Goal: Task Accomplishment & Management: Manage account settings

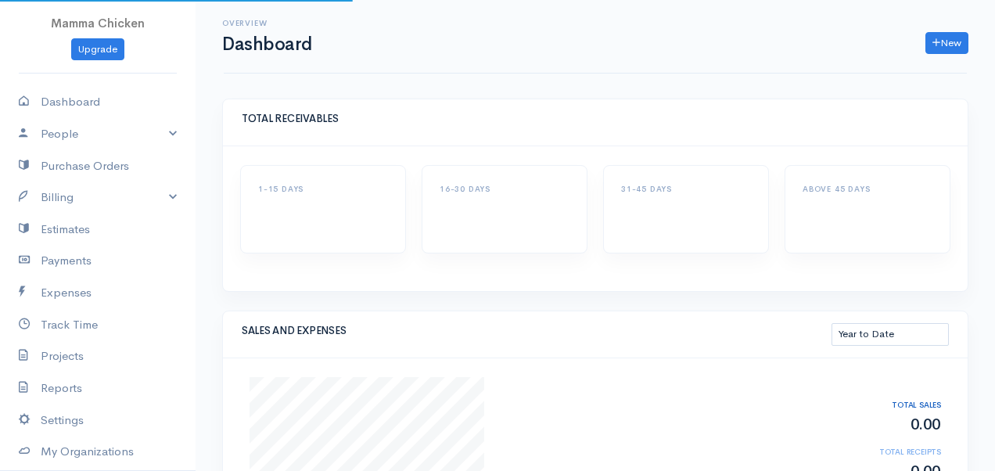
select select "thistoyear"
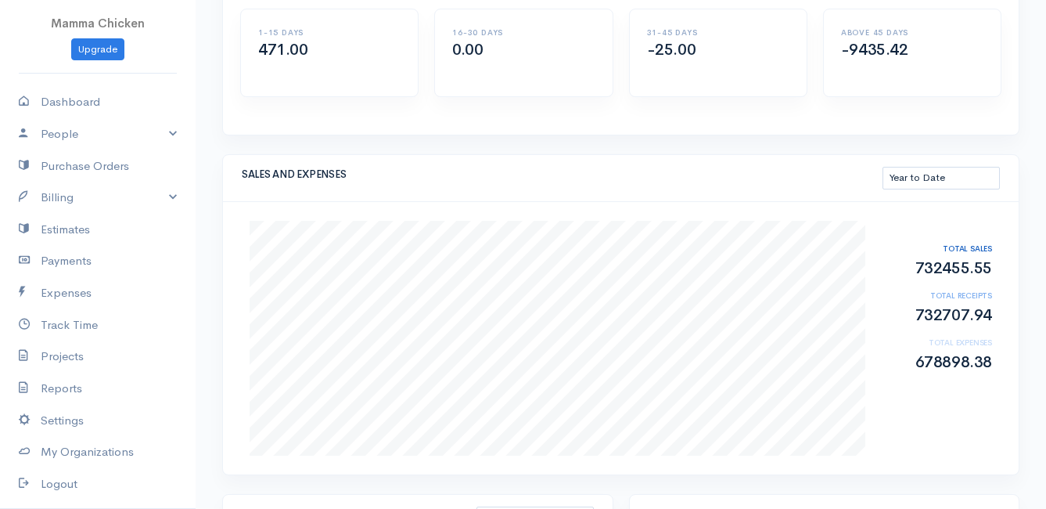
scroll to position [235, 0]
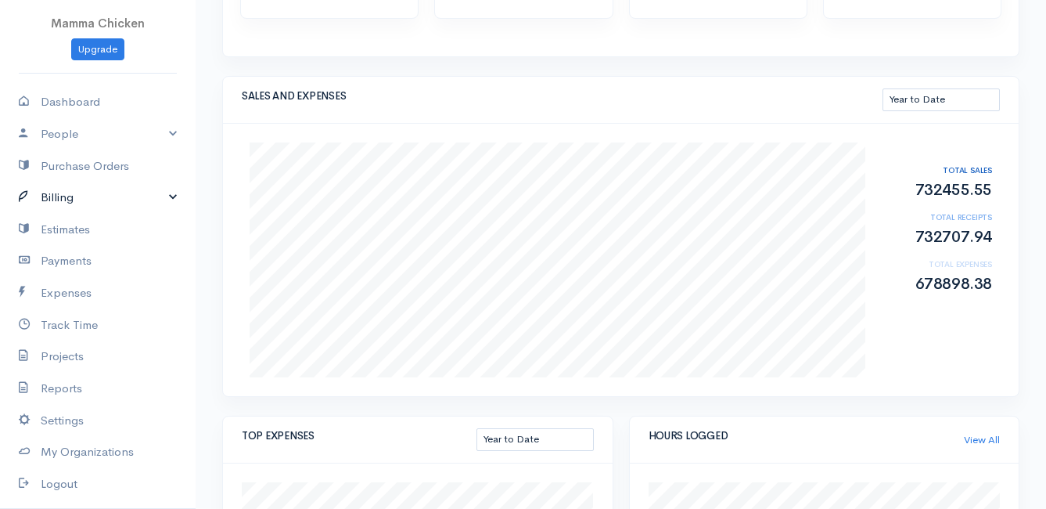
click at [56, 196] on link "Billing" at bounding box center [98, 198] width 196 height 32
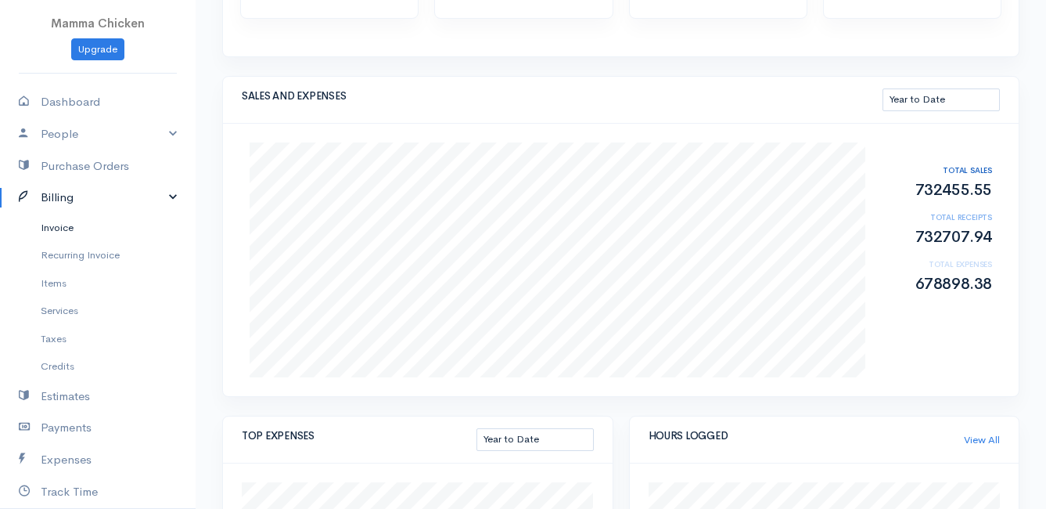
click at [65, 225] on link "Invoice" at bounding box center [98, 228] width 196 height 28
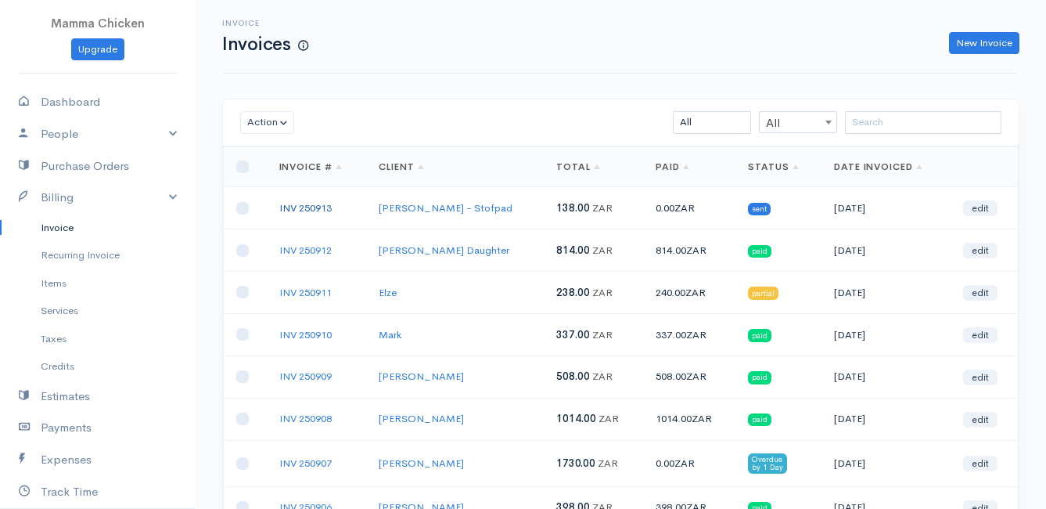
click at [305, 205] on link "INV 250913" at bounding box center [305, 207] width 52 height 13
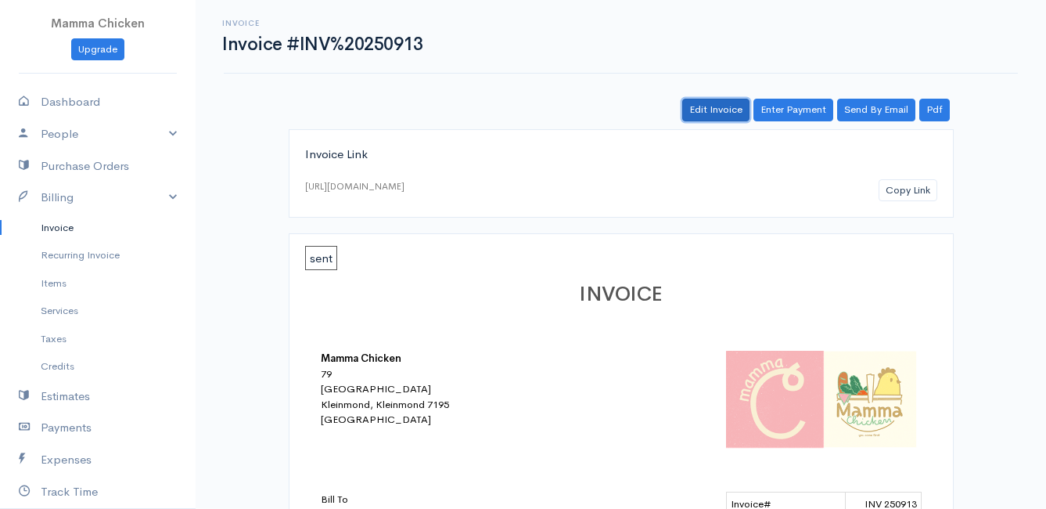
click at [725, 110] on link "Edit Invoice" at bounding box center [715, 110] width 67 height 23
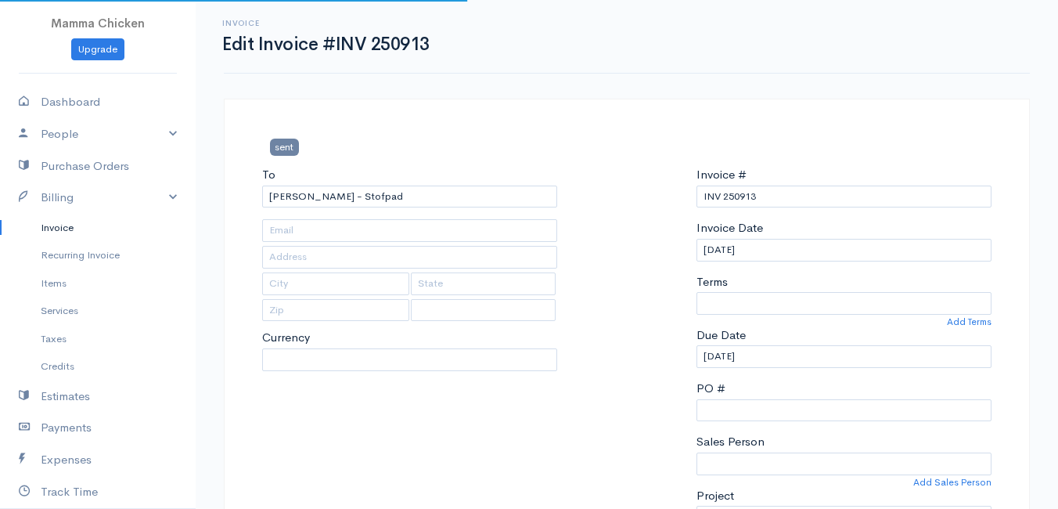
type input "15 van Blommestein Road"
type input "Onrus River"
type input "7201"
select select
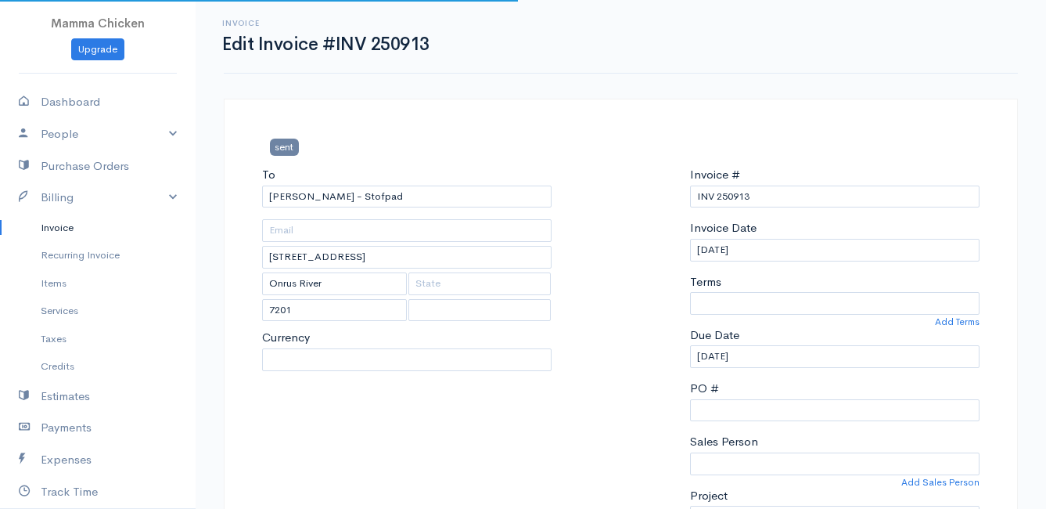
select select "[GEOGRAPHIC_DATA]"
select select "ZAR"
select select "0"
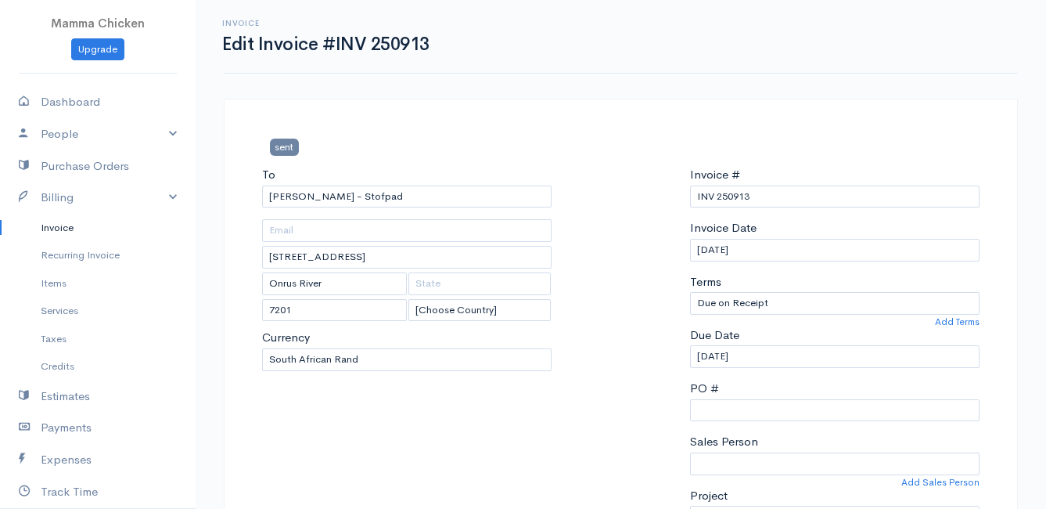
scroll to position [78, 0]
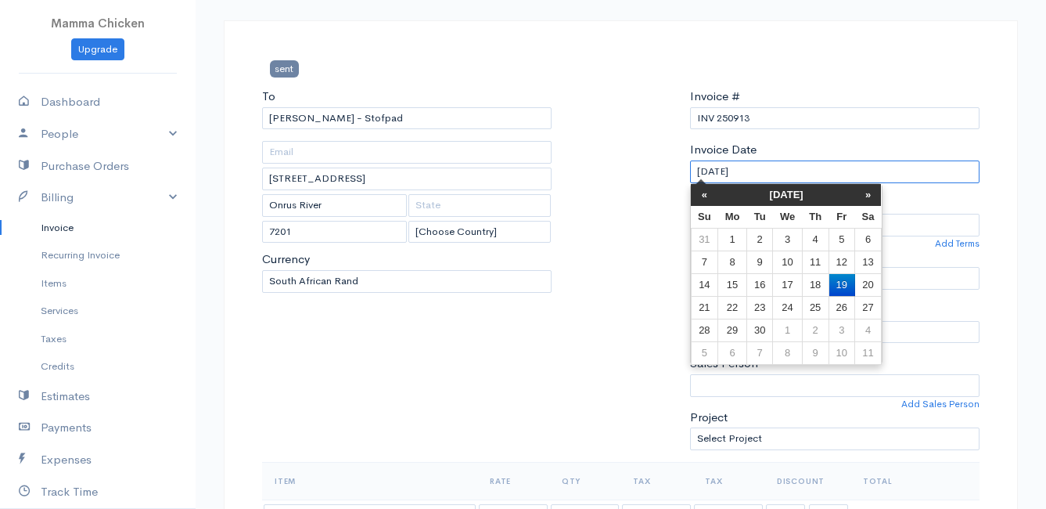
click at [800, 171] on input "[DATE]" at bounding box center [835, 171] width 290 height 23
click at [844, 306] on td "26" at bounding box center [842, 307] width 26 height 23
type input "[DATE]"
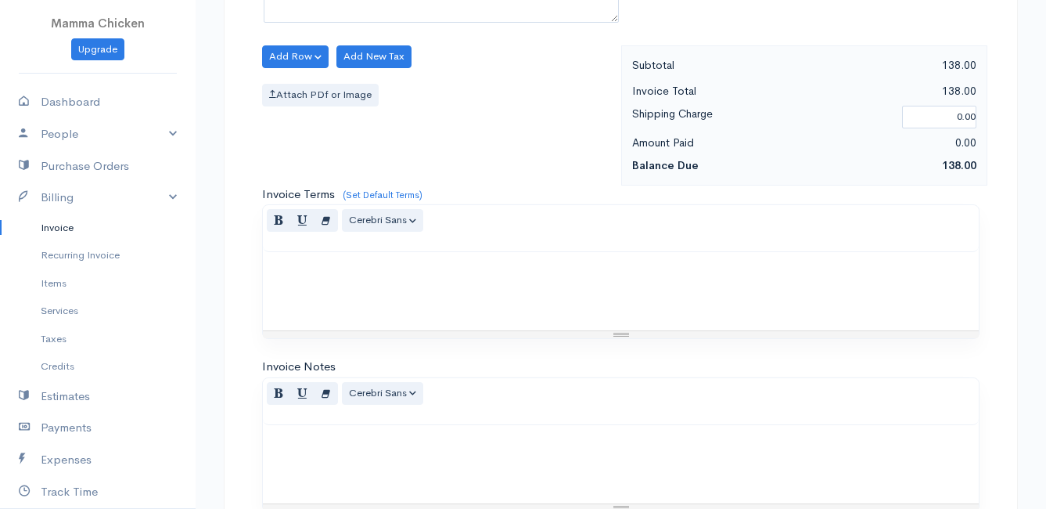
scroll to position [844, 0]
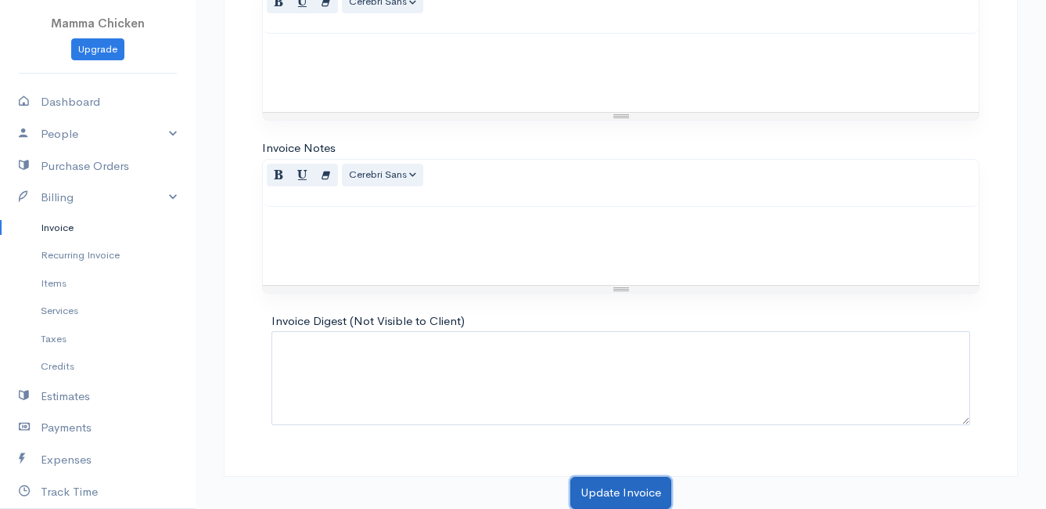
click at [606, 470] on button "Update Invoice" at bounding box center [620, 493] width 101 height 32
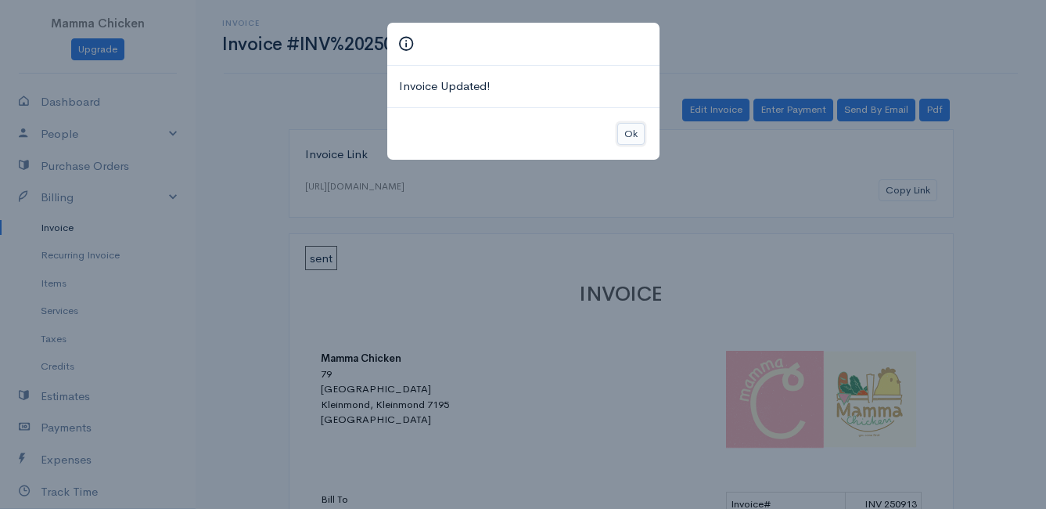
click at [625, 133] on button "Ok" at bounding box center [630, 134] width 27 height 23
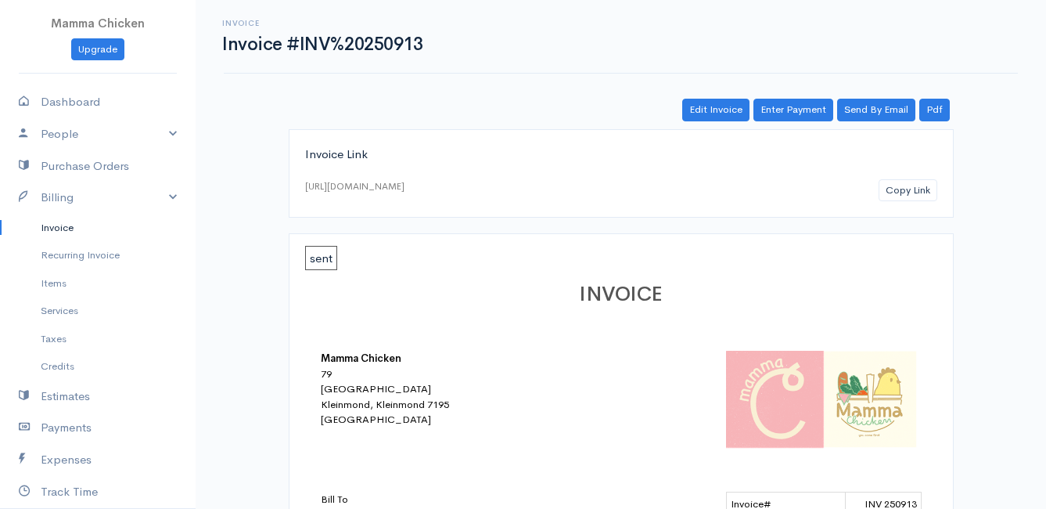
click at [64, 224] on link "Invoice" at bounding box center [98, 228] width 196 height 28
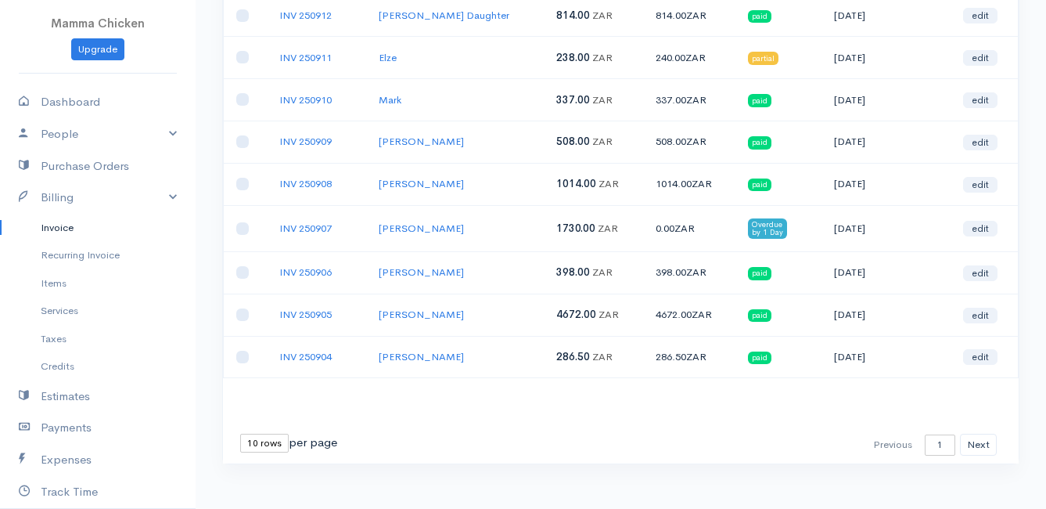
scroll to position [248, 0]
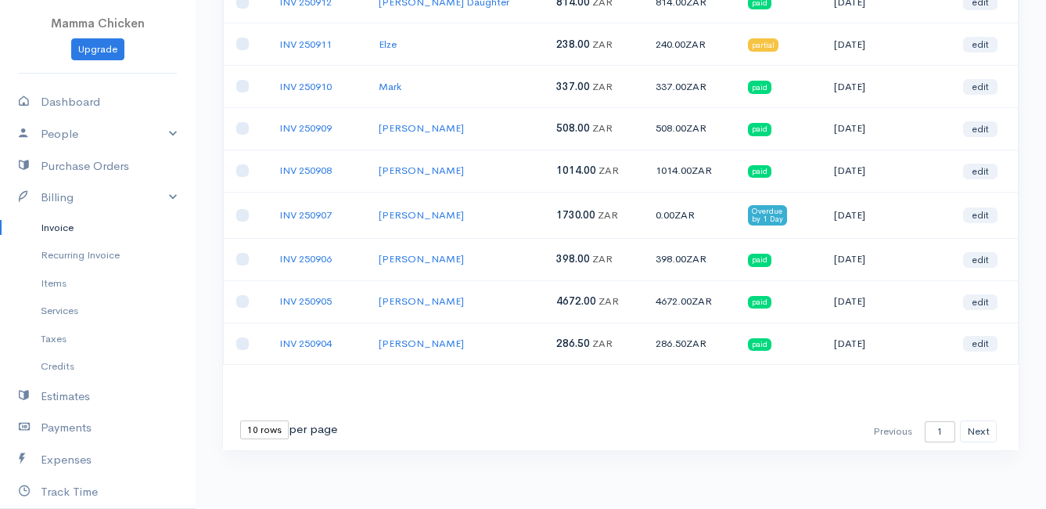
click at [258, 427] on select "10 rows 25 rows 50 rows" at bounding box center [264, 429] width 49 height 19
select select "50"
click at [240, 420] on select "10 rows 25 rows 50 rows" at bounding box center [264, 429] width 49 height 19
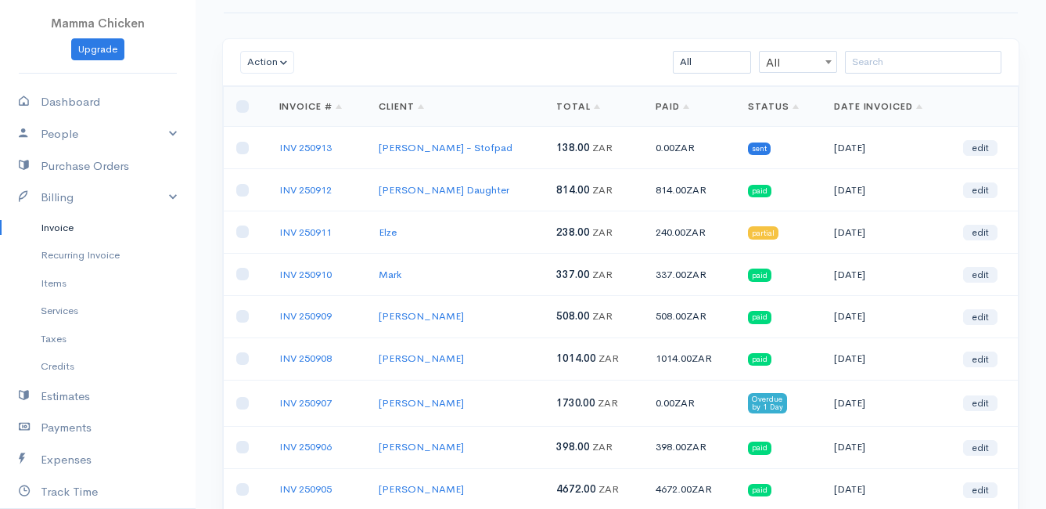
scroll to position [0, 0]
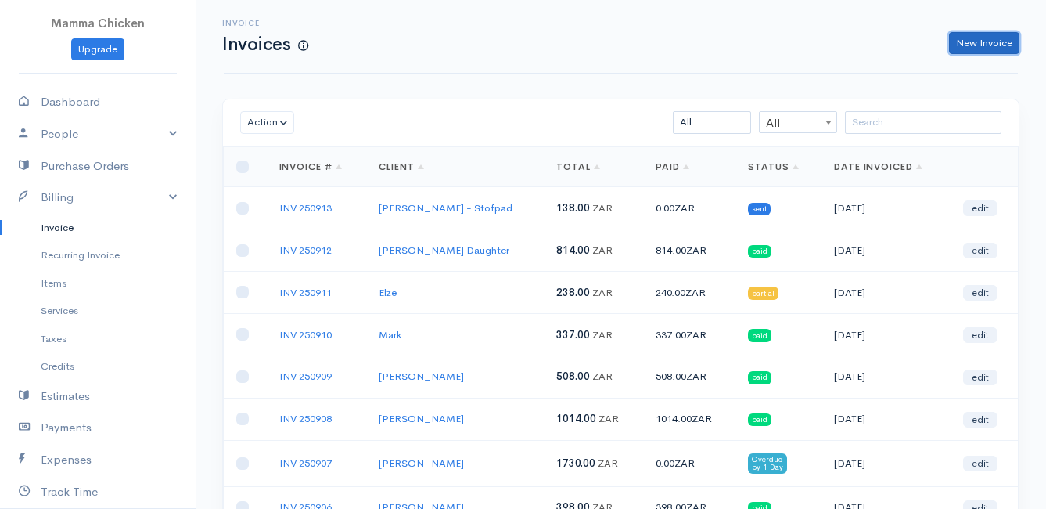
click at [988, 35] on link "New Invoice" at bounding box center [984, 43] width 70 height 23
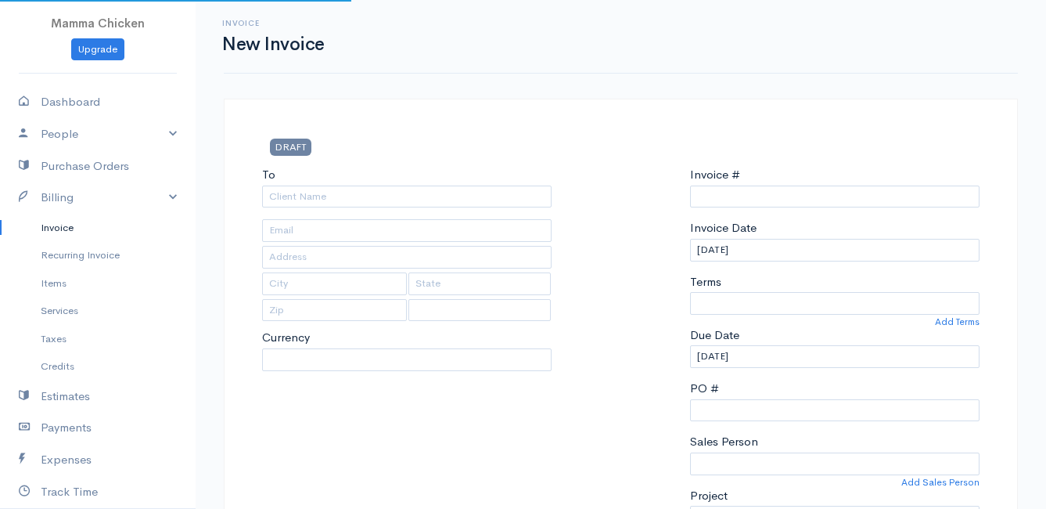
type input "INV 250914"
select select "[GEOGRAPHIC_DATA]"
select select "ZAR"
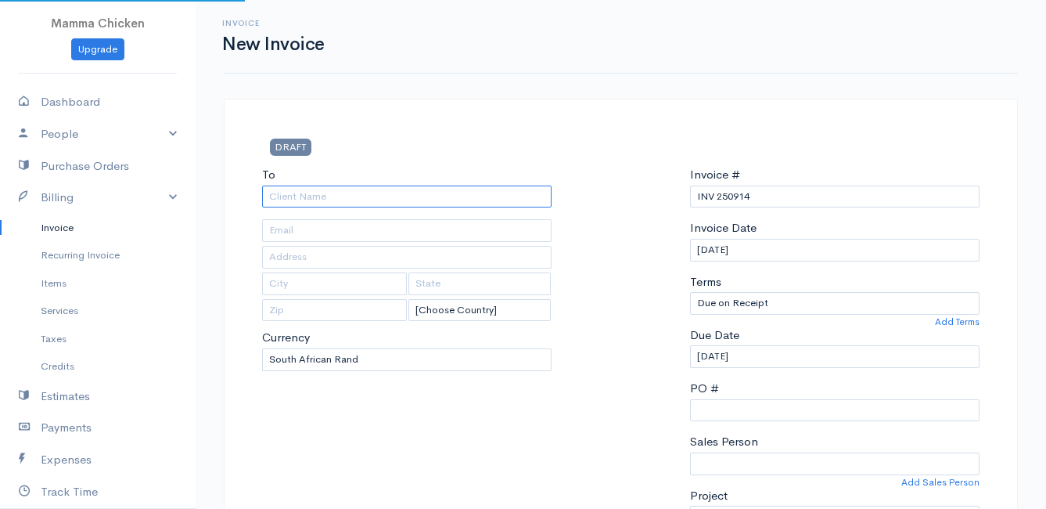
click at [351, 196] on input "To" at bounding box center [407, 196] width 290 height 23
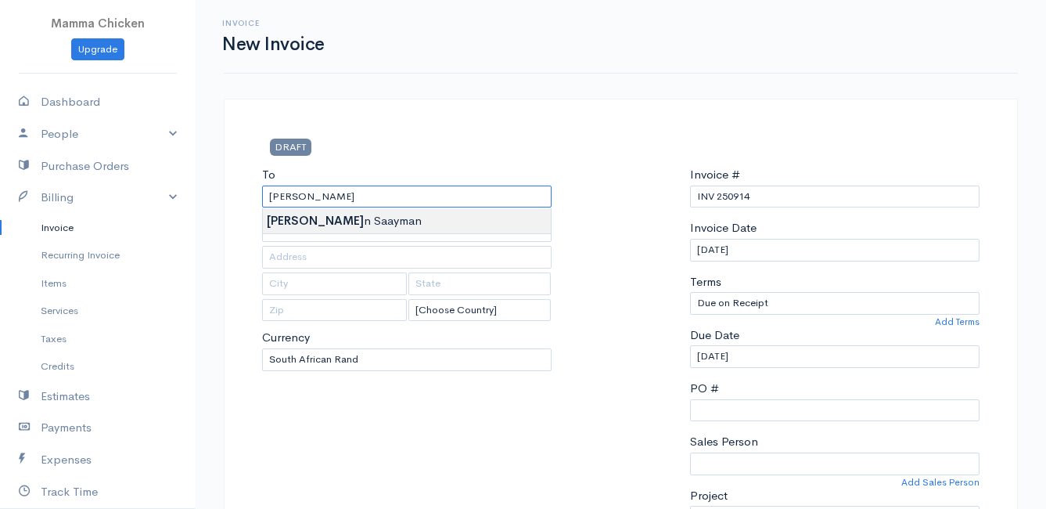
type input "[PERSON_NAME]"
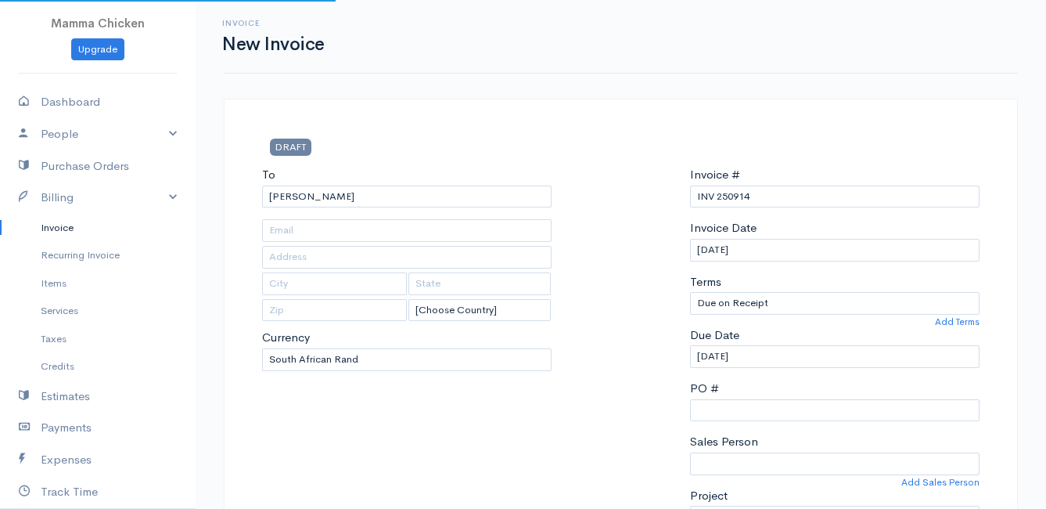
type input "1 Hilton Circle"
type input "[PERSON_NAME] Bay"
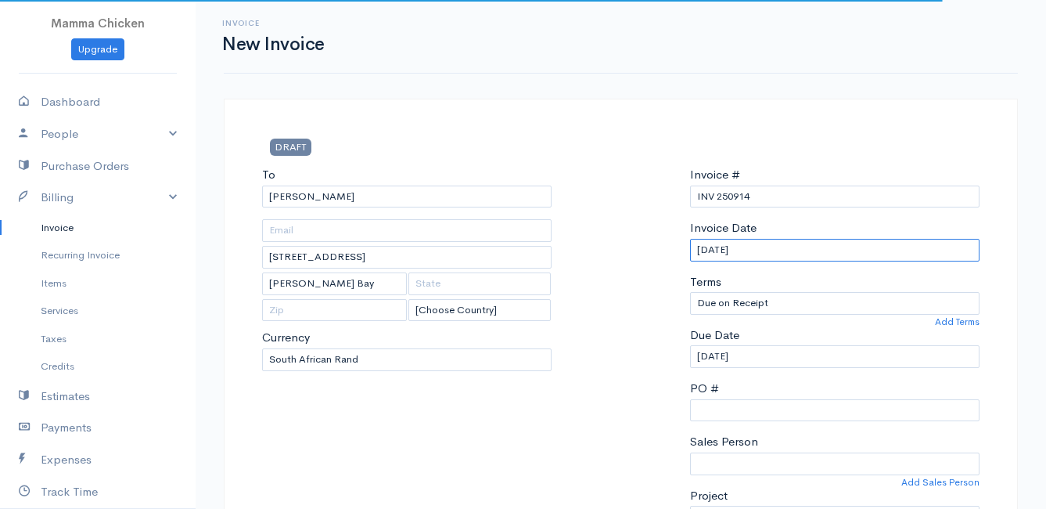
click at [778, 247] on input "[DATE]" at bounding box center [835, 250] width 290 height 23
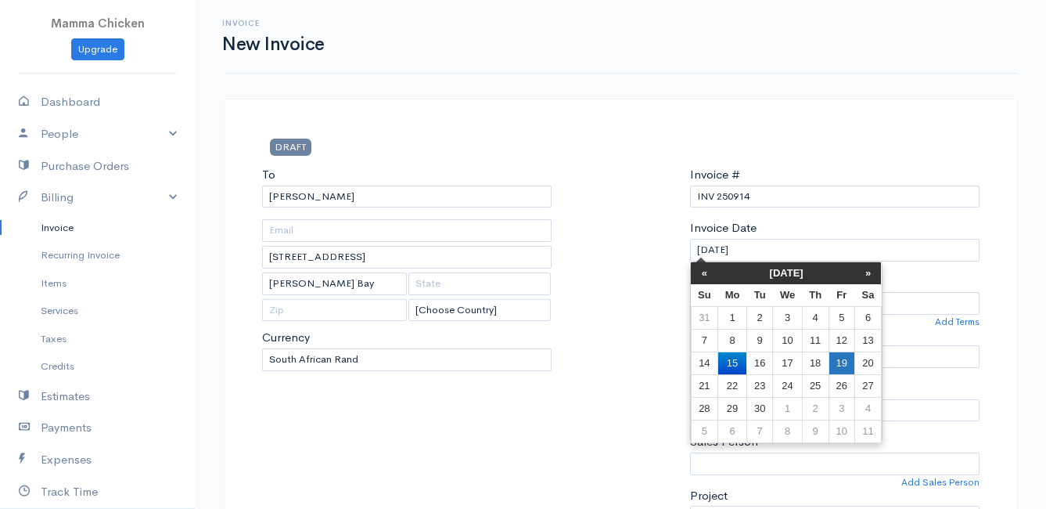
click at [844, 364] on td "19" at bounding box center [842, 362] width 26 height 23
type input "[DATE]"
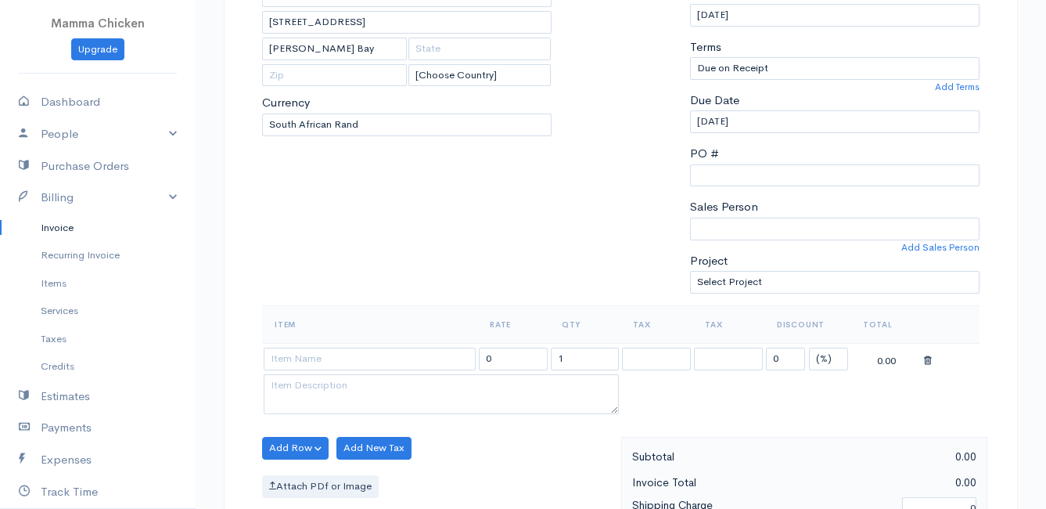
scroll to position [391, 0]
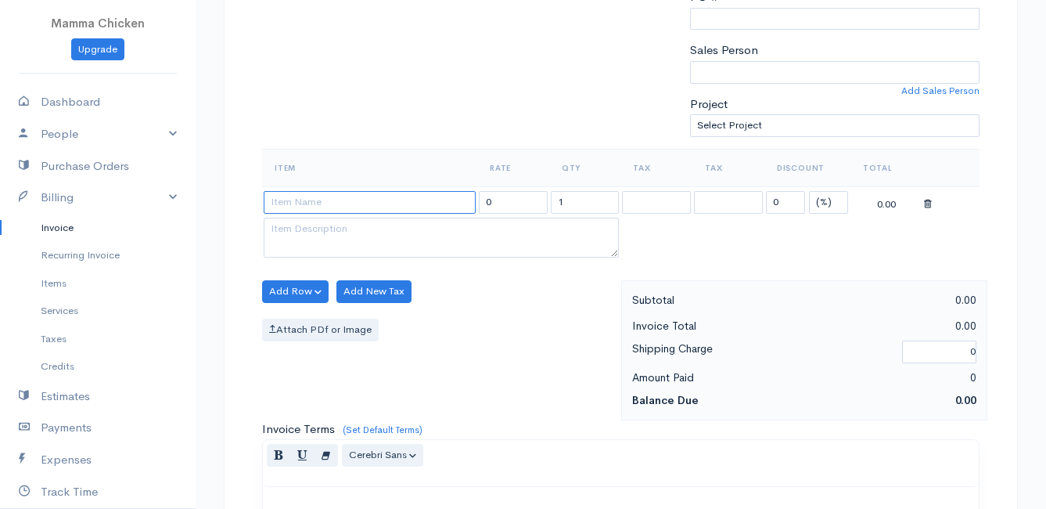
click at [318, 205] on input at bounding box center [370, 202] width 212 height 23
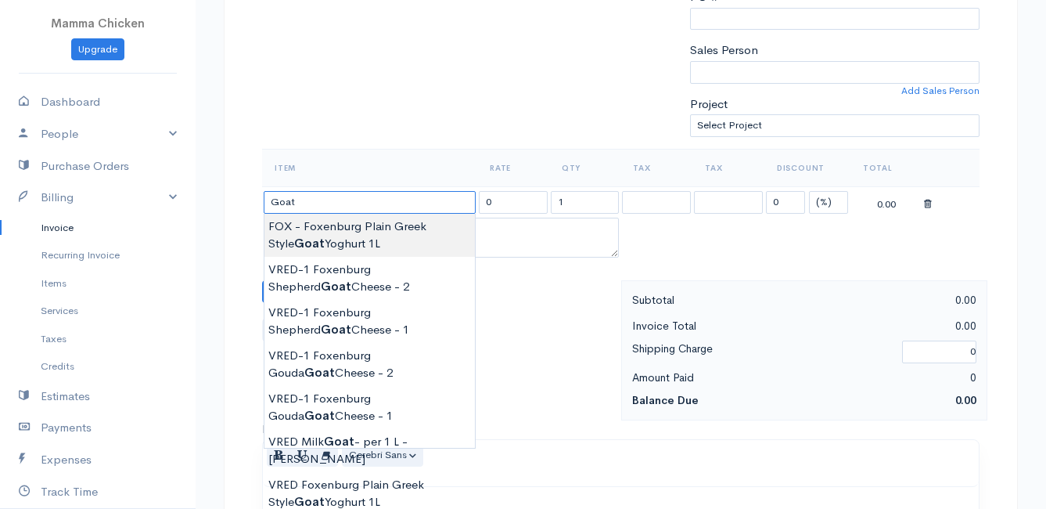
type input "FOX - Foxenburg Plain Greek Style Goat Yoghurt 1L"
type input "169.00"
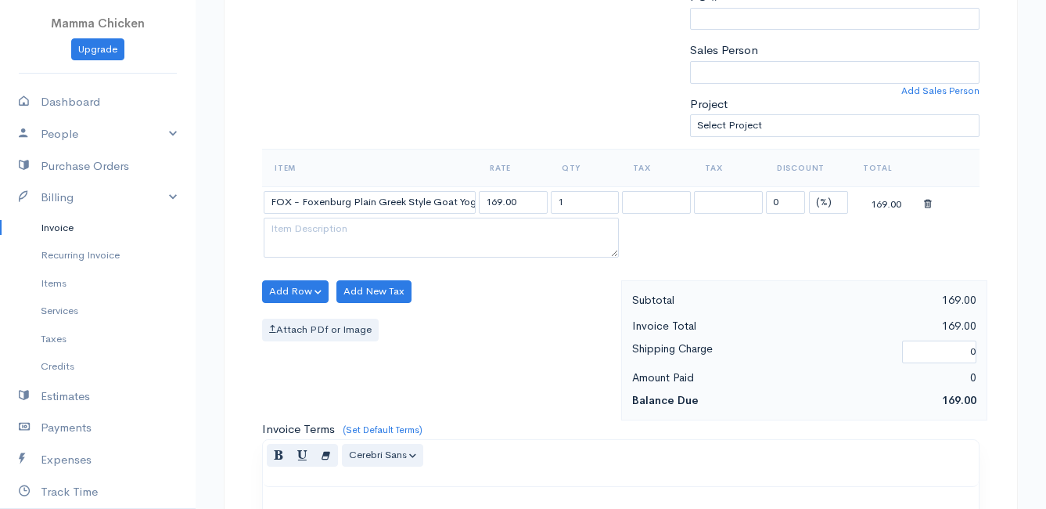
click at [313, 225] on body "Mamma Chicken Upgrade Dashboard People Clients Vendors Staff Users Purchase Ord…" at bounding box center [523, 285] width 1046 height 1353
click at [591, 203] on input "1" at bounding box center [585, 202] width 69 height 23
type input "8"
click at [526, 315] on div "Add Row Add Item Row Add Time Row Add New Tax Attach PDf or Image" at bounding box center [437, 350] width 367 height 140
click at [290, 284] on button "Add Row" at bounding box center [295, 291] width 67 height 23
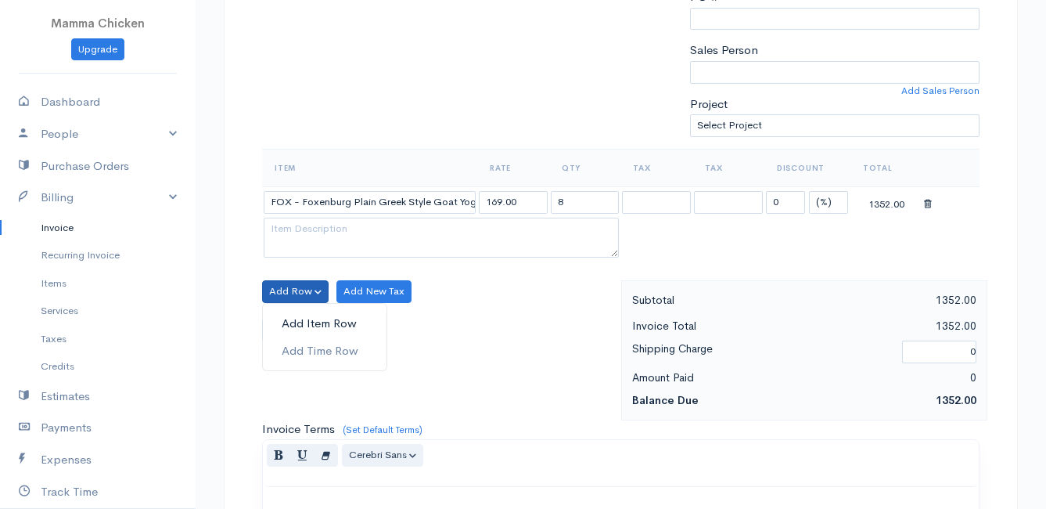
click at [293, 317] on link "Add Item Row" at bounding box center [325, 323] width 124 height 27
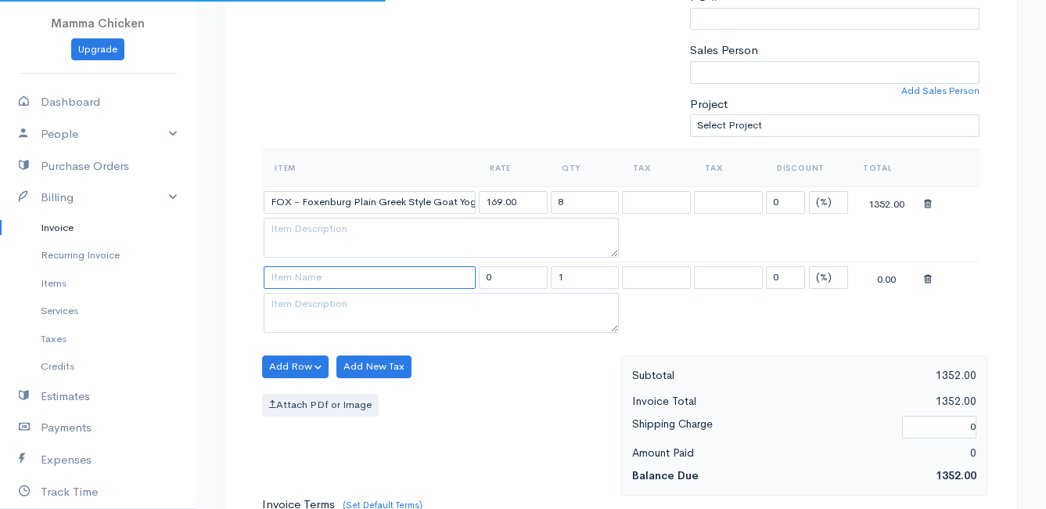
click at [293, 277] on input at bounding box center [370, 277] width 212 height 23
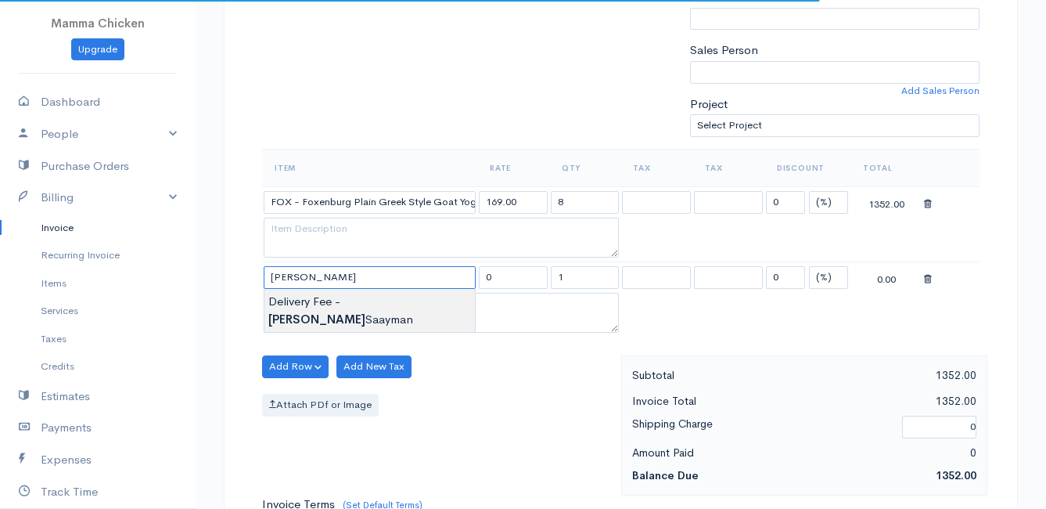
type input "Delivery Fee - [PERSON_NAME]"
type input "25.00"
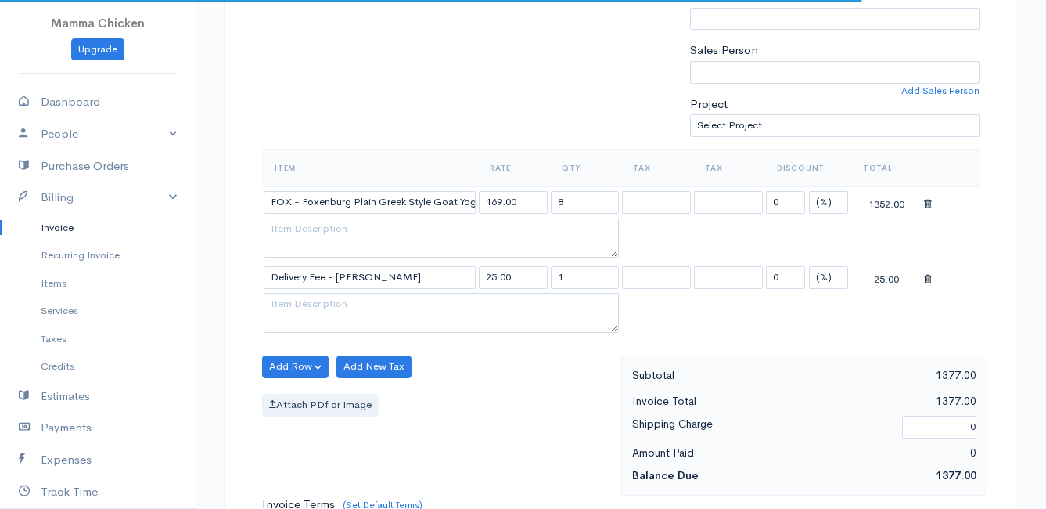
click at [360, 298] on body "Mamma Chicken Upgrade Dashboard People Clients Vendors Staff Users Purchase Ord…" at bounding box center [523, 323] width 1046 height 1428
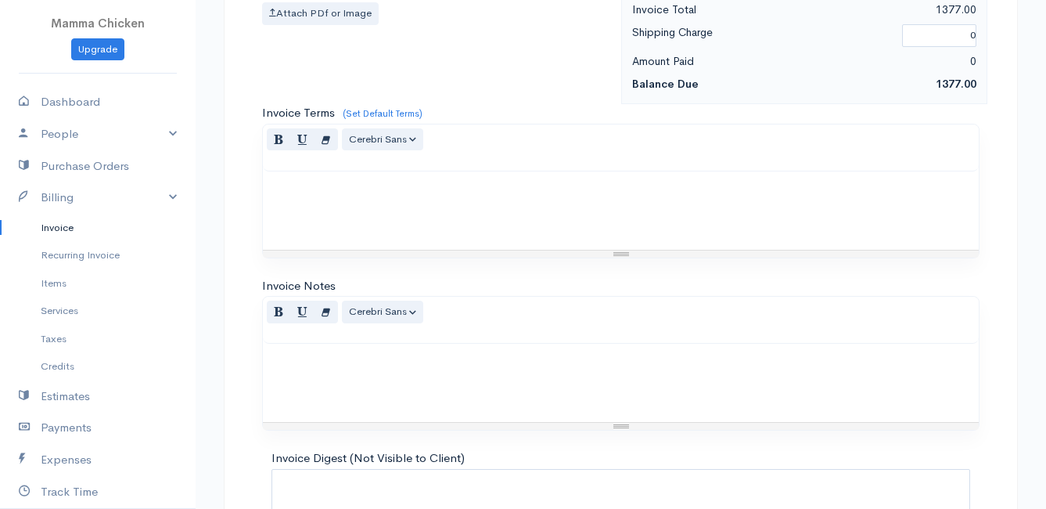
scroll to position [919, 0]
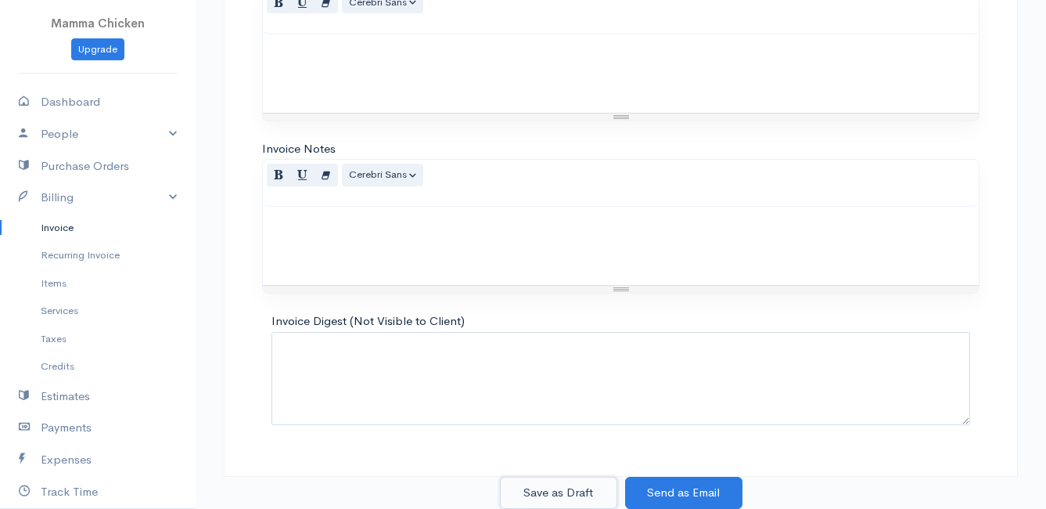
click at [530, 470] on button "Save as Draft" at bounding box center [558, 493] width 117 height 32
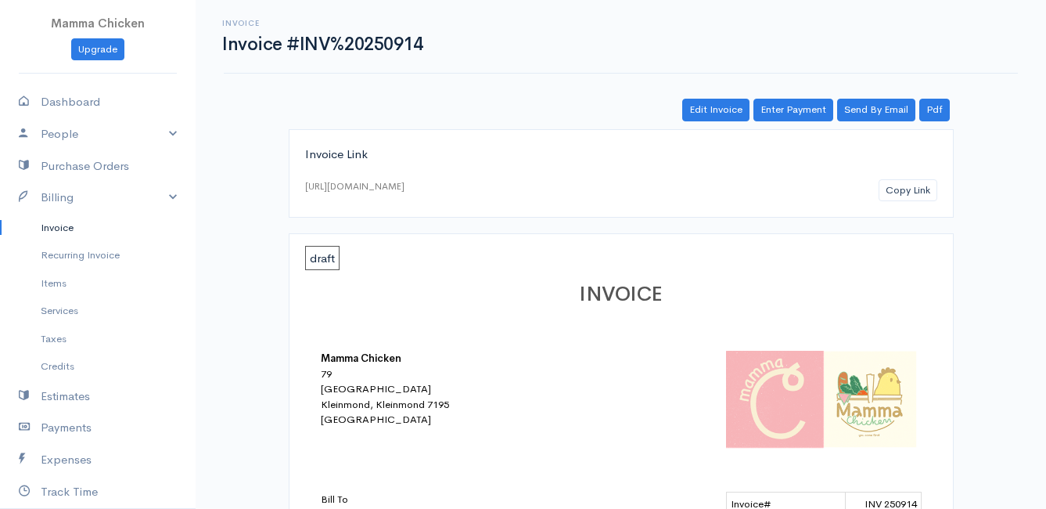
click at [67, 221] on link "Invoice" at bounding box center [98, 228] width 196 height 28
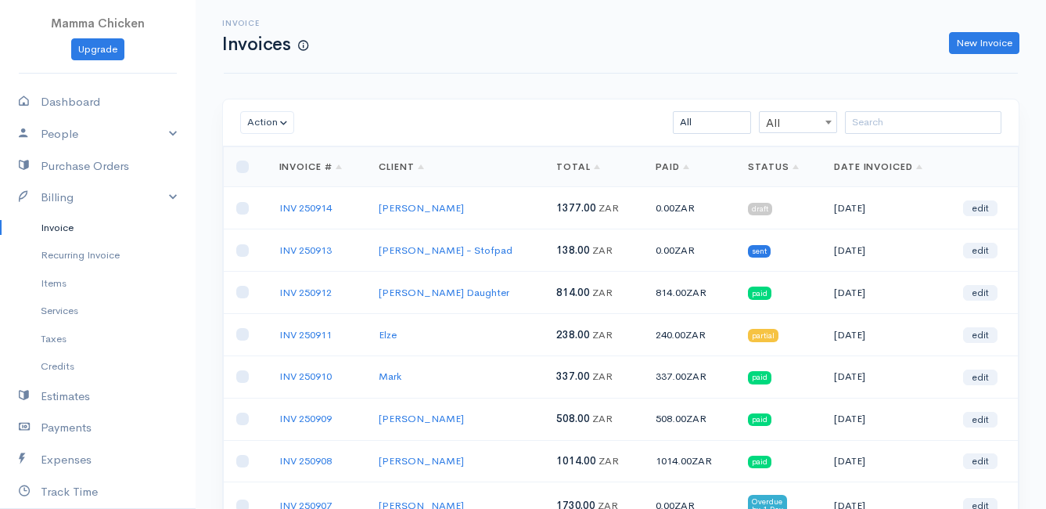
click at [250, 206] on td at bounding box center [245, 208] width 43 height 42
click at [245, 208] on input "checkbox" at bounding box center [242, 208] width 13 height 13
checkbox input "true"
click at [267, 128] on button "Action" at bounding box center [267, 122] width 54 height 23
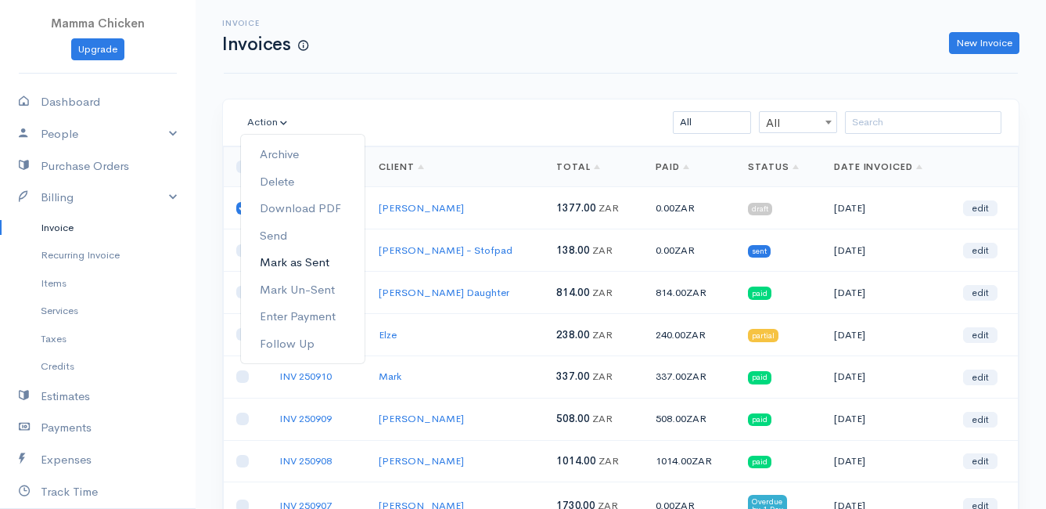
click at [316, 255] on link "Mark as Sent" at bounding box center [303, 262] width 124 height 27
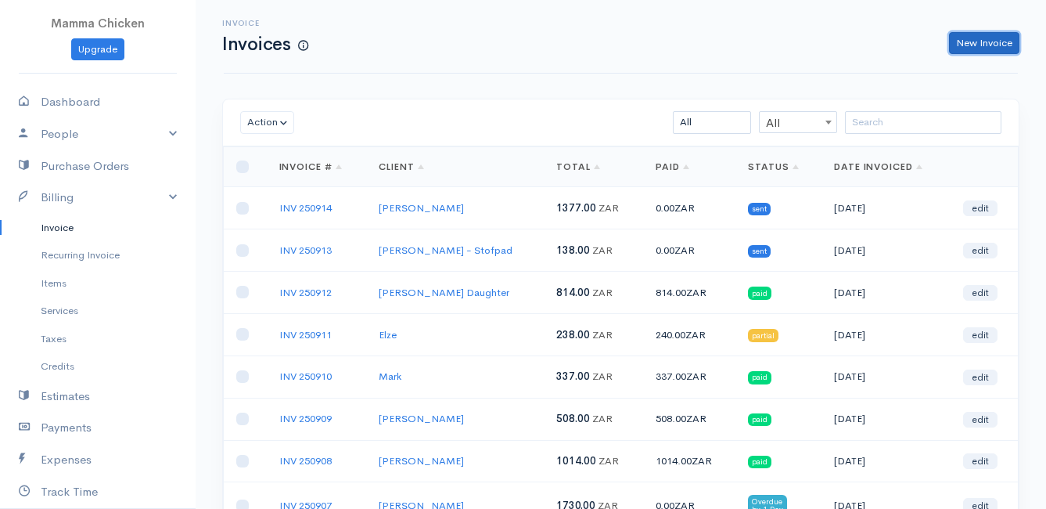
click at [988, 45] on link "New Invoice" at bounding box center [984, 43] width 70 height 23
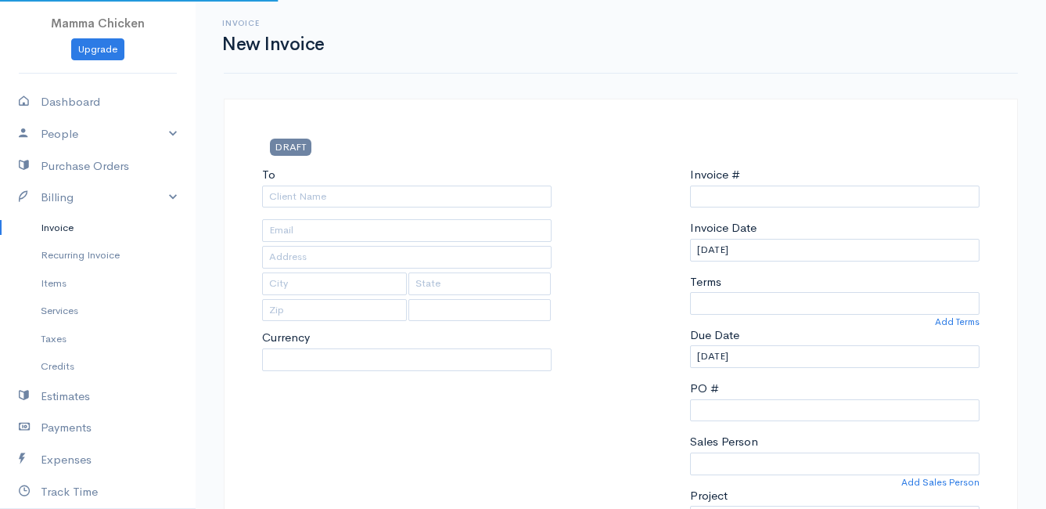
select select "ZAR"
type input "INV 250915"
select select "[GEOGRAPHIC_DATA]"
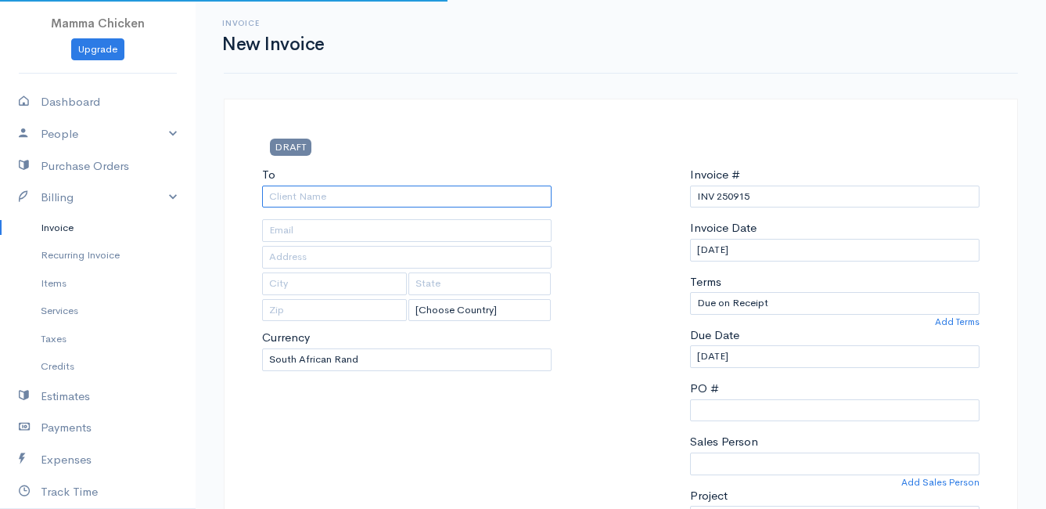
click at [330, 198] on input "To" at bounding box center [407, 196] width 290 height 23
type input "[PERSON_NAME]"
type input "38 Negester North, Chanteclaire Avenue"
type input "Onrust North"
type input "7201"
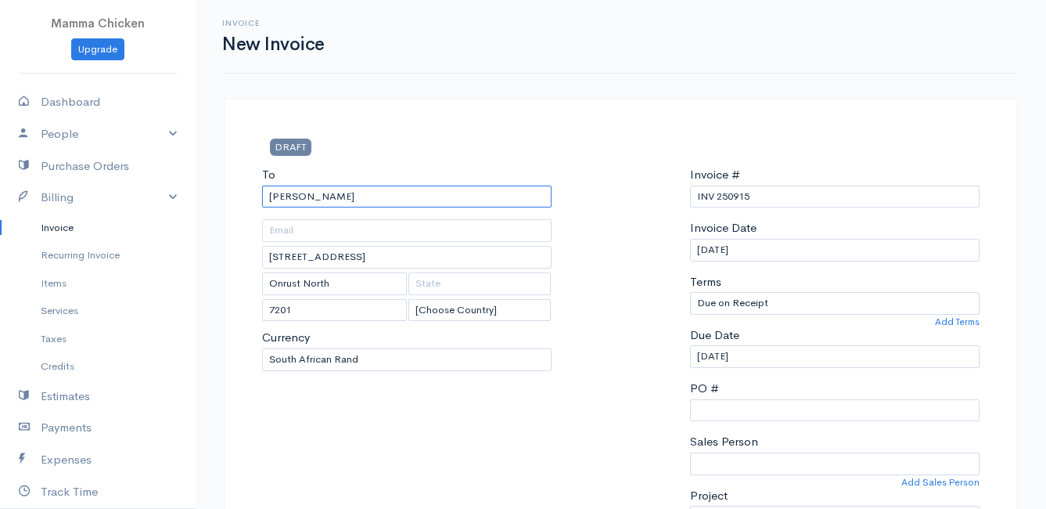
type input "[PERSON_NAME]"
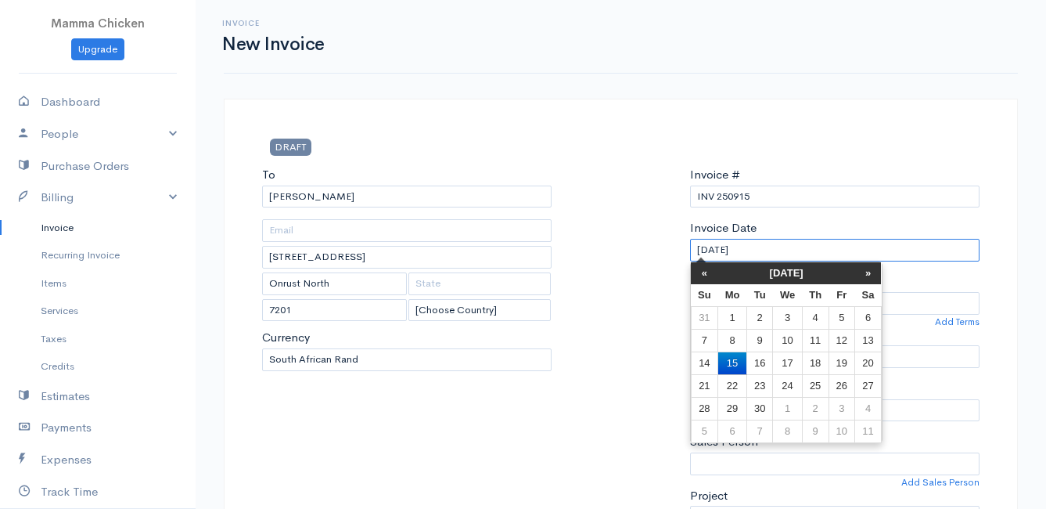
click at [814, 256] on input "[DATE]" at bounding box center [835, 250] width 290 height 23
click at [847, 356] on td "19" at bounding box center [842, 362] width 26 height 23
type input "[DATE]"
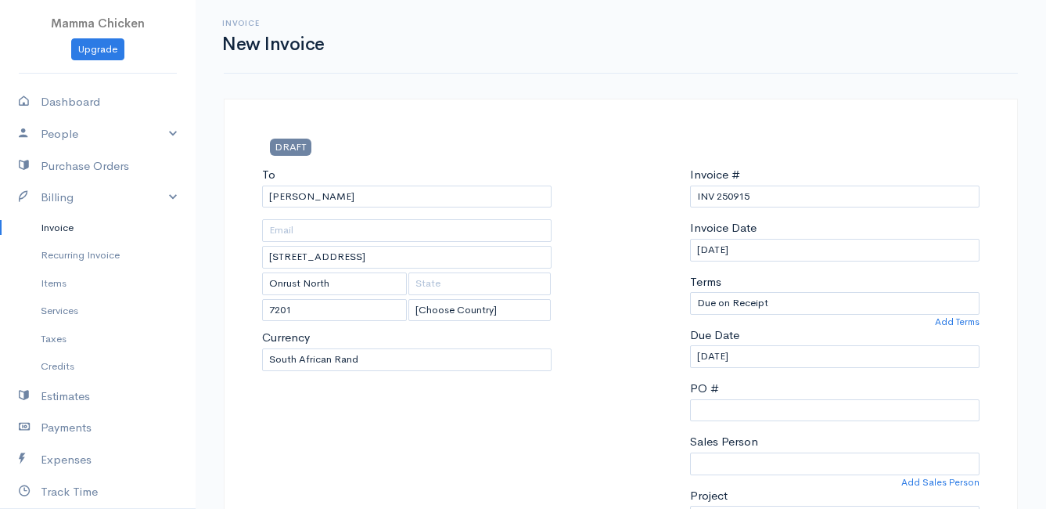
scroll to position [313, 0]
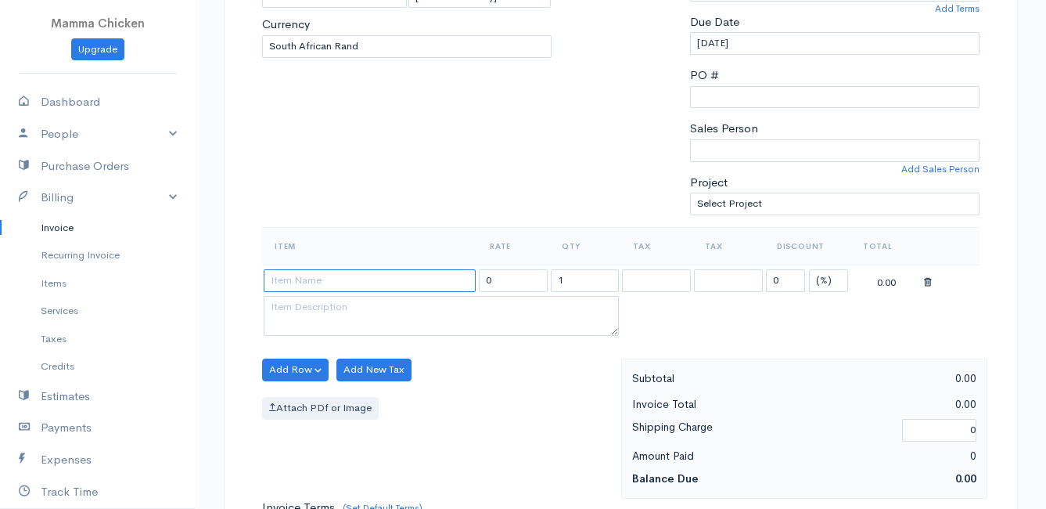
click at [291, 279] on input at bounding box center [370, 280] width 212 height 23
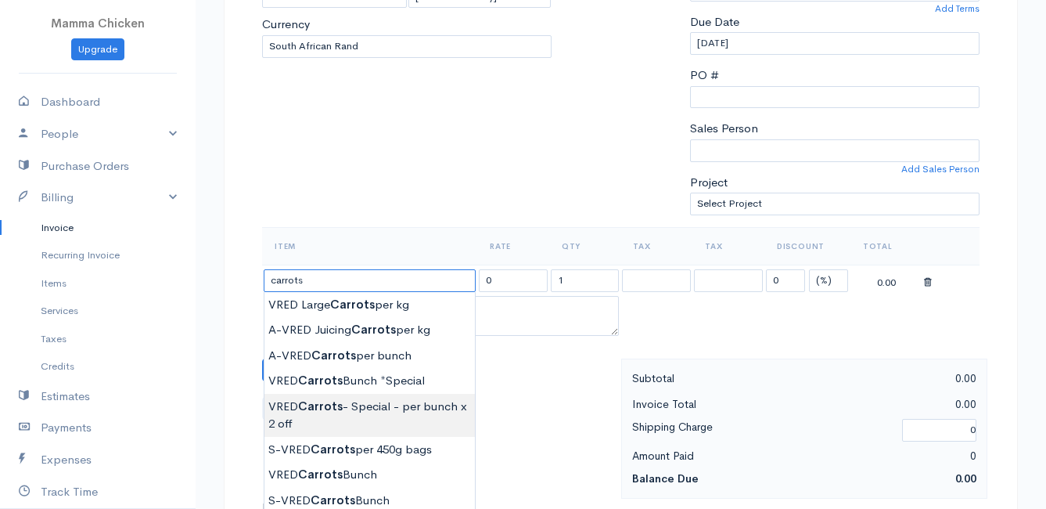
scroll to position [391, 0]
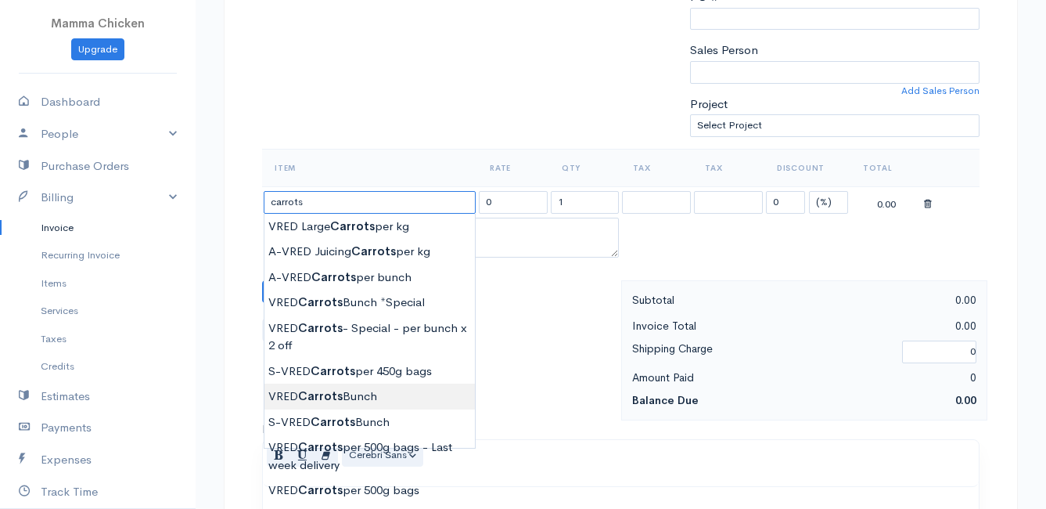
type input "VRED Carrots Bunch"
type input "23.00"
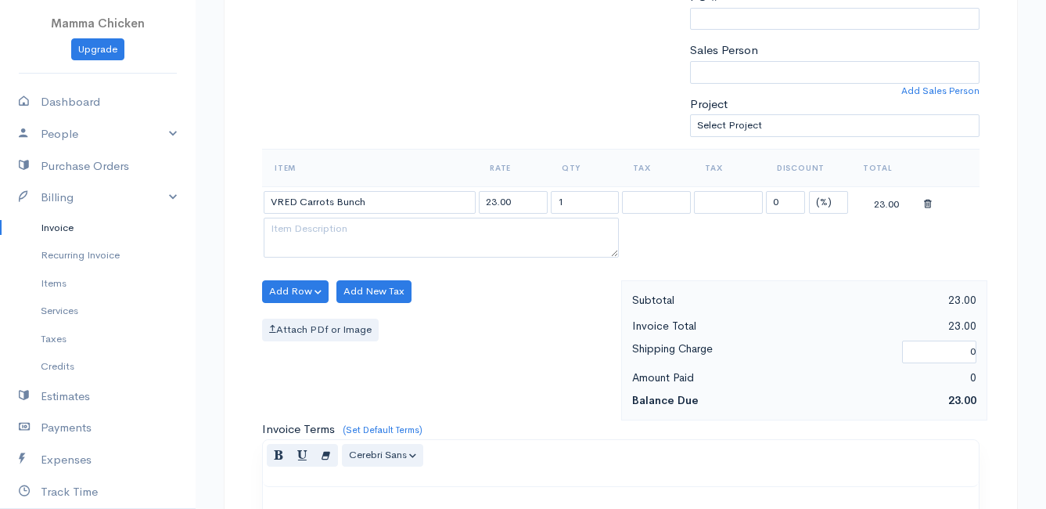
click at [357, 390] on body "Mamma Chicken Upgrade Dashboard People Clients Vendors Staff Users Purchase Ord…" at bounding box center [523, 285] width 1046 height 1353
click at [294, 286] on button "Add Row" at bounding box center [295, 291] width 67 height 23
click at [294, 322] on link "Add Item Row" at bounding box center [325, 323] width 124 height 27
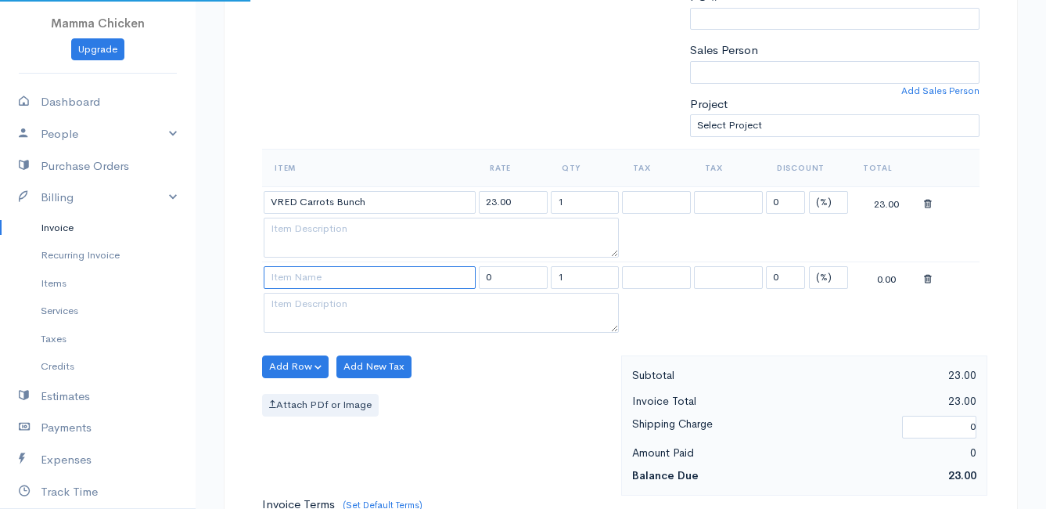
click at [294, 277] on input at bounding box center [370, 277] width 212 height 23
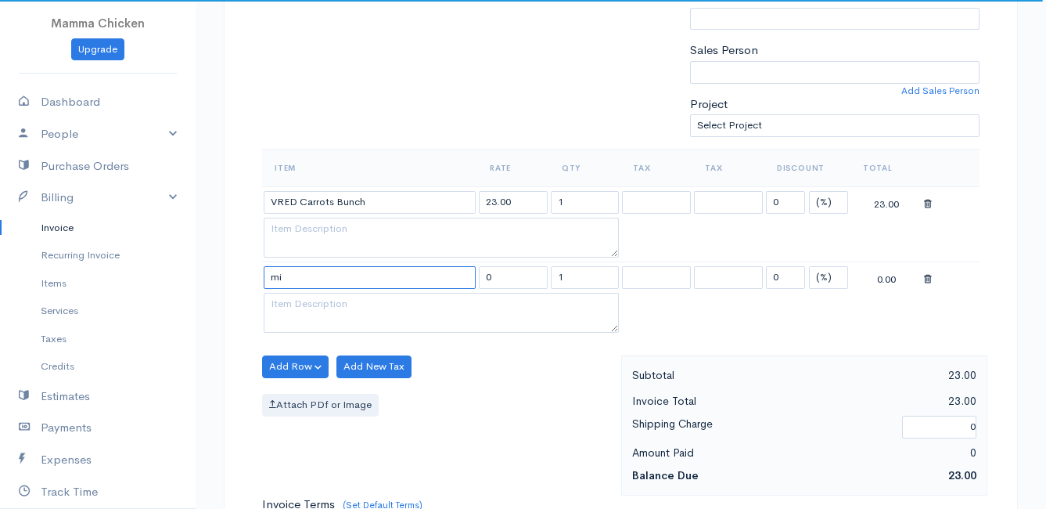
type input "m"
click at [312, 282] on input "Mix" at bounding box center [370, 277] width 212 height 23
type input "M"
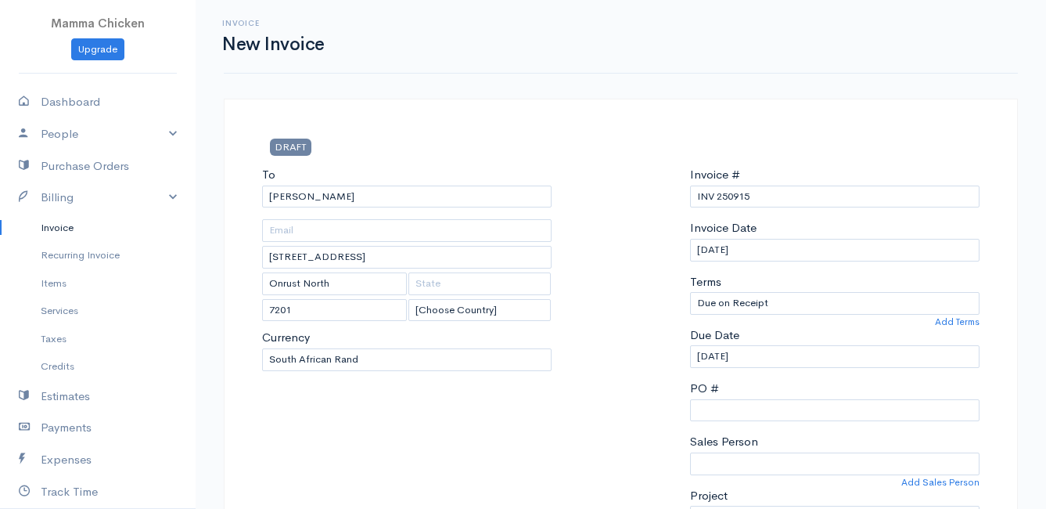
scroll to position [78, 0]
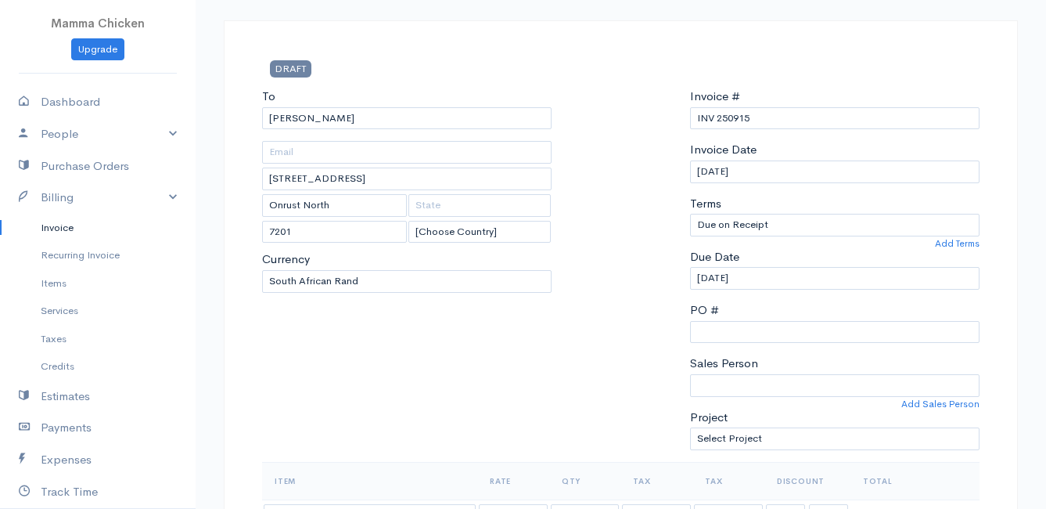
type input "Lettuce"
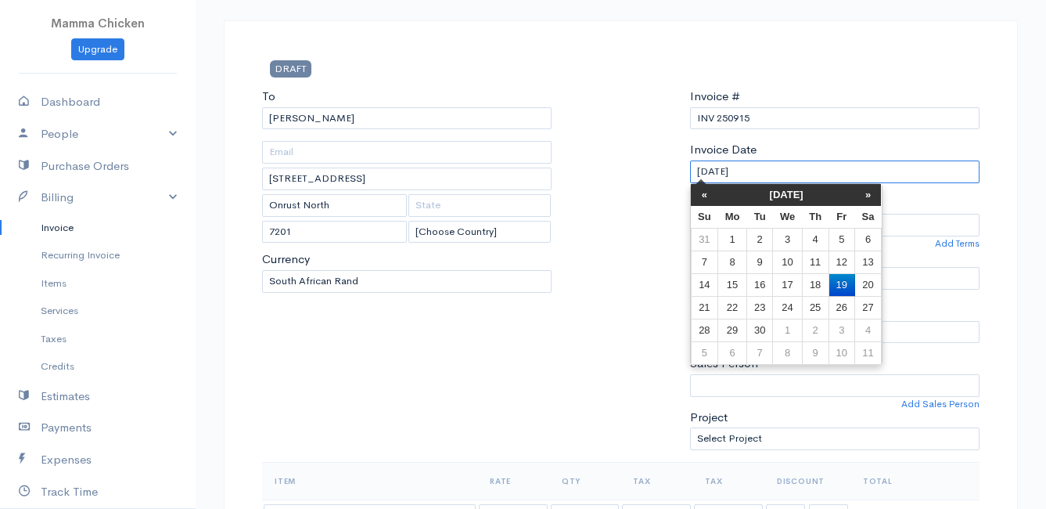
click at [801, 175] on input "[DATE]" at bounding box center [835, 171] width 290 height 23
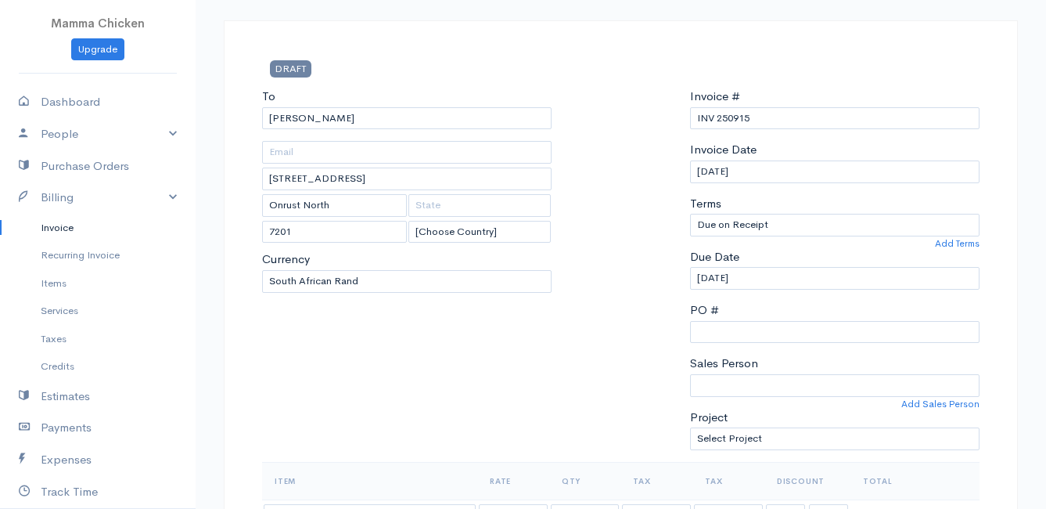
click at [578, 193] on div at bounding box center [620, 275] width 122 height 374
click at [480, 390] on div "To Ronelle 38 Negester North, Chanteclaire Avenue Onrust North 7201 [Choose Cou…" at bounding box center [406, 275] width 305 height 374
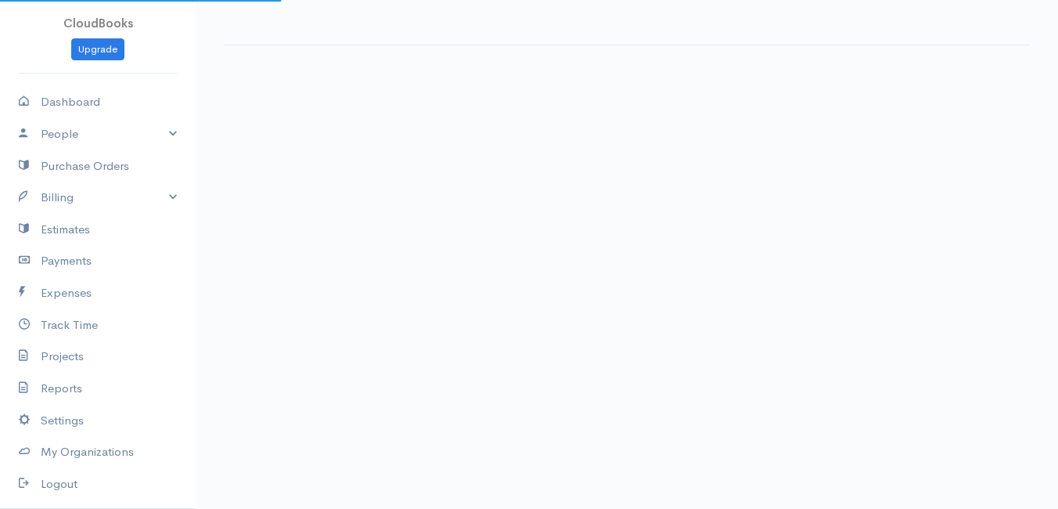
select select "thistoyear"
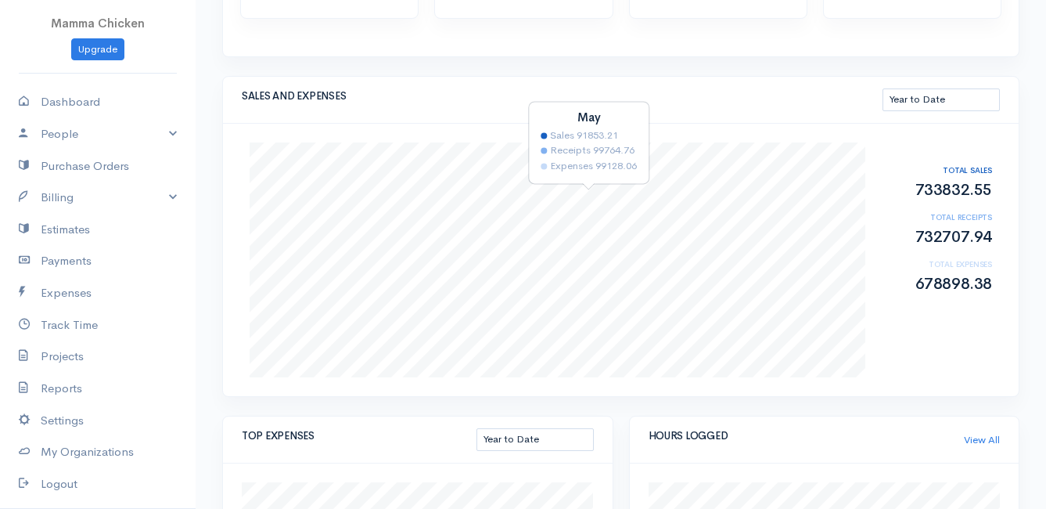
scroll to position [157, 0]
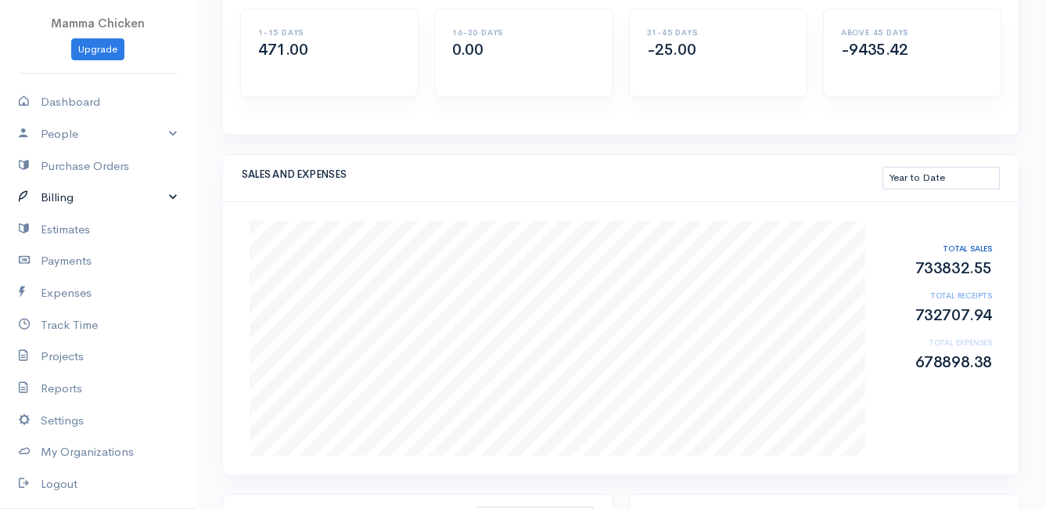
click at [74, 200] on link "Billing" at bounding box center [98, 198] width 196 height 32
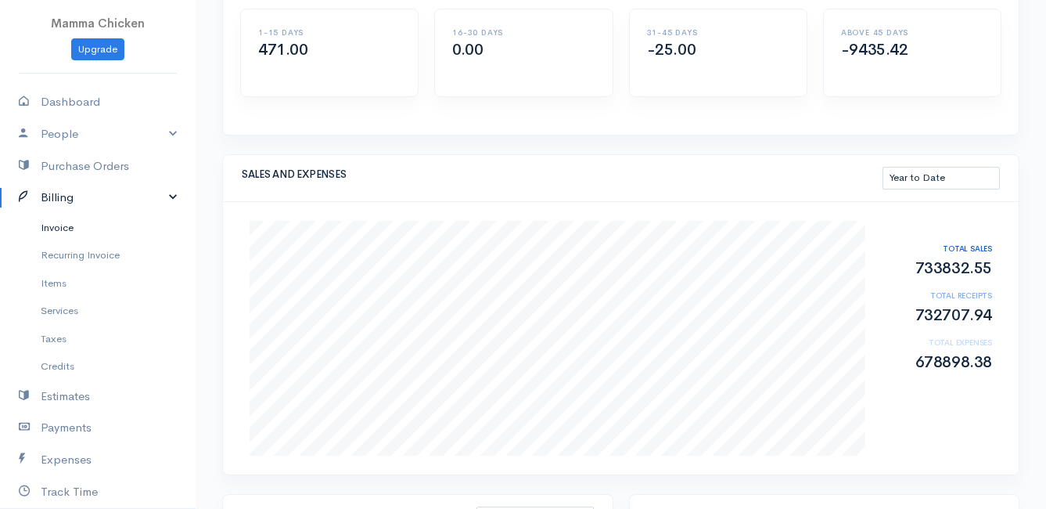
click at [74, 224] on link "Invoice" at bounding box center [98, 228] width 196 height 28
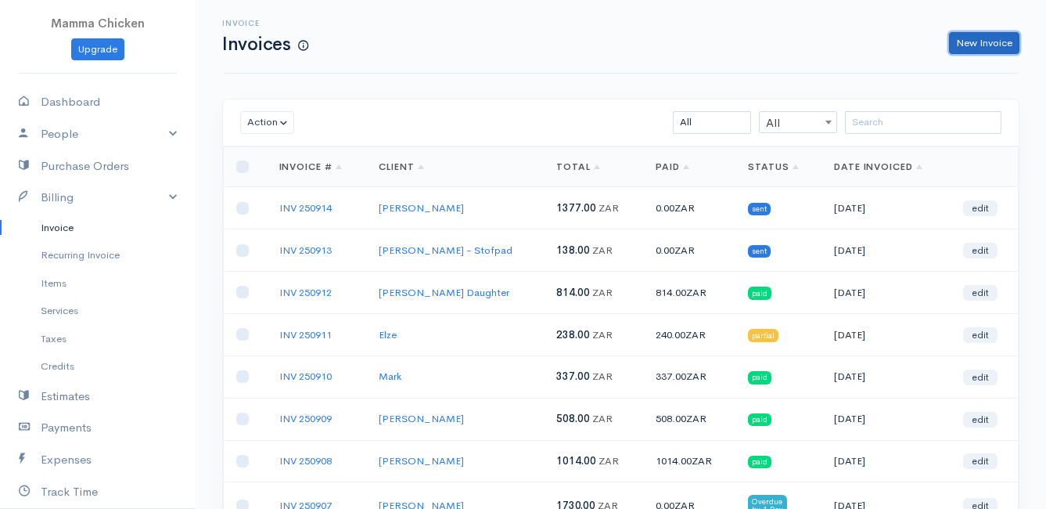
click at [991, 35] on link "New Invoice" at bounding box center [984, 43] width 70 height 23
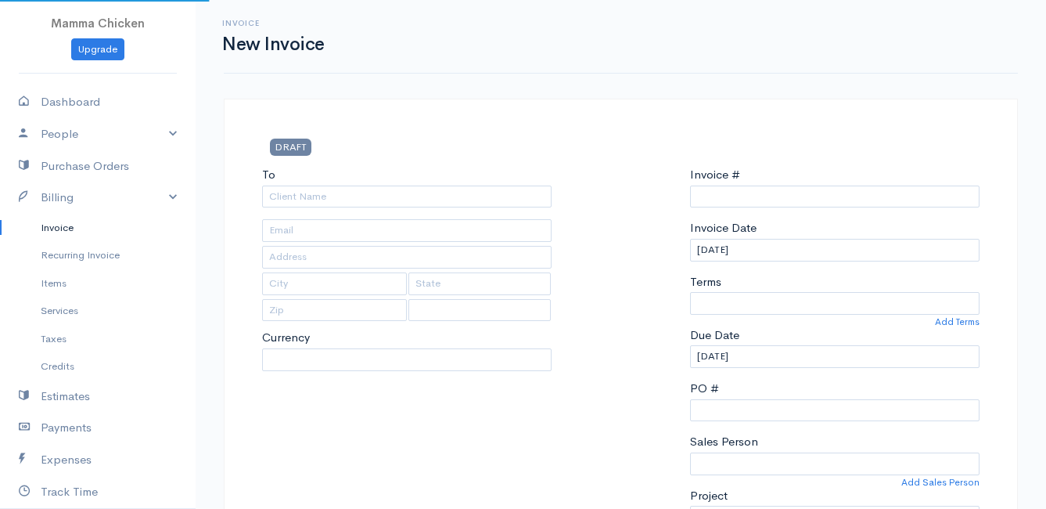
select select "ZAR"
select select "[GEOGRAPHIC_DATA]"
type input "INV 250915"
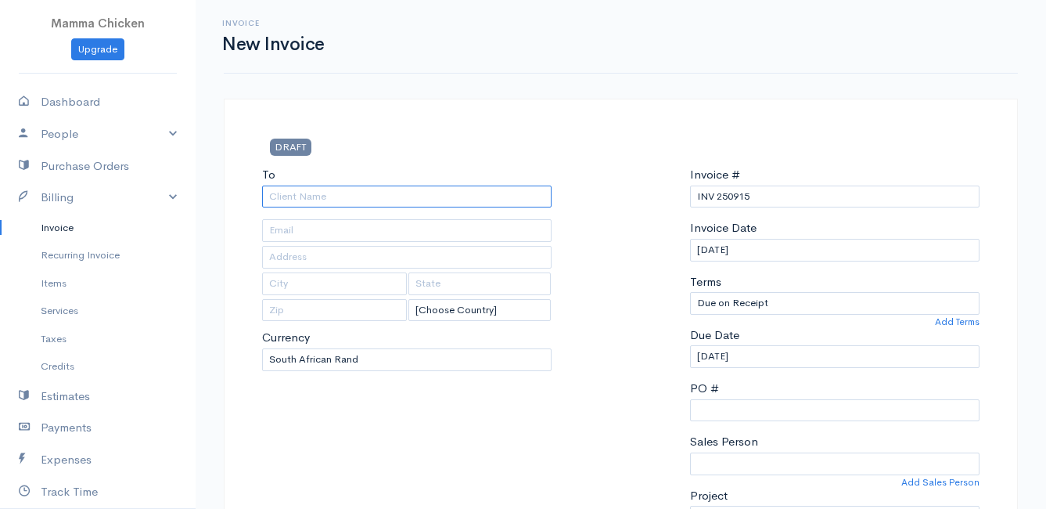
click at [316, 192] on input "To" at bounding box center [407, 196] width 290 height 23
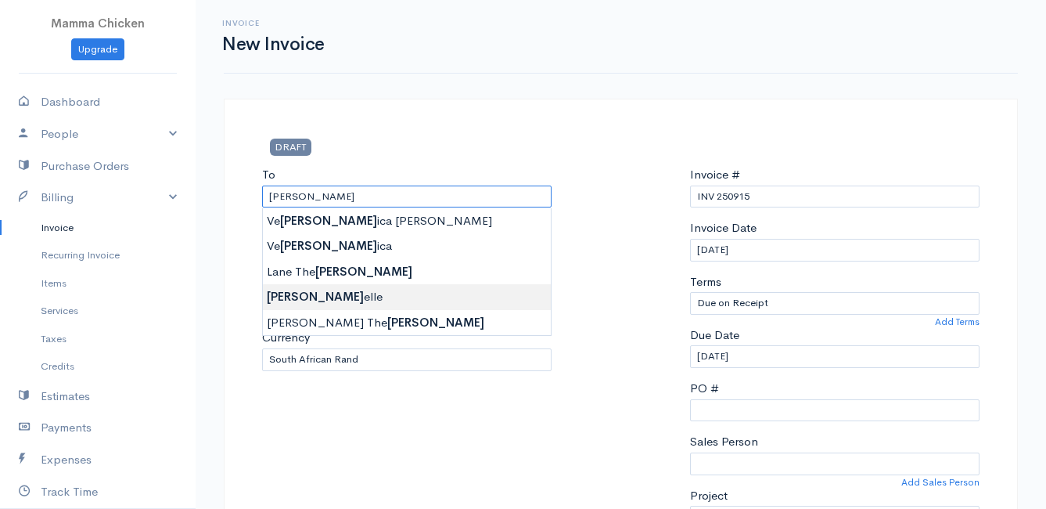
type input "[PERSON_NAME]"
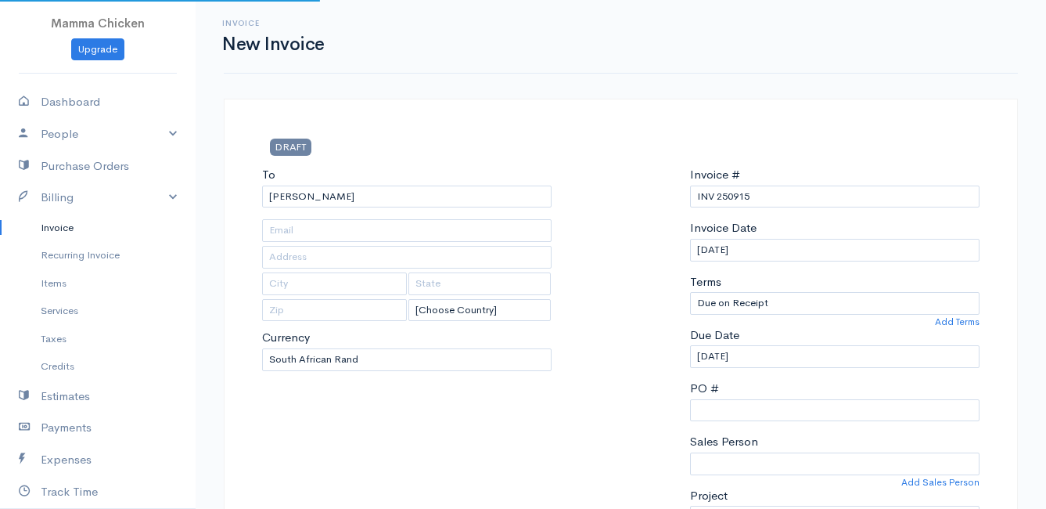
type input "38 Negester North, Chanteclaire Avenue"
type input "Onrust North"
type input "7201"
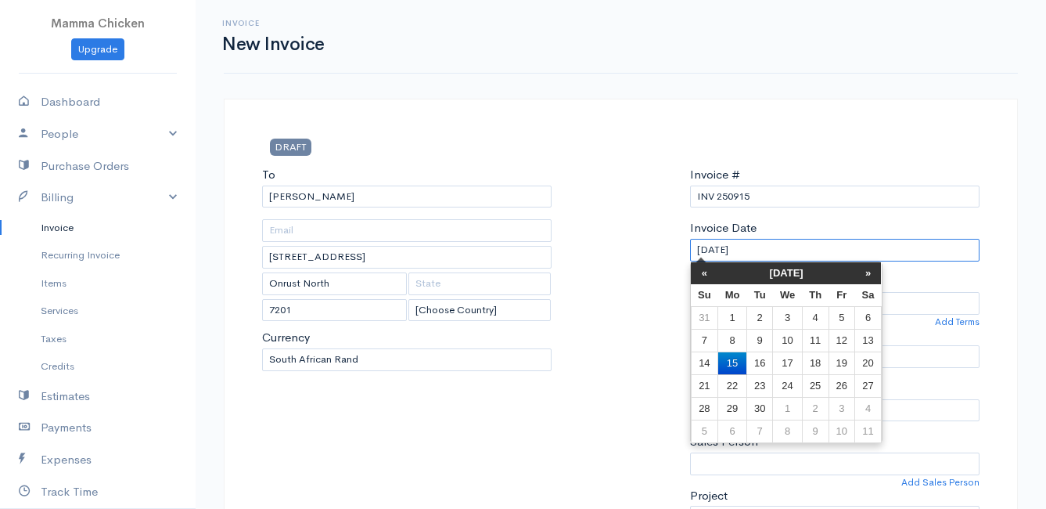
click at [775, 245] on input "[DATE]" at bounding box center [835, 250] width 290 height 23
click at [844, 358] on td "19" at bounding box center [842, 362] width 26 height 23
type input "[DATE]"
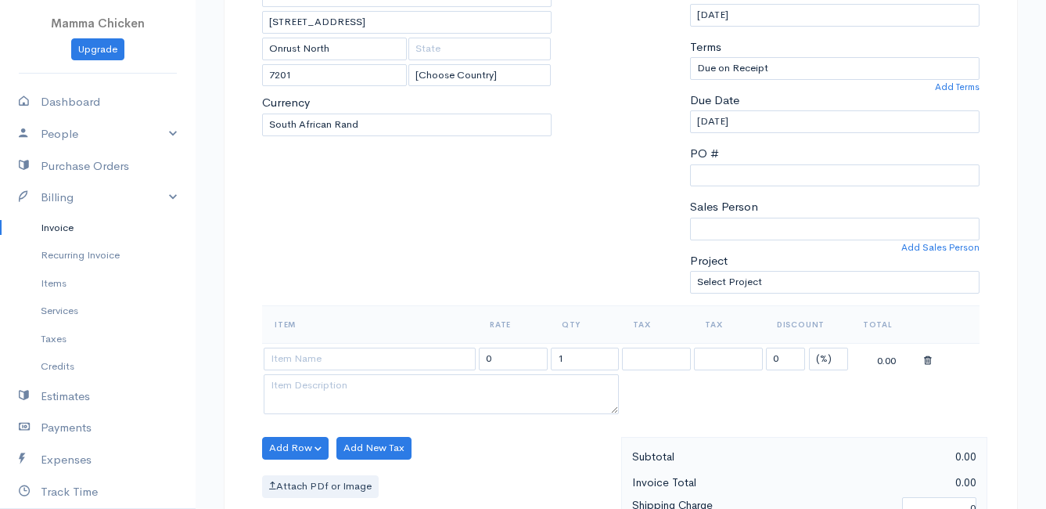
scroll to position [391, 0]
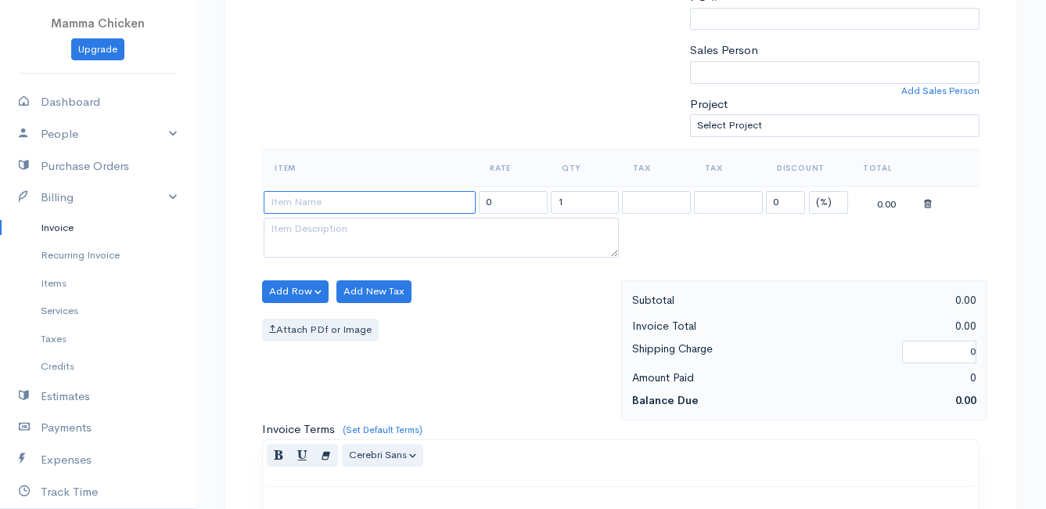
click at [285, 208] on input at bounding box center [370, 202] width 212 height 23
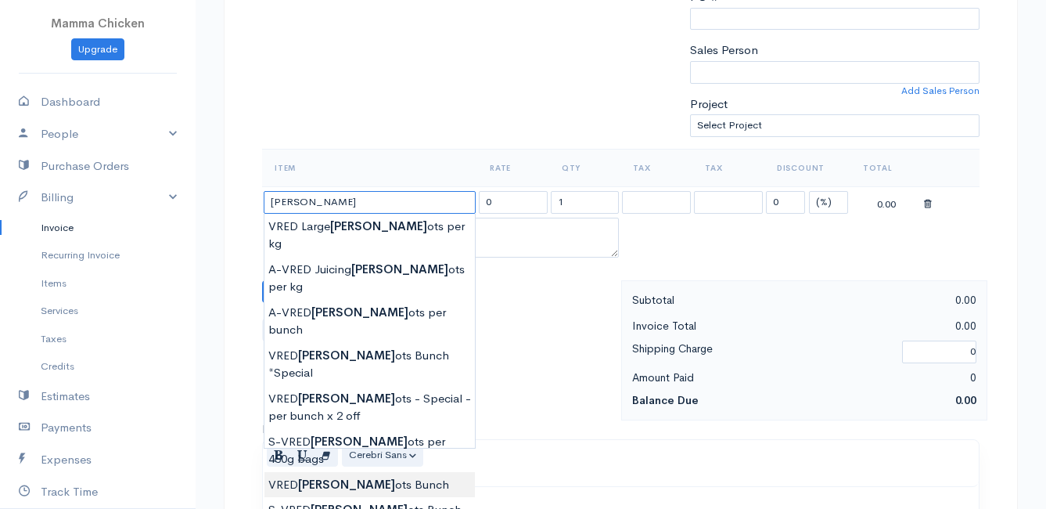
type input "VRED Carrots Bunch"
type input "23.00"
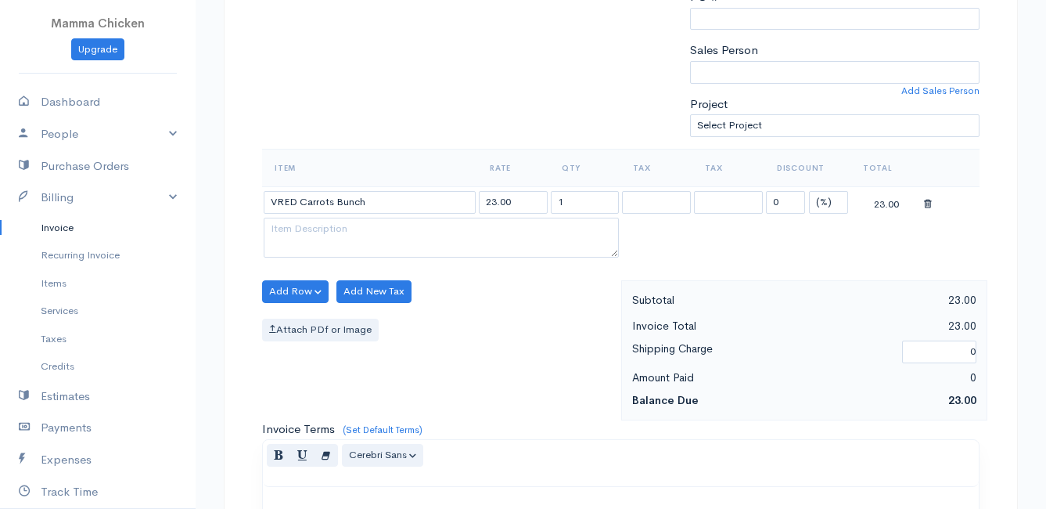
click at [360, 387] on body "Mamma Chicken Upgrade Dashboard People Clients Vendors Staff Users Purchase Ord…" at bounding box center [523, 285] width 1046 height 1353
click at [290, 290] on button "Add Row" at bounding box center [295, 291] width 67 height 23
click at [301, 321] on link "Add Item Row" at bounding box center [325, 323] width 124 height 27
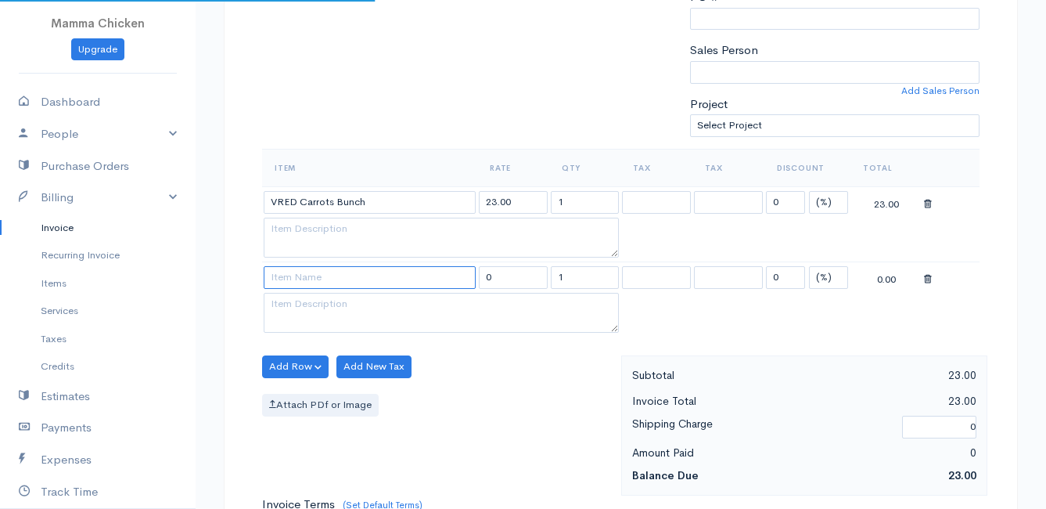
click at [311, 279] on input at bounding box center [370, 277] width 212 height 23
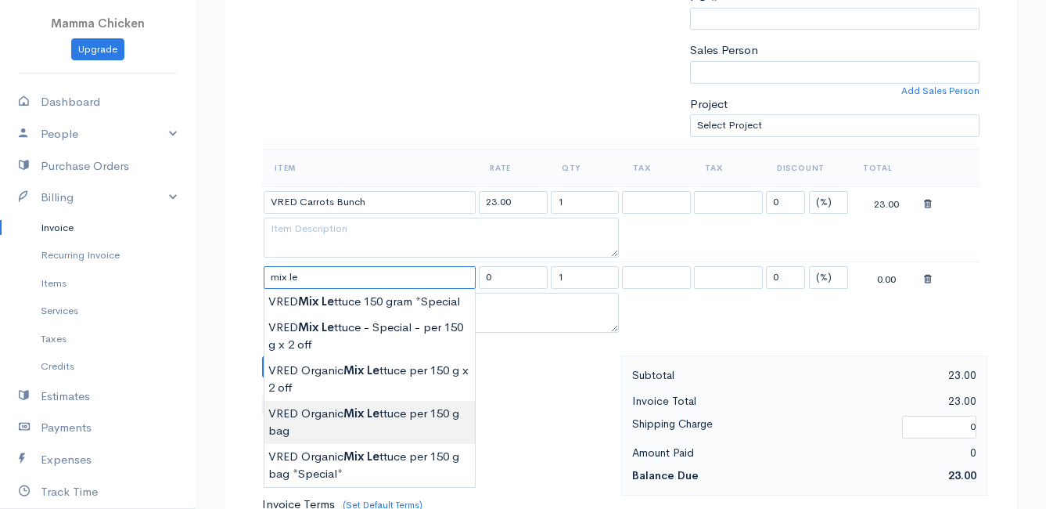
type input "VRED Organic Mix Lettuce per 150 g bag"
type input "21.00"
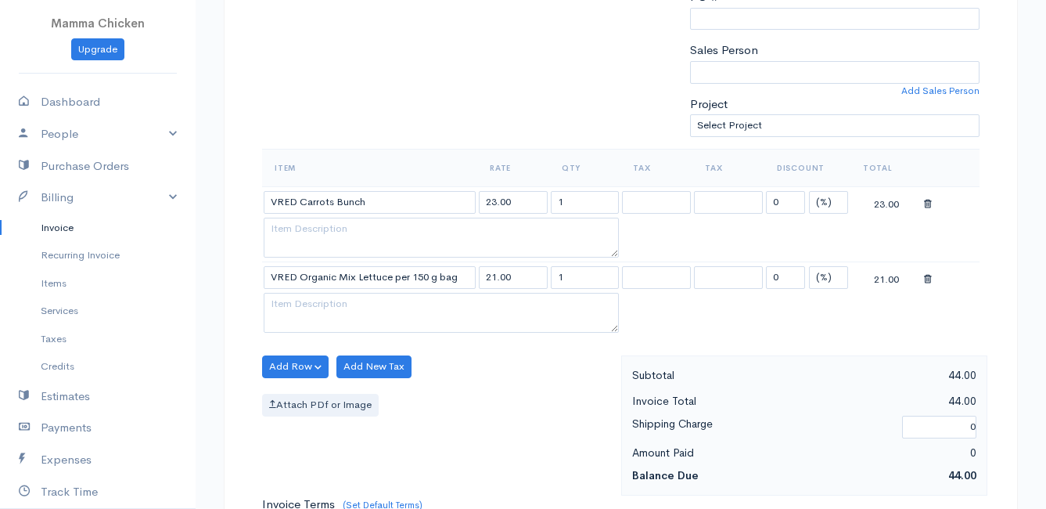
click at [363, 418] on body "Mamma Chicken Upgrade Dashboard People Clients Vendors Staff Users Purchase Ord…" at bounding box center [523, 323] width 1046 height 1428
click at [301, 363] on button "Add Row" at bounding box center [295, 366] width 67 height 23
click at [302, 398] on link "Add Item Row" at bounding box center [325, 398] width 124 height 27
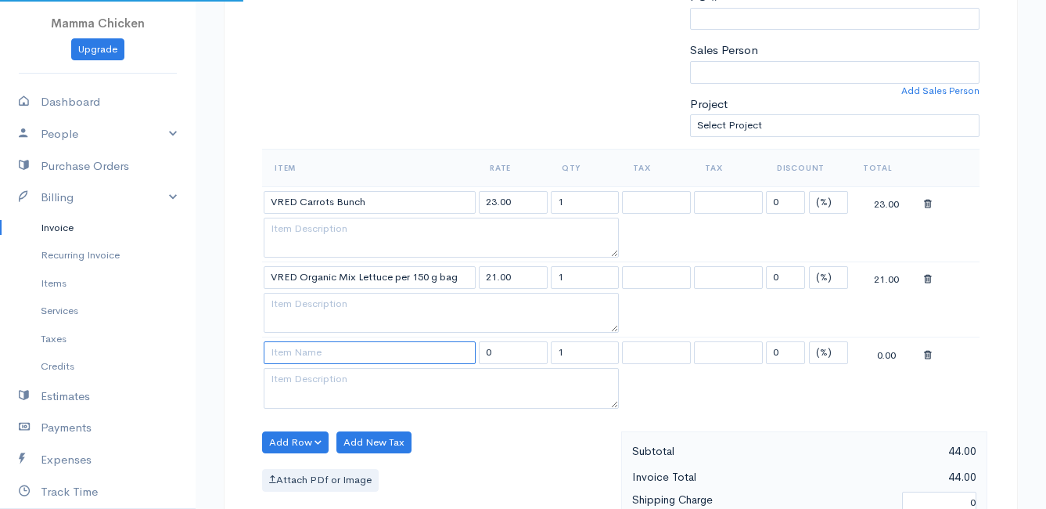
click at [302, 353] on input at bounding box center [370, 352] width 212 height 23
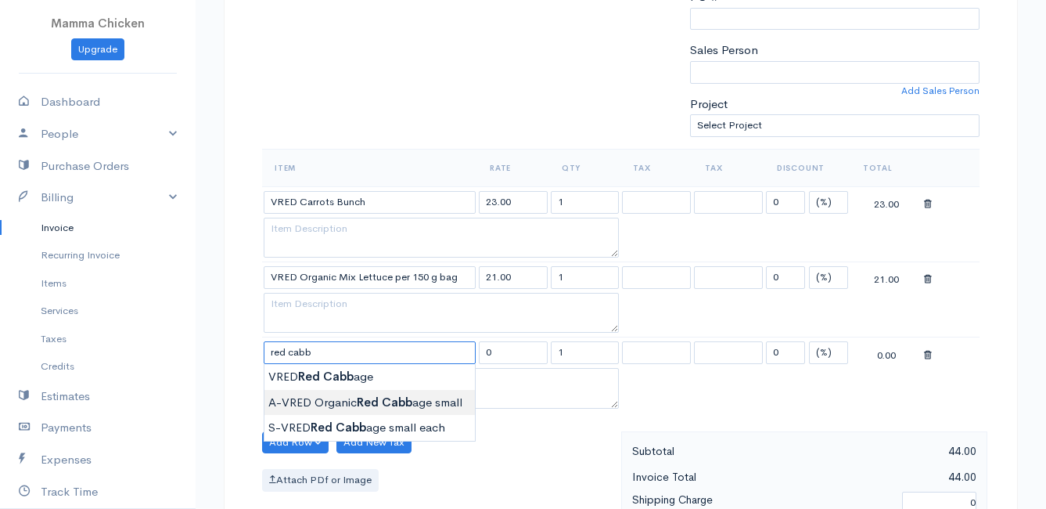
type input "A-VRED Organic Red Cabbage small"
type input "33.00"
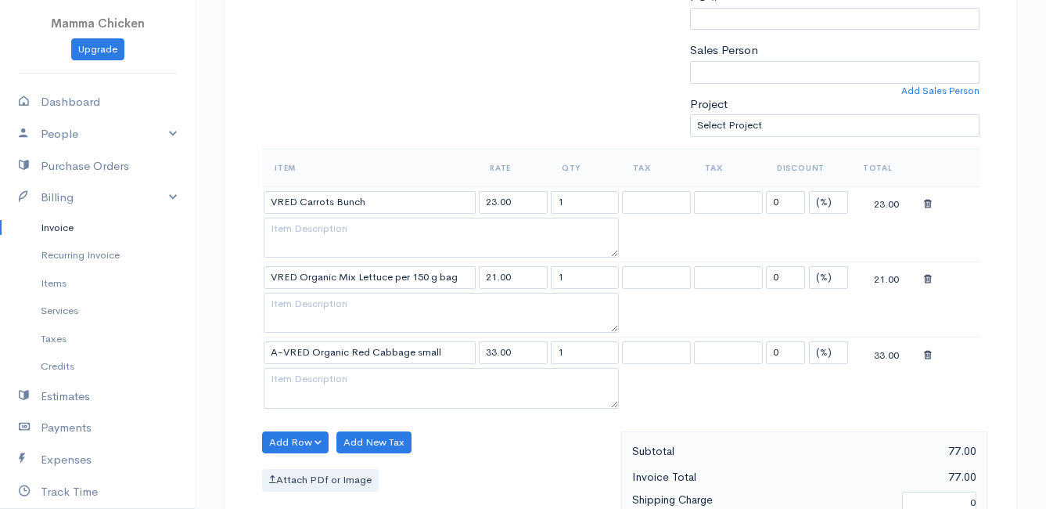
click at [412, 401] on body "Mamma Chicken Upgrade Dashboard People Clients Vendors Staff Users Purchase Ord…" at bounding box center [523, 360] width 1046 height 1503
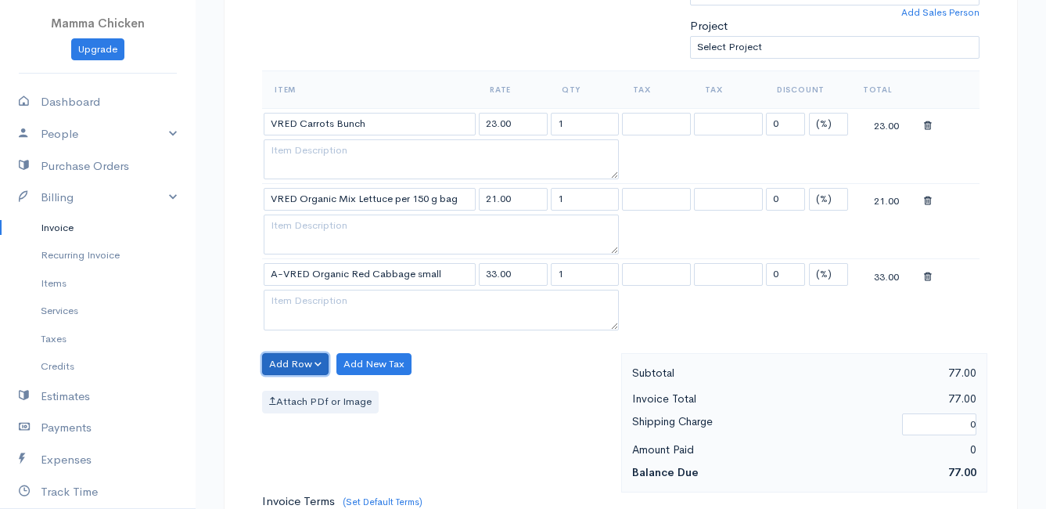
click at [301, 364] on button "Add Row" at bounding box center [295, 364] width 67 height 23
click at [301, 392] on link "Add Item Row" at bounding box center [325, 396] width 124 height 27
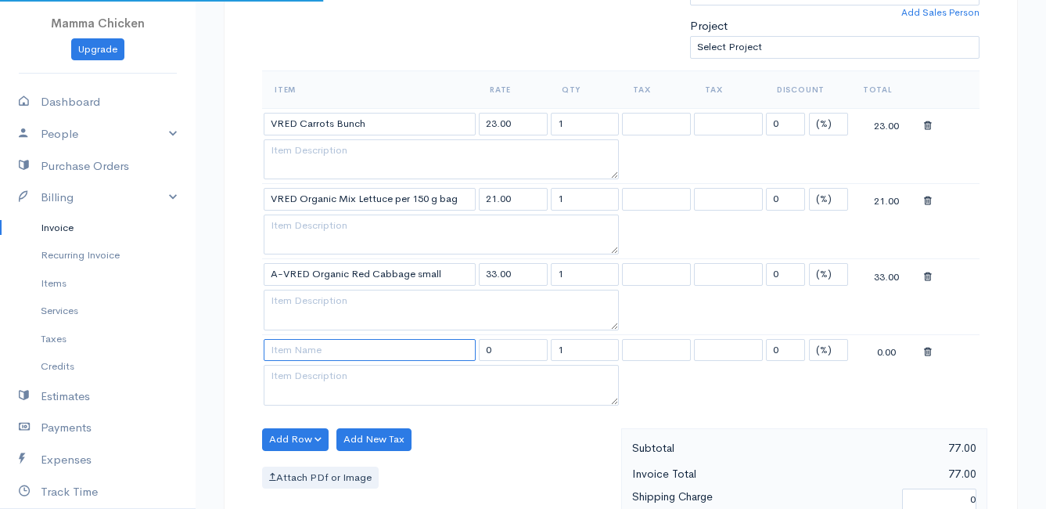
click at [284, 349] on input at bounding box center [370, 350] width 212 height 23
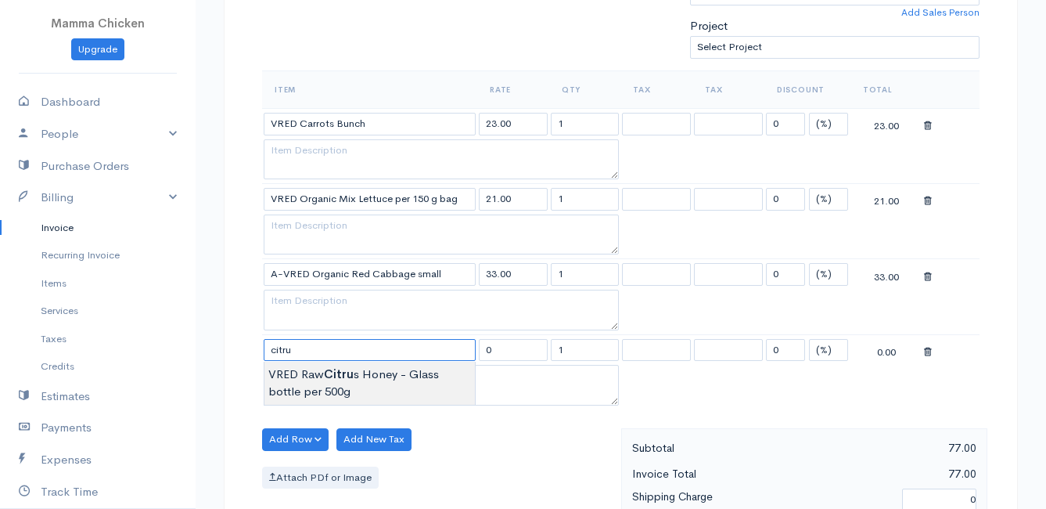
type input "VRED Raw Citrus Honey - Glass bottle per 500g"
type input "115.00"
click at [314, 377] on body "Mamma Chicken Upgrade Dashboard People Clients Vendors Staff Users Purchase Ord…" at bounding box center [523, 319] width 1046 height 1578
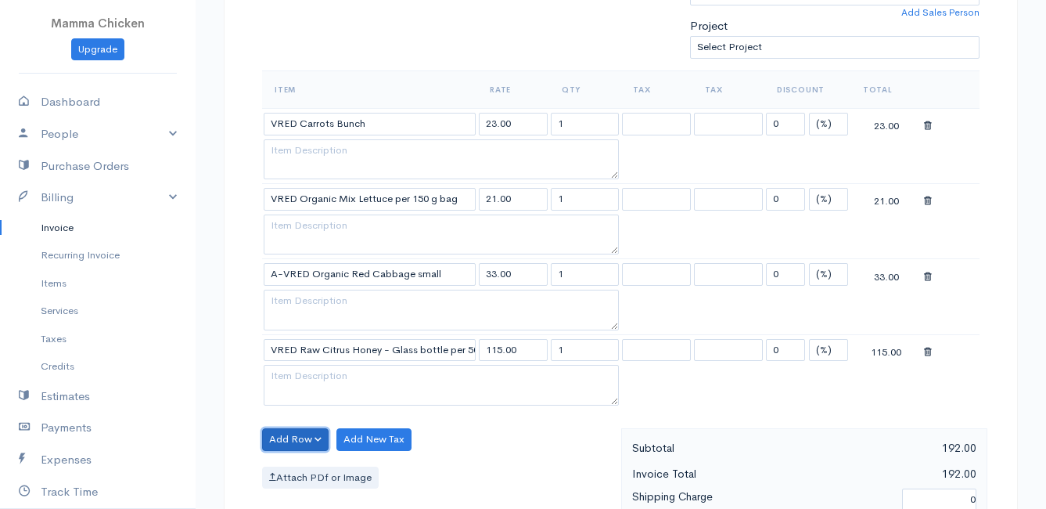
click at [309, 439] on button "Add Row" at bounding box center [295, 439] width 67 height 23
click at [311, 376] on link "Add Item Row" at bounding box center [325, 380] width 124 height 27
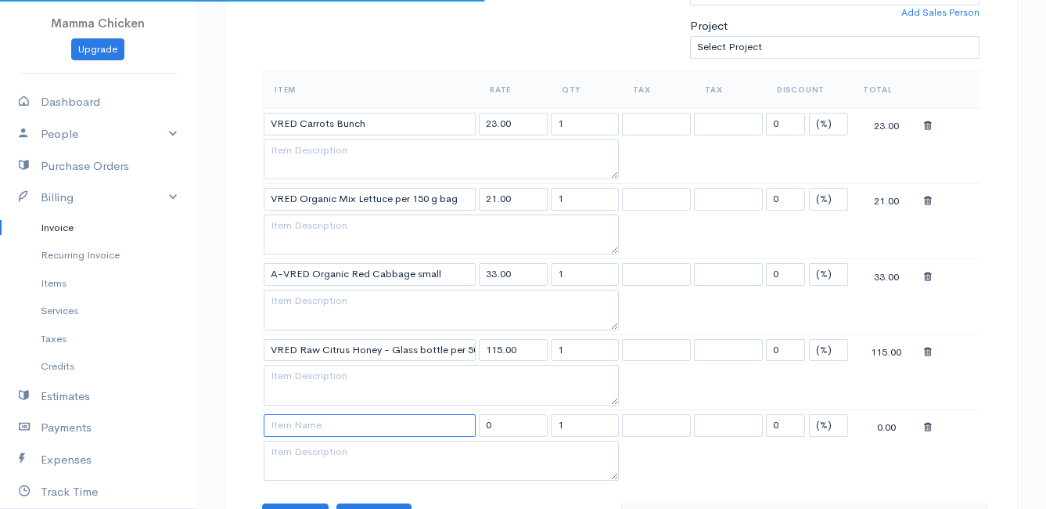
click at [315, 434] on input at bounding box center [370, 425] width 212 height 23
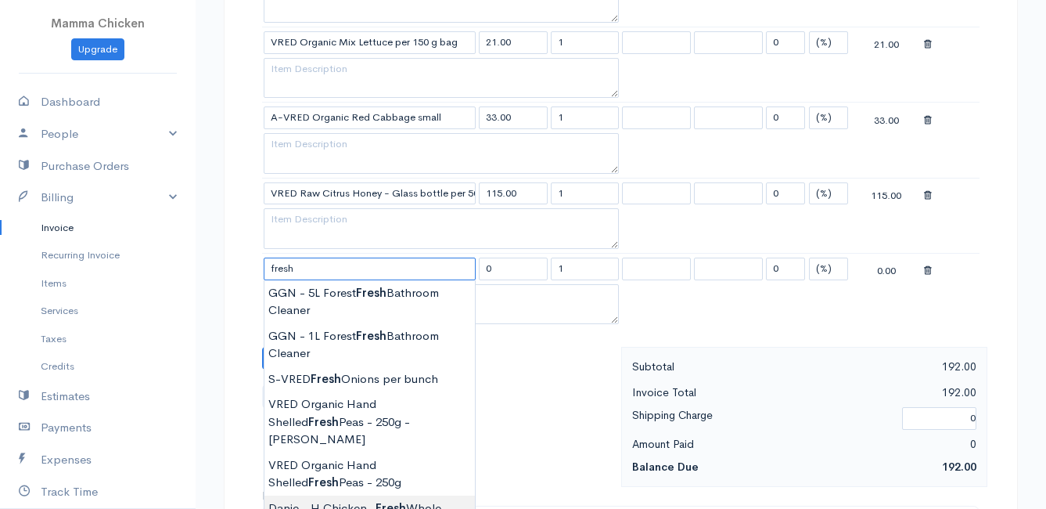
scroll to position [704, 0]
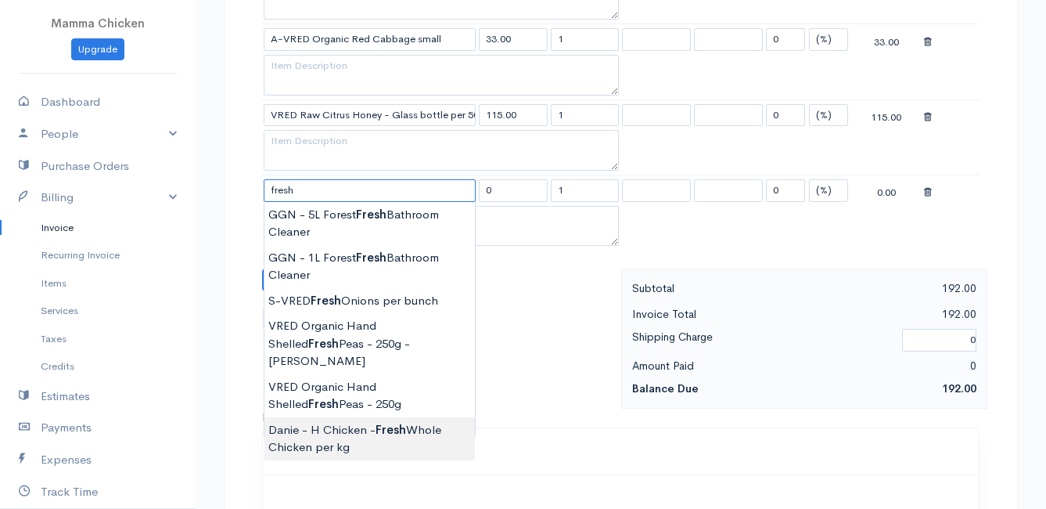
type input "Danie - H Chicken - Fresh Whole Chicken per kg"
type input "100.00"
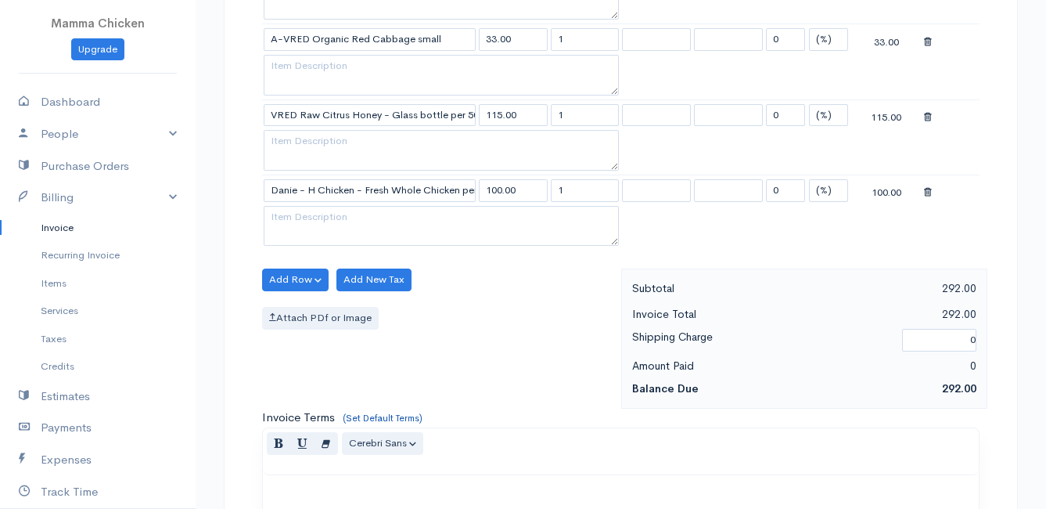
click at [406, 416] on body "Mamma Chicken Upgrade Dashboard People Clients Vendors Staff Users Purchase Ord…" at bounding box center [523, 123] width 1046 height 1654
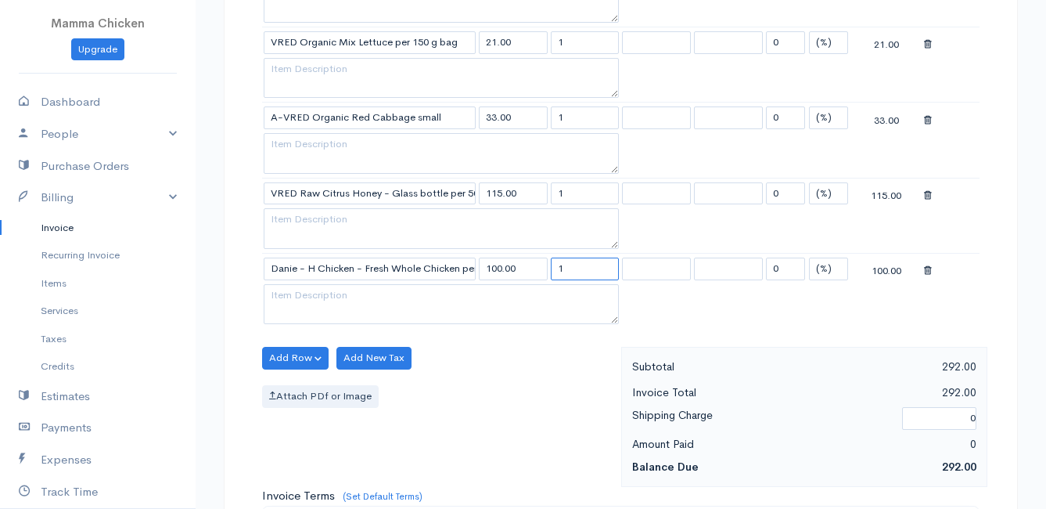
drag, startPoint x: 574, startPoint y: 267, endPoint x: 543, endPoint y: 275, distance: 31.5
click at [543, 275] on tr "Danie - H Chicken - Fresh Whole Chicken per kg 100.00 1 0 (%) Flat 100.00" at bounding box center [621, 268] width 718 height 31
type input "2.1"
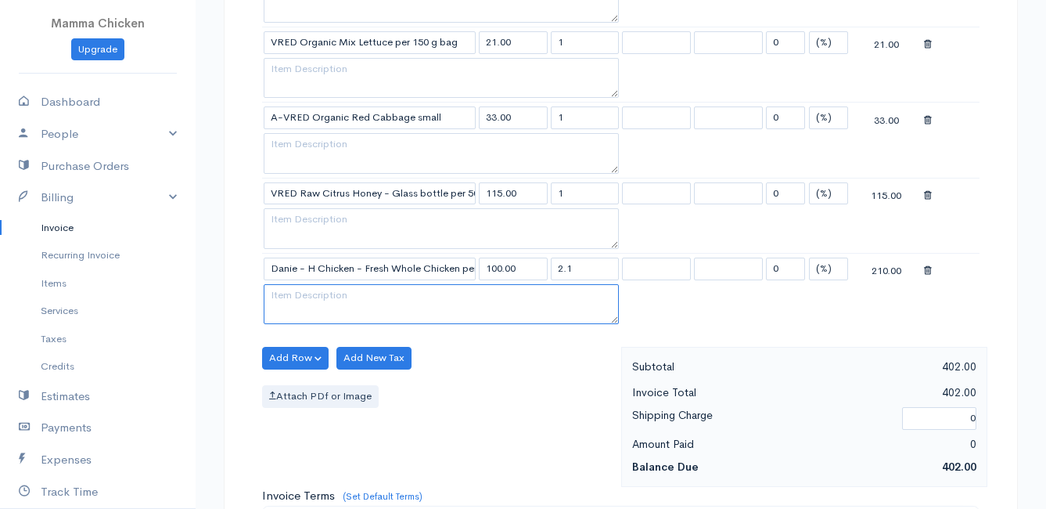
click at [322, 301] on textarea at bounding box center [441, 304] width 355 height 41
type textarea "1 off 1 x 2.1kg"
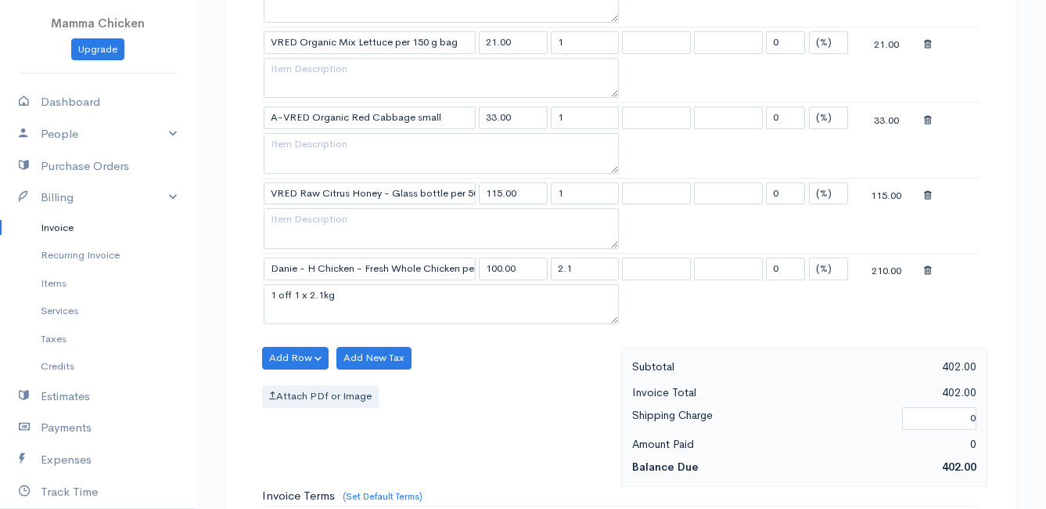
click at [515, 392] on div "Attach PDf or Image" at bounding box center [437, 396] width 351 height 23
click at [293, 357] on button "Add Row" at bounding box center [295, 358] width 67 height 23
click at [296, 380] on link "Add Item Row" at bounding box center [325, 389] width 124 height 27
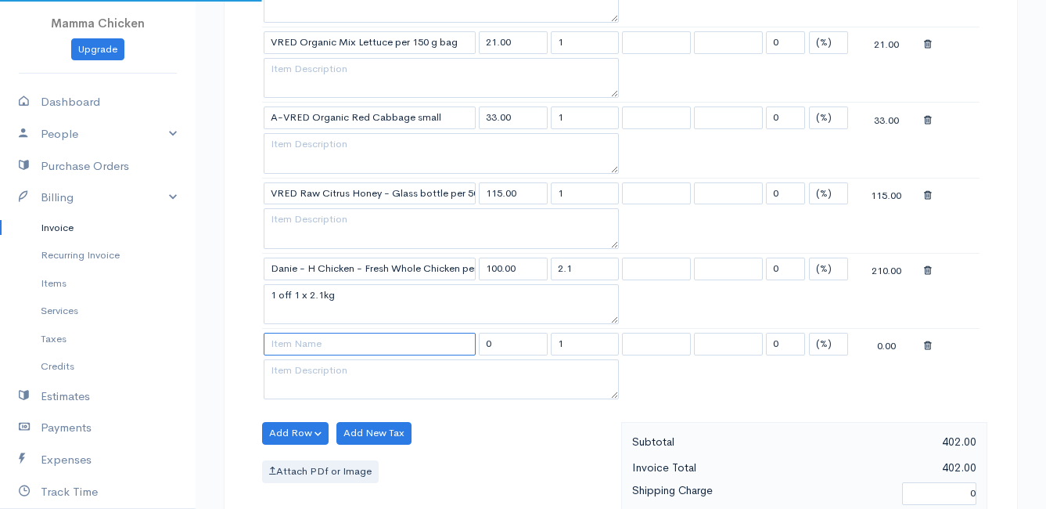
click at [290, 350] on input at bounding box center [370, 344] width 212 height 23
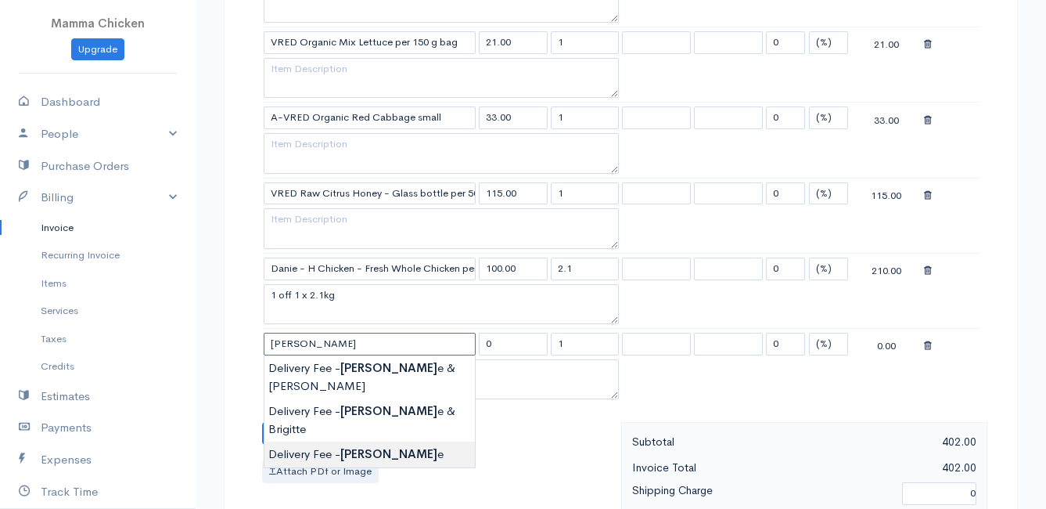
type input "Delivery Fee - [PERSON_NAME]"
type input "50.00"
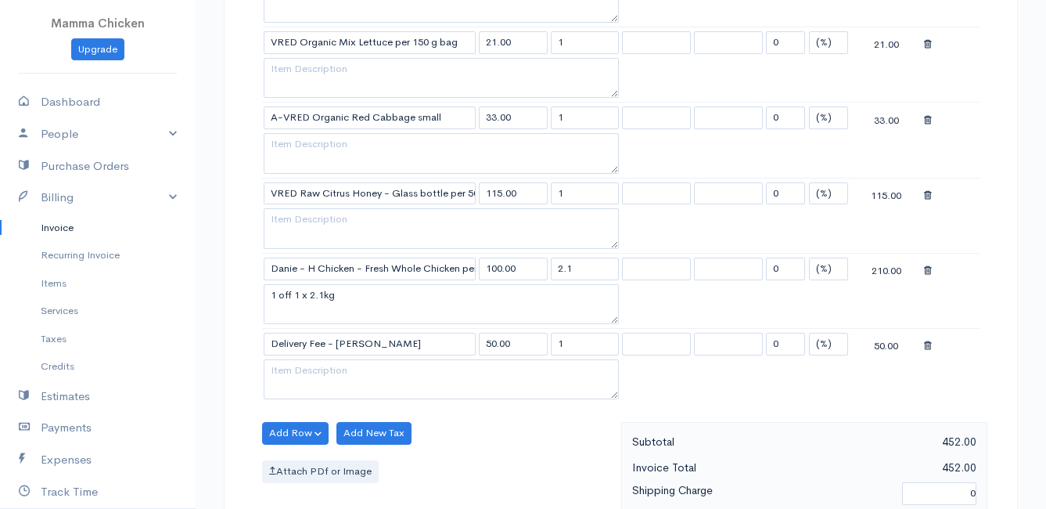
click at [362, 417] on body "Mamma Chicken Upgrade Dashboard People Clients Vendors Staff Users Purchase Ord…" at bounding box center [523, 238] width 1046 height 1729
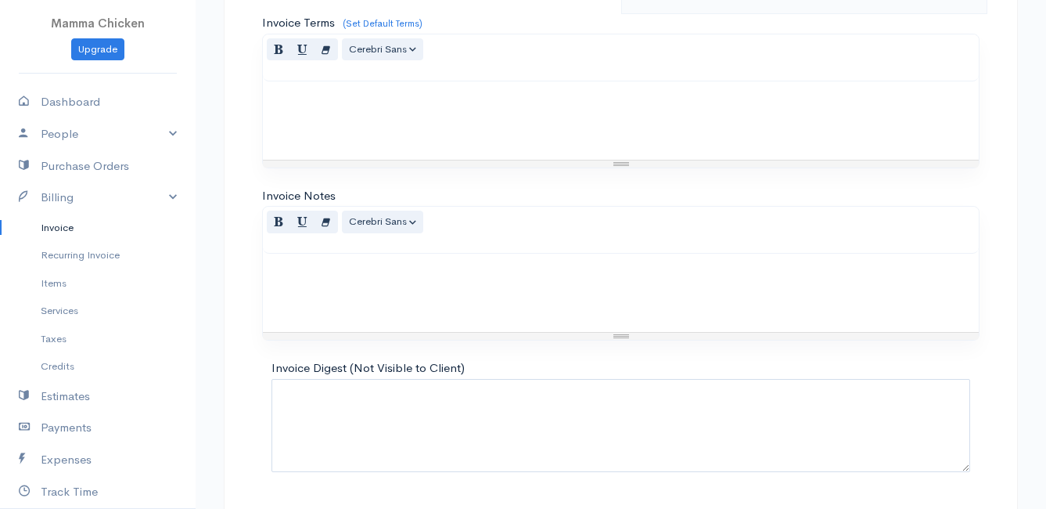
scroll to position [1221, 0]
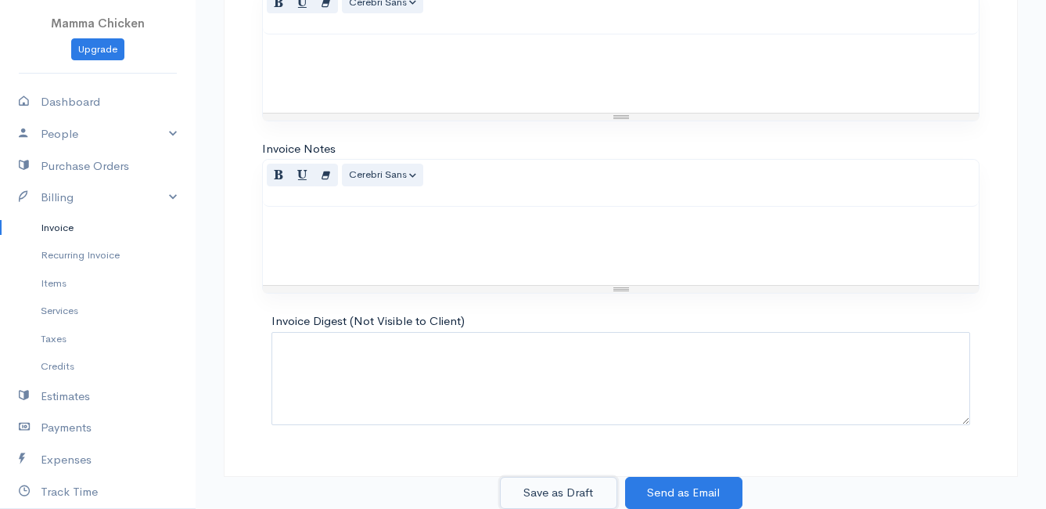
click at [536, 488] on button "Save as Draft" at bounding box center [558, 493] width 117 height 32
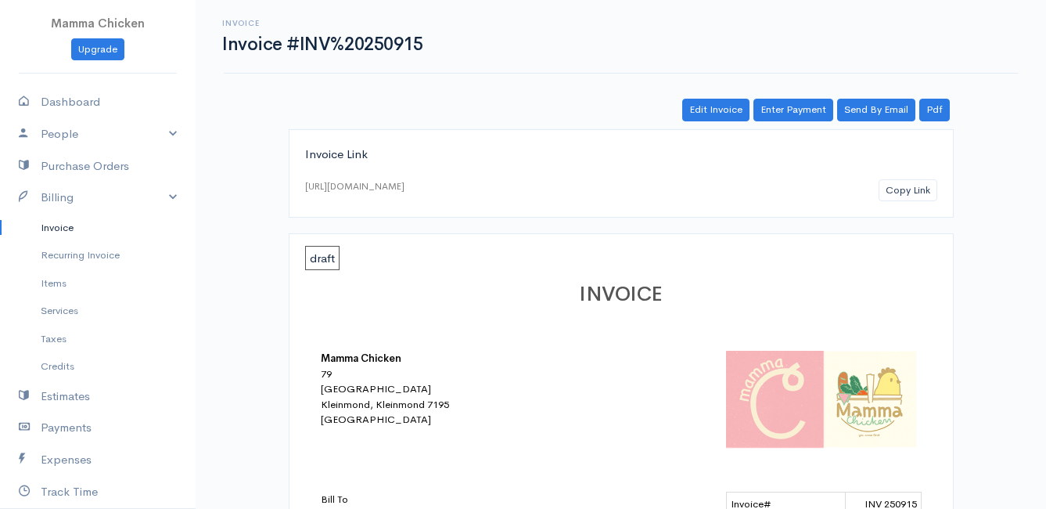
click at [45, 220] on link "Invoice" at bounding box center [98, 228] width 196 height 28
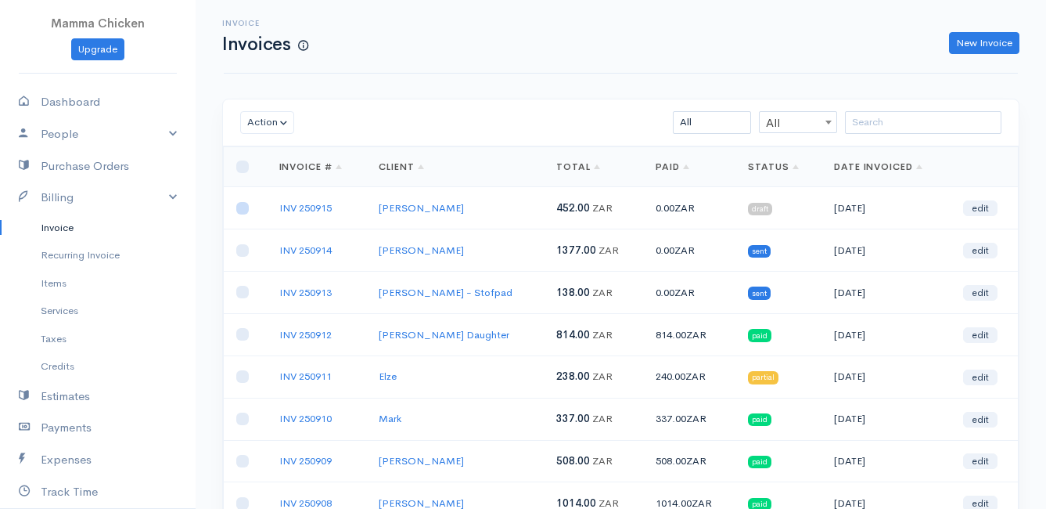
click at [239, 210] on input "checkbox" at bounding box center [242, 208] width 13 height 13
checkbox input "true"
click at [261, 124] on button "Action" at bounding box center [267, 122] width 54 height 23
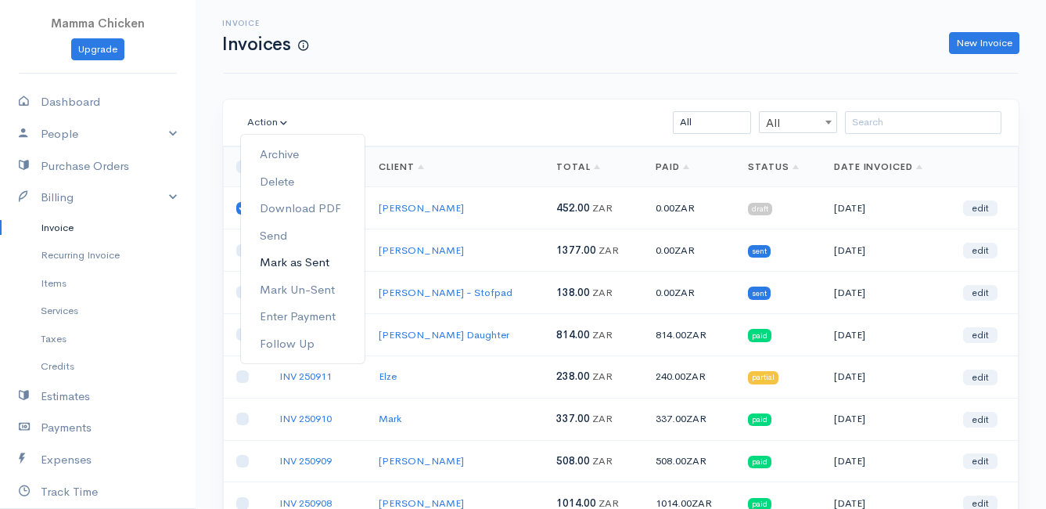
click at [313, 259] on link "Mark as Sent" at bounding box center [303, 262] width 124 height 27
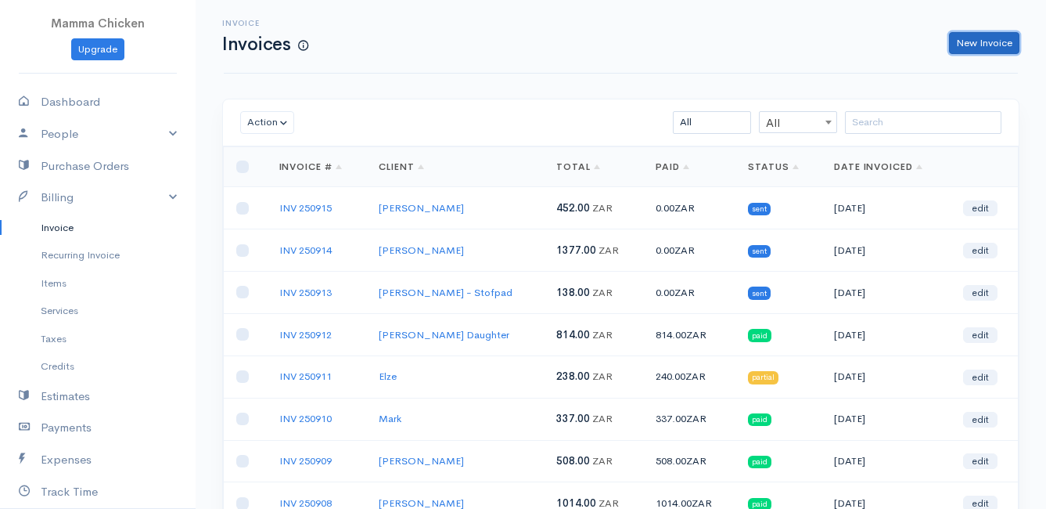
click at [975, 38] on link "New Invoice" at bounding box center [984, 43] width 70 height 23
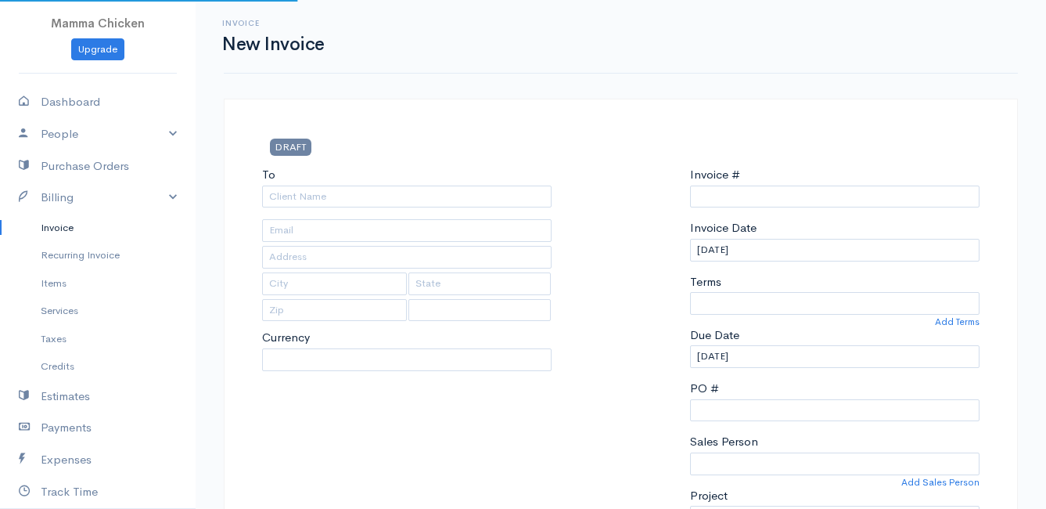
select select "[GEOGRAPHIC_DATA]"
select select "ZAR"
type input "INV 250916"
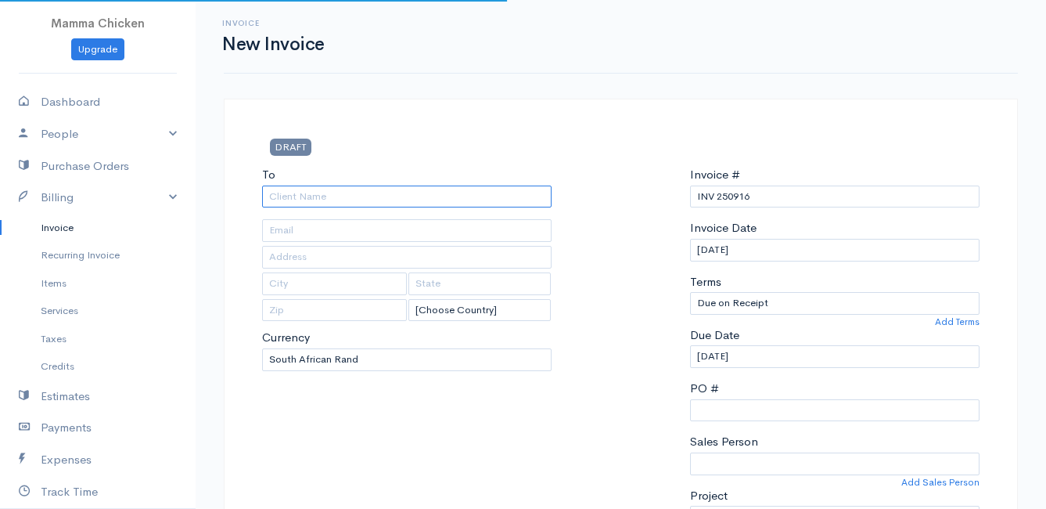
click at [283, 193] on input "To" at bounding box center [407, 196] width 290 height 23
type input "Heide"
type input "50 Luckhoff"
type input "Kleinmond"
type input "7195"
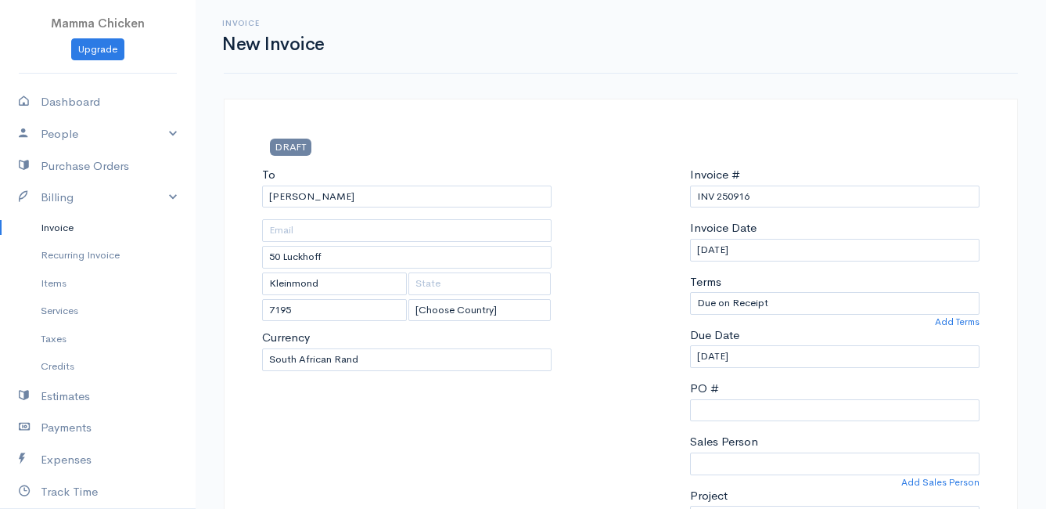
click at [613, 249] on div at bounding box center [620, 353] width 122 height 374
click at [339, 194] on input "Heide" at bounding box center [407, 196] width 290 height 23
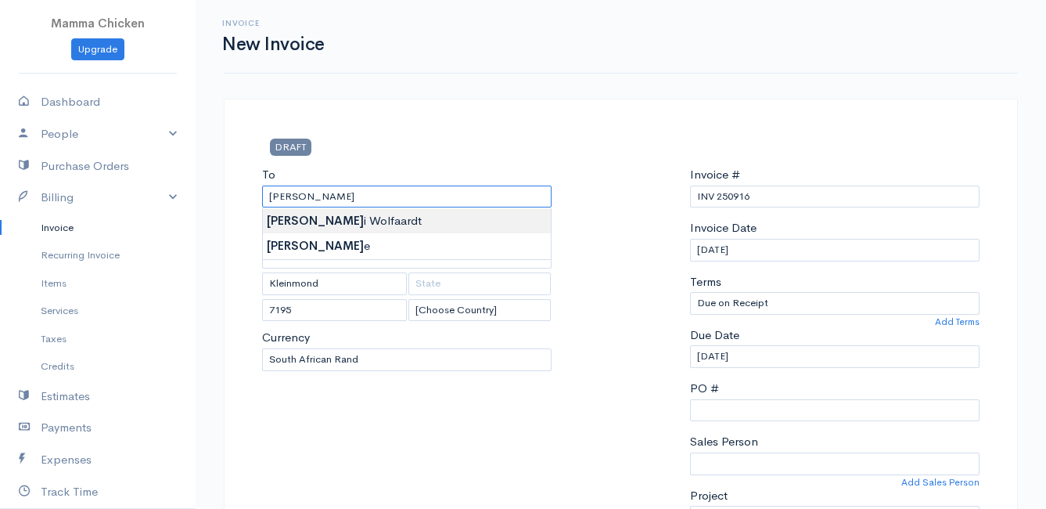
type input "[PERSON_NAME]"
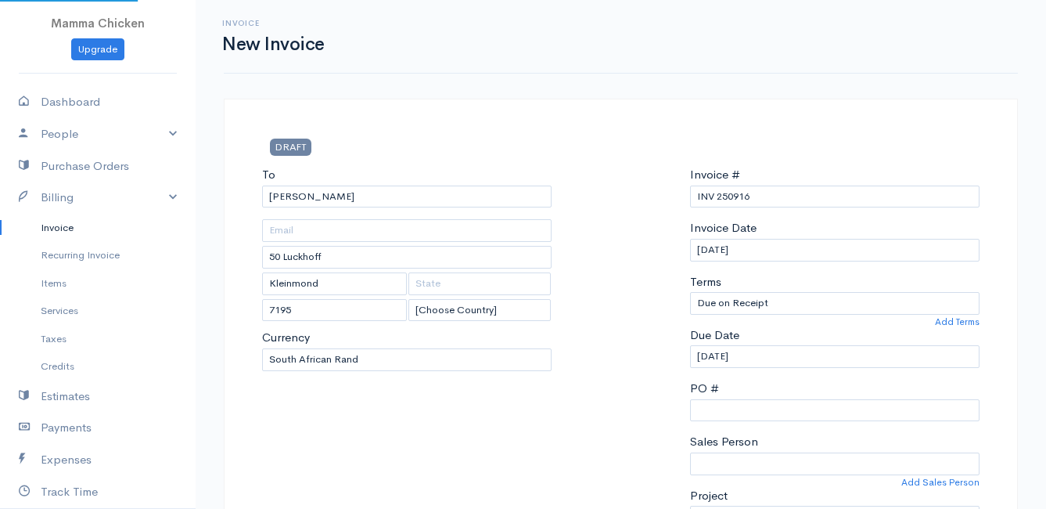
type input "4309 Wallers Road"
type input "Betty's Bay"
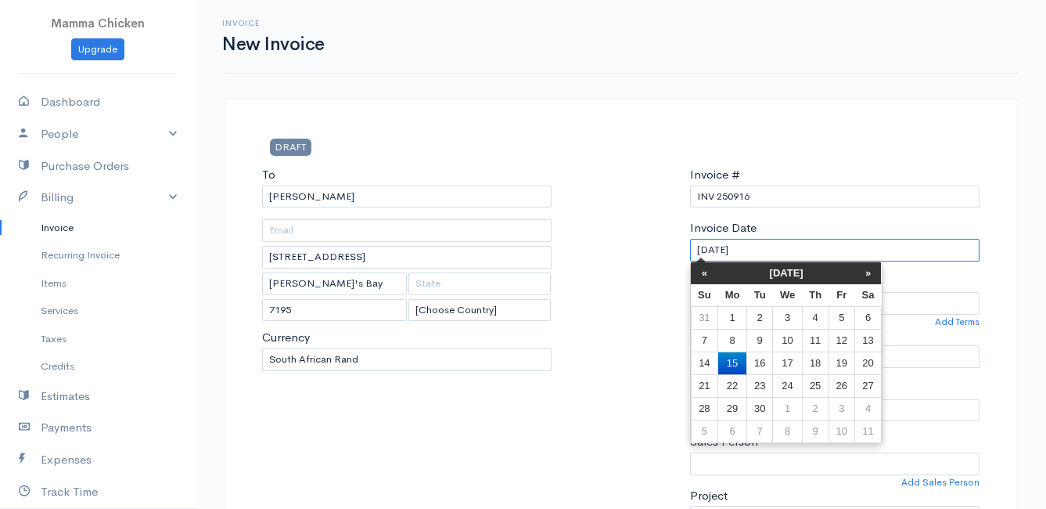
click at [782, 253] on input "[DATE]" at bounding box center [835, 250] width 290 height 23
click at [844, 367] on td "19" at bounding box center [842, 362] width 26 height 23
type input "[DATE]"
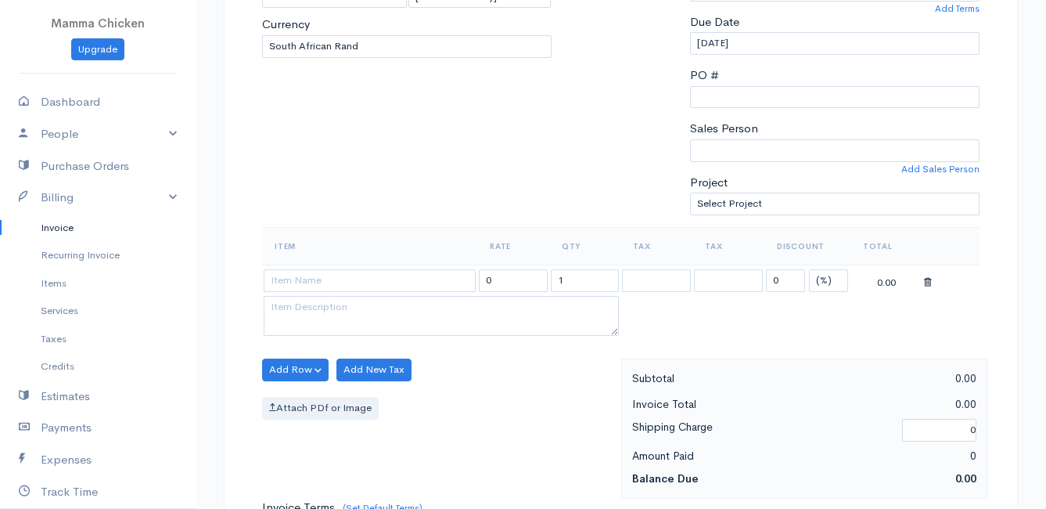
scroll to position [391, 0]
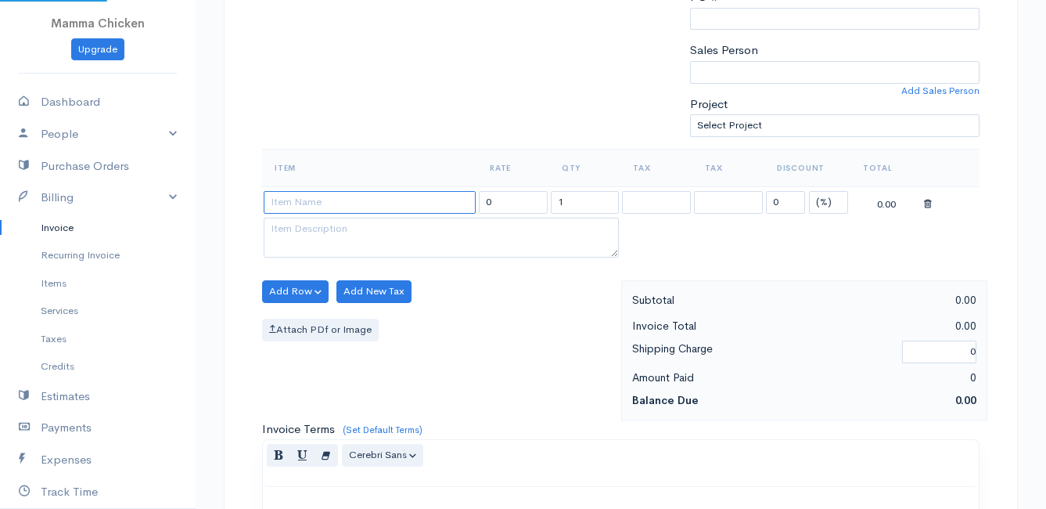
click at [315, 207] on input at bounding box center [370, 202] width 212 height 23
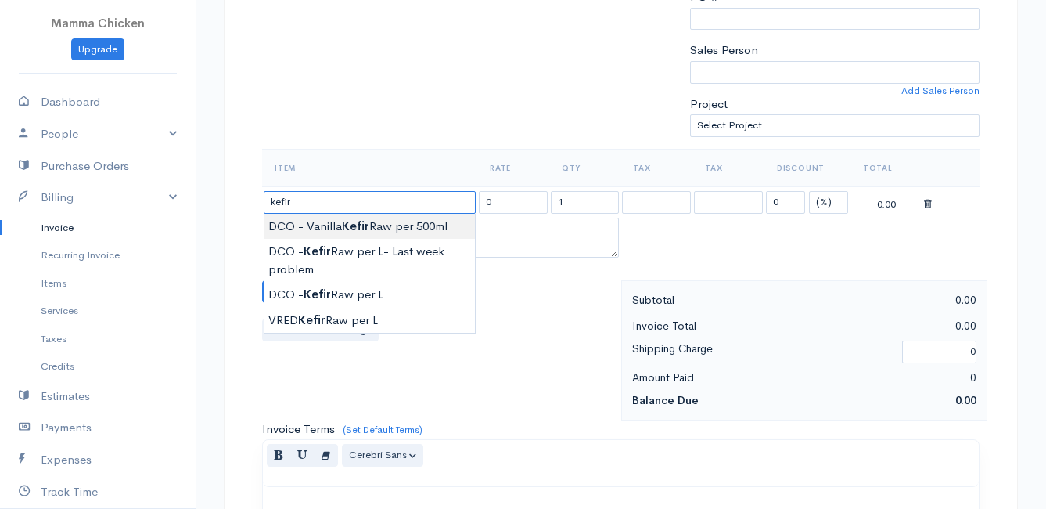
type input "DCO - Vanilla Kefir Raw per 500ml"
type input "39.00"
click at [323, 225] on body "Mamma Chicken Upgrade Dashboard People Clients Vendors Staff Users Purchase Ord…" at bounding box center [523, 285] width 1046 height 1353
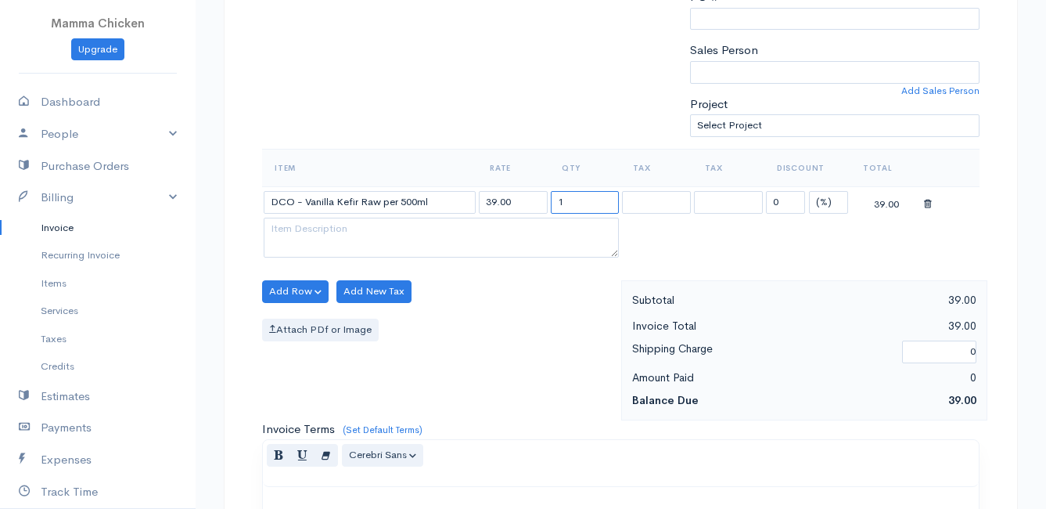
drag, startPoint x: 580, startPoint y: 203, endPoint x: 536, endPoint y: 203, distance: 43.8
click at [536, 203] on tr "DCO - Vanilla Kefir Raw per 500ml 39.00 1 0 (%) Flat 39.00" at bounding box center [621, 201] width 718 height 31
type input "2"
click at [495, 337] on div "Attach PDf or Image" at bounding box center [437, 329] width 351 height 23
click at [290, 288] on button "Add Row" at bounding box center [295, 291] width 67 height 23
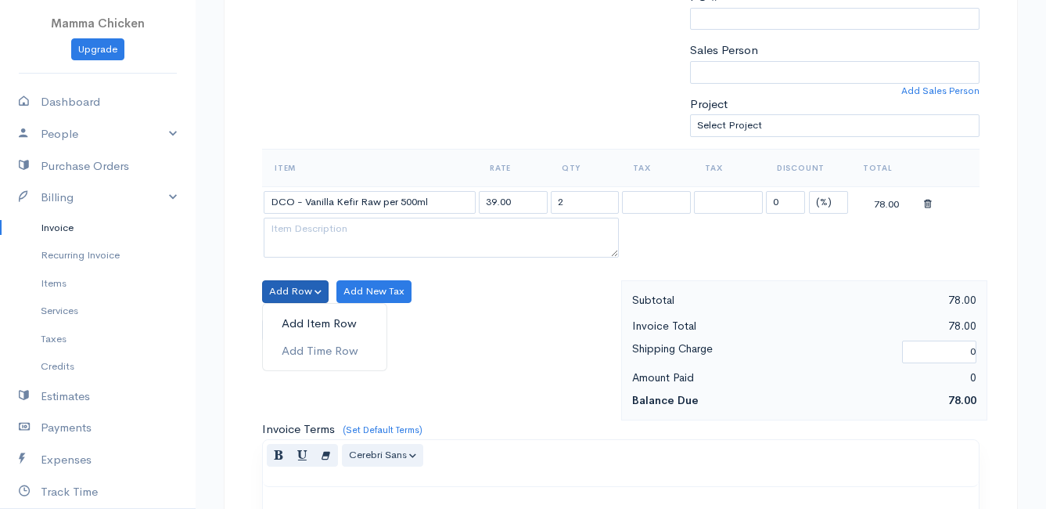
click at [292, 318] on link "Add Item Row" at bounding box center [325, 323] width 124 height 27
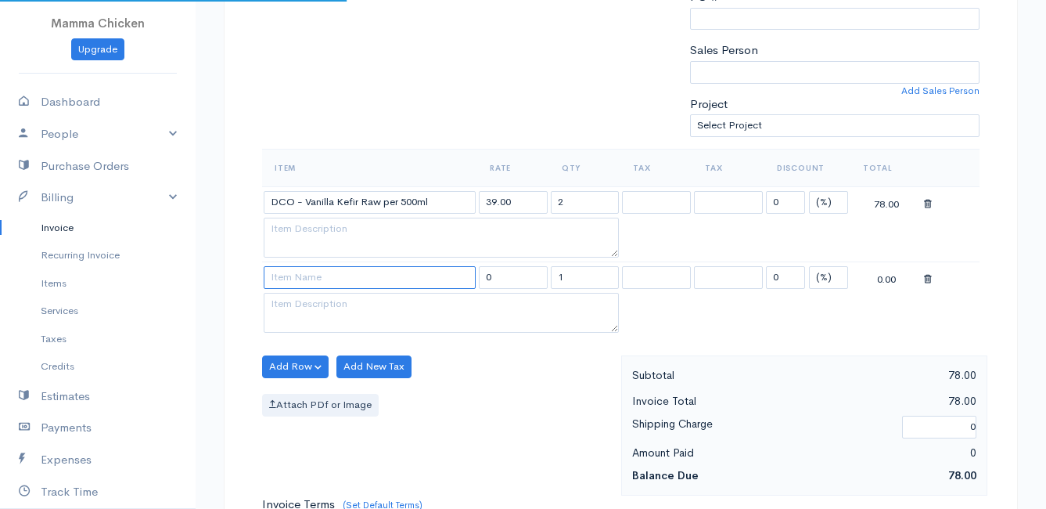
click at [291, 279] on input at bounding box center [370, 277] width 212 height 23
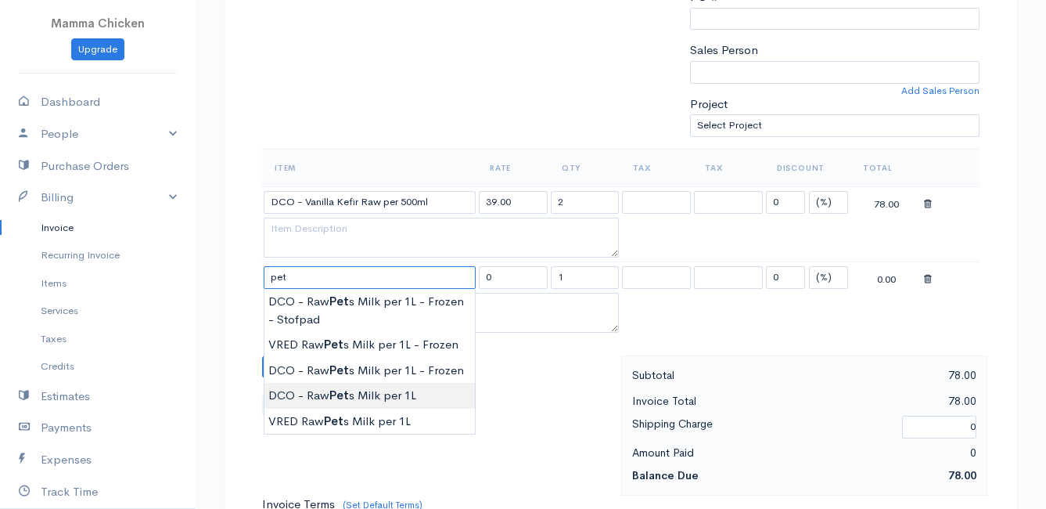
type input "DCO - Raw Pets Milk per 1L"
type input "42.00"
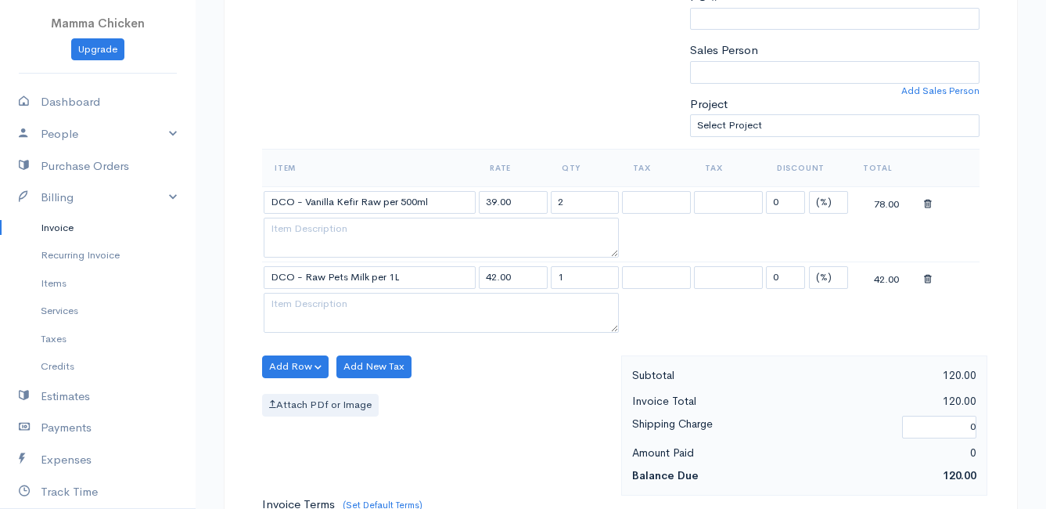
click at [402, 393] on body "Mamma Chicken Upgrade Dashboard People Clients Vendors Staff Users Purchase Ord…" at bounding box center [523, 323] width 1046 height 1428
click at [295, 370] on button "Add Row" at bounding box center [295, 366] width 67 height 23
click at [302, 391] on link "Add Item Row" at bounding box center [325, 398] width 124 height 27
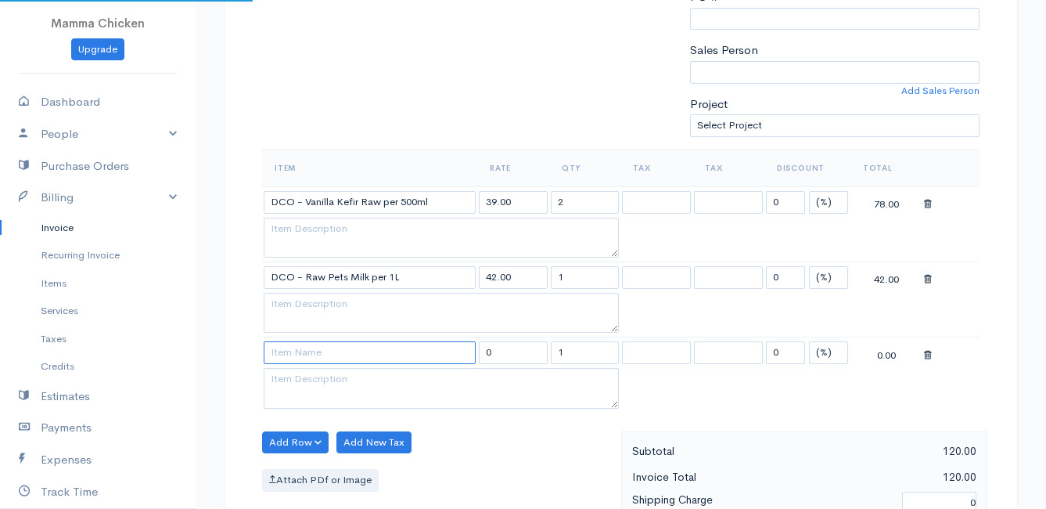
click at [303, 356] on input at bounding box center [370, 352] width 212 height 23
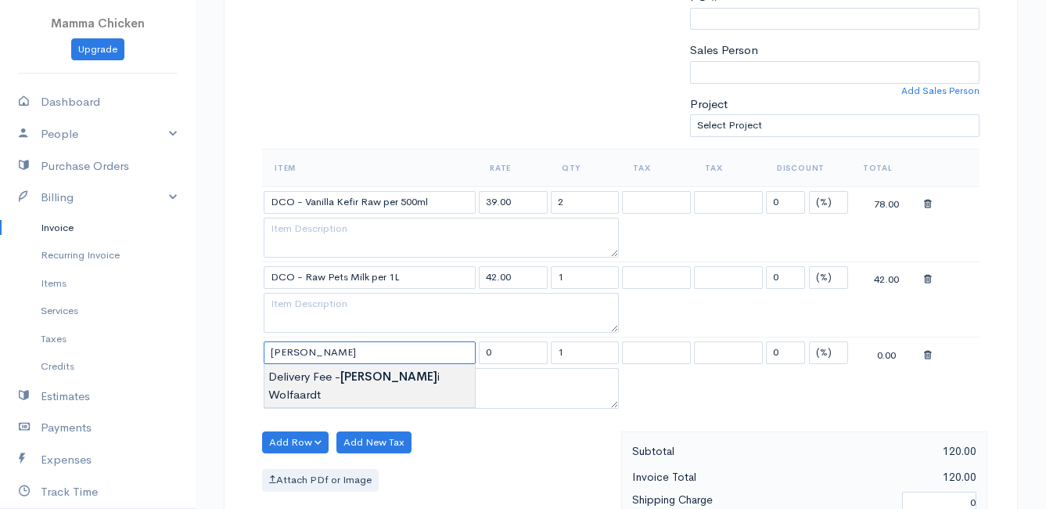
type input "Delivery Fee - [PERSON_NAME]"
type input "25.00"
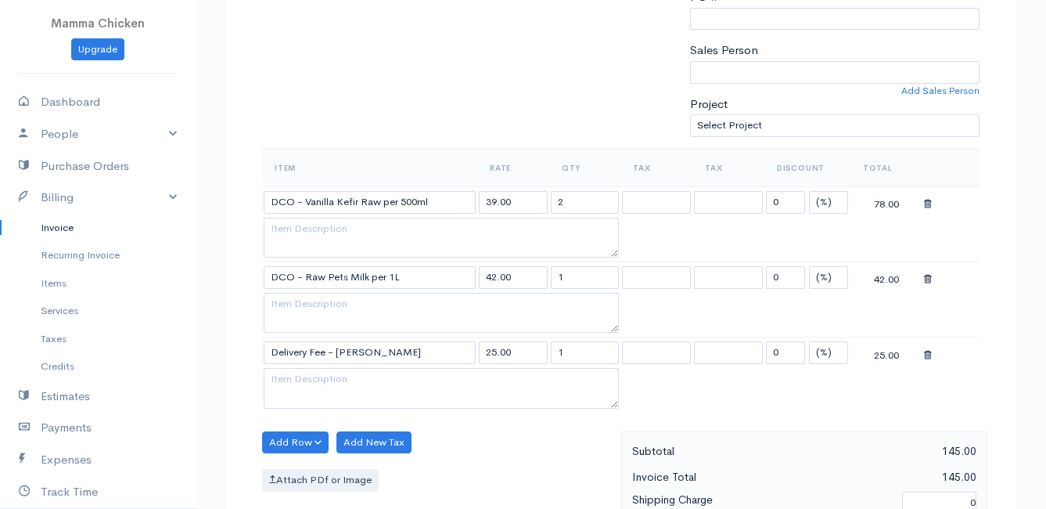
click at [315, 372] on body "Mamma Chicken Upgrade Dashboard People Clients Vendors Staff Users Purchase Ord…" at bounding box center [523, 360] width 1046 height 1503
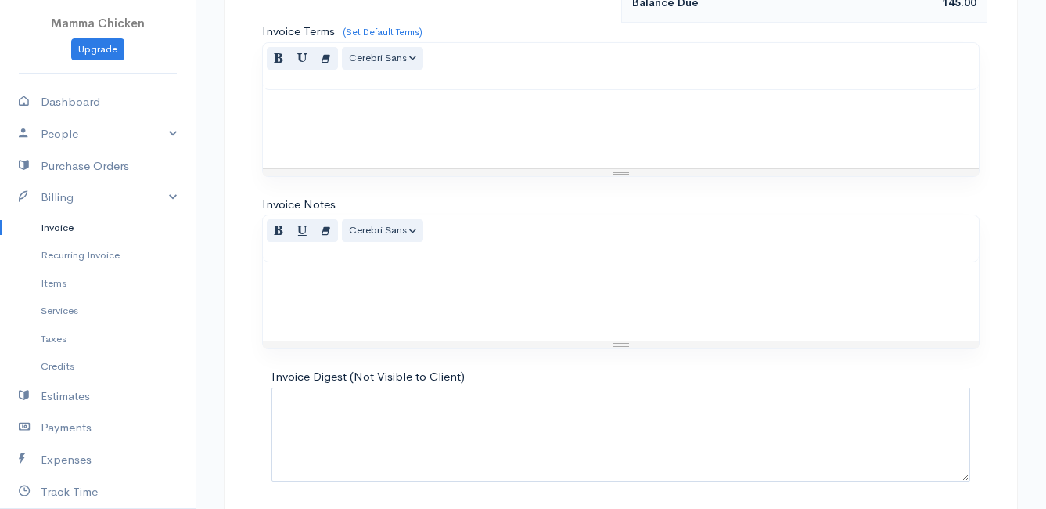
scroll to position [995, 0]
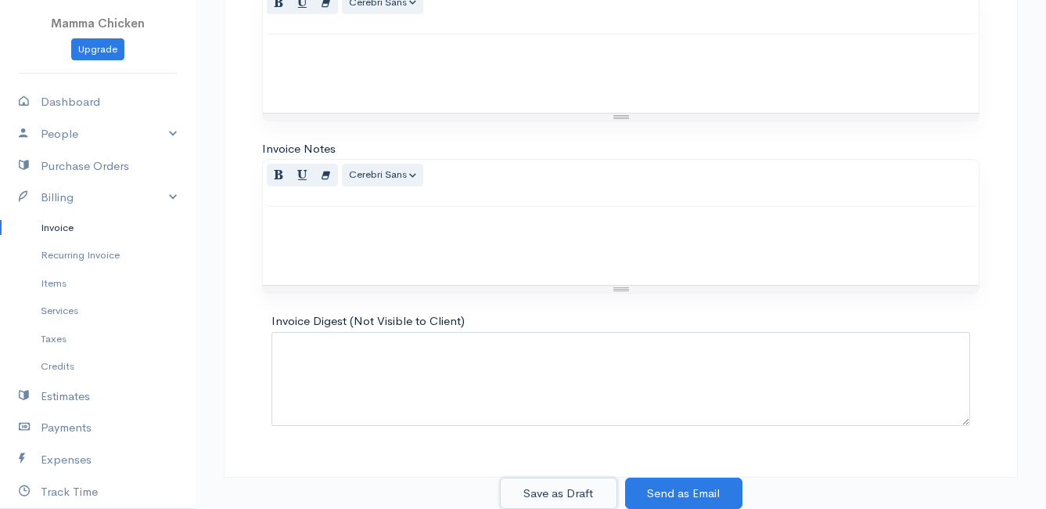
click at [564, 491] on button "Save as Draft" at bounding box center [558, 493] width 117 height 32
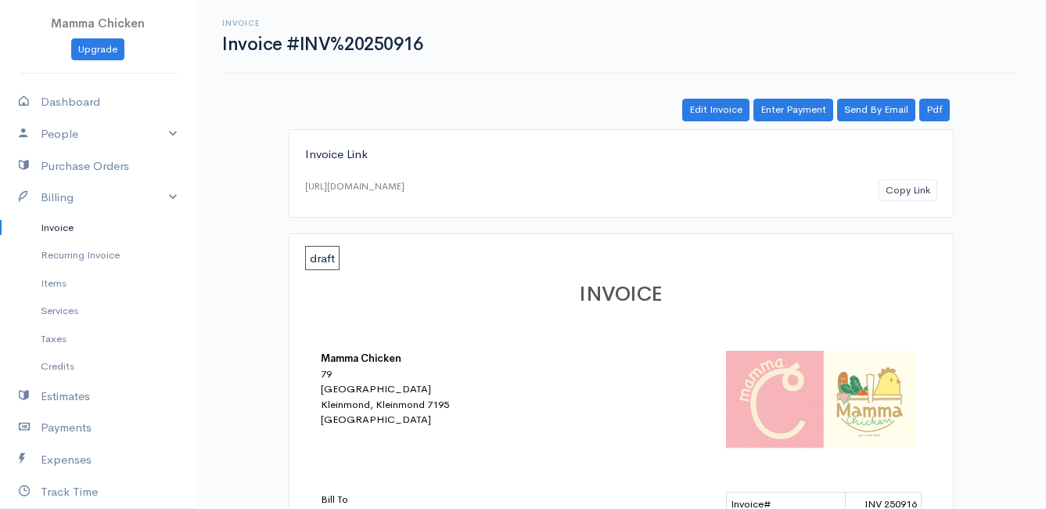
click at [59, 221] on link "Invoice" at bounding box center [98, 228] width 196 height 28
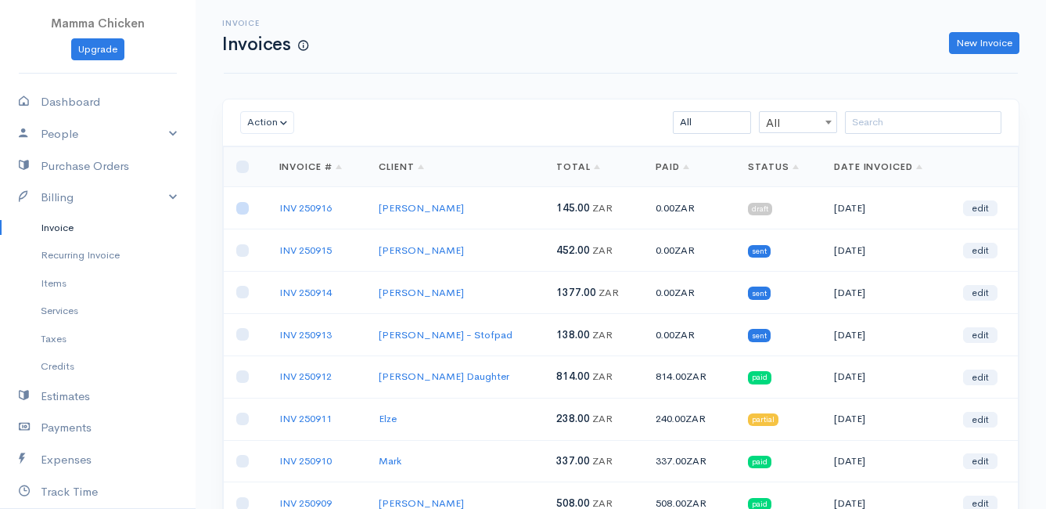
click at [243, 207] on input "checkbox" at bounding box center [242, 208] width 13 height 13
checkbox input "true"
click at [263, 126] on button "Action" at bounding box center [267, 122] width 54 height 23
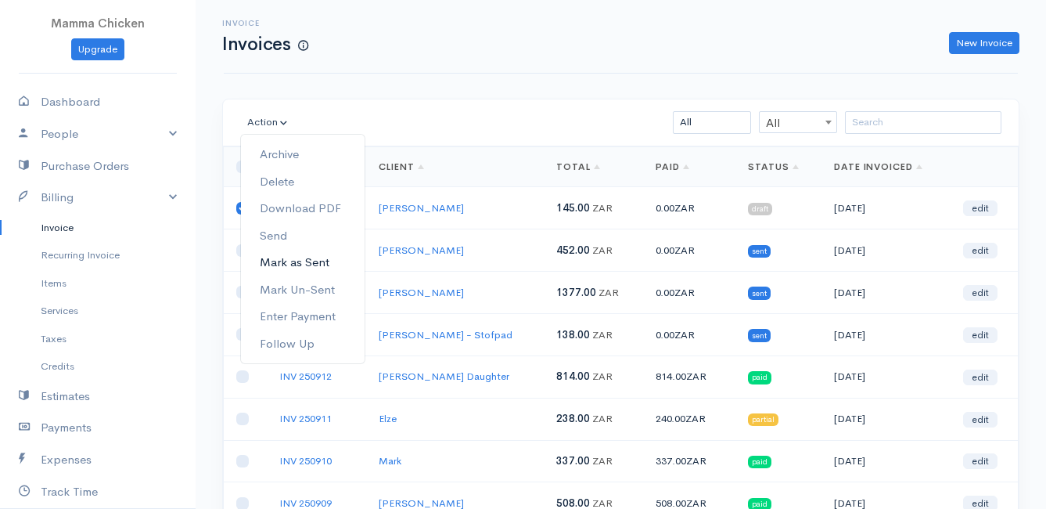
click at [307, 260] on link "Mark as Sent" at bounding box center [303, 262] width 124 height 27
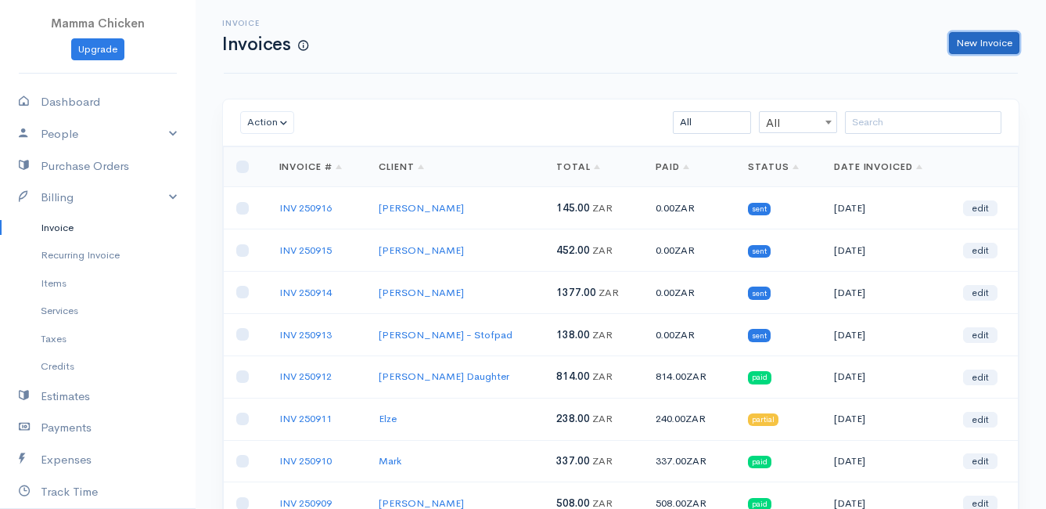
click at [978, 41] on link "New Invoice" at bounding box center [984, 43] width 70 height 23
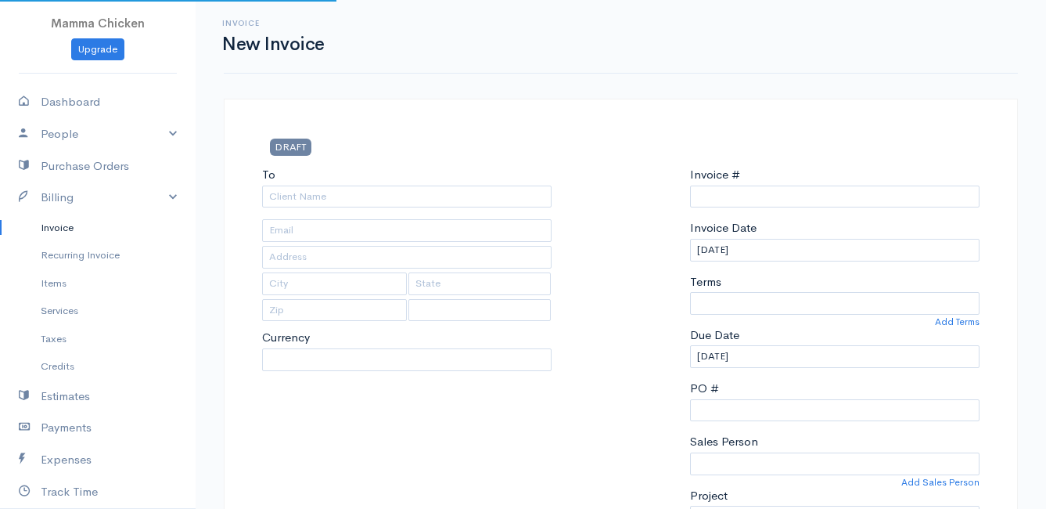
type input "INV 250917"
select select "[GEOGRAPHIC_DATA]"
select select "ZAR"
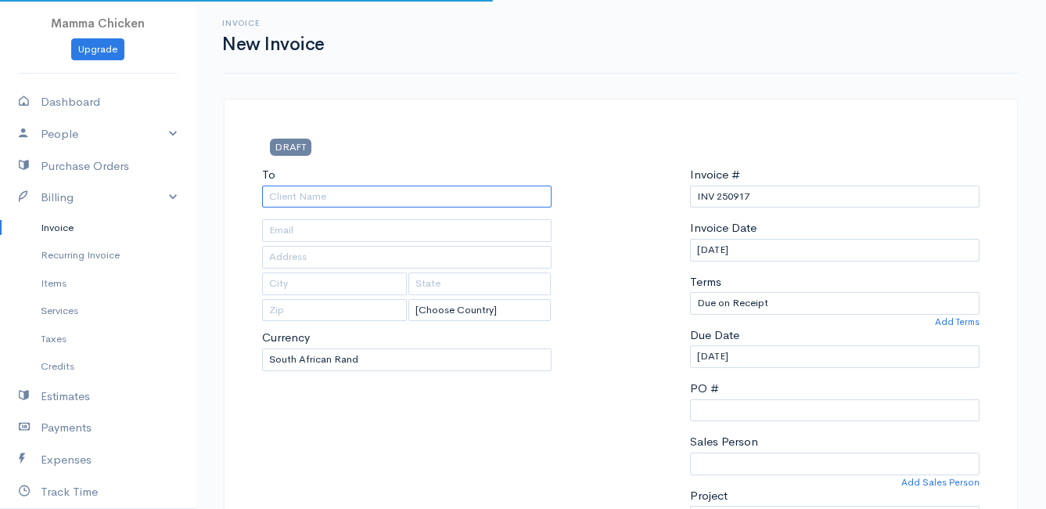
click at [322, 194] on input "To" at bounding box center [407, 196] width 290 height 23
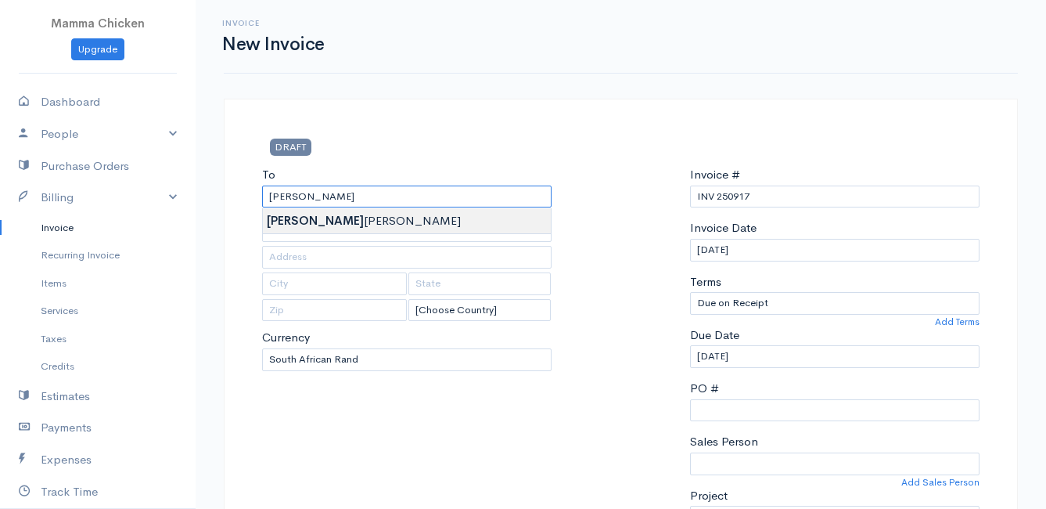
type input "[PERSON_NAME]"
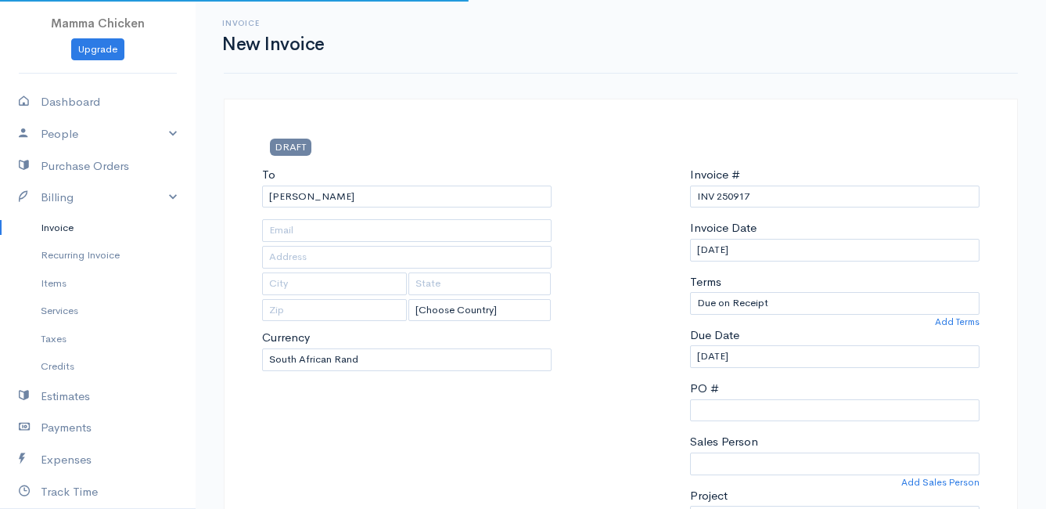
type input "1867 Central Road, Pringle Minle Centre"
type input "[PERSON_NAME] Bay"
type input "7195"
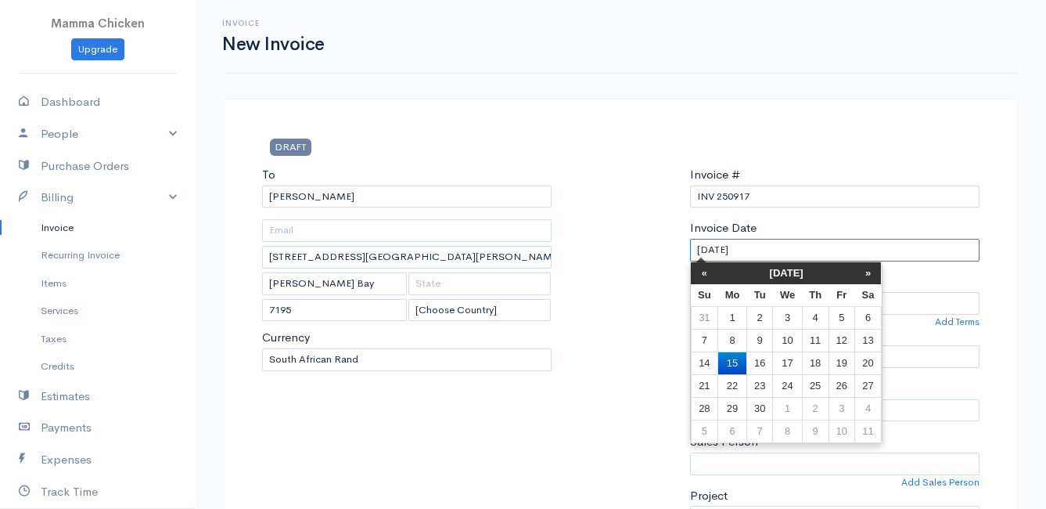
click at [823, 252] on input "[DATE]" at bounding box center [835, 250] width 290 height 23
click at [845, 358] on td "19" at bounding box center [842, 362] width 26 height 23
type input "[DATE]"
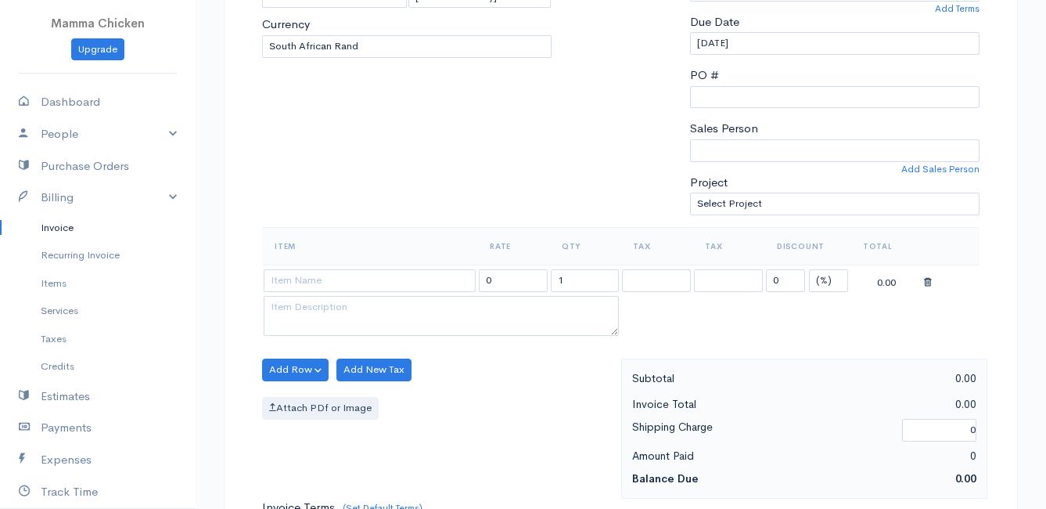
scroll to position [391, 0]
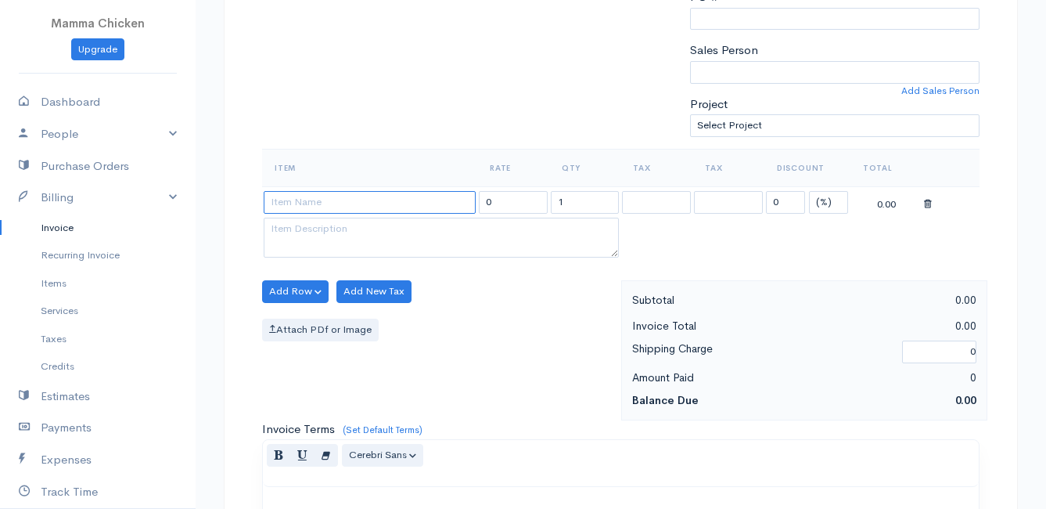
click at [315, 198] on input at bounding box center [370, 202] width 212 height 23
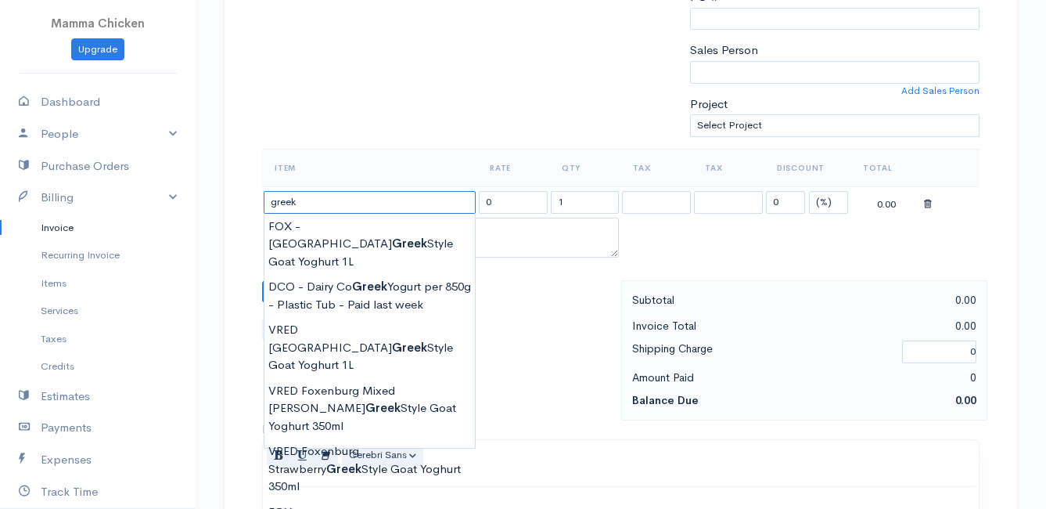
scroll to position [470, 0]
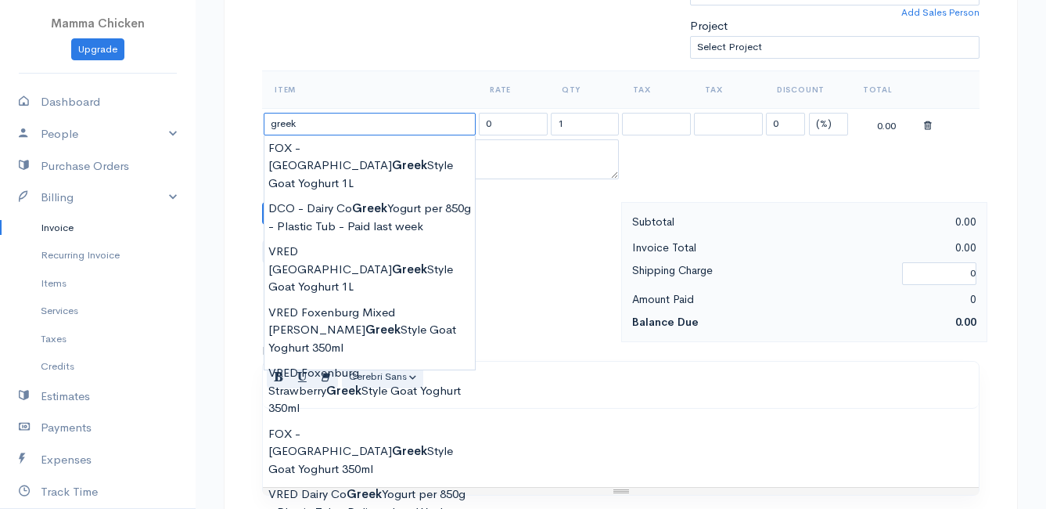
type input "DCO - Dairy Co Greek Yogurt per 850g - Plastic Tub"
type input "82.00"
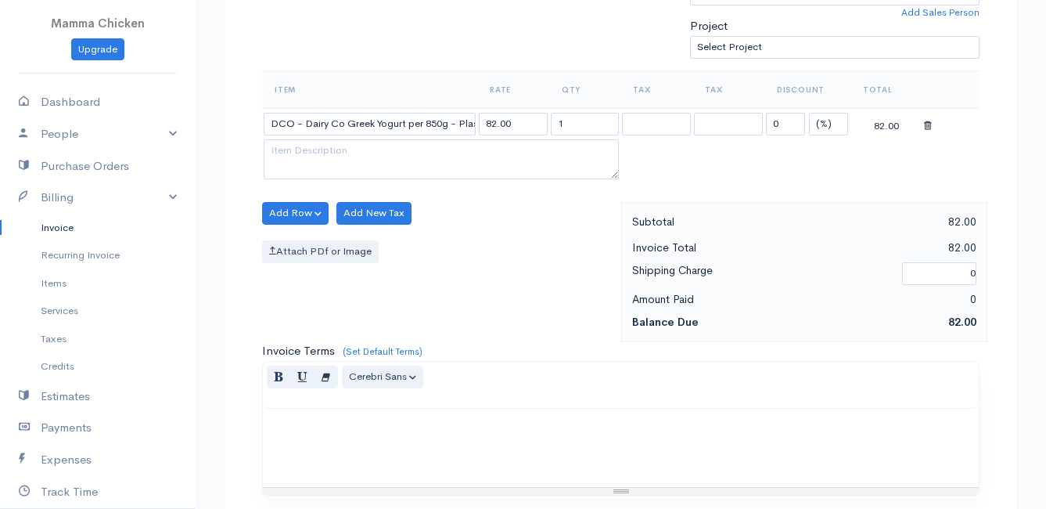
click at [378, 453] on body "Mamma Chicken Upgrade Dashboard People Clients Vendors Staff Users Purchase Ord…" at bounding box center [523, 206] width 1046 height 1353
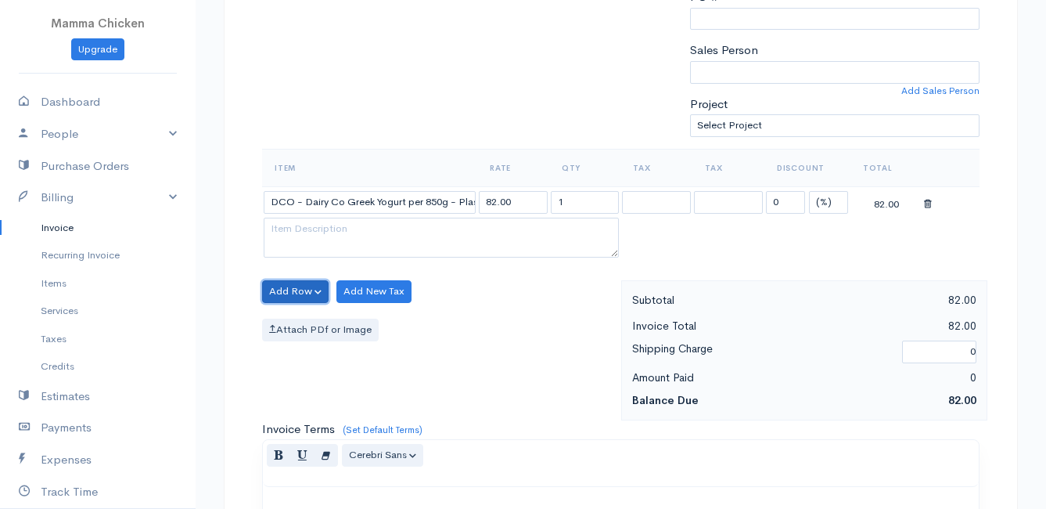
click at [302, 288] on button "Add Row" at bounding box center [295, 291] width 67 height 23
click at [311, 318] on link "Add Item Row" at bounding box center [325, 323] width 124 height 27
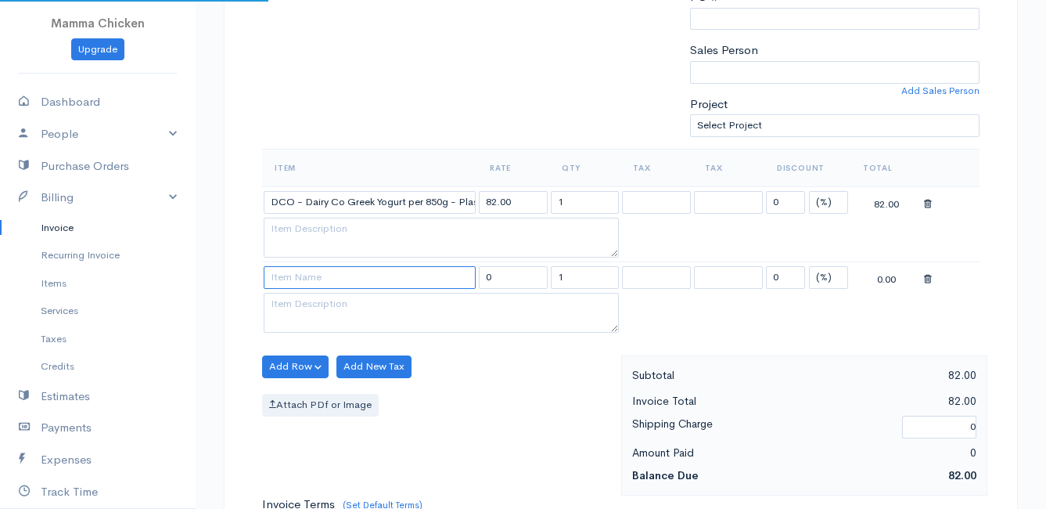
click at [306, 283] on input at bounding box center [370, 277] width 212 height 23
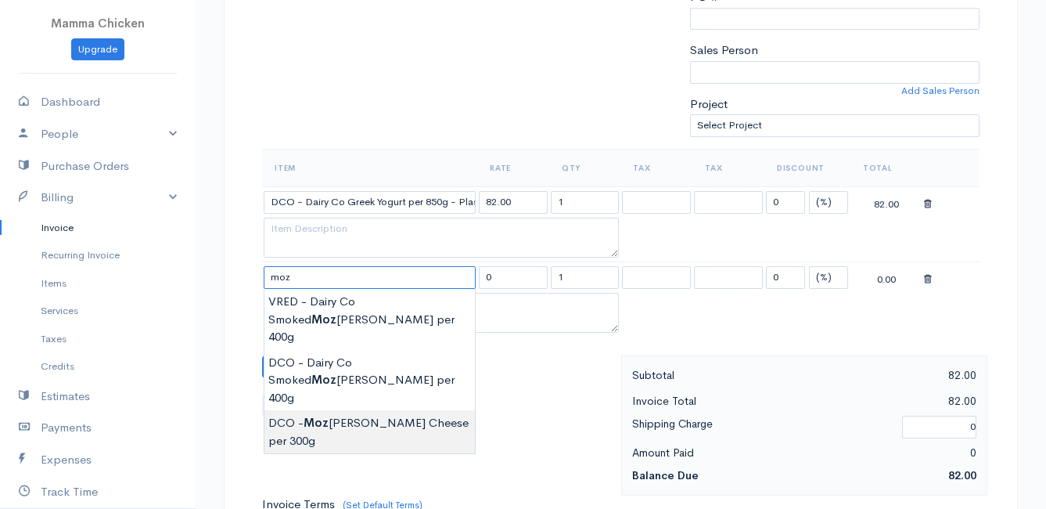
type input "DCO - Mozzarella Cheese per 300g"
type input "105.00"
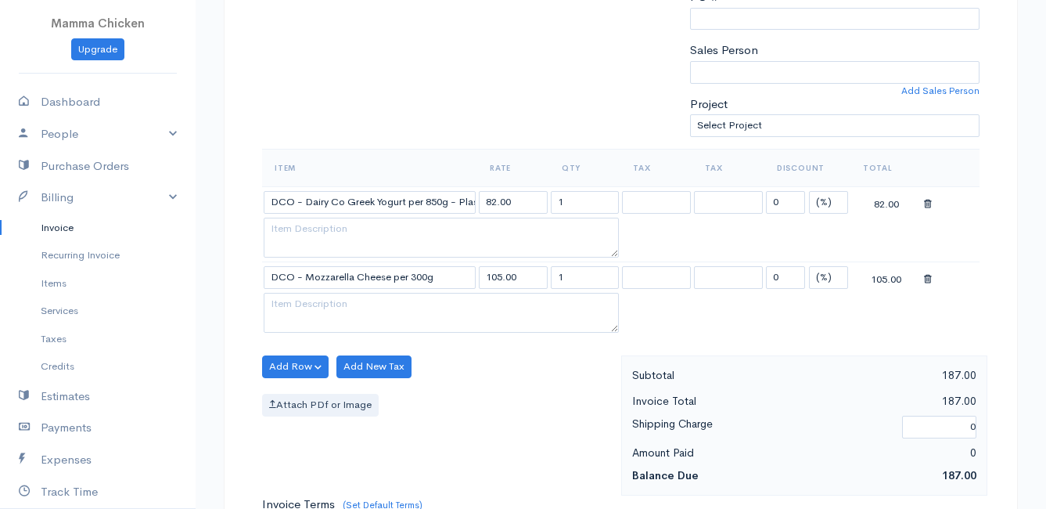
click at [402, 387] on body "Mamma Chicken Upgrade Dashboard People Clients Vendors Staff Users Purchase Ord…" at bounding box center [523, 323] width 1046 height 1428
click at [295, 360] on button "Add Row" at bounding box center [295, 366] width 67 height 23
click at [299, 398] on link "Add Item Row" at bounding box center [325, 398] width 124 height 27
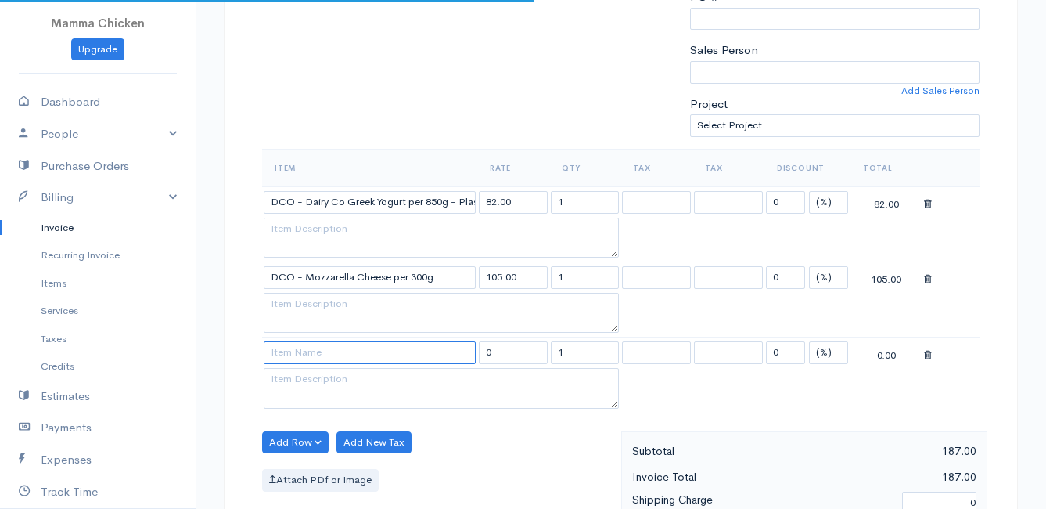
click at [295, 353] on input at bounding box center [370, 352] width 212 height 23
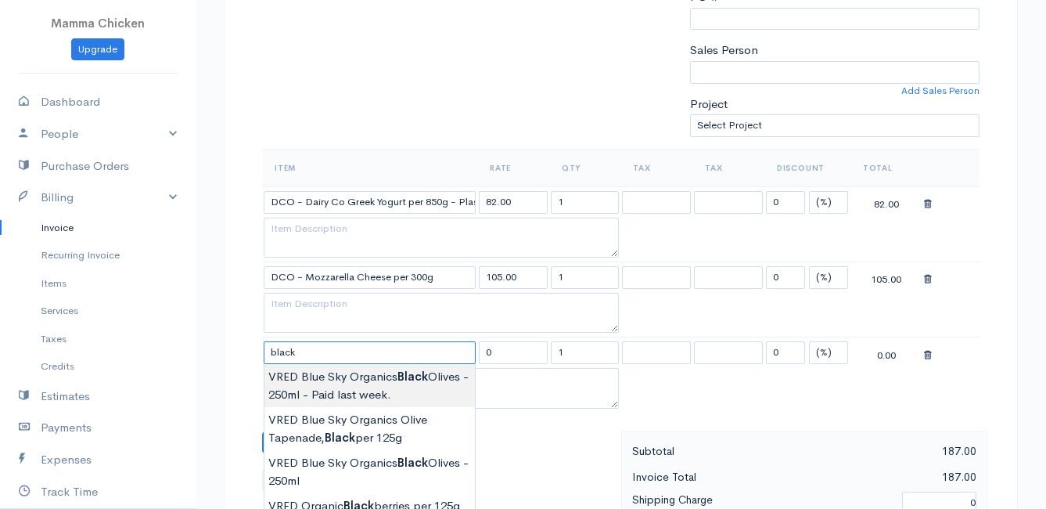
scroll to position [470, 0]
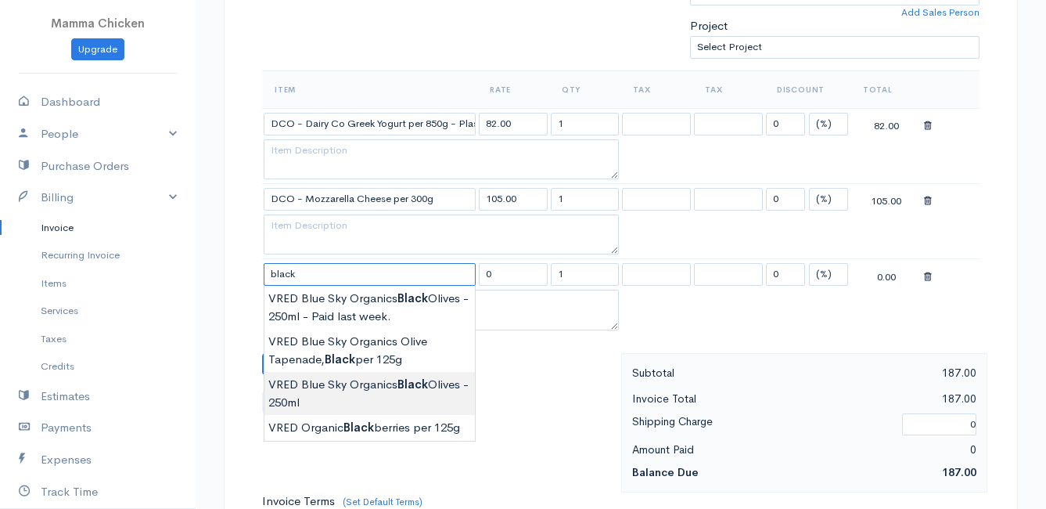
type input "VRED Blue Sky Organics Black Olives - 250ml"
type input "50.00"
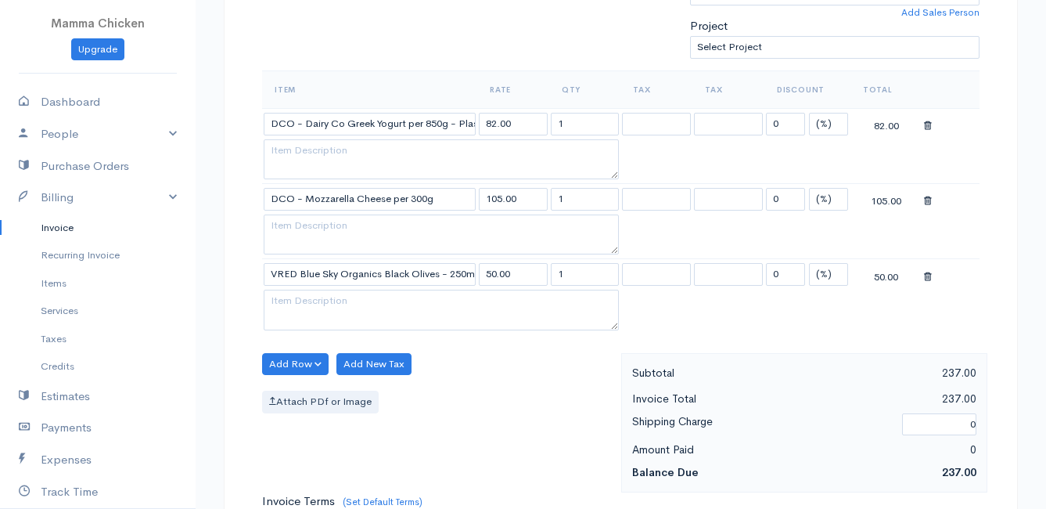
click at [361, 391] on body "Mamma Chicken Upgrade Dashboard People Clients Vendors Staff Users Purchase Ord…" at bounding box center [523, 281] width 1046 height 1503
click at [282, 363] on button "Add Row" at bounding box center [295, 364] width 67 height 23
click at [290, 390] on link "Add Item Row" at bounding box center [325, 396] width 124 height 27
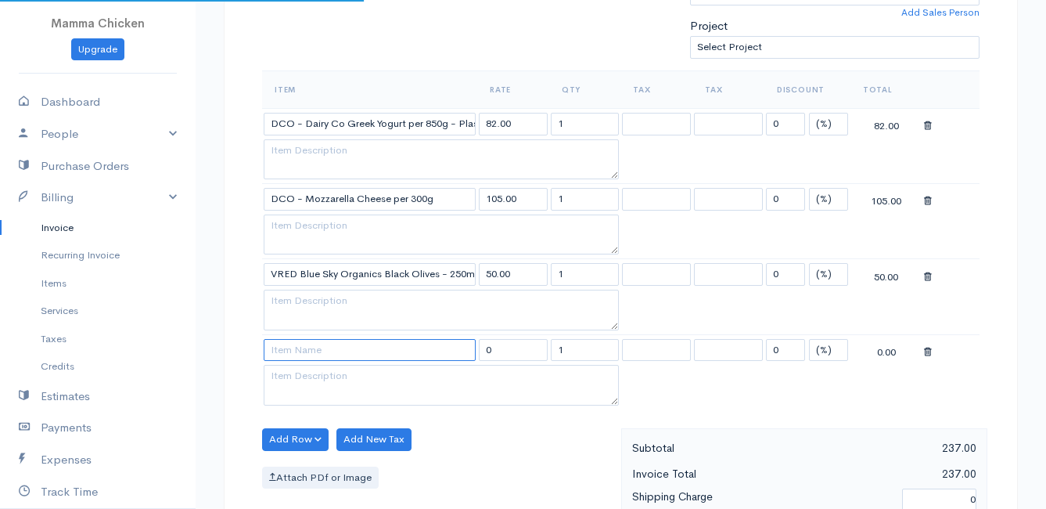
click at [294, 354] on input at bounding box center [370, 350] width 212 height 23
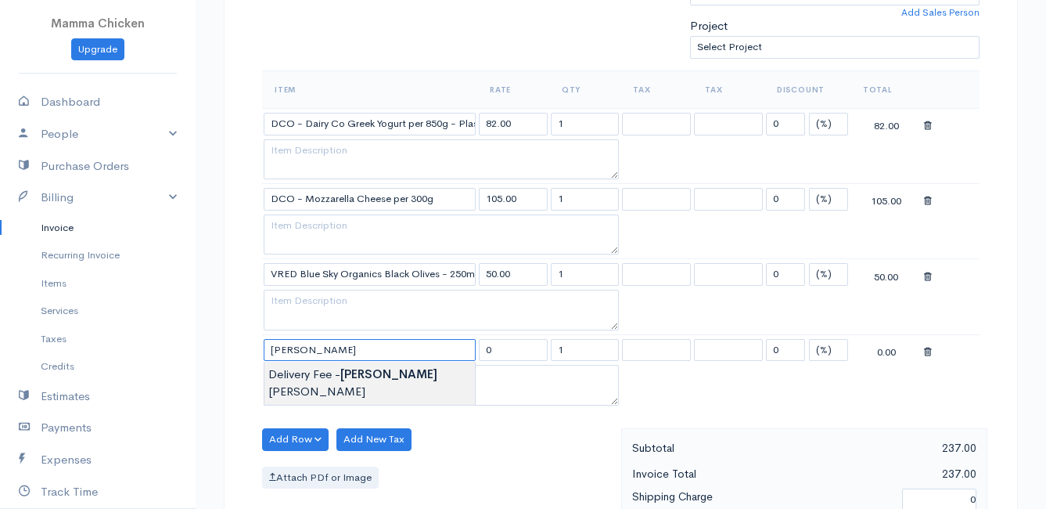
type input "Delivery Fee - [PERSON_NAME]"
type input "25.00"
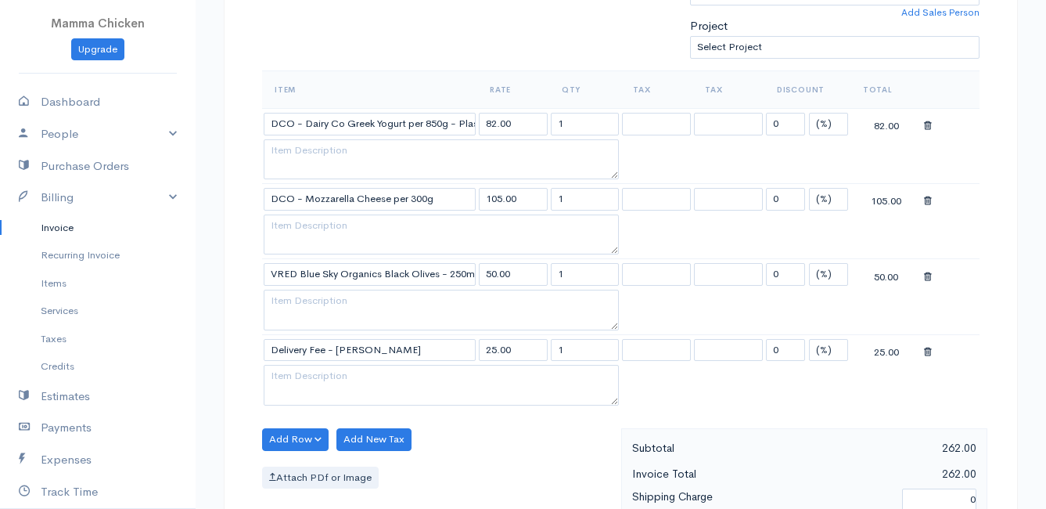
click at [305, 365] on body "Mamma Chicken Upgrade Dashboard People Clients Vendors Staff Users Purchase Ord…" at bounding box center [523, 319] width 1046 height 1578
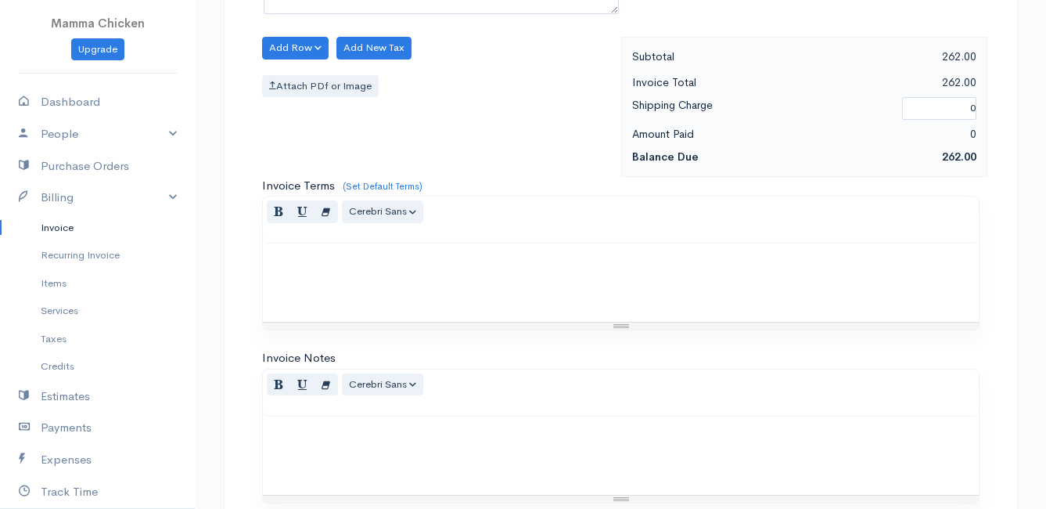
scroll to position [1070, 0]
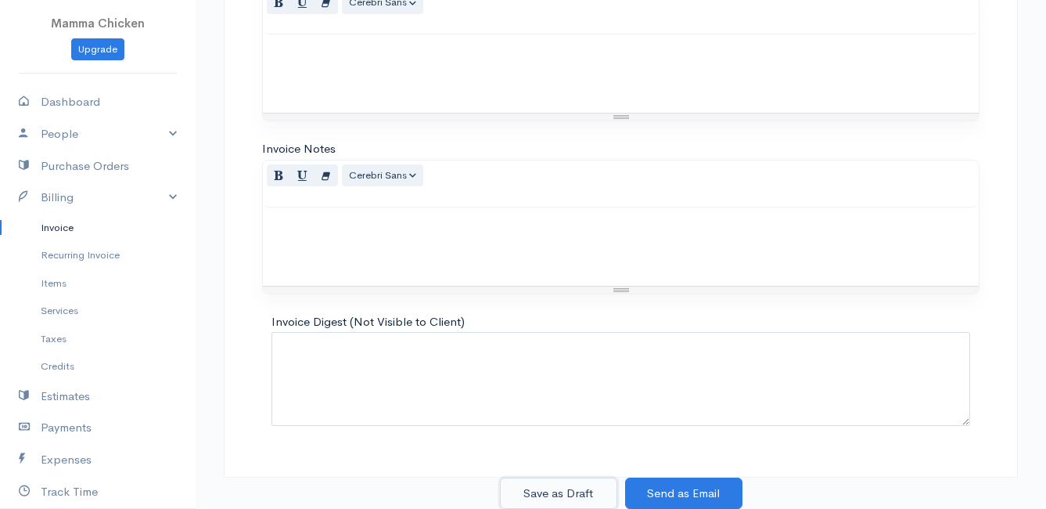
click at [553, 493] on button "Save as Draft" at bounding box center [558, 493] width 117 height 32
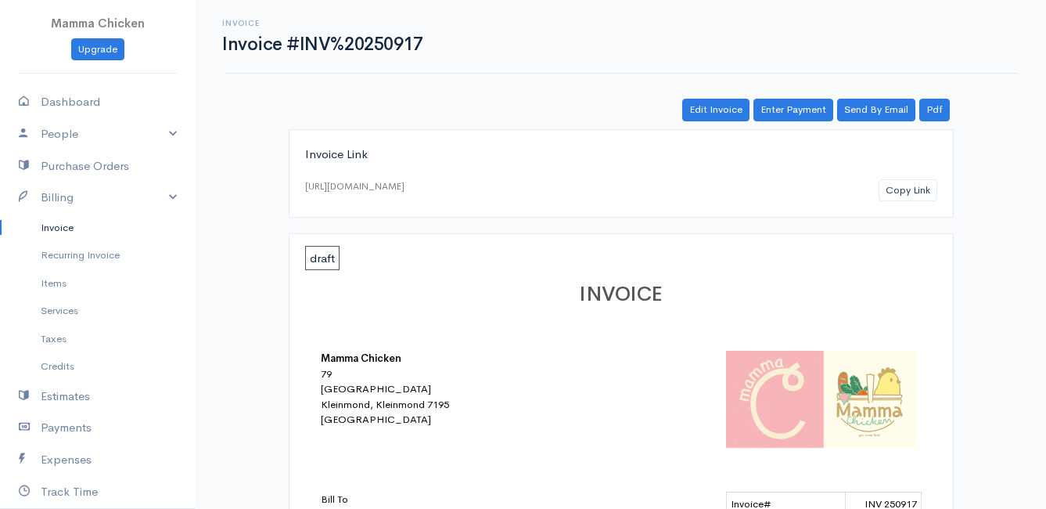
click at [74, 229] on link "Invoice" at bounding box center [98, 228] width 196 height 28
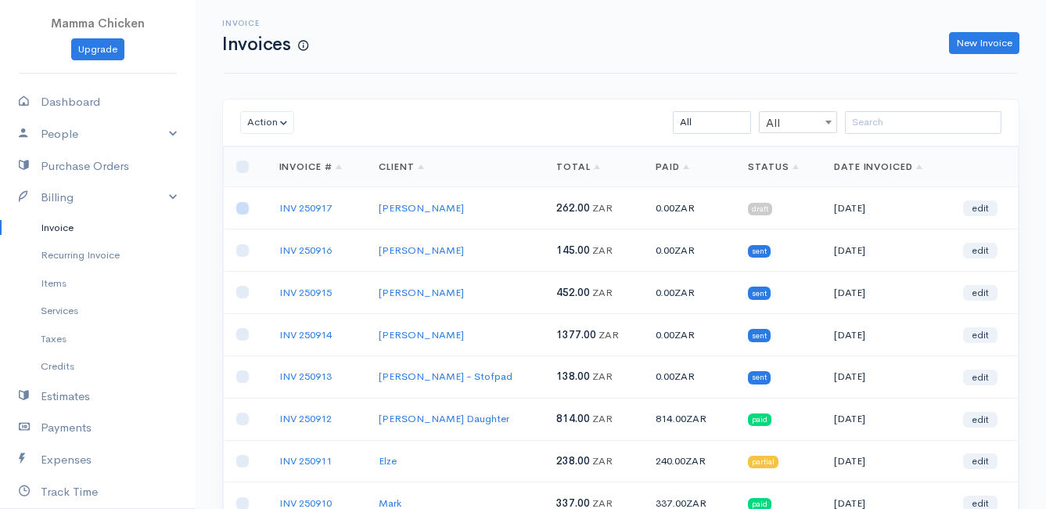
click at [240, 207] on input "checkbox" at bounding box center [242, 208] width 13 height 13
checkbox input "true"
click at [271, 119] on button "Action" at bounding box center [267, 122] width 54 height 23
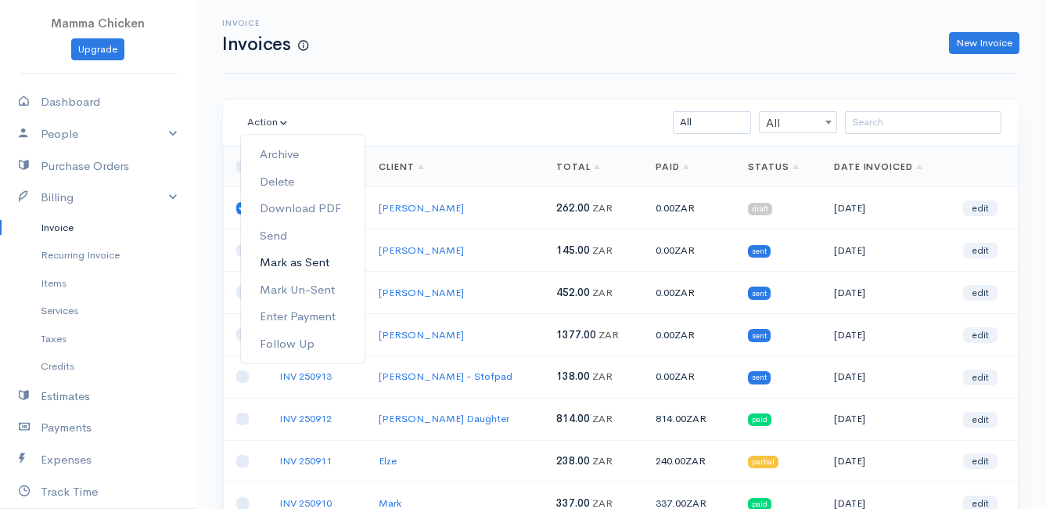
click at [312, 258] on link "Mark as Sent" at bounding box center [303, 262] width 124 height 27
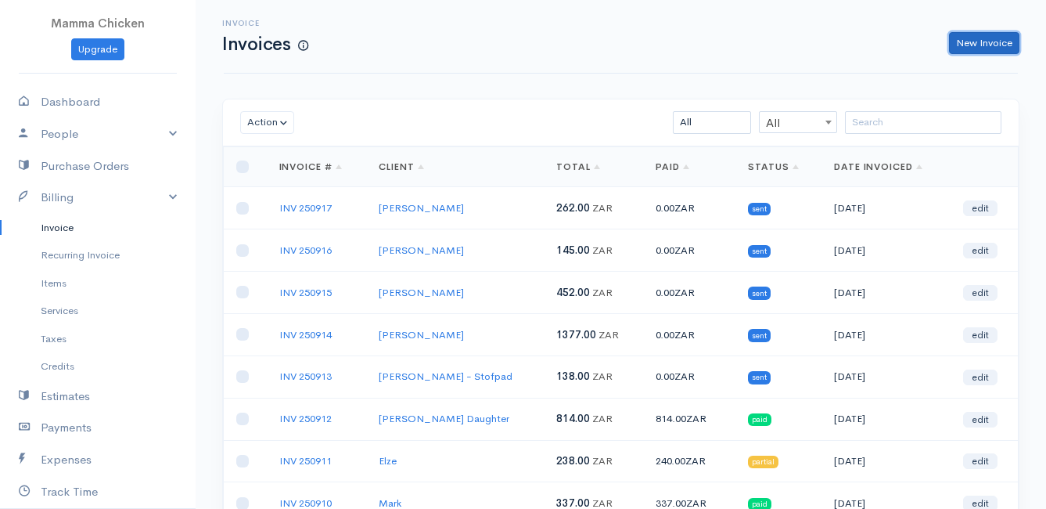
click at [977, 43] on link "New Invoice" at bounding box center [984, 43] width 70 height 23
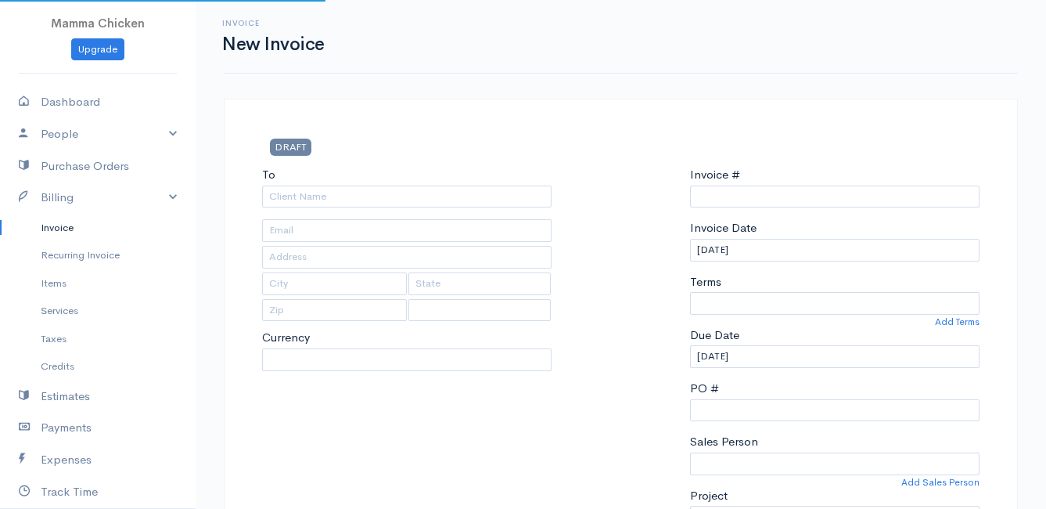
type input "INV 250918"
select select "[GEOGRAPHIC_DATA]"
select select "ZAR"
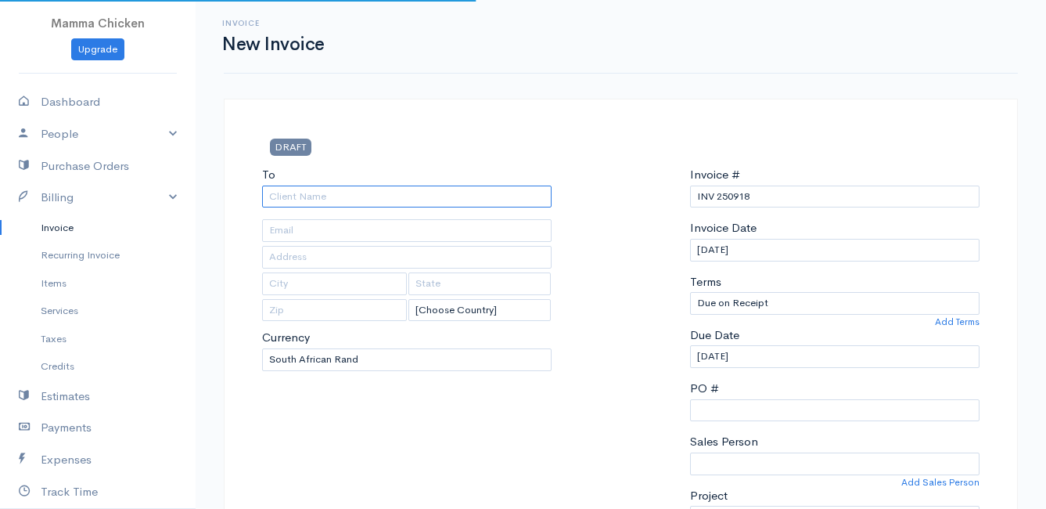
click at [398, 199] on input "To" at bounding box center [407, 196] width 290 height 23
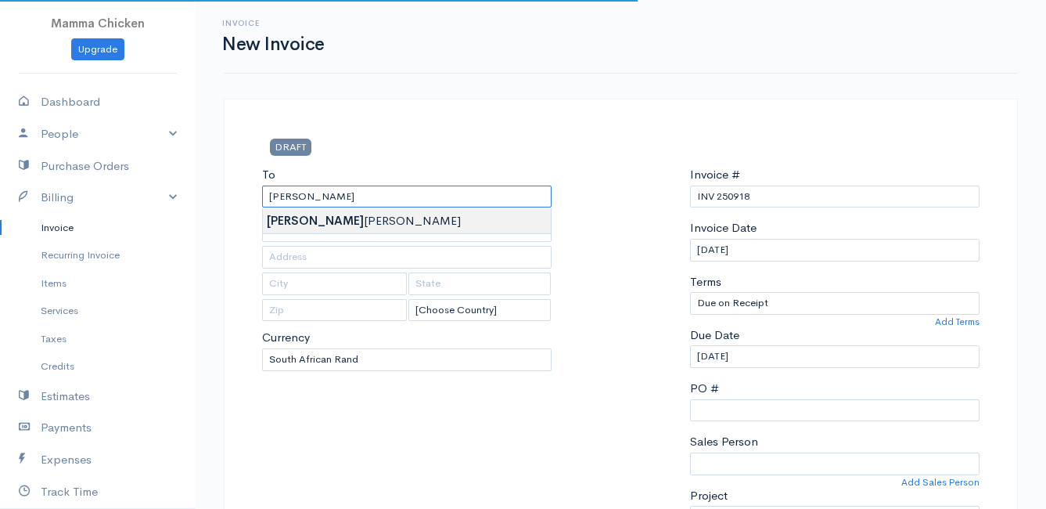
type input "[PERSON_NAME]"
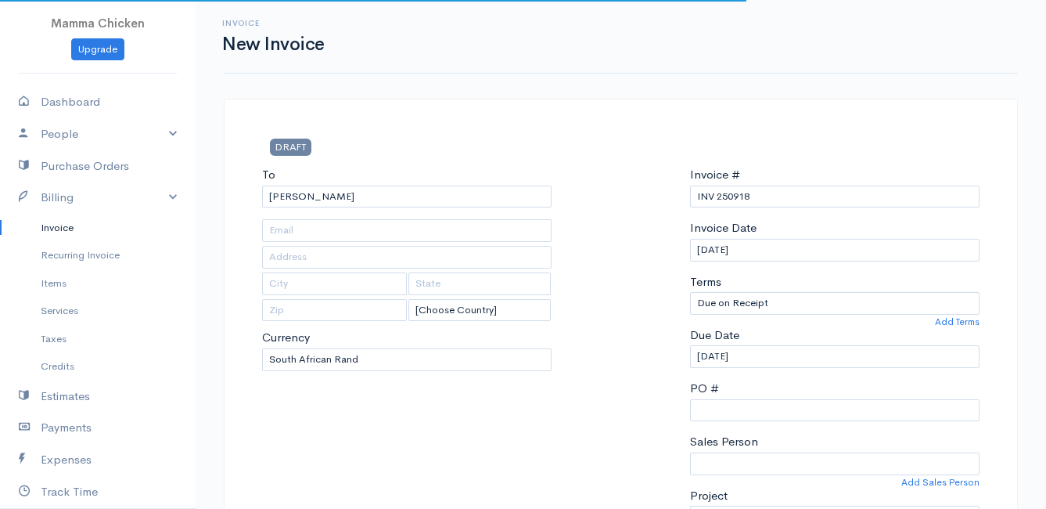
type input "352 Hangklip Road"
type input "[PERSON_NAME] Bay"
type input "7195"
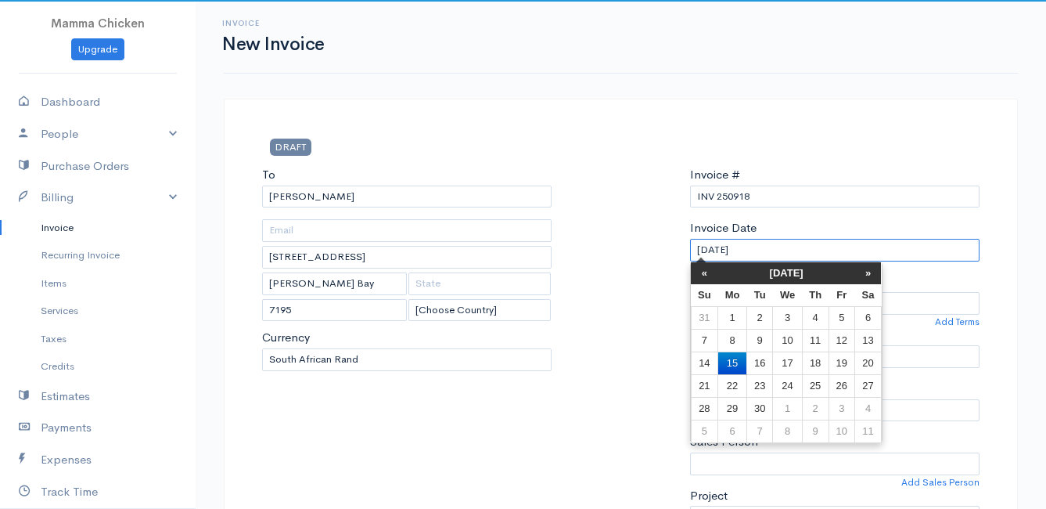
click at [793, 243] on input "[DATE]" at bounding box center [835, 250] width 290 height 23
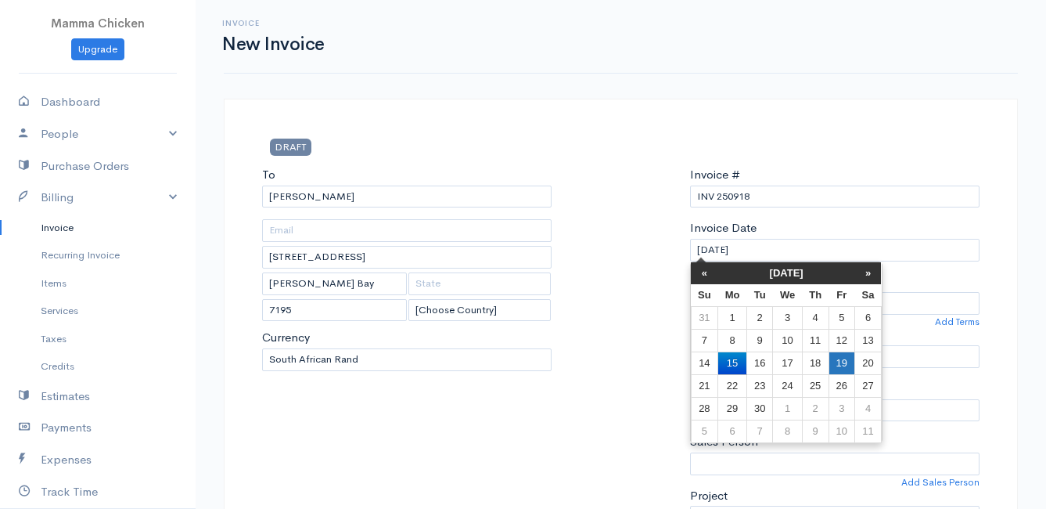
click at [845, 358] on td "19" at bounding box center [842, 362] width 26 height 23
type input "[DATE]"
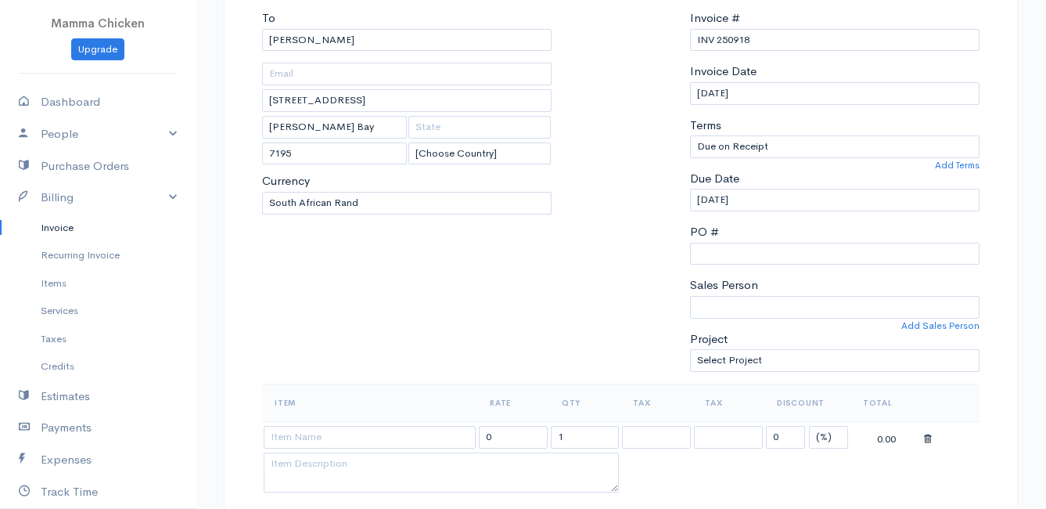
scroll to position [235, 0]
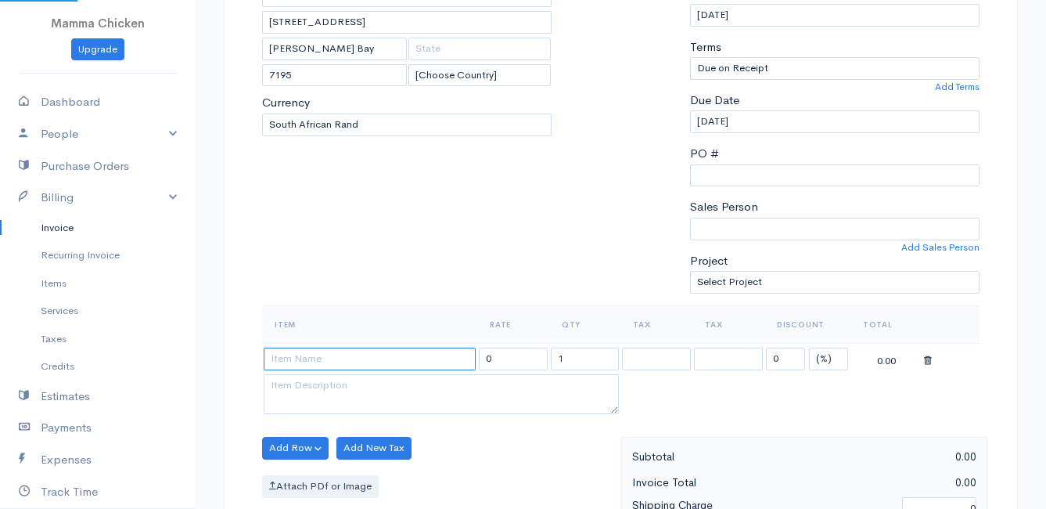
click at [344, 363] on input at bounding box center [370, 358] width 212 height 23
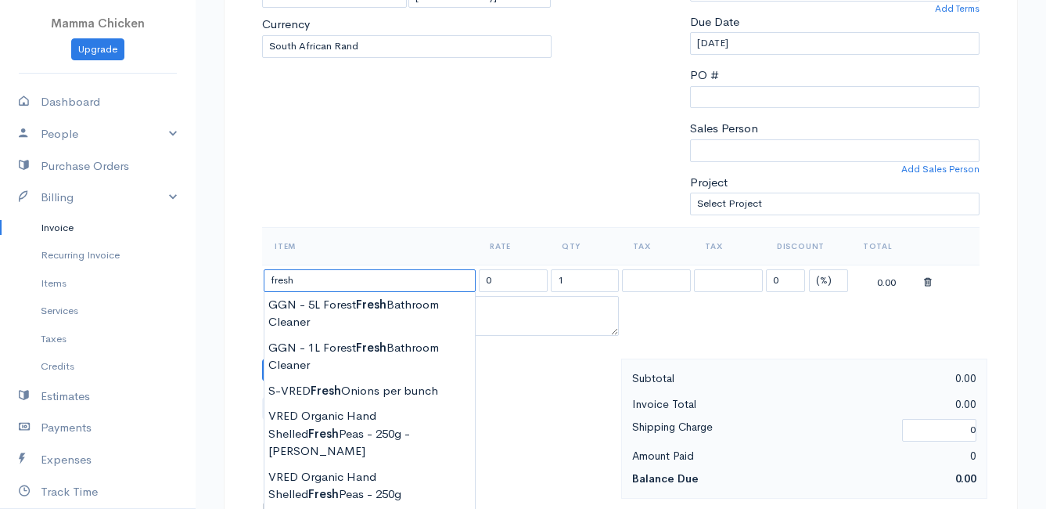
scroll to position [391, 0]
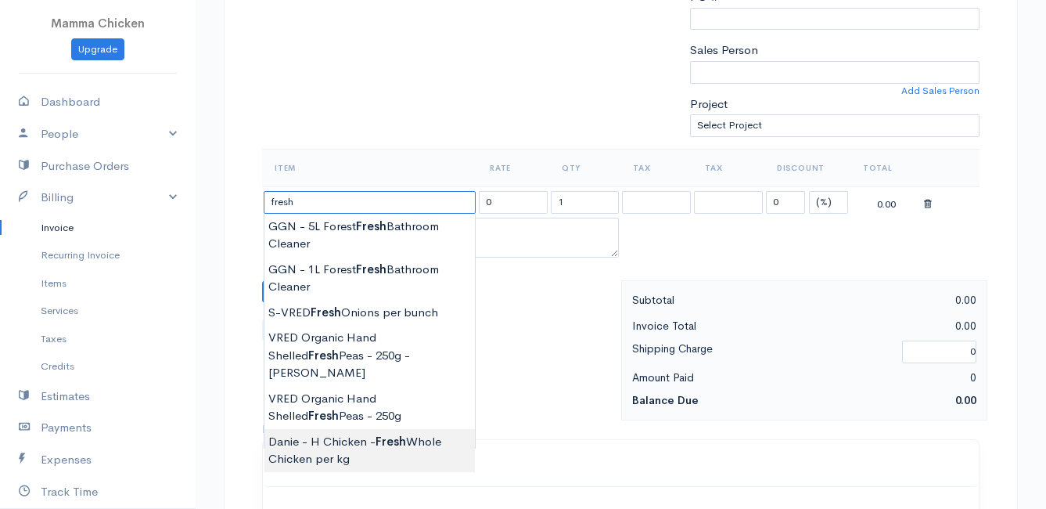
type input "Danie - H Chicken - Fresh Whole Chicken per kg"
type input "100.00"
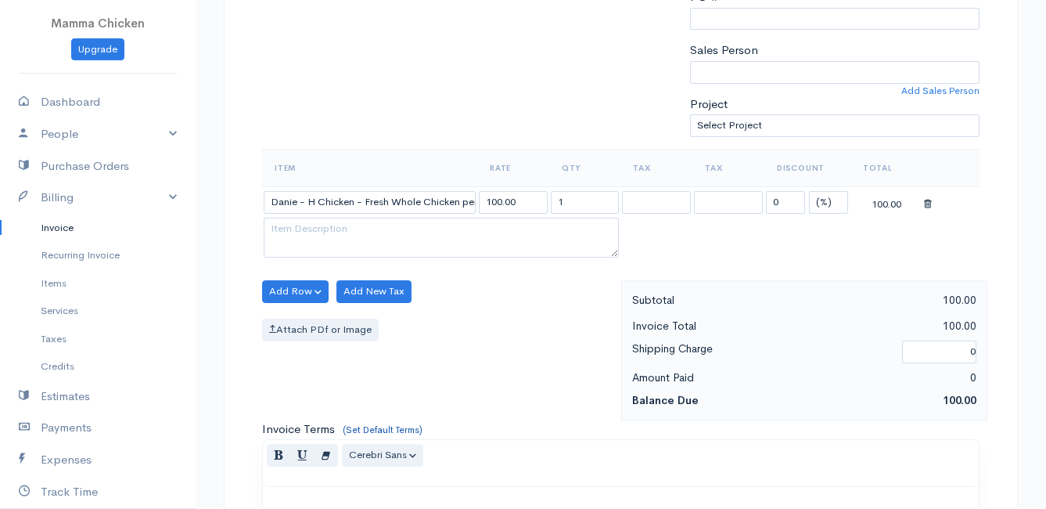
click at [392, 434] on body "Mamma Chicken Upgrade Dashboard People Clients Vendors Staff Users Purchase Ord…" at bounding box center [523, 285] width 1046 height 1353
click at [581, 205] on input "1" at bounding box center [585, 202] width 69 height 23
type input "2.1"
click at [514, 322] on div "Attach PDf or Image" at bounding box center [437, 329] width 351 height 23
click at [303, 236] on textarea at bounding box center [441, 238] width 355 height 41
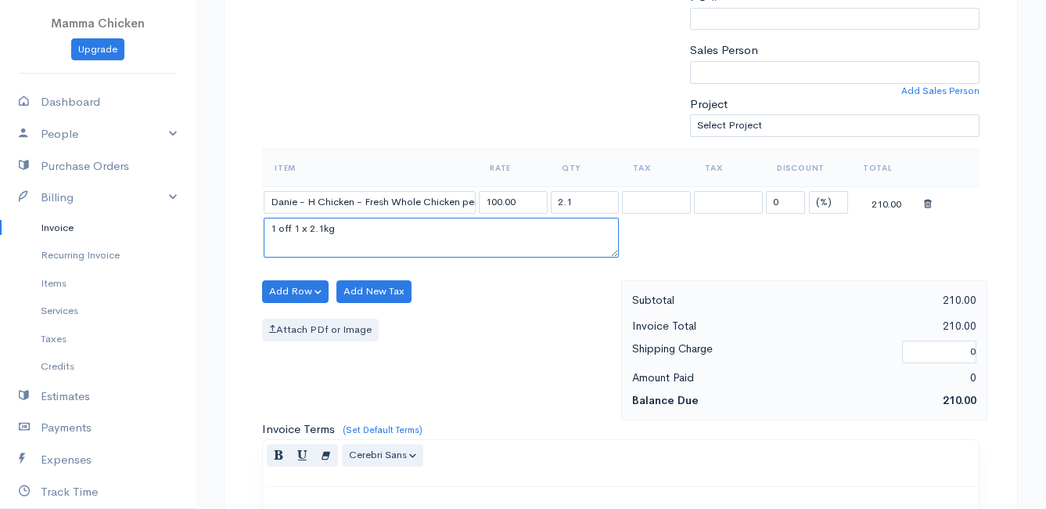
type textarea "1 off 1 x 2.1kg"
click at [886, 244] on table "Item Rate Qty Tax Tax Discount Total Danie - H Chicken - Fresh Whole Chicken pe…" at bounding box center [621, 205] width 718 height 113
click at [288, 288] on button "Add Row" at bounding box center [295, 291] width 67 height 23
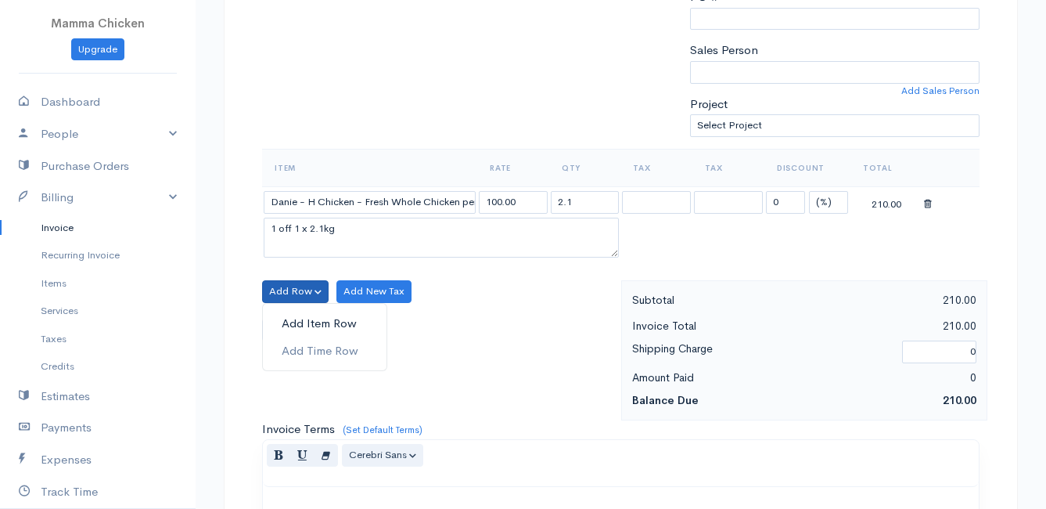
click at [293, 322] on link "Add Item Row" at bounding box center [325, 323] width 124 height 27
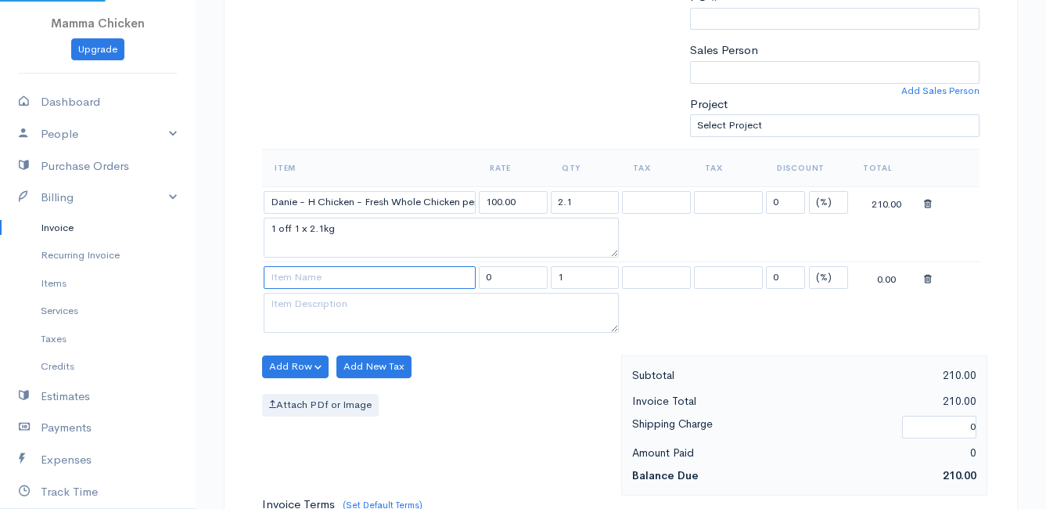
click at [286, 276] on input at bounding box center [370, 277] width 212 height 23
type input "Delivery Fee - [PERSON_NAME]"
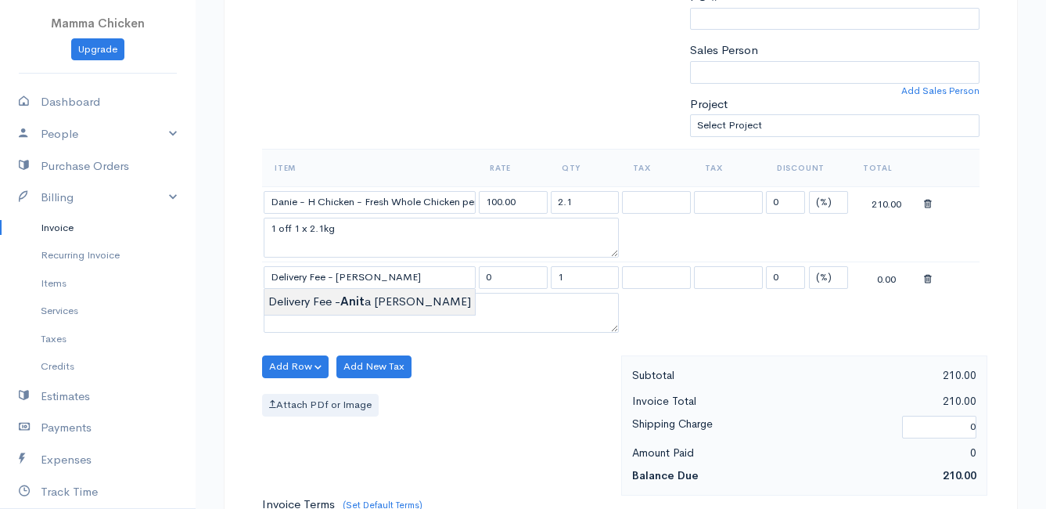
type input "25.00"
click at [322, 300] on body "Mamma Chicken Upgrade Dashboard People Clients Vendors Staff Users Purchase Ord…" at bounding box center [523, 323] width 1046 height 1428
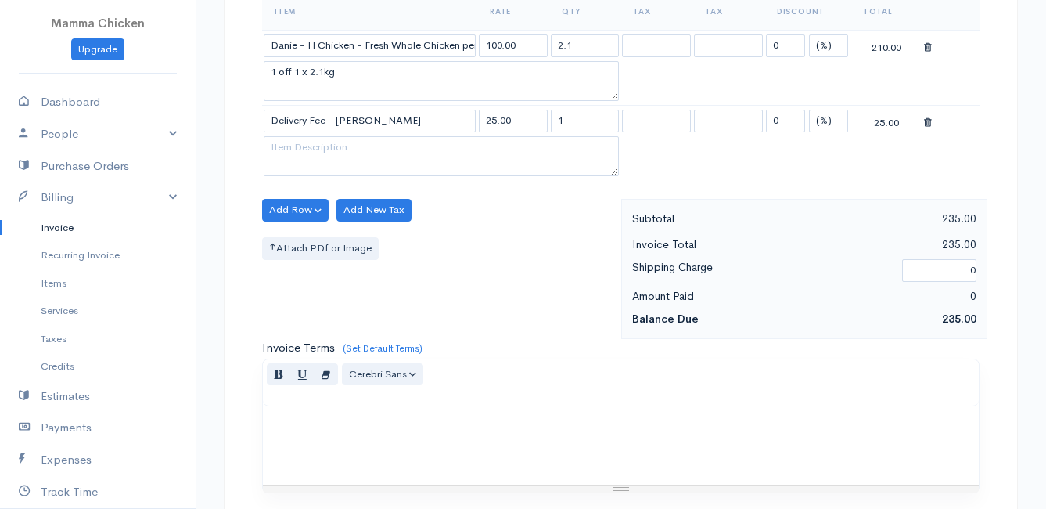
scroll to position [919, 0]
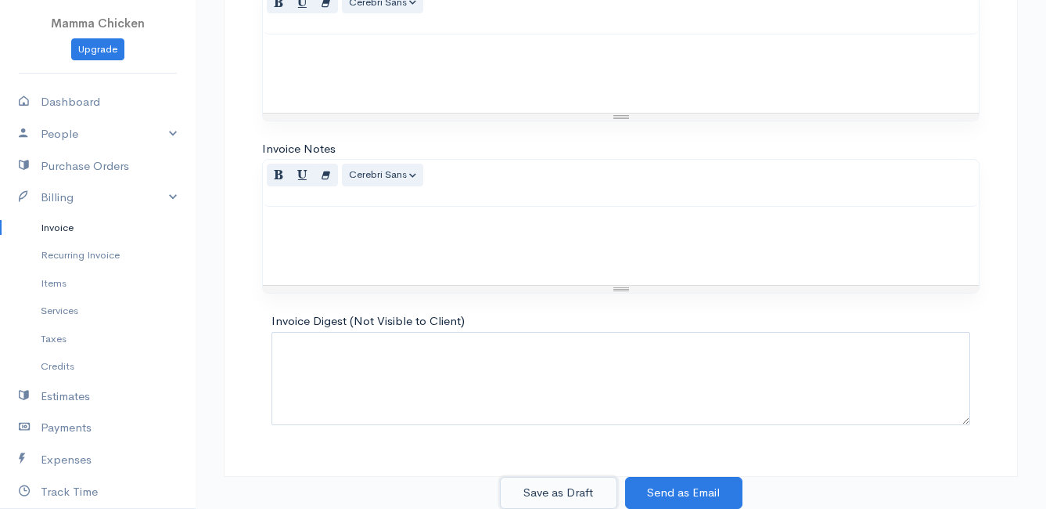
click at [556, 488] on button "Save as Draft" at bounding box center [558, 493] width 117 height 32
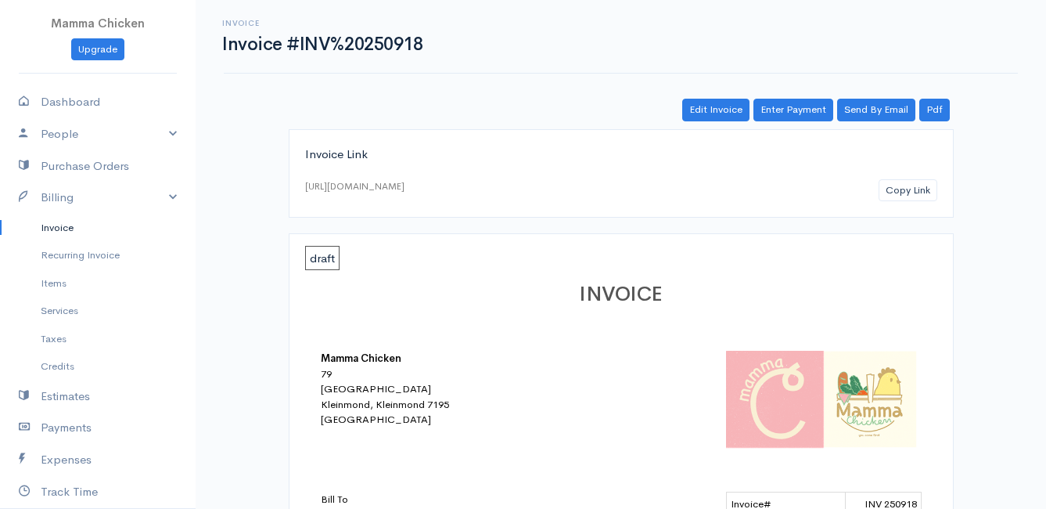
click at [66, 222] on link "Invoice" at bounding box center [98, 228] width 196 height 28
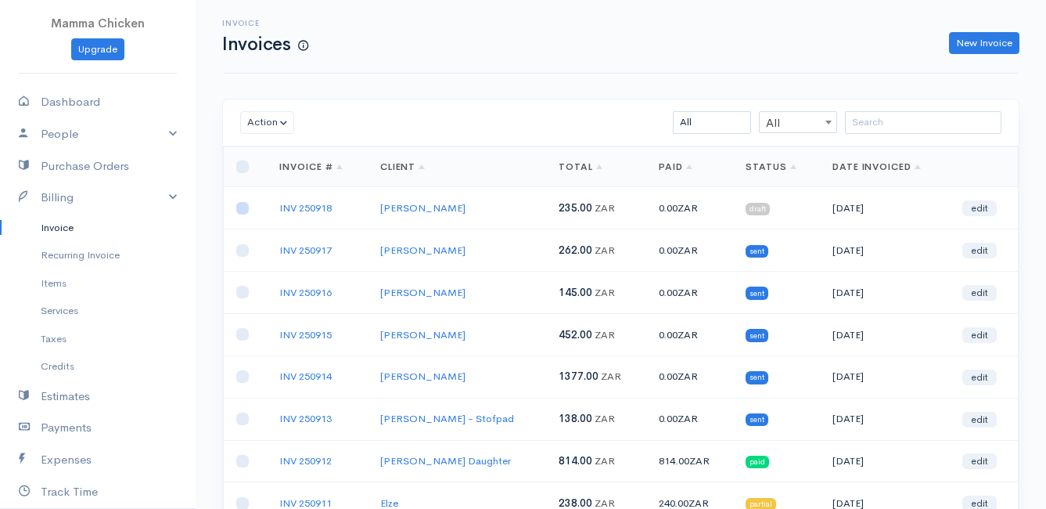
click at [244, 210] on input "checkbox" at bounding box center [242, 208] width 13 height 13
checkbox input "true"
click at [254, 126] on button "Action" at bounding box center [267, 122] width 54 height 23
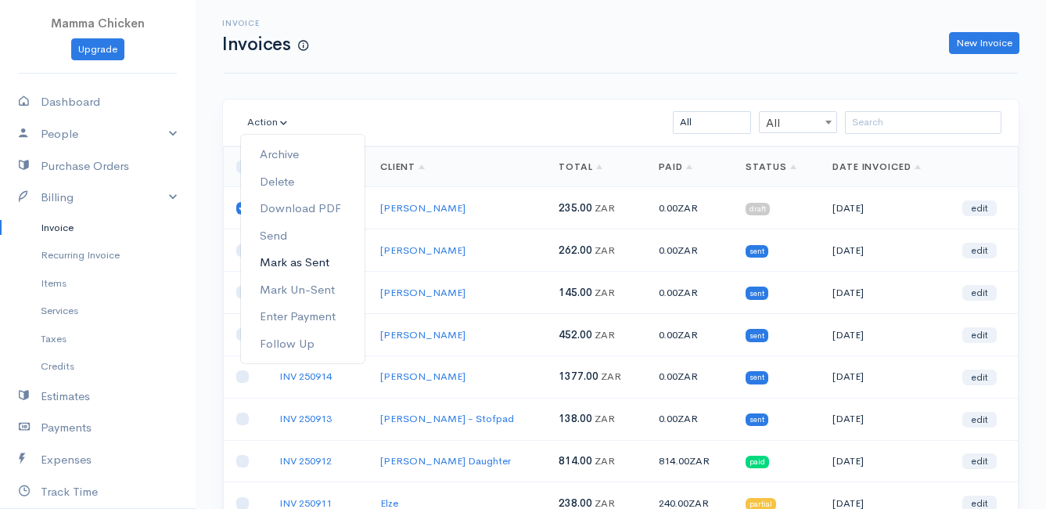
click at [315, 254] on link "Mark as Sent" at bounding box center [303, 262] width 124 height 27
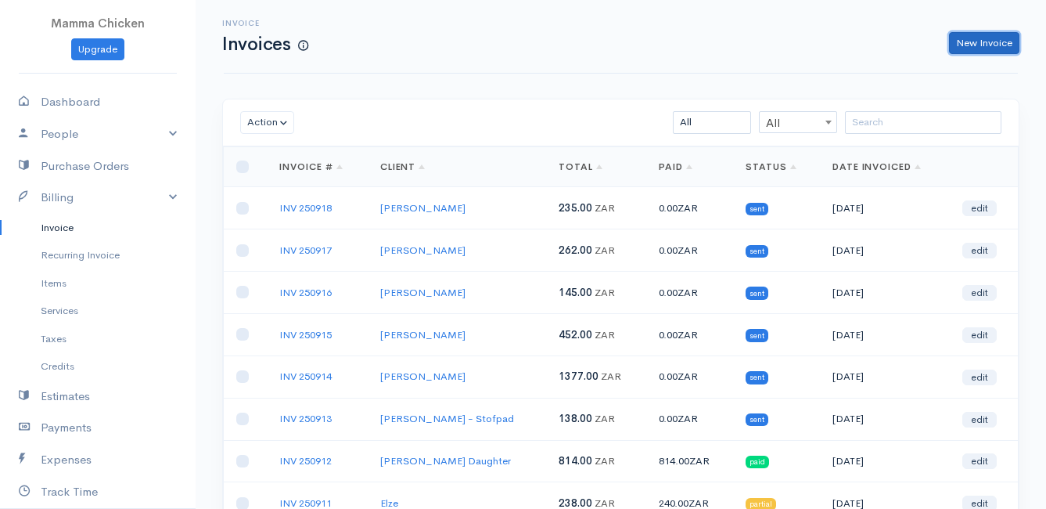
click at [983, 34] on link "New Invoice" at bounding box center [984, 43] width 70 height 23
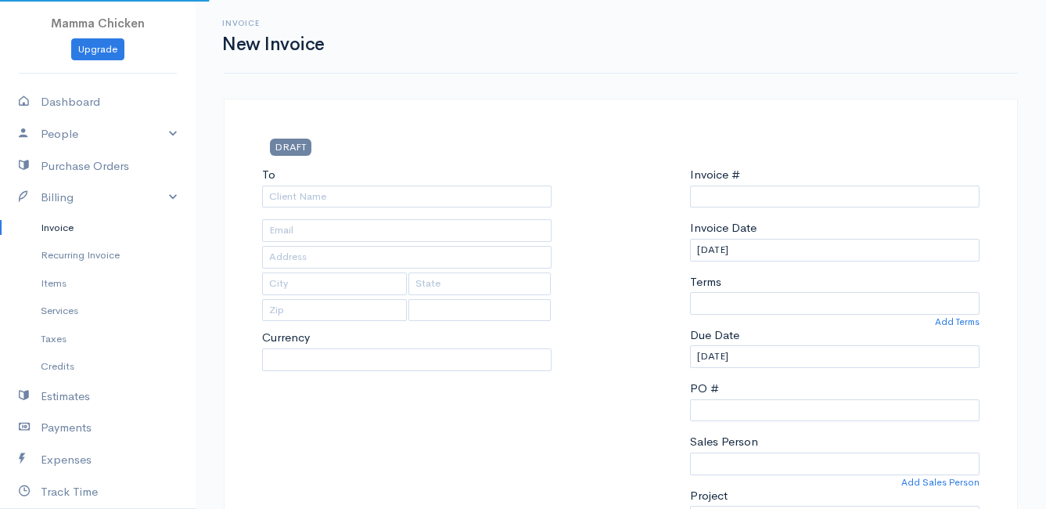
select select "ZAR"
type input "INV 250919"
select select "[GEOGRAPHIC_DATA]"
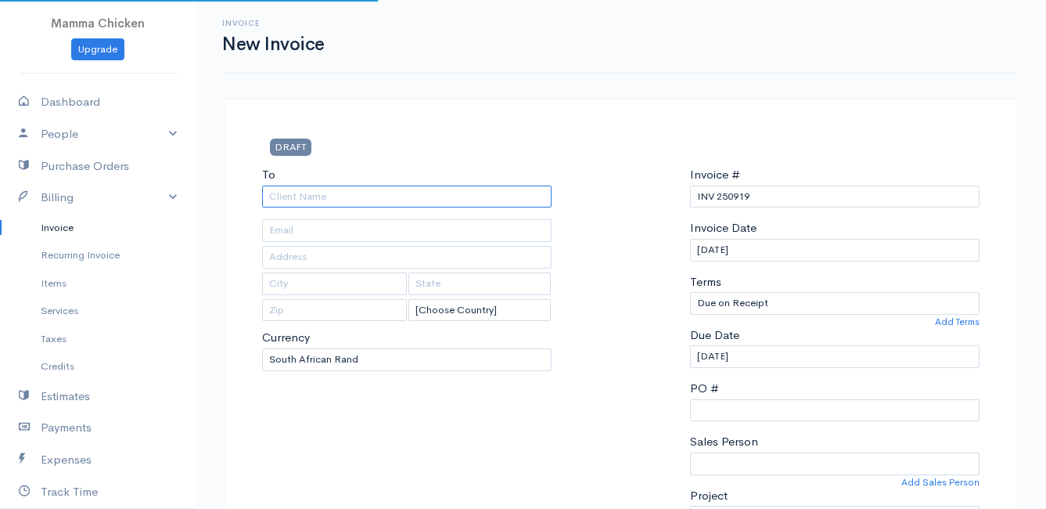
click at [393, 203] on input "To" at bounding box center [407, 196] width 290 height 23
type input "[PERSON_NAME]"
type input "1631 Diana Road"
type input "[PERSON_NAME] Bay"
type input "7195"
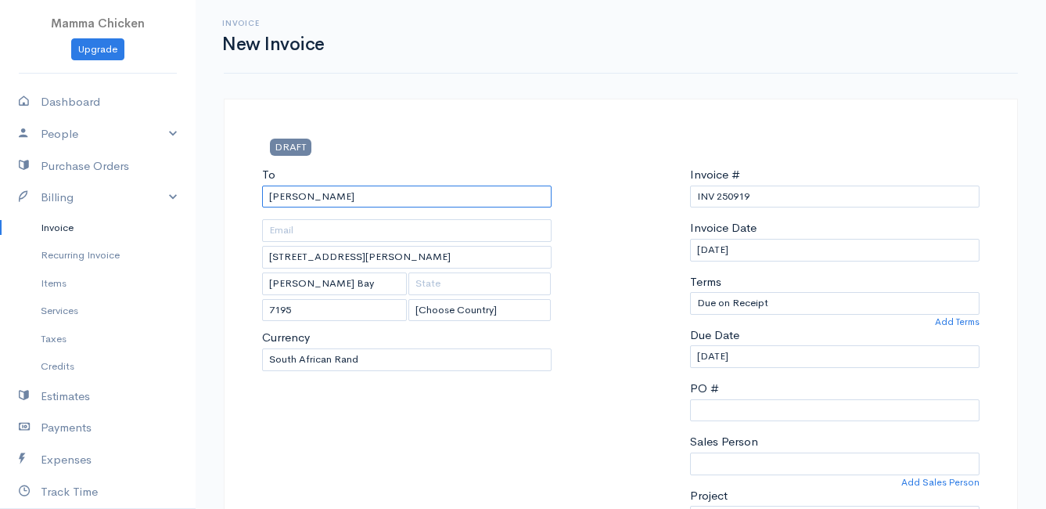
type input "[PERSON_NAME]"
click at [543, 421] on div "To Alison 1631 Diana Road Pringle Bay 7195 [Choose Country] United States Canad…" at bounding box center [406, 353] width 305 height 374
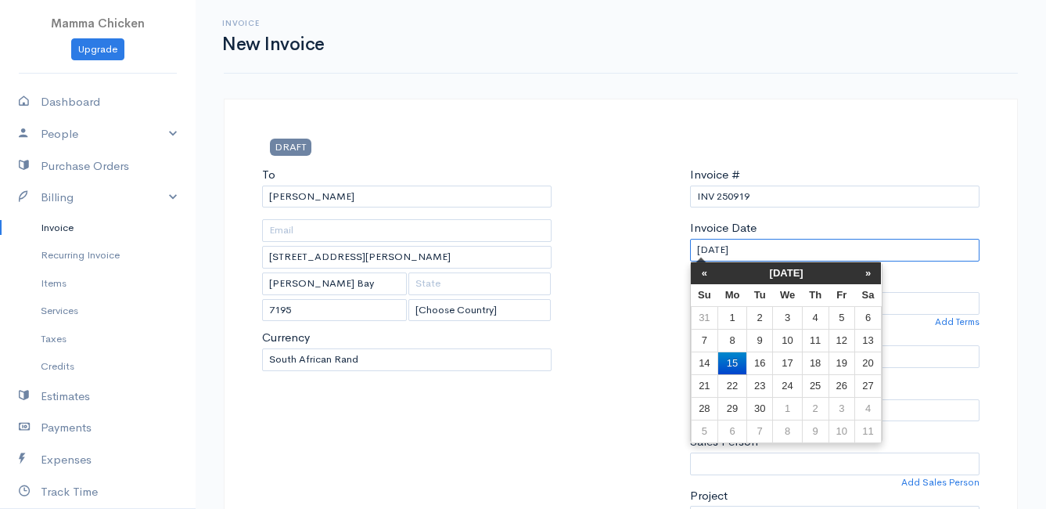
click at [826, 252] on input "[DATE]" at bounding box center [835, 250] width 290 height 23
click at [842, 365] on td "19" at bounding box center [842, 362] width 26 height 23
type input "[DATE]"
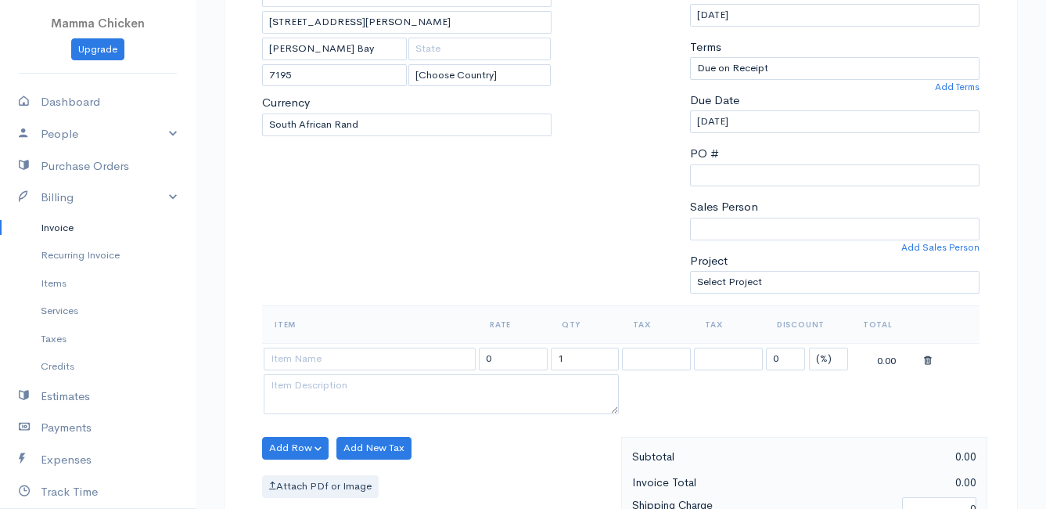
scroll to position [313, 0]
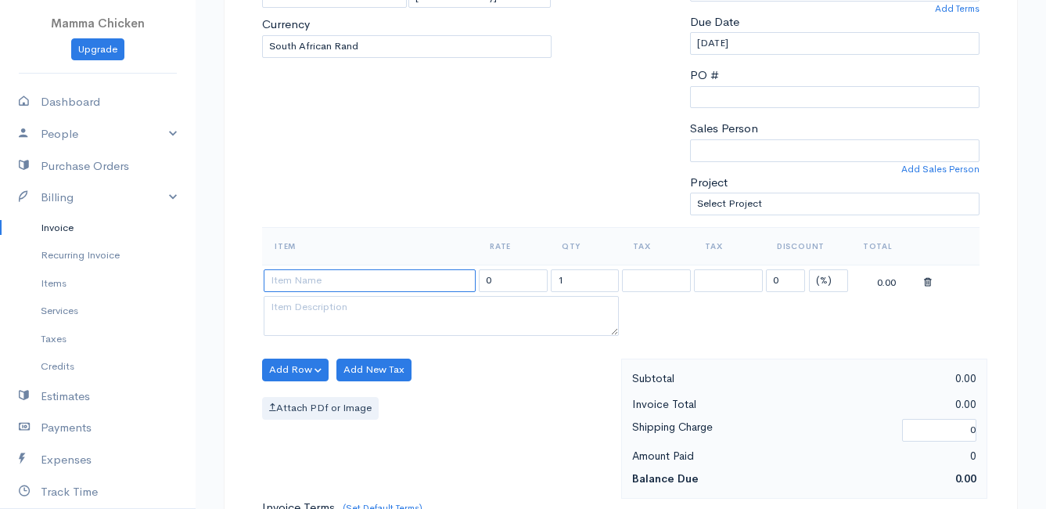
click at [290, 276] on input at bounding box center [370, 280] width 212 height 23
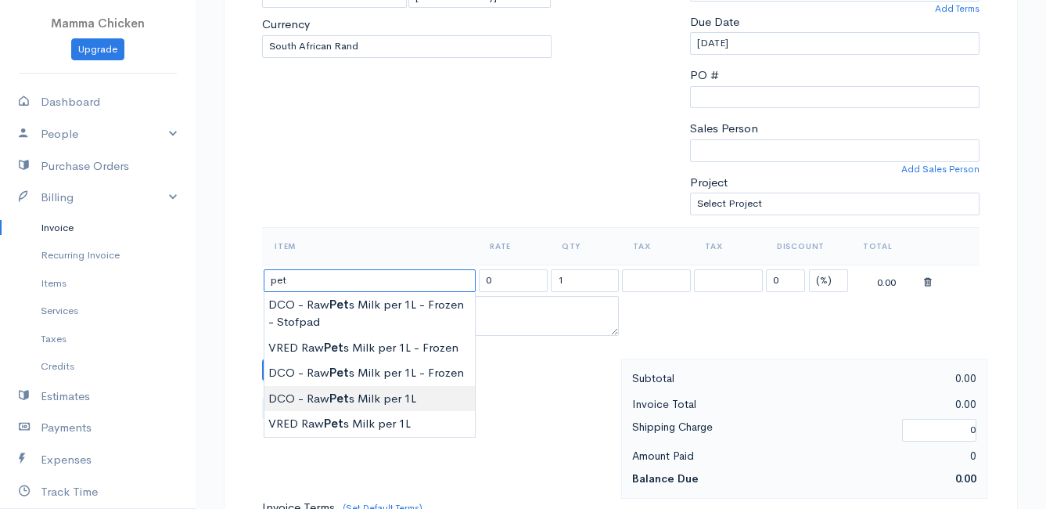
type input "DCO - Raw Pets Milk per 1L"
type input "42.00"
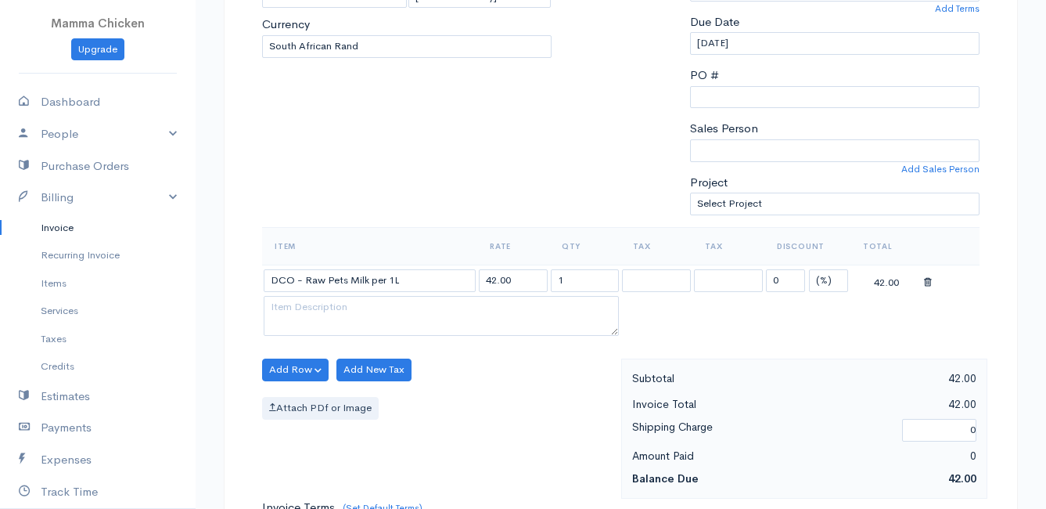
click at [403, 401] on body "Mamma Chicken Upgrade Dashboard People Clients Vendors Staff Users Purchase Ord…" at bounding box center [523, 363] width 1046 height 1353
drag, startPoint x: 572, startPoint y: 280, endPoint x: 532, endPoint y: 285, distance: 40.2
click at [532, 285] on tr "DCO - Raw Pets Milk per 1L 42.00 1 0 (%) Flat 42.00" at bounding box center [621, 279] width 718 height 31
type input "3"
click at [496, 417] on div "Attach PDf or Image" at bounding box center [437, 408] width 351 height 23
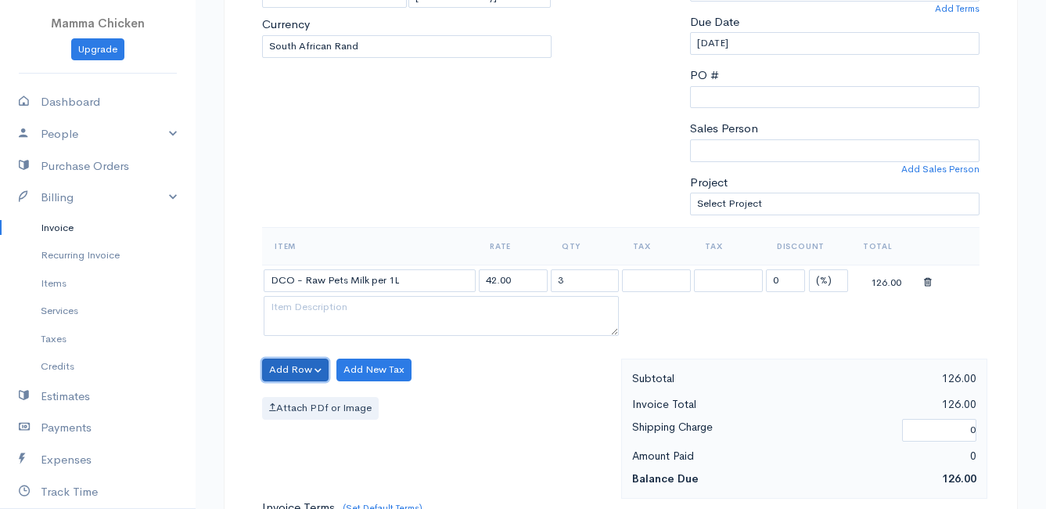
click at [290, 366] on button "Add Row" at bounding box center [295, 369] width 67 height 23
click at [294, 401] on link "Add Item Row" at bounding box center [325, 401] width 124 height 27
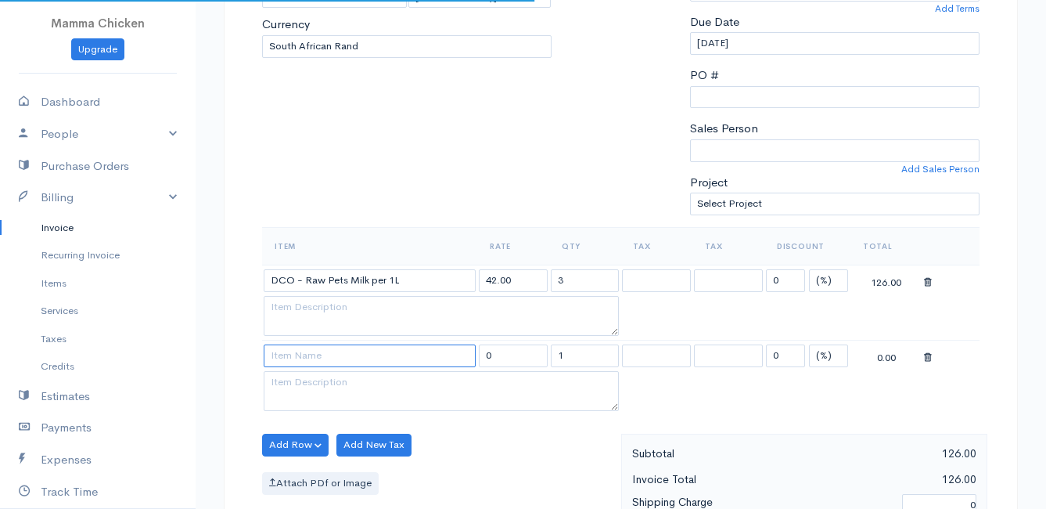
click at [279, 359] on input at bounding box center [370, 355] width 212 height 23
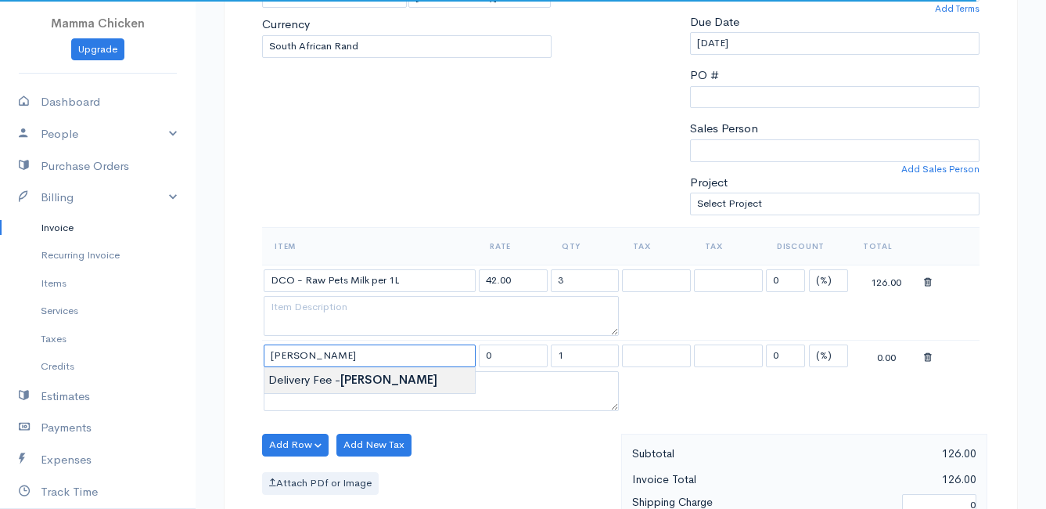
type input "Delivery Fee - [PERSON_NAME]"
type input "25.00"
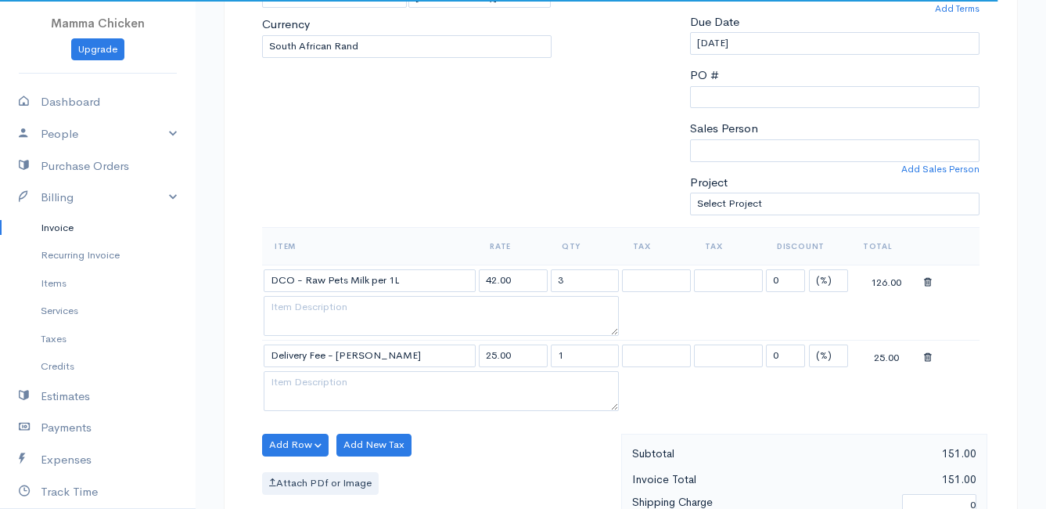
click at [337, 383] on body "Mamma Chicken Upgrade Dashboard People Clients Vendors Staff Users Purchase Ord…" at bounding box center [523, 401] width 1046 height 1428
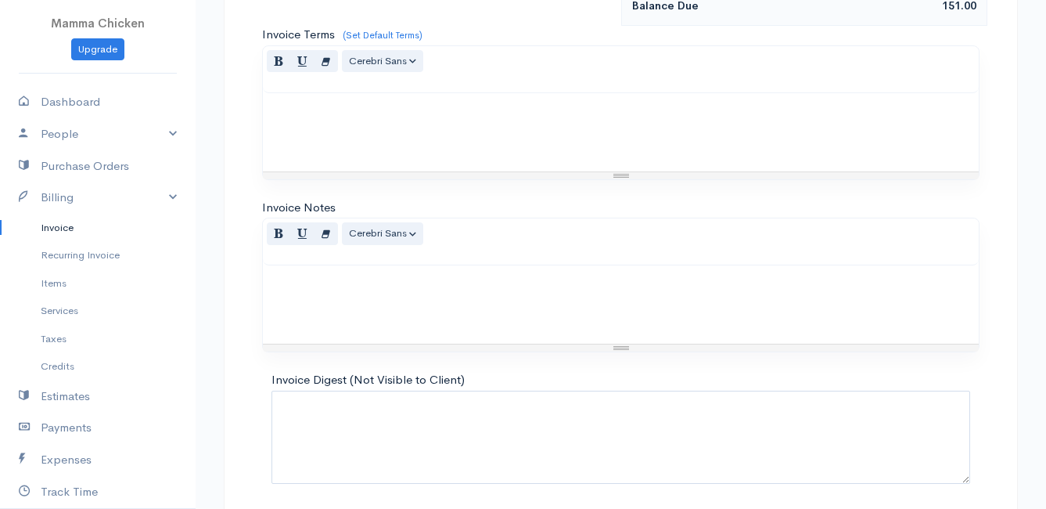
scroll to position [919, 0]
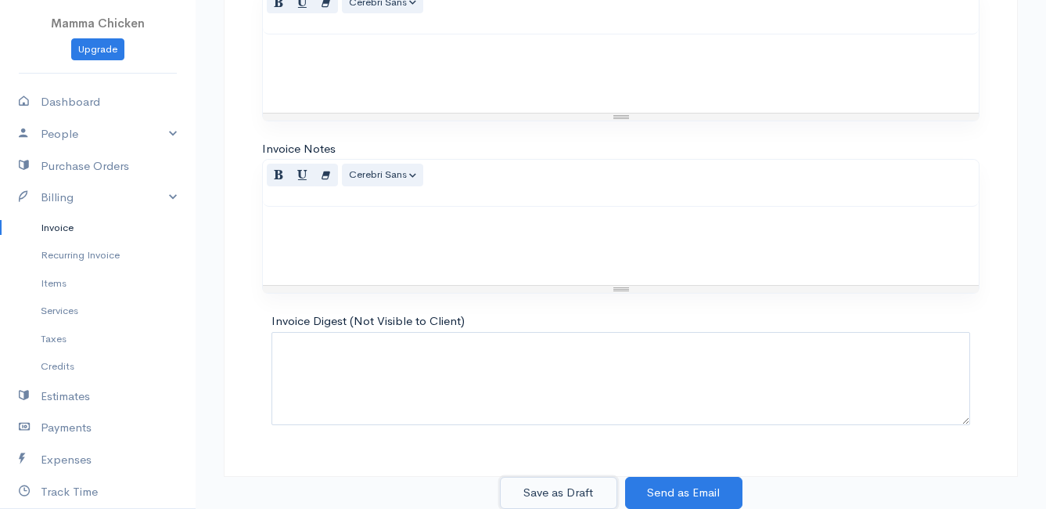
click at [569, 484] on button "Save as Draft" at bounding box center [558, 493] width 117 height 32
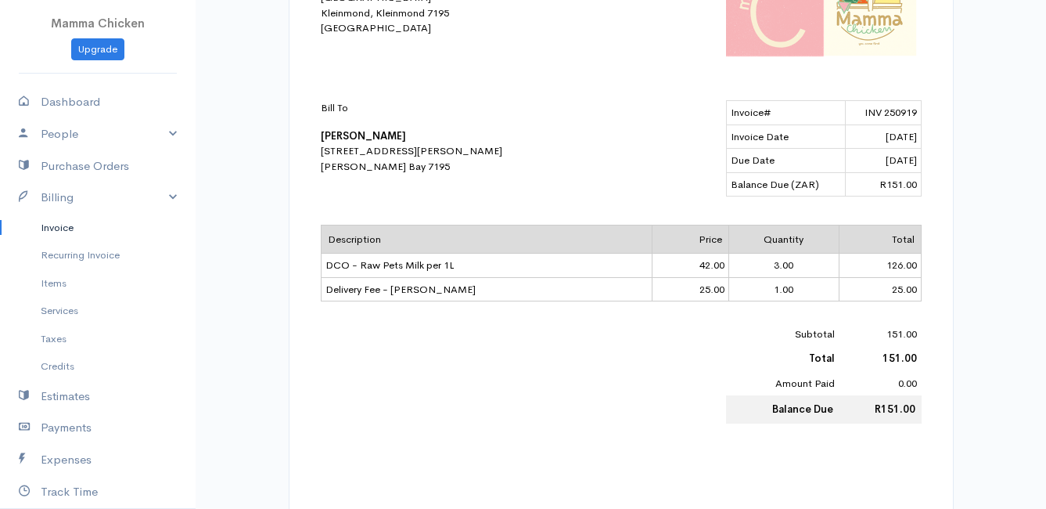
scroll to position [513, 0]
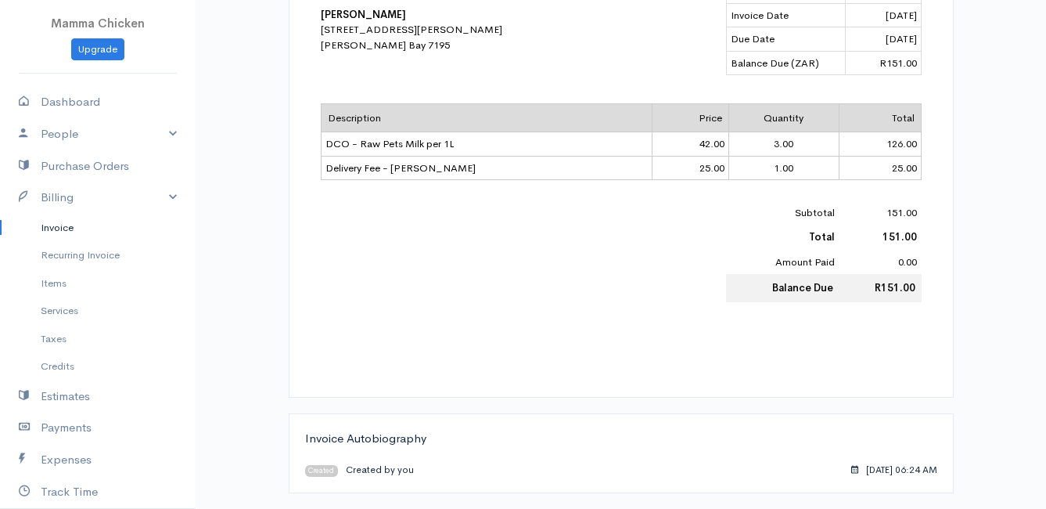
click at [62, 228] on link "Invoice" at bounding box center [98, 228] width 196 height 28
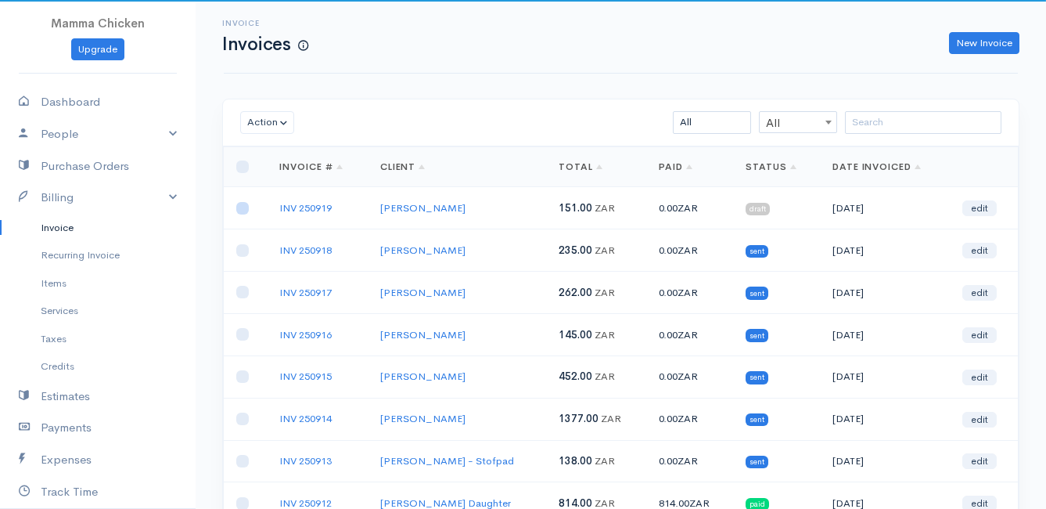
click at [241, 208] on input "checkbox" at bounding box center [242, 208] width 13 height 13
checkbox input "true"
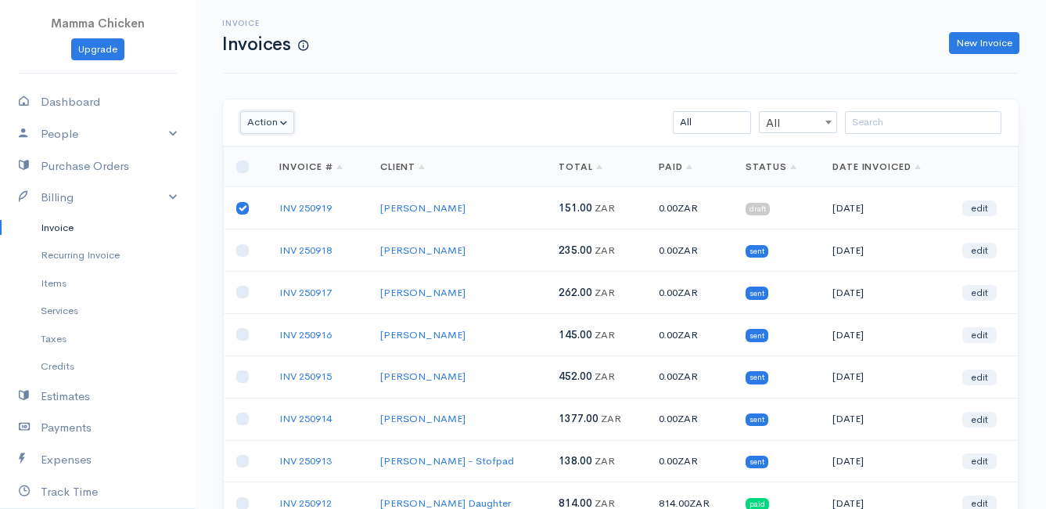
click at [253, 123] on button "Action" at bounding box center [267, 122] width 54 height 23
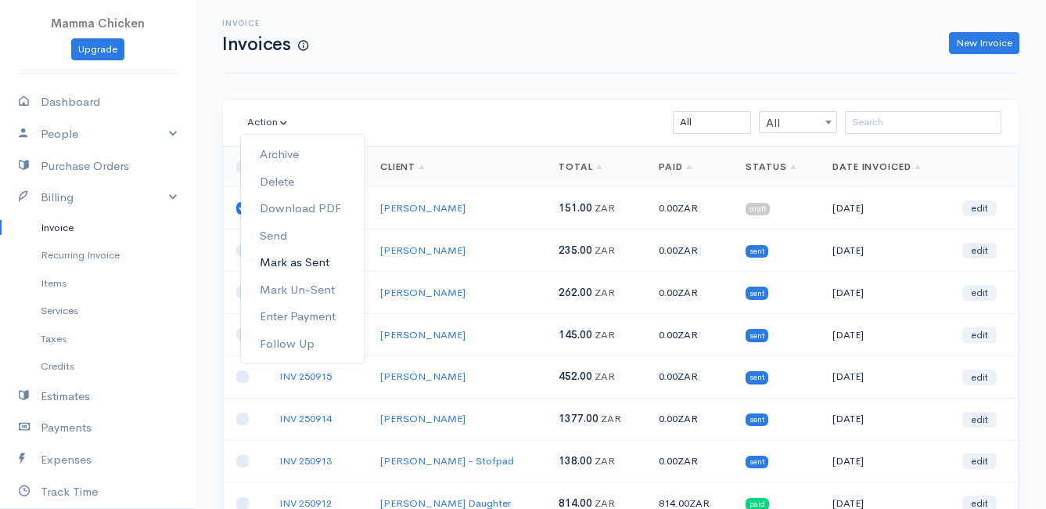
click at [299, 256] on link "Mark as Sent" at bounding box center [303, 262] width 124 height 27
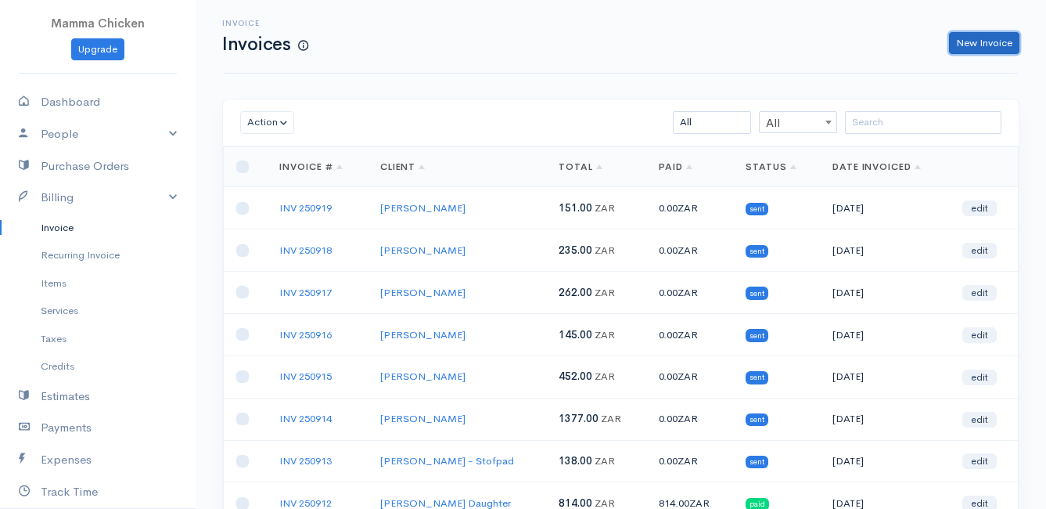
click at [988, 41] on link "New Invoice" at bounding box center [984, 43] width 70 height 23
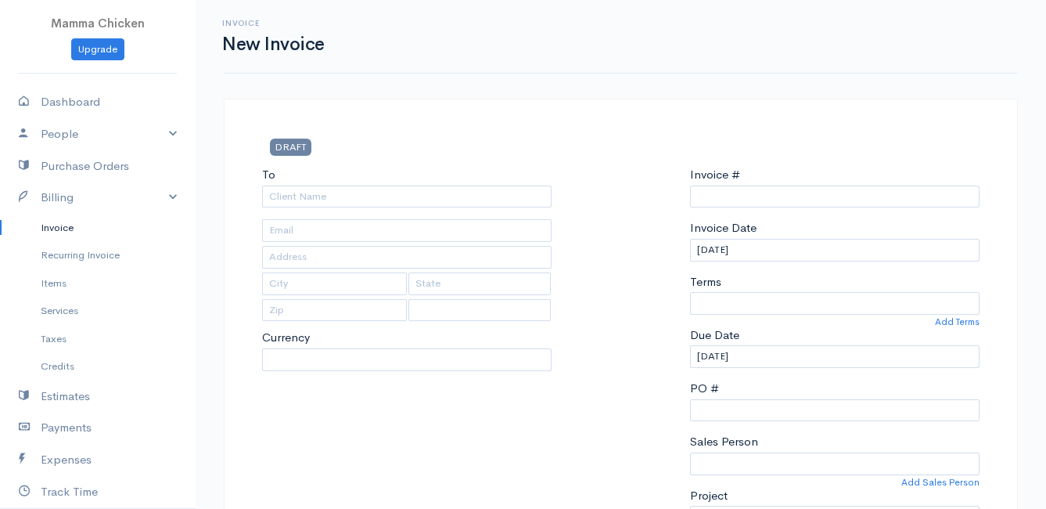
select select "ZAR"
select select "[GEOGRAPHIC_DATA]"
type input "INV 250920"
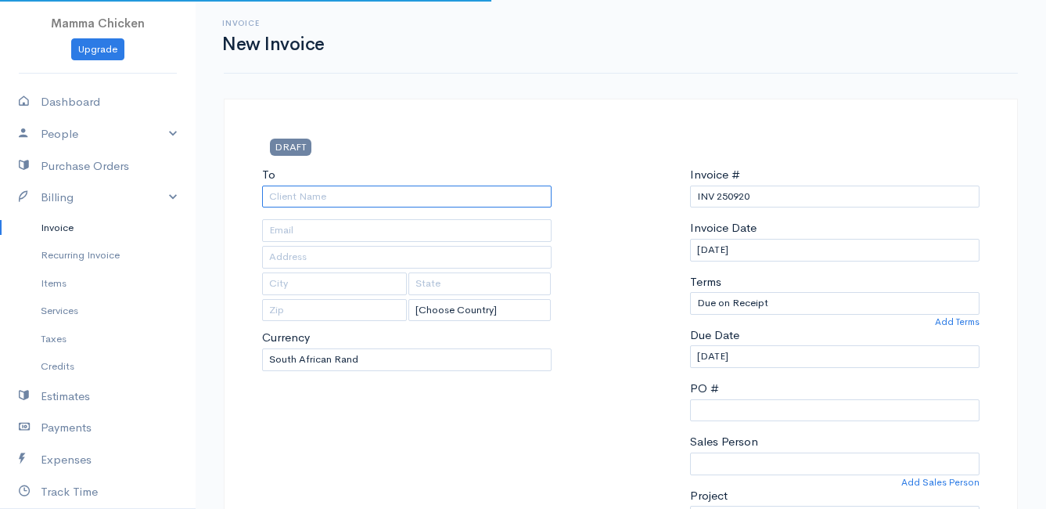
click at [333, 194] on input "To" at bounding box center [407, 196] width 290 height 23
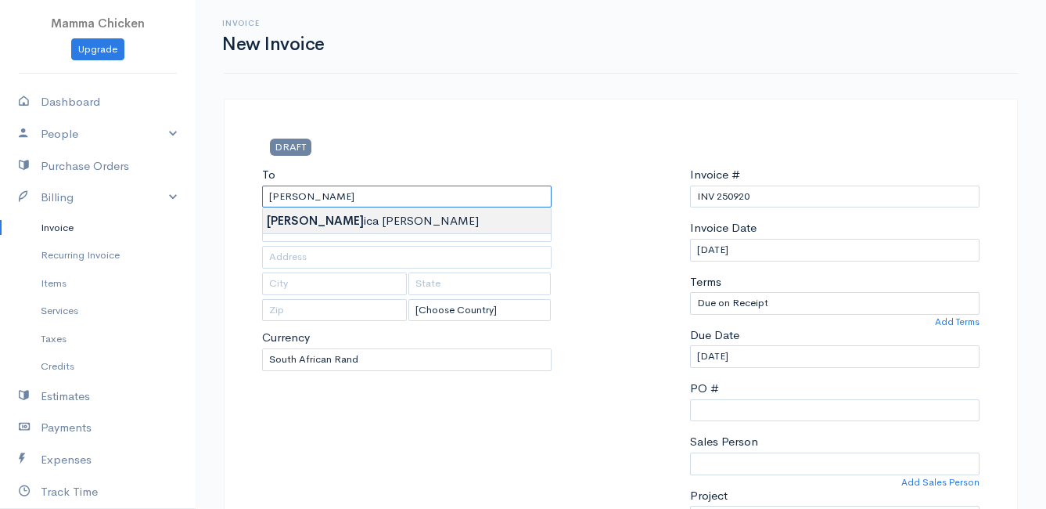
type input "[PERSON_NAME]"
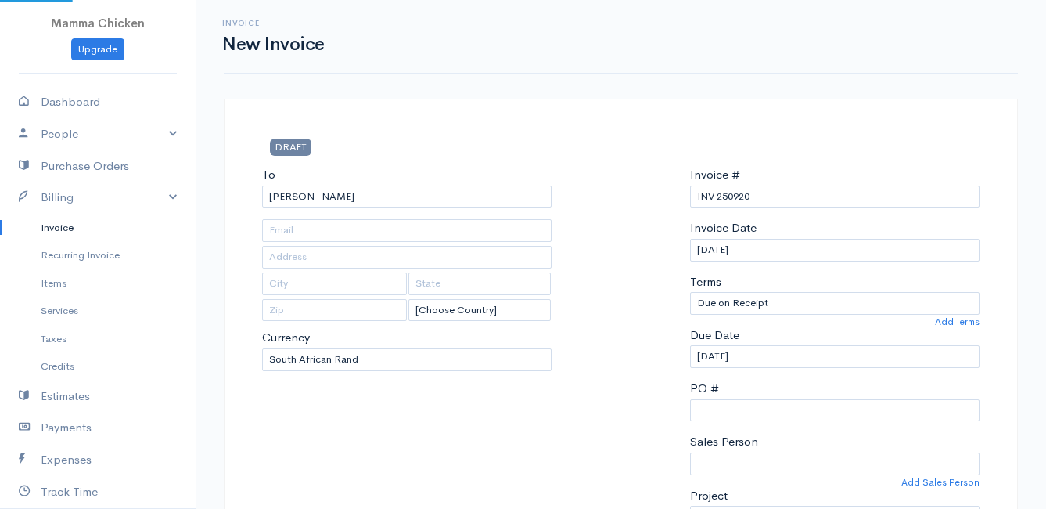
type input "4115 Aster Crescent"
type input "Bettys Bay"
type input "7195"
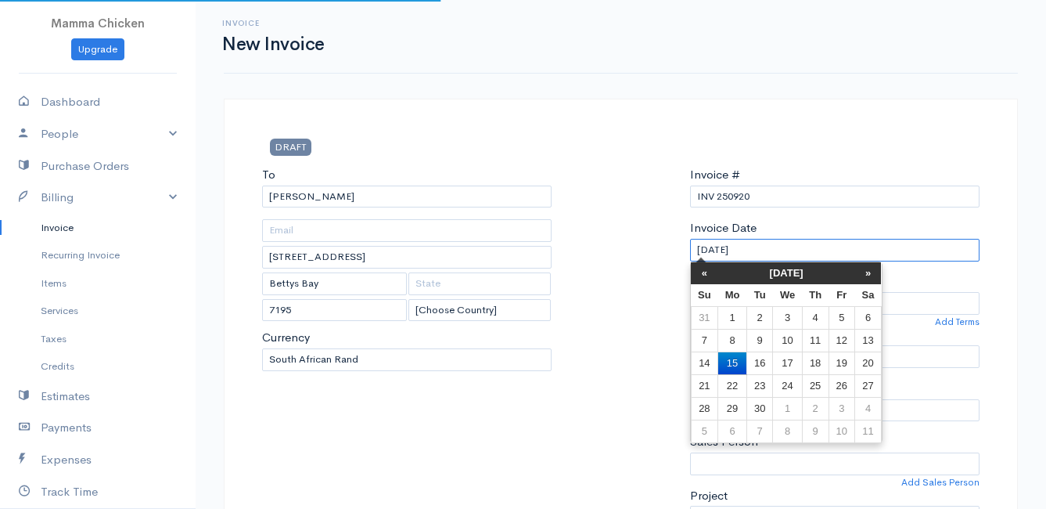
click at [799, 250] on input "[DATE]" at bounding box center [835, 250] width 290 height 23
click at [846, 360] on td "19" at bounding box center [842, 362] width 26 height 23
type input "[DATE]"
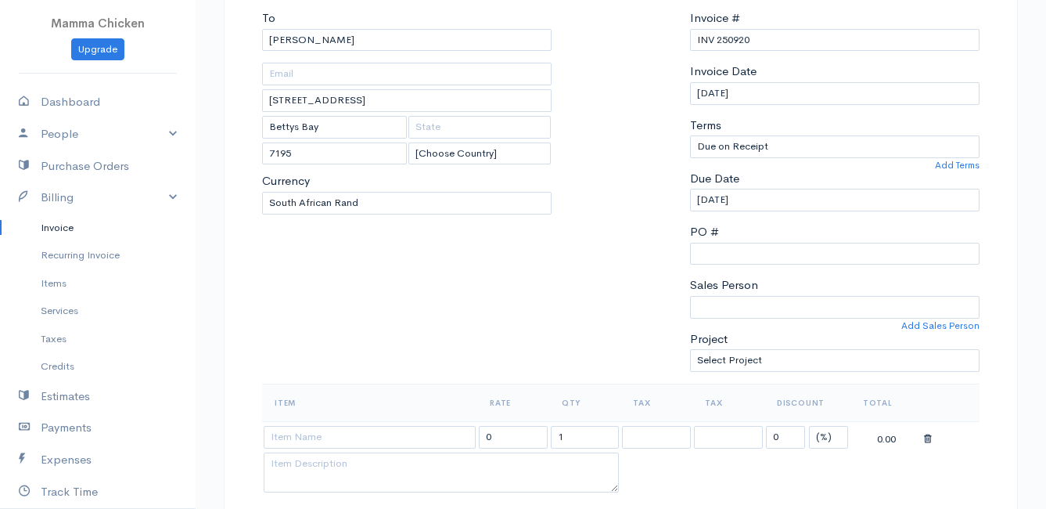
scroll to position [235, 0]
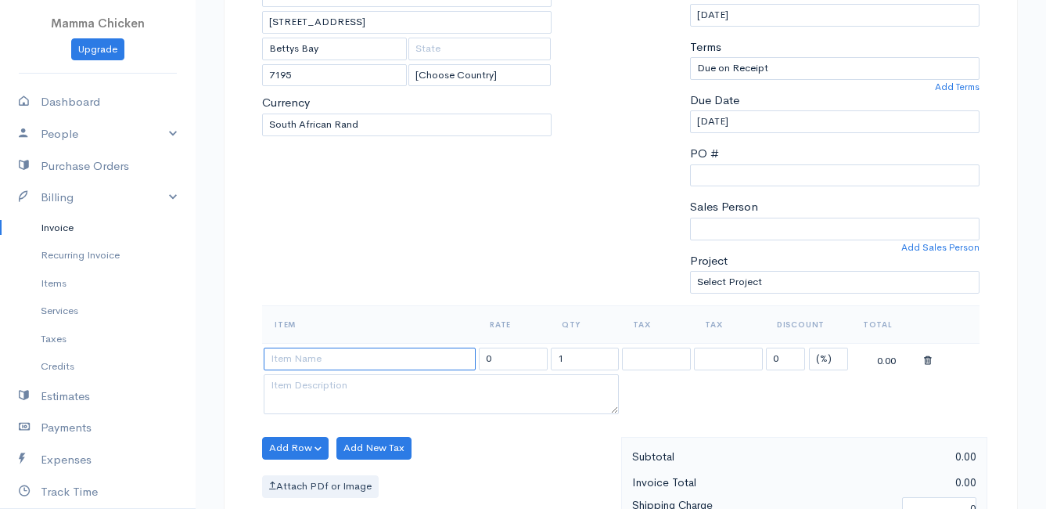
click at [298, 358] on input at bounding box center [370, 358] width 212 height 23
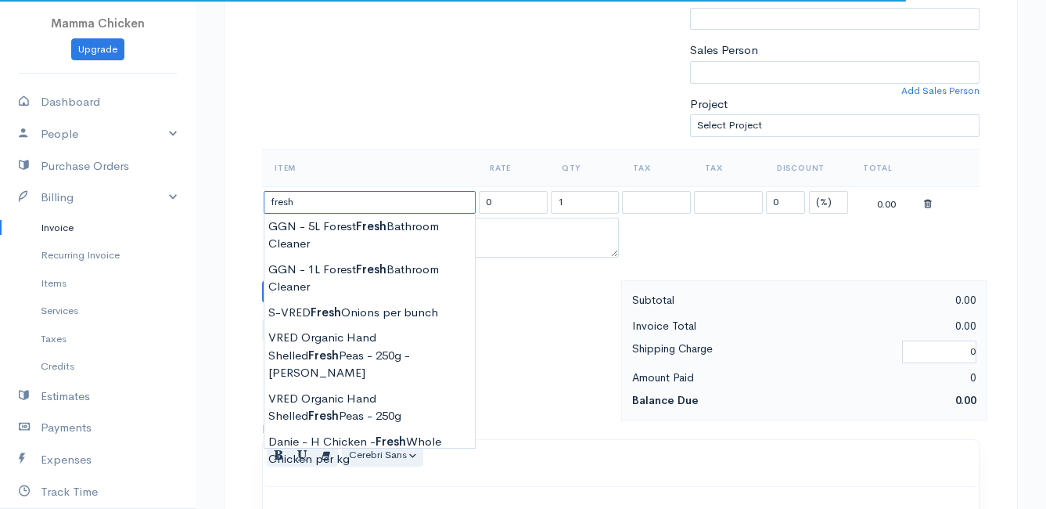
scroll to position [470, 0]
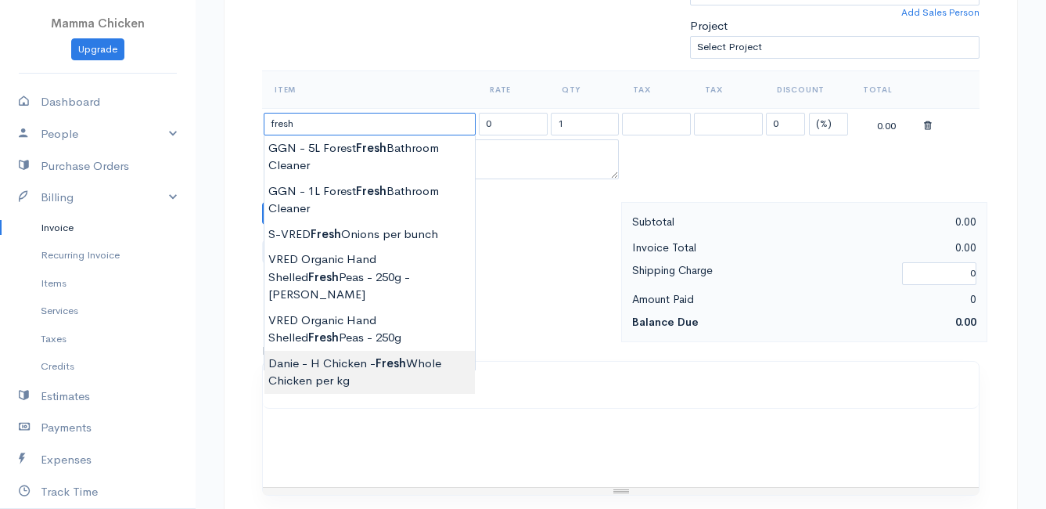
type input "Danie - H Chicken - Fresh Whole Chicken per kg"
type input "100.00"
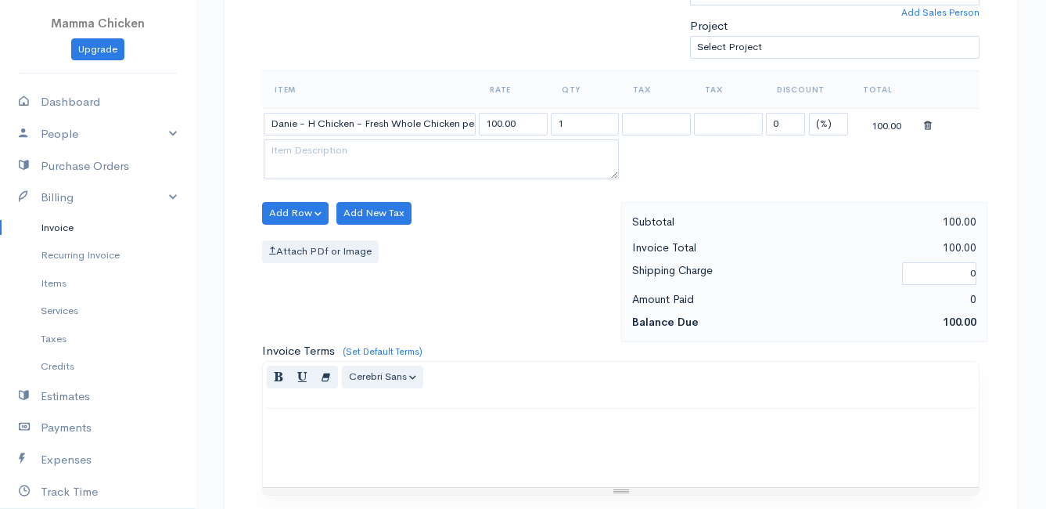
click at [326, 354] on body "Mamma Chicken Upgrade Dashboard People Clients Vendors Staff Users Purchase Ord…" at bounding box center [523, 206] width 1046 height 1353
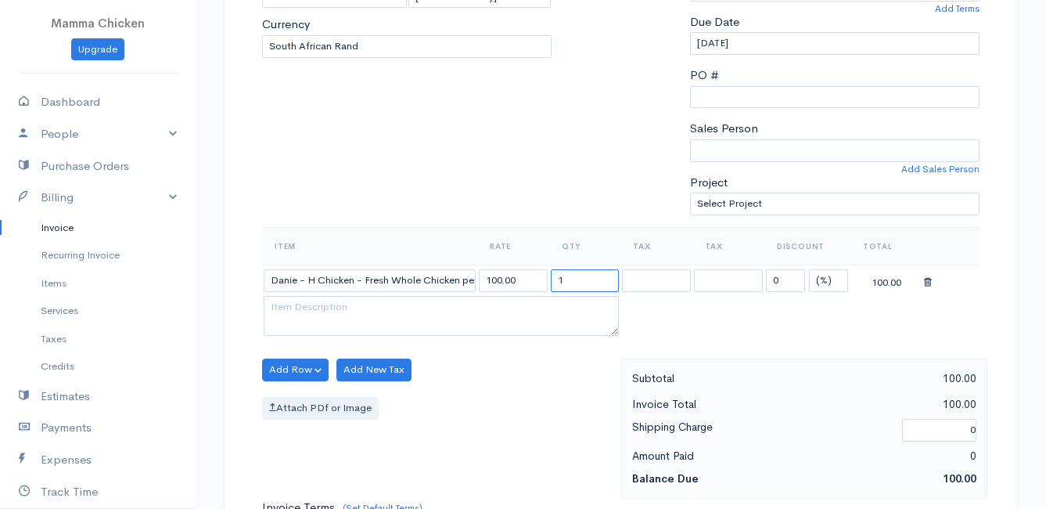
drag, startPoint x: 588, startPoint y: 278, endPoint x: 541, endPoint y: 282, distance: 47.9
click at [541, 282] on tr "Danie - H Chicken - Fresh Whole Chicken per kg 100.00 1 0 (%) Flat 100.00" at bounding box center [621, 279] width 718 height 31
type input "2.1"
click at [347, 309] on textarea at bounding box center [441, 316] width 355 height 41
type textarea "1 off 1 x 2.1kg"
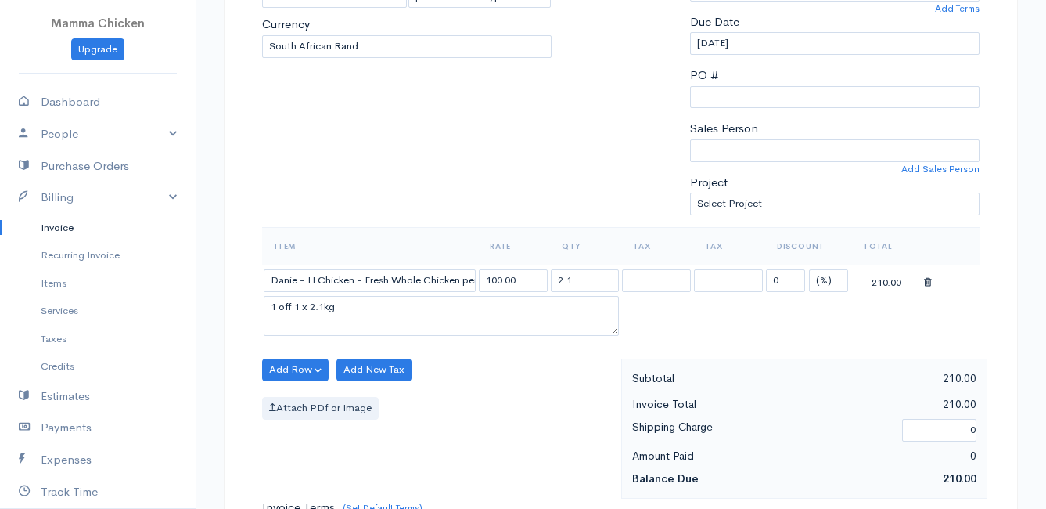
click at [767, 307] on table "Item Rate Qty Tax Tax Discount Total Danie - H Chicken - Fresh Whole Chicken pe…" at bounding box center [621, 283] width 718 height 113
click at [311, 368] on button "Add Row" at bounding box center [295, 369] width 67 height 23
click at [308, 396] on link "Add Item Row" at bounding box center [325, 401] width 124 height 27
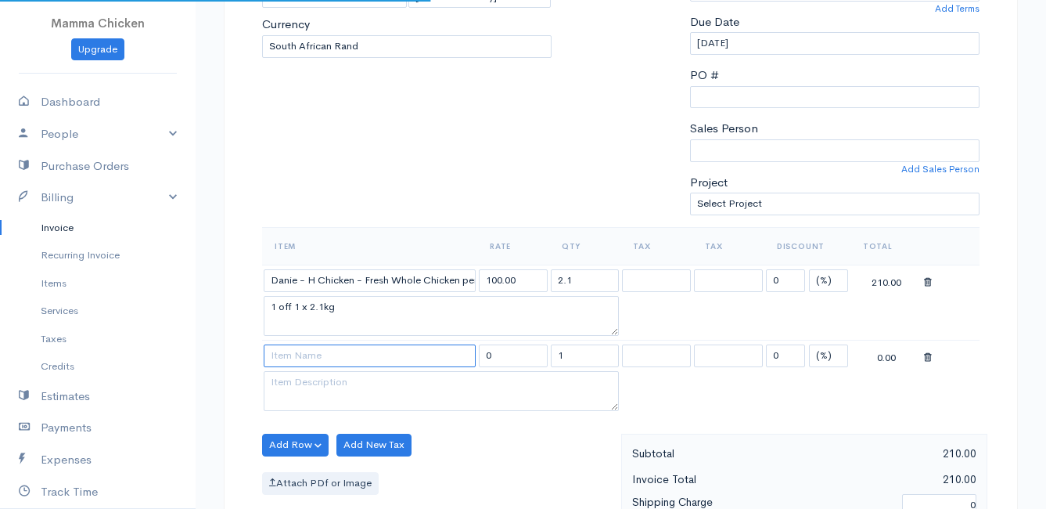
click at [296, 358] on input at bounding box center [370, 355] width 212 height 23
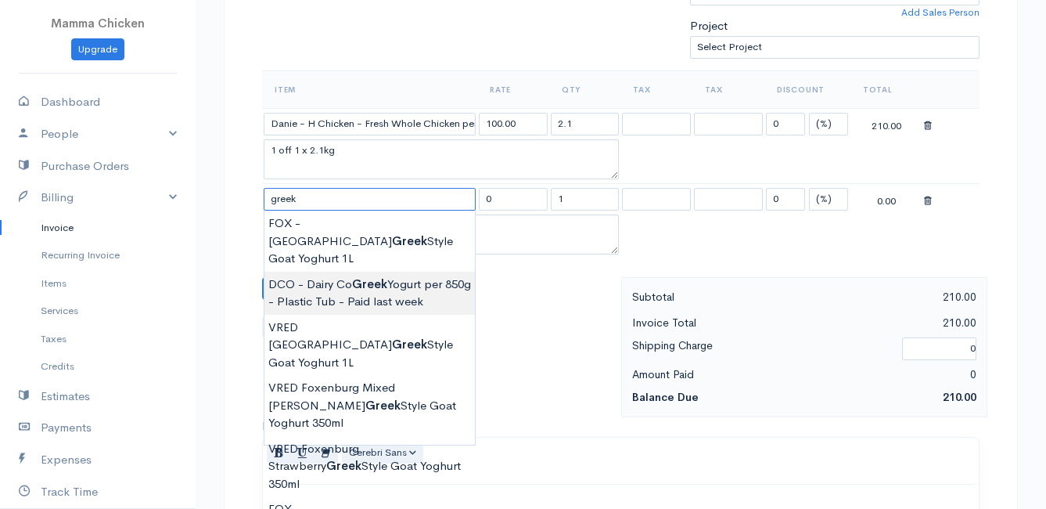
scroll to position [548, 0]
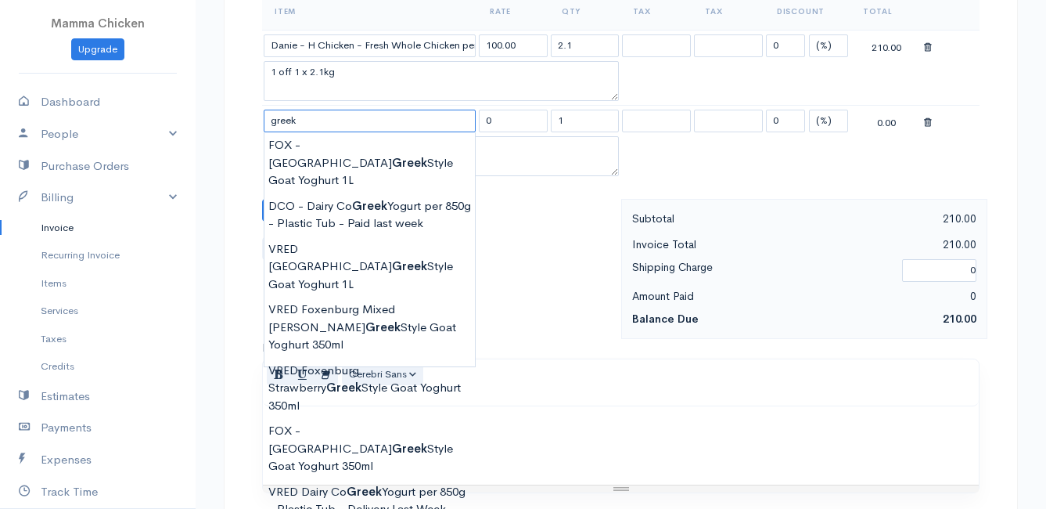
type input "DCO - Dairy Co Greek Yogurt per 850g - Plastic Tub"
type input "82.00"
click at [340, 452] on body "Mamma Chicken Upgrade Dashboard People Clients Vendors Staff Users Purchase Ord…" at bounding box center [523, 166] width 1046 height 1428
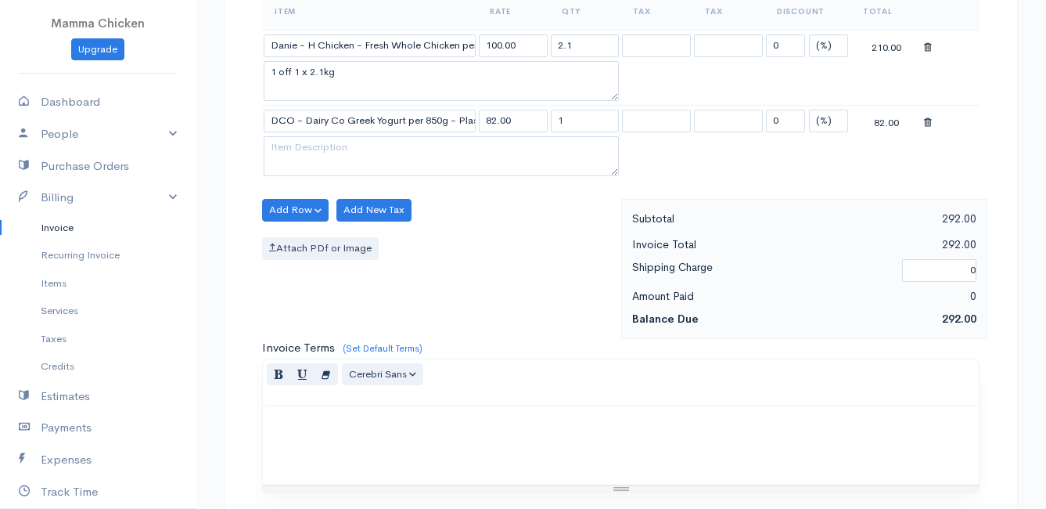
scroll to position [391, 0]
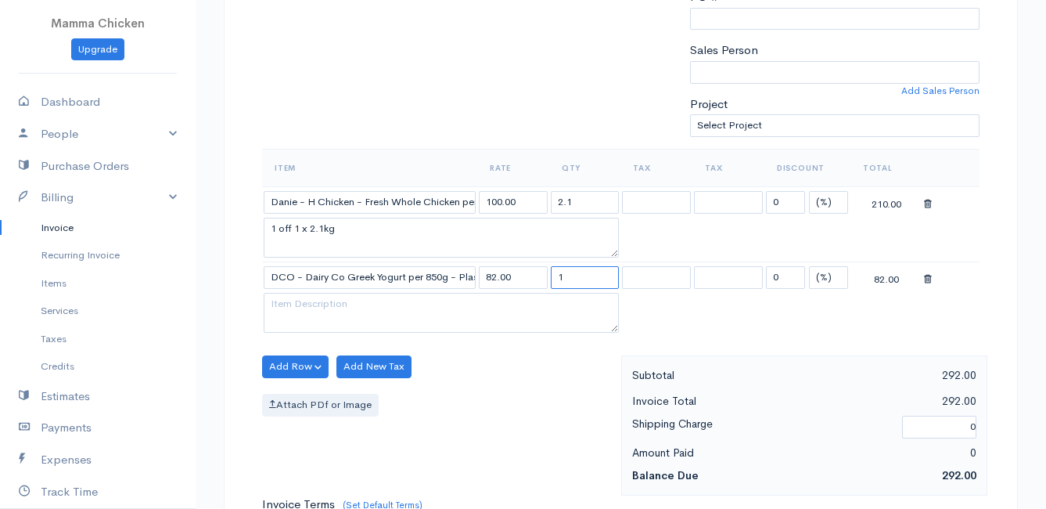
drag, startPoint x: 571, startPoint y: 276, endPoint x: 551, endPoint y: 276, distance: 20.3
click at [551, 276] on input "1" at bounding box center [585, 277] width 69 height 23
type input "2"
click at [524, 397] on div "Attach PDf or Image" at bounding box center [437, 405] width 351 height 23
click at [290, 361] on button "Add Row" at bounding box center [295, 366] width 67 height 23
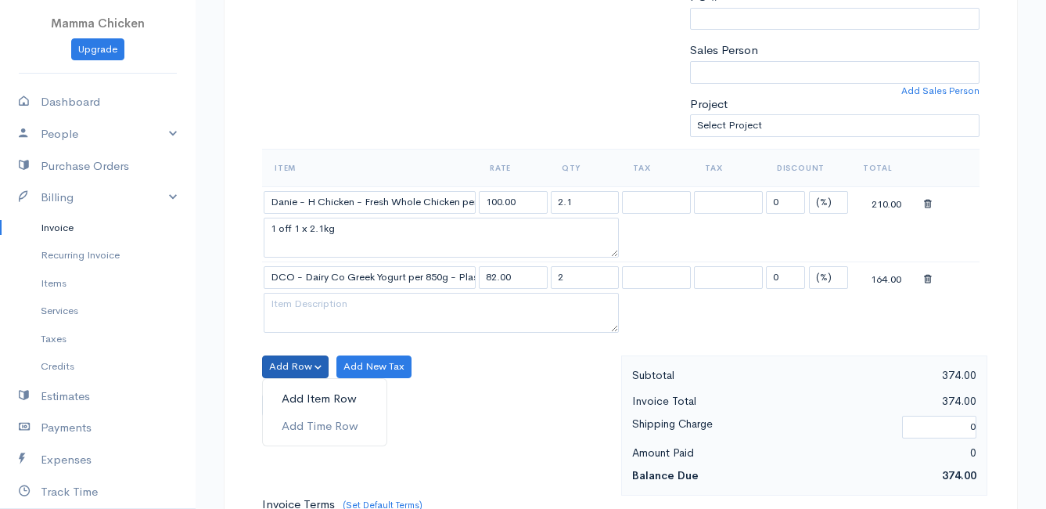
click at [293, 389] on link "Add Item Row" at bounding box center [325, 398] width 124 height 27
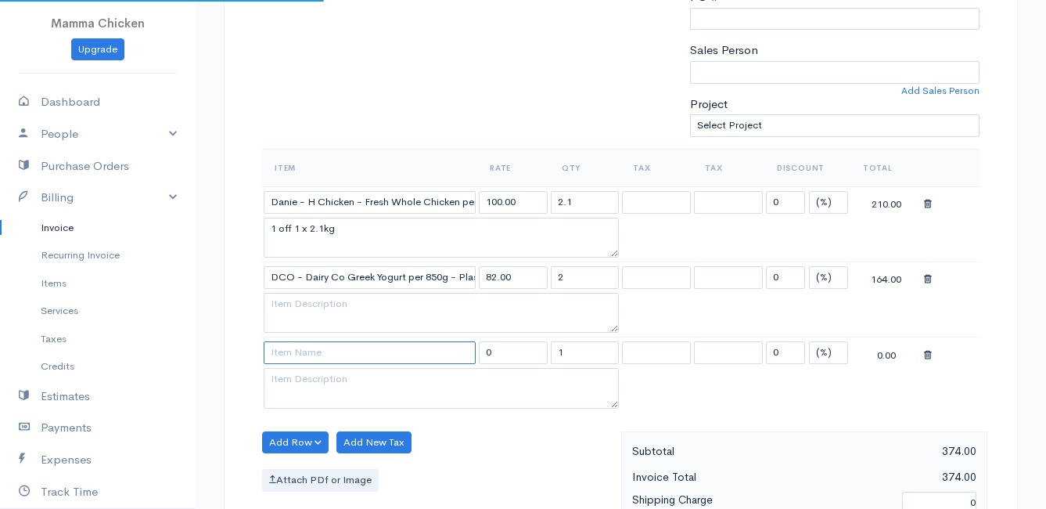
click at [294, 362] on input at bounding box center [370, 352] width 212 height 23
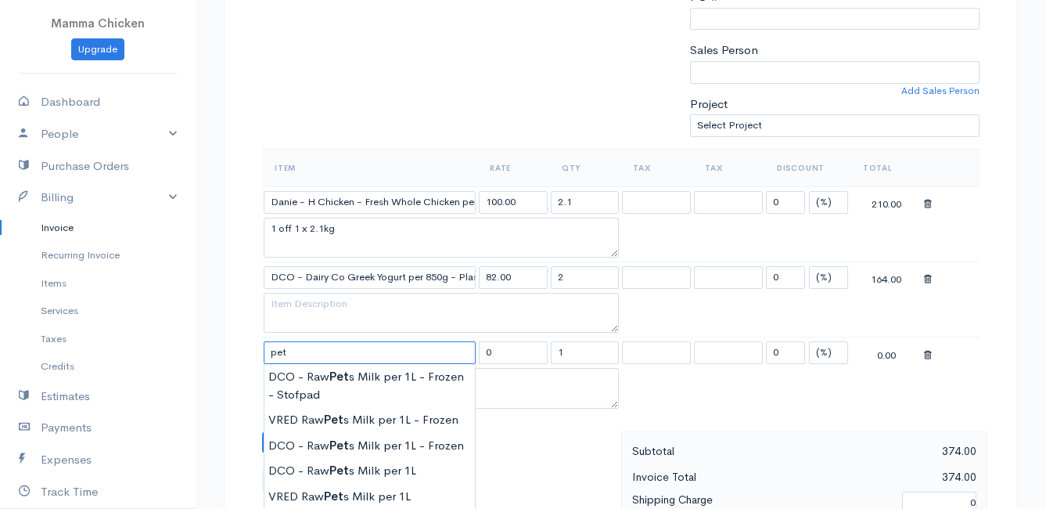
scroll to position [548, 0]
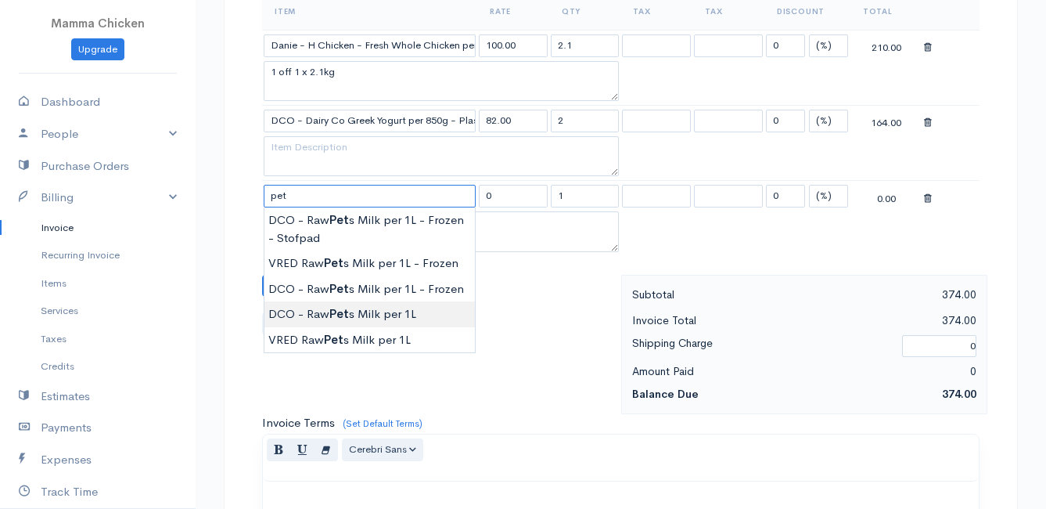
type input "DCO - Raw Pets Milk per 1L"
type input "42.00"
click at [365, 314] on body "Mamma Chicken Upgrade Dashboard People Clients Vendors Staff Users Purchase Ord…" at bounding box center [523, 203] width 1046 height 1503
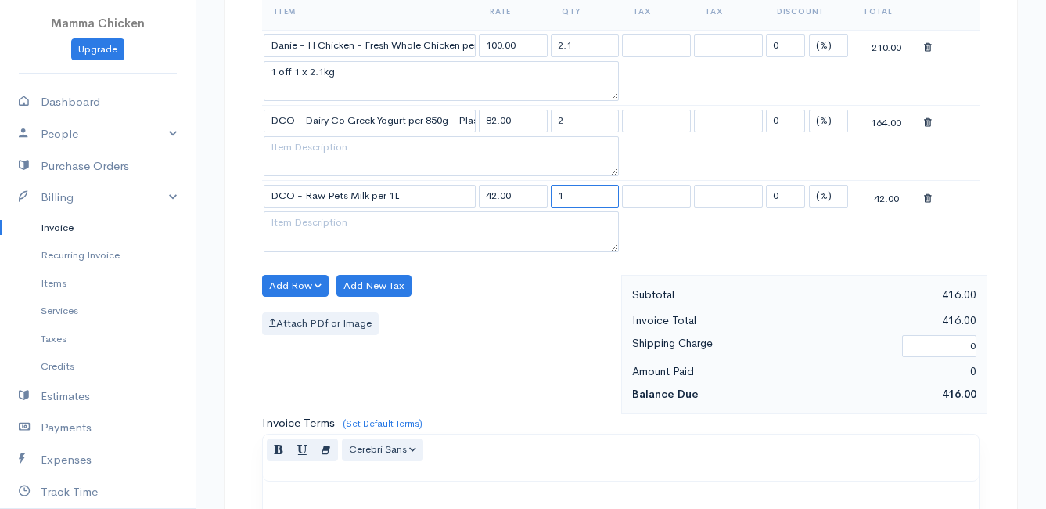
drag, startPoint x: 570, startPoint y: 199, endPoint x: 552, endPoint y: 201, distance: 18.9
click at [552, 201] on input "1" at bounding box center [585, 196] width 69 height 23
type input "2"
click at [496, 304] on div "Add Row Add Item Row Add Time Row Add New Tax Attach PDf or Image" at bounding box center [437, 345] width 367 height 140
click at [287, 283] on button "Add Row" at bounding box center [295, 286] width 67 height 23
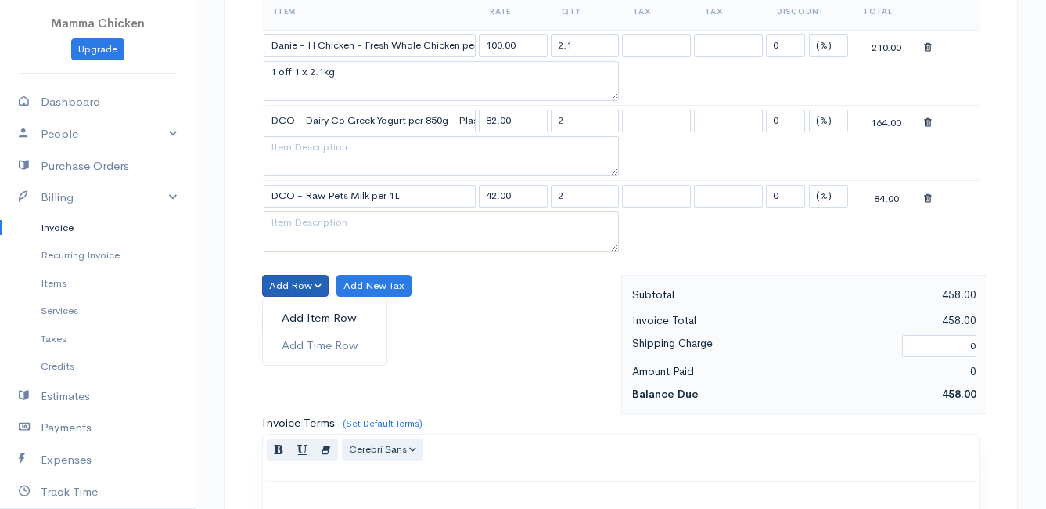
click at [288, 314] on link "Add Item Row" at bounding box center [325, 317] width 124 height 27
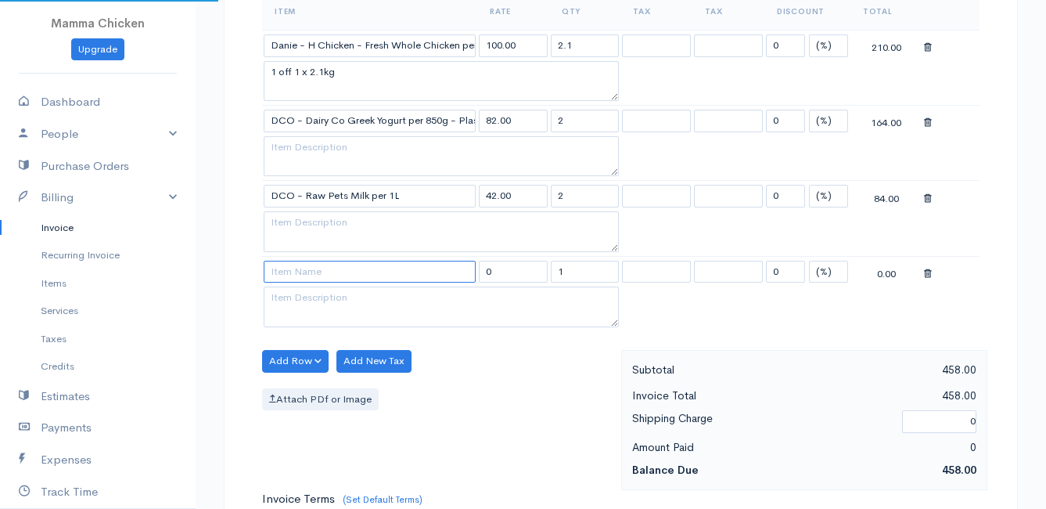
click at [293, 275] on input at bounding box center [370, 272] width 212 height 23
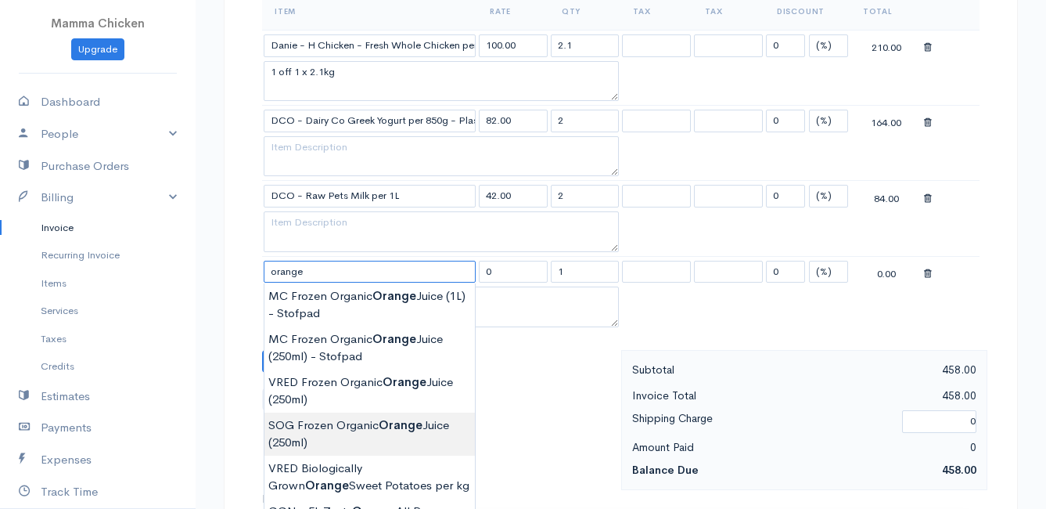
type input "SOG Frozen Organic Orange Juice (250ml)"
type input "27.00"
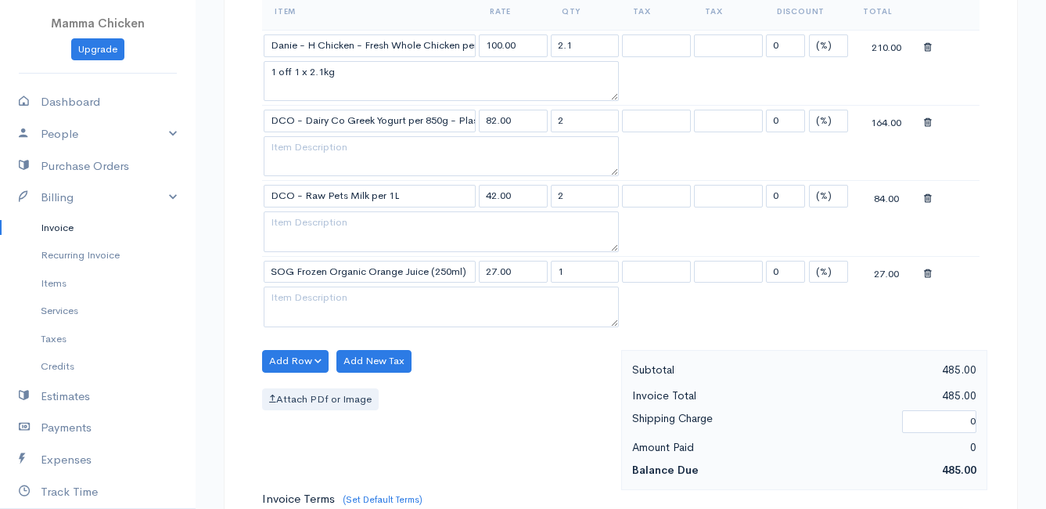
click at [391, 429] on body "Mamma Chicken Upgrade Dashboard People Clients Vendors Staff Users Purchase Ord…" at bounding box center [523, 241] width 1046 height 1578
click at [297, 358] on button "Add Row" at bounding box center [295, 361] width 67 height 23
click at [299, 384] on link "Add Item Row" at bounding box center [325, 393] width 124 height 27
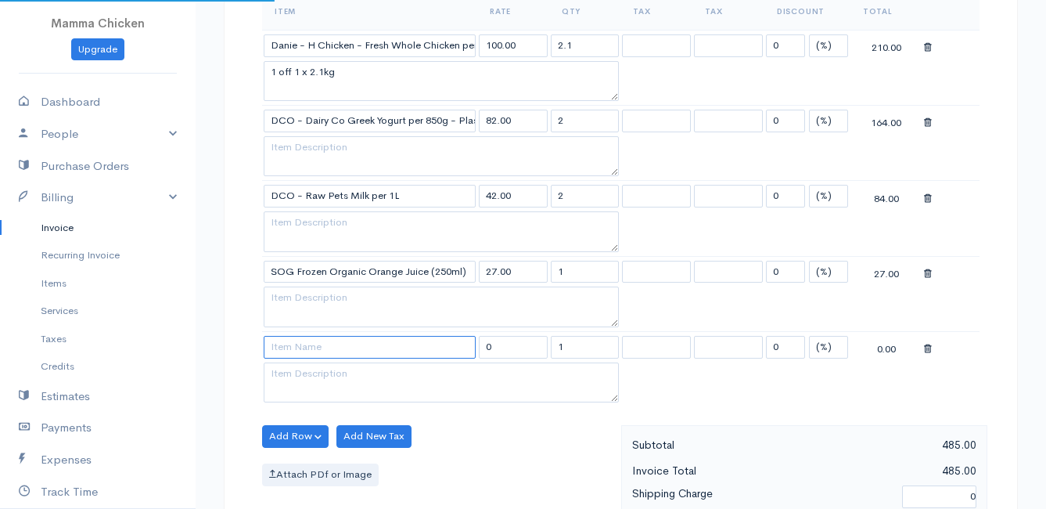
click at [296, 347] on input at bounding box center [370, 347] width 212 height 23
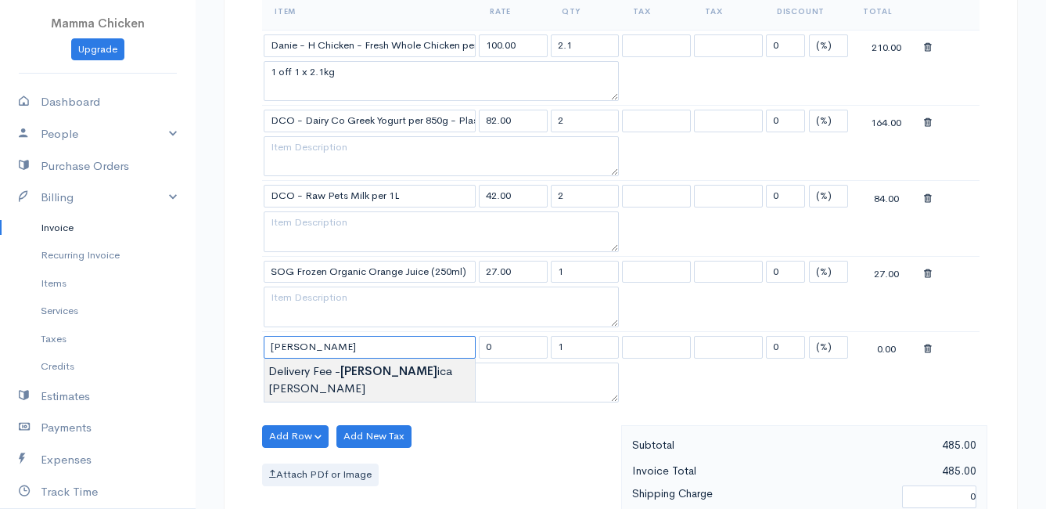
type input "Delivery Fee - [PERSON_NAME]"
type input "35.00"
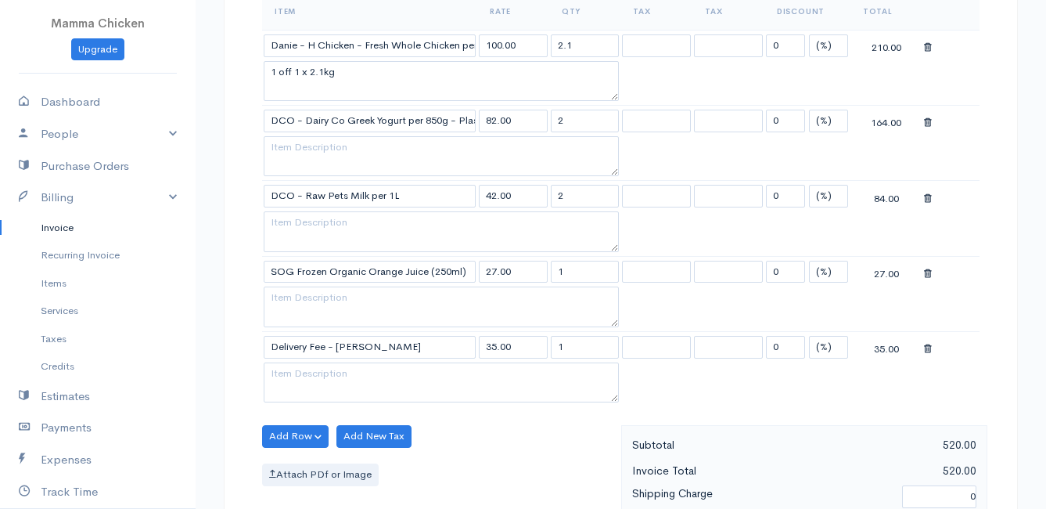
click at [318, 372] on body "Mamma Chicken Upgrade Dashboard People Clients Vendors Staff Users Purchase Ord…" at bounding box center [523, 279] width 1046 height 1654
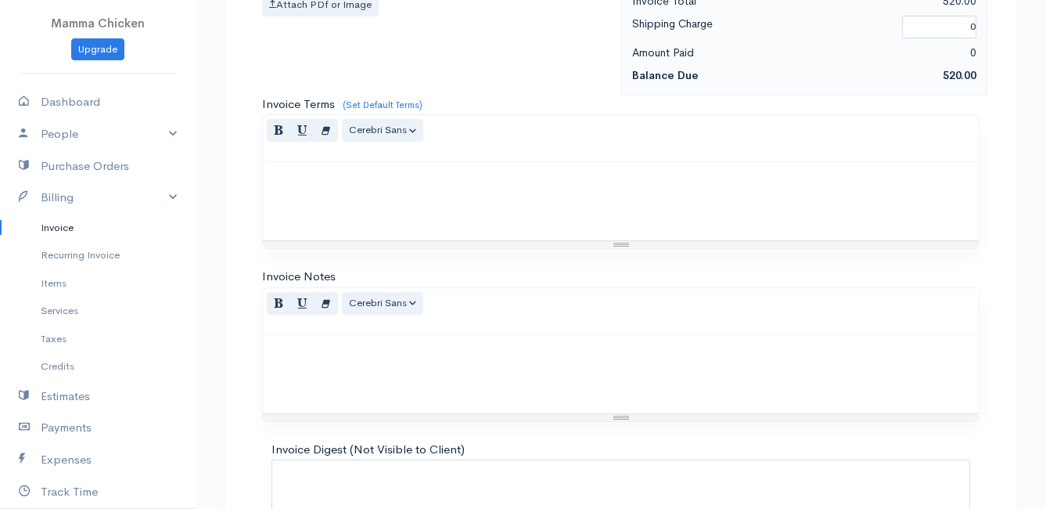
scroll to position [1146, 0]
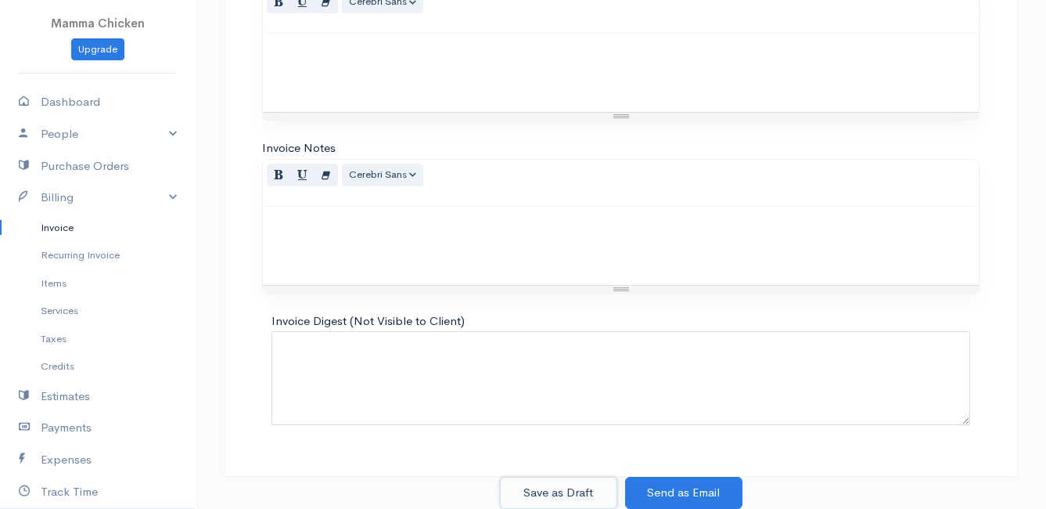
click at [554, 484] on button "Save as Draft" at bounding box center [558, 493] width 117 height 32
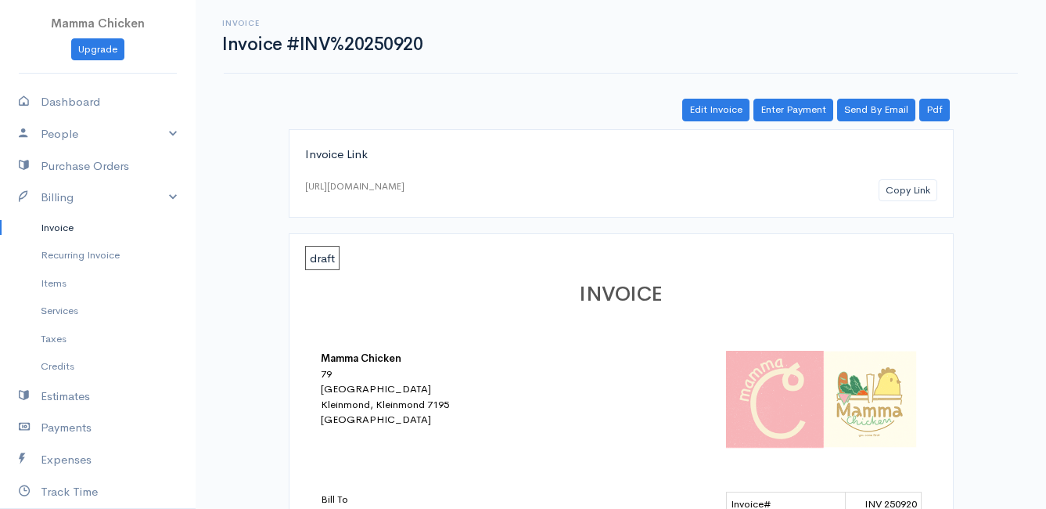
click at [67, 234] on link "Invoice" at bounding box center [98, 228] width 196 height 28
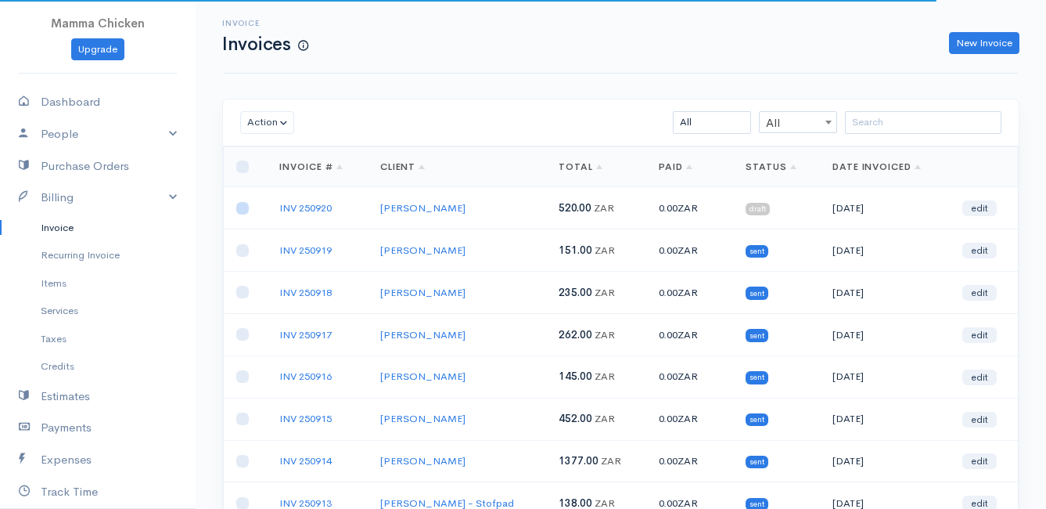
click at [245, 213] on input "checkbox" at bounding box center [242, 208] width 13 height 13
checkbox input "true"
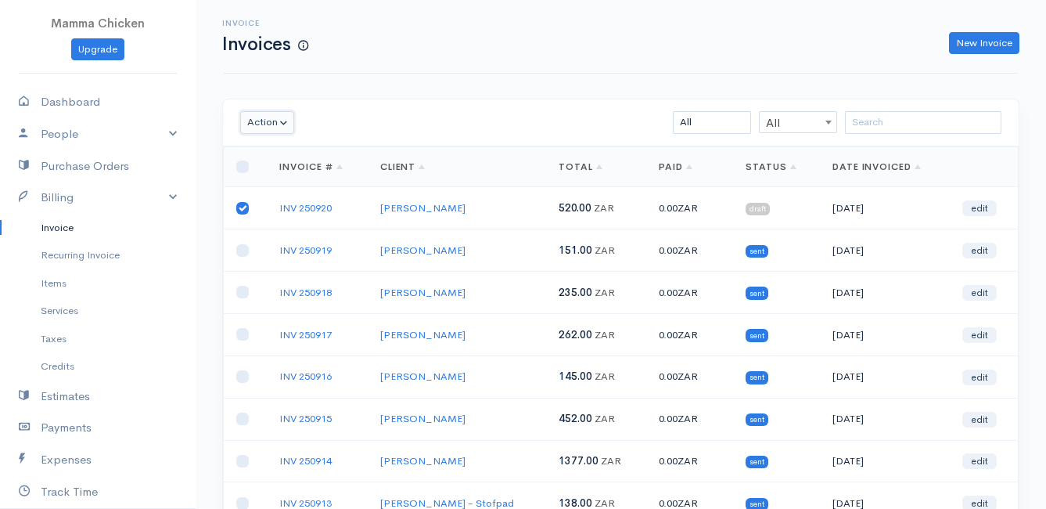
click at [264, 119] on button "Action" at bounding box center [267, 122] width 54 height 23
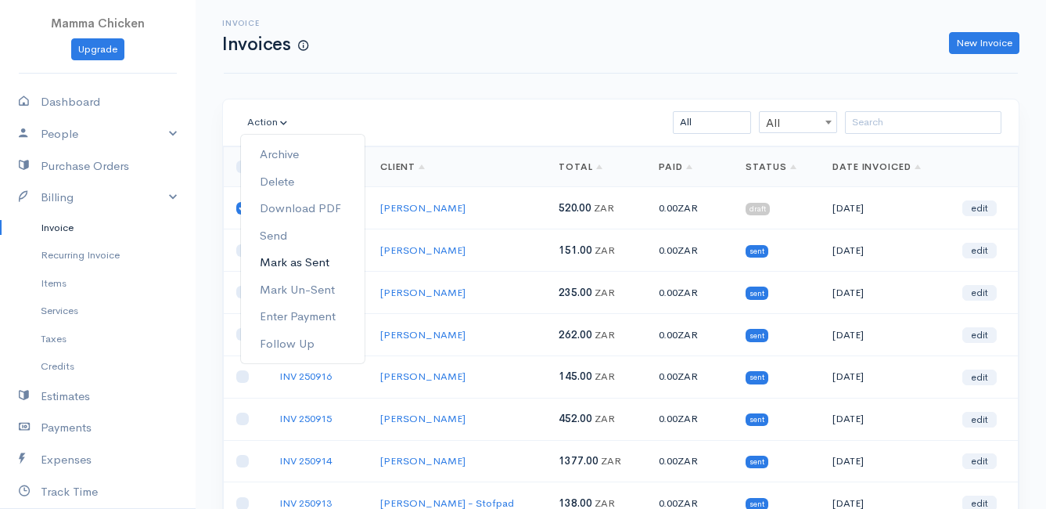
click at [294, 264] on link "Mark as Sent" at bounding box center [303, 262] width 124 height 27
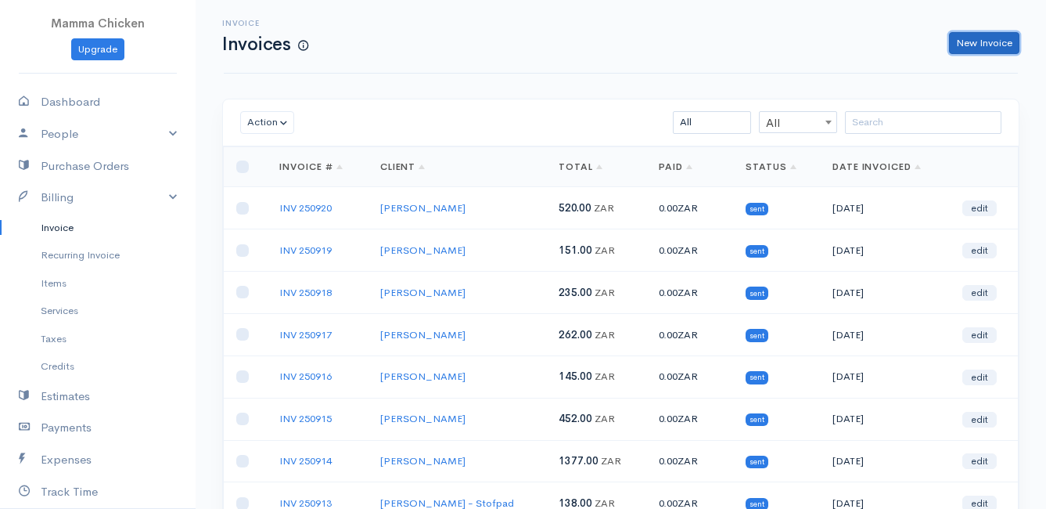
click at [970, 45] on link "New Invoice" at bounding box center [984, 43] width 70 height 23
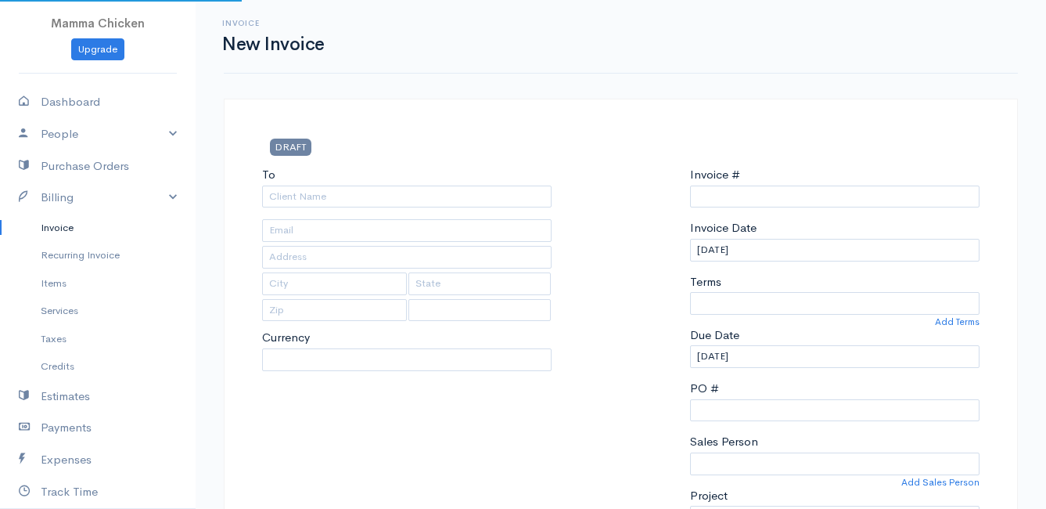
select select "ZAR"
type input "INV 250921"
select select "[GEOGRAPHIC_DATA]"
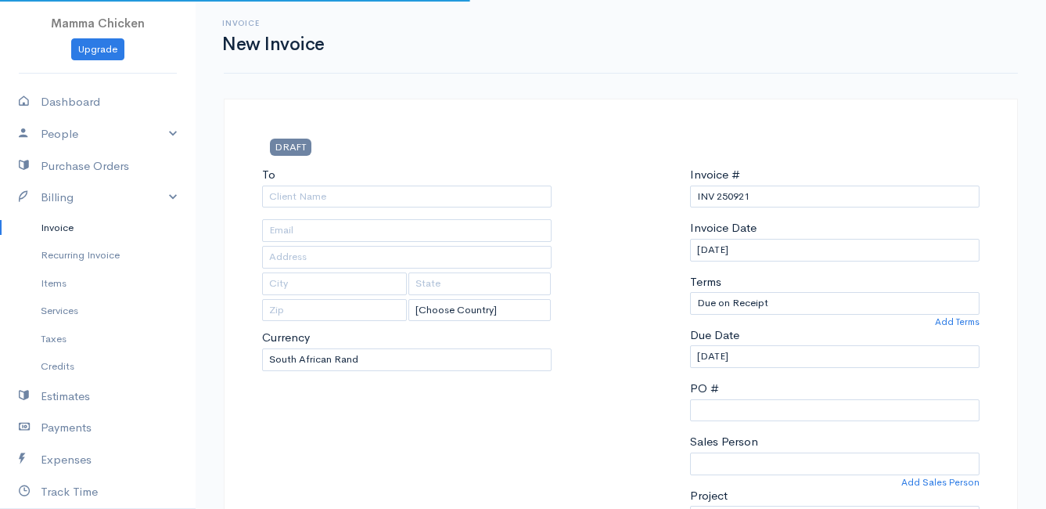
click at [354, 213] on div "To [Choose Country] United States Canada United Kingdom Afghanistan Albania Alg…" at bounding box center [406, 353] width 305 height 374
click at [344, 202] on input "To" at bounding box center [407, 196] width 290 height 23
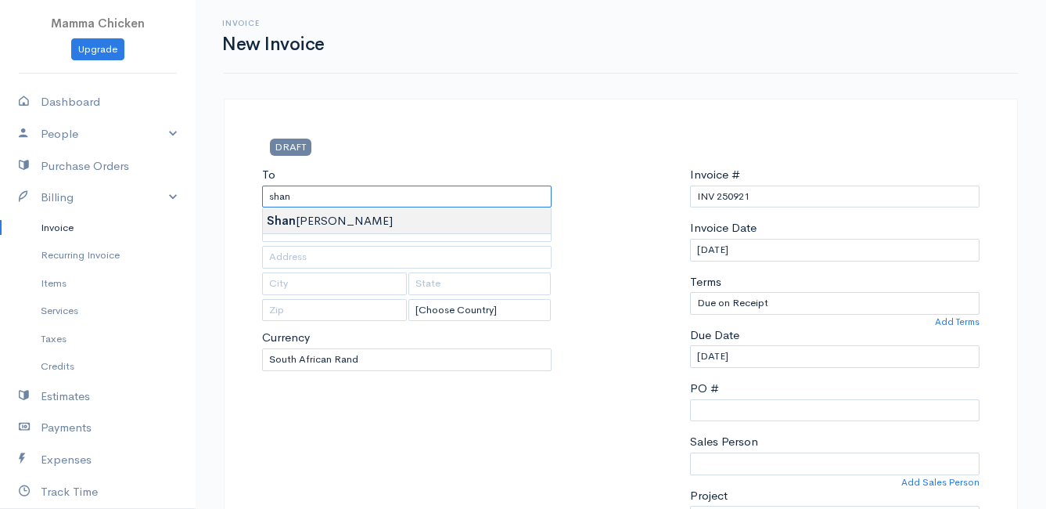
type input "[PERSON_NAME]"
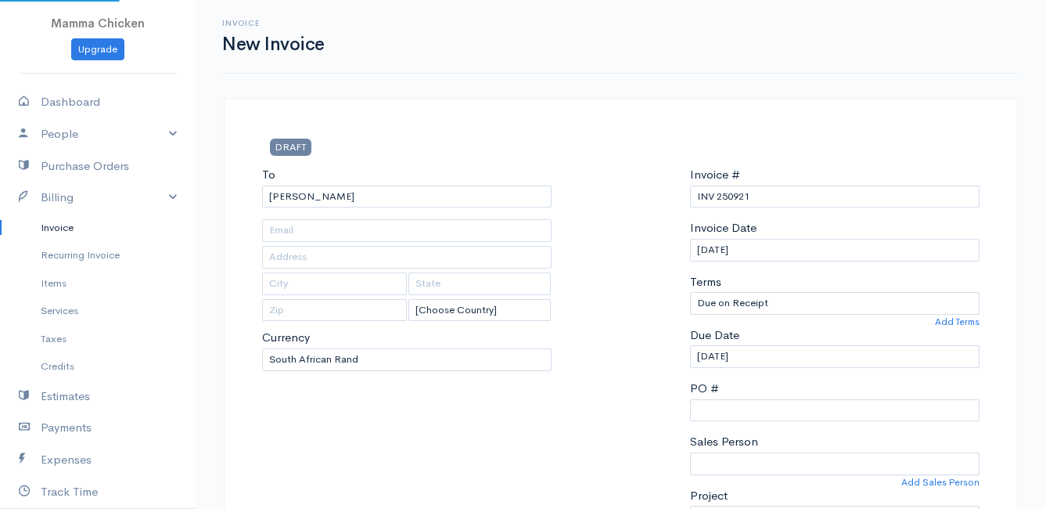
type input "2614 Clarence Drive"
type input "Bettys Bay"
type input "7195"
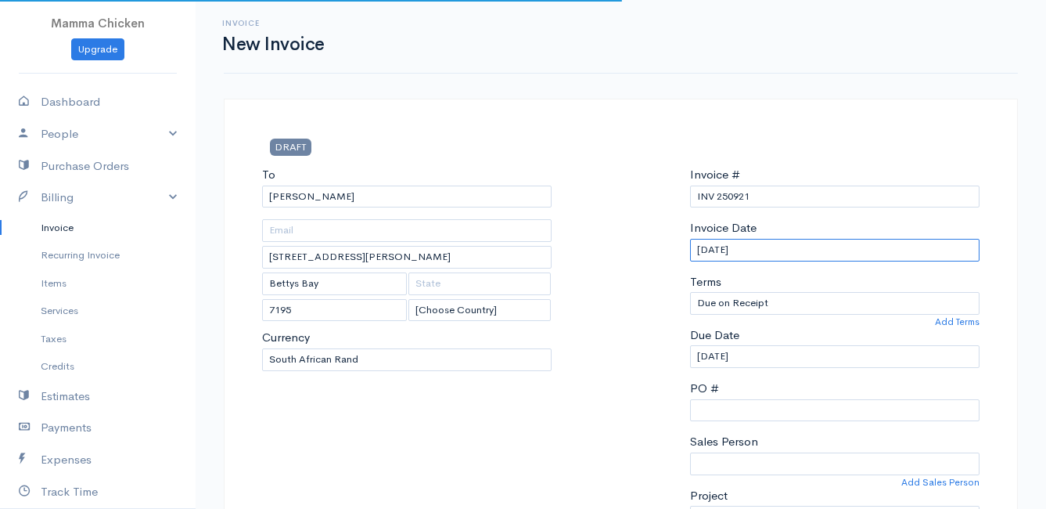
click at [806, 249] on input "[DATE]" at bounding box center [835, 250] width 290 height 23
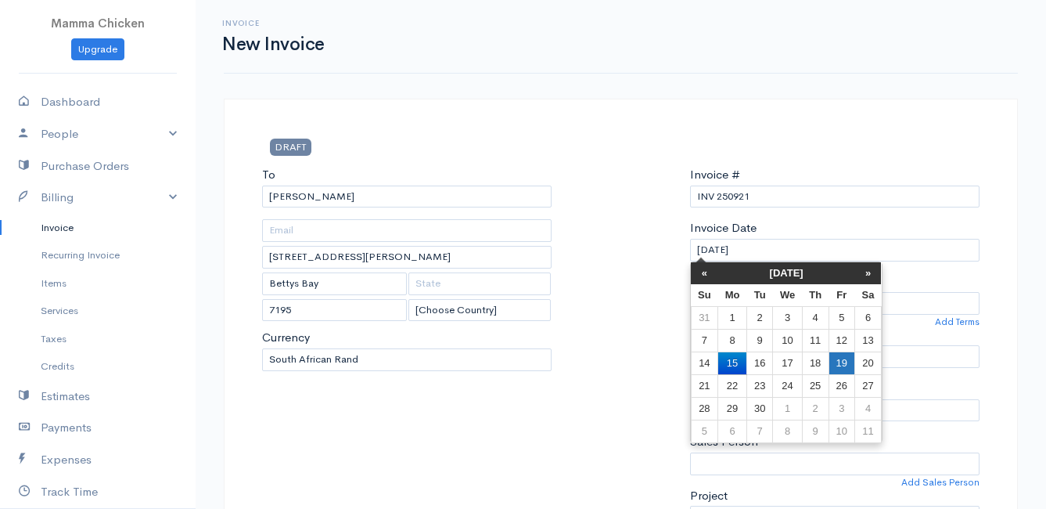
click at [852, 364] on td "19" at bounding box center [842, 362] width 26 height 23
type input "[DATE]"
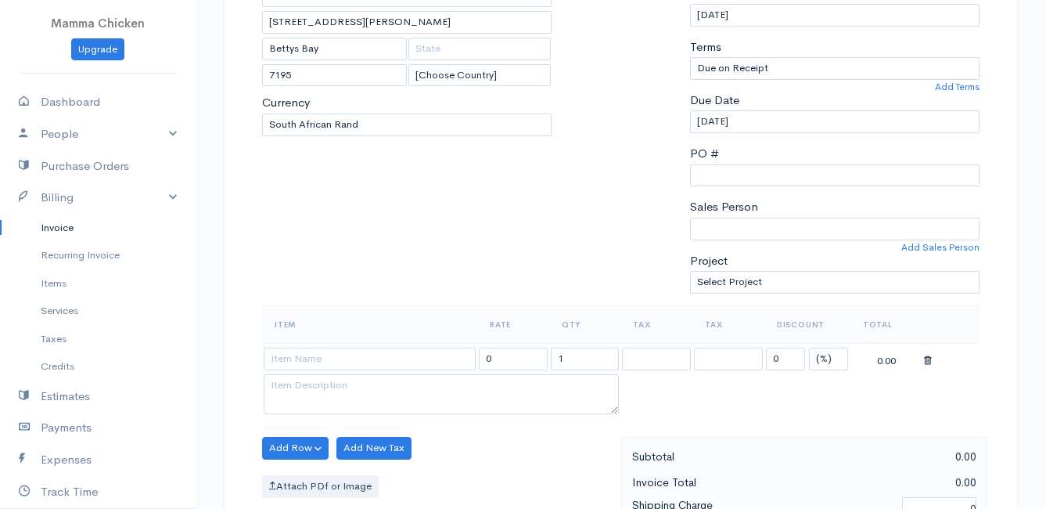
scroll to position [313, 0]
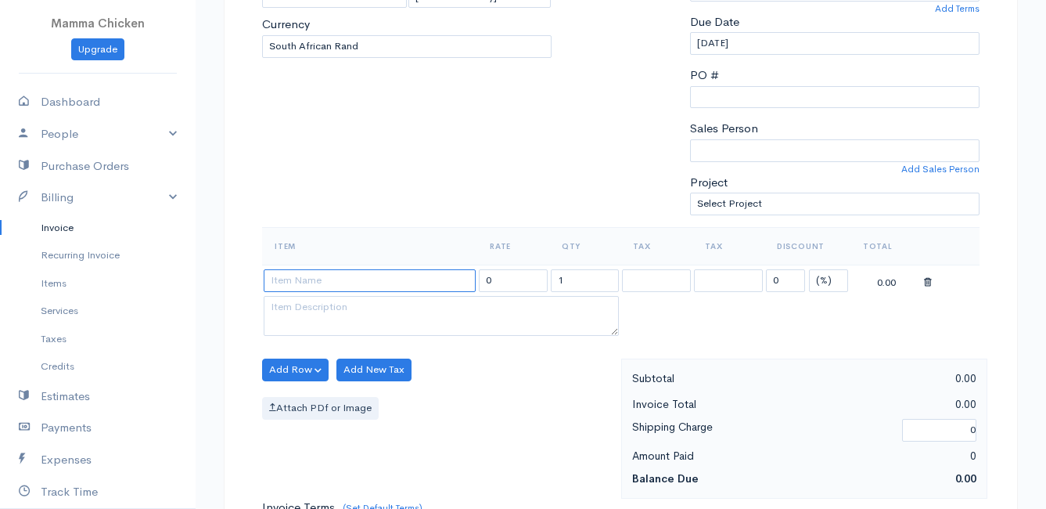
click at [287, 280] on input at bounding box center [370, 280] width 212 height 23
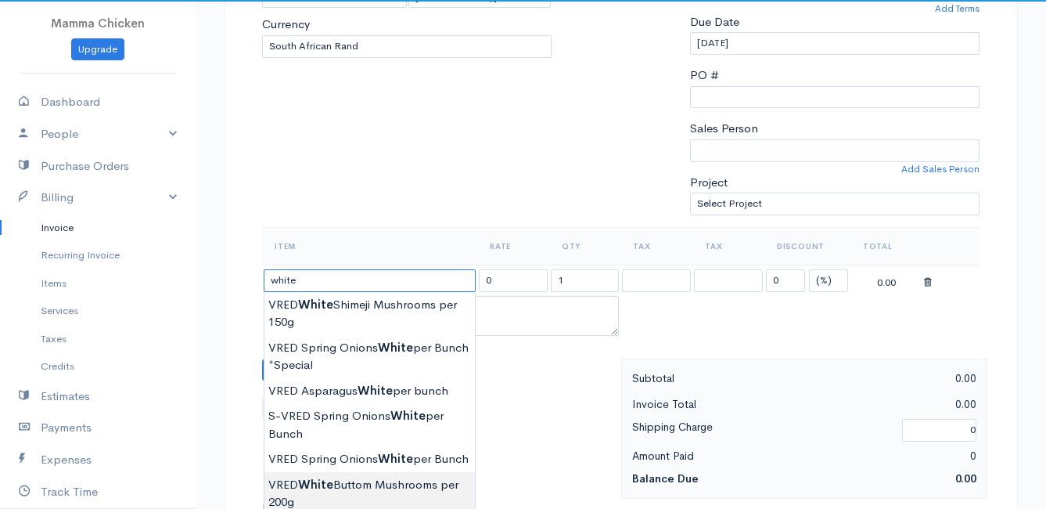
scroll to position [470, 0]
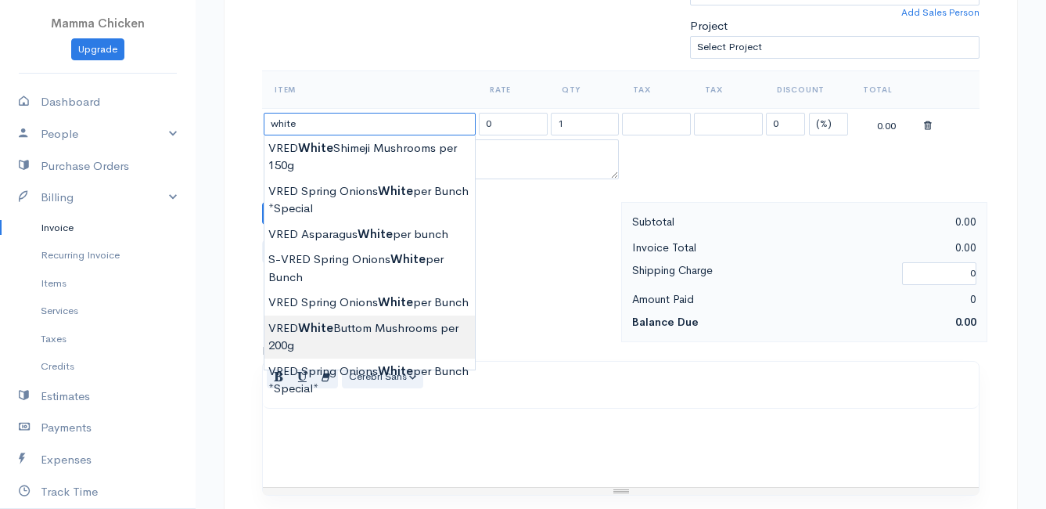
type input "VRED White Buttom Mushrooms per 200g"
type input "31.00"
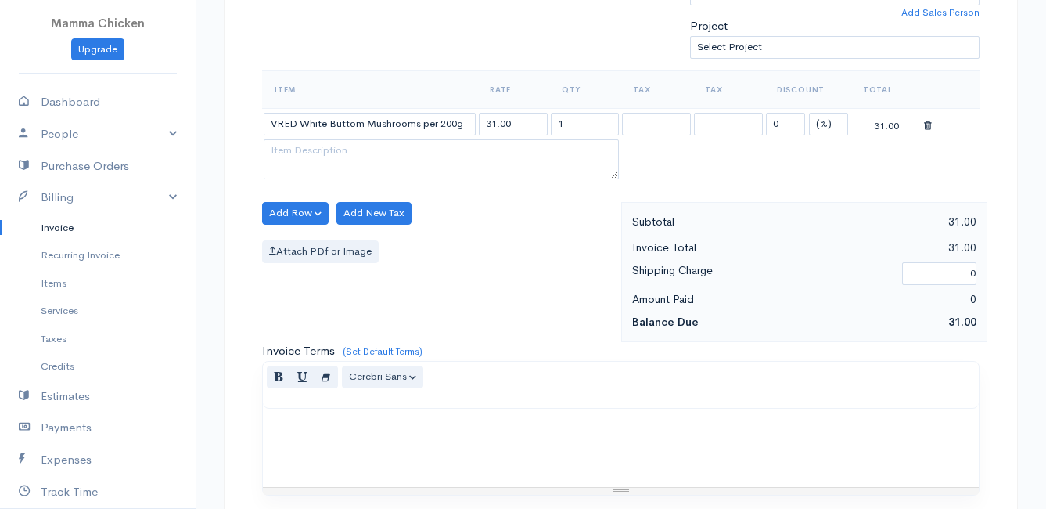
click at [384, 333] on body "Mamma Chicken Upgrade Dashboard People Clients Vendors Staff Users Purchase Ord…" at bounding box center [523, 206] width 1046 height 1353
click at [290, 207] on button "Add Row" at bounding box center [295, 213] width 67 height 23
click at [300, 239] on link "Add Item Row" at bounding box center [325, 245] width 124 height 27
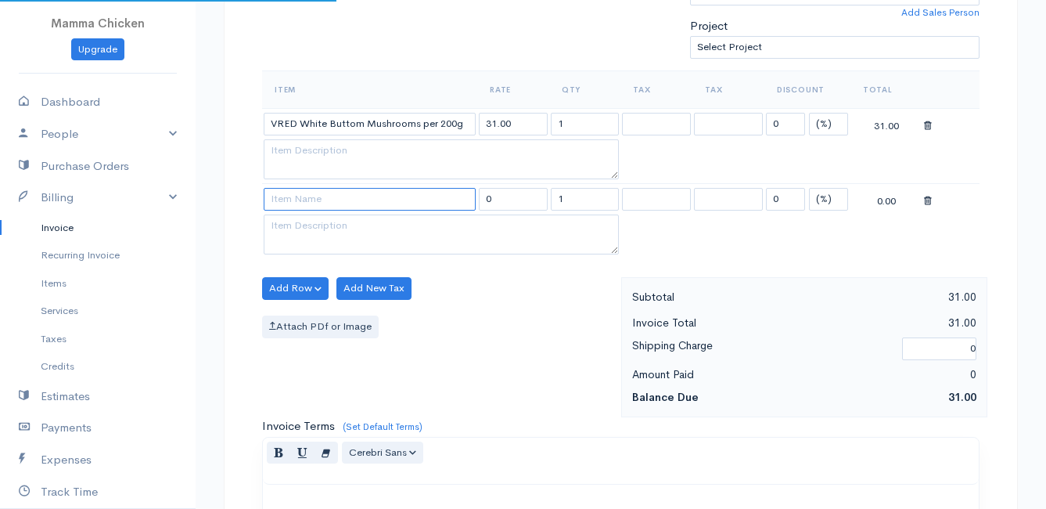
click at [297, 208] on input at bounding box center [370, 199] width 212 height 23
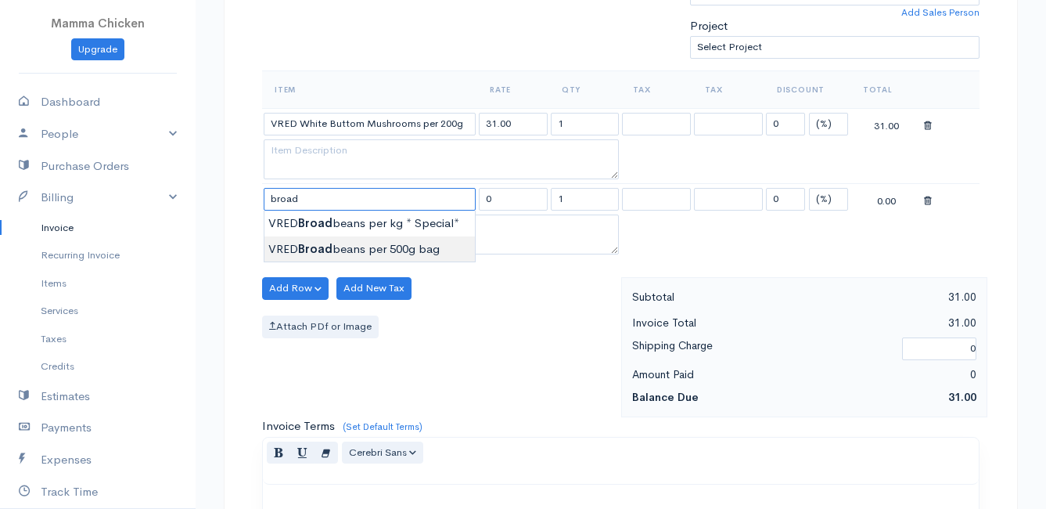
type input "VRED Broadbeans per 500g bag"
type input "50.00"
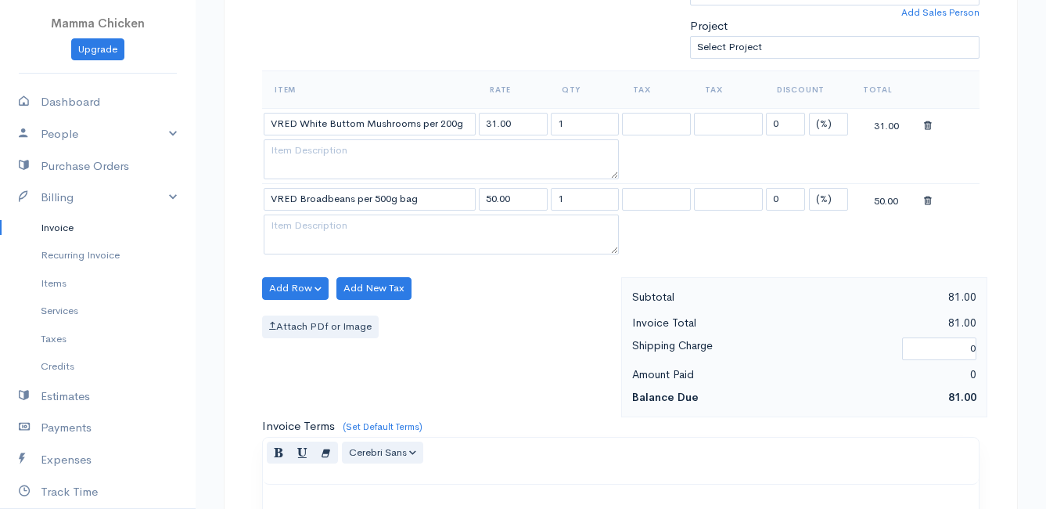
click at [315, 246] on body "Mamma Chicken Upgrade Dashboard People Clients Vendors Staff Users Purchase Ord…" at bounding box center [523, 244] width 1046 height 1428
click at [293, 284] on button "Add Row" at bounding box center [295, 288] width 67 height 23
click at [311, 321] on link "Add Item Row" at bounding box center [325, 320] width 124 height 27
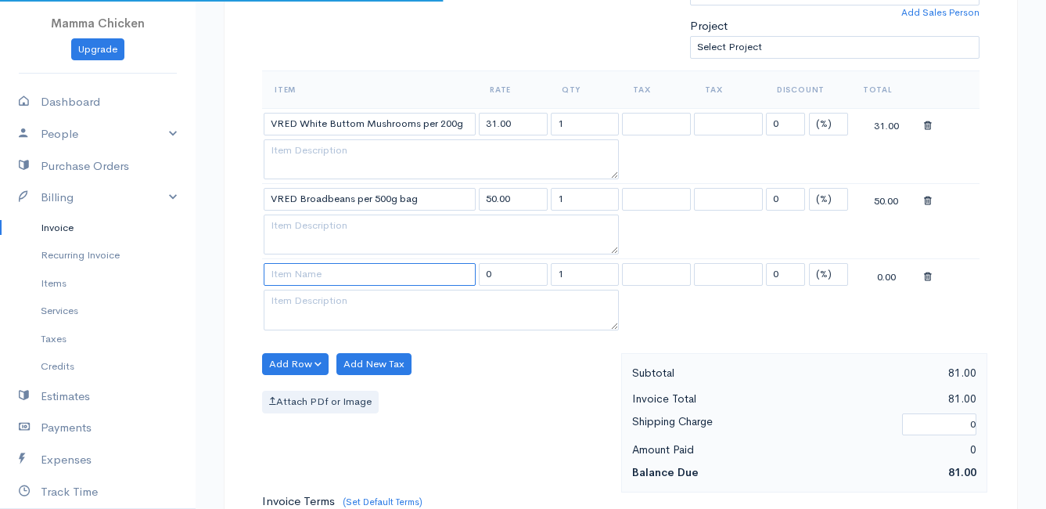
click at [307, 280] on input at bounding box center [370, 274] width 212 height 23
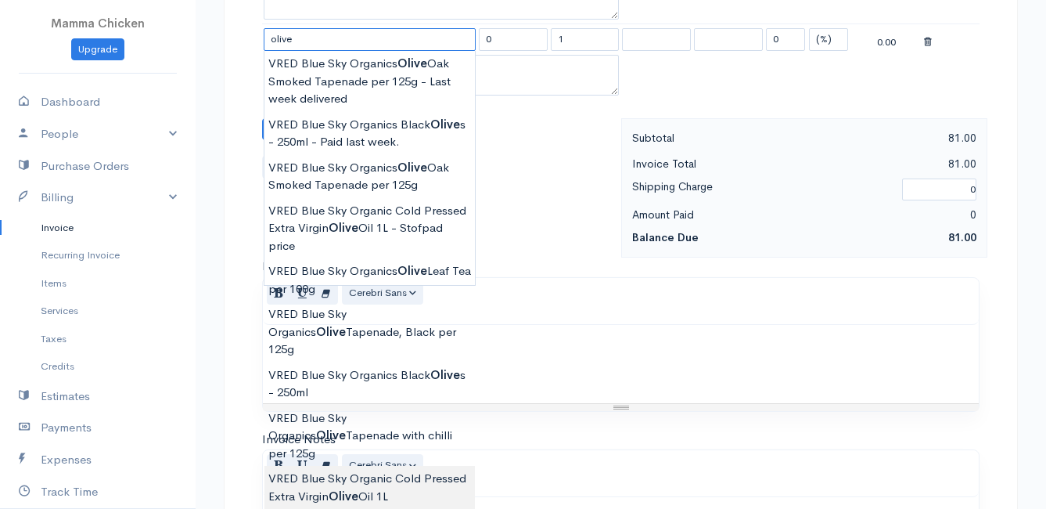
scroll to position [783, 0]
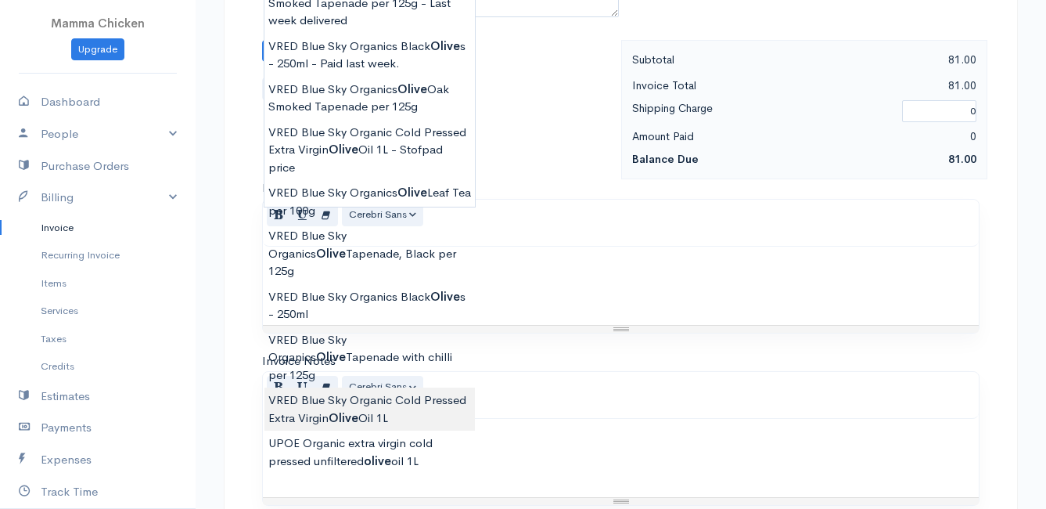
type input "VRED Blue Sky Organic Cold Pressed Extra Virgin Olive Oil 1L"
type input "330.00"
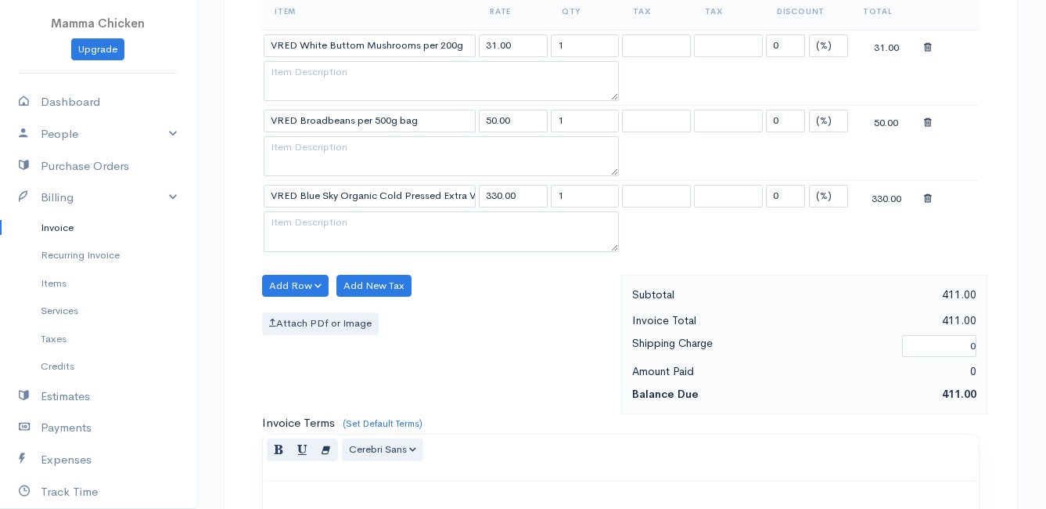
scroll to position [470, 0]
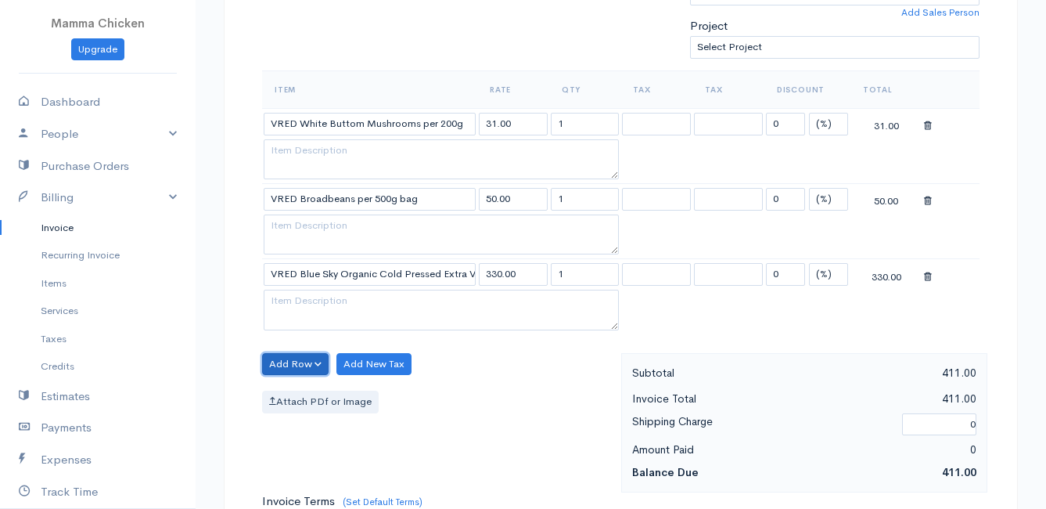
click at [302, 364] on button "Add Row" at bounding box center [295, 364] width 67 height 23
click at [302, 389] on link "Add Item Row" at bounding box center [325, 396] width 124 height 27
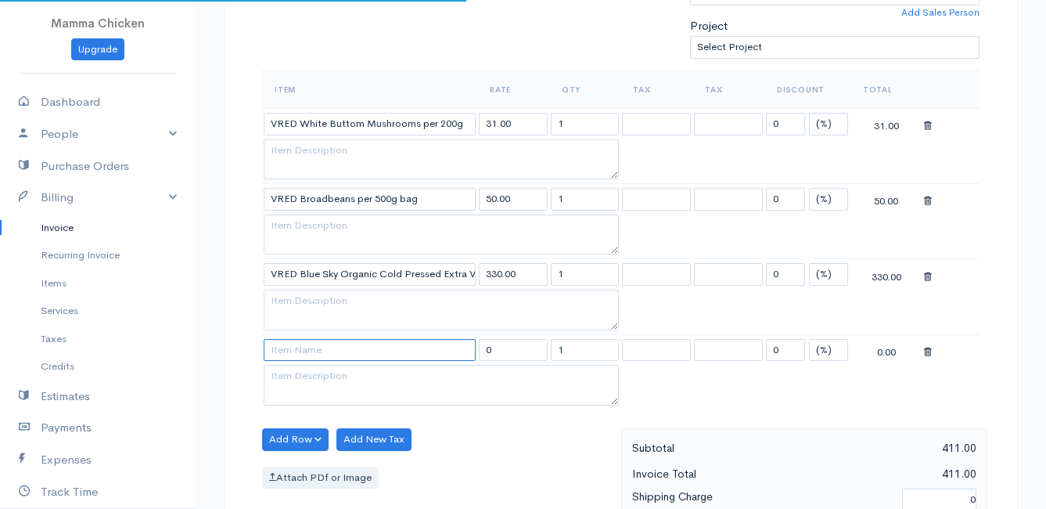
click at [300, 354] on input at bounding box center [370, 350] width 212 height 23
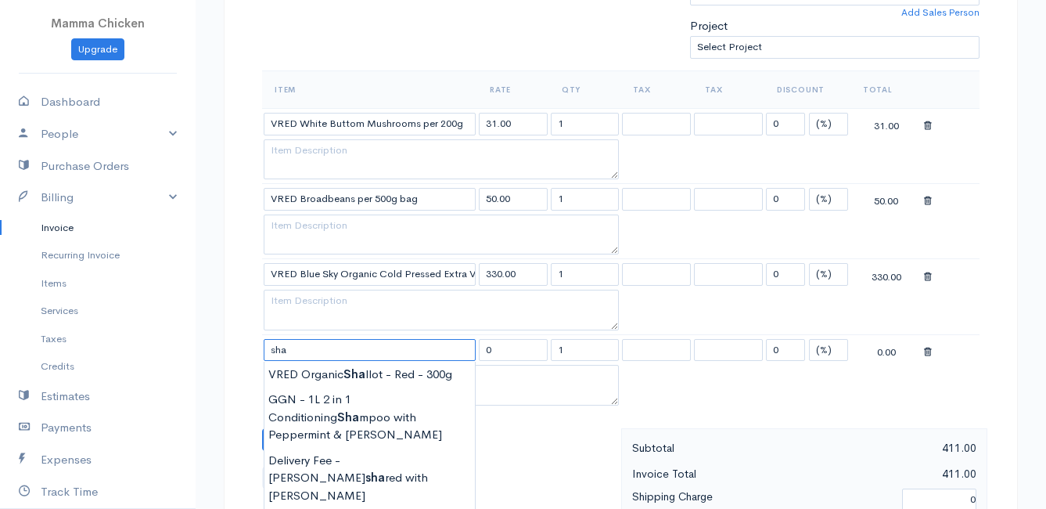
scroll to position [626, 0]
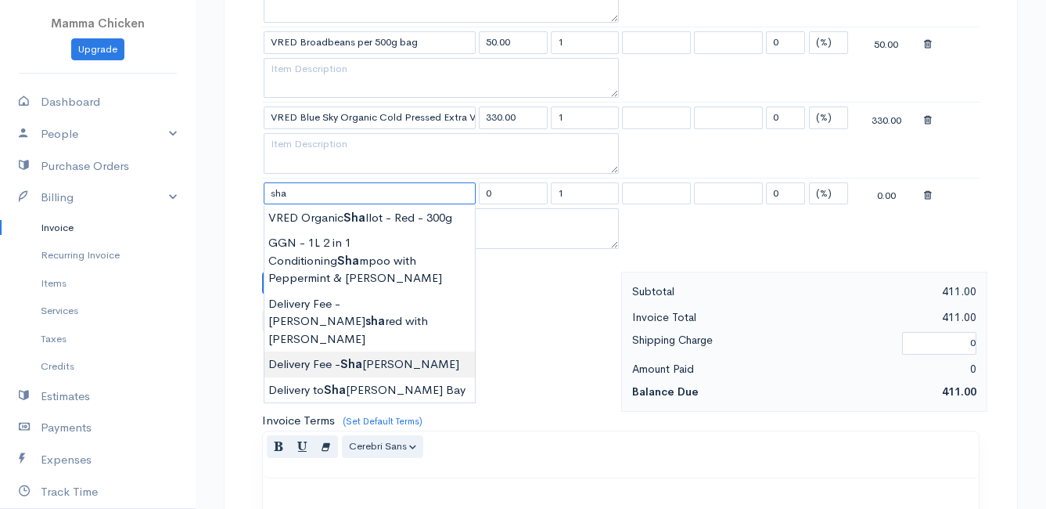
type input "Delivery Fee - [PERSON_NAME]"
type input "25.00"
click at [413, 344] on body "Mamma Chicken Upgrade Dashboard People Clients Vendors Staff Users Purchase Ord…" at bounding box center [523, 163] width 1046 height 1578
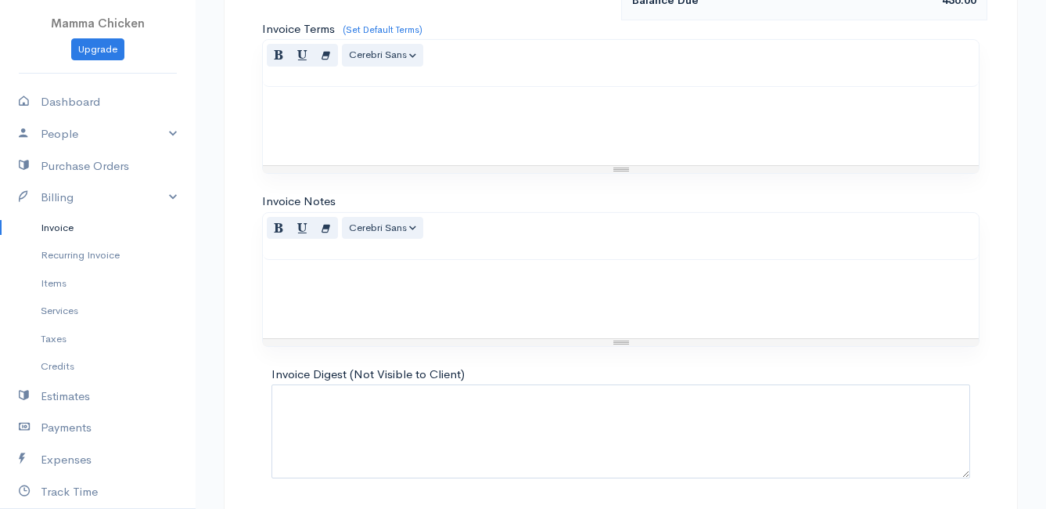
scroll to position [1070, 0]
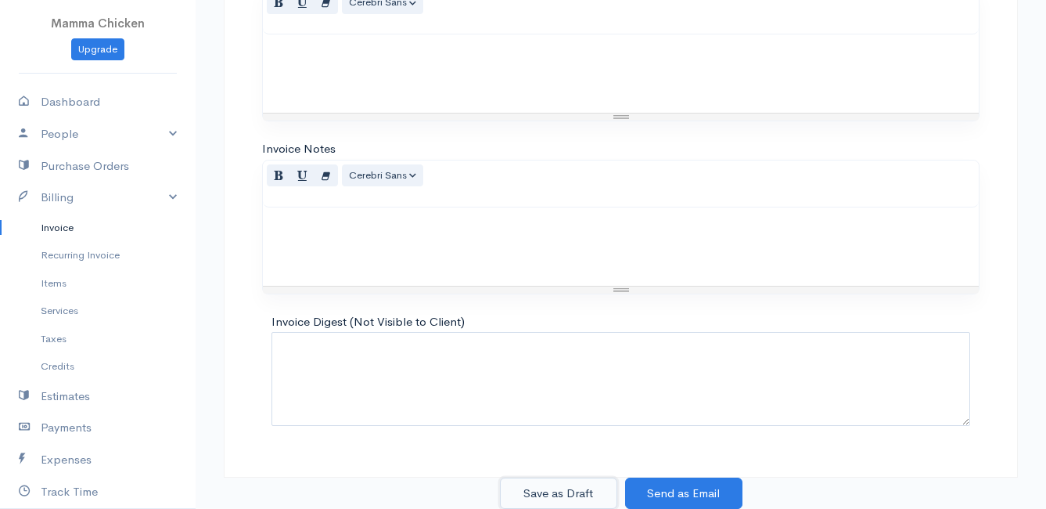
click at [549, 491] on button "Save as Draft" at bounding box center [558, 493] width 117 height 32
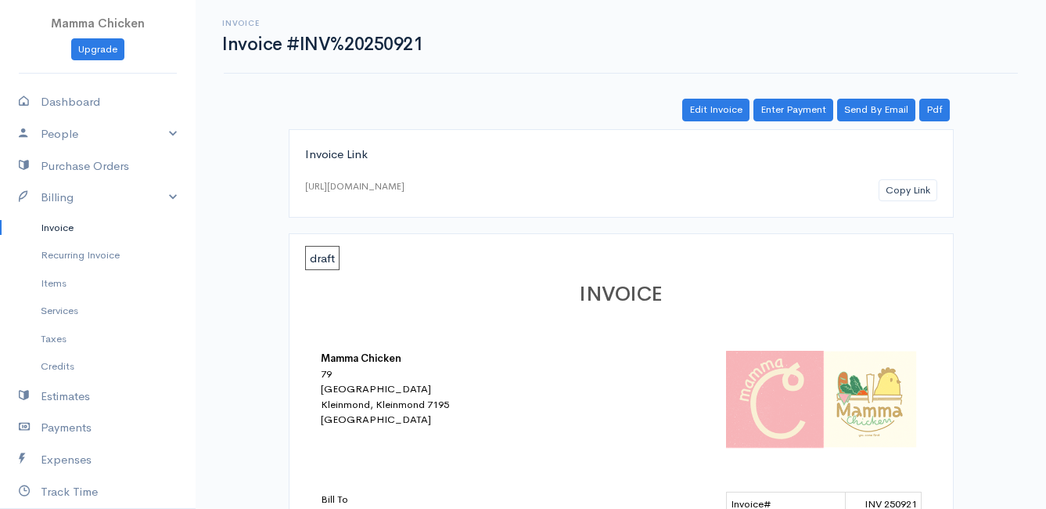
click at [61, 229] on link "Invoice" at bounding box center [98, 228] width 196 height 28
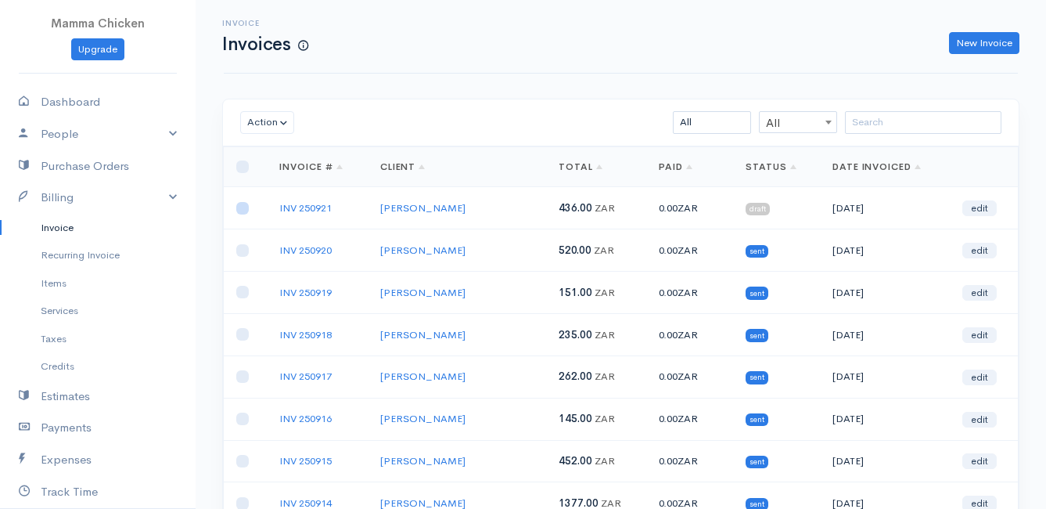
click at [240, 209] on input "checkbox" at bounding box center [242, 208] width 13 height 13
checkbox input "true"
drag, startPoint x: 828, startPoint y: 51, endPoint x: 743, endPoint y: 46, distance: 84.6
click at [786, 51] on div "New Invoice" at bounding box center [671, 43] width 711 height 23
click at [282, 126] on button "Action" at bounding box center [267, 122] width 54 height 23
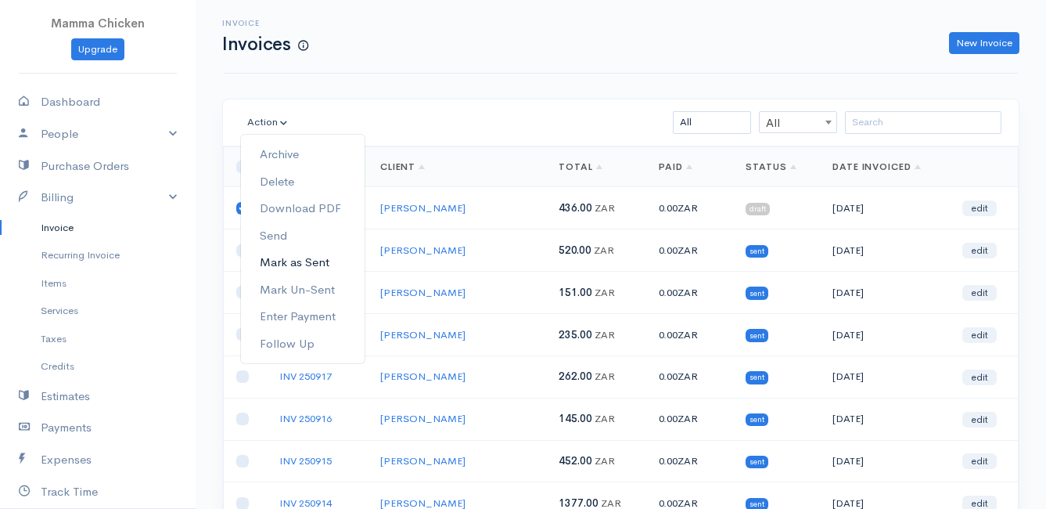
click at [316, 262] on link "Mark as Sent" at bounding box center [303, 262] width 124 height 27
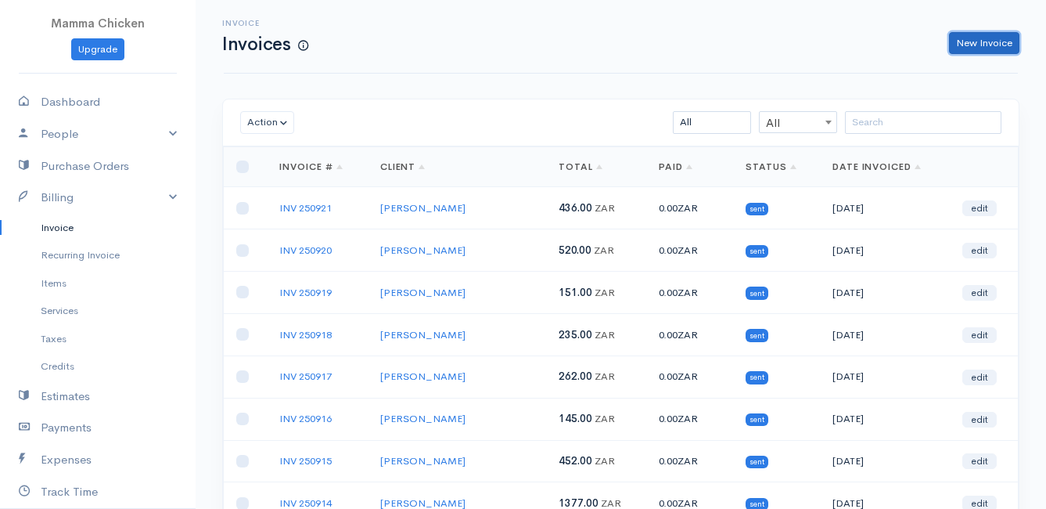
click at [1000, 38] on link "New Invoice" at bounding box center [984, 43] width 70 height 23
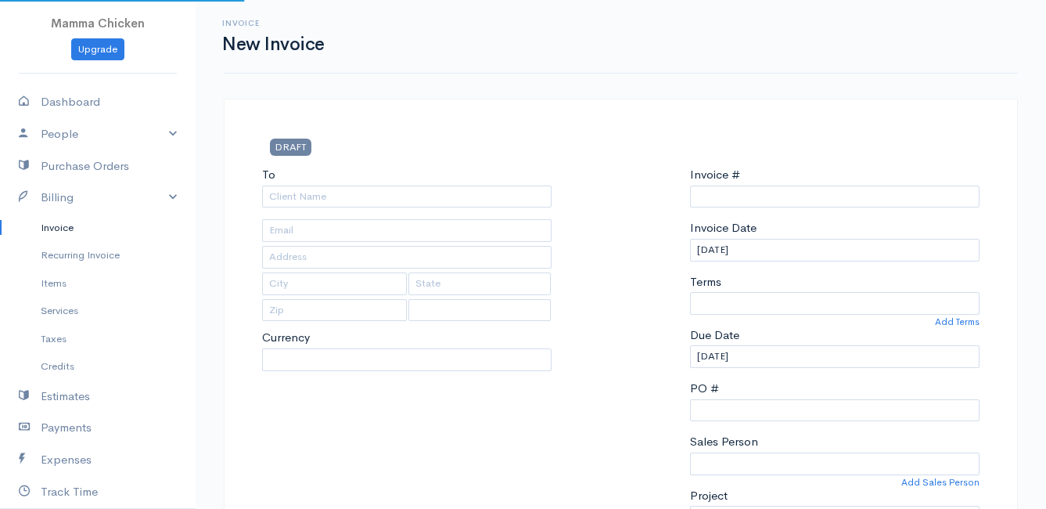
select select "ZAR"
type input "INV 250922"
select select "[GEOGRAPHIC_DATA]"
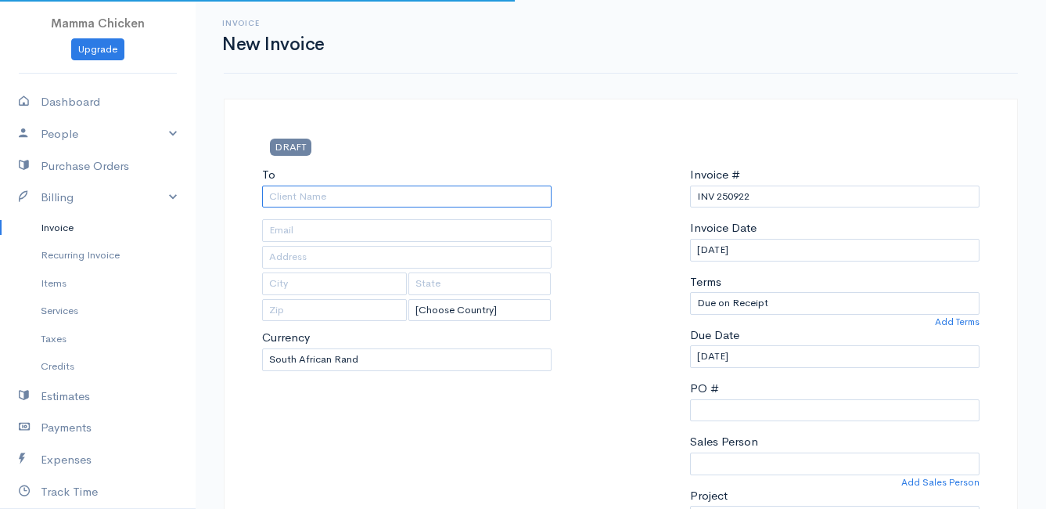
click at [288, 200] on input "To" at bounding box center [407, 196] width 290 height 23
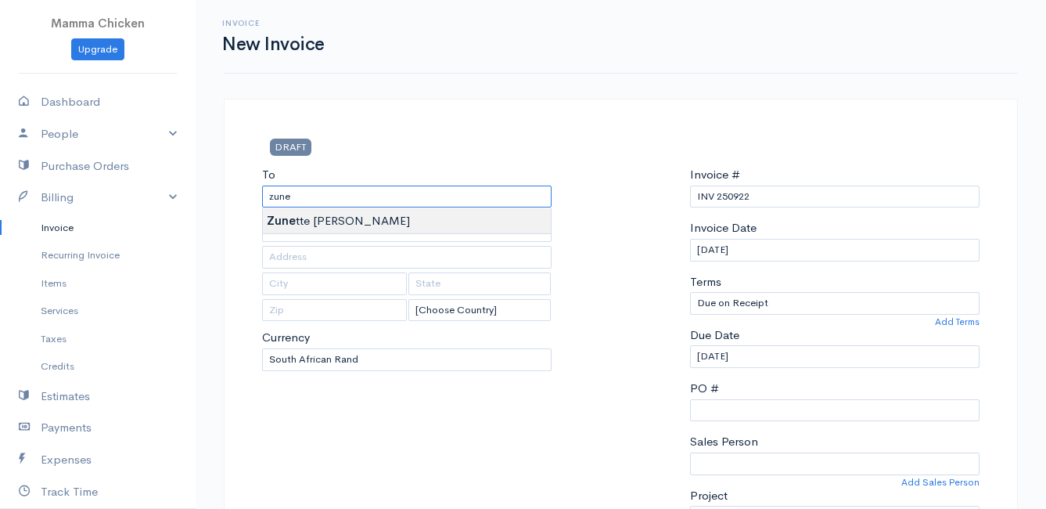
type input "[PERSON_NAME]"
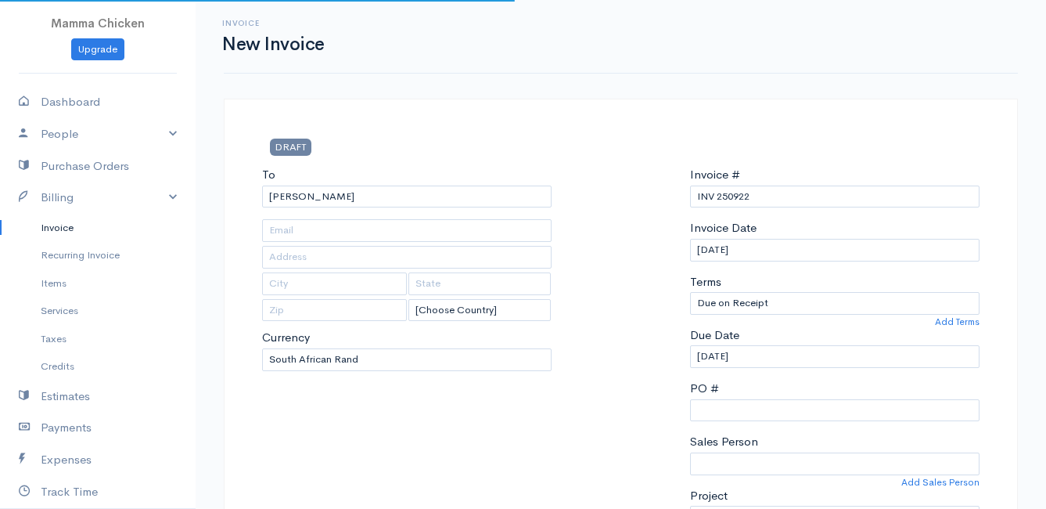
type input "47 Penguin Road"
type input "[PERSON_NAME] Bay"
type input "7195"
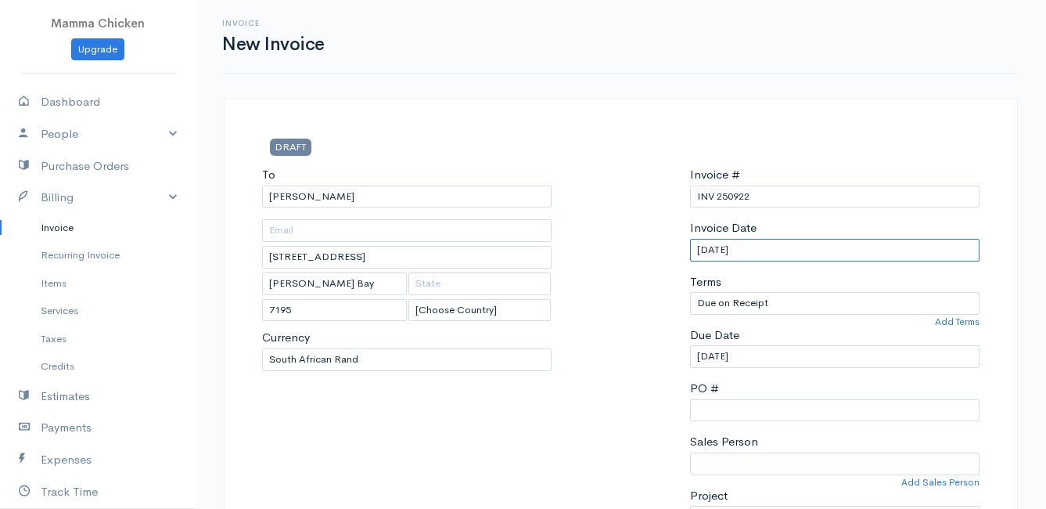
click at [811, 250] on input "[DATE]" at bounding box center [835, 250] width 290 height 23
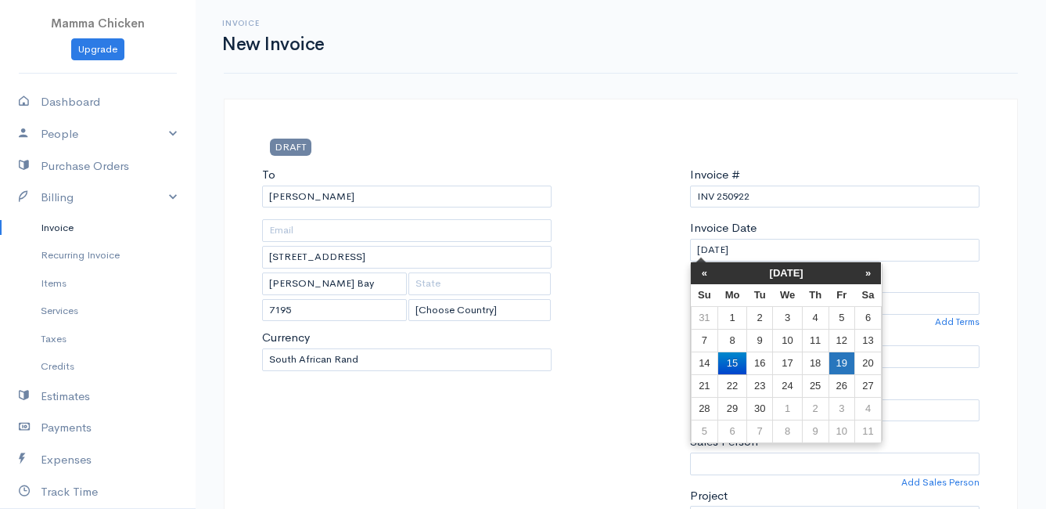
click at [848, 365] on td "19" at bounding box center [842, 362] width 26 height 23
type input "[DATE]"
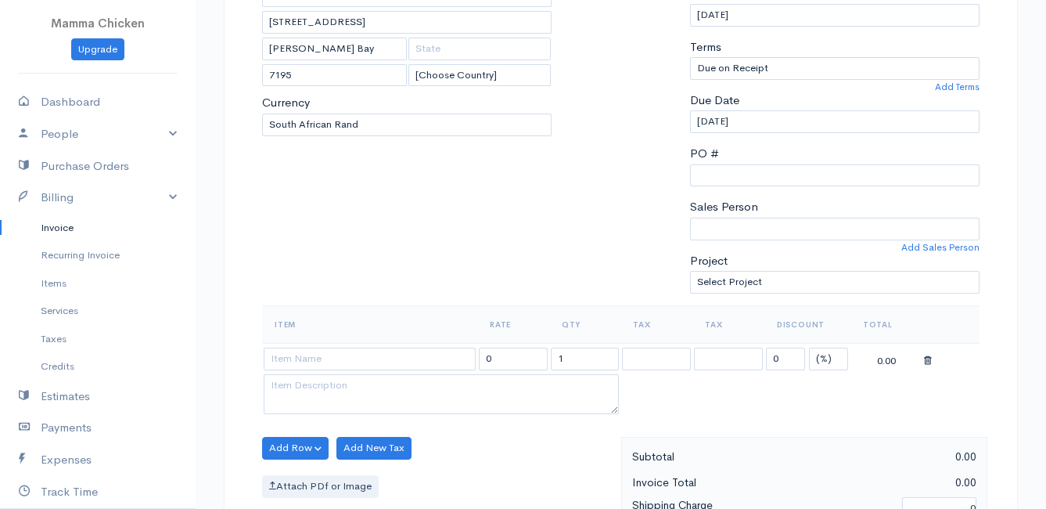
scroll to position [391, 0]
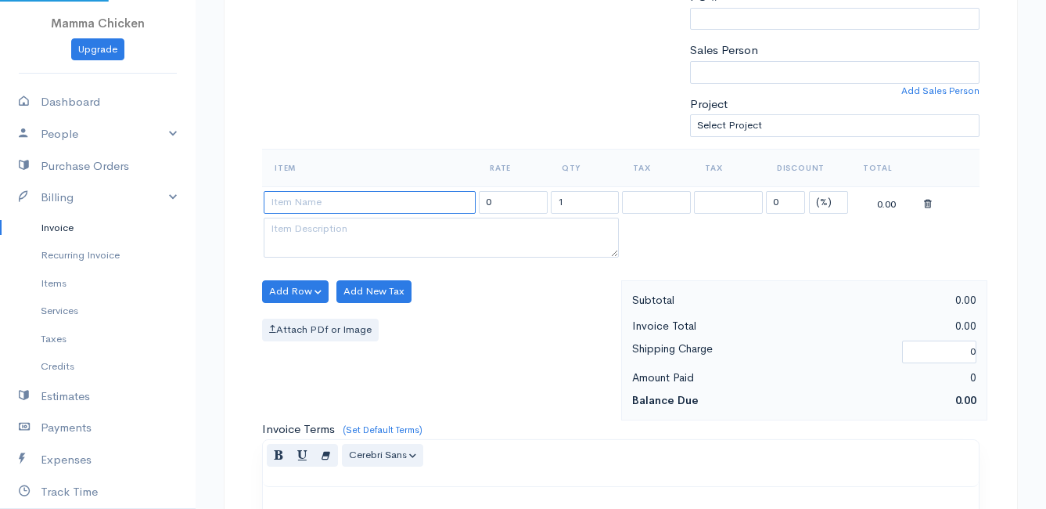
click at [304, 198] on input at bounding box center [370, 202] width 212 height 23
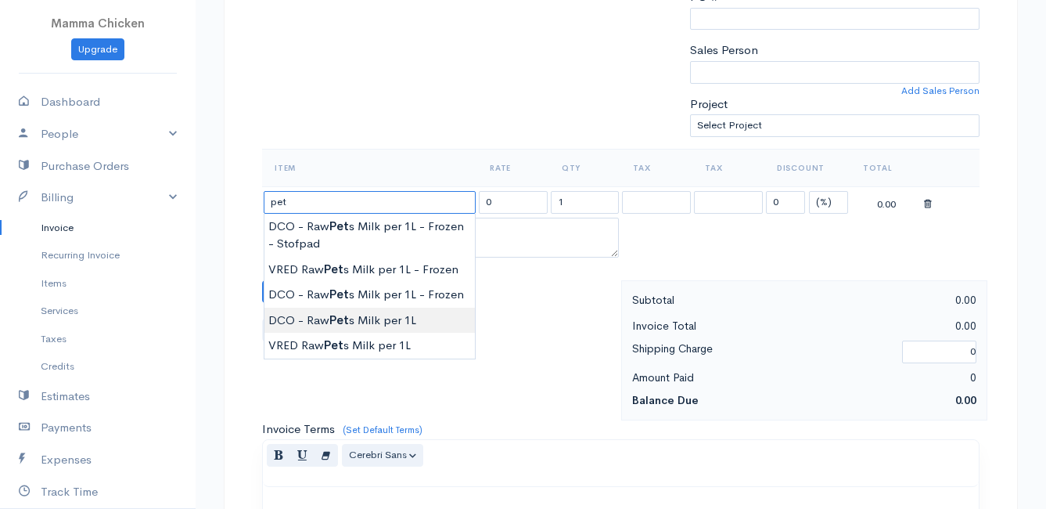
type input "DCO - Raw Pets Milk per 1L"
type input "42.00"
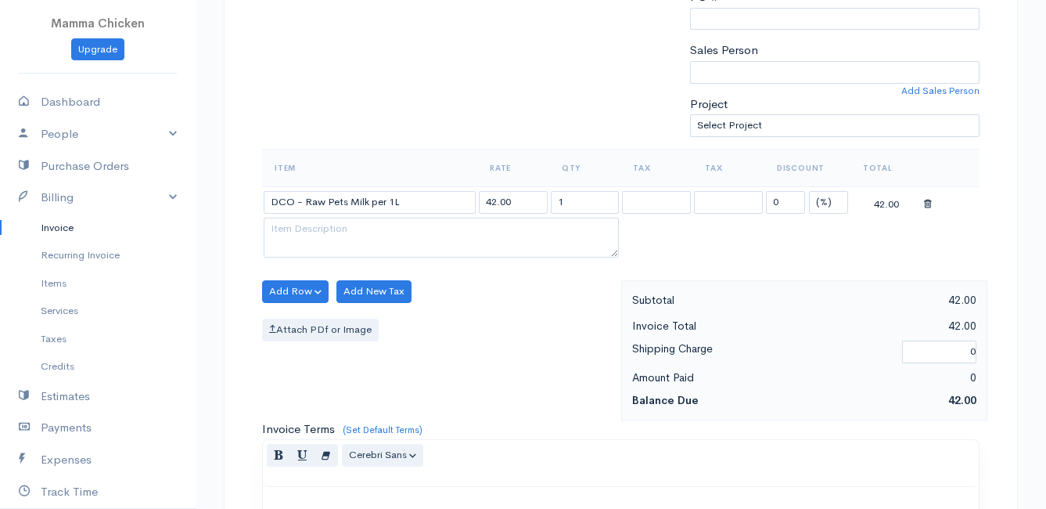
click at [345, 317] on body "Mamma Chicken Upgrade Dashboard People Clients Vendors Staff Users Purchase Ord…" at bounding box center [523, 285] width 1046 height 1353
drag, startPoint x: 584, startPoint y: 201, endPoint x: 545, endPoint y: 204, distance: 38.5
click at [545, 204] on tr "DCO - Raw Pets Milk per 1L 42.00 1 0 (%) Flat 42.00" at bounding box center [621, 201] width 718 height 31
type input "3"
click at [486, 347] on div "Add Row Add Item Row Add Time Row Add New Tax Attach PDf or Image" at bounding box center [437, 350] width 367 height 140
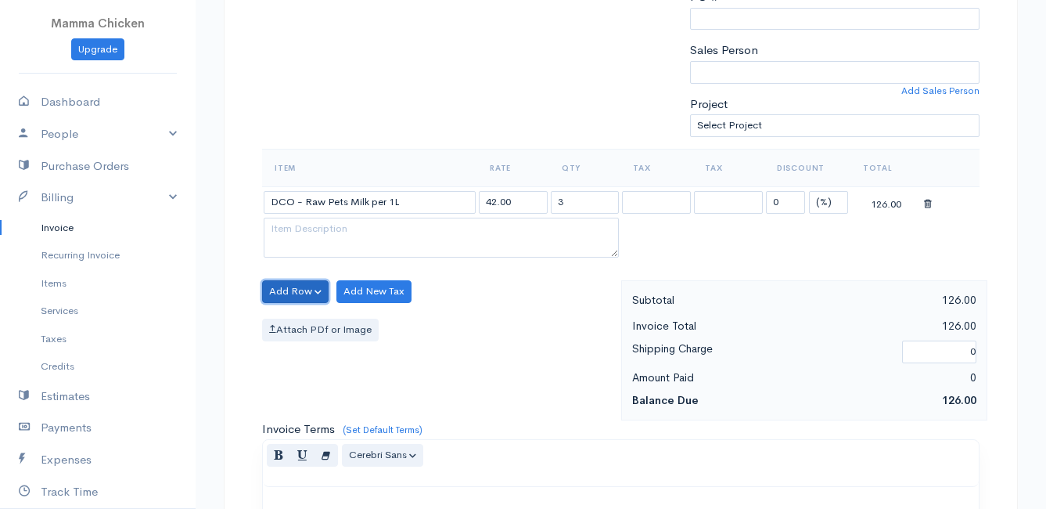
click at [286, 287] on button "Add Row" at bounding box center [295, 291] width 67 height 23
click at [295, 320] on link "Add Item Row" at bounding box center [325, 323] width 124 height 27
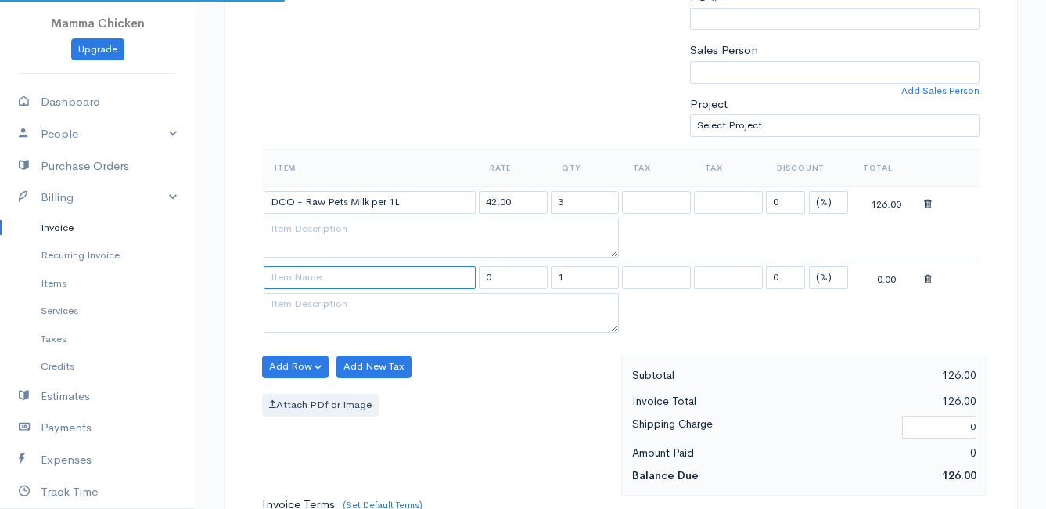
click at [285, 282] on input at bounding box center [370, 277] width 212 height 23
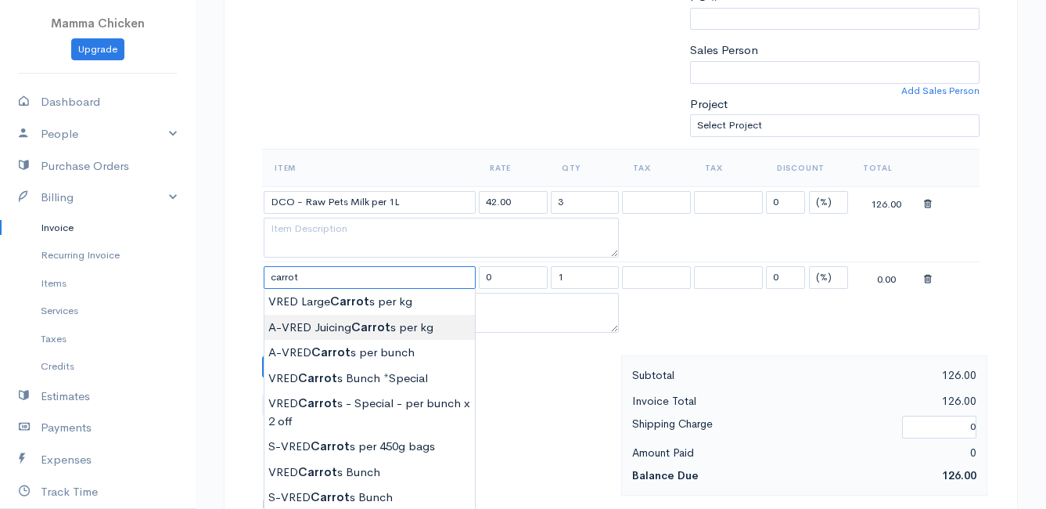
scroll to position [470, 0]
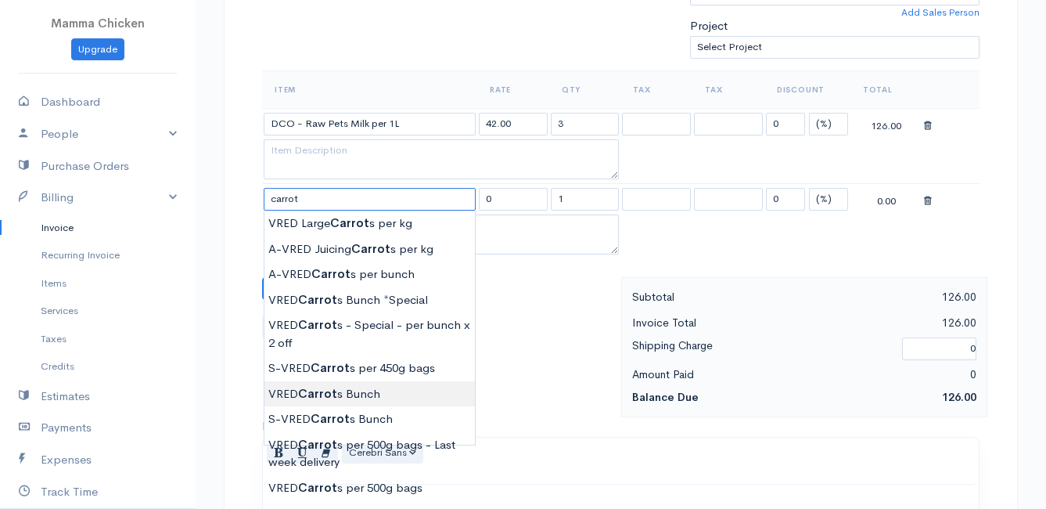
type input "VRED Carrots Bunch"
type input "23.00"
click at [376, 391] on body "Mamma Chicken Upgrade Dashboard People Clients Vendors Staff Users Purchase Ord…" at bounding box center [523, 244] width 1046 height 1428
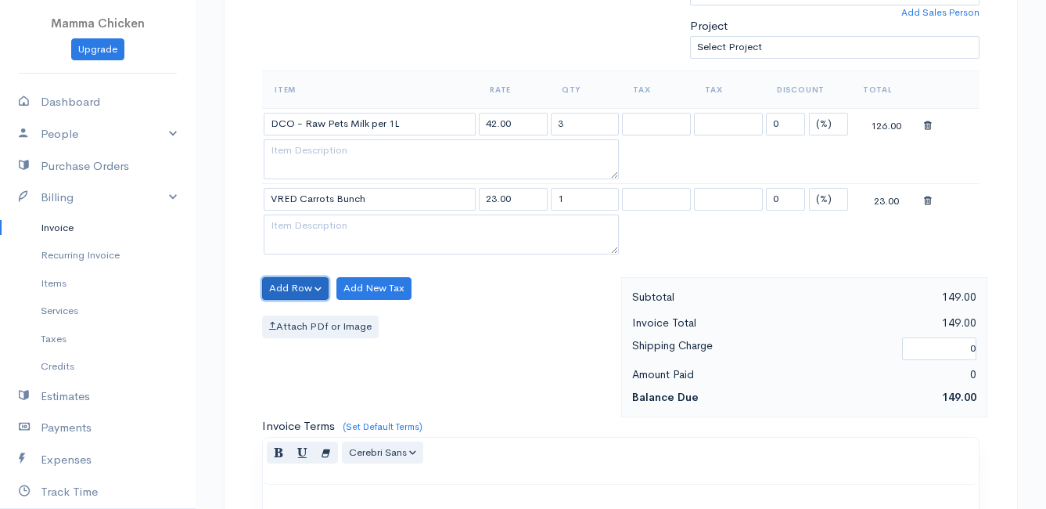
click at [280, 288] on button "Add Row" at bounding box center [295, 288] width 67 height 23
click at [284, 318] on link "Add Item Row" at bounding box center [325, 320] width 124 height 27
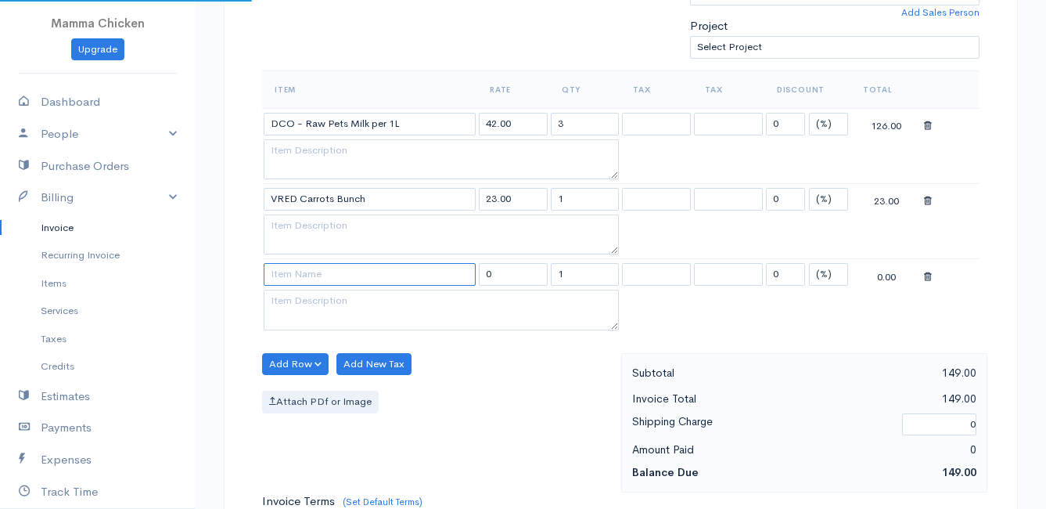
click at [295, 276] on input at bounding box center [370, 274] width 212 height 23
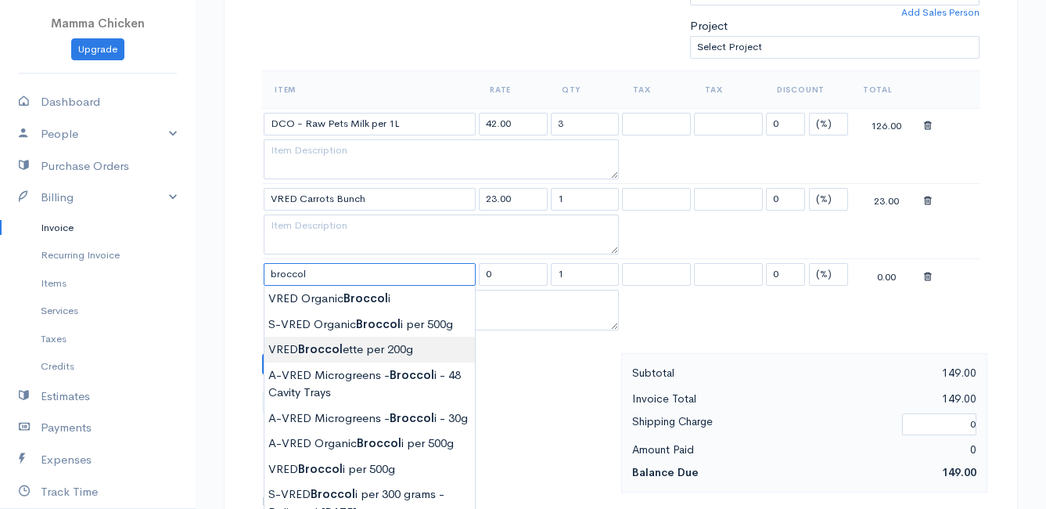
scroll to position [548, 0]
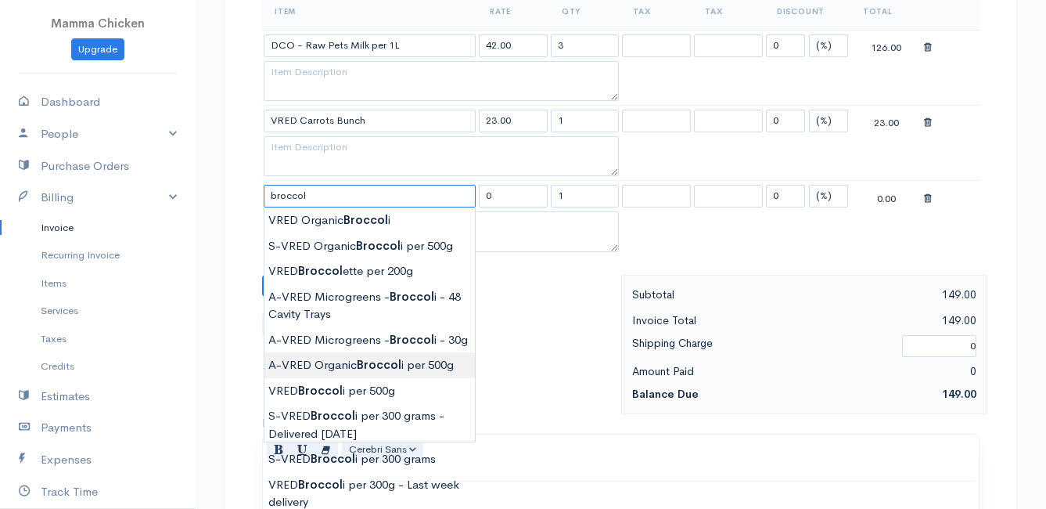
type input "A-VRED Organic Broccoli per 500g"
type input "45.00"
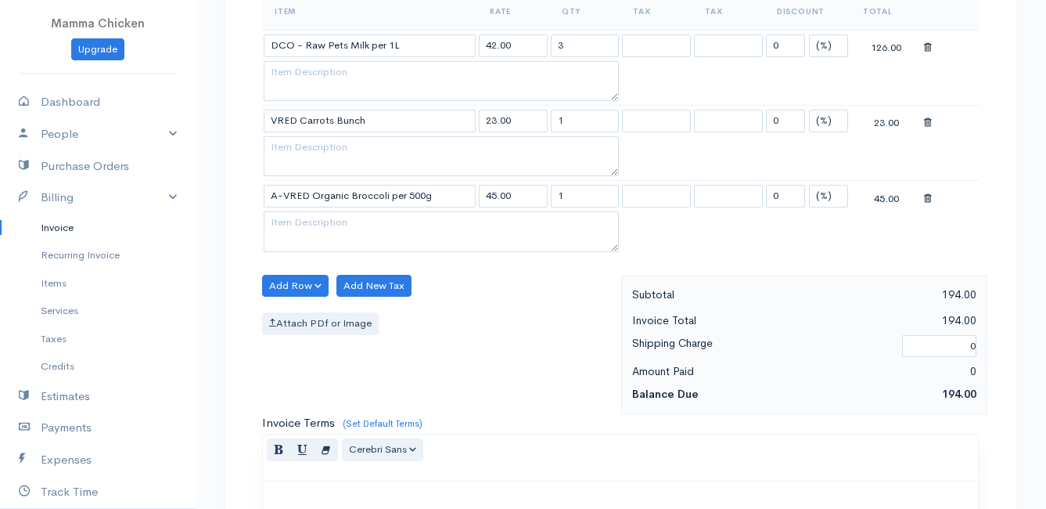
click at [362, 386] on body "Mamma Chicken Upgrade Dashboard People Clients Vendors Staff Users Purchase Ord…" at bounding box center [523, 203] width 1046 height 1503
click at [285, 280] on button "Add Row" at bounding box center [295, 286] width 67 height 23
click at [292, 318] on link "Add Item Row" at bounding box center [325, 317] width 124 height 27
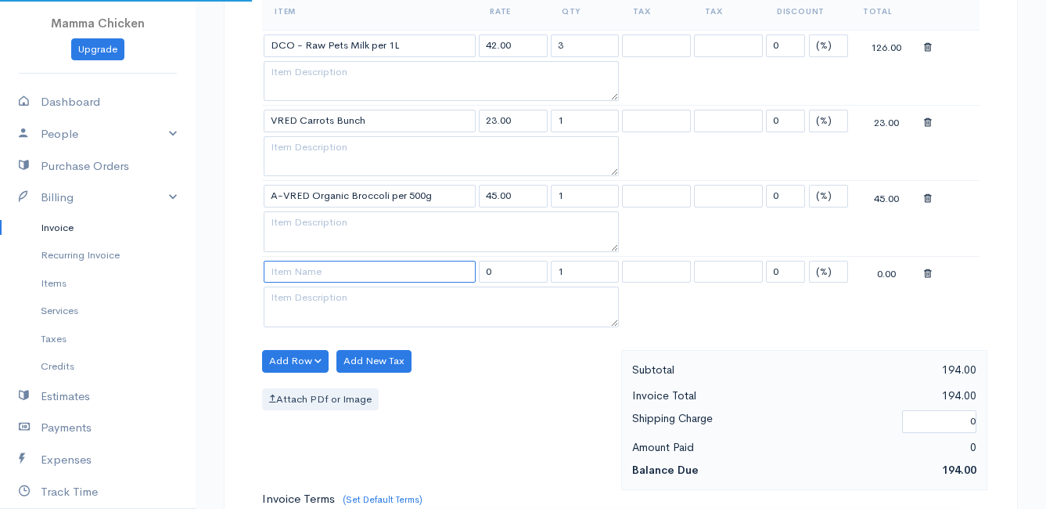
click at [286, 276] on input at bounding box center [370, 272] width 212 height 23
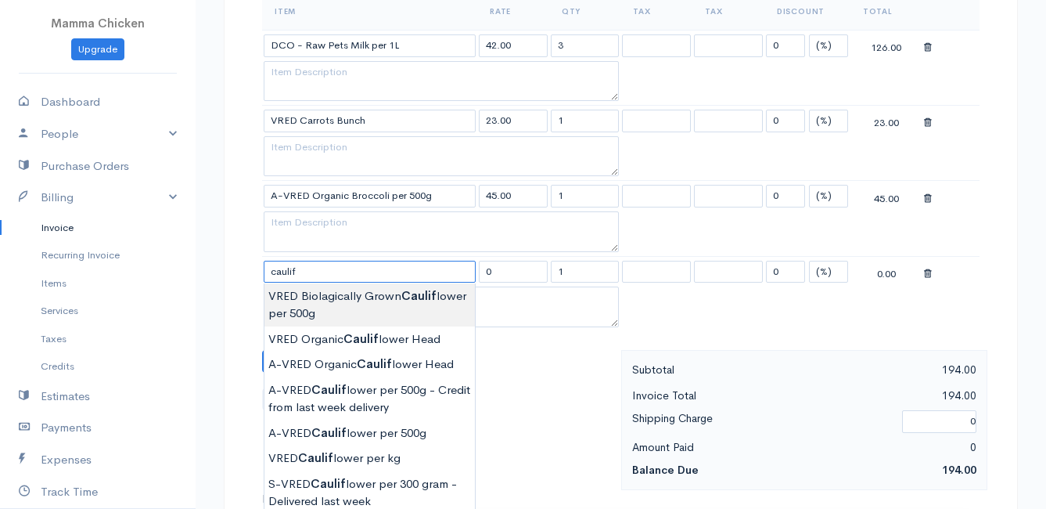
scroll to position [626, 0]
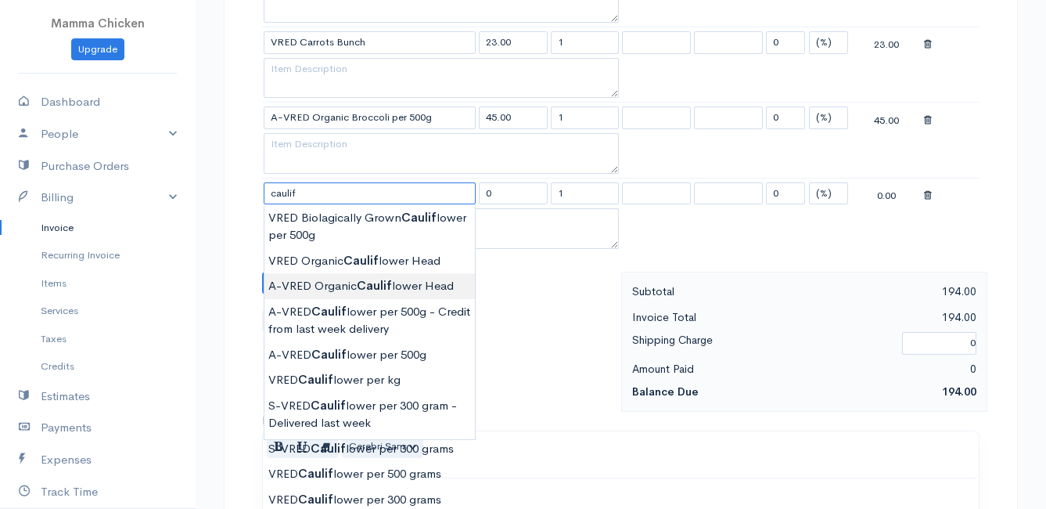
type input "A-VRED Organic Cauliflower Head"
type input "45.00"
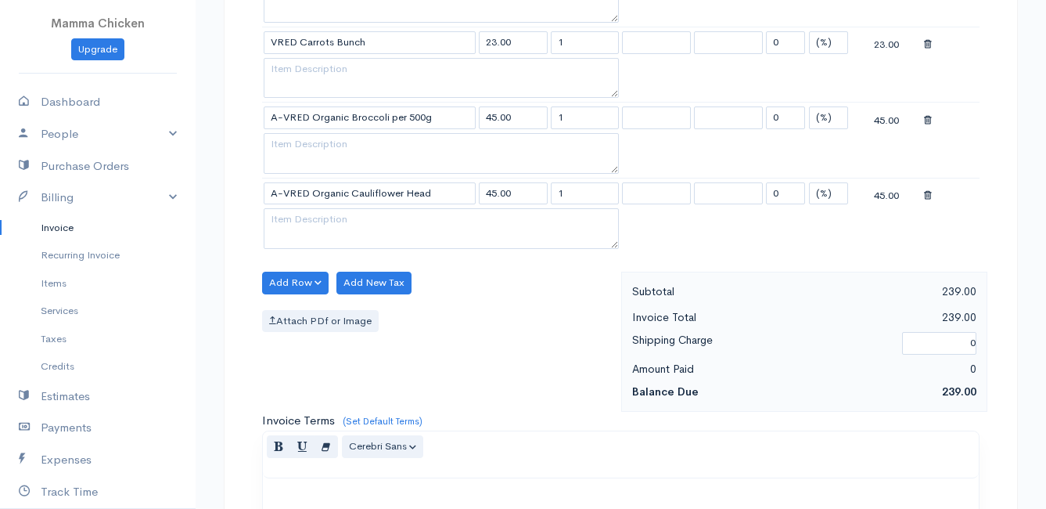
click at [350, 284] on body "Mamma Chicken Upgrade Dashboard People Clients Vendors Staff Users Purchase Ord…" at bounding box center [523, 163] width 1046 height 1578
click at [297, 279] on button "Add Row" at bounding box center [295, 283] width 67 height 23
click at [306, 315] on link "Add Item Row" at bounding box center [325, 314] width 124 height 27
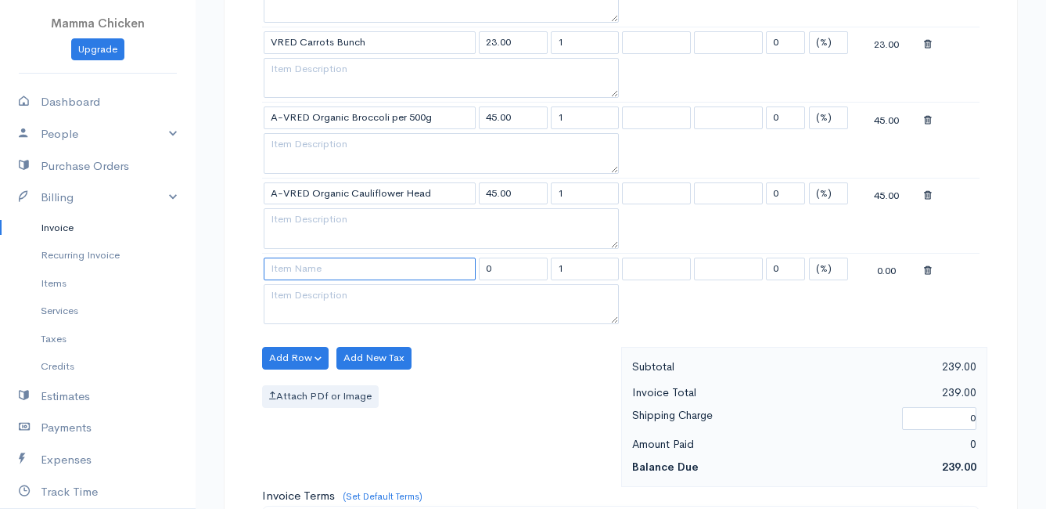
click at [293, 278] on input at bounding box center [370, 268] width 212 height 23
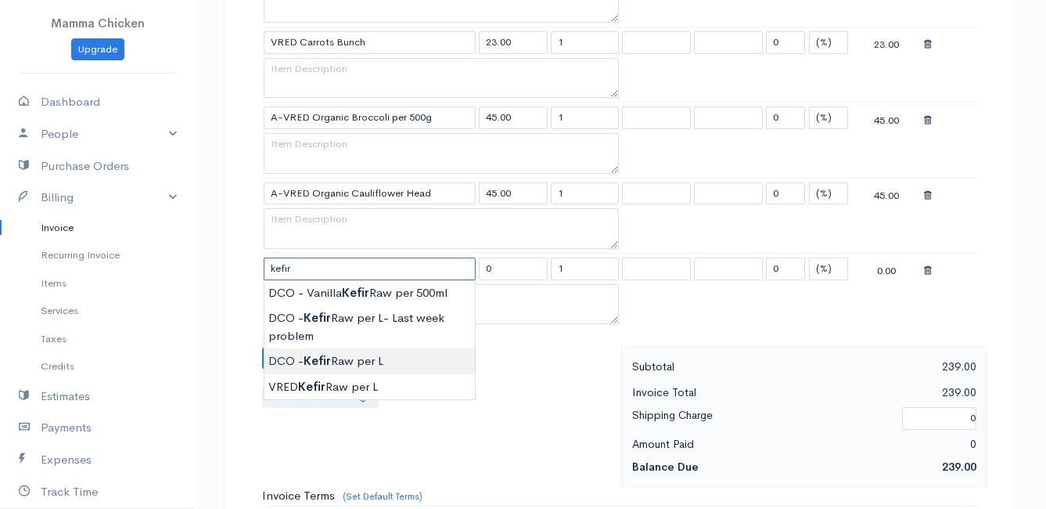
type input "DCO - Kefir Raw per L"
type input "70.00"
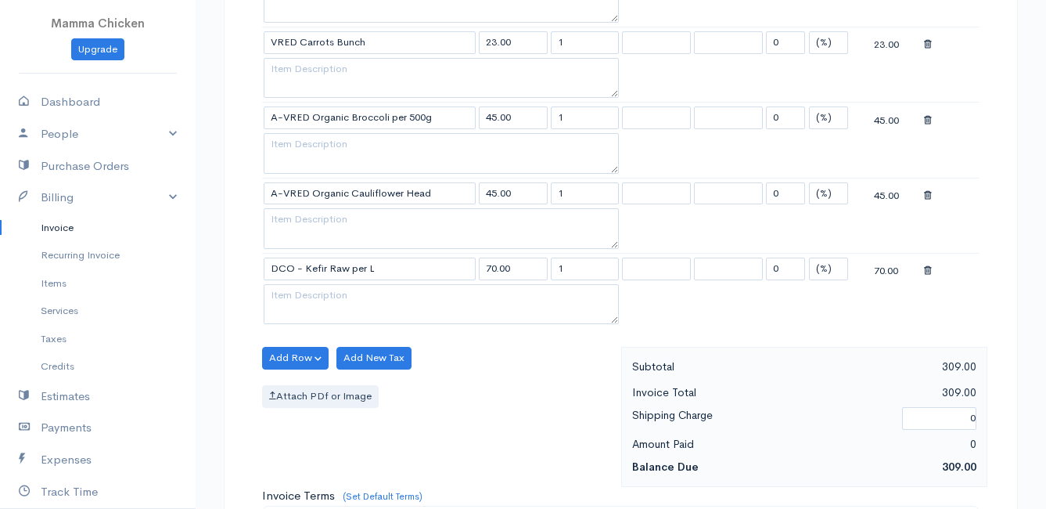
click at [333, 361] on body "Mamma Chicken Upgrade Dashboard People Clients Vendors Staff Users Purchase Ord…" at bounding box center [523, 201] width 1046 height 1654
click at [282, 351] on button "Add Row" at bounding box center [295, 358] width 67 height 23
click at [296, 383] on link "Add Item Row" at bounding box center [325, 389] width 124 height 27
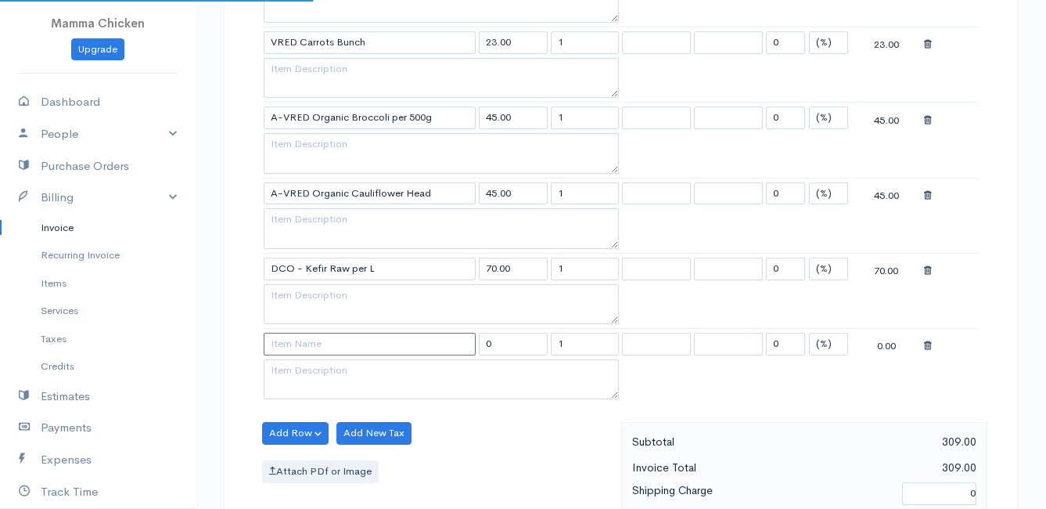
click at [289, 345] on input at bounding box center [370, 344] width 212 height 23
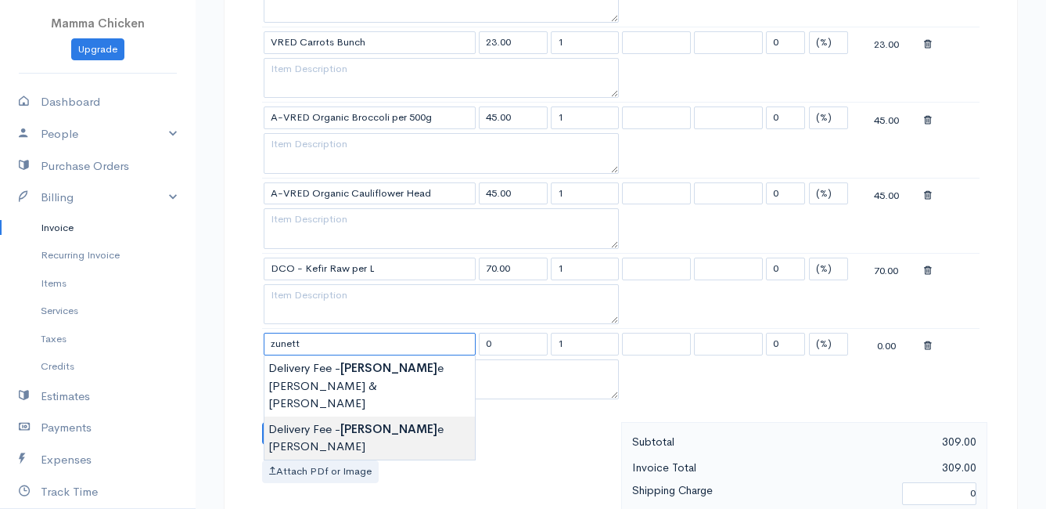
type input "Delivery Fee - [PERSON_NAME]"
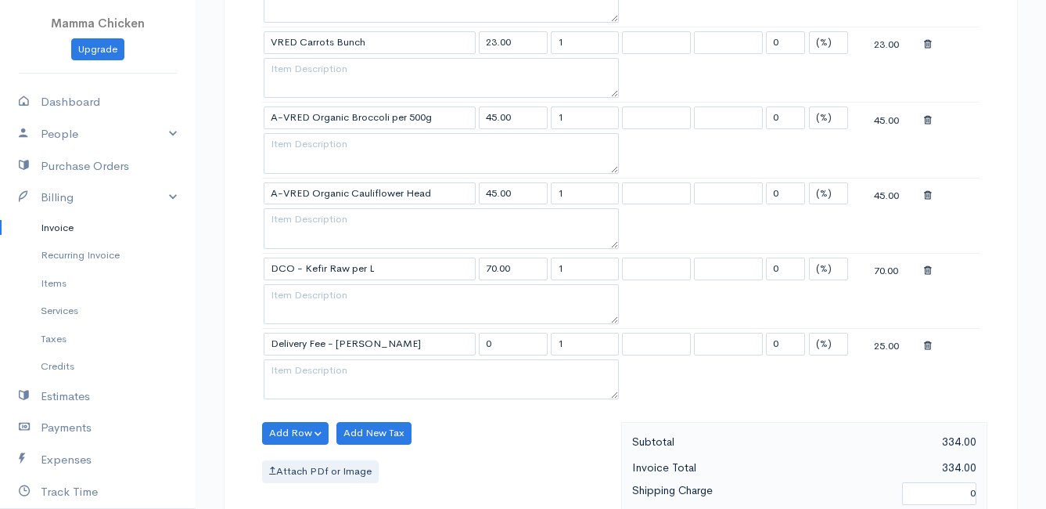
type input "25.00"
click at [317, 403] on body "Mamma Chicken Upgrade Dashboard People Clients Vendors Staff Users Purchase Ord…" at bounding box center [523, 238] width 1046 height 1729
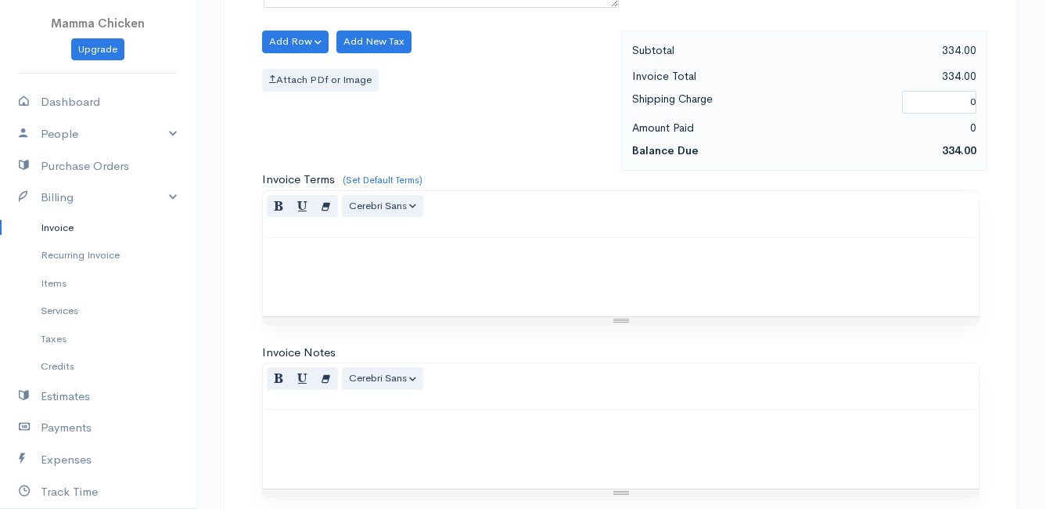
scroll to position [1221, 0]
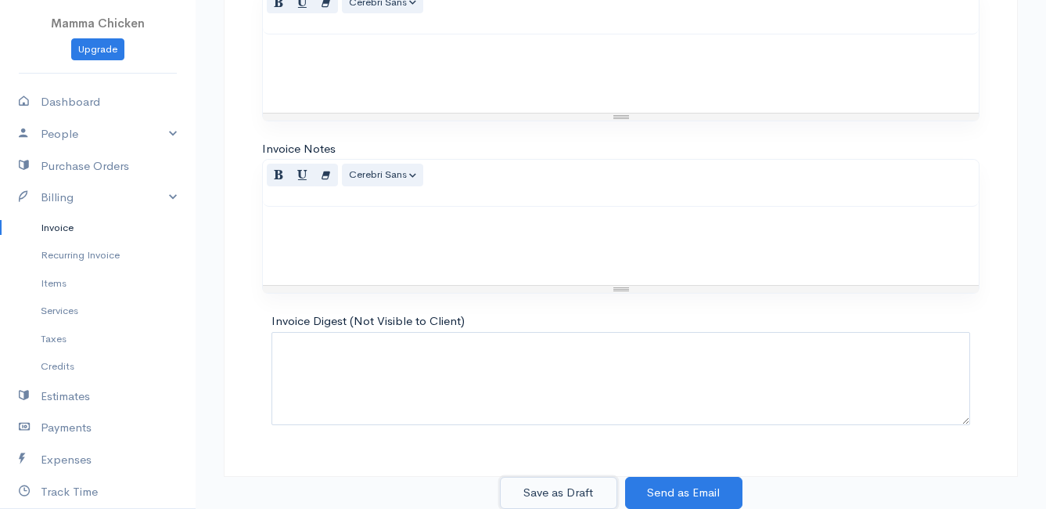
click at [532, 488] on button "Save as Draft" at bounding box center [558, 493] width 117 height 32
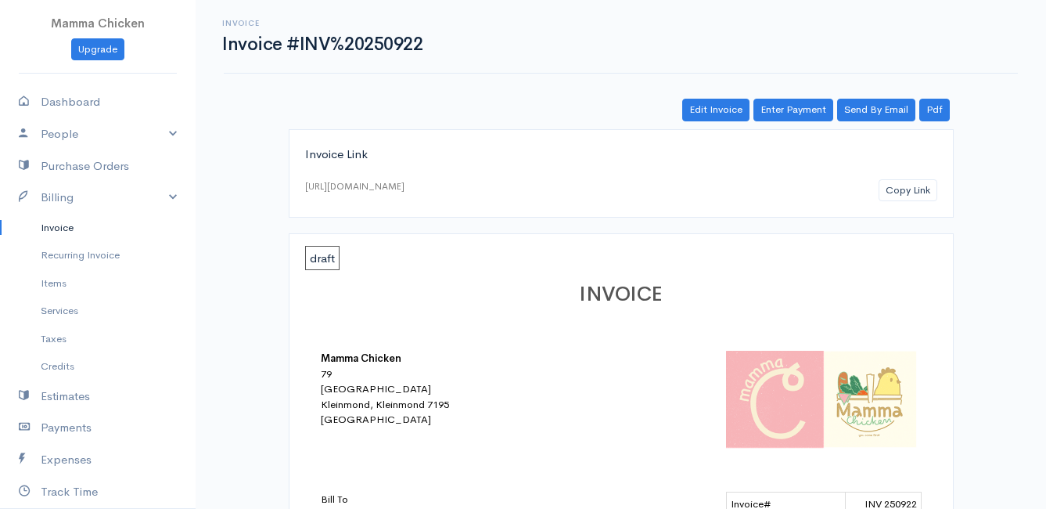
click at [56, 224] on link "Invoice" at bounding box center [98, 228] width 196 height 28
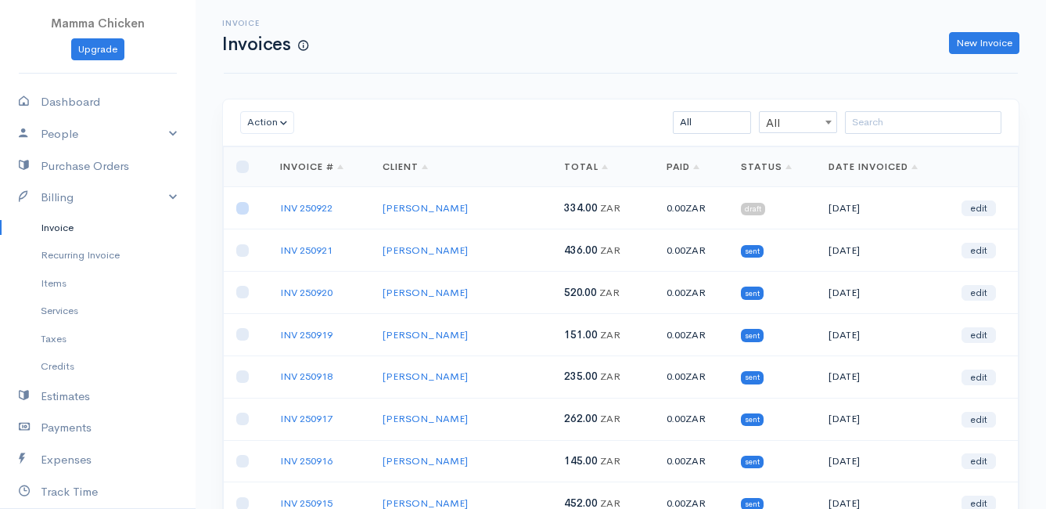
click at [241, 206] on input "checkbox" at bounding box center [242, 208] width 13 height 13
checkbox input "true"
click at [265, 115] on button "Action" at bounding box center [267, 122] width 54 height 23
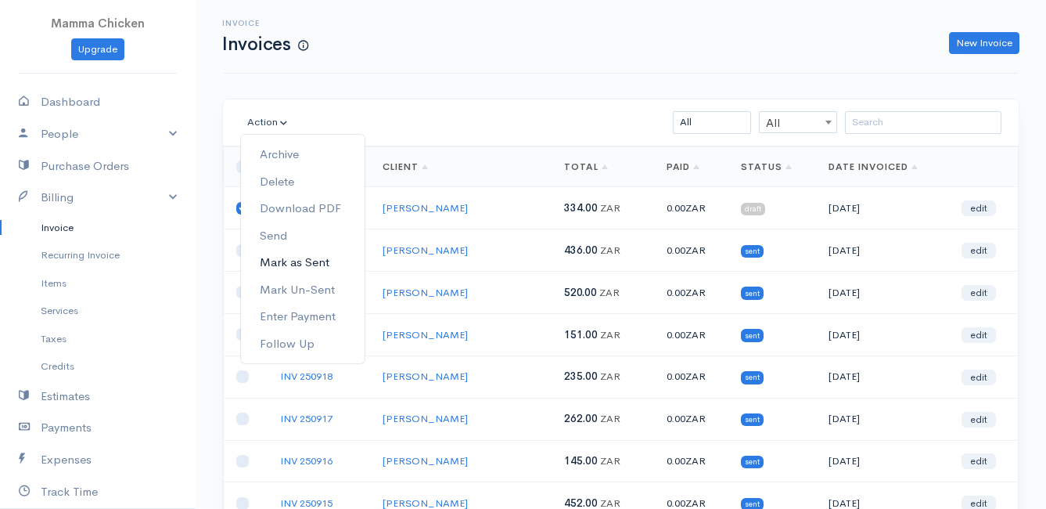
click at [315, 261] on link "Mark as Sent" at bounding box center [303, 262] width 124 height 27
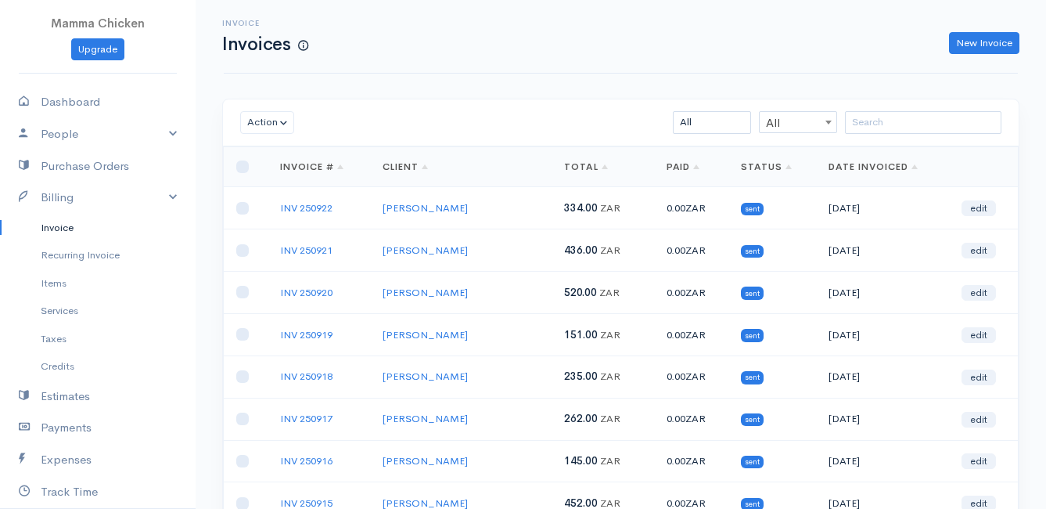
scroll to position [235, 0]
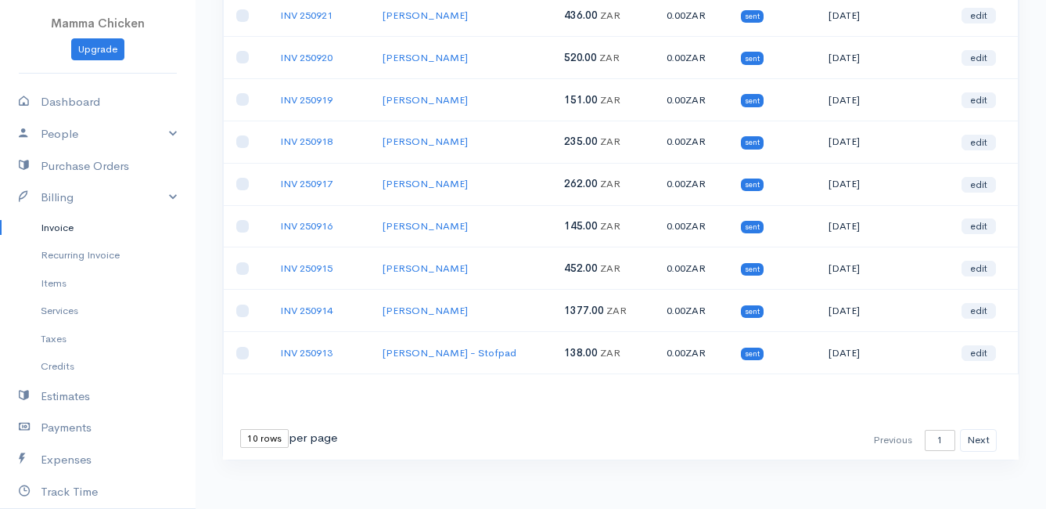
click at [255, 437] on select "10 rows 25 rows 50 rows" at bounding box center [264, 438] width 49 height 19
select select "25"
click at [240, 429] on select "10 rows 25 rows 50 rows" at bounding box center [264, 438] width 49 height 19
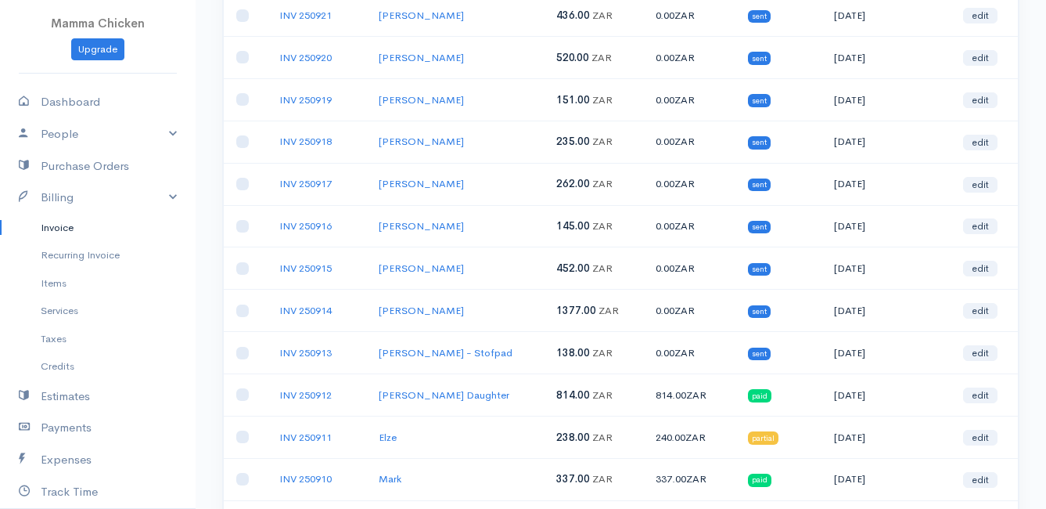
scroll to position [0, 0]
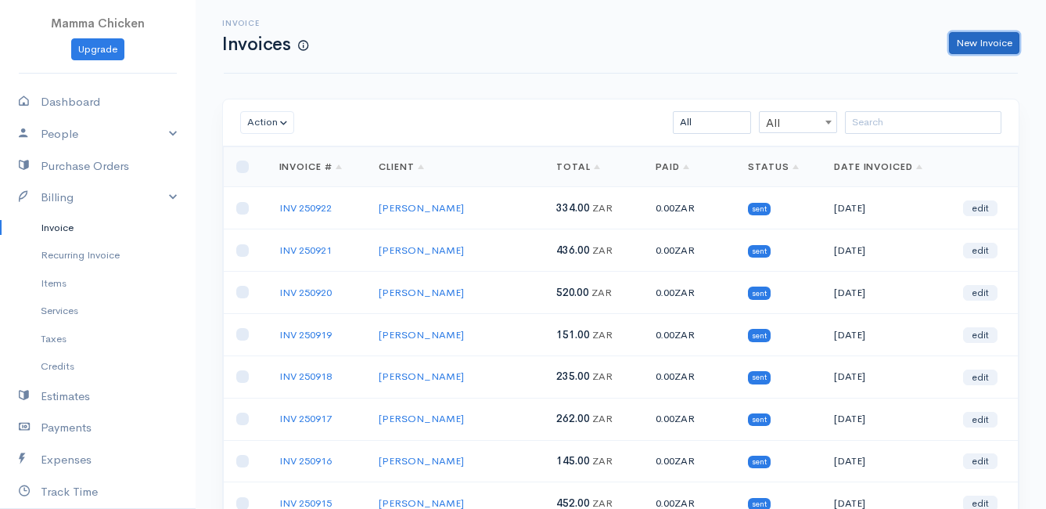
click at [988, 41] on link "New Invoice" at bounding box center [984, 43] width 70 height 23
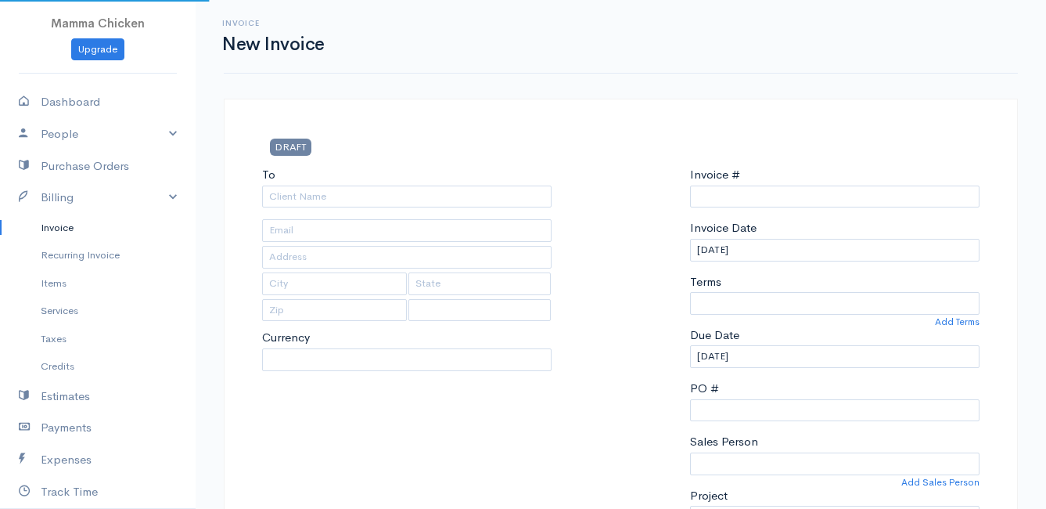
select select "ZAR"
select select "[GEOGRAPHIC_DATA]"
type input "INV 250923"
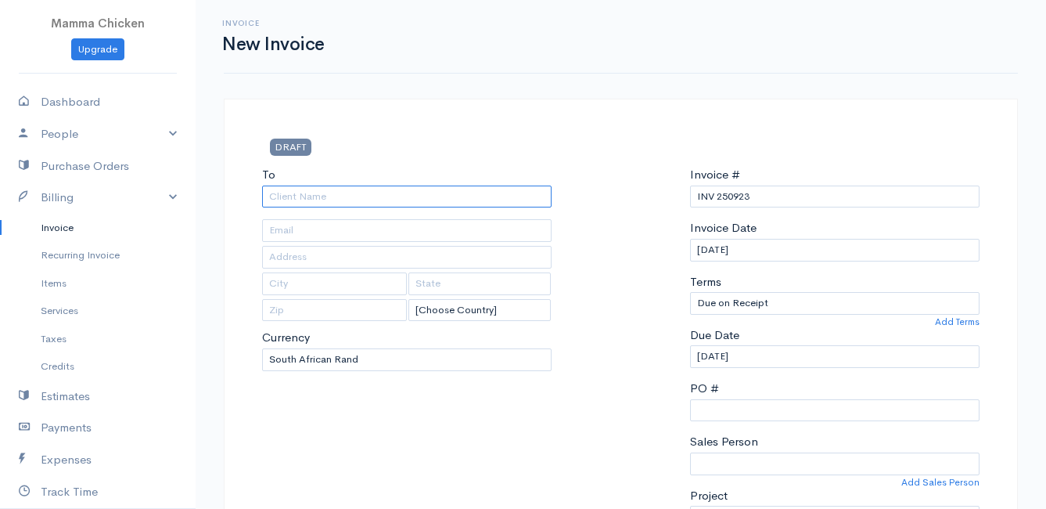
click at [286, 192] on input "To" at bounding box center [407, 196] width 290 height 23
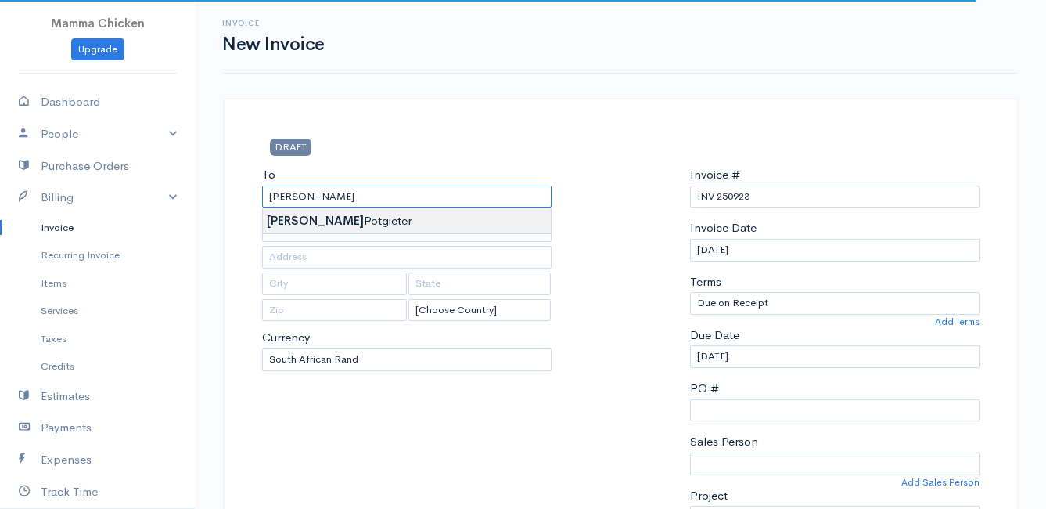
type input "[PERSON_NAME]"
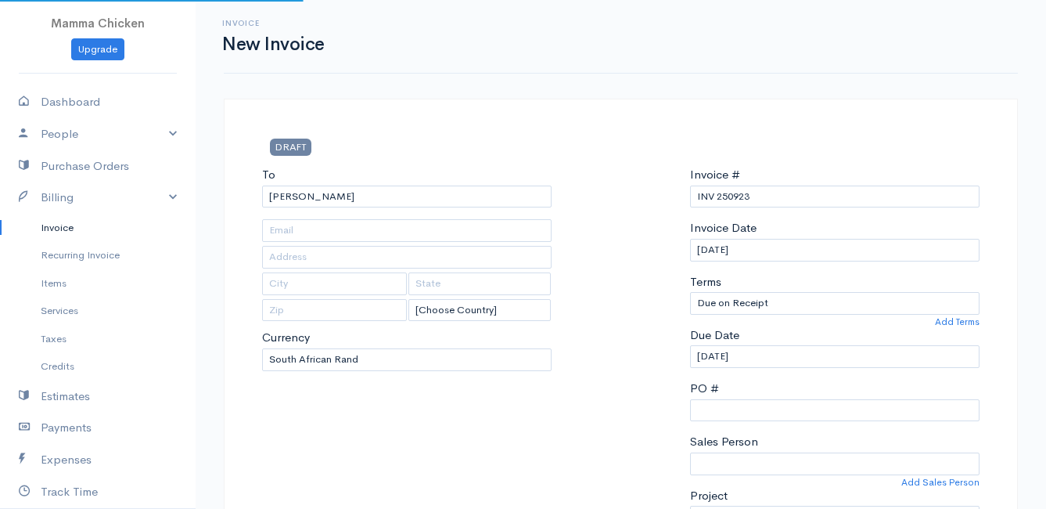
type input "4502 Ixia Rood"
type input "Bettys Bay"
type input "7195"
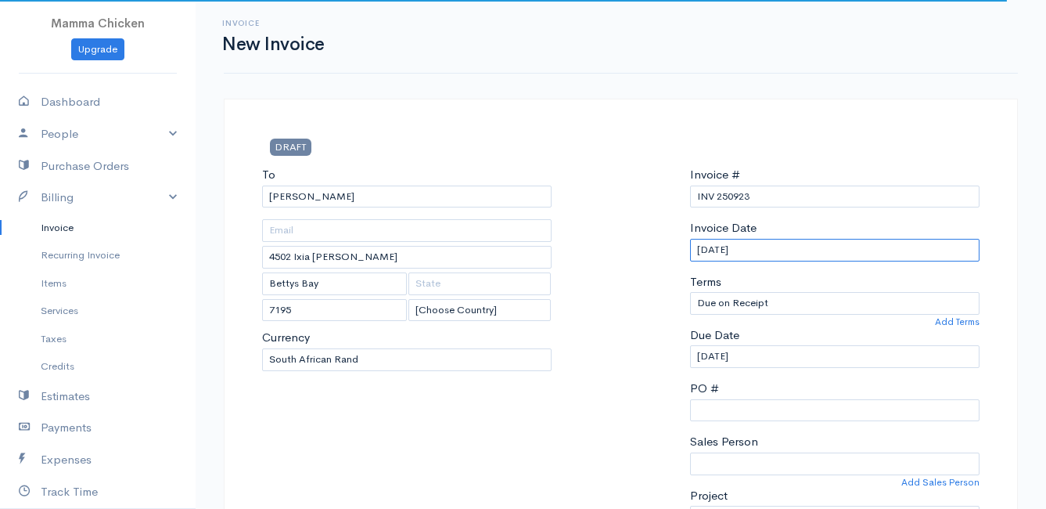
click at [822, 250] on input "[DATE]" at bounding box center [835, 250] width 290 height 23
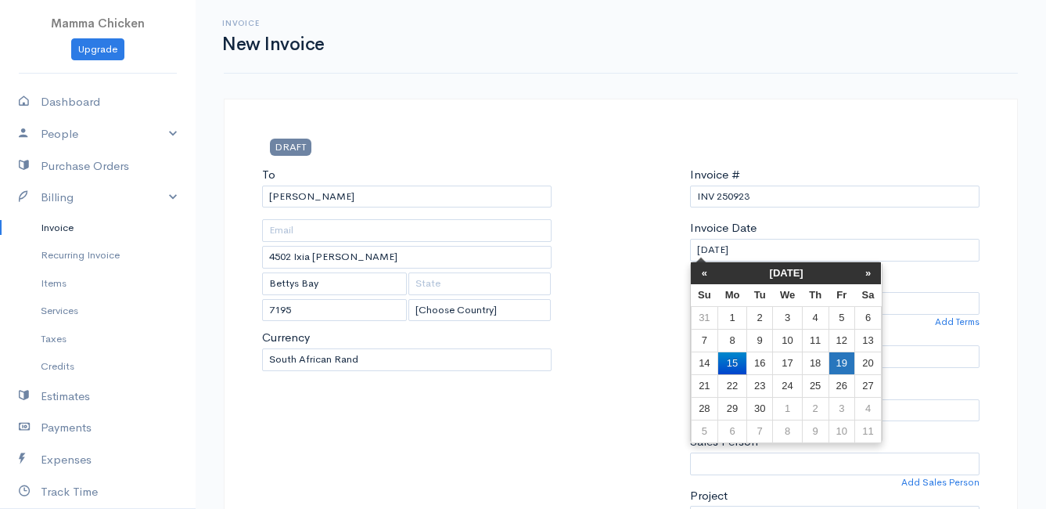
click at [844, 355] on td "19" at bounding box center [842, 362] width 26 height 23
type input "[DATE]"
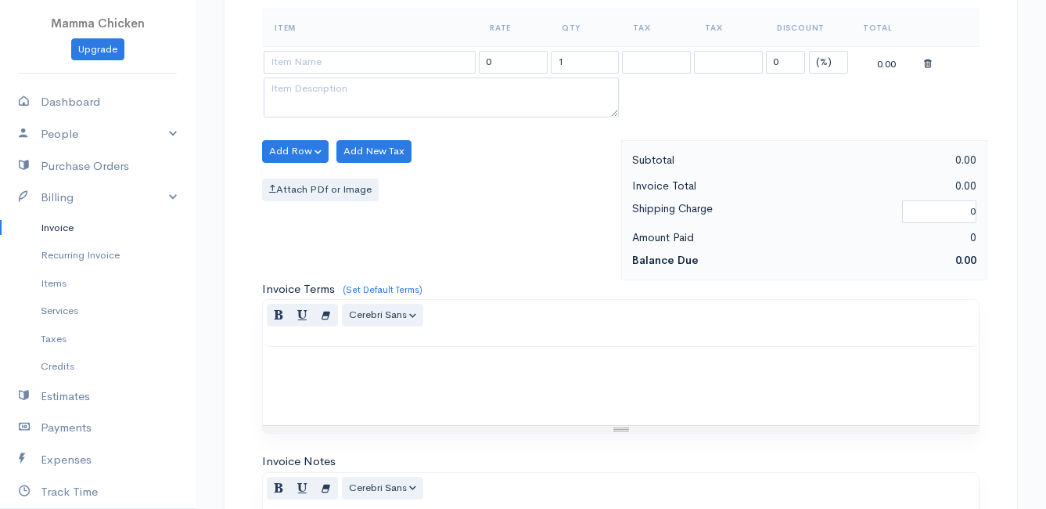
scroll to position [218, 0]
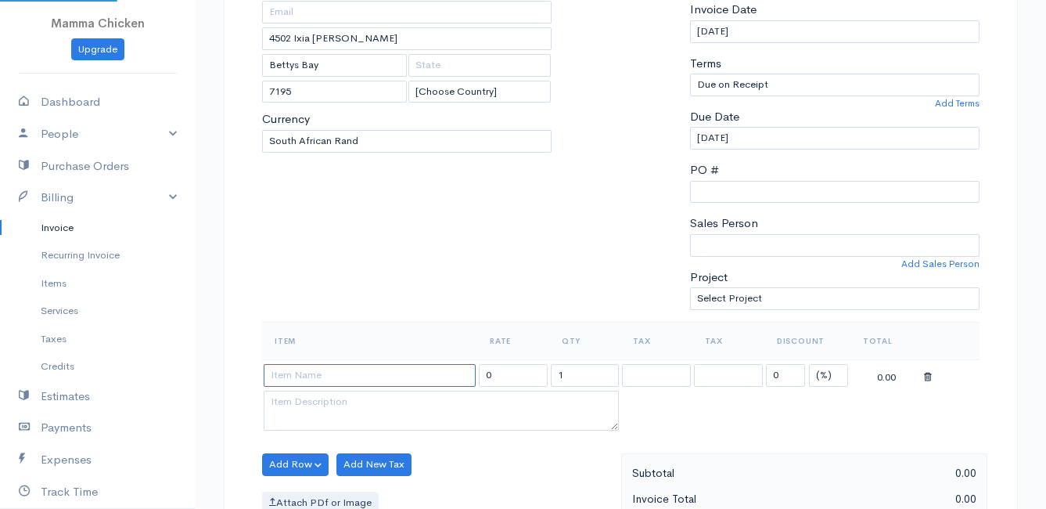
click at [318, 370] on input at bounding box center [370, 375] width 212 height 23
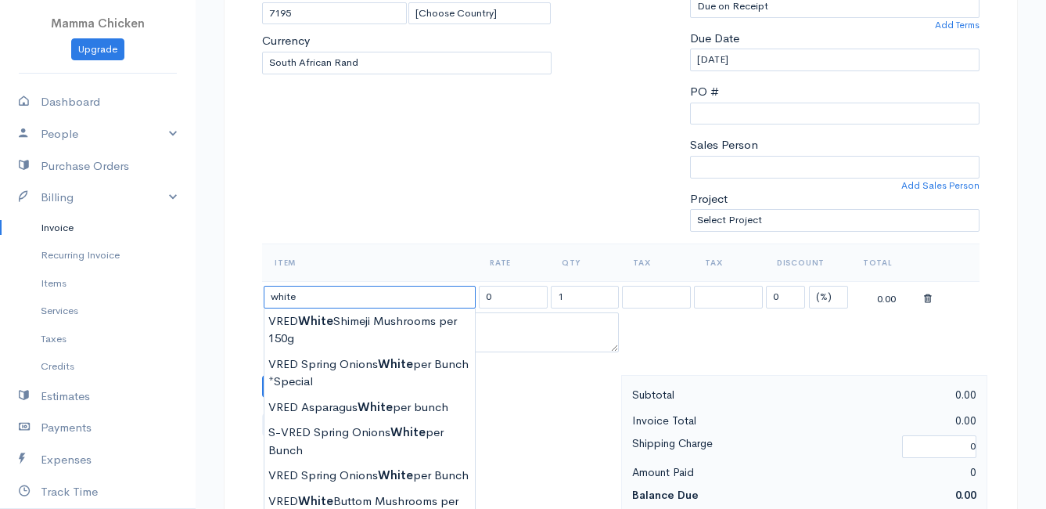
scroll to position [375, 0]
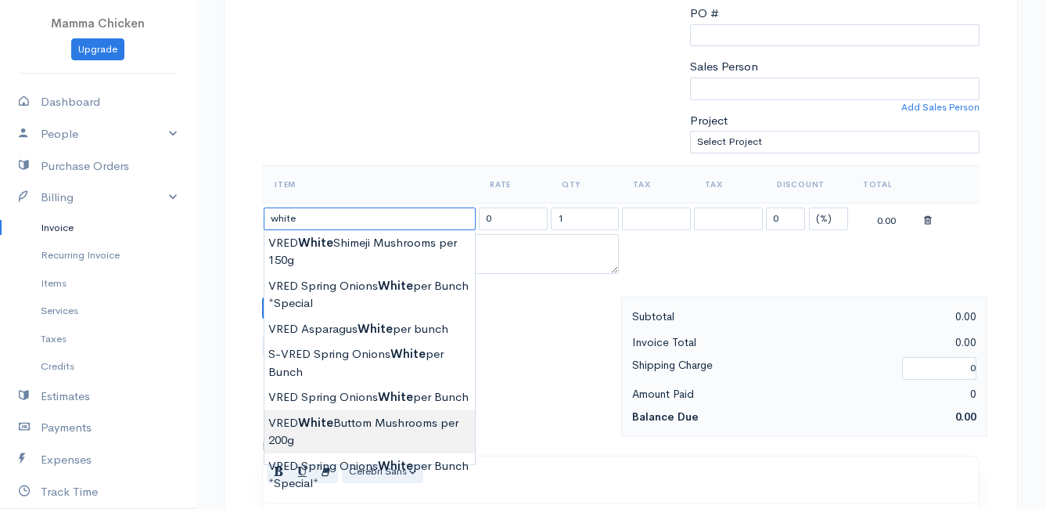
type input "VRED White Buttom Mushrooms per 200g"
type input "31.00"
click at [372, 429] on body "Mamma Chicken Upgrade Dashboard People Clients Vendors Staff Users Purchase Ord…" at bounding box center [523, 301] width 1046 height 1353
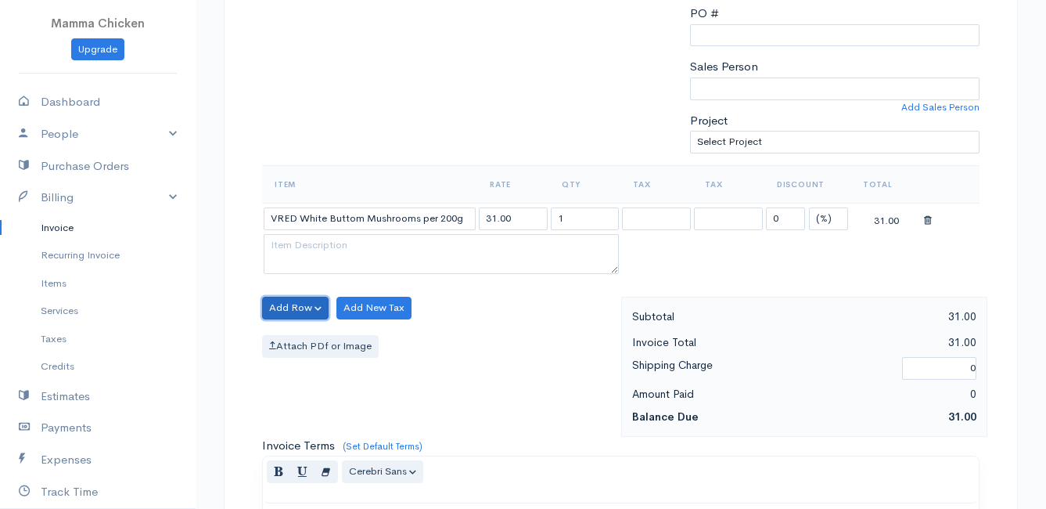
click at [279, 310] on button "Add Row" at bounding box center [295, 308] width 67 height 23
click at [292, 337] on link "Add Item Row" at bounding box center [325, 339] width 124 height 27
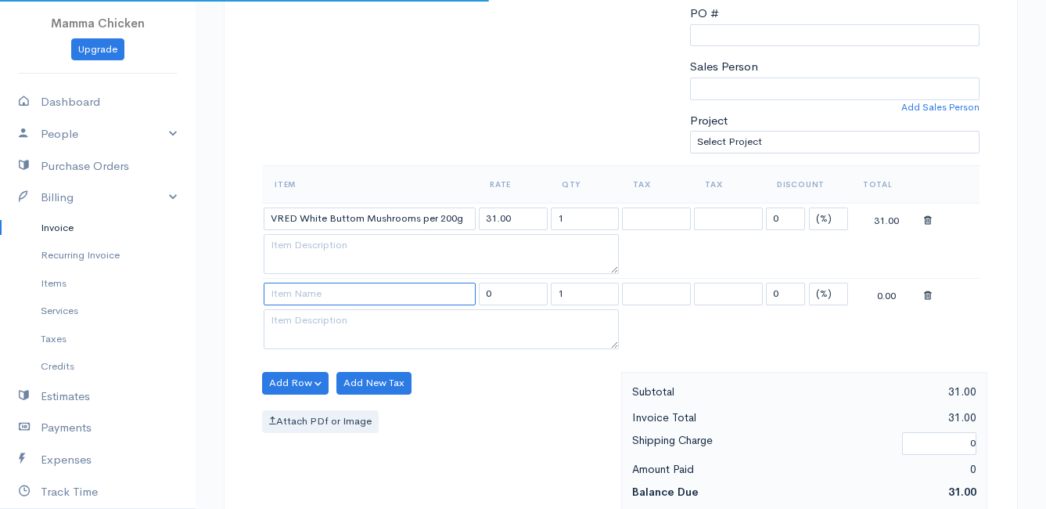
click at [284, 293] on input at bounding box center [370, 293] width 212 height 23
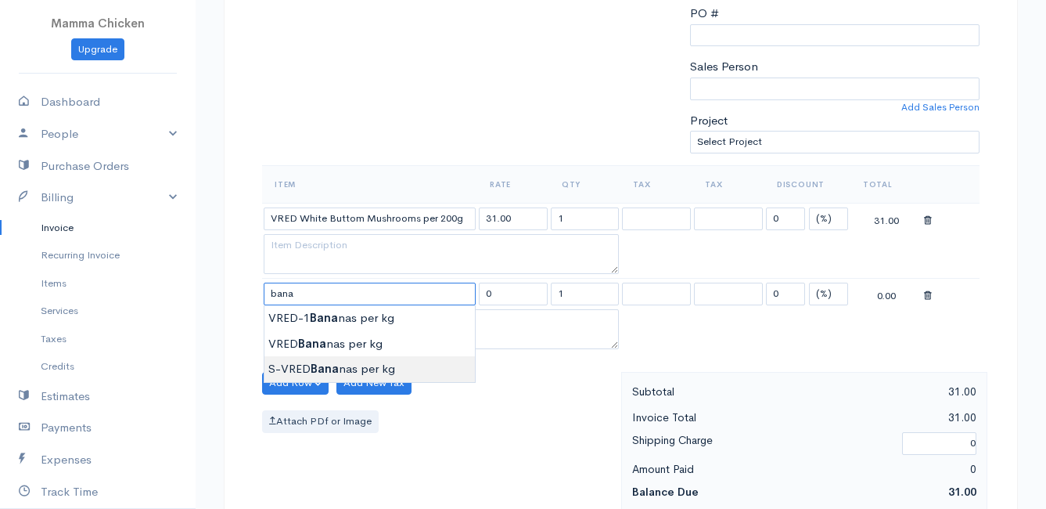
type input "S-VRED Bananas per kg"
type input "46.00"
click at [297, 362] on body "Mamma Chicken Upgrade Dashboard People Clients Vendors Staff Users Purchase Ord…" at bounding box center [523, 339] width 1046 height 1428
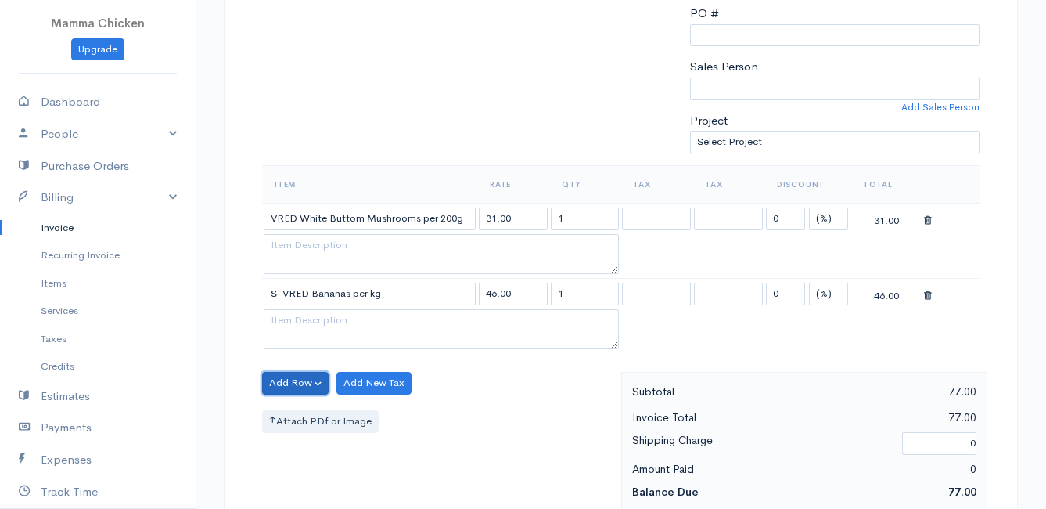
click at [303, 380] on button "Add Row" at bounding box center [295, 383] width 67 height 23
click at [307, 413] on link "Add Item Row" at bounding box center [325, 414] width 124 height 27
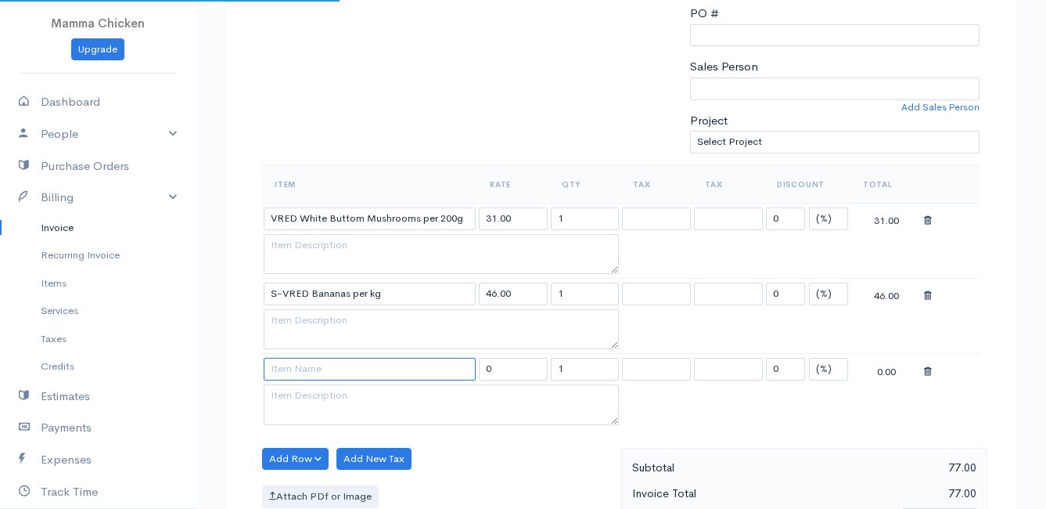
click at [297, 365] on input at bounding box center [370, 369] width 212 height 23
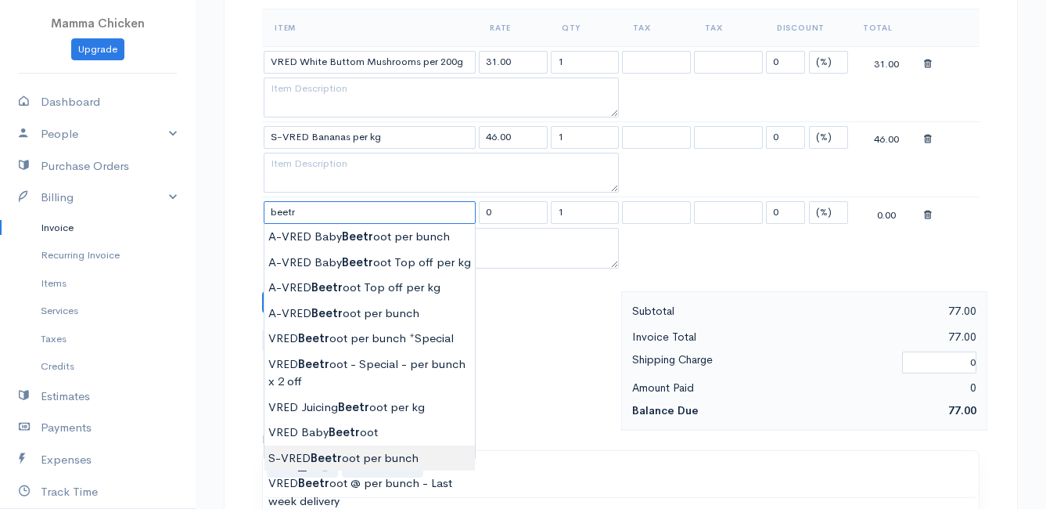
scroll to position [610, 0]
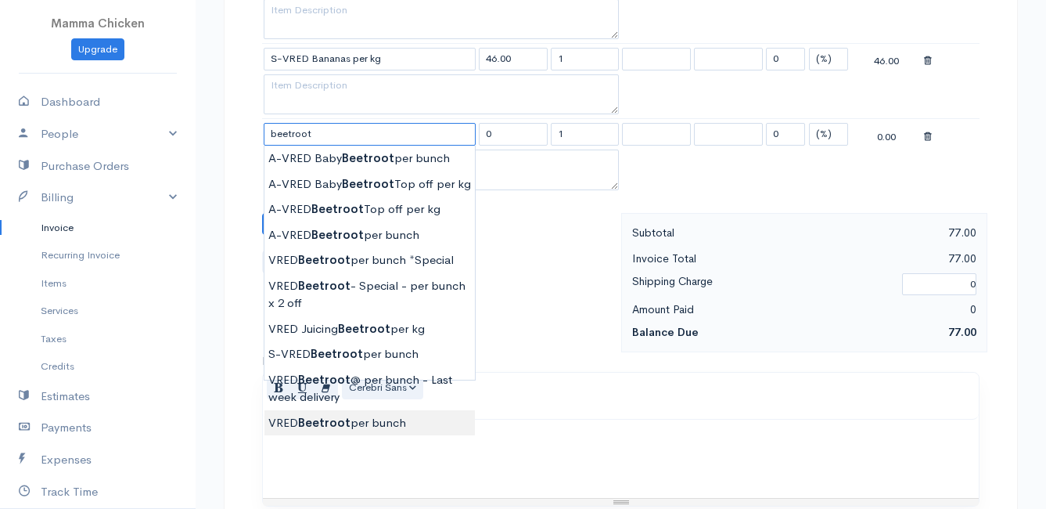
type input "VRED Beetroot per bunch"
type input "30.00"
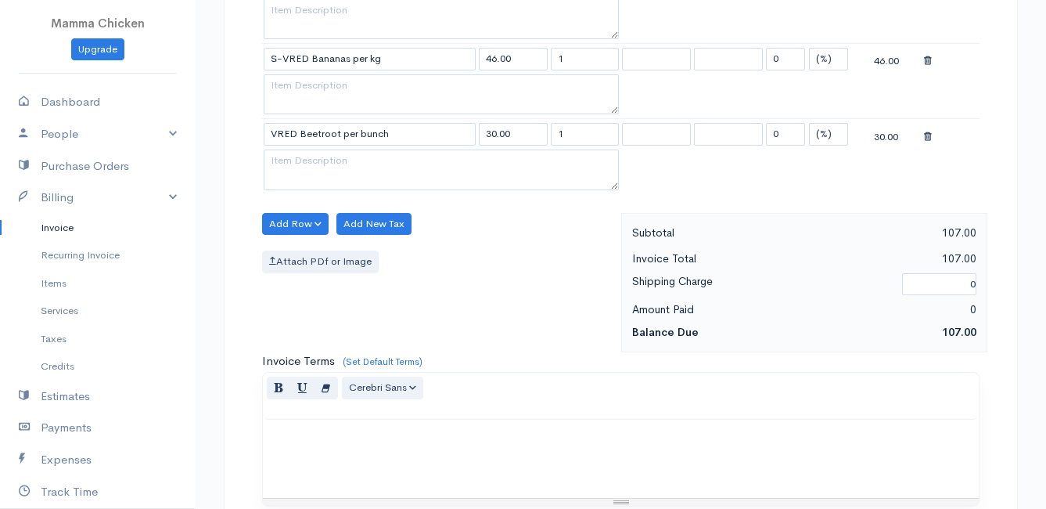
click at [390, 422] on body "Mamma Chicken Upgrade Dashboard People Clients Vendors Staff Users Purchase Ord…" at bounding box center [523, 141] width 1046 height 1503
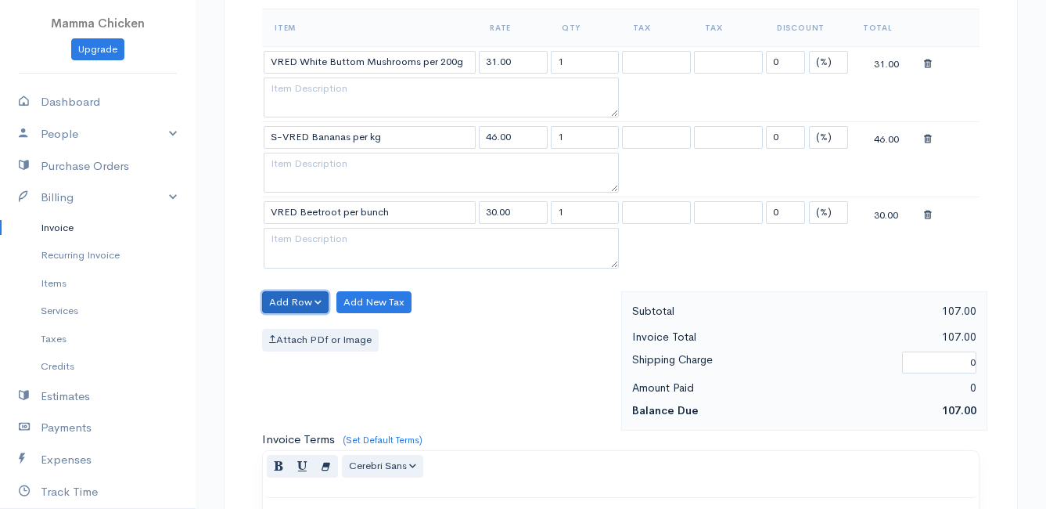
click at [317, 304] on button "Add Row" at bounding box center [295, 302] width 67 height 23
click at [298, 334] on link "Add Item Row" at bounding box center [325, 334] width 124 height 27
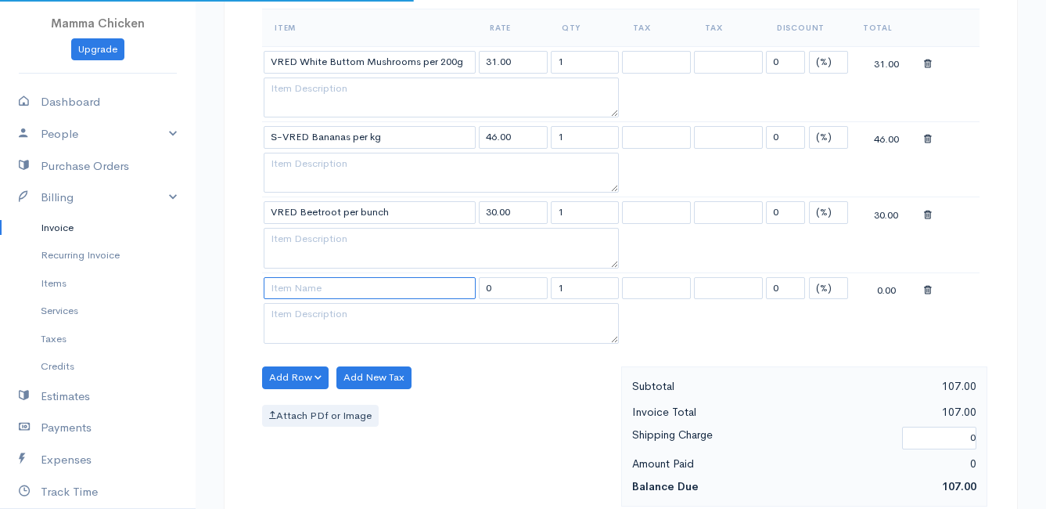
click at [298, 285] on input at bounding box center [370, 288] width 212 height 23
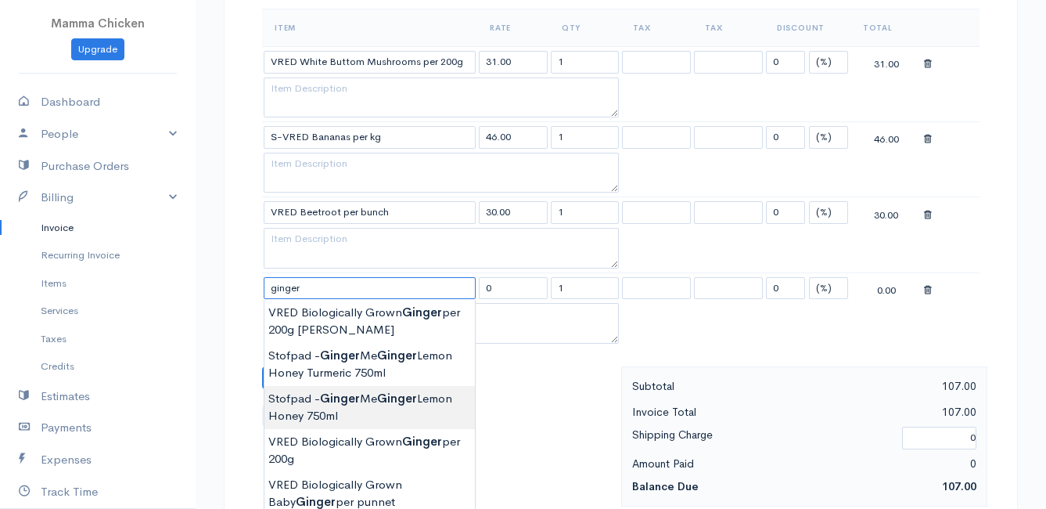
scroll to position [610, 0]
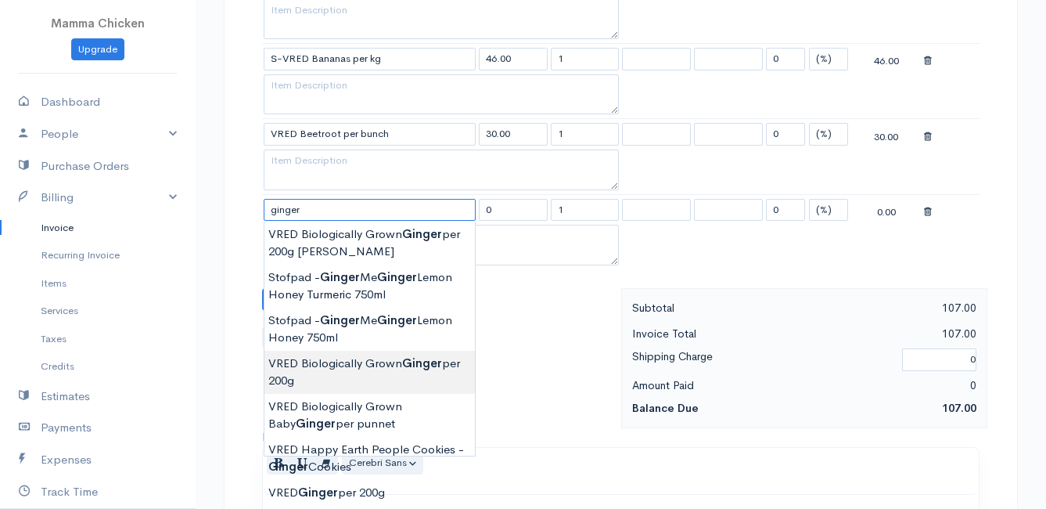
type input "VRED Biologically Grown Ginger per 200g"
type input "58.00"
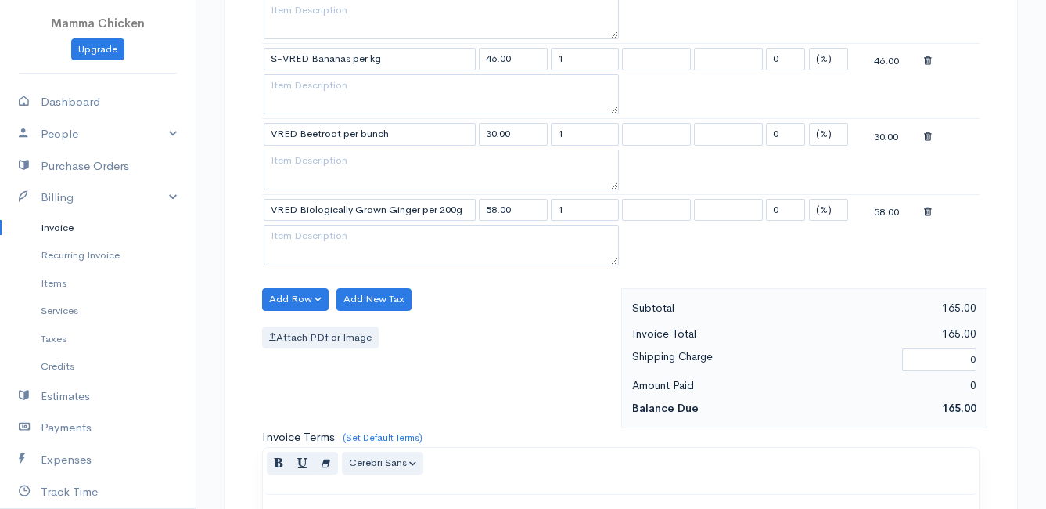
click at [413, 369] on body "Mamma Chicken Upgrade Dashboard People Clients Vendors Staff Users Purchase Ord…" at bounding box center [523, 179] width 1046 height 1578
click at [292, 296] on button "Add Row" at bounding box center [295, 299] width 67 height 23
click at [292, 334] on link "Add Item Row" at bounding box center [325, 331] width 124 height 27
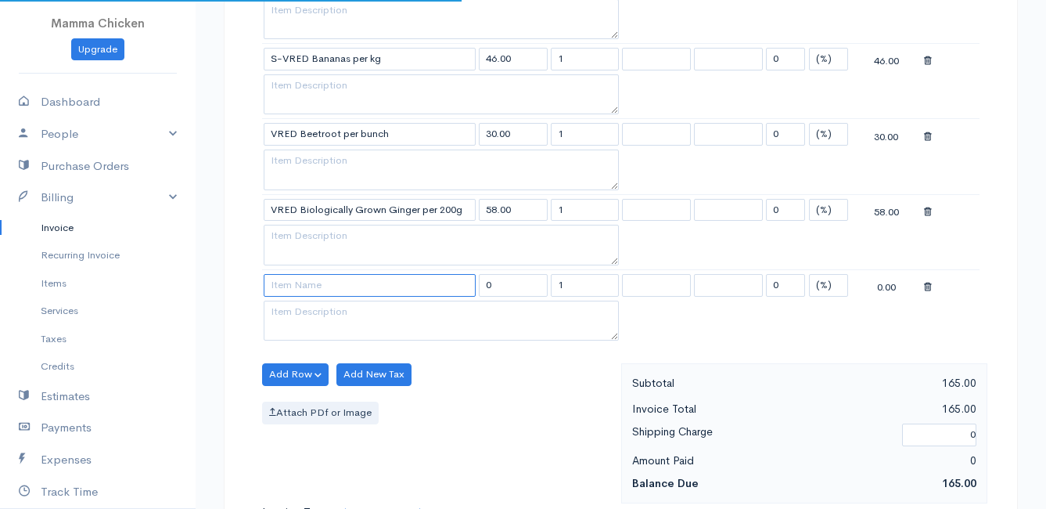
click at [294, 290] on input at bounding box center [370, 285] width 212 height 23
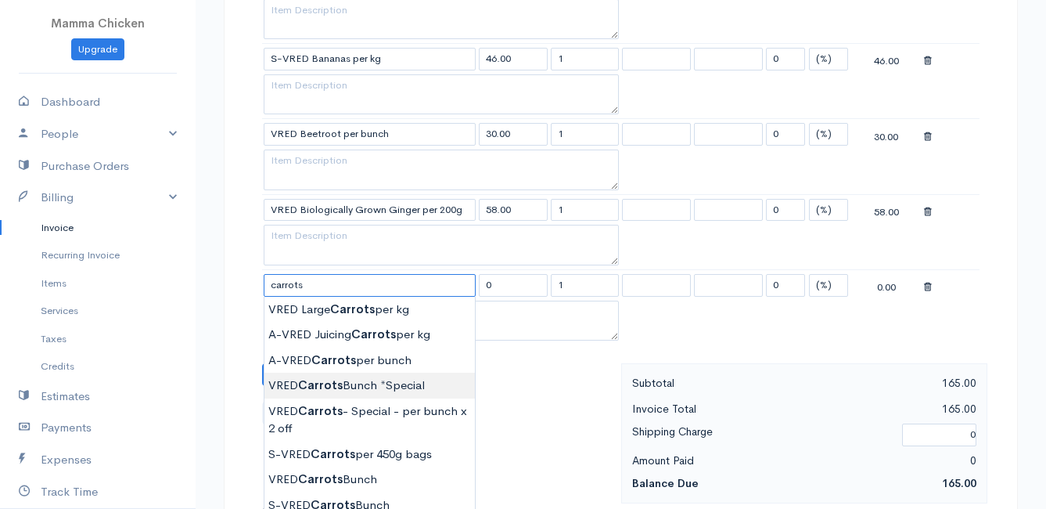
scroll to position [688, 0]
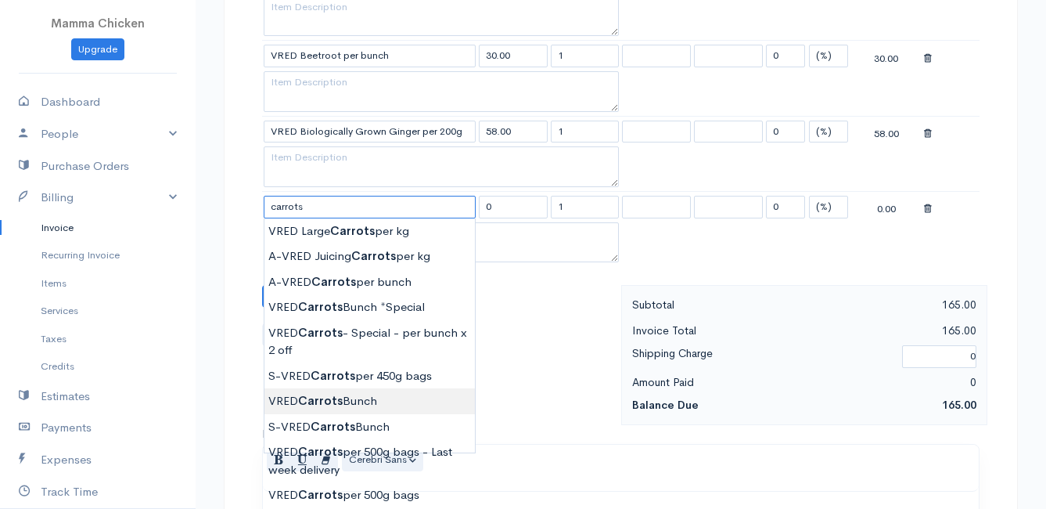
type input "VRED Carrots Bunch"
type input "23.00"
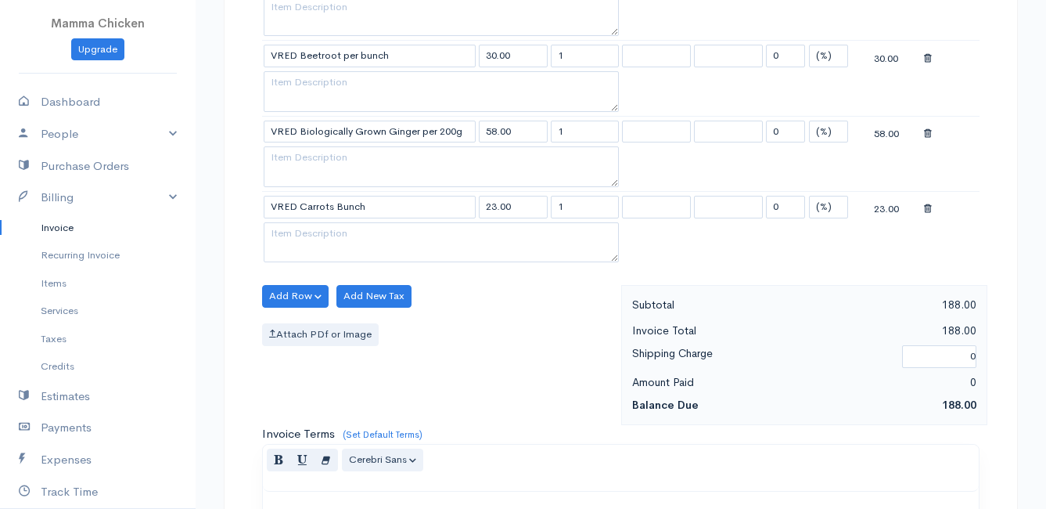
click at [373, 404] on body "Mamma Chicken Upgrade Dashboard People Clients Vendors Staff Users Purchase Ord…" at bounding box center [523, 139] width 1046 height 1654
click at [292, 297] on button "Add Row" at bounding box center [295, 296] width 67 height 23
click at [298, 319] on link "Add Item Row" at bounding box center [325, 328] width 124 height 27
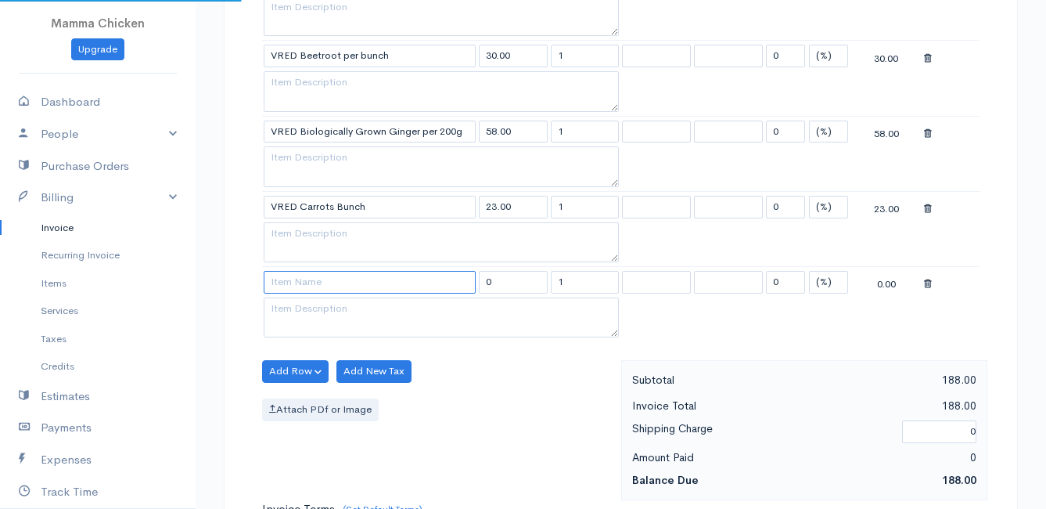
click at [299, 275] on input at bounding box center [370, 282] width 212 height 23
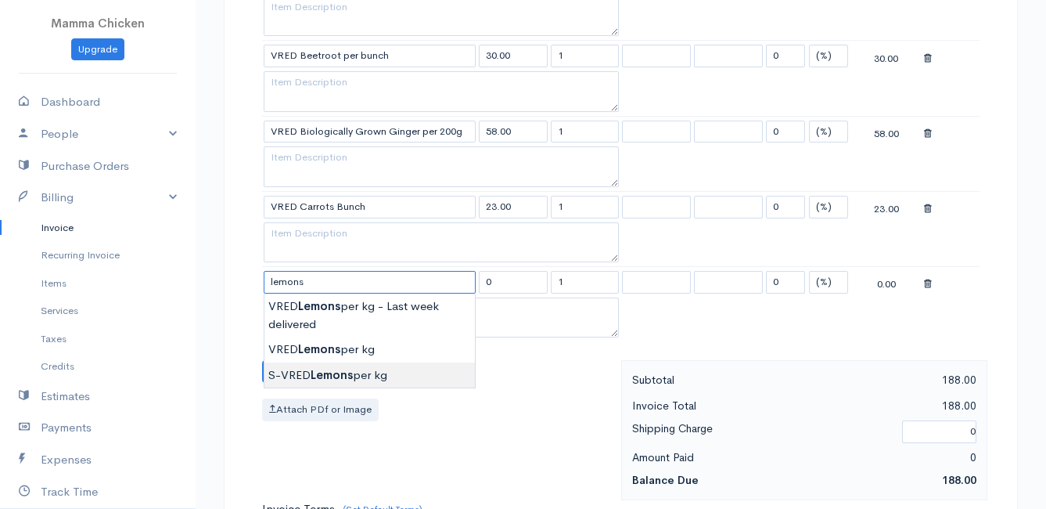
type input "S-VRED Lemons per kg"
type input "32.00"
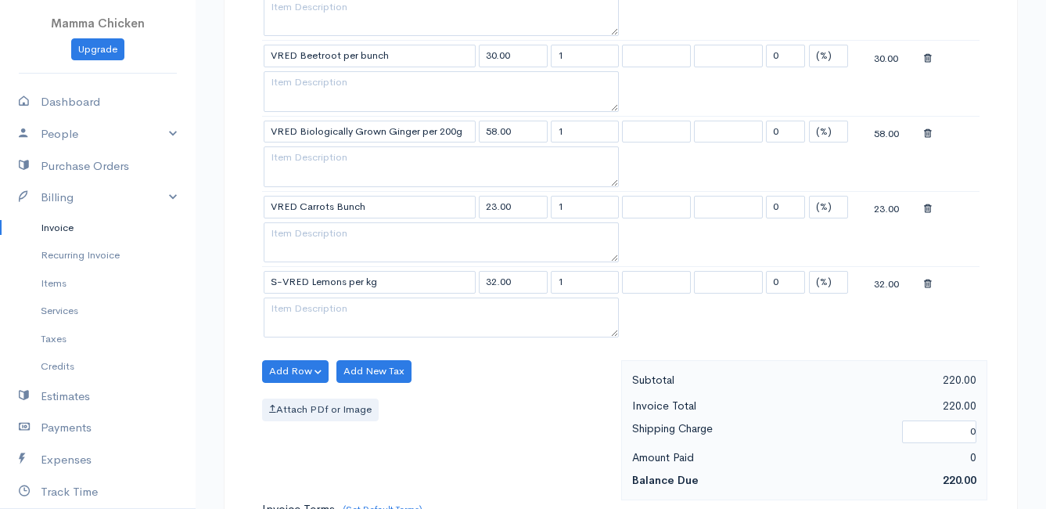
click at [331, 372] on body "Mamma Chicken Upgrade Dashboard People Clients Vendors Staff Users Purchase Ord…" at bounding box center [523, 176] width 1046 height 1729
click at [286, 369] on button "Add Row" at bounding box center [295, 371] width 67 height 23
click at [303, 405] on link "Add Item Row" at bounding box center [325, 403] width 124 height 27
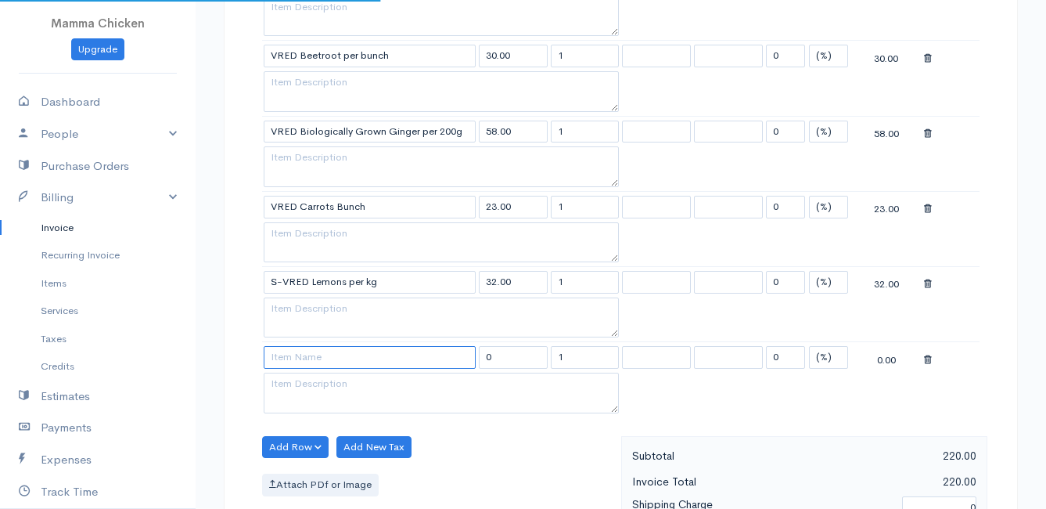
click at [295, 358] on input at bounding box center [370, 357] width 212 height 23
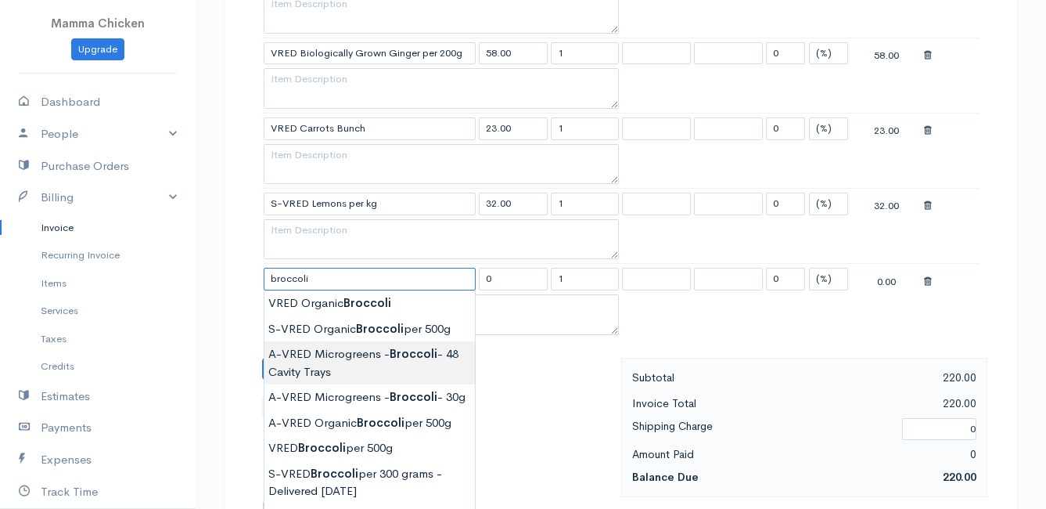
scroll to position [844, 0]
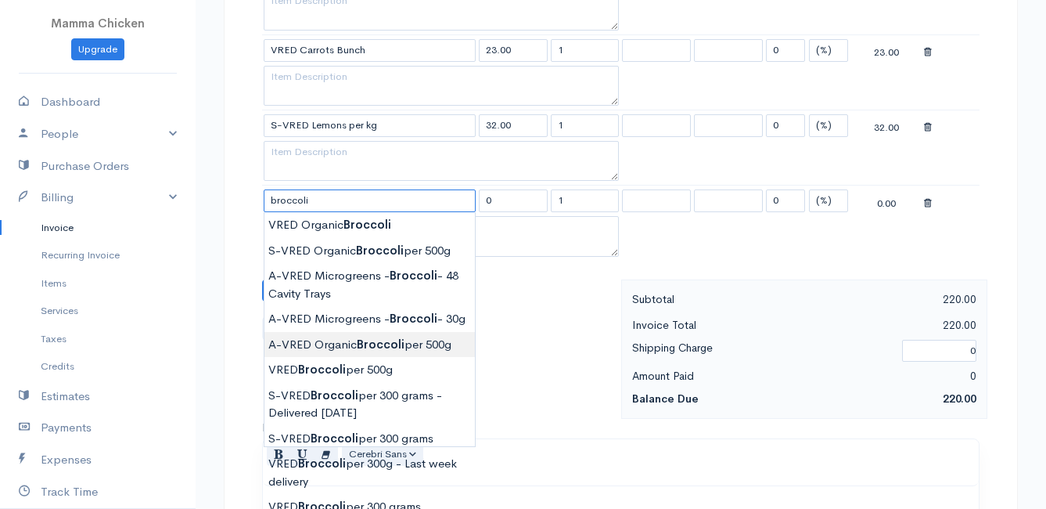
type input "A-VRED Organic Broccoli per 500g"
type input "45.00"
click at [345, 359] on body "Mamma Chicken Upgrade Dashboard People Clients Vendors Staff Users Purchase Ord…" at bounding box center [523, 58] width 1046 height 1804
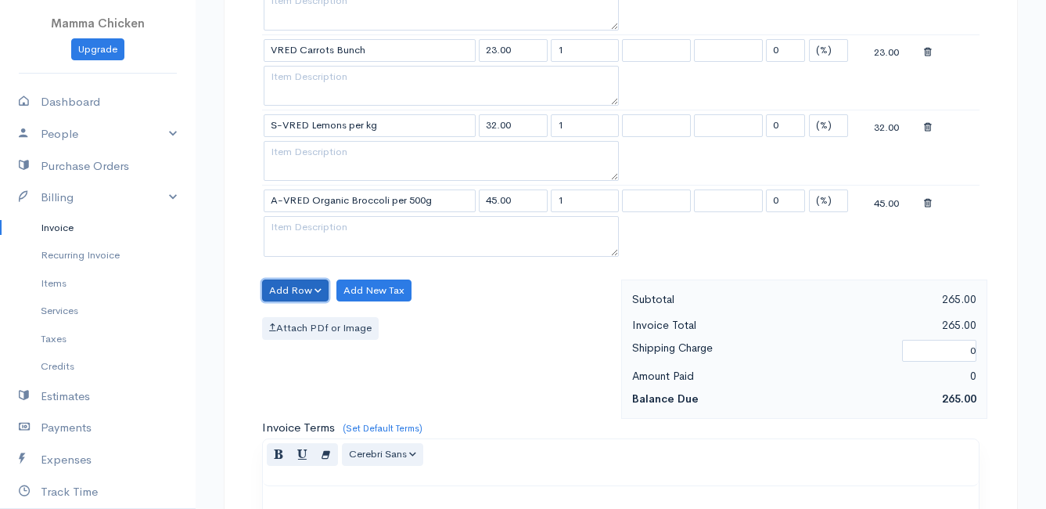
click at [309, 291] on button "Add Row" at bounding box center [295, 290] width 67 height 23
click at [307, 313] on link "Add Item Row" at bounding box center [325, 322] width 124 height 27
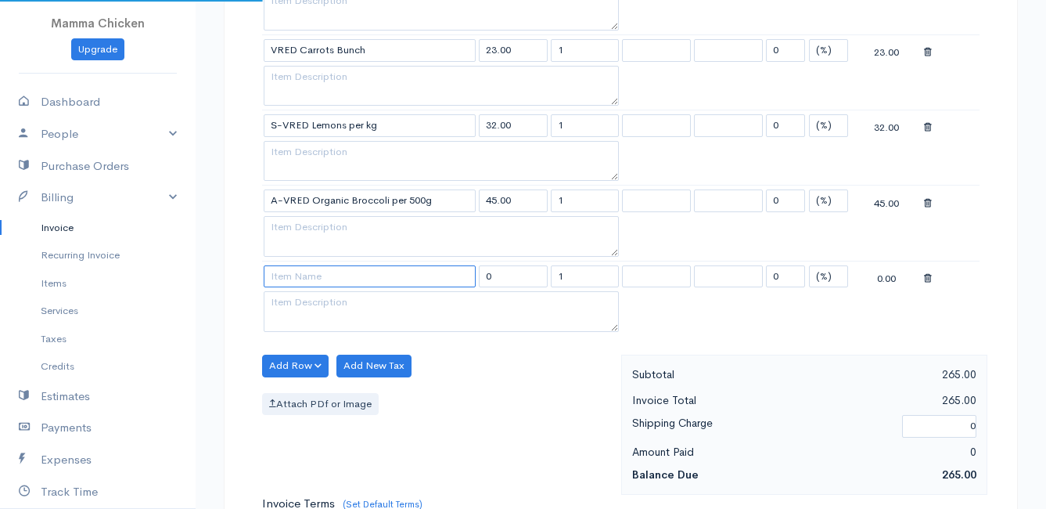
click at [305, 271] on input at bounding box center [370, 276] width 212 height 23
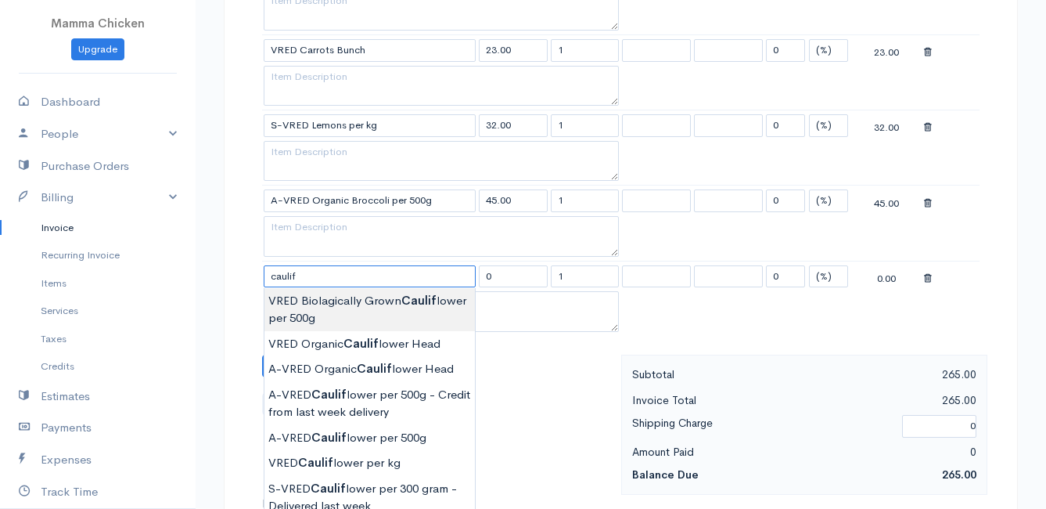
scroll to position [923, 0]
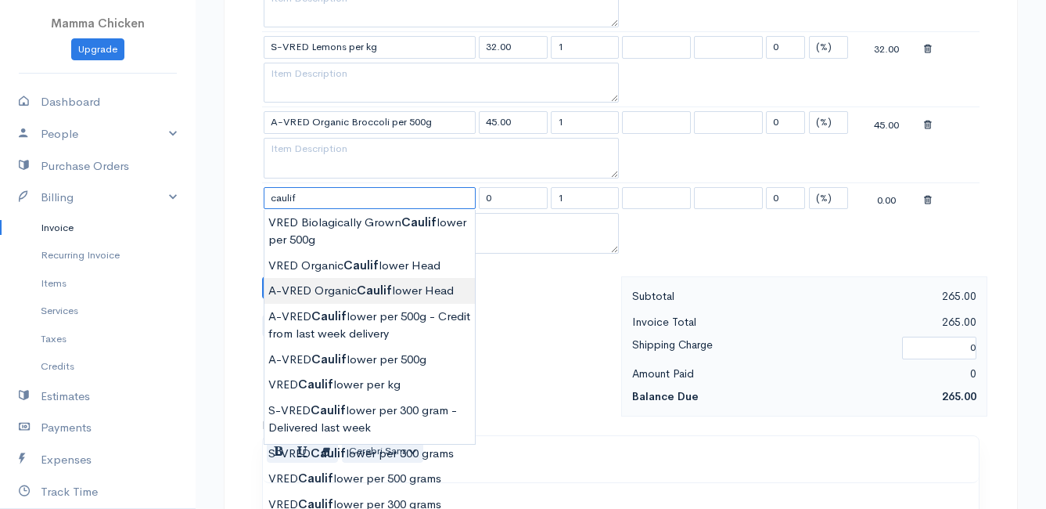
type input "A-VRED Organic Cauliflower Head"
type input "45.00"
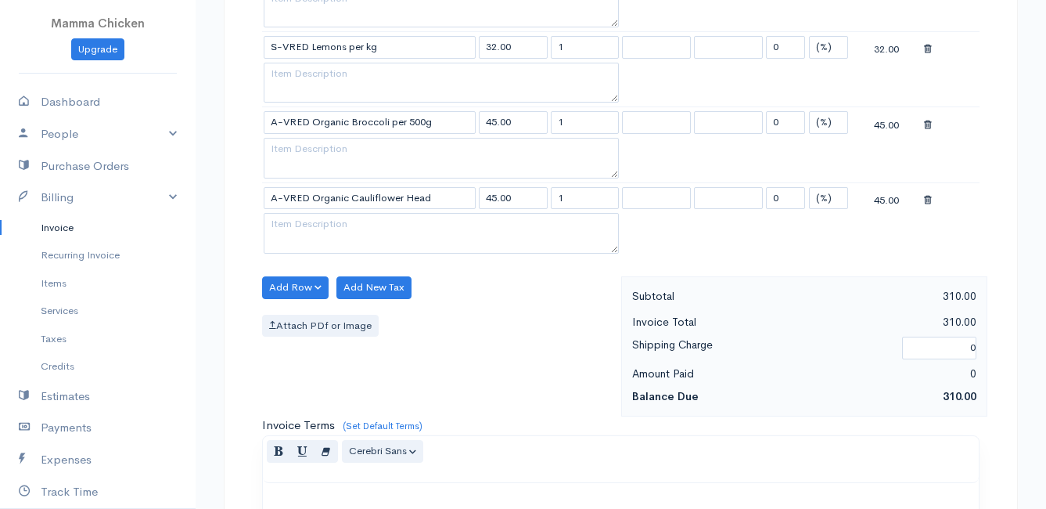
click at [390, 287] on body "Mamma Chicken Upgrade Dashboard People Clients Vendors Staff Users Purchase Ord…" at bounding box center [523, 17] width 1046 height 1880
click at [283, 284] on button "Add Row" at bounding box center [295, 287] width 67 height 23
click at [291, 311] on link "Add Item Row" at bounding box center [325, 319] width 124 height 27
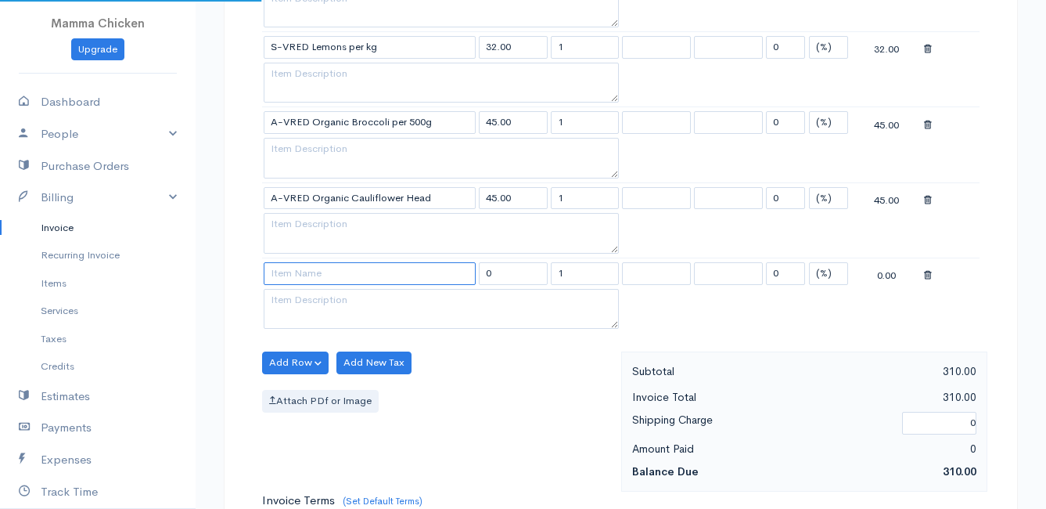
click at [290, 275] on input at bounding box center [370, 273] width 212 height 23
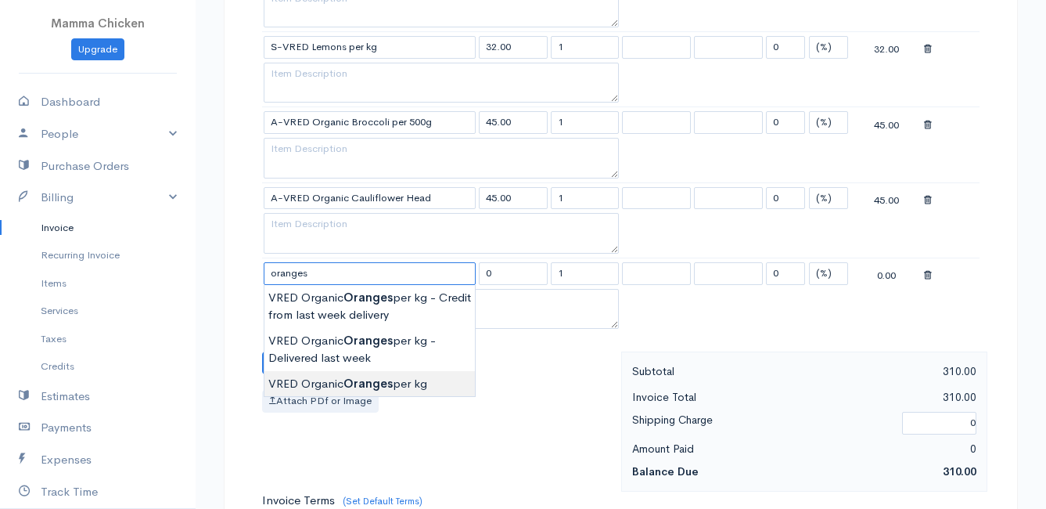
type input "VRED Organic Oranges per kg"
type input "40.00"
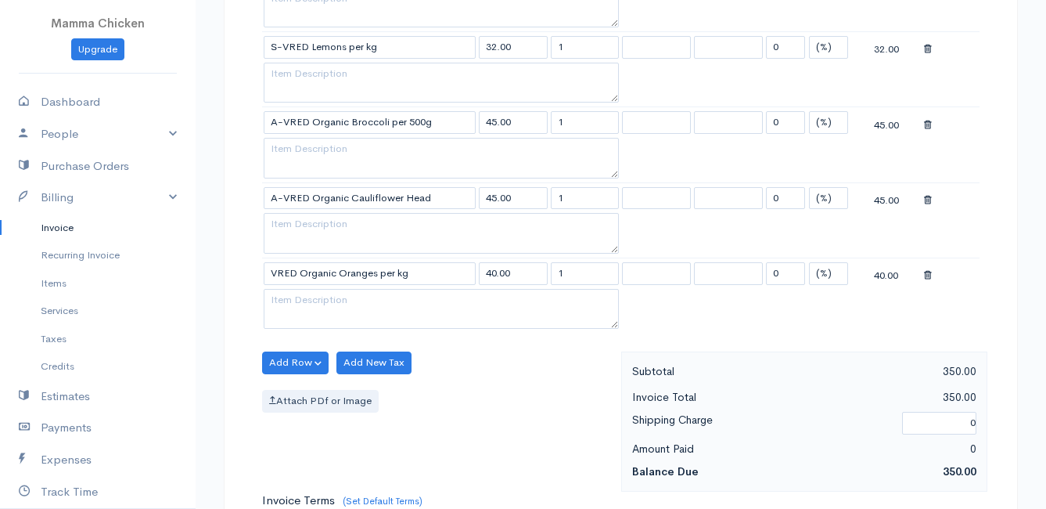
click at [395, 379] on body "Mamma Chicken Upgrade Dashboard People Clients Vendors Staff Users Purchase Ord…" at bounding box center [523, 55] width 1046 height 1956
click at [286, 361] on button "Add Row" at bounding box center [295, 362] width 67 height 23
click at [297, 389] on link "Add Item Row" at bounding box center [325, 394] width 124 height 27
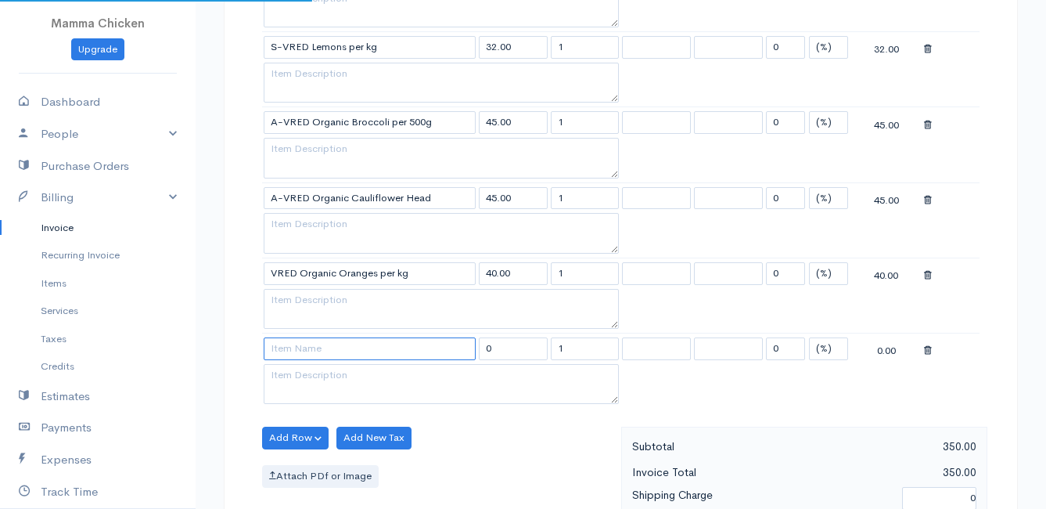
click at [283, 339] on input at bounding box center [370, 348] width 212 height 23
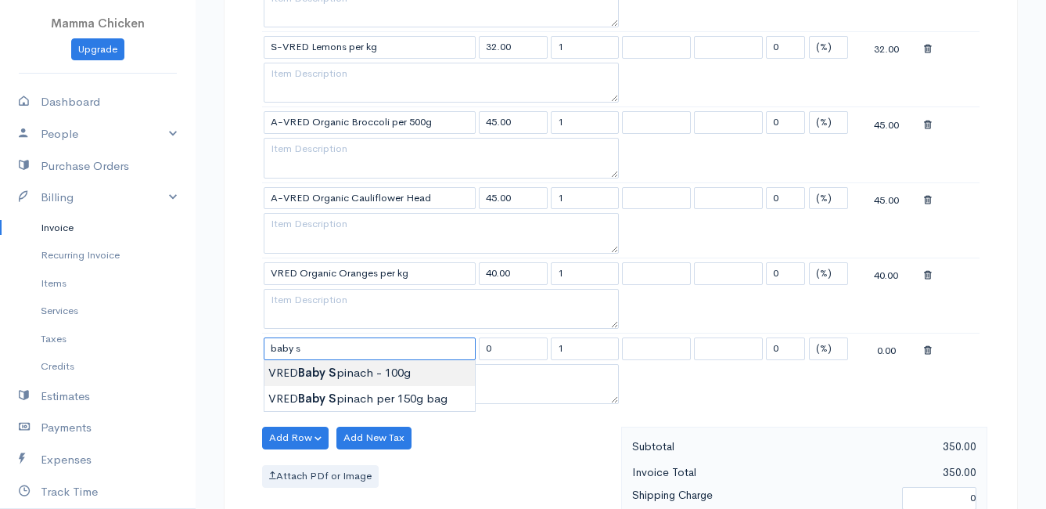
type input "VRED Baby Spinach - 100g"
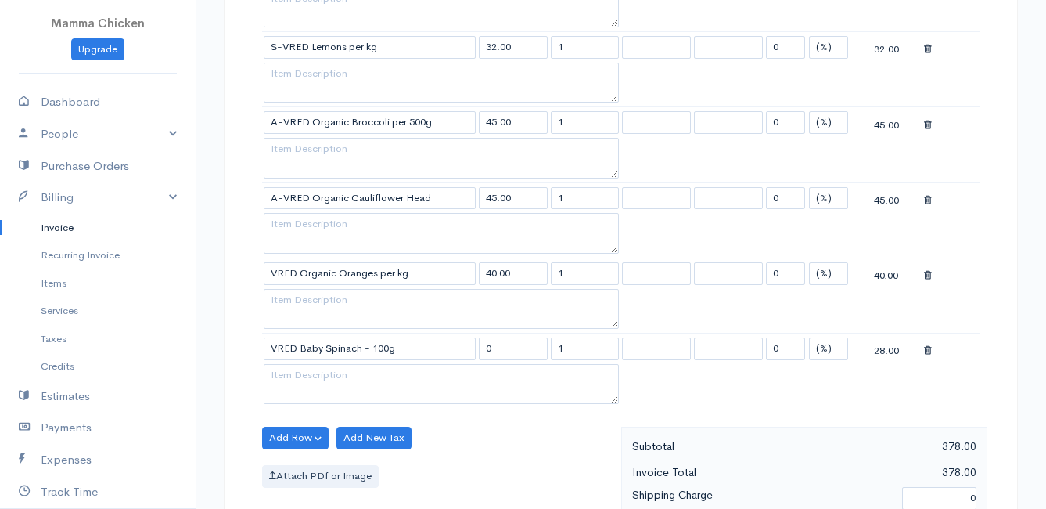
type input "28.00"
click at [443, 369] on body "Mamma Chicken Upgrade Dashboard People Clients Vendors Staff Users Purchase Ord…" at bounding box center [523, 92] width 1046 height 2031
click at [276, 431] on button "Add Row" at bounding box center [295, 437] width 67 height 23
click at [299, 375] on link "Add Item Row" at bounding box center [325, 378] width 124 height 27
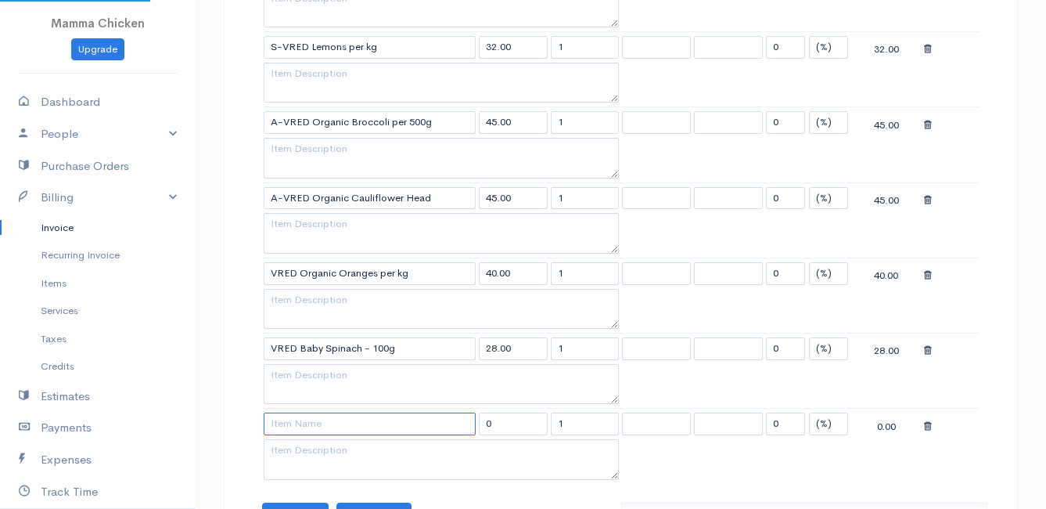
click at [300, 426] on input at bounding box center [370, 423] width 212 height 23
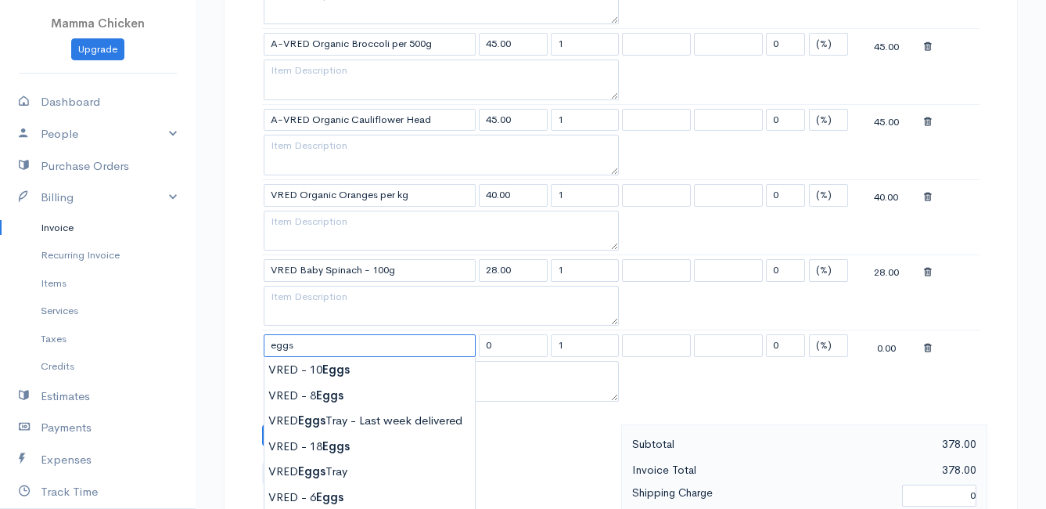
scroll to position [1079, 0]
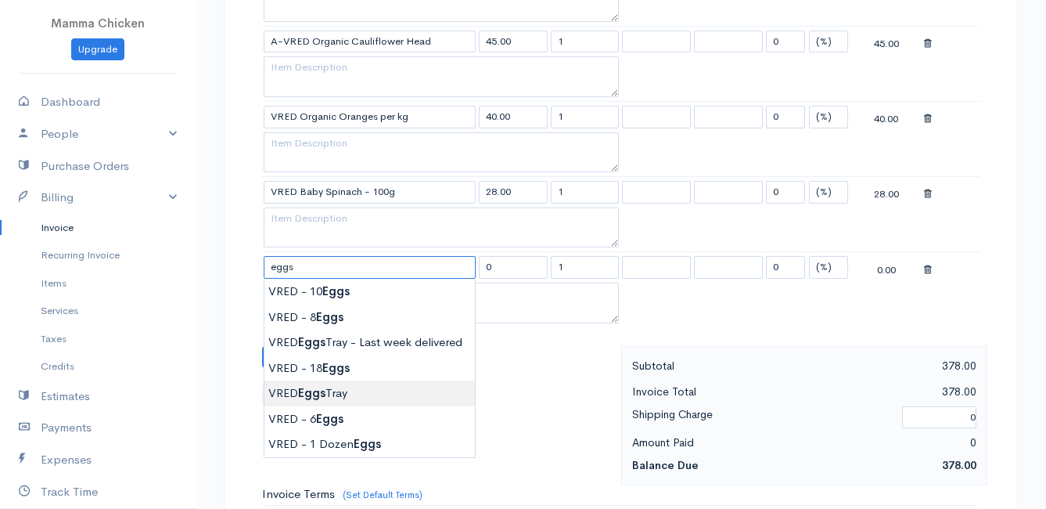
type input "VRED Eggs Tray"
type input "135.00"
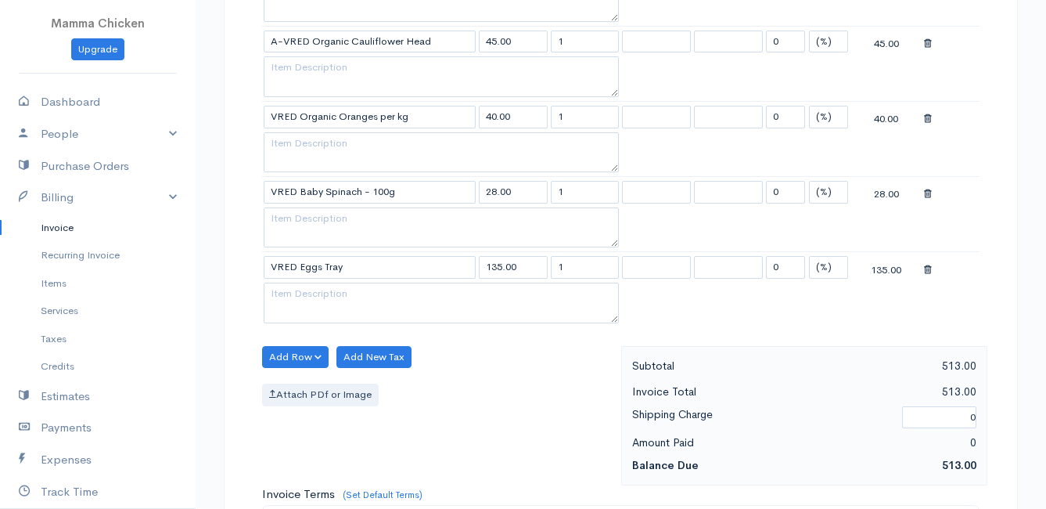
click at [243, 321] on div "DRAFT To Sandra Potgieter 4502 Ixia Rood Bettys Bay 7195 [Choose Country] Unite…" at bounding box center [621, 7] width 794 height 1975
click at [305, 354] on button "Add Row" at bounding box center [295, 357] width 67 height 23
click at [306, 385] on link "Add Item Row" at bounding box center [325, 389] width 124 height 27
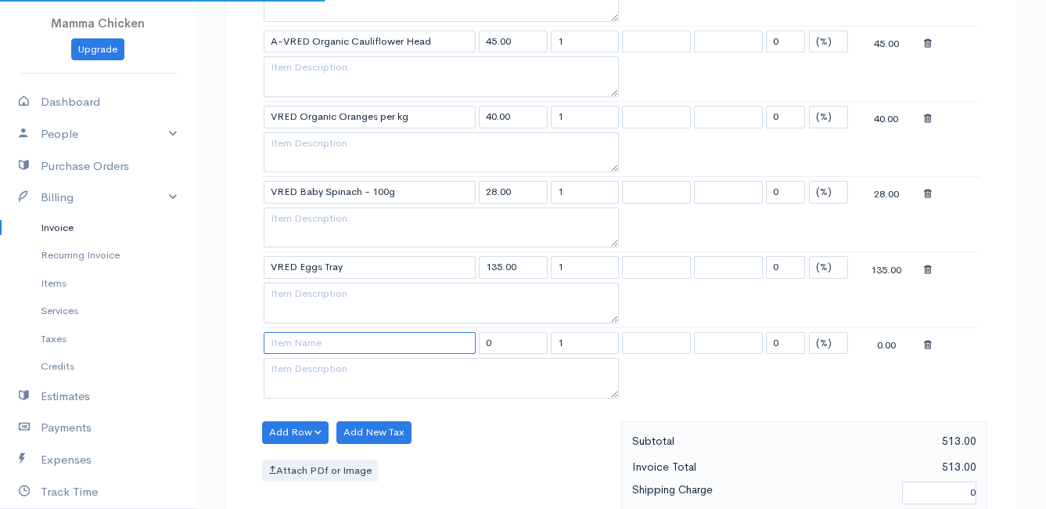
click at [303, 350] on input at bounding box center [370, 343] width 212 height 23
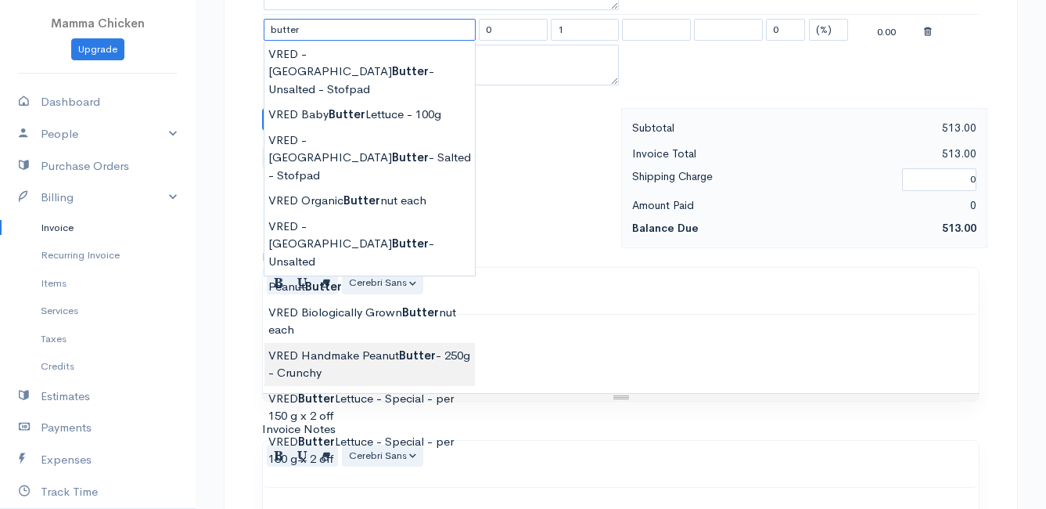
scroll to position [1157, 0]
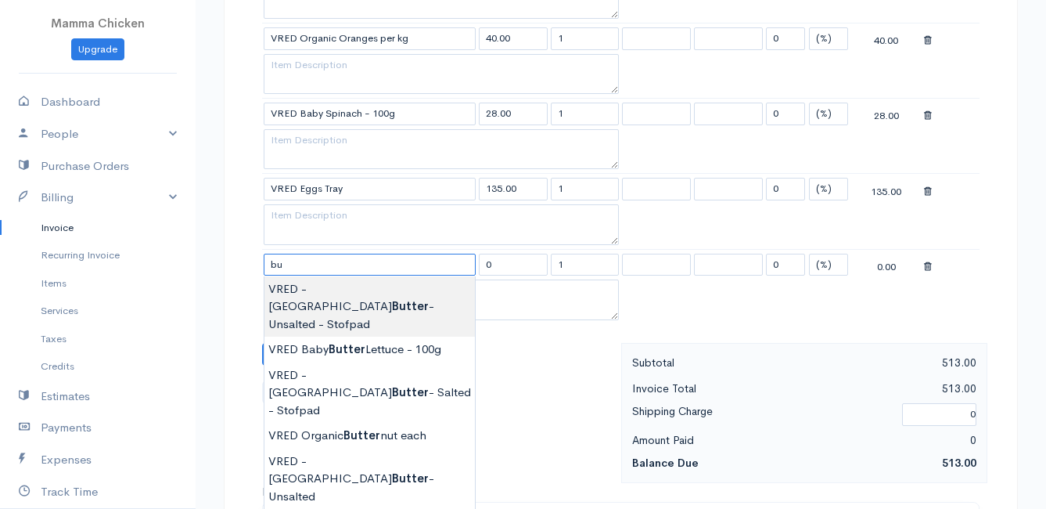
type input "b"
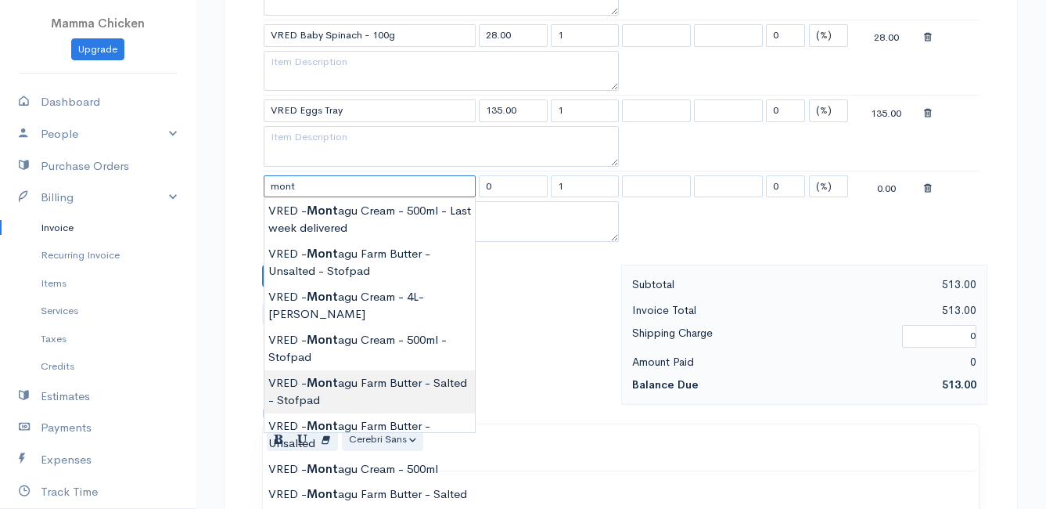
scroll to position [1314, 0]
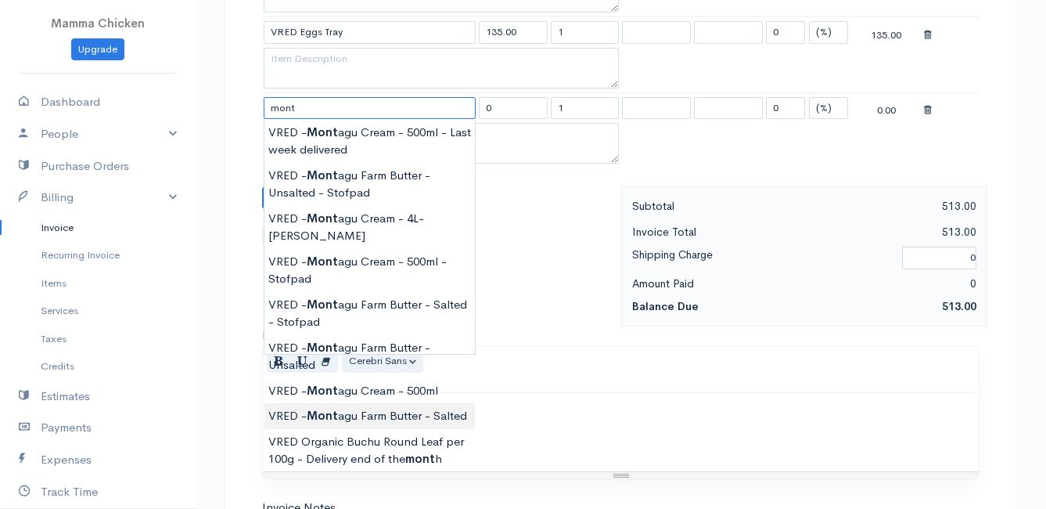
type input "VRED - [GEOGRAPHIC_DATA] Butter - Salted"
type input "110.00"
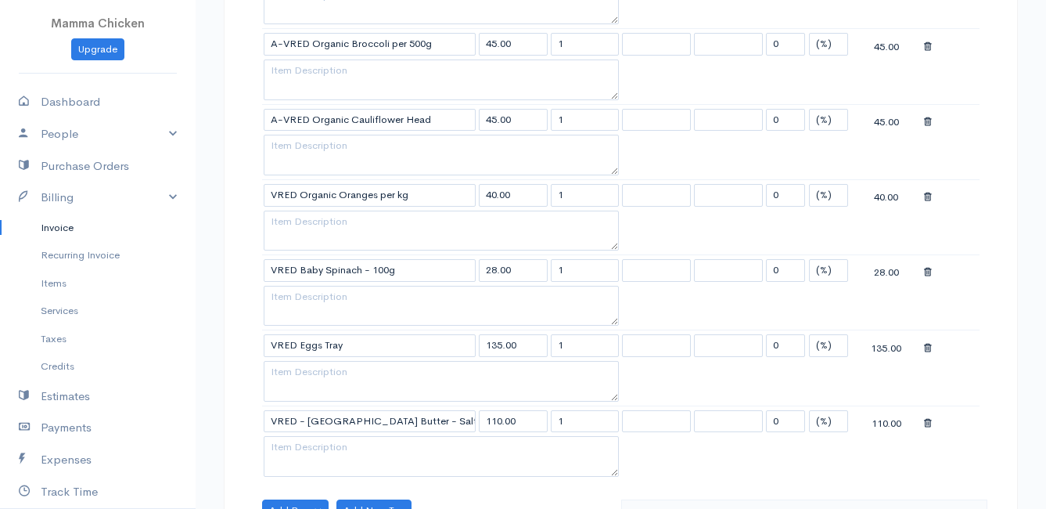
scroll to position [1236, 0]
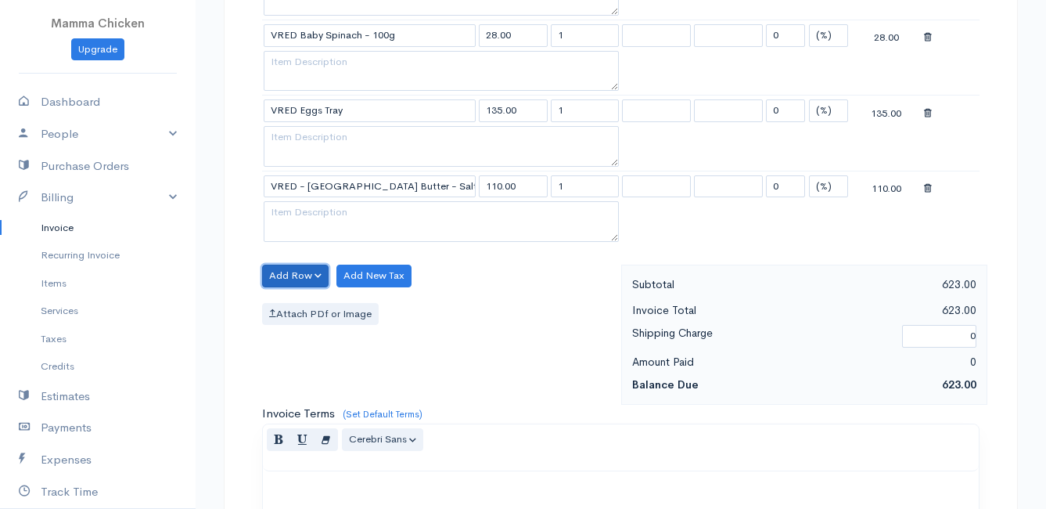
click at [305, 275] on button "Add Row" at bounding box center [295, 275] width 67 height 23
click at [293, 306] on link "Add Item Row" at bounding box center [325, 307] width 124 height 27
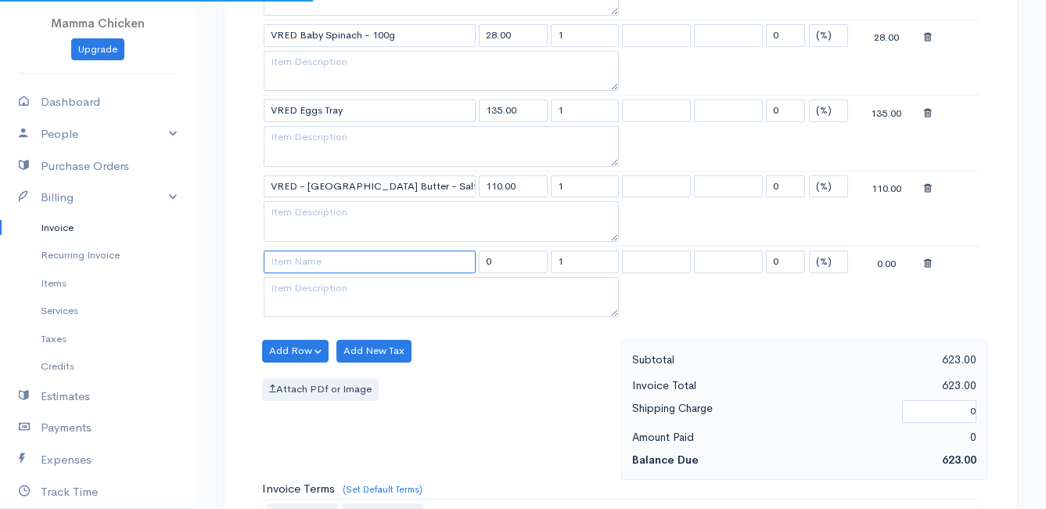
click at [292, 264] on input at bounding box center [370, 261] width 212 height 23
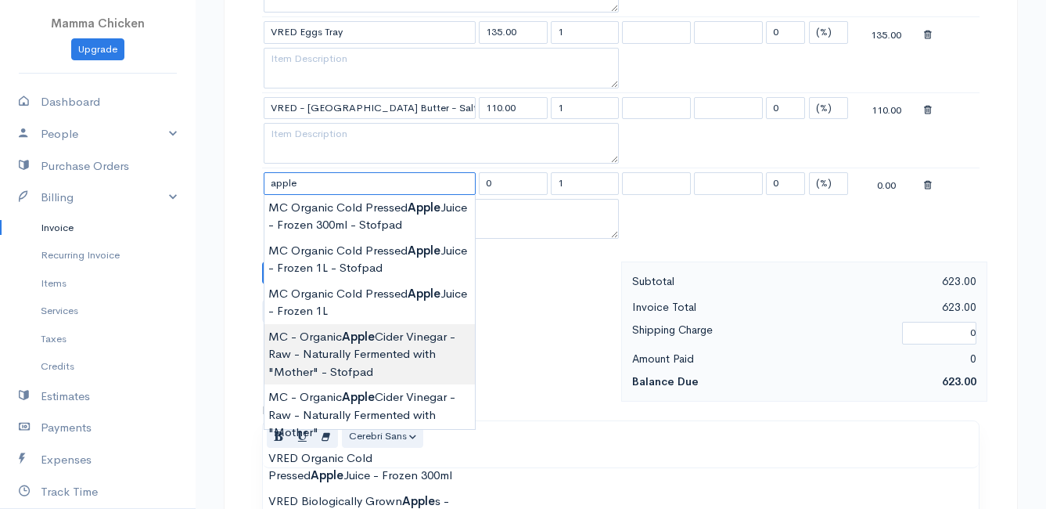
scroll to position [1392, 0]
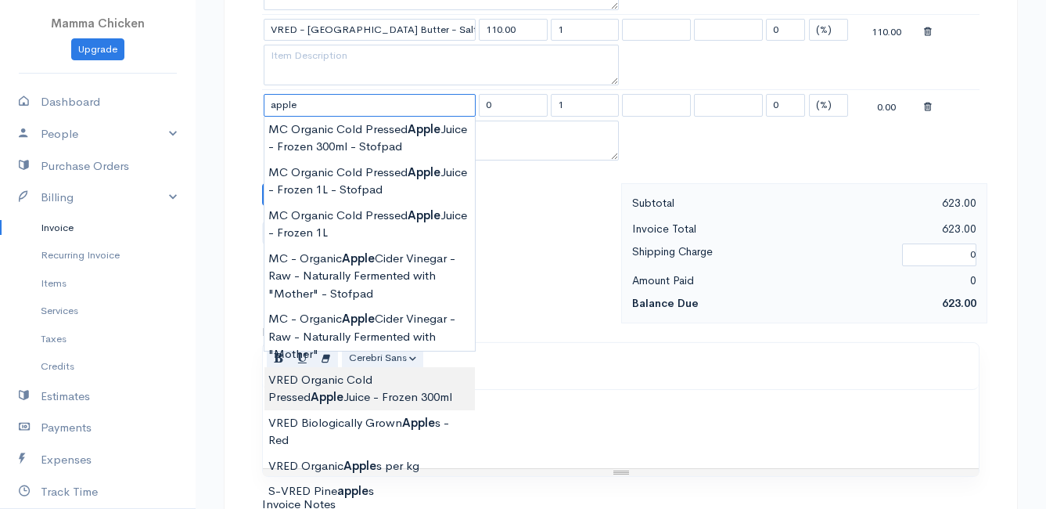
type input "VRED Organic Cold Pressed Apple Juice - Frozen 300ml"
type input "34.00"
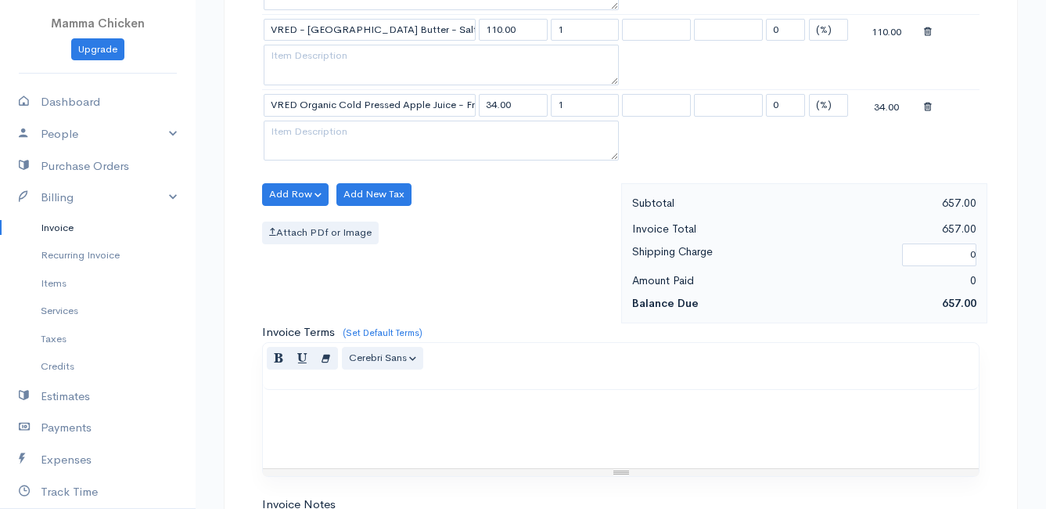
drag, startPoint x: 577, startPoint y: 108, endPoint x: 538, endPoint y: 108, distance: 39.9
click at [538, 108] on tr "VRED Organic Cold Pressed Apple Juice - Frozen 300ml 34.00 1 0 (%) Flat 34.00" at bounding box center [621, 104] width 718 height 31
type input "6"
click at [528, 254] on div "Add Row Add Item Row Add Time Row Add New Tax Attach PDf or Image" at bounding box center [437, 253] width 367 height 140
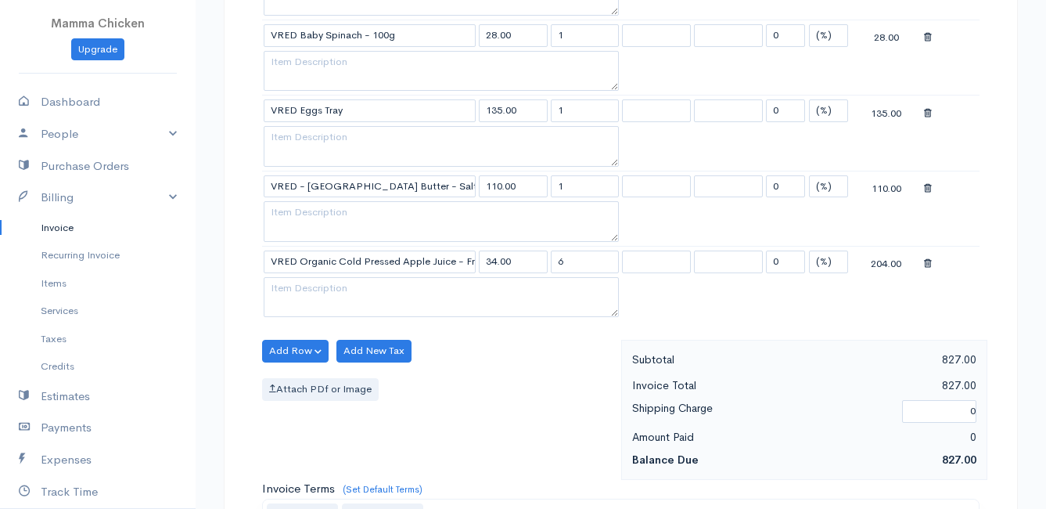
scroll to position [1314, 0]
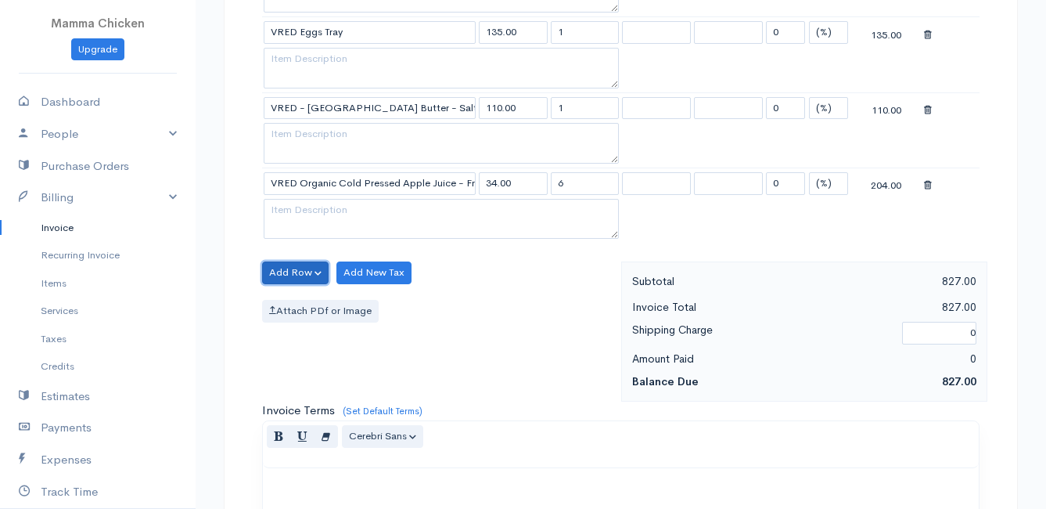
click at [282, 267] on button "Add Row" at bounding box center [295, 272] width 67 height 23
click at [288, 295] on link "Add Item Row" at bounding box center [325, 304] width 124 height 27
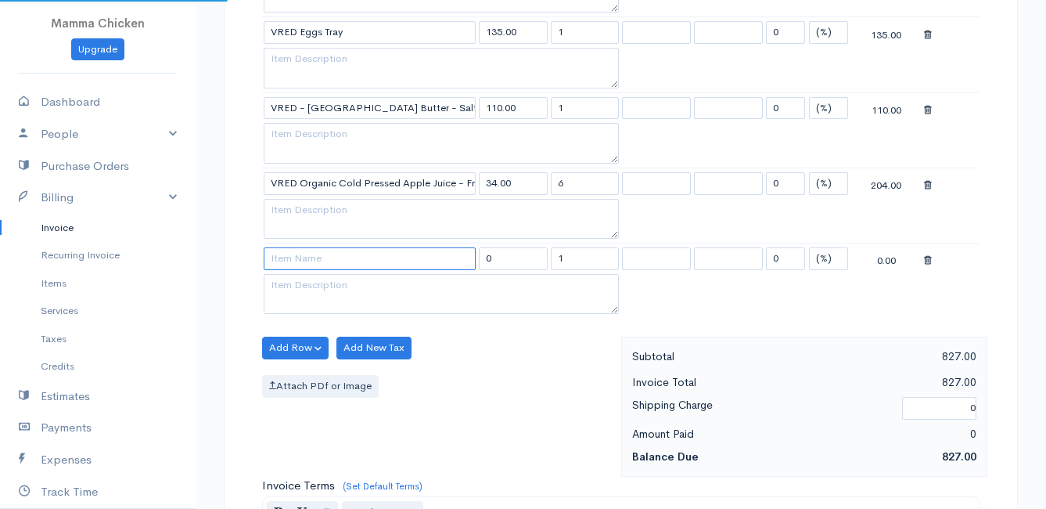
click at [290, 259] on input at bounding box center [370, 258] width 212 height 23
type input "Delivery Fee - [PERSON_NAME]"
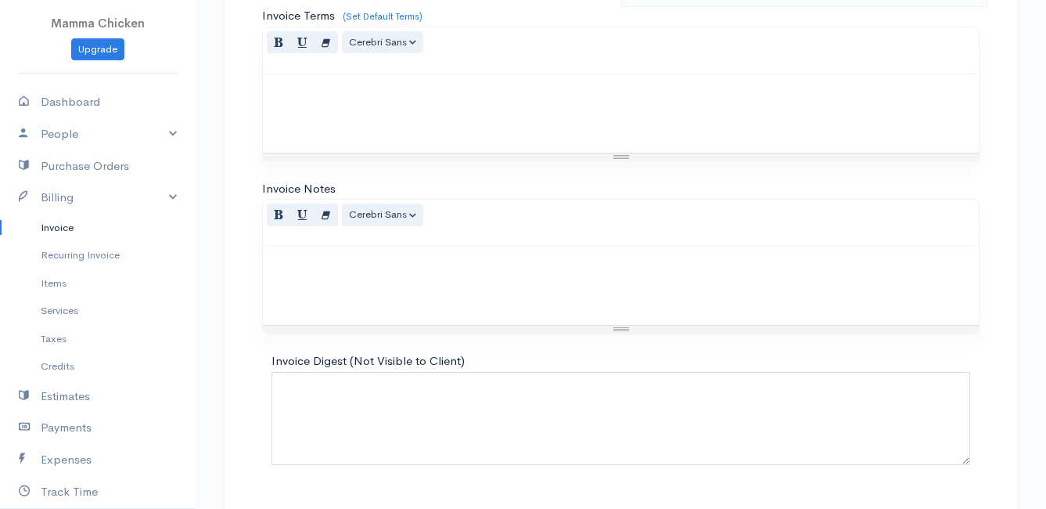
scroll to position [1823, 0]
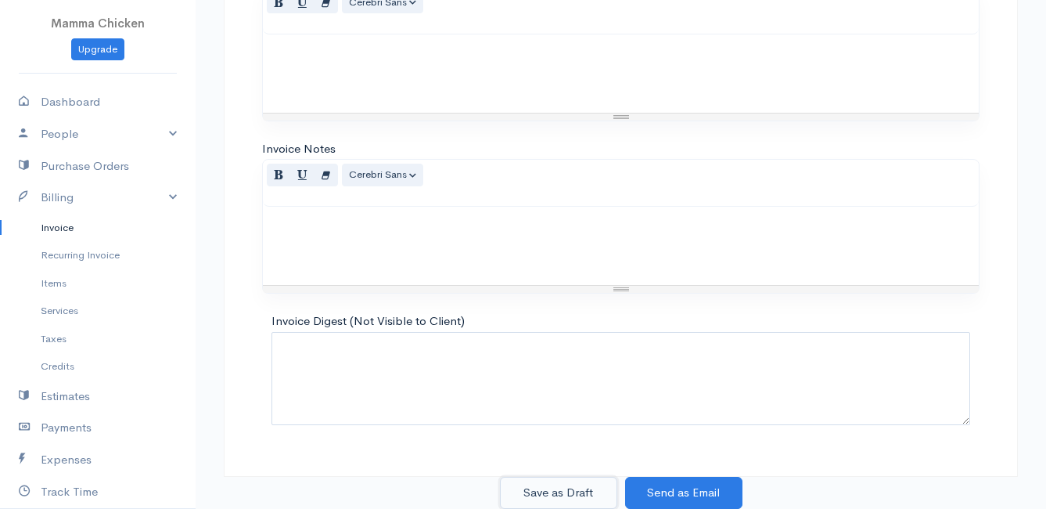
click at [559, 492] on button "Save as Draft" at bounding box center [558, 493] width 117 height 32
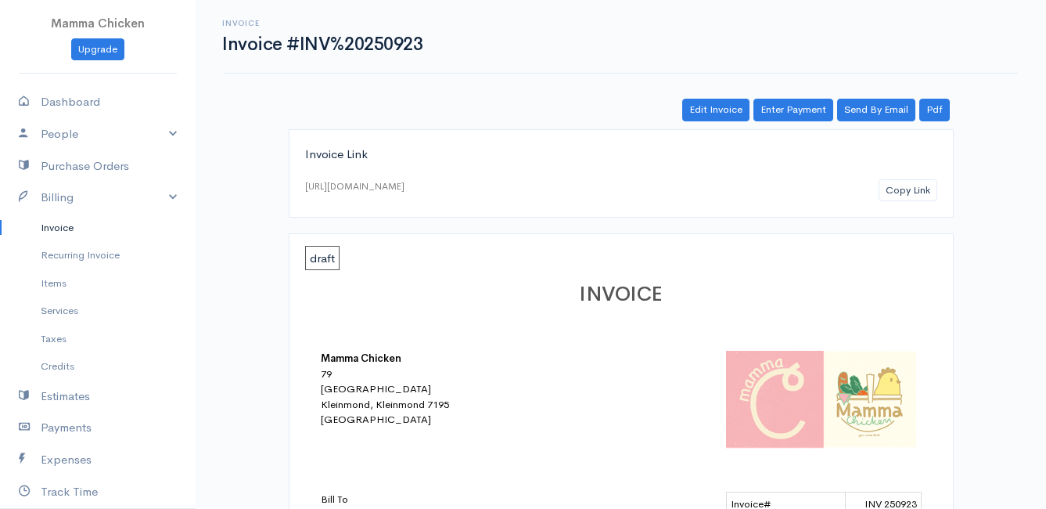
click at [68, 227] on link "Invoice" at bounding box center [98, 228] width 196 height 28
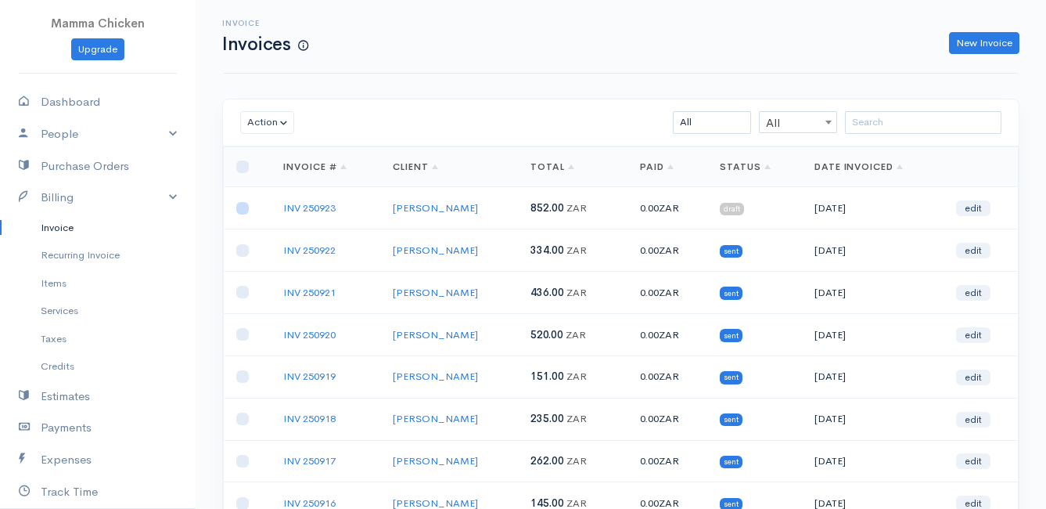
click at [239, 208] on input "checkbox" at bounding box center [242, 208] width 13 height 13
click at [274, 117] on button "Action" at bounding box center [267, 122] width 54 height 23
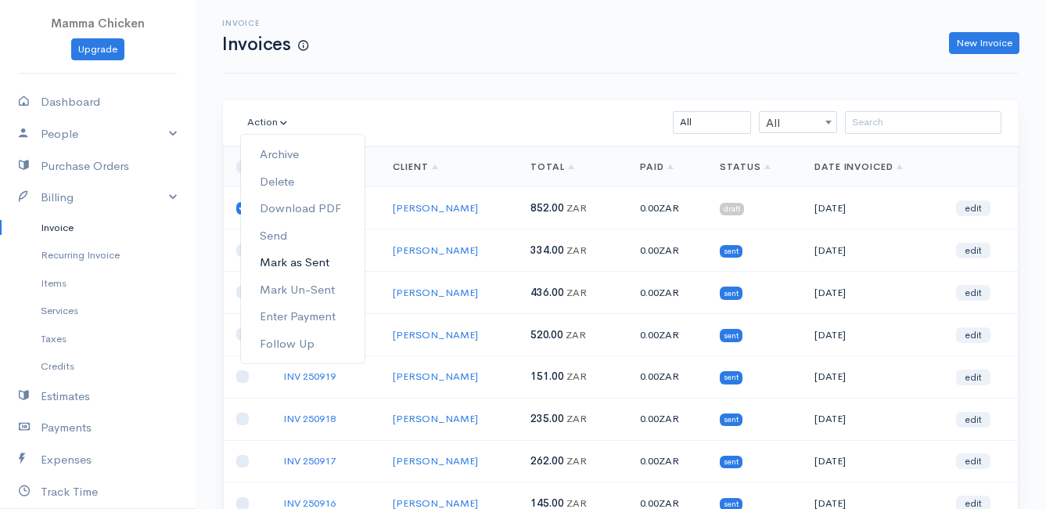
click at [310, 260] on link "Mark as Sent" at bounding box center [303, 262] width 124 height 27
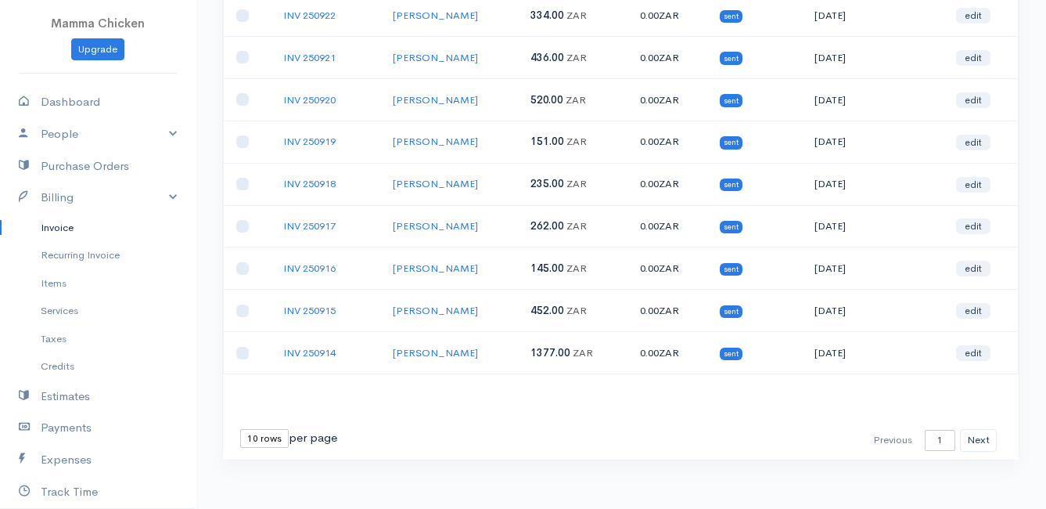
scroll to position [244, 0]
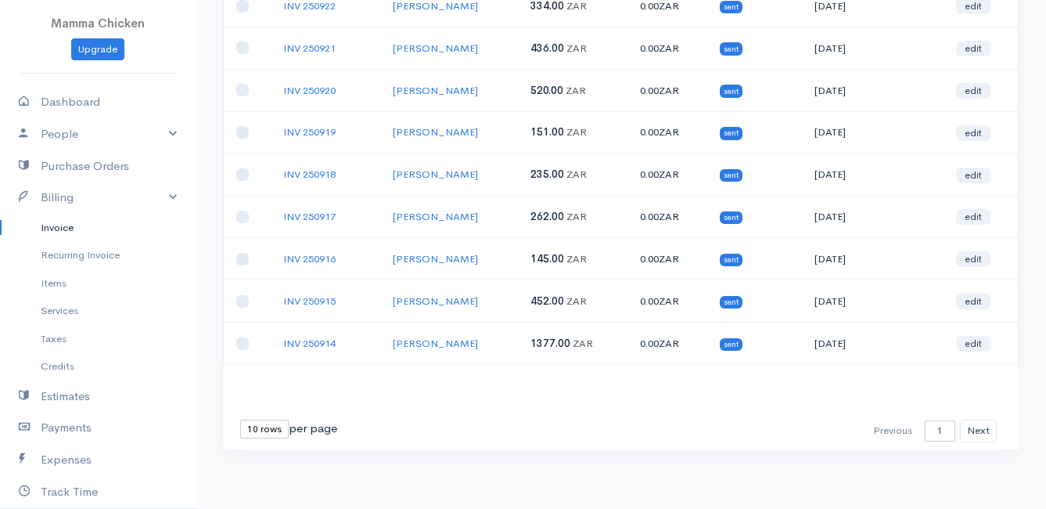
click at [250, 435] on select "10 rows 25 rows 50 rows" at bounding box center [264, 428] width 49 height 19
click at [240, 419] on select "10 rows 25 rows 50 rows" at bounding box center [264, 428] width 49 height 19
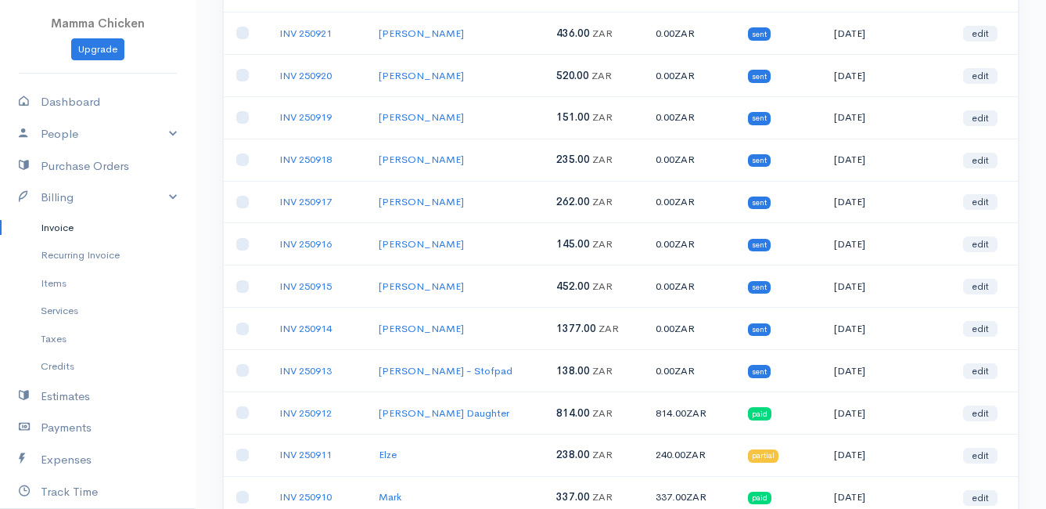
scroll to position [0, 0]
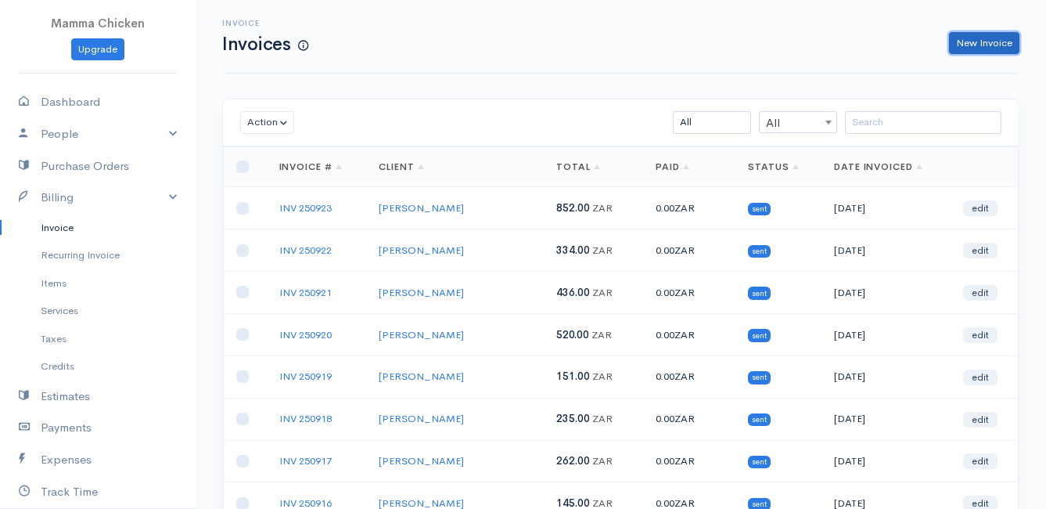
click at [964, 38] on link "New Invoice" at bounding box center [984, 43] width 70 height 23
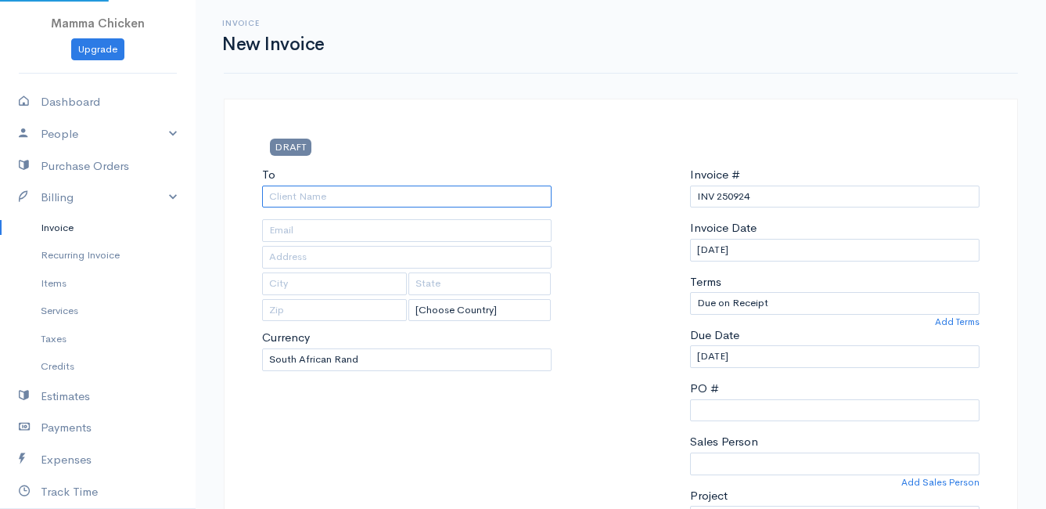
click at [275, 194] on input "To" at bounding box center [407, 196] width 290 height 23
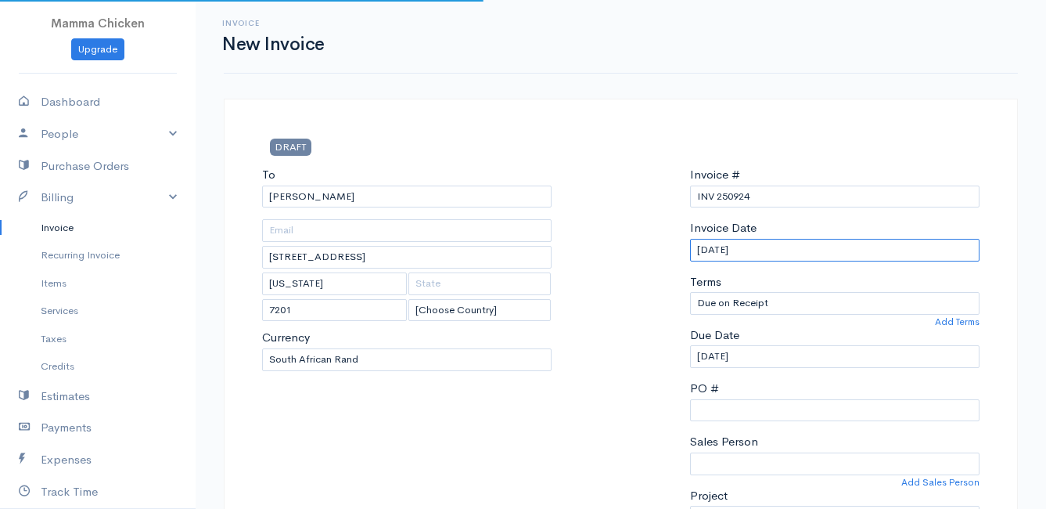
click at [794, 254] on input "[DATE]" at bounding box center [835, 250] width 290 height 23
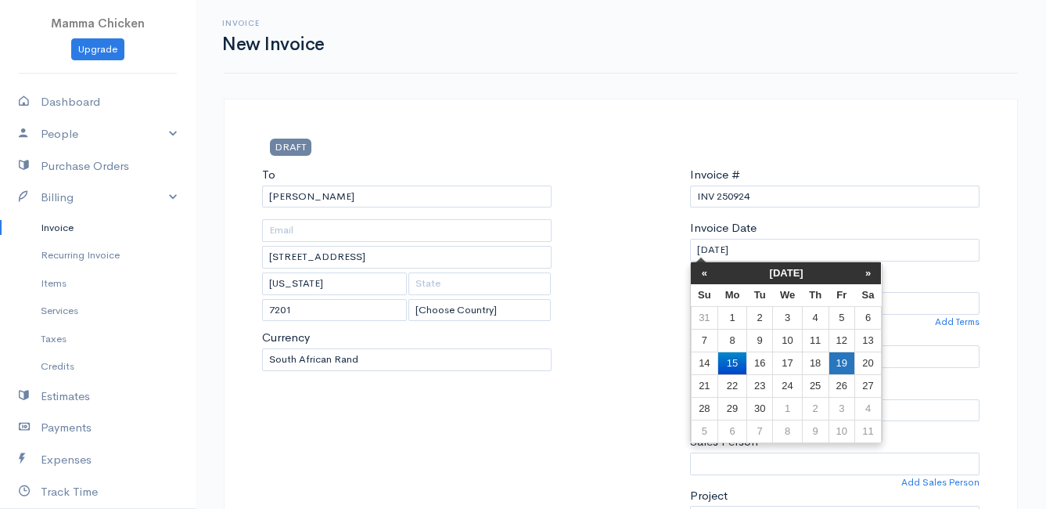
click at [847, 359] on td "19" at bounding box center [842, 362] width 26 height 23
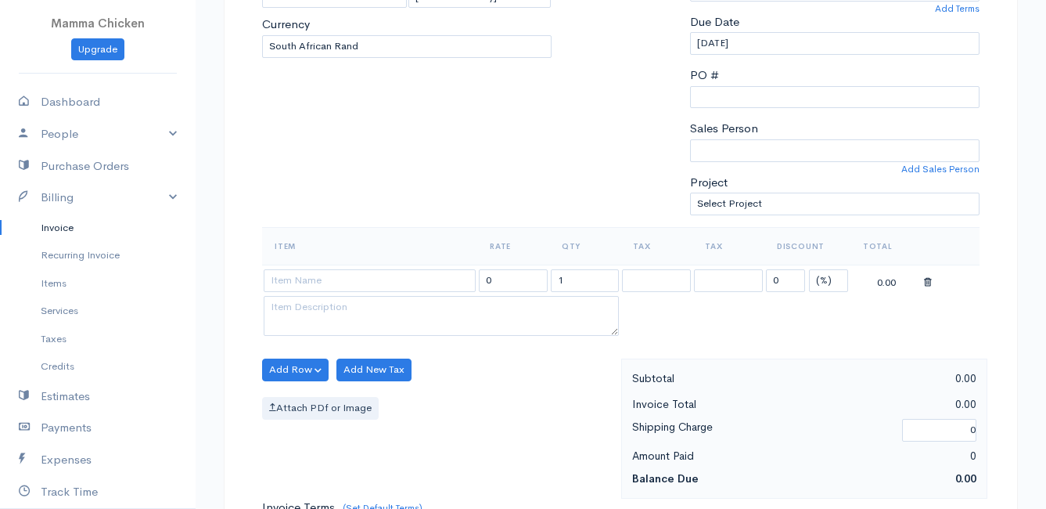
scroll to position [391, 0]
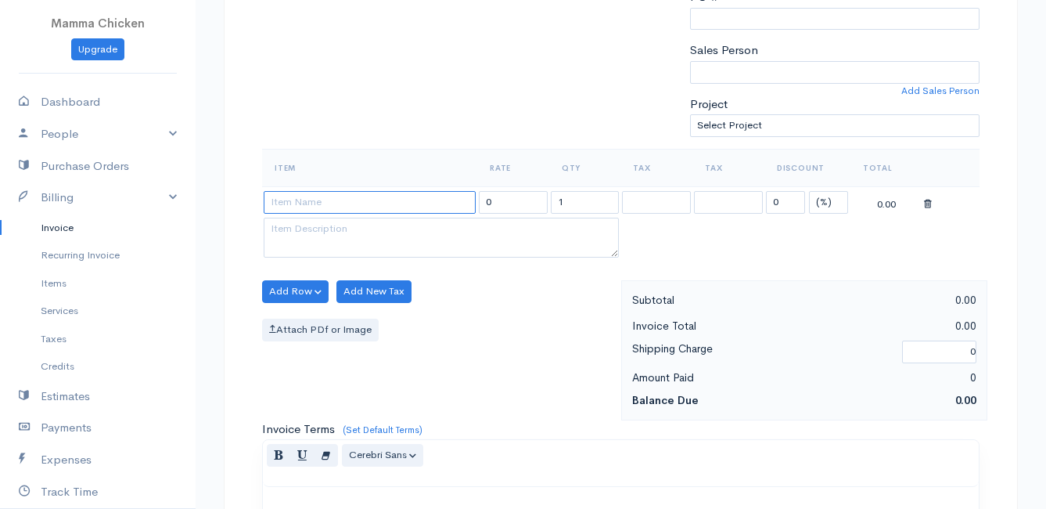
click at [331, 207] on input at bounding box center [370, 202] width 212 height 23
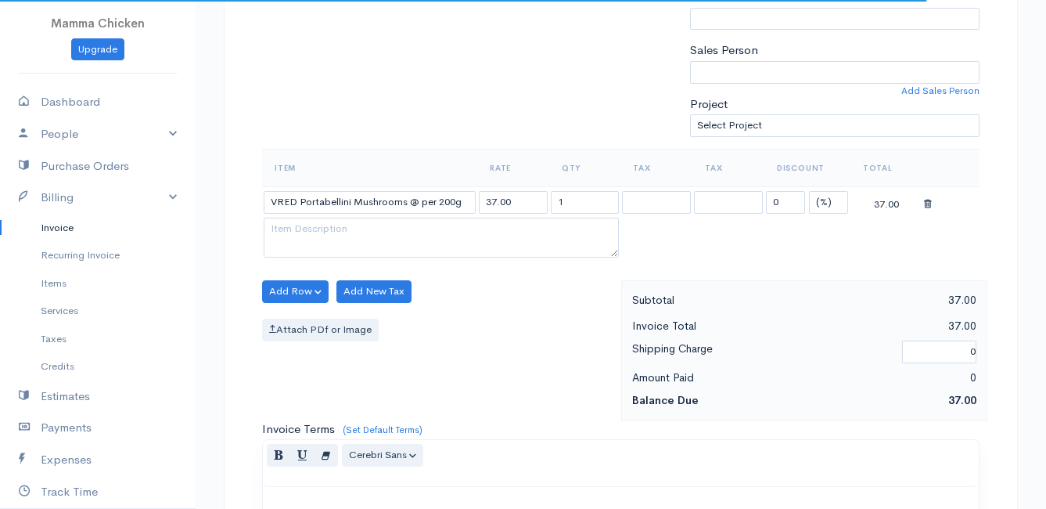
click at [344, 269] on body "Mamma Chicken Upgrade Dashboard People Clients Vendors Staff Users Purchase Ord…" at bounding box center [523, 285] width 1046 height 1353
click at [305, 293] on button "Add Row" at bounding box center [295, 291] width 67 height 23
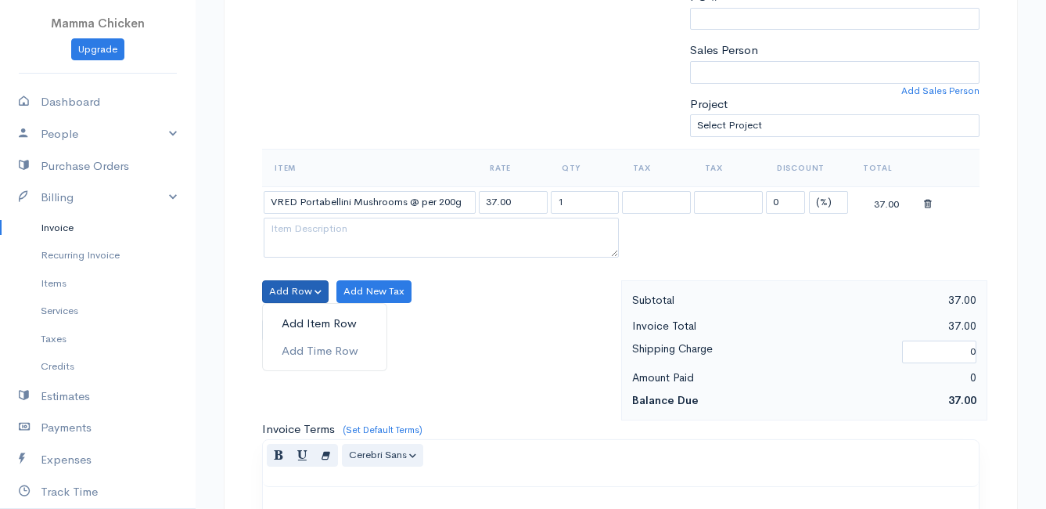
click at [299, 326] on link "Add Item Row" at bounding box center [325, 323] width 124 height 27
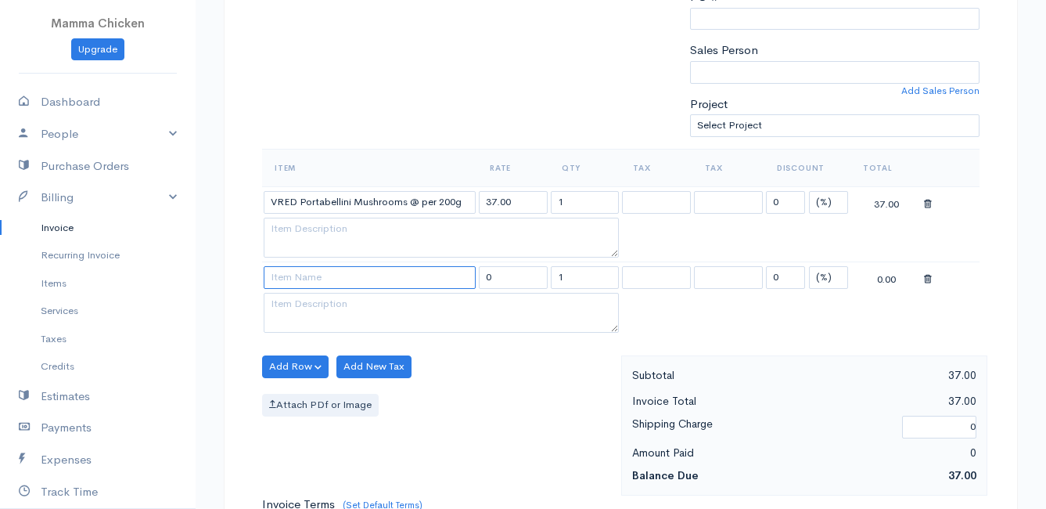
click at [293, 282] on input at bounding box center [370, 277] width 212 height 23
click at [362, 354] on body "Mamma Chicken Upgrade Dashboard People Clients Vendors Staff Users Purchase Ord…" at bounding box center [523, 323] width 1046 height 1428
click at [302, 366] on button "Add Row" at bounding box center [295, 366] width 67 height 23
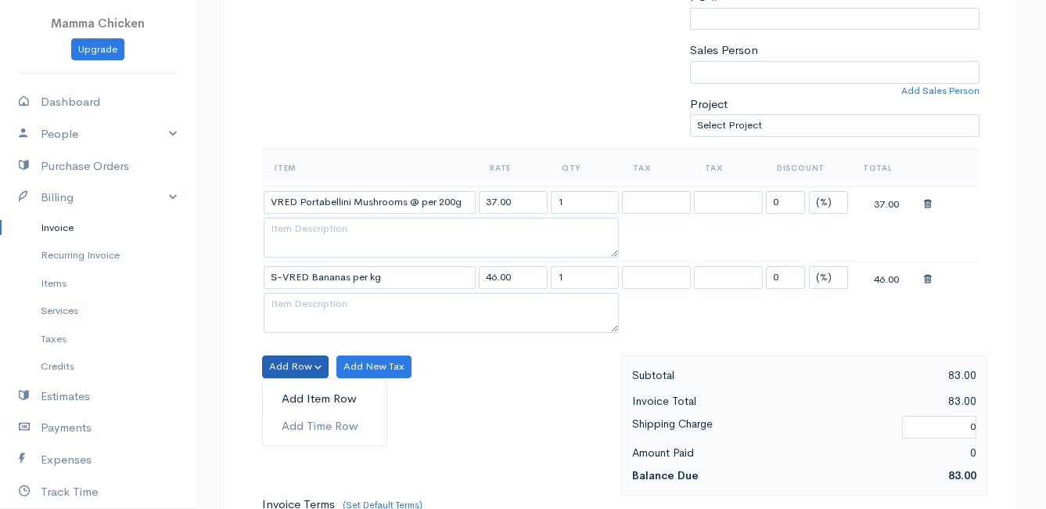
click at [300, 391] on link "Add Item Row" at bounding box center [325, 398] width 124 height 27
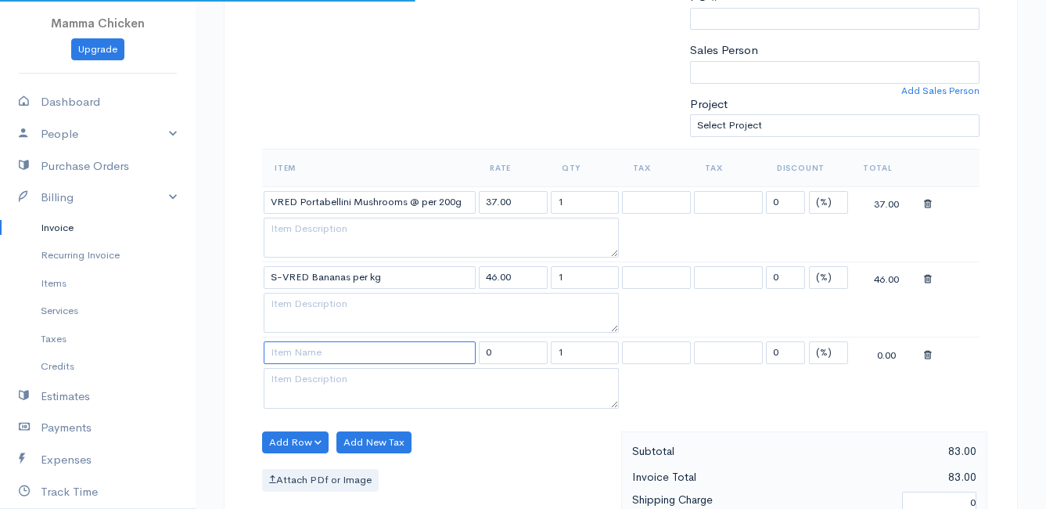
click at [304, 357] on input at bounding box center [370, 352] width 212 height 23
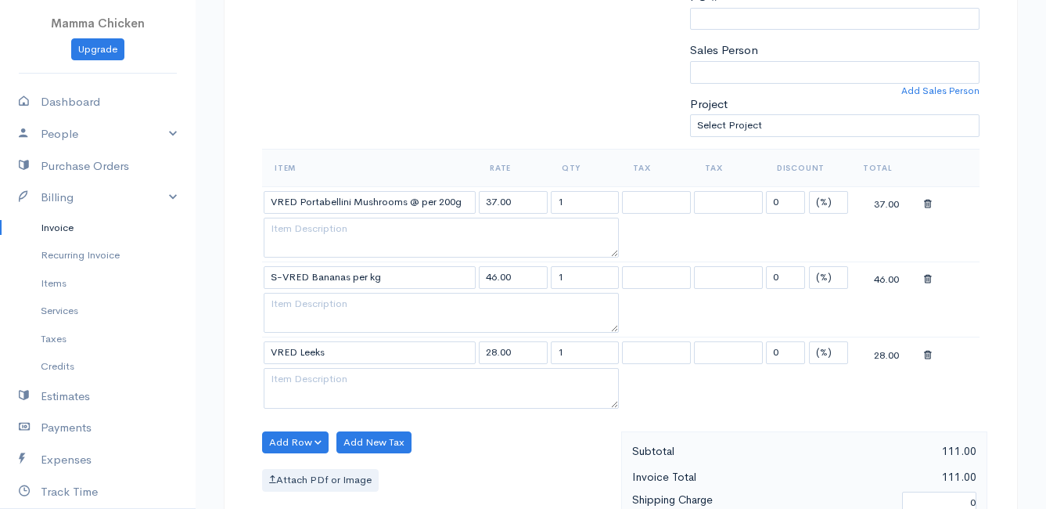
click at [340, 454] on body "Mamma Chicken Upgrade Dashboard People Clients Vendors Staff Users Purchase Ord…" at bounding box center [523, 360] width 1046 height 1503
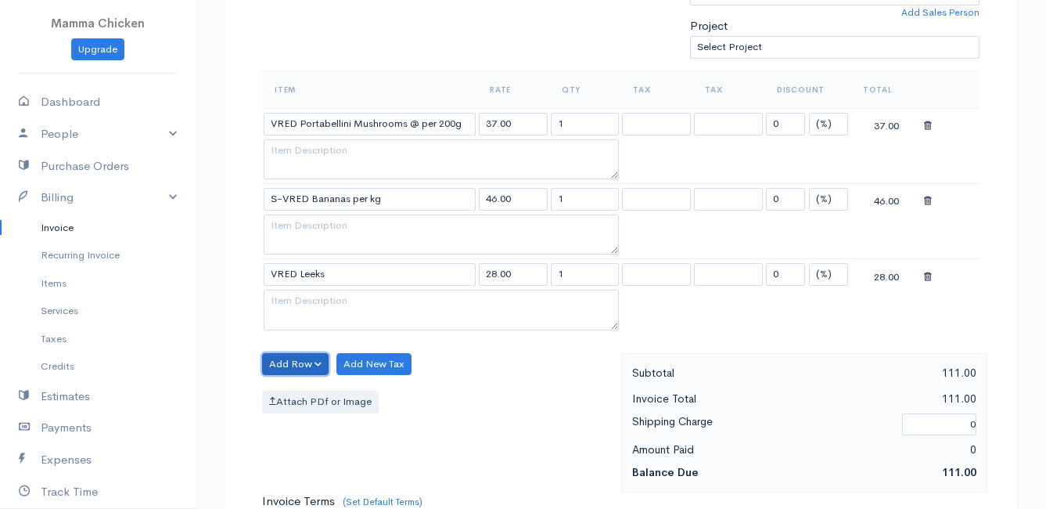
click at [299, 362] on button "Add Row" at bounding box center [295, 364] width 67 height 23
click at [315, 394] on link "Add Item Row" at bounding box center [325, 396] width 124 height 27
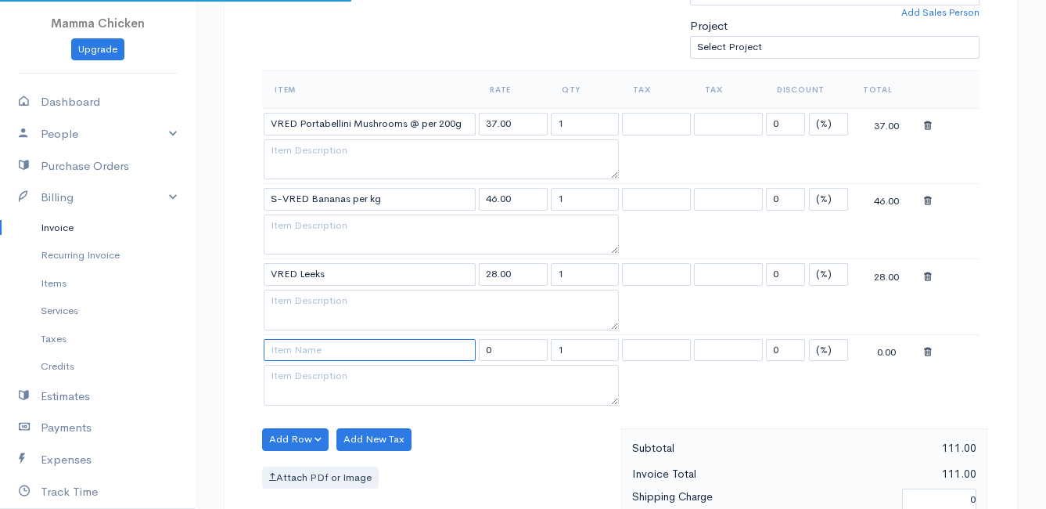
click at [304, 351] on input at bounding box center [370, 350] width 212 height 23
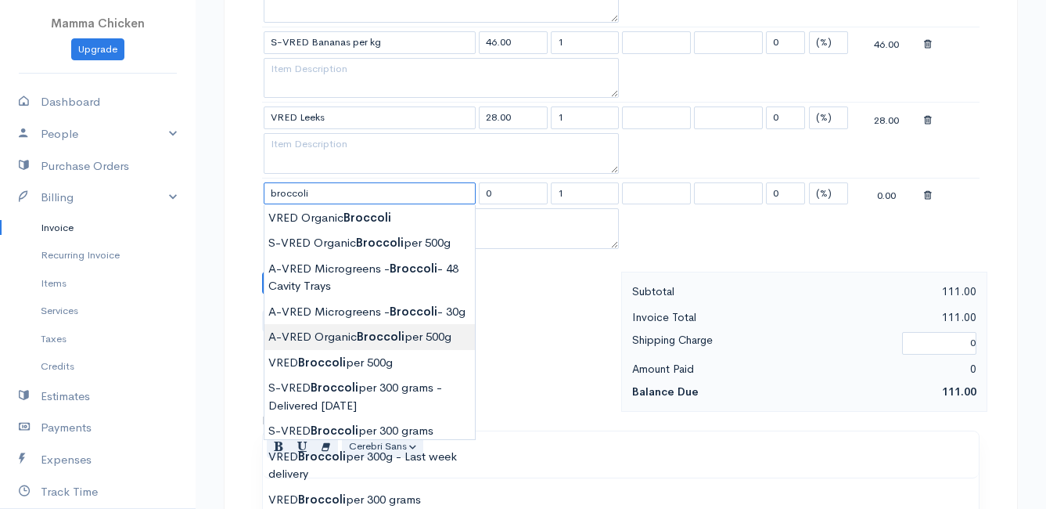
scroll to position [704, 0]
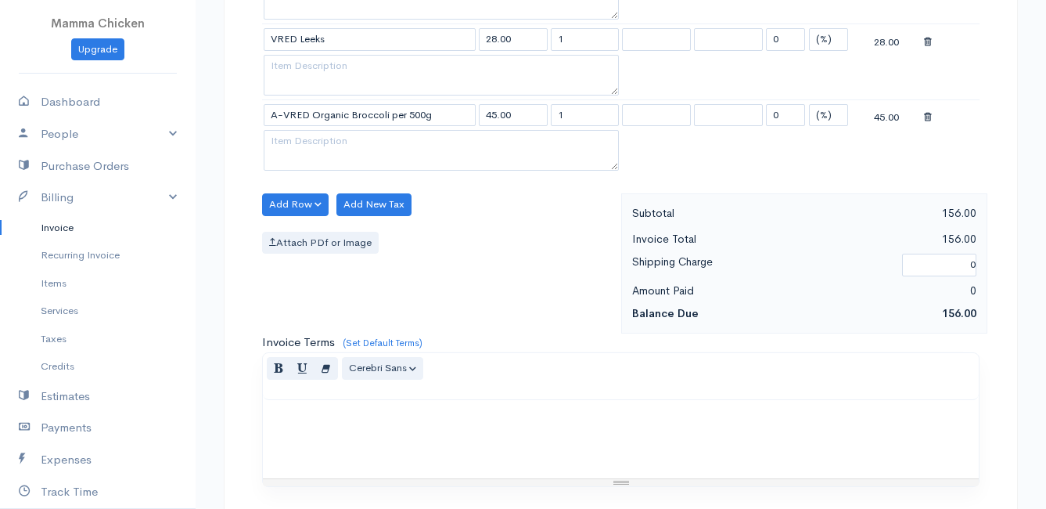
click at [378, 273] on body "Mamma Chicken Upgrade Dashboard People Clients Vendors Staff Users Purchase Ord…" at bounding box center [523, 85] width 1046 height 1578
click at [294, 199] on button "Add Row" at bounding box center [295, 204] width 67 height 23
click at [302, 233] on link "Add Item Row" at bounding box center [325, 236] width 124 height 27
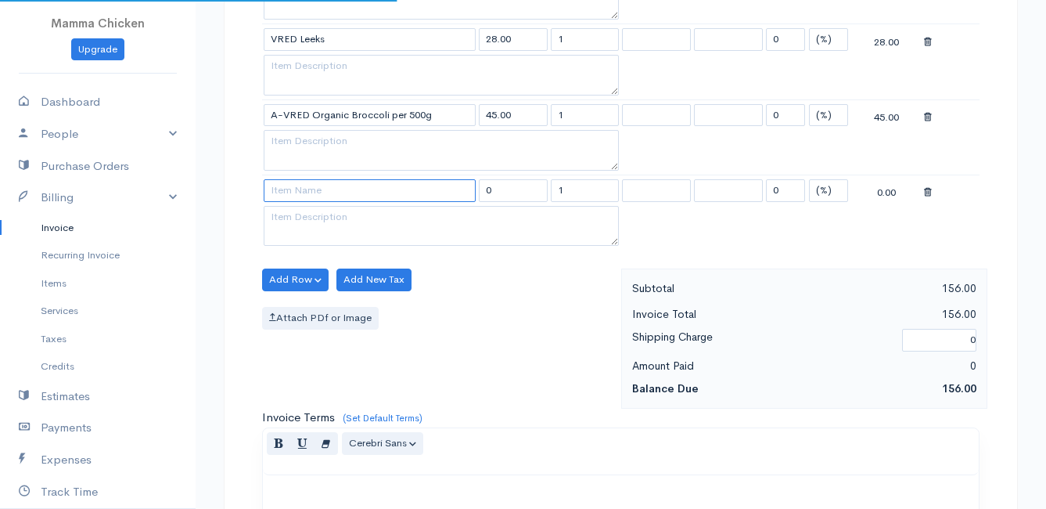
click at [303, 198] on input at bounding box center [370, 190] width 212 height 23
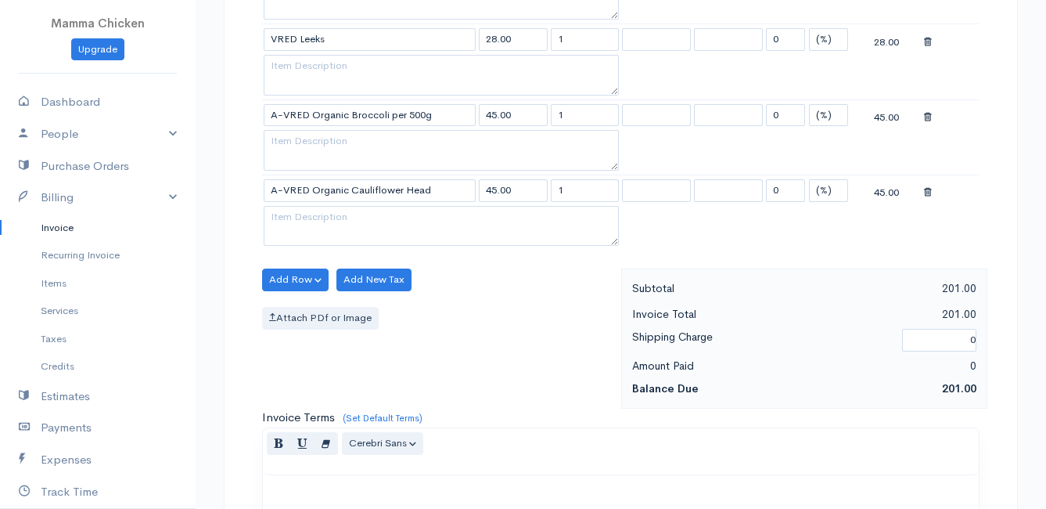
click at [405, 277] on body "Mamma Chicken Upgrade Dashboard People Clients Vendors Staff Users Purchase Ord…" at bounding box center [523, 123] width 1046 height 1654
click at [289, 282] on button "Add Row" at bounding box center [295, 279] width 67 height 23
click at [300, 304] on link "Add Item Row" at bounding box center [325, 311] width 124 height 27
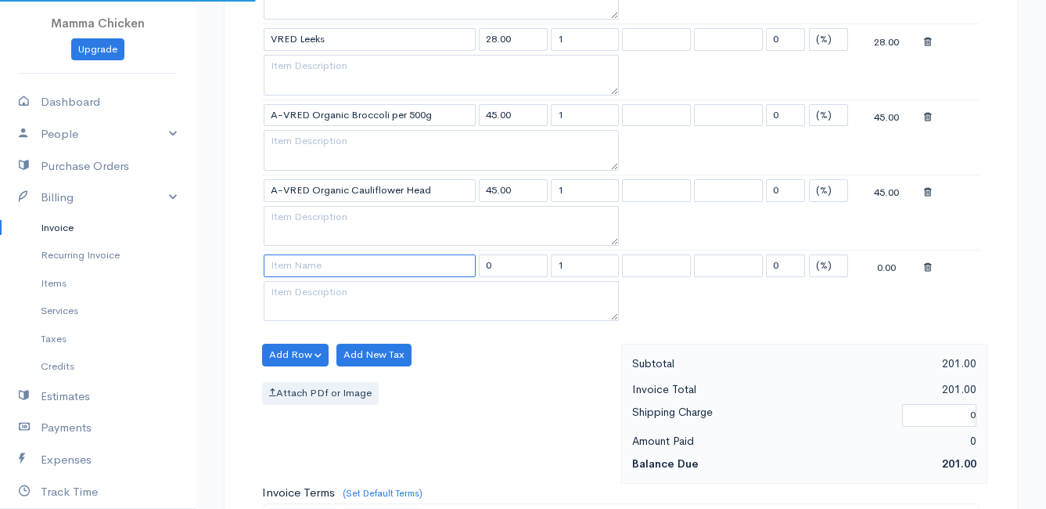
click at [303, 263] on input at bounding box center [370, 265] width 212 height 23
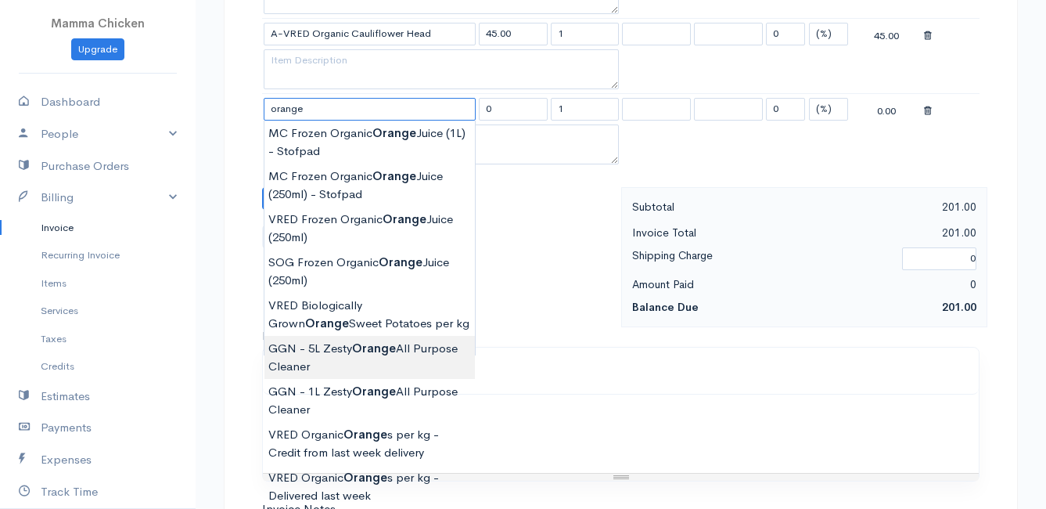
scroll to position [1017, 0]
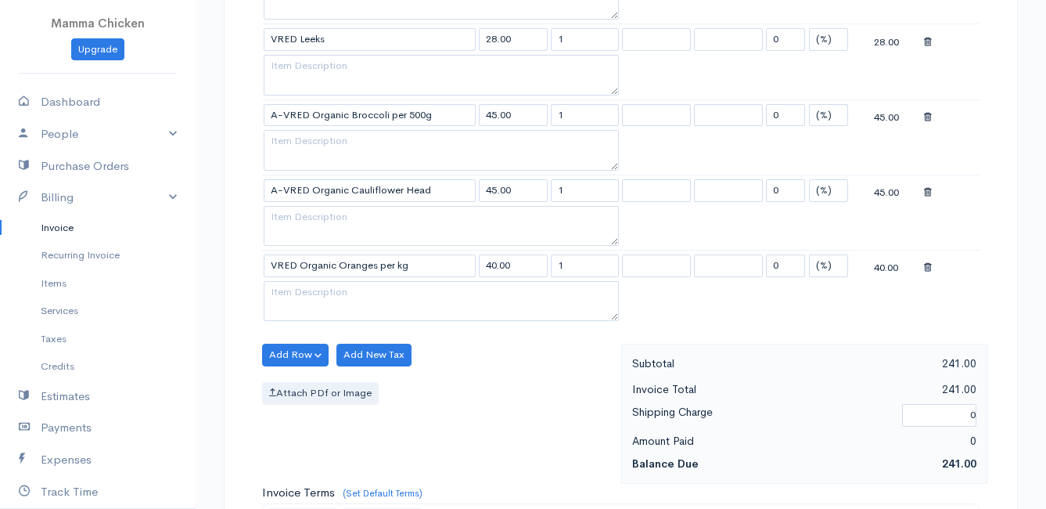
scroll to position [626, 0]
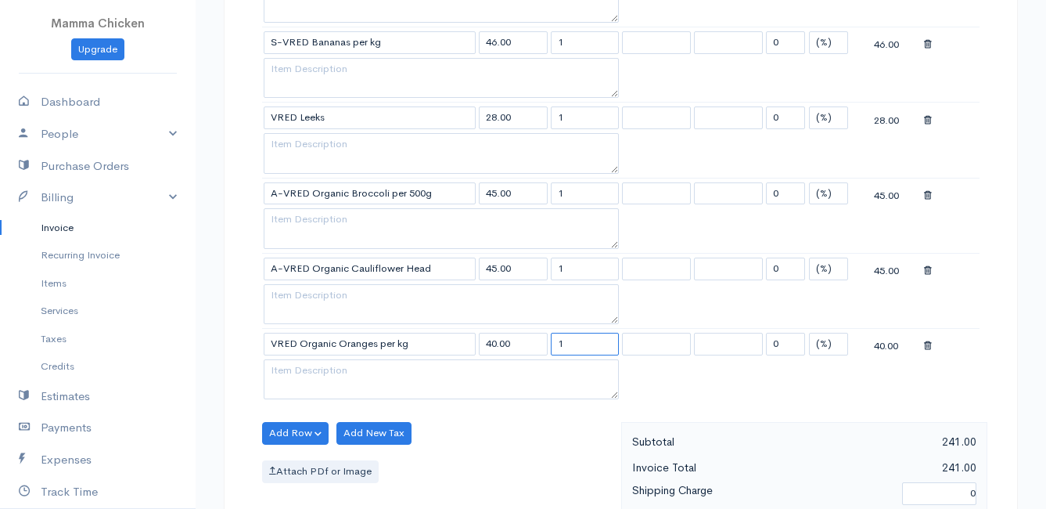
drag, startPoint x: 584, startPoint y: 344, endPoint x: 544, endPoint y: 350, distance: 40.4
click at [544, 350] on tr "VRED Organic Oranges per kg 40.00 1 0 (%) Flat 40.00" at bounding box center [621, 344] width 718 height 31
click at [537, 436] on div "Add Row Add Item Row Add Time Row Add New Tax Attach PDf or Image" at bounding box center [437, 492] width 367 height 140
click at [298, 430] on button "Add Row" at bounding box center [295, 433] width 67 height 23
click at [301, 371] on link "Add Item Row" at bounding box center [325, 374] width 124 height 27
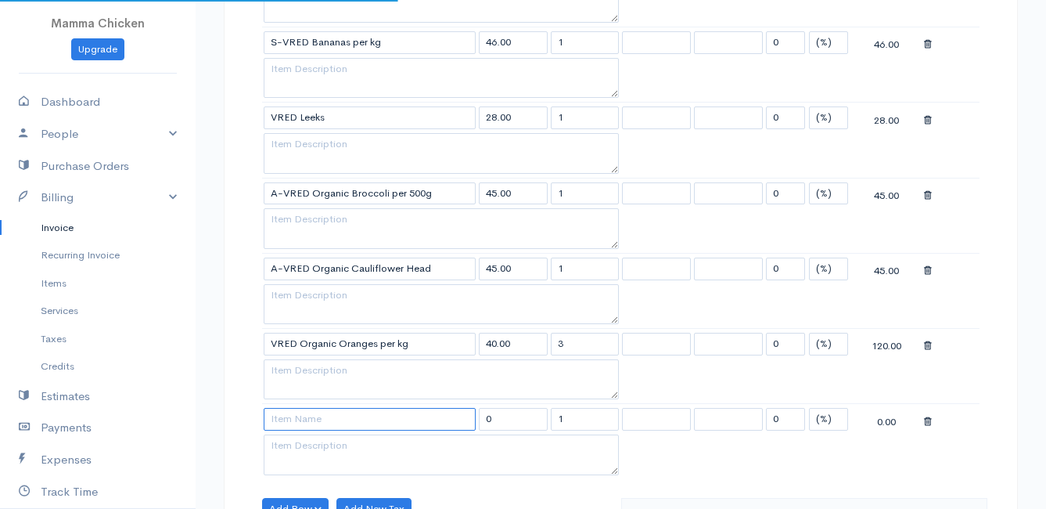
click at [301, 426] on input at bounding box center [370, 419] width 212 height 23
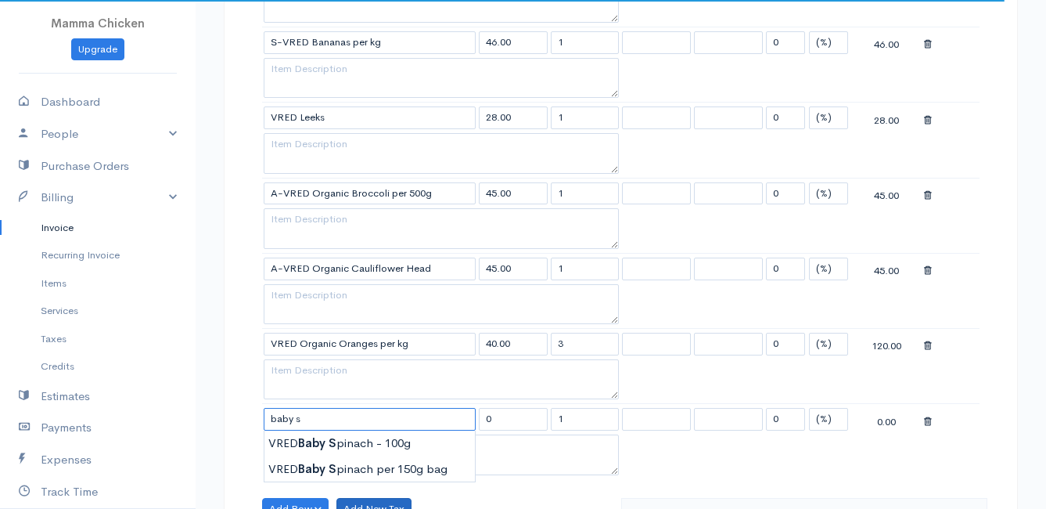
scroll to position [704, 0]
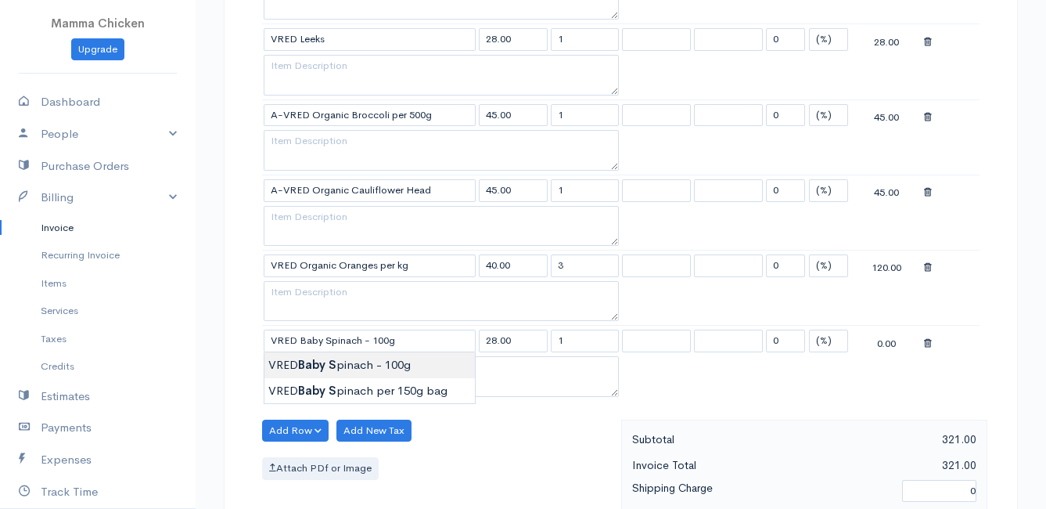
click at [353, 362] on body "Mamma Chicken Upgrade Dashboard People Clients Vendors Staff Users Purchase Ord…" at bounding box center [523, 198] width 1046 height 1804
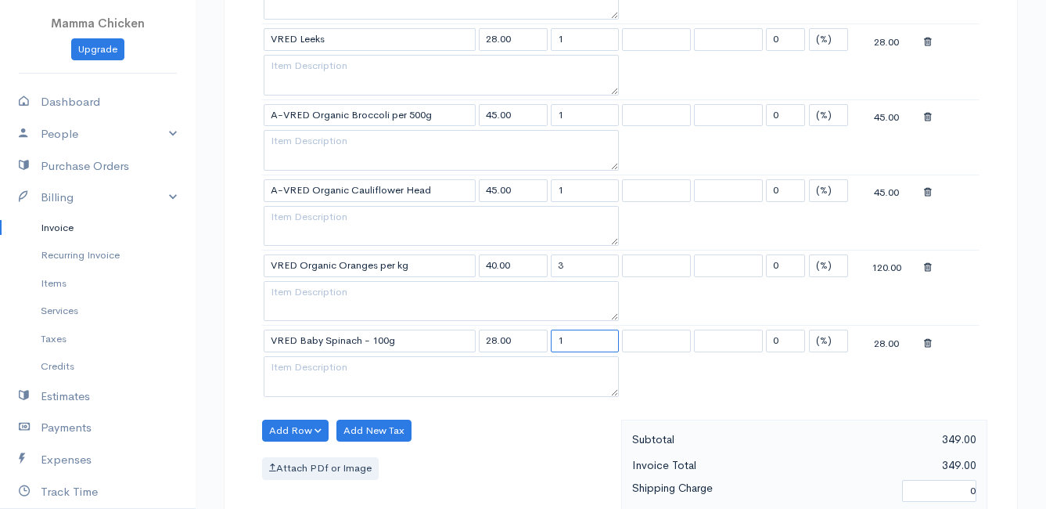
drag, startPoint x: 586, startPoint y: 339, endPoint x: 549, endPoint y: 341, distance: 36.9
click at [549, 341] on td "1" at bounding box center [585, 341] width 72 height 31
click at [514, 434] on div "Add Row Add Item Row Add Time Row Add New Tax Attach PDf or Image" at bounding box center [437, 489] width 367 height 140
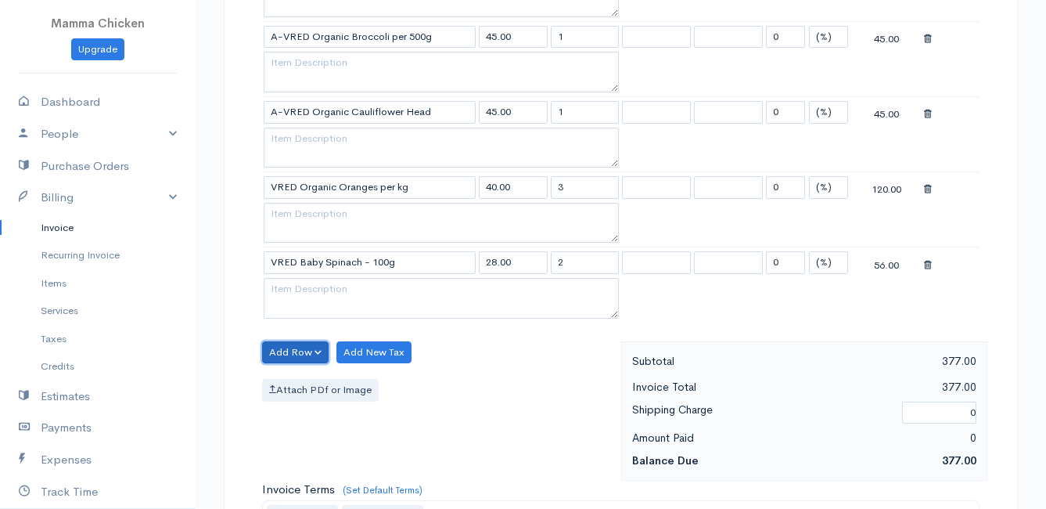
click at [297, 347] on button "Add Row" at bounding box center [295, 352] width 67 height 23
click at [293, 379] on link "Add Item Row" at bounding box center [325, 384] width 124 height 27
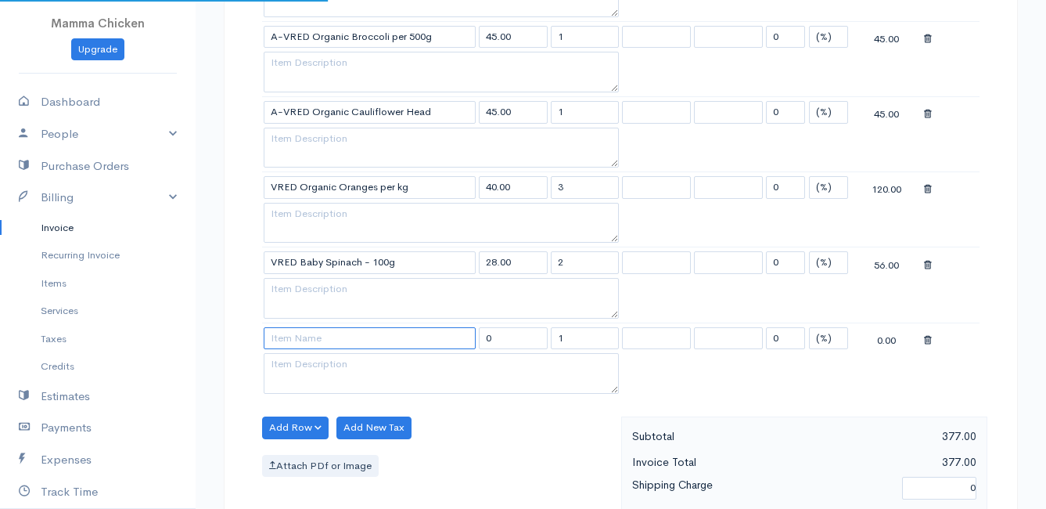
click at [292, 340] on input at bounding box center [370, 338] width 212 height 23
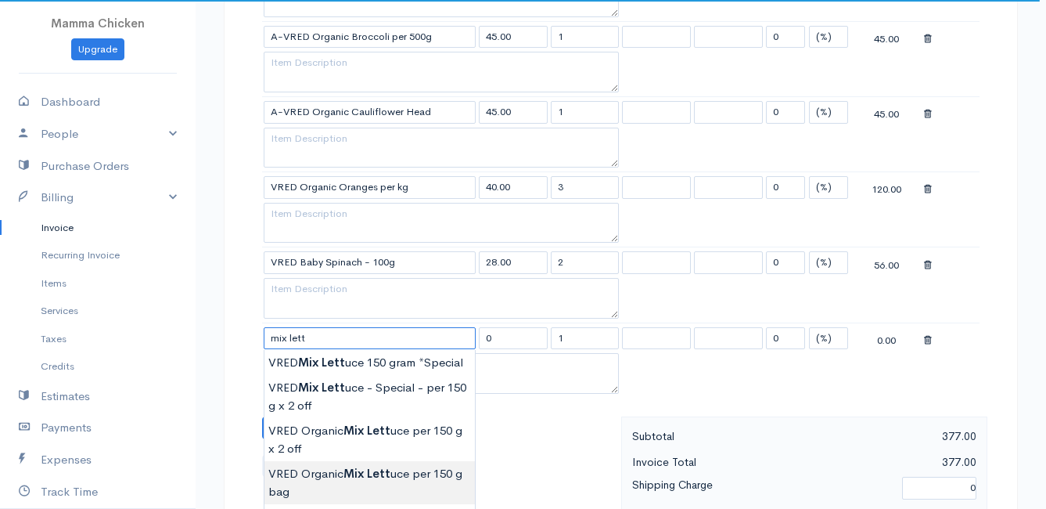
scroll to position [861, 0]
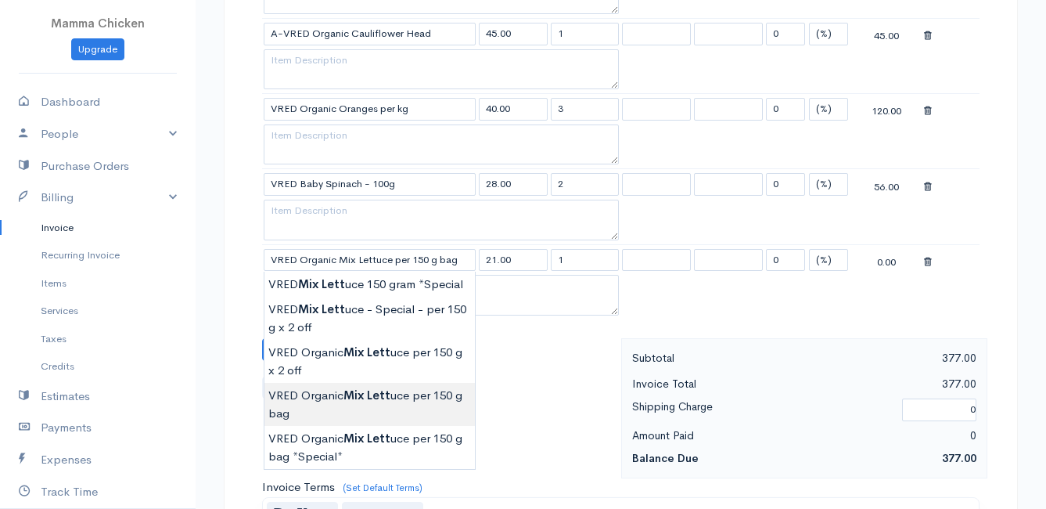
click at [389, 398] on body "Mamma Chicken Upgrade Dashboard People Clients Vendors Staff Users Purchase Ord…" at bounding box center [523, 79] width 1046 height 1880
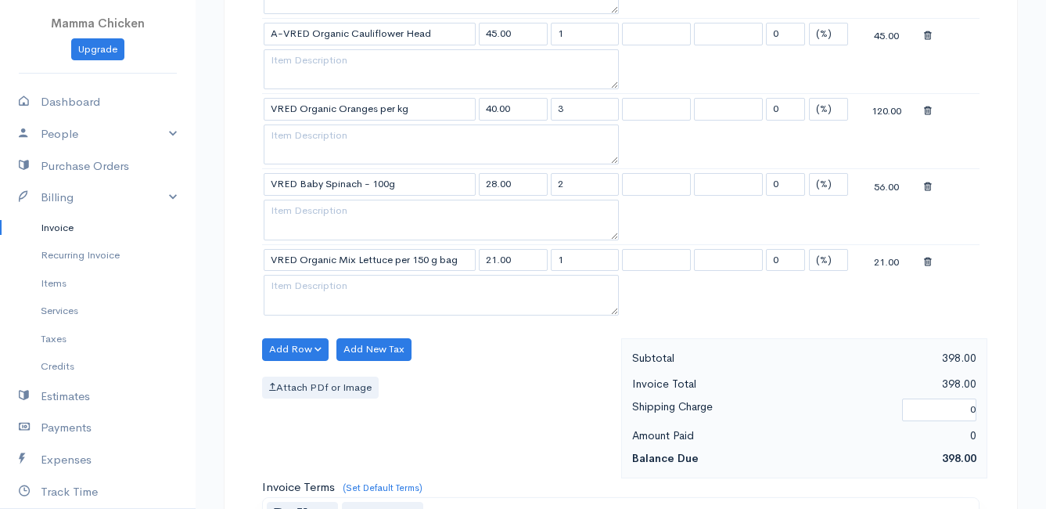
scroll to position [783, 0]
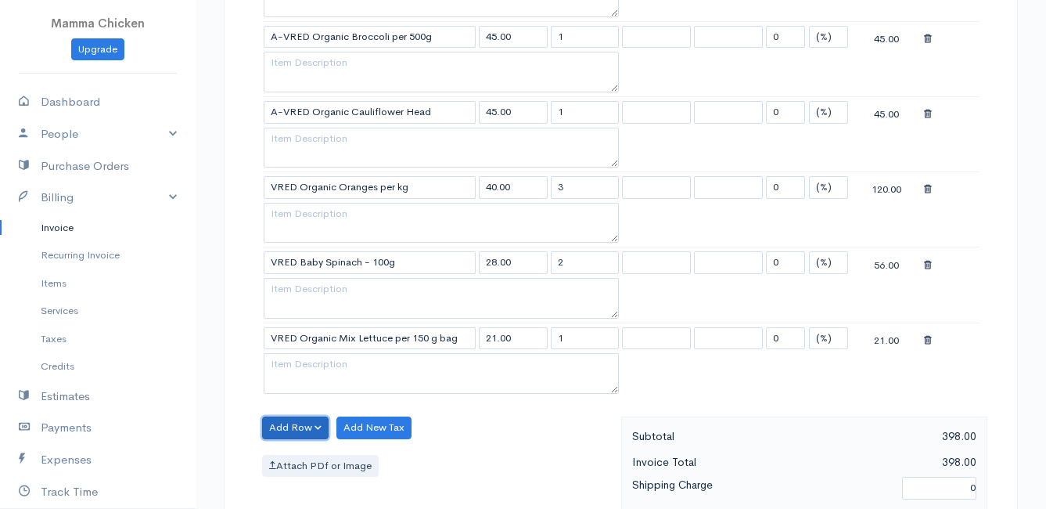
click at [298, 422] on button "Add Row" at bounding box center [295, 427] width 67 height 23
click at [301, 364] on link "Add Item Row" at bounding box center [325, 368] width 124 height 27
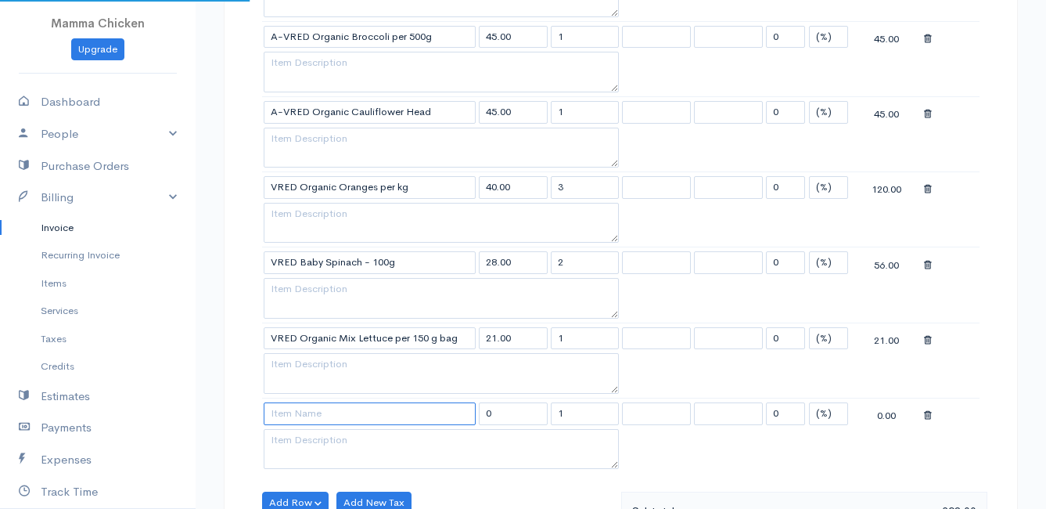
click at [307, 416] on input at bounding box center [370, 413] width 212 height 23
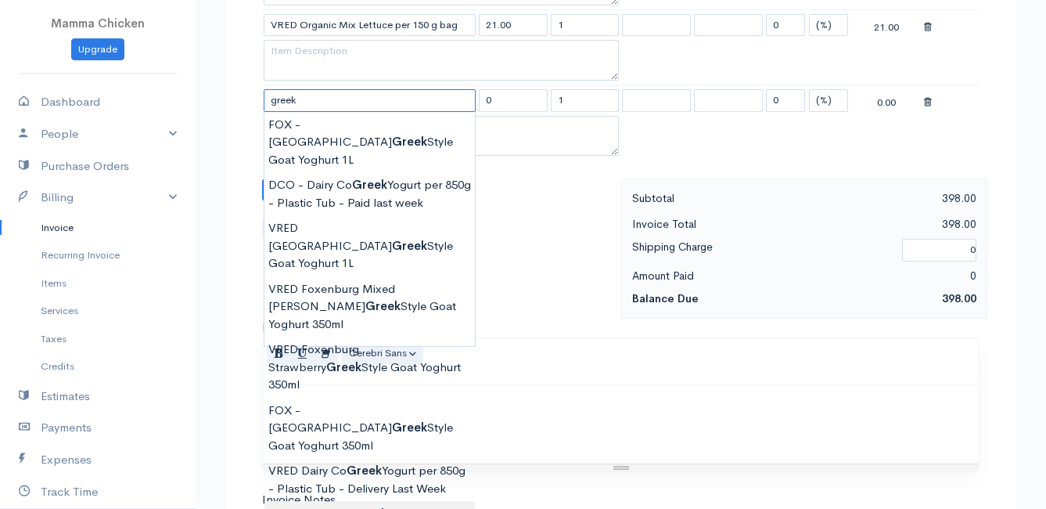
scroll to position [1174, 0]
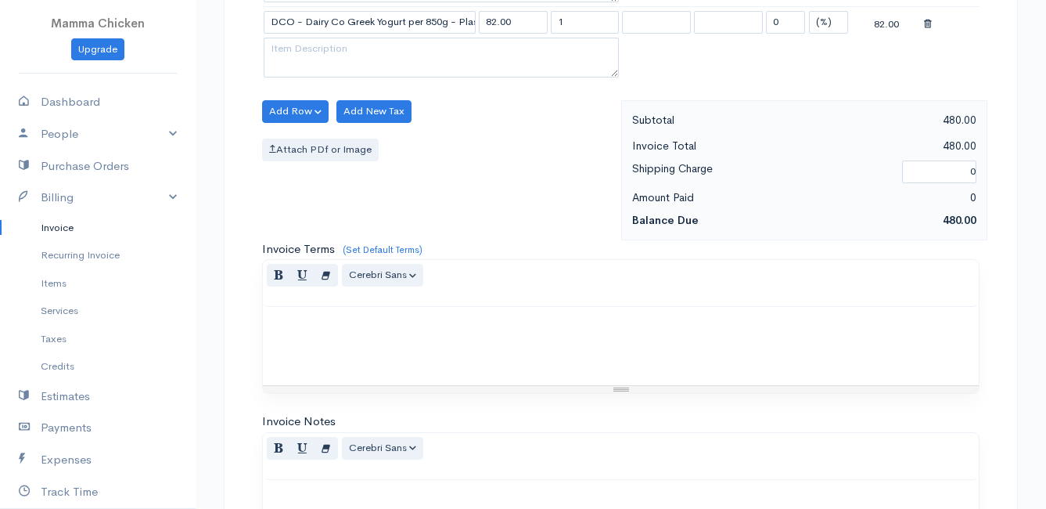
scroll to position [1096, 0]
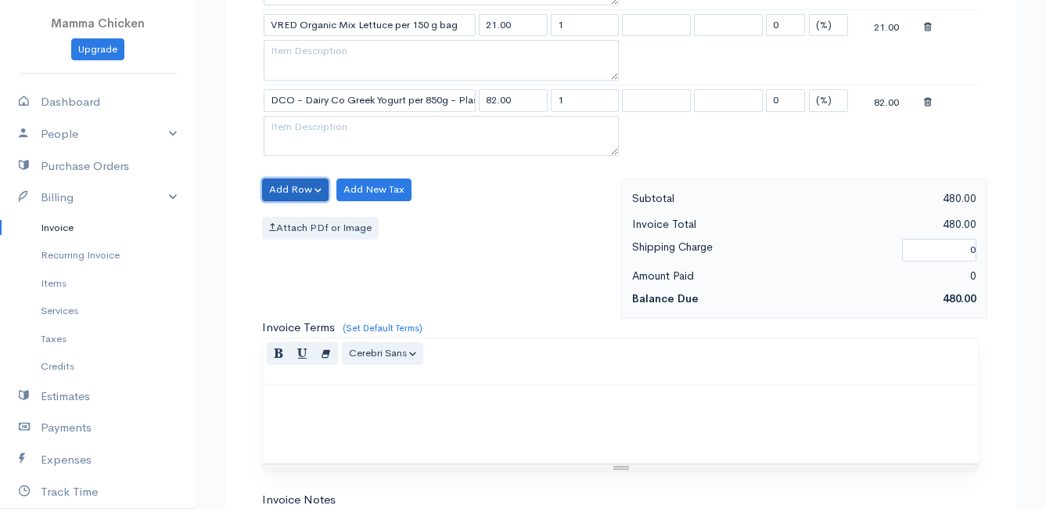
click at [282, 187] on button "Add Row" at bounding box center [295, 189] width 67 height 23
click at [290, 213] on link "Add Item Row" at bounding box center [325, 221] width 124 height 27
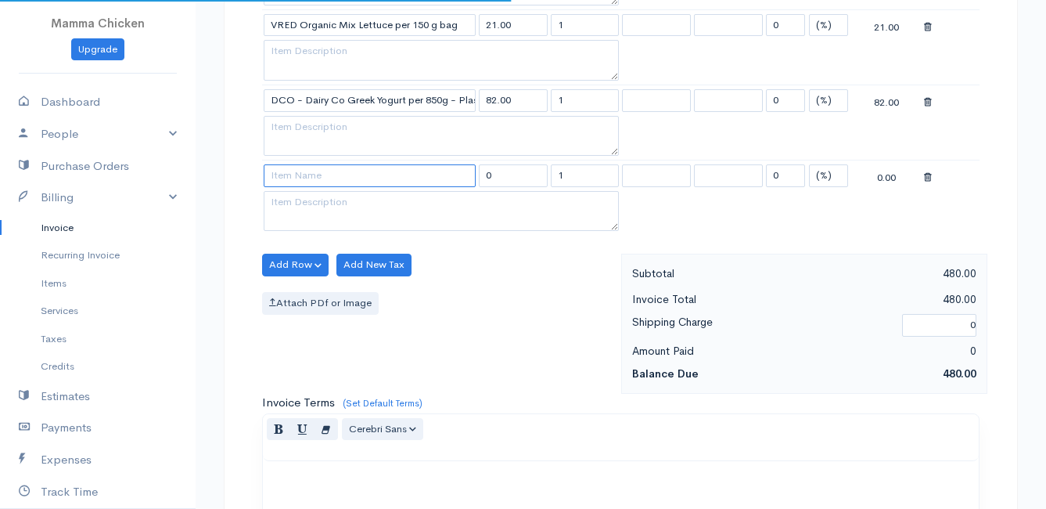
click at [292, 179] on input at bounding box center [370, 175] width 212 height 23
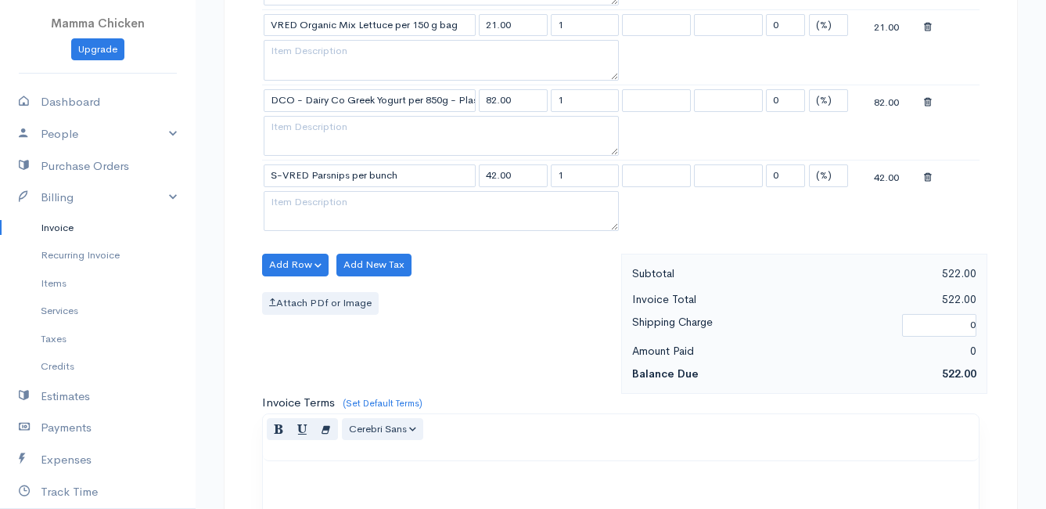
click at [304, 261] on button "Add Row" at bounding box center [295, 265] width 67 height 23
click at [292, 297] on link "Add Item Row" at bounding box center [325, 296] width 124 height 27
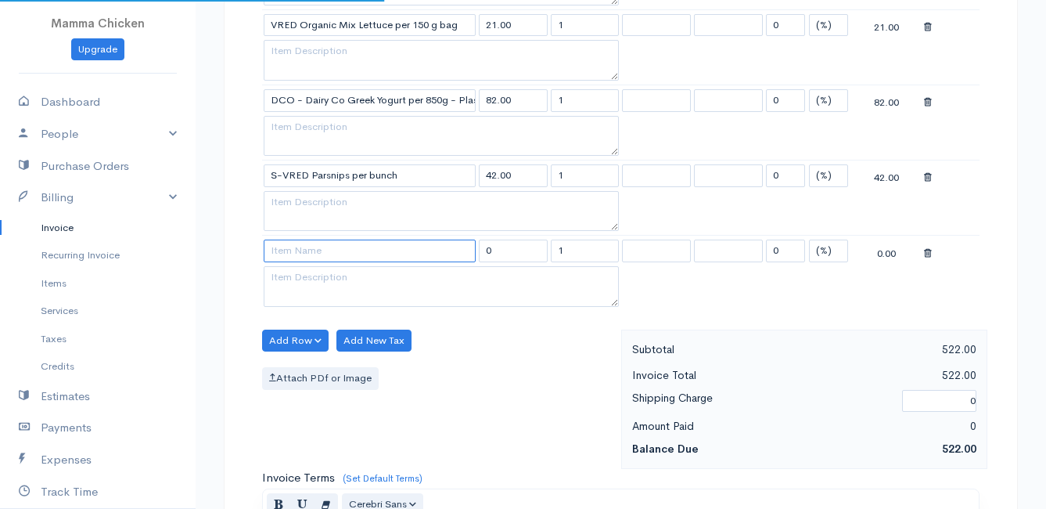
click at [285, 249] on input at bounding box center [370, 250] width 212 height 23
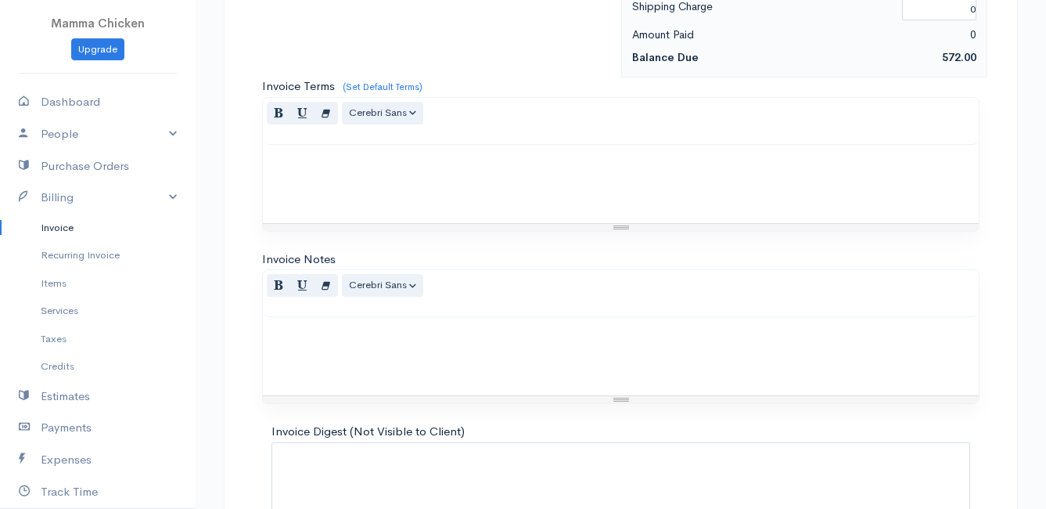
scroll to position [1597, 0]
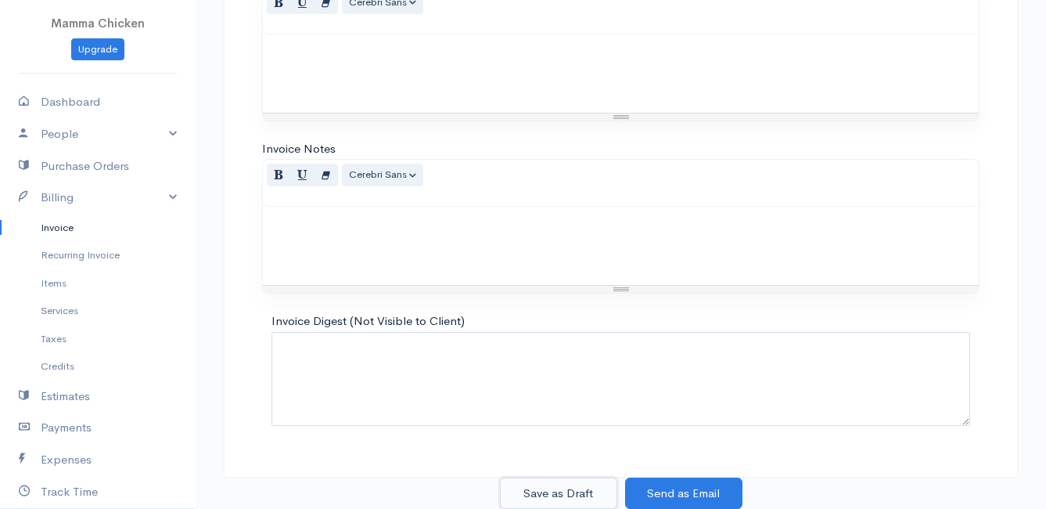
click at [563, 492] on button "Save as Draft" at bounding box center [558, 493] width 117 height 32
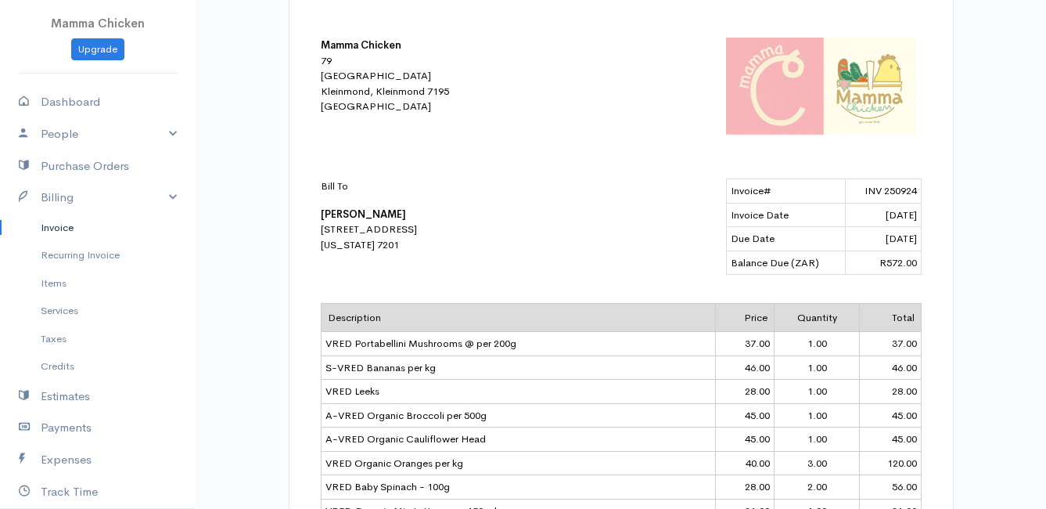
scroll to position [235, 0]
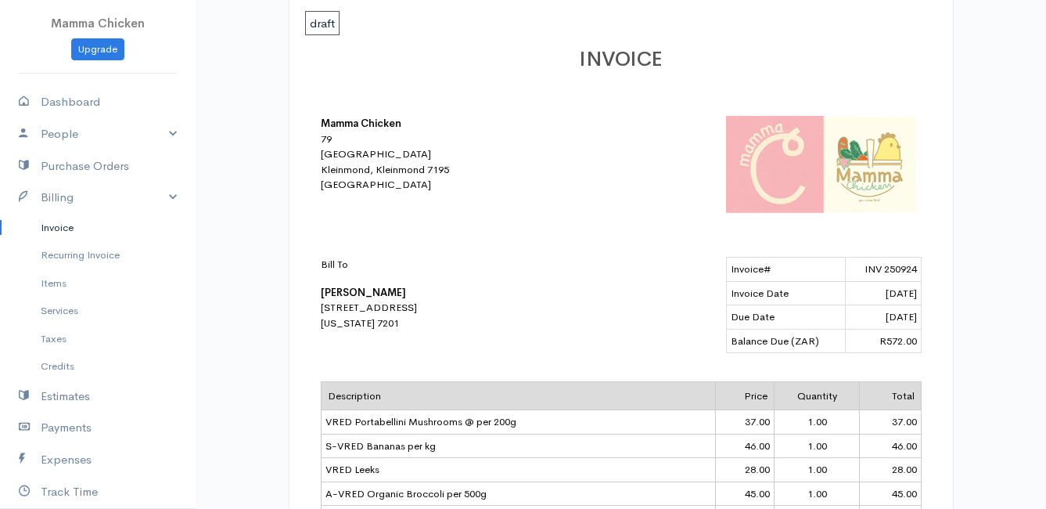
click at [67, 225] on link "Invoice" at bounding box center [98, 228] width 196 height 28
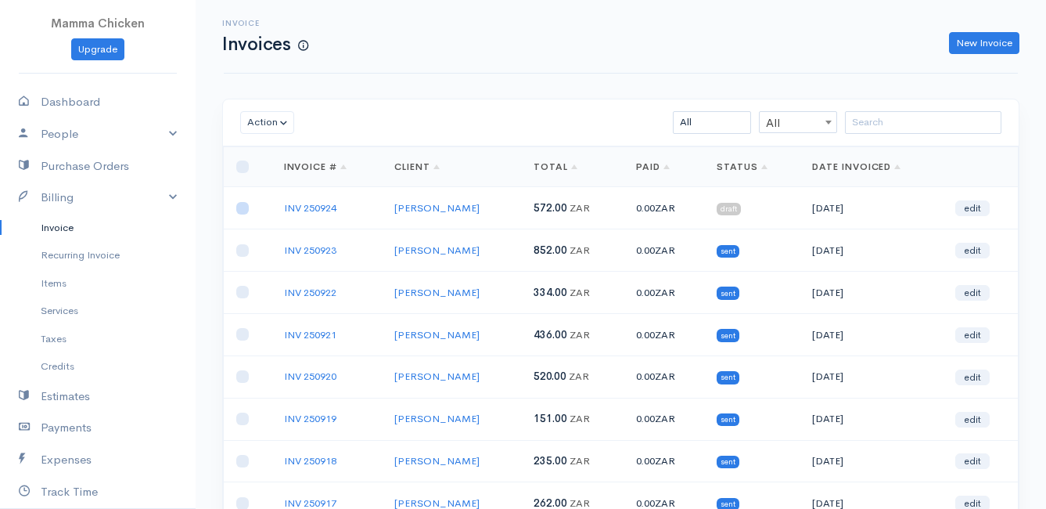
click at [239, 203] on input "checkbox" at bounding box center [242, 208] width 13 height 13
click at [255, 118] on button "Action" at bounding box center [267, 122] width 54 height 23
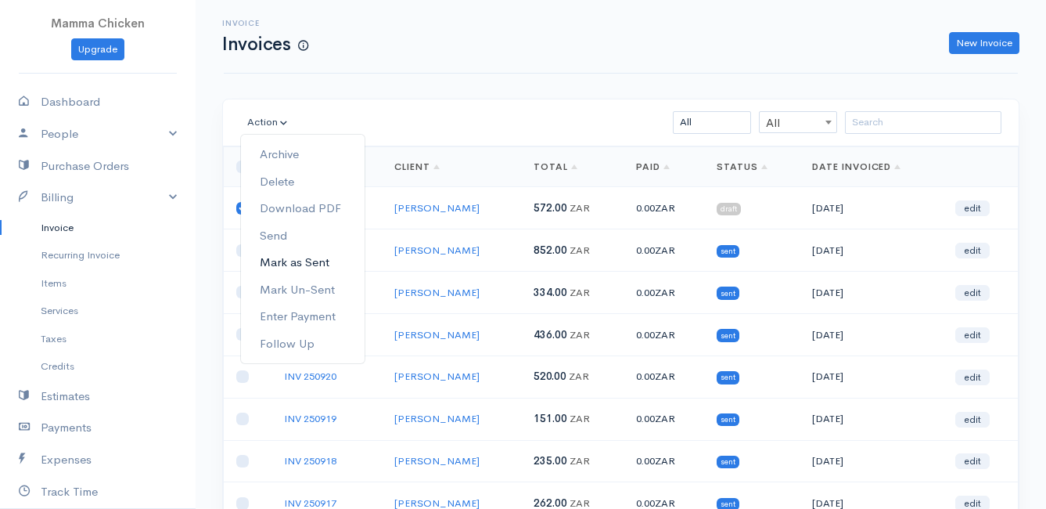
click at [321, 261] on link "Mark as Sent" at bounding box center [303, 262] width 124 height 27
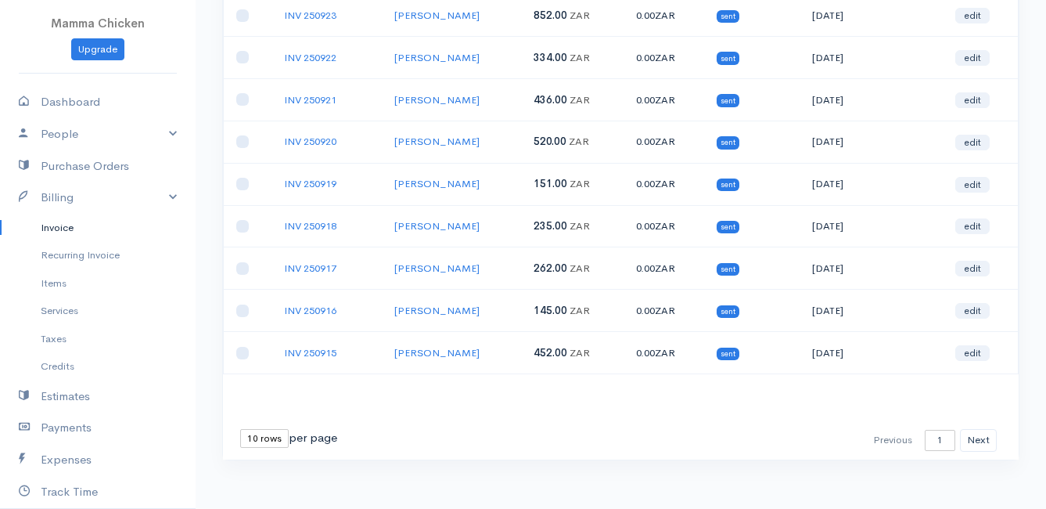
scroll to position [244, 0]
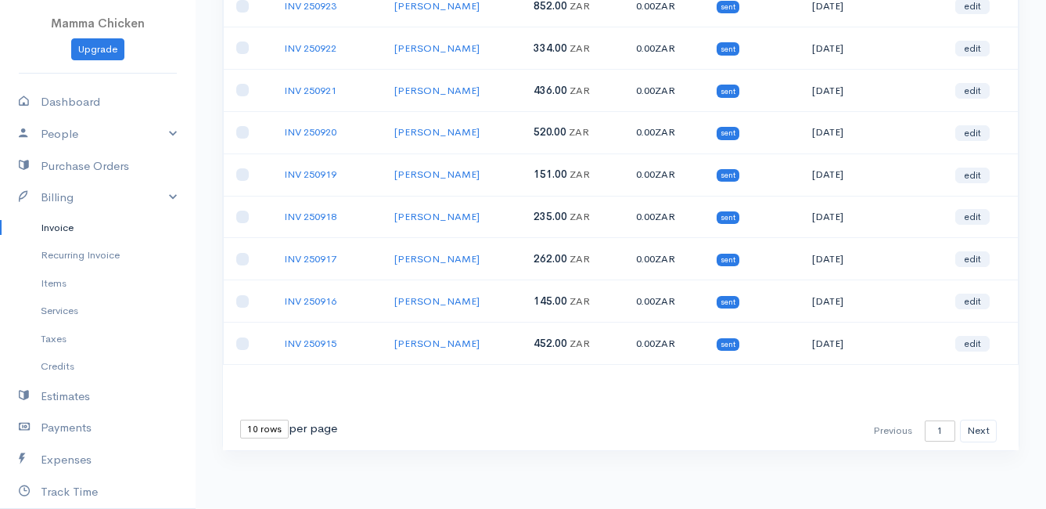
click at [257, 426] on select "10 rows 25 rows 50 rows" at bounding box center [264, 428] width 49 height 19
click at [240, 419] on select "10 rows 25 rows 50 rows" at bounding box center [264, 428] width 49 height 19
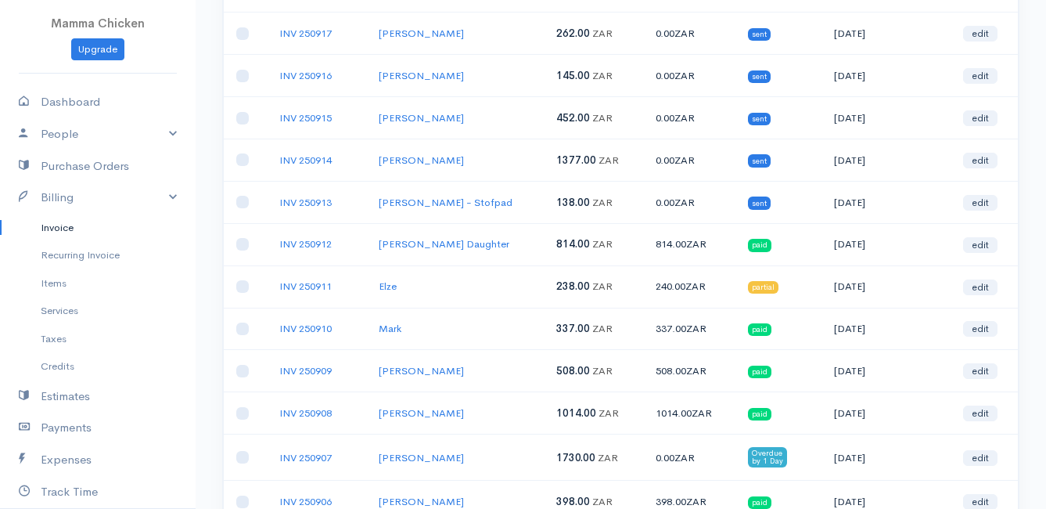
scroll to position [0, 0]
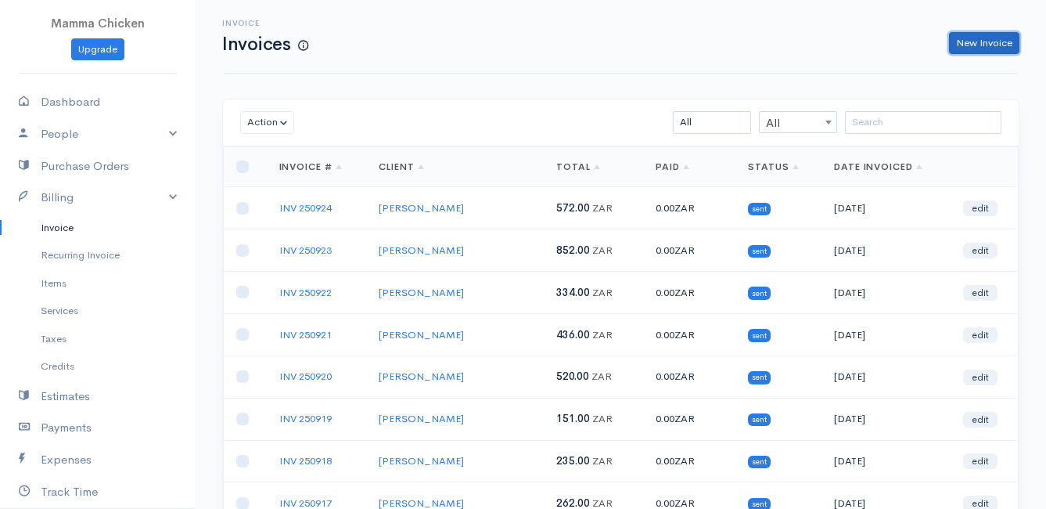
click at [979, 44] on link "New Invoice" at bounding box center [984, 43] width 70 height 23
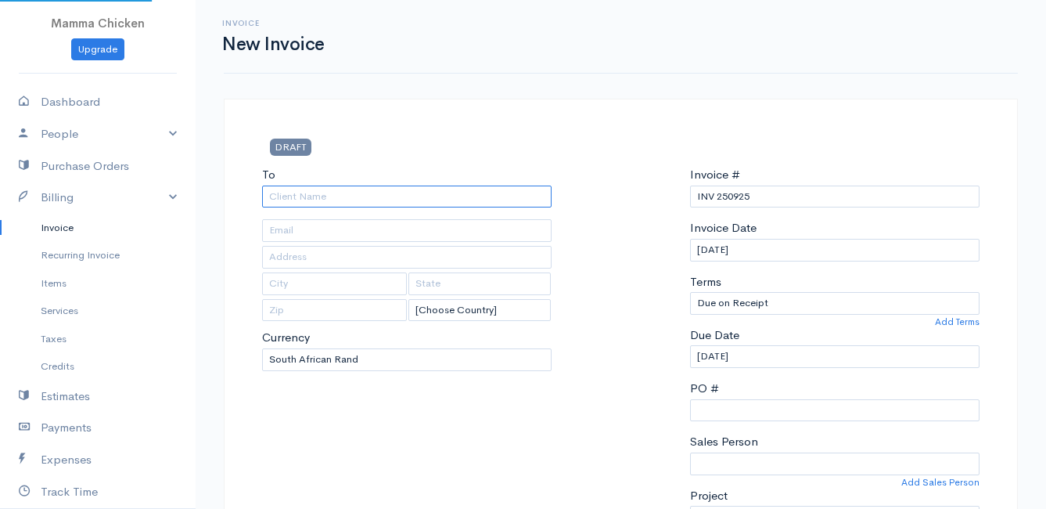
click at [312, 199] on input "To" at bounding box center [407, 196] width 290 height 23
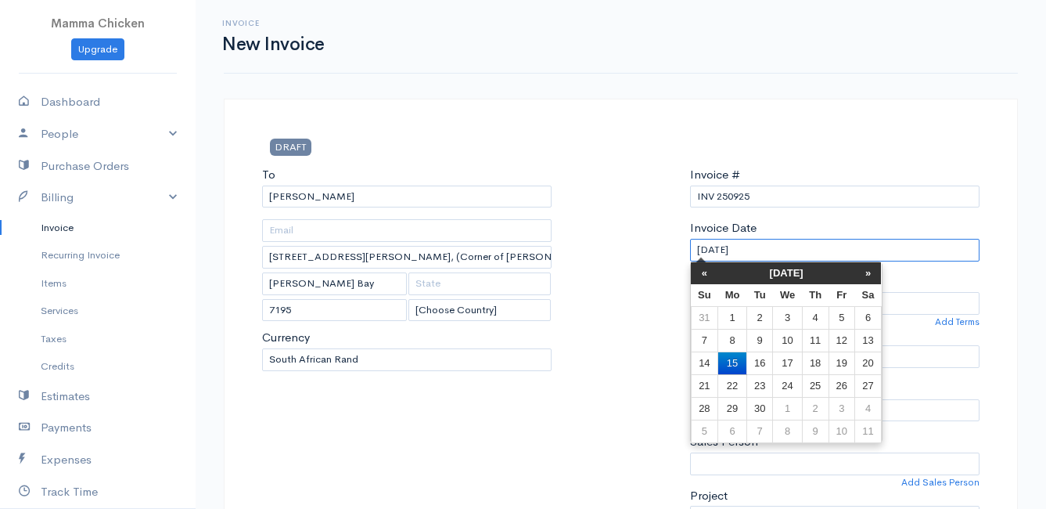
click at [799, 249] on input "[DATE]" at bounding box center [835, 250] width 290 height 23
click at [849, 360] on td "19" at bounding box center [842, 362] width 26 height 23
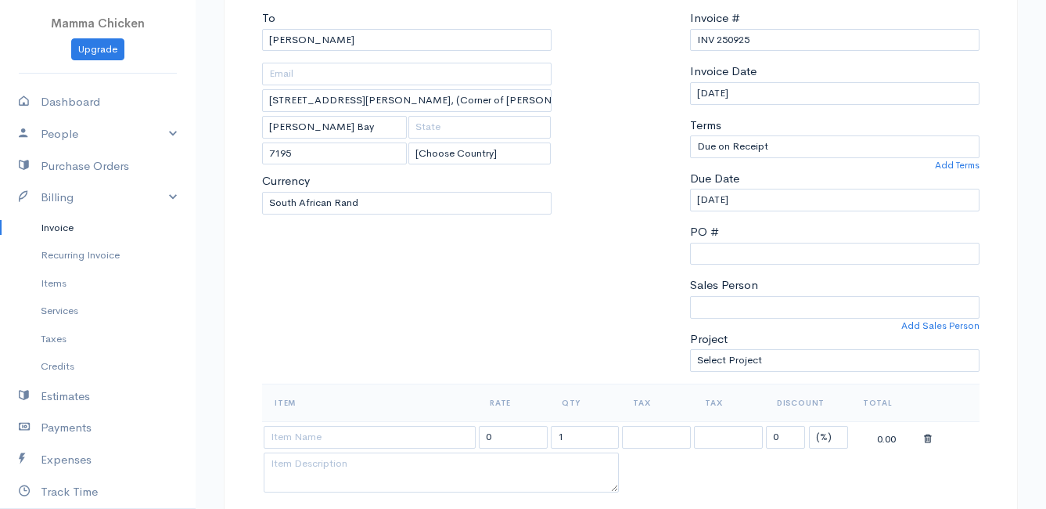
scroll to position [235, 0]
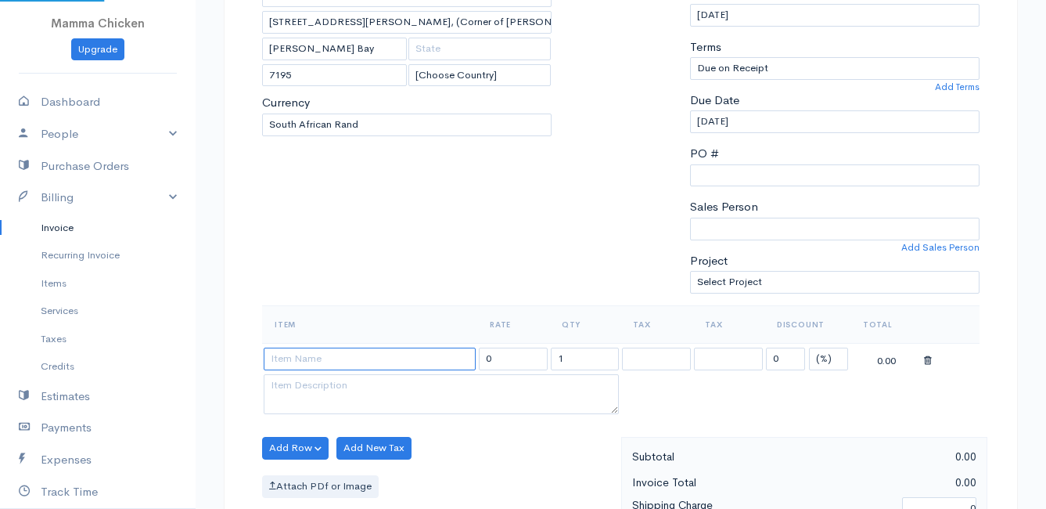
click at [358, 360] on input at bounding box center [370, 358] width 212 height 23
click at [363, 428] on body "Mamma Chicken Upgrade Dashboard People Clients Vendors Staff Users Purchase Ord…" at bounding box center [523, 441] width 1046 height 1353
drag, startPoint x: 585, startPoint y: 358, endPoint x: 543, endPoint y: 357, distance: 41.5
click at [543, 357] on tr "S-VRED Bananas per kg 46.00 1 0 (%) Flat 46.00" at bounding box center [621, 358] width 718 height 31
drag, startPoint x: 493, startPoint y: 461, endPoint x: 484, endPoint y: 455, distance: 10.2
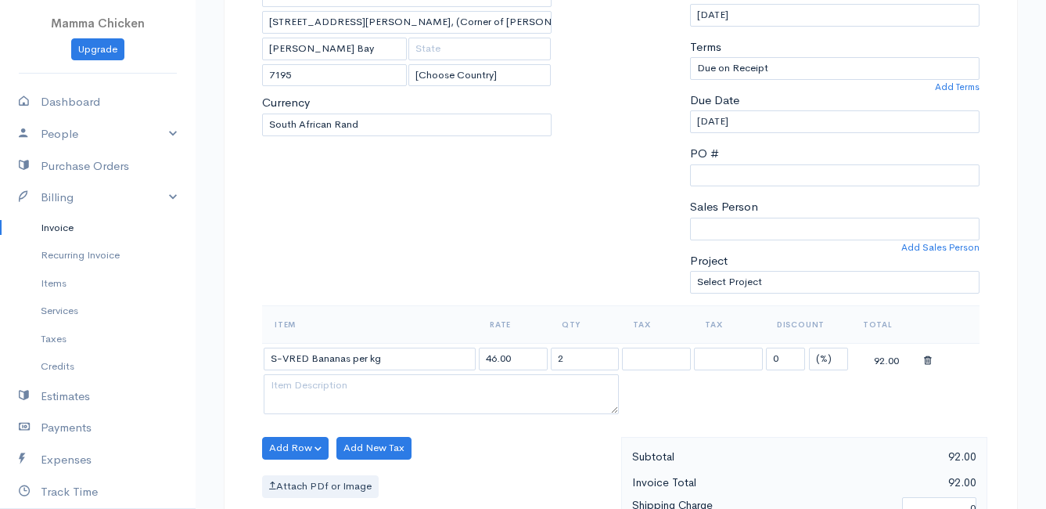
click at [493, 461] on div "Add Row Add Item Row Add Time Row Add New Tax Attach PDf or Image" at bounding box center [437, 507] width 367 height 140
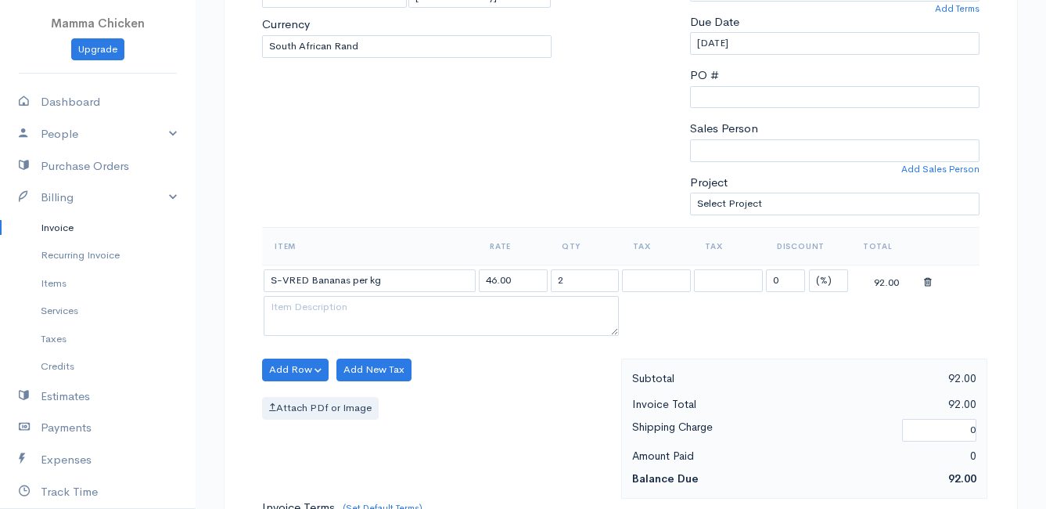
scroll to position [391, 0]
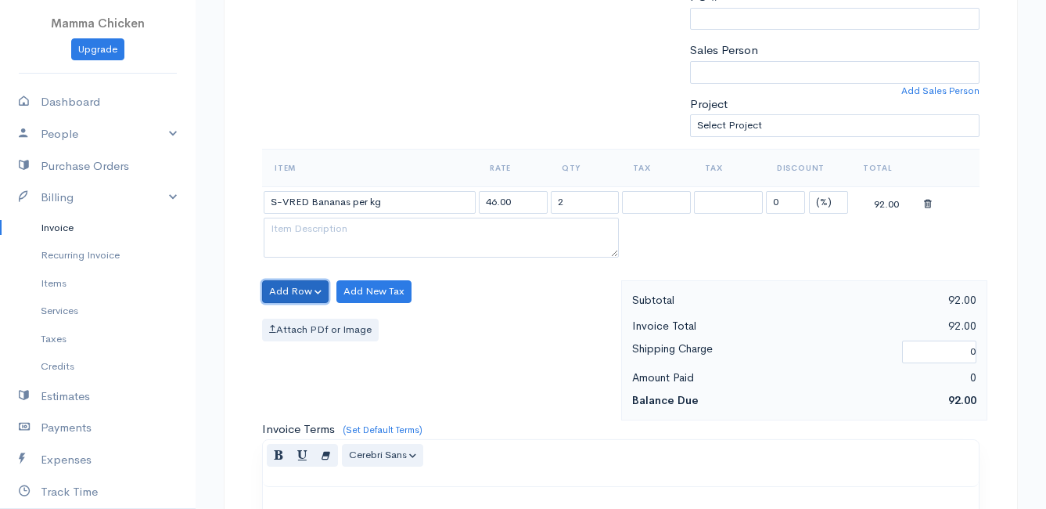
click at [300, 284] on button "Add Row" at bounding box center [295, 291] width 67 height 23
click at [297, 318] on link "Add Item Row" at bounding box center [325, 323] width 124 height 27
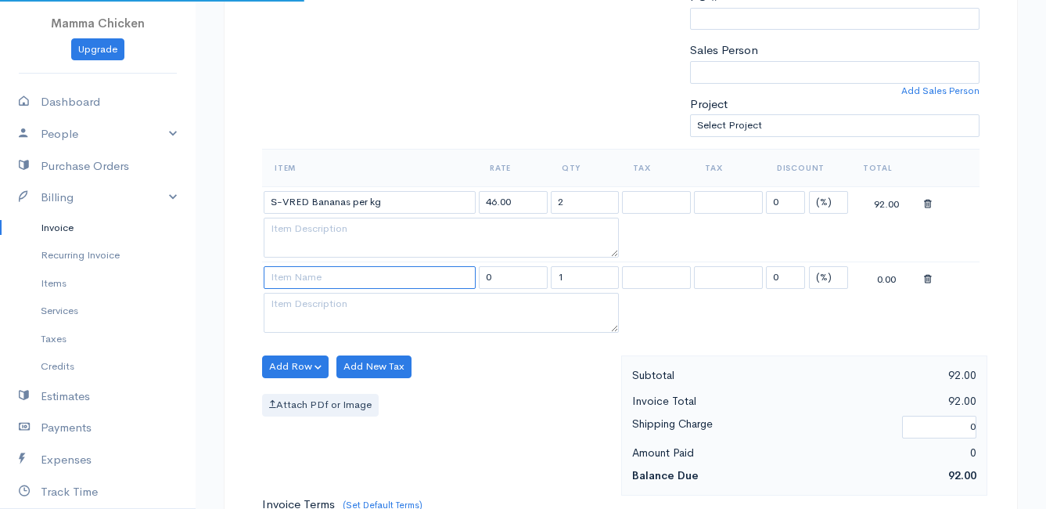
click at [288, 277] on input at bounding box center [370, 277] width 212 height 23
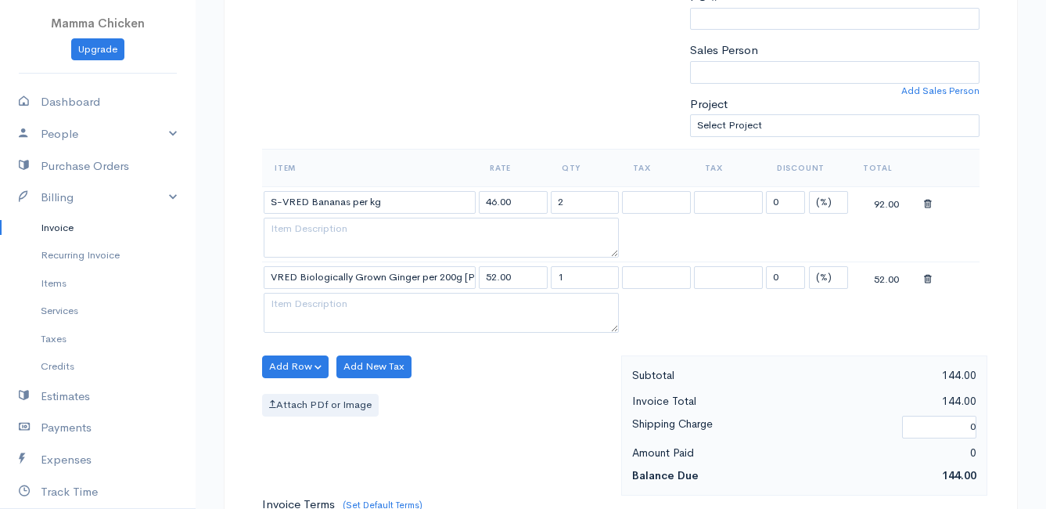
click at [340, 311] on body "Mamma Chicken Upgrade Dashboard People Clients Vendors Staff Users Purchase Ord…" at bounding box center [523, 323] width 1046 height 1428
drag, startPoint x: 578, startPoint y: 276, endPoint x: 549, endPoint y: 280, distance: 29.2
click at [549, 280] on td "1" at bounding box center [585, 277] width 72 height 31
click at [432, 375] on div "Add Row Add Item Row Add Time Row Add New Tax Attach PDf or Image" at bounding box center [437, 425] width 367 height 140
click at [301, 367] on button "Add Row" at bounding box center [295, 366] width 67 height 23
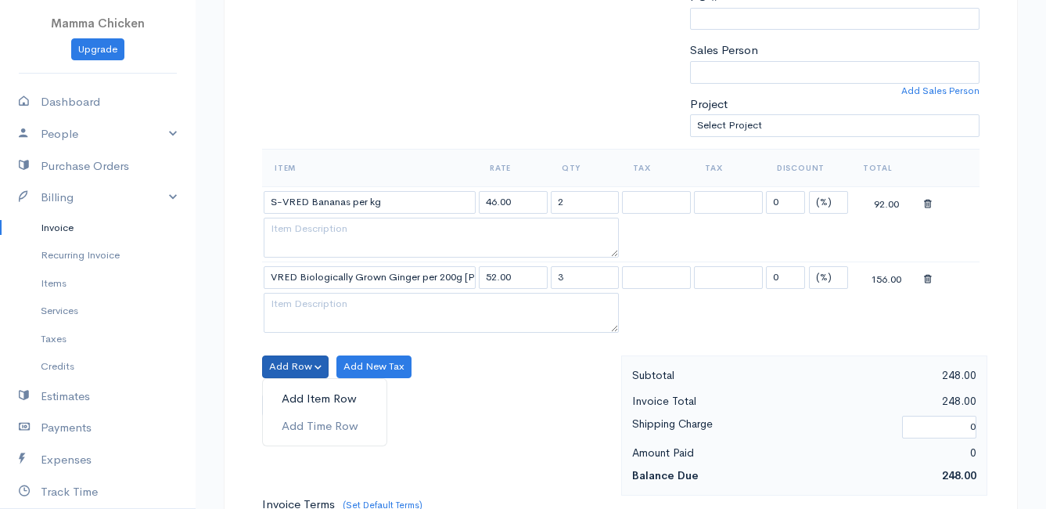
click at [290, 400] on link "Add Item Row" at bounding box center [325, 398] width 124 height 27
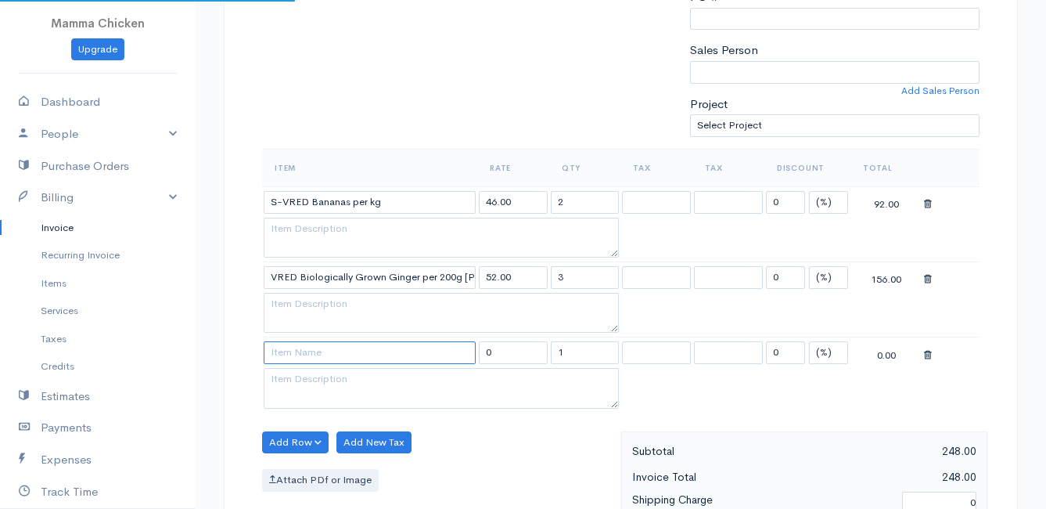
click at [294, 355] on input at bounding box center [370, 352] width 212 height 23
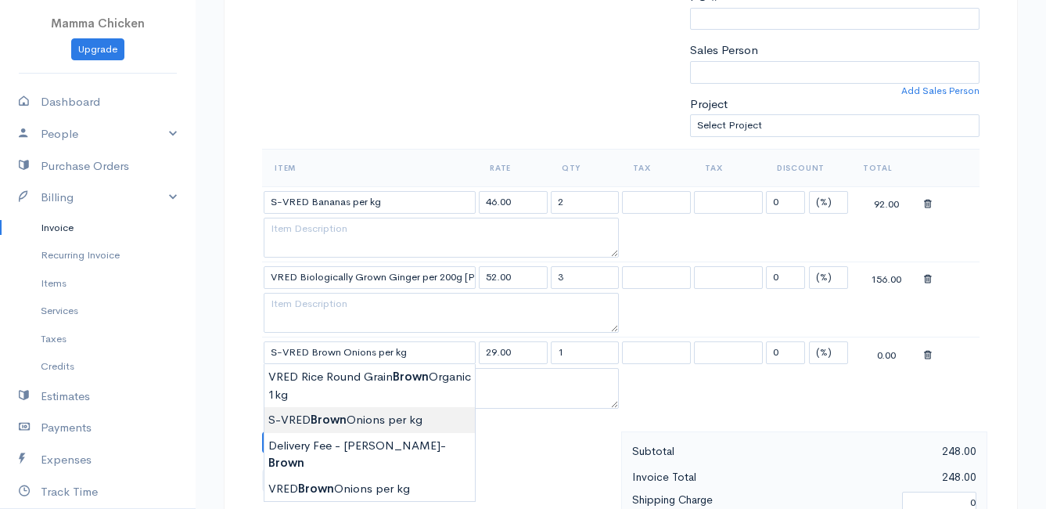
click at [311, 417] on body "Mamma Chicken Upgrade Dashboard People Clients Vendors Staff Users Purchase Ord…" at bounding box center [523, 360] width 1046 height 1503
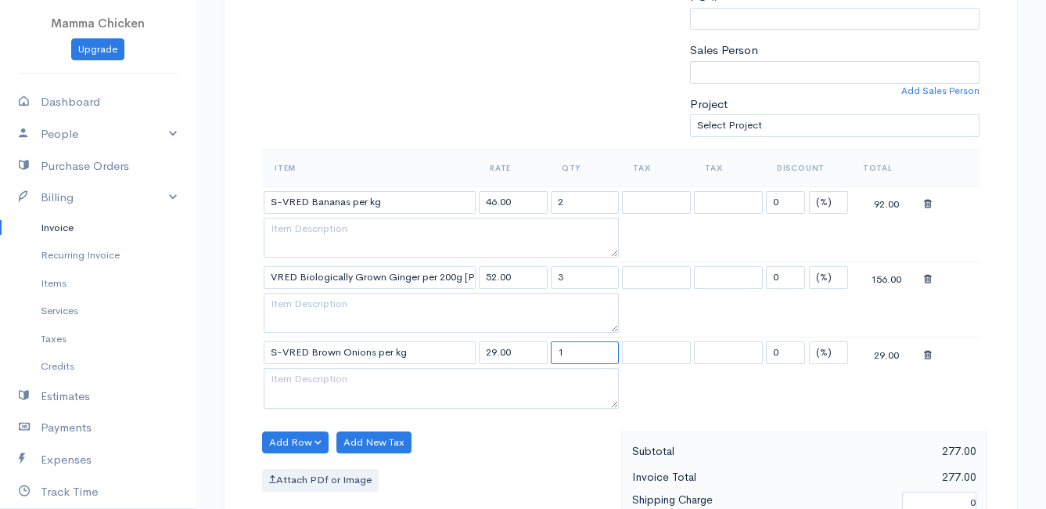
drag, startPoint x: 598, startPoint y: 346, endPoint x: 538, endPoint y: 355, distance: 60.2
click at [538, 355] on tr "S-VRED Brown Onions per kg 29.00 1 0 (%) Flat 29.00" at bounding box center [621, 352] width 718 height 31
click at [525, 463] on div "Add Row Add Item Row Add Time Row Add New Tax Attach PDf or Image" at bounding box center [437, 501] width 367 height 140
click at [282, 438] on button "Add Row" at bounding box center [295, 442] width 67 height 23
click at [300, 380] on link "Add Item Row" at bounding box center [325, 383] width 124 height 27
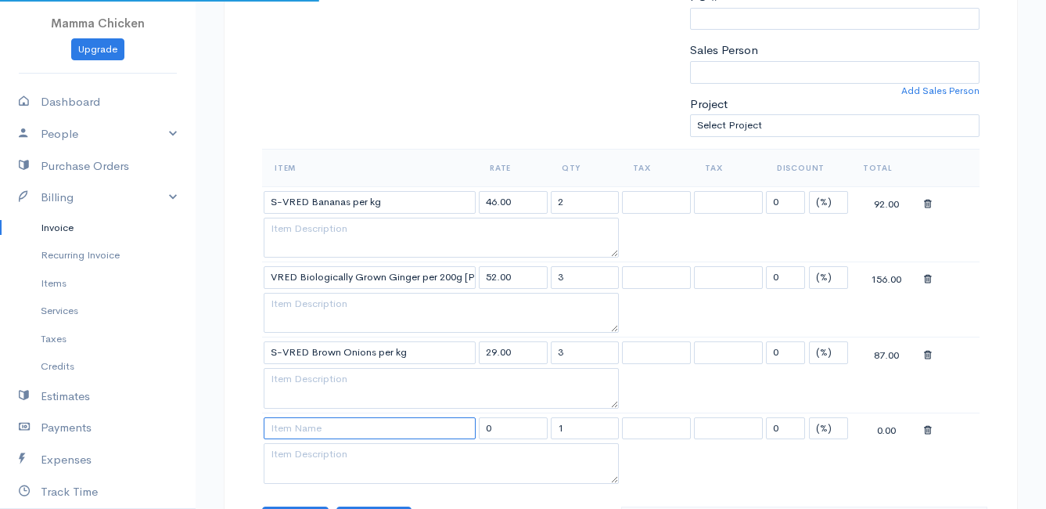
click at [299, 423] on input at bounding box center [370, 428] width 212 height 23
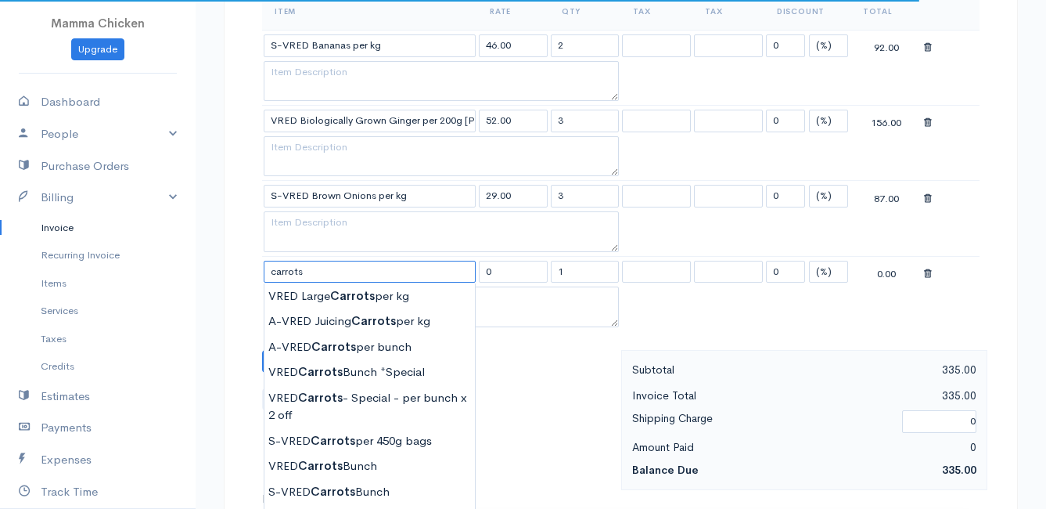
scroll to position [626, 0]
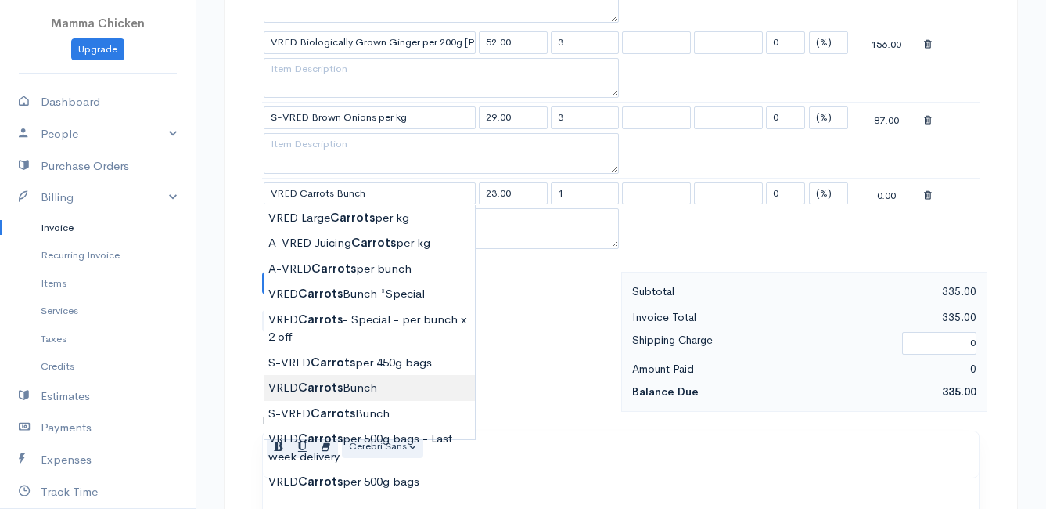
click at [350, 381] on body "Mamma Chicken Upgrade Dashboard People Clients Vendors Staff Users Purchase Ord…" at bounding box center [523, 163] width 1046 height 1578
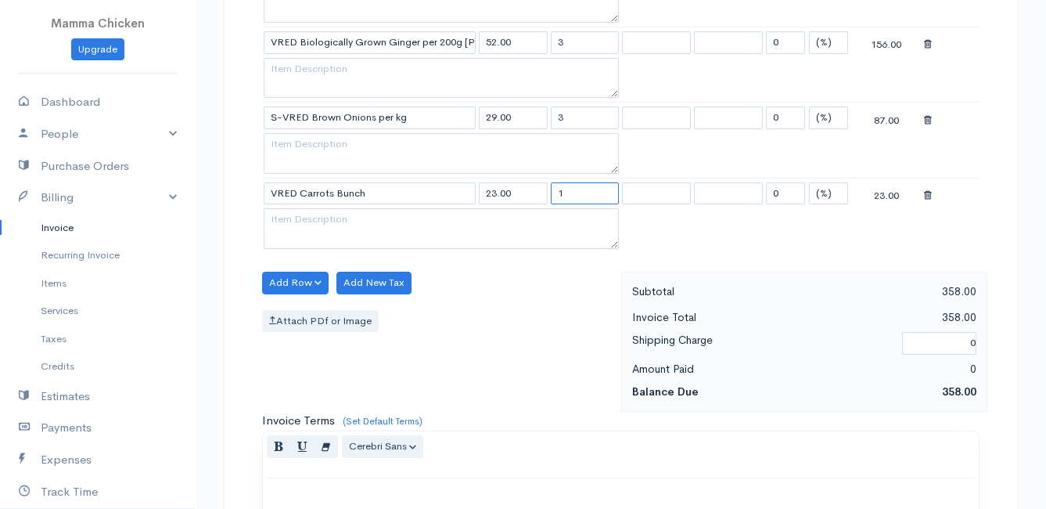
drag, startPoint x: 575, startPoint y: 196, endPoint x: 538, endPoint y: 194, distance: 37.6
click at [538, 194] on tr "VRED Carrots Bunch 23.00 1 0 (%) Flat 23.00" at bounding box center [621, 193] width 718 height 31
click at [499, 307] on div "Add Row Add Item Row Add Time Row Add New Tax Attach PDf or Image" at bounding box center [437, 342] width 367 height 140
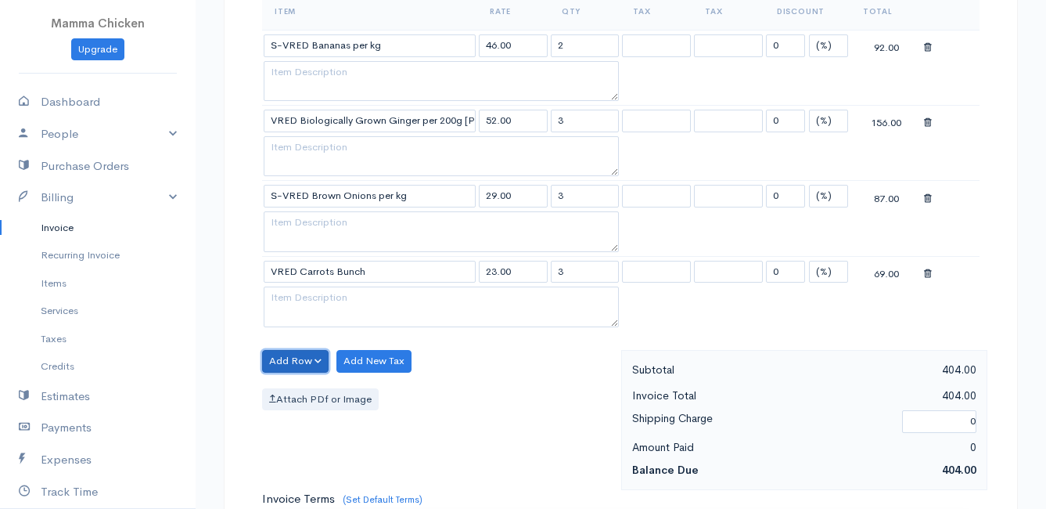
click at [282, 356] on button "Add Row" at bounding box center [295, 361] width 67 height 23
click at [304, 394] on link "Add Item Row" at bounding box center [325, 393] width 124 height 27
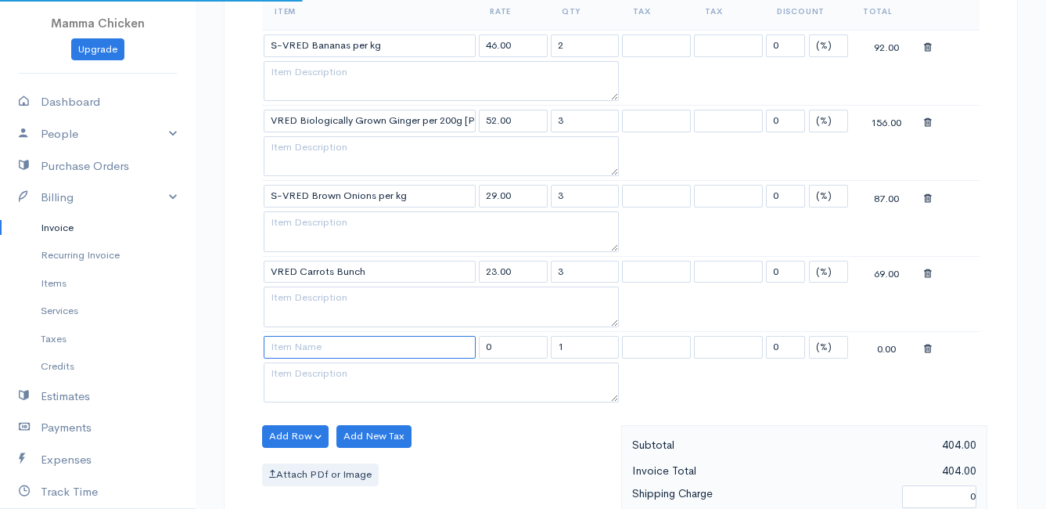
click at [306, 355] on input at bounding box center [370, 347] width 212 height 23
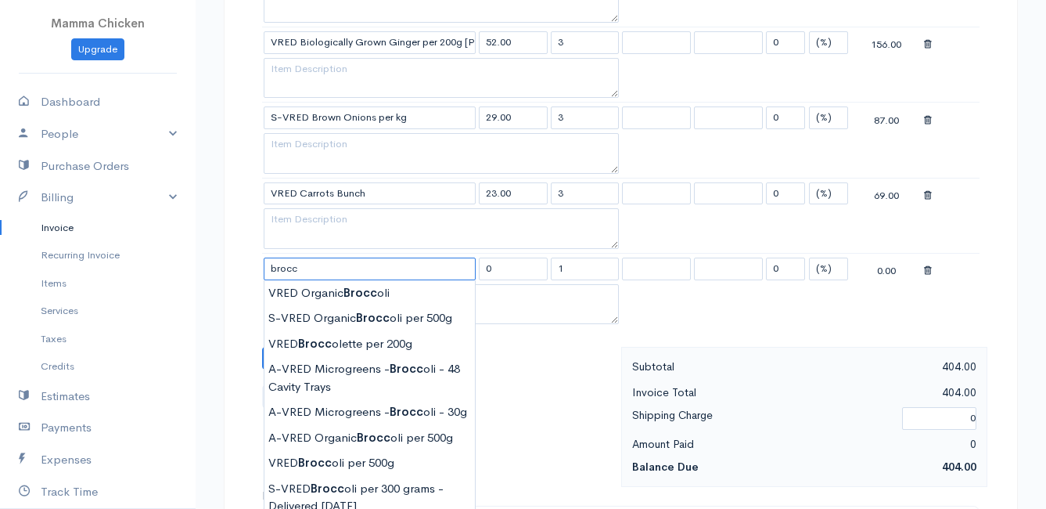
scroll to position [704, 0]
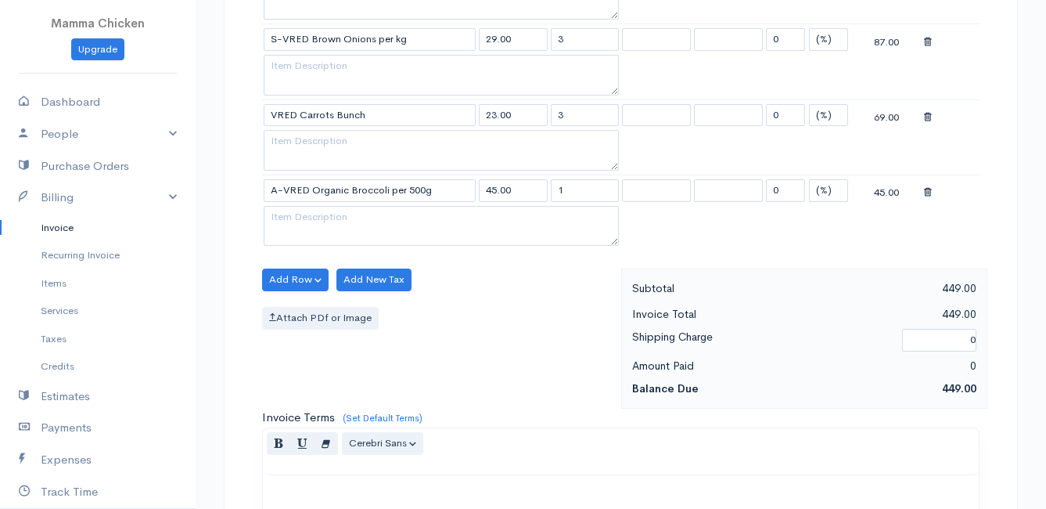
click at [363, 356] on body "Mamma Chicken Upgrade Dashboard People Clients Vendors Staff Users Purchase Ord…" at bounding box center [523, 123] width 1046 height 1654
drag, startPoint x: 578, startPoint y: 192, endPoint x: 539, endPoint y: 192, distance: 39.1
click at [539, 192] on tr "A-VRED Organic Broccoli per 500g 45.00 1 0 (%) Flat 45.00" at bounding box center [621, 190] width 718 height 31
click at [459, 283] on div "Add Row Add Item Row Add Time Row Add New Tax Attach PDf or Image" at bounding box center [437, 338] width 367 height 140
click at [291, 278] on button "Add Row" at bounding box center [295, 279] width 67 height 23
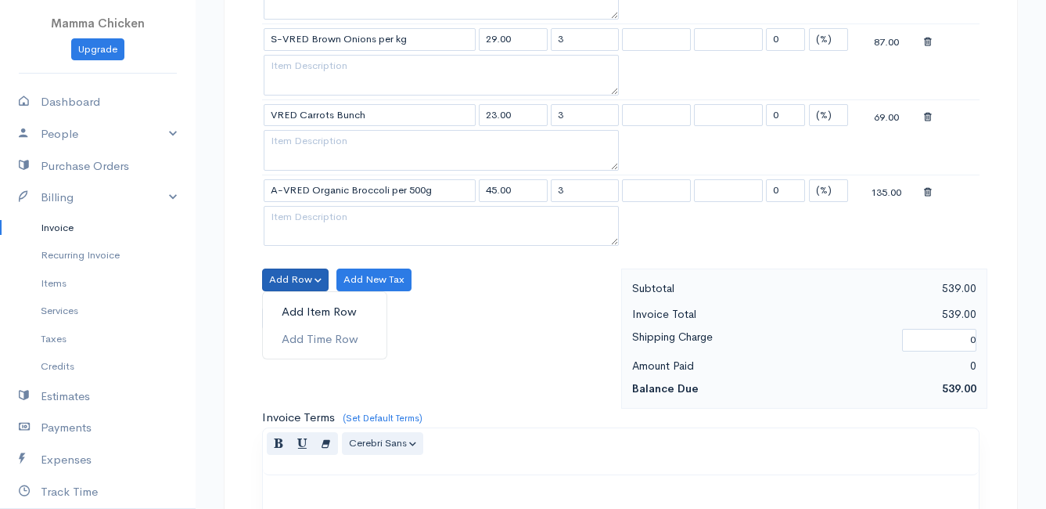
drag, startPoint x: 298, startPoint y: 304, endPoint x: 298, endPoint y: 296, distance: 8.6
click at [298, 304] on link "Add Item Row" at bounding box center [325, 311] width 124 height 27
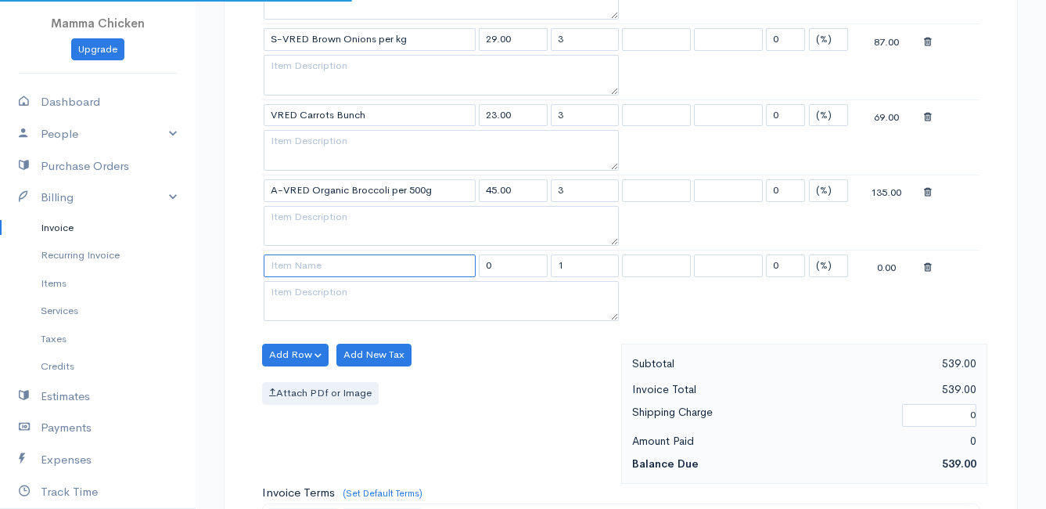
click at [299, 260] on input at bounding box center [370, 265] width 212 height 23
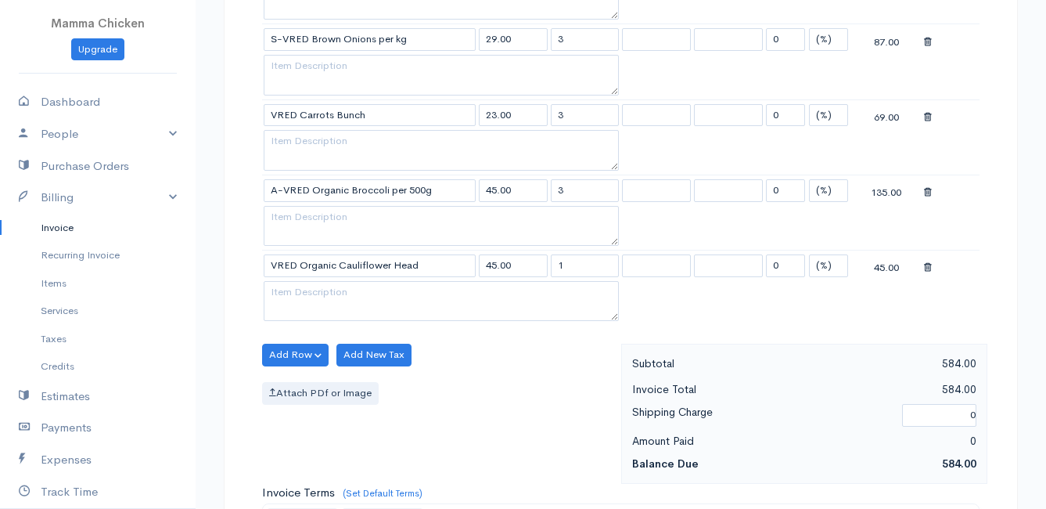
click at [328, 330] on body "Mamma Chicken Upgrade Dashboard People Clients Vendors Staff Users Purchase Ord…" at bounding box center [523, 160] width 1046 height 1729
drag, startPoint x: 567, startPoint y: 265, endPoint x: 548, endPoint y: 266, distance: 19.6
click at [548, 266] on tr "VRED Organic Cauliflower Head 45.00 1 0 (%) Flat 45.00" at bounding box center [621, 265] width 718 height 31
click at [513, 413] on div "Add Row Add Item Row Add Time Row Add New Tax Attach PDf or Image" at bounding box center [437, 414] width 367 height 140
click at [283, 354] on button "Add Row" at bounding box center [295, 355] width 67 height 23
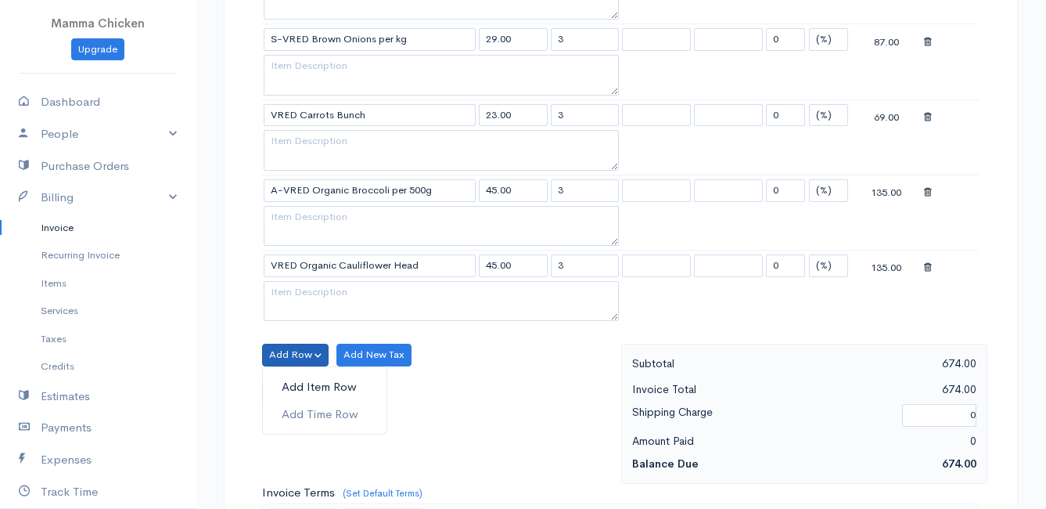
click at [288, 380] on link "Add Item Row" at bounding box center [325, 386] width 124 height 27
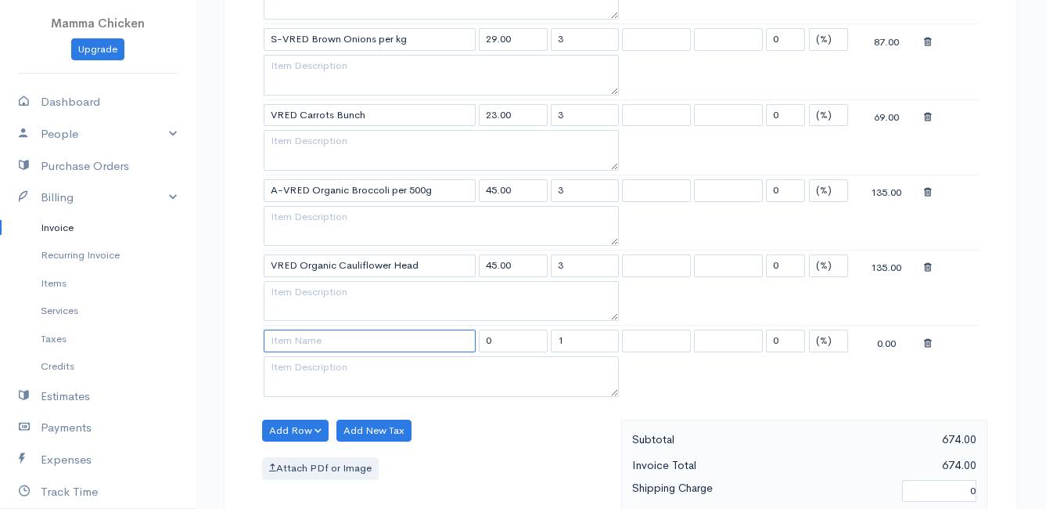
click at [282, 329] on input at bounding box center [370, 340] width 212 height 23
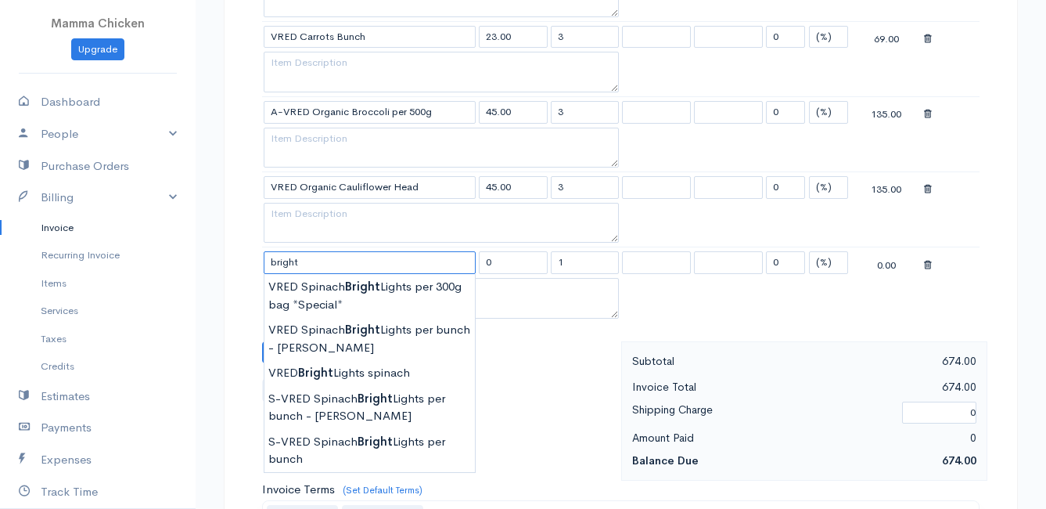
scroll to position [861, 0]
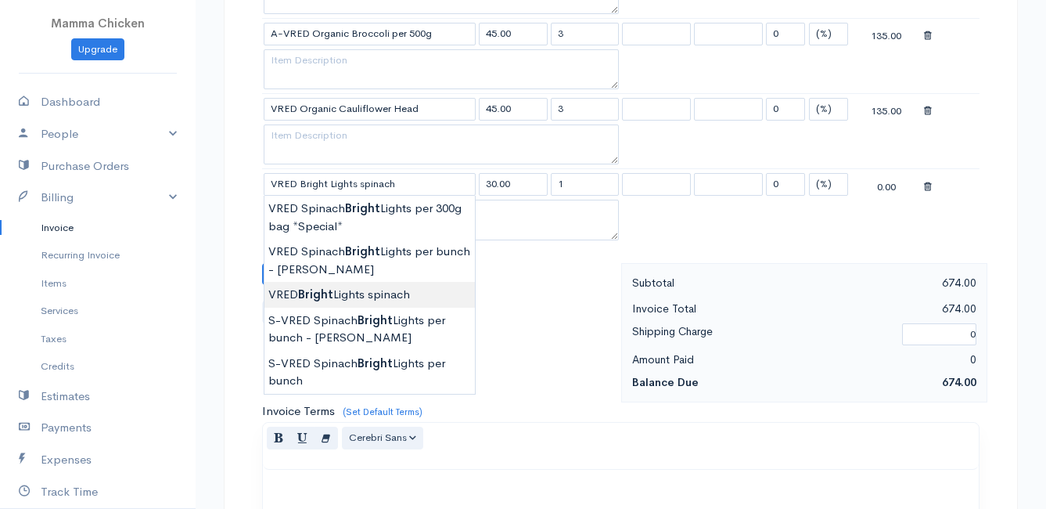
click at [419, 285] on body "Mamma Chicken Upgrade Dashboard People Clients Vendors Staff Users Purchase Ord…" at bounding box center [523, 41] width 1046 height 1804
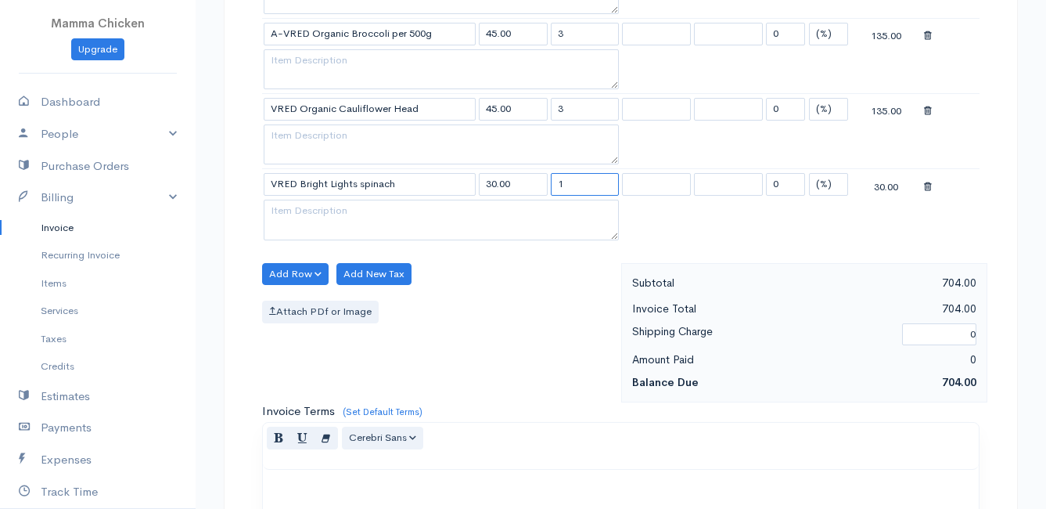
drag, startPoint x: 566, startPoint y: 184, endPoint x: 538, endPoint y: 185, distance: 27.4
click at [538, 185] on tr "VRED Bright Lights spinach 30.00 1 0 (%) Flat 30.00" at bounding box center [621, 184] width 718 height 31
click at [506, 306] on div "Attach PDf or Image" at bounding box center [437, 311] width 351 height 23
click at [272, 271] on button "Add Row" at bounding box center [295, 274] width 67 height 23
click at [306, 303] on link "Add Item Row" at bounding box center [325, 306] width 124 height 27
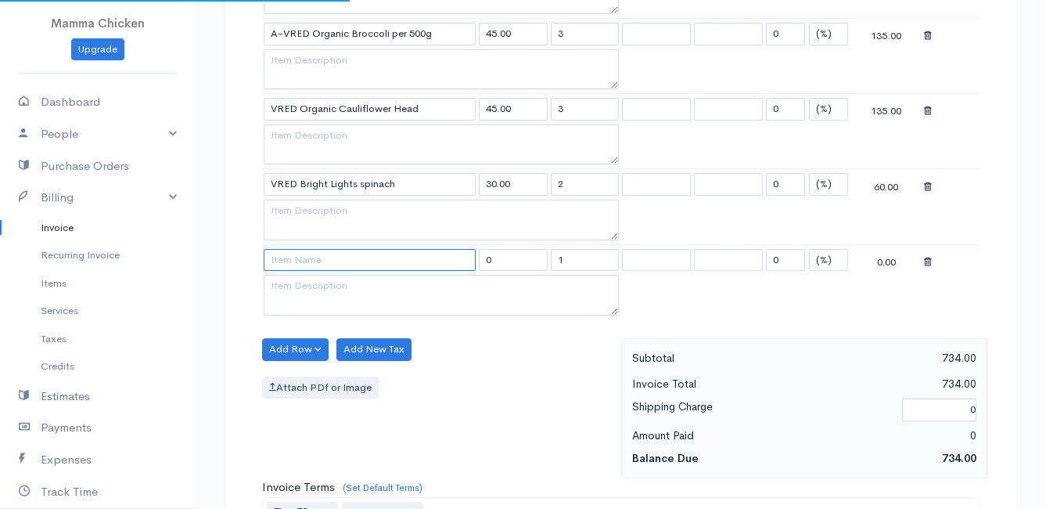
click at [305, 261] on input at bounding box center [370, 260] width 212 height 23
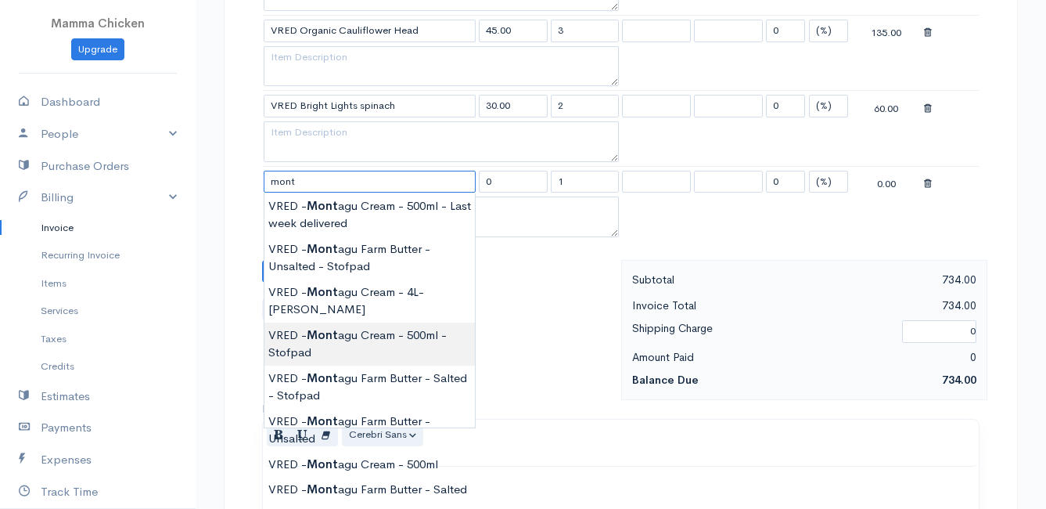
scroll to position [1017, 0]
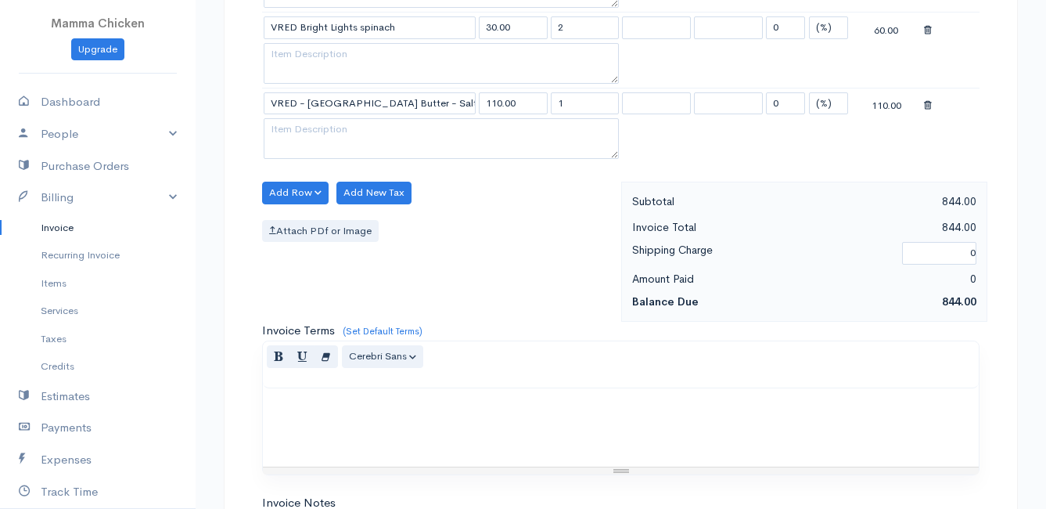
drag, startPoint x: 579, startPoint y: 102, endPoint x: 538, endPoint y: 103, distance: 41.5
click at [538, 103] on tr "VRED - Montagu Farm Butter - Salted 110.00 1 0 (%) Flat 110.00" at bounding box center [621, 103] width 718 height 31
click at [536, 272] on div "Add Row Add Item Row Add Time Row Add New Tax Attach PDf or Image" at bounding box center [437, 252] width 367 height 140
click at [286, 190] on button "Add Row" at bounding box center [295, 193] width 67 height 23
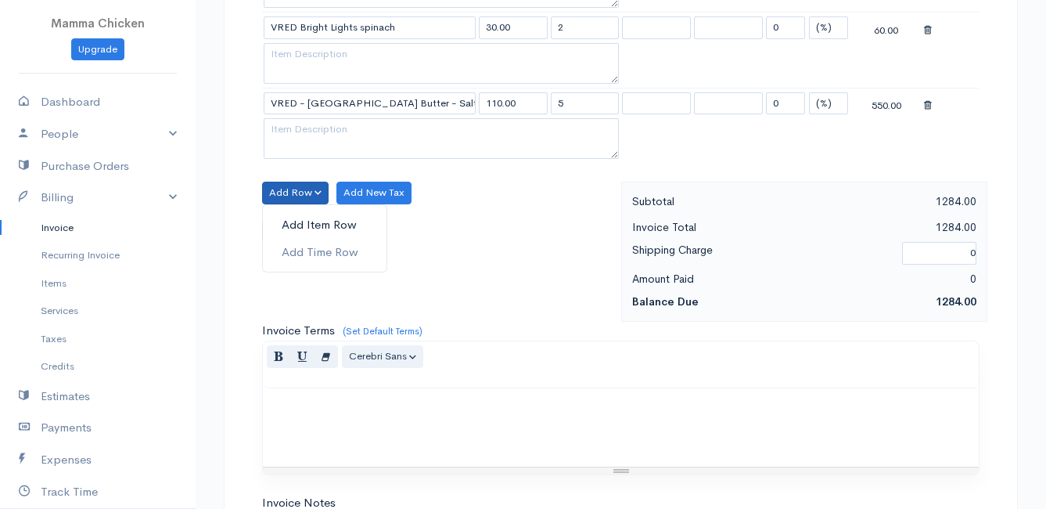
click at [297, 220] on link "Add Item Row" at bounding box center [325, 224] width 124 height 27
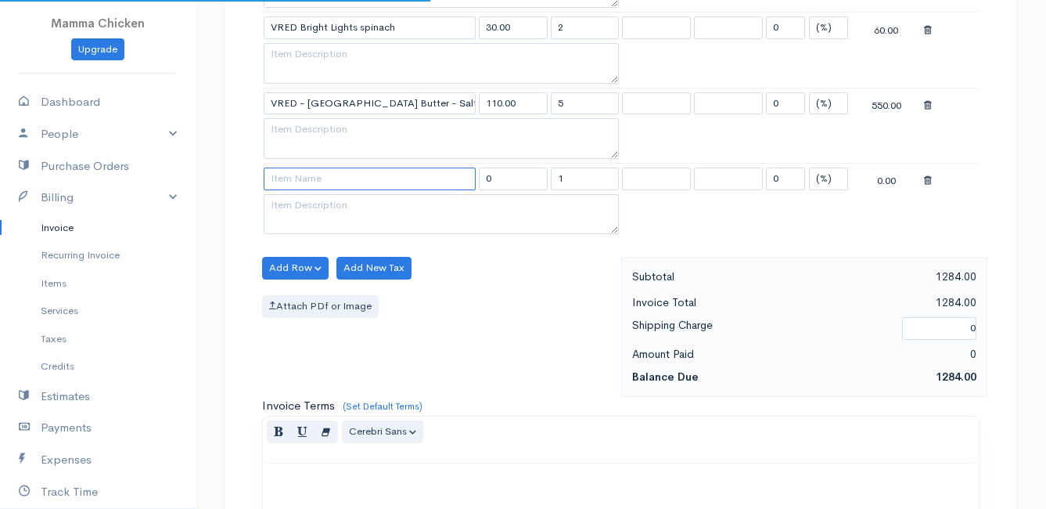
click at [290, 180] on input at bounding box center [370, 178] width 212 height 23
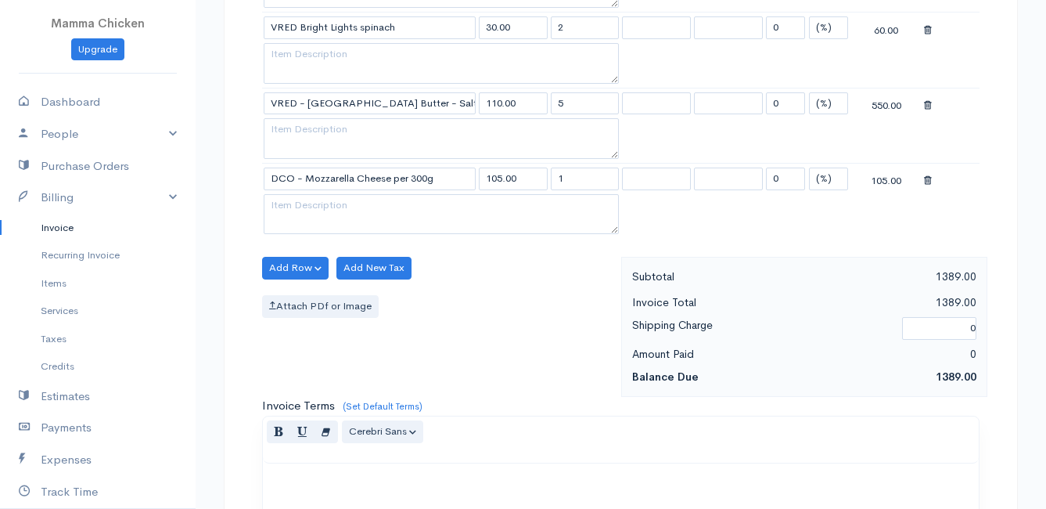
drag, startPoint x: 569, startPoint y: 179, endPoint x: 552, endPoint y: 182, distance: 17.4
click at [552, 182] on input "1" at bounding box center [585, 178] width 69 height 23
click at [513, 264] on div "Add Row Add Item Row Add Time Row Add New Tax Attach PDf or Image" at bounding box center [437, 327] width 367 height 140
click at [289, 264] on button "Add Row" at bounding box center [295, 268] width 67 height 23
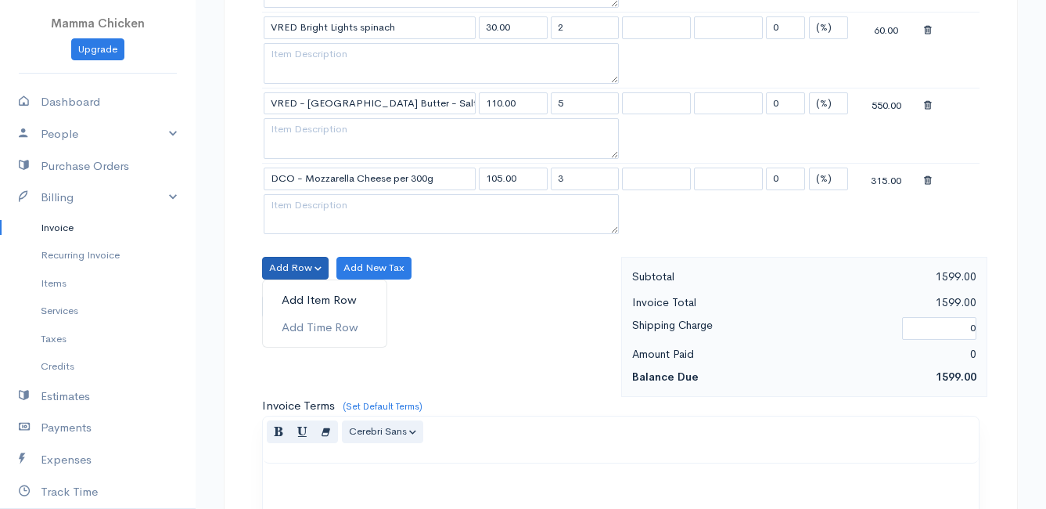
click at [288, 295] on link "Add Item Row" at bounding box center [325, 299] width 124 height 27
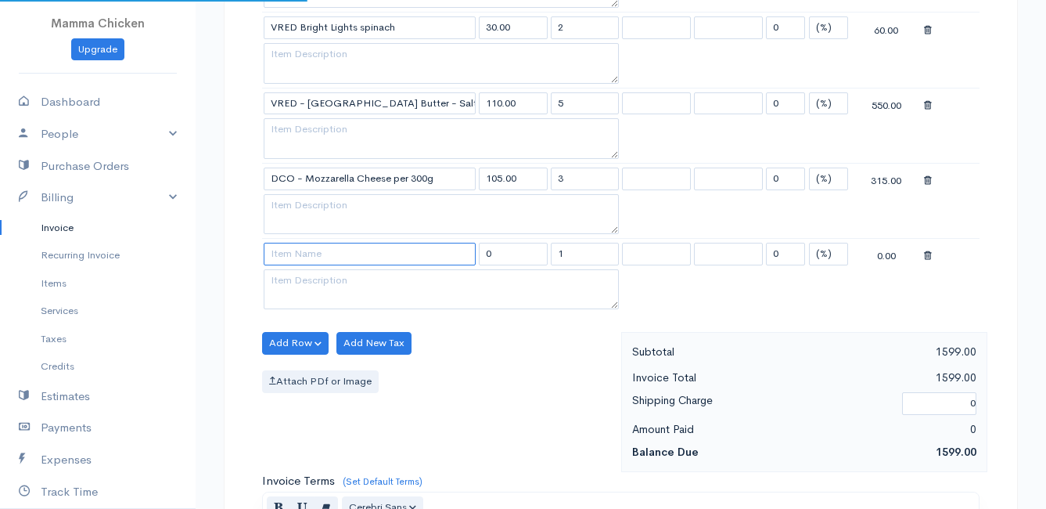
click at [288, 259] on input at bounding box center [370, 254] width 212 height 23
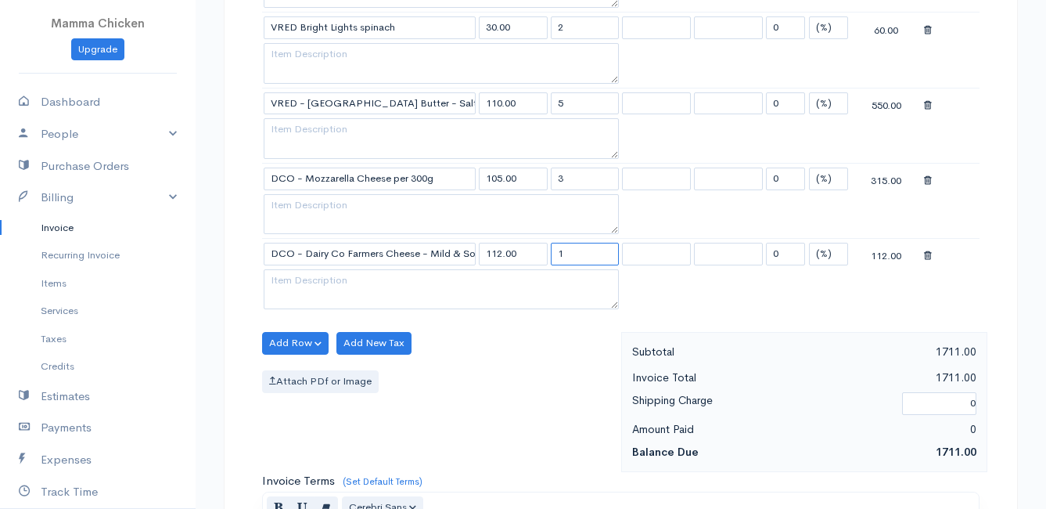
drag, startPoint x: 581, startPoint y: 249, endPoint x: 546, endPoint y: 254, distance: 34.7
click at [546, 254] on tr "DCO - Dairy Co Farmers Cheese - Mild & Soft Cheddar per 300g 112.00 1 0 (%) Fla…" at bounding box center [621, 254] width 718 height 31
click at [497, 384] on div "Attach PDf or Image" at bounding box center [437, 381] width 351 height 23
click at [282, 340] on button "Add Row" at bounding box center [295, 343] width 67 height 23
click at [294, 367] on link "Add Item Row" at bounding box center [325, 375] width 124 height 27
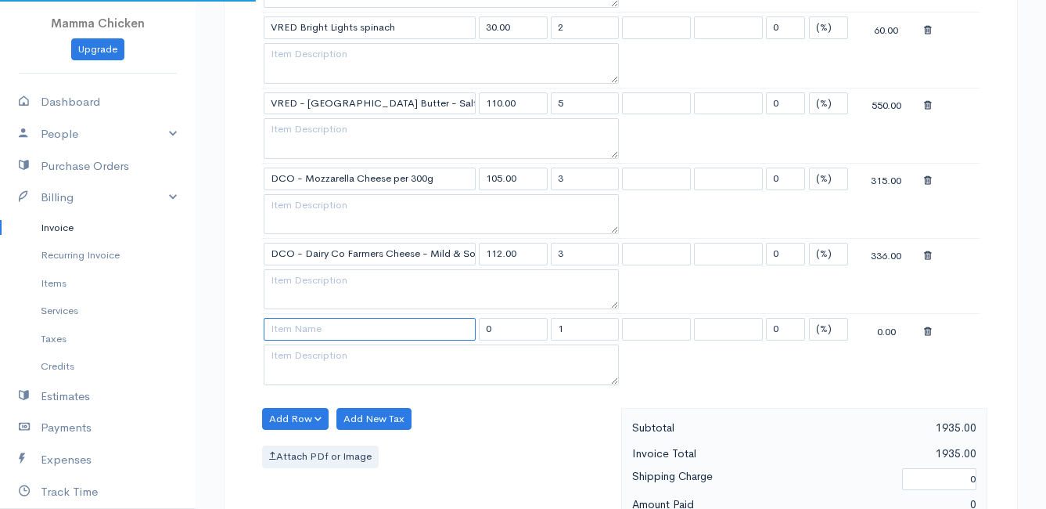
click at [293, 328] on input at bounding box center [370, 329] width 212 height 23
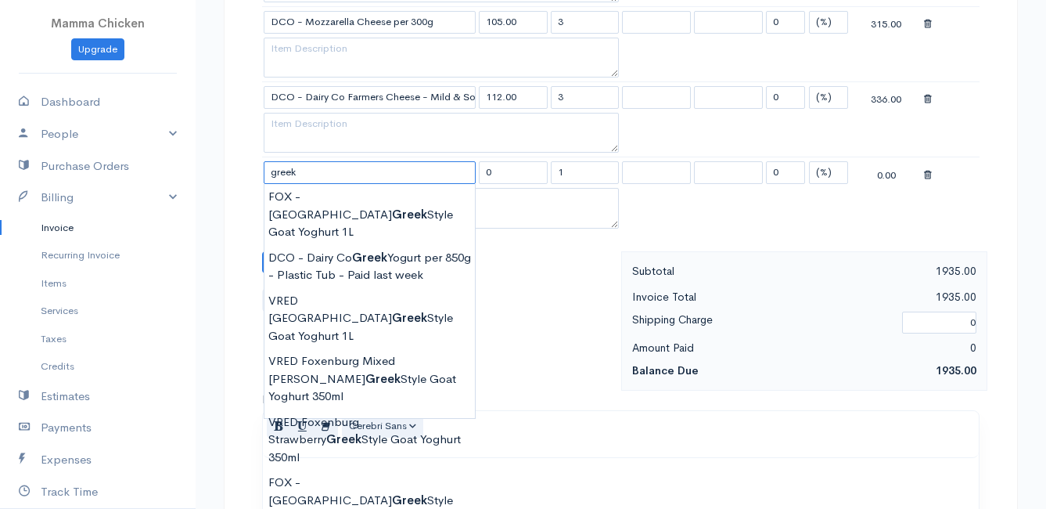
scroll to position [1252, 0]
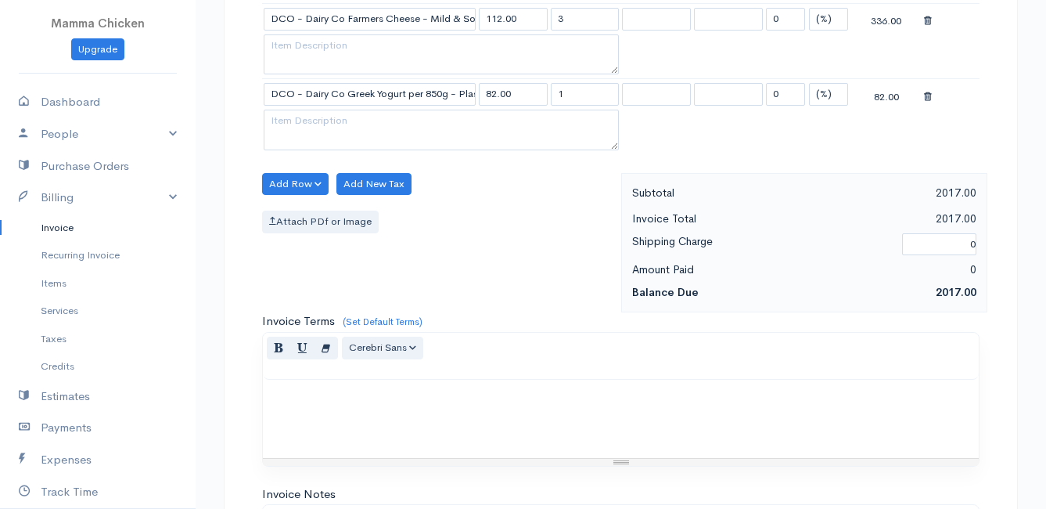
drag, startPoint x: 576, startPoint y: 95, endPoint x: 548, endPoint y: 94, distance: 28.2
click at [548, 94] on tr "DCO - Dairy Co Greek Yogurt per 850g - Plastic Tub 82.00 1 0 (%) Flat 82.00" at bounding box center [621, 94] width 718 height 31
click at [468, 218] on div "Attach PDf or Image" at bounding box center [437, 221] width 351 height 23
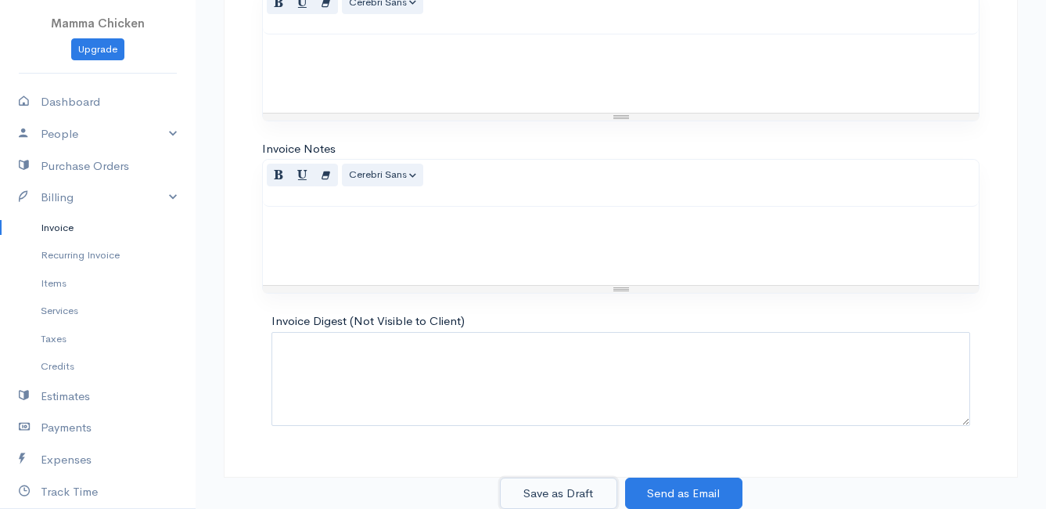
click at [568, 488] on button "Save as Draft" at bounding box center [558, 493] width 117 height 32
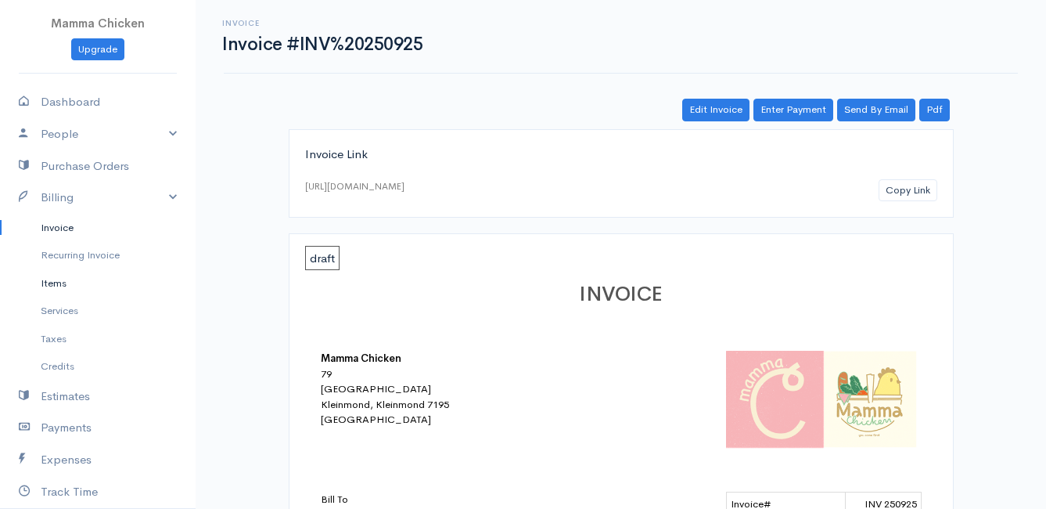
click at [67, 281] on link "Items" at bounding box center [98, 283] width 196 height 28
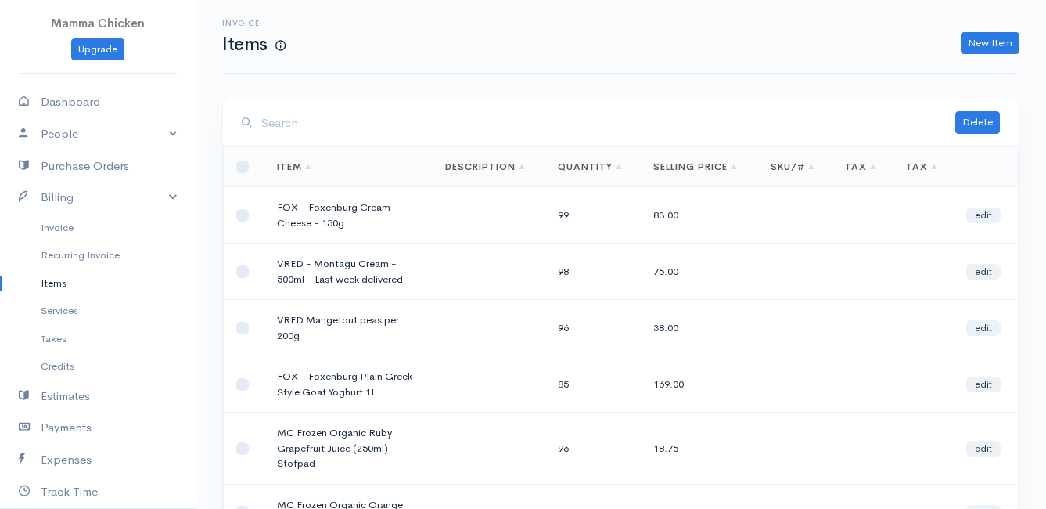
click at [363, 130] on input "search" at bounding box center [608, 123] width 694 height 32
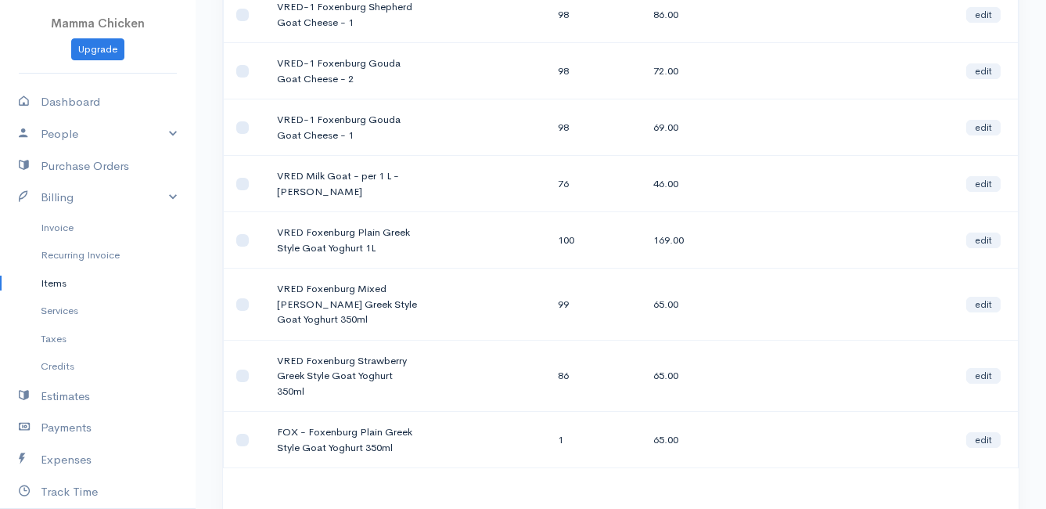
scroll to position [235, 0]
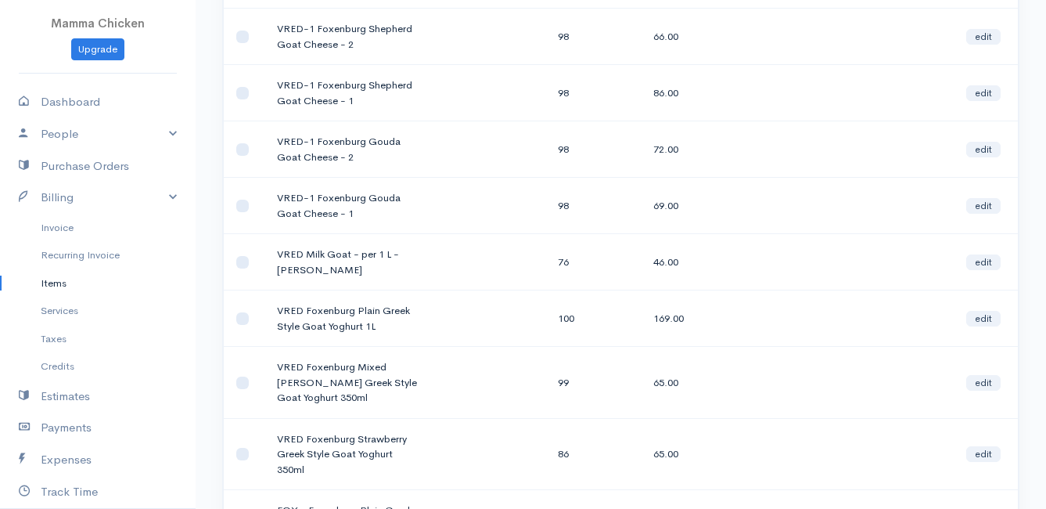
click at [325, 268] on td "VRED Milk Goat - per 1 L - [PERSON_NAME]" at bounding box center [348, 262] width 168 height 56
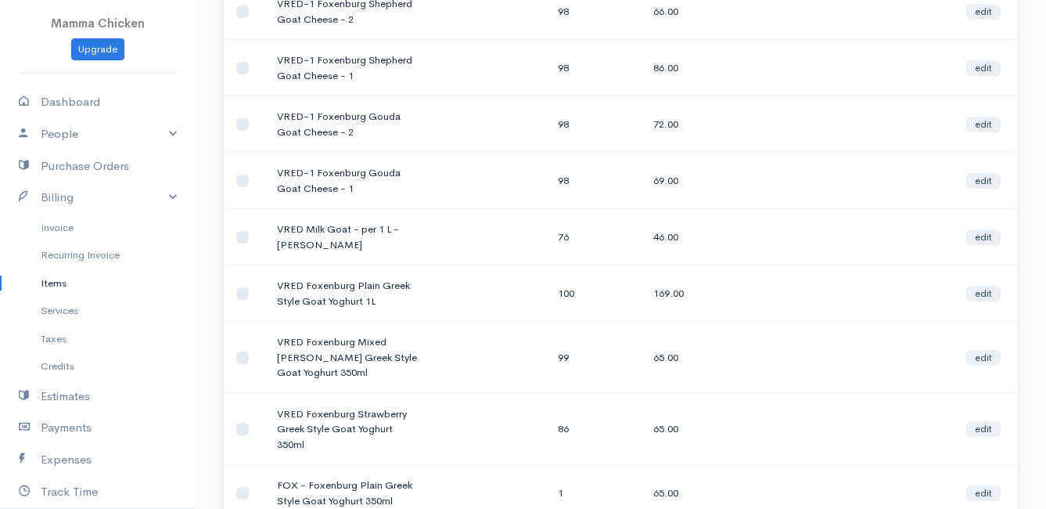
scroll to position [182, 0]
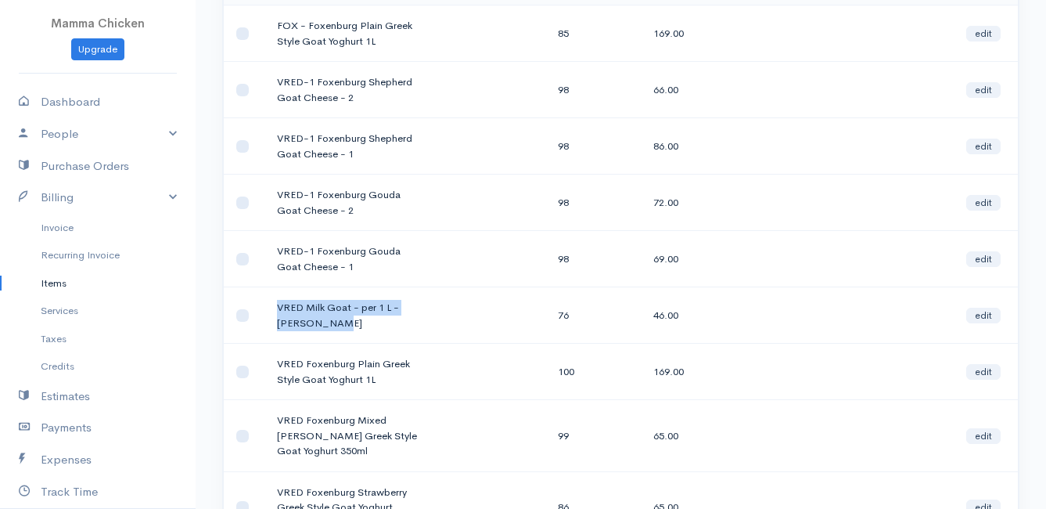
drag, startPoint x: 326, startPoint y: 319, endPoint x: 268, endPoint y: 302, distance: 59.7
click at [268, 302] on td "VRED Milk Goat - per 1 L - [PERSON_NAME]" at bounding box center [348, 315] width 168 height 56
drag, startPoint x: 268, startPoint y: 302, endPoint x: 287, endPoint y: 308, distance: 19.6
copy td "VRED Milk Goat - per 1 L - [PERSON_NAME]"
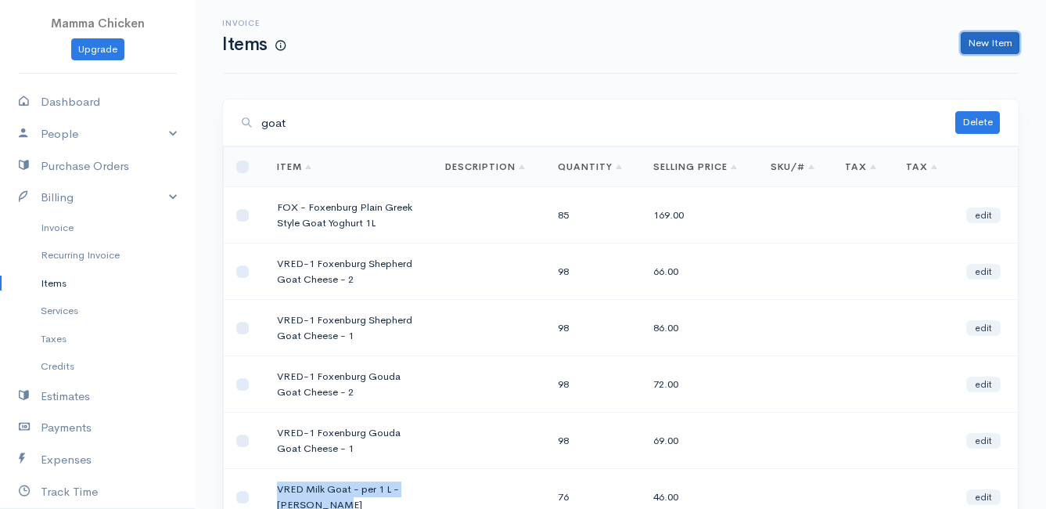
click at [988, 36] on link "New Item" at bounding box center [990, 43] width 59 height 23
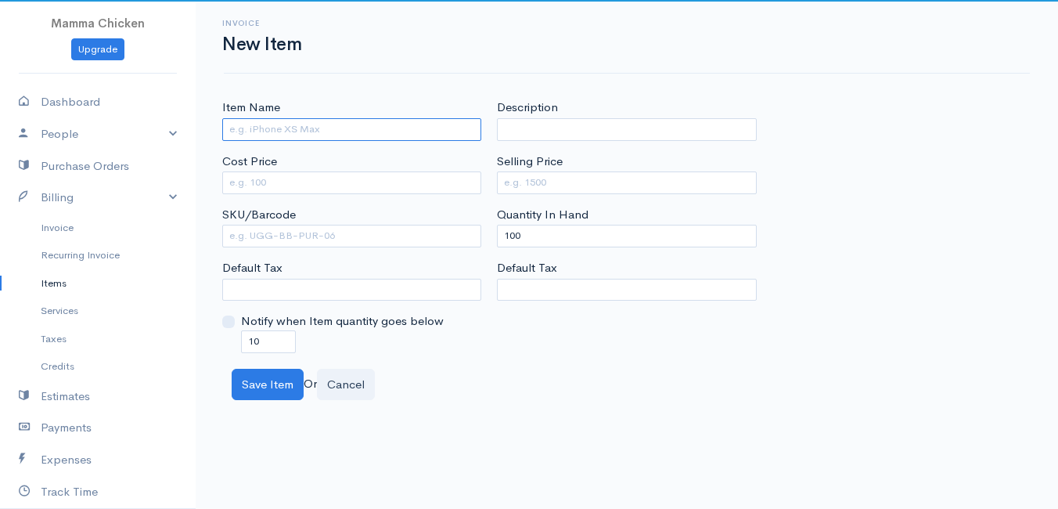
click at [251, 124] on input "Item Name" at bounding box center [351, 129] width 259 height 23
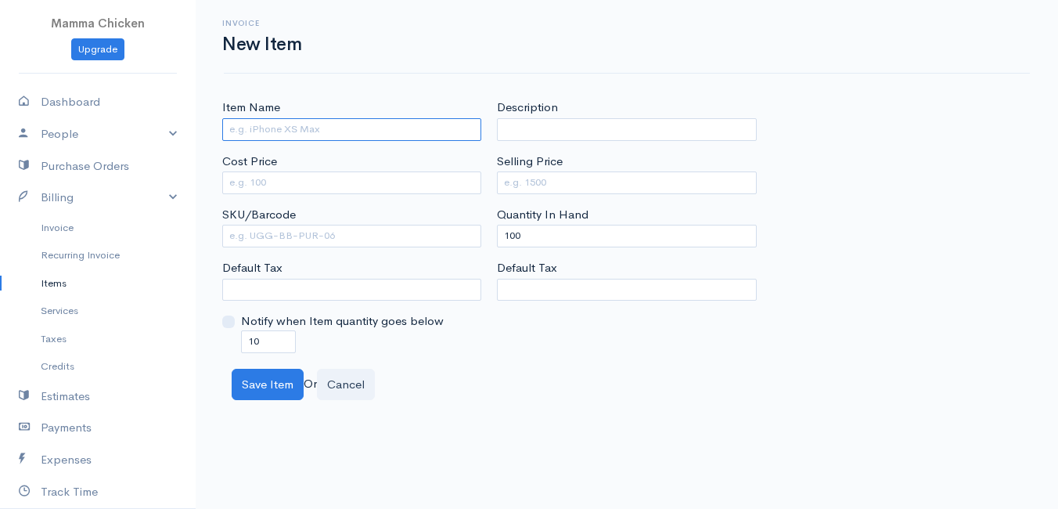
paste input "VRED Milk Goat - per 1 L - [PERSON_NAME]"
click at [255, 128] on input "VRED Milk Goat - per 1 L - [PERSON_NAME]" at bounding box center [351, 129] width 259 height 23
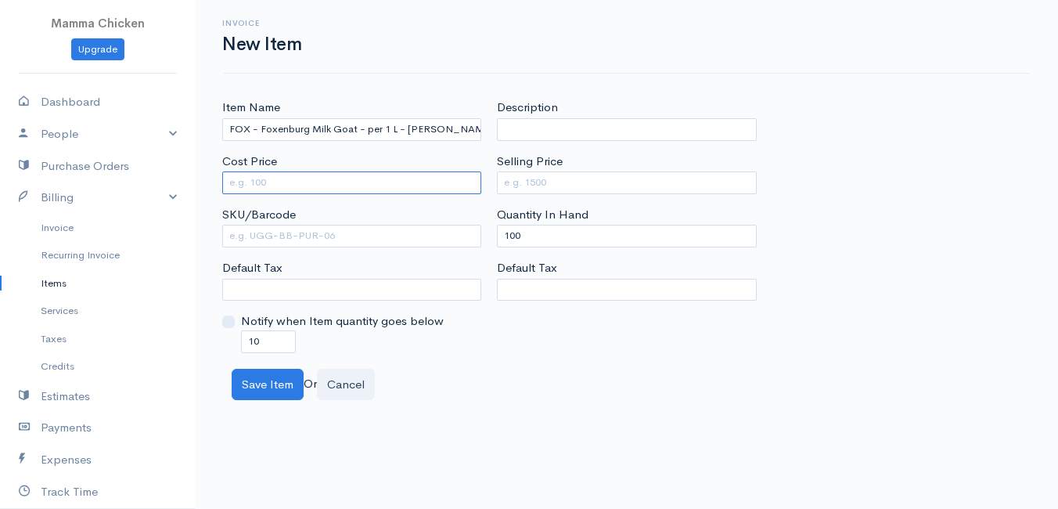
click at [335, 185] on input "Cost Price" at bounding box center [351, 182] width 259 height 23
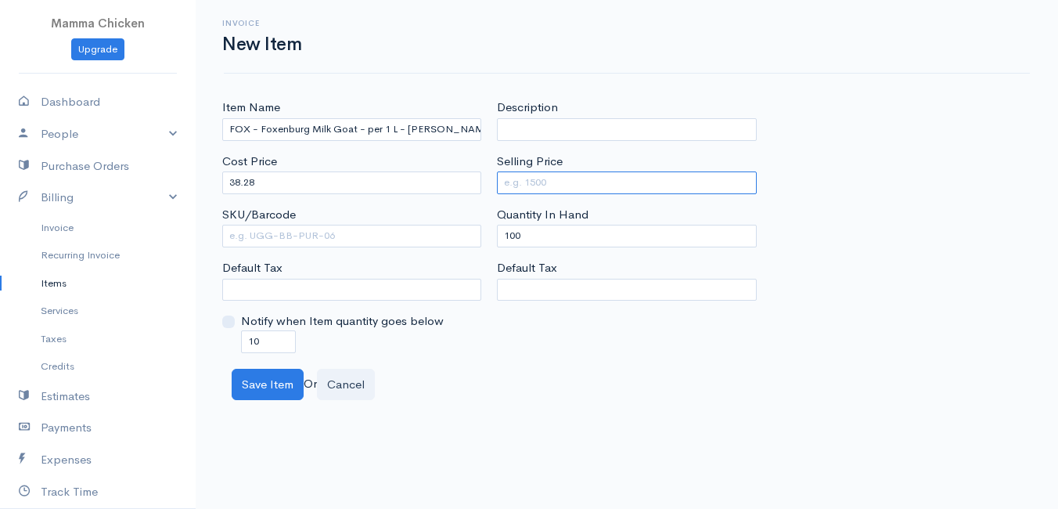
click at [570, 182] on input "Selling Price" at bounding box center [626, 182] width 259 height 23
click at [889, 200] on div "Item Name FOX - Foxenburg Milk Goat - per 1 L - Laura Price Cost Price 38.28 SK…" at bounding box center [626, 226] width 825 height 254
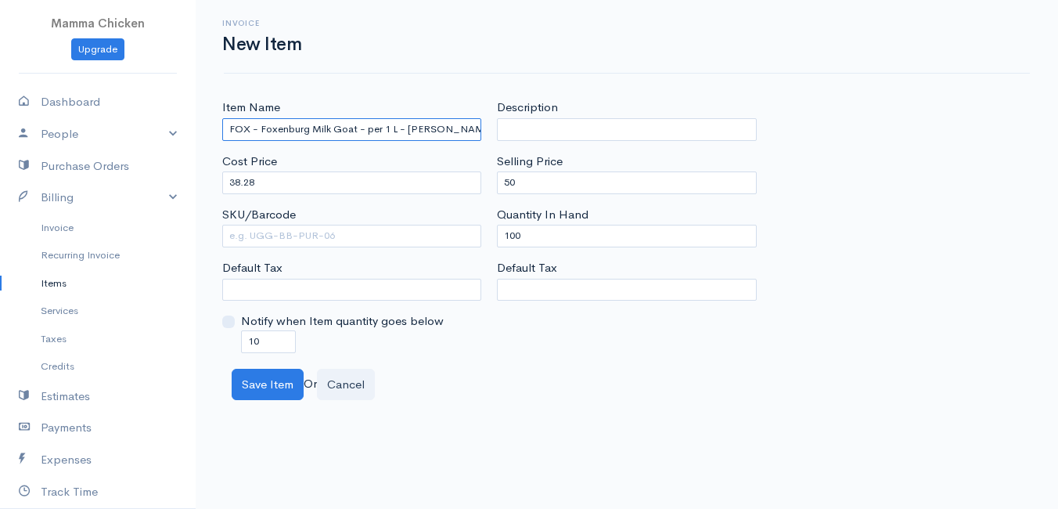
drag, startPoint x: 355, startPoint y: 129, endPoint x: 388, endPoint y: 149, distance: 38.2
click at [356, 129] on input "FOX - Foxenburg Milk Goat - per 1 L - Laura Price" at bounding box center [351, 129] width 259 height 23
click at [616, 392] on div "Save Item Or Cancel" at bounding box center [627, 385] width 806 height 32
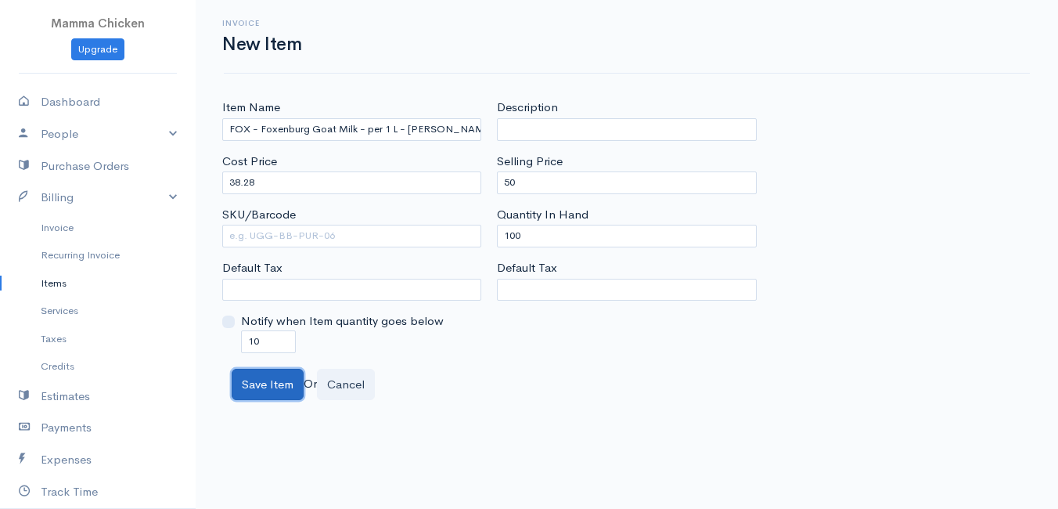
click at [274, 388] on button "Save Item" at bounding box center [268, 385] width 72 height 32
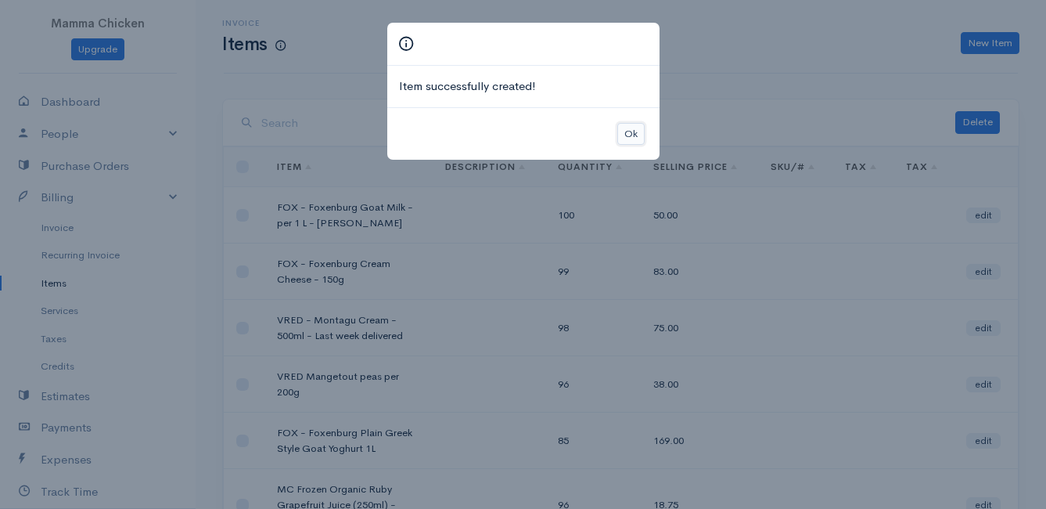
click at [635, 135] on button "Ok" at bounding box center [630, 134] width 27 height 23
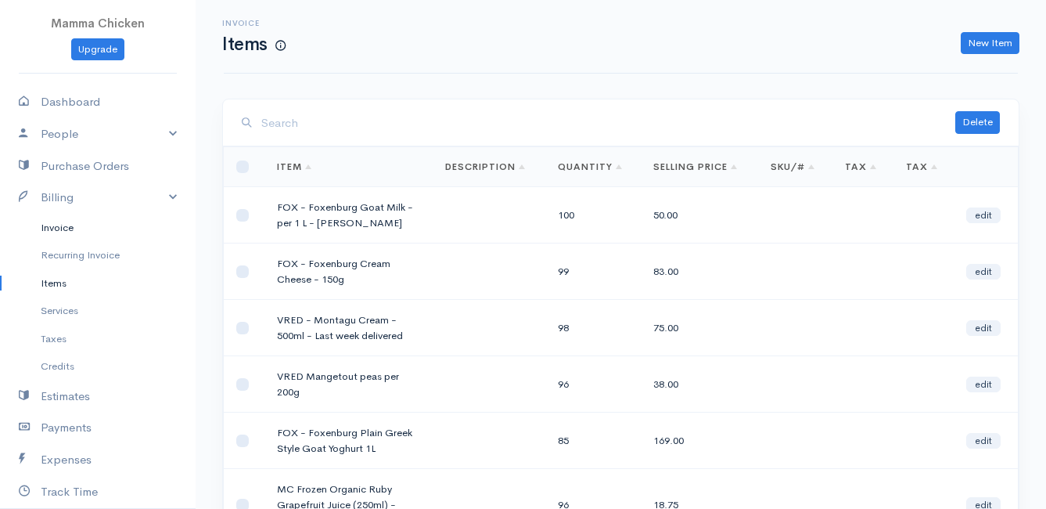
click at [52, 221] on link "Invoice" at bounding box center [98, 228] width 196 height 28
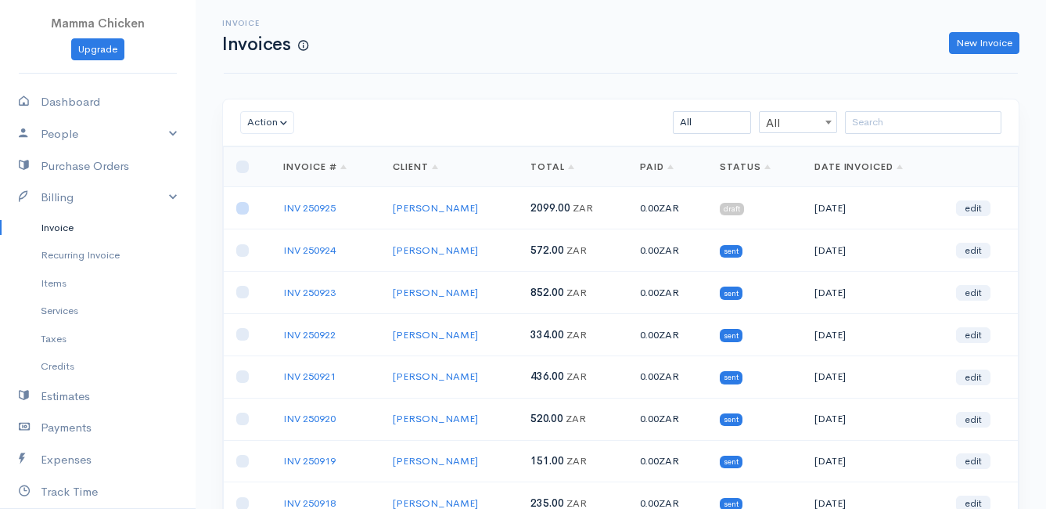
click at [243, 210] on input "checkbox" at bounding box center [242, 208] width 13 height 13
click at [275, 125] on button "Action" at bounding box center [267, 122] width 54 height 23
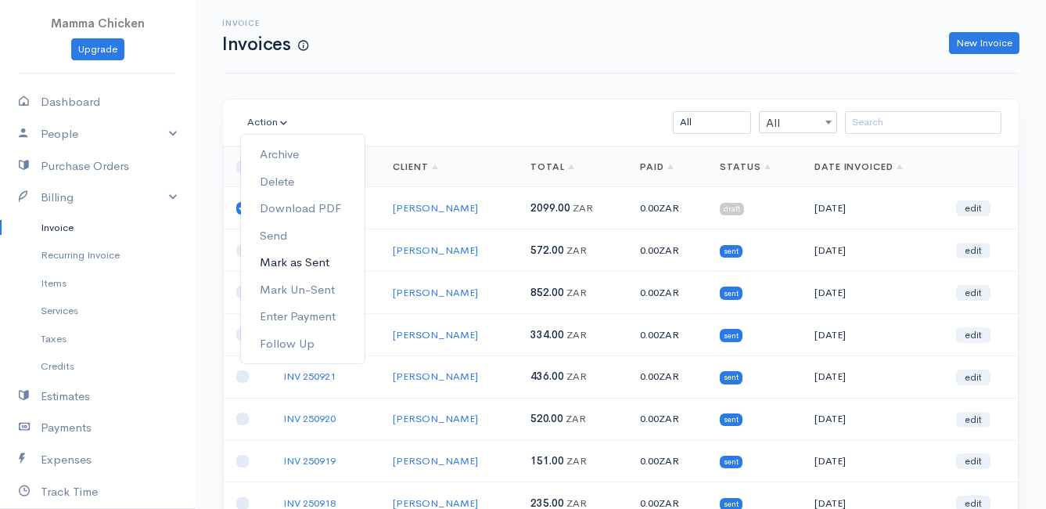
click at [297, 258] on link "Mark as Sent" at bounding box center [303, 262] width 124 height 27
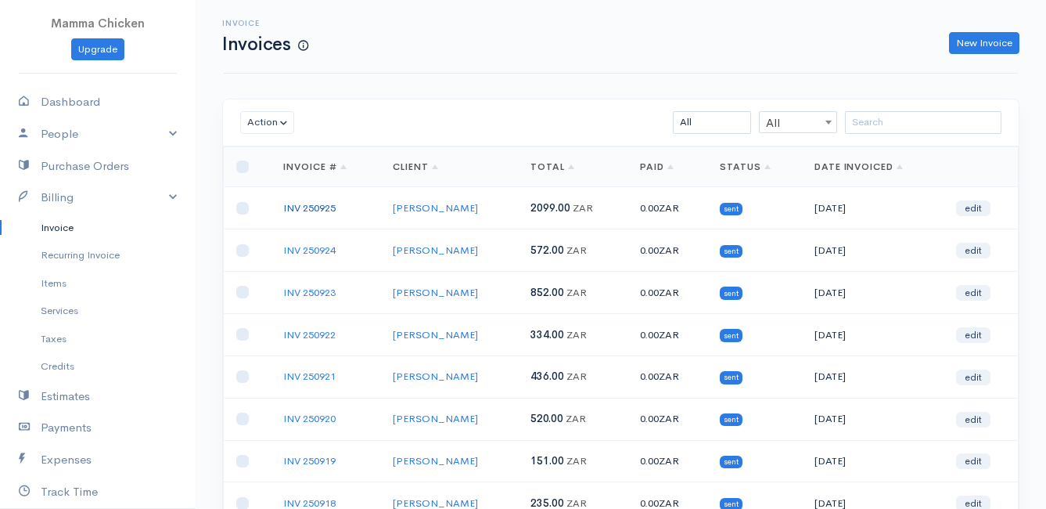
click at [312, 207] on link "INV 250925" at bounding box center [309, 207] width 52 height 13
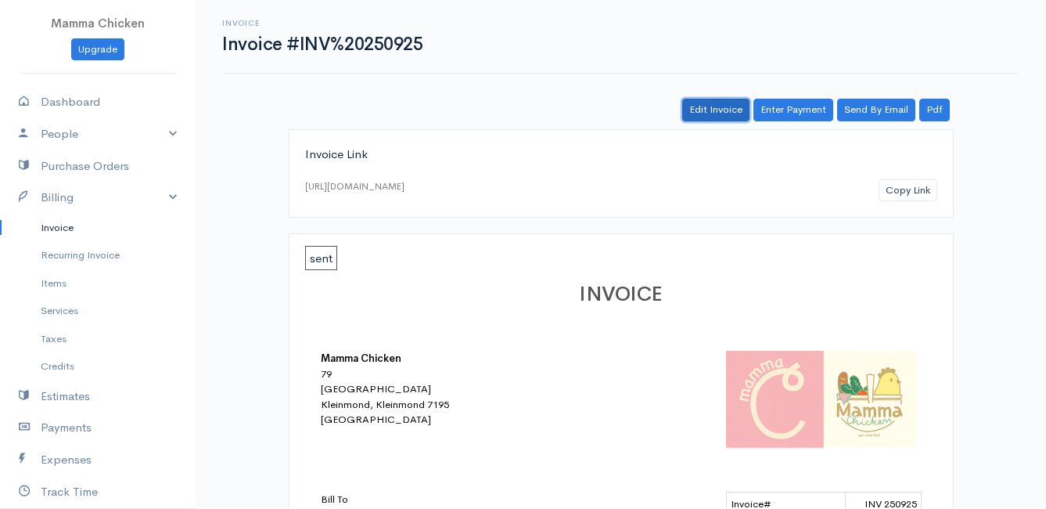
click at [713, 105] on link "Edit Invoice" at bounding box center [715, 110] width 67 height 23
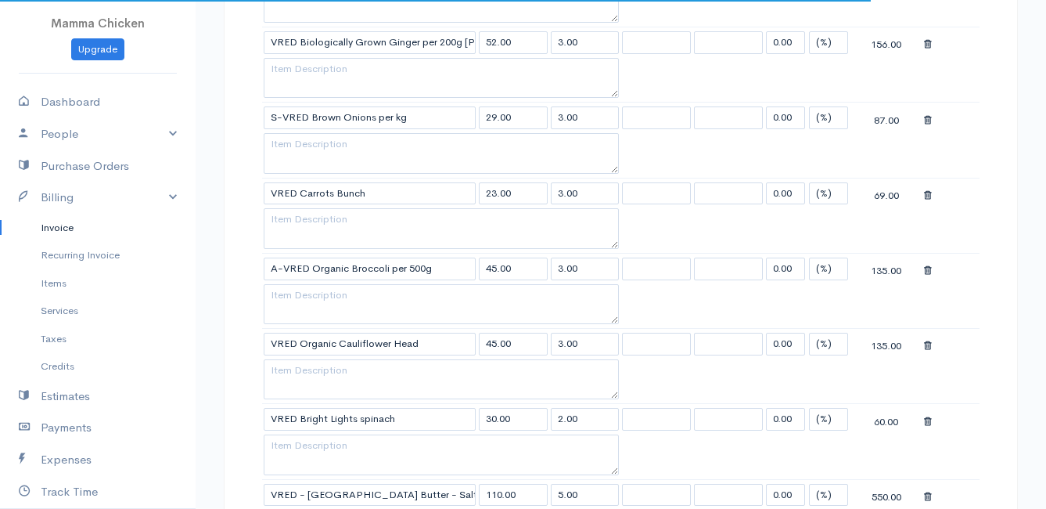
scroll to position [1174, 0]
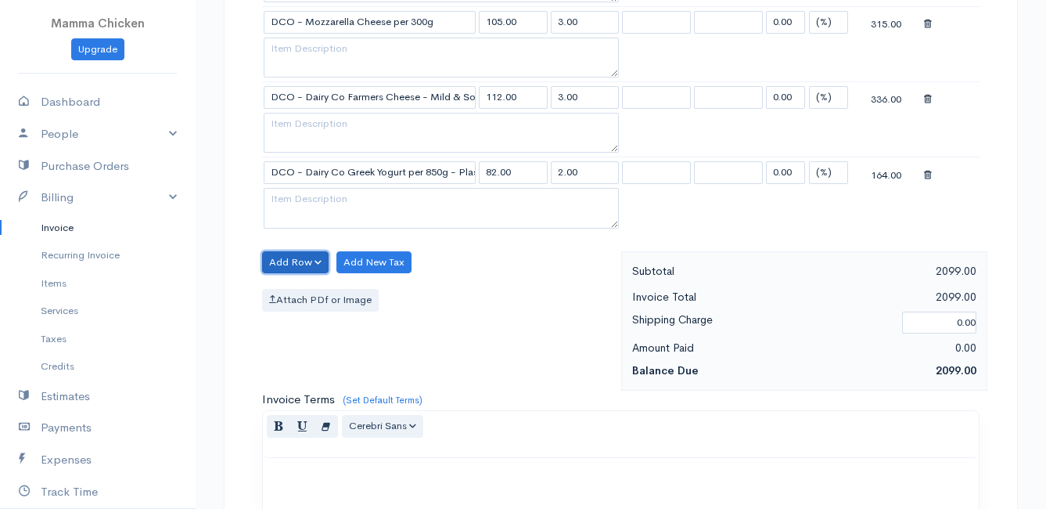
click at [292, 261] on button "Add Row" at bounding box center [295, 262] width 67 height 23
click at [300, 289] on link "Add Item Row" at bounding box center [325, 294] width 124 height 27
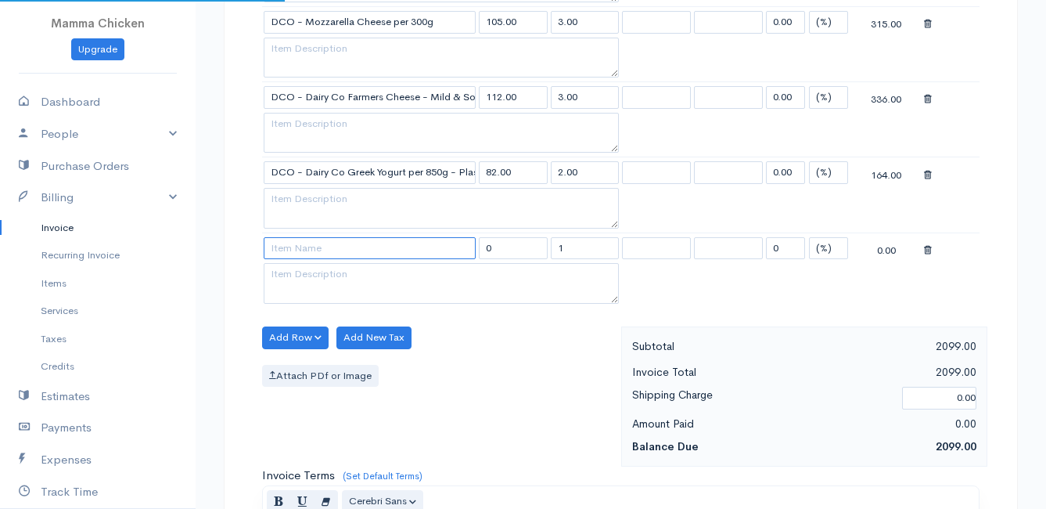
click at [297, 252] on input at bounding box center [370, 248] width 212 height 23
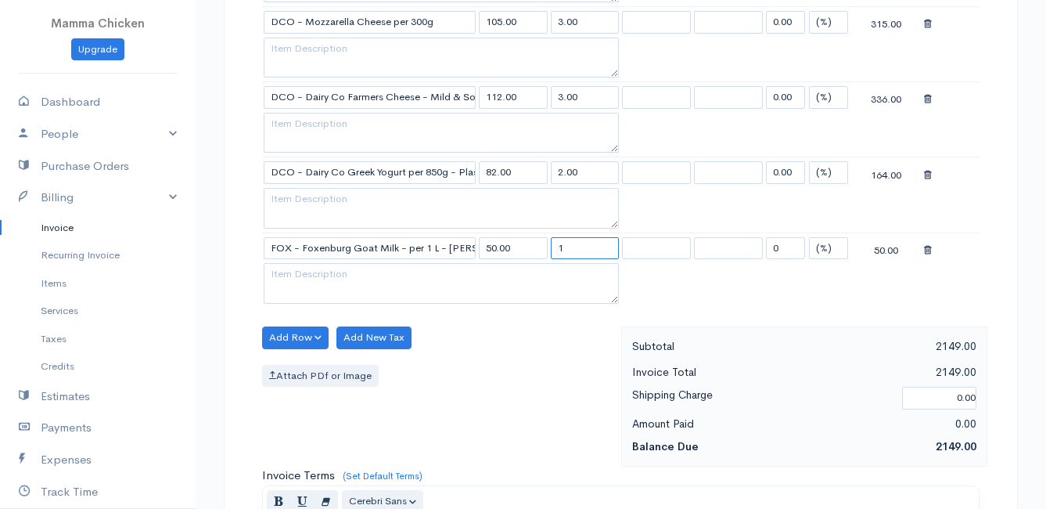
drag, startPoint x: 577, startPoint y: 250, endPoint x: 546, endPoint y: 254, distance: 30.7
click at [546, 254] on tr "FOX - Foxenburg Goat Milk - per 1 L - Laura Price 50.00 1 0 (%) Flat 50.00" at bounding box center [621, 247] width 718 height 31
click at [475, 379] on div "Attach PDf or Image" at bounding box center [437, 376] width 351 height 23
click at [299, 336] on button "Add Row" at bounding box center [295, 337] width 67 height 23
click at [300, 364] on link "Add Item Row" at bounding box center [325, 369] width 124 height 27
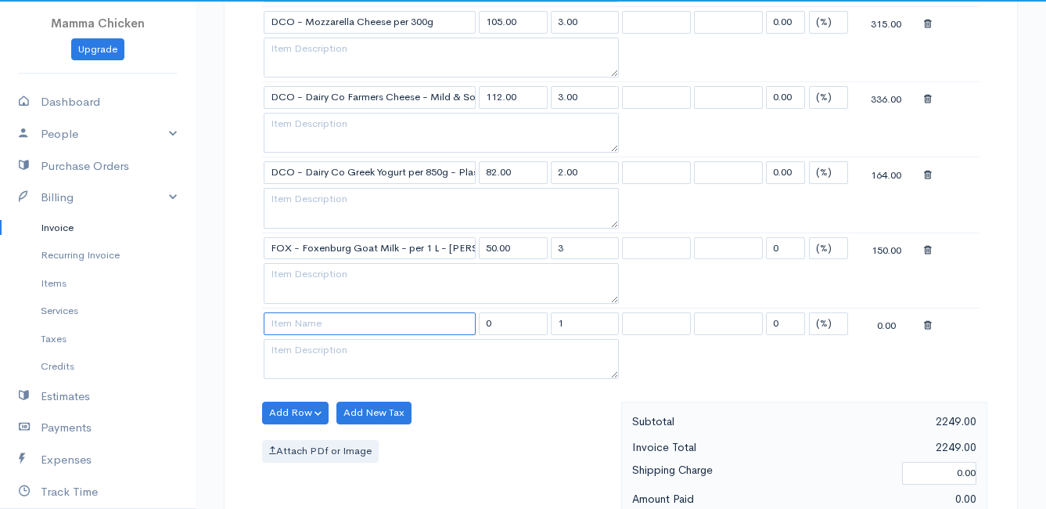
click at [305, 325] on input at bounding box center [370, 323] width 212 height 23
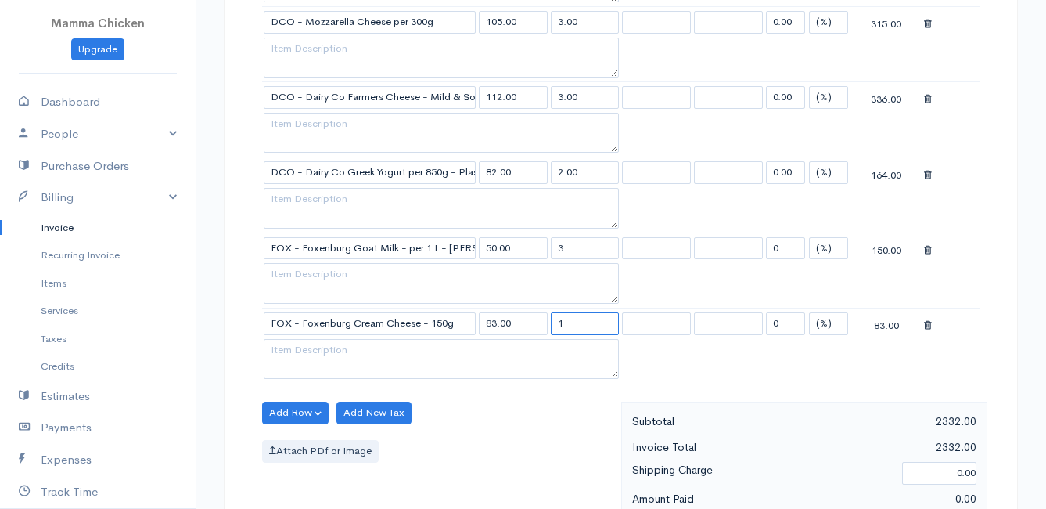
drag, startPoint x: 577, startPoint y: 322, endPoint x: 540, endPoint y: 321, distance: 37.6
click at [540, 321] on tr "FOX - Foxenburg Cream Cheese - 150g 83.00 1 0 (%) Flat 83.00" at bounding box center [621, 323] width 718 height 31
click at [543, 427] on div "Add Row Add Item Row Add Time Row Add New Tax Attach PDf or Image" at bounding box center [437, 471] width 367 height 140
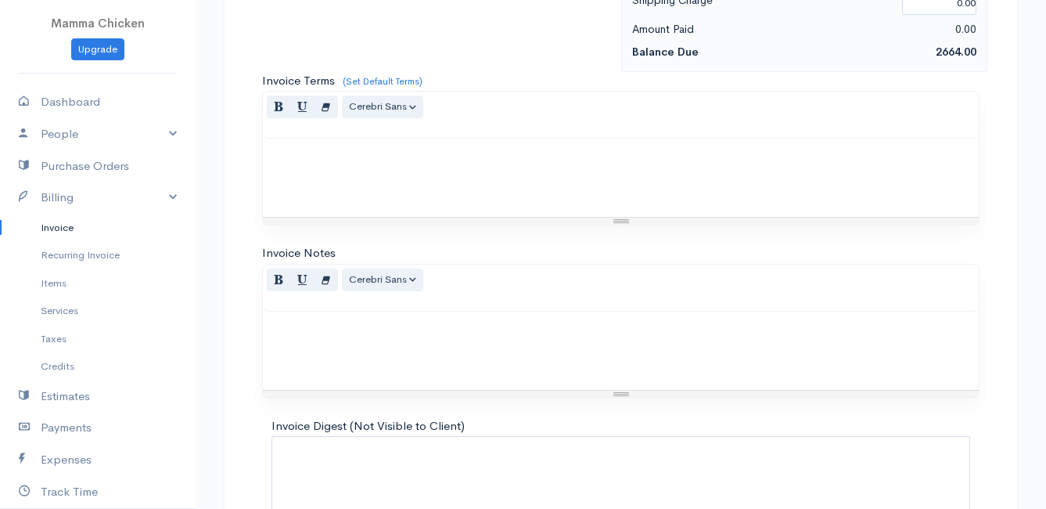
scroll to position [1748, 0]
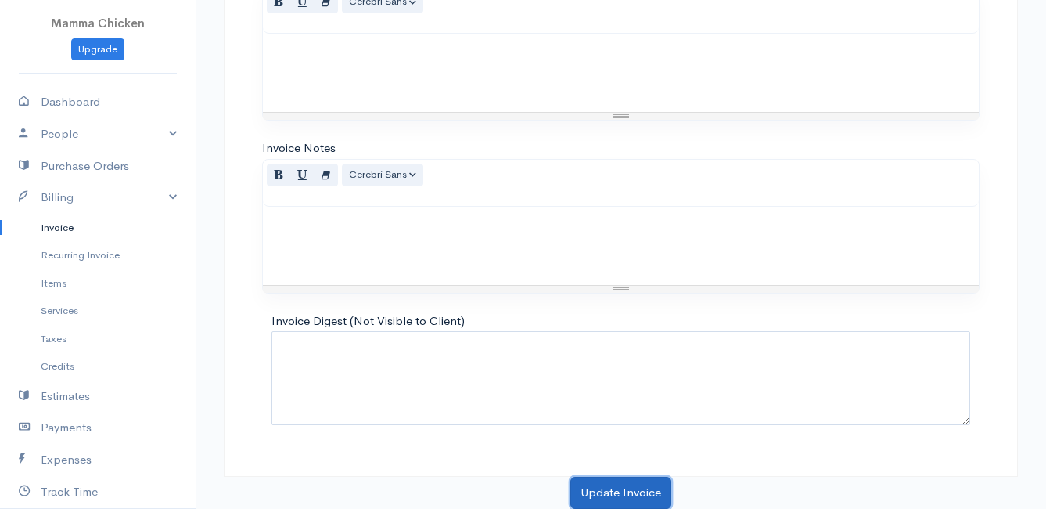
click at [618, 489] on button "Update Invoice" at bounding box center [620, 493] width 101 height 32
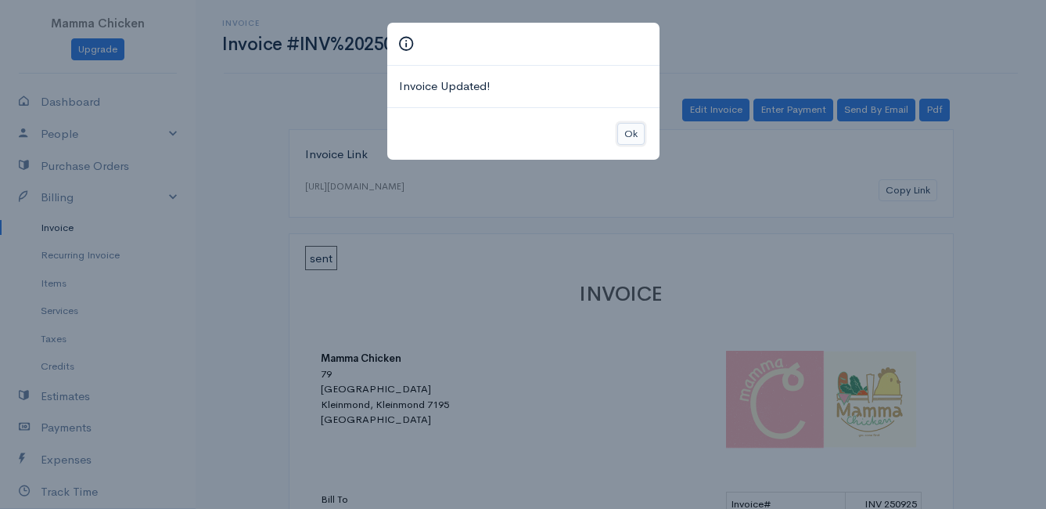
click at [628, 136] on button "Ok" at bounding box center [630, 134] width 27 height 23
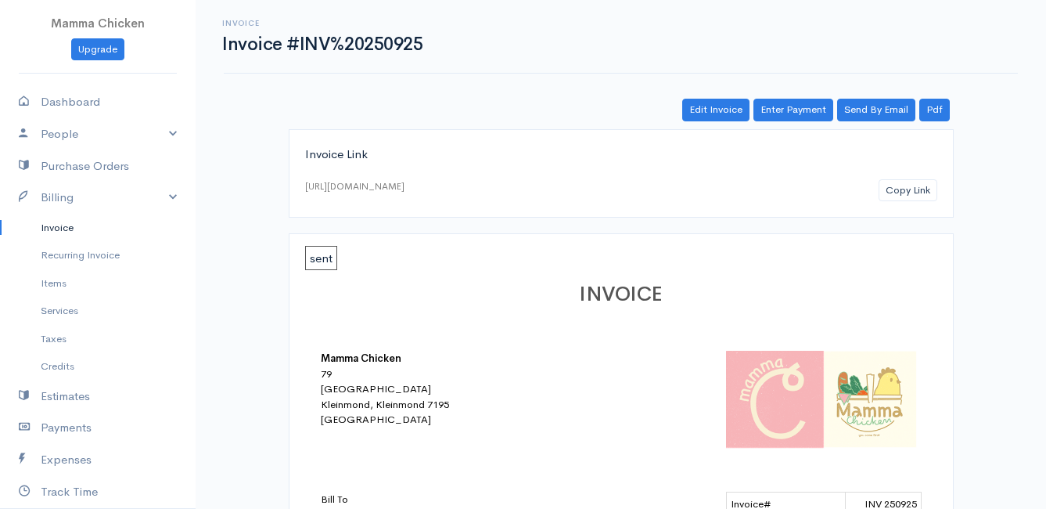
click at [61, 223] on link "Invoice" at bounding box center [98, 228] width 196 height 28
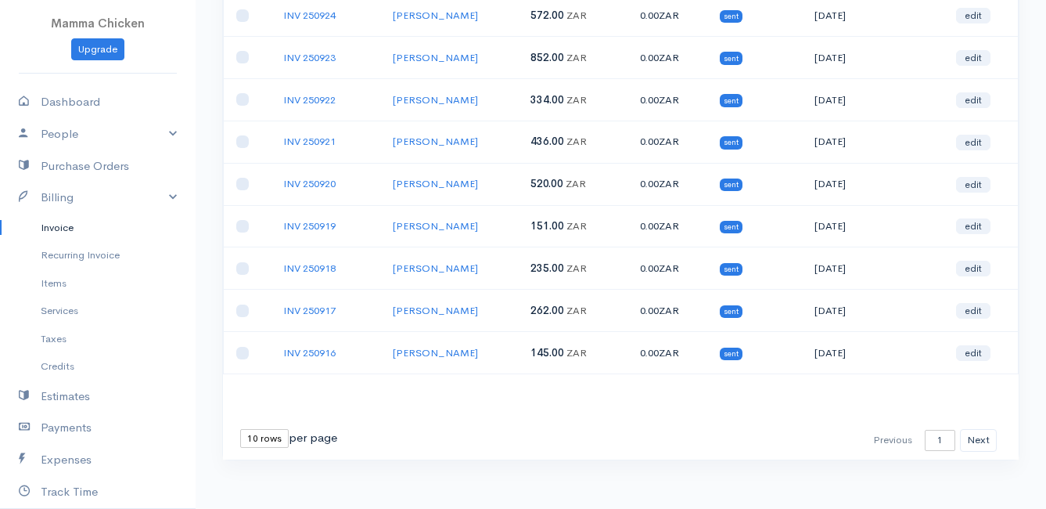
scroll to position [244, 0]
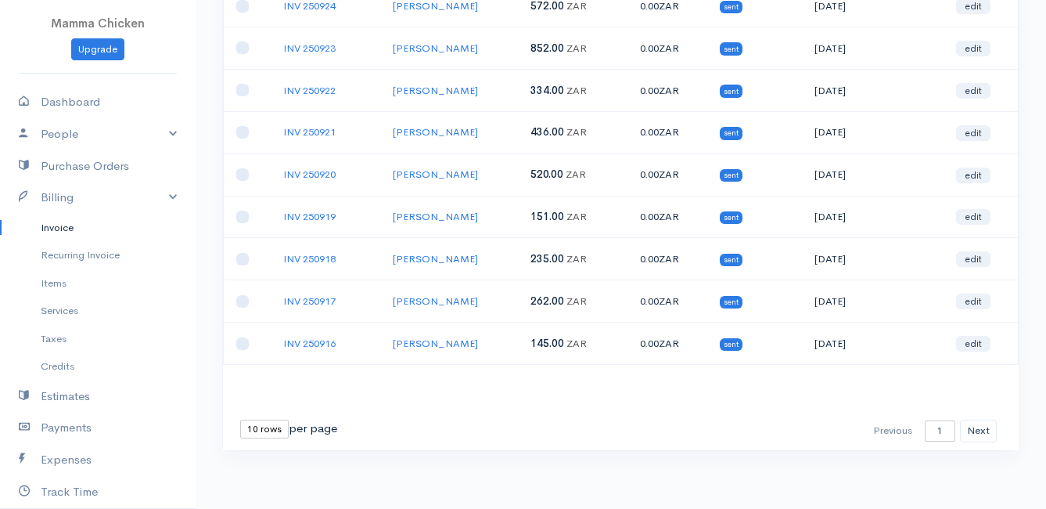
click at [274, 432] on select "10 rows 25 rows 50 rows" at bounding box center [264, 428] width 49 height 19
click at [240, 419] on select "10 rows 25 rows 50 rows" at bounding box center [264, 428] width 49 height 19
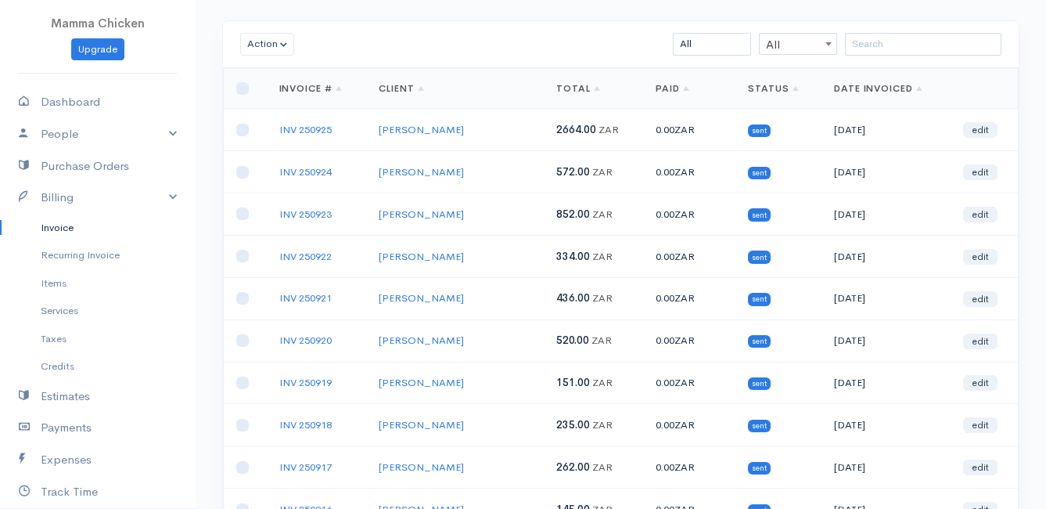
scroll to position [0, 0]
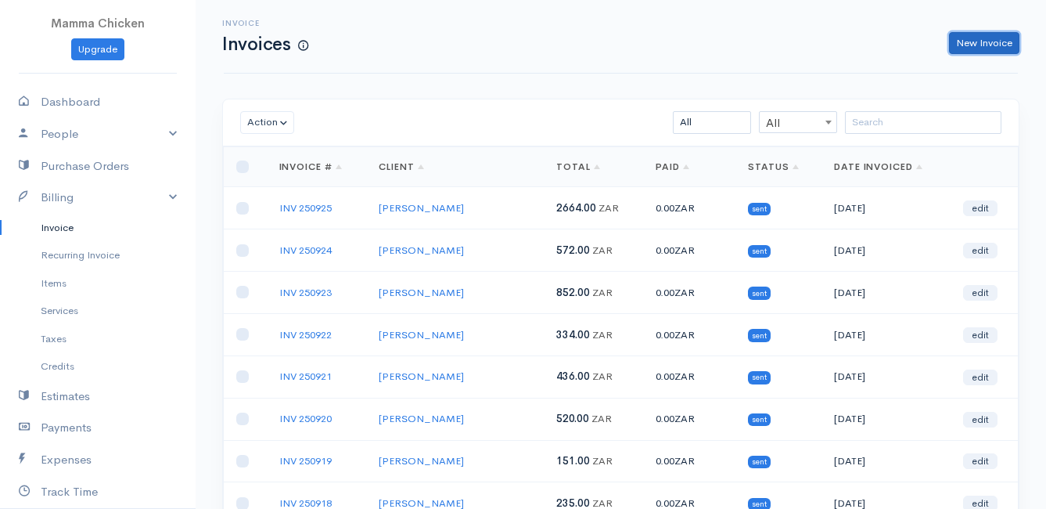
click at [987, 39] on link "New Invoice" at bounding box center [984, 43] width 70 height 23
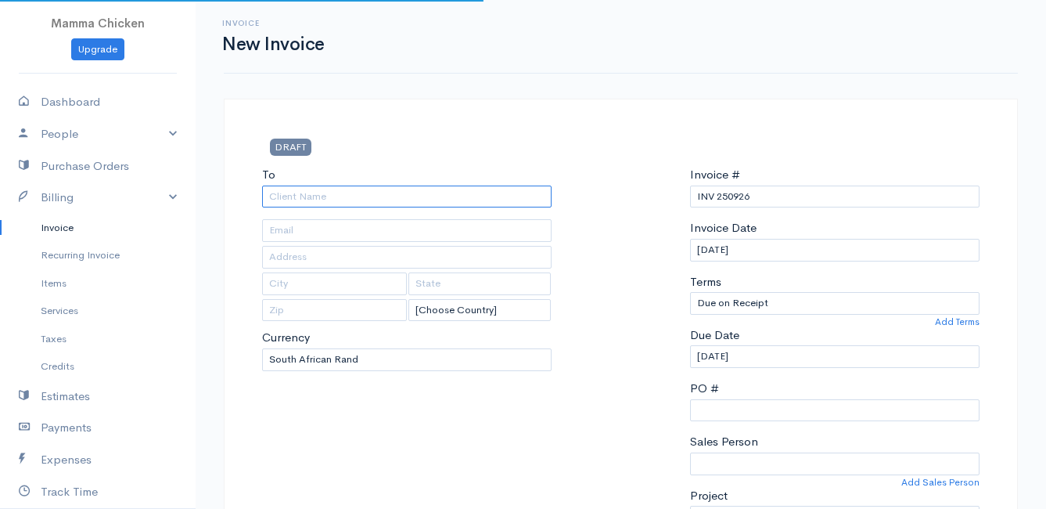
click at [322, 199] on input "To" at bounding box center [407, 196] width 290 height 23
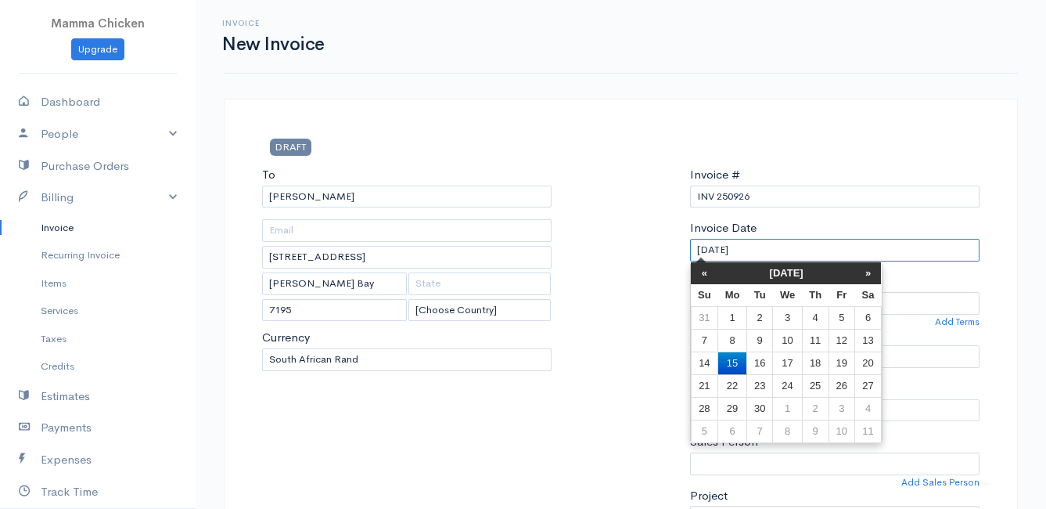
click at [833, 254] on input "[DATE]" at bounding box center [835, 250] width 290 height 23
click at [837, 369] on td "19" at bounding box center [842, 362] width 26 height 23
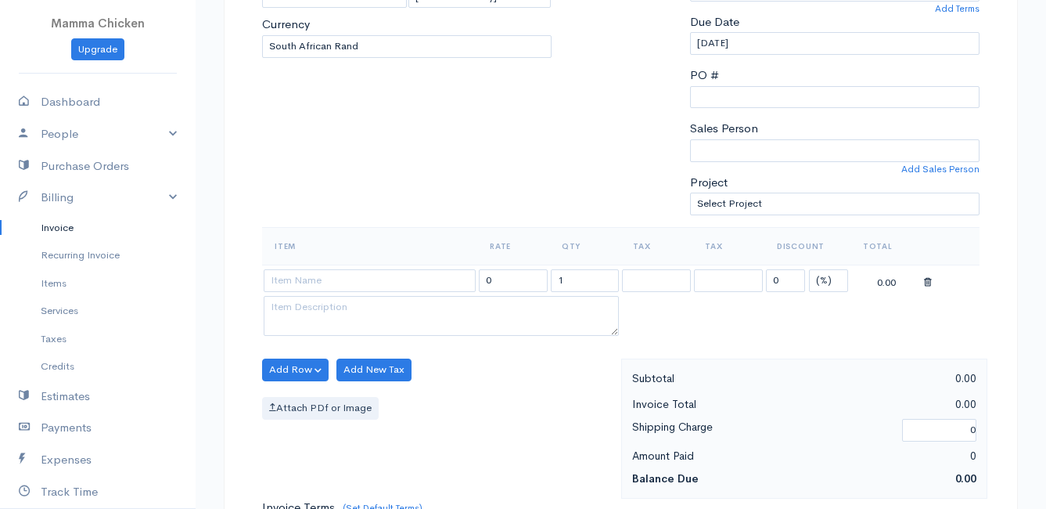
scroll to position [391, 0]
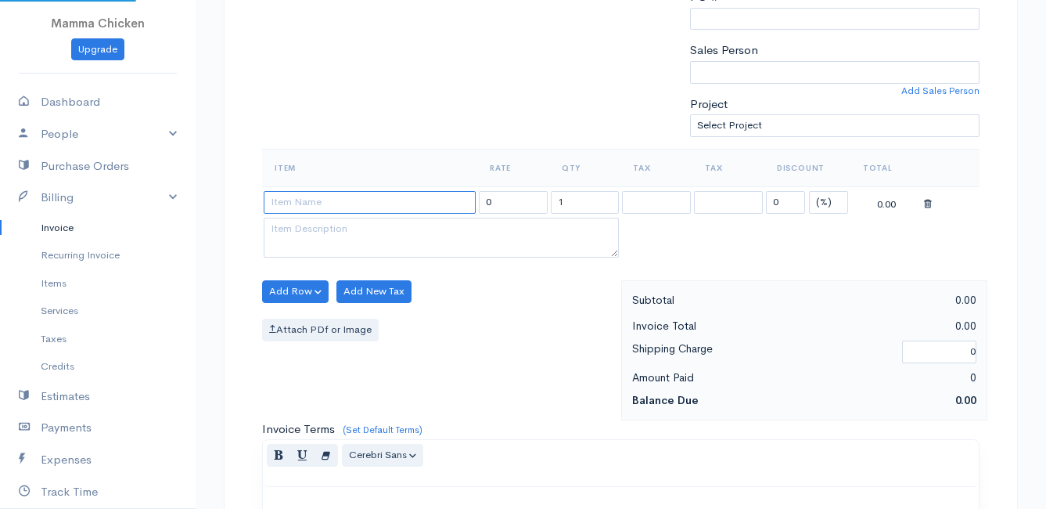
click at [302, 204] on input at bounding box center [370, 202] width 212 height 23
click at [326, 275] on body "Mamma Chicken Upgrade Dashboard People Clients Vendors Staff Users Purchase Ord…" at bounding box center [523, 285] width 1046 height 1353
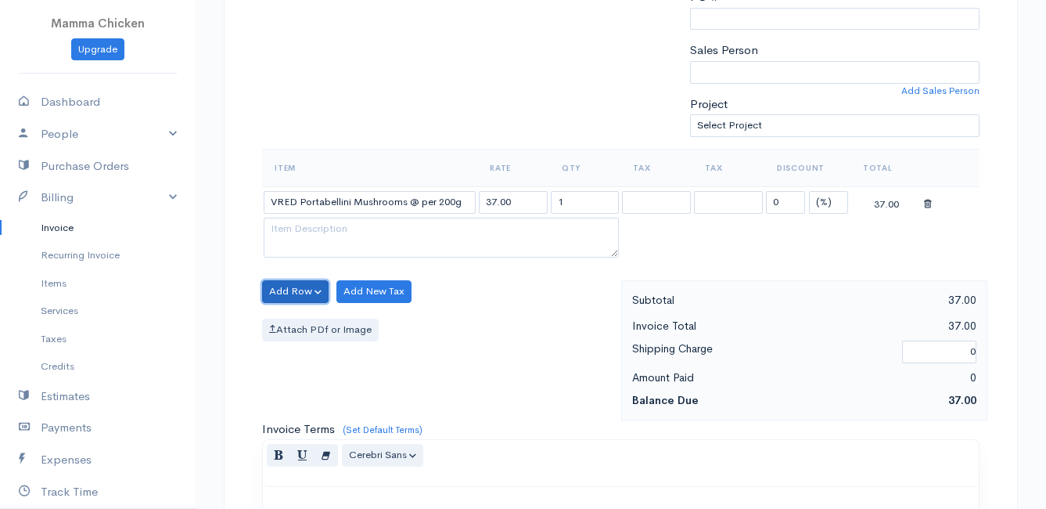
click at [298, 290] on button "Add Row" at bounding box center [295, 291] width 67 height 23
click at [299, 320] on link "Add Item Row" at bounding box center [325, 323] width 124 height 27
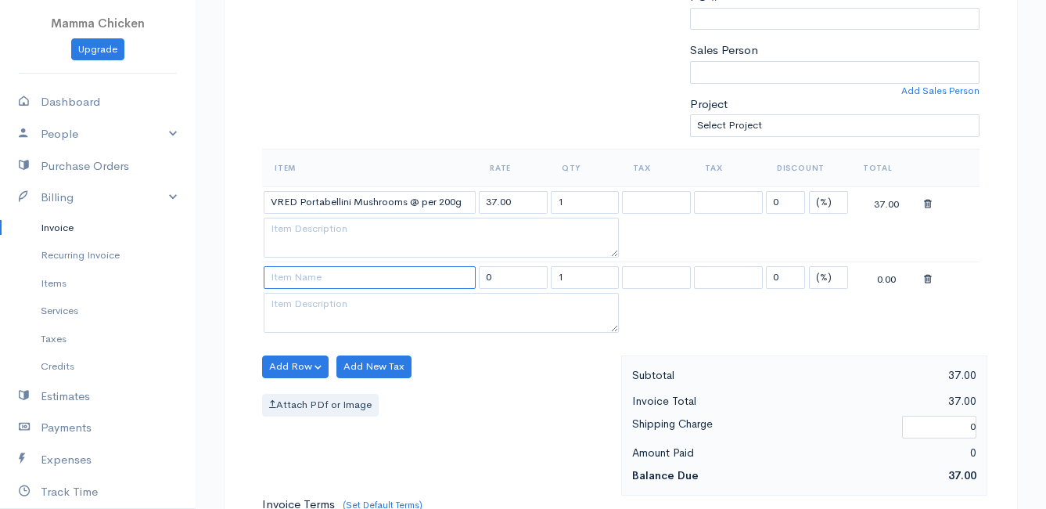
click at [300, 286] on input at bounding box center [370, 277] width 212 height 23
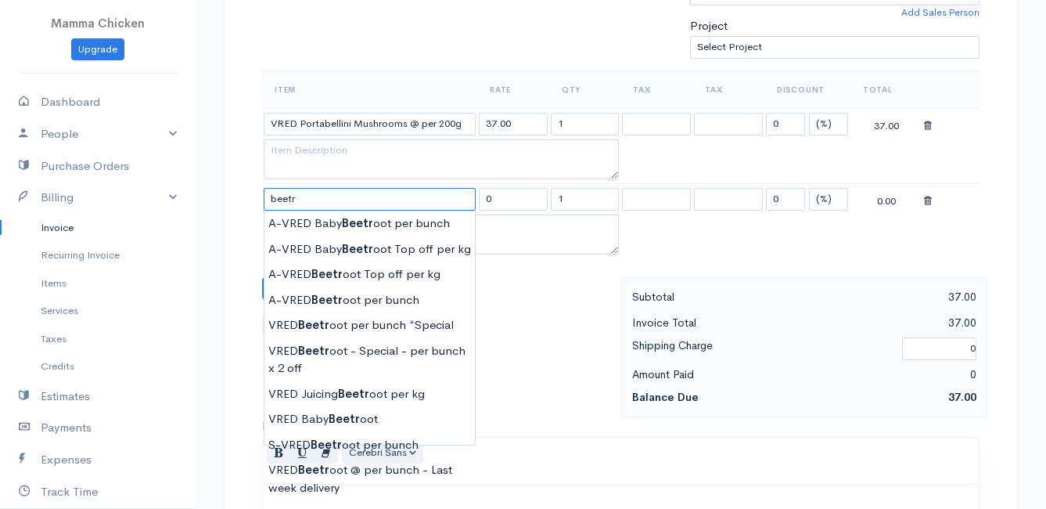
scroll to position [548, 0]
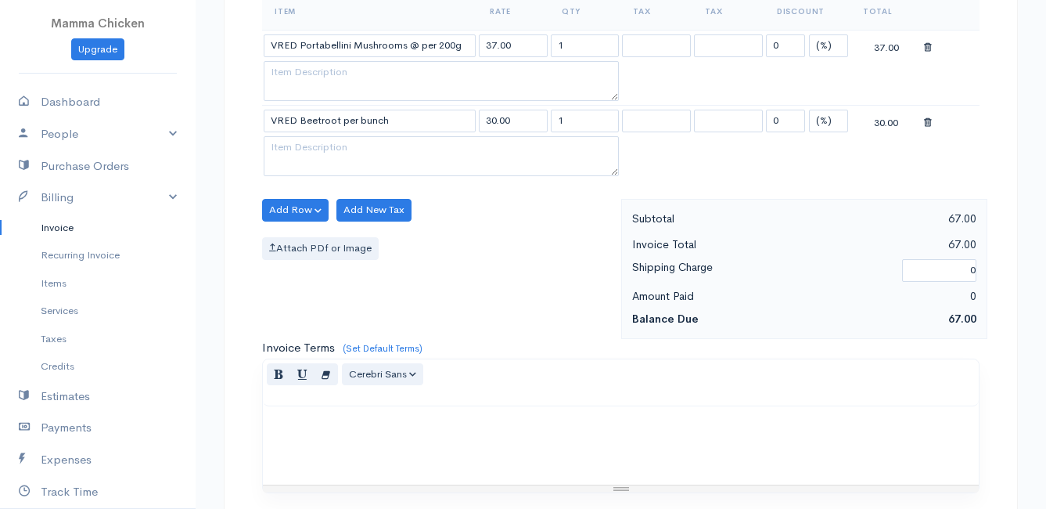
click at [384, 412] on body "Mamma Chicken Upgrade Dashboard People Clients Vendors Staff Users Purchase Ord…" at bounding box center [523, 166] width 1046 height 1428
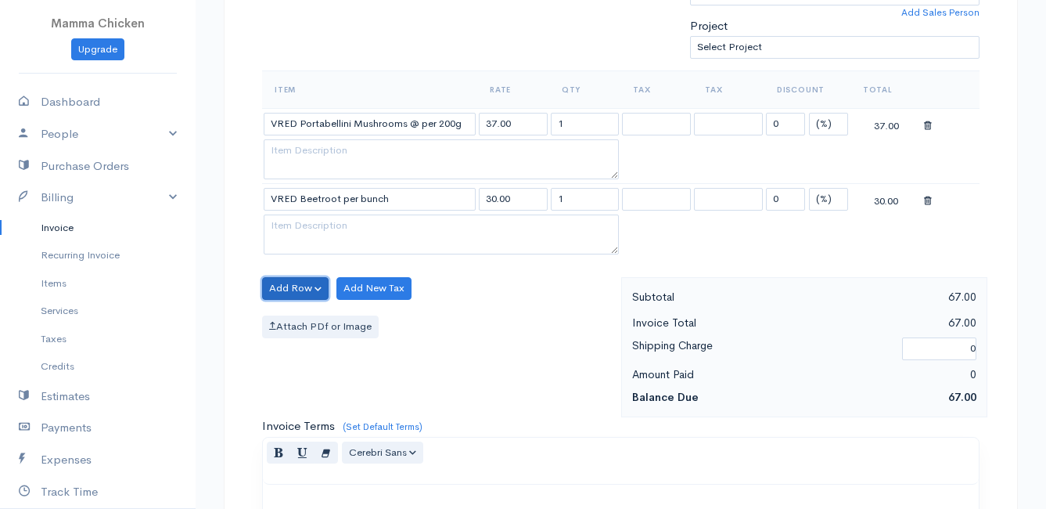
click at [279, 284] on button "Add Row" at bounding box center [295, 288] width 67 height 23
click at [291, 312] on link "Add Item Row" at bounding box center [325, 320] width 124 height 27
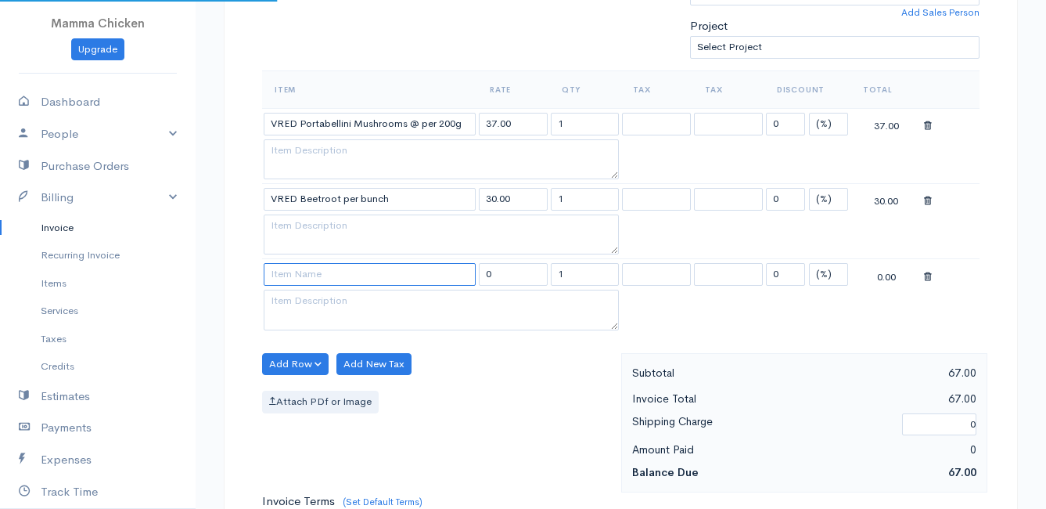
click at [290, 275] on input at bounding box center [370, 274] width 212 height 23
click at [326, 390] on body "Mamma Chicken Upgrade Dashboard People Clients Vendors Staff Users Purchase Ord…" at bounding box center [523, 281] width 1046 height 1503
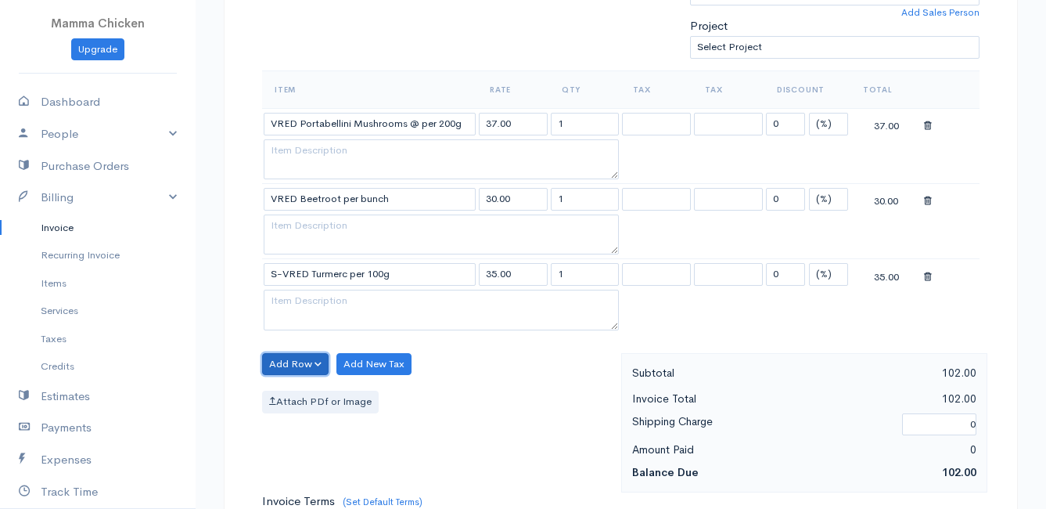
click at [293, 365] on button "Add Row" at bounding box center [295, 364] width 67 height 23
click at [293, 390] on link "Add Item Row" at bounding box center [325, 396] width 124 height 27
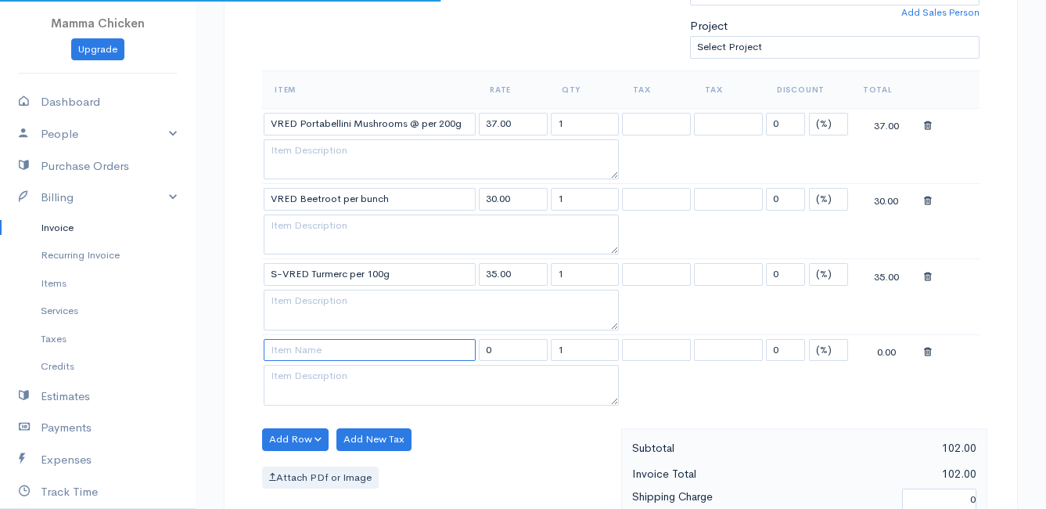
click at [292, 353] on input at bounding box center [370, 350] width 212 height 23
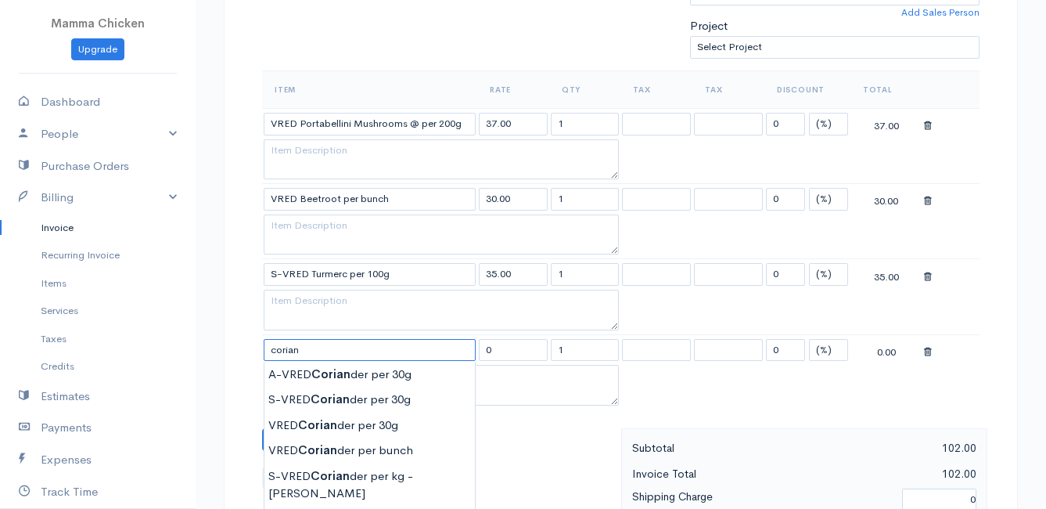
scroll to position [626, 0]
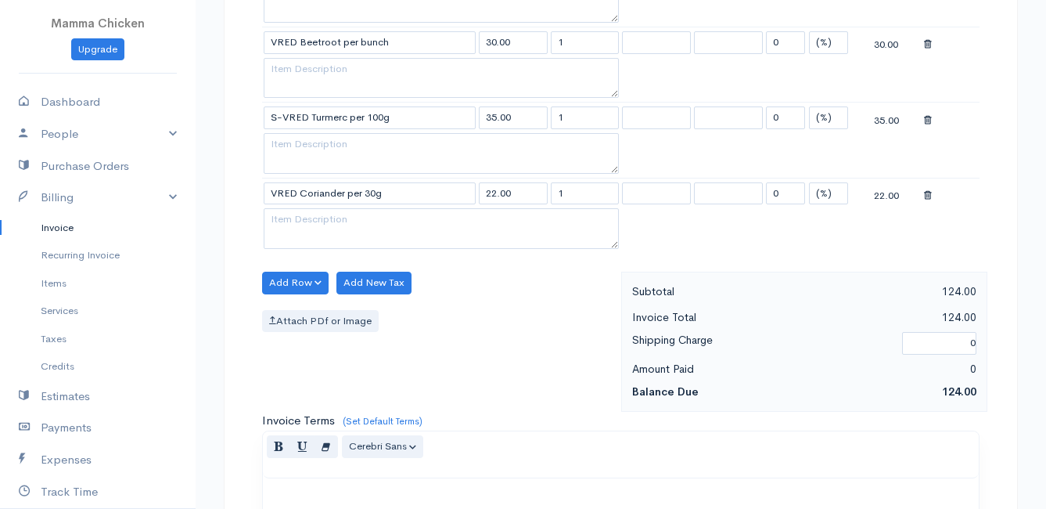
click at [380, 268] on body "Mamma Chicken Upgrade Dashboard People Clients Vendors Staff Users Purchase Ord…" at bounding box center [523, 163] width 1046 height 1578
click at [297, 281] on button "Add Row" at bounding box center [295, 283] width 67 height 23
click at [297, 310] on link "Add Item Row" at bounding box center [325, 314] width 124 height 27
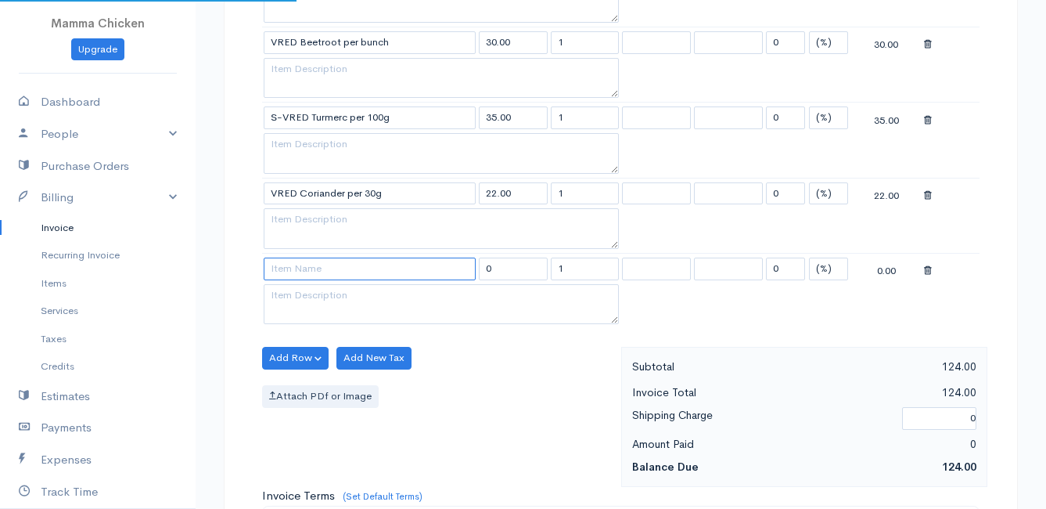
click at [297, 269] on input at bounding box center [370, 268] width 212 height 23
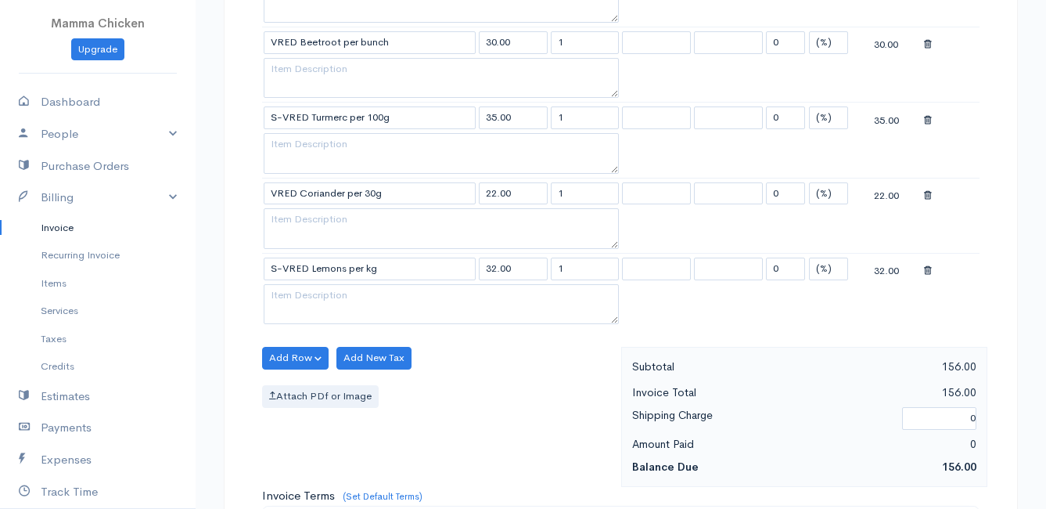
click at [336, 354] on body "Mamma Chicken Upgrade Dashboard People Clients Vendors Staff Users Purchase Ord…" at bounding box center [523, 201] width 1046 height 1654
click at [301, 351] on button "Add Row" at bounding box center [295, 358] width 67 height 23
click at [300, 388] on link "Add Item Row" at bounding box center [325, 389] width 124 height 27
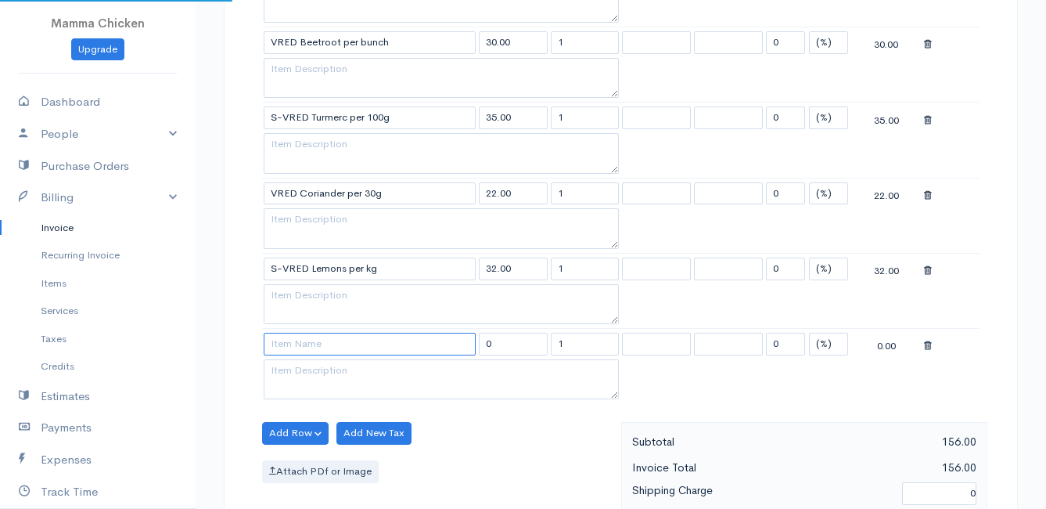
click at [301, 351] on input at bounding box center [370, 344] width 212 height 23
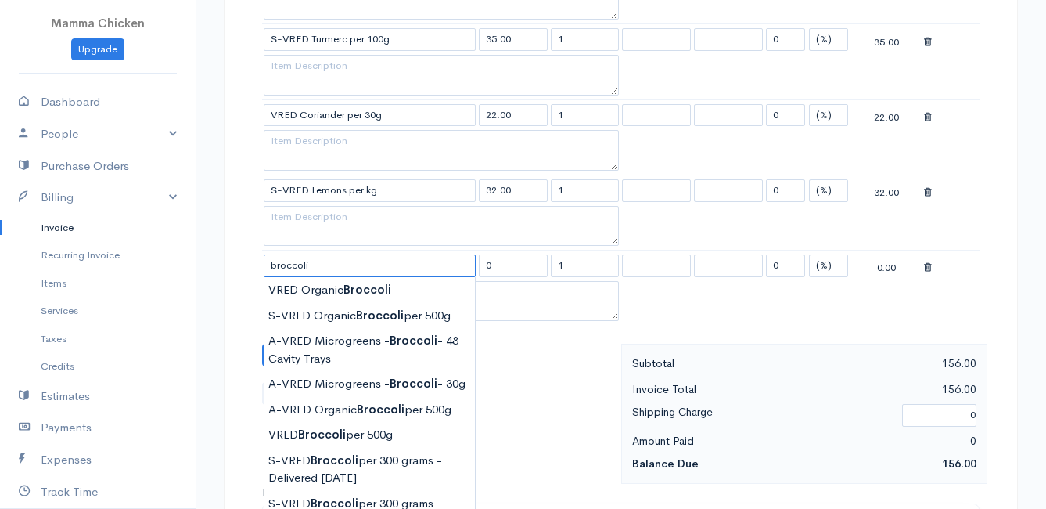
scroll to position [783, 0]
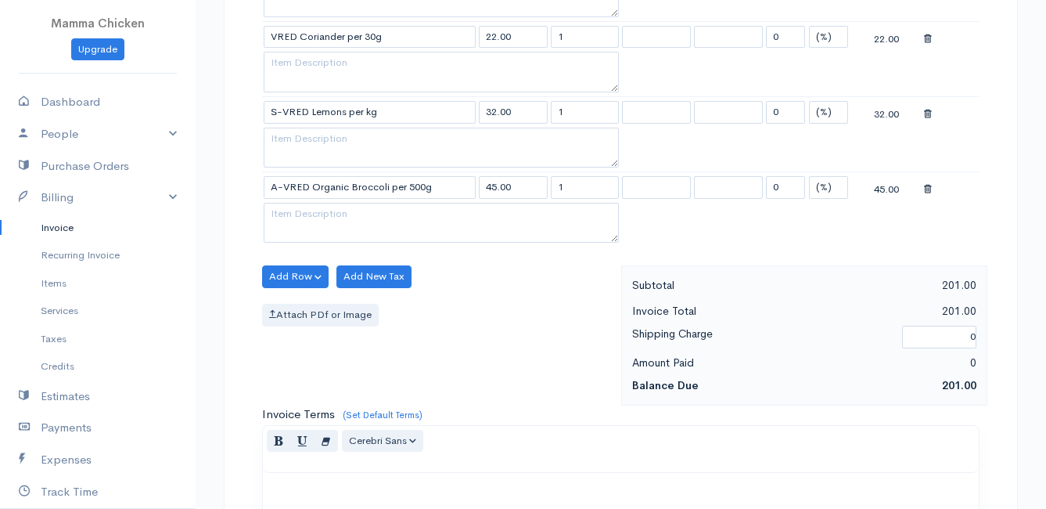
click at [398, 348] on body "Mamma Chicken Upgrade Dashboard People Clients Vendors Staff Users Purchase Ord…" at bounding box center [523, 81] width 1046 height 1729
click at [287, 272] on button "Add Row" at bounding box center [295, 276] width 67 height 23
click at [287, 300] on link "Add Item Row" at bounding box center [325, 308] width 124 height 27
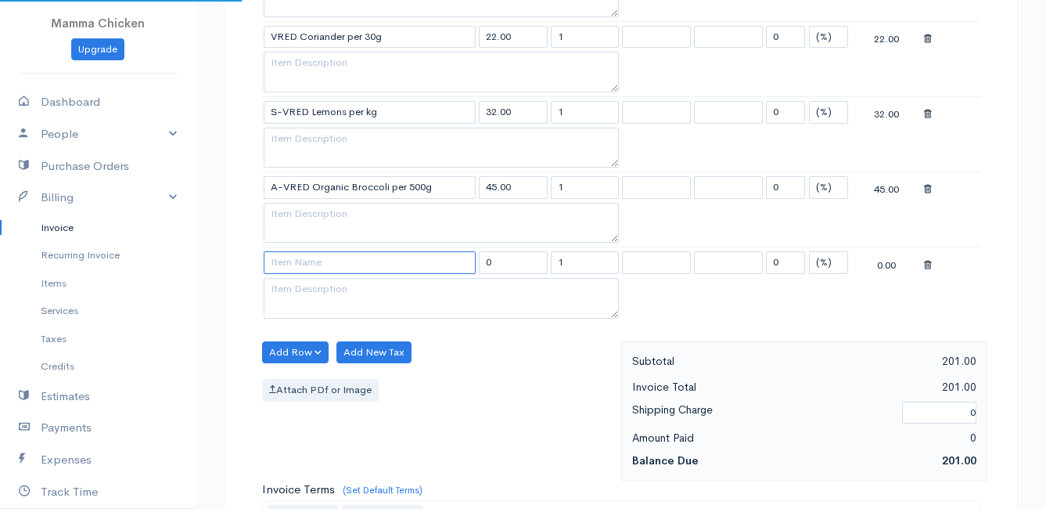
click at [288, 263] on input at bounding box center [370, 262] width 212 height 23
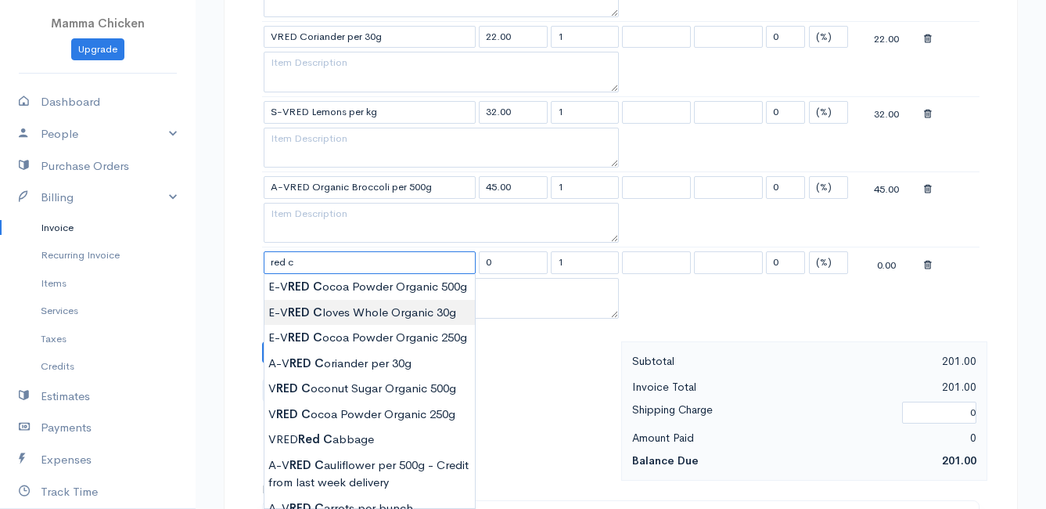
scroll to position [861, 0]
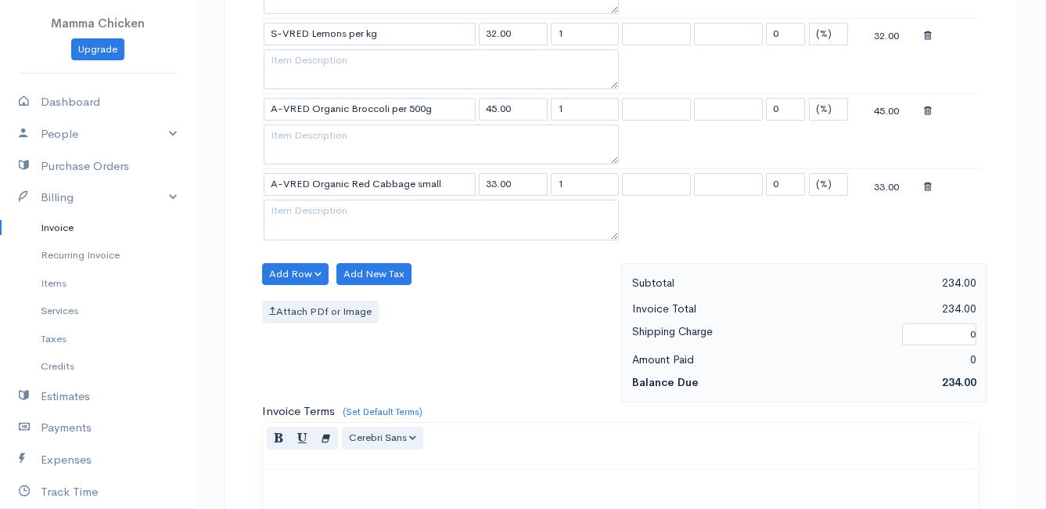
click at [331, 452] on body "Mamma Chicken Upgrade Dashboard People Clients Vendors Staff Users Purchase Ord…" at bounding box center [523, 41] width 1046 height 1804
click at [298, 271] on button "Add Row" at bounding box center [295, 274] width 67 height 23
click at [301, 297] on link "Add Item Row" at bounding box center [325, 306] width 124 height 27
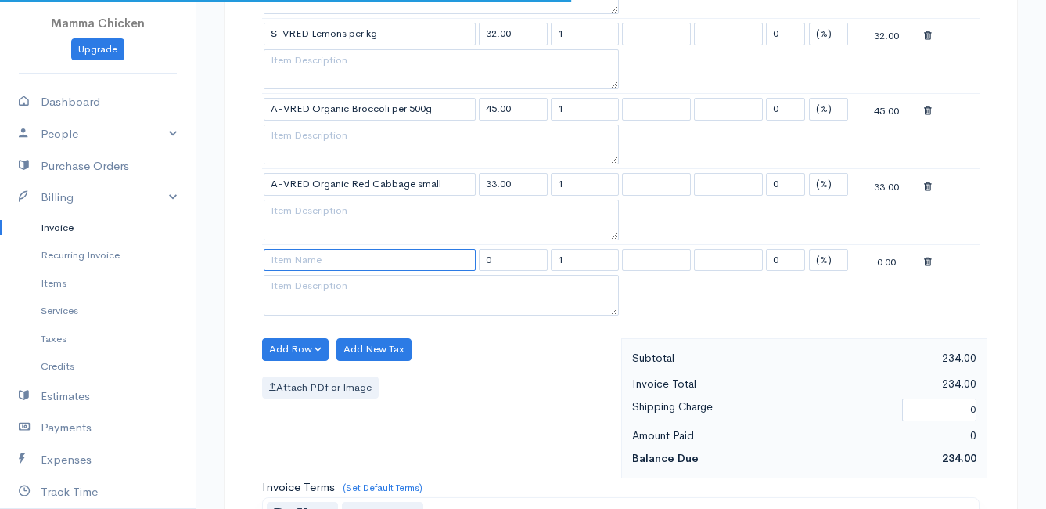
click at [303, 263] on input at bounding box center [370, 260] width 212 height 23
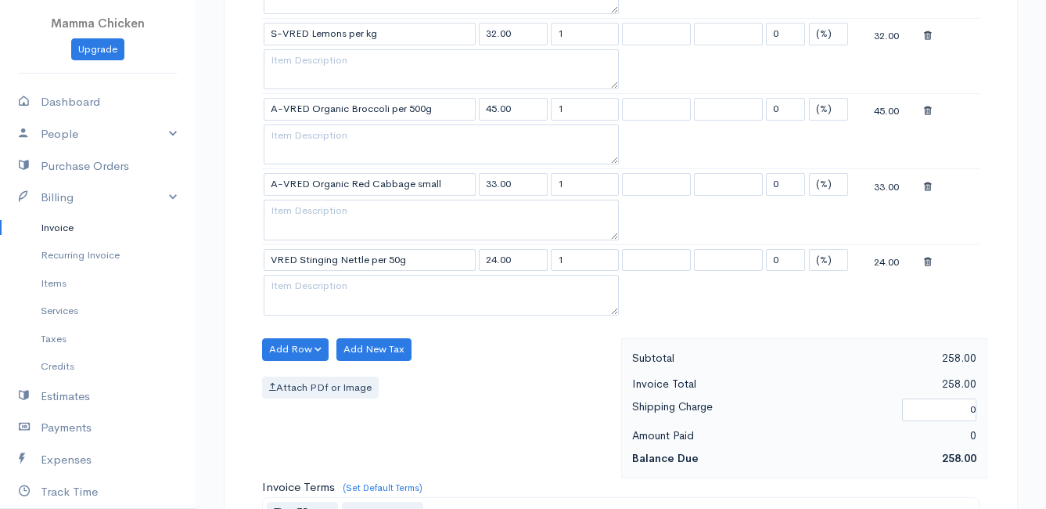
click at [394, 358] on body "Mamma Chicken Upgrade Dashboard People Clients Vendors Staff Users Purchase Ord…" at bounding box center [523, 79] width 1046 height 1880
click at [288, 347] on button "Add Row" at bounding box center [295, 349] width 67 height 23
click at [292, 375] on link "Add Item Row" at bounding box center [325, 381] width 124 height 27
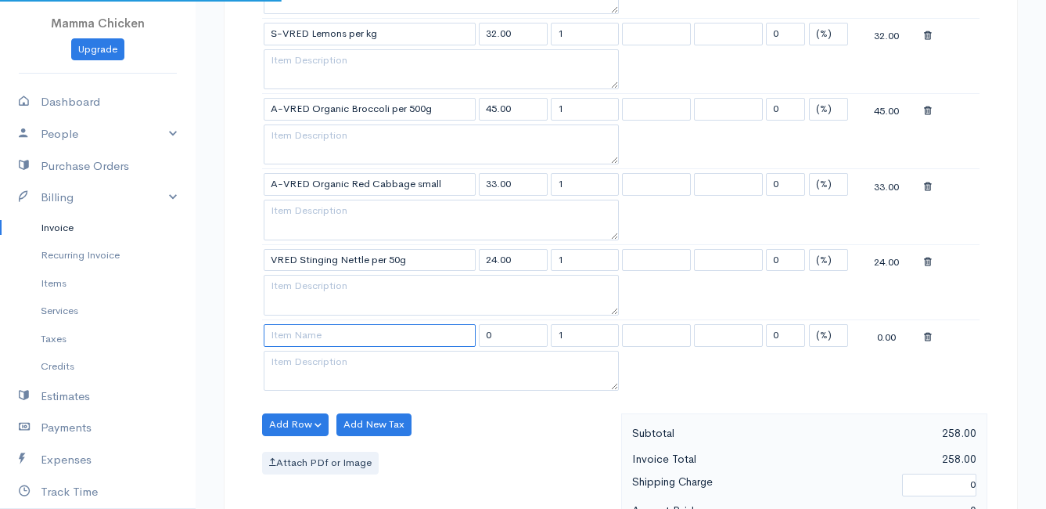
click at [293, 336] on input at bounding box center [370, 335] width 212 height 23
click at [302, 350] on body "Mamma Chicken Upgrade Dashboard People Clients Vendors Staff Users Purchase Ord…" at bounding box center [523, 117] width 1046 height 1956
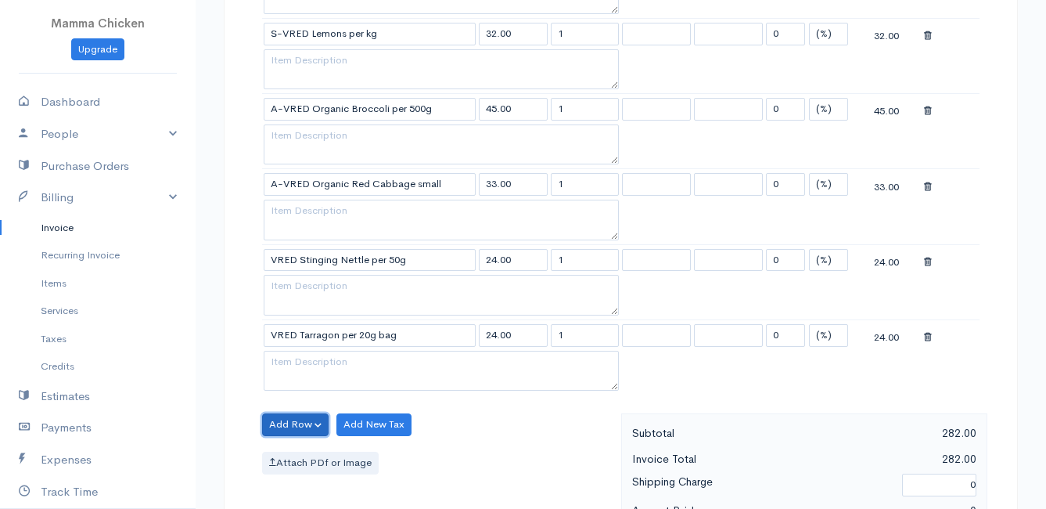
click at [290, 422] on button "Add Row" at bounding box center [295, 424] width 67 height 23
click at [299, 450] on link "Add Item Row" at bounding box center [325, 456] width 124 height 27
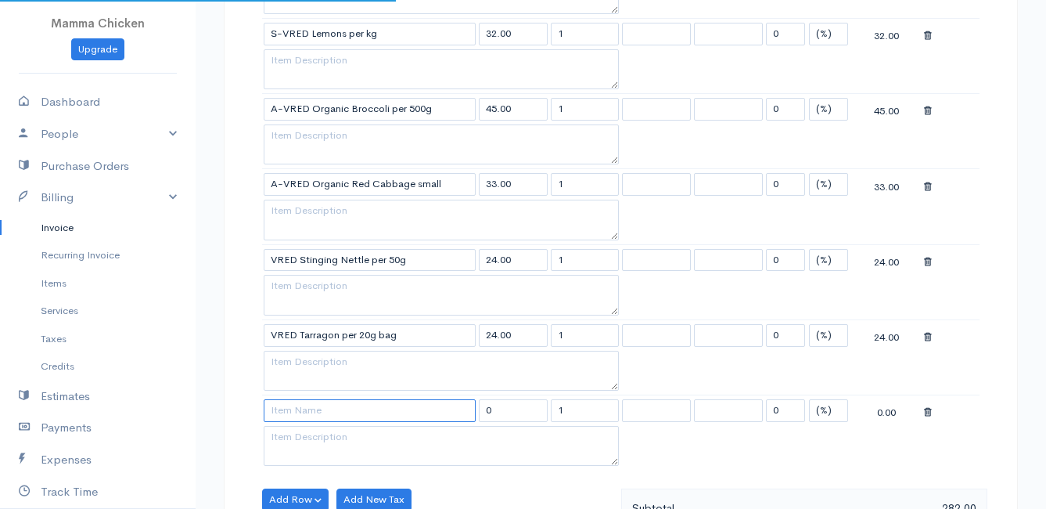
click at [300, 410] on input at bounding box center [370, 410] width 212 height 23
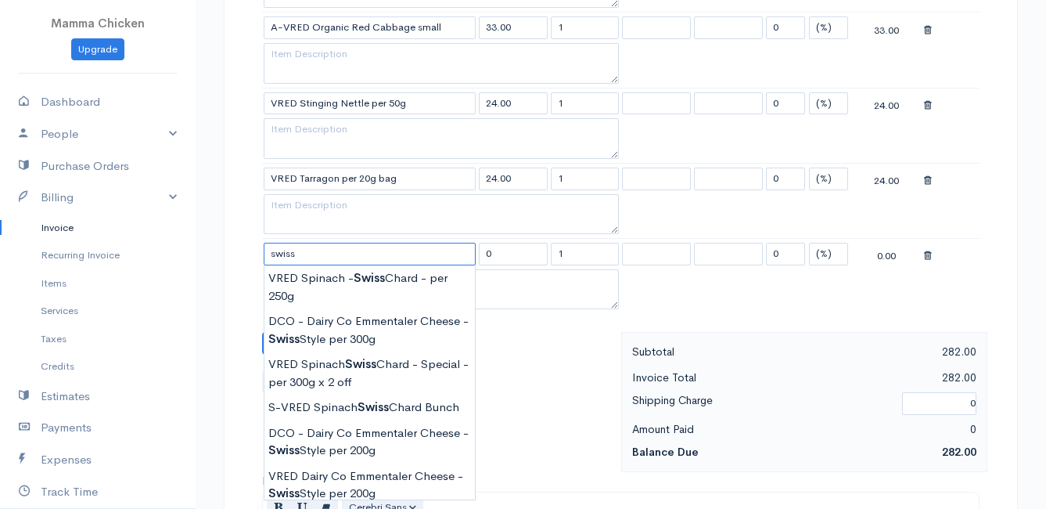
scroll to position [1096, 0]
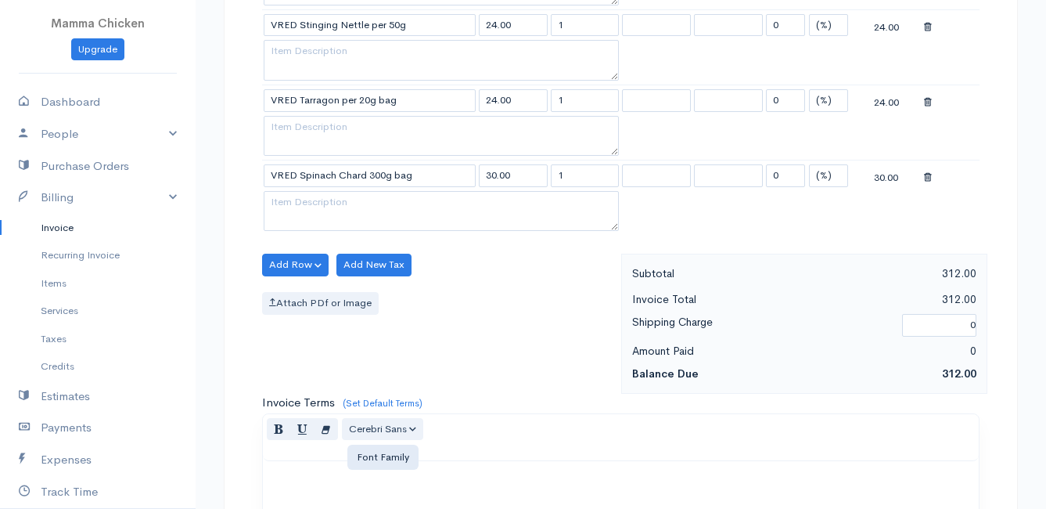
click at [293, 259] on button "Add Row" at bounding box center [295, 265] width 67 height 23
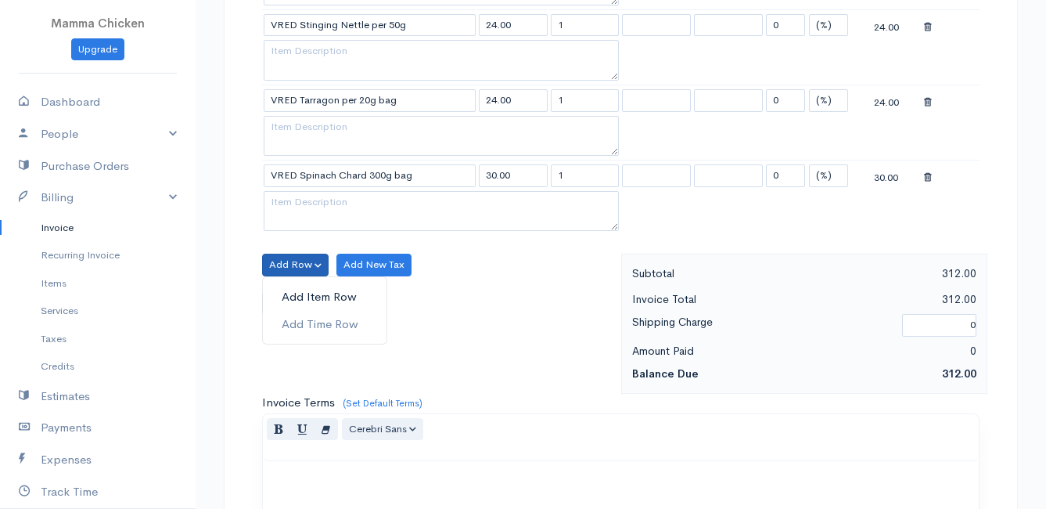
click at [294, 293] on link "Add Item Row" at bounding box center [325, 296] width 124 height 27
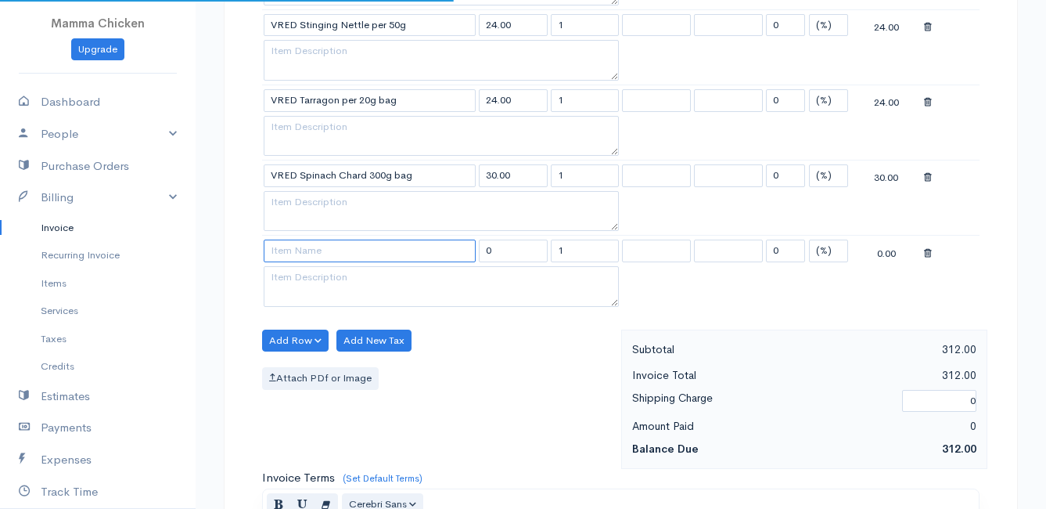
click at [296, 256] on input at bounding box center [370, 250] width 212 height 23
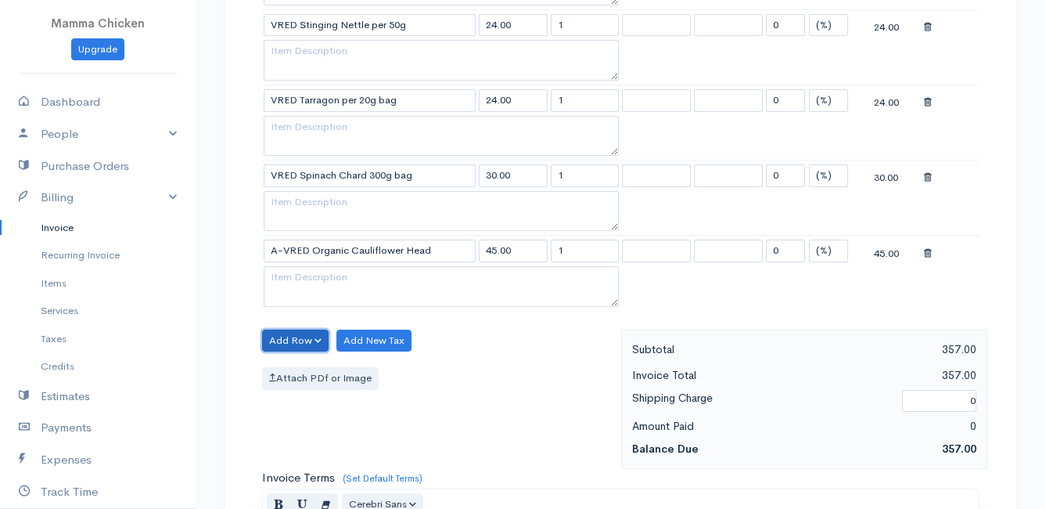
click at [295, 339] on button "Add Row" at bounding box center [295, 340] width 67 height 23
click at [296, 376] on link "Add Item Row" at bounding box center [325, 372] width 124 height 27
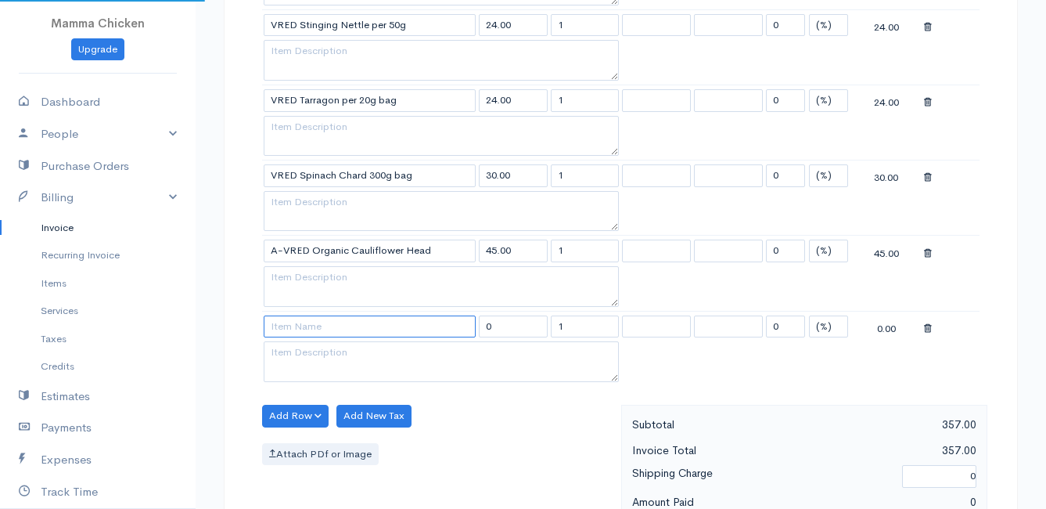
click at [295, 331] on input at bounding box center [370, 326] width 212 height 23
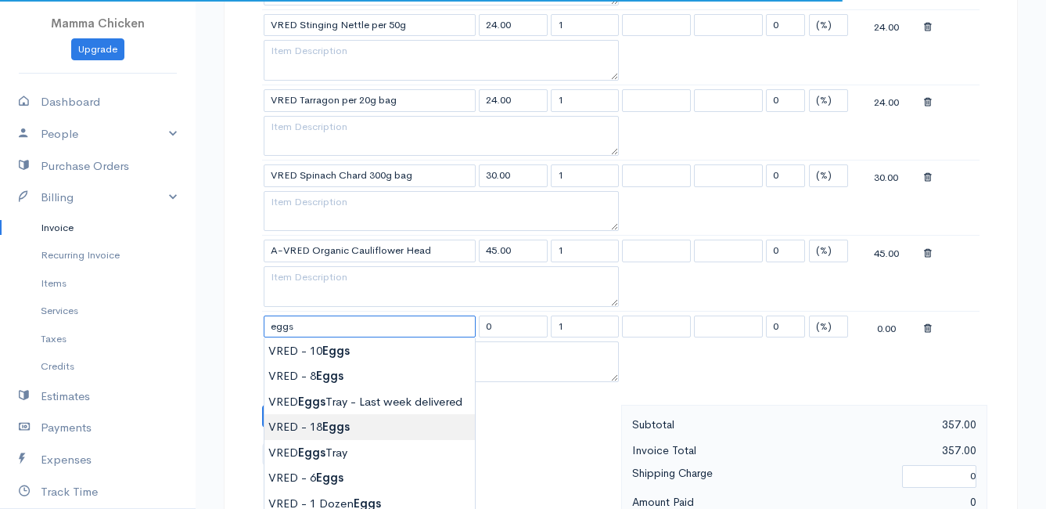
scroll to position [1174, 0]
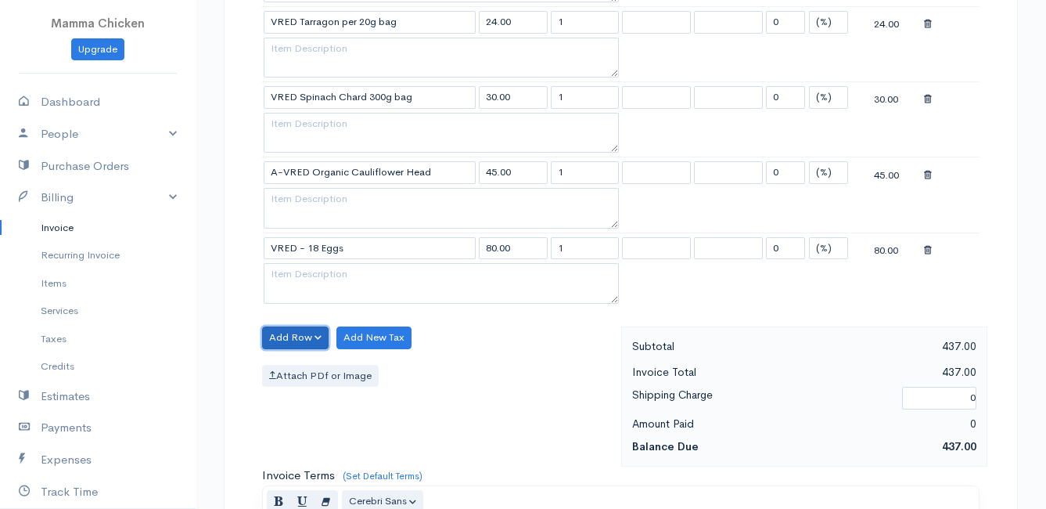
click at [281, 333] on button "Add Row" at bounding box center [295, 337] width 67 height 23
click at [294, 366] on link "Add Item Row" at bounding box center [325, 369] width 124 height 27
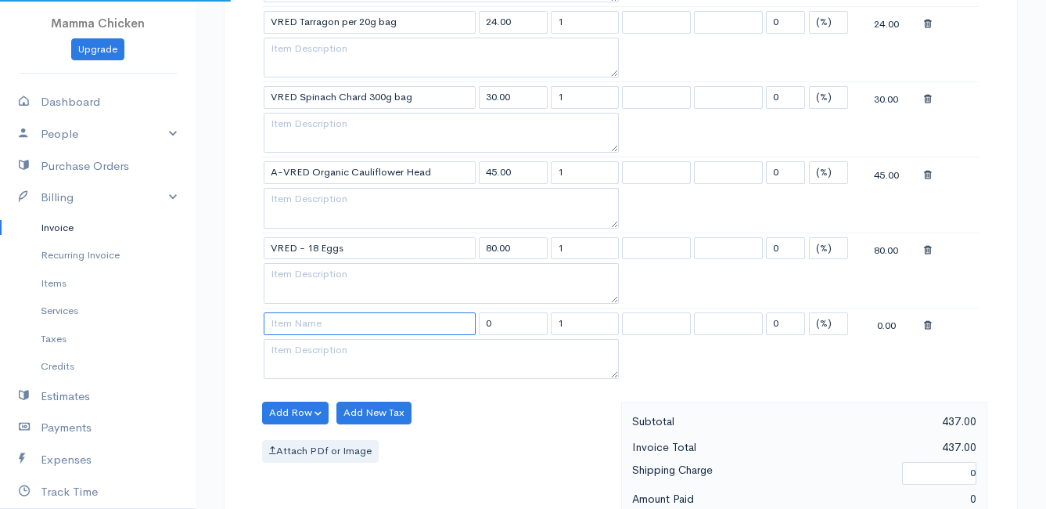
click at [290, 326] on input at bounding box center [370, 323] width 212 height 23
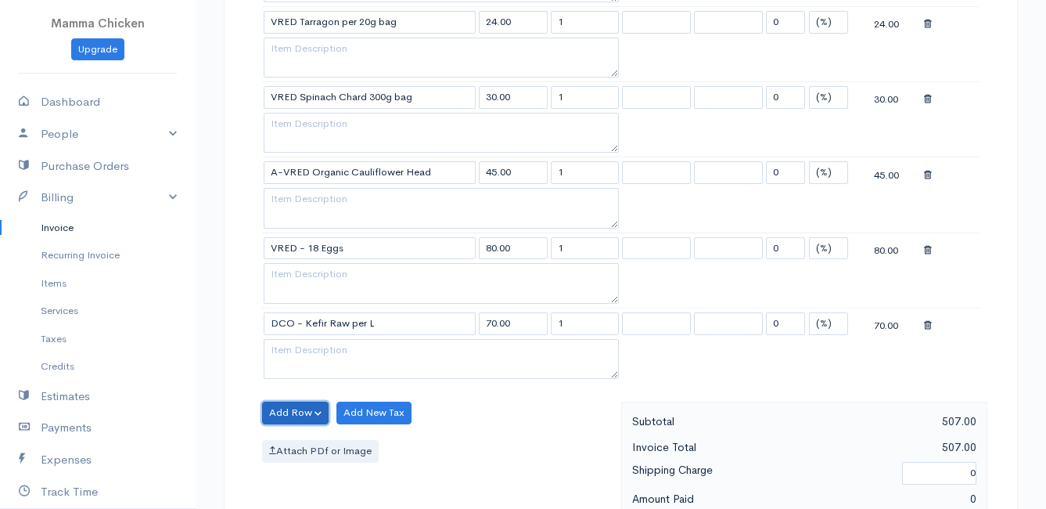
click at [289, 411] on button "Add Row" at bounding box center [295, 412] width 67 height 23
click at [301, 442] on link "Add Item Row" at bounding box center [325, 444] width 124 height 27
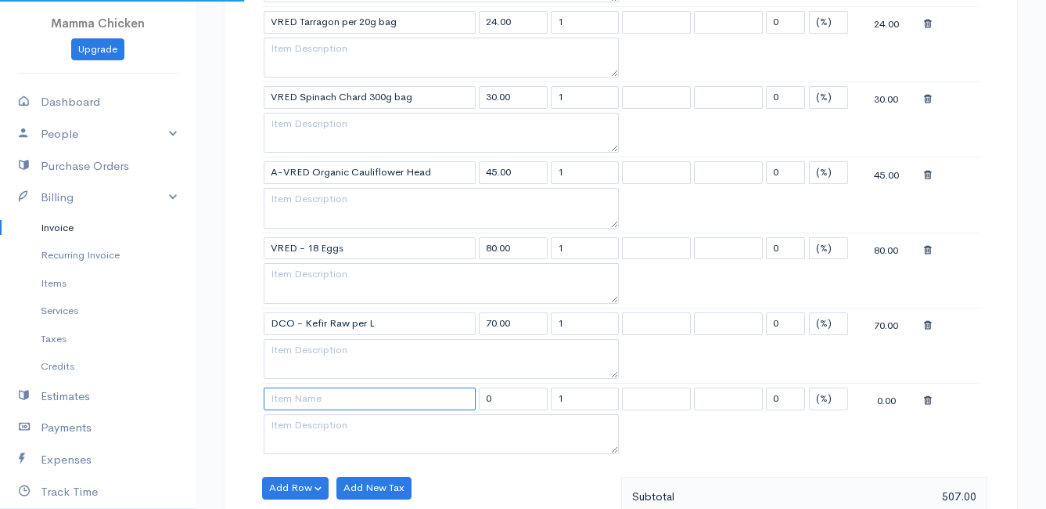
click at [293, 404] on input at bounding box center [370, 398] width 212 height 23
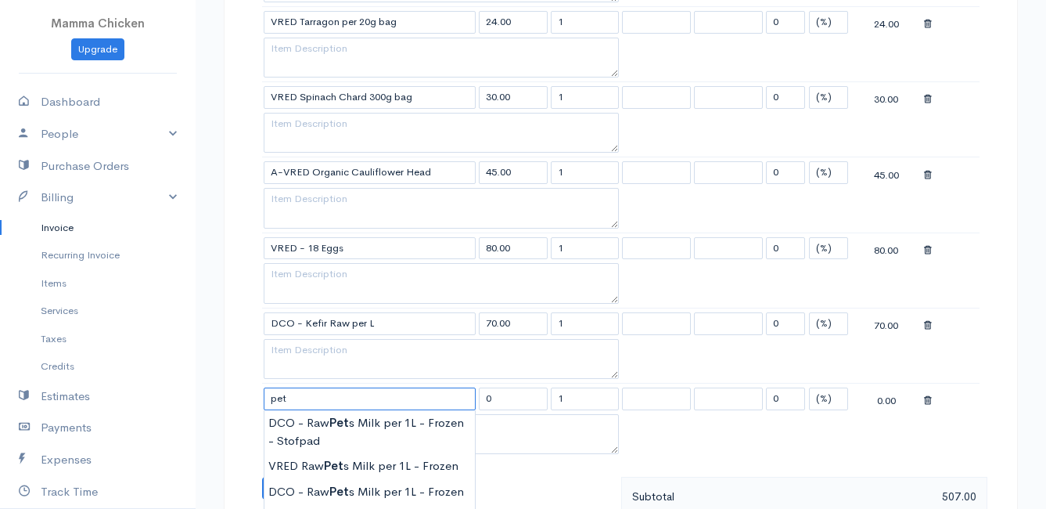
scroll to position [1252, 0]
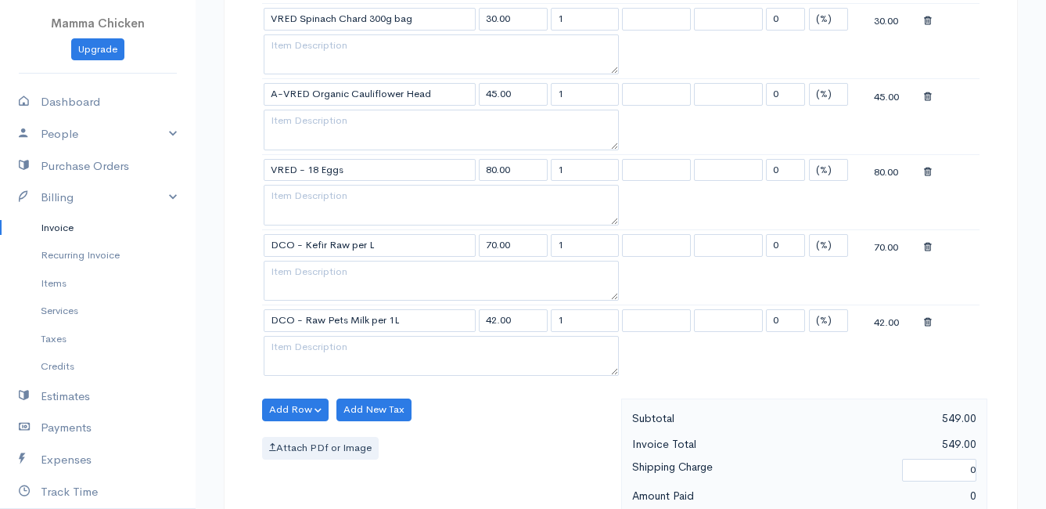
click at [279, 407] on button "Add Row" at bounding box center [295, 409] width 67 height 23
click at [307, 437] on link "Add Item Row" at bounding box center [325, 441] width 124 height 27
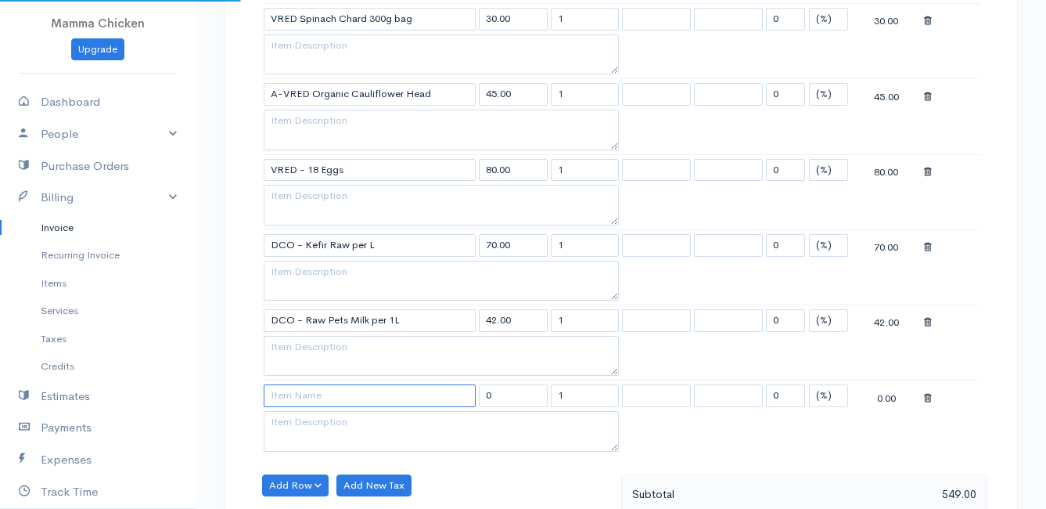
click at [298, 394] on input at bounding box center [370, 395] width 212 height 23
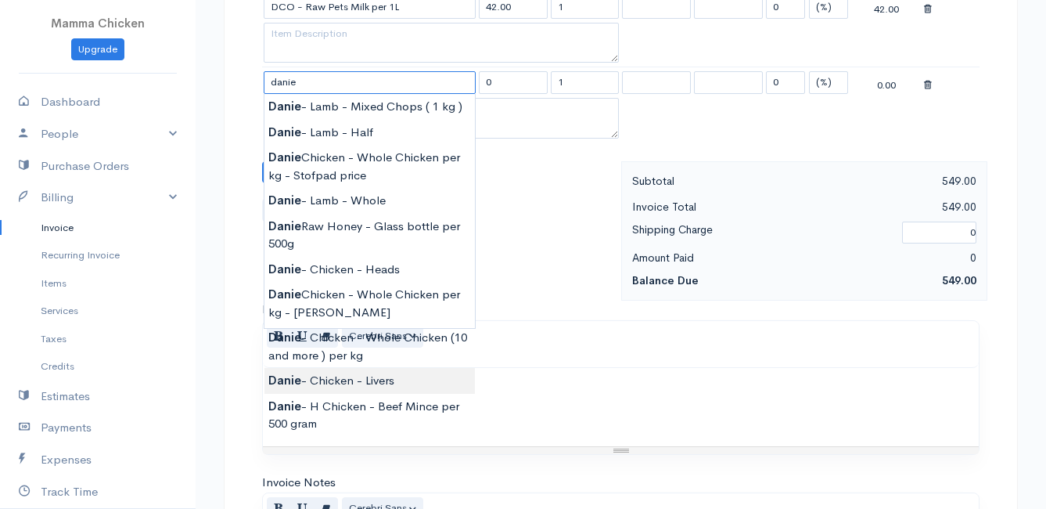
scroll to position [1487, 0]
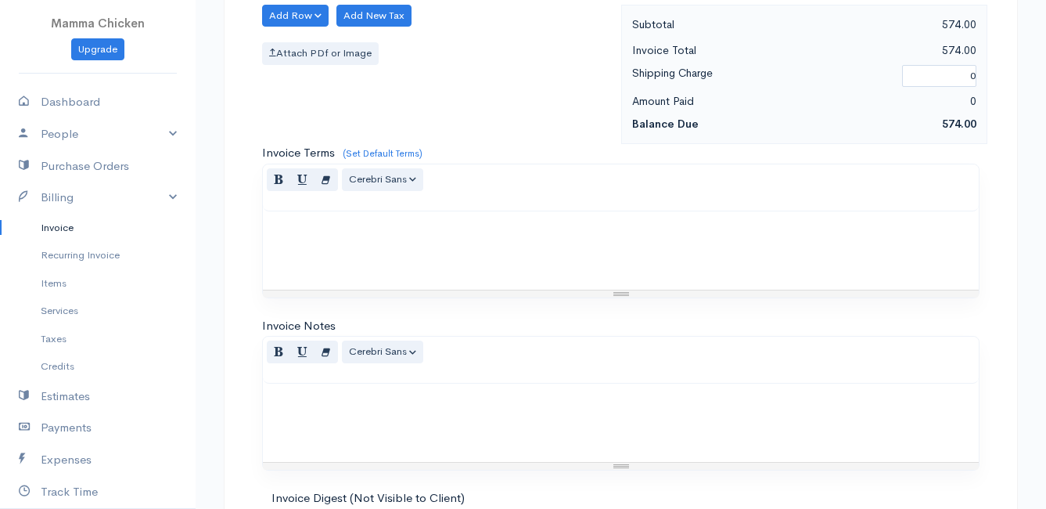
scroll to position [1898, 0]
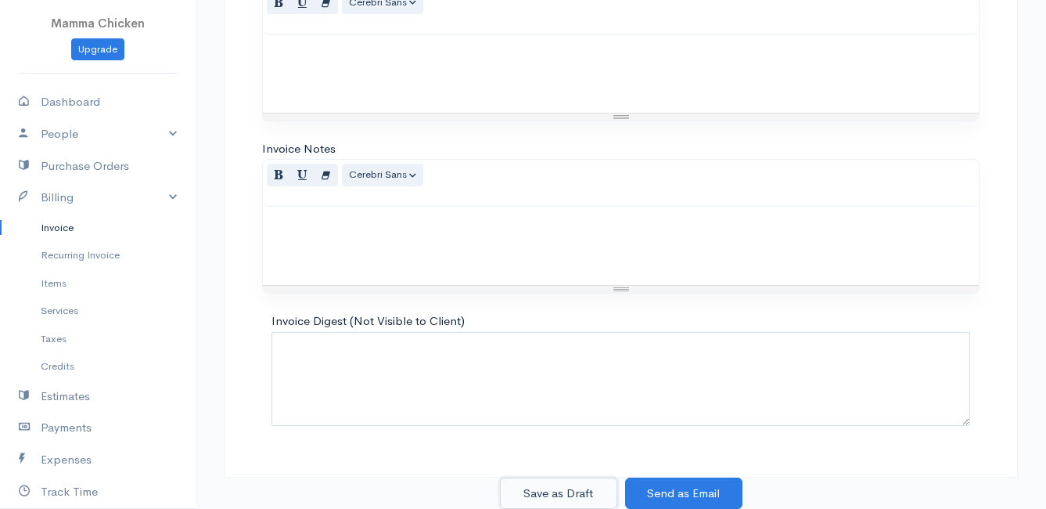
click at [549, 488] on button "Save as Draft" at bounding box center [558, 493] width 117 height 32
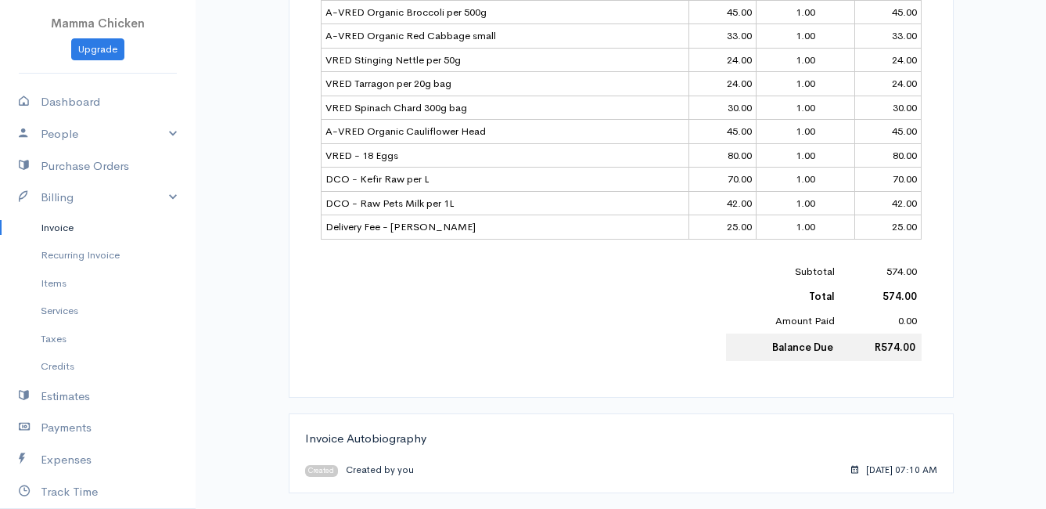
scroll to position [529, 0]
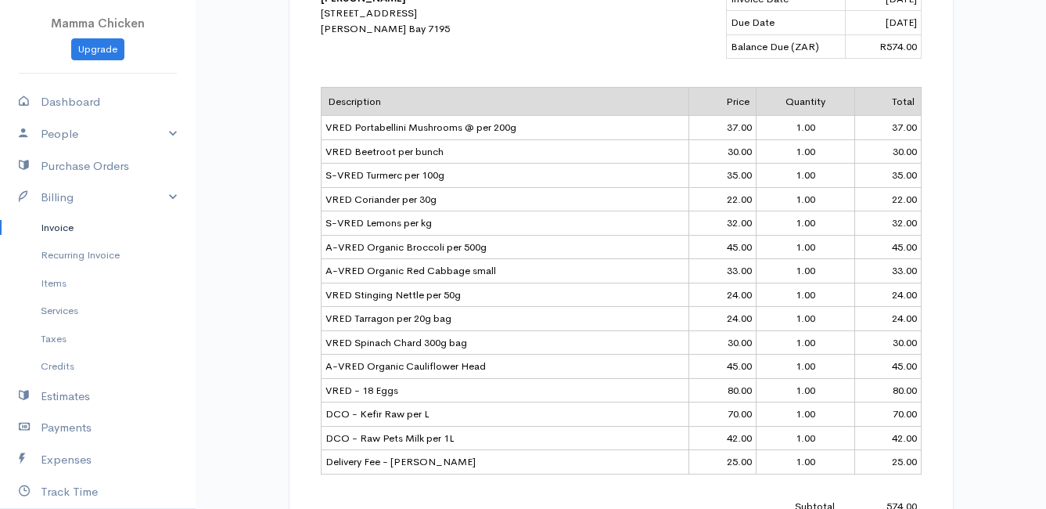
click at [51, 225] on link "Invoice" at bounding box center [98, 228] width 196 height 28
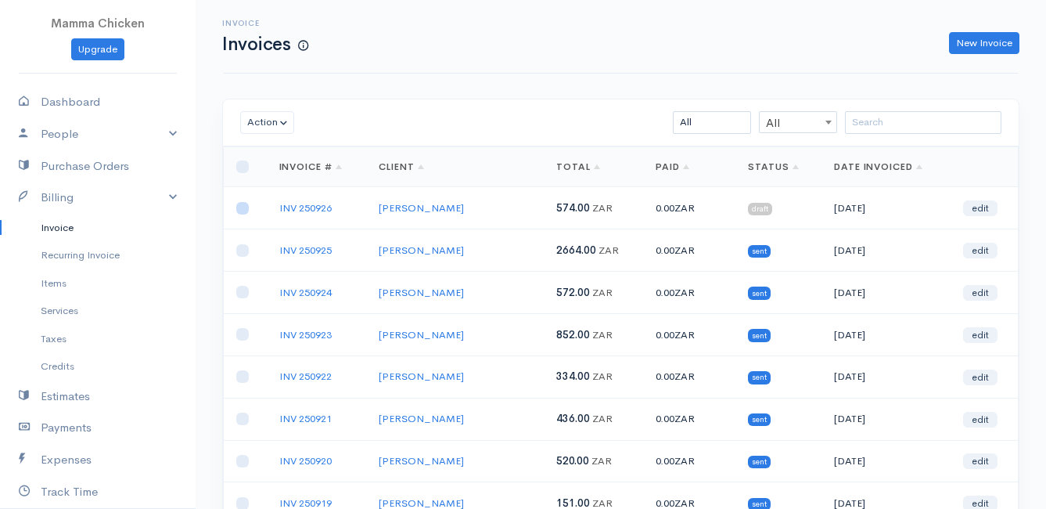
click at [246, 212] on input "checkbox" at bounding box center [242, 208] width 13 height 13
click at [270, 119] on button "Action" at bounding box center [267, 122] width 54 height 23
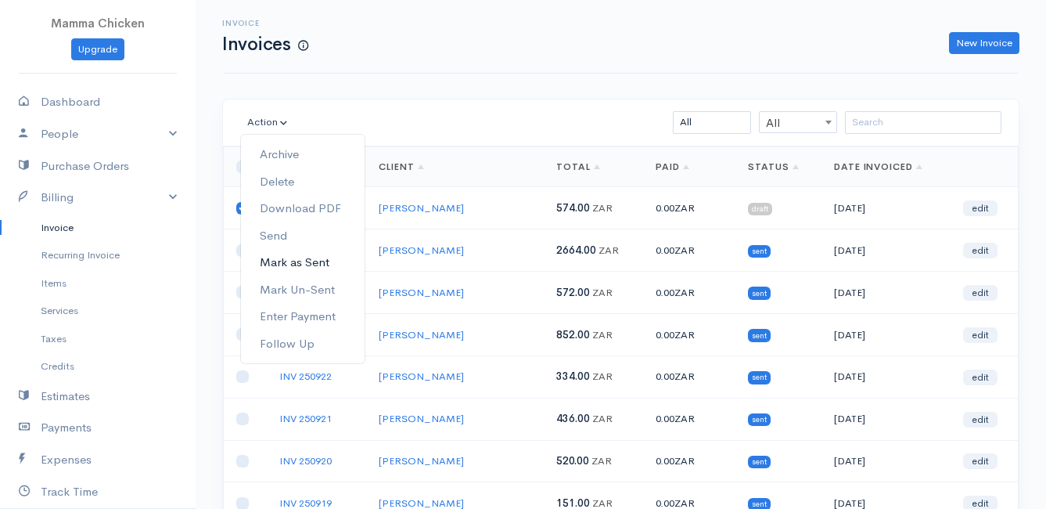
click at [303, 263] on link "Mark as Sent" at bounding box center [303, 262] width 124 height 27
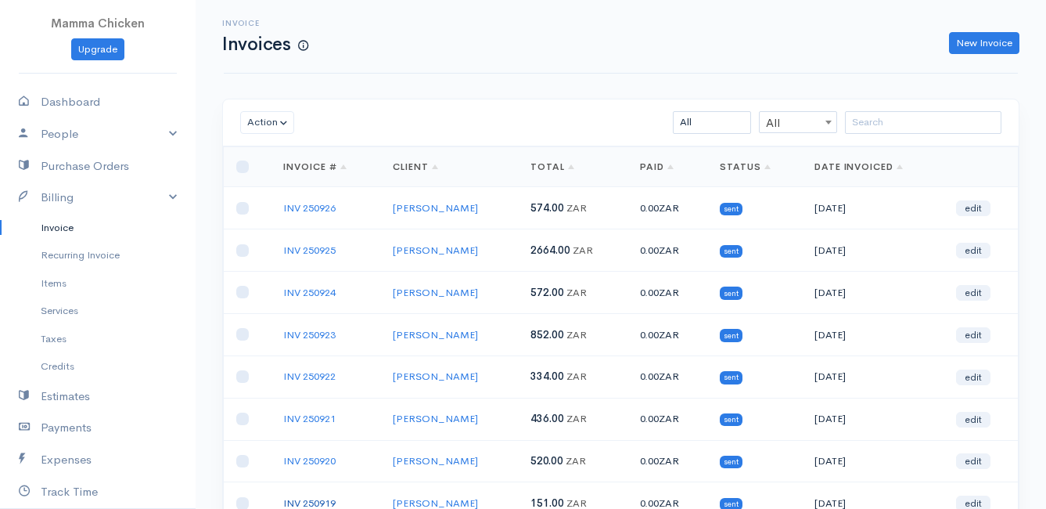
scroll to position [244, 0]
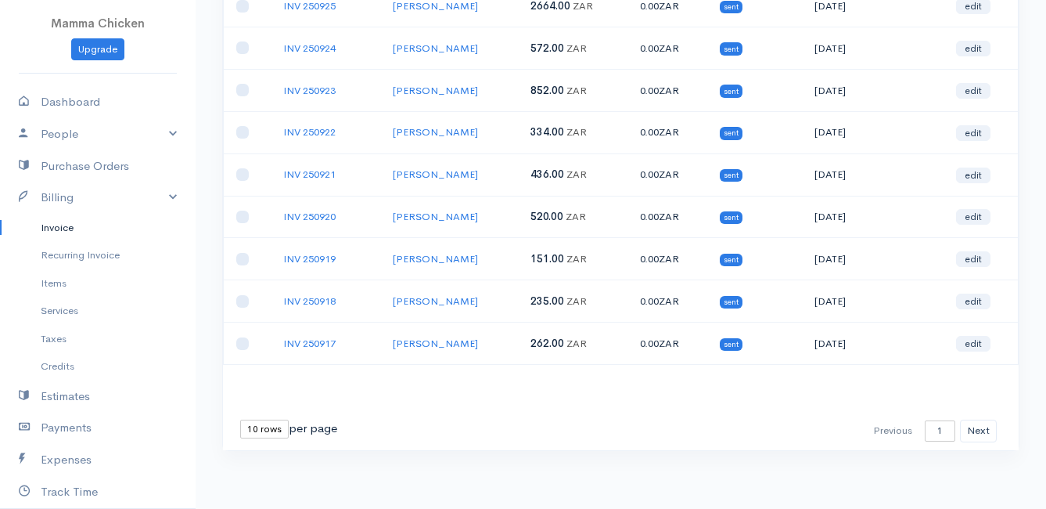
click at [268, 425] on select "10 rows 25 rows 50 rows" at bounding box center [264, 428] width 49 height 19
click at [240, 419] on select "10 rows 25 rows 50 rows" at bounding box center [264, 428] width 49 height 19
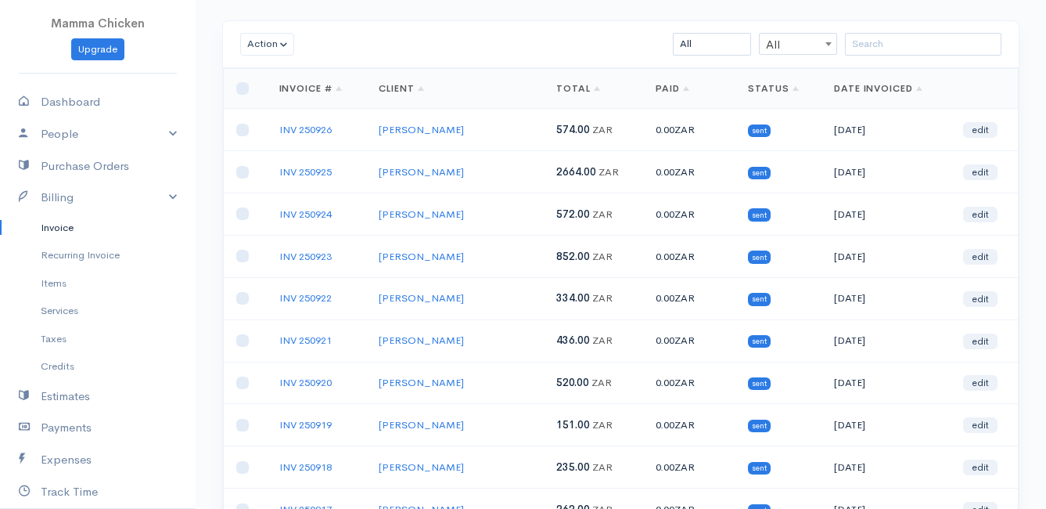
scroll to position [0, 0]
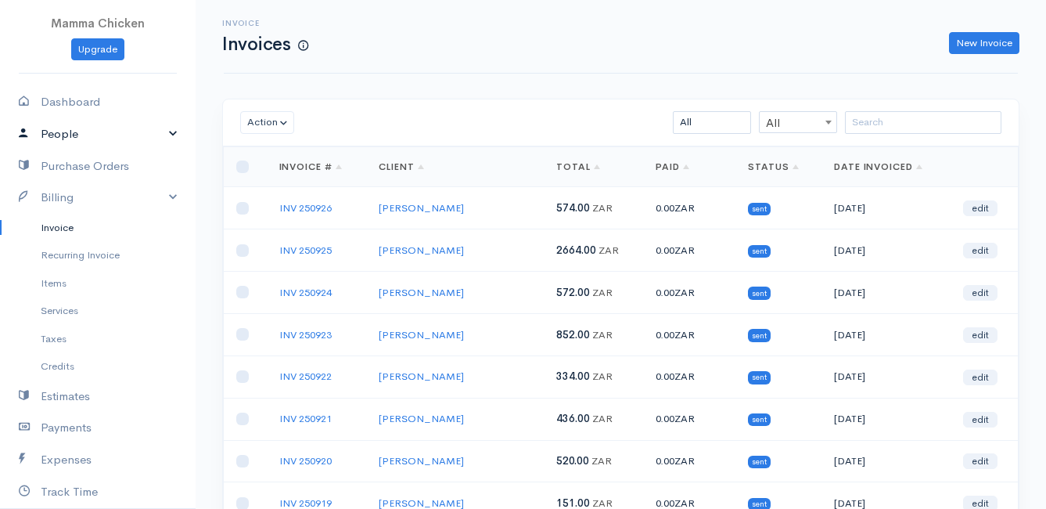
click at [81, 129] on link "People" at bounding box center [98, 134] width 196 height 32
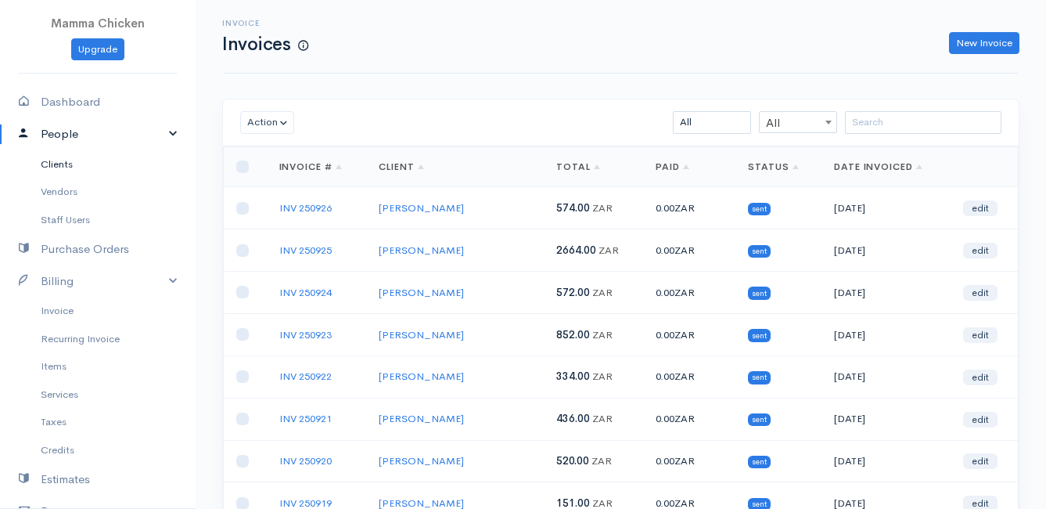
click at [73, 166] on link "Clients" at bounding box center [98, 164] width 196 height 28
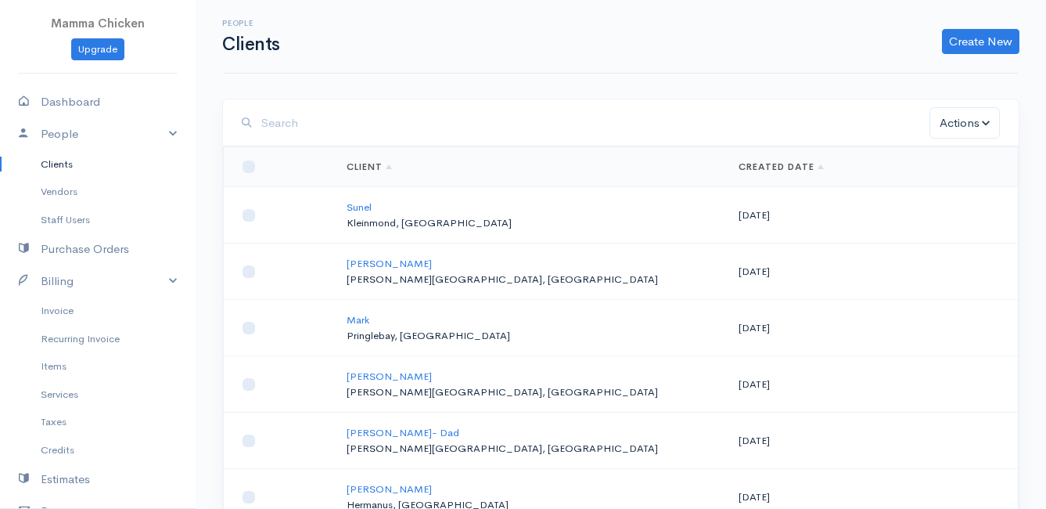
click at [333, 126] on input "search" at bounding box center [595, 123] width 668 height 32
click at [355, 131] on input "search" at bounding box center [595, 123] width 668 height 32
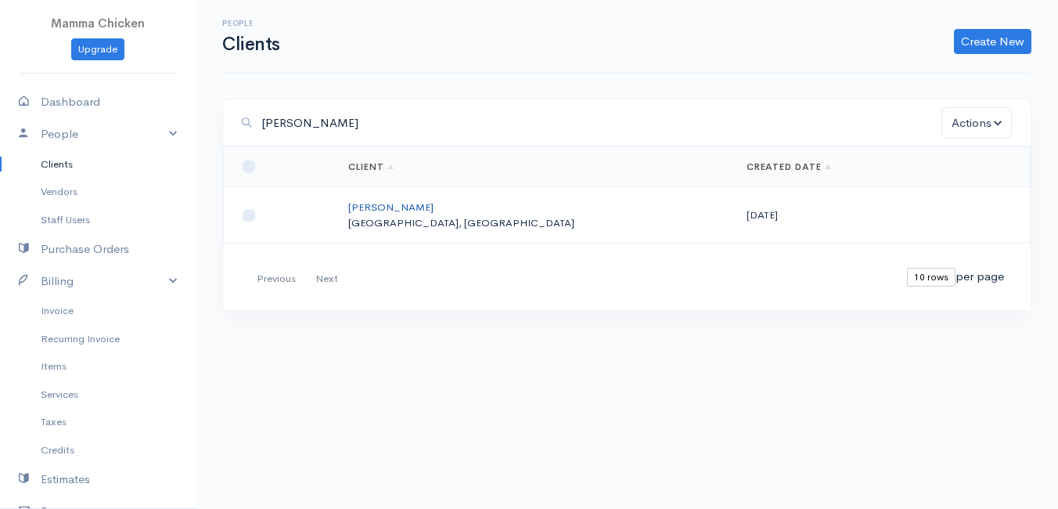
click at [410, 204] on link "[PERSON_NAME]" at bounding box center [390, 206] width 85 height 13
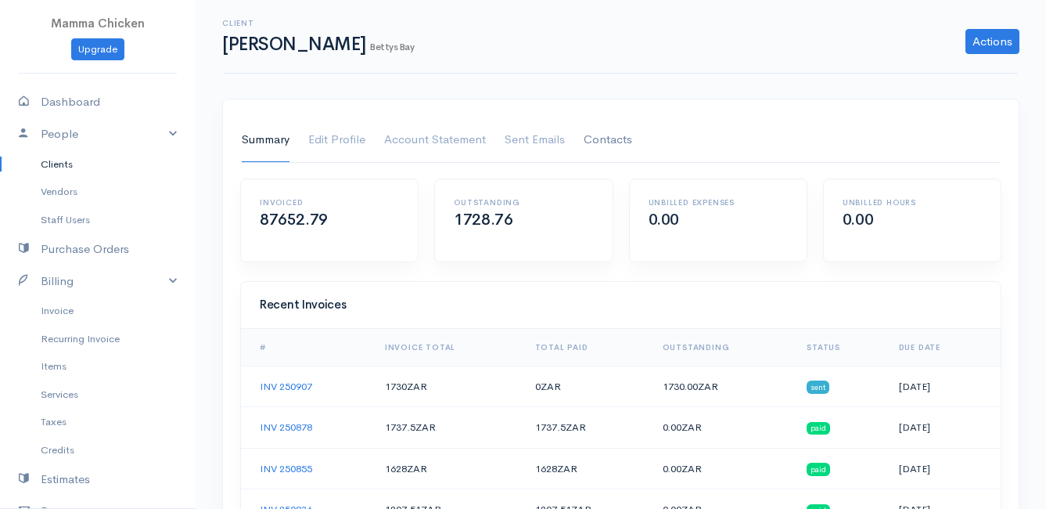
click at [605, 138] on link "Contacts" at bounding box center [608, 140] width 49 height 44
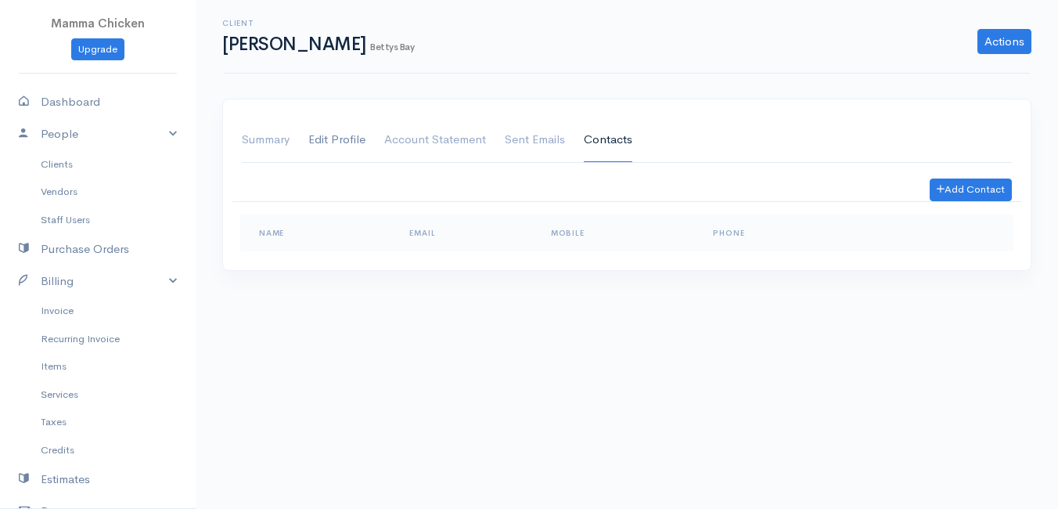
click at [342, 136] on link "Edit Profile" at bounding box center [336, 140] width 57 height 44
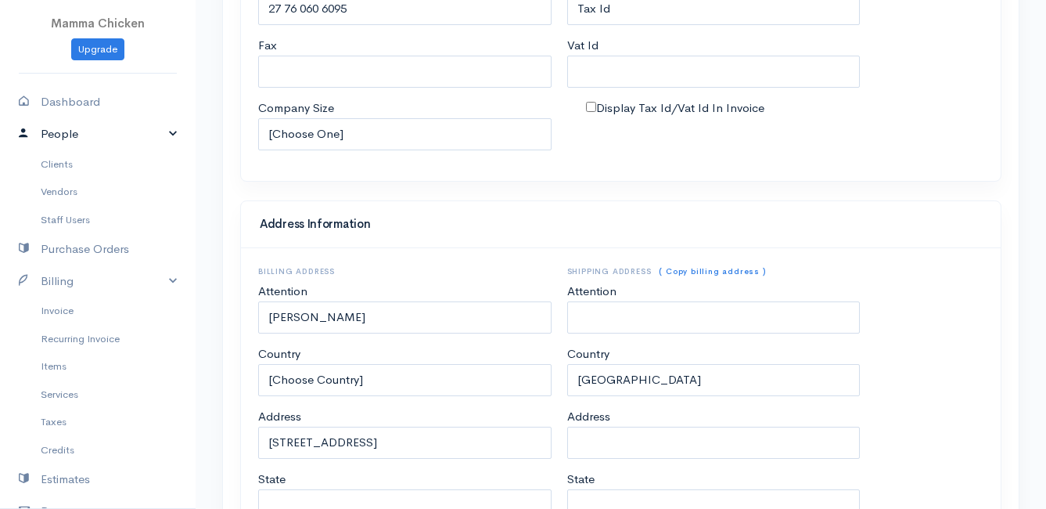
scroll to position [313, 0]
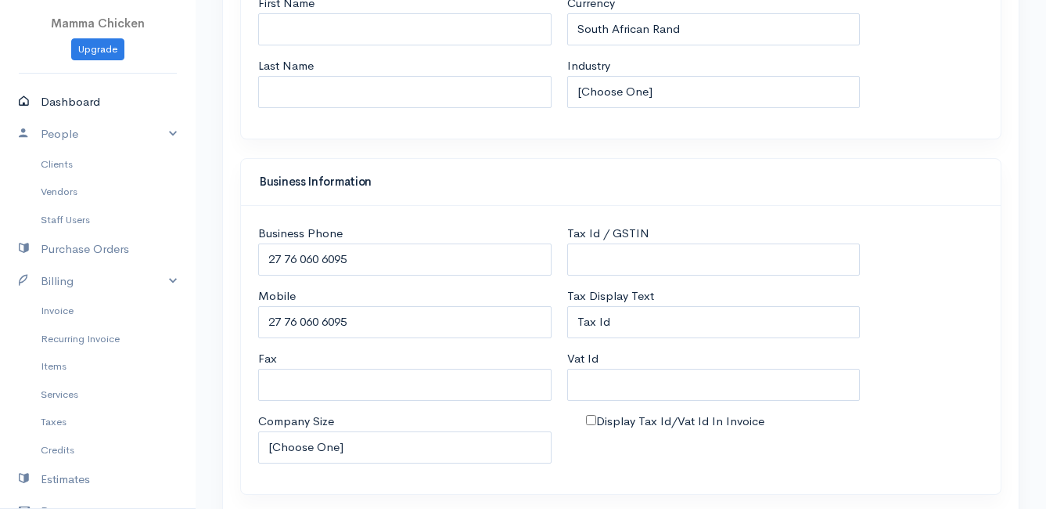
click at [78, 100] on link "Dashboard" at bounding box center [98, 102] width 196 height 32
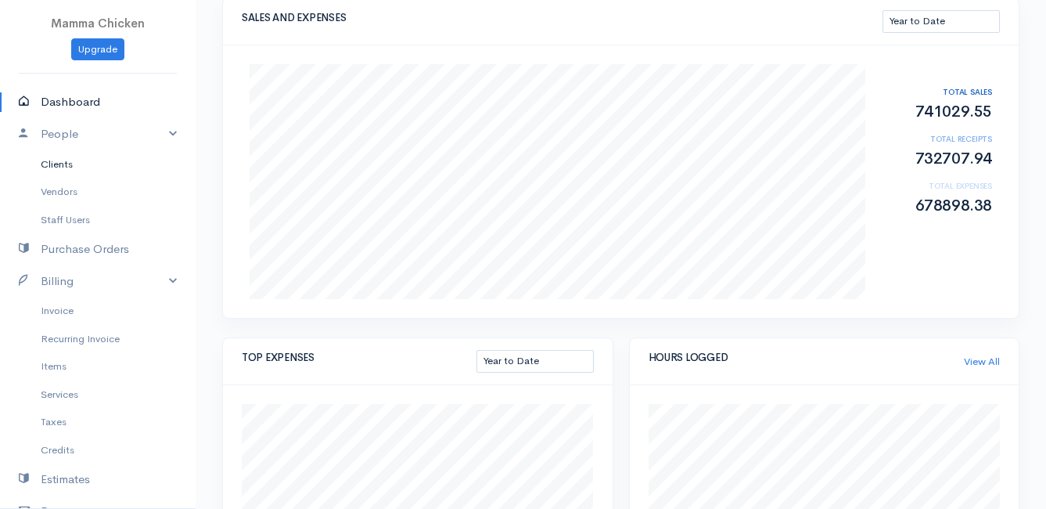
click at [64, 165] on link "Clients" at bounding box center [98, 164] width 196 height 28
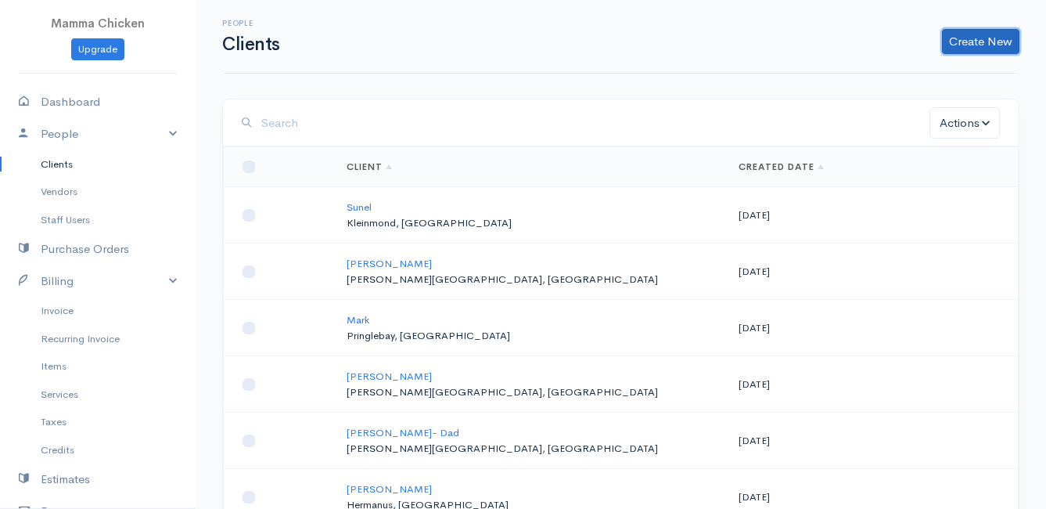
click at [981, 41] on link "Create New" at bounding box center [980, 41] width 77 height 25
click at [780, 44] on div "Create New Client Import Clients" at bounding box center [657, 41] width 739 height 25
click at [66, 157] on link "Clients" at bounding box center [98, 164] width 196 height 28
click at [977, 128] on button "Actions" at bounding box center [965, 123] width 70 height 32
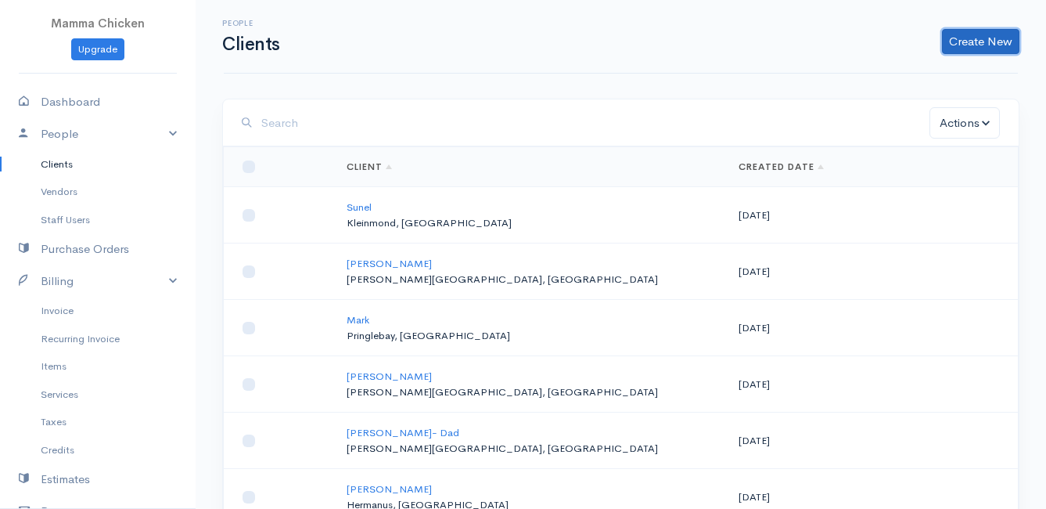
click at [972, 42] on link "Create New" at bounding box center [980, 41] width 77 height 25
click at [922, 71] on link "Client" at bounding box center [956, 74] width 124 height 27
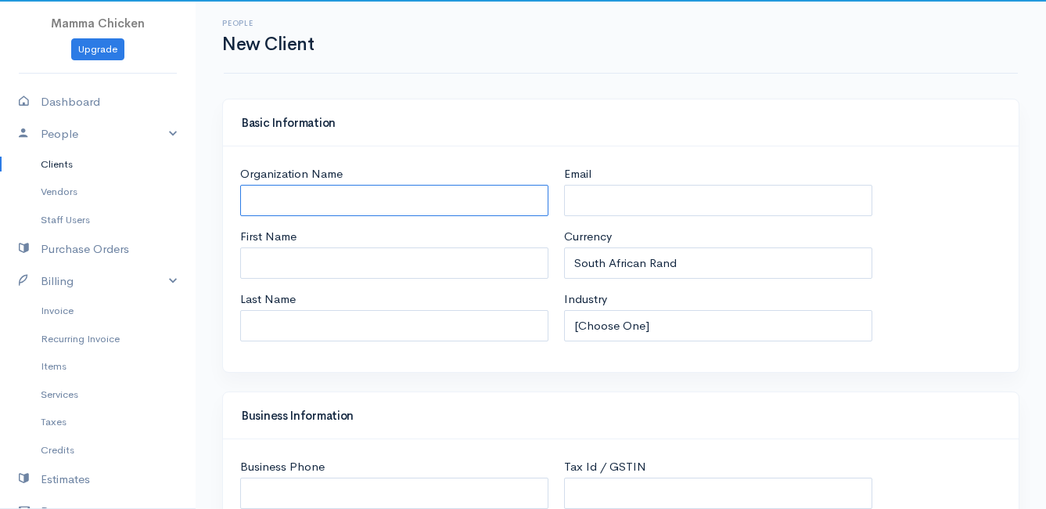
click at [297, 202] on input "Organization Name" at bounding box center [394, 201] width 308 height 32
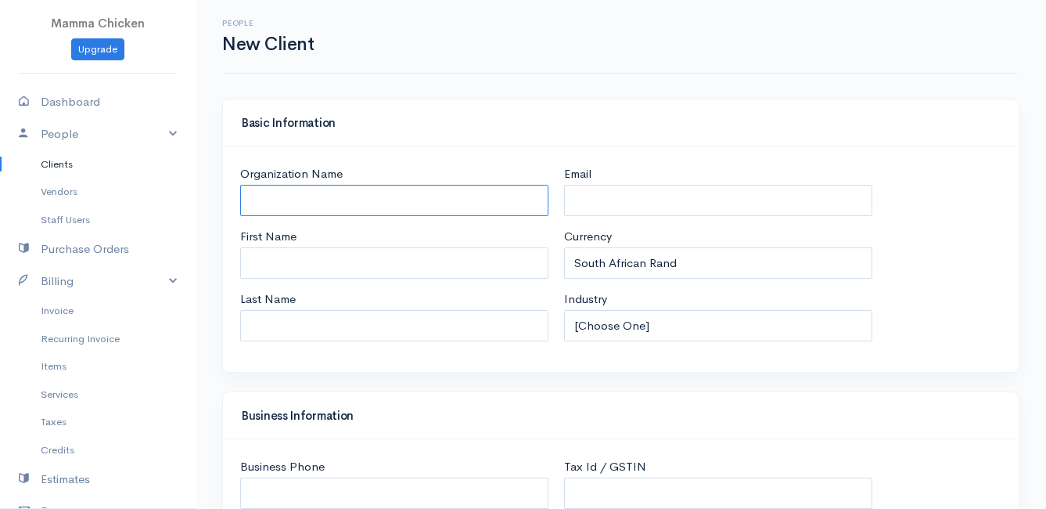
click at [288, 198] on input "Organization Name" at bounding box center [394, 201] width 308 height 32
paste input "[PERSON_NAME]"
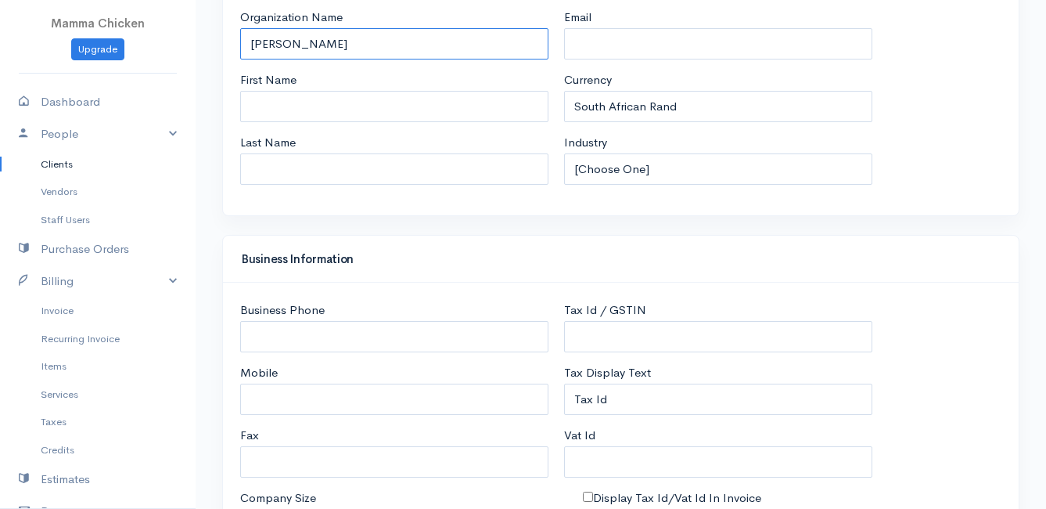
scroll to position [235, 0]
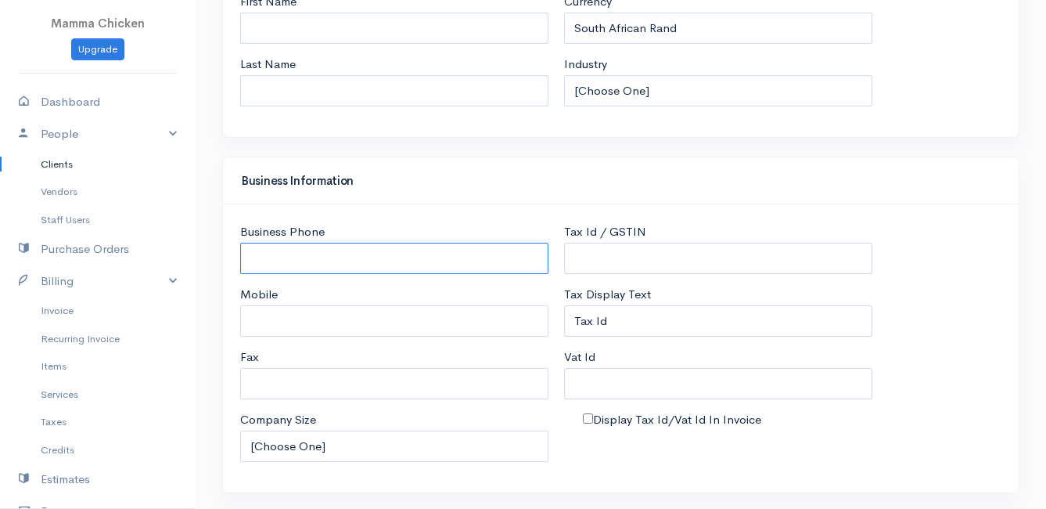
click at [275, 248] on input "Business Phone" at bounding box center [394, 259] width 308 height 32
paste input "+27 76 963 7332"
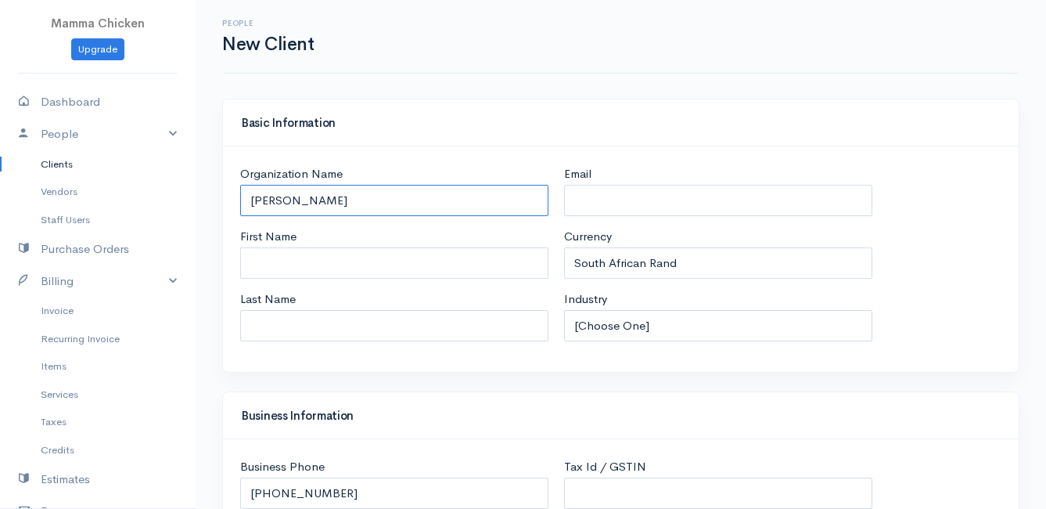
drag, startPoint x: 305, startPoint y: 200, endPoint x: 241, endPoint y: 198, distance: 64.2
click at [241, 198] on input "[PERSON_NAME]" at bounding box center [394, 201] width 308 height 32
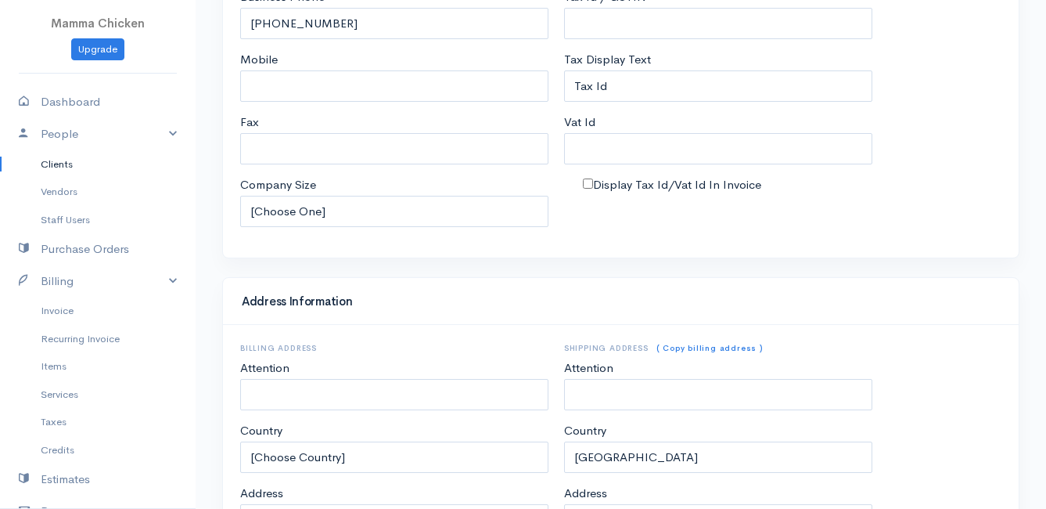
scroll to position [626, 0]
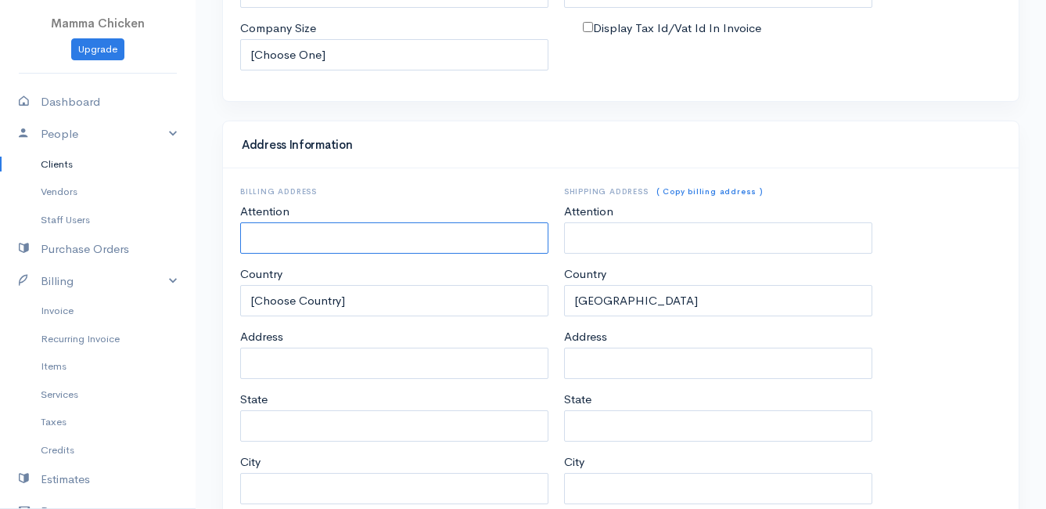
click at [284, 244] on input "Attention" at bounding box center [394, 238] width 308 height 32
paste input "[PERSON_NAME]"
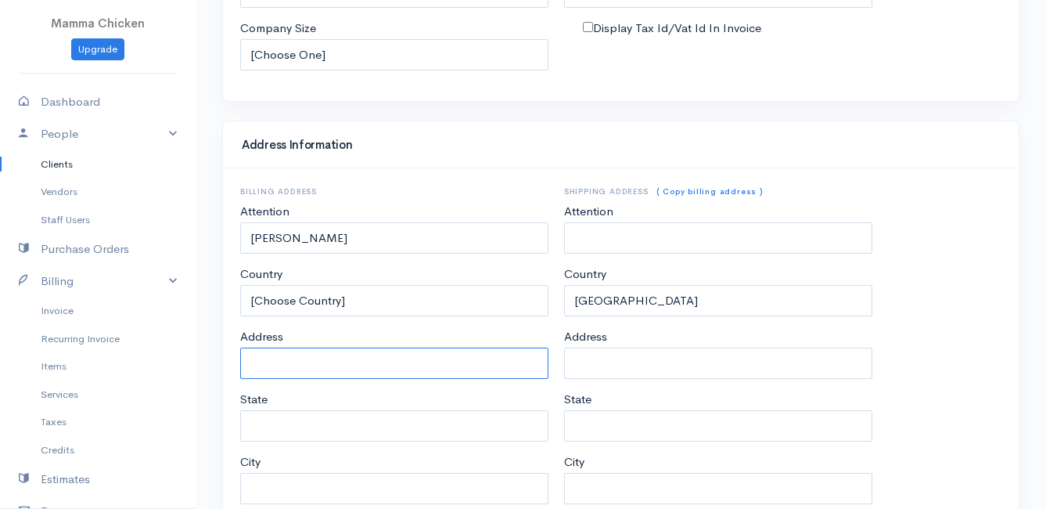
click at [279, 363] on input "Address" at bounding box center [394, 363] width 308 height 32
paste input "3 Shelter Road, Bettys Bay"
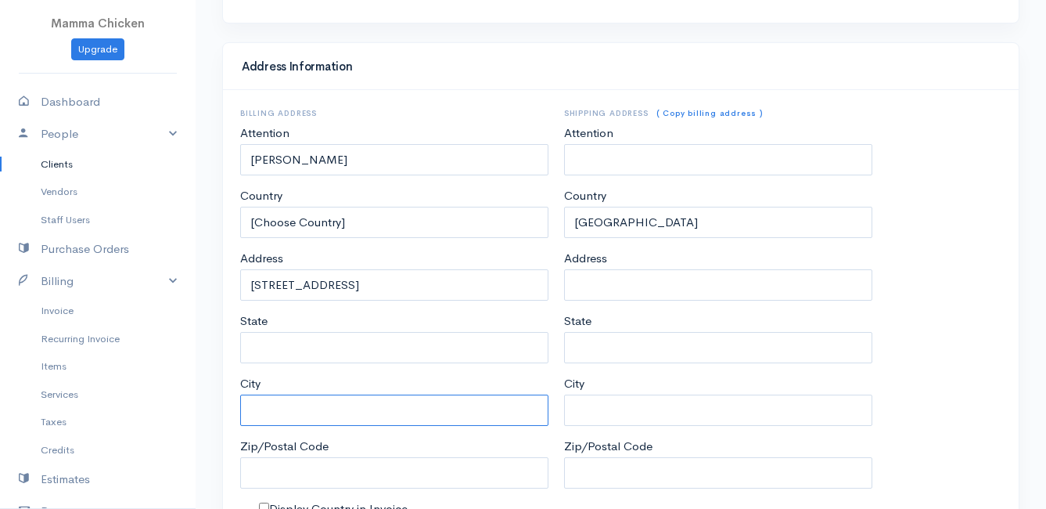
click at [282, 407] on input "City" at bounding box center [394, 410] width 308 height 32
paste input "3 Shelter Road, Bettys Bay"
click at [336, 405] on input "3 Shelter Road, Bettys Bay" at bounding box center [394, 410] width 308 height 32
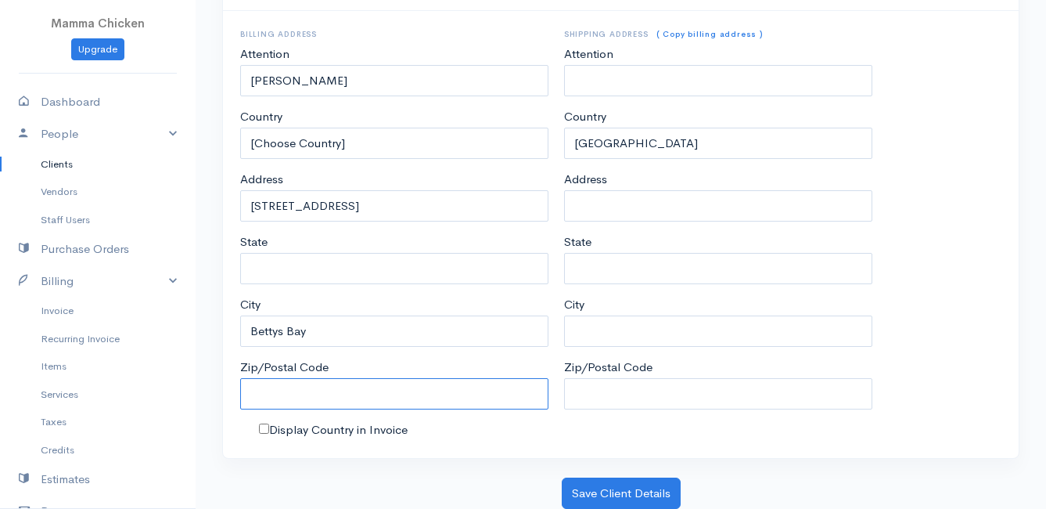
click at [282, 395] on input "Zip/Postal Code" at bounding box center [394, 394] width 308 height 32
click at [248, 476] on div "Address Information Billing Address Attention Ben Vlok Country [Choose Country]…" at bounding box center [620, 220] width 813 height 514
click at [633, 488] on button "Save Client Details" at bounding box center [621, 493] width 119 height 32
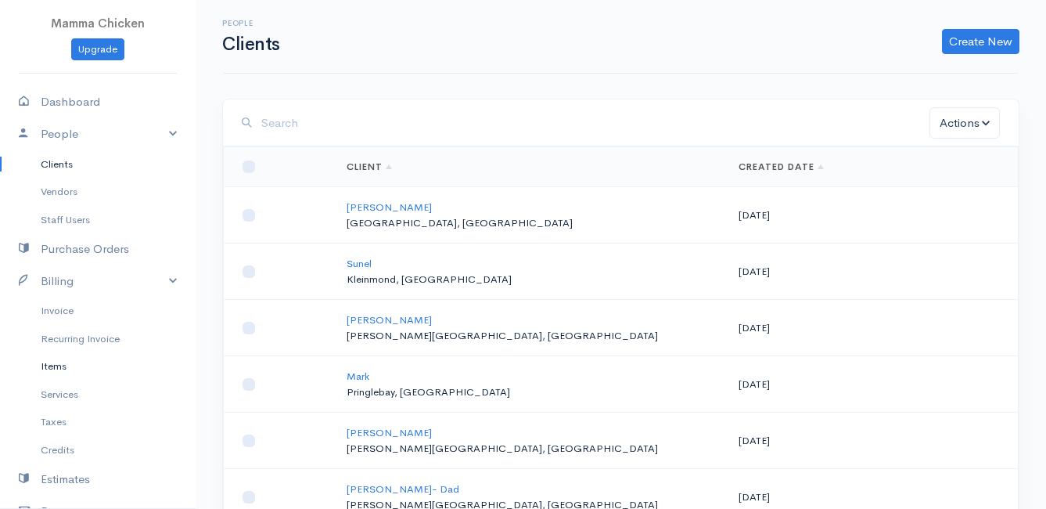
click at [67, 366] on link "Items" at bounding box center [98, 366] width 196 height 28
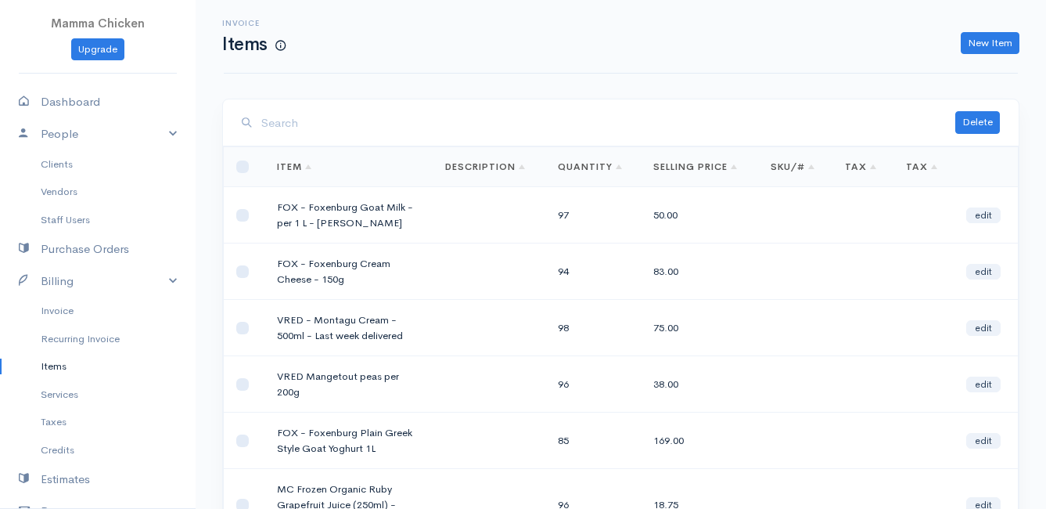
click at [320, 117] on input "search" at bounding box center [608, 123] width 694 height 32
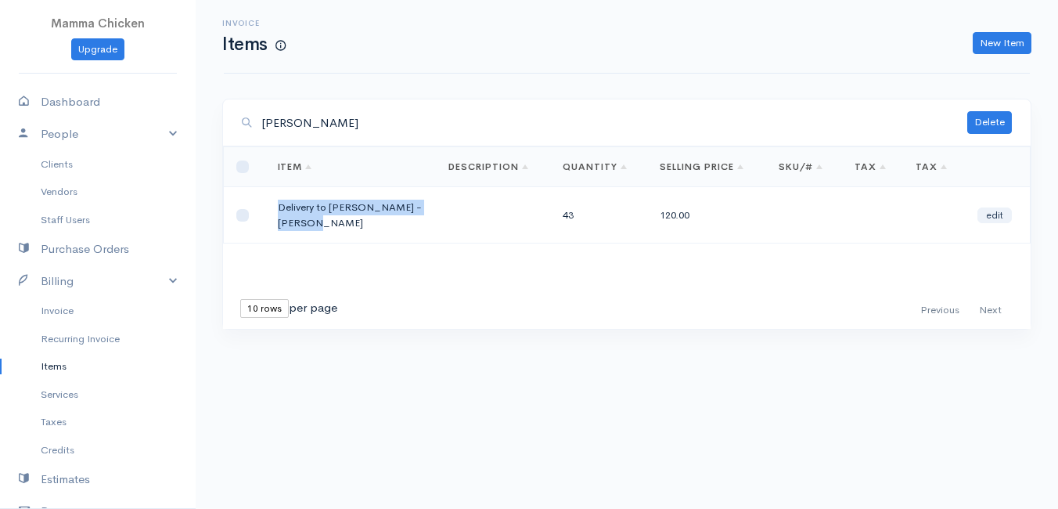
drag, startPoint x: 320, startPoint y: 225, endPoint x: 268, endPoint y: 209, distance: 54.7
click at [268, 209] on td "Delivery to [PERSON_NAME] - [PERSON_NAME]" at bounding box center [350, 215] width 171 height 56
drag, startPoint x: 268, startPoint y: 209, endPoint x: 287, endPoint y: 205, distance: 20.0
copy td "Delivery to [PERSON_NAME] - [PERSON_NAME]"
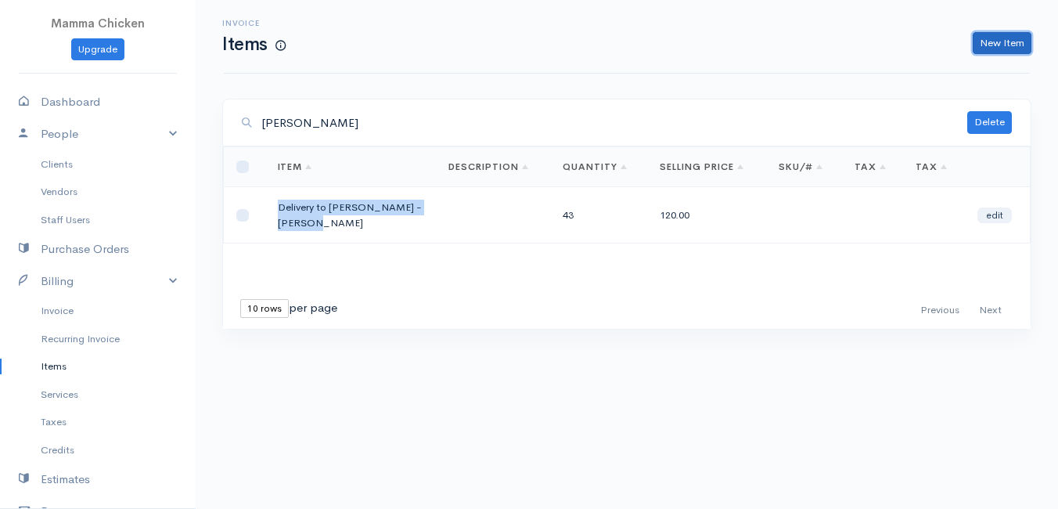
click at [998, 41] on link "New Item" at bounding box center [1002, 43] width 59 height 23
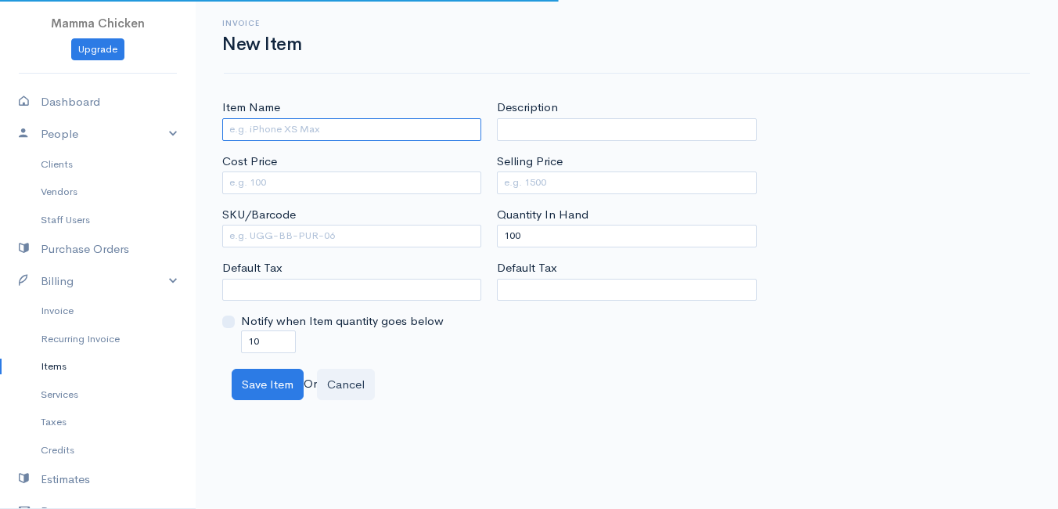
click at [266, 128] on input "Item Name" at bounding box center [351, 129] width 259 height 23
paste input "Delivery to [PERSON_NAME] - [PERSON_NAME]"
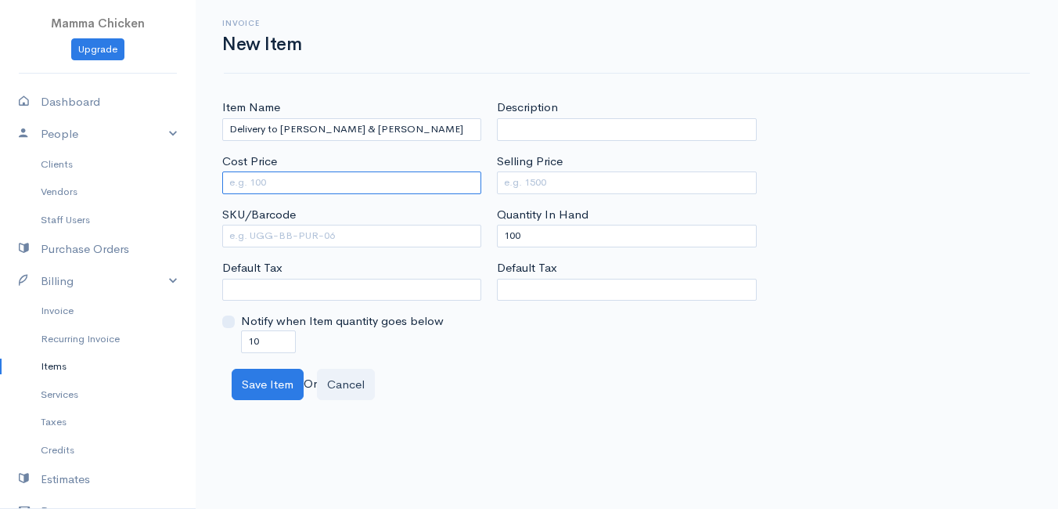
click at [285, 184] on input "Cost Price" at bounding box center [351, 182] width 259 height 23
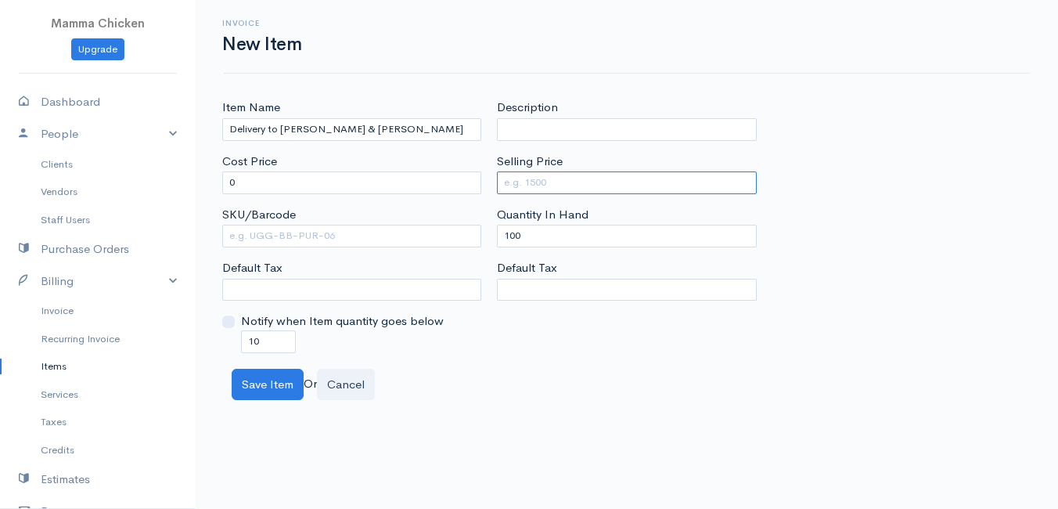
click at [576, 180] on input "Selling Price" at bounding box center [626, 182] width 259 height 23
click at [928, 114] on div "Item Name Delivery to Amy & Ben Cost Price 0 SKU/Barcode Default Tax Notify whe…" at bounding box center [626, 226] width 825 height 254
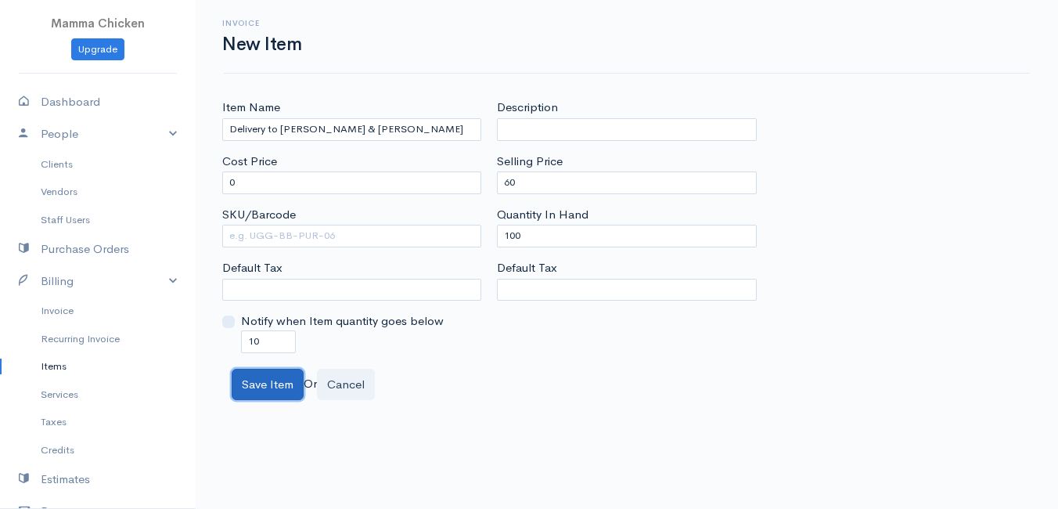
click at [272, 383] on button "Save Item" at bounding box center [268, 385] width 72 height 32
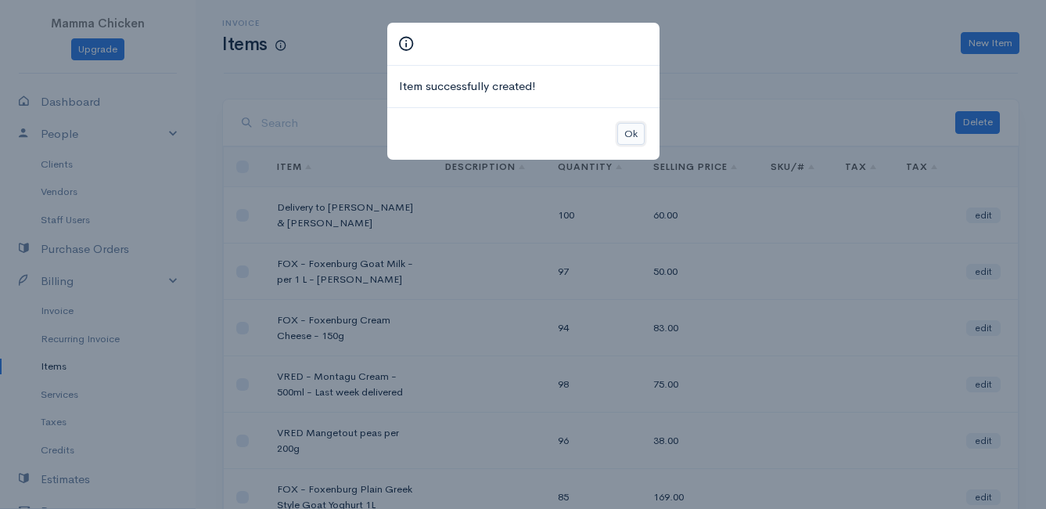
click at [627, 133] on button "Ok" at bounding box center [630, 134] width 27 height 23
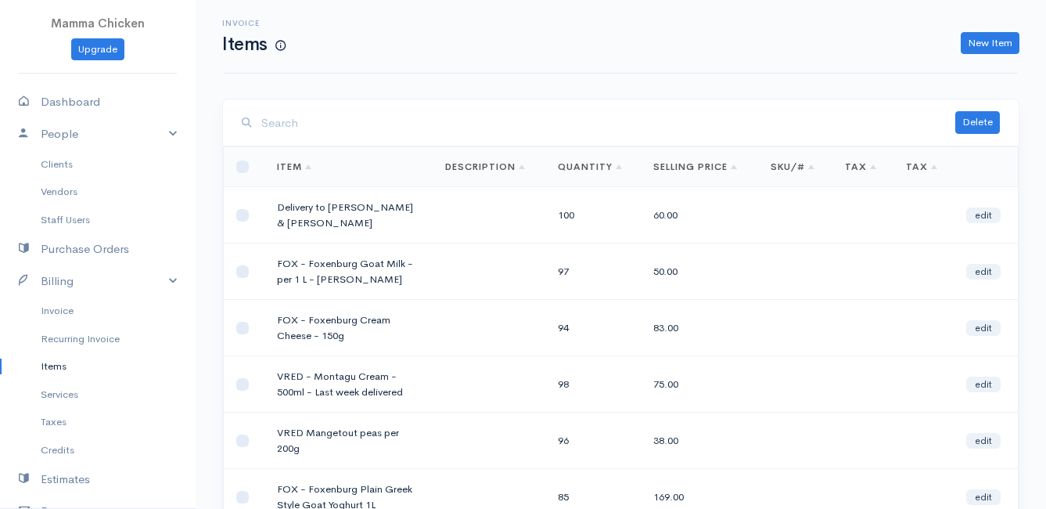
click at [627, 133] on input "search" at bounding box center [608, 123] width 694 height 32
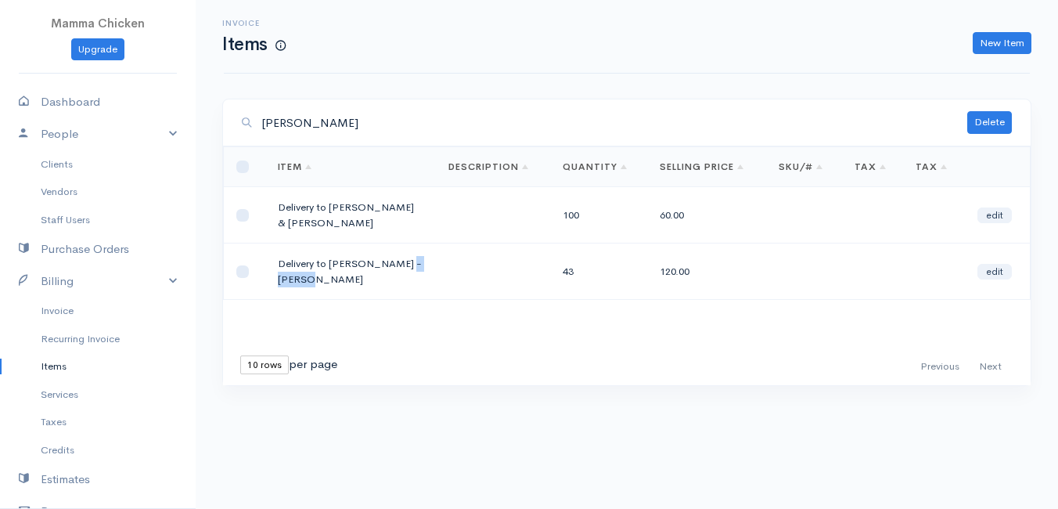
drag, startPoint x: 318, startPoint y: 264, endPoint x: 271, endPoint y: 259, distance: 47.3
click at [271, 259] on td "Delivery to [PERSON_NAME] - [PERSON_NAME]" at bounding box center [350, 271] width 171 height 56
drag, startPoint x: 271, startPoint y: 259, endPoint x: 399, endPoint y: 242, distance: 129.5
click at [399, 243] on td "Delivery to [PERSON_NAME] - [PERSON_NAME]" at bounding box center [350, 271] width 171 height 56
drag, startPoint x: 393, startPoint y: 247, endPoint x: 344, endPoint y: 271, distance: 54.6
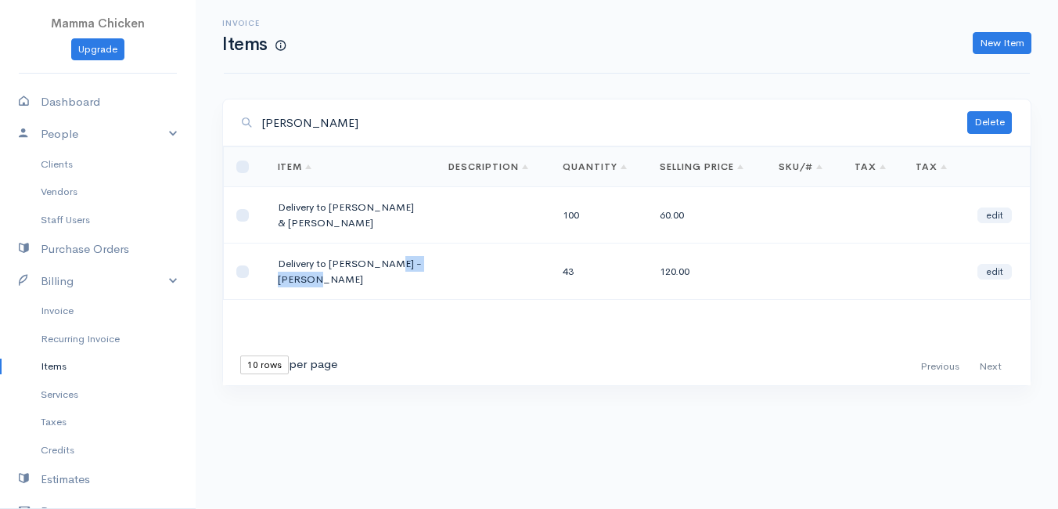
click at [344, 271] on td "Delivery to [PERSON_NAME] - [PERSON_NAME]" at bounding box center [350, 271] width 171 height 56
drag, startPoint x: 344, startPoint y: 271, endPoint x: 305, endPoint y: 264, distance: 39.0
copy td "- [PERSON_NAME]"
click at [402, 209] on td "Delivery to Amy & Ben" at bounding box center [350, 215] width 171 height 56
click at [992, 207] on link "edit" at bounding box center [994, 215] width 34 height 16
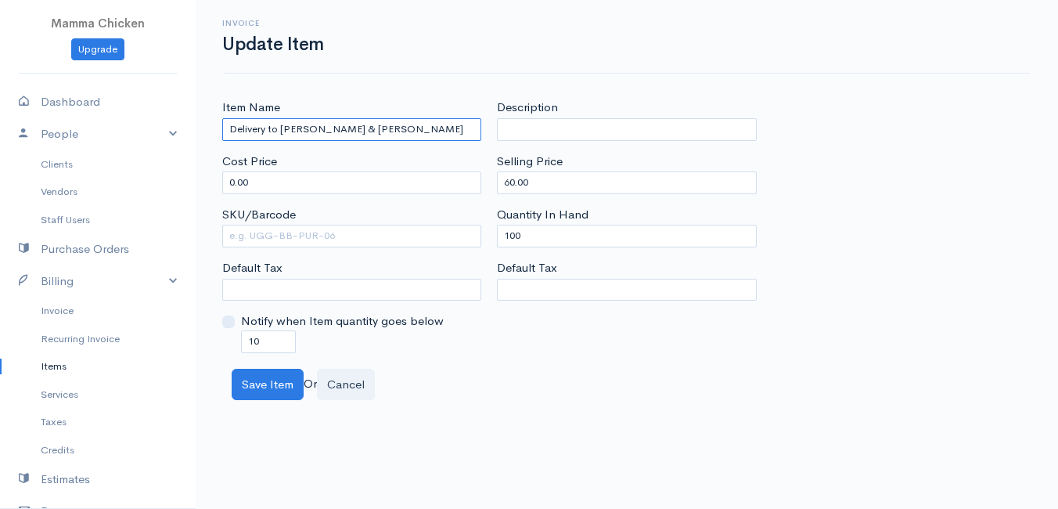
click at [346, 126] on input "Delivery to Amy & Ben" at bounding box center [351, 129] width 259 height 23
paste input "- [PERSON_NAME]"
click at [447, 416] on body "Mamma Chicken Upgrade Dashboard People Clients Vendors Staff Users Purchase Ord…" at bounding box center [529, 254] width 1058 height 509
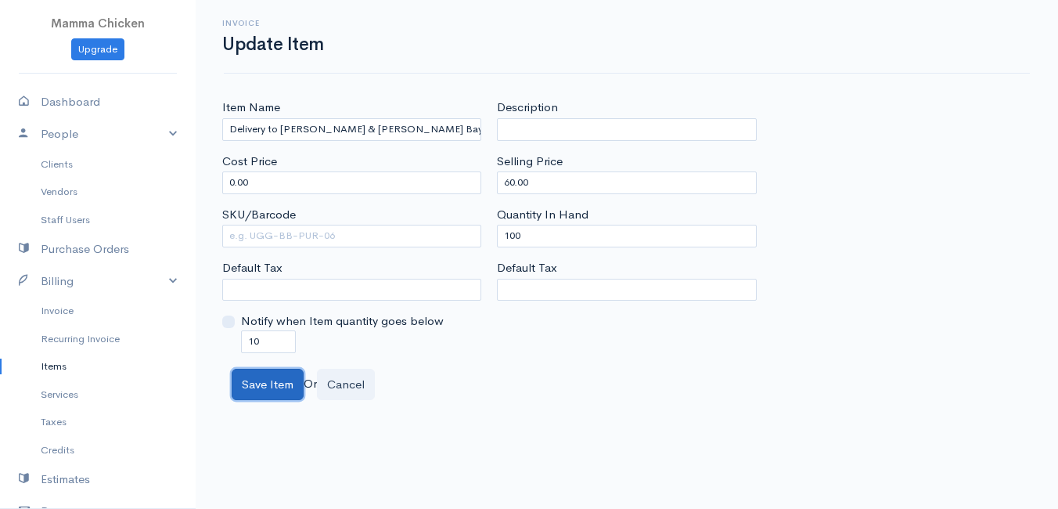
click at [273, 380] on button "Save Item" at bounding box center [268, 385] width 72 height 32
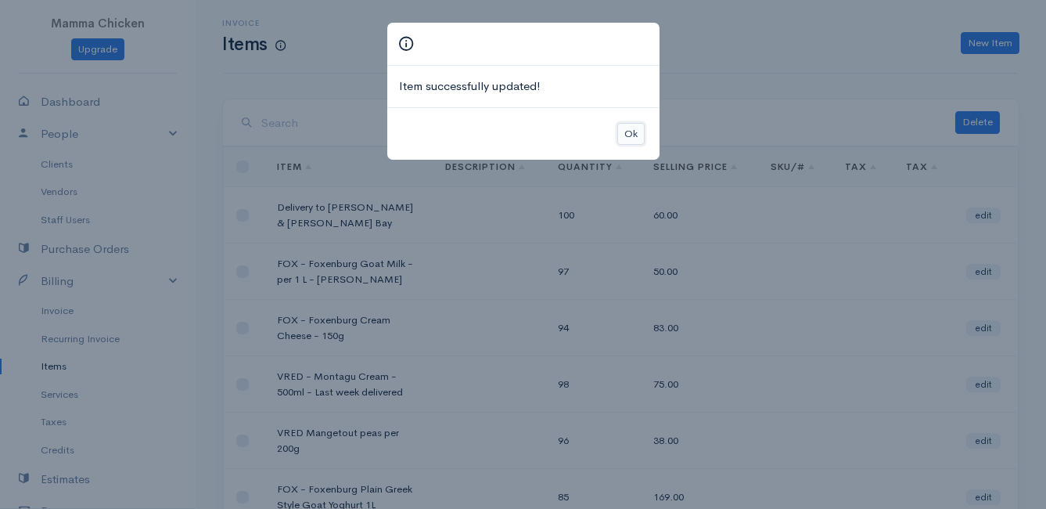
click at [632, 135] on button "Ok" at bounding box center [630, 134] width 27 height 23
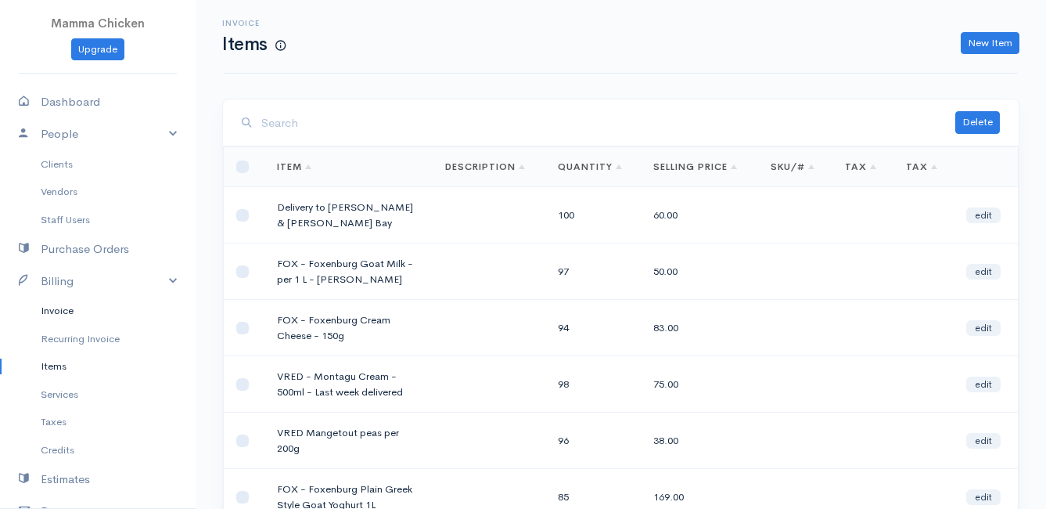
click at [70, 309] on link "Invoice" at bounding box center [98, 311] width 196 height 28
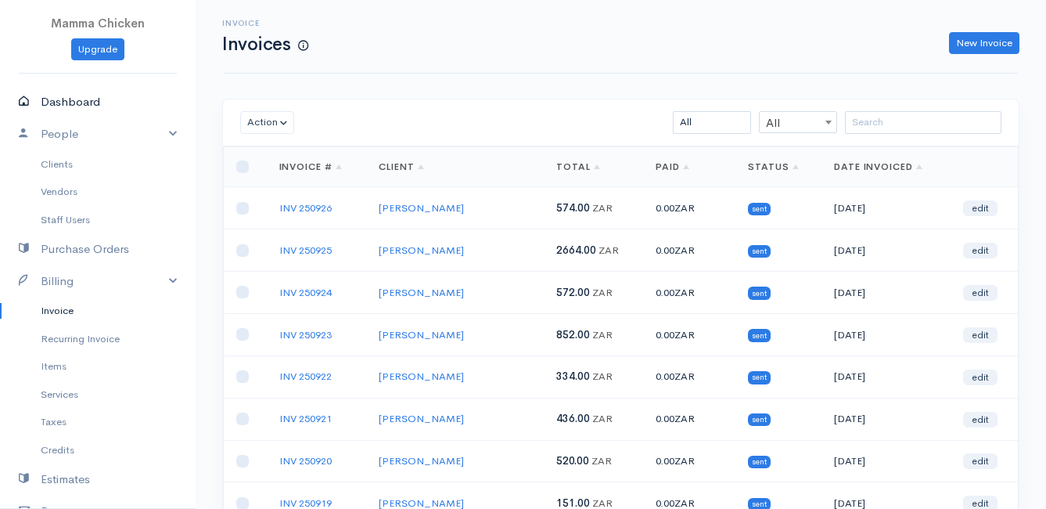
click at [63, 99] on link "Dashboard" at bounding box center [98, 102] width 196 height 32
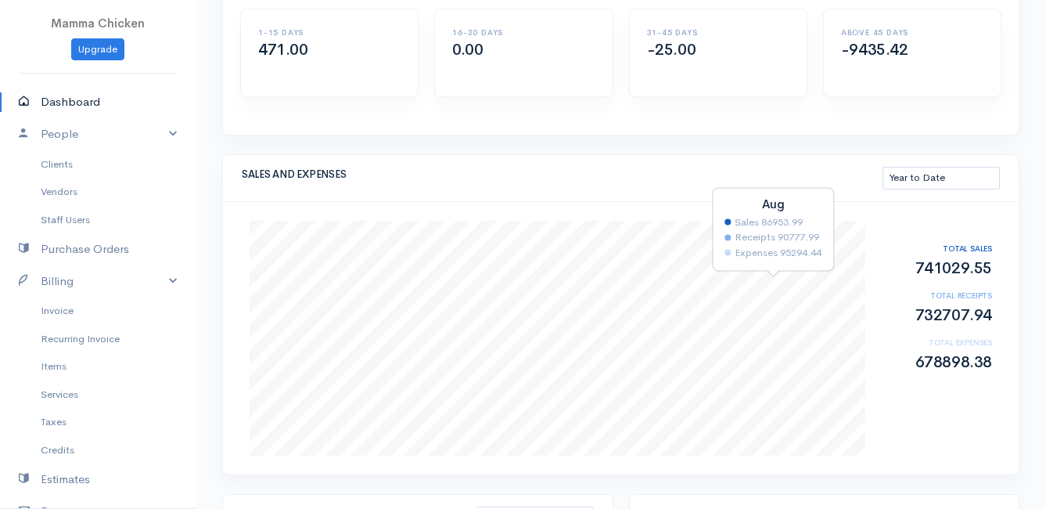
scroll to position [235, 0]
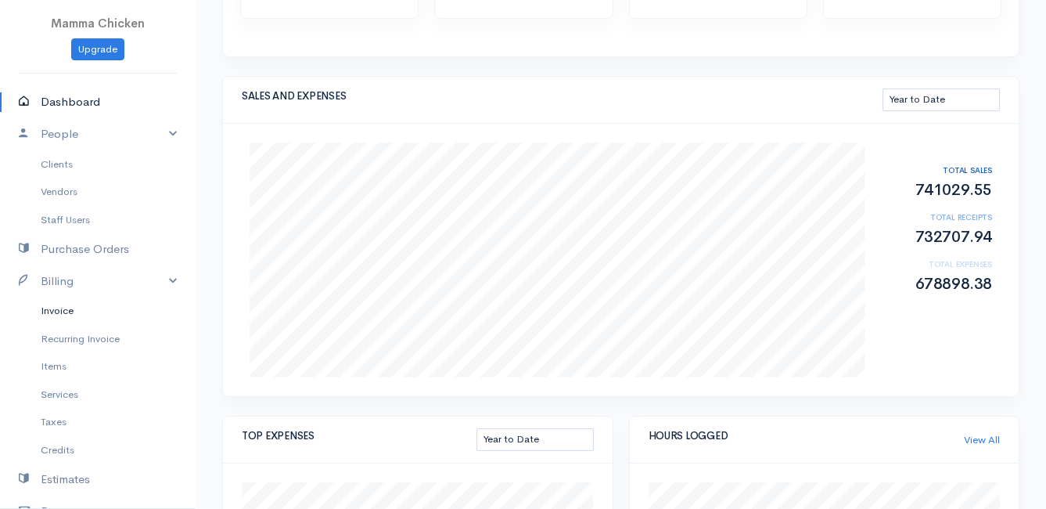
click at [51, 310] on link "Invoice" at bounding box center [98, 311] width 196 height 28
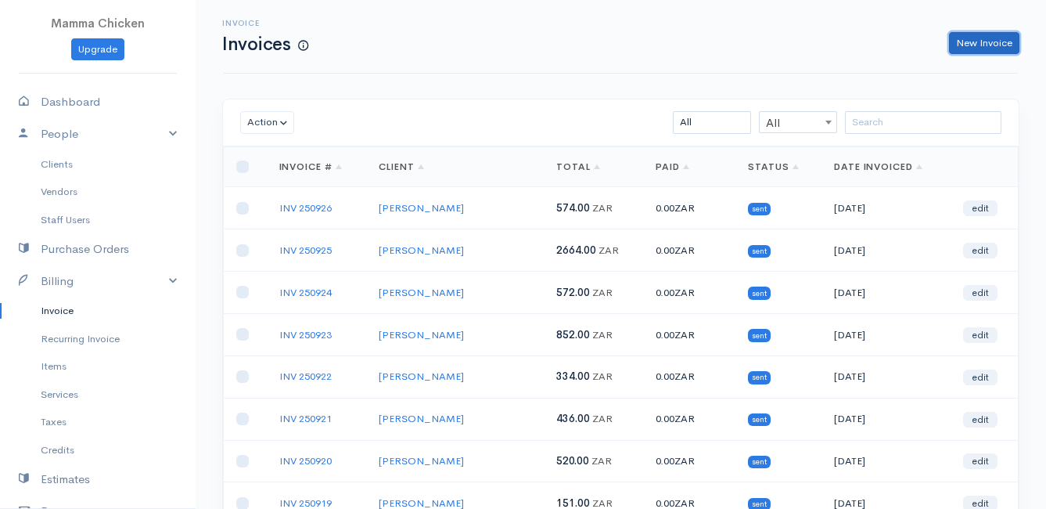
click at [979, 47] on link "New Invoice" at bounding box center [984, 43] width 70 height 23
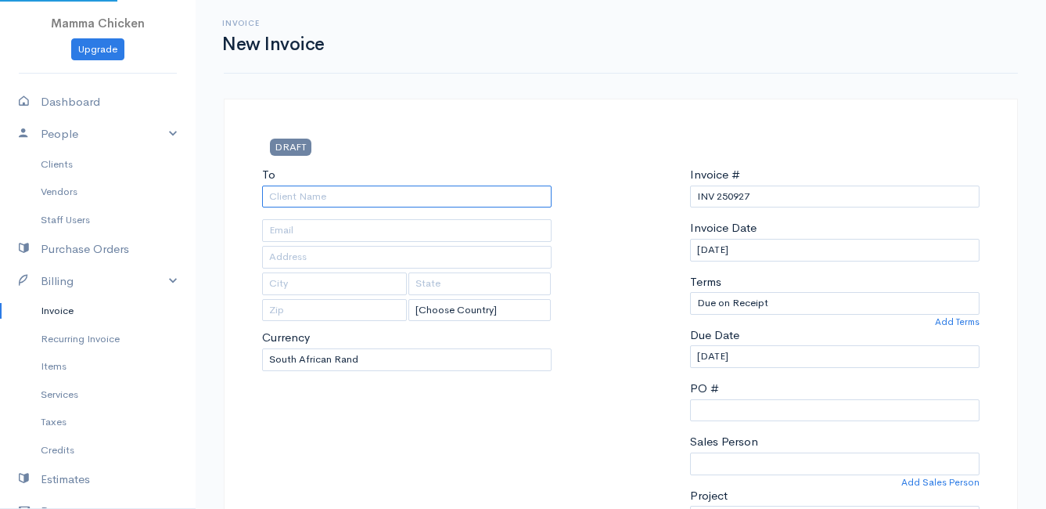
click at [332, 200] on input "To" at bounding box center [407, 196] width 290 height 23
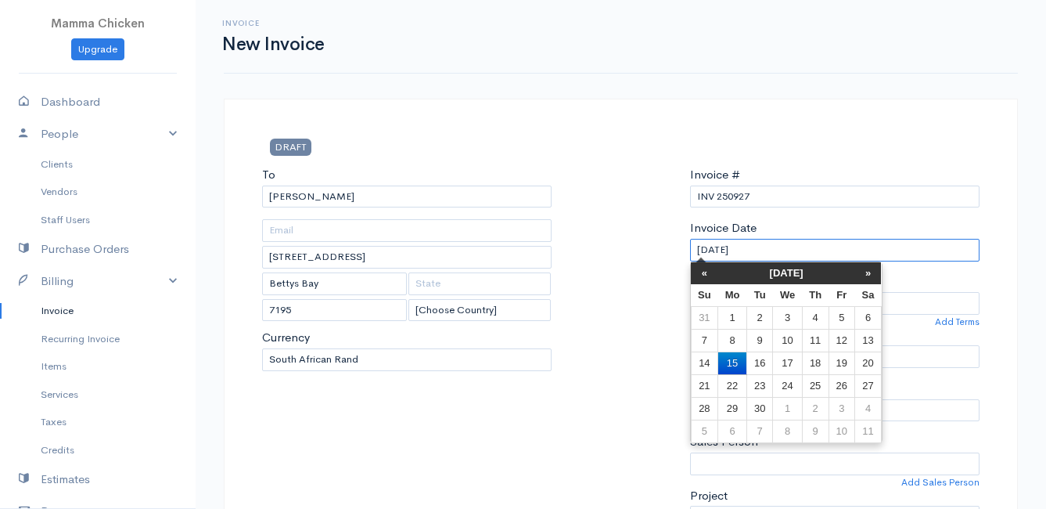
click at [806, 253] on input "[DATE]" at bounding box center [835, 250] width 290 height 23
click at [844, 362] on td "19" at bounding box center [842, 362] width 26 height 23
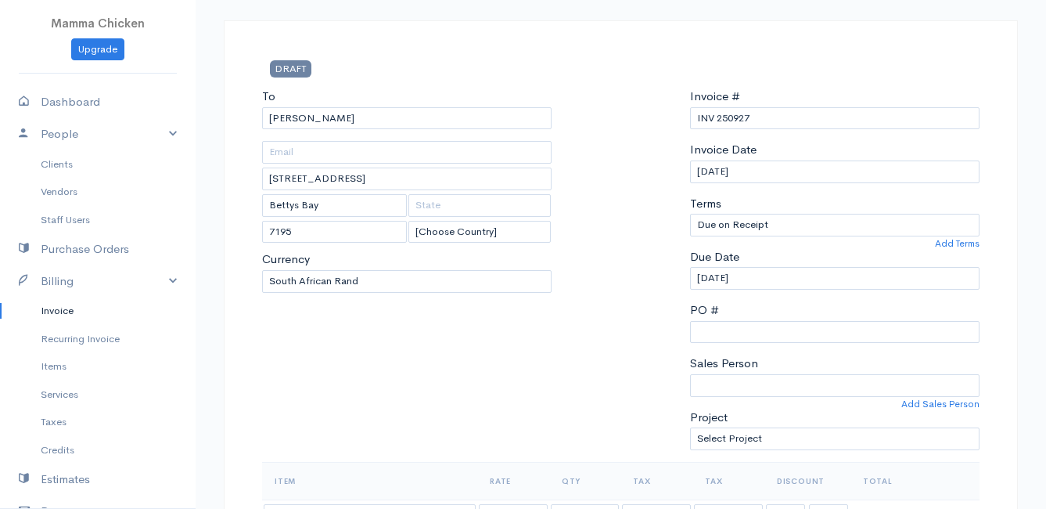
scroll to position [391, 0]
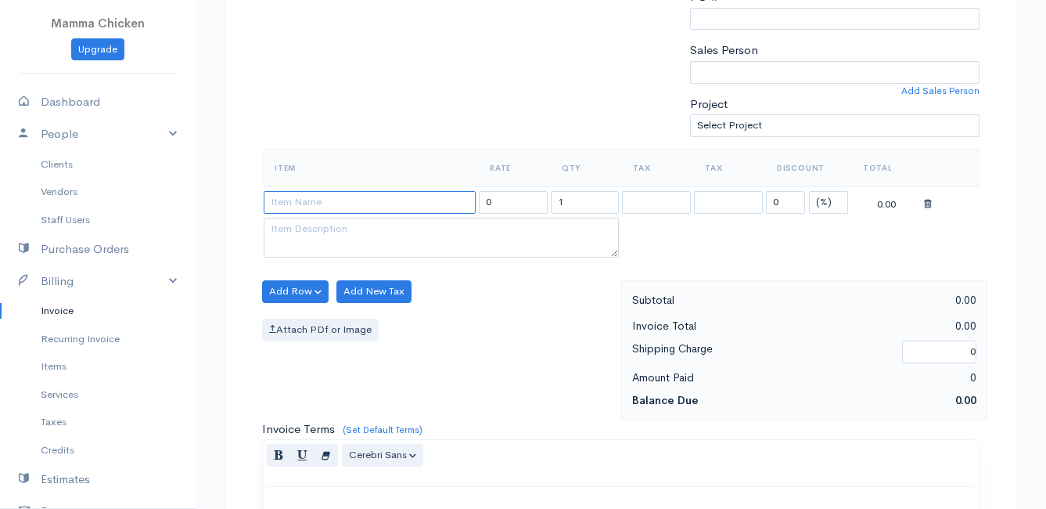
click at [287, 203] on input at bounding box center [370, 202] width 212 height 23
click at [324, 227] on body "Mamma Chicken Upgrade Dashboard People Clients Vendors Staff Users Purchase Ord…" at bounding box center [523, 285] width 1046 height 1353
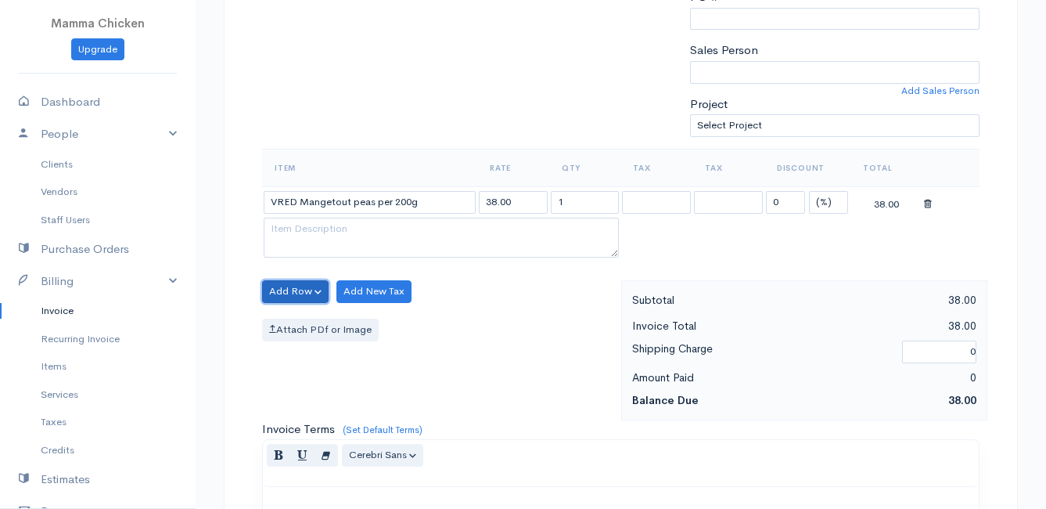
click at [279, 293] on button "Add Row" at bounding box center [295, 291] width 67 height 23
click at [296, 325] on link "Add Item Row" at bounding box center [325, 323] width 124 height 27
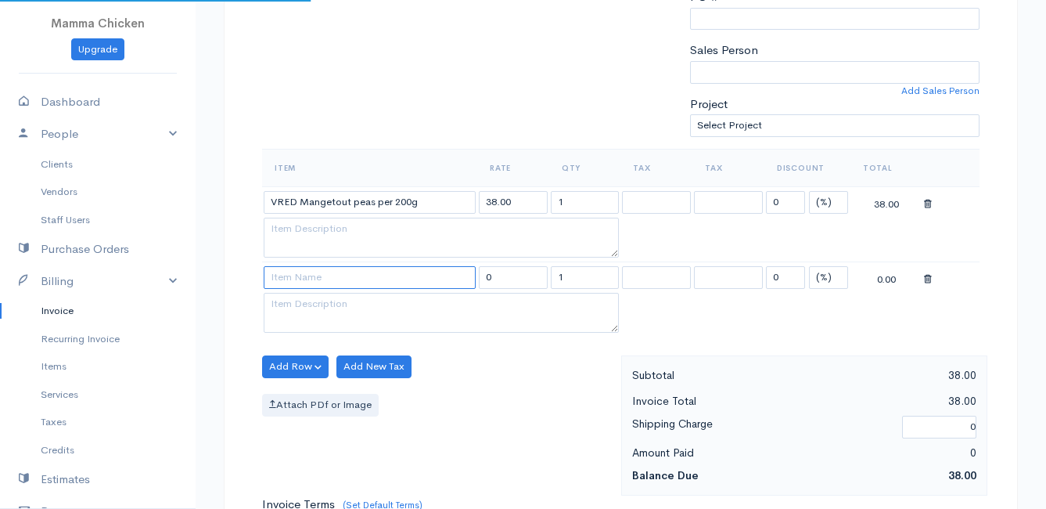
click at [296, 279] on input at bounding box center [370, 277] width 212 height 23
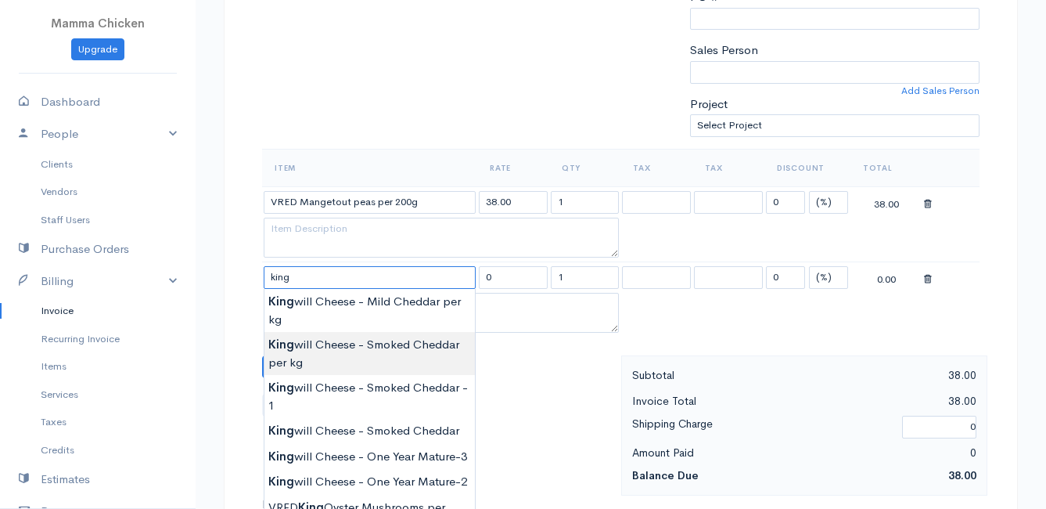
scroll to position [470, 0]
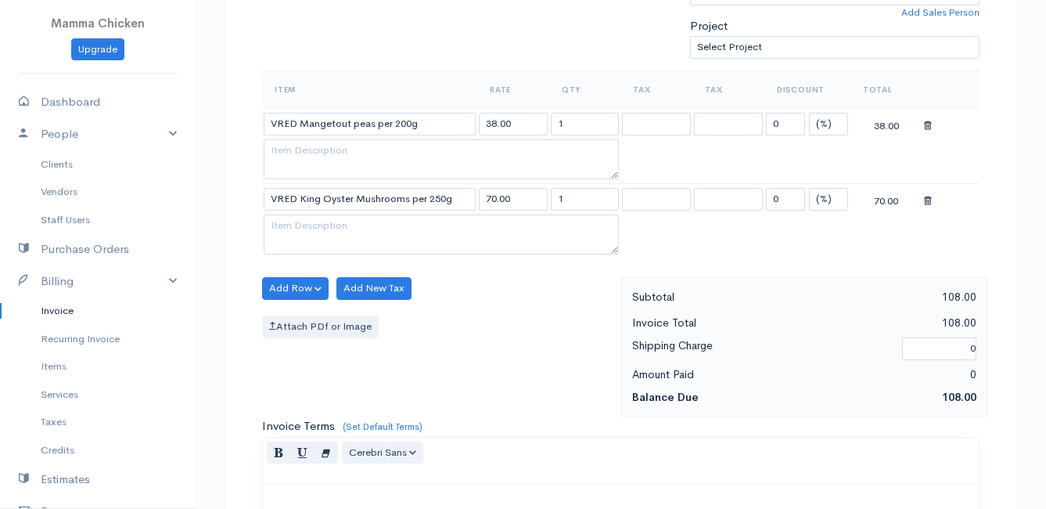
click at [378, 436] on body "Mamma Chicken Upgrade Dashboard People Clients Vendors Staff Users Purchase Ord…" at bounding box center [523, 244] width 1046 height 1428
click at [293, 280] on button "Add Row" at bounding box center [295, 288] width 67 height 23
click at [290, 322] on link "Add Item Row" at bounding box center [325, 320] width 124 height 27
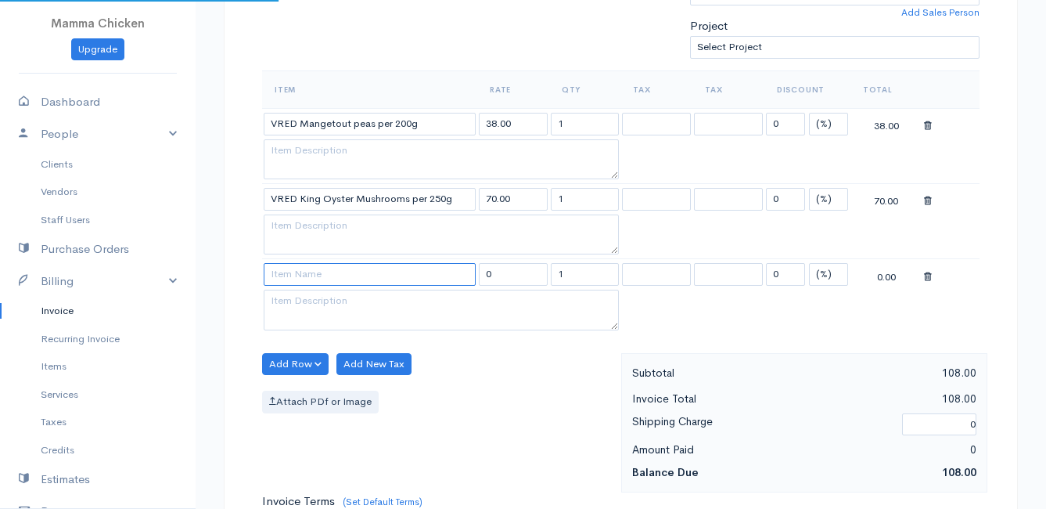
click at [290, 276] on input at bounding box center [370, 274] width 212 height 23
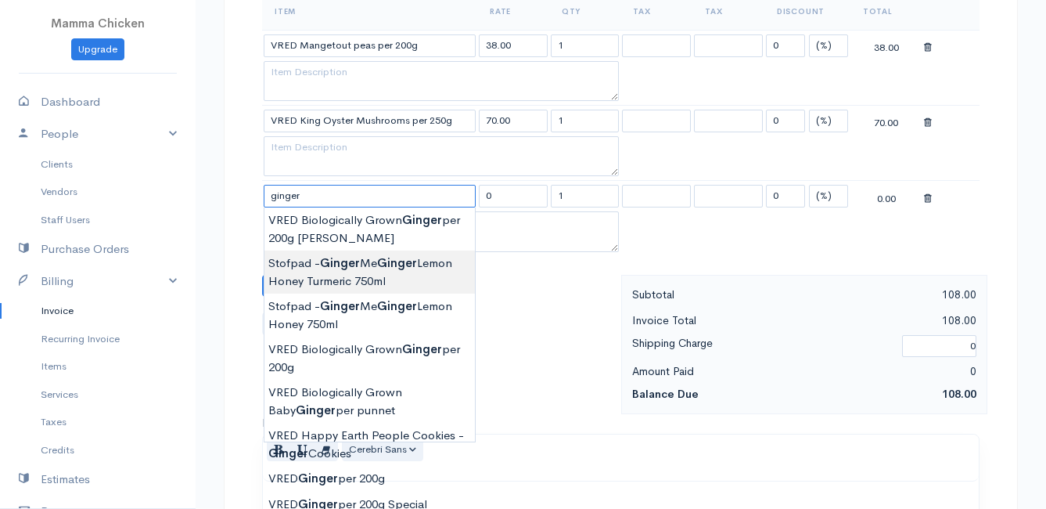
scroll to position [626, 0]
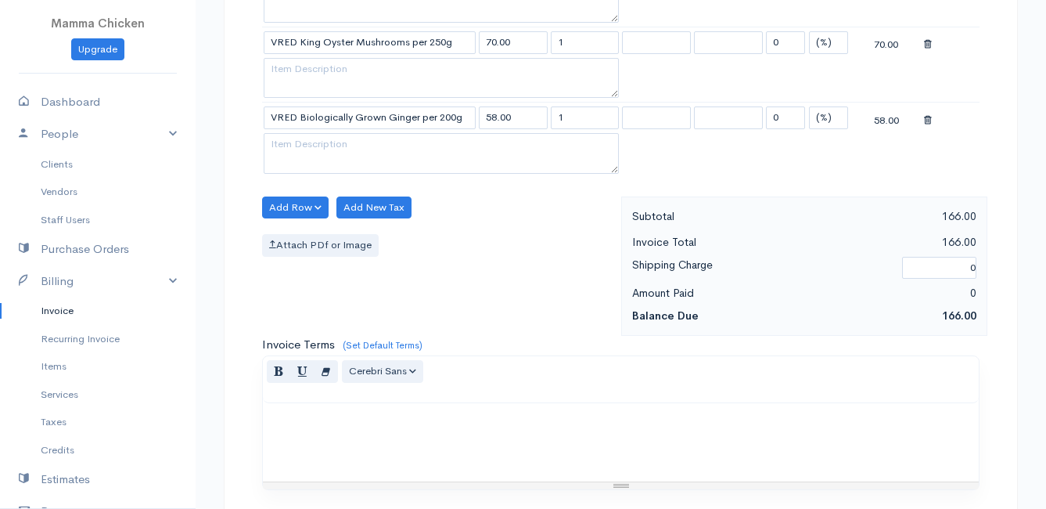
click at [379, 279] on body "Mamma Chicken Upgrade Dashboard People Clients Vendors Staff Users Purchase Ord…" at bounding box center [523, 125] width 1046 height 1503
click at [300, 206] on button "Add Row" at bounding box center [295, 207] width 67 height 23
click at [300, 243] on link "Add Item Row" at bounding box center [325, 239] width 124 height 27
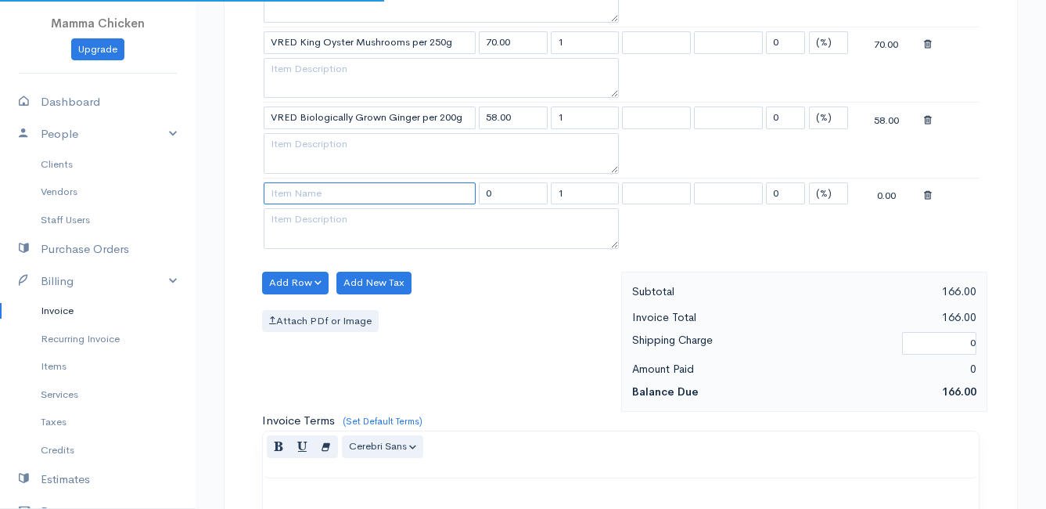
click at [297, 197] on input at bounding box center [370, 193] width 212 height 23
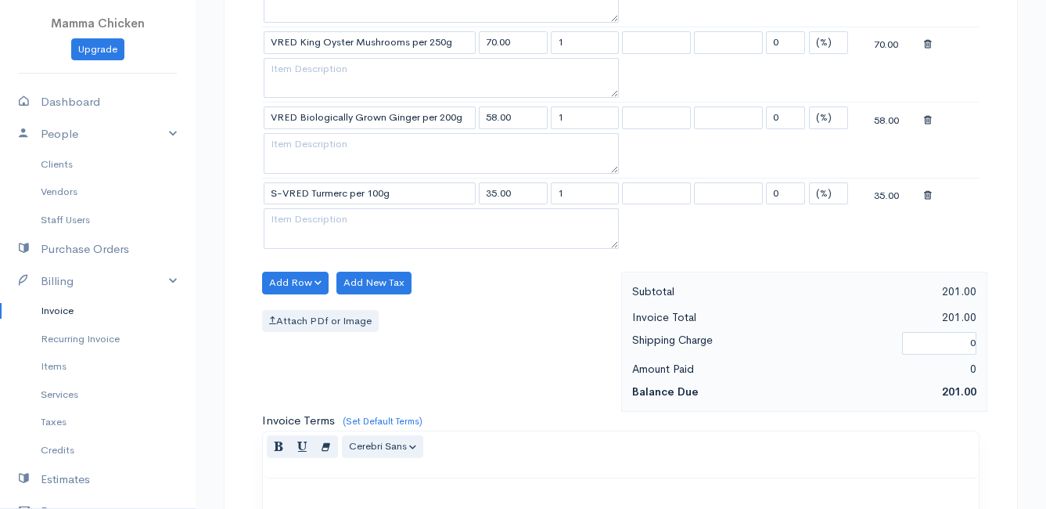
click at [397, 310] on body "Mamma Chicken Upgrade Dashboard People Clients Vendors Staff Users Purchase Ord…" at bounding box center [523, 163] width 1046 height 1578
click at [290, 276] on button "Add Row" at bounding box center [295, 283] width 67 height 23
click at [311, 308] on link "Add Item Row" at bounding box center [325, 314] width 124 height 27
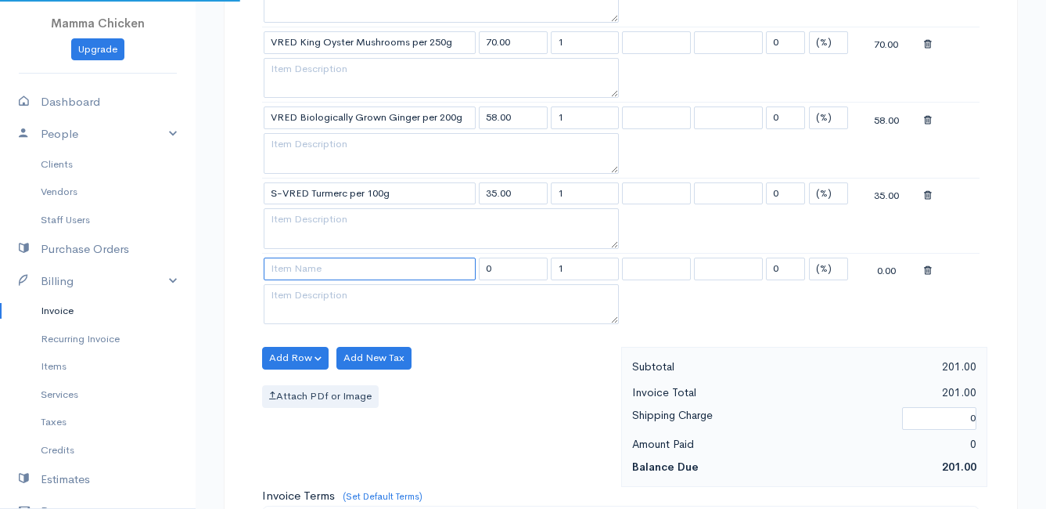
click at [303, 271] on input at bounding box center [370, 268] width 212 height 23
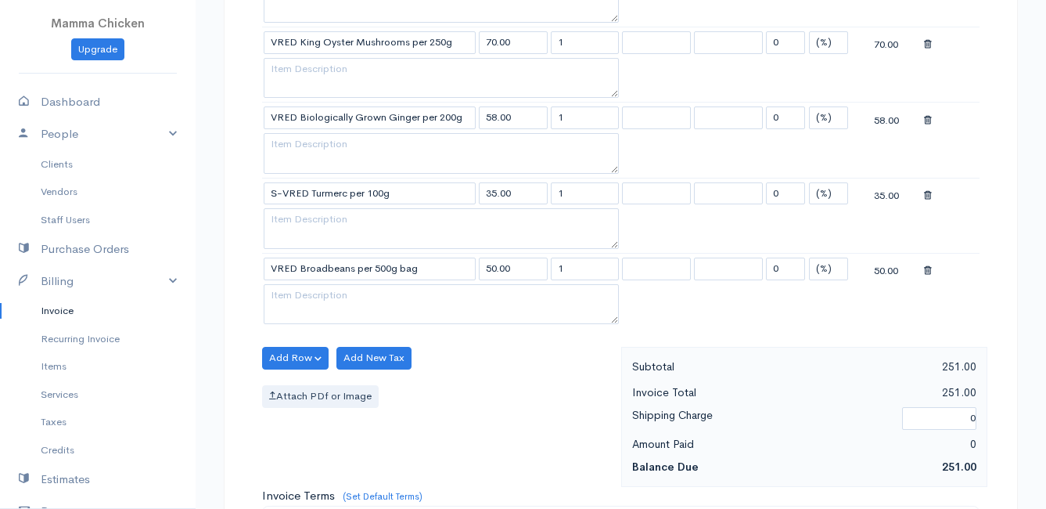
click at [330, 317] on body "Mamma Chicken Upgrade Dashboard People Clients Vendors Staff Users Purchase Ord…" at bounding box center [523, 201] width 1046 height 1654
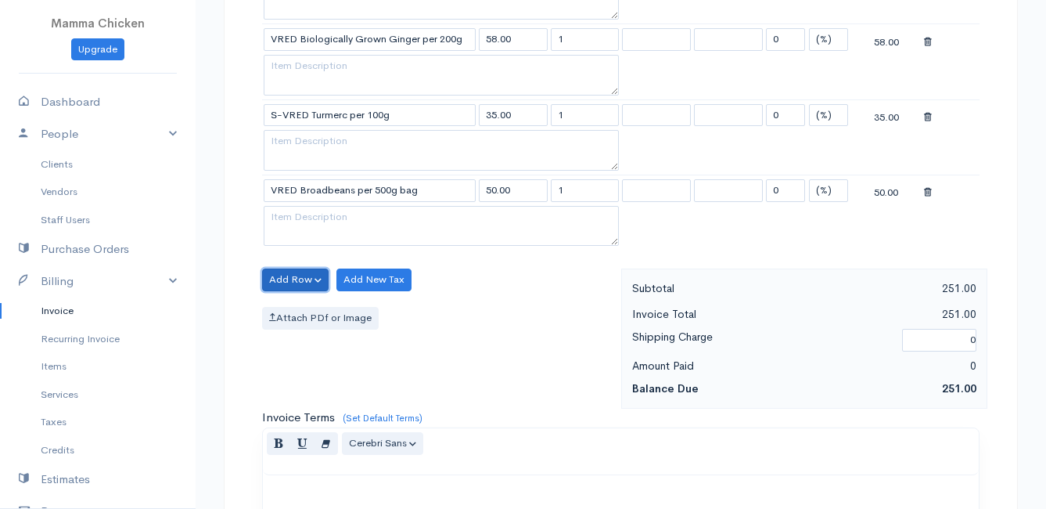
click at [280, 272] on button "Add Row" at bounding box center [295, 279] width 67 height 23
click at [293, 309] on link "Add Item Row" at bounding box center [325, 311] width 124 height 27
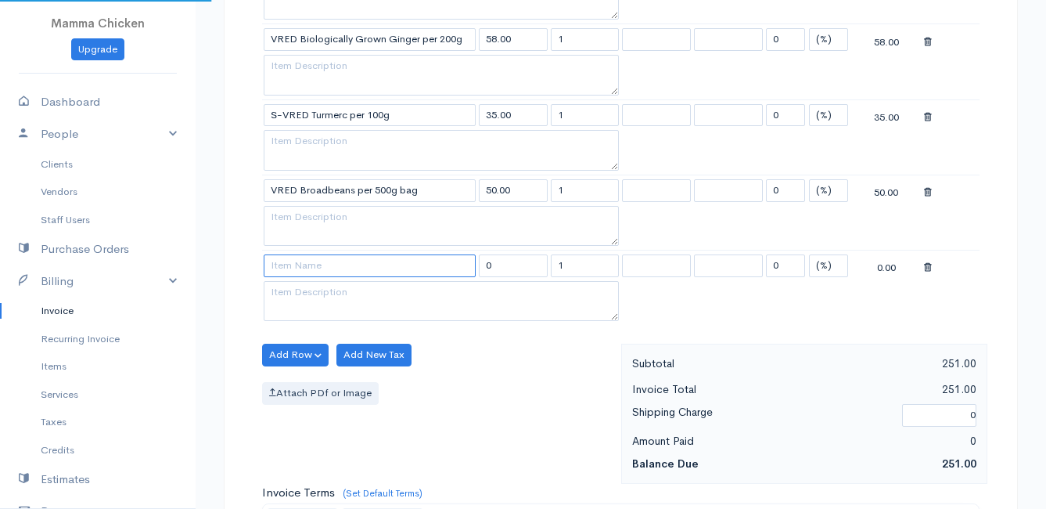
click at [289, 272] on input at bounding box center [370, 265] width 212 height 23
click at [380, 333] on body "Mamma Chicken Upgrade Dashboard People Clients Vendors Staff Users Purchase Ord…" at bounding box center [523, 160] width 1046 height 1729
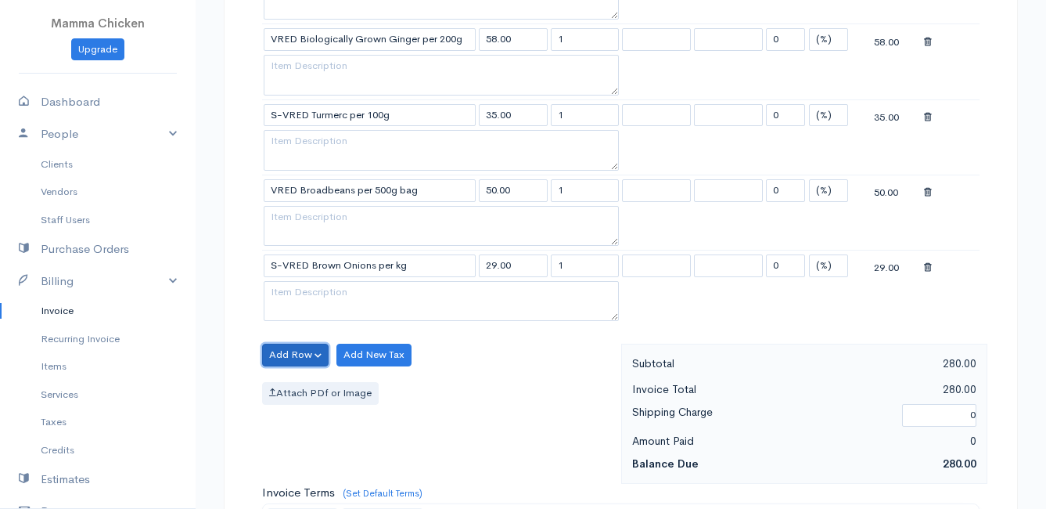
click at [298, 351] on button "Add Row" at bounding box center [295, 355] width 67 height 23
click at [304, 380] on link "Add Item Row" at bounding box center [325, 386] width 124 height 27
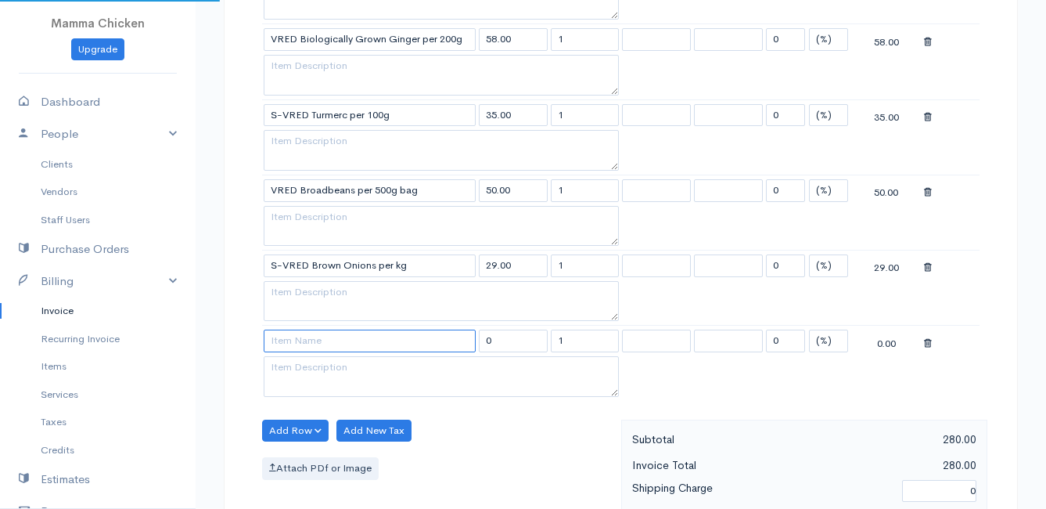
click at [297, 333] on input at bounding box center [370, 340] width 212 height 23
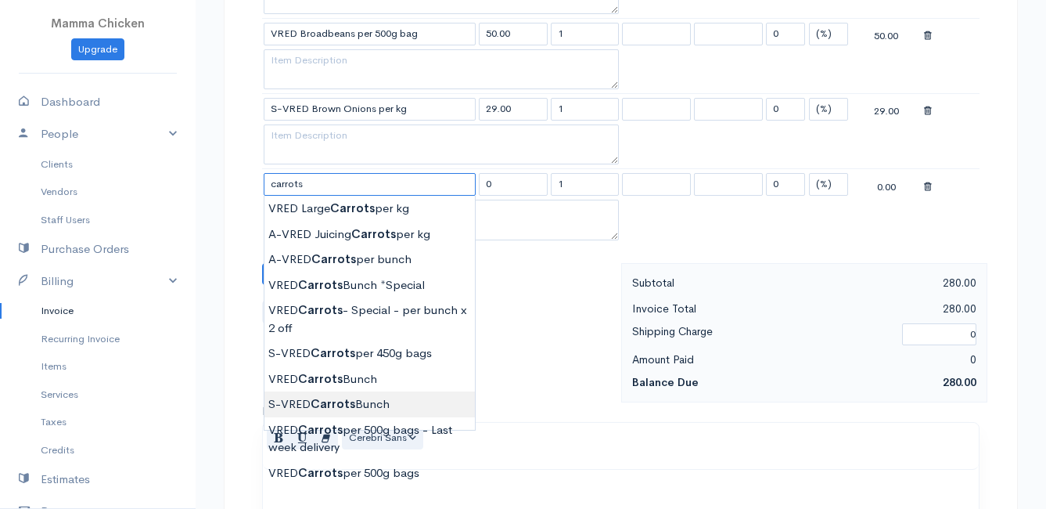
scroll to position [939, 0]
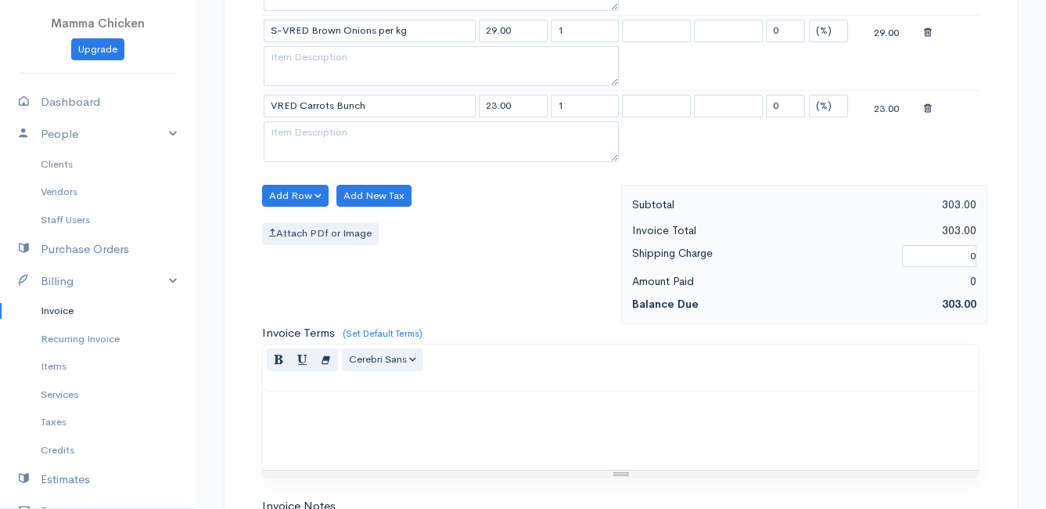
click at [287, 191] on button "Add Row" at bounding box center [295, 196] width 67 height 23
click at [298, 222] on link "Add Item Row" at bounding box center [325, 227] width 124 height 27
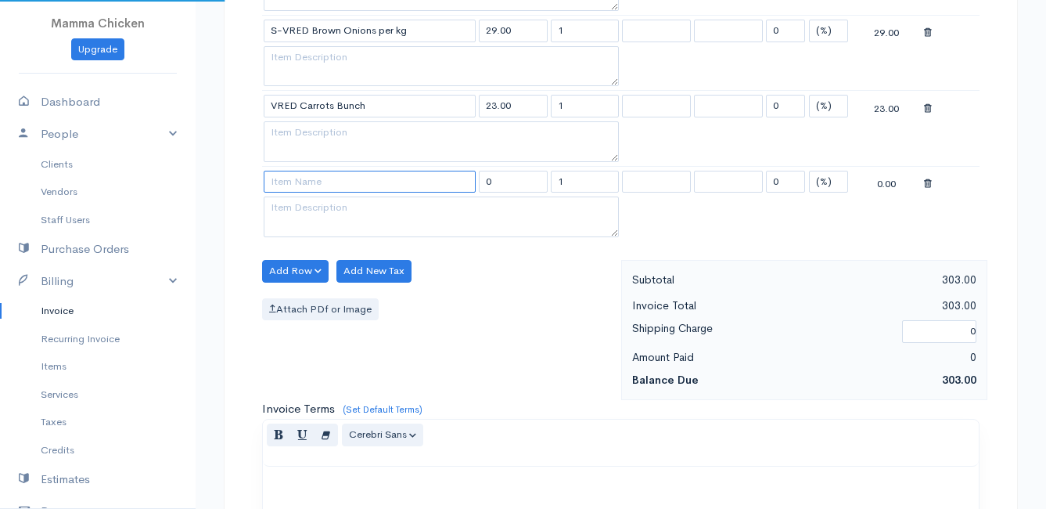
click at [289, 186] on input at bounding box center [370, 182] width 212 height 23
click at [399, 253] on body "Mamma Chicken Upgrade Dashboard People Clients Vendors Staff Users Purchase Ord…" at bounding box center [523, 1] width 1046 height 1880
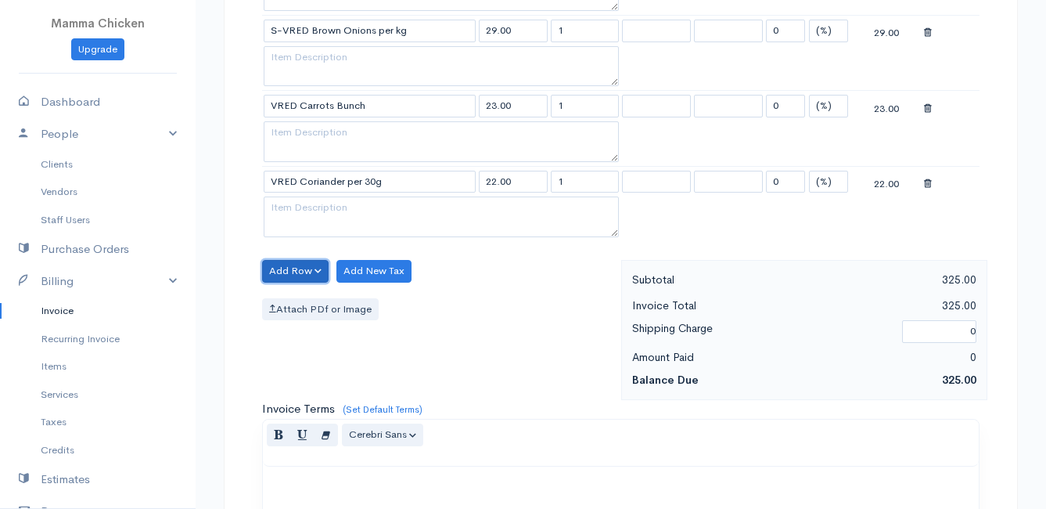
click at [283, 272] on button "Add Row" at bounding box center [295, 271] width 67 height 23
click at [289, 304] on link "Add Item Row" at bounding box center [325, 303] width 124 height 27
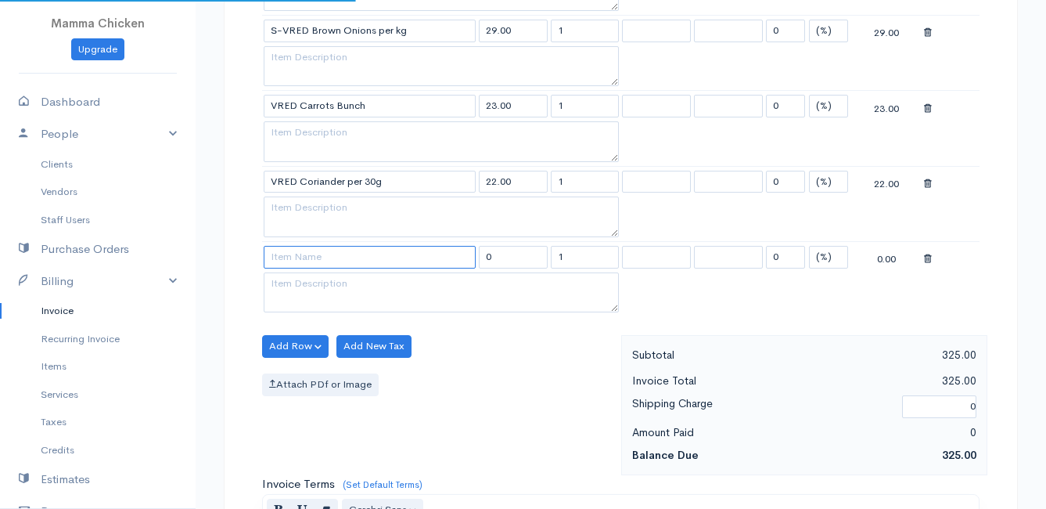
click at [293, 259] on input at bounding box center [370, 257] width 212 height 23
click at [363, 329] on body "Mamma Chicken Upgrade Dashboard People Clients Vendors Staff Users Purchase Ord…" at bounding box center [523, 39] width 1046 height 1956
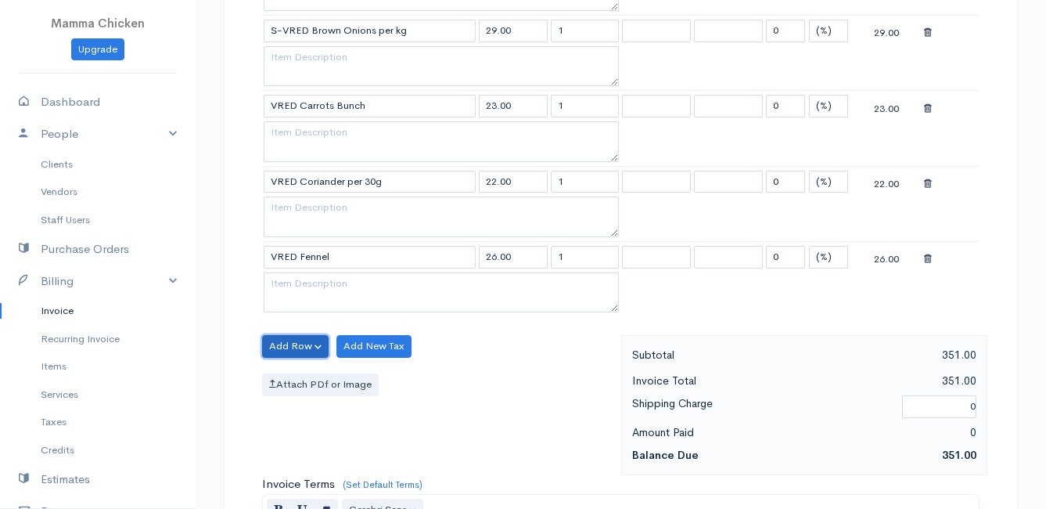
click at [300, 347] on button "Add Row" at bounding box center [295, 346] width 67 height 23
click at [293, 380] on link "Add Item Row" at bounding box center [325, 378] width 124 height 27
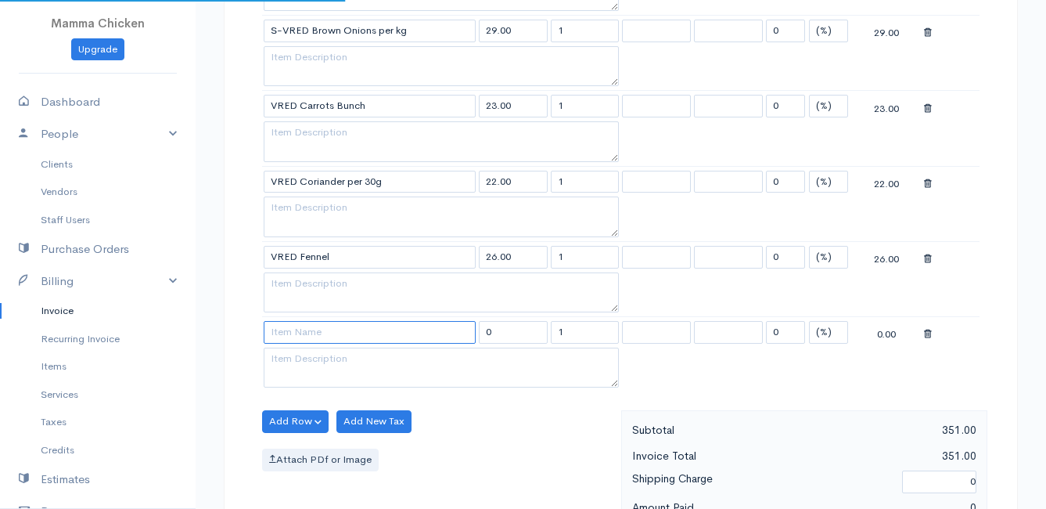
click at [289, 326] on input at bounding box center [370, 332] width 212 height 23
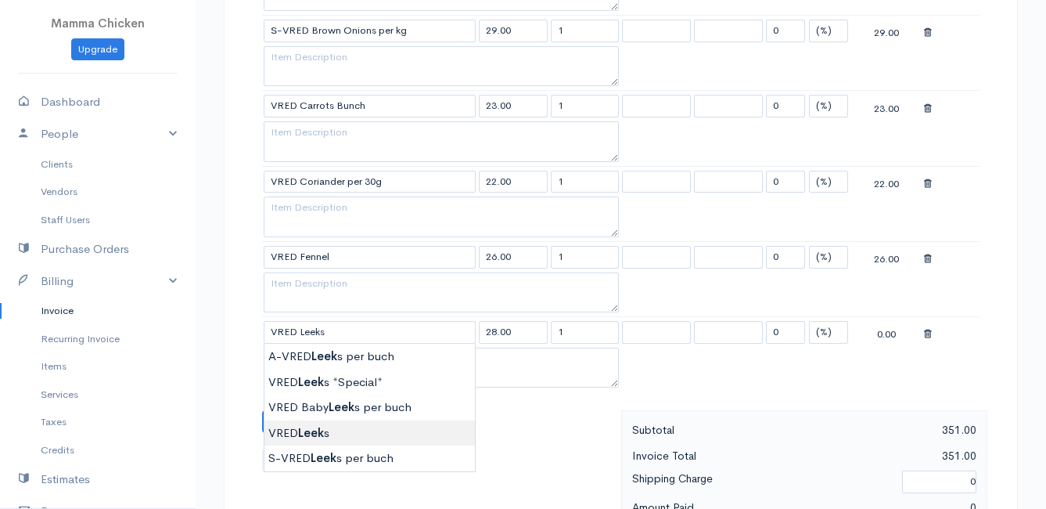
click at [299, 427] on body "Mamma Chicken Upgrade Dashboard People Clients Vendors Staff Users Purchase Ord…" at bounding box center [523, 76] width 1046 height 2031
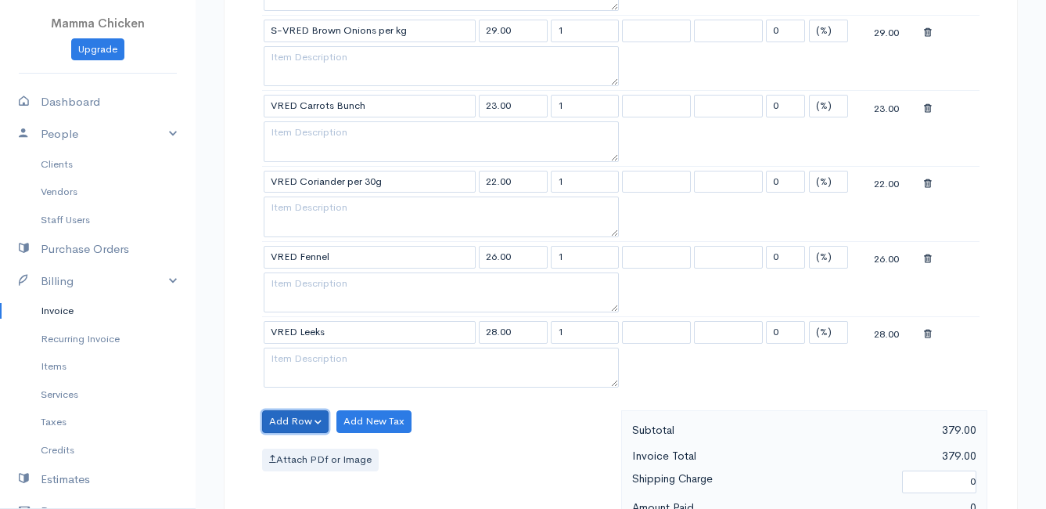
click at [293, 417] on button "Add Row" at bounding box center [295, 421] width 67 height 23
click at [300, 447] on link "Add Item Row" at bounding box center [325, 453] width 124 height 27
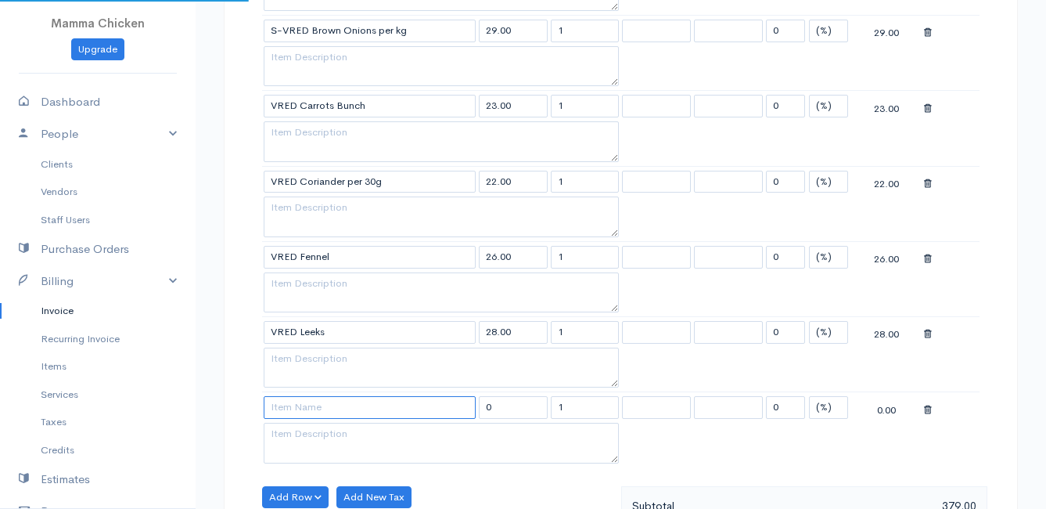
click at [300, 404] on input at bounding box center [370, 407] width 212 height 23
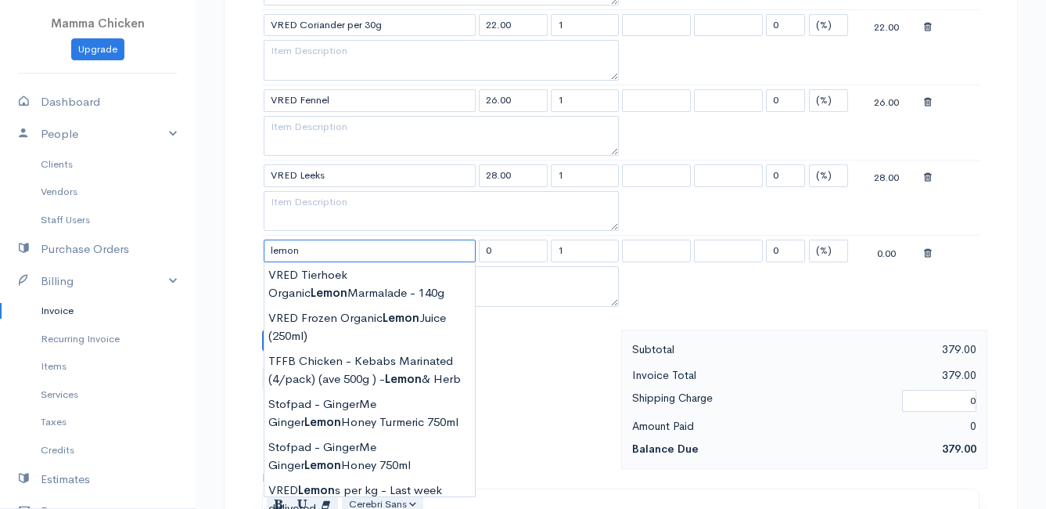
scroll to position [1017, 0]
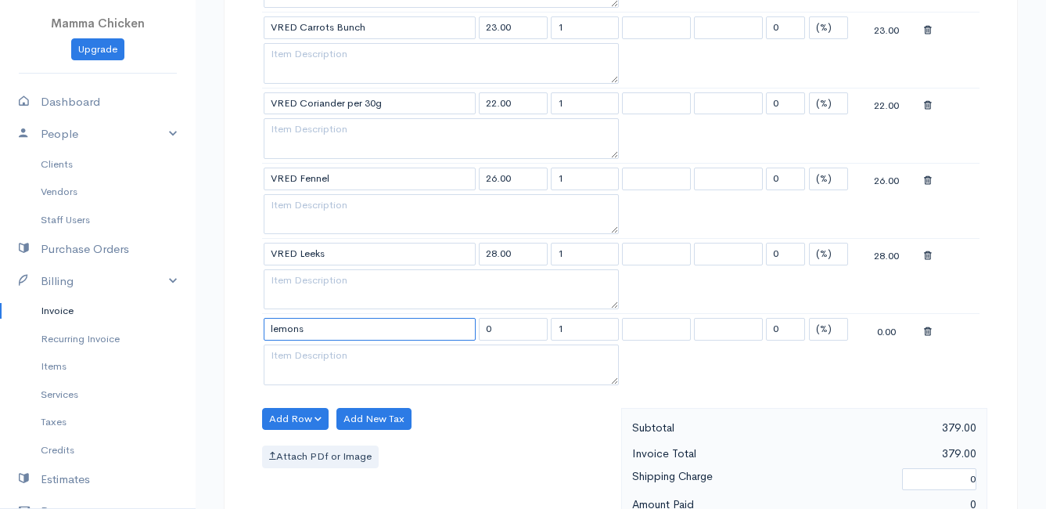
click at [389, 326] on input "lemons" at bounding box center [370, 329] width 212 height 23
click at [354, 416] on body "Mamma Chicken Upgrade Dashboard People Clients Vendors Staff Users Purchase Ord…" at bounding box center [523, 36] width 1046 height 2106
click at [287, 408] on button "Add Row" at bounding box center [295, 419] width 67 height 23
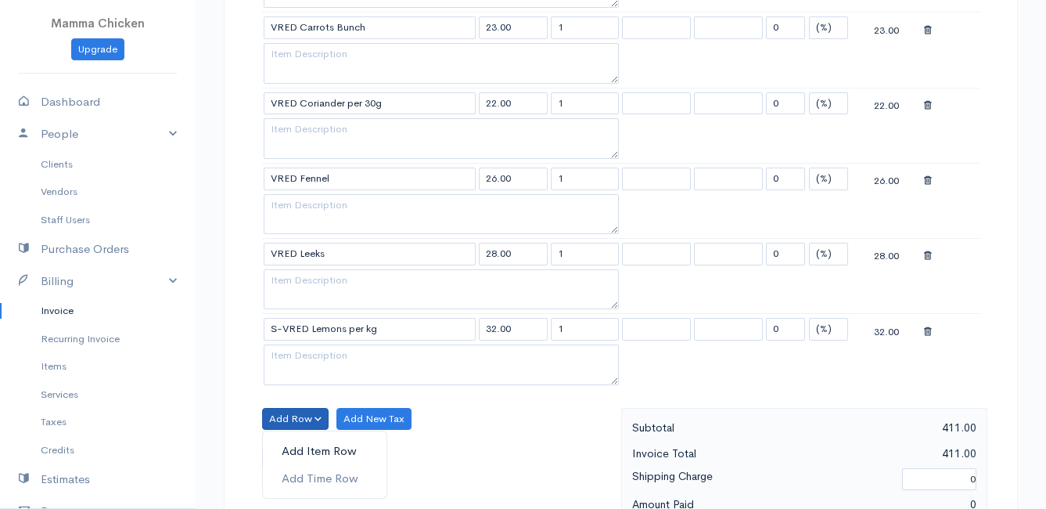
click at [301, 448] on link "Add Item Row" at bounding box center [325, 450] width 124 height 27
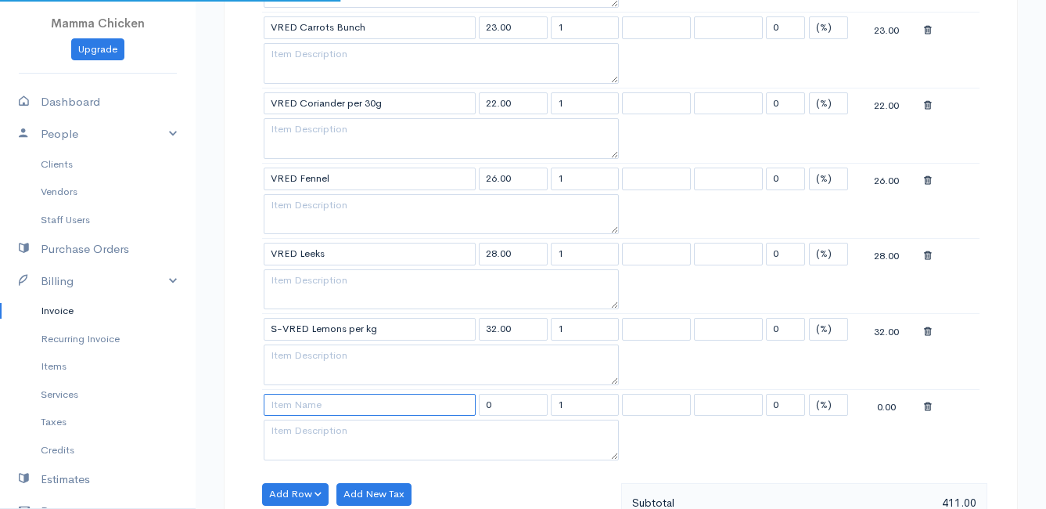
click at [298, 398] on input at bounding box center [370, 405] width 212 height 23
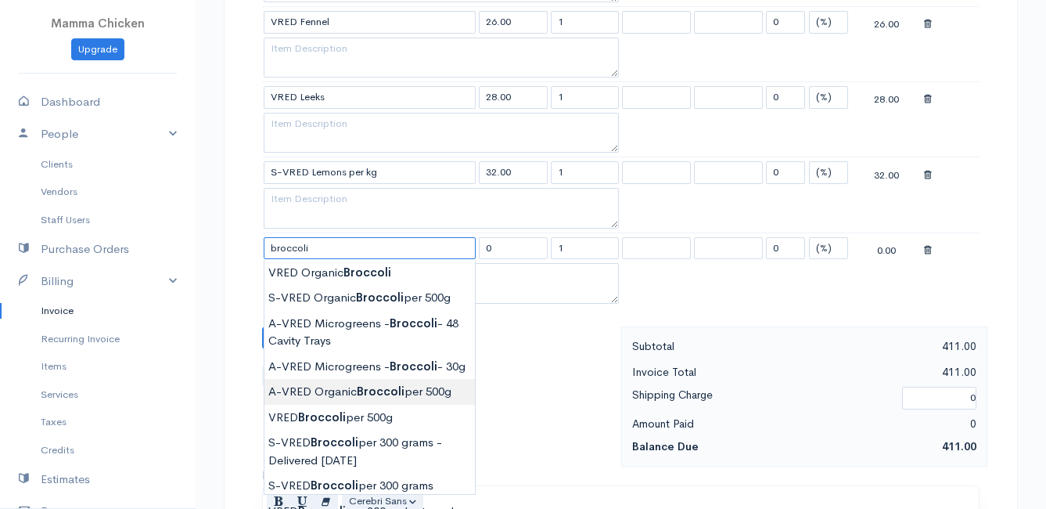
scroll to position [1252, 0]
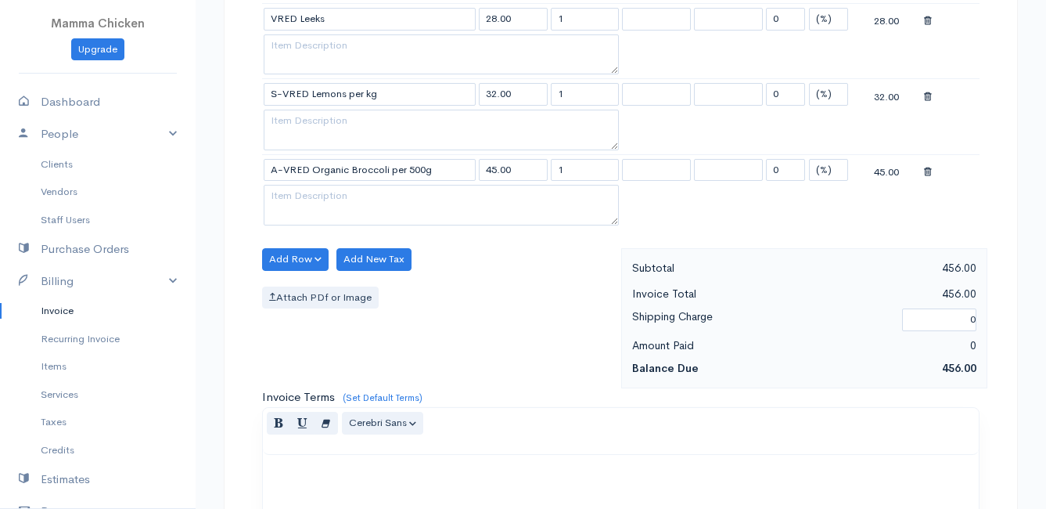
click at [285, 254] on button "Add Row" at bounding box center [295, 259] width 67 height 23
click at [290, 285] on link "Add Item Row" at bounding box center [325, 291] width 124 height 27
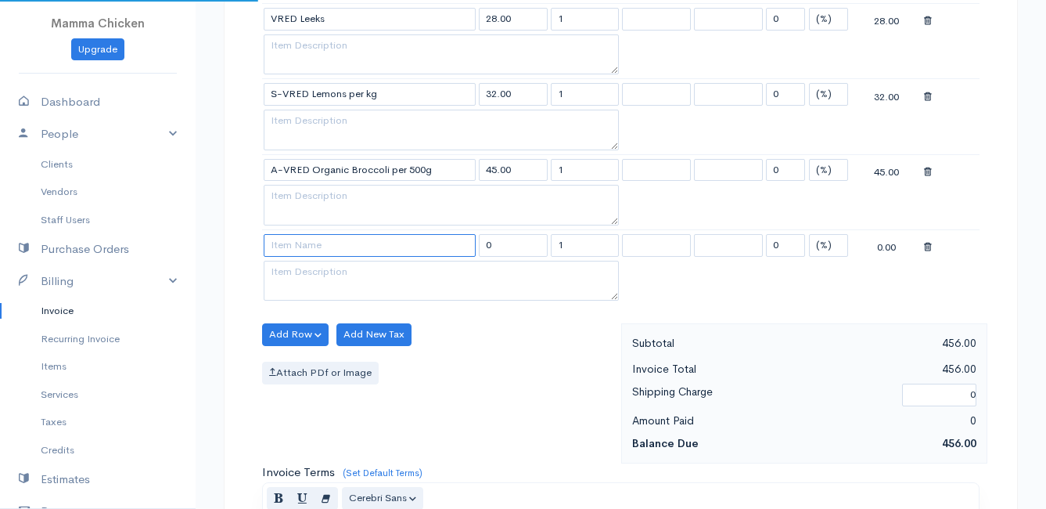
click at [290, 246] on input at bounding box center [370, 245] width 212 height 23
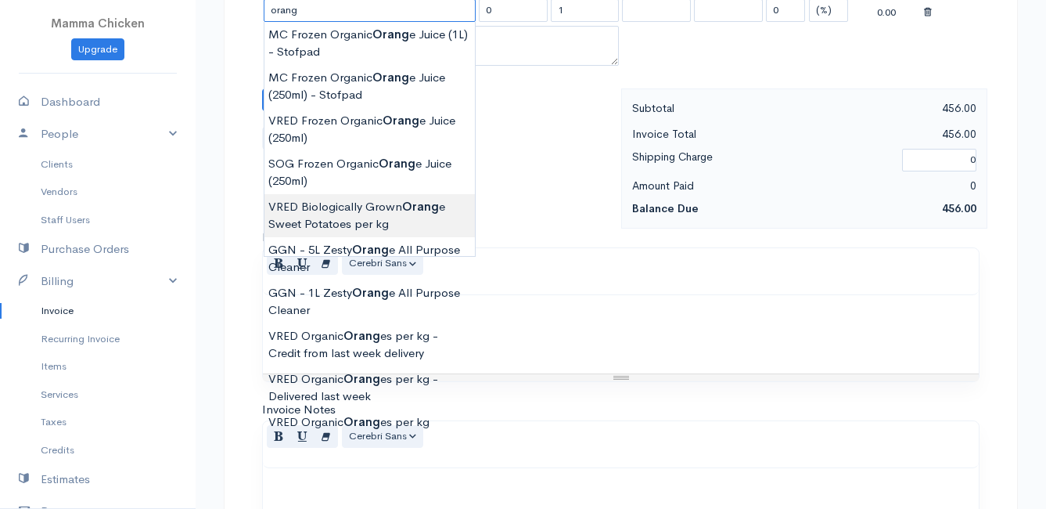
scroll to position [1565, 0]
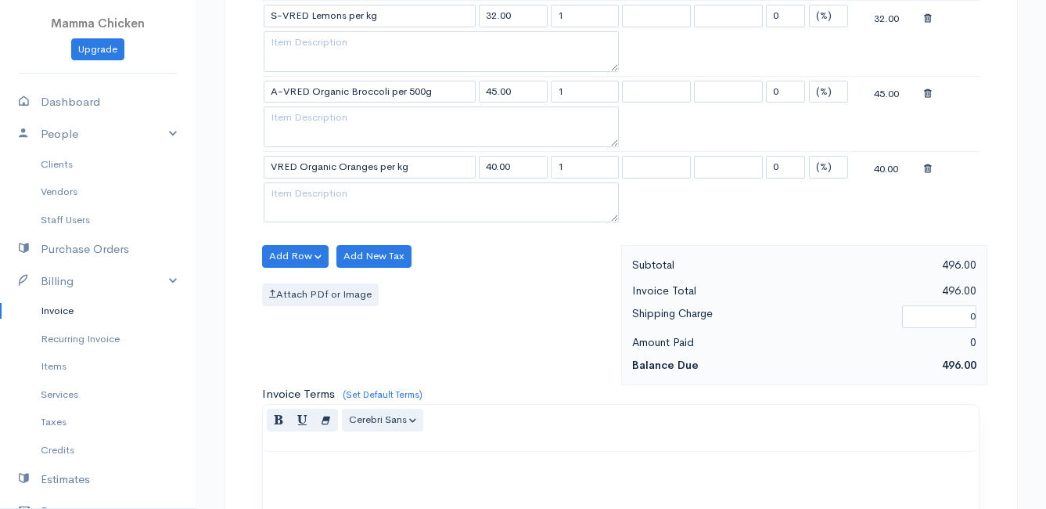
scroll to position [1252, 0]
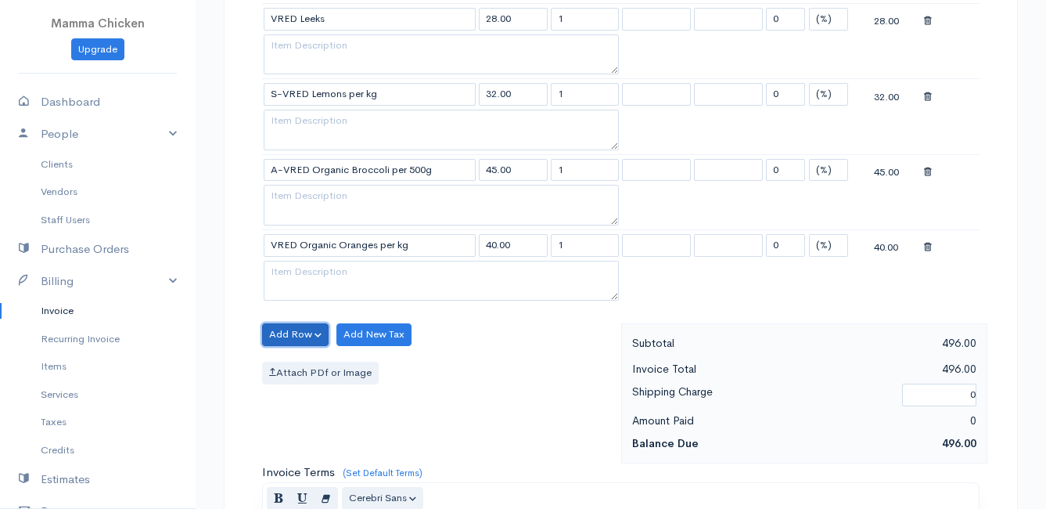
click at [295, 332] on button "Add Row" at bounding box center [295, 334] width 67 height 23
click at [295, 363] on link "Add Item Row" at bounding box center [325, 366] width 124 height 27
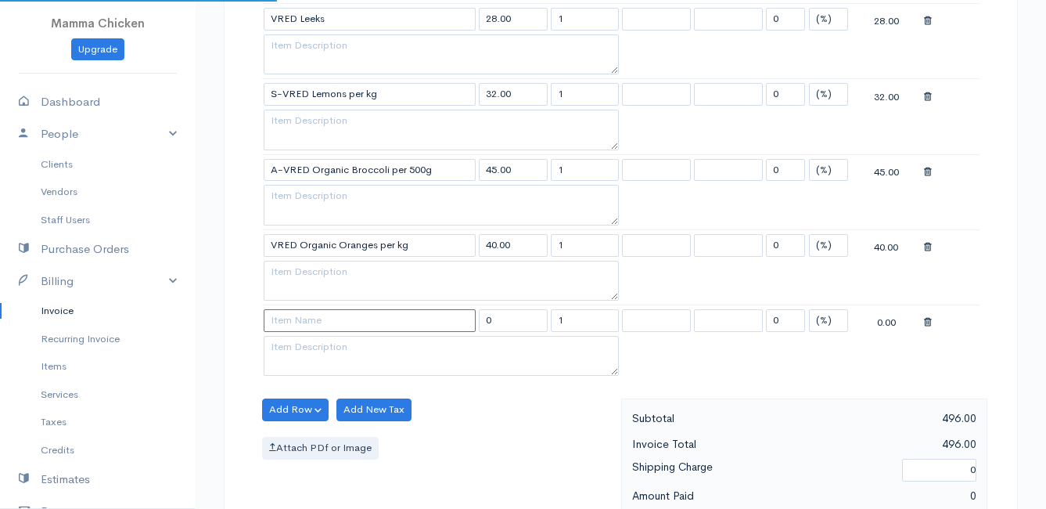
click at [297, 322] on input at bounding box center [370, 320] width 212 height 23
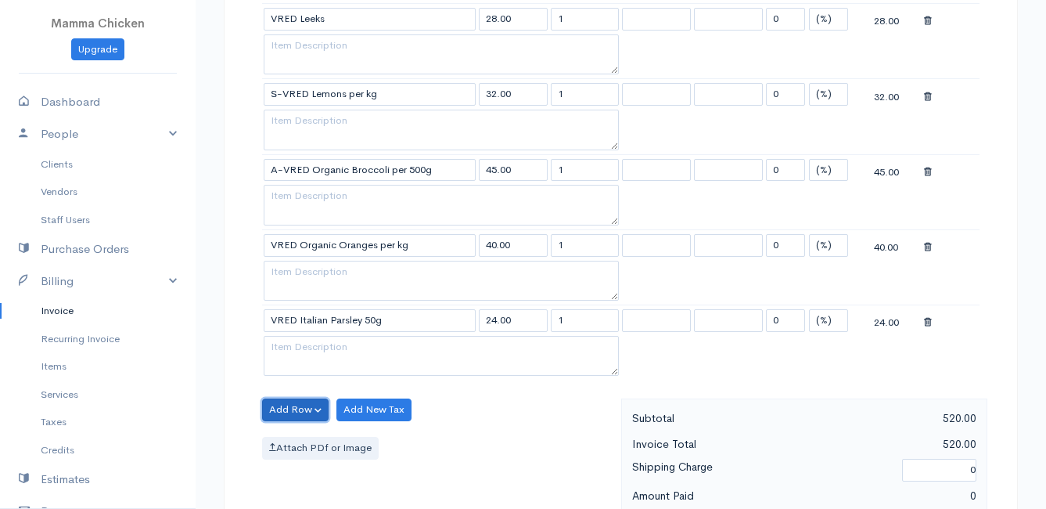
click at [284, 408] on button "Add Row" at bounding box center [295, 409] width 67 height 23
click at [300, 442] on link "Add Item Row" at bounding box center [325, 441] width 124 height 27
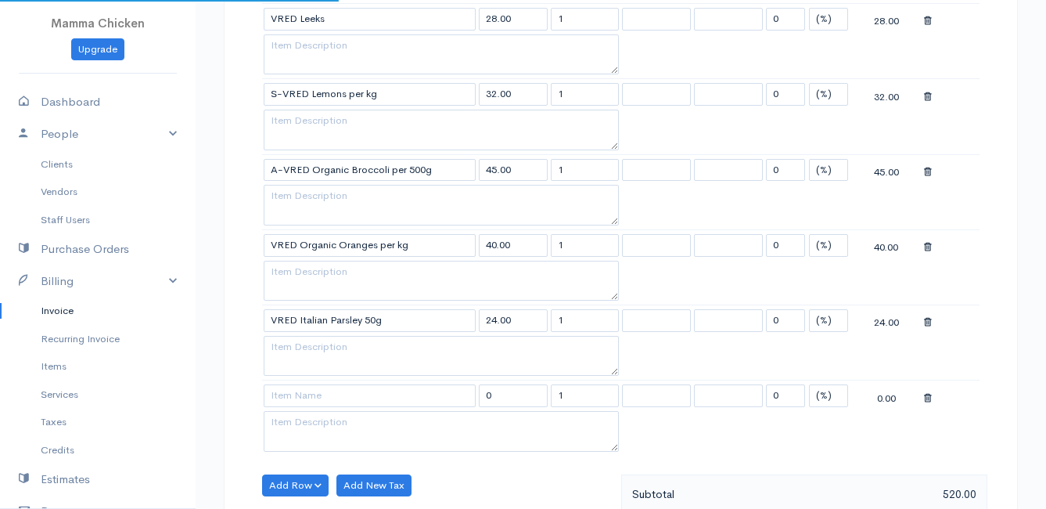
click at [305, 383] on td at bounding box center [369, 395] width 215 height 31
click at [301, 396] on input at bounding box center [370, 395] width 212 height 23
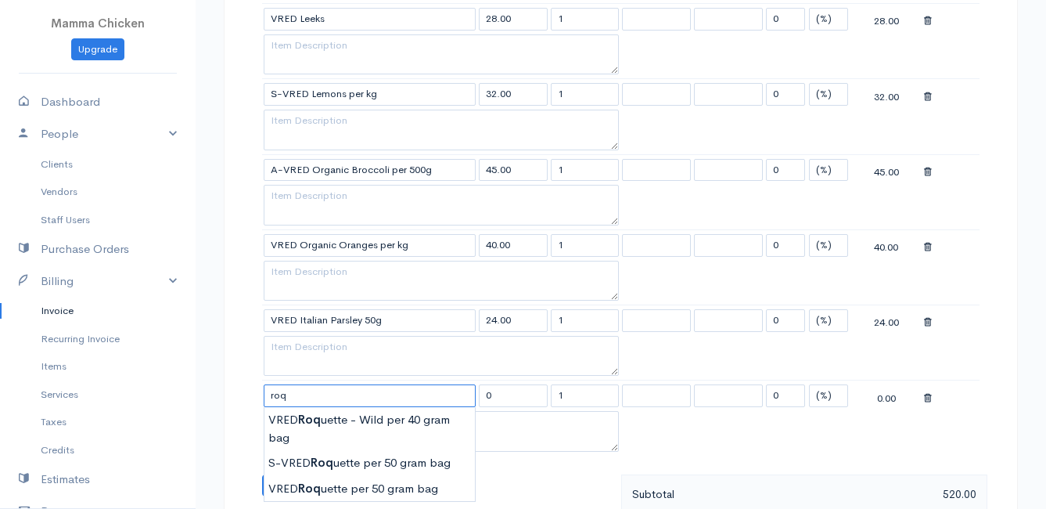
scroll to position [1330, 0]
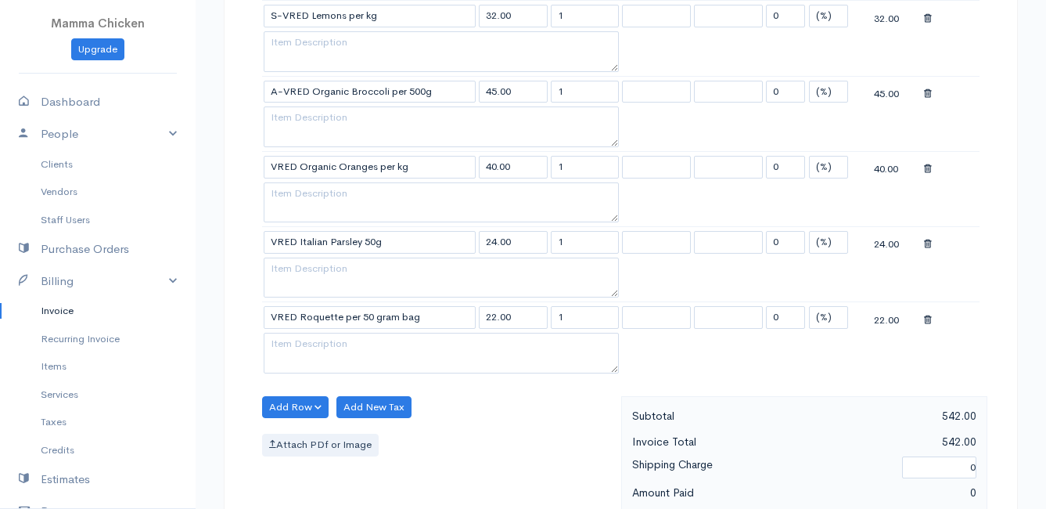
click at [286, 401] on button "Add Row" at bounding box center [295, 407] width 67 height 23
click at [304, 436] on link "Add Item Row" at bounding box center [325, 439] width 124 height 27
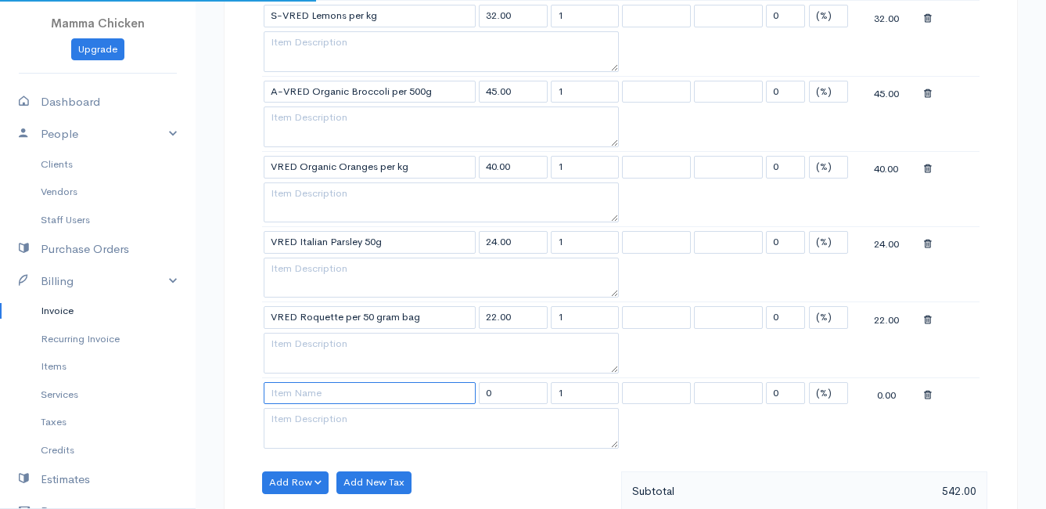
click at [303, 396] on input at bounding box center [370, 393] width 212 height 23
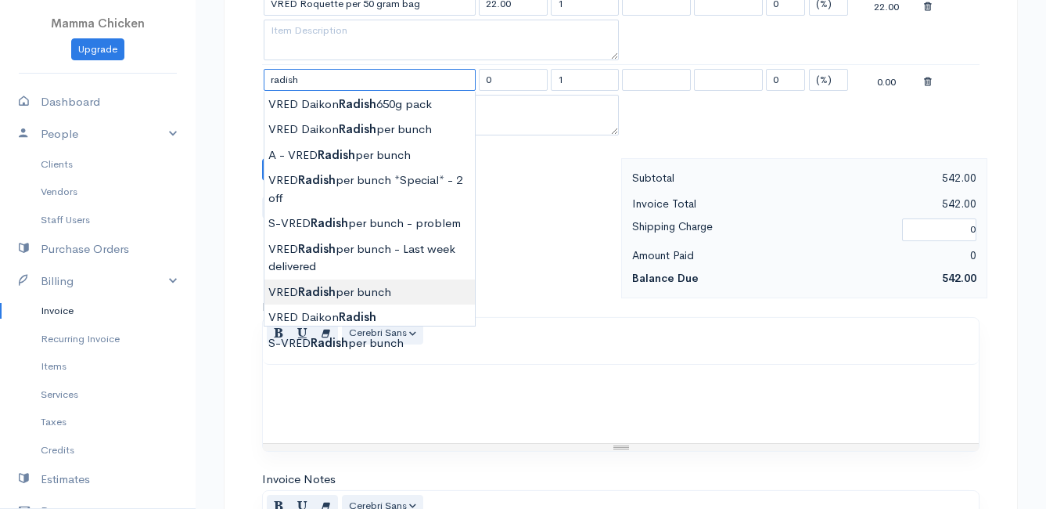
scroll to position [1565, 0]
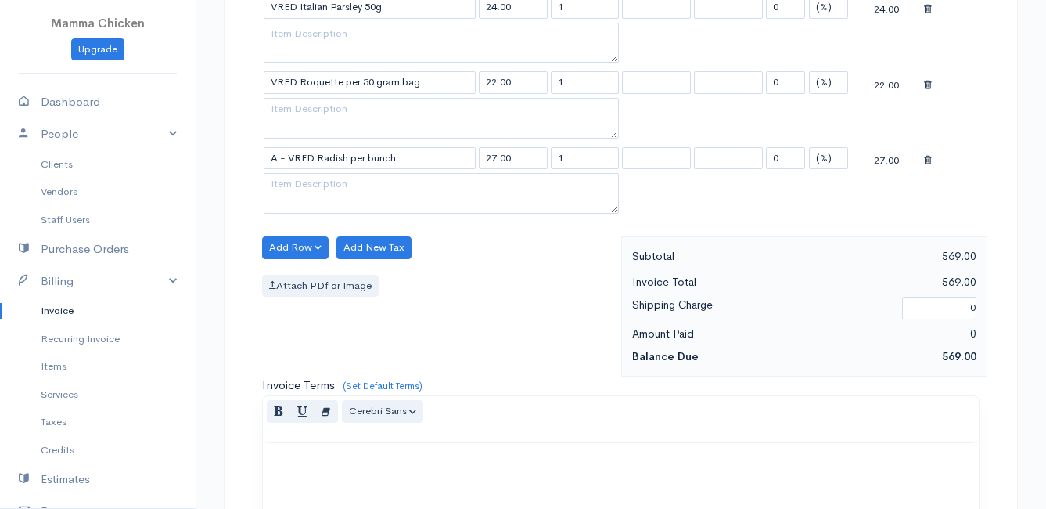
drag, startPoint x: 580, startPoint y: 157, endPoint x: 545, endPoint y: 160, distance: 34.7
click at [545, 160] on tr "A - VRED Radish per bunch 27.00 1 0 (%) Flat 27.00" at bounding box center [621, 157] width 718 height 31
click at [492, 259] on div "Add Row Add Item Row Add Time Row Add New Tax Attach PDf or Image" at bounding box center [437, 306] width 367 height 140
click at [287, 244] on button "Add Row" at bounding box center [295, 247] width 67 height 23
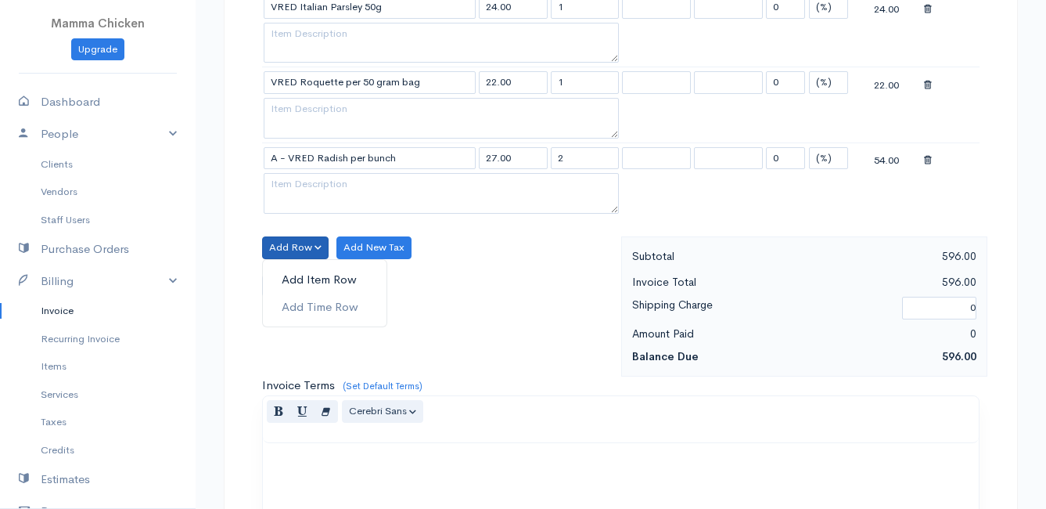
click at [294, 275] on link "Add Item Row" at bounding box center [325, 279] width 124 height 27
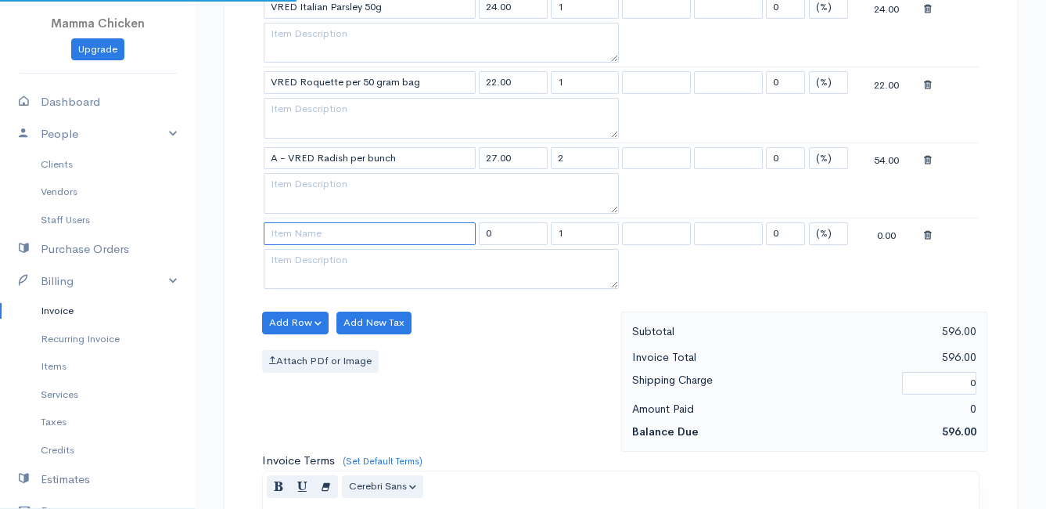
click at [285, 234] on input at bounding box center [370, 233] width 212 height 23
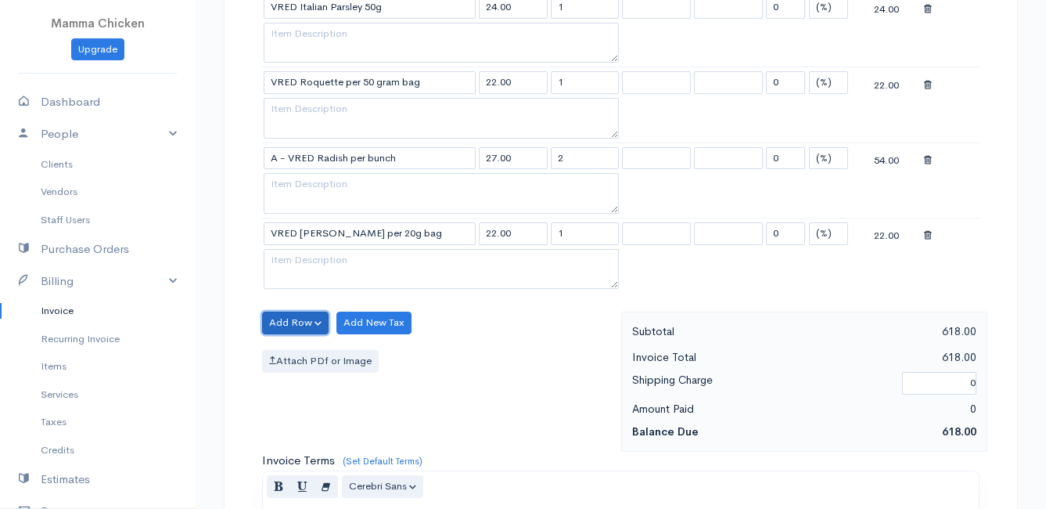
click at [289, 318] on button "Add Row" at bounding box center [295, 322] width 67 height 23
click at [298, 346] on link "Add Item Row" at bounding box center [325, 354] width 124 height 27
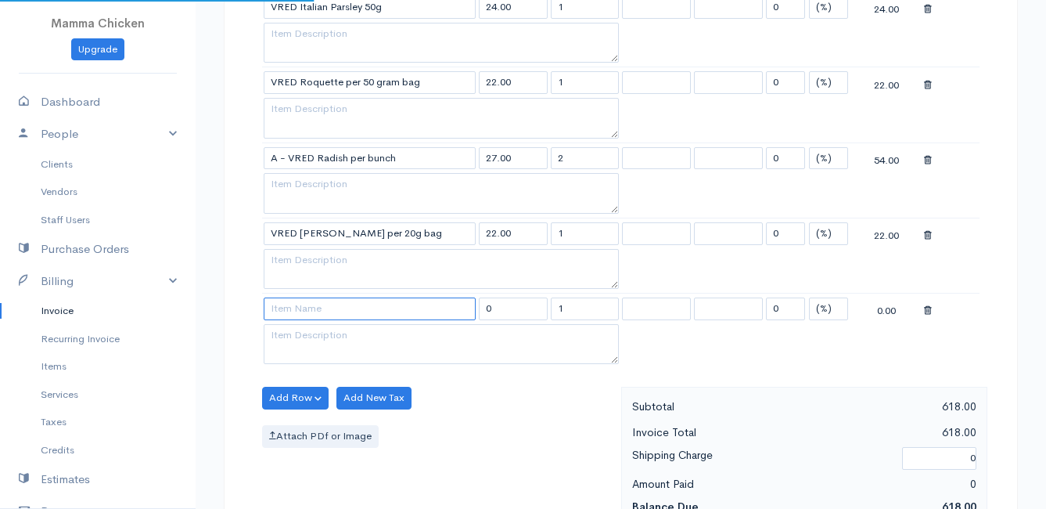
click at [301, 312] on input at bounding box center [370, 308] width 212 height 23
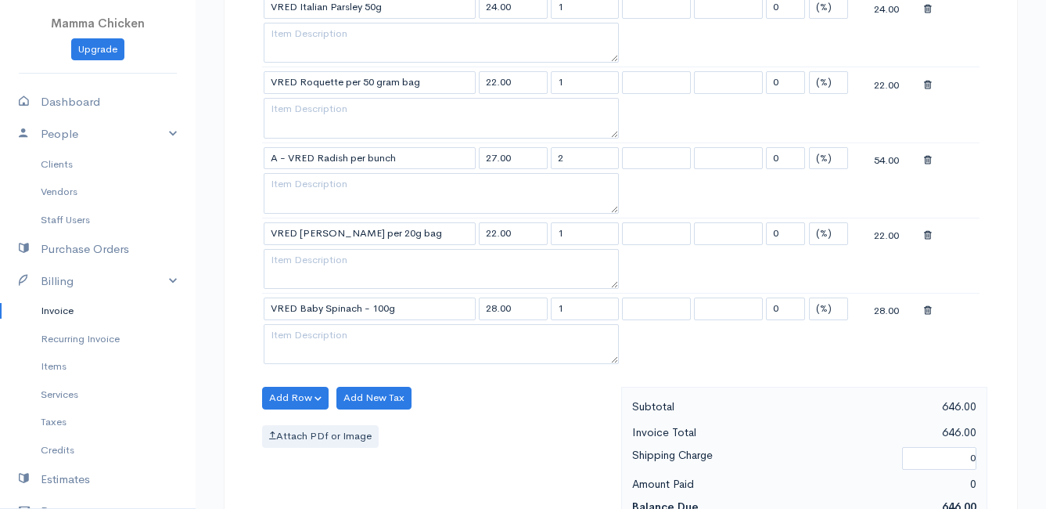
click at [291, 398] on button "Add Row" at bounding box center [295, 398] width 67 height 23
click at [297, 426] on link "Add Item Row" at bounding box center [325, 429] width 124 height 27
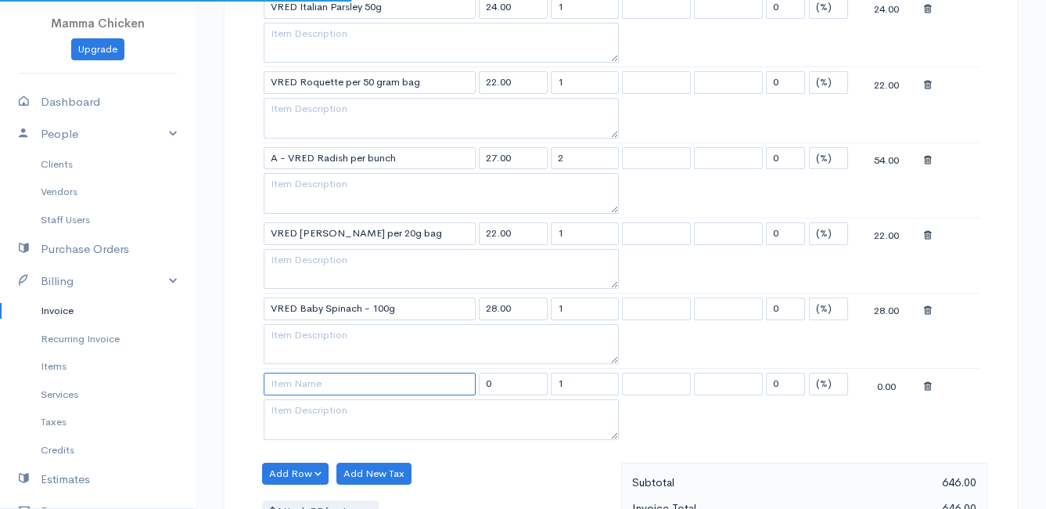
click at [297, 392] on input at bounding box center [370, 383] width 212 height 23
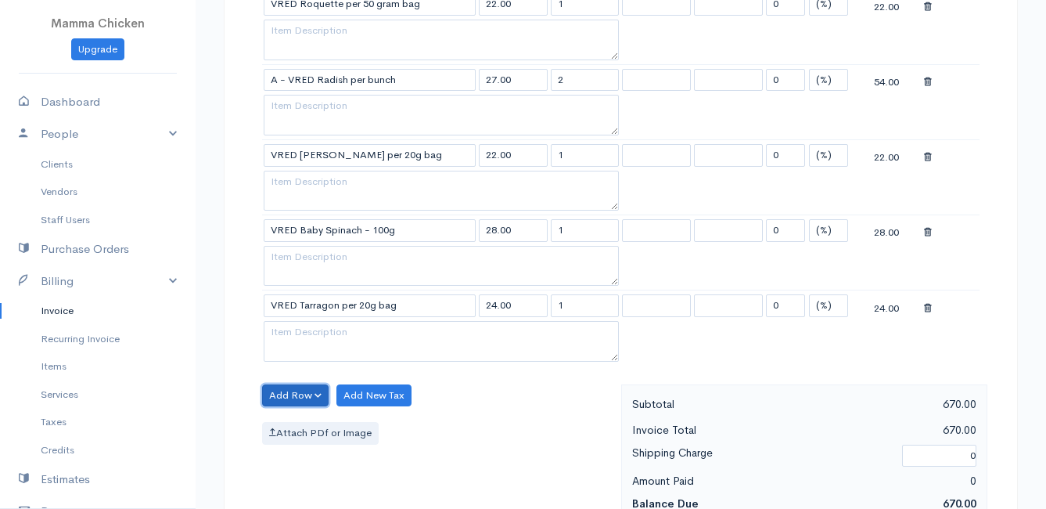
click at [289, 386] on button "Add Row" at bounding box center [295, 395] width 67 height 23
click at [301, 422] on link "Add Item Row" at bounding box center [325, 427] width 124 height 27
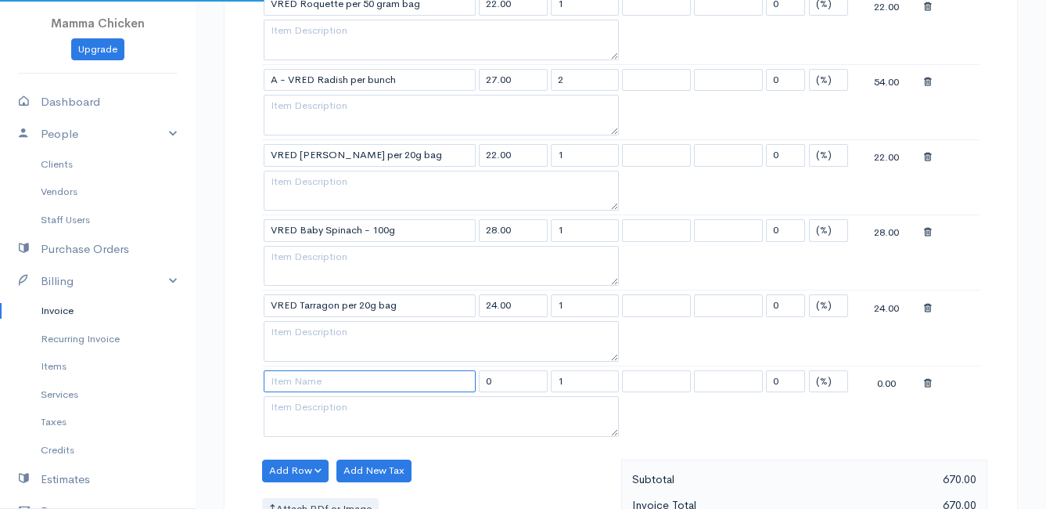
click at [297, 375] on input at bounding box center [370, 381] width 212 height 23
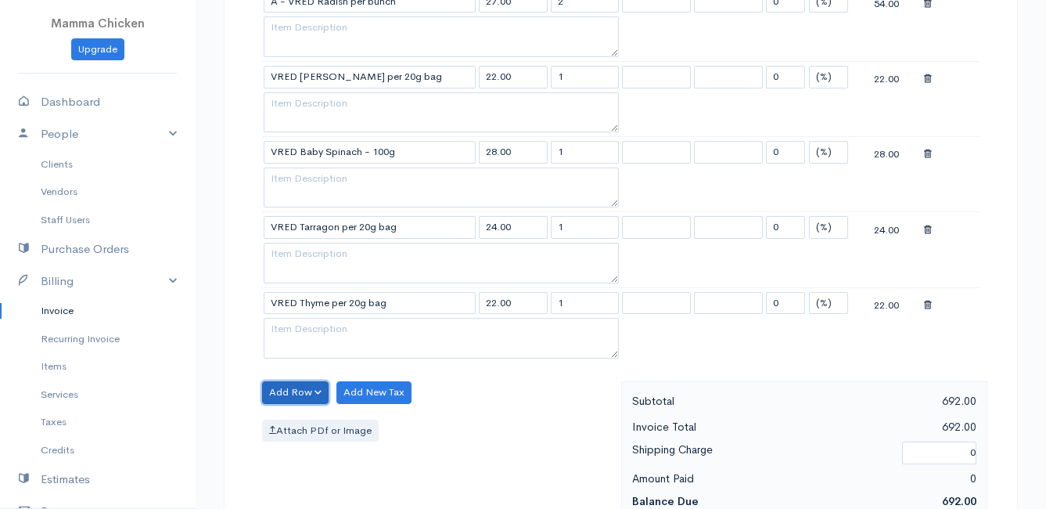
click at [278, 393] on button "Add Row" at bounding box center [295, 392] width 67 height 23
click at [297, 420] on link "Add Item Row" at bounding box center [325, 424] width 124 height 27
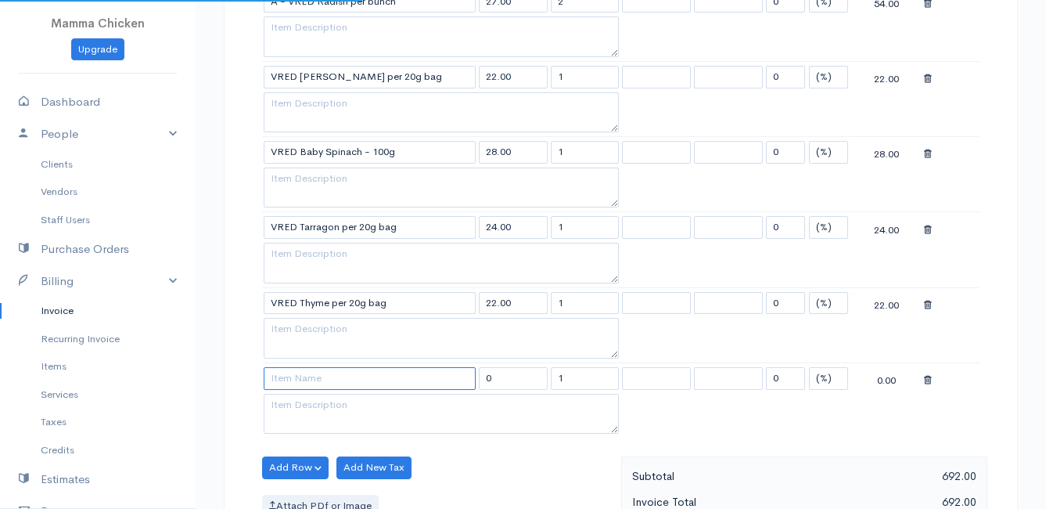
click at [298, 384] on input at bounding box center [370, 378] width 212 height 23
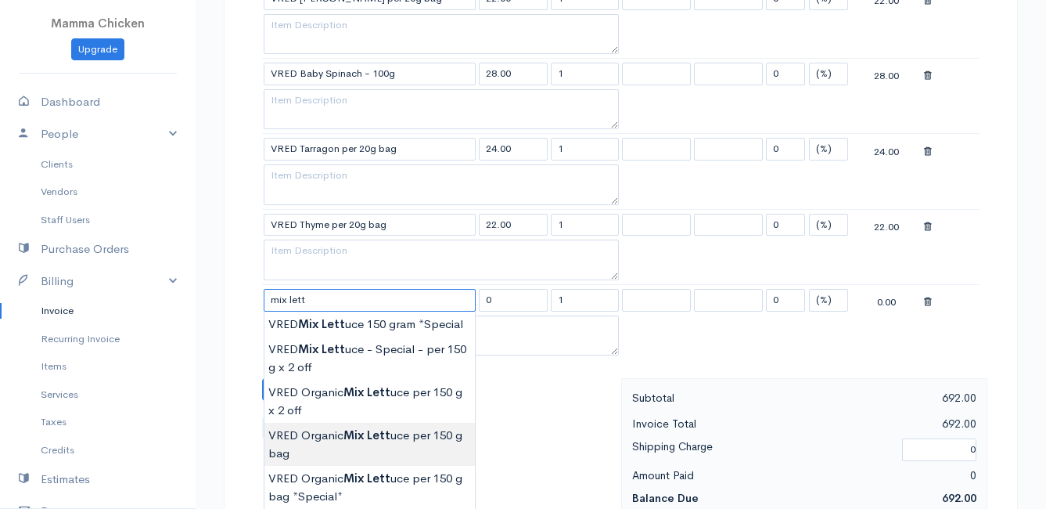
scroll to position [1878, 0]
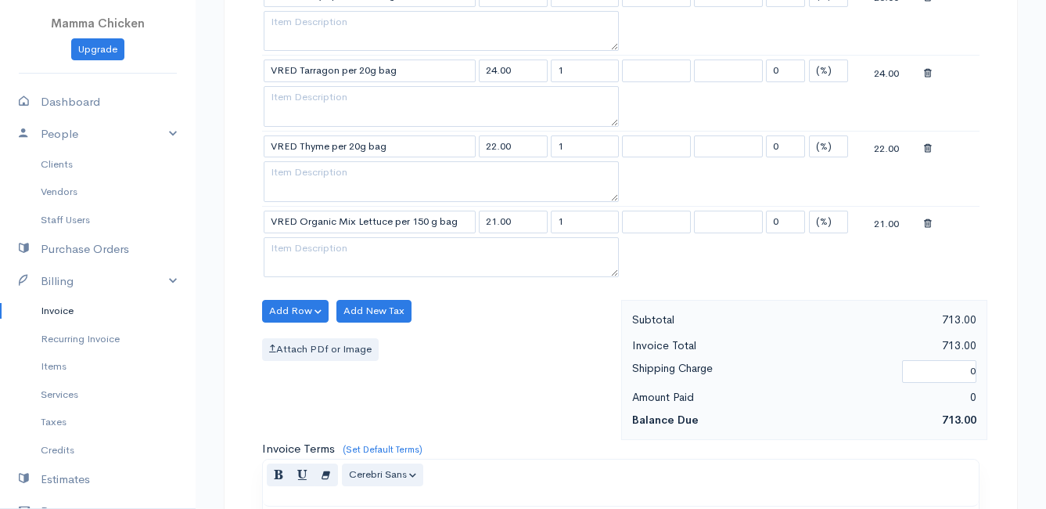
click at [298, 307] on button "Add Row" at bounding box center [295, 311] width 67 height 23
click at [300, 338] on link "Add Item Row" at bounding box center [325, 342] width 124 height 27
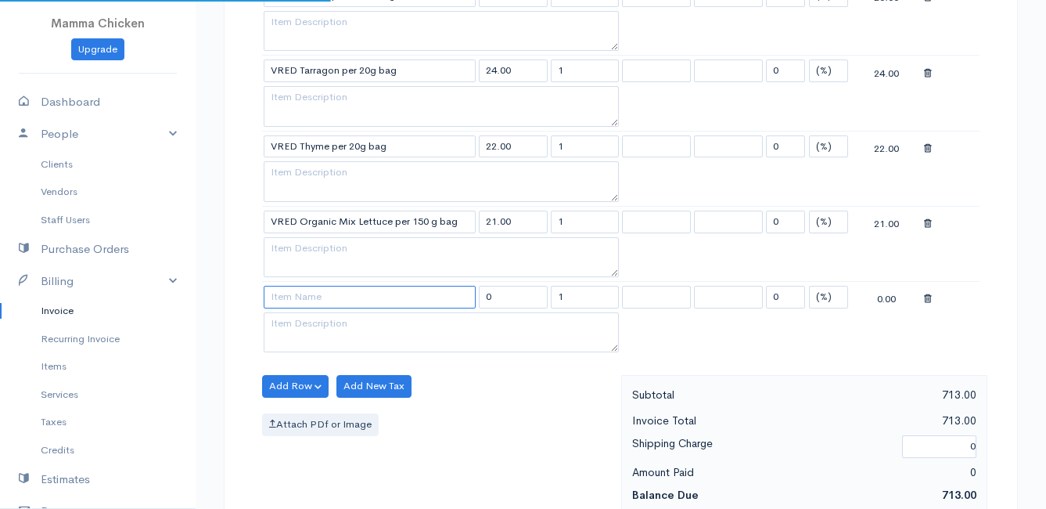
click at [301, 302] on input at bounding box center [370, 297] width 212 height 23
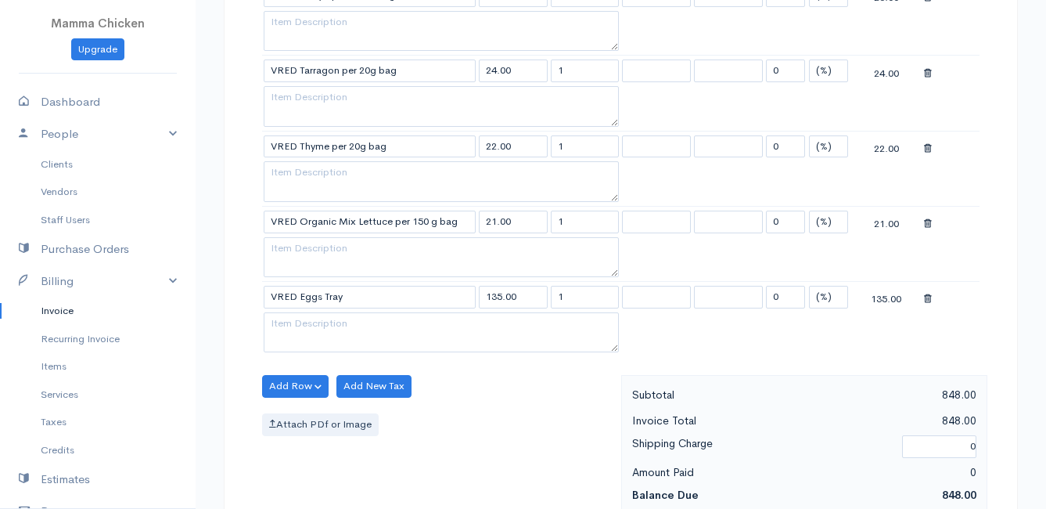
click at [286, 384] on button "Add Row" at bounding box center [295, 386] width 67 height 23
click at [300, 420] on link "Add Item Row" at bounding box center [325, 418] width 124 height 27
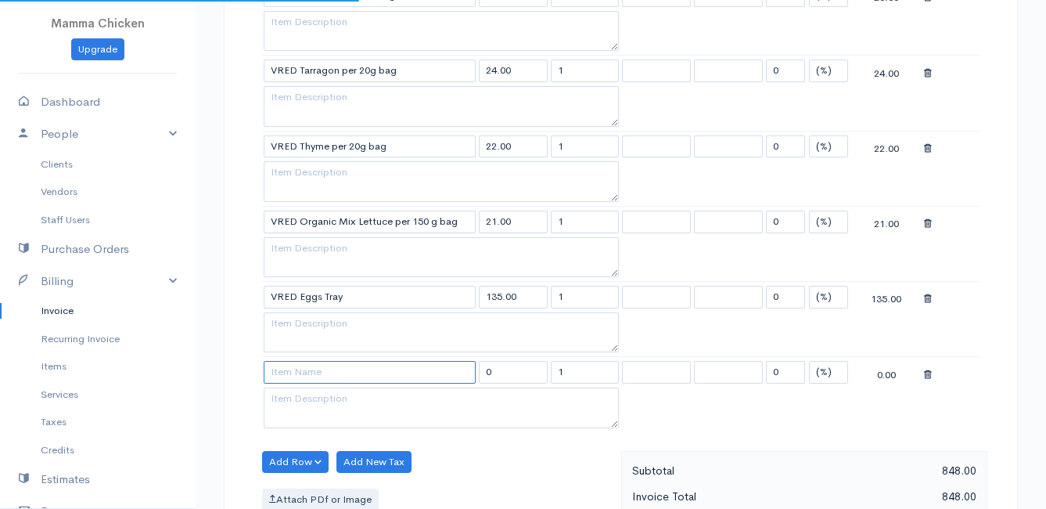
click at [300, 380] on input at bounding box center [370, 372] width 212 height 23
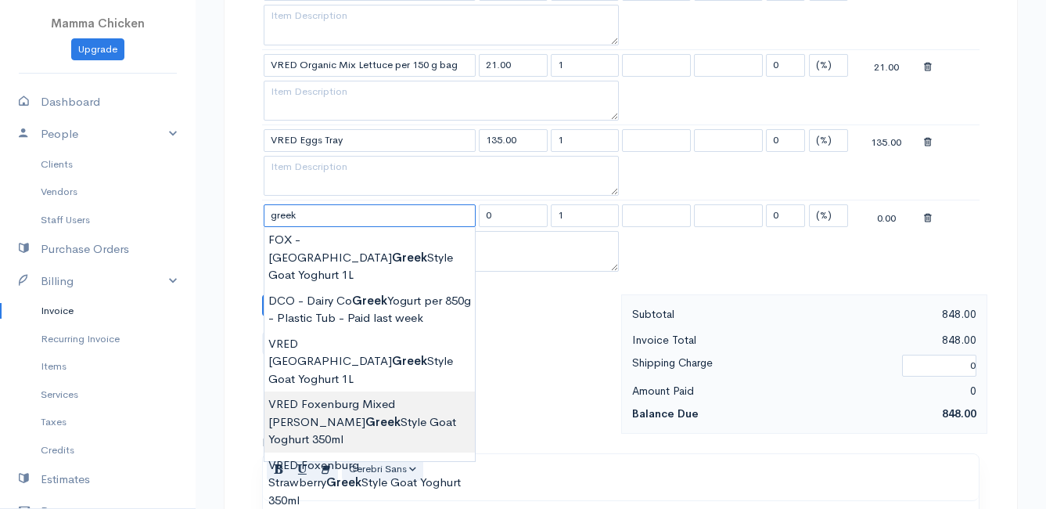
scroll to position [2113, 0]
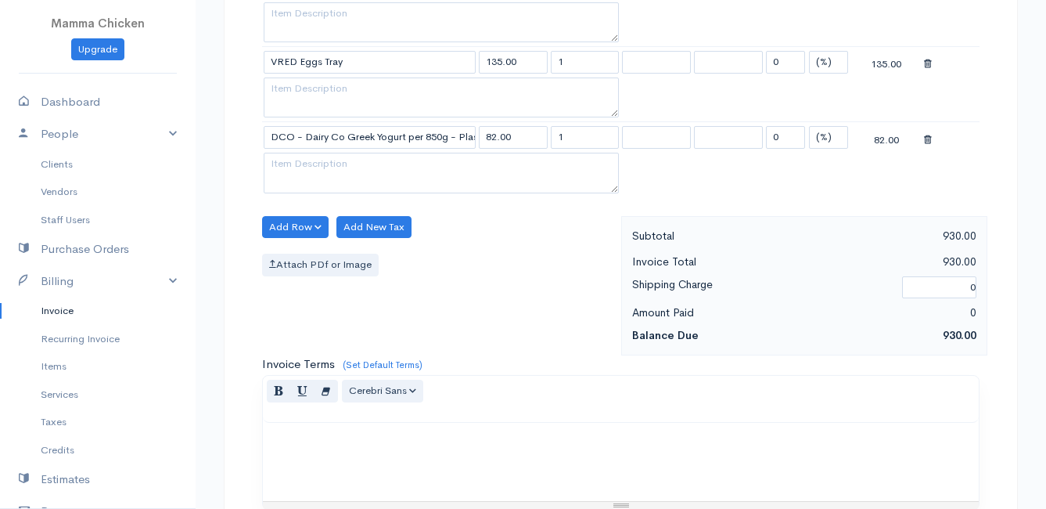
click at [298, 221] on button "Add Row" at bounding box center [295, 227] width 67 height 23
click at [299, 256] on link "Add Item Row" at bounding box center [325, 259] width 124 height 27
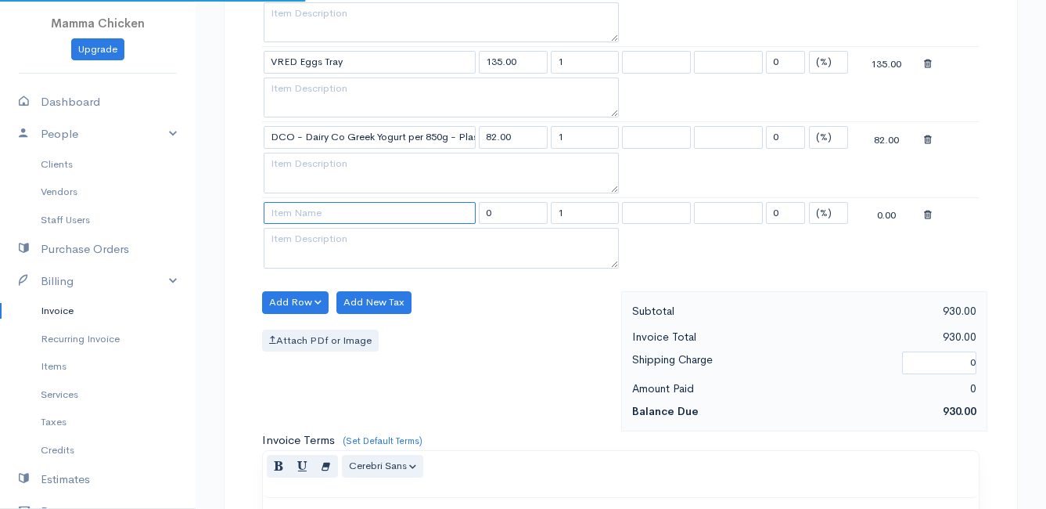
click at [299, 220] on input at bounding box center [370, 213] width 212 height 23
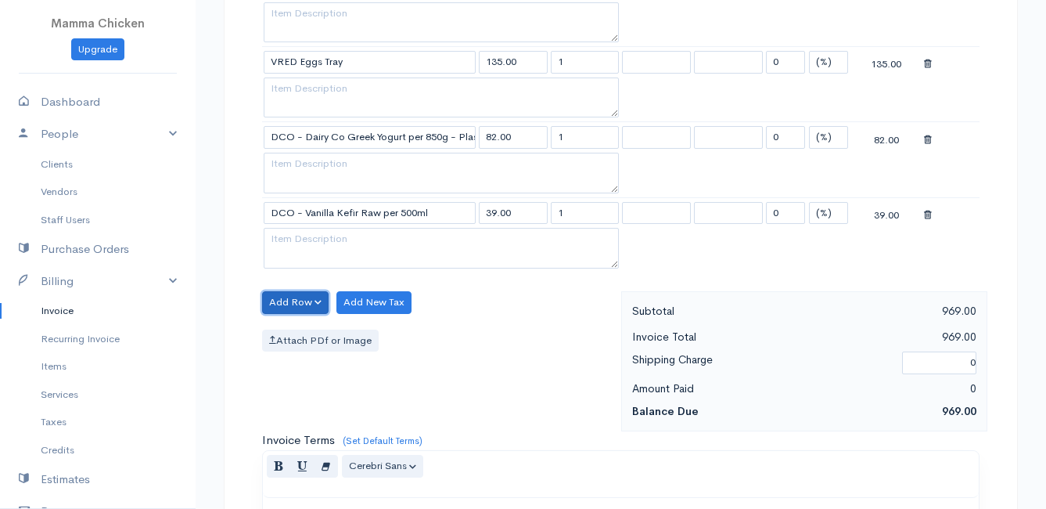
click at [302, 297] on button "Add Row" at bounding box center [295, 302] width 67 height 23
click at [307, 333] on link "Add Item Row" at bounding box center [325, 334] width 124 height 27
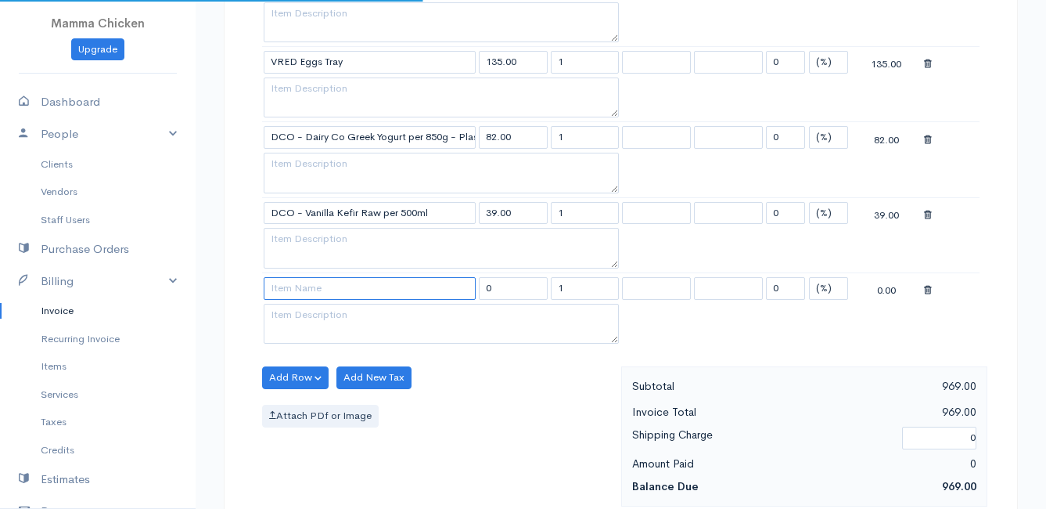
click at [295, 289] on input at bounding box center [370, 288] width 212 height 23
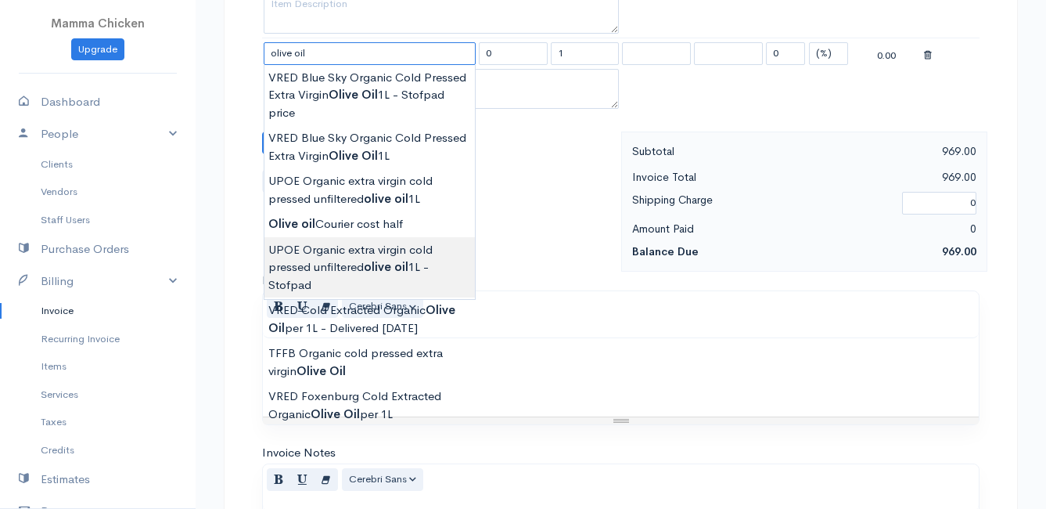
scroll to position [2269, 0]
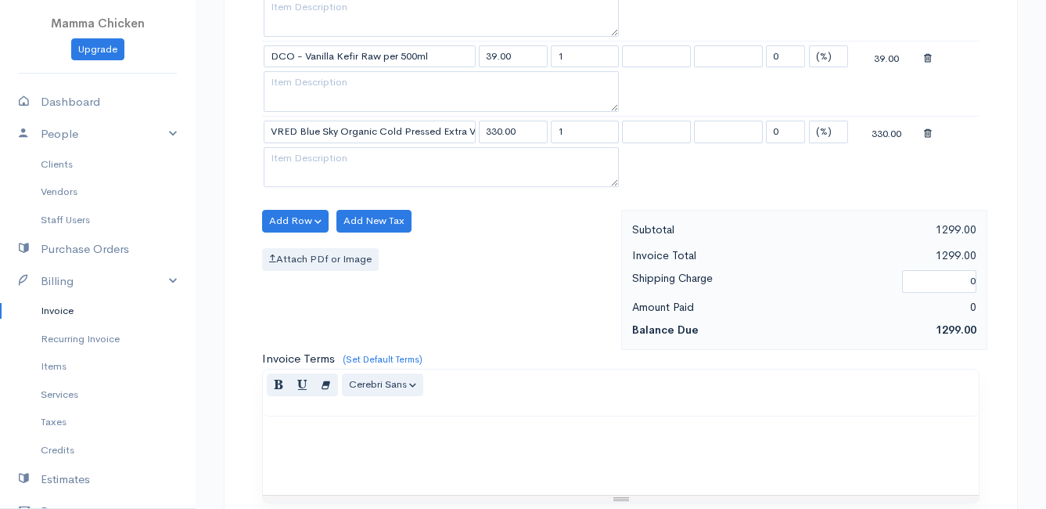
drag, startPoint x: 574, startPoint y: 129, endPoint x: 542, endPoint y: 128, distance: 32.9
click at [542, 128] on tr "VRED Blue Sky Organic Cold Pressed Extra Virgin Olive Oil 1L 330.00 1 0 (%) Fla…" at bounding box center [621, 131] width 718 height 31
click at [542, 248] on div "Attach PDf or Image" at bounding box center [437, 259] width 351 height 23
click at [295, 217] on button "Add Row" at bounding box center [295, 221] width 67 height 23
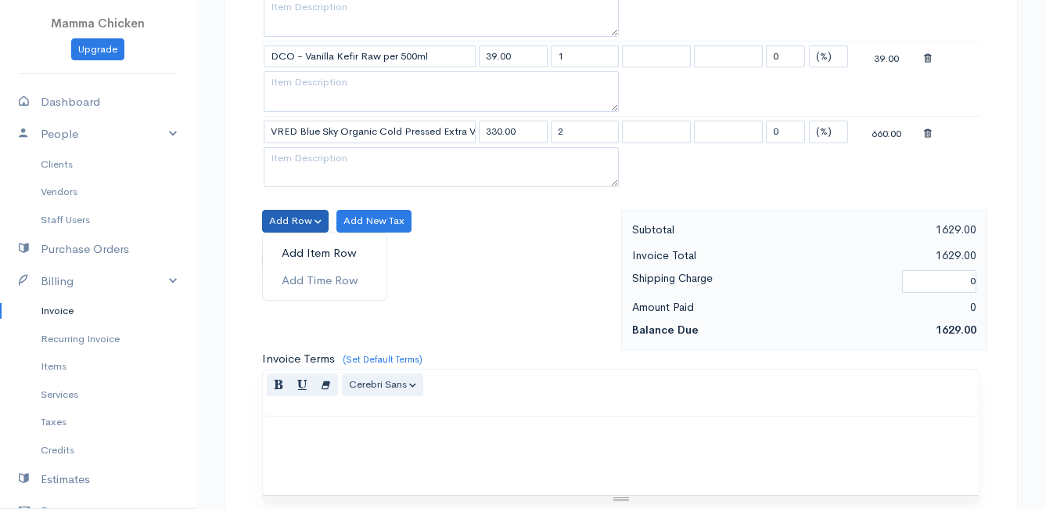
click at [297, 254] on link "Add Item Row" at bounding box center [325, 252] width 124 height 27
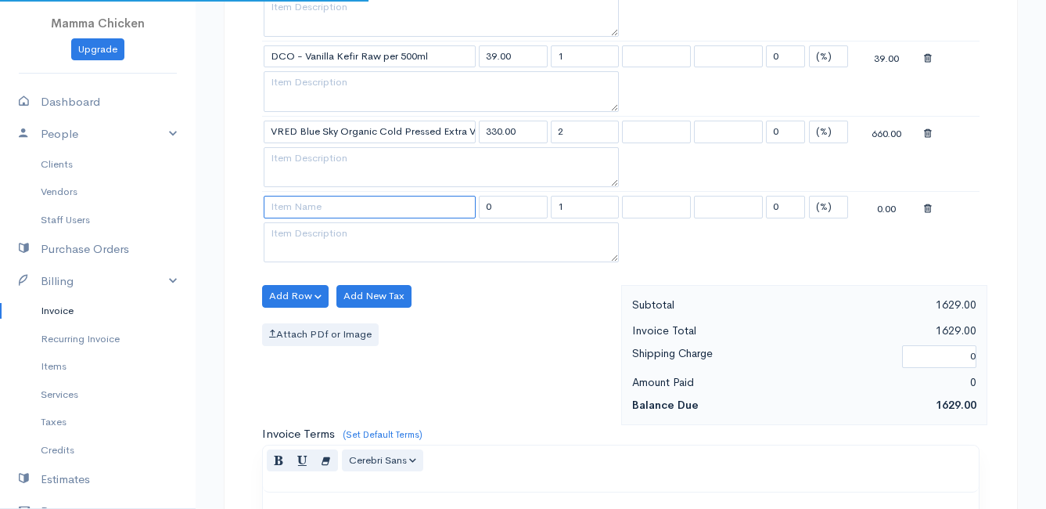
click at [302, 211] on input at bounding box center [370, 207] width 212 height 23
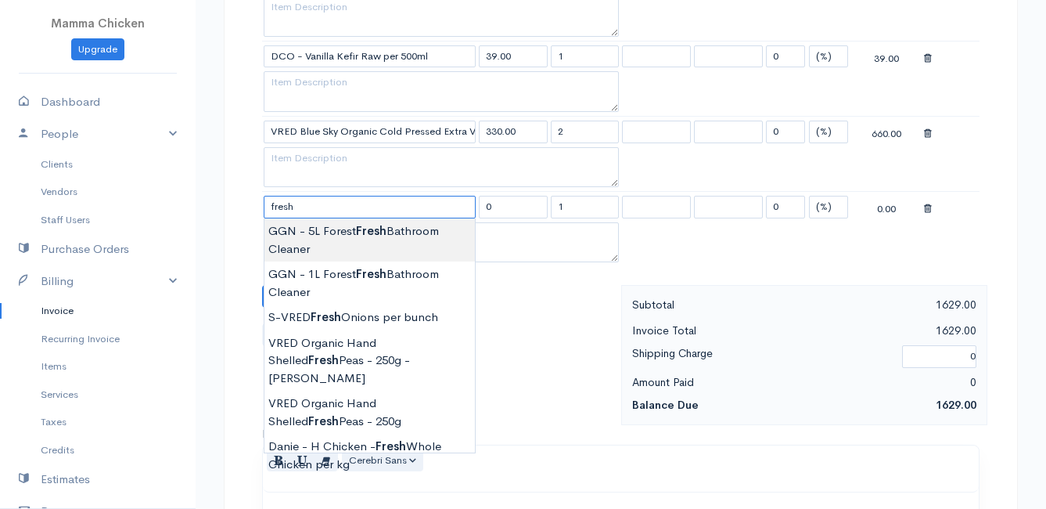
scroll to position [2348, 0]
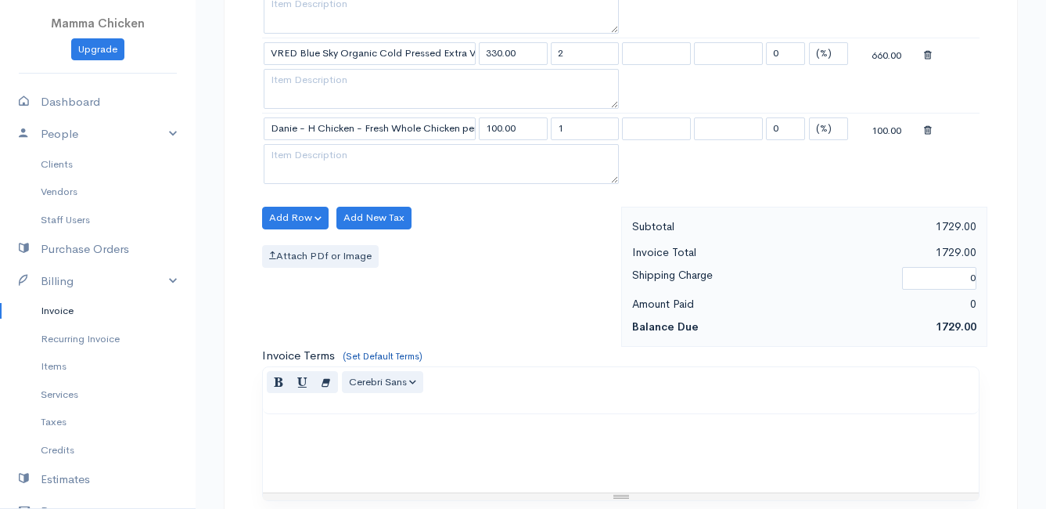
click at [380, 158] on textarea at bounding box center [441, 164] width 355 height 41
click at [561, 128] on input "1" at bounding box center [585, 128] width 69 height 23
click at [538, 243] on div "Add Row Add Item Row Add Time Row Add New Tax Attach PDf or Image" at bounding box center [437, 277] width 367 height 140
click at [293, 210] on button "Add Row" at bounding box center [295, 218] width 67 height 23
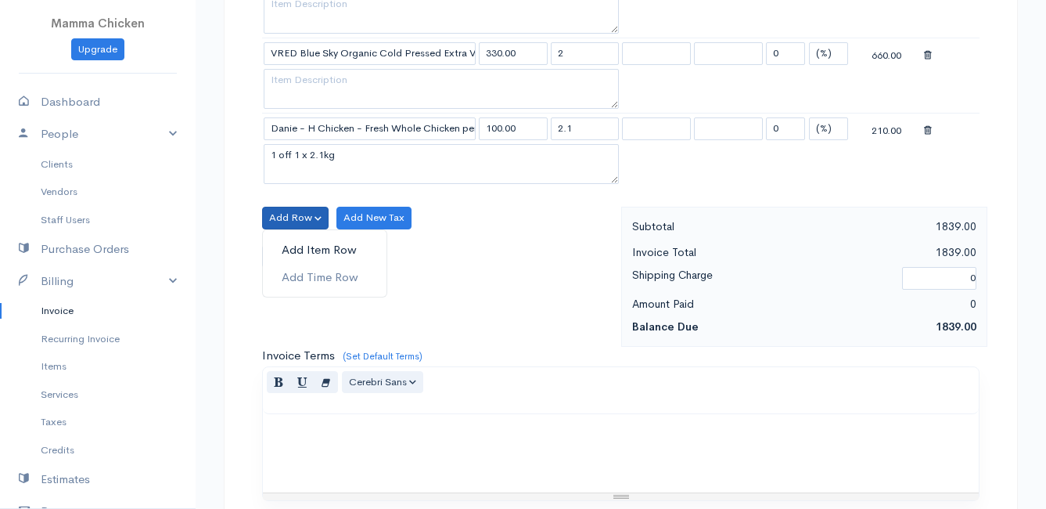
click at [300, 240] on link "Add Item Row" at bounding box center [325, 249] width 124 height 27
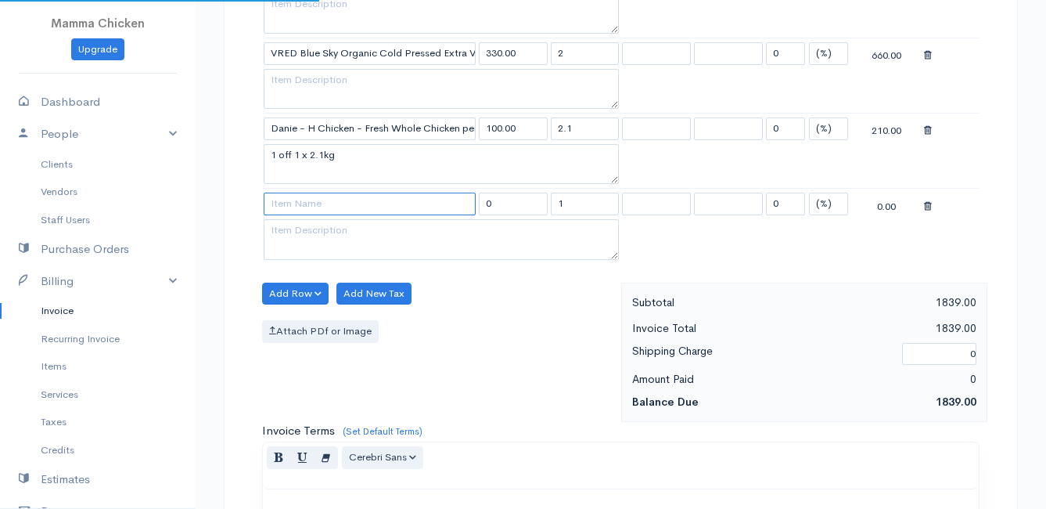
click at [290, 207] on input at bounding box center [370, 203] width 212 height 23
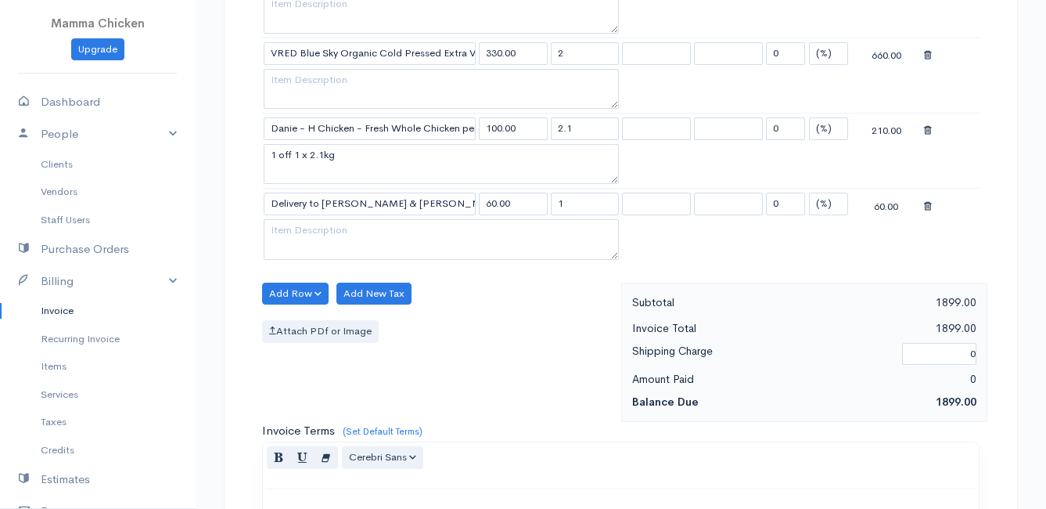
click at [512, 315] on div "Add Row Add Item Row Add Time Row Add New Tax Attach PDf or Image" at bounding box center [437, 352] width 367 height 140
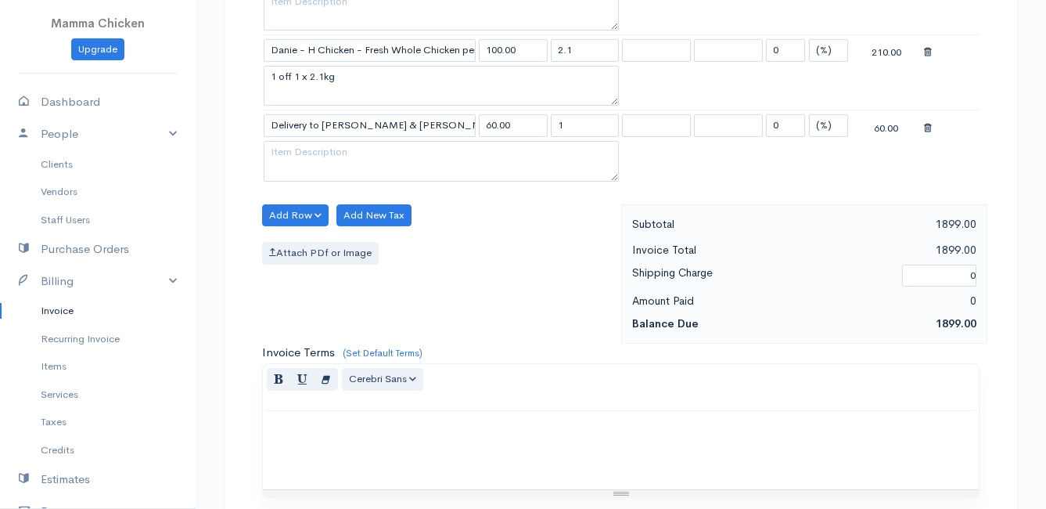
scroll to position [2802, 0]
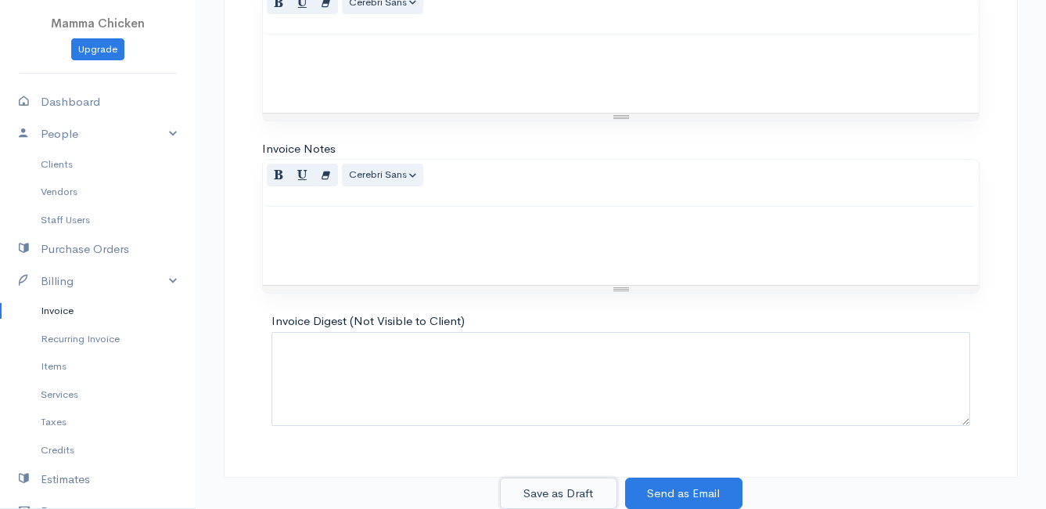
click at [555, 491] on button "Save as Draft" at bounding box center [558, 493] width 117 height 32
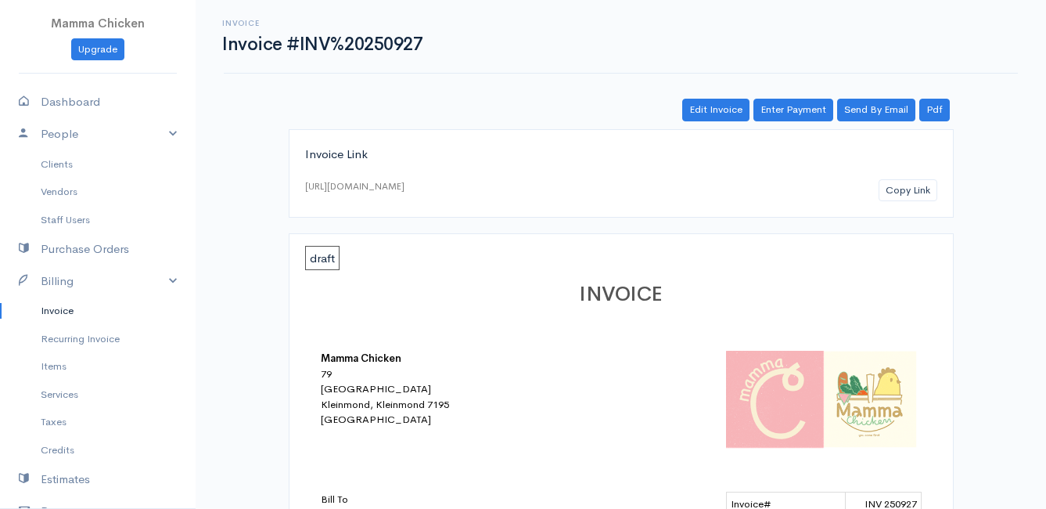
click at [61, 311] on link "Invoice" at bounding box center [98, 311] width 196 height 28
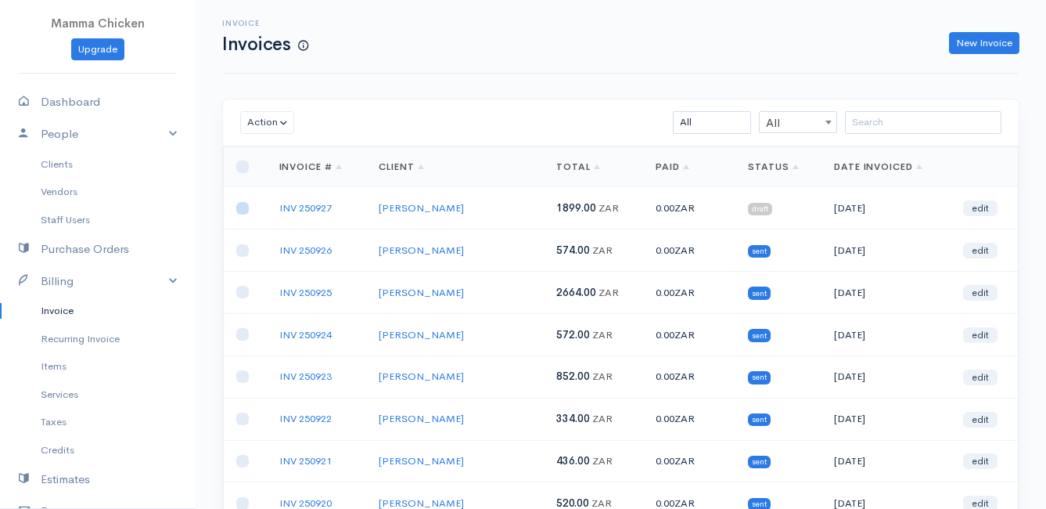
click at [246, 209] on input "checkbox" at bounding box center [242, 208] width 13 height 13
click at [264, 117] on button "Action" at bounding box center [267, 122] width 54 height 23
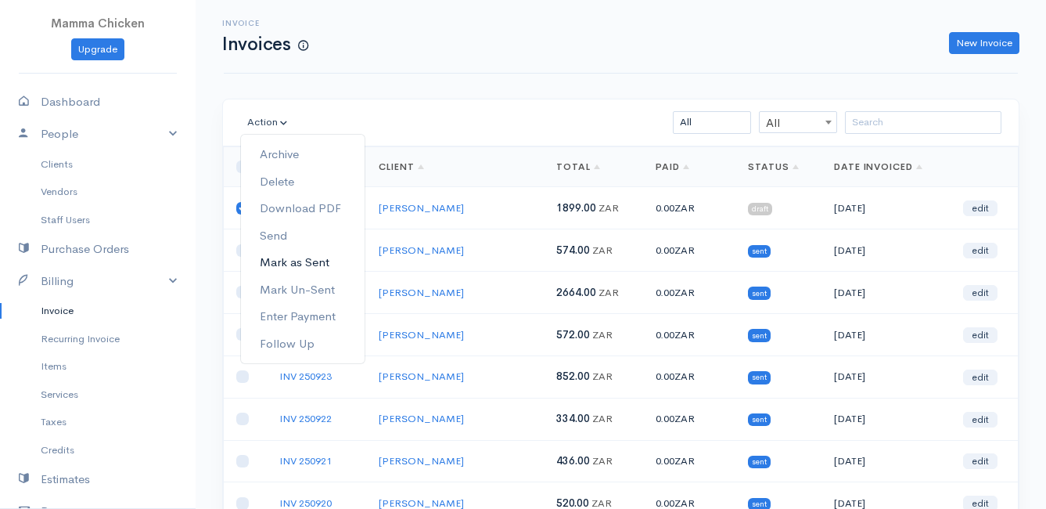
click at [315, 261] on link "Mark as Sent" at bounding box center [303, 262] width 124 height 27
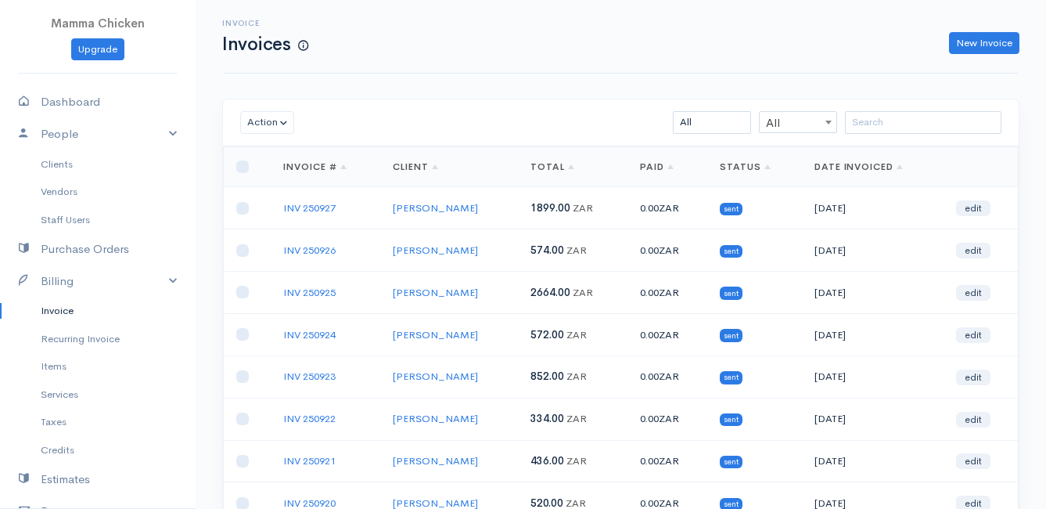
scroll to position [244, 0]
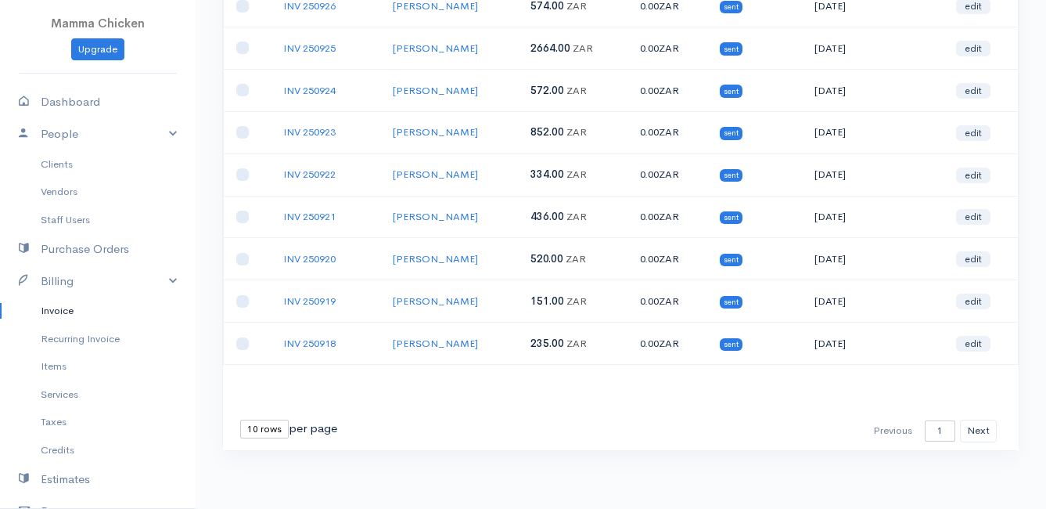
click at [264, 426] on select "10 rows 25 rows 50 rows" at bounding box center [264, 428] width 49 height 19
click at [240, 419] on select "10 rows 25 rows 50 rows" at bounding box center [264, 428] width 49 height 19
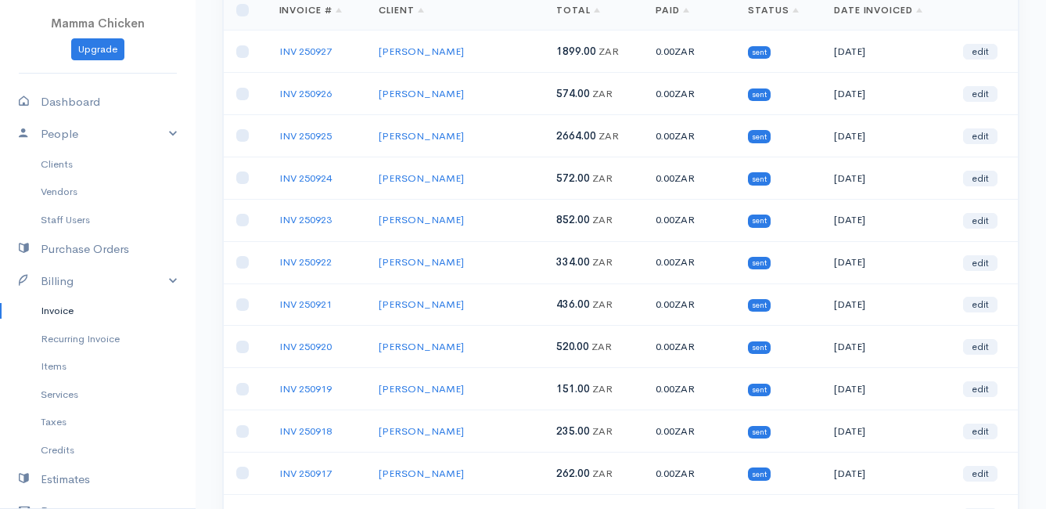
scroll to position [0, 0]
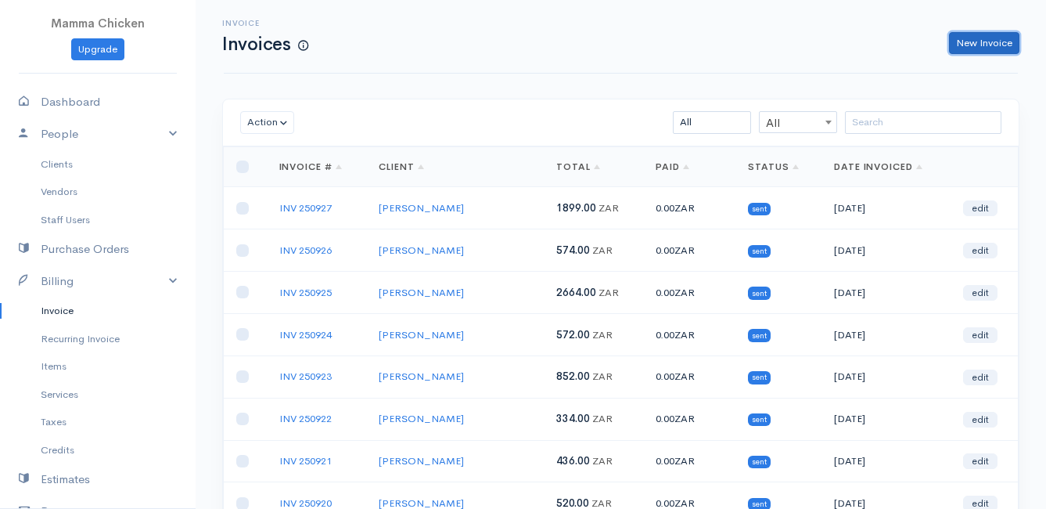
click at [971, 38] on link "New Invoice" at bounding box center [984, 43] width 70 height 23
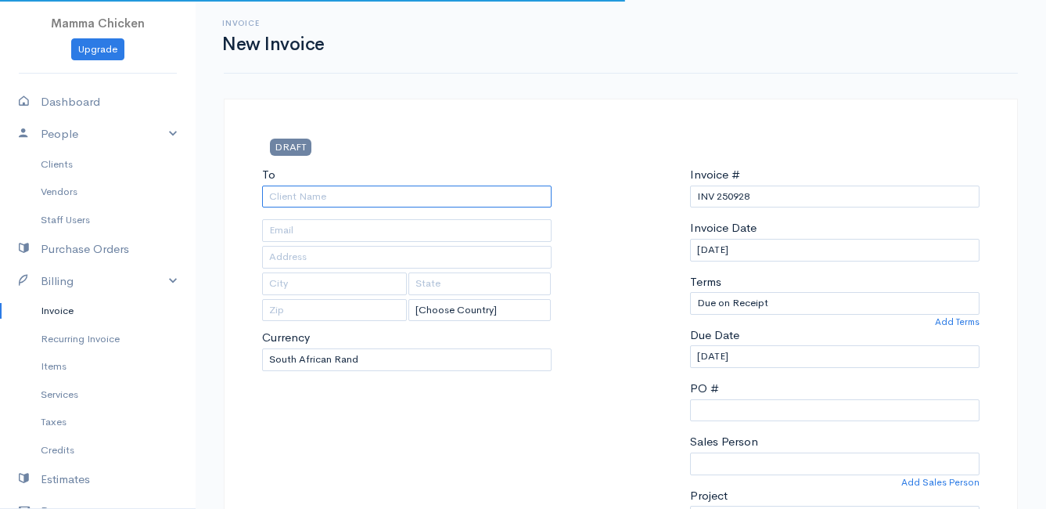
click at [350, 194] on input "To" at bounding box center [407, 196] width 290 height 23
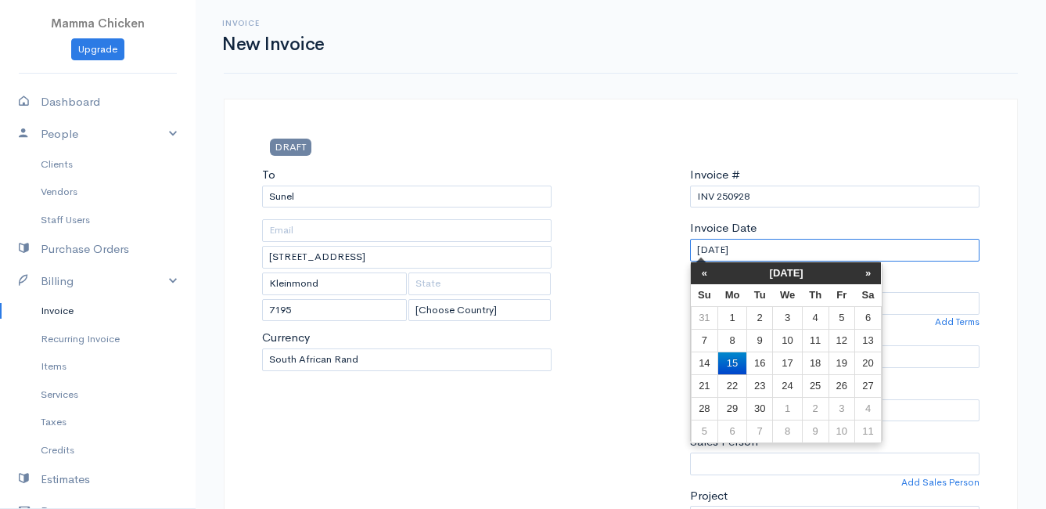
click at [785, 246] on input "[DATE]" at bounding box center [835, 250] width 290 height 23
click at [848, 361] on td "19" at bounding box center [842, 362] width 26 height 23
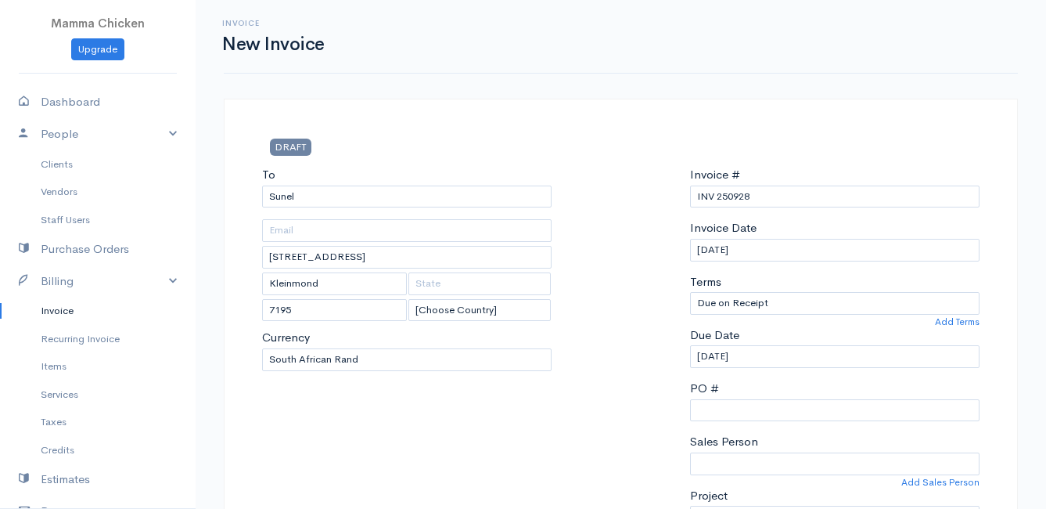
scroll to position [391, 0]
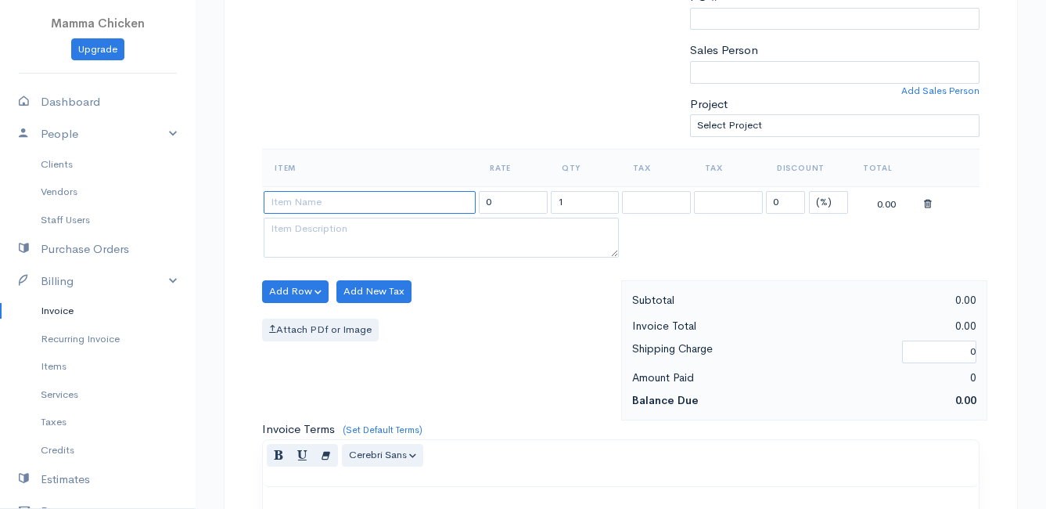
click at [312, 204] on input at bounding box center [370, 202] width 212 height 23
click at [368, 357] on body "Mamma Chicken Upgrade Dashboard People Clients Vendors Staff Users Purchase Ord…" at bounding box center [523, 285] width 1046 height 1353
drag, startPoint x: 567, startPoint y: 202, endPoint x: 547, endPoint y: 202, distance: 20.3
click at [547, 202] on tr "A-VRED Organic Broccoli per 500g 45.00 1 0 (%) Flat 45.00" at bounding box center [621, 201] width 718 height 31
click at [488, 339] on div "Attach PDf or Image" at bounding box center [437, 329] width 351 height 23
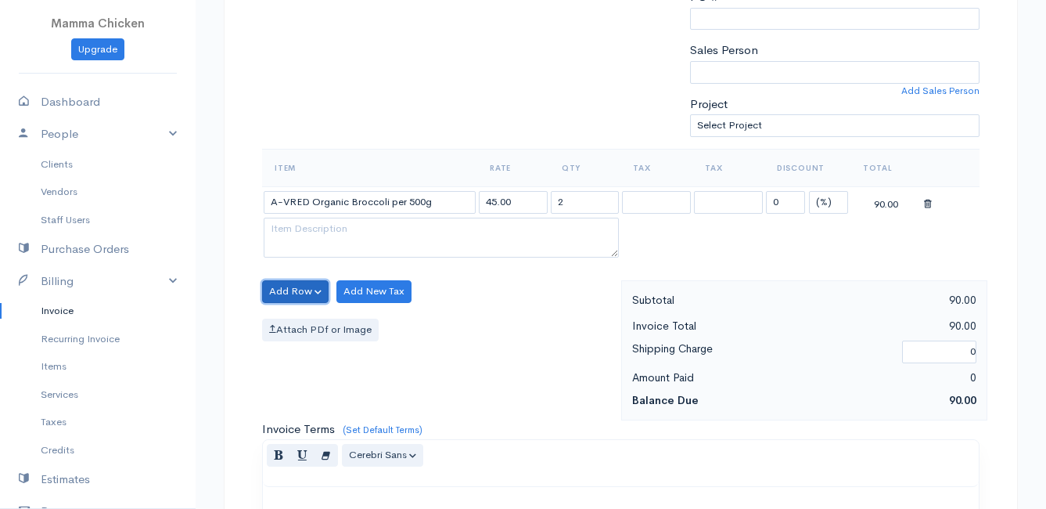
click at [278, 293] on button "Add Row" at bounding box center [295, 291] width 67 height 23
click at [296, 326] on link "Add Item Row" at bounding box center [325, 323] width 124 height 27
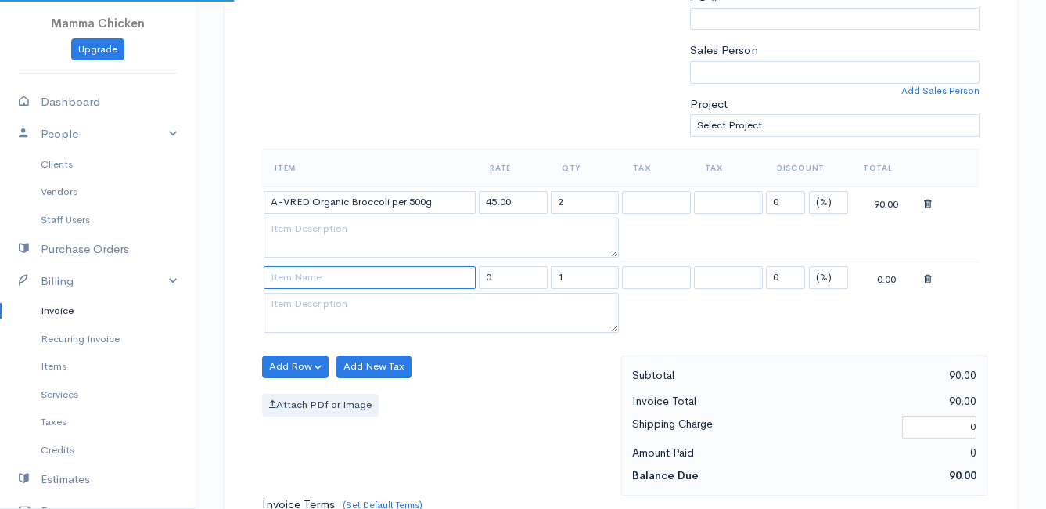
click at [282, 272] on input at bounding box center [370, 277] width 212 height 23
click at [354, 371] on body "Mamma Chicken Upgrade Dashboard People Clients Vendors Staff Users Purchase Ord…" at bounding box center [523, 323] width 1046 height 1428
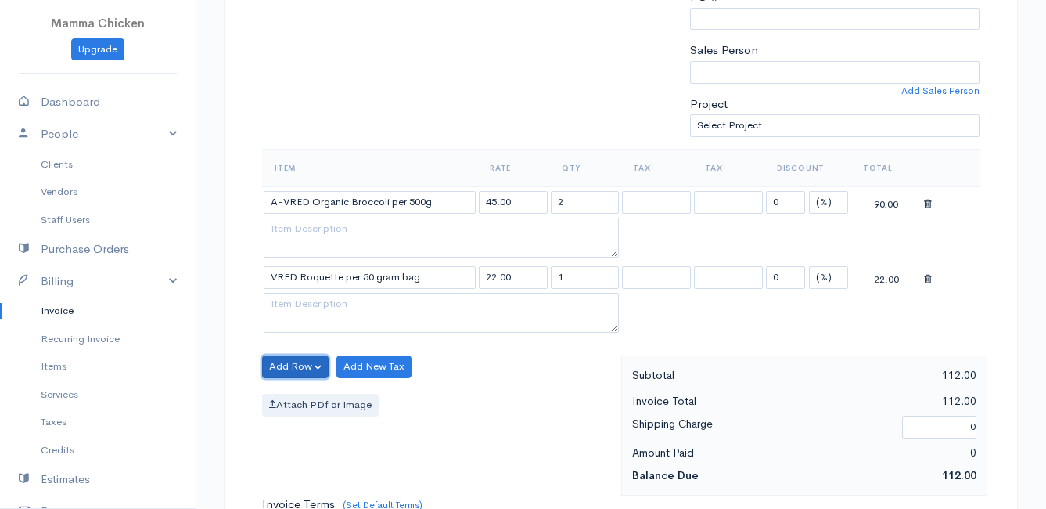
click at [290, 363] on button "Add Row" at bounding box center [295, 366] width 67 height 23
click at [300, 390] on link "Add Item Row" at bounding box center [325, 398] width 124 height 27
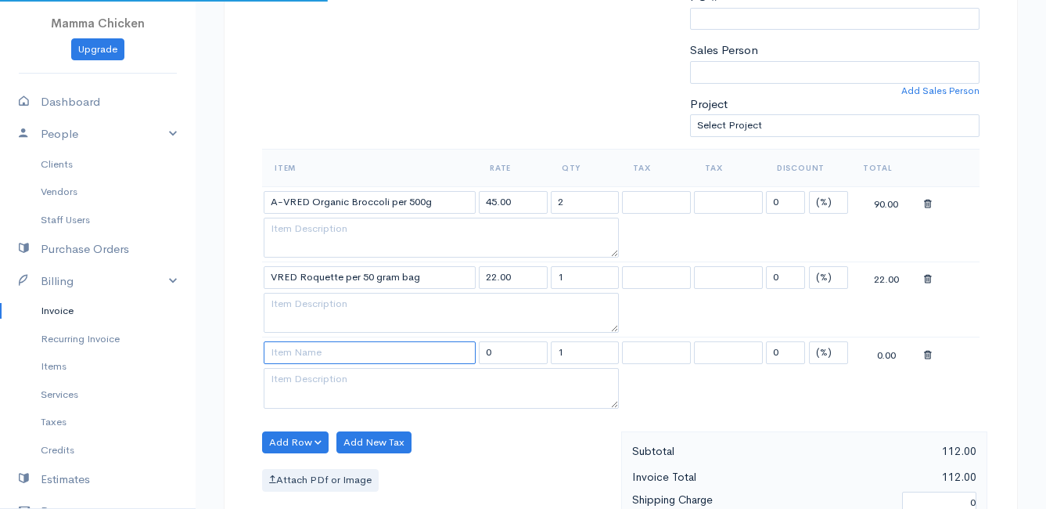
click at [300, 351] on input at bounding box center [370, 352] width 212 height 23
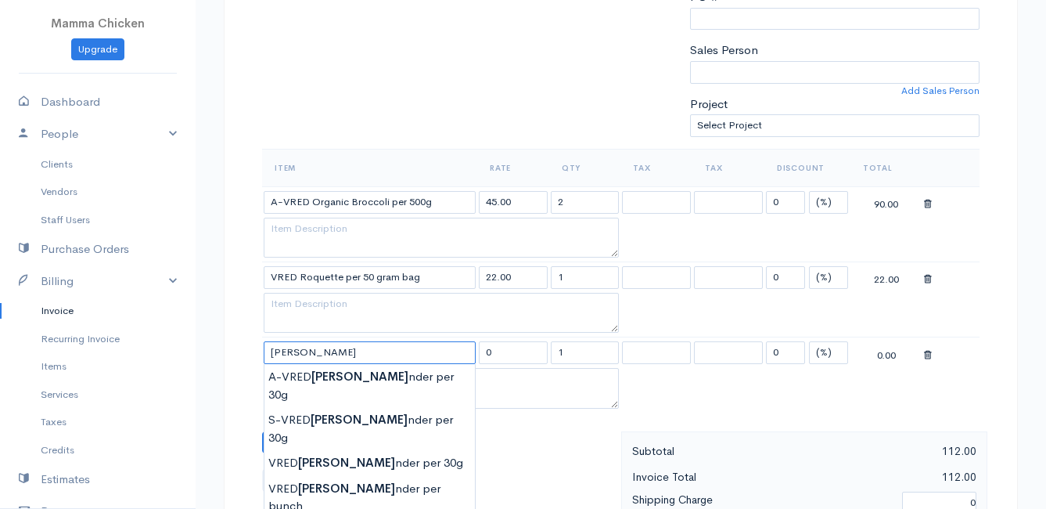
scroll to position [470, 0]
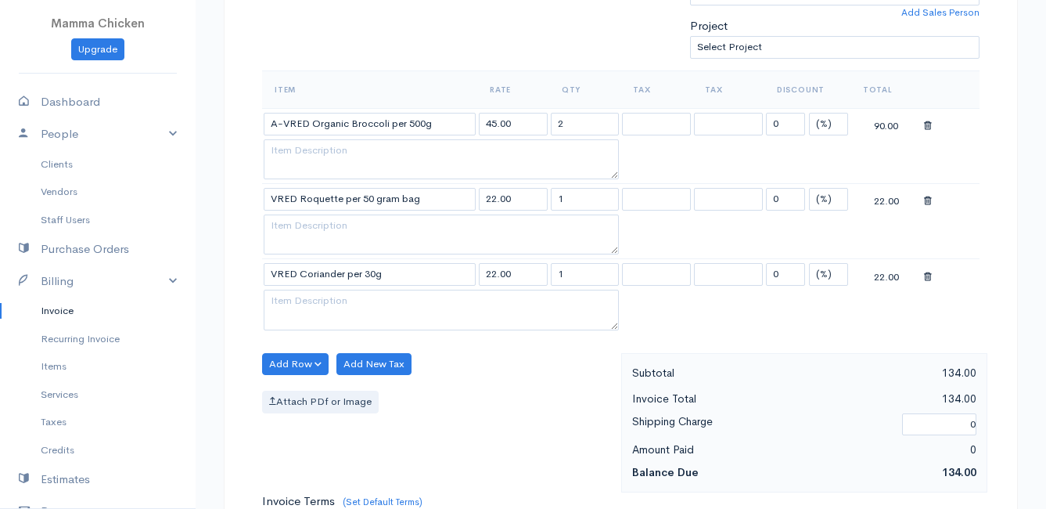
click at [387, 346] on body "Mamma Chicken Upgrade Dashboard People Clients Vendors Staff Users Purchase Ord…" at bounding box center [523, 281] width 1046 height 1503
drag, startPoint x: 575, startPoint y: 272, endPoint x: 517, endPoint y: 279, distance: 58.3
click at [517, 279] on tr "VRED Coriander per 30g 22.00 1 0 (%) Flat 22.00" at bounding box center [621, 274] width 718 height 31
click at [473, 383] on div "Add Row Add Item Row Add Time Row Add New Tax Attach PDf or Image" at bounding box center [437, 423] width 367 height 140
click at [290, 358] on button "Add Row" at bounding box center [295, 364] width 67 height 23
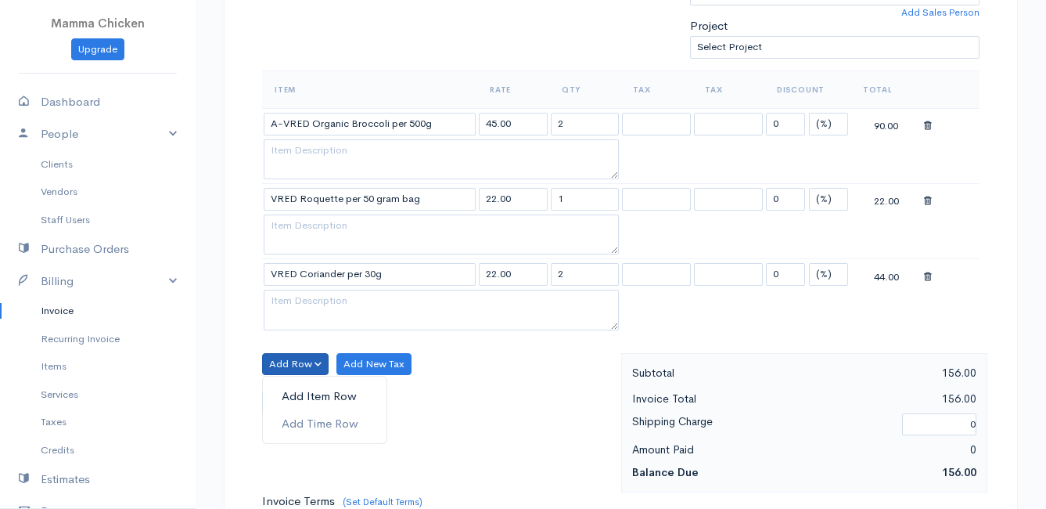
click at [300, 392] on link "Add Item Row" at bounding box center [325, 396] width 124 height 27
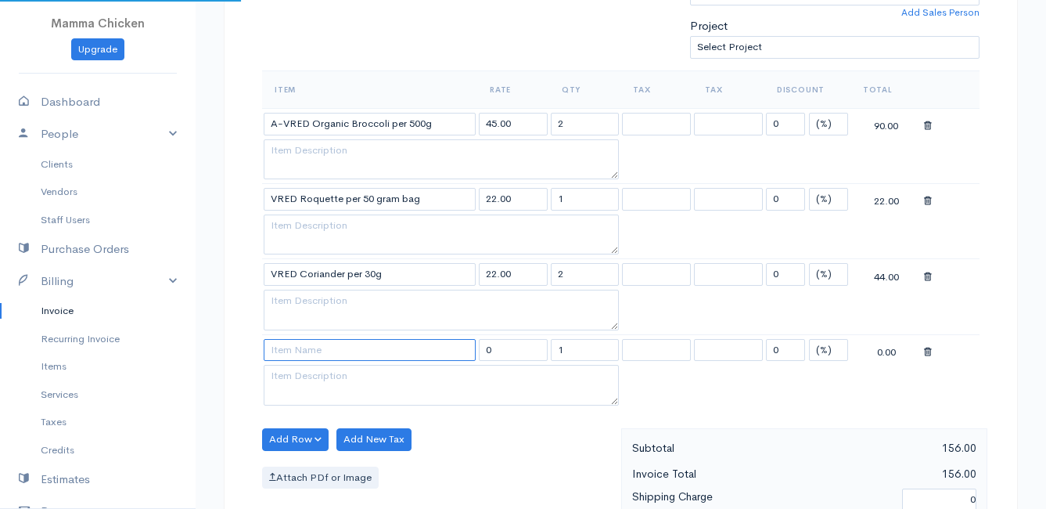
click at [290, 351] on input at bounding box center [370, 350] width 212 height 23
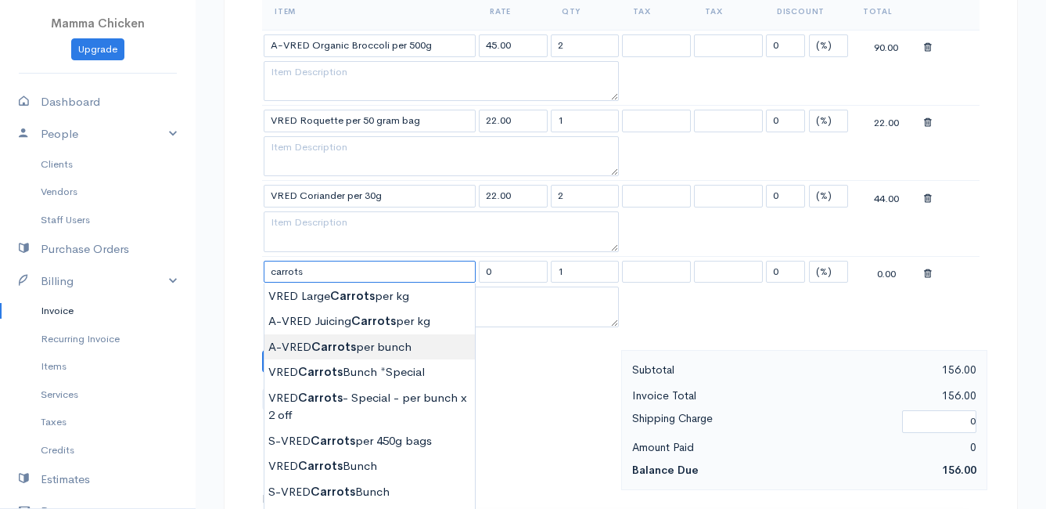
scroll to position [626, 0]
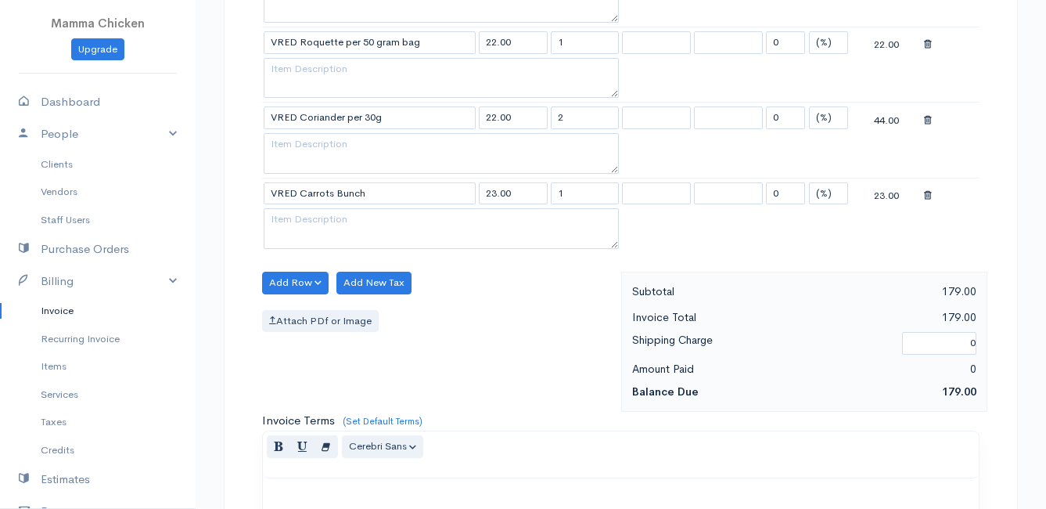
click at [372, 385] on body "Mamma Chicken Upgrade Dashboard People Clients Vendors Staff Users Purchase Ord…" at bounding box center [523, 163] width 1046 height 1578
drag, startPoint x: 569, startPoint y: 195, endPoint x: 530, endPoint y: 198, distance: 39.3
click at [530, 198] on tr "VRED Carrots Bunch 23.00 1 0 (%) Flat 23.00" at bounding box center [621, 193] width 718 height 31
click at [469, 319] on div "Attach PDf or Image" at bounding box center [437, 321] width 351 height 23
click at [285, 279] on button "Add Row" at bounding box center [295, 283] width 67 height 23
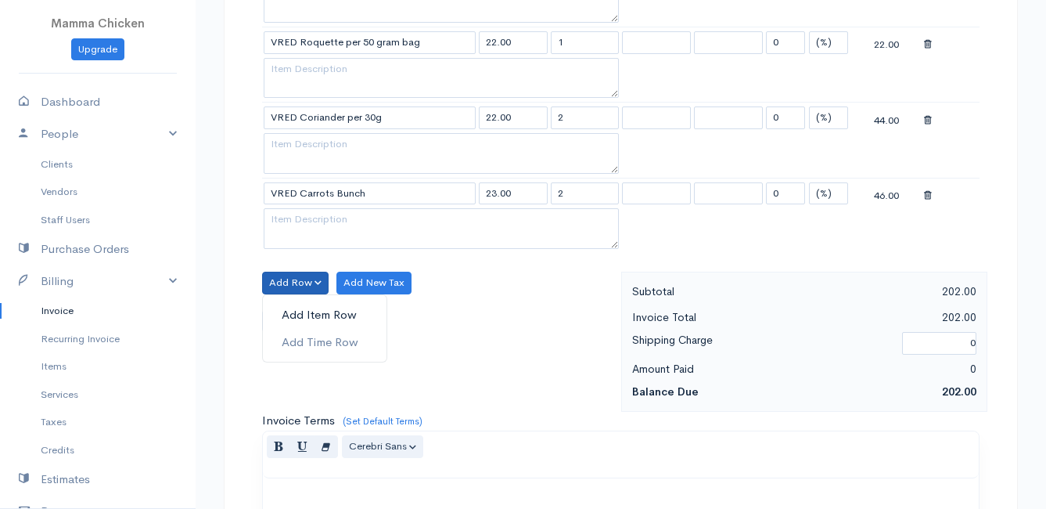
click at [293, 316] on link "Add Item Row" at bounding box center [325, 314] width 124 height 27
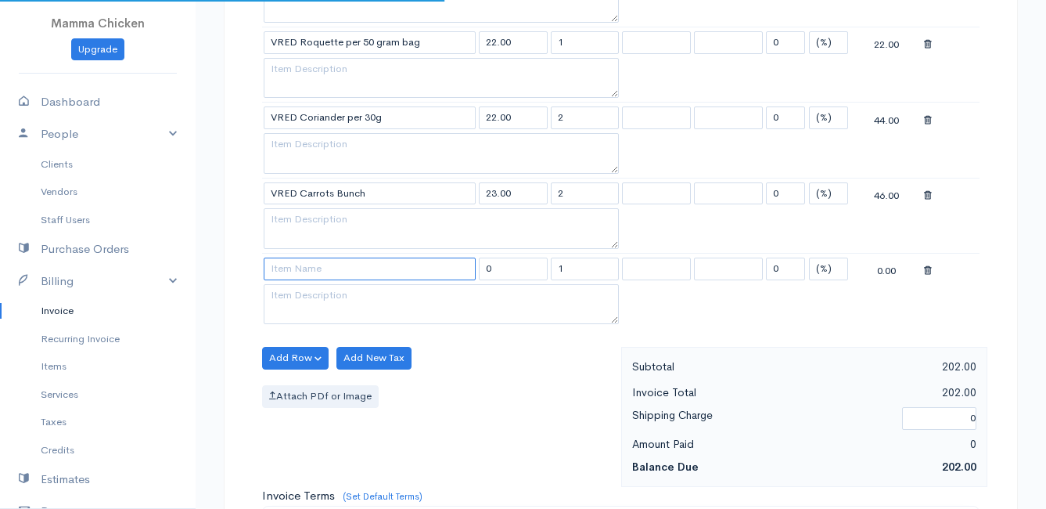
click at [286, 273] on input at bounding box center [370, 268] width 212 height 23
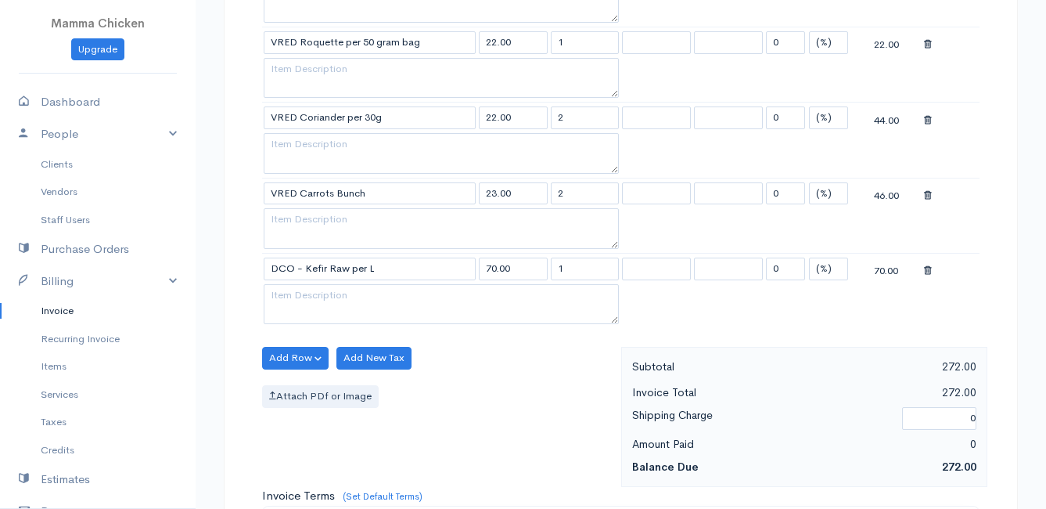
click at [329, 357] on body "Mamma Chicken Upgrade Dashboard People Clients Vendors Staff Users Purchase Ord…" at bounding box center [523, 201] width 1046 height 1654
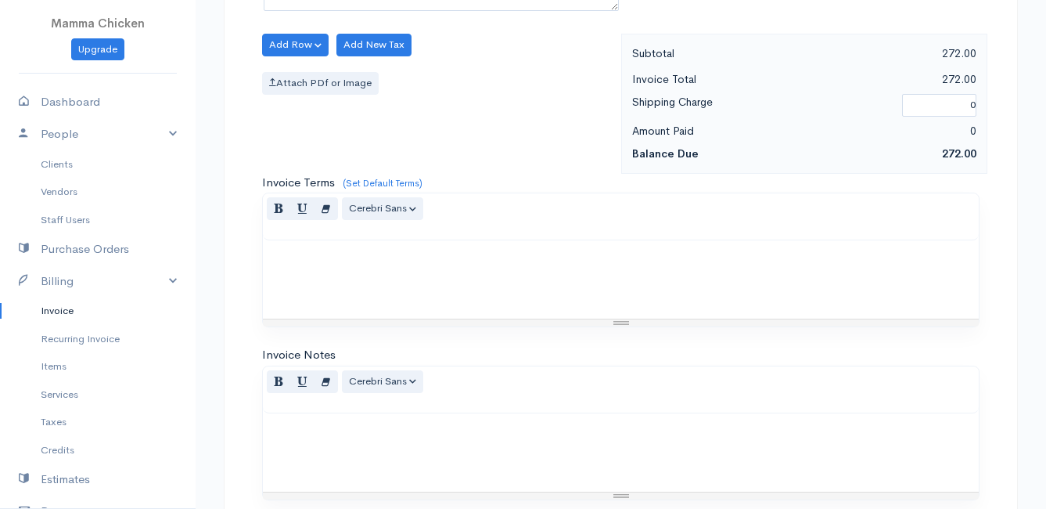
scroll to position [1146, 0]
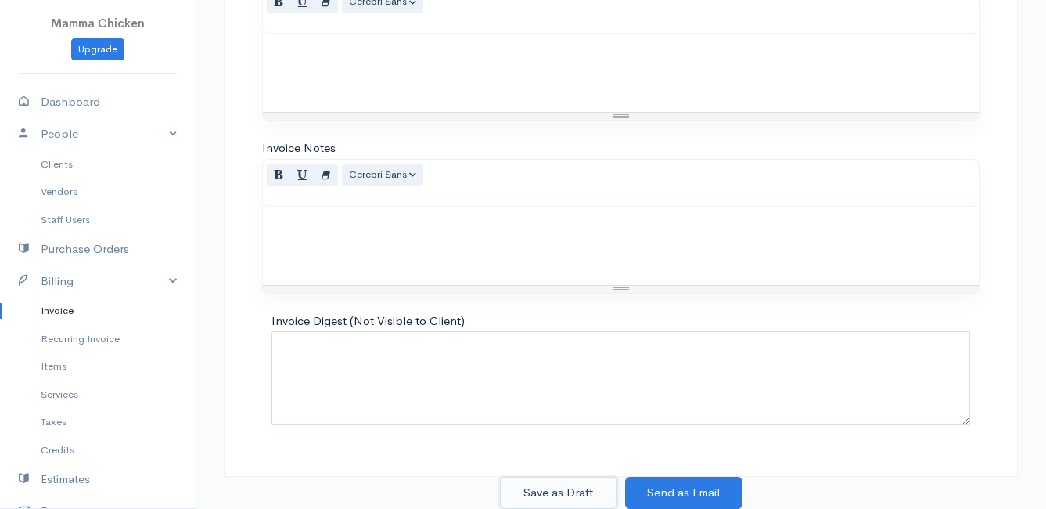
click at [563, 484] on button "Save as Draft" at bounding box center [558, 493] width 117 height 32
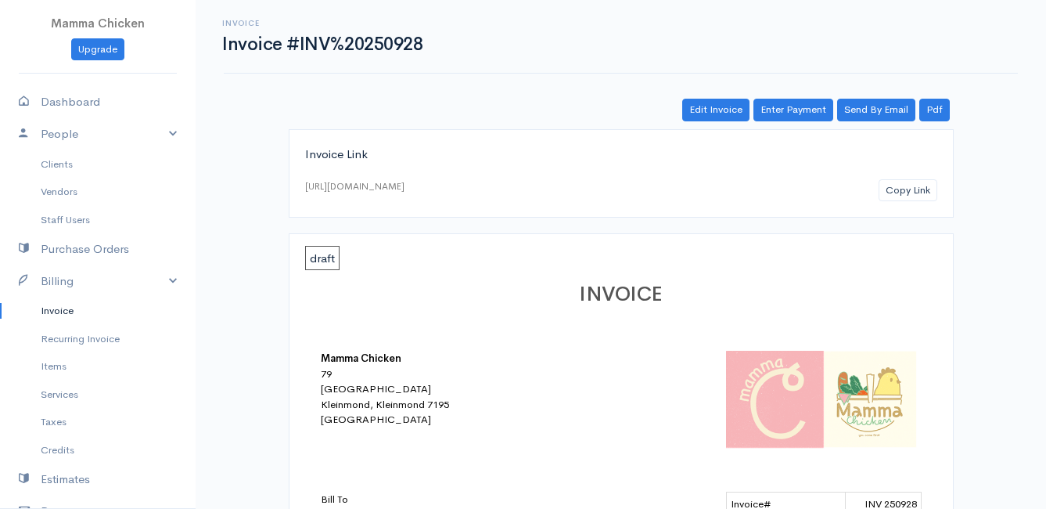
click at [64, 313] on link "Invoice" at bounding box center [98, 311] width 196 height 28
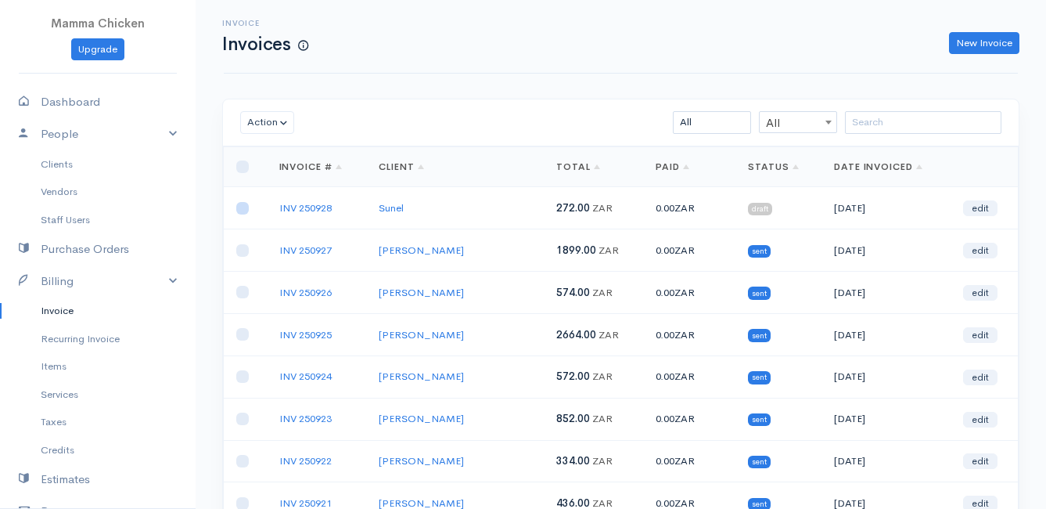
click at [245, 210] on input "checkbox" at bounding box center [242, 208] width 13 height 13
click at [274, 124] on button "Action" at bounding box center [267, 122] width 54 height 23
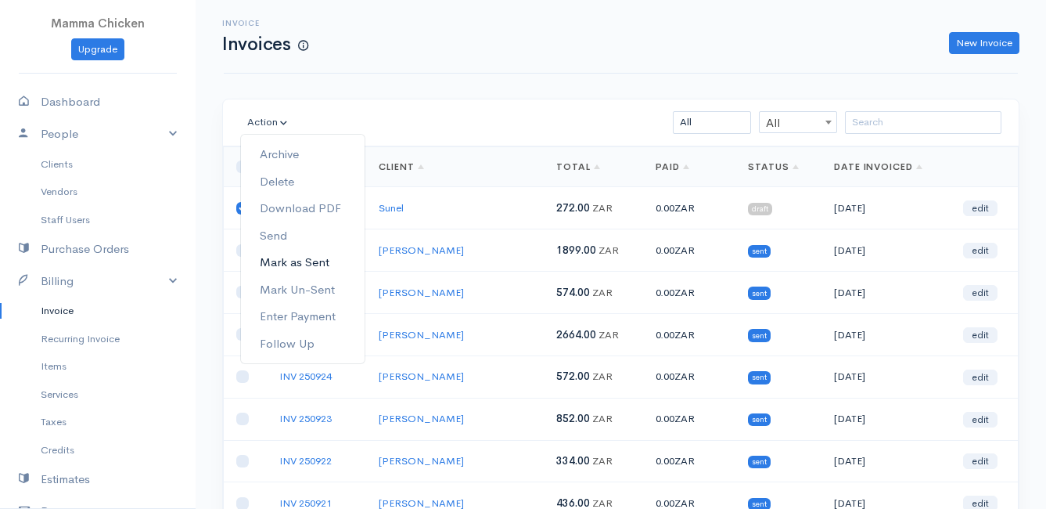
click at [331, 263] on link "Mark as Sent" at bounding box center [303, 262] width 124 height 27
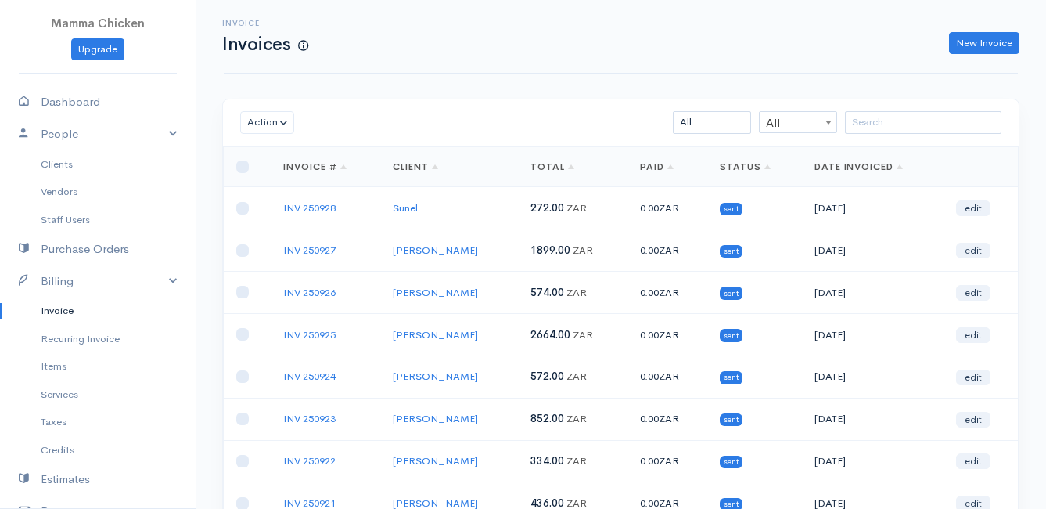
scroll to position [244, 0]
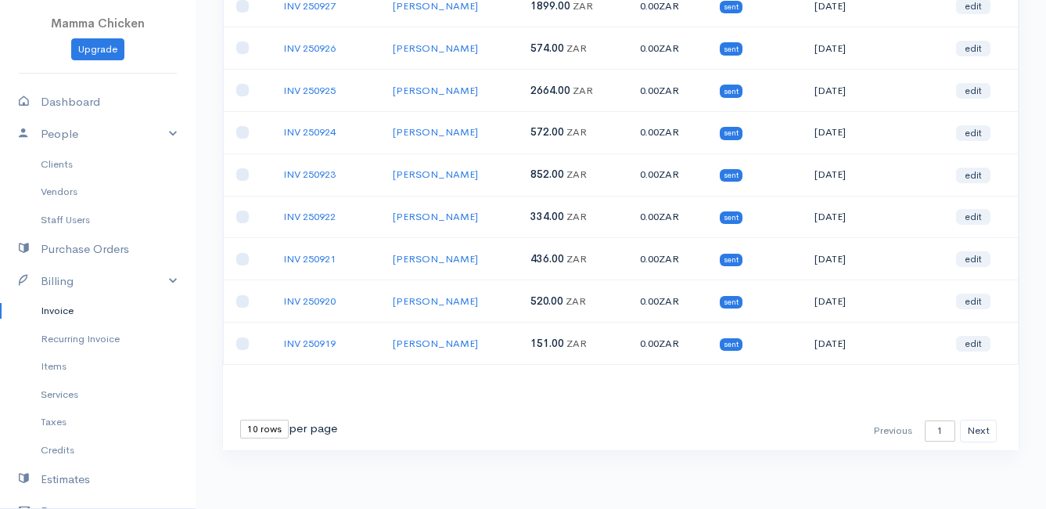
click at [250, 427] on select "10 rows 25 rows 50 rows" at bounding box center [264, 428] width 49 height 19
click at [240, 419] on select "10 rows 25 rows 50 rows" at bounding box center [264, 428] width 49 height 19
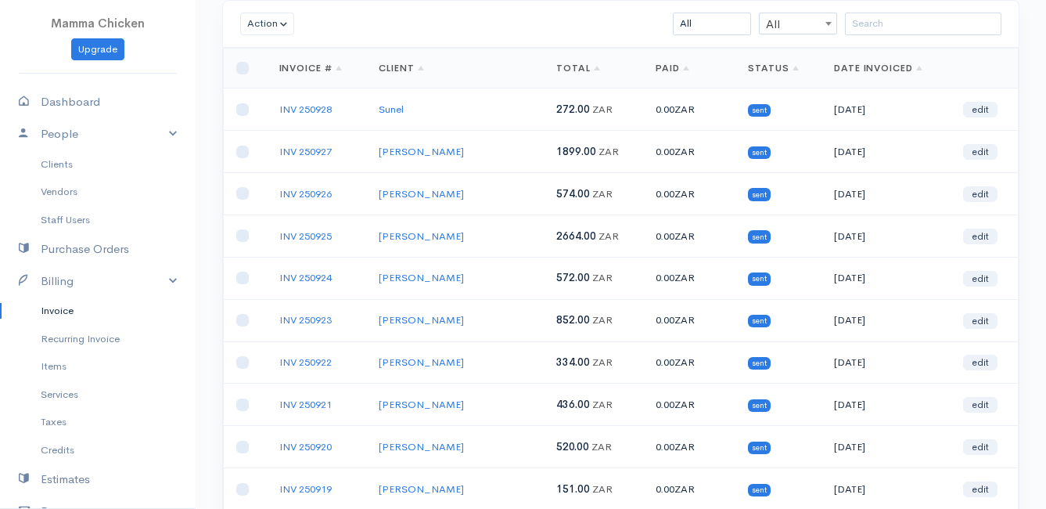
scroll to position [0, 0]
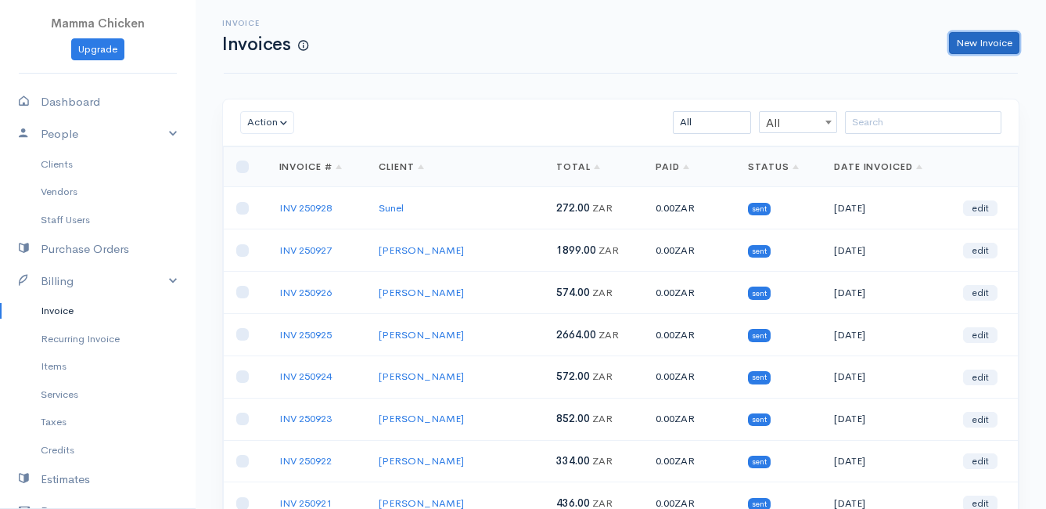
click at [998, 41] on link "New Invoice" at bounding box center [984, 43] width 70 height 23
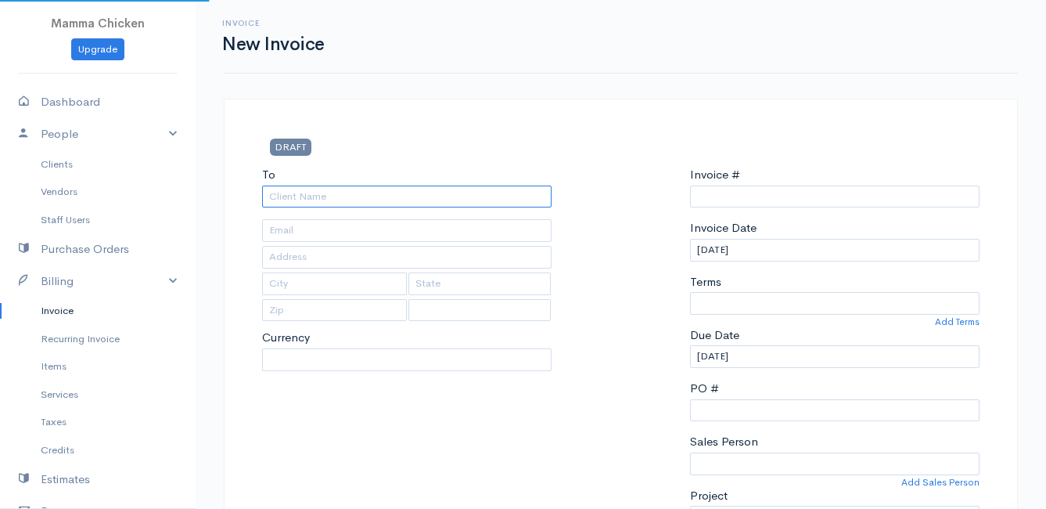
click at [344, 196] on input "To" at bounding box center [407, 196] width 290 height 23
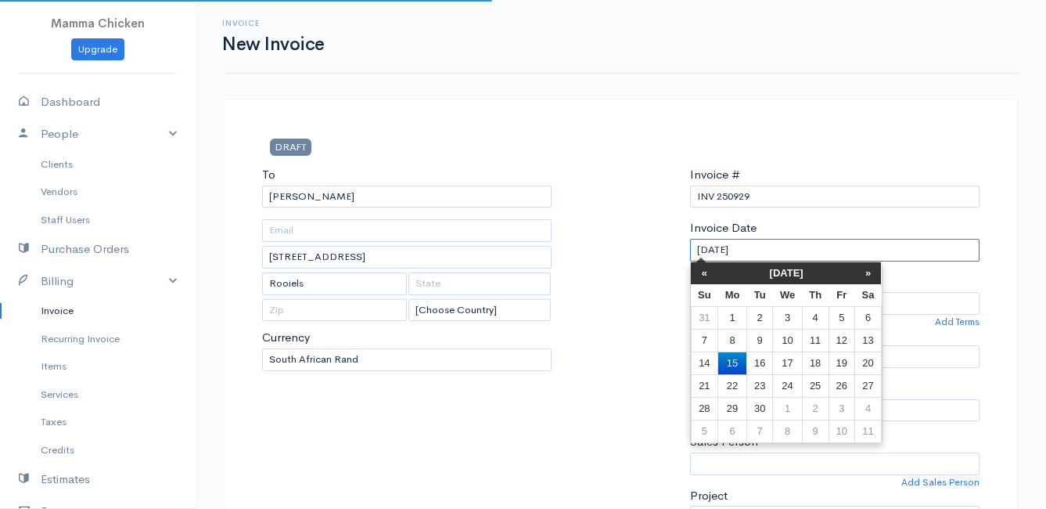
click at [777, 255] on input "[DATE]" at bounding box center [835, 250] width 290 height 23
click at [846, 367] on td "19" at bounding box center [842, 362] width 26 height 23
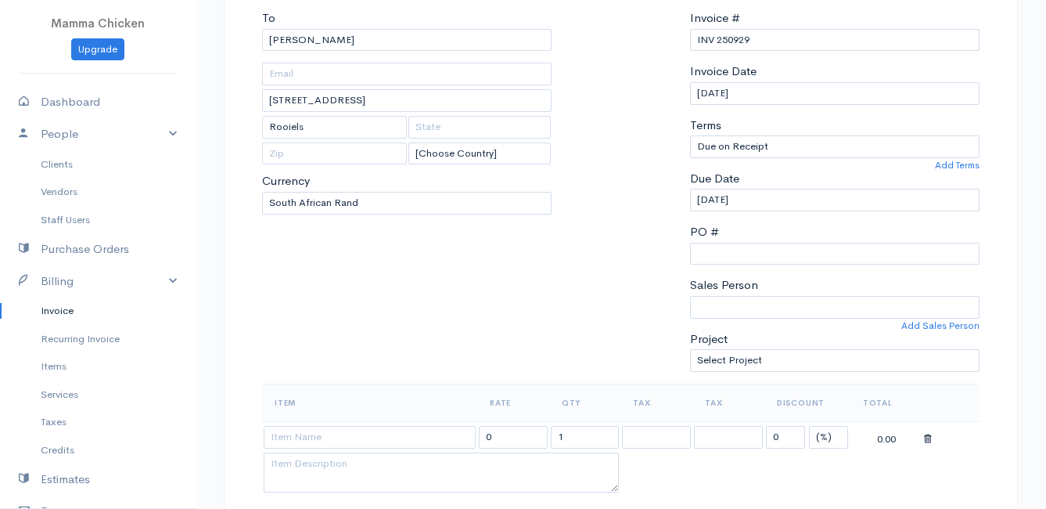
scroll to position [313, 0]
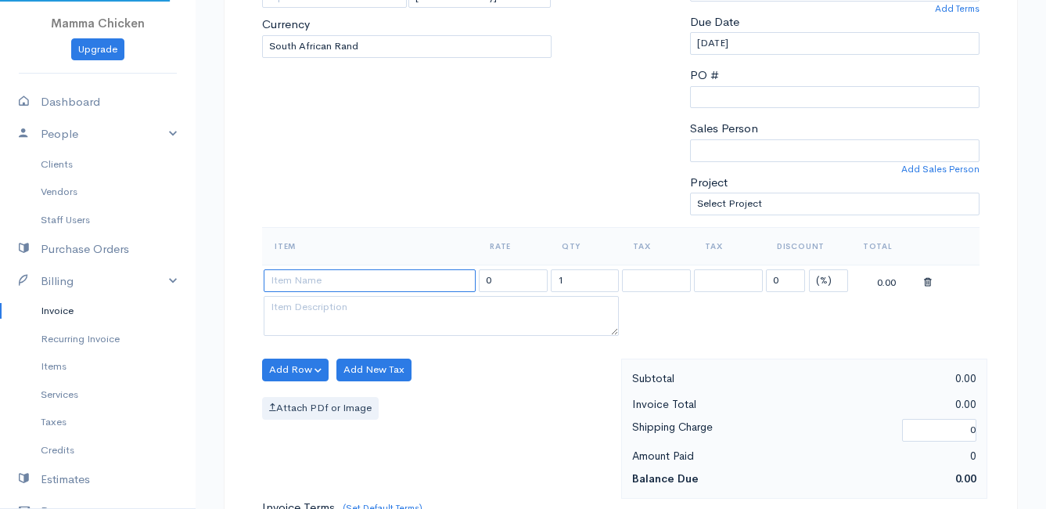
click at [330, 279] on input at bounding box center [370, 280] width 212 height 23
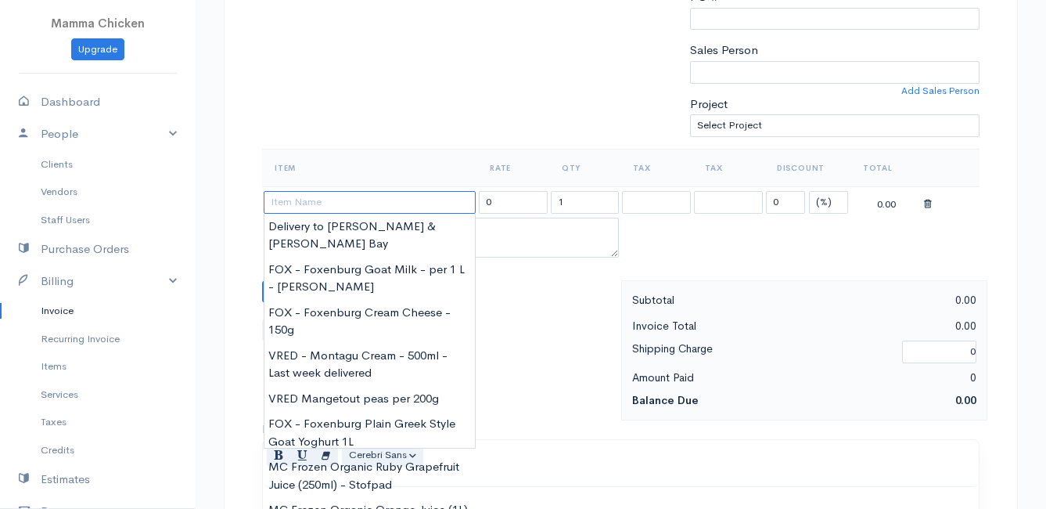
click at [339, 206] on input at bounding box center [370, 202] width 212 height 23
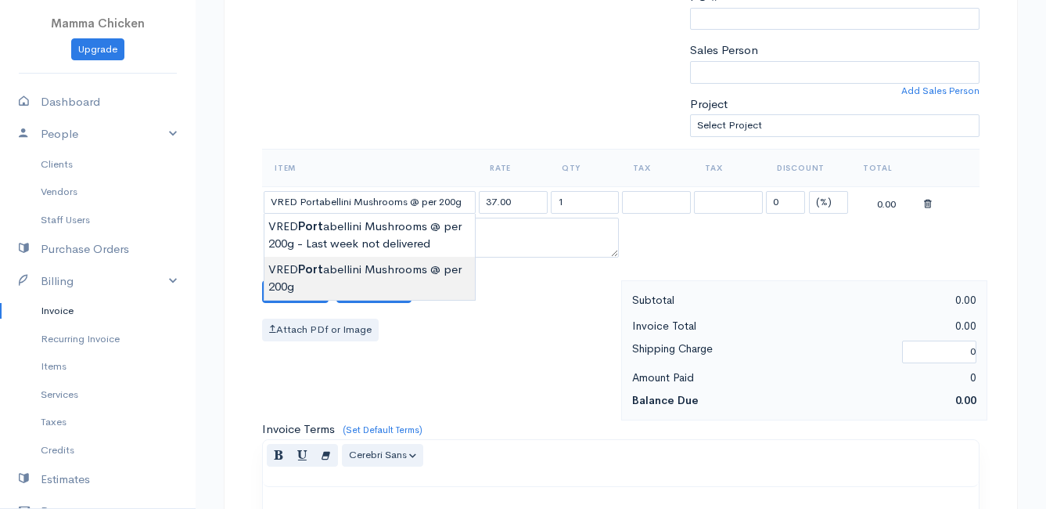
click at [380, 275] on body "Mamma Chicken Upgrade Dashboard People Clients Vendors Staff Users Purchase Ord…" at bounding box center [523, 285] width 1046 height 1353
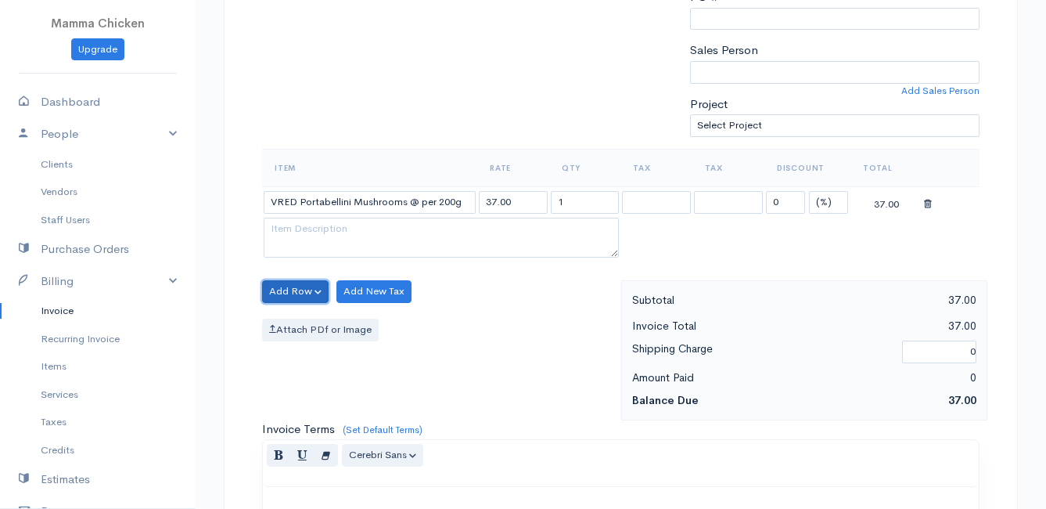
click at [308, 292] on button "Add Row" at bounding box center [295, 291] width 67 height 23
click at [309, 322] on link "Add Item Row" at bounding box center [325, 323] width 124 height 27
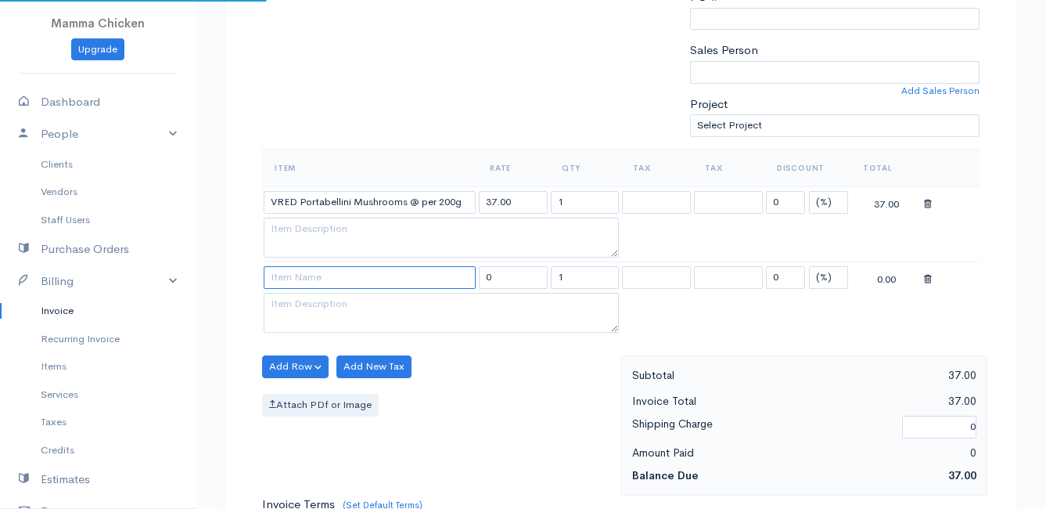
click at [294, 282] on input at bounding box center [370, 277] width 212 height 23
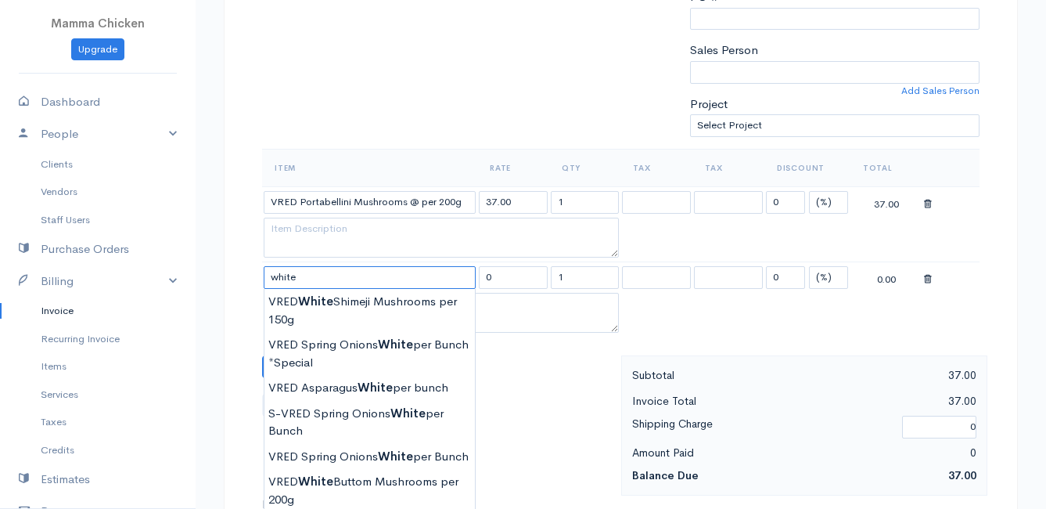
scroll to position [470, 0]
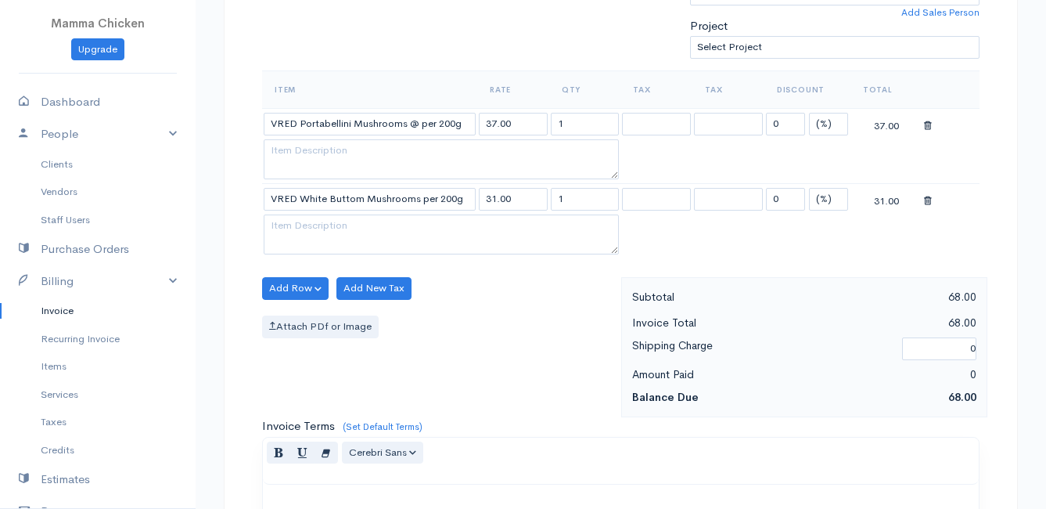
click at [366, 408] on body "Mamma Chicken Upgrade Dashboard People Clients Vendors Staff Users Purchase Ord…" at bounding box center [523, 244] width 1046 height 1428
drag, startPoint x: 602, startPoint y: 199, endPoint x: 545, endPoint y: 199, distance: 57.1
click at [545, 199] on tr "VRED White Buttom Mushrooms per 200g 31.00 1 0 (%) Flat 31.00" at bounding box center [621, 199] width 718 height 31
click at [477, 318] on div "Attach PDf or Image" at bounding box center [437, 326] width 351 height 23
click at [304, 290] on button "Add Row" at bounding box center [295, 288] width 67 height 23
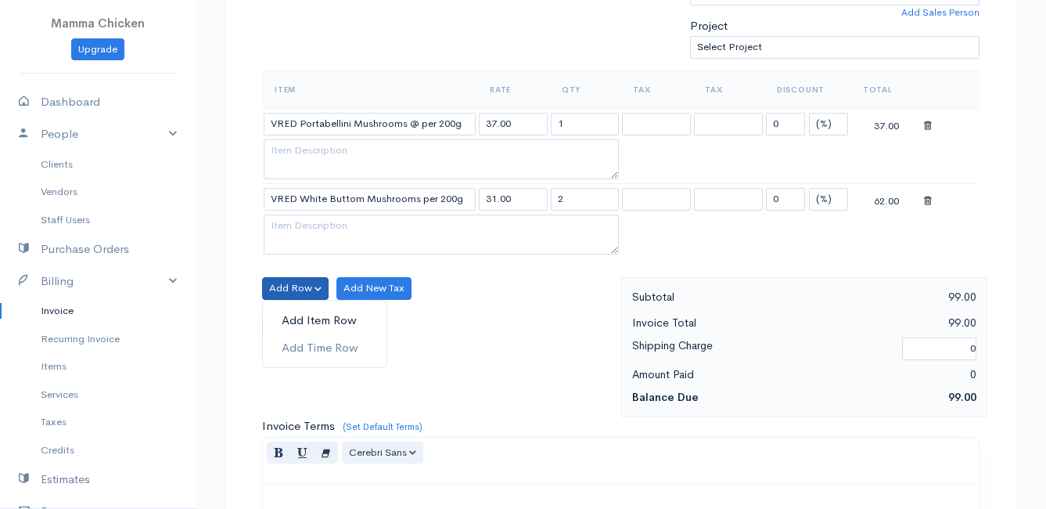
click at [297, 311] on link "Add Item Row" at bounding box center [325, 320] width 124 height 27
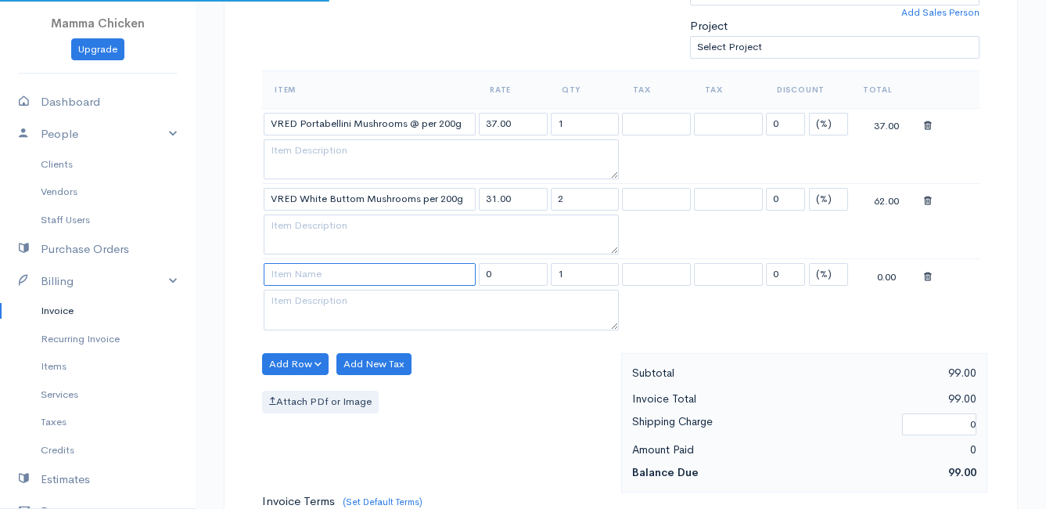
click at [301, 267] on input at bounding box center [370, 274] width 212 height 23
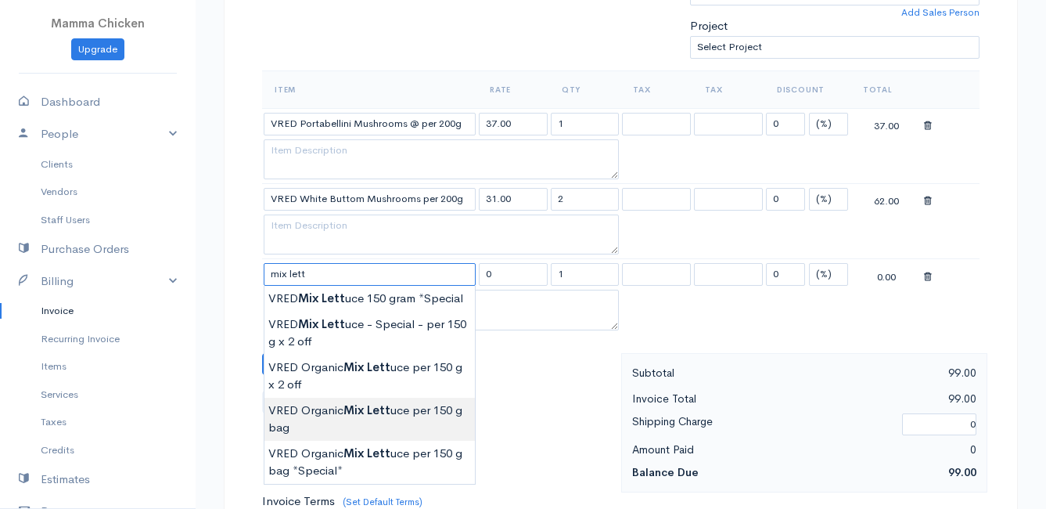
scroll to position [548, 0]
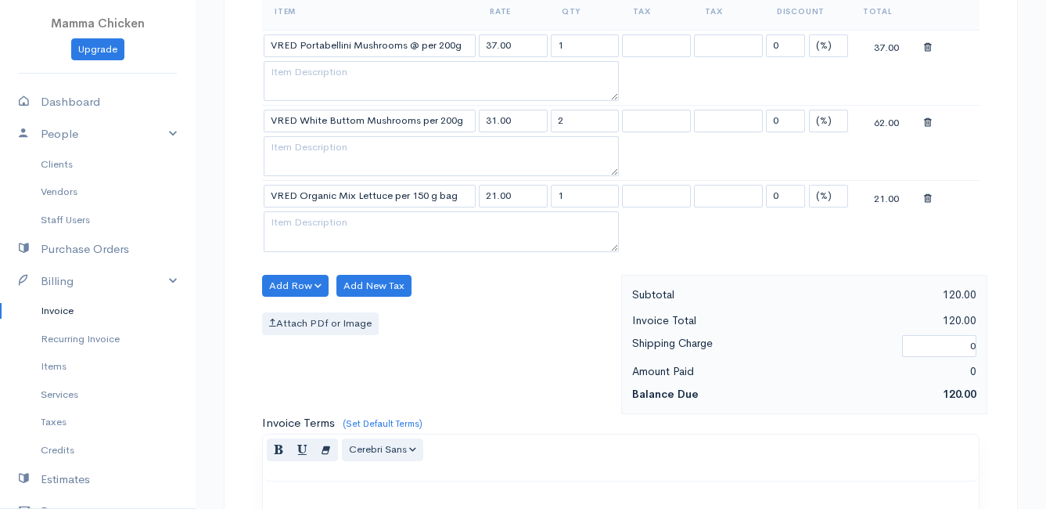
click at [355, 337] on body "Mamma Chicken Upgrade Dashboard People Clients Vendors Staff Users Purchase Ord…" at bounding box center [523, 203] width 1046 height 1503
click at [297, 279] on button "Add Row" at bounding box center [295, 286] width 67 height 23
click at [298, 318] on link "Add Item Row" at bounding box center [325, 317] width 124 height 27
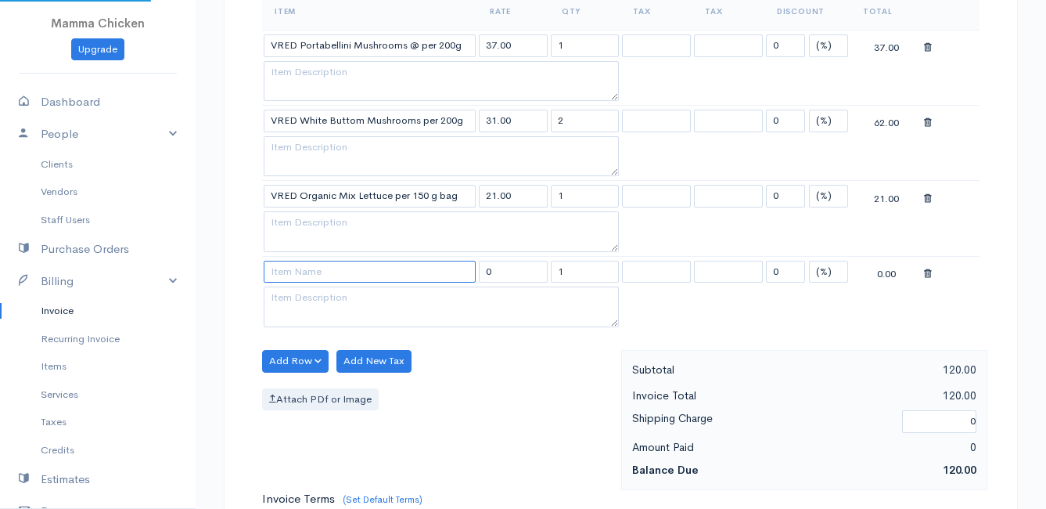
click at [297, 275] on input at bounding box center [370, 272] width 212 height 23
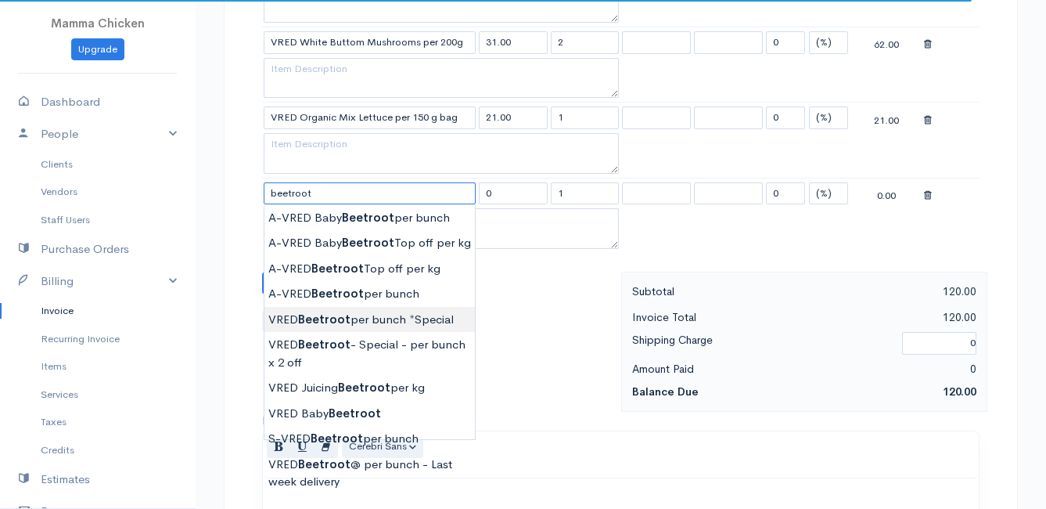
scroll to position [704, 0]
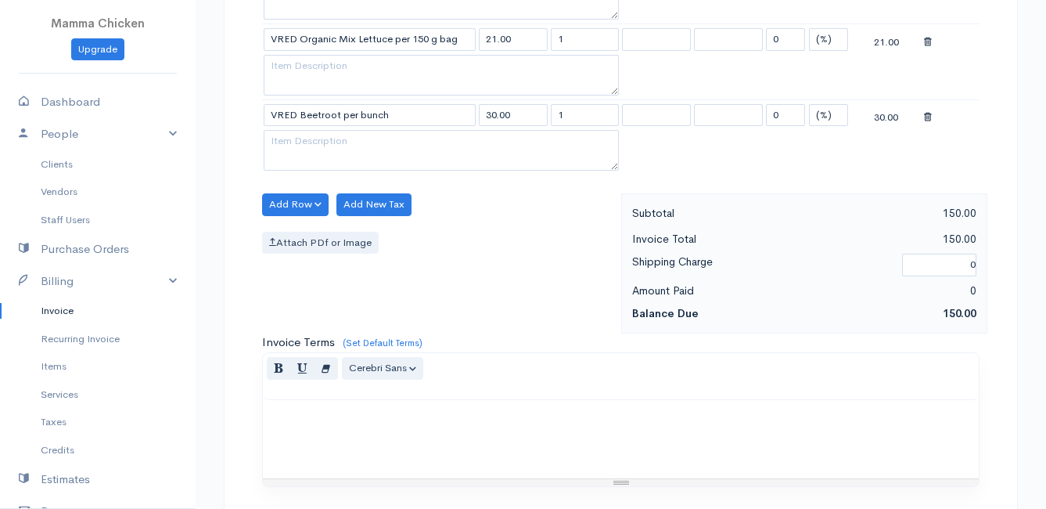
click at [361, 404] on body "Mamma Chicken Upgrade Dashboard People Clients Vendors Staff Users Purchase Ord…" at bounding box center [523, 85] width 1046 height 1578
click at [289, 202] on button "Add Row" at bounding box center [295, 204] width 67 height 23
click at [295, 239] on link "Add Item Row" at bounding box center [325, 236] width 124 height 27
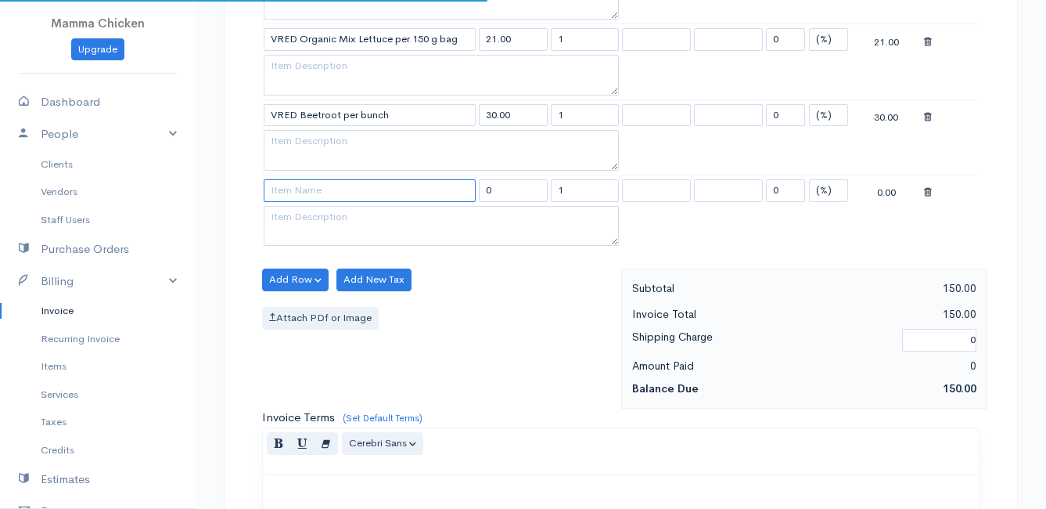
click at [296, 196] on input at bounding box center [370, 190] width 212 height 23
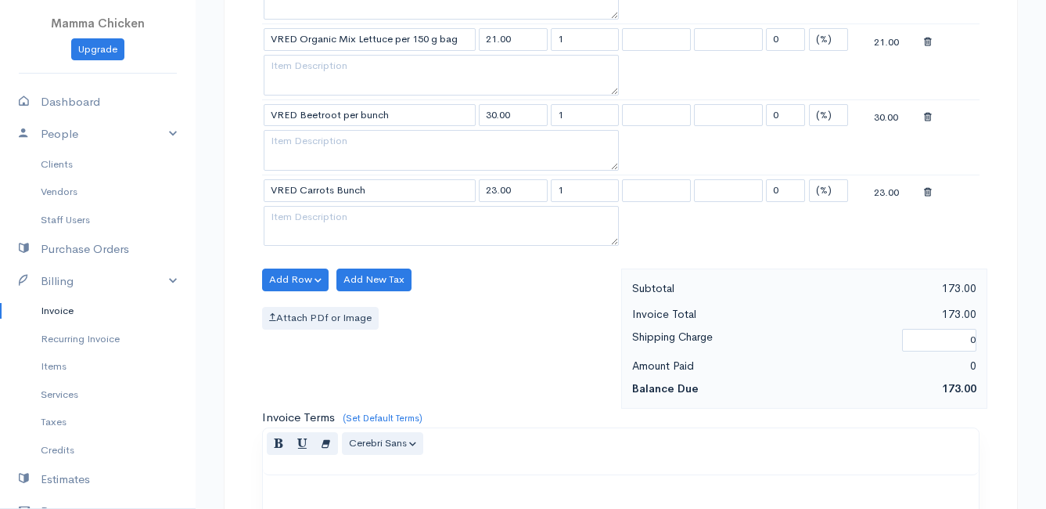
click at [385, 383] on body "Mamma Chicken Upgrade Dashboard People Clients Vendors Staff Users Purchase Ord…" at bounding box center [523, 123] width 1046 height 1654
click at [305, 277] on button "Add Row" at bounding box center [295, 279] width 67 height 23
click at [303, 306] on link "Add Item Row" at bounding box center [325, 311] width 124 height 27
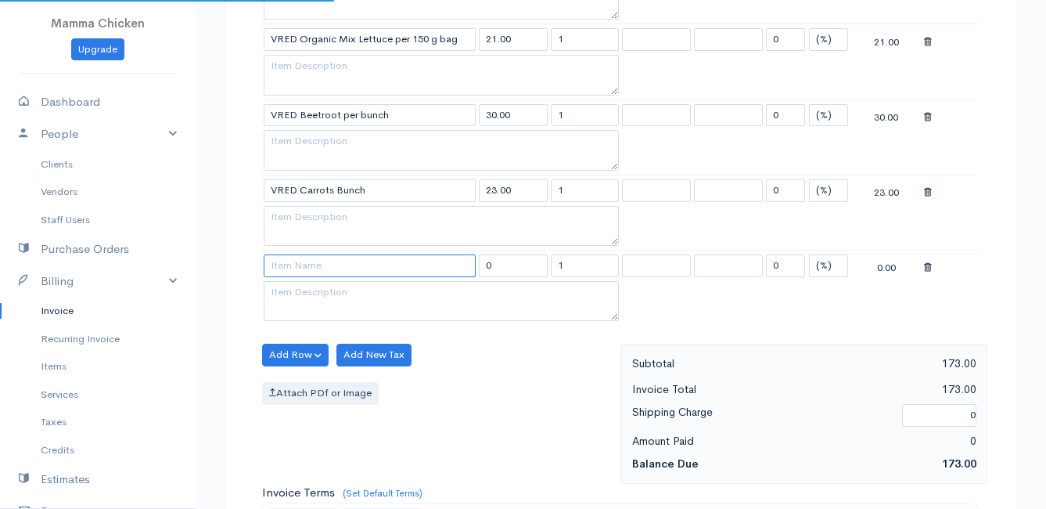
click at [297, 268] on input at bounding box center [370, 265] width 212 height 23
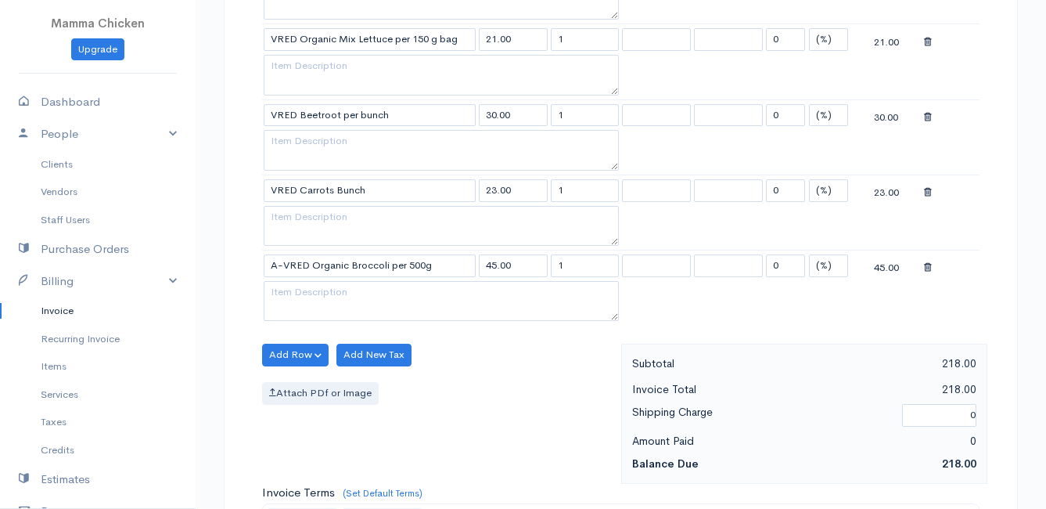
click at [372, 422] on body "Mamma Chicken Upgrade Dashboard People Clients Vendors Staff Users Purchase Ord…" at bounding box center [523, 160] width 1046 height 1729
click at [286, 348] on button "Add Row" at bounding box center [295, 355] width 67 height 23
click at [299, 387] on link "Add Item Row" at bounding box center [325, 386] width 124 height 27
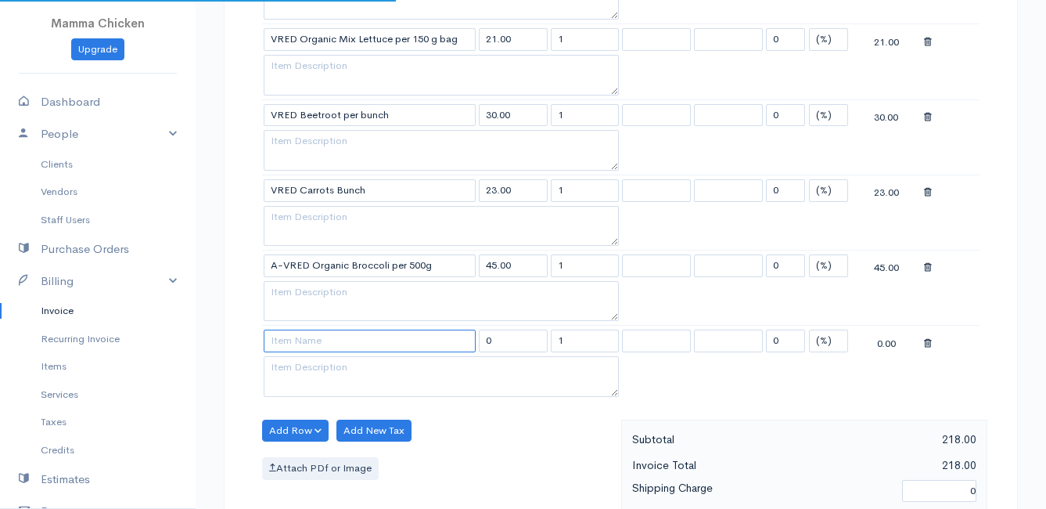
click at [292, 338] on input at bounding box center [370, 340] width 212 height 23
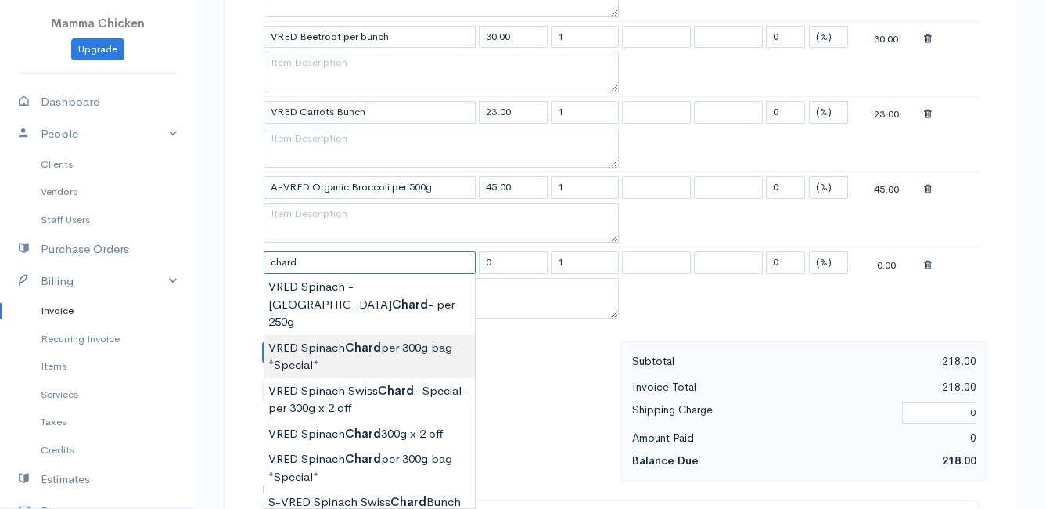
scroll to position [861, 0]
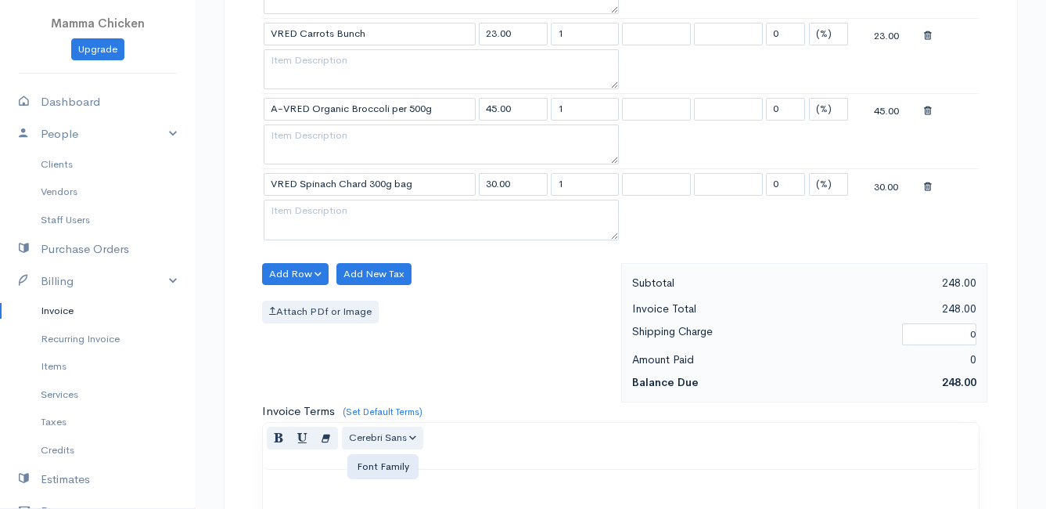
click at [352, 429] on body "Mamma Chicken Upgrade Dashboard People Clients Vendors Staff Users Purchase Ord…" at bounding box center [523, 41] width 1046 height 1804
click at [292, 271] on button "Add Row" at bounding box center [295, 274] width 67 height 23
click at [300, 303] on link "Add Item Row" at bounding box center [325, 306] width 124 height 27
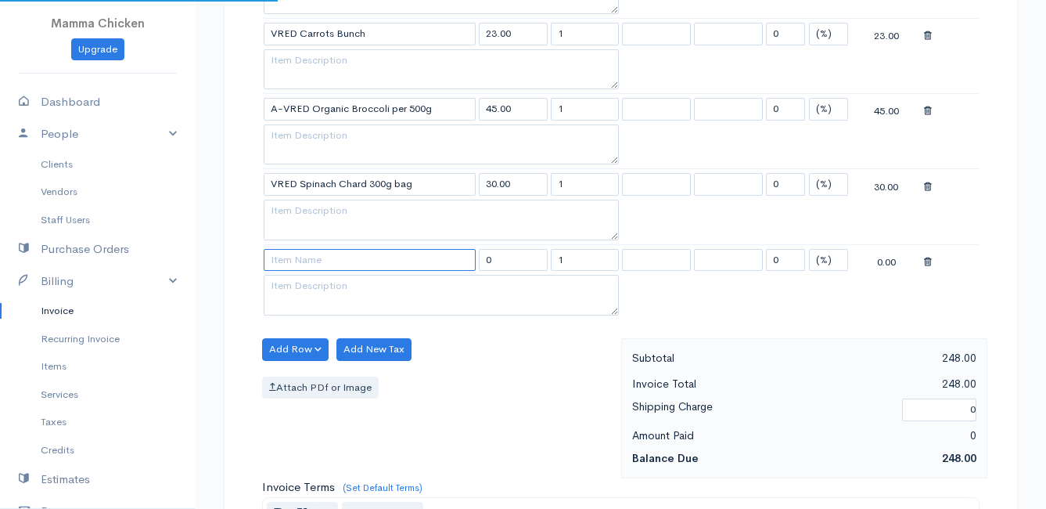
click at [297, 264] on input at bounding box center [370, 260] width 212 height 23
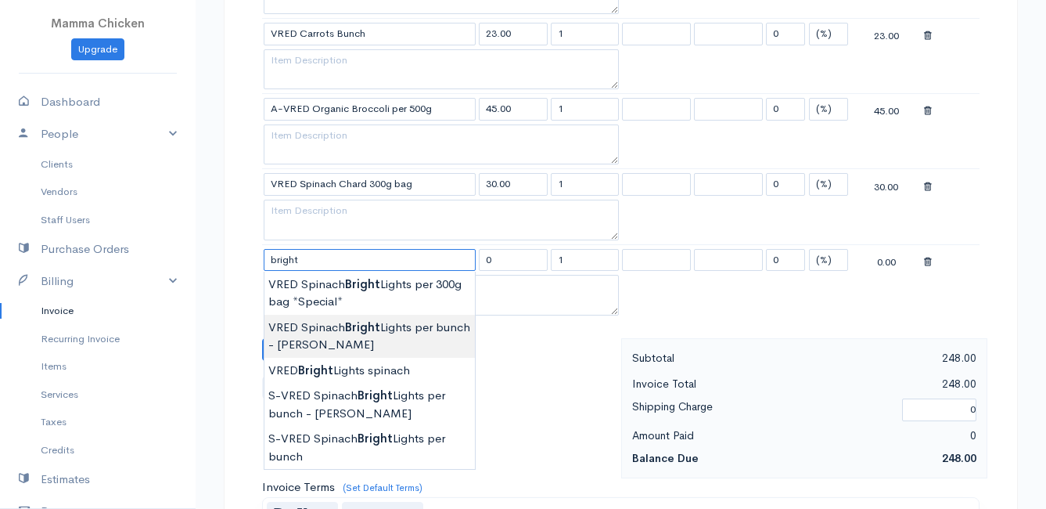
scroll to position [939, 0]
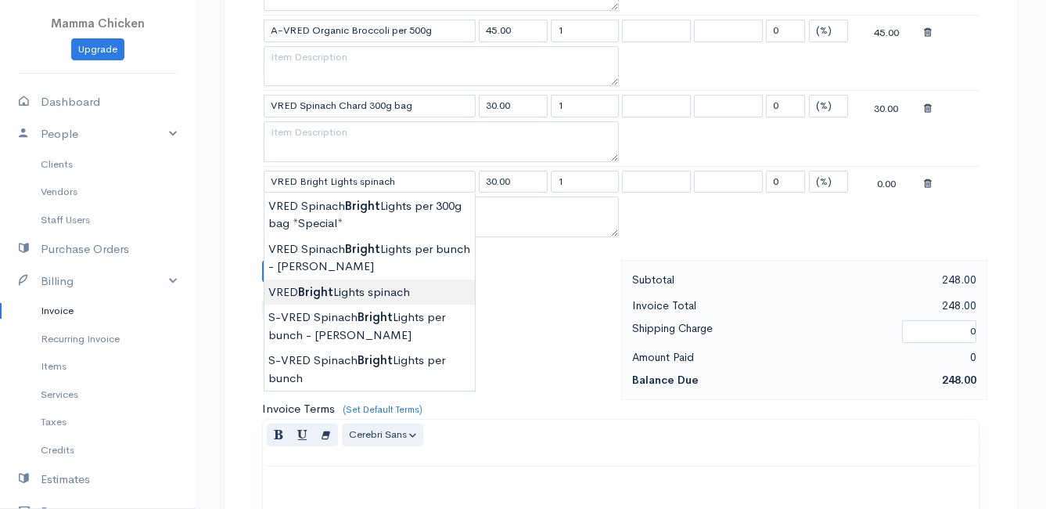
click at [394, 283] on body "Mamma Chicken Upgrade Dashboard People Clients Vendors Staff Users Purchase Ord…" at bounding box center [523, 1] width 1046 height 1880
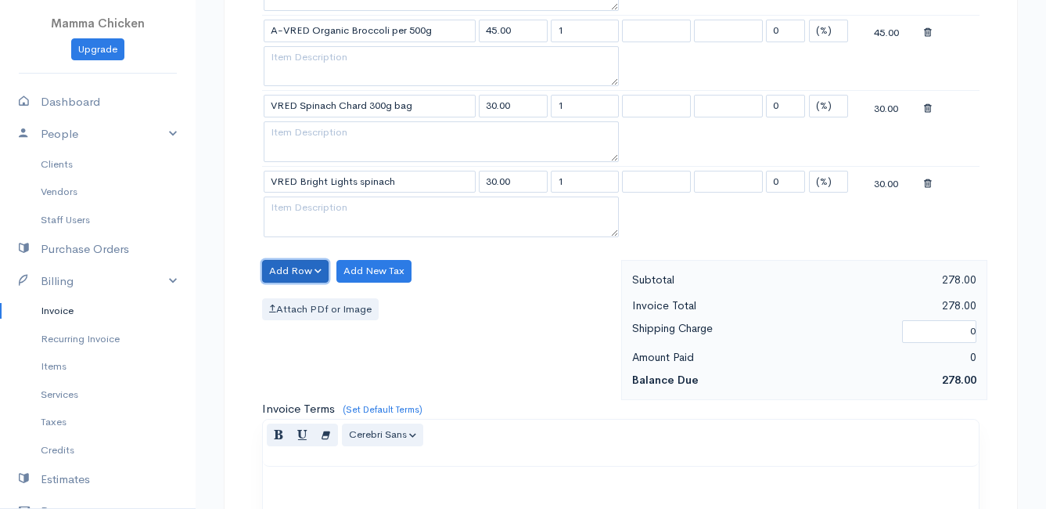
click at [306, 269] on button "Add Row" at bounding box center [295, 271] width 67 height 23
click at [305, 295] on link "Add Item Row" at bounding box center [325, 303] width 124 height 27
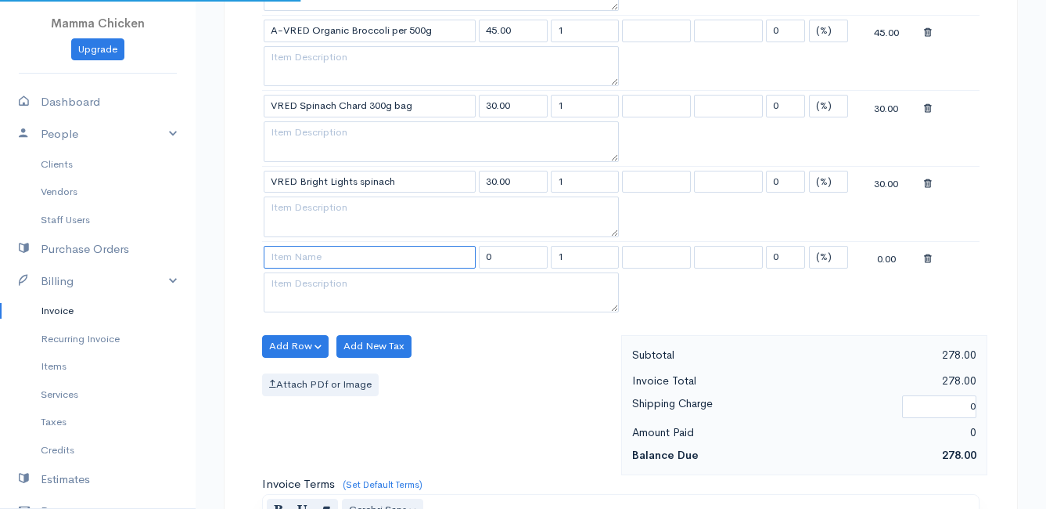
click at [290, 264] on input at bounding box center [370, 257] width 212 height 23
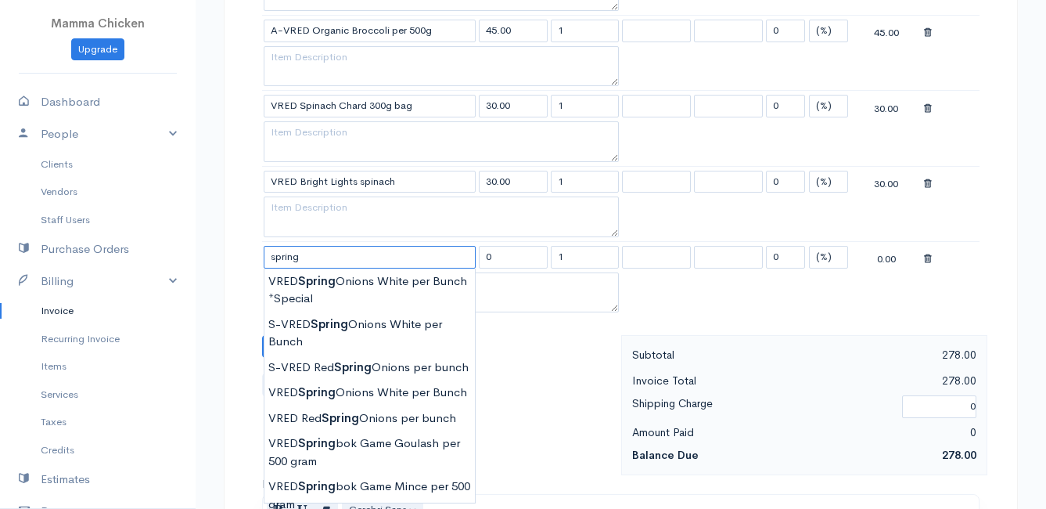
scroll to position [1017, 0]
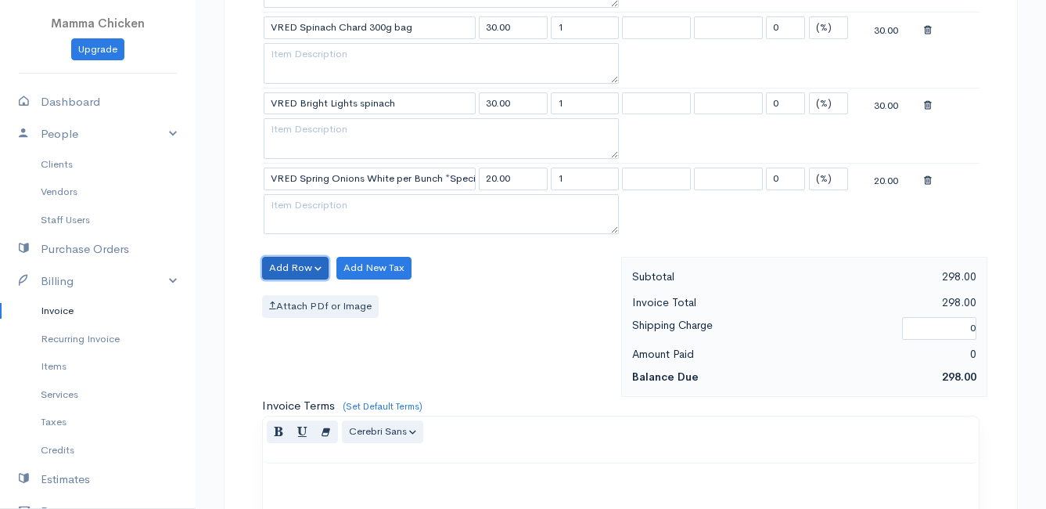
click at [291, 273] on button "Add Row" at bounding box center [295, 268] width 67 height 23
click at [300, 305] on link "Add Item Row" at bounding box center [325, 299] width 124 height 27
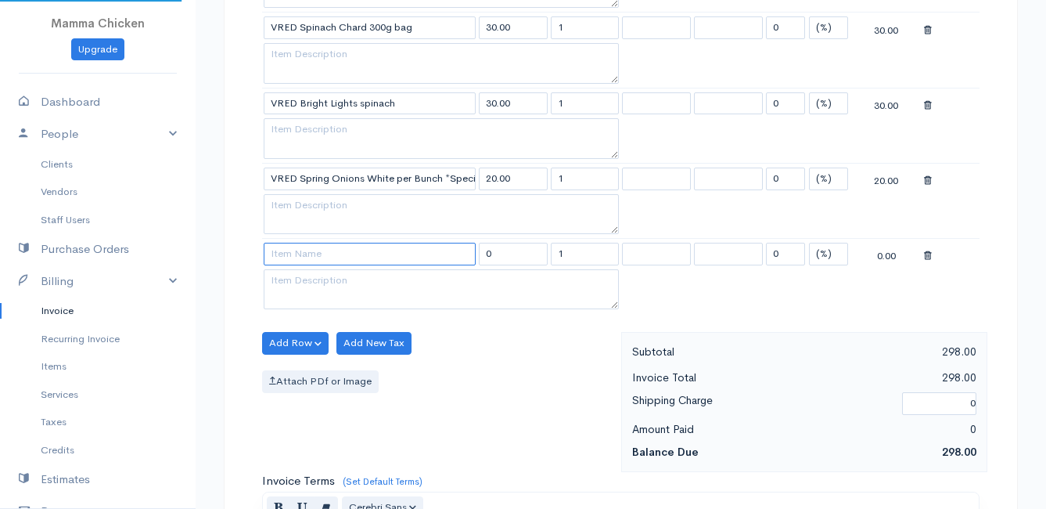
click at [305, 263] on input at bounding box center [370, 254] width 212 height 23
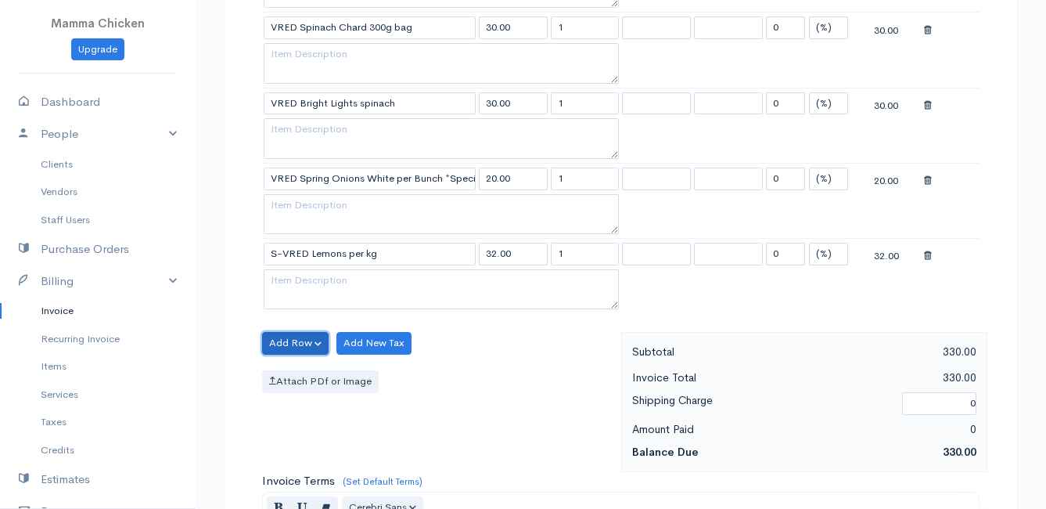
click at [282, 336] on button "Add Row" at bounding box center [295, 343] width 67 height 23
click at [289, 374] on link "Add Item Row" at bounding box center [325, 375] width 124 height 27
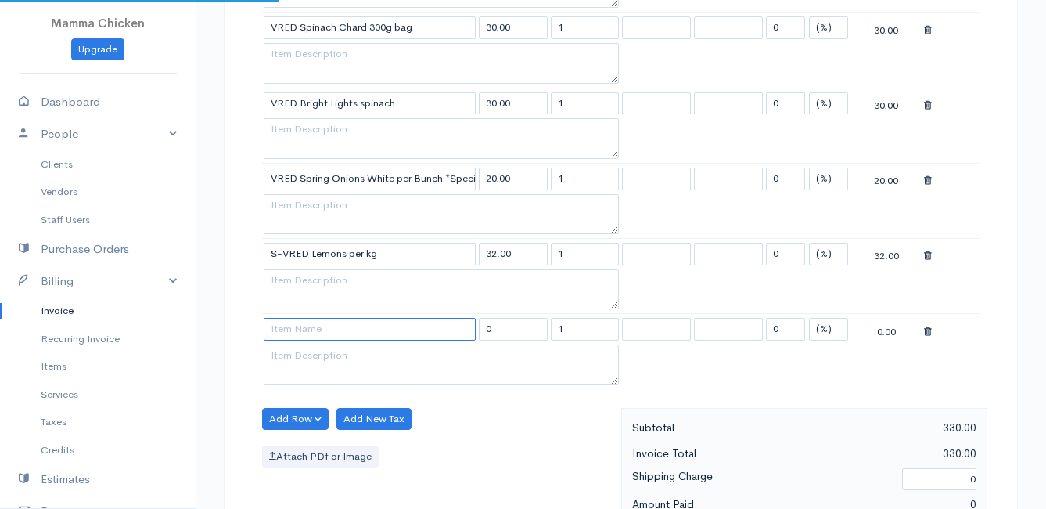
click at [275, 326] on input at bounding box center [370, 329] width 212 height 23
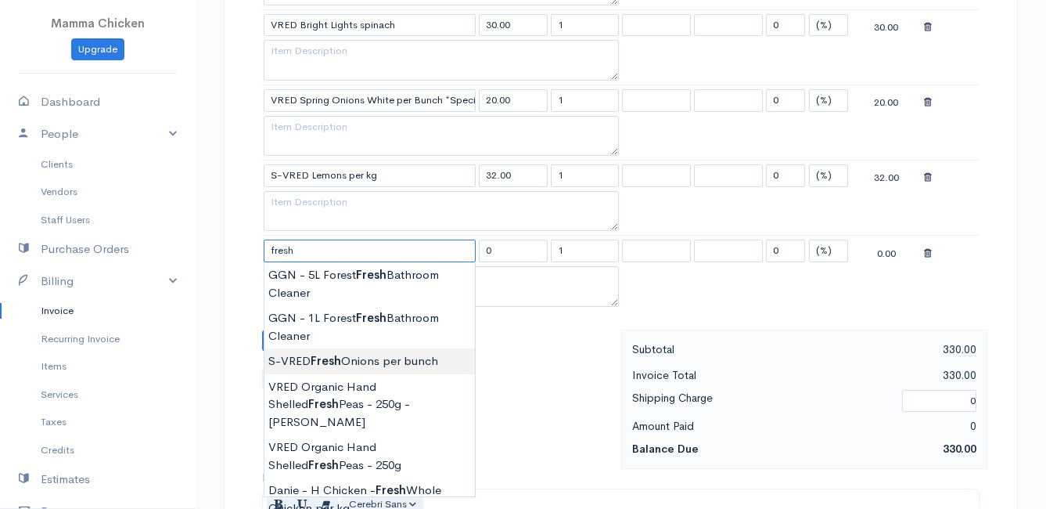
scroll to position [1174, 0]
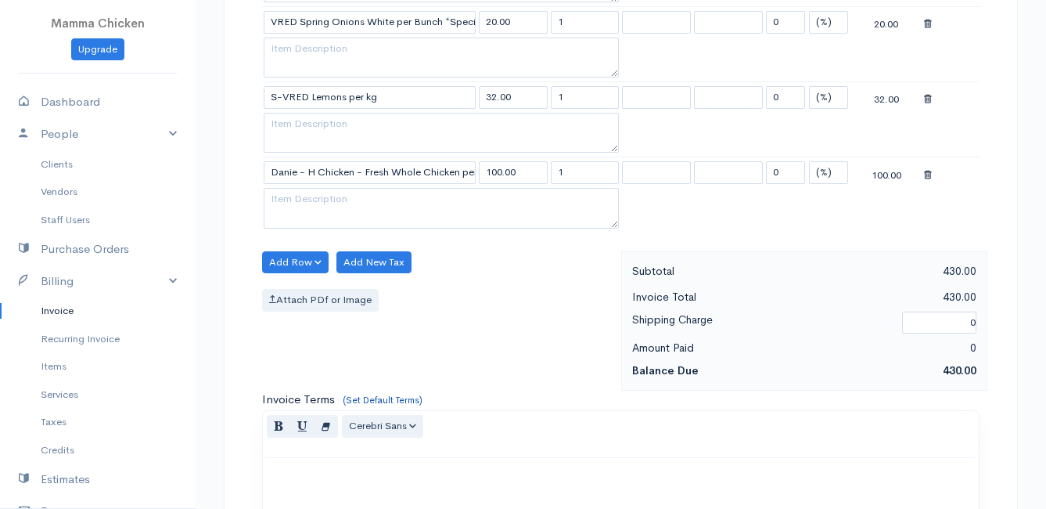
drag, startPoint x: 574, startPoint y: 175, endPoint x: 553, endPoint y: 177, distance: 20.4
click at [553, 177] on input "1" at bounding box center [585, 172] width 69 height 23
click at [322, 197] on textarea at bounding box center [441, 208] width 355 height 41
click at [493, 299] on div "Attach PDf or Image" at bounding box center [437, 300] width 351 height 23
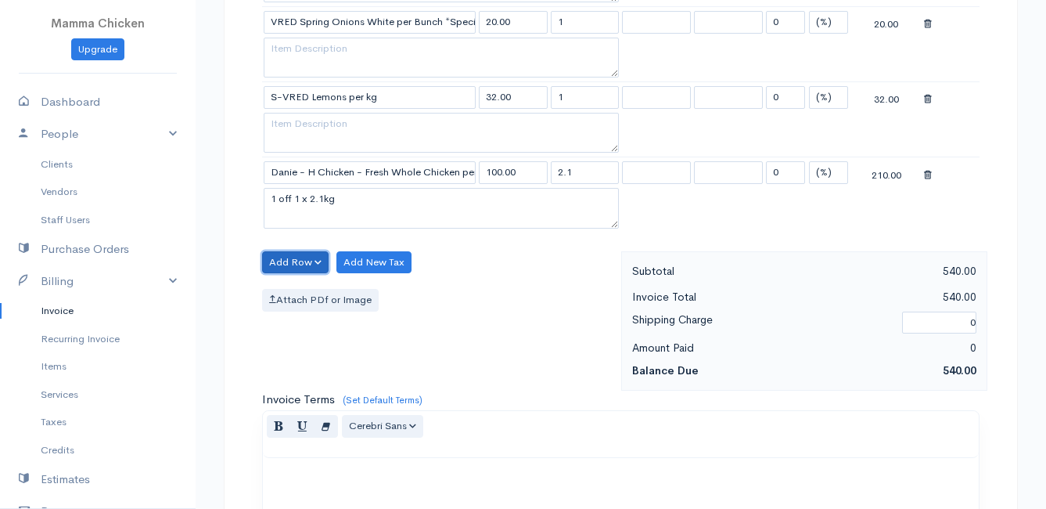
click at [285, 264] on button "Add Row" at bounding box center [295, 262] width 67 height 23
click at [297, 295] on link "Add Item Row" at bounding box center [325, 294] width 124 height 27
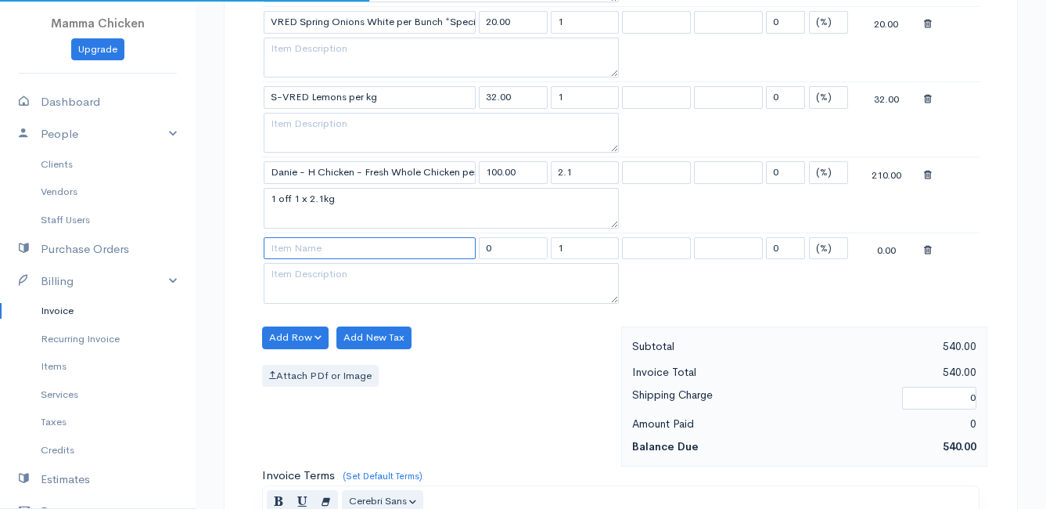
click at [290, 255] on input at bounding box center [370, 248] width 212 height 23
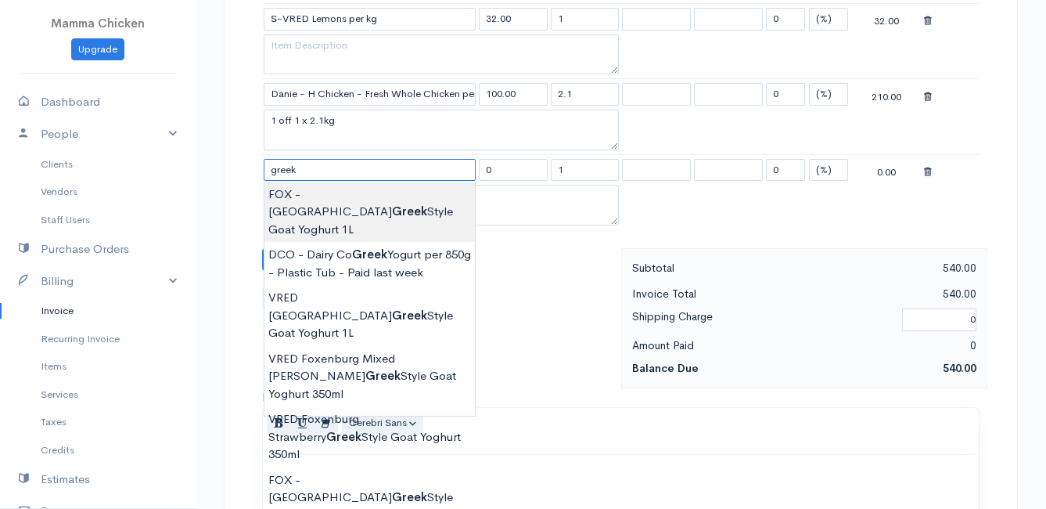
scroll to position [1330, 0]
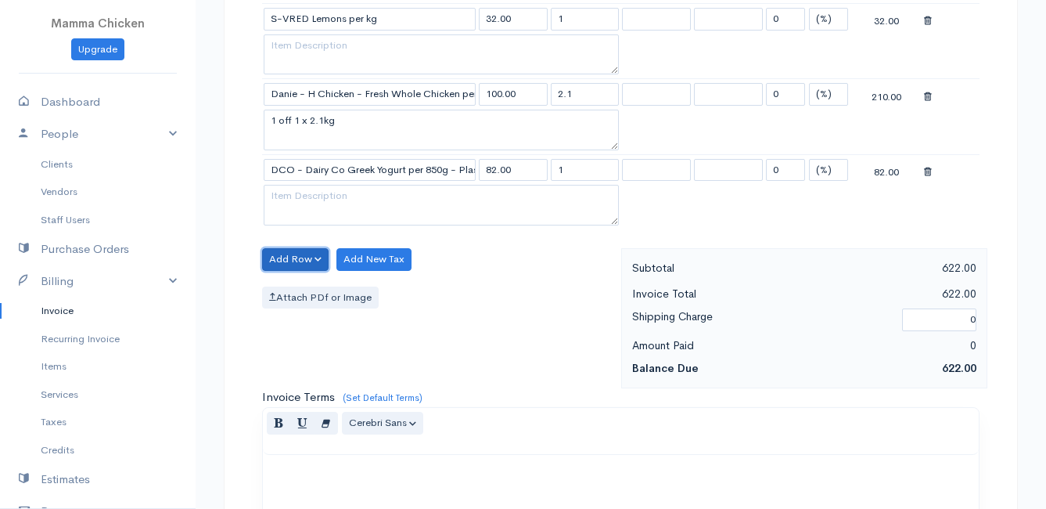
click at [273, 257] on button "Add Row" at bounding box center [295, 259] width 67 height 23
click at [303, 290] on link "Add Item Row" at bounding box center [325, 291] width 124 height 27
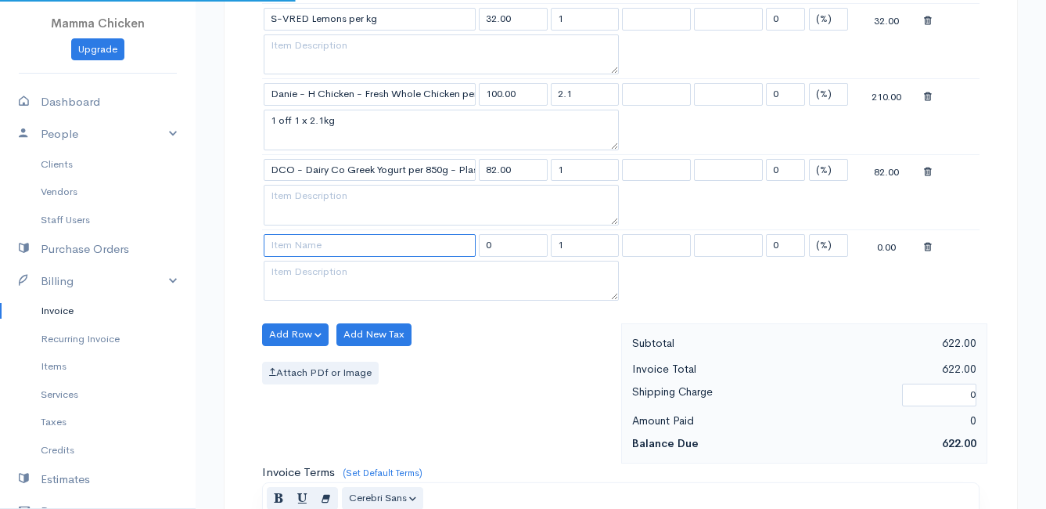
click at [295, 244] on input at bounding box center [370, 245] width 212 height 23
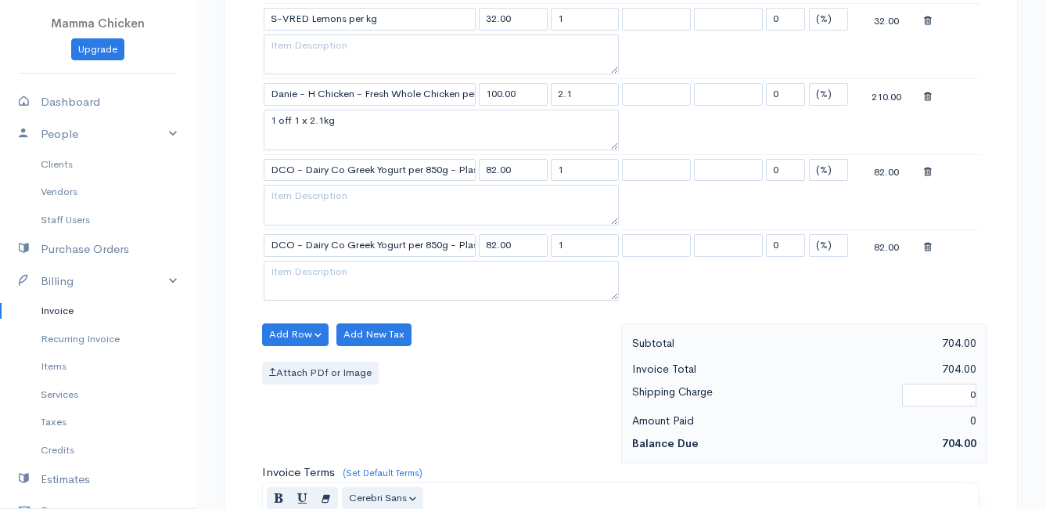
scroll to position [1330, 0]
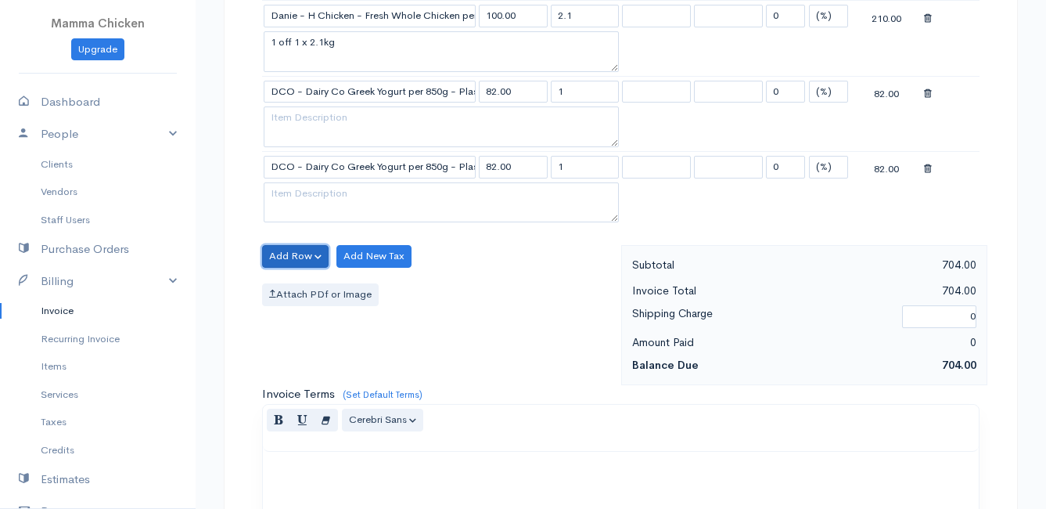
click at [291, 250] on button "Add Row" at bounding box center [295, 256] width 67 height 23
click at [293, 285] on link "Add Item Row" at bounding box center [325, 288] width 124 height 27
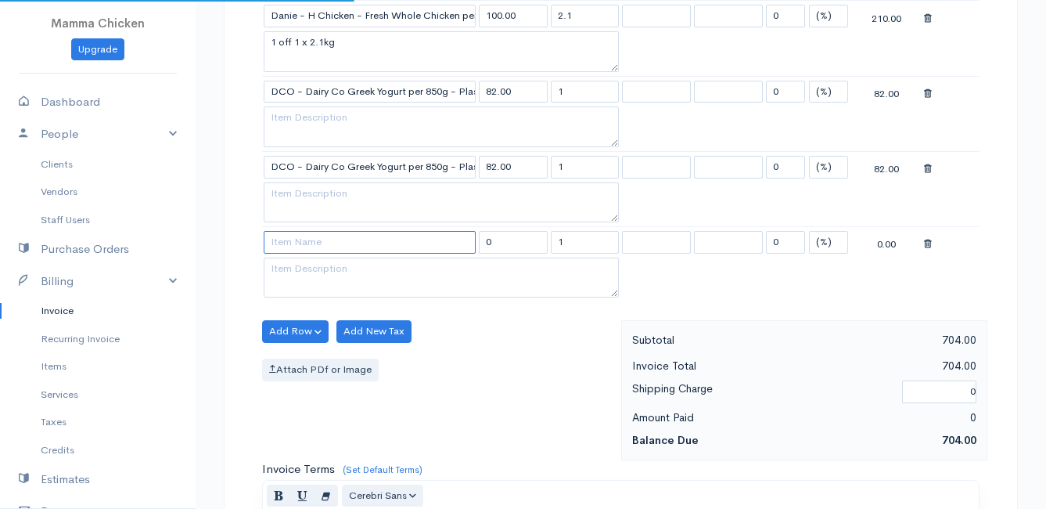
click at [287, 246] on input at bounding box center [370, 242] width 212 height 23
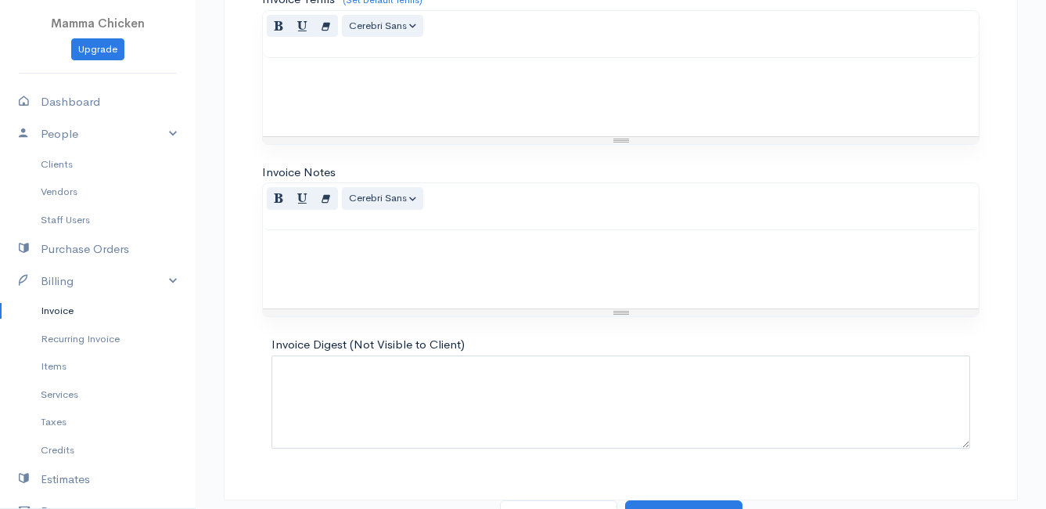
scroll to position [1823, 0]
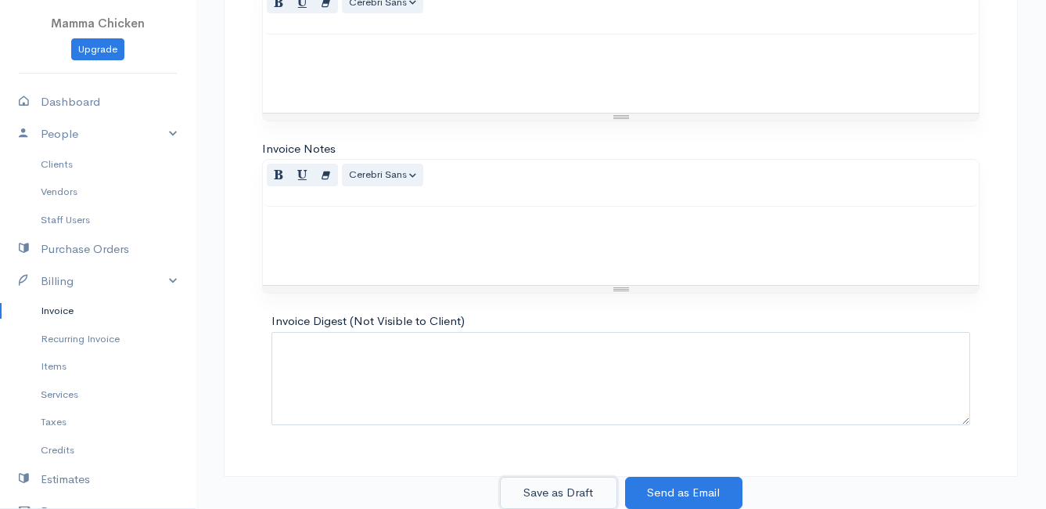
click at [553, 485] on button "Save as Draft" at bounding box center [558, 493] width 117 height 32
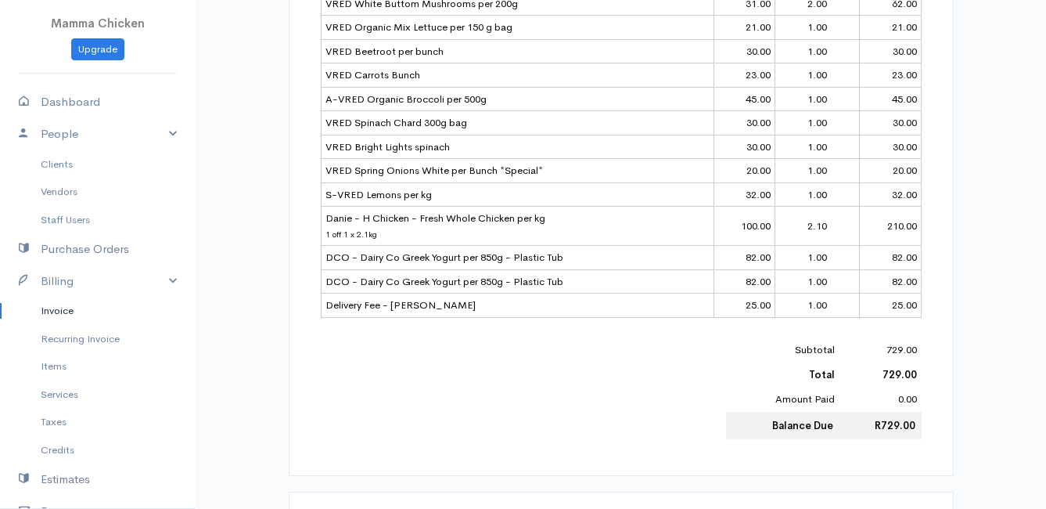
scroll to position [207, 0]
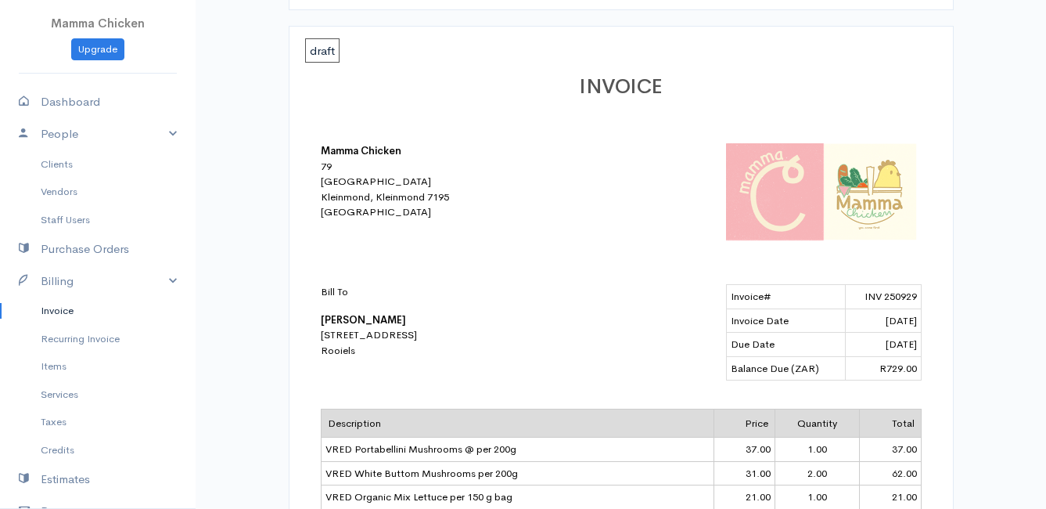
click at [65, 307] on link "Invoice" at bounding box center [98, 311] width 196 height 28
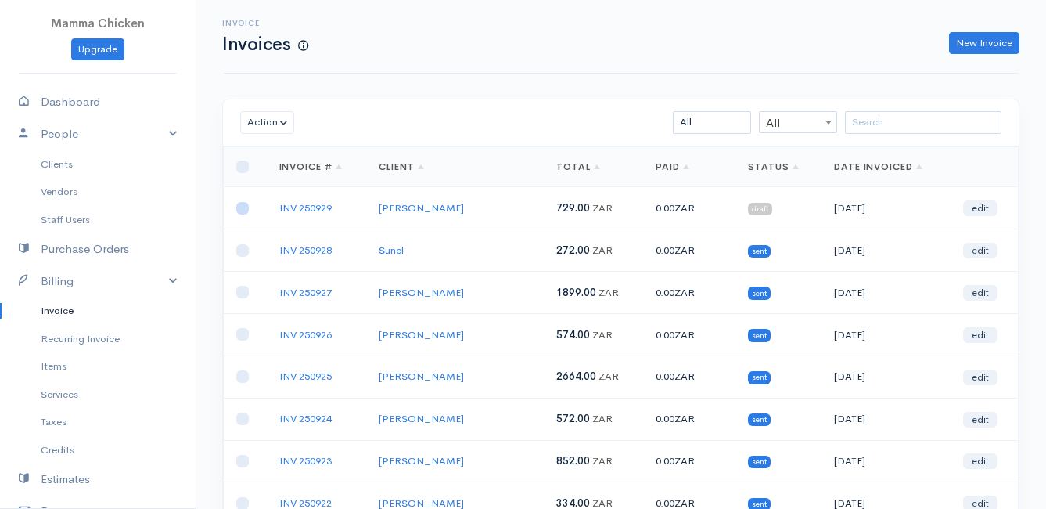
click at [238, 208] on input "checkbox" at bounding box center [242, 208] width 13 height 13
click at [267, 119] on button "Action" at bounding box center [267, 122] width 54 height 23
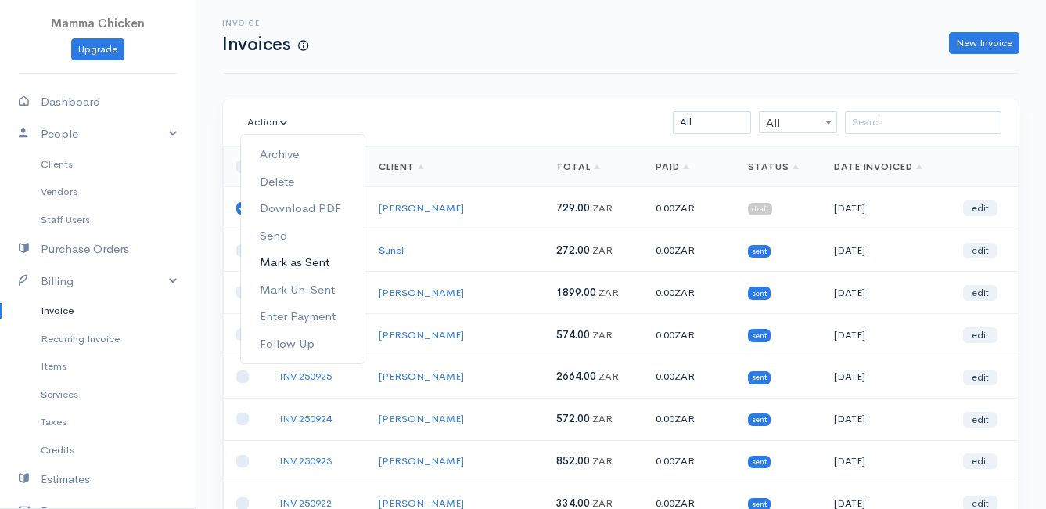
click at [330, 260] on link "Mark as Sent" at bounding box center [303, 262] width 124 height 27
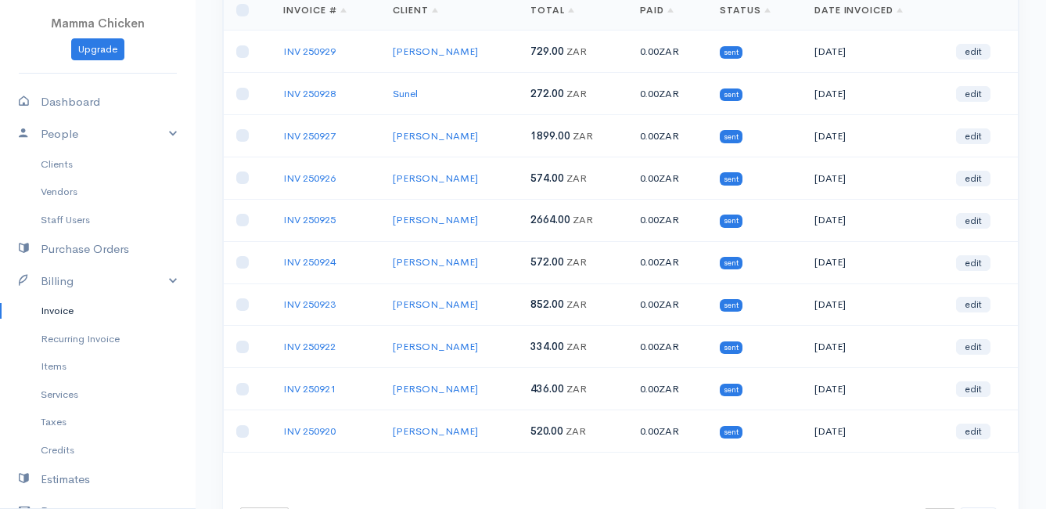
scroll to position [244, 0]
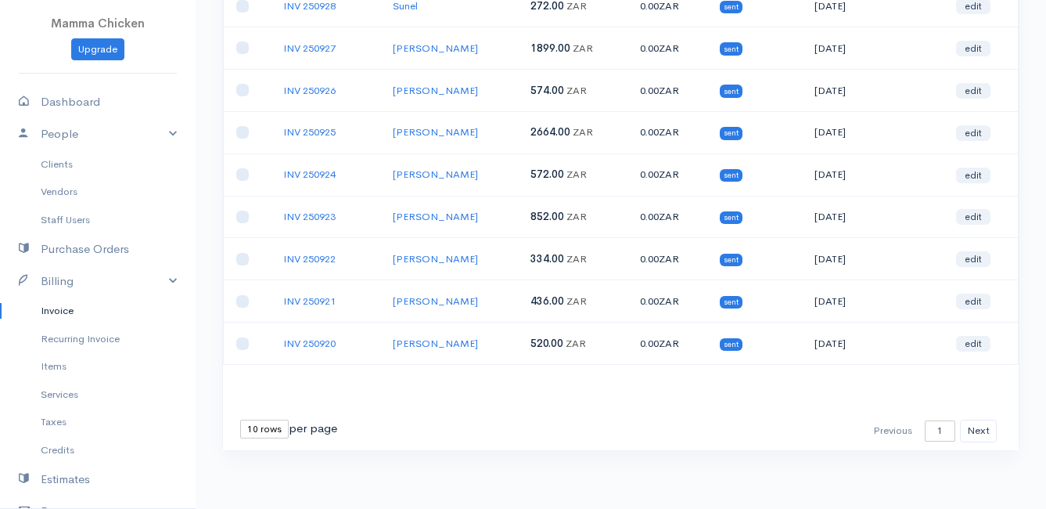
click at [271, 435] on select "10 rows 25 rows 50 rows" at bounding box center [264, 428] width 49 height 19
click at [240, 419] on select "10 rows 25 rows 50 rows" at bounding box center [264, 428] width 49 height 19
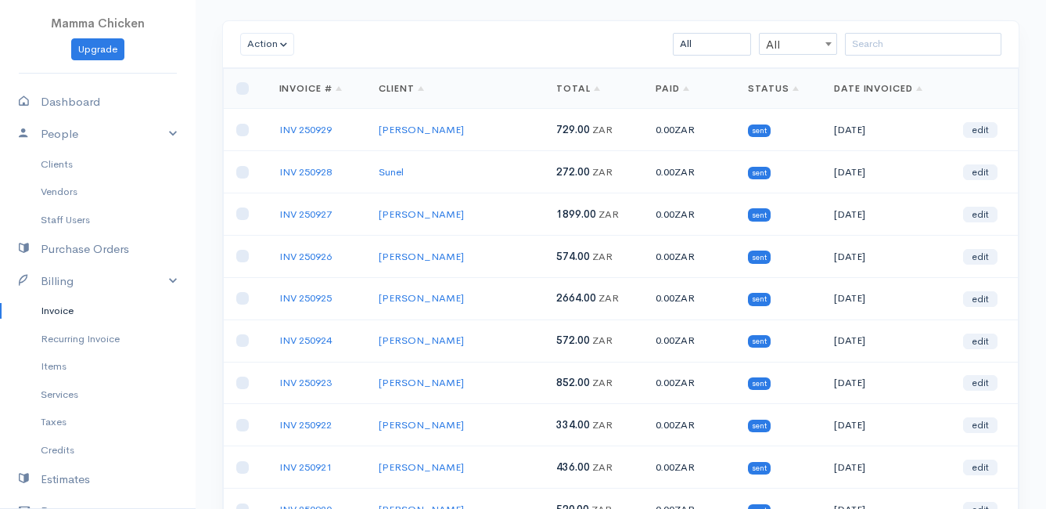
scroll to position [0, 0]
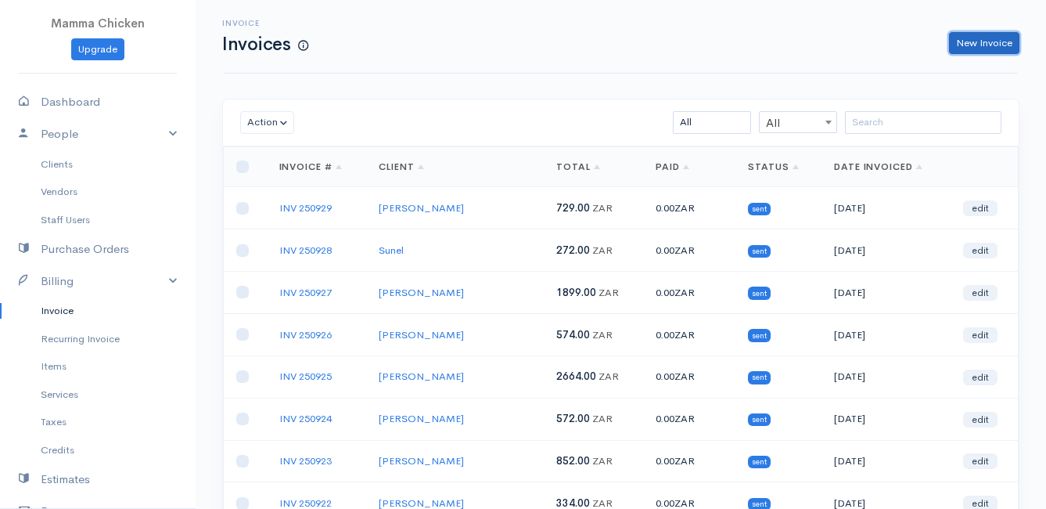
click at [995, 41] on link "New Invoice" at bounding box center [984, 43] width 70 height 23
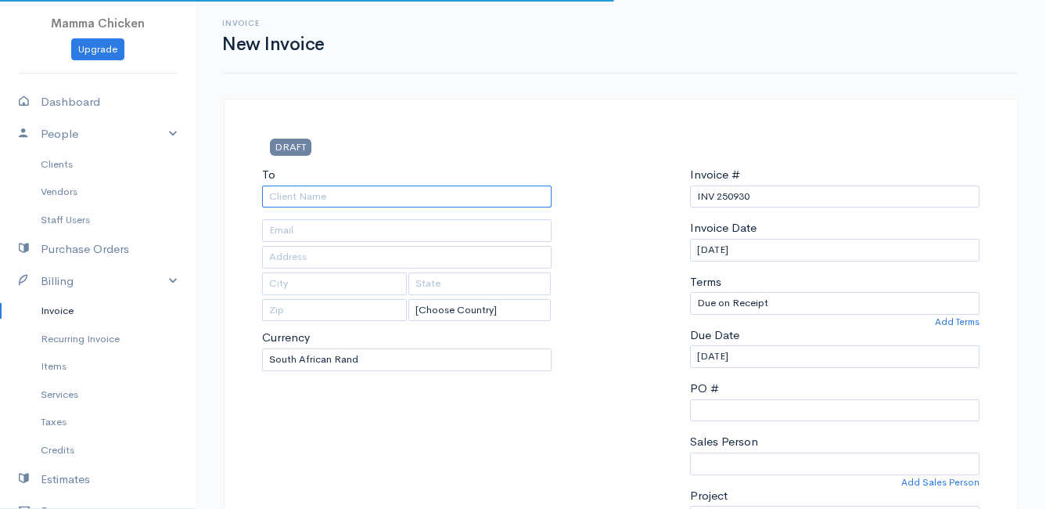
click at [325, 201] on input "To" at bounding box center [407, 196] width 290 height 23
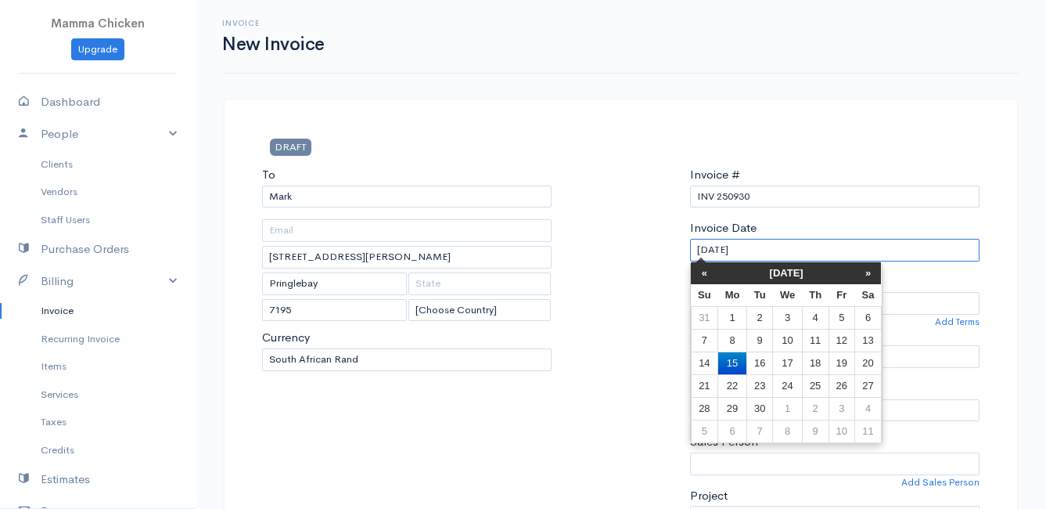
click at [790, 246] on input "[DATE]" at bounding box center [835, 250] width 290 height 23
click at [837, 358] on td "19" at bounding box center [842, 362] width 26 height 23
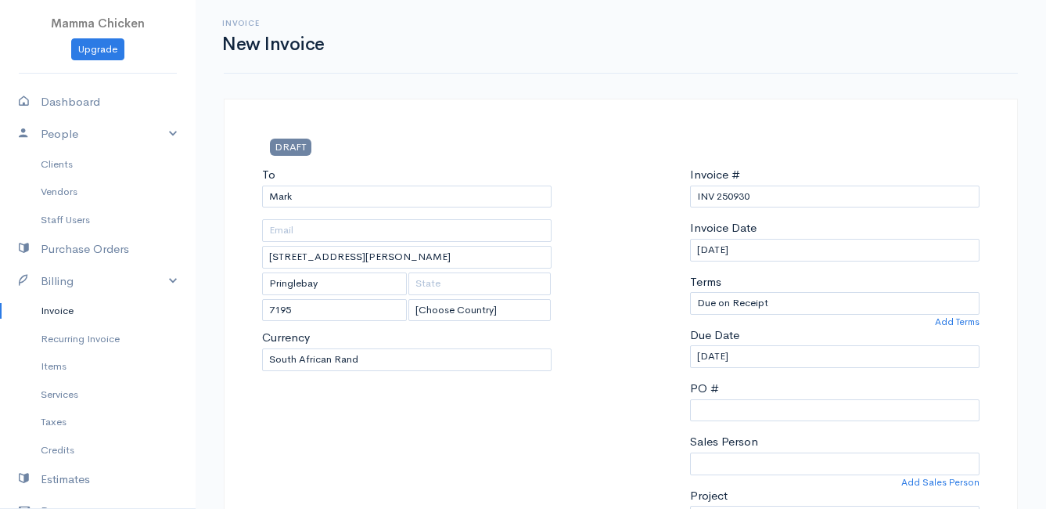
scroll to position [470, 0]
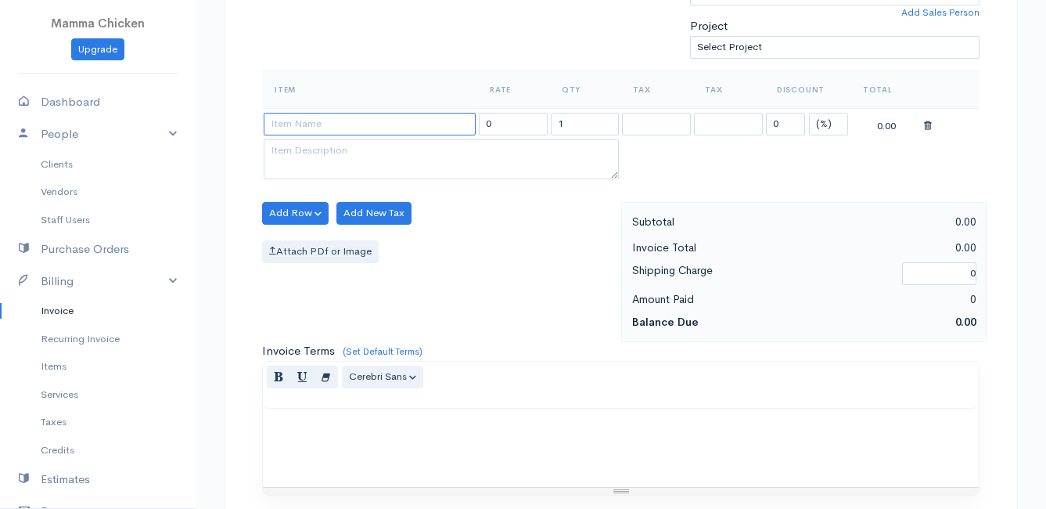
click at [308, 125] on input at bounding box center [370, 124] width 212 height 23
click at [343, 236] on body "Mamma Chicken Upgrade Dashboard People Clients Vendors Staff Users Purchase Ord…" at bounding box center [523, 206] width 1046 height 1353
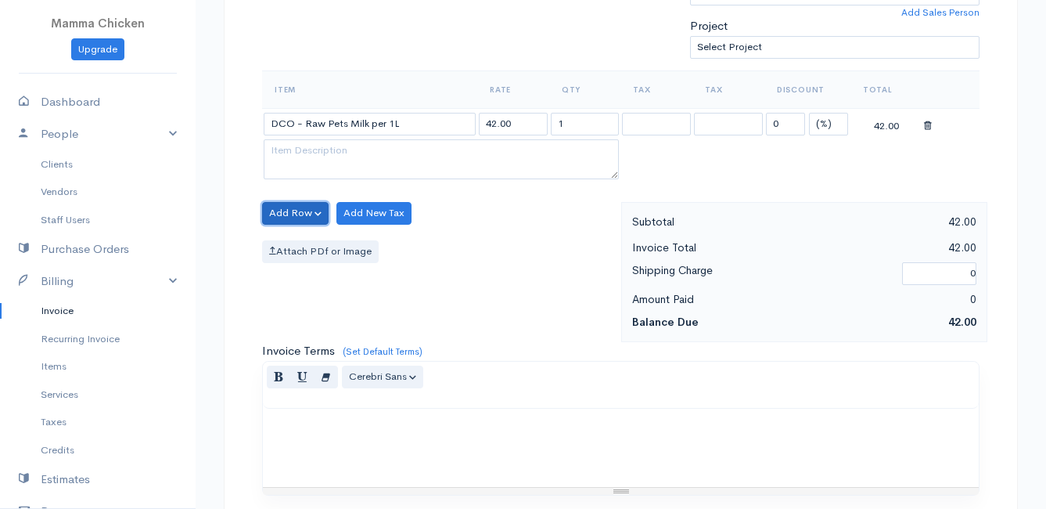
click at [300, 210] on button "Add Row" at bounding box center [295, 213] width 67 height 23
click at [302, 245] on link "Add Item Row" at bounding box center [325, 245] width 124 height 27
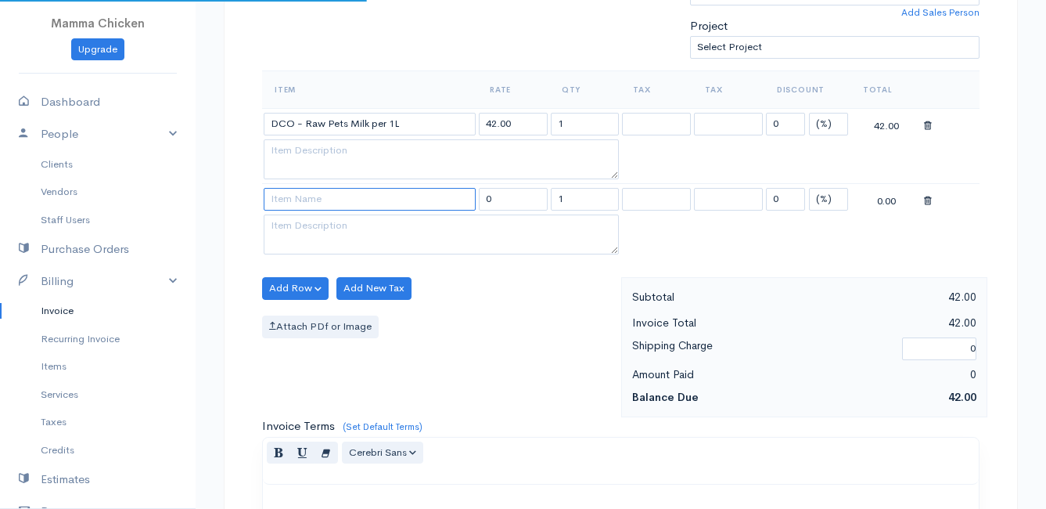
click at [300, 201] on input at bounding box center [370, 199] width 212 height 23
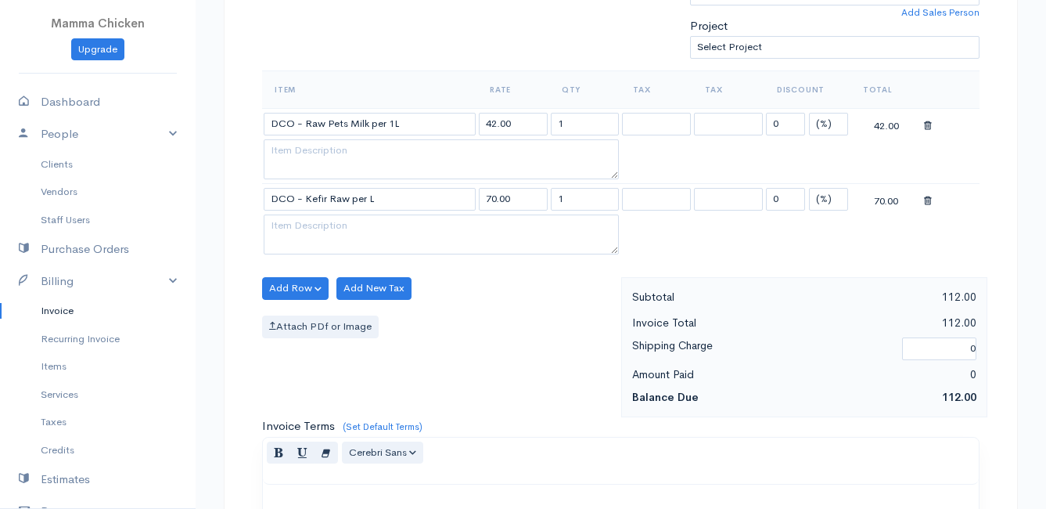
click at [339, 288] on body "Mamma Chicken Upgrade Dashboard People Clients Vendors Staff Users Purchase Ord…" at bounding box center [523, 244] width 1046 height 1428
click at [287, 280] on button "Add Row" at bounding box center [295, 288] width 67 height 23
click at [299, 310] on link "Add Item Row" at bounding box center [325, 320] width 124 height 27
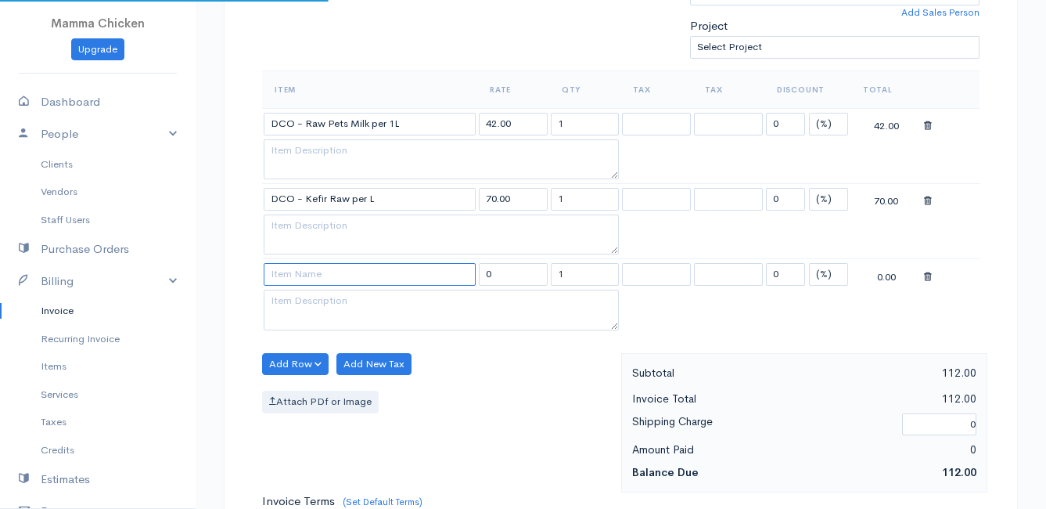
click at [286, 278] on input at bounding box center [370, 274] width 212 height 23
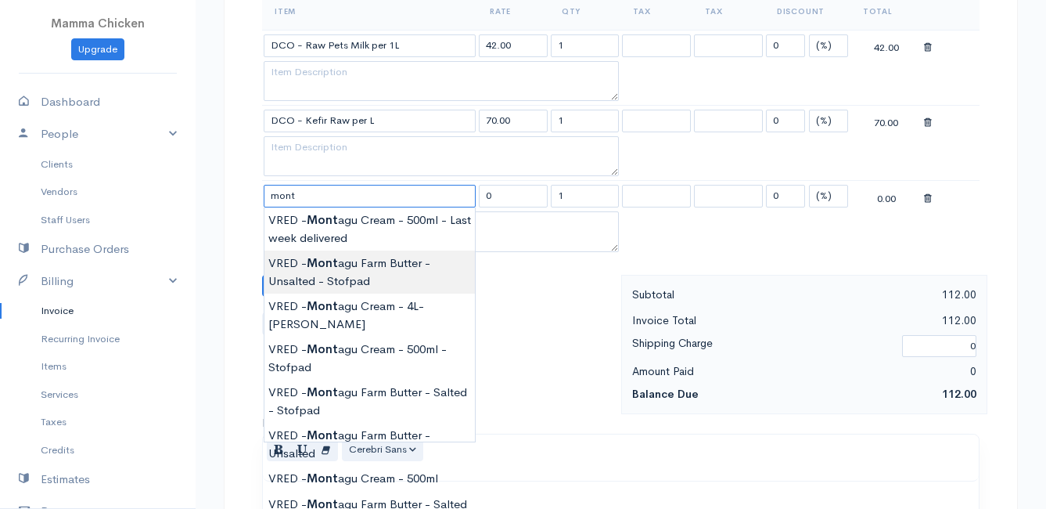
scroll to position [626, 0]
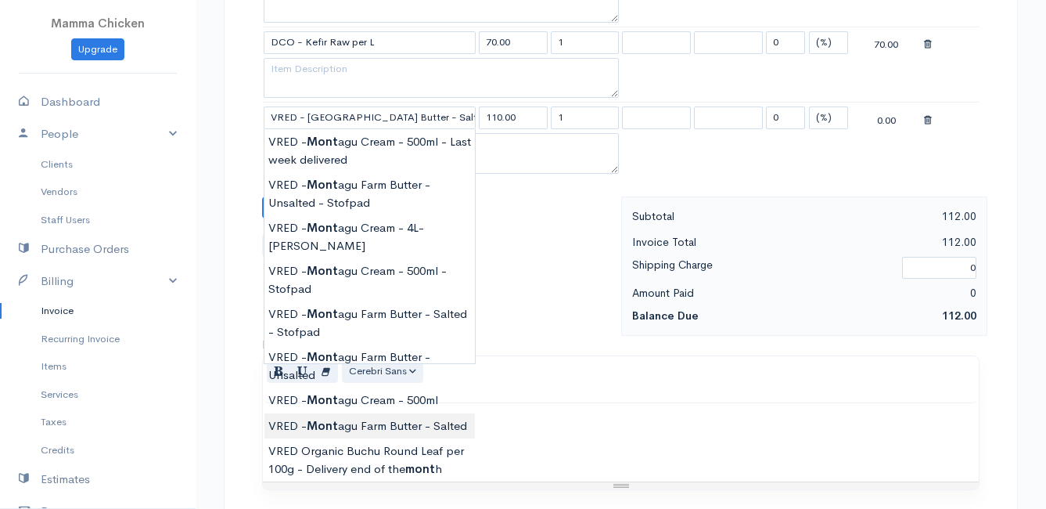
click at [373, 408] on body "Mamma Chicken Upgrade Dashboard People Clients Vendors Staff Users Purchase Ord…" at bounding box center [523, 125] width 1046 height 1503
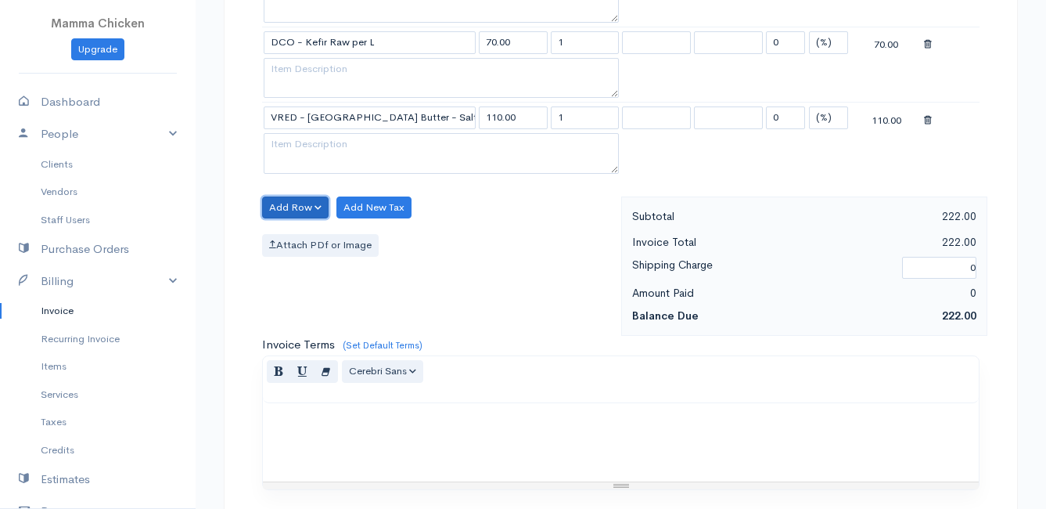
click at [294, 203] on button "Add Row" at bounding box center [295, 207] width 67 height 23
click at [298, 240] on link "Add Item Row" at bounding box center [325, 239] width 124 height 27
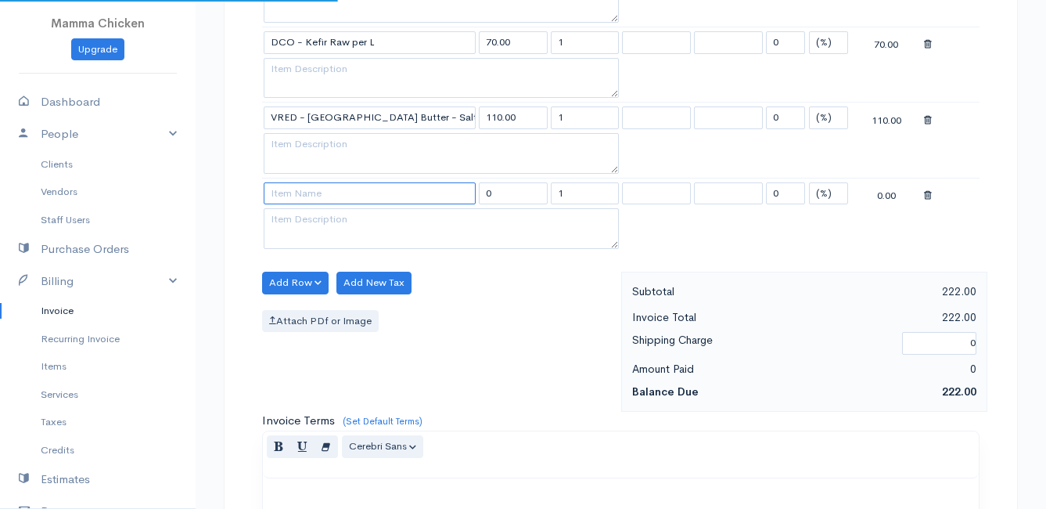
click at [287, 192] on input at bounding box center [370, 193] width 212 height 23
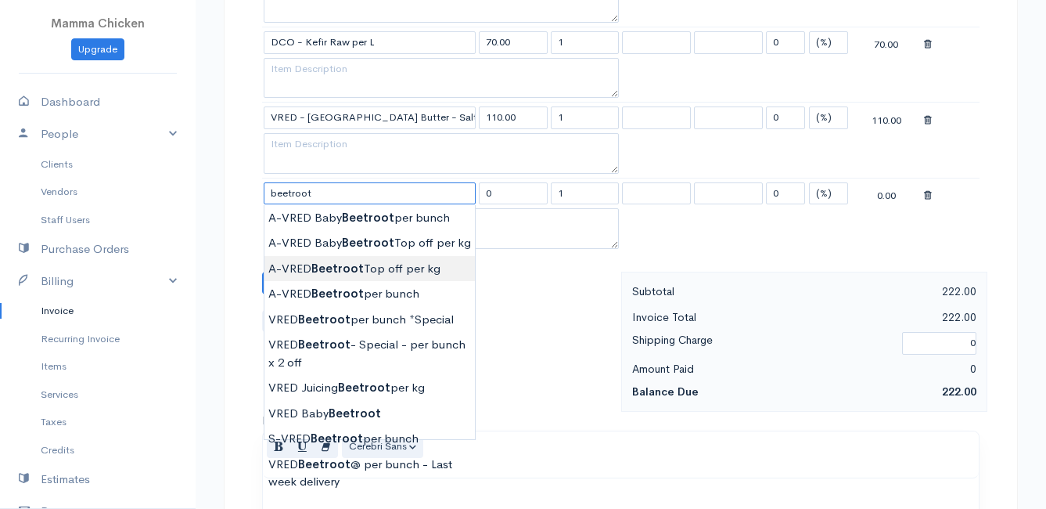
scroll to position [704, 0]
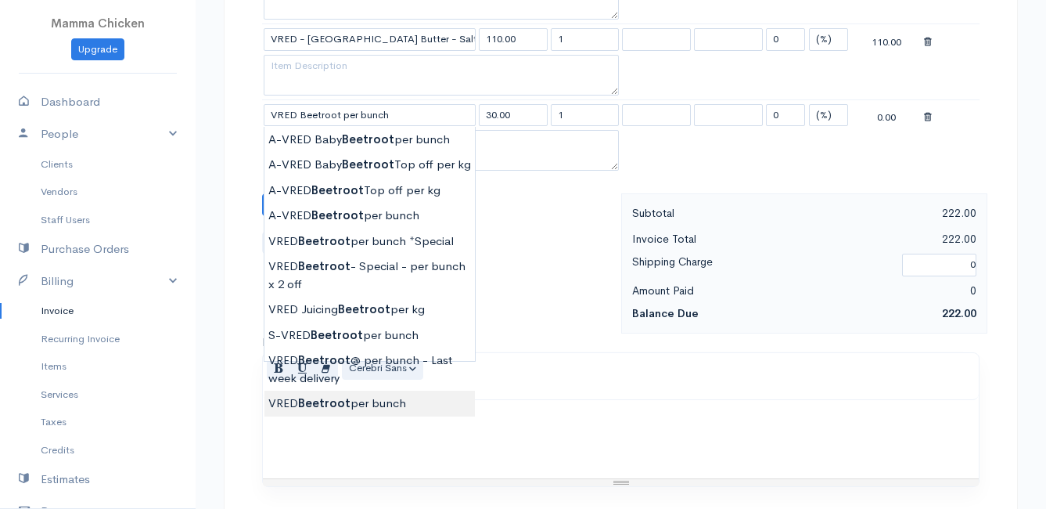
click at [336, 397] on body "Mamma Chicken Upgrade Dashboard People Clients Vendors Staff Users Purchase Ord…" at bounding box center [523, 85] width 1046 height 1578
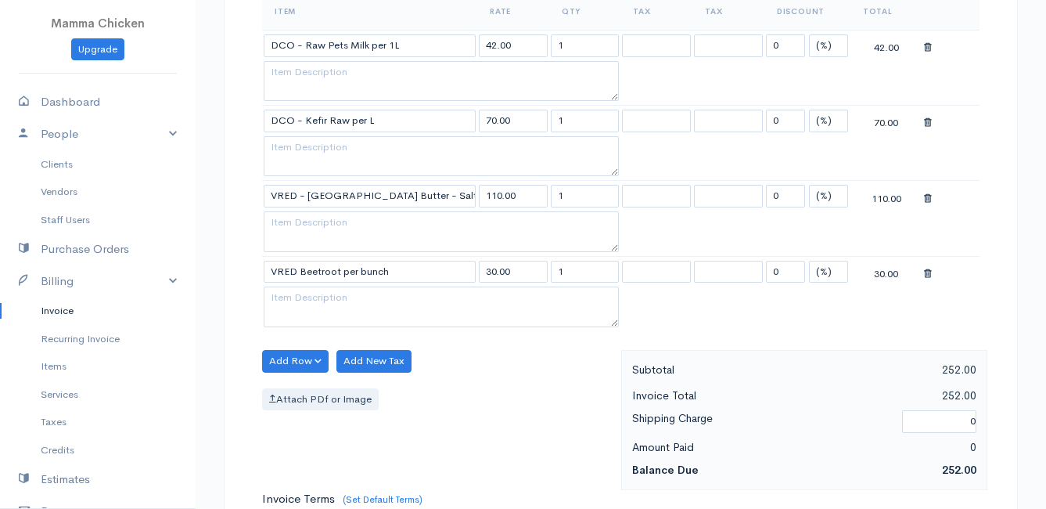
scroll to position [626, 0]
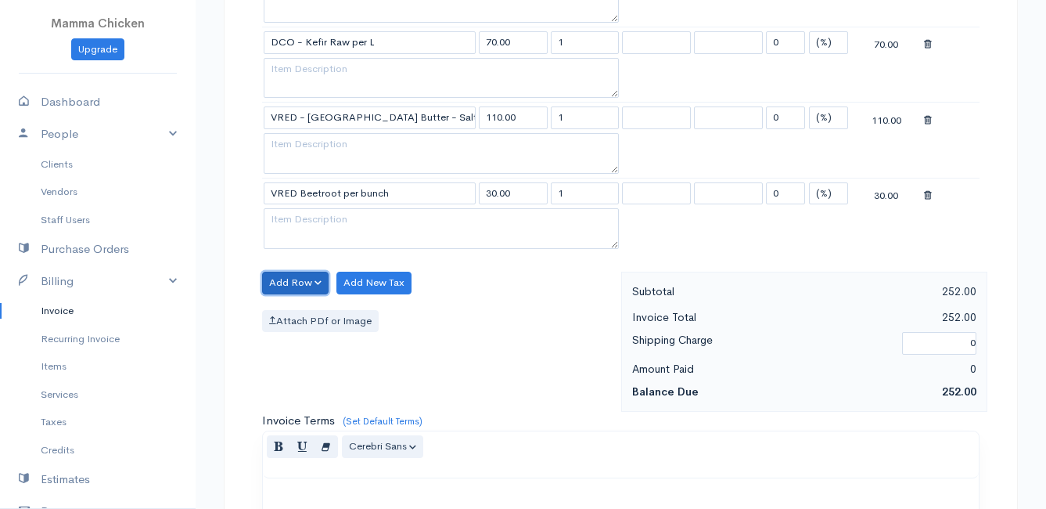
click at [288, 283] on button "Add Row" at bounding box center [295, 283] width 67 height 23
click at [297, 308] on link "Add Item Row" at bounding box center [325, 314] width 124 height 27
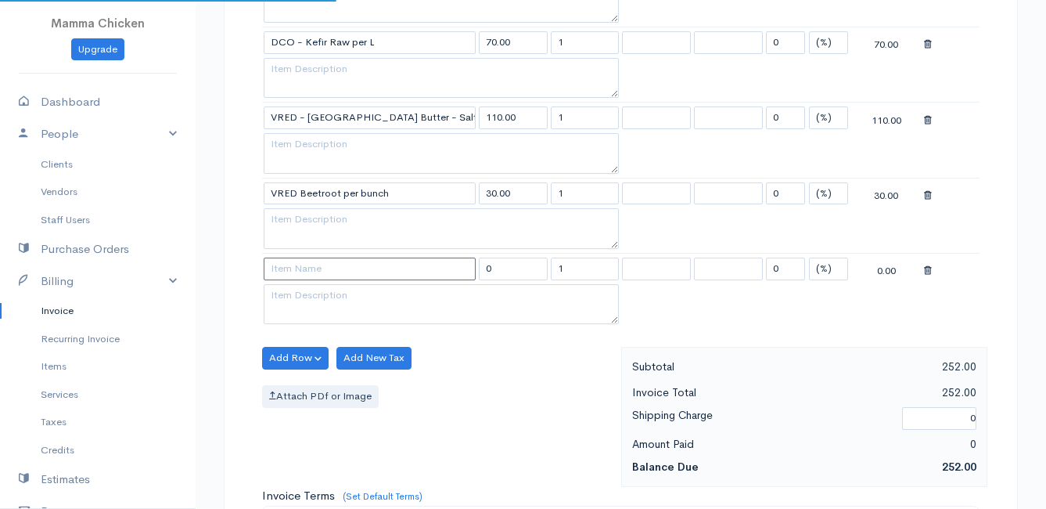
click at [291, 275] on input at bounding box center [370, 268] width 212 height 23
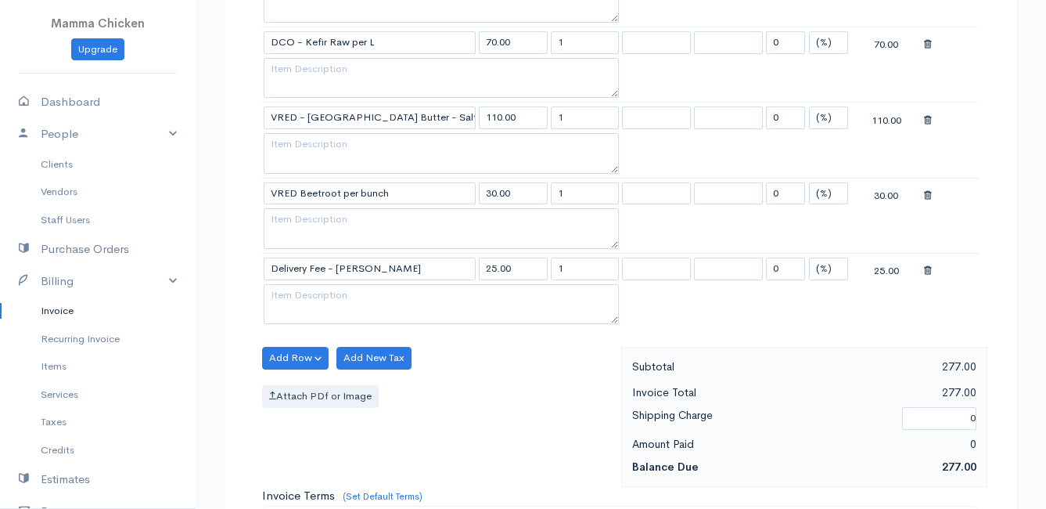
click at [297, 290] on body "Mamma Chicken Upgrade Dashboard People Clients Vendors Staff Users Purchase Ord…" at bounding box center [523, 201] width 1046 height 1654
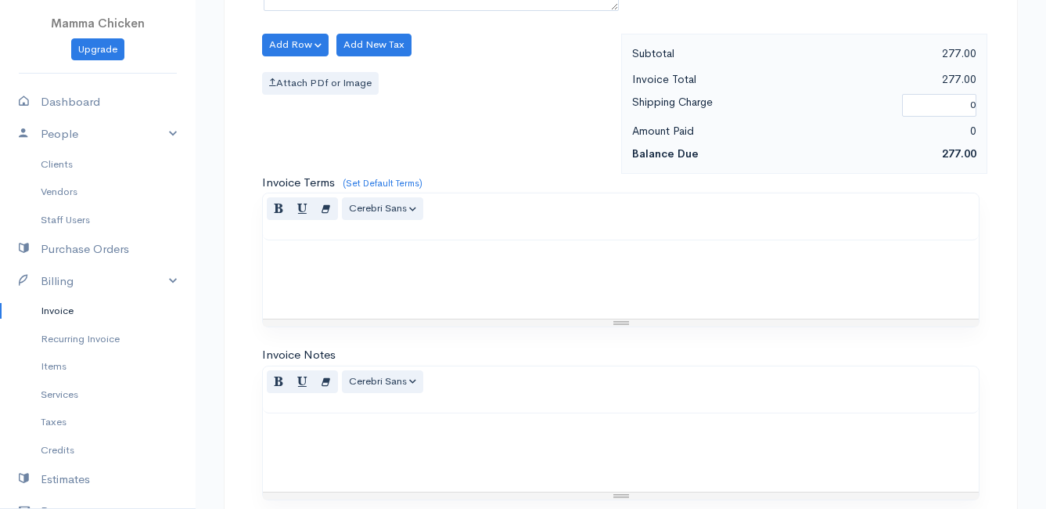
scroll to position [1146, 0]
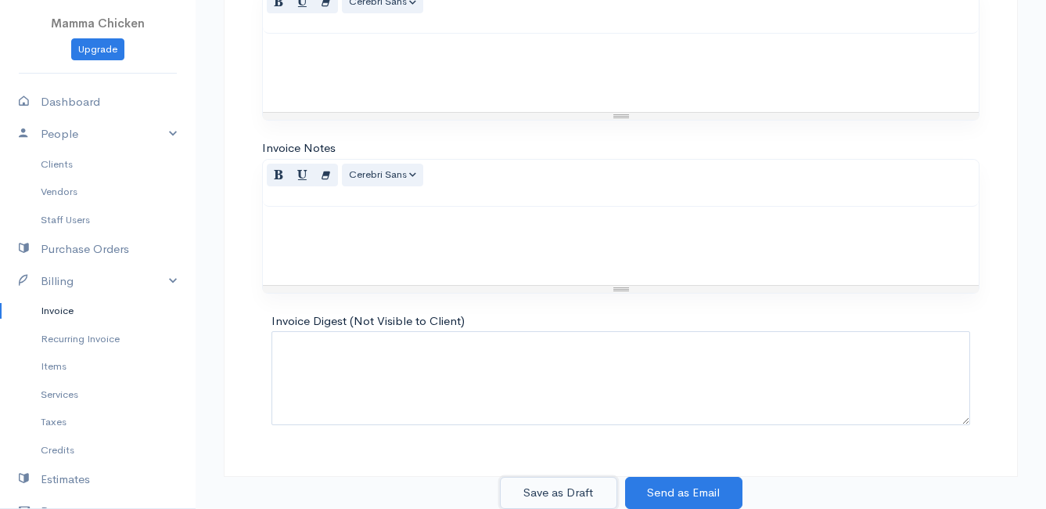
click at [558, 489] on button "Save as Draft" at bounding box center [558, 493] width 117 height 32
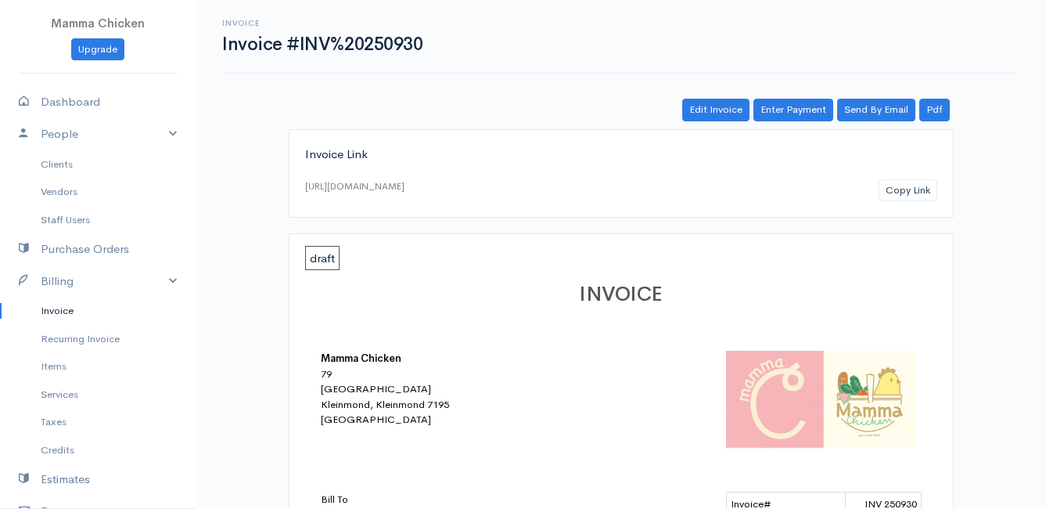
click at [63, 307] on link "Invoice" at bounding box center [98, 311] width 196 height 28
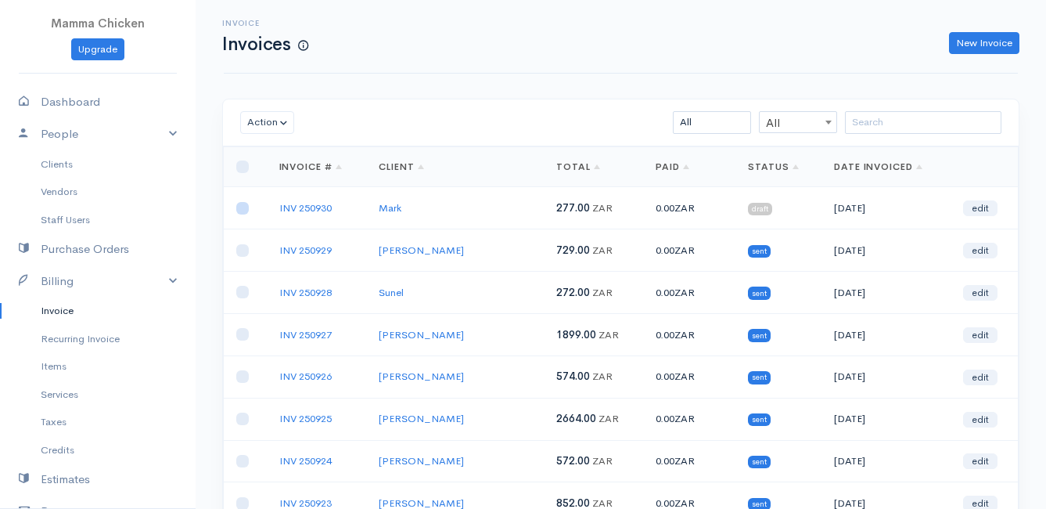
click at [246, 210] on input "checkbox" at bounding box center [242, 208] width 13 height 13
click at [266, 128] on button "Action" at bounding box center [267, 122] width 54 height 23
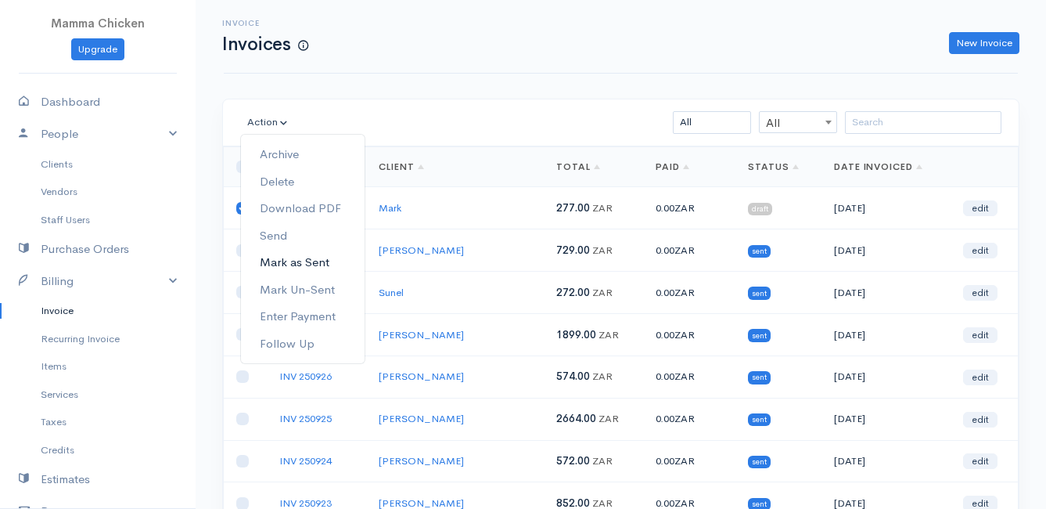
click at [330, 257] on link "Mark as Sent" at bounding box center [303, 262] width 124 height 27
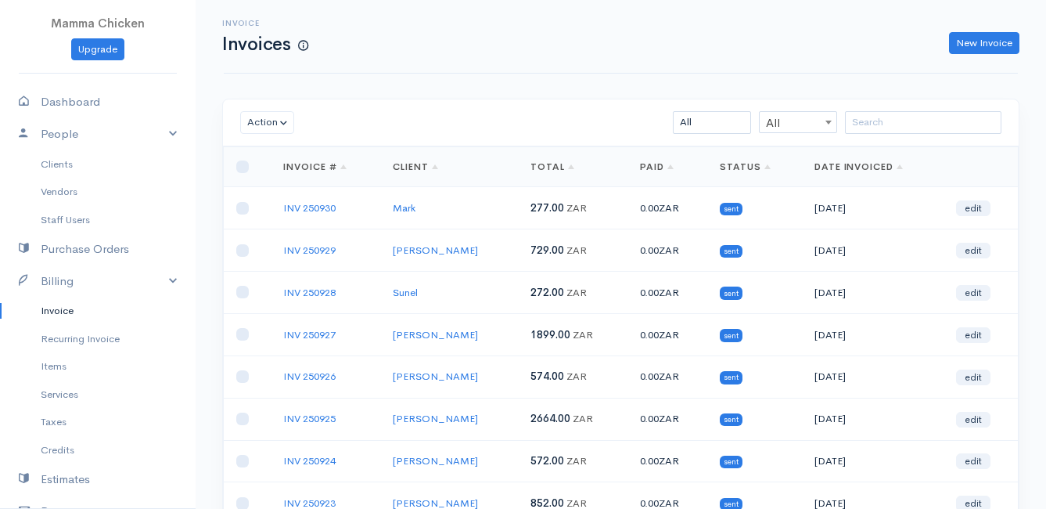
scroll to position [244, 0]
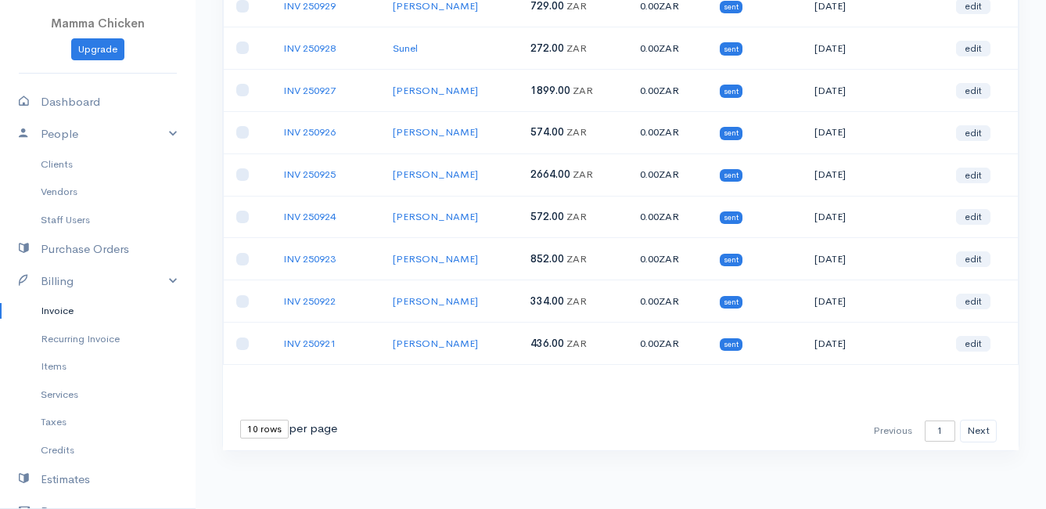
click at [275, 430] on select "10 rows 25 rows 50 rows" at bounding box center [264, 428] width 49 height 19
click at [240, 419] on select "10 rows 25 rows 50 rows" at bounding box center [264, 428] width 49 height 19
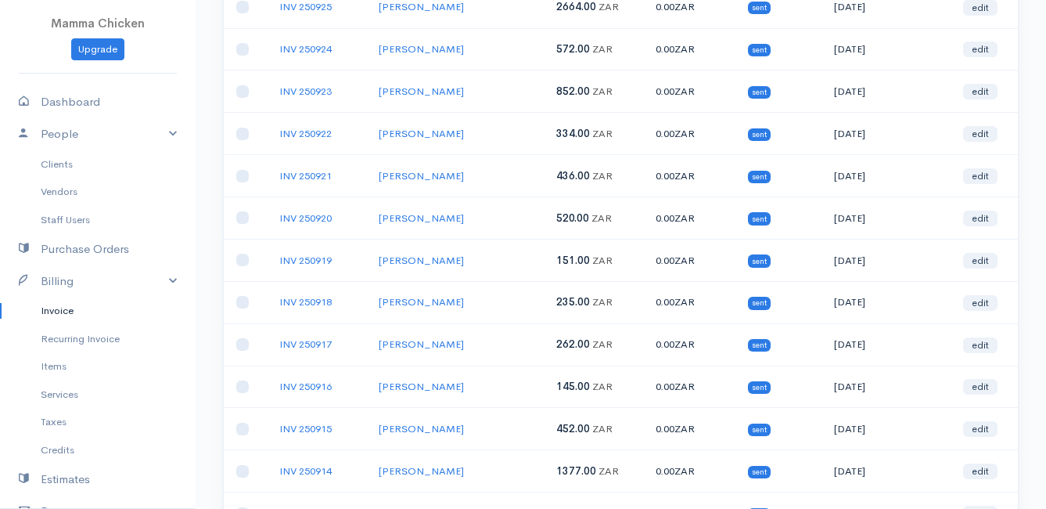
scroll to position [99, 0]
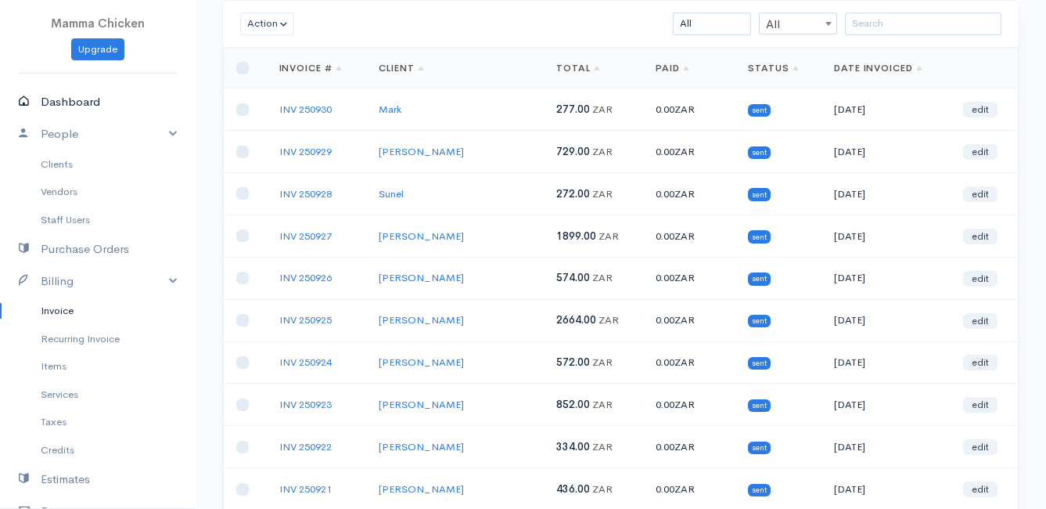
click at [82, 99] on link "Dashboard" at bounding box center [98, 102] width 196 height 32
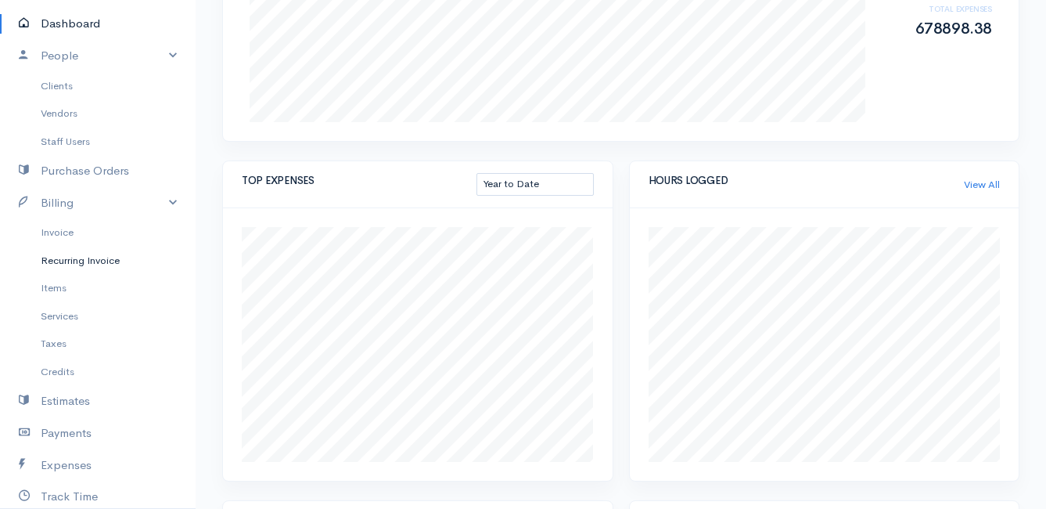
scroll to position [157, 0]
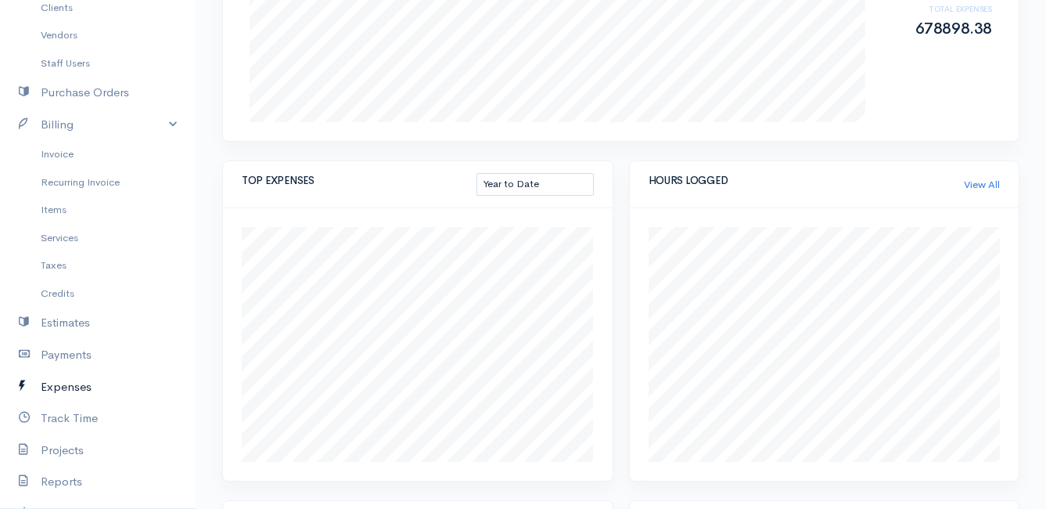
click at [71, 391] on link "Expenses" at bounding box center [98, 387] width 196 height 32
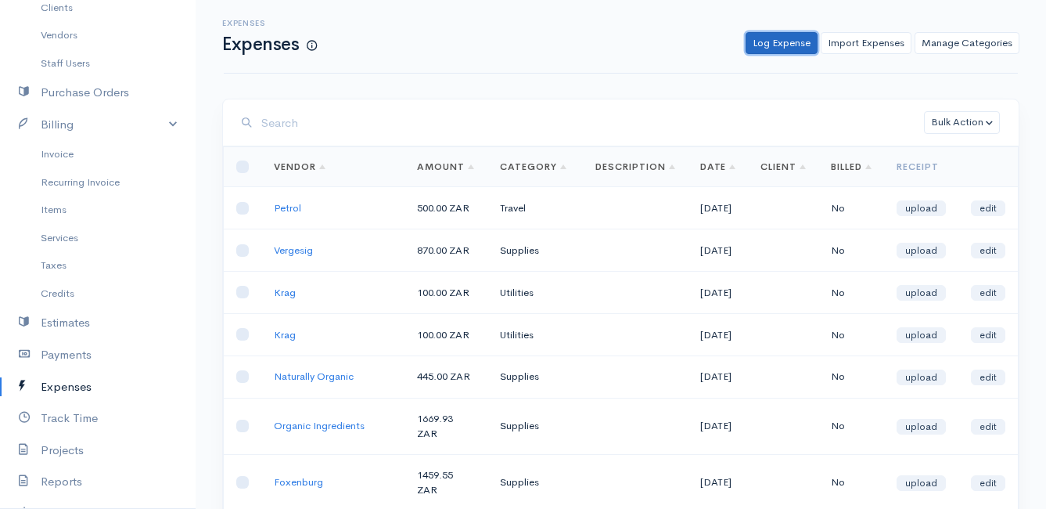
click at [794, 44] on link "Log Expense" at bounding box center [782, 43] width 72 height 23
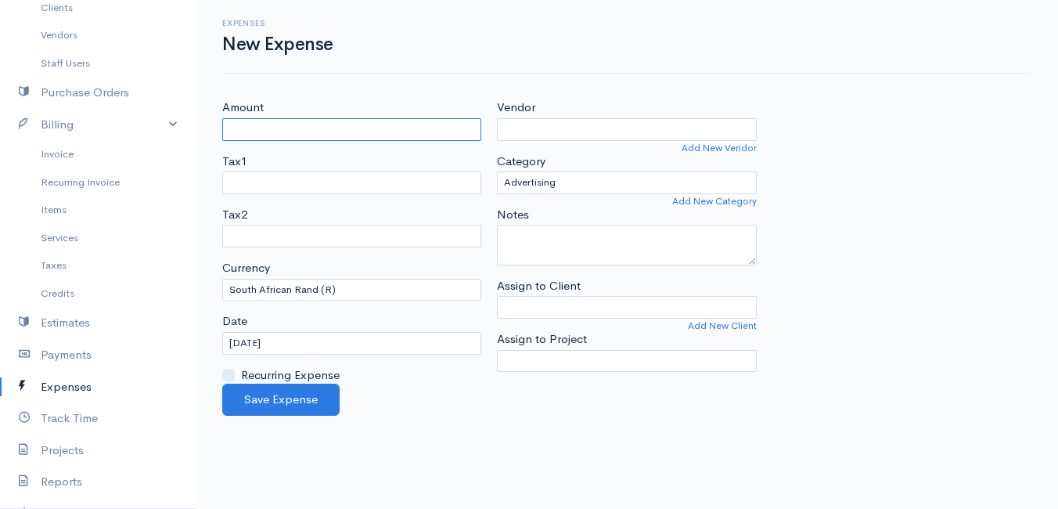
click at [262, 135] on input "Amount" at bounding box center [351, 129] width 259 height 23
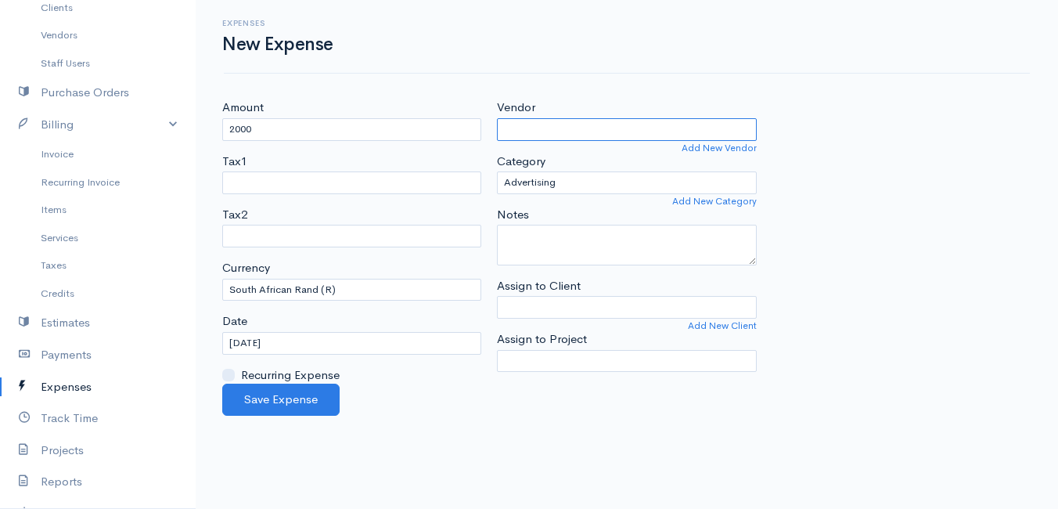
click at [538, 125] on input "Vendor" at bounding box center [626, 129] width 259 height 23
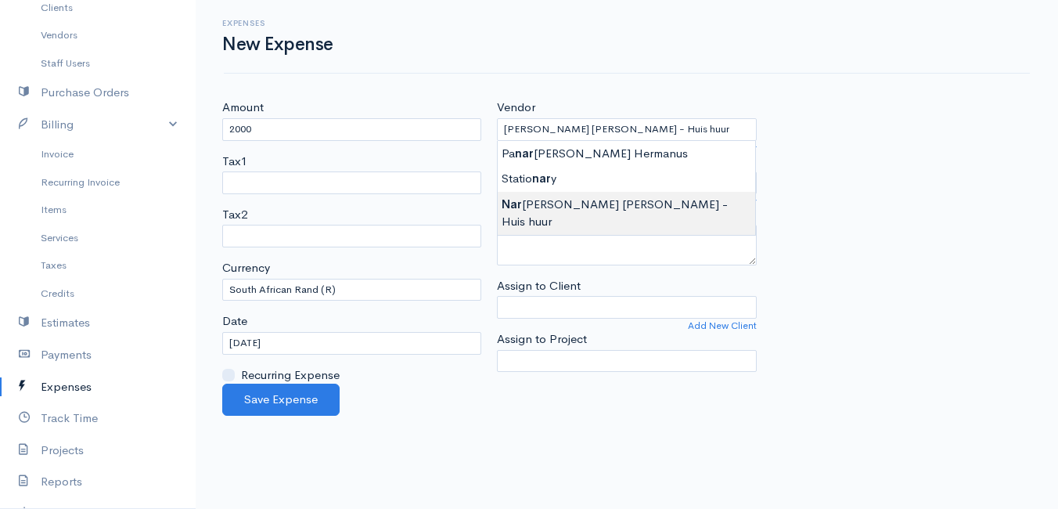
click at [559, 207] on body "Mamma Chicken Upgrade Dashboard People Clients Vendors Staff Users Purchase Ord…" at bounding box center [529, 254] width 1058 height 509
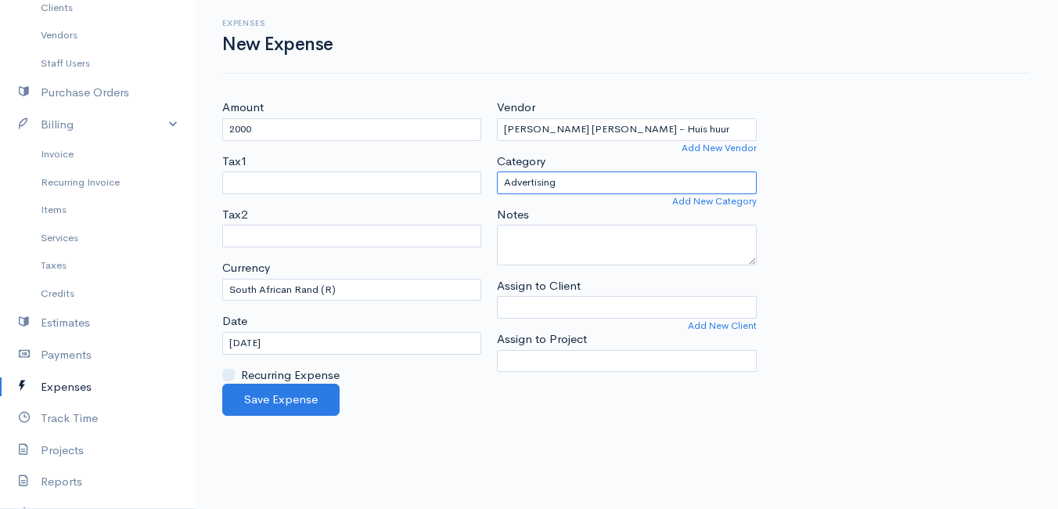
click at [569, 180] on select "Advertising Car & Truck Expenses Contractors Education Education and Training E…" at bounding box center [626, 182] width 259 height 23
click at [497, 171] on select "Advertising Car & Truck Expenses Contractors Education Education and Training E…" at bounding box center [626, 182] width 259 height 23
click at [327, 339] on input "[DATE]" at bounding box center [351, 343] width 259 height 23
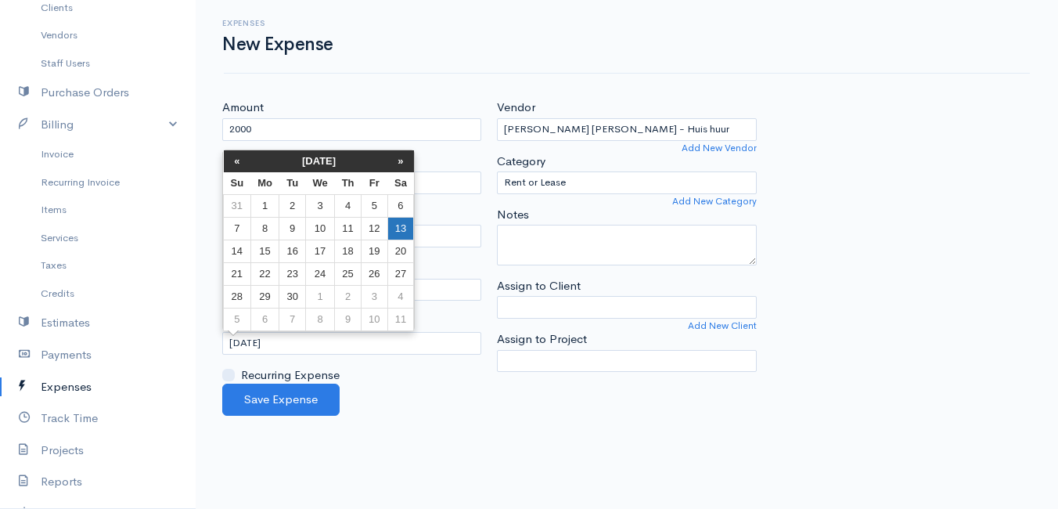
click at [398, 229] on td "13" at bounding box center [400, 228] width 27 height 23
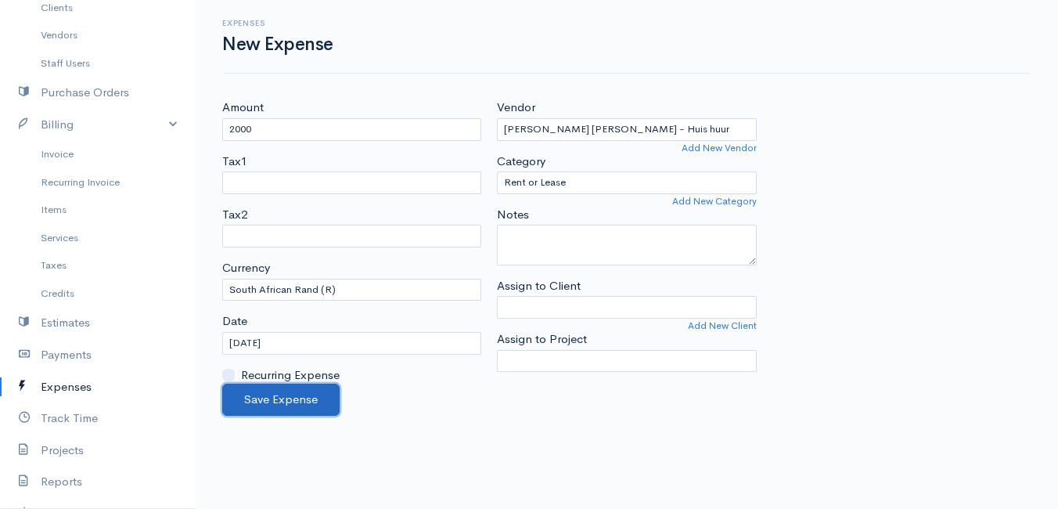
click at [289, 395] on button "Save Expense" at bounding box center [280, 399] width 117 height 32
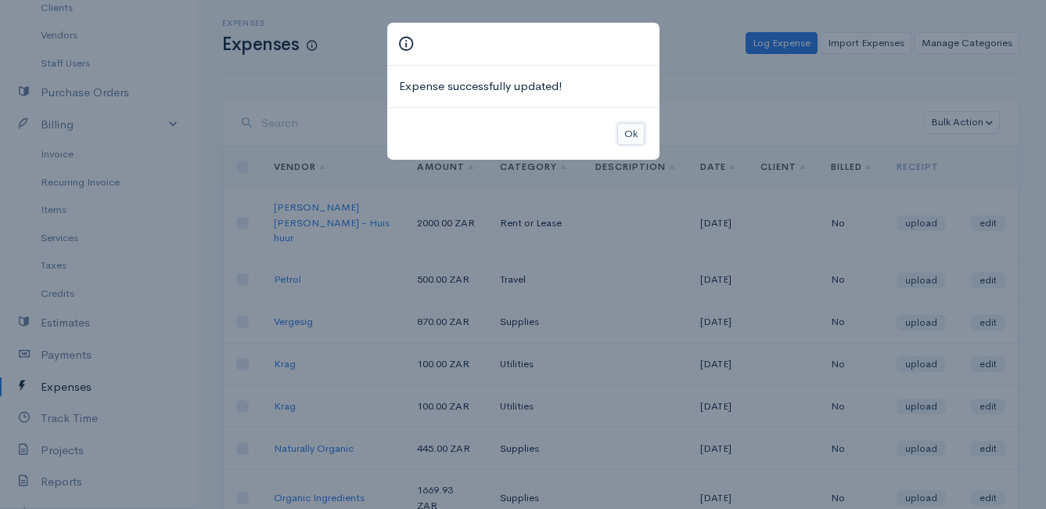
click at [626, 135] on button "Ok" at bounding box center [630, 134] width 27 height 23
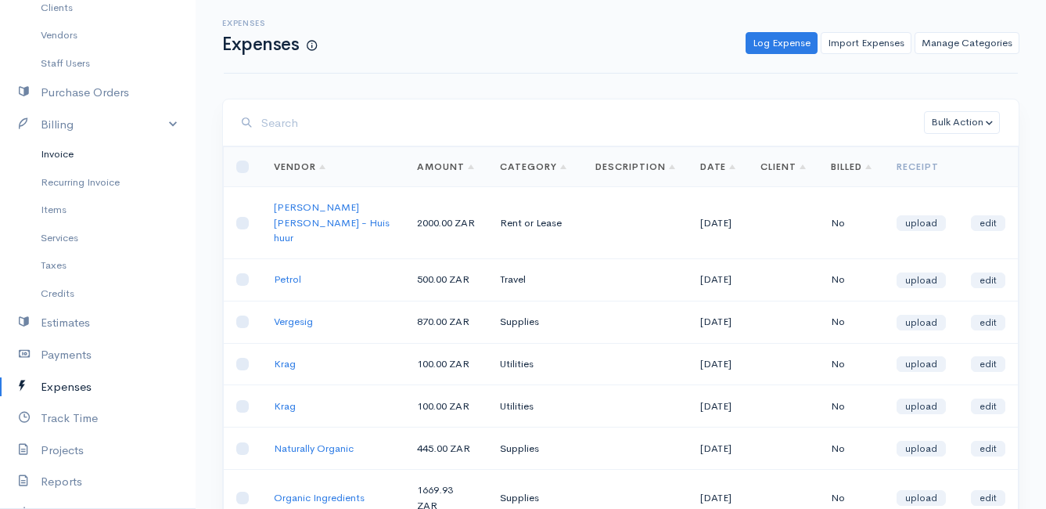
click at [60, 158] on link "Invoice" at bounding box center [98, 154] width 196 height 28
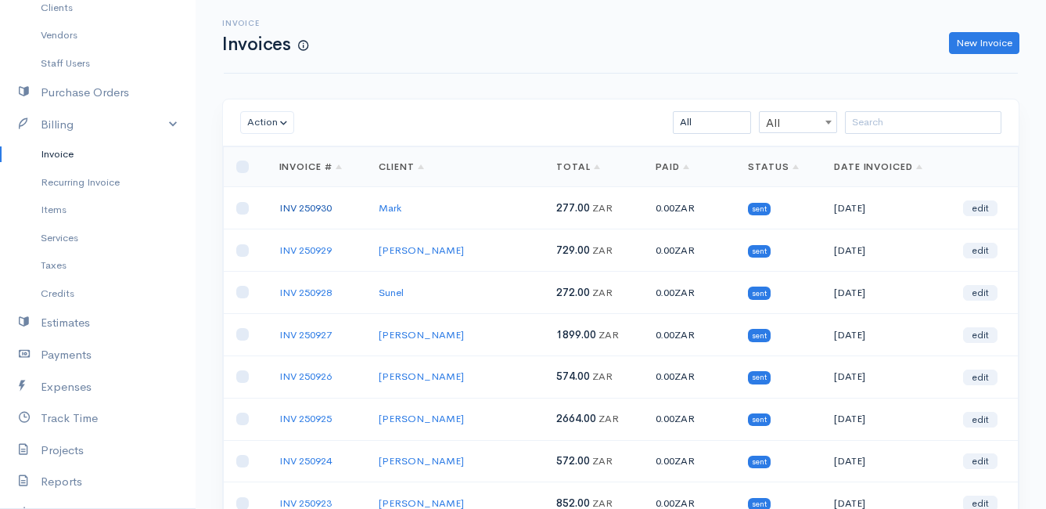
click at [329, 206] on link "INV 250930" at bounding box center [305, 207] width 52 height 13
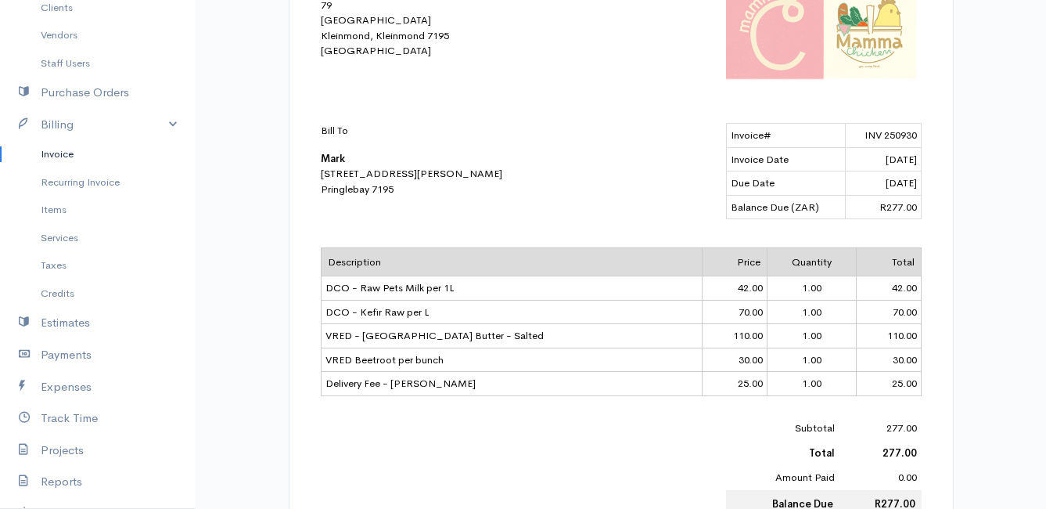
scroll to position [525, 0]
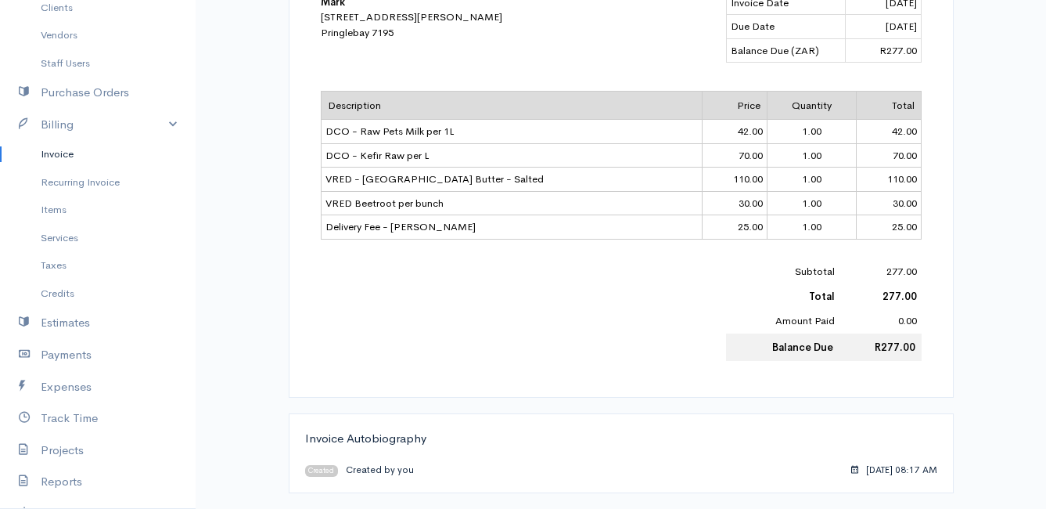
click at [58, 155] on link "Invoice" at bounding box center [98, 154] width 196 height 28
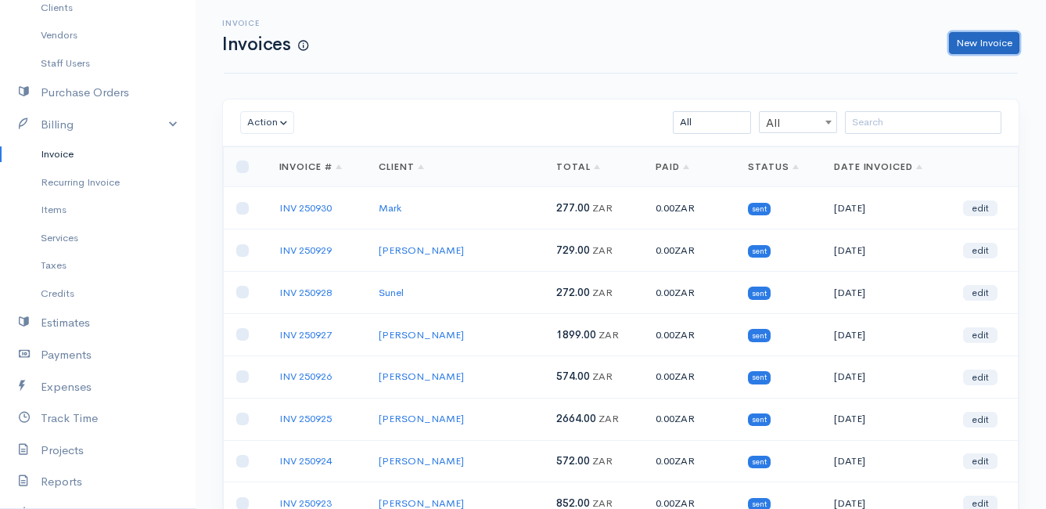
click at [973, 47] on link "New Invoice" at bounding box center [984, 43] width 70 height 23
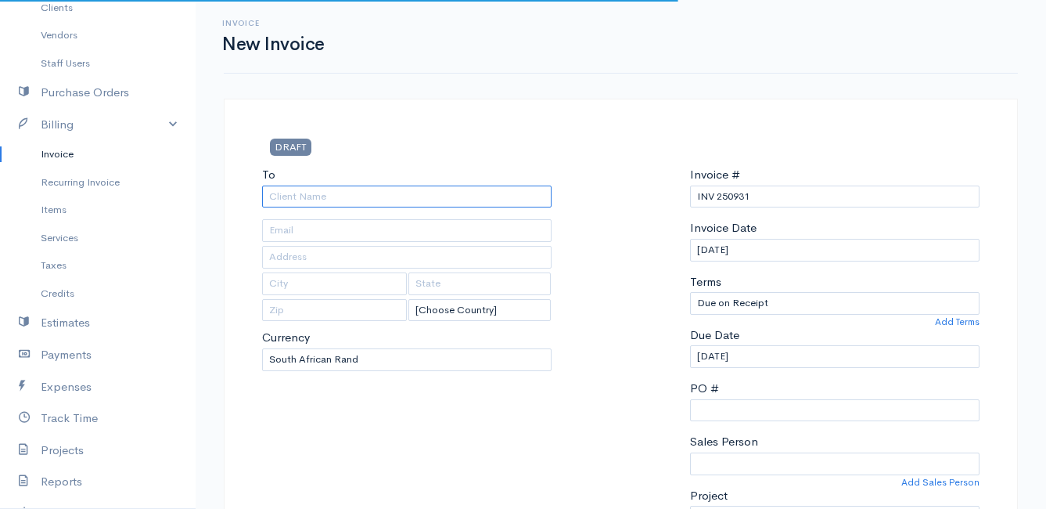
click at [315, 200] on input "To" at bounding box center [407, 196] width 290 height 23
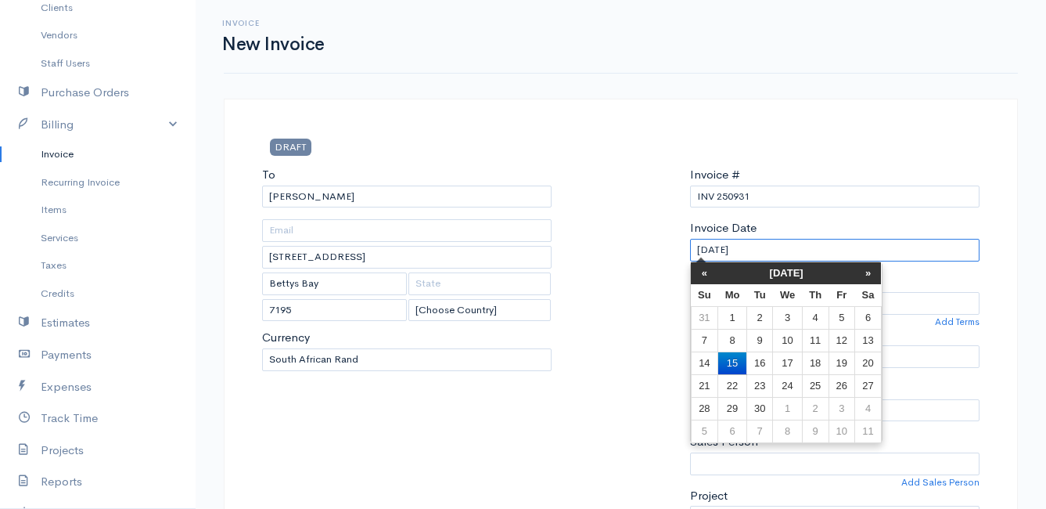
click at [806, 245] on input "[DATE]" at bounding box center [835, 250] width 290 height 23
click at [840, 362] on td "19" at bounding box center [842, 362] width 26 height 23
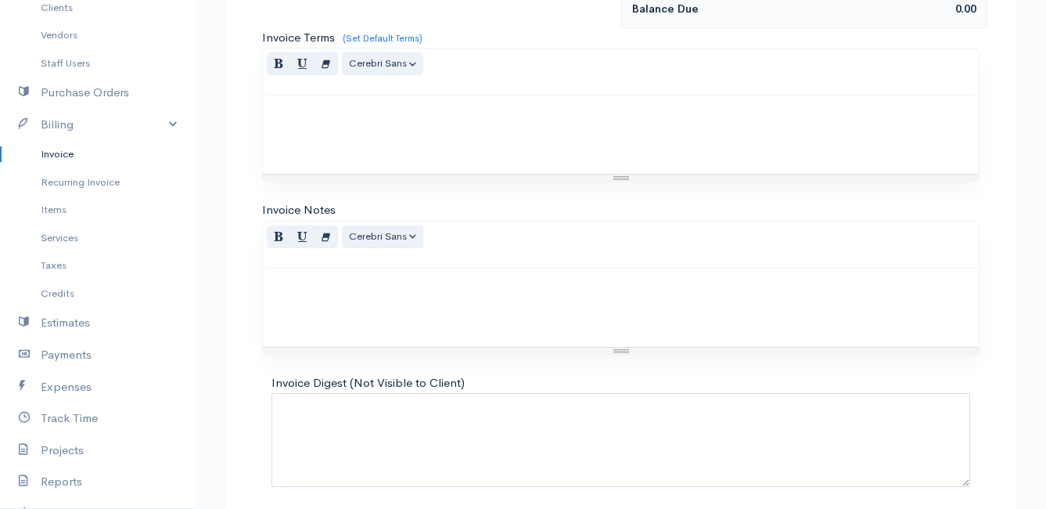
scroll to position [470, 0]
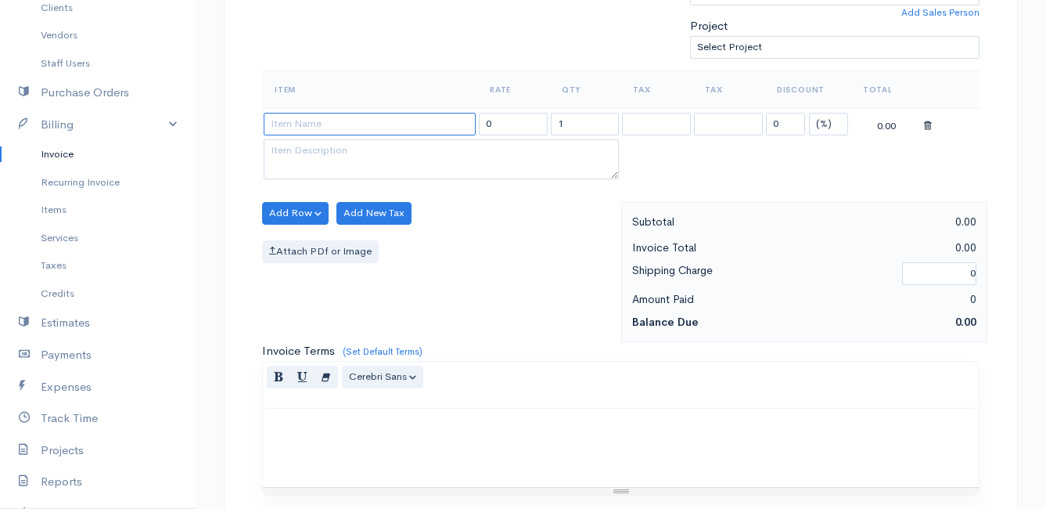
click at [316, 128] on input at bounding box center [370, 124] width 212 height 23
click at [377, 240] on body "Mamma Chicken Upgrade Dashboard People Clients Vendors Staff Users Purchase Ord…" at bounding box center [523, 206] width 1046 height 1353
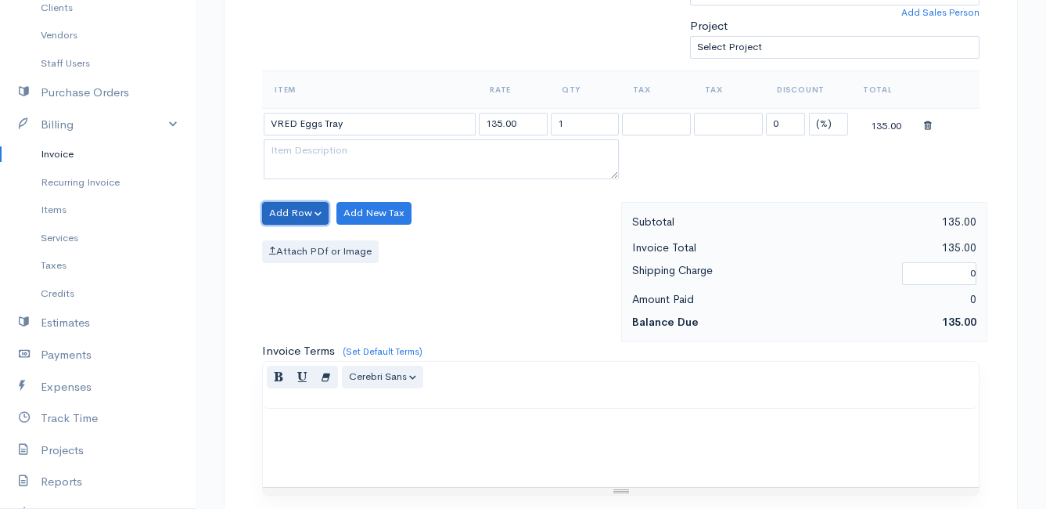
click at [268, 202] on button "Add Row" at bounding box center [295, 213] width 67 height 23
click at [297, 239] on link "Add Item Row" at bounding box center [325, 245] width 124 height 27
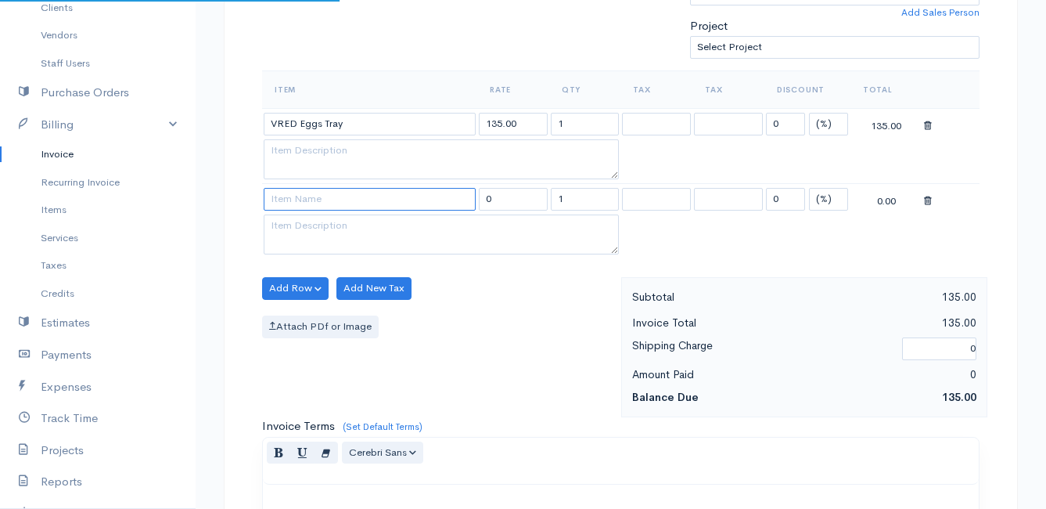
click at [288, 192] on input at bounding box center [370, 199] width 212 height 23
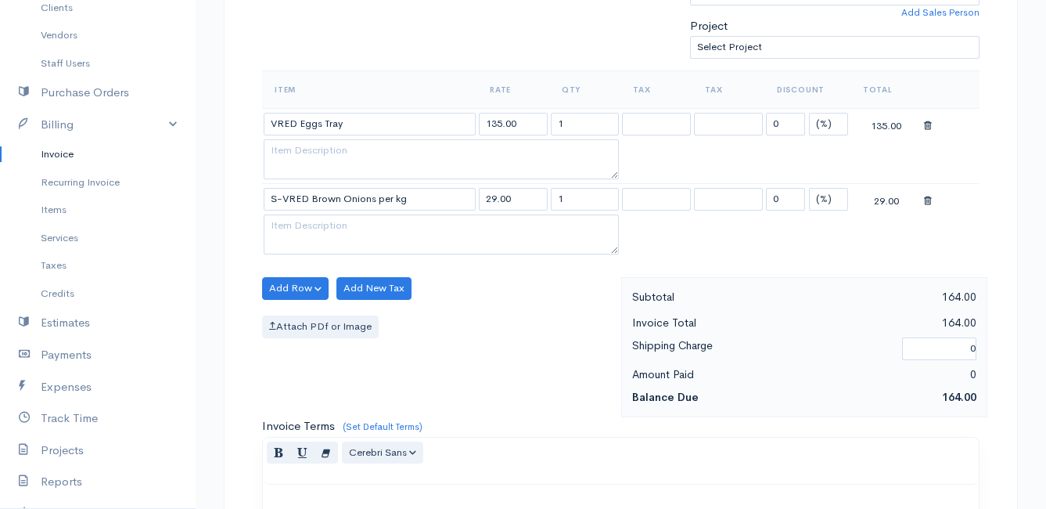
click at [390, 260] on body "Mamma Chicken Upgrade Dashboard People Clients Vendors Staff Users Purchase Ord…" at bounding box center [523, 244] width 1046 height 1428
click at [292, 279] on button "Add Row" at bounding box center [295, 288] width 67 height 23
click at [300, 319] on link "Add Item Row" at bounding box center [325, 320] width 124 height 27
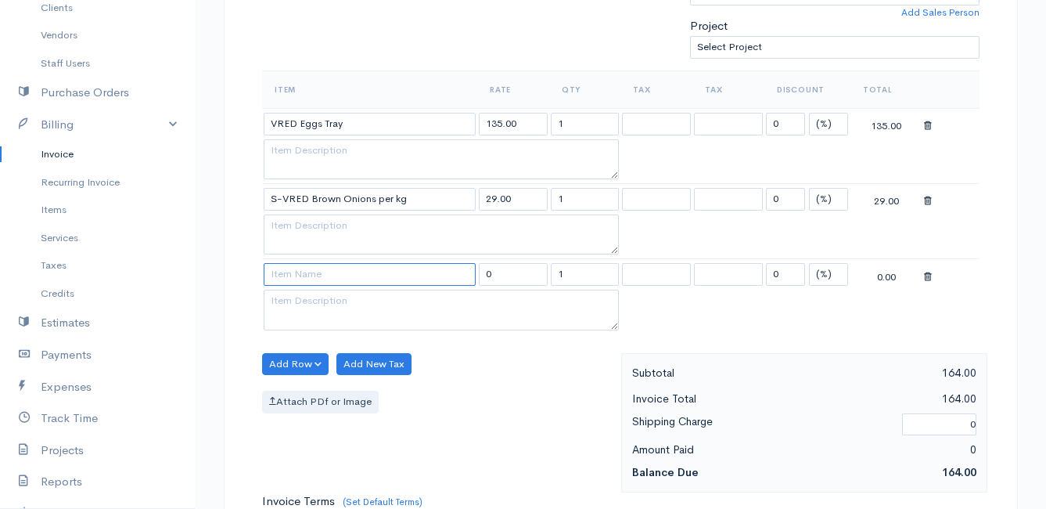
click at [294, 268] on input at bounding box center [370, 274] width 212 height 23
click at [313, 293] on body "Mamma Chicken Upgrade Dashboard People Clients Vendors Staff Users Purchase Ord…" at bounding box center [523, 281] width 1046 height 1503
click at [295, 355] on button "Add Row" at bounding box center [295, 364] width 67 height 23
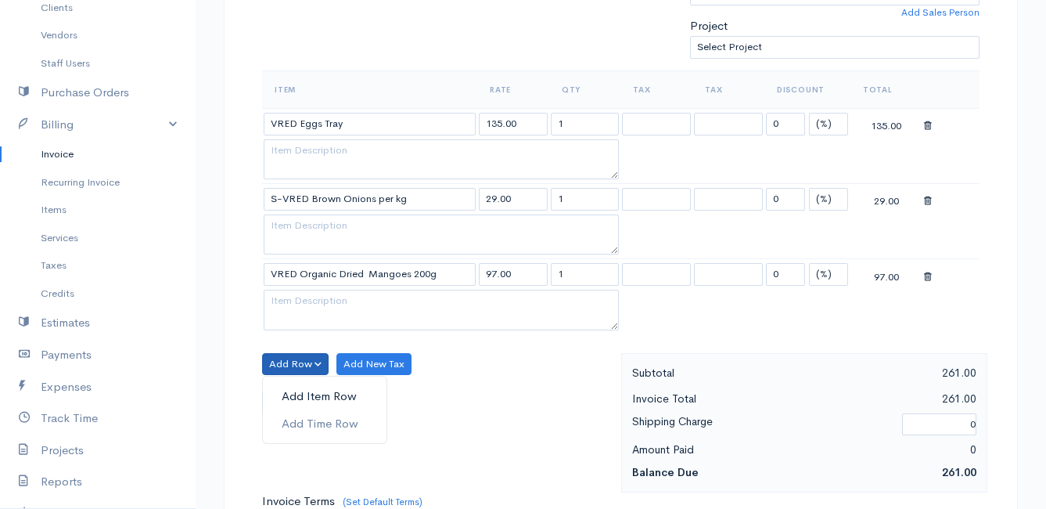
click at [306, 391] on link "Add Item Row" at bounding box center [325, 396] width 124 height 27
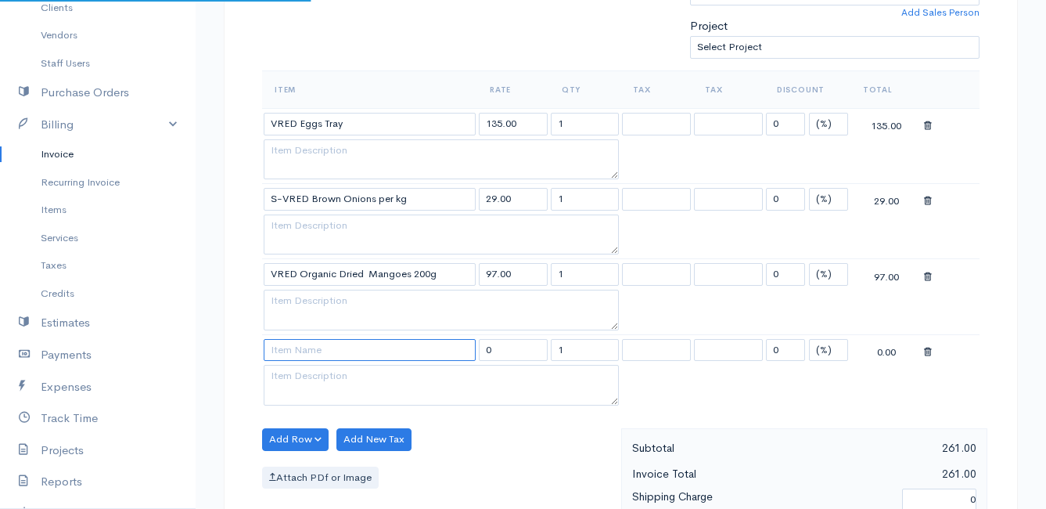
click at [308, 345] on input at bounding box center [370, 350] width 212 height 23
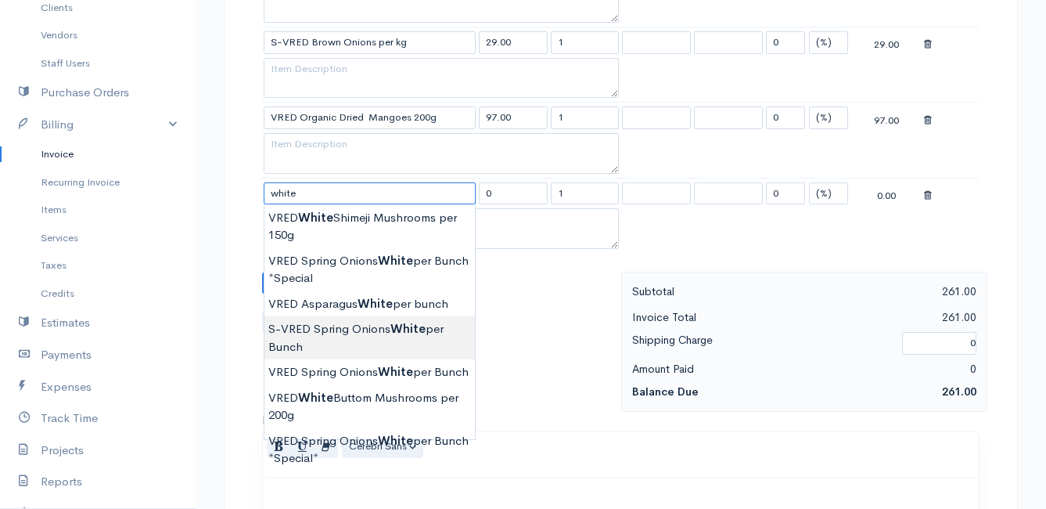
scroll to position [704, 0]
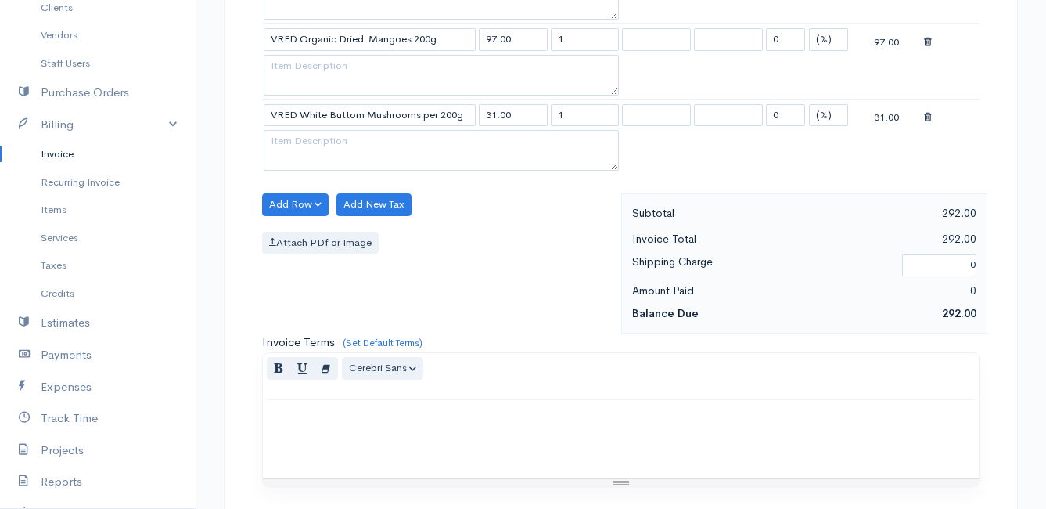
click at [363, 323] on body "Mamma Chicken Upgrade Dashboard People Clients Vendors Staff Users Purchase Ord…" at bounding box center [523, 85] width 1046 height 1578
click at [270, 190] on div "Item Rate Qty Tax Tax Discount Total VRED Eggs Tray 135.00 1 0 (%) Flat 135.00 …" at bounding box center [621, 15] width 718 height 358
click at [274, 200] on button "Add Row" at bounding box center [295, 204] width 67 height 23
click at [293, 243] on link "Add Item Row" at bounding box center [325, 236] width 124 height 27
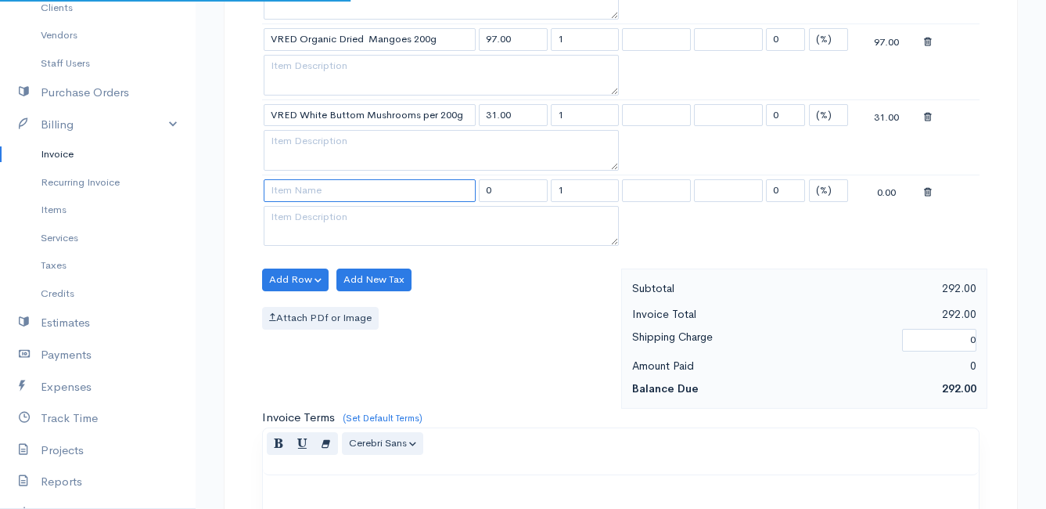
click at [290, 198] on input at bounding box center [370, 190] width 212 height 23
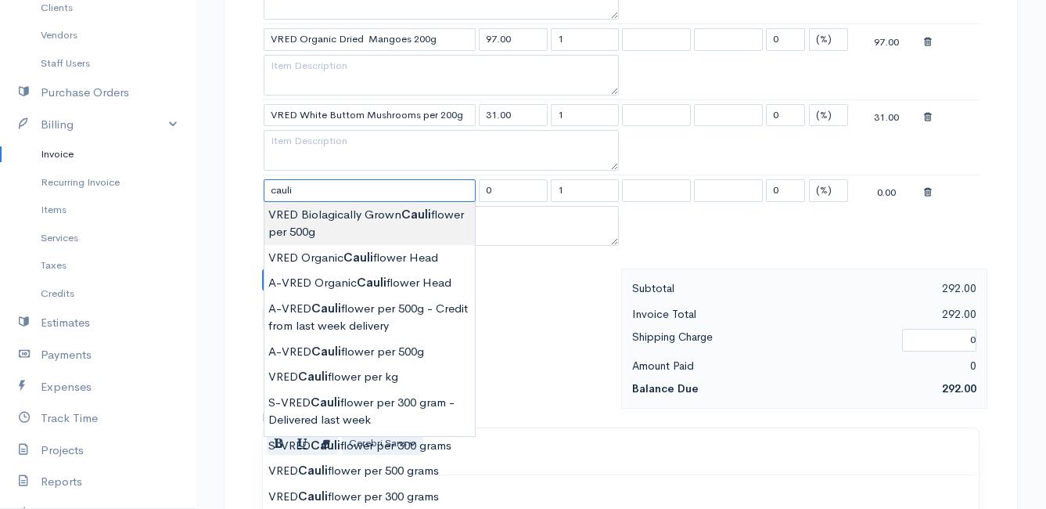
scroll to position [783, 0]
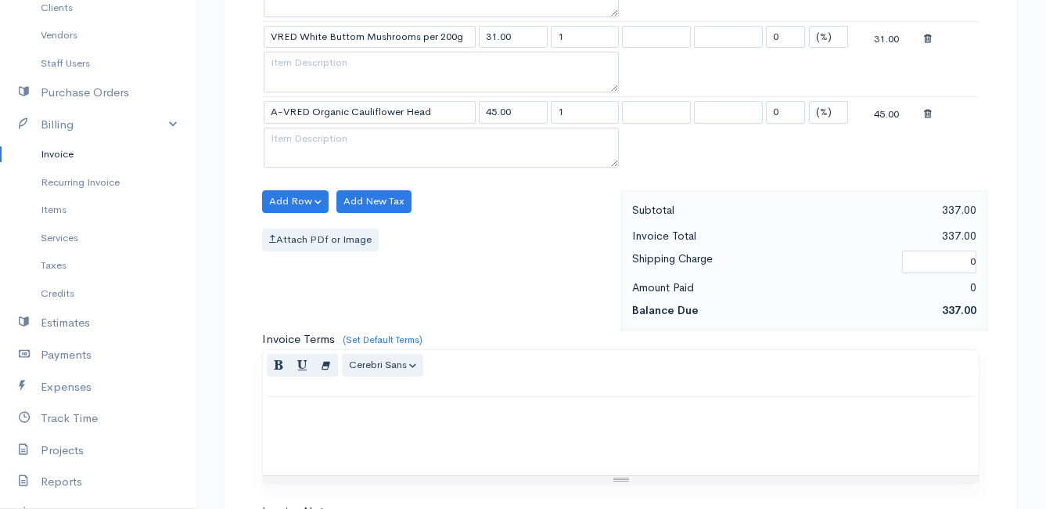
click at [412, 197] on body "Mamma Chicken Upgrade Dashboard People Clients Vendors Staff Users Purchase Ord…" at bounding box center [523, 44] width 1046 height 1654
click at [285, 202] on button "Add Row" at bounding box center [295, 201] width 67 height 23
click at [284, 231] on link "Add Item Row" at bounding box center [325, 233] width 124 height 27
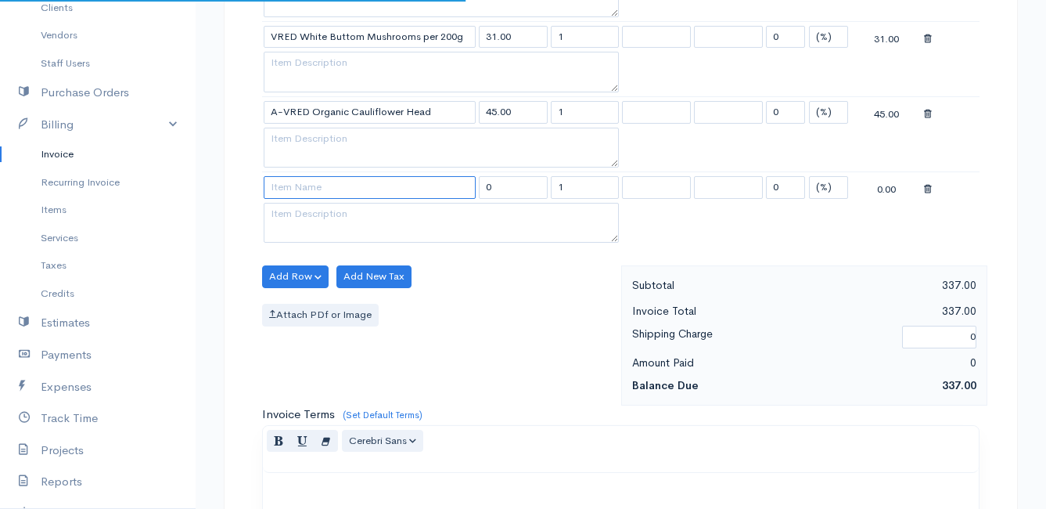
click at [285, 191] on input at bounding box center [370, 187] width 212 height 23
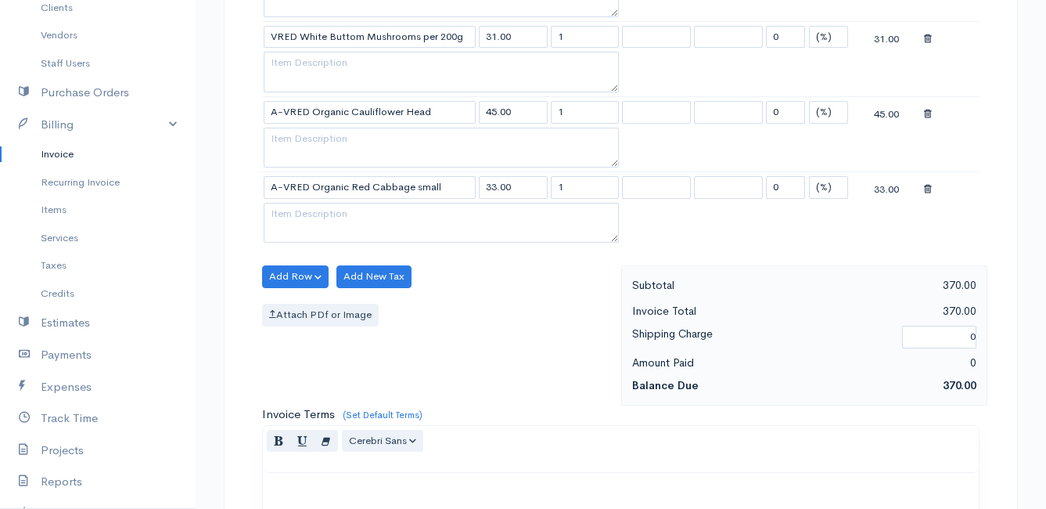
click at [395, 232] on body "Mamma Chicken Upgrade Dashboard People Clients Vendors Staff Users Purchase Ord…" at bounding box center [523, 81] width 1046 height 1729
click at [304, 277] on button "Add Row" at bounding box center [295, 276] width 67 height 23
click at [306, 302] on link "Add Item Row" at bounding box center [325, 308] width 124 height 27
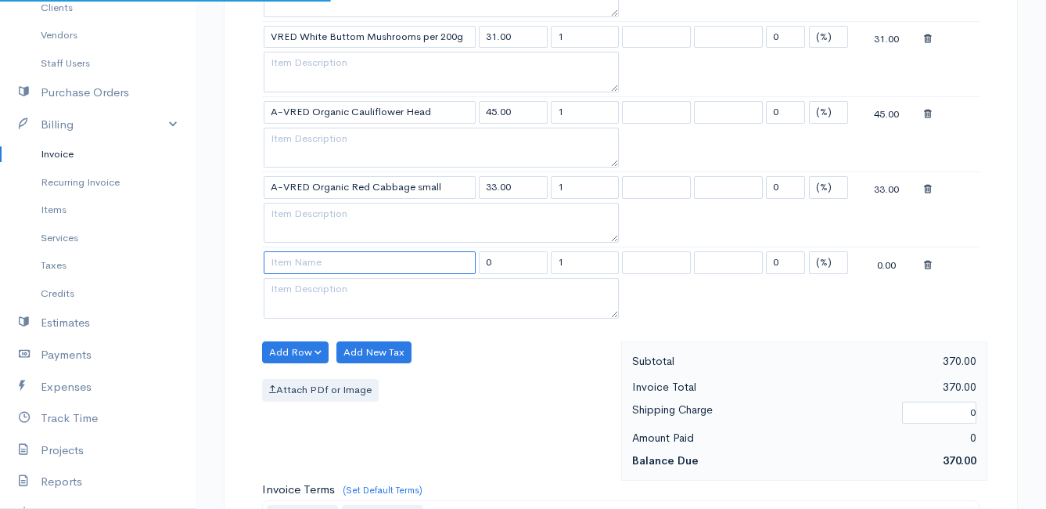
click at [304, 264] on input at bounding box center [370, 262] width 212 height 23
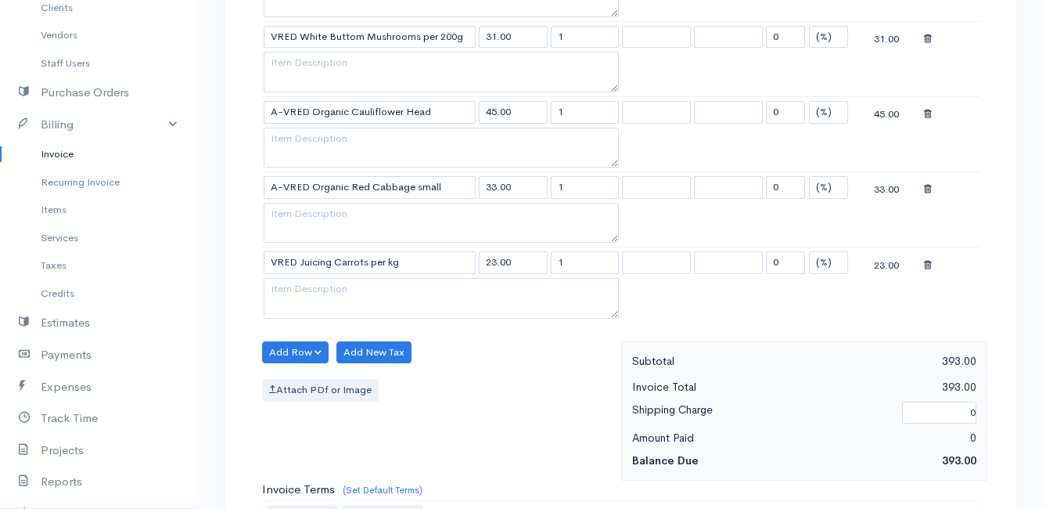
click at [385, 333] on body "Mamma Chicken Upgrade Dashboard People Clients Vendors Staff Users Purchase Ord…" at bounding box center [523, 119] width 1046 height 1804
click at [288, 346] on button "Add Row" at bounding box center [295, 352] width 67 height 23
click at [298, 384] on link "Add Item Row" at bounding box center [325, 384] width 124 height 27
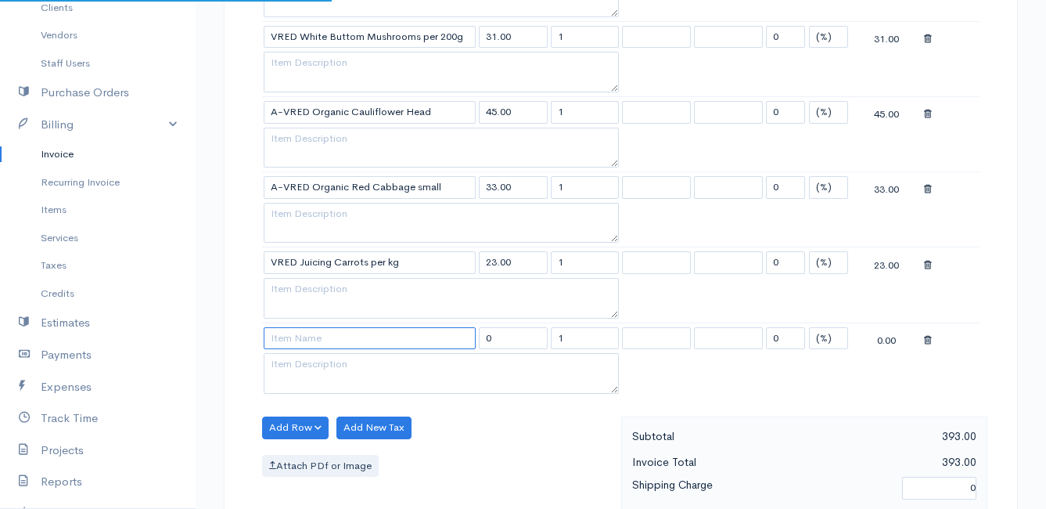
click at [290, 330] on input at bounding box center [370, 338] width 212 height 23
click at [321, 437] on body "Mamma Chicken Upgrade Dashboard People Clients Vendors Staff Users Purchase Ord…" at bounding box center [523, 157] width 1046 height 1880
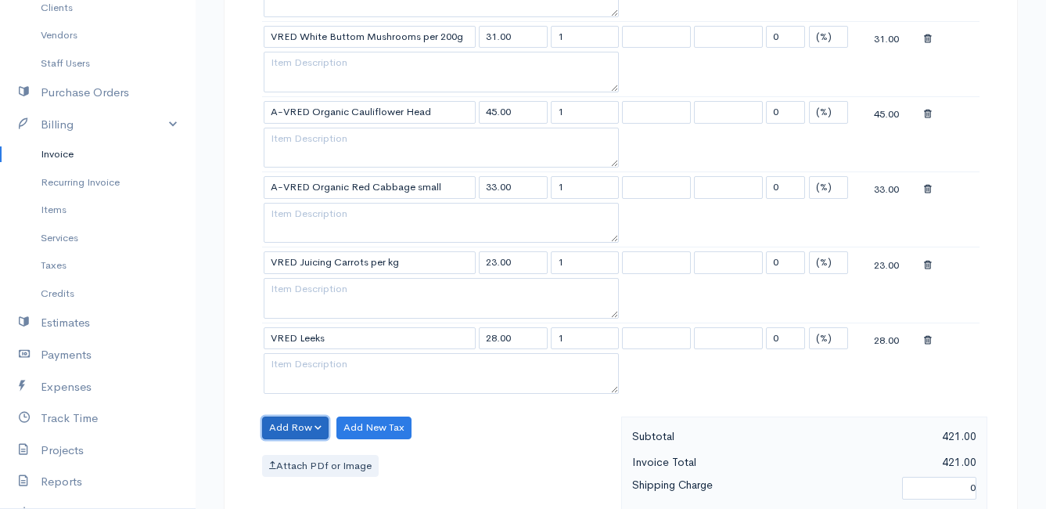
click at [290, 428] on button "Add Row" at bounding box center [295, 427] width 67 height 23
drag, startPoint x: 314, startPoint y: 362, endPoint x: 313, endPoint y: 371, distance: 8.6
click at [314, 362] on link "Add Item Row" at bounding box center [325, 368] width 124 height 27
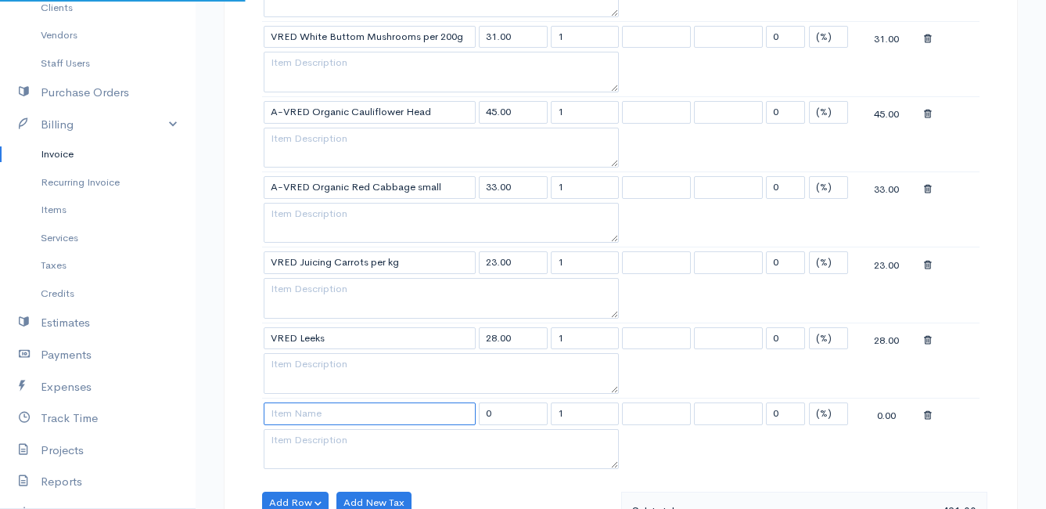
click at [291, 420] on input at bounding box center [370, 413] width 212 height 23
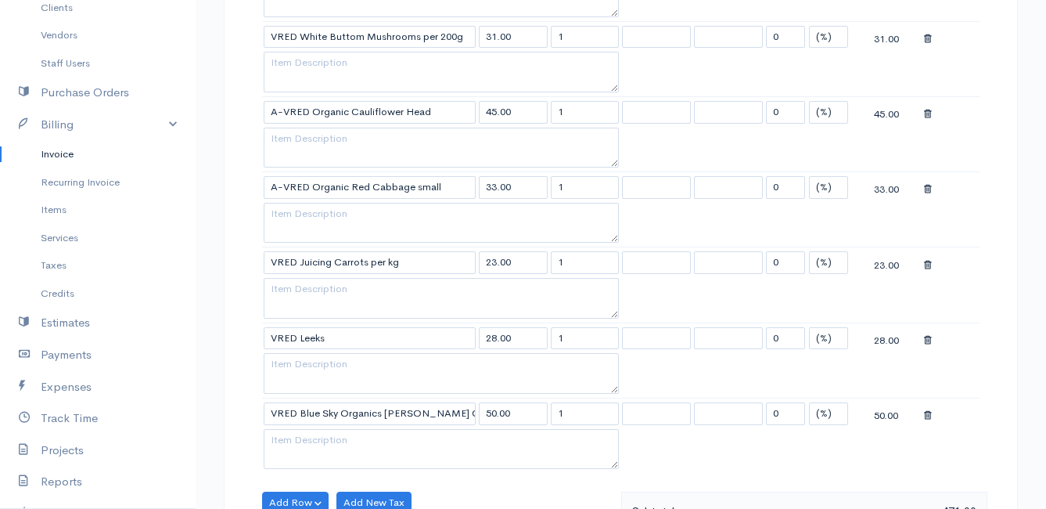
click at [344, 440] on body "Mamma Chicken Upgrade Dashboard People Clients Vendors Staff Users Purchase Ord…" at bounding box center [523, 195] width 1046 height 1956
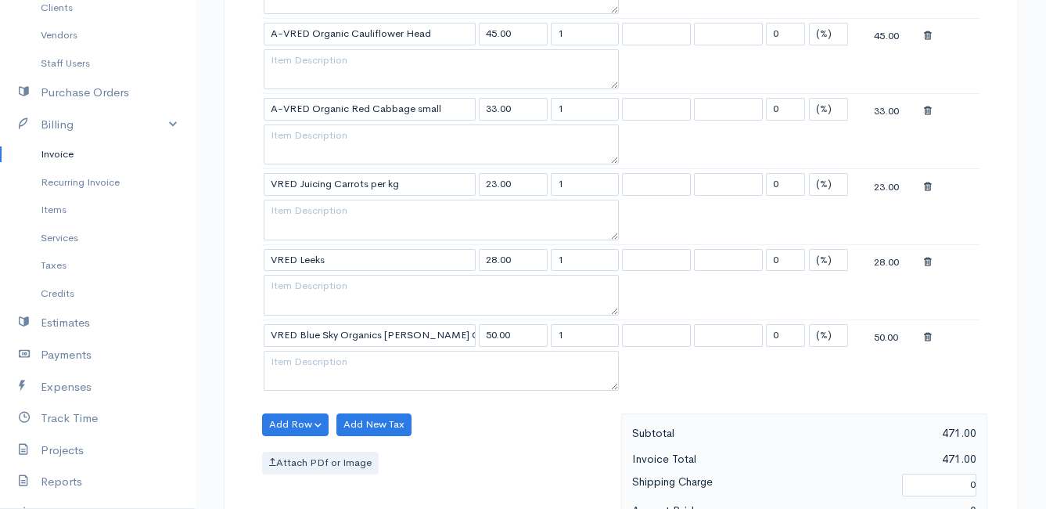
scroll to position [939, 0]
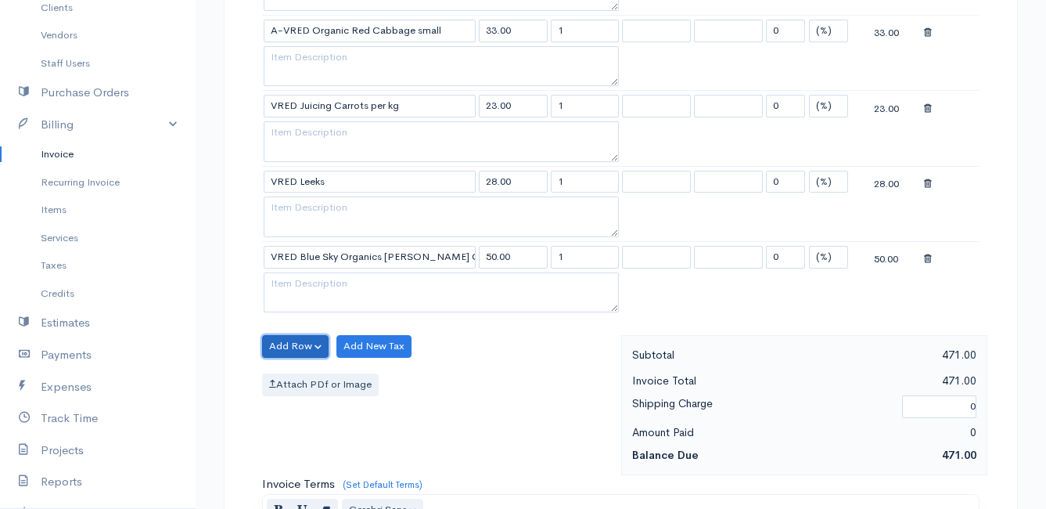
click at [292, 338] on button "Add Row" at bounding box center [295, 346] width 67 height 23
click at [300, 372] on link "Add Item Row" at bounding box center [325, 378] width 124 height 27
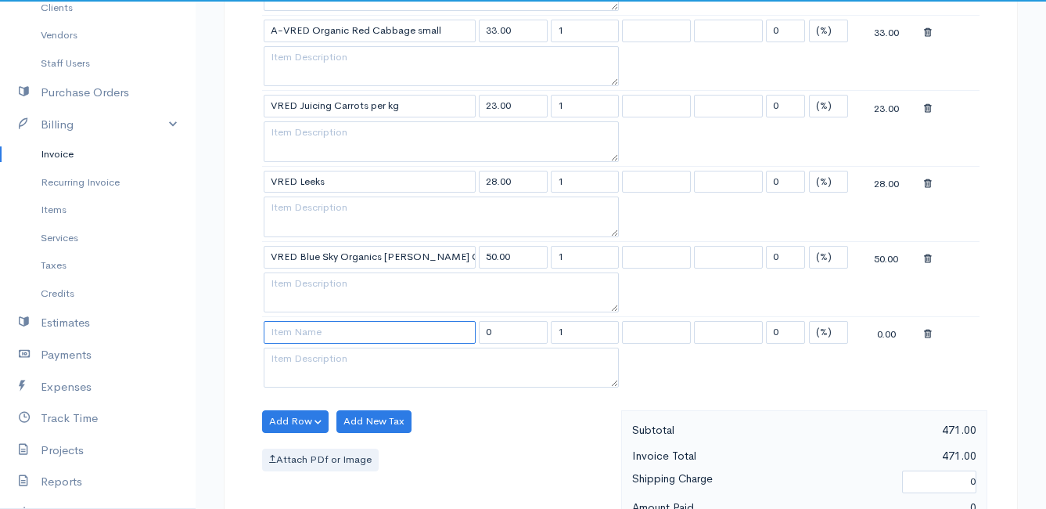
click at [290, 332] on input at bounding box center [370, 332] width 212 height 23
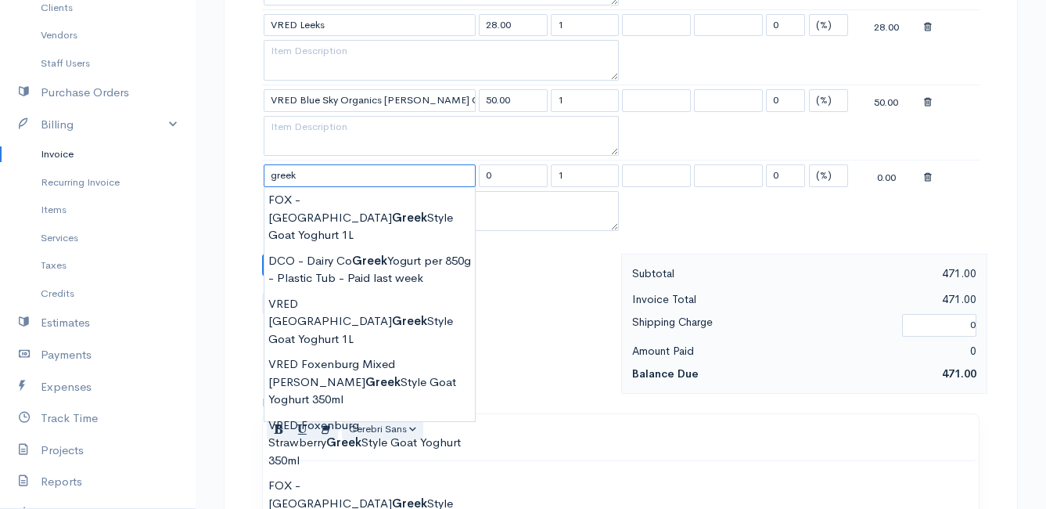
scroll to position [1174, 0]
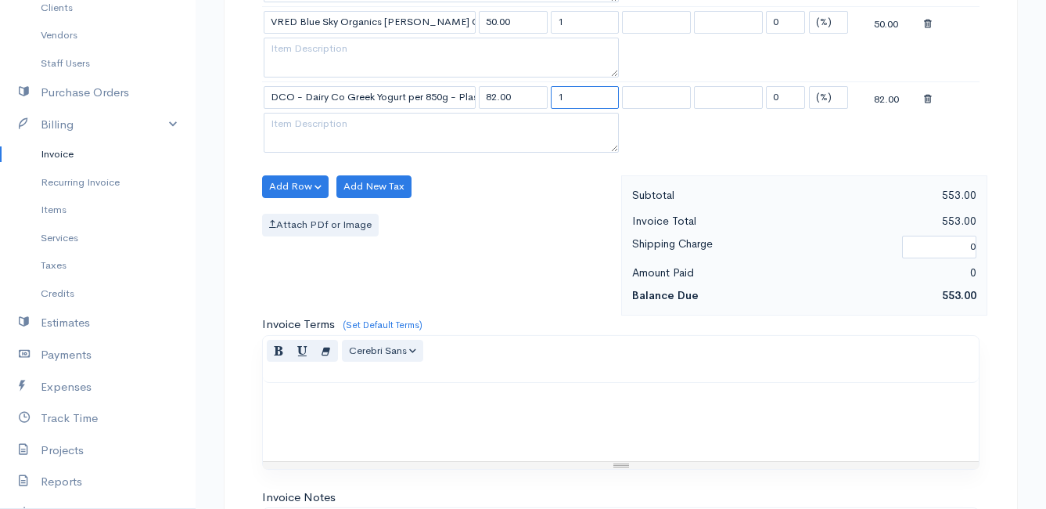
drag, startPoint x: 580, startPoint y: 99, endPoint x: 546, endPoint y: 97, distance: 33.7
click at [547, 97] on tr "DCO - Dairy Co Greek Yogurt per 850g - Plastic Tub 82.00 1 0 (%) Flat 82.00" at bounding box center [621, 97] width 718 height 31
click at [512, 247] on div "Add Row Add Item Row Add Time Row Add New Tax Attach PDf or Image" at bounding box center [437, 245] width 367 height 140
click at [301, 182] on button "Add Row" at bounding box center [295, 186] width 67 height 23
click at [300, 215] on link "Add Item Row" at bounding box center [325, 218] width 124 height 27
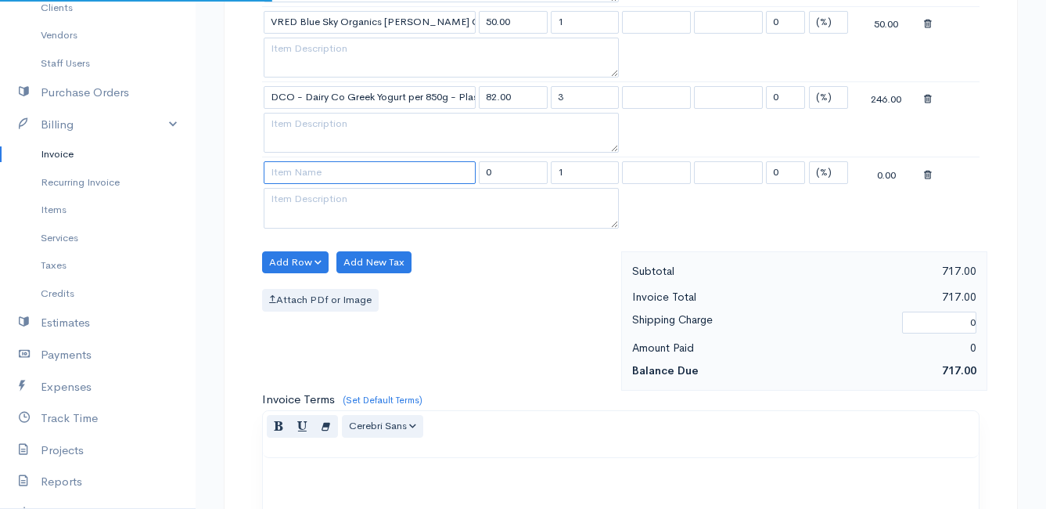
click at [294, 176] on input at bounding box center [370, 172] width 212 height 23
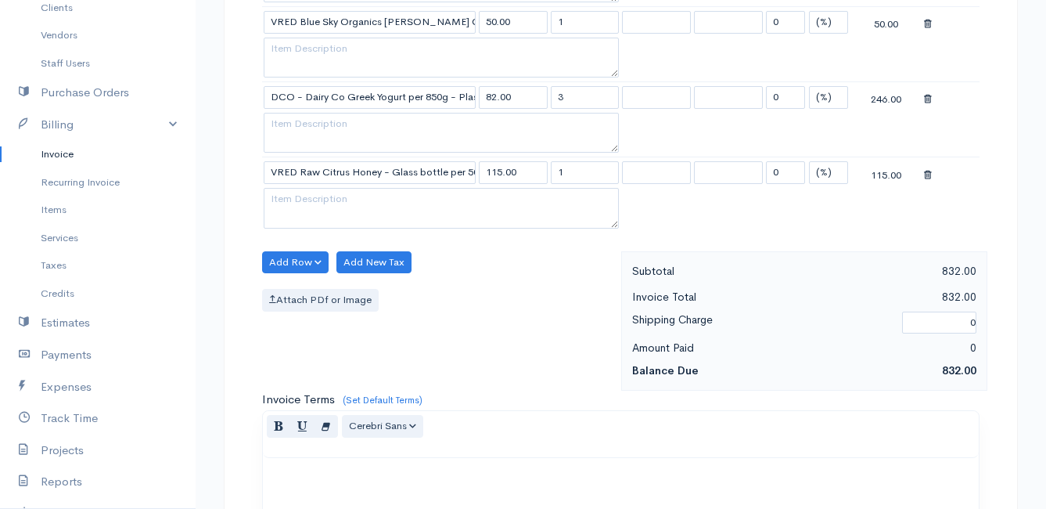
drag, startPoint x: 577, startPoint y: 173, endPoint x: 538, endPoint y: 175, distance: 39.2
click at [538, 175] on tr "VRED Raw Citrus Honey - Glass bottle per 500g 115.00 1 0 (%) Flat 115.00" at bounding box center [621, 172] width 718 height 31
click at [293, 258] on button "Add Row" at bounding box center [295, 262] width 67 height 23
click at [301, 293] on link "Add Item Row" at bounding box center [325, 294] width 124 height 27
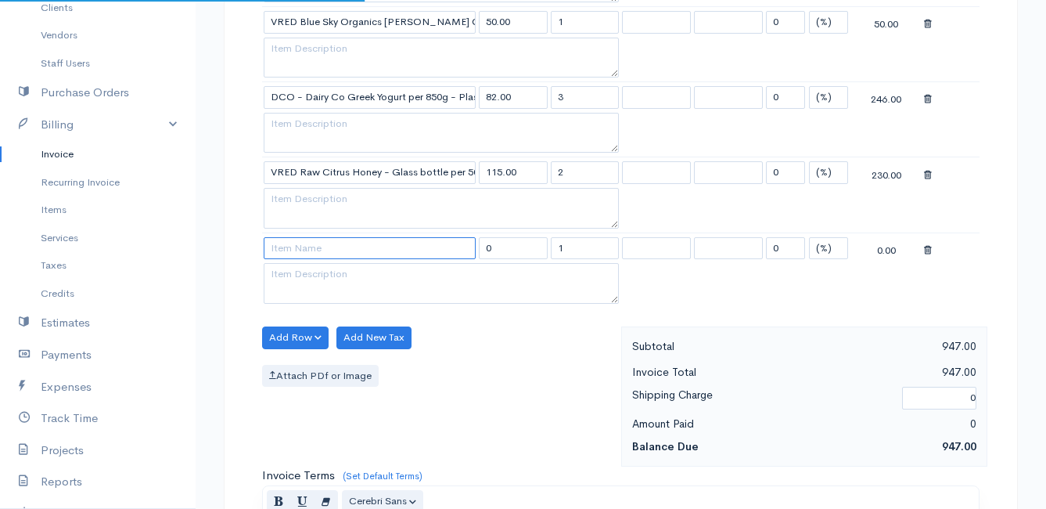
click at [303, 251] on input at bounding box center [370, 248] width 212 height 23
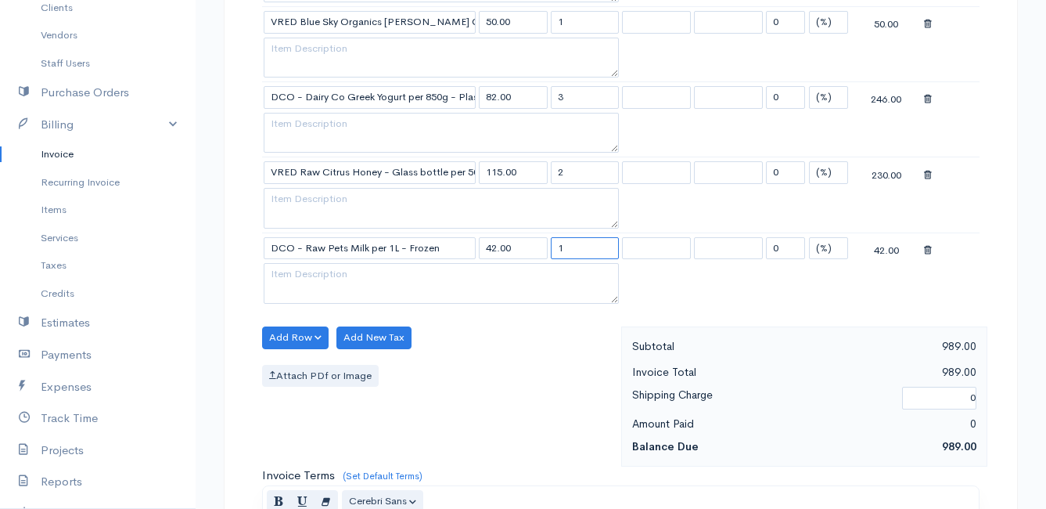
drag, startPoint x: 574, startPoint y: 251, endPoint x: 507, endPoint y: 253, distance: 66.5
click at [507, 253] on tr "DCO - Raw Pets Milk per 1L - Frozen 42.00 1 0 (%) Flat 42.00" at bounding box center [621, 247] width 718 height 31
click at [485, 387] on div "Add Row Add Item Row Add Time Row Add New Tax Attach PDf or Image" at bounding box center [437, 396] width 367 height 140
click at [293, 336] on button "Add Row" at bounding box center [295, 337] width 67 height 23
click at [304, 366] on link "Add Item Row" at bounding box center [325, 369] width 124 height 27
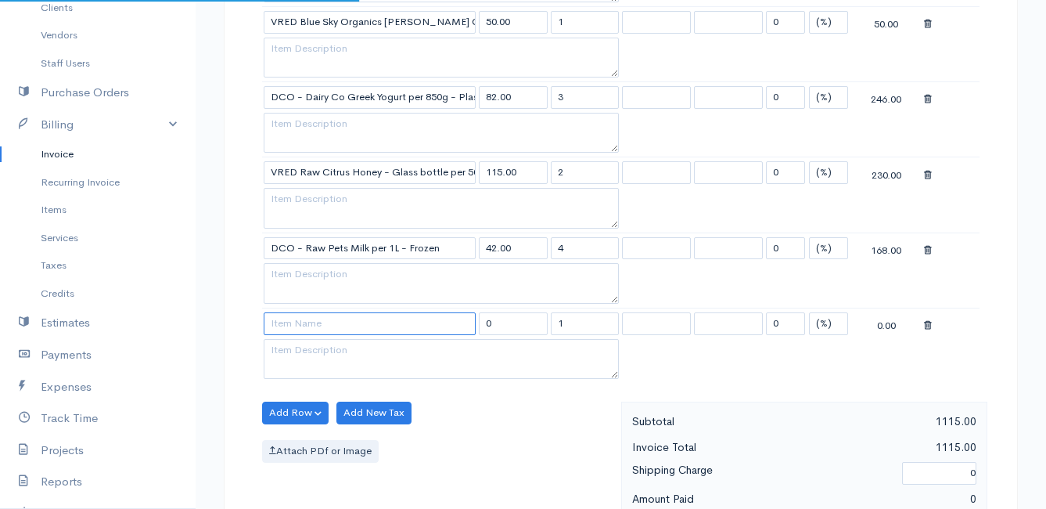
click at [297, 328] on input at bounding box center [370, 323] width 212 height 23
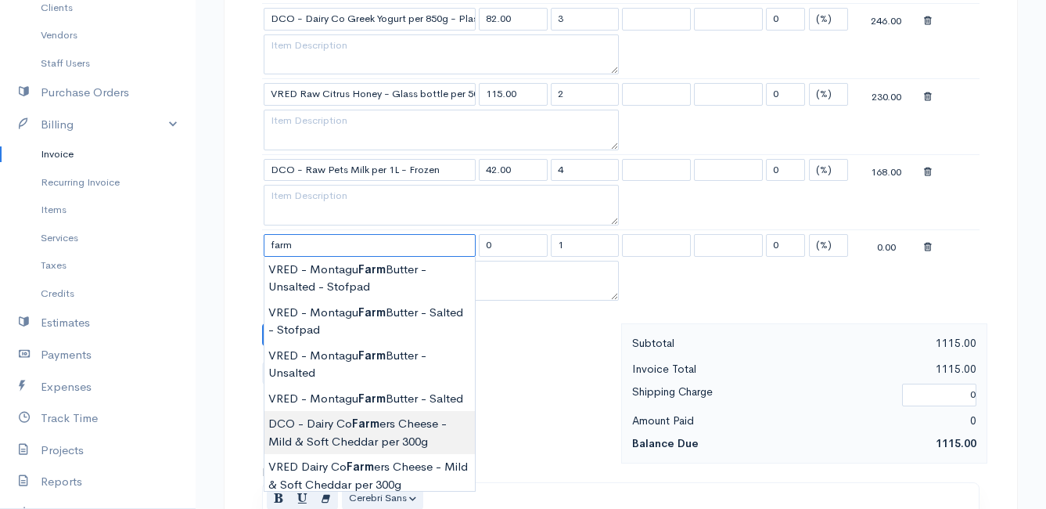
scroll to position [1330, 0]
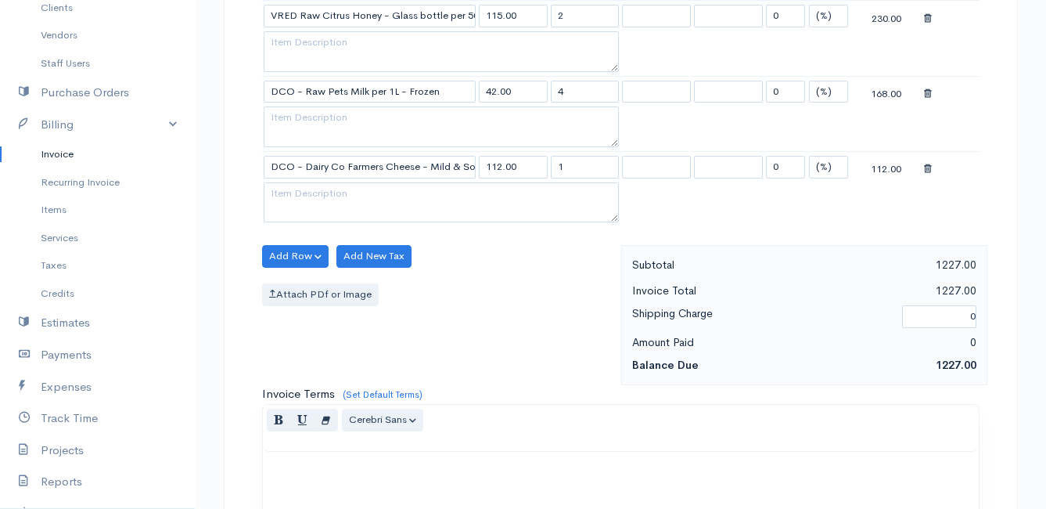
click at [300, 251] on button "Add Row" at bounding box center [295, 256] width 67 height 23
click at [309, 283] on link "Add Item Row" at bounding box center [325, 288] width 124 height 27
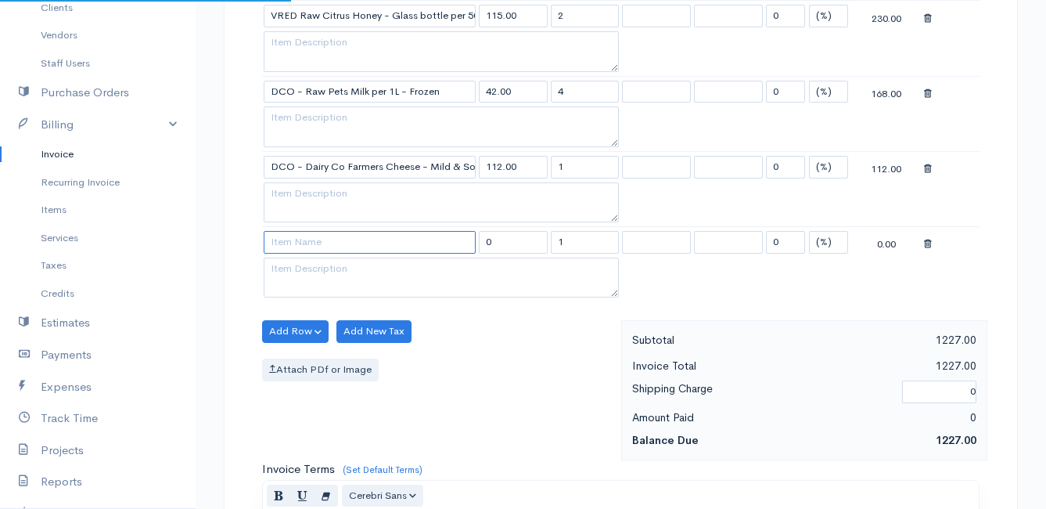
click at [304, 244] on input at bounding box center [370, 242] width 212 height 23
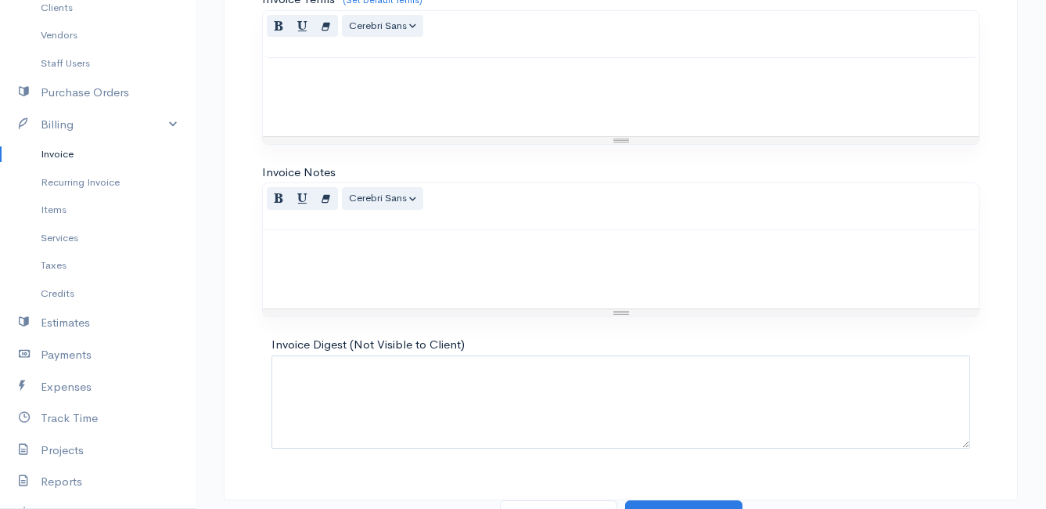
scroll to position [1823, 0]
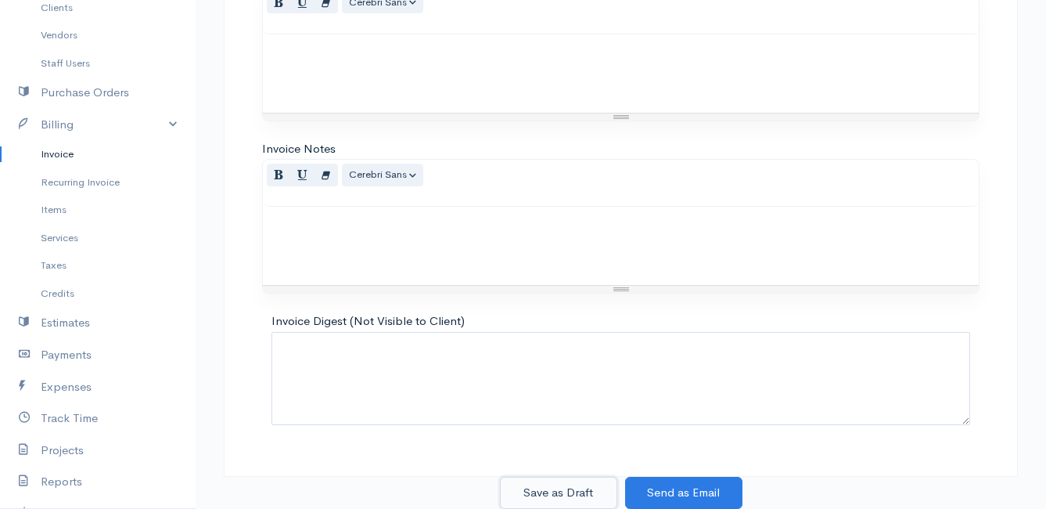
click at [549, 488] on button "Save as Draft" at bounding box center [558, 493] width 117 height 32
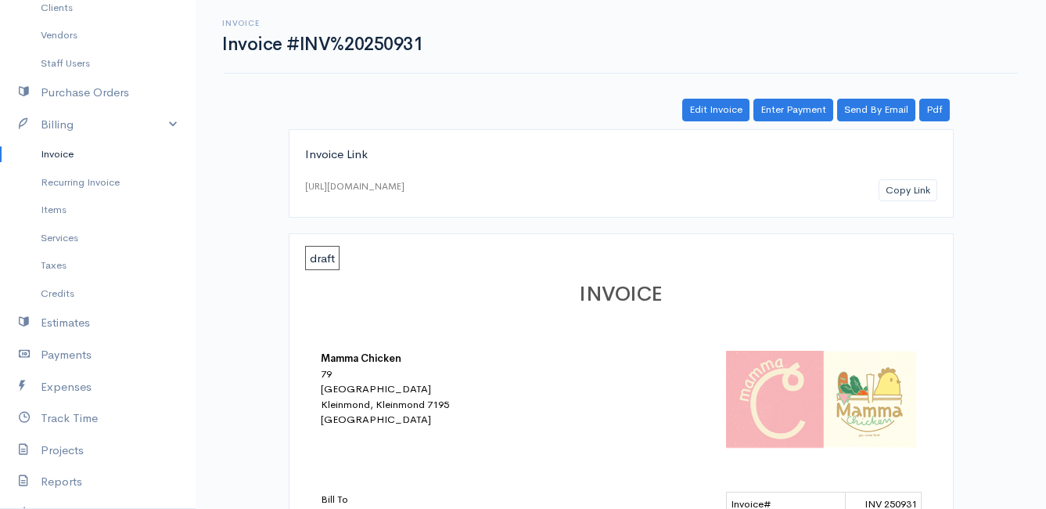
click at [63, 153] on link "Invoice" at bounding box center [98, 154] width 196 height 28
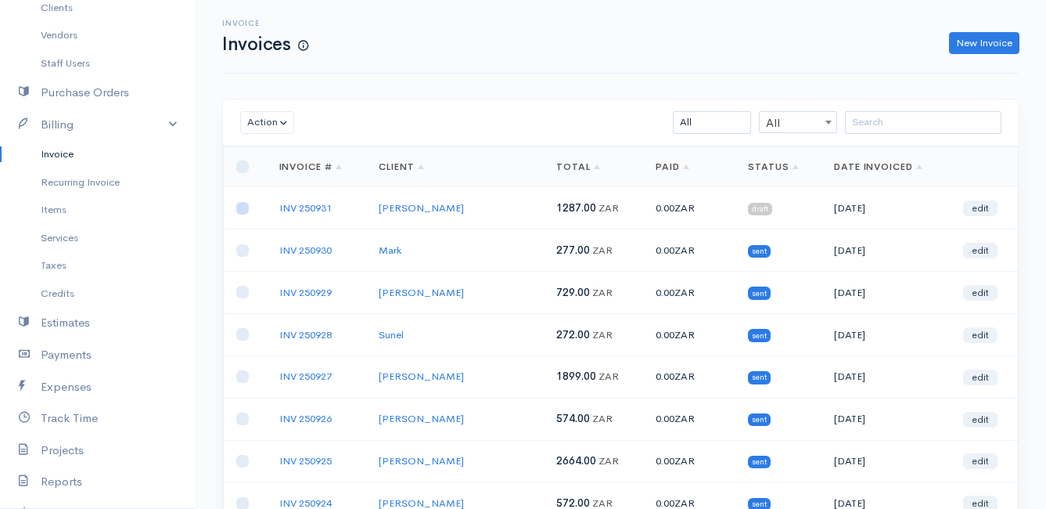
click at [240, 208] on input "checkbox" at bounding box center [242, 208] width 13 height 13
click at [266, 120] on button "Action" at bounding box center [267, 122] width 54 height 23
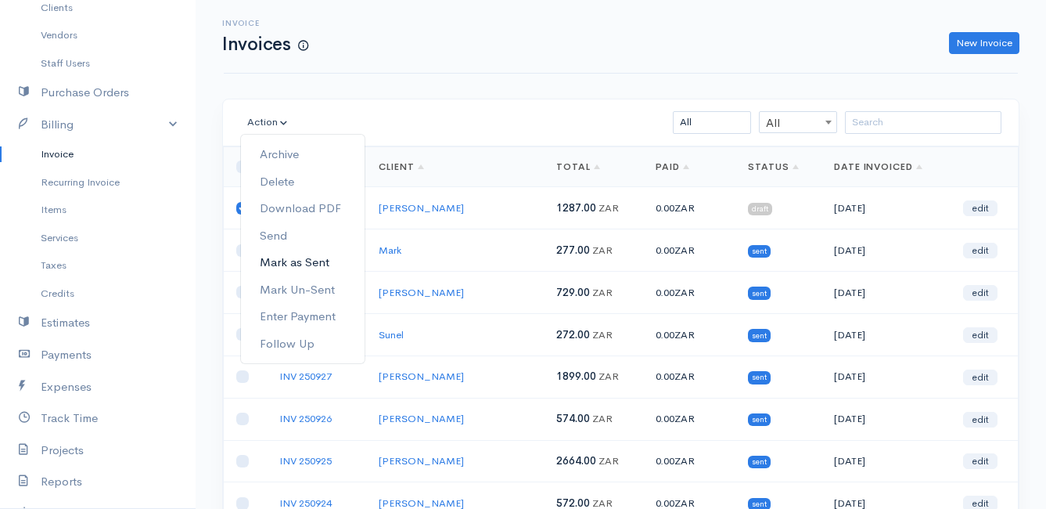
click at [325, 261] on link "Mark as Sent" at bounding box center [303, 262] width 124 height 27
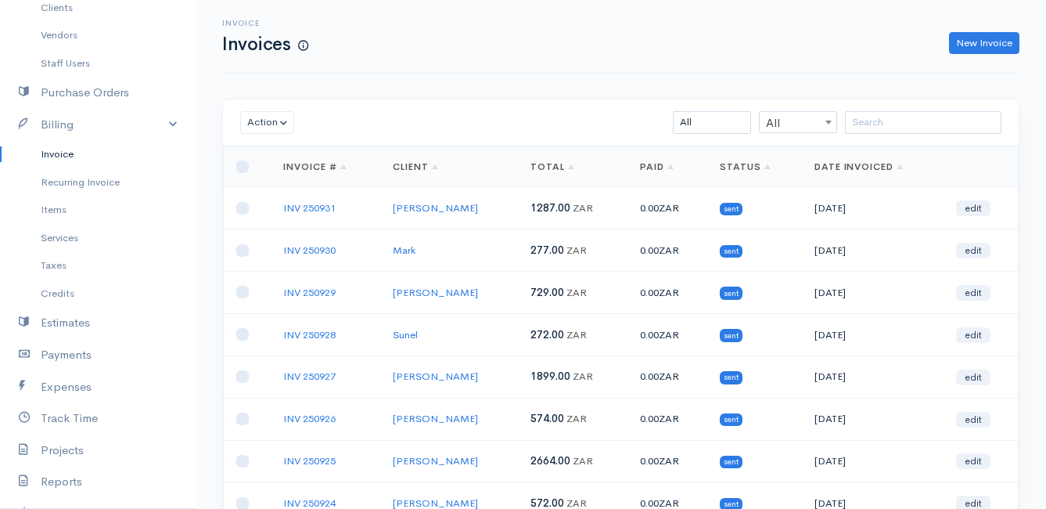
scroll to position [244, 0]
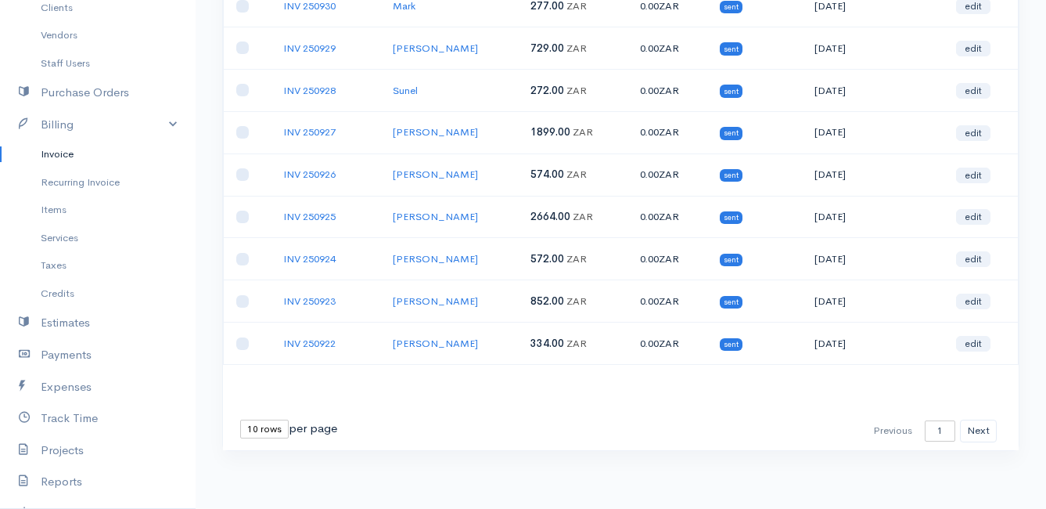
click at [268, 423] on select "10 rows 25 rows 50 rows" at bounding box center [264, 428] width 49 height 19
click at [240, 419] on select "10 rows 25 rows 50 rows" at bounding box center [264, 428] width 49 height 19
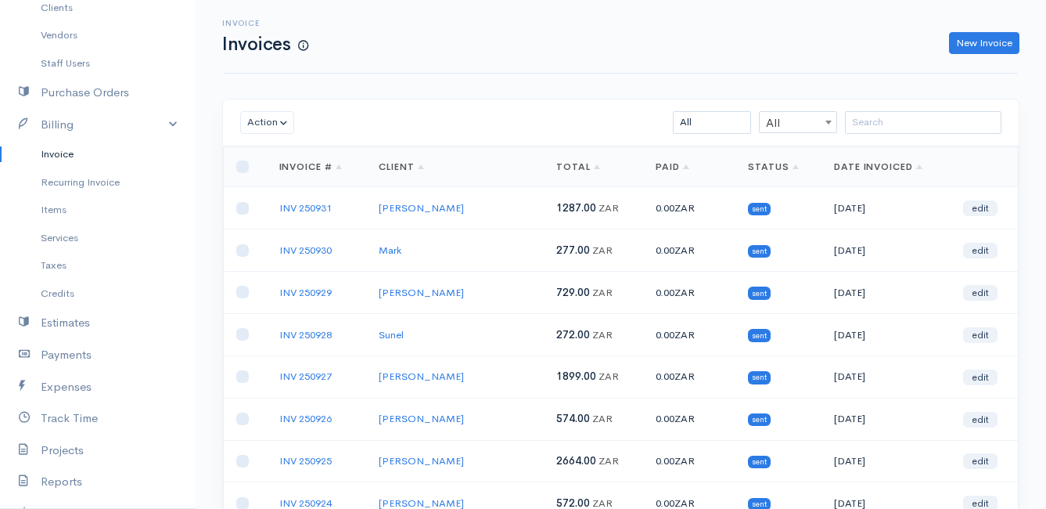
scroll to position [0, 0]
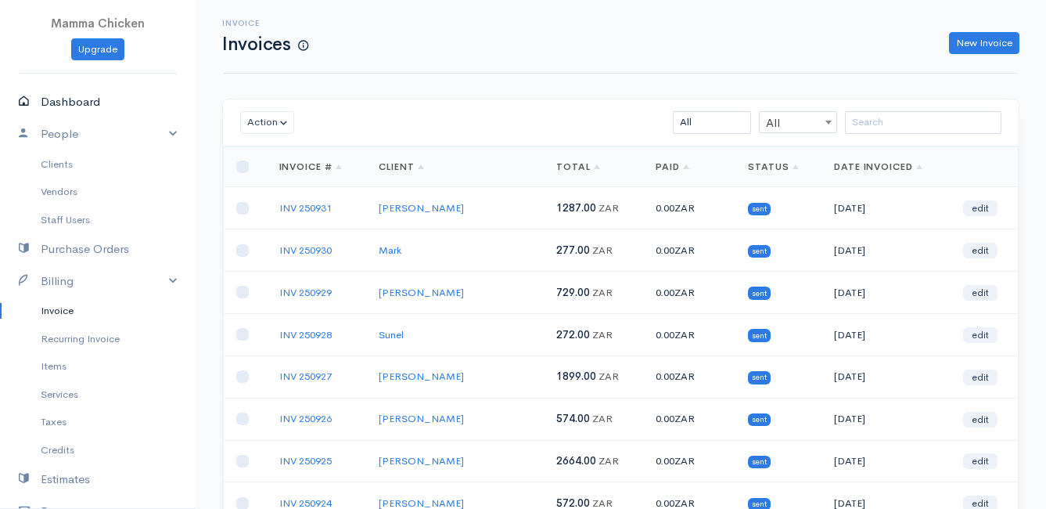
click at [80, 98] on link "Dashboard" at bounding box center [98, 102] width 196 height 32
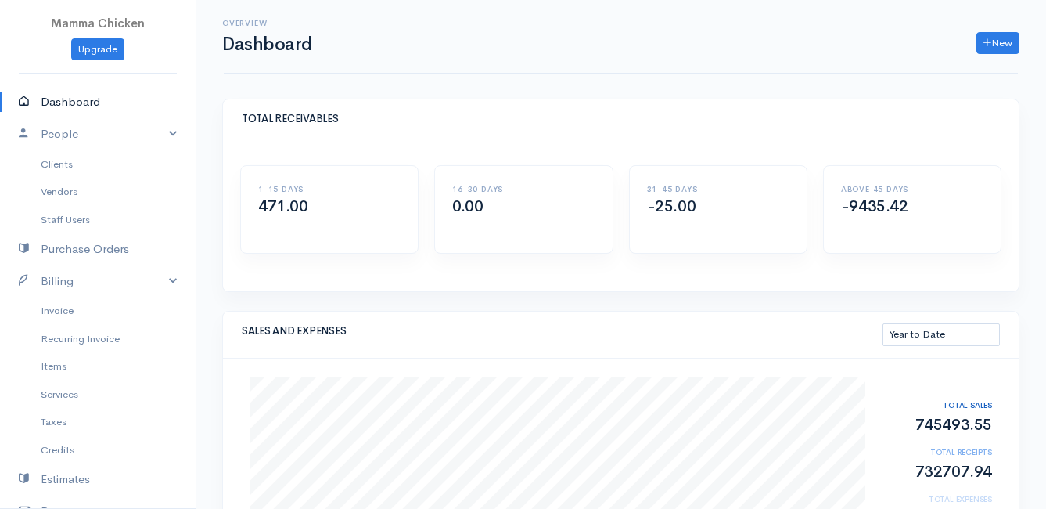
scroll to position [157, 0]
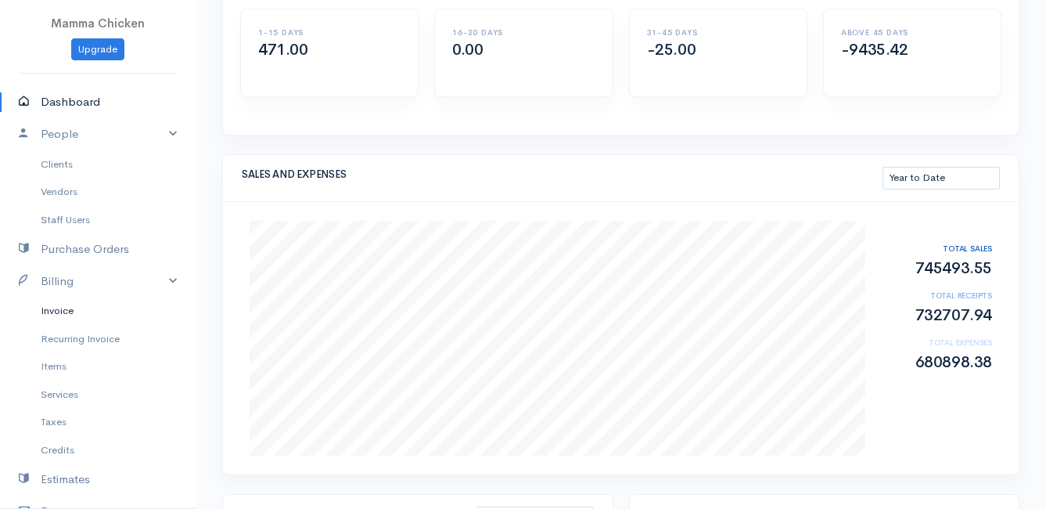
click at [73, 311] on link "Invoice" at bounding box center [98, 311] width 196 height 28
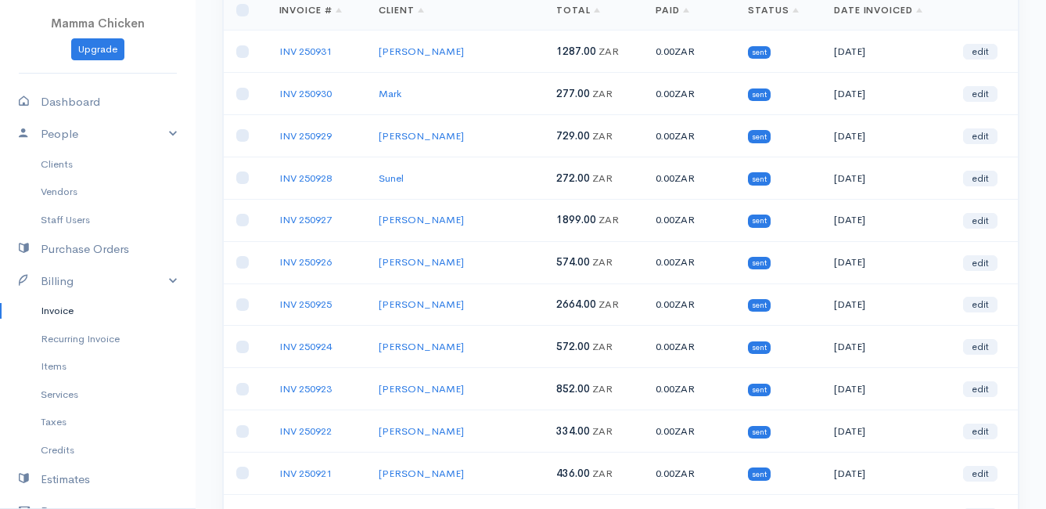
scroll to position [235, 0]
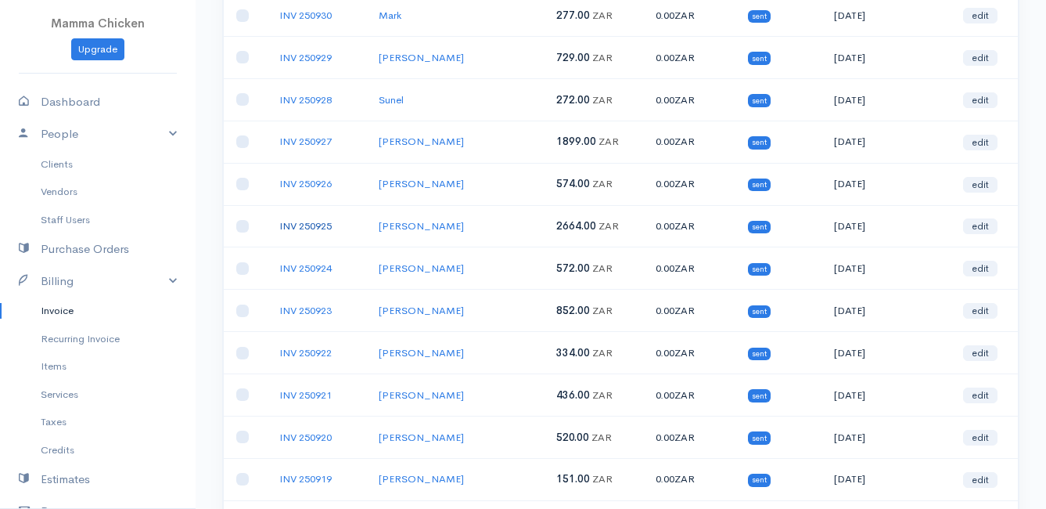
click at [304, 226] on link "INV 250925" at bounding box center [305, 225] width 52 height 13
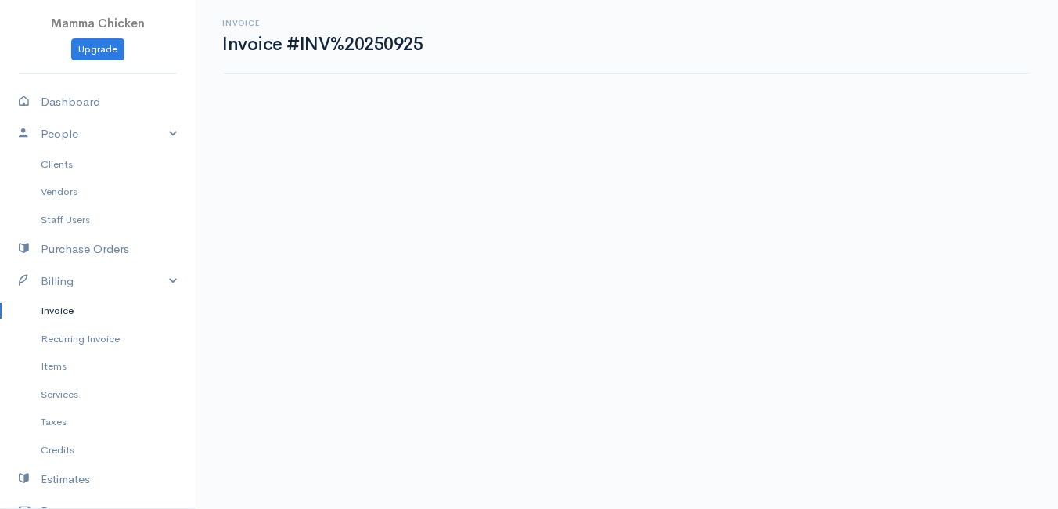
click at [62, 308] on link "Invoice" at bounding box center [98, 311] width 196 height 28
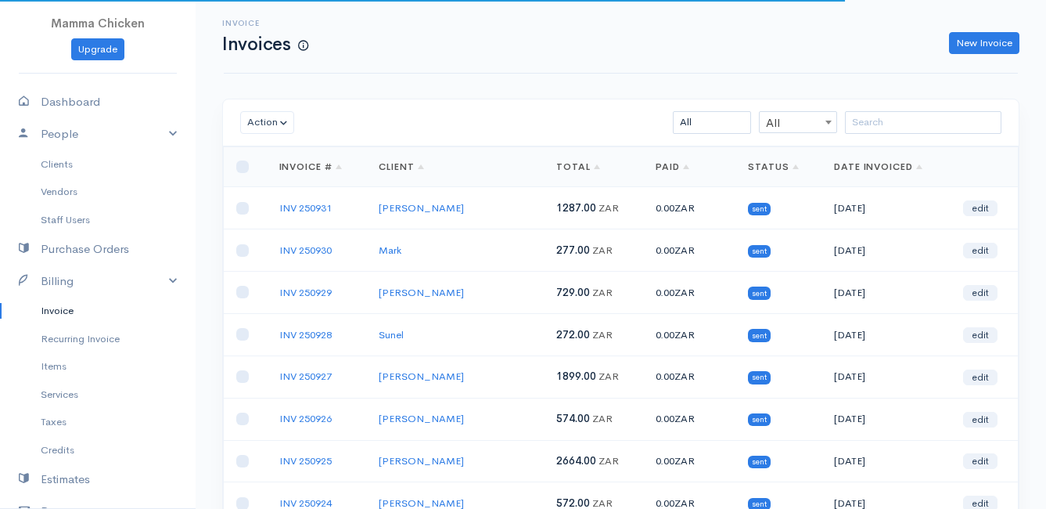
scroll to position [157, 0]
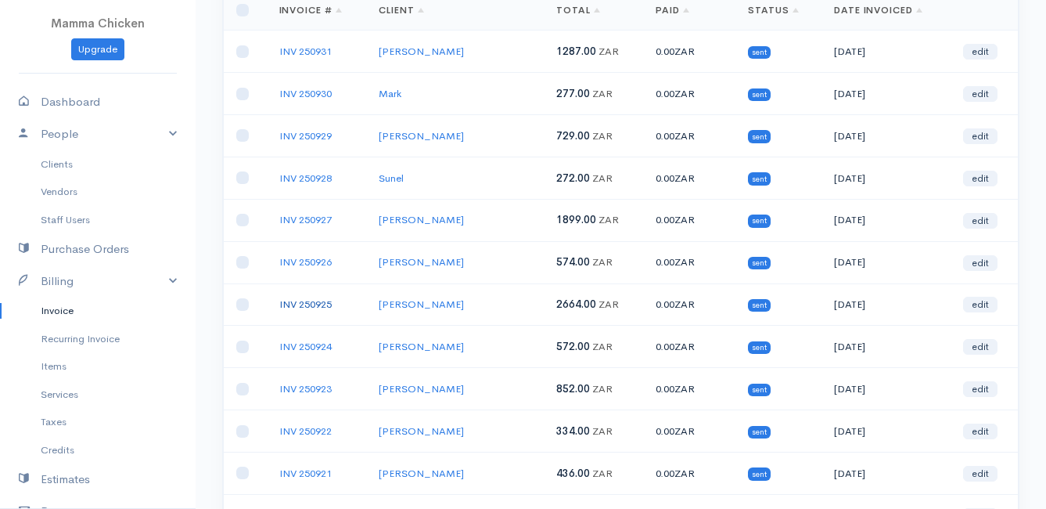
click at [313, 301] on link "INV 250925" at bounding box center [305, 303] width 52 height 13
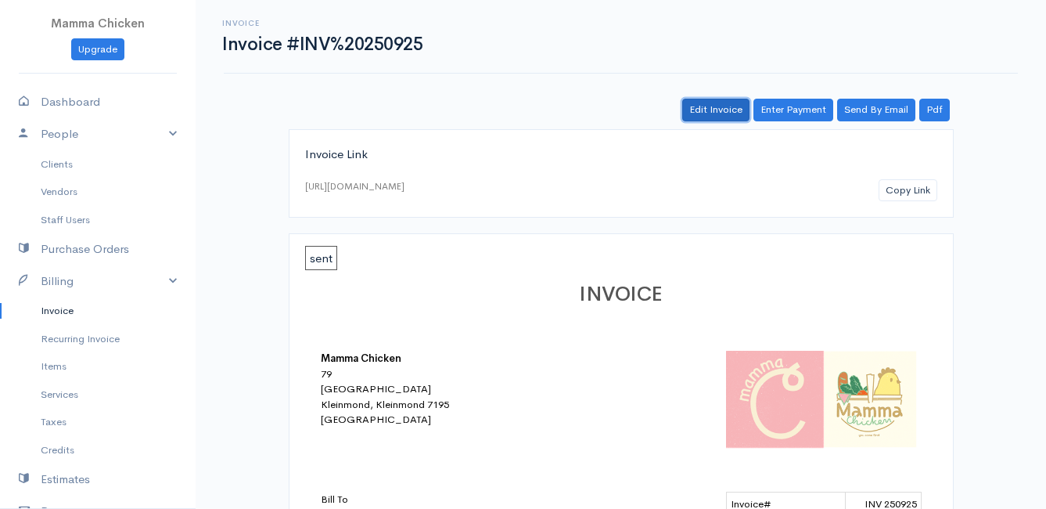
click at [729, 109] on link "Edit Invoice" at bounding box center [715, 110] width 67 height 23
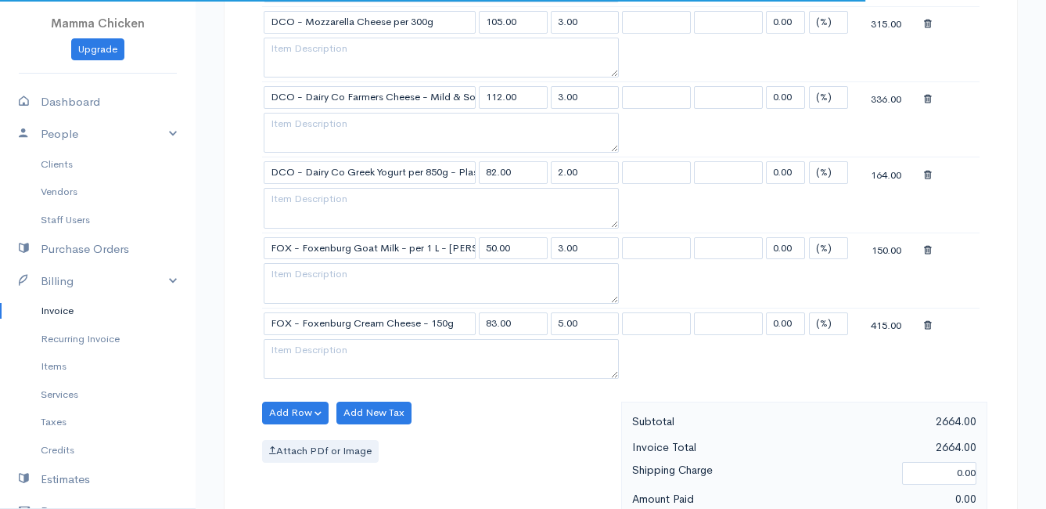
scroll to position [1330, 0]
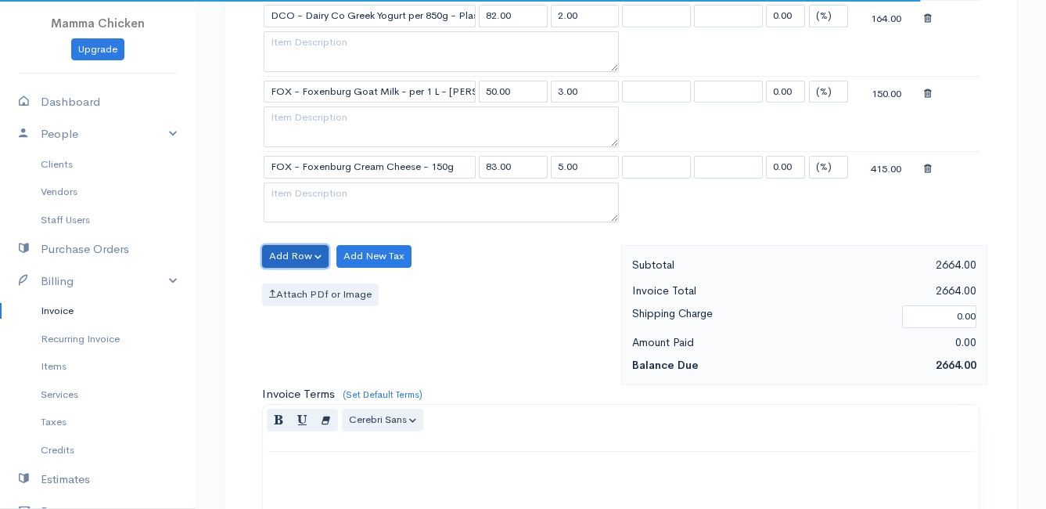
click at [282, 256] on button "Add Row" at bounding box center [295, 256] width 67 height 23
click at [288, 282] on link "Add Item Row" at bounding box center [325, 288] width 124 height 27
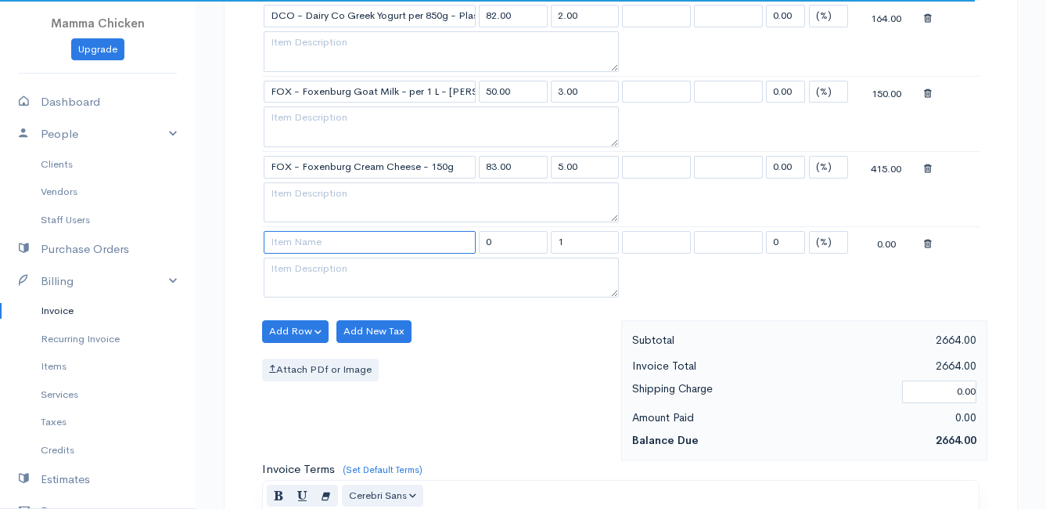
click at [286, 235] on input at bounding box center [370, 242] width 212 height 23
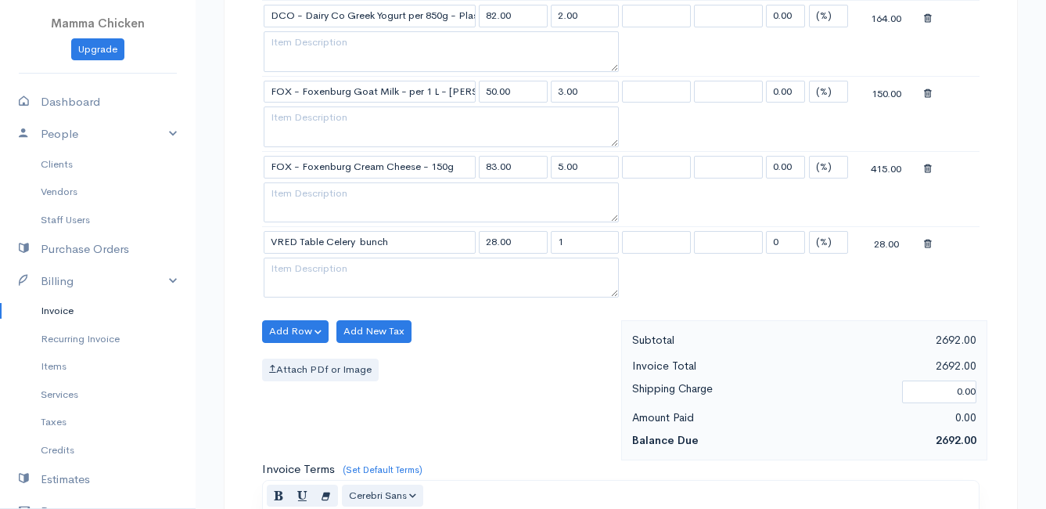
drag, startPoint x: 579, startPoint y: 243, endPoint x: 541, endPoint y: 249, distance: 38.7
click at [541, 249] on tr "VRED Table Celery bunch 28.00 1 0 (%) Flat 28.00" at bounding box center [621, 242] width 718 height 31
click at [481, 378] on div "Attach PDf or Image" at bounding box center [437, 369] width 351 height 23
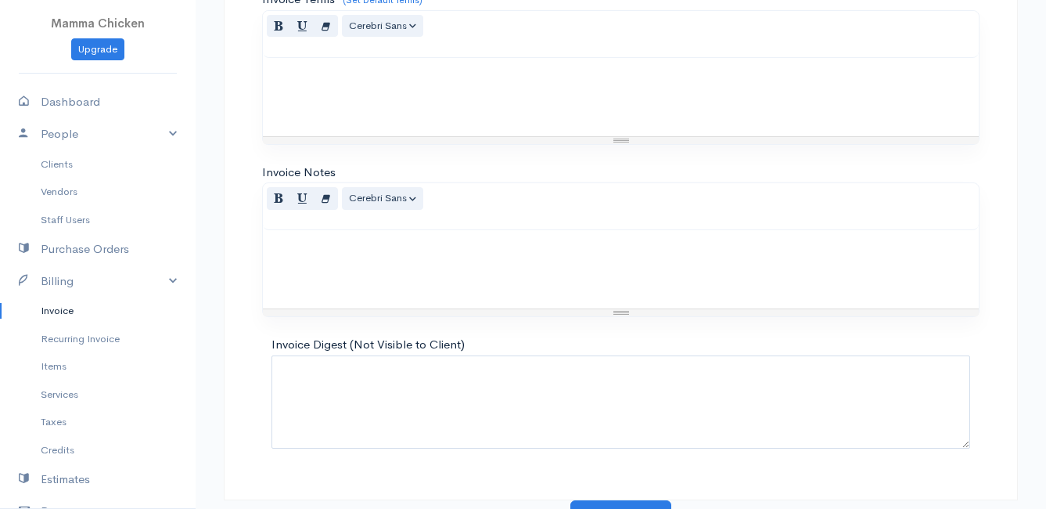
scroll to position [1823, 0]
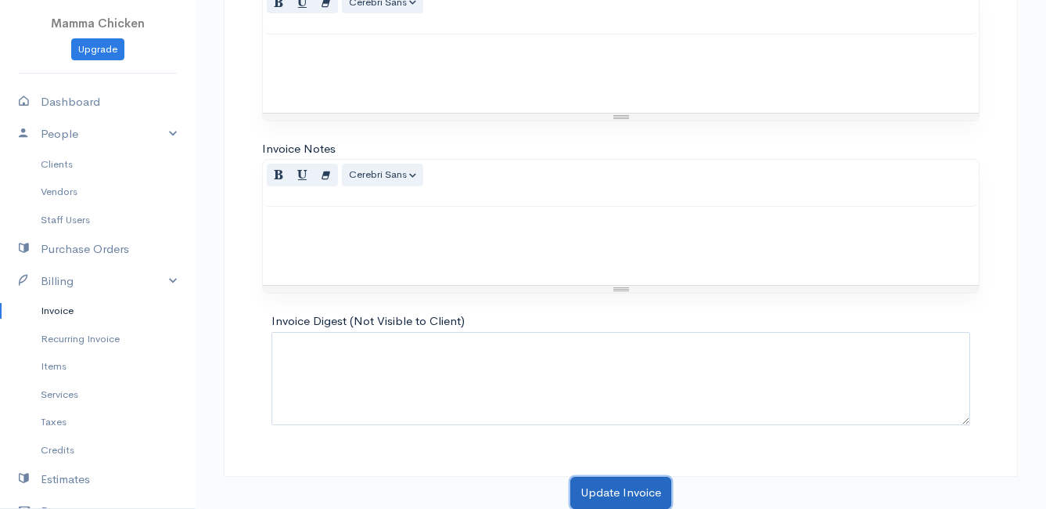
click at [631, 488] on button "Update Invoice" at bounding box center [620, 493] width 101 height 32
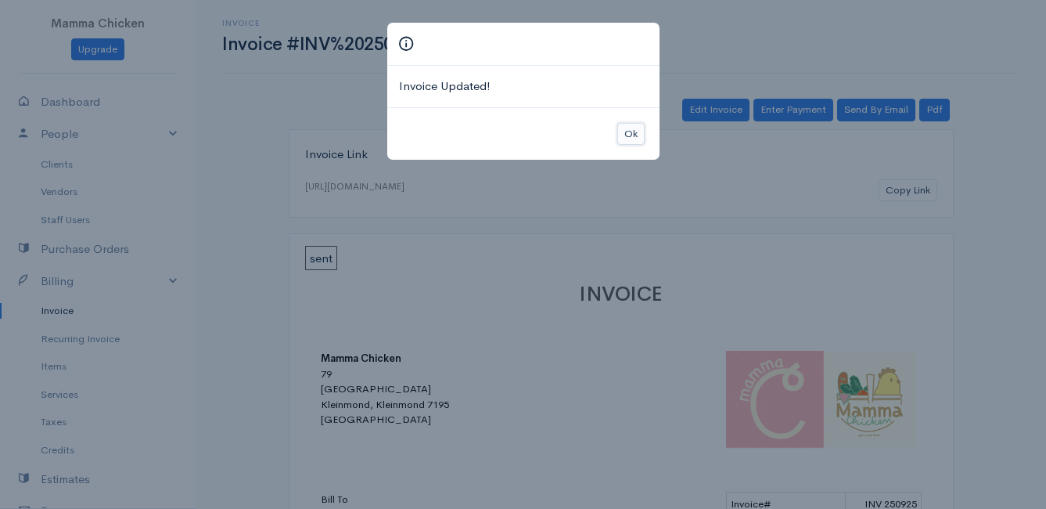
click at [637, 133] on button "Ok" at bounding box center [630, 134] width 27 height 23
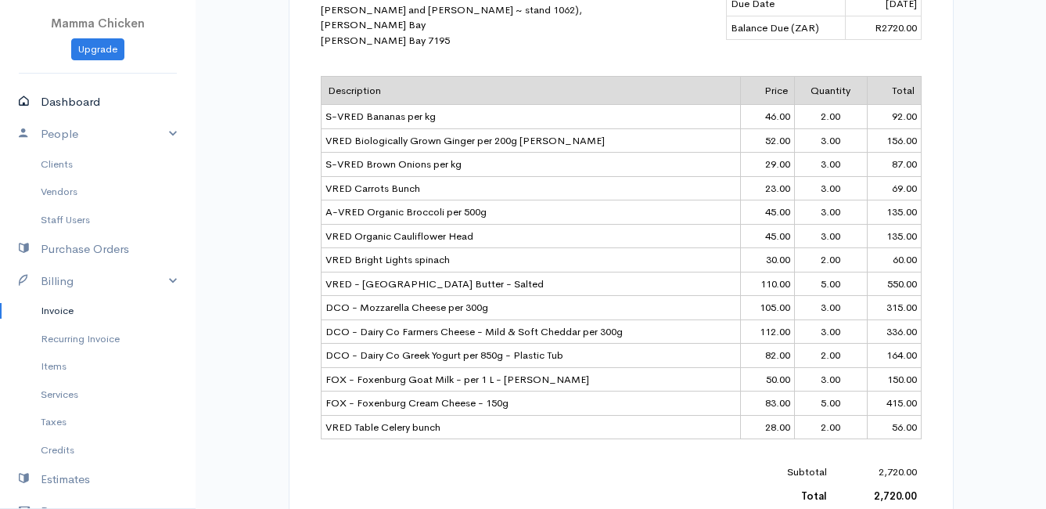
scroll to position [470, 0]
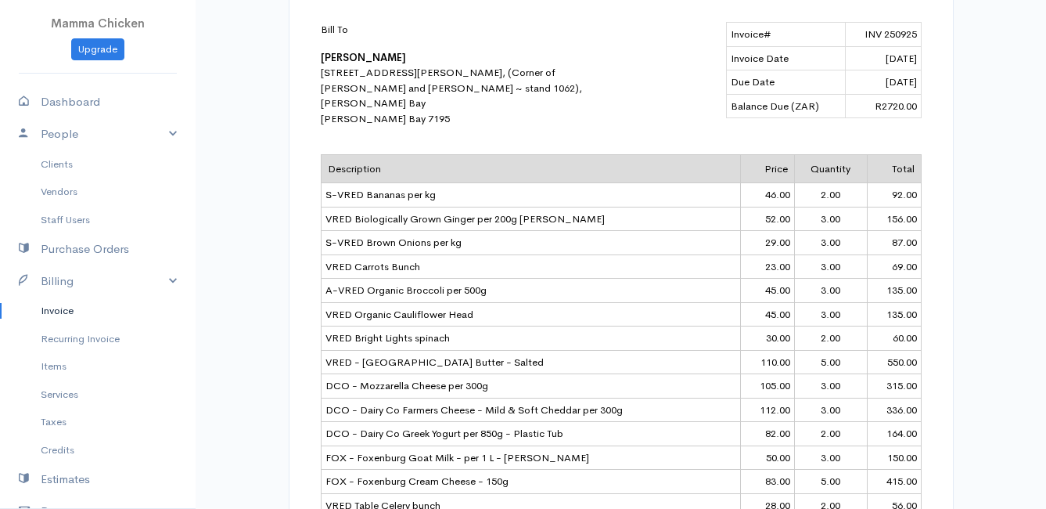
click at [51, 306] on link "Invoice" at bounding box center [98, 311] width 196 height 28
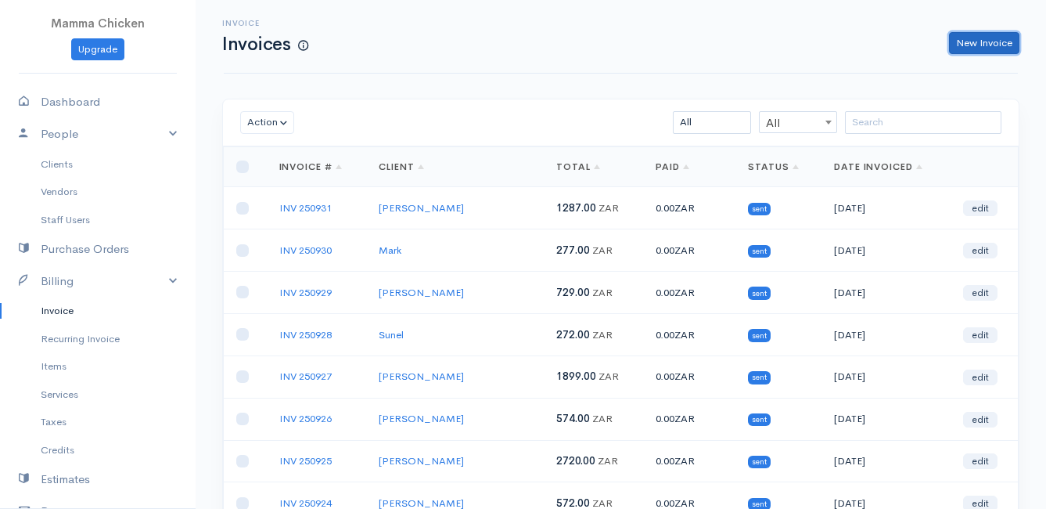
click at [985, 38] on link "New Invoice" at bounding box center [984, 43] width 70 height 23
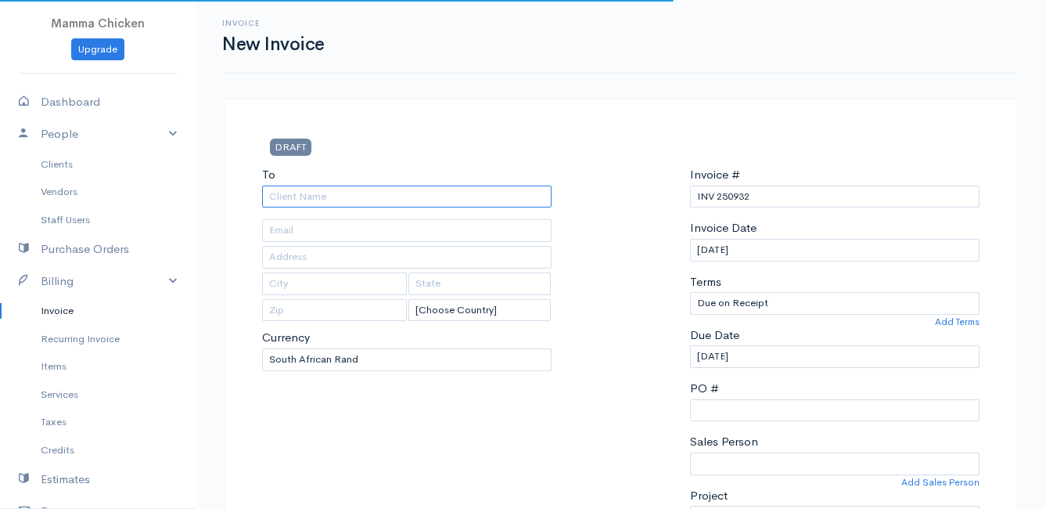
click at [299, 194] on input "To" at bounding box center [407, 196] width 290 height 23
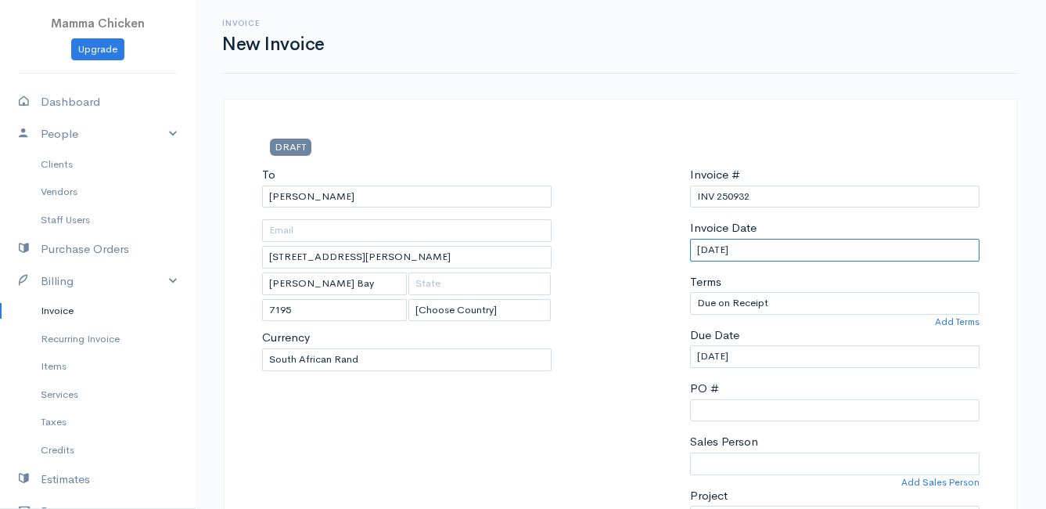
click at [804, 244] on input "[DATE]" at bounding box center [835, 250] width 290 height 23
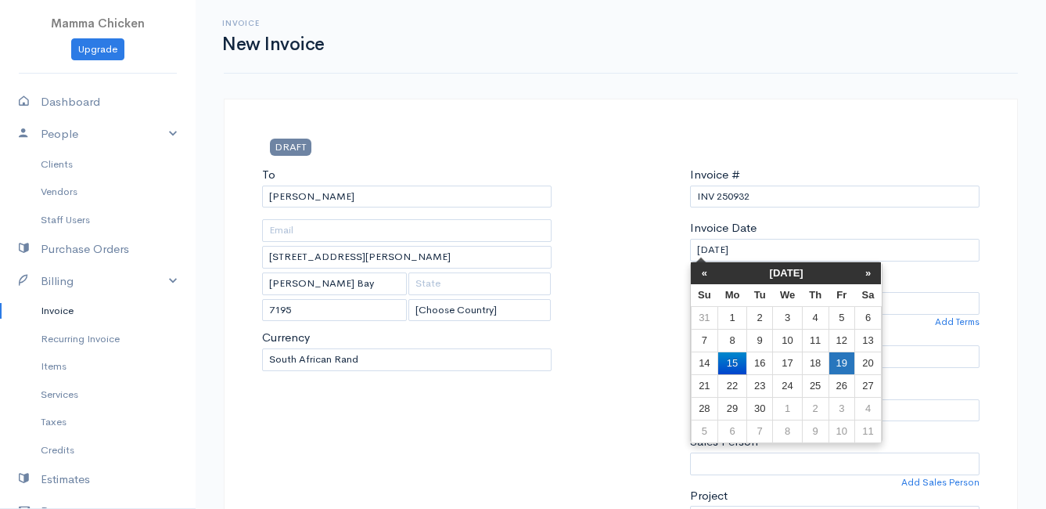
click at [840, 360] on td "19" at bounding box center [842, 362] width 26 height 23
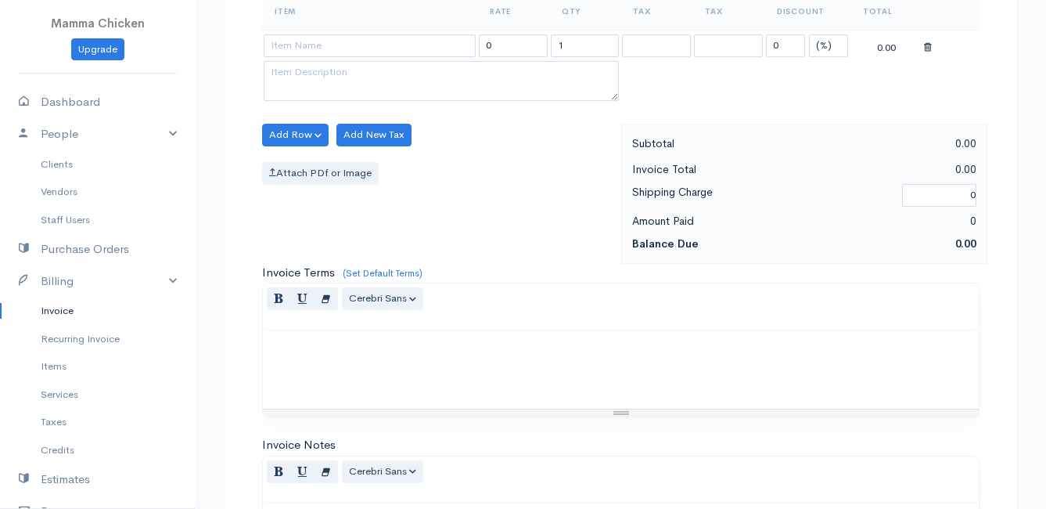
scroll to position [391, 0]
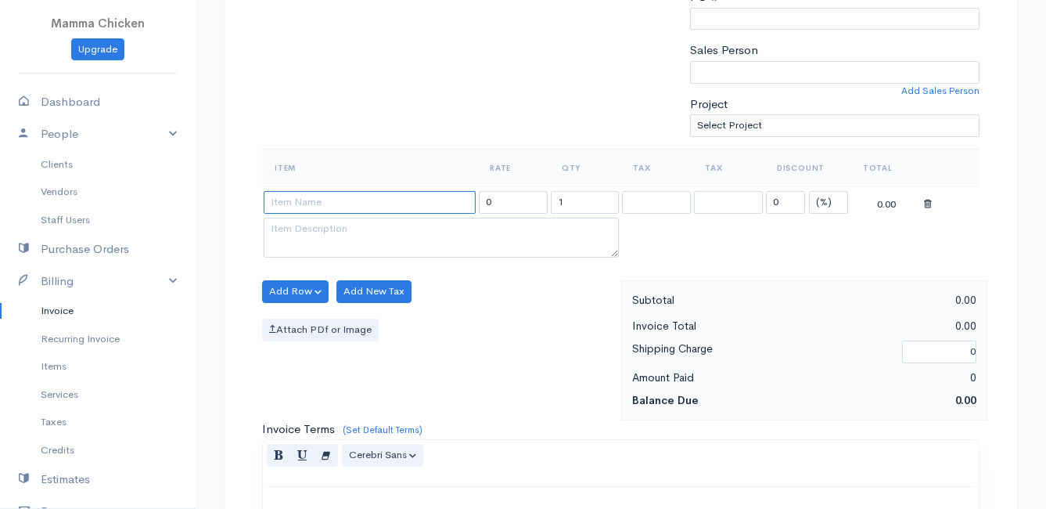
click at [315, 203] on input at bounding box center [370, 202] width 212 height 23
click at [343, 287] on body "Mamma Chicken Upgrade Dashboard People Clients Vendors Staff Users Purchase Ord…" at bounding box center [523, 285] width 1046 height 1353
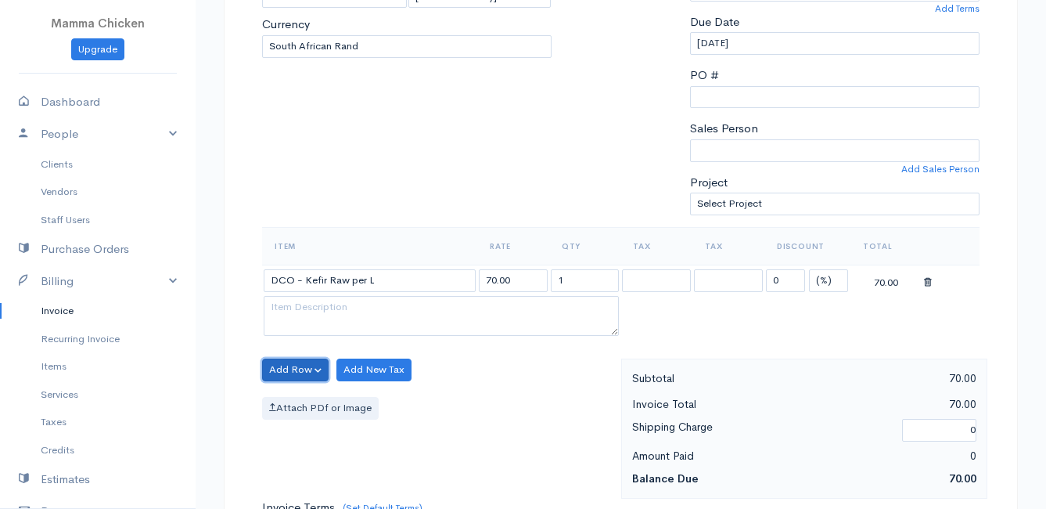
click at [290, 369] on button "Add Row" at bounding box center [295, 369] width 67 height 23
click at [301, 398] on link "Add Item Row" at bounding box center [325, 401] width 124 height 27
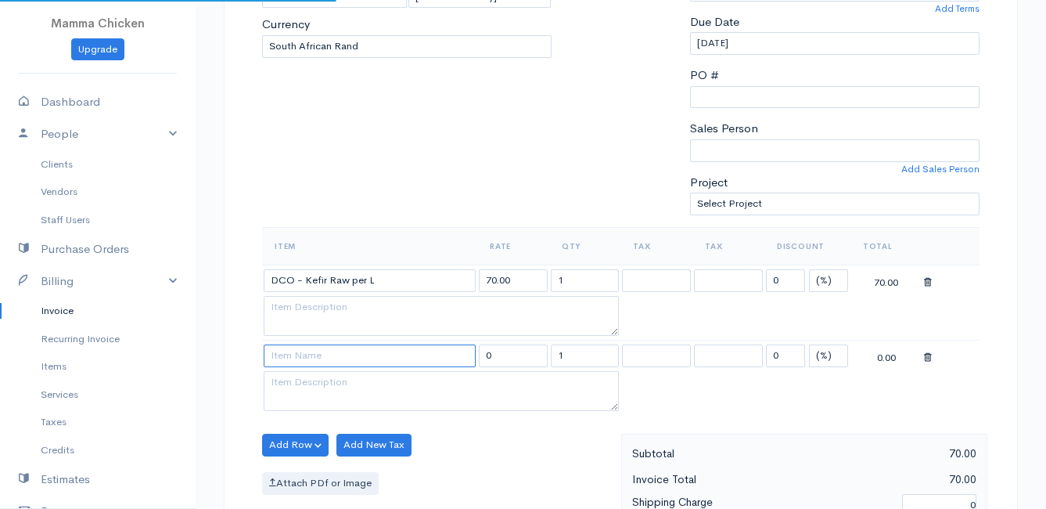
click at [304, 358] on input at bounding box center [370, 355] width 212 height 23
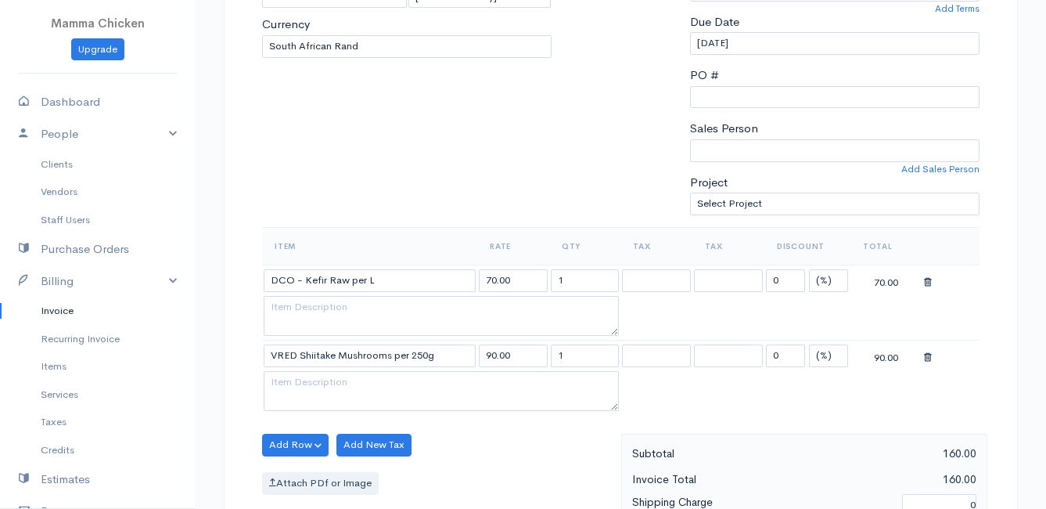
click at [361, 377] on body "Mamma Chicken Upgrade Dashboard People Clients Vendors Staff Users Purchase Ord…" at bounding box center [523, 401] width 1046 height 1428
click at [289, 444] on button "Add Row" at bounding box center [295, 445] width 67 height 23
click at [317, 386] on link "Add Item Row" at bounding box center [325, 385] width 124 height 27
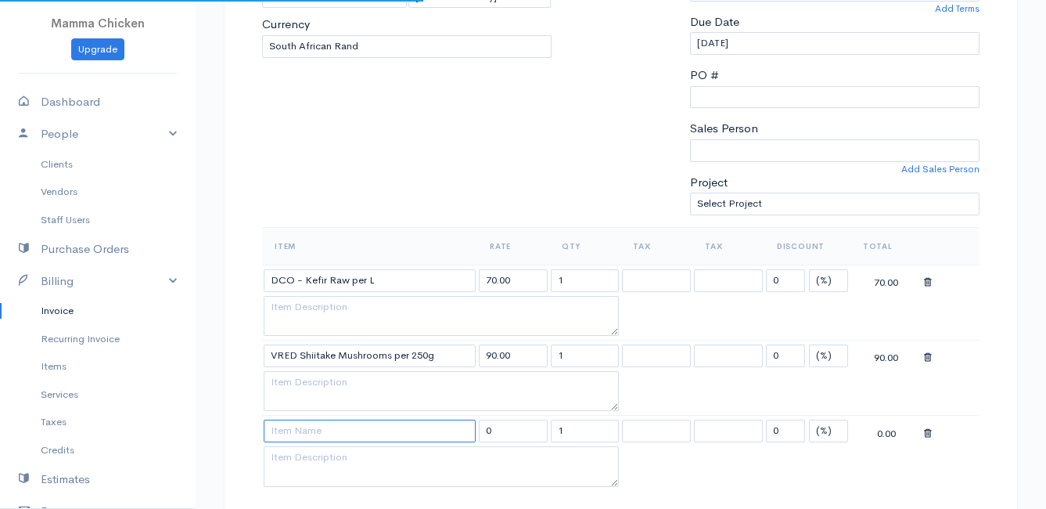
click at [304, 434] on input at bounding box center [370, 430] width 212 height 23
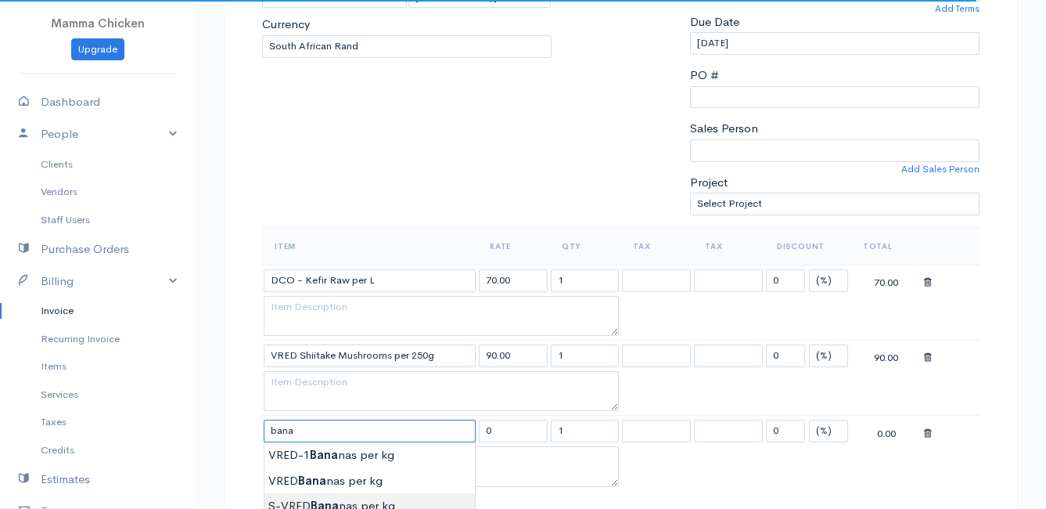
scroll to position [470, 0]
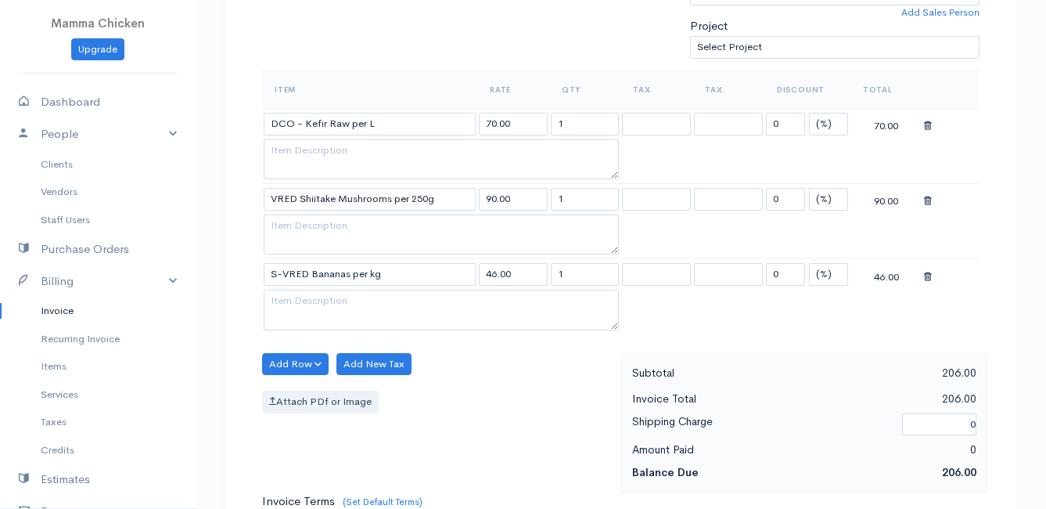
click at [333, 344] on body "Mamma Chicken Upgrade Dashboard People Clients Vendors Staff Users Purchase Ord…" at bounding box center [523, 281] width 1046 height 1503
click at [293, 359] on button "Add Row" at bounding box center [295, 364] width 67 height 23
click at [309, 387] on link "Add Item Row" at bounding box center [325, 396] width 124 height 27
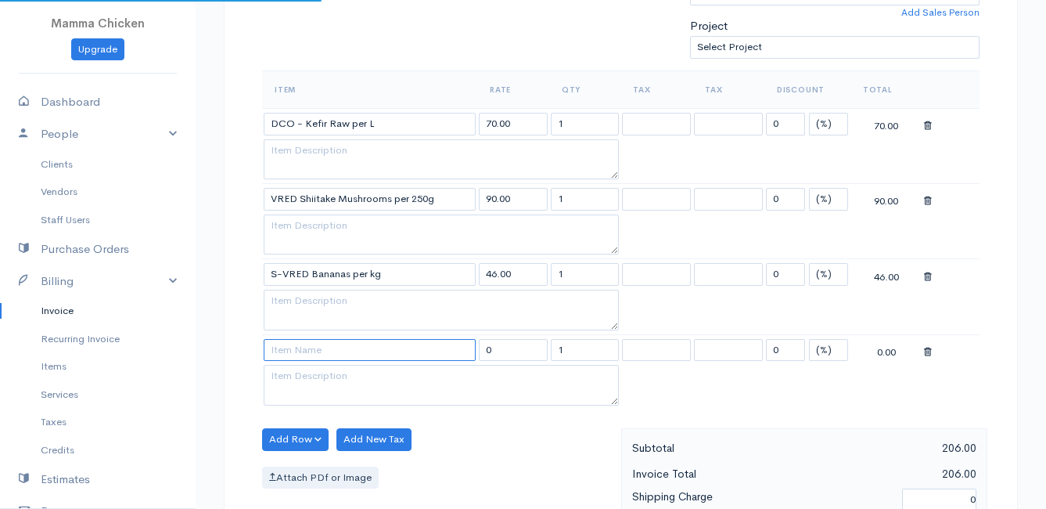
click at [306, 354] on input at bounding box center [370, 350] width 212 height 23
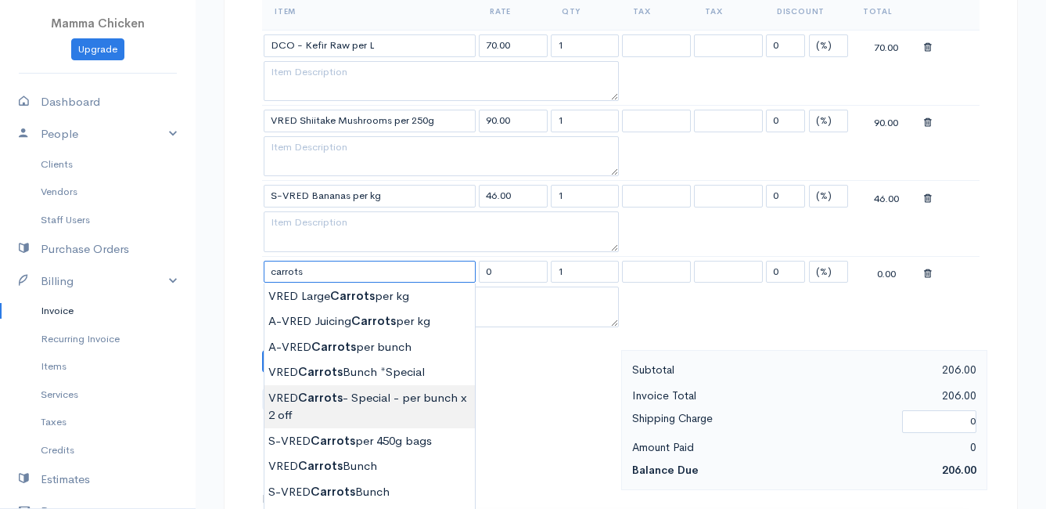
scroll to position [626, 0]
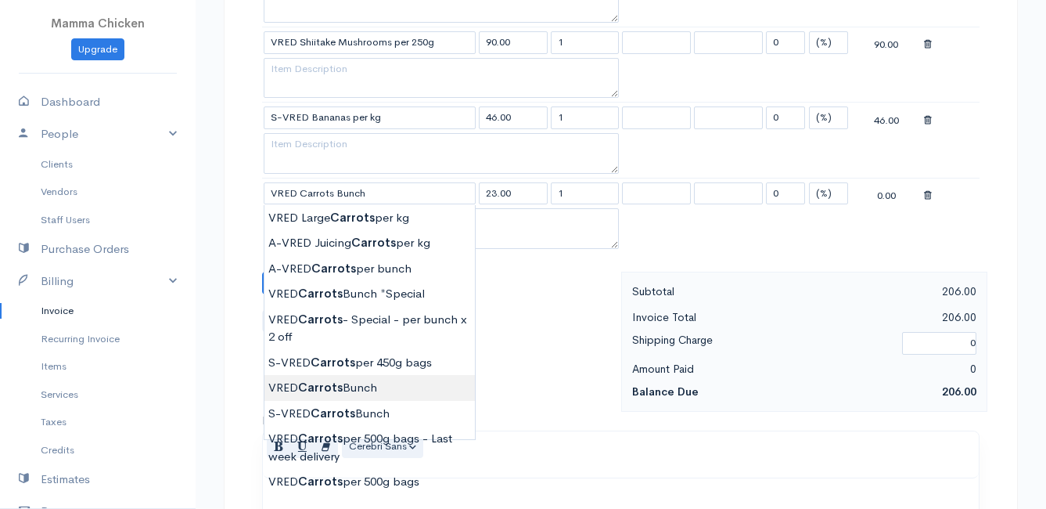
click at [341, 389] on body "Mamma Chicken Upgrade Dashboard People Clients Vendors Staff Users Purchase Ord…" at bounding box center [523, 163] width 1046 height 1578
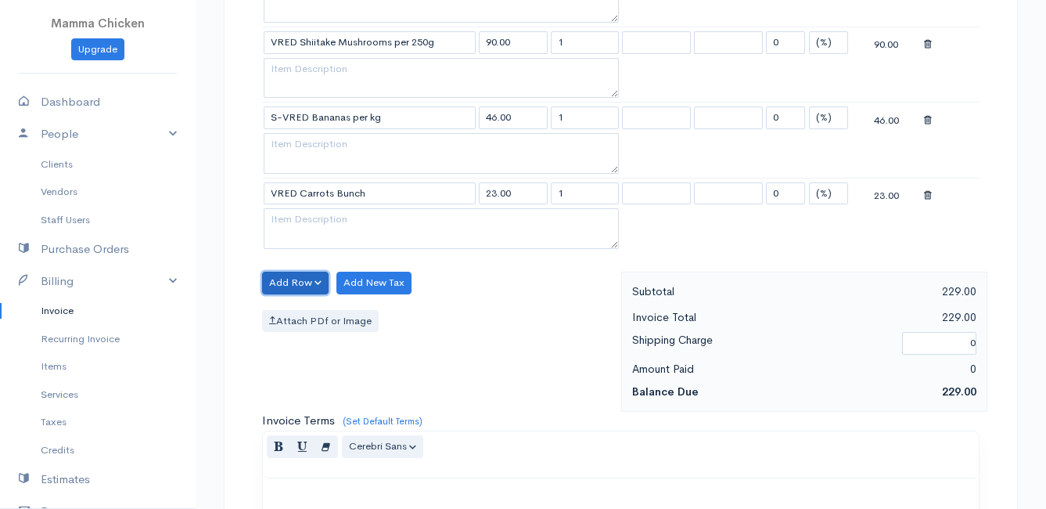
click at [296, 277] on button "Add Row" at bounding box center [295, 283] width 67 height 23
click at [296, 304] on link "Add Item Row" at bounding box center [325, 314] width 124 height 27
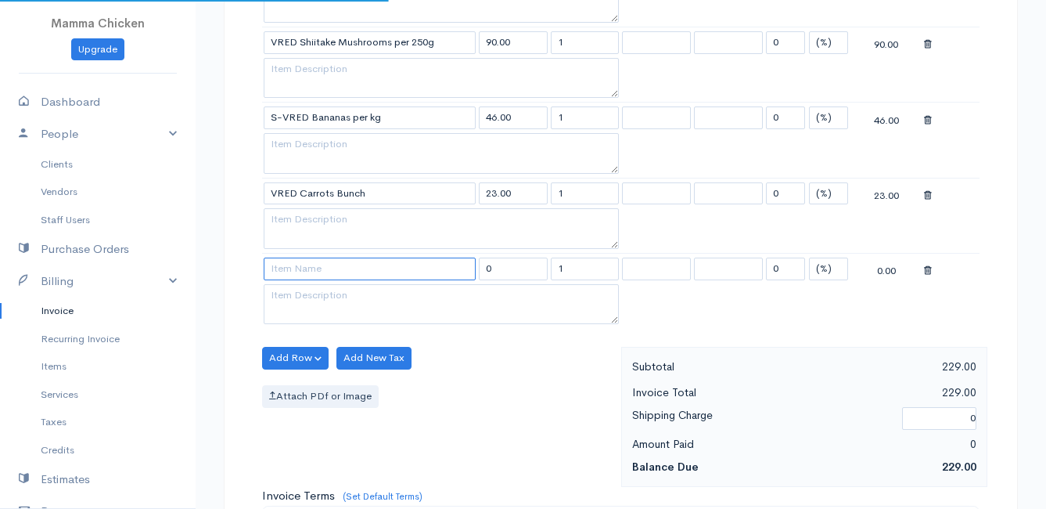
click at [296, 265] on input at bounding box center [370, 268] width 212 height 23
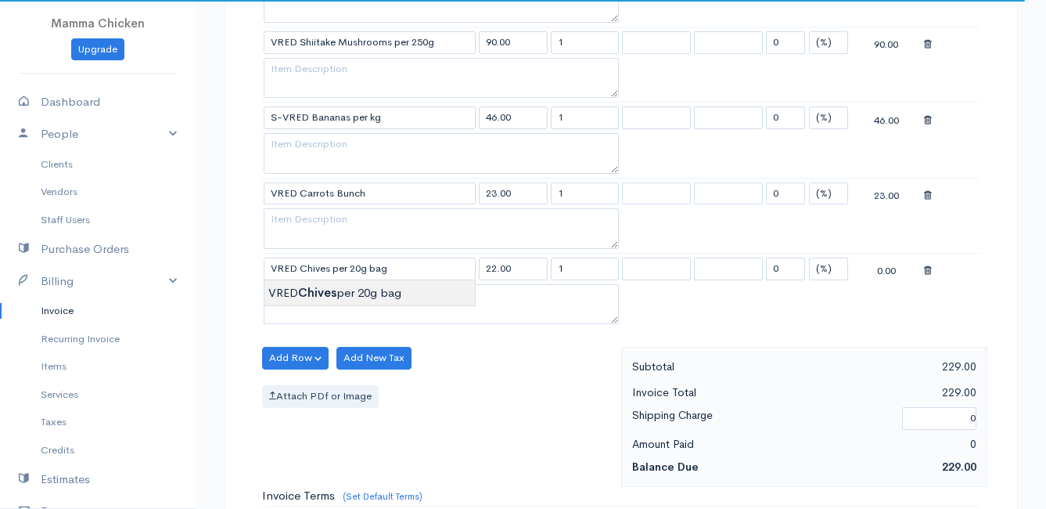
click at [314, 287] on body "Mamma Chicken Upgrade Dashboard People Clients Vendors Staff Users Purchase Ord…" at bounding box center [523, 201] width 1046 height 1654
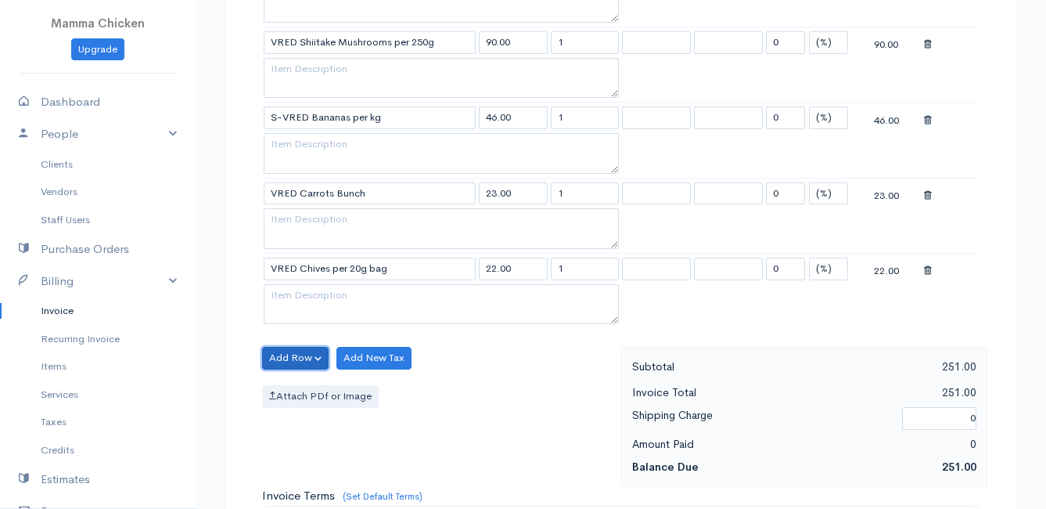
click at [291, 362] on button "Add Row" at bounding box center [295, 358] width 67 height 23
click at [303, 389] on link "Add Item Row" at bounding box center [325, 389] width 124 height 27
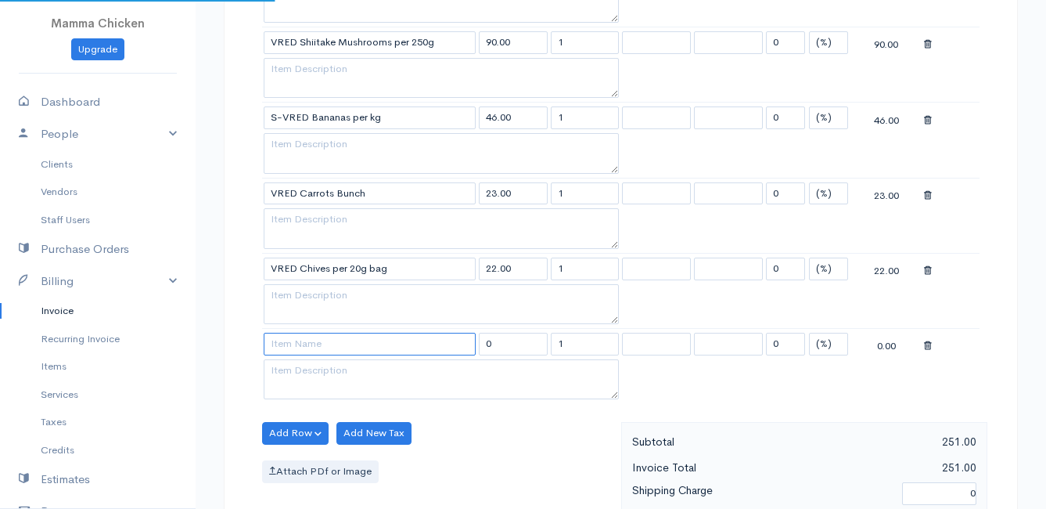
click at [302, 340] on input at bounding box center [370, 344] width 212 height 23
click at [356, 418] on body "Mamma Chicken Upgrade Dashboard People Clients Vendors Staff Users Purchase Ord…" at bounding box center [523, 238] width 1046 height 1729
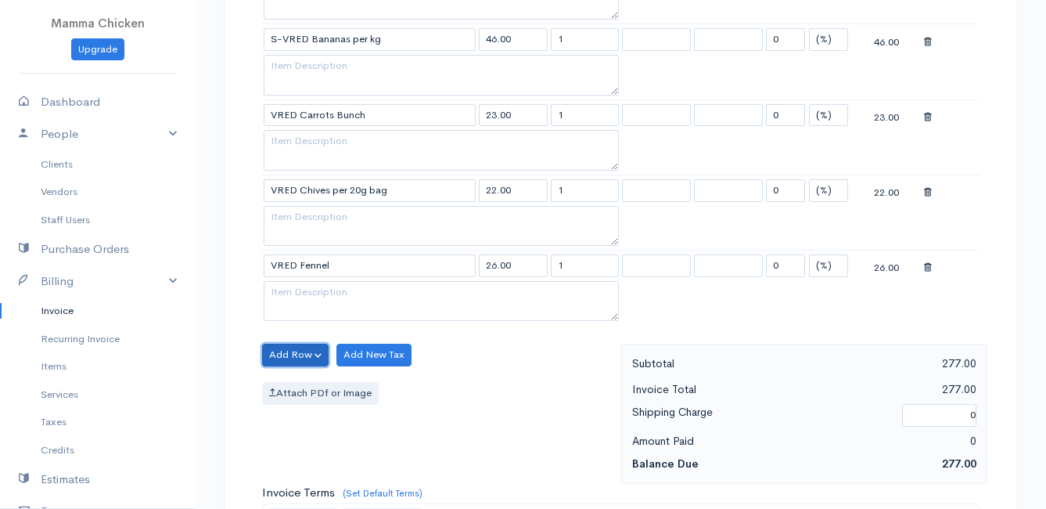
click at [288, 348] on button "Add Row" at bounding box center [295, 355] width 67 height 23
click at [293, 389] on link "Add Item Row" at bounding box center [325, 386] width 124 height 27
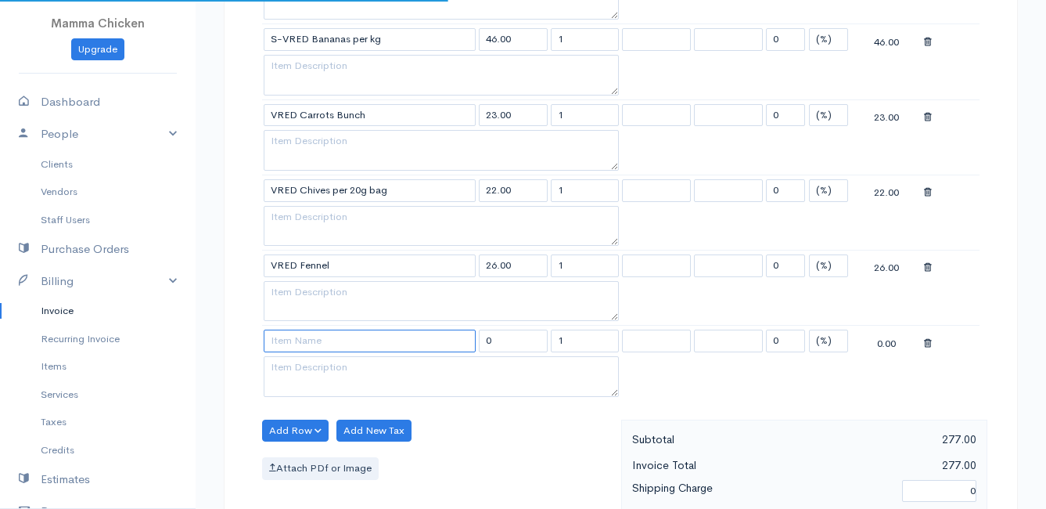
click at [300, 340] on input at bounding box center [370, 340] width 212 height 23
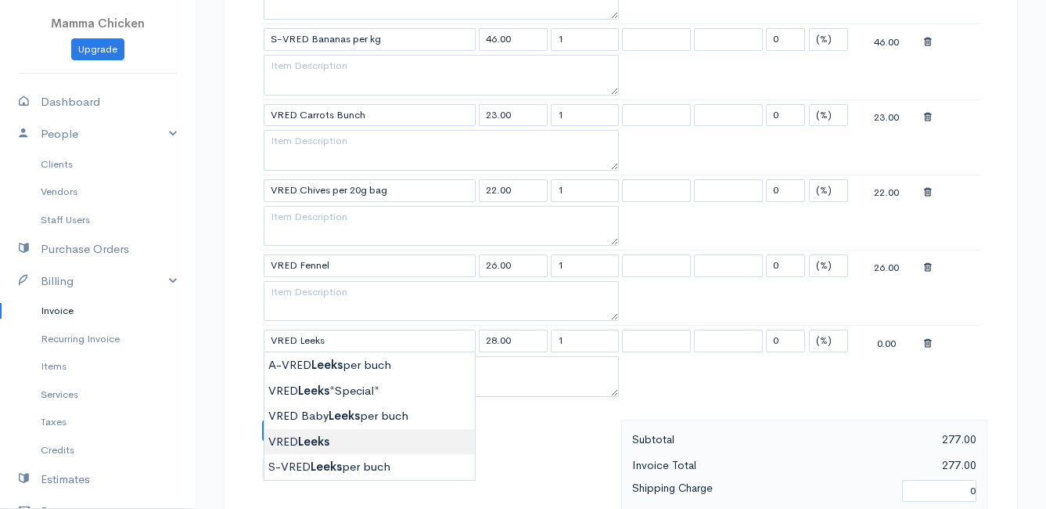
click at [350, 438] on body "Mamma Chicken Upgrade Dashboard People Clients Vendors Staff Users Purchase Ord…" at bounding box center [523, 198] width 1046 height 1804
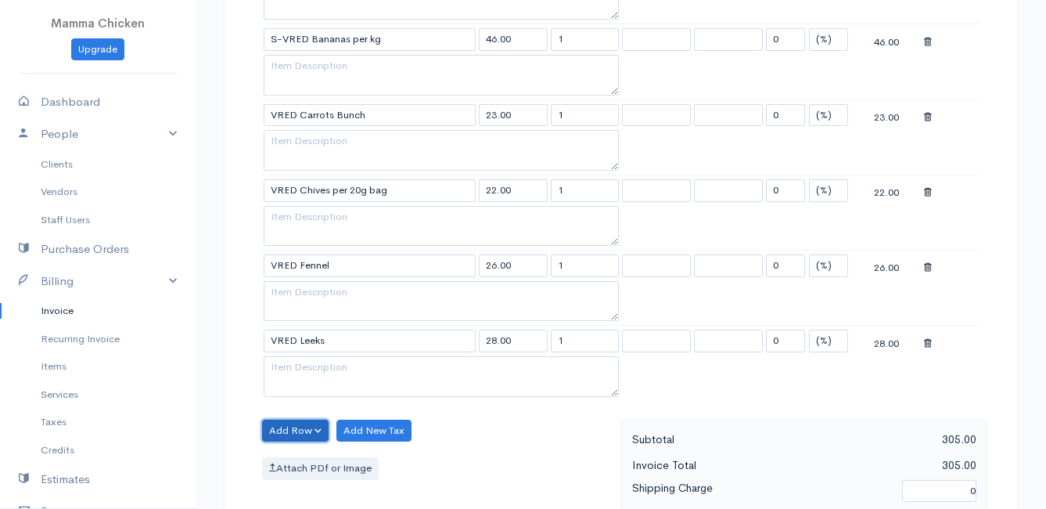
click at [299, 429] on button "Add Row" at bounding box center [295, 430] width 67 height 23
click at [305, 372] on link "Add Item Row" at bounding box center [325, 371] width 124 height 27
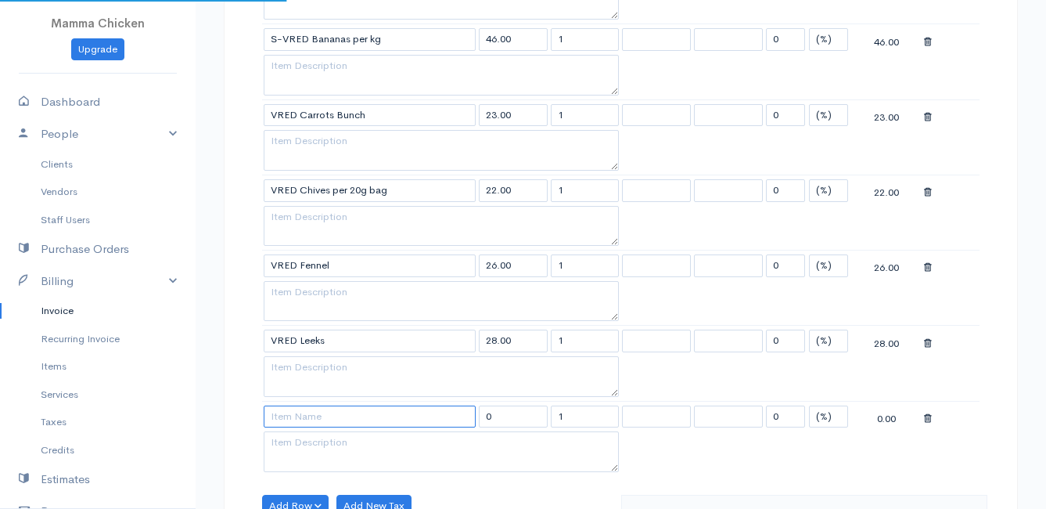
click at [297, 417] on input at bounding box center [370, 416] width 212 height 23
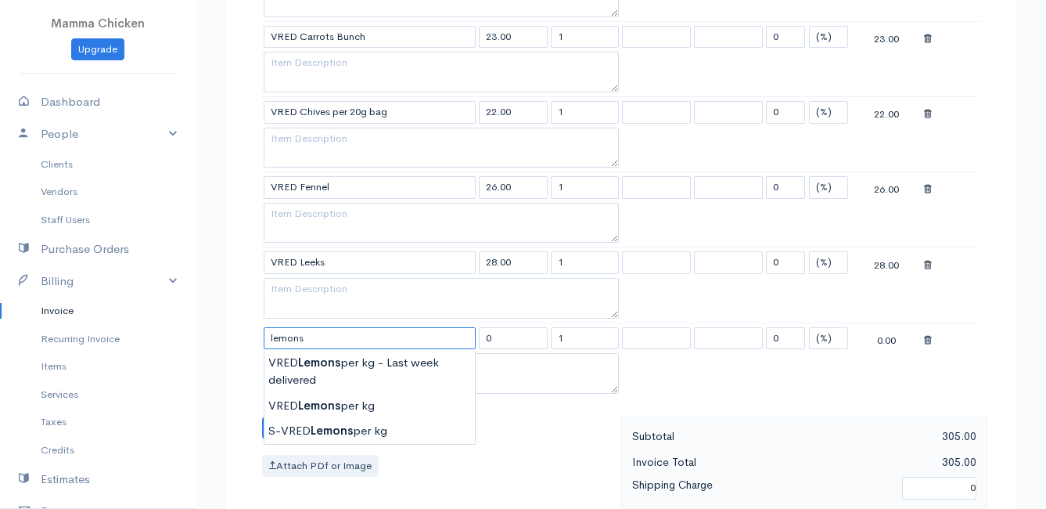
scroll to position [861, 0]
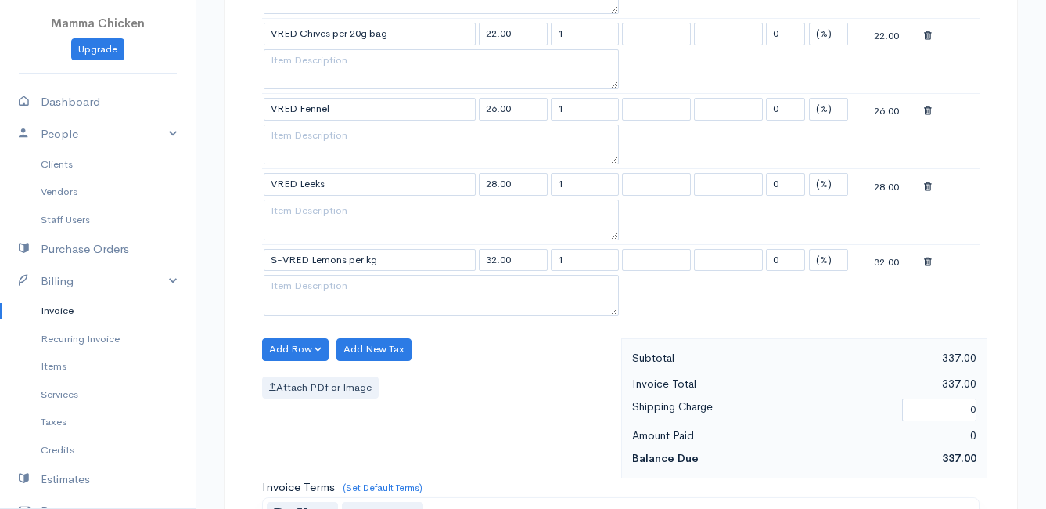
click at [339, 347] on body "Mamma Chicken Upgrade Dashboard People Clients Vendors Staff Users Purchase Ord…" at bounding box center [523, 79] width 1046 height 1880
click at [290, 348] on button "Add Row" at bounding box center [295, 349] width 67 height 23
click at [294, 374] on link "Add Item Row" at bounding box center [325, 381] width 124 height 27
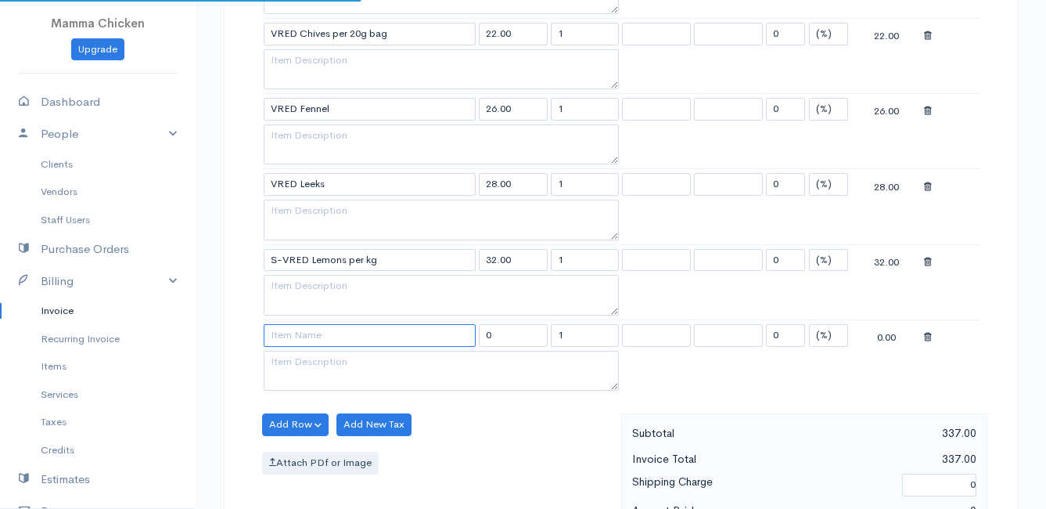
click at [298, 337] on input at bounding box center [370, 335] width 212 height 23
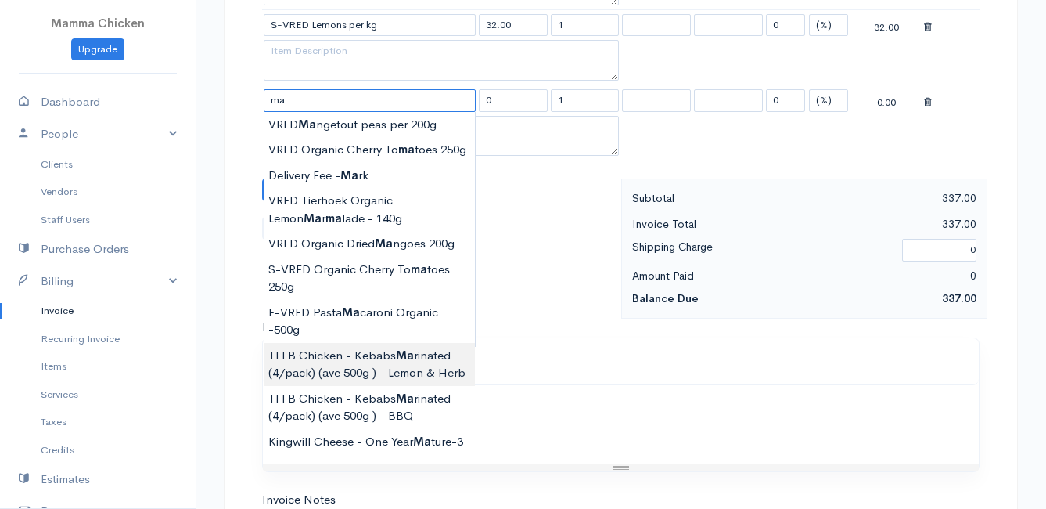
scroll to position [1017, 0]
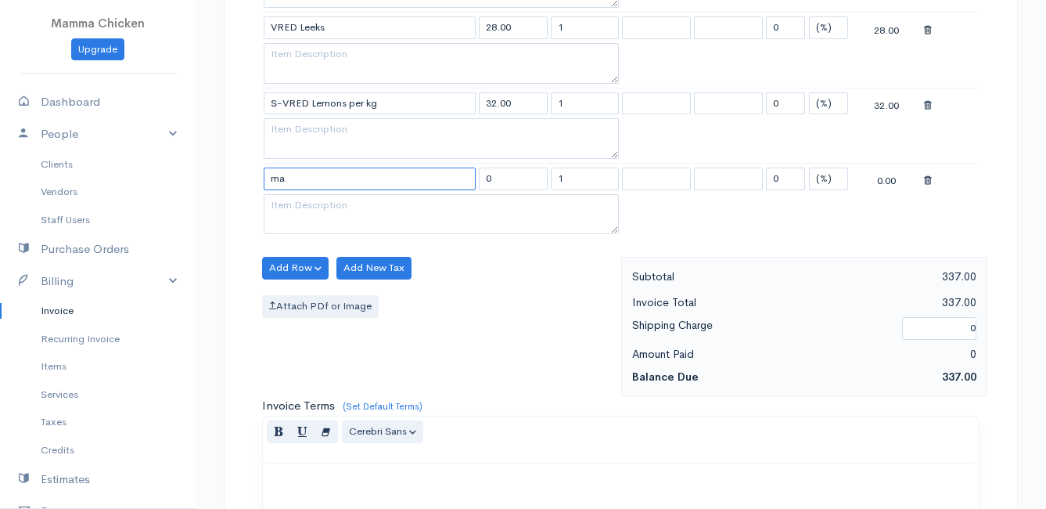
click at [292, 180] on input "ma" at bounding box center [370, 178] width 212 height 23
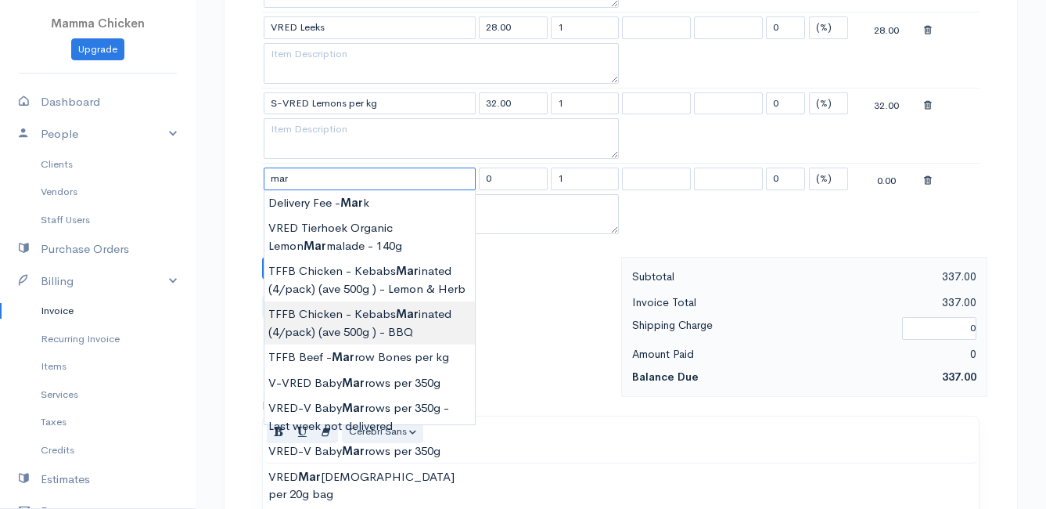
scroll to position [1096, 0]
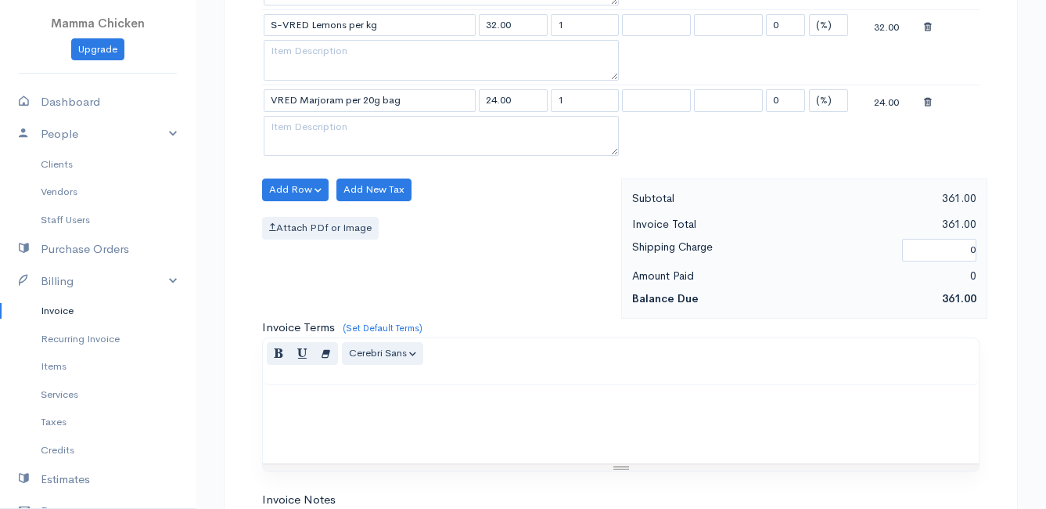
click at [304, 188] on button "Add Row" at bounding box center [295, 189] width 67 height 23
click at [310, 218] on link "Add Item Row" at bounding box center [325, 221] width 124 height 27
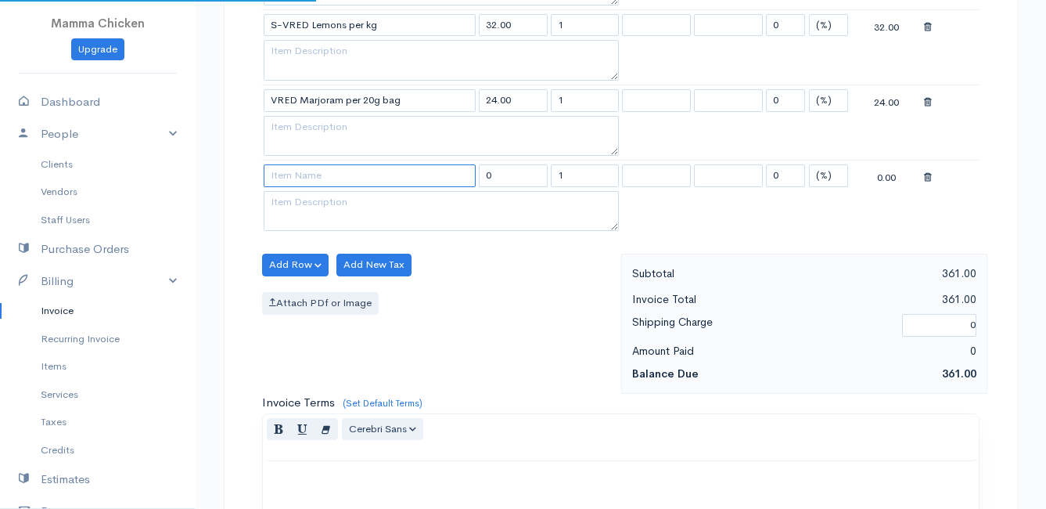
click at [293, 175] on input at bounding box center [370, 175] width 212 height 23
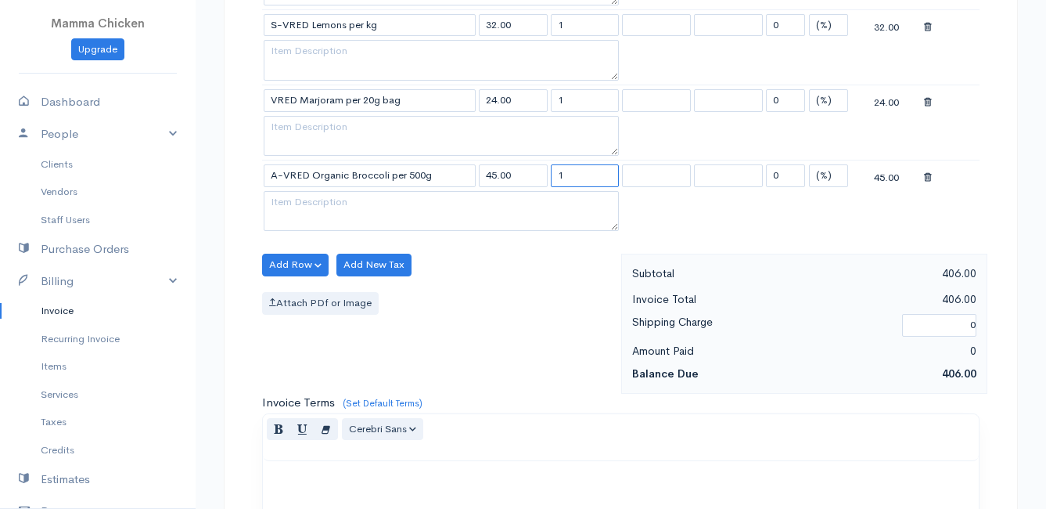
drag, startPoint x: 563, startPoint y: 171, endPoint x: 554, endPoint y: 176, distance: 9.8
click at [554, 176] on input "1" at bounding box center [585, 175] width 69 height 23
click at [442, 295] on div "Attach PDf or Image" at bounding box center [437, 303] width 351 height 23
click at [293, 254] on button "Add Row" at bounding box center [295, 265] width 67 height 23
click at [290, 293] on link "Add Item Row" at bounding box center [325, 296] width 124 height 27
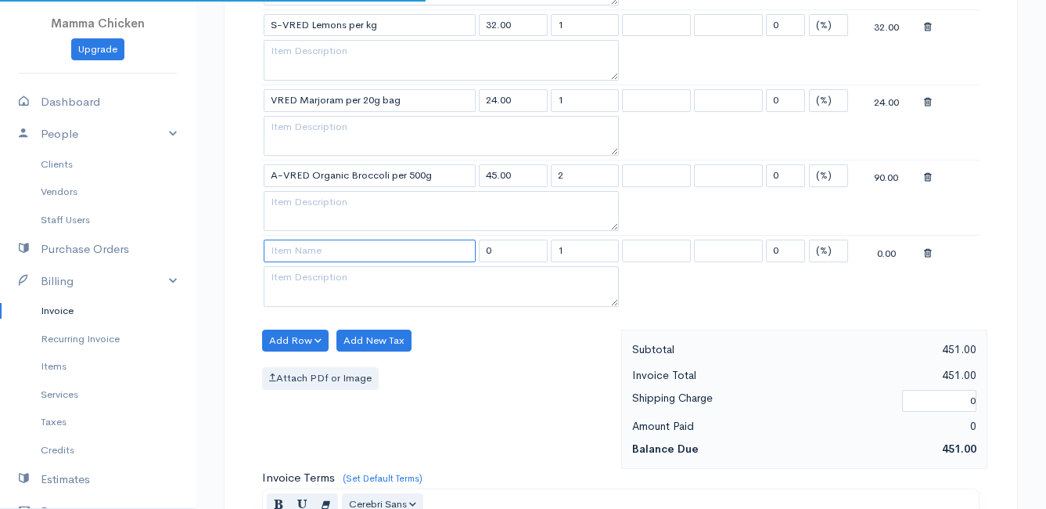
click at [291, 250] on input at bounding box center [370, 250] width 212 height 23
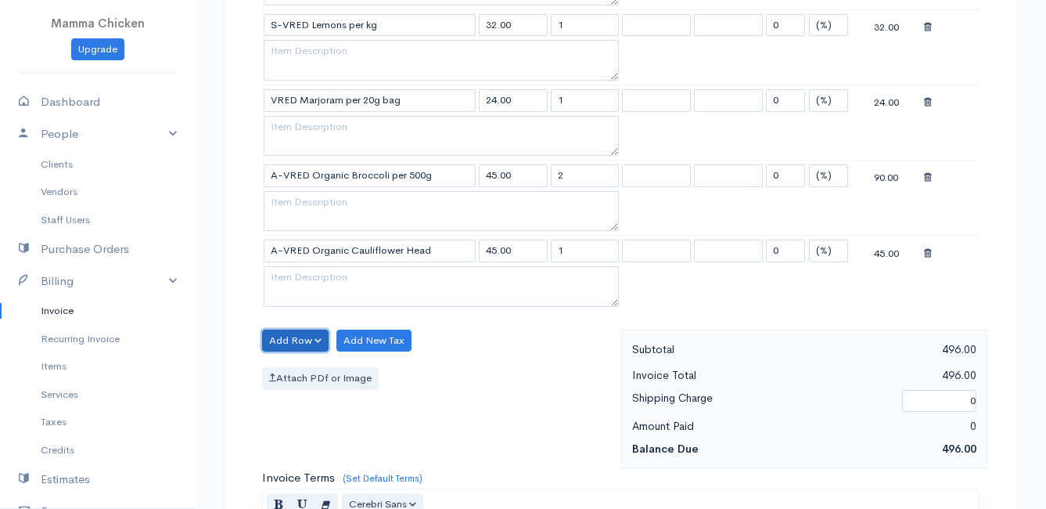
click at [277, 334] on button "Add Row" at bounding box center [295, 340] width 67 height 23
click at [286, 365] on link "Add Item Row" at bounding box center [325, 372] width 124 height 27
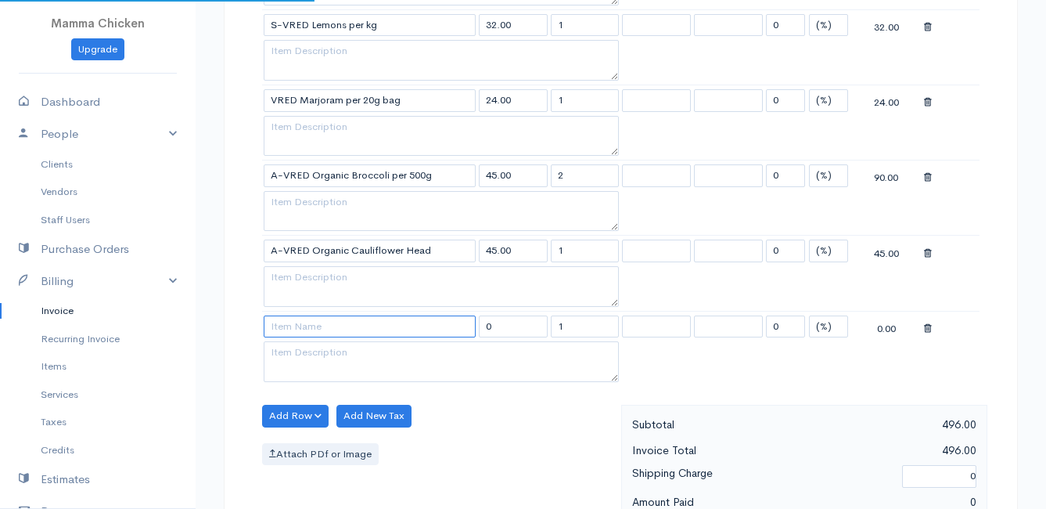
click at [290, 322] on input at bounding box center [370, 326] width 212 height 23
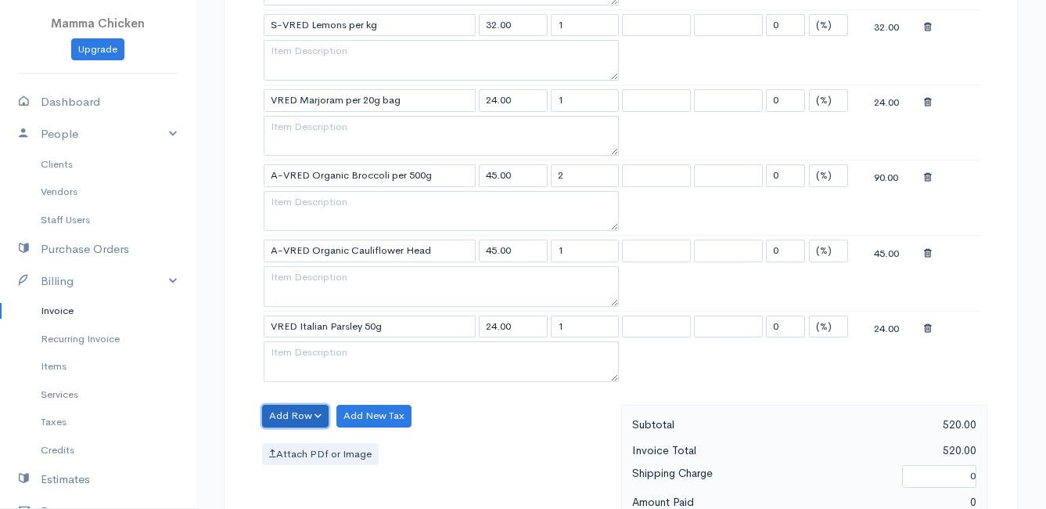
click at [303, 416] on button "Add Row" at bounding box center [295, 416] width 67 height 23
click at [305, 443] on link "Add Item Row" at bounding box center [325, 447] width 124 height 27
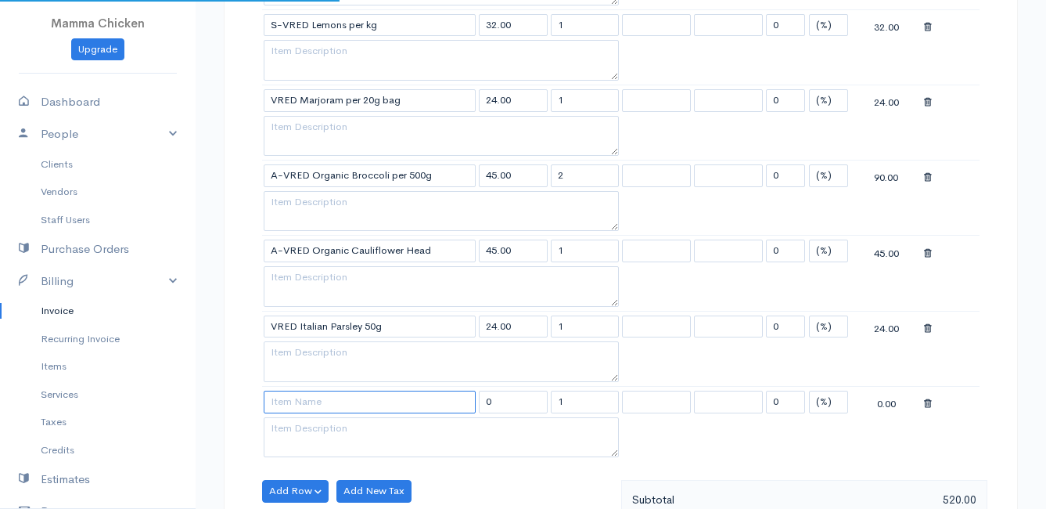
click at [294, 402] on input at bounding box center [370, 401] width 212 height 23
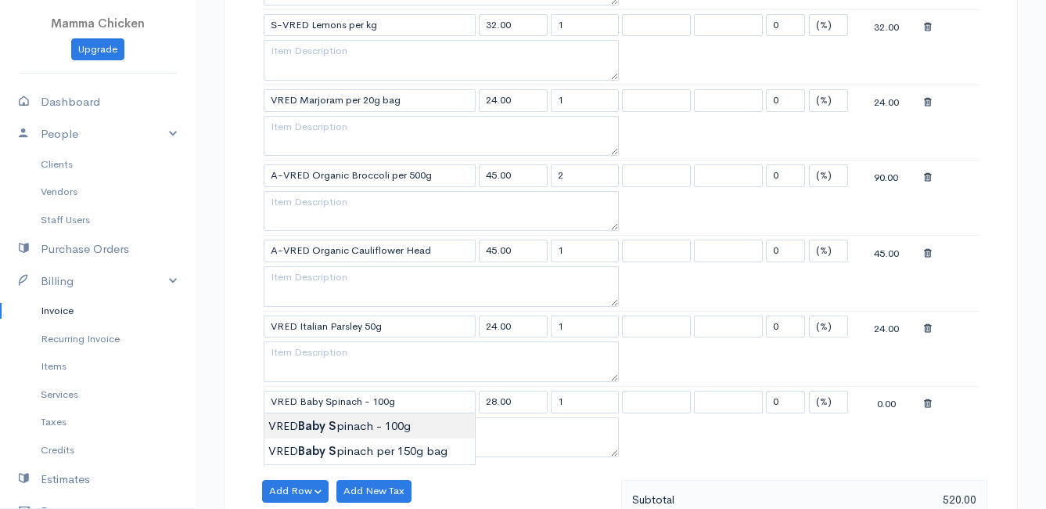
click at [339, 426] on body "Mamma Chicken Upgrade Dashboard People Clients Vendors Staff Users Purchase Ord…" at bounding box center [523, 32] width 1046 height 2257
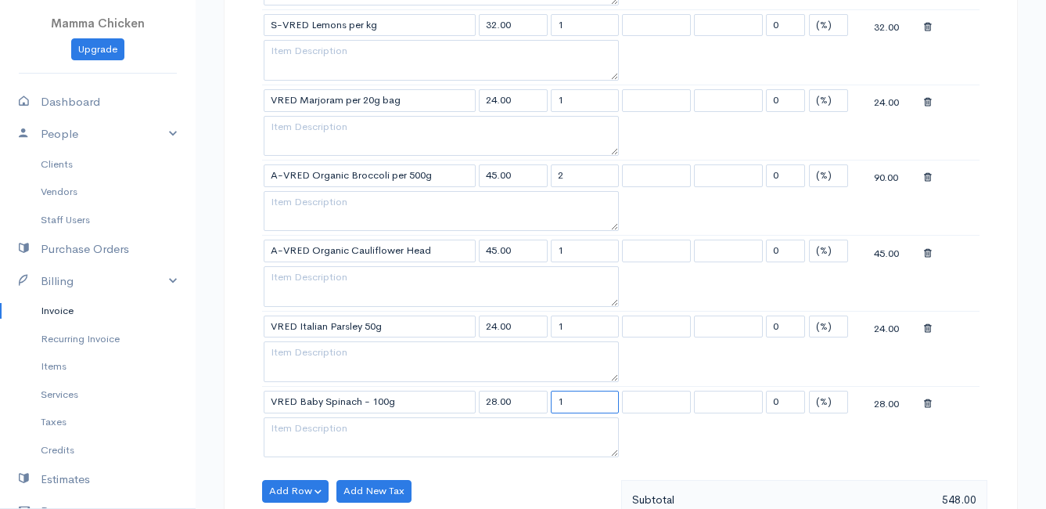
drag, startPoint x: 581, startPoint y: 405, endPoint x: 542, endPoint y: 400, distance: 39.4
click at [542, 400] on tr "VRED Baby Spinach - 100g 28.00 1 0 (%) Flat 28.00" at bounding box center [621, 401] width 718 height 31
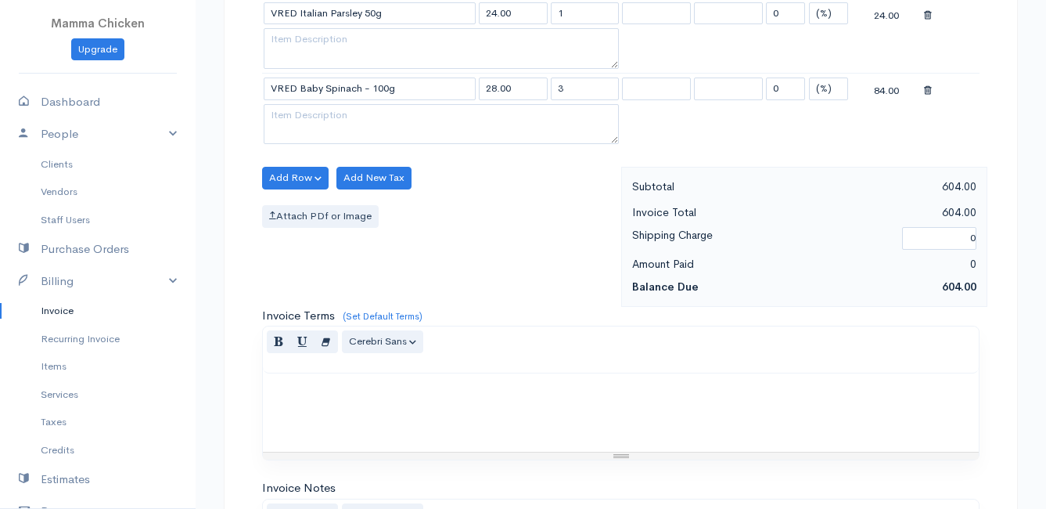
scroll to position [1330, 0]
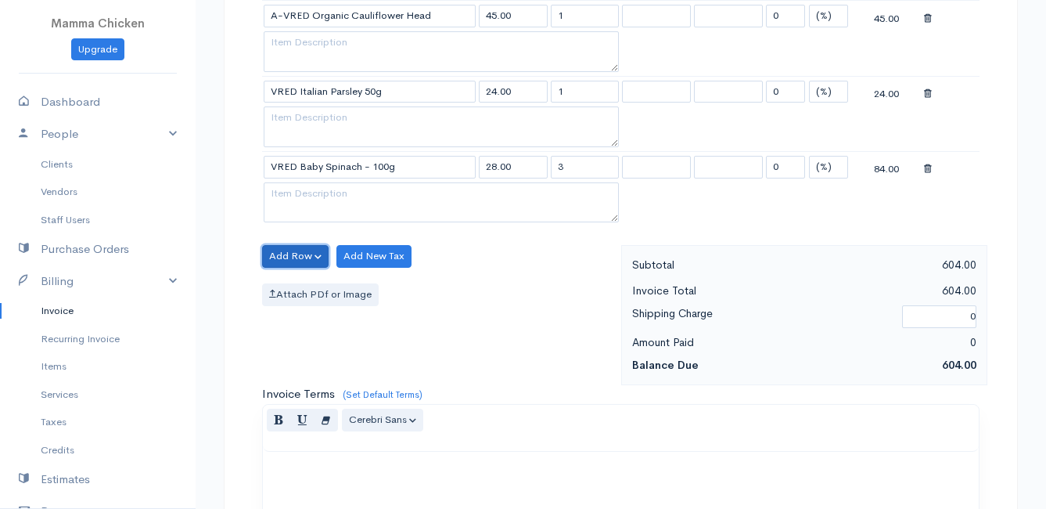
click at [296, 257] on button "Add Row" at bounding box center [295, 256] width 67 height 23
click at [297, 279] on link "Add Item Row" at bounding box center [325, 288] width 124 height 27
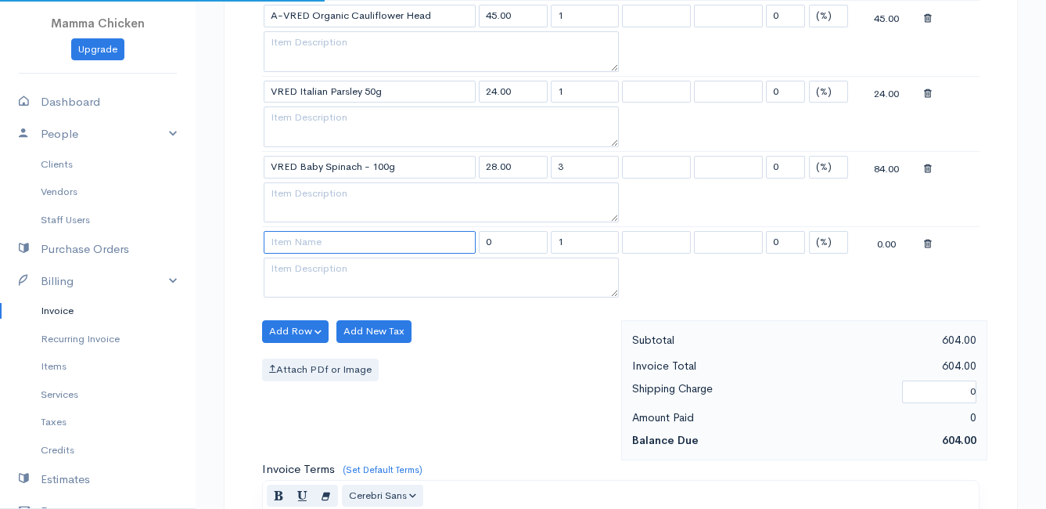
click at [297, 241] on input at bounding box center [370, 242] width 212 height 23
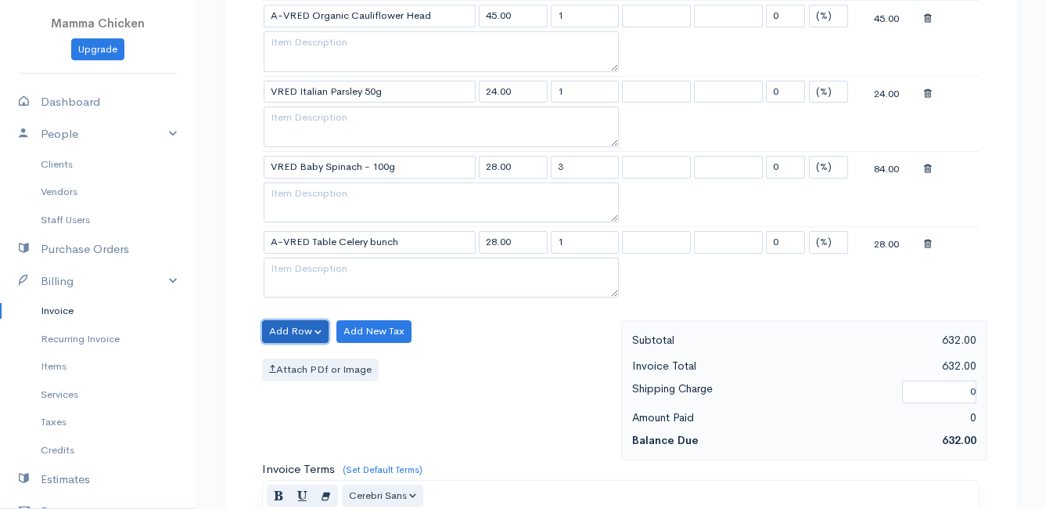
click at [292, 333] on button "Add Row" at bounding box center [295, 331] width 67 height 23
click at [304, 354] on link "Add Item Row" at bounding box center [325, 363] width 124 height 27
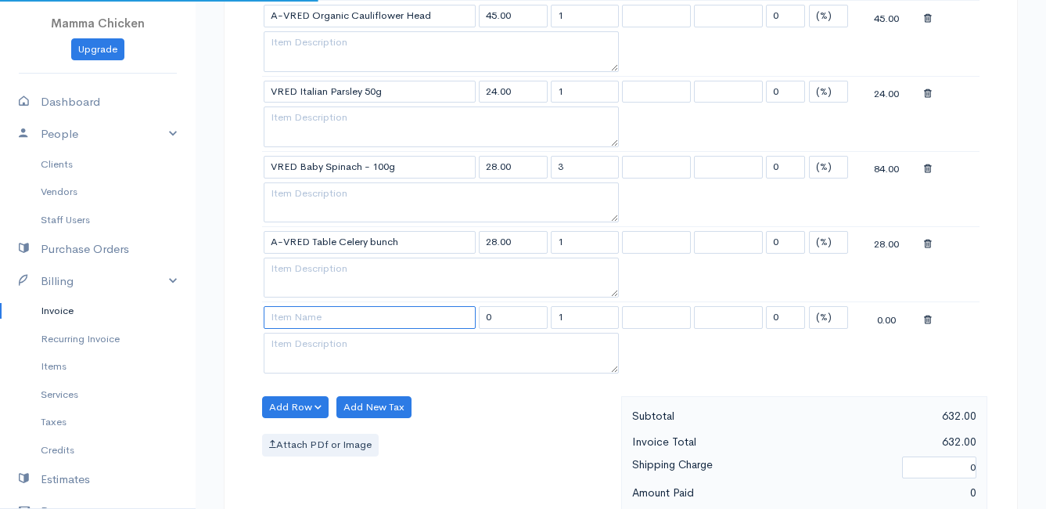
click at [300, 315] on input at bounding box center [370, 317] width 212 height 23
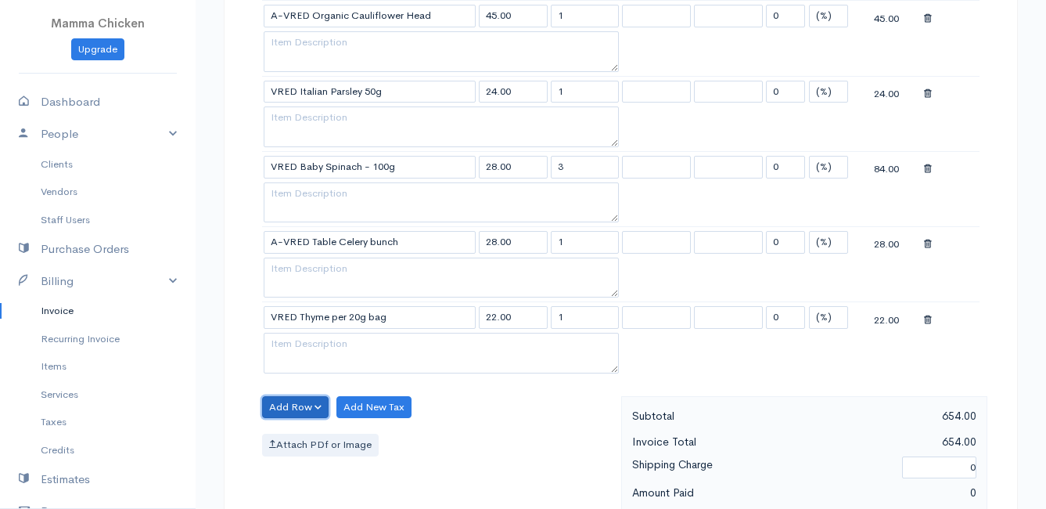
click at [304, 405] on button "Add Row" at bounding box center [295, 407] width 67 height 23
click at [311, 434] on link "Add Item Row" at bounding box center [325, 439] width 124 height 27
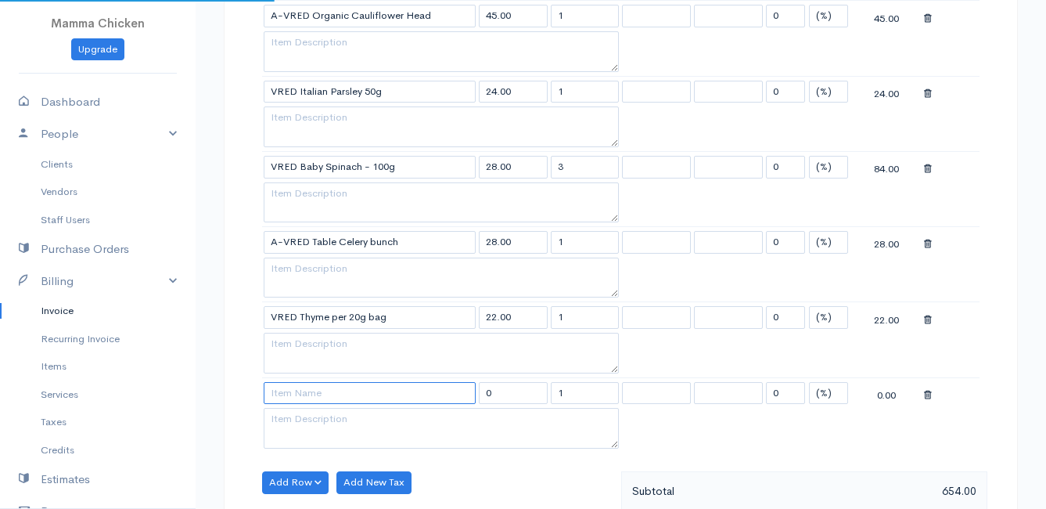
click at [313, 394] on input at bounding box center [370, 393] width 212 height 23
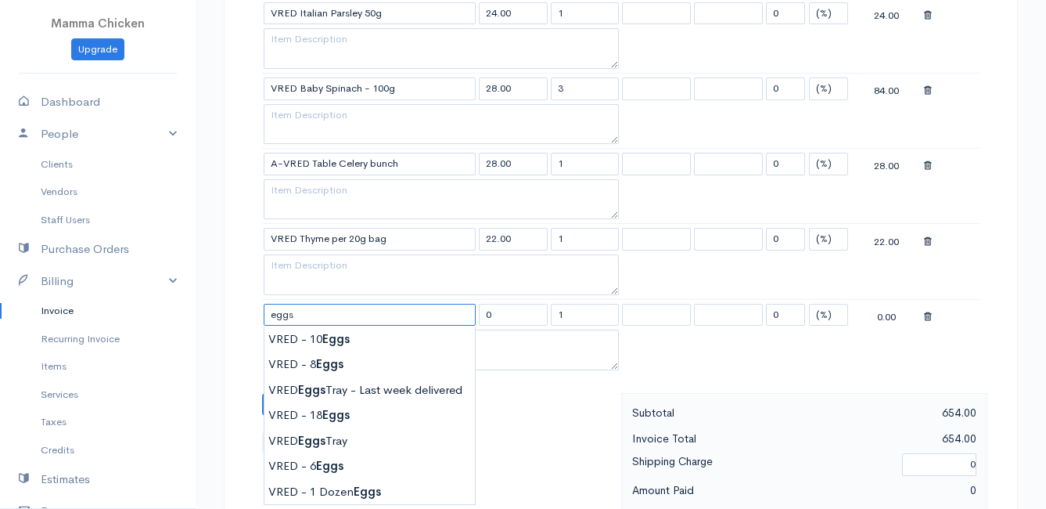
scroll to position [1487, 0]
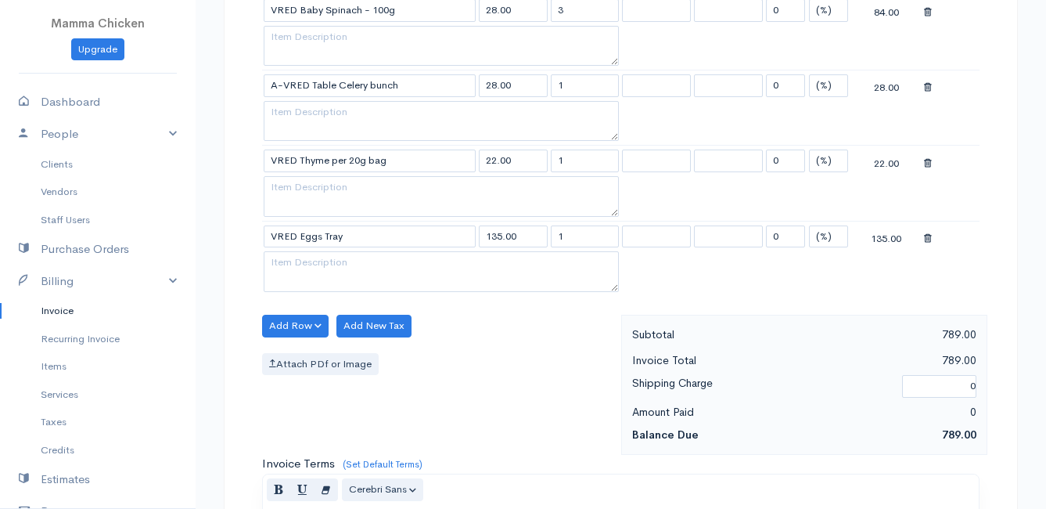
click at [288, 320] on button "Add Row" at bounding box center [295, 326] width 67 height 23
click at [304, 354] on link "Add Item Row" at bounding box center [325, 357] width 124 height 27
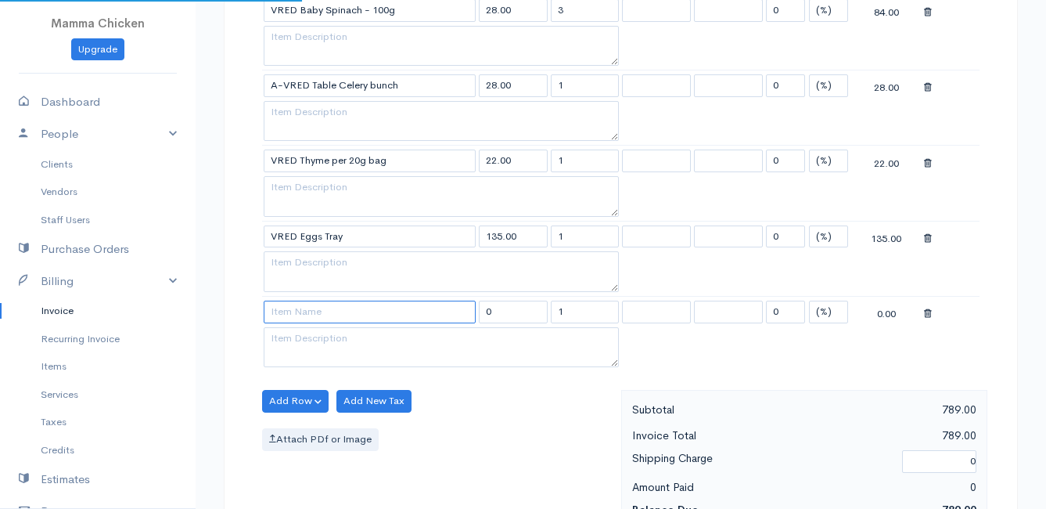
click at [307, 311] on input at bounding box center [370, 311] width 212 height 23
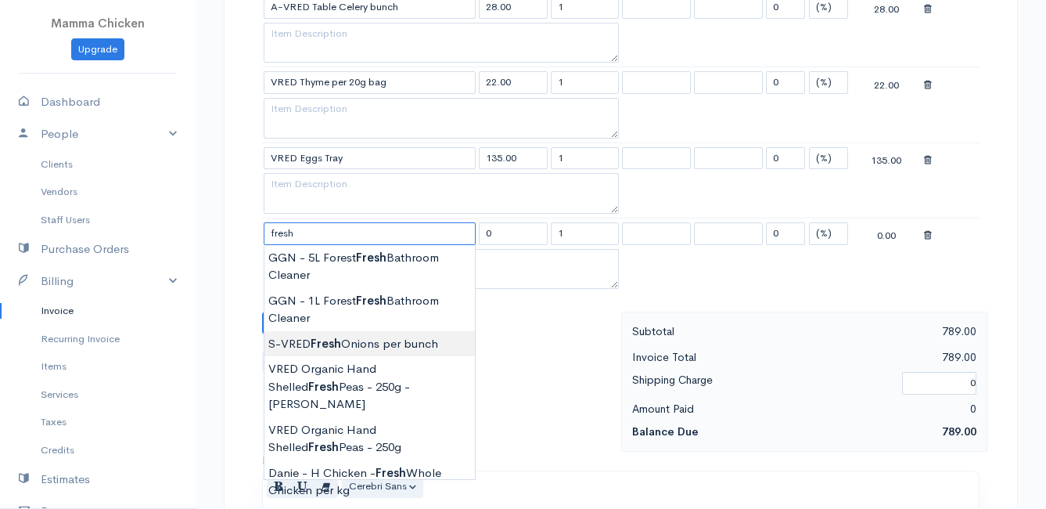
scroll to position [1643, 0]
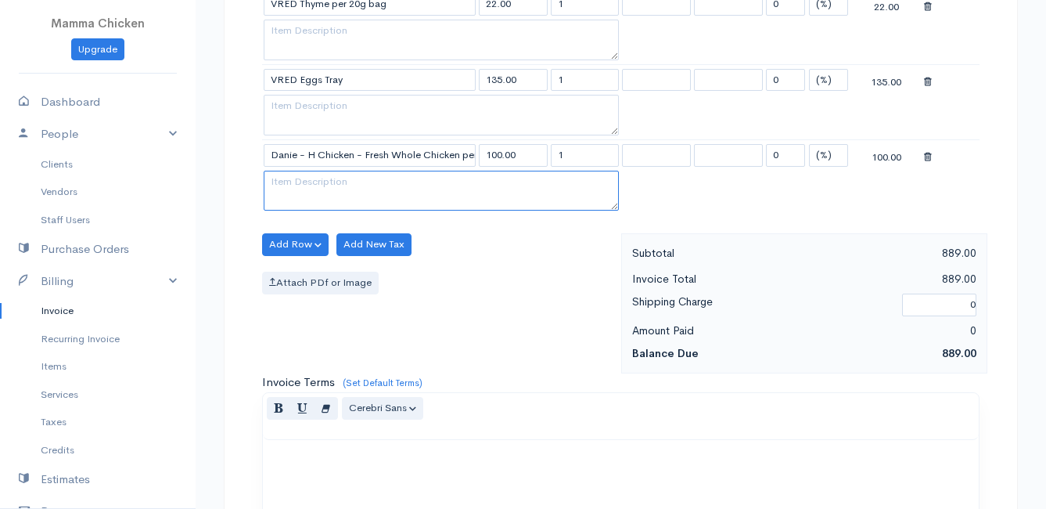
click at [290, 189] on textarea at bounding box center [441, 191] width 355 height 41
drag, startPoint x: 567, startPoint y: 153, endPoint x: 550, endPoint y: 156, distance: 17.5
click at [552, 154] on input "1" at bounding box center [585, 155] width 69 height 23
click at [577, 304] on div "Add Row Add Item Row Add Time Row Add New Tax Attach PDf or Image" at bounding box center [437, 303] width 367 height 140
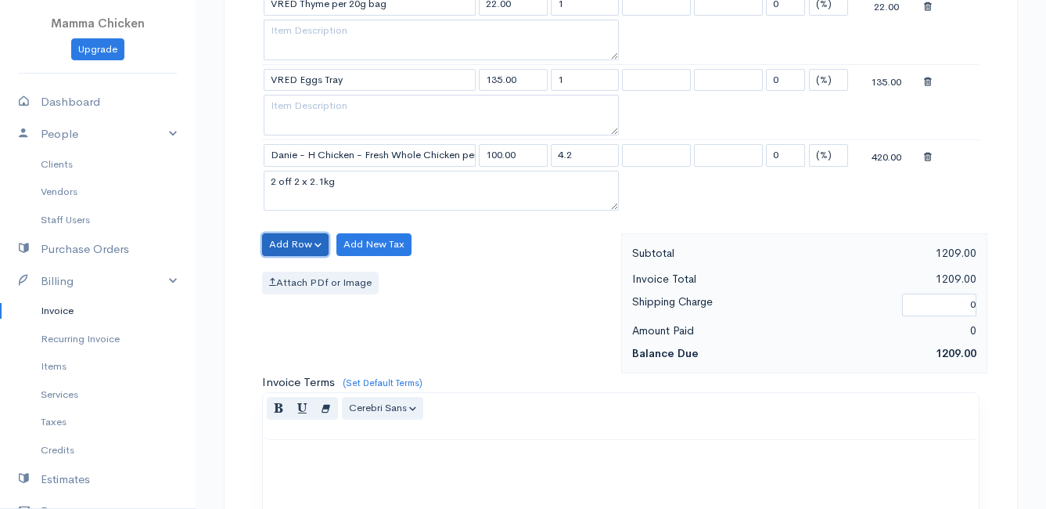
click at [290, 243] on button "Add Row" at bounding box center [295, 244] width 67 height 23
click at [287, 272] on link "Add Item Row" at bounding box center [325, 276] width 124 height 27
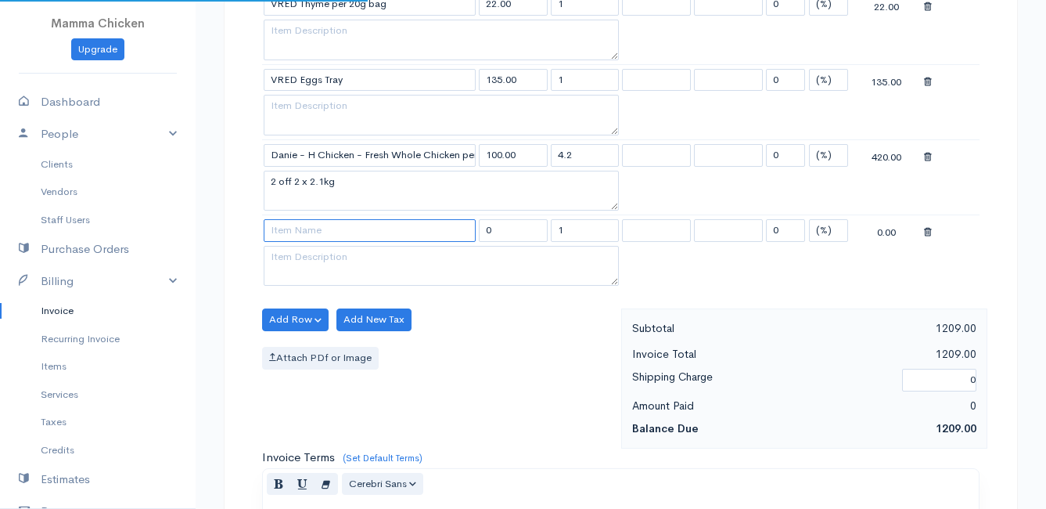
click at [283, 233] on input at bounding box center [370, 230] width 212 height 23
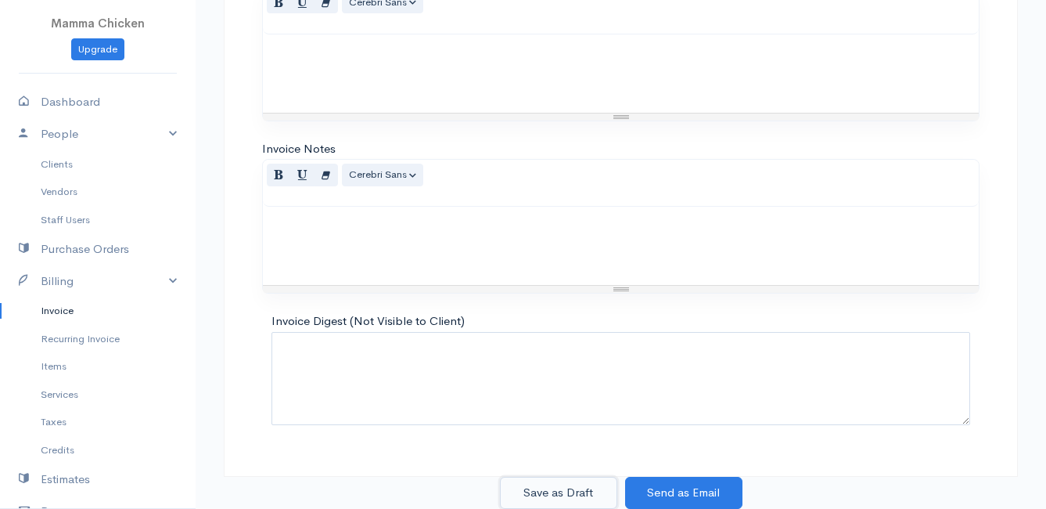
click at [549, 491] on button "Save as Draft" at bounding box center [558, 493] width 117 height 32
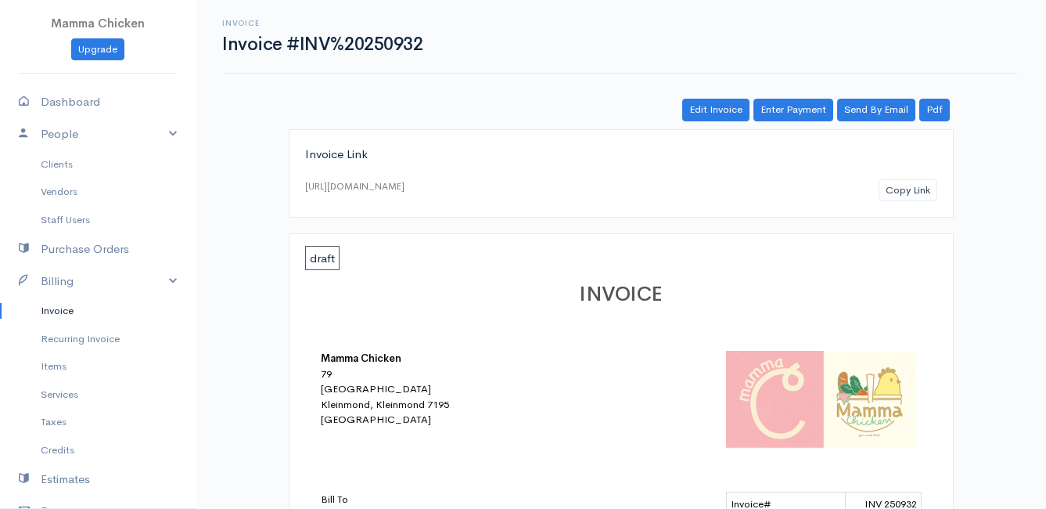
click at [73, 305] on link "Invoice" at bounding box center [98, 311] width 196 height 28
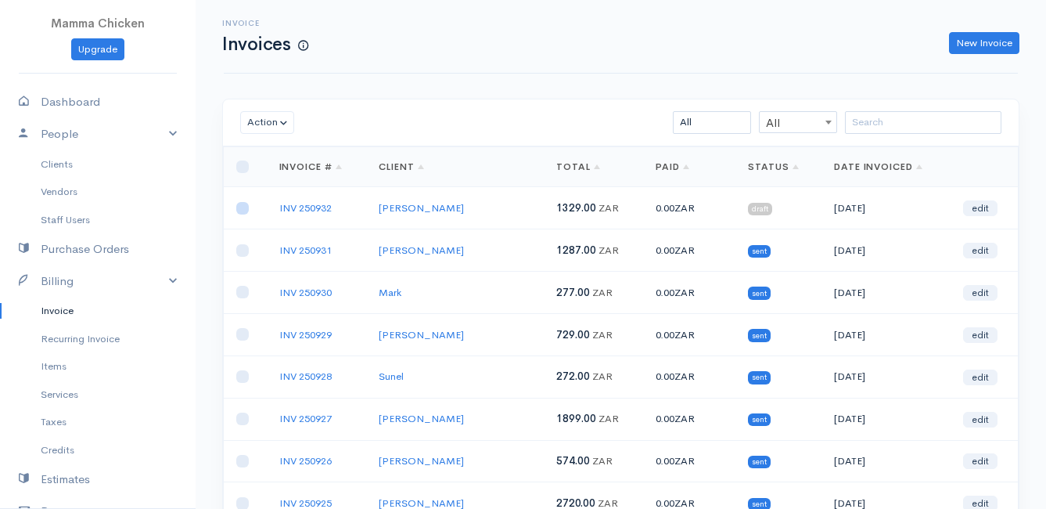
click at [246, 210] on input "checkbox" at bounding box center [242, 208] width 13 height 13
click at [264, 124] on button "Action" at bounding box center [267, 122] width 54 height 23
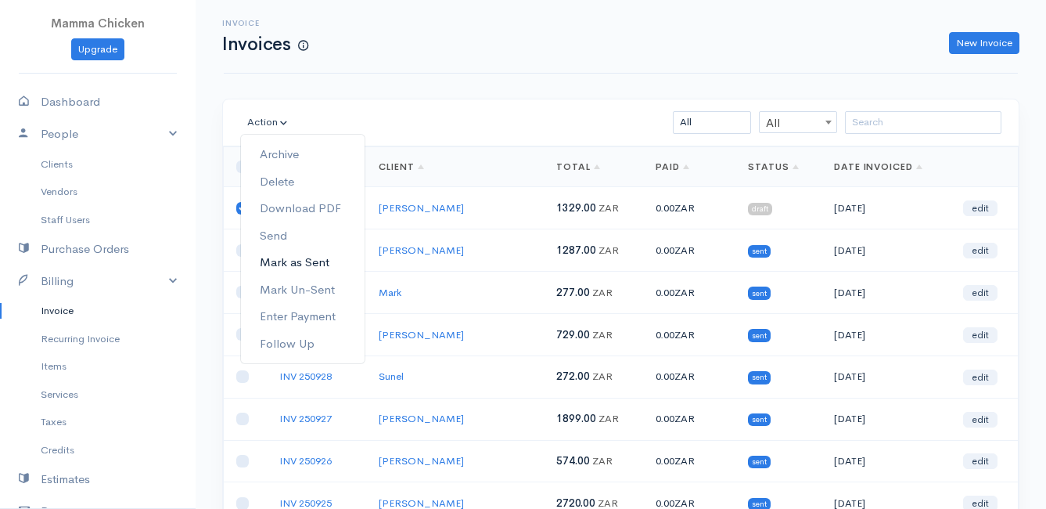
click at [300, 263] on link "Mark as Sent" at bounding box center [303, 262] width 124 height 27
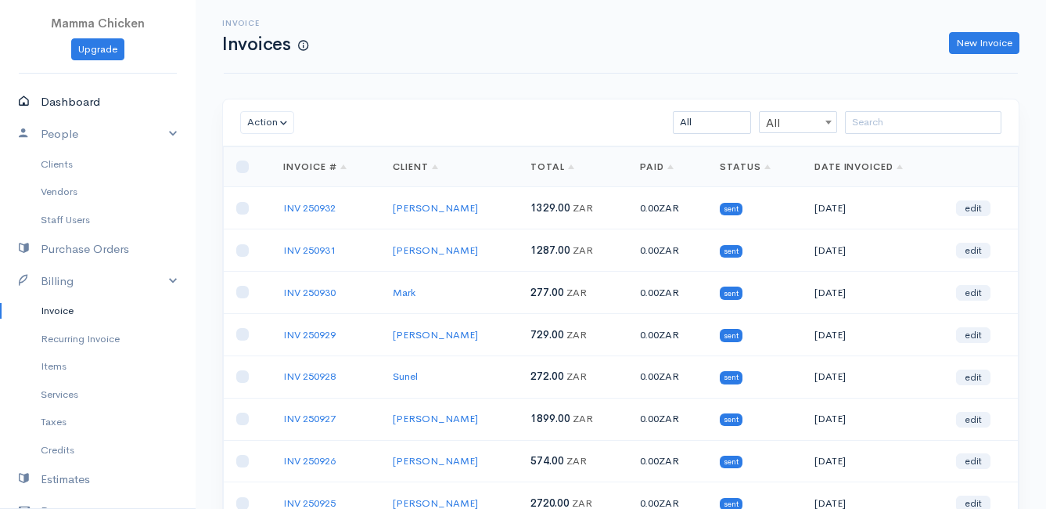
click at [85, 103] on link "Dashboard" at bounding box center [98, 102] width 196 height 32
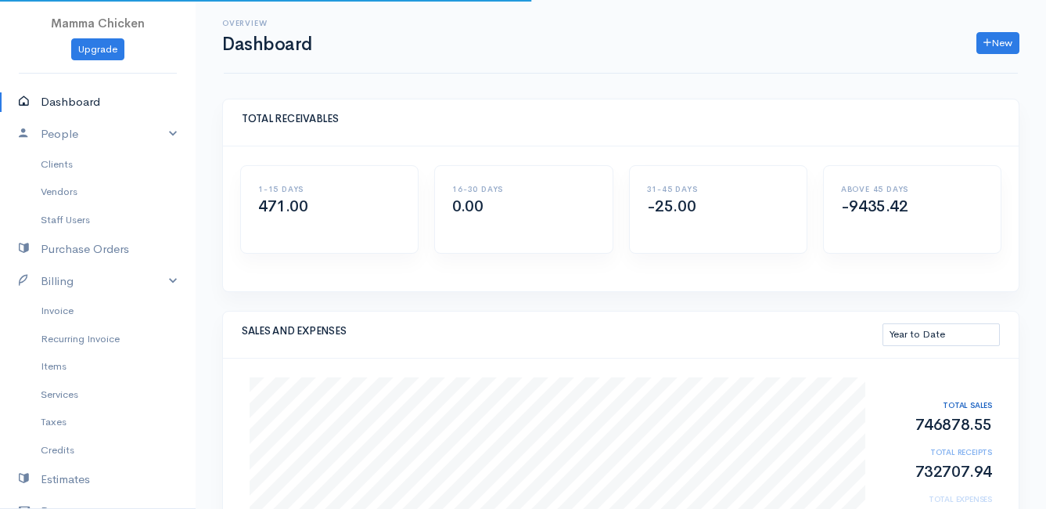
scroll to position [235, 0]
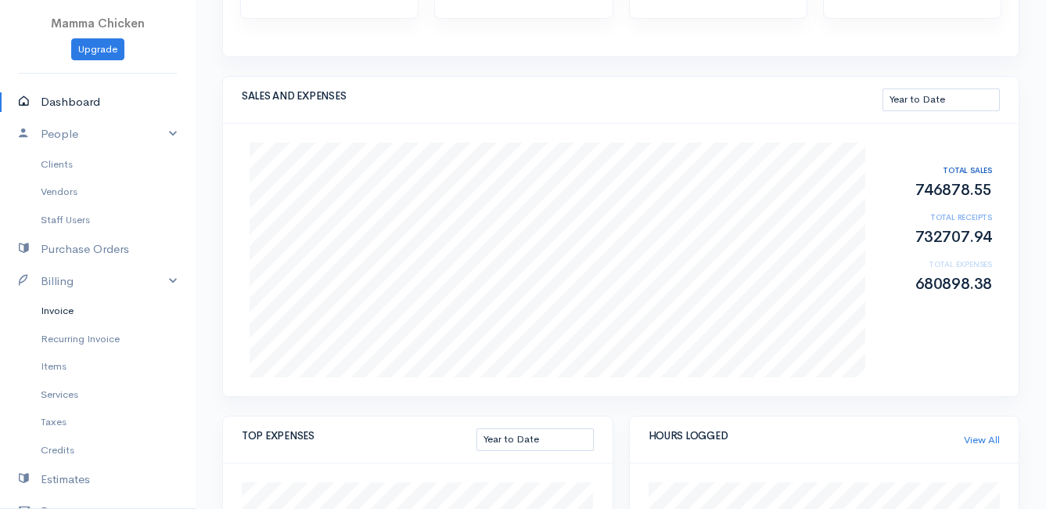
click at [67, 308] on link "Invoice" at bounding box center [98, 311] width 196 height 28
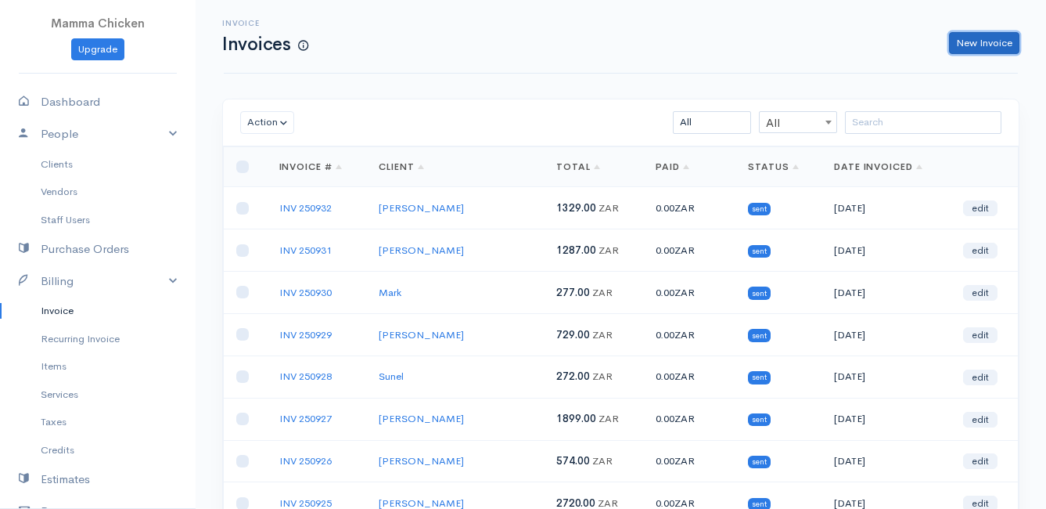
click at [996, 33] on link "New Invoice" at bounding box center [984, 43] width 70 height 23
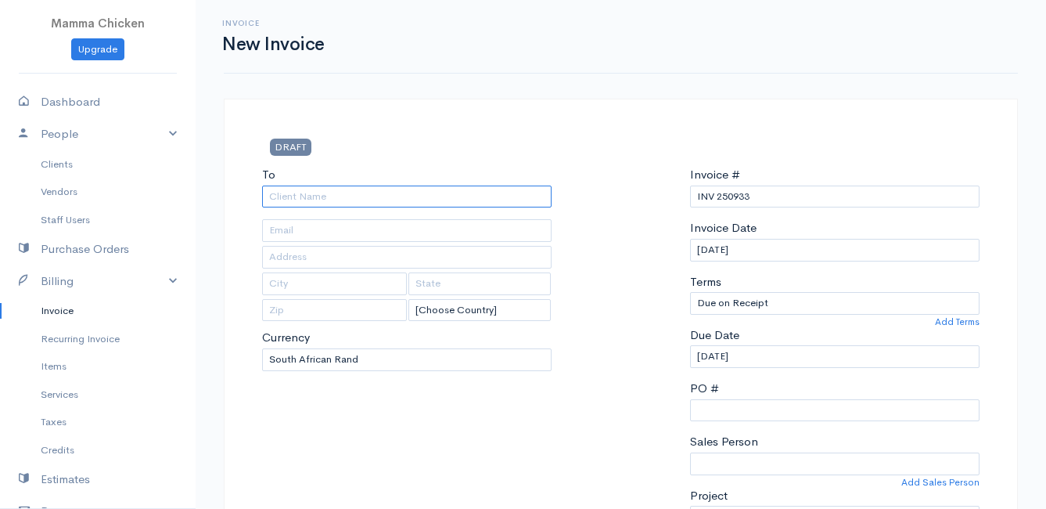
click at [308, 196] on input "To" at bounding box center [407, 196] width 290 height 23
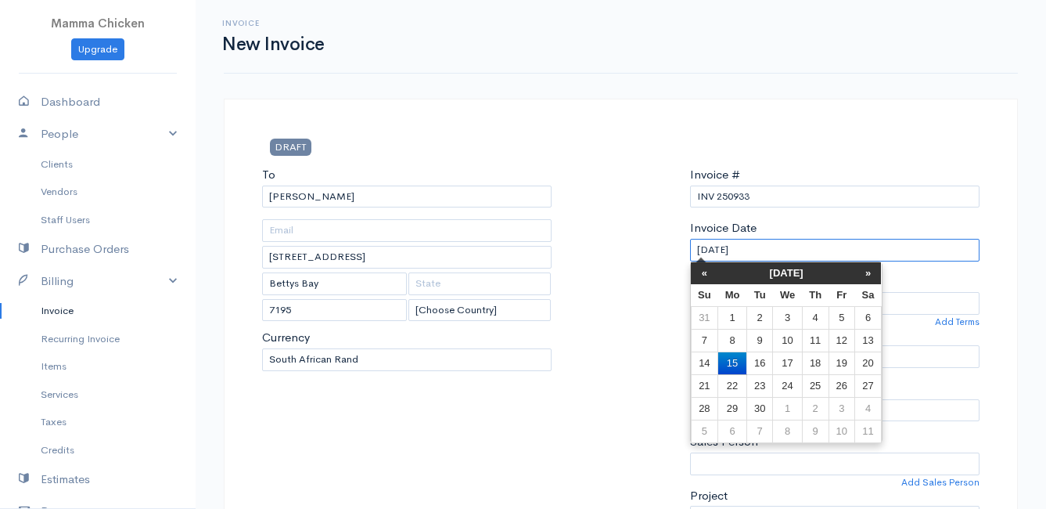
click at [783, 250] on input "[DATE]" at bounding box center [835, 250] width 290 height 23
click at [844, 357] on td "19" at bounding box center [842, 362] width 26 height 23
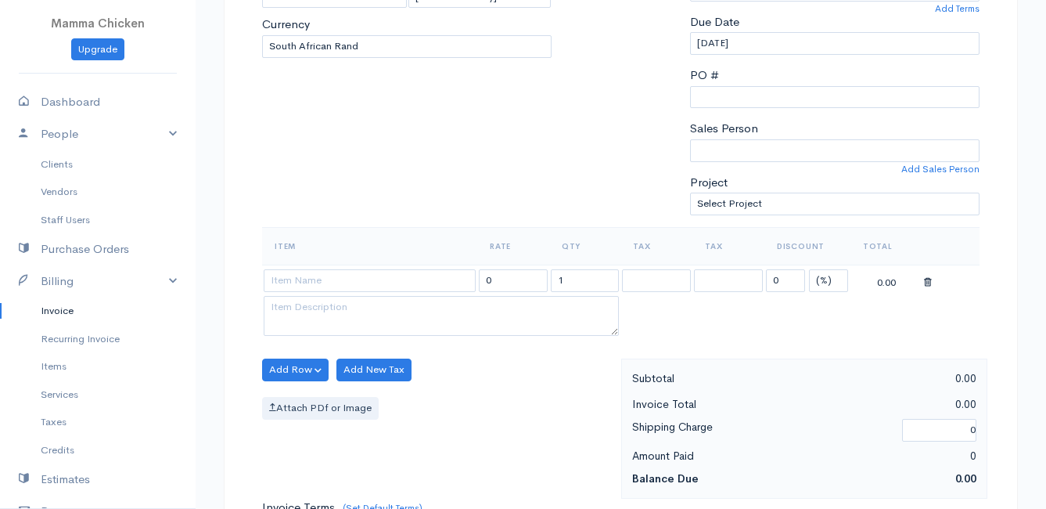
scroll to position [470, 0]
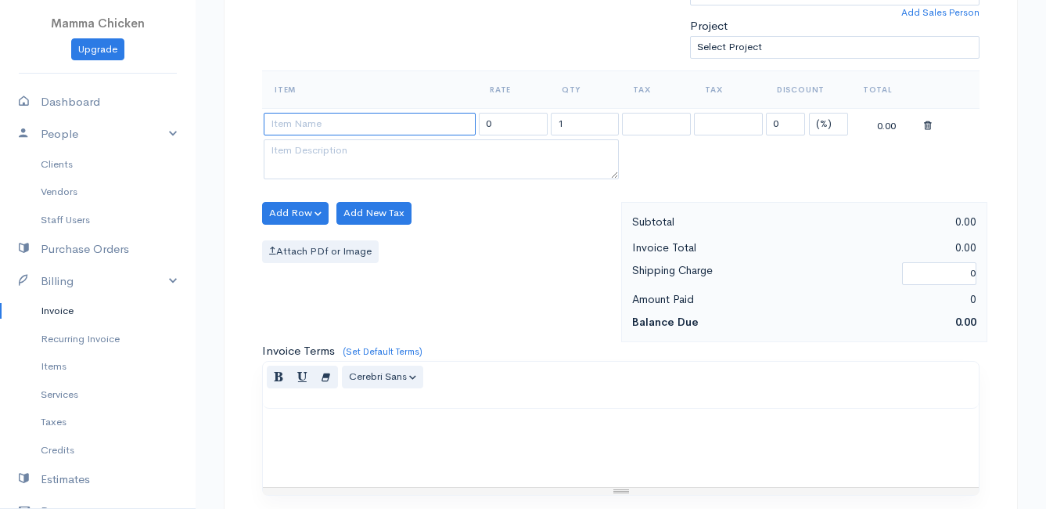
click at [318, 127] on input at bounding box center [370, 124] width 212 height 23
click at [340, 409] on body "Mamma Chicken Upgrade Dashboard People Clients Vendors Staff Users Purchase Ord…" at bounding box center [523, 206] width 1046 height 1353
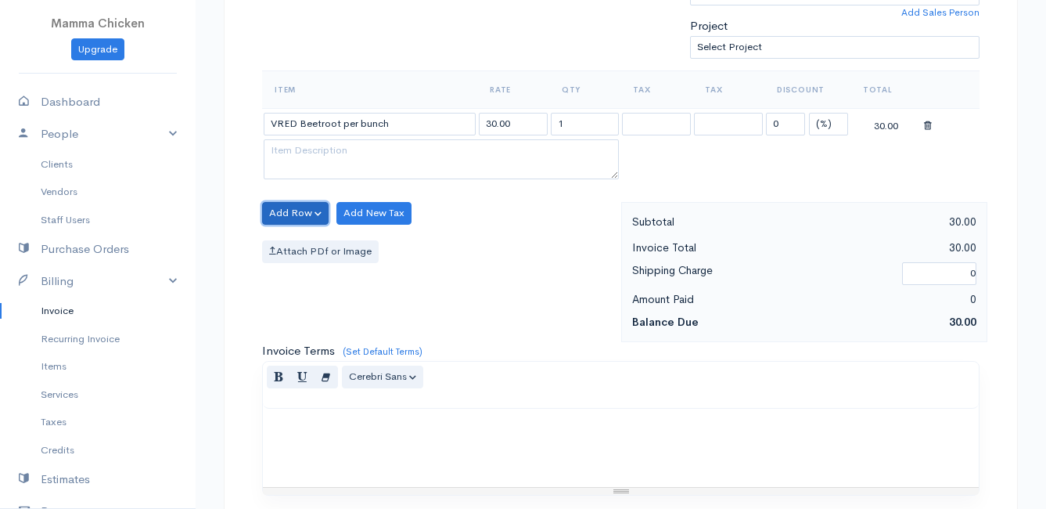
click at [299, 209] on button "Add Row" at bounding box center [295, 213] width 67 height 23
click at [308, 246] on link "Add Item Row" at bounding box center [325, 245] width 124 height 27
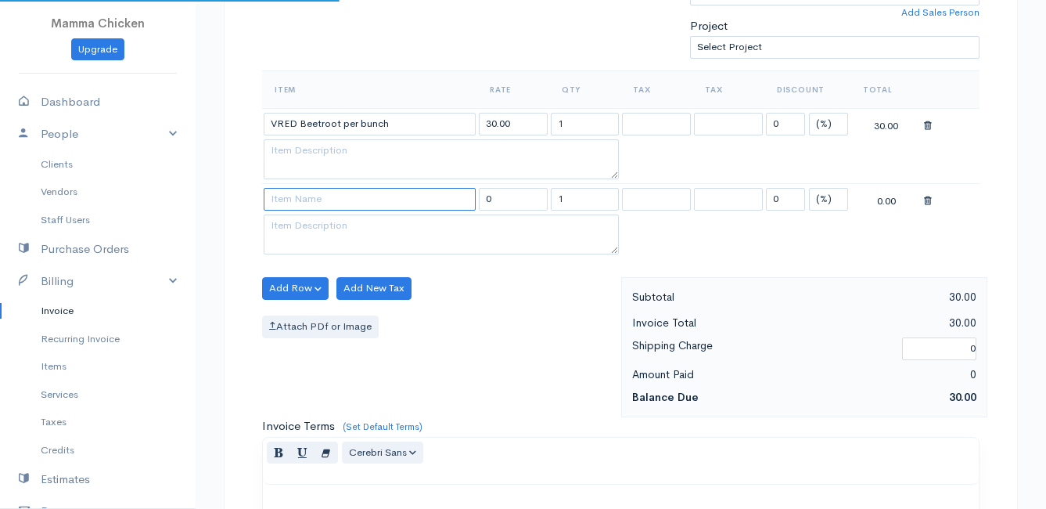
click at [300, 204] on input at bounding box center [370, 199] width 212 height 23
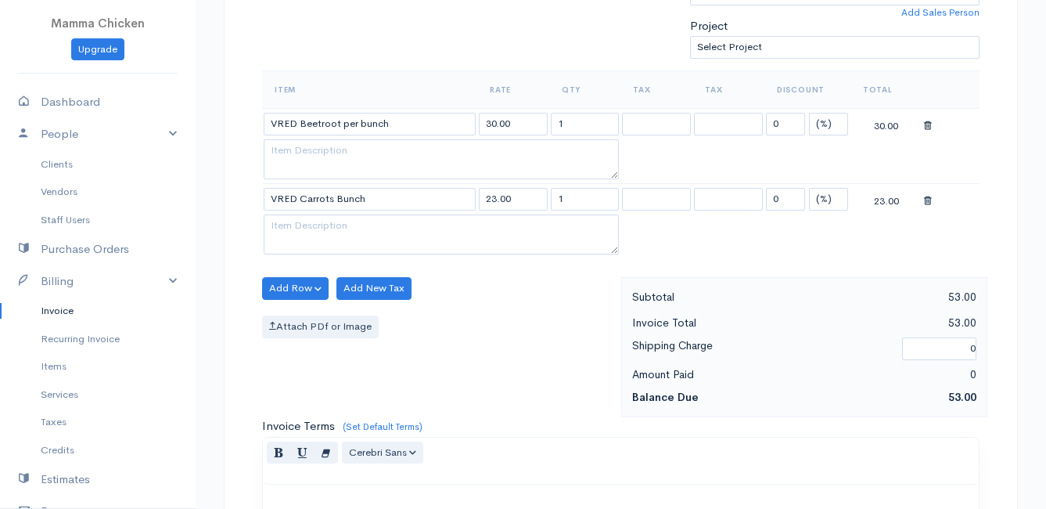
click at [394, 389] on body "Mamma Chicken Upgrade Dashboard People Clients Vendors Staff Users Purchase Ord…" at bounding box center [523, 244] width 1046 height 1428
click at [301, 286] on button "Add Row" at bounding box center [295, 288] width 67 height 23
click at [308, 318] on link "Add Item Row" at bounding box center [325, 320] width 124 height 27
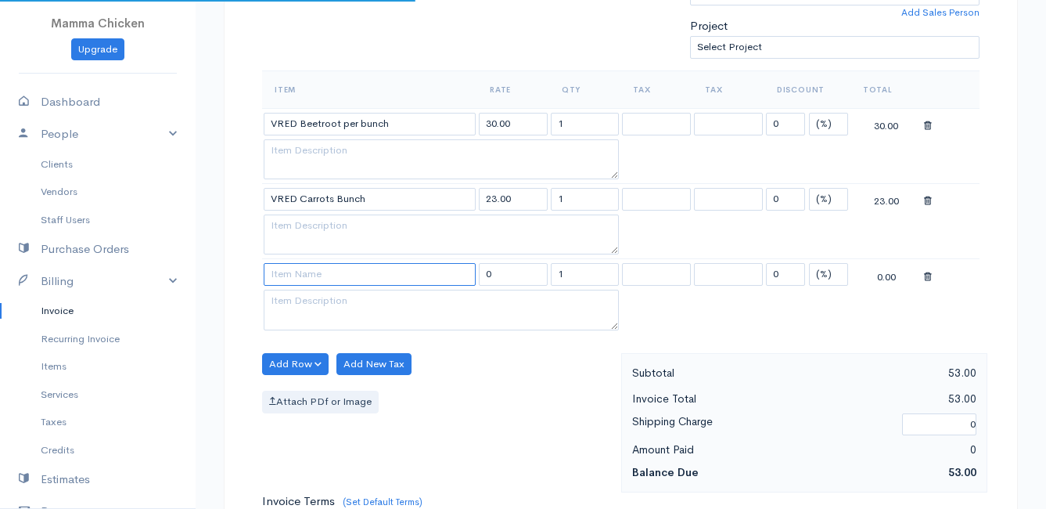
click at [296, 270] on input at bounding box center [370, 274] width 212 height 23
click at [319, 433] on body "Mamma Chicken Upgrade Dashboard People Clients Vendors Staff Users Purchase Ord…" at bounding box center [523, 281] width 1046 height 1503
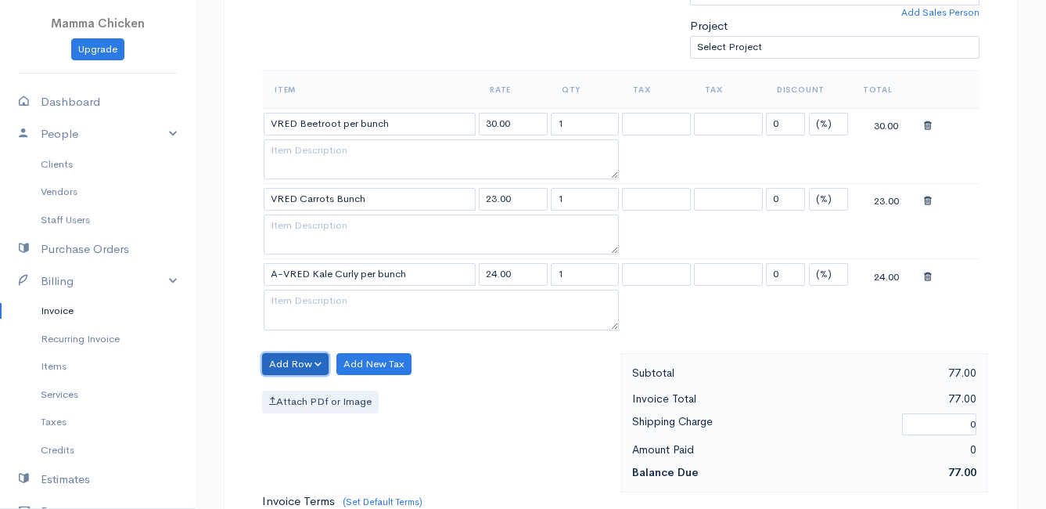
click at [285, 360] on button "Add Row" at bounding box center [295, 364] width 67 height 23
click at [305, 402] on link "Add Item Row" at bounding box center [325, 396] width 124 height 27
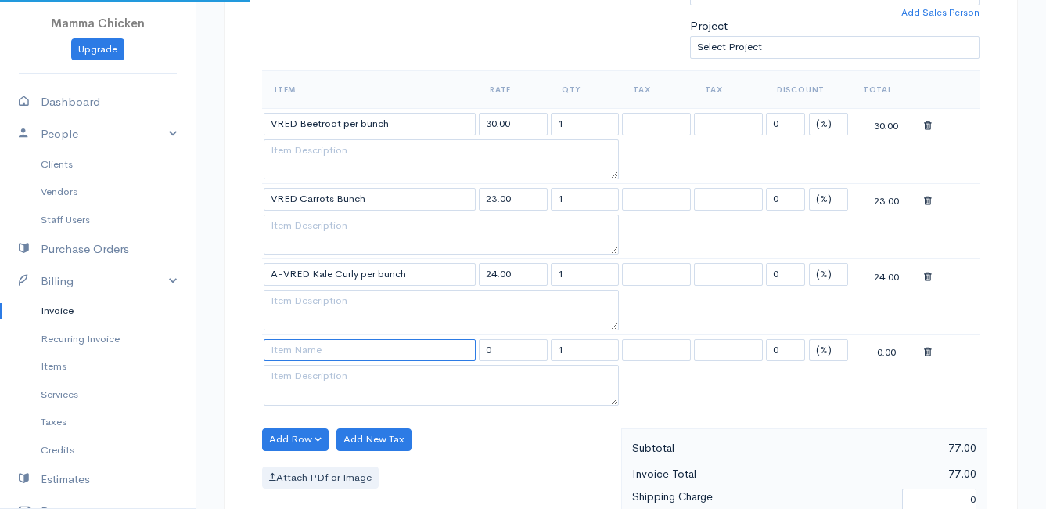
click at [290, 343] on input at bounding box center [370, 350] width 212 height 23
click at [351, 441] on body "Mamma Chicken Upgrade Dashboard People Clients Vendors Staff Users Purchase Ord…" at bounding box center [523, 319] width 1046 height 1578
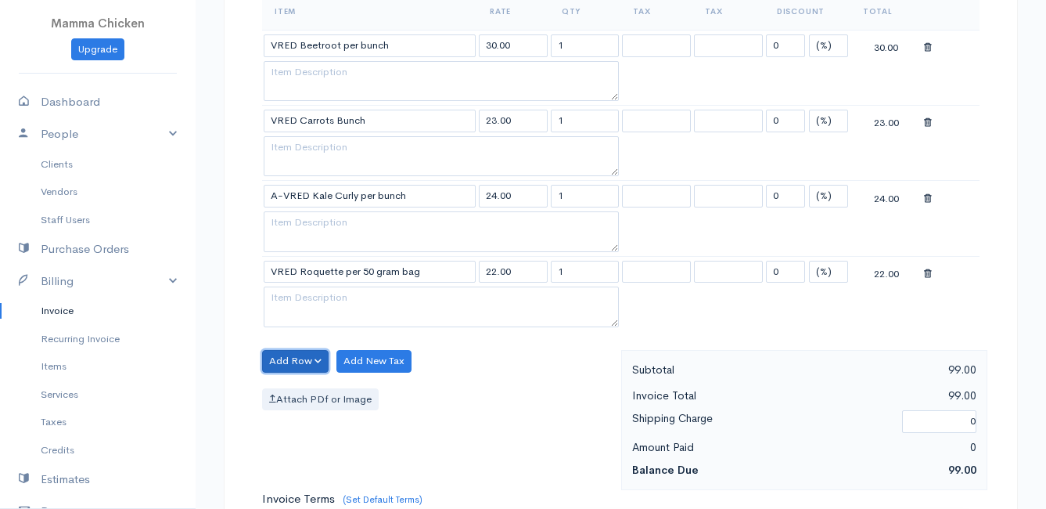
click at [298, 356] on button "Add Row" at bounding box center [295, 361] width 67 height 23
click at [306, 385] on link "Add Item Row" at bounding box center [325, 393] width 124 height 27
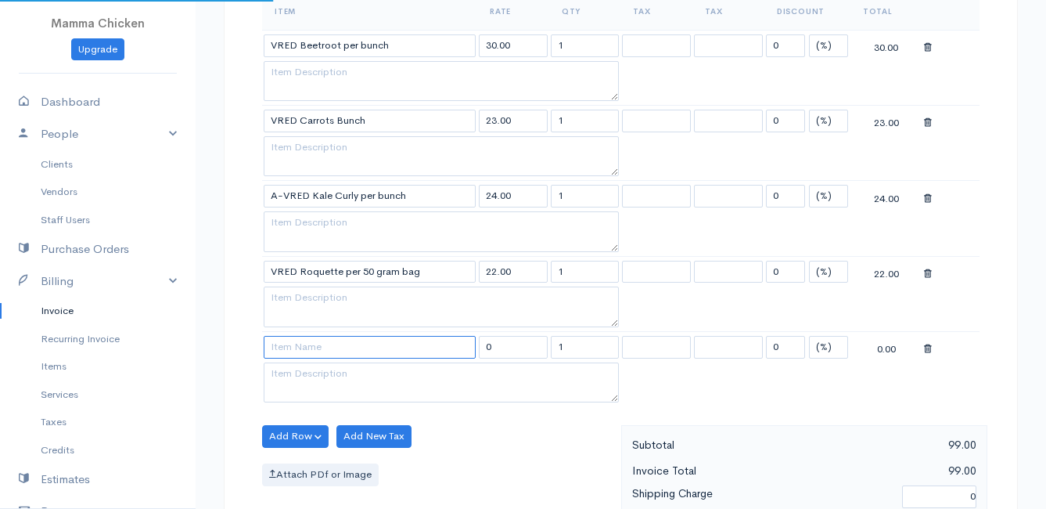
click at [300, 336] on input at bounding box center [370, 347] width 212 height 23
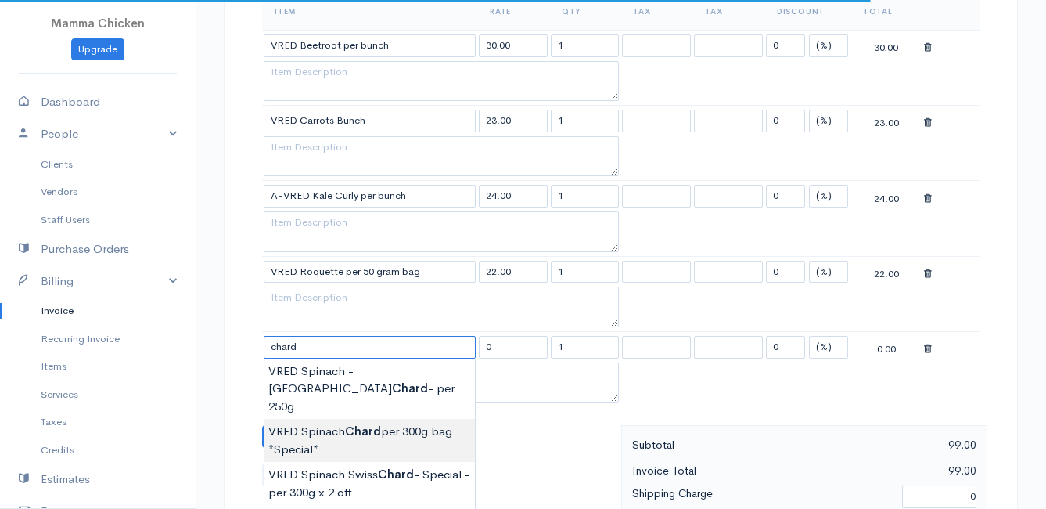
scroll to position [704, 0]
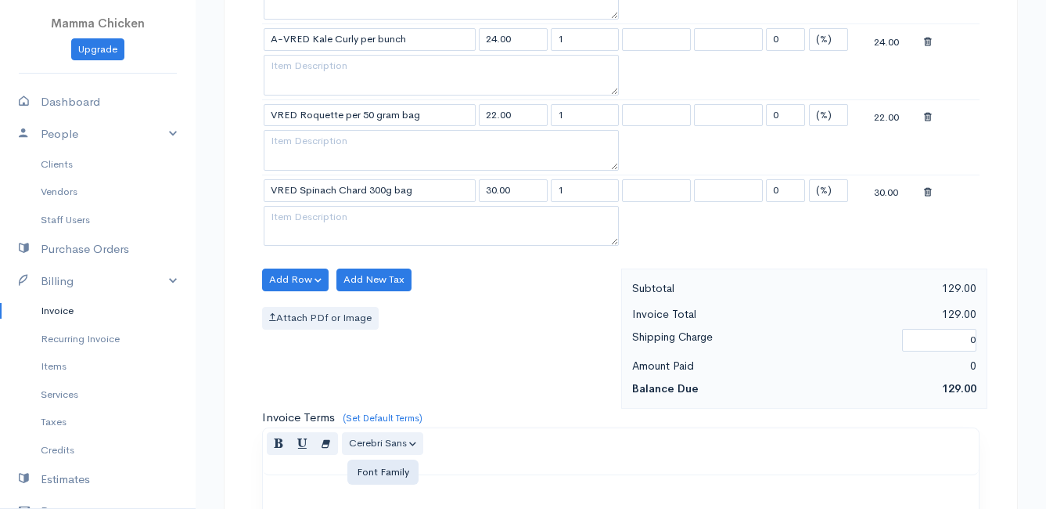
click at [371, 435] on body "Mamma Chicken Upgrade Dashboard People Clients Vendors Staff Users Purchase Ord…" at bounding box center [523, 123] width 1046 height 1654
click at [278, 279] on button "Add Row" at bounding box center [295, 279] width 67 height 23
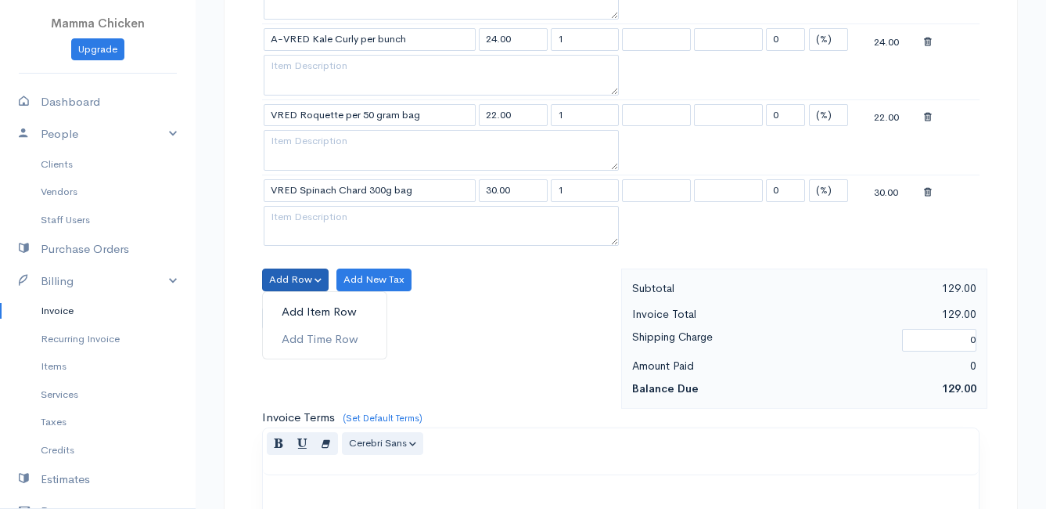
click at [279, 310] on link "Add Item Row" at bounding box center [325, 311] width 124 height 27
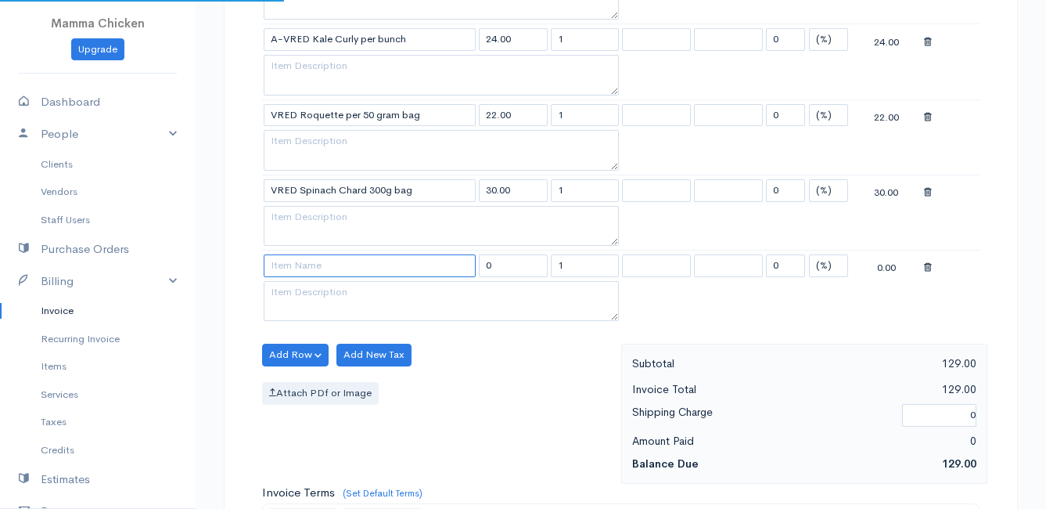
click at [288, 269] on input at bounding box center [370, 265] width 212 height 23
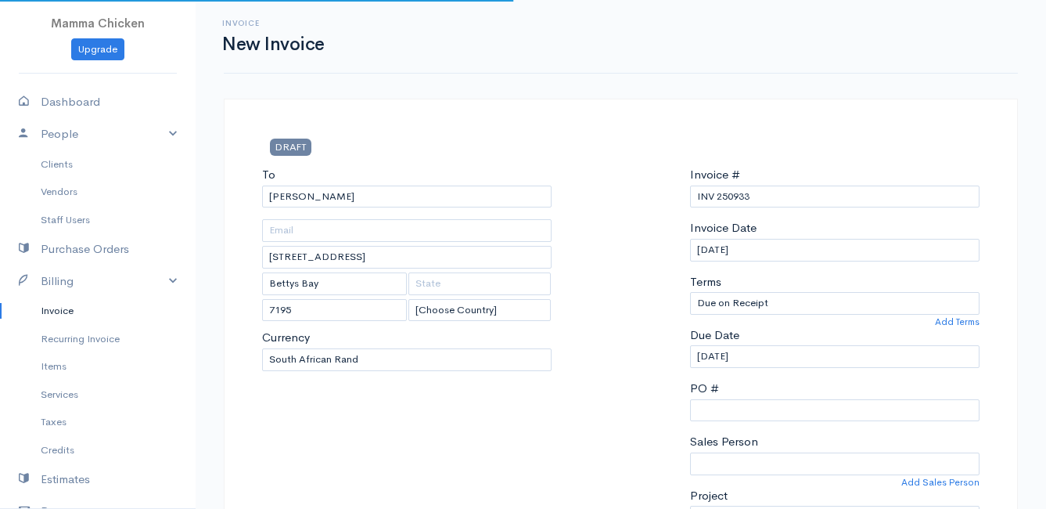
select select "[GEOGRAPHIC_DATA]"
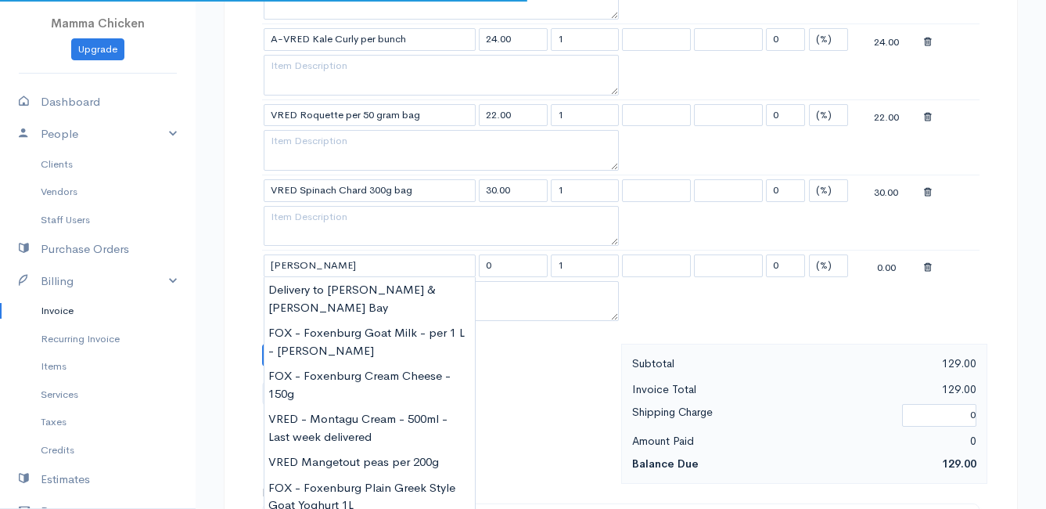
scroll to position [704, 0]
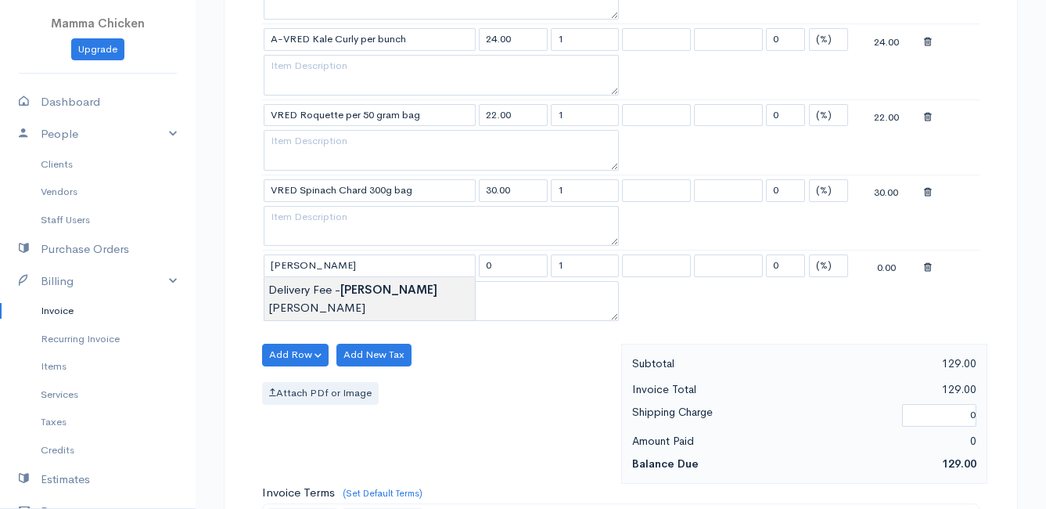
type input "Delivery Fee - [PERSON_NAME]"
type input "20.00"
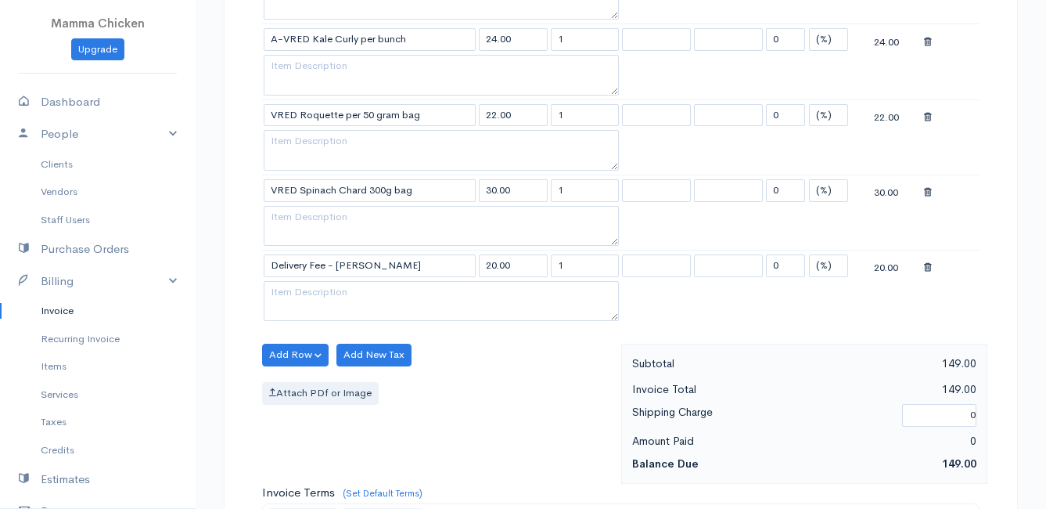
click at [326, 282] on body "Mamma Chicken Upgrade Dashboard People Clients Vendors Staff Users Purchase Ord…" at bounding box center [523, 160] width 1046 height 1729
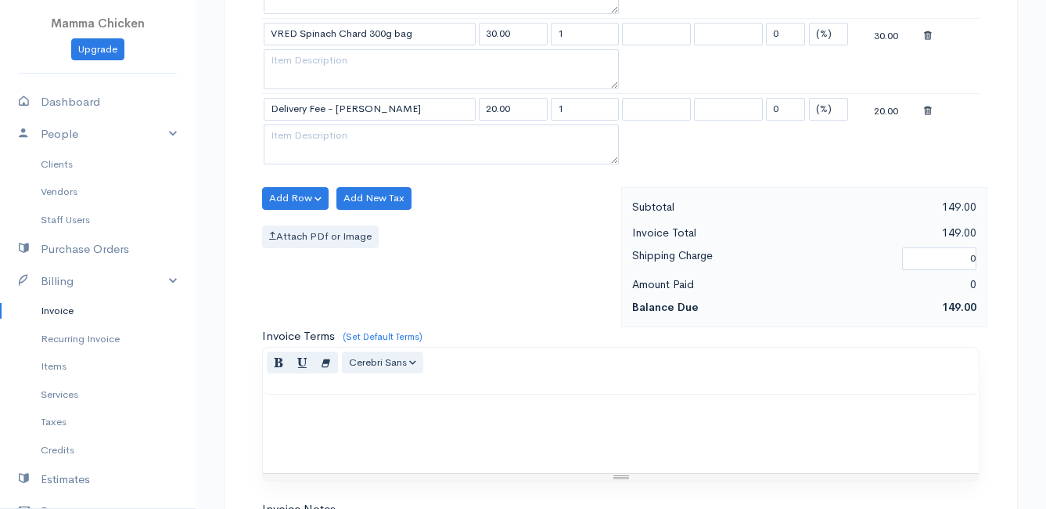
scroll to position [1221, 0]
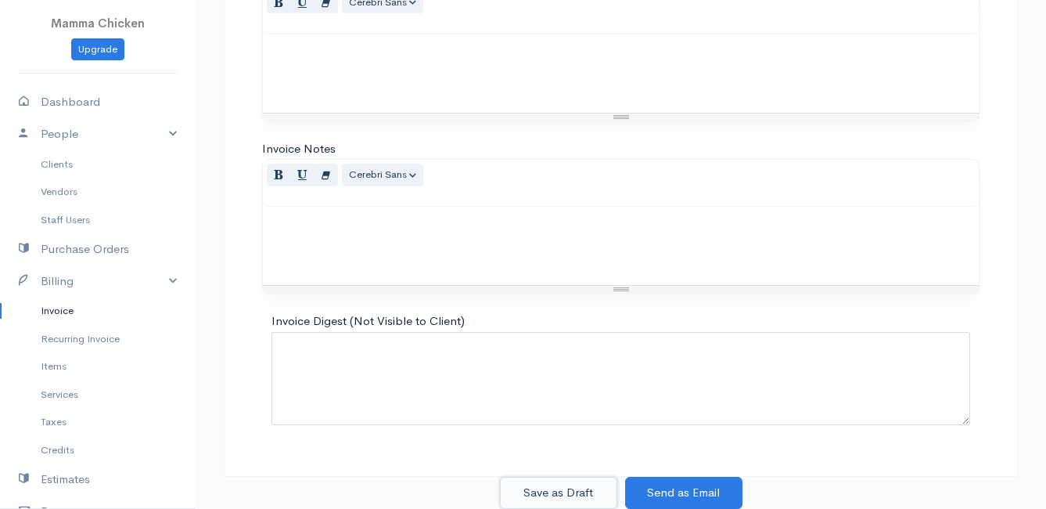
click at [566, 494] on button "Save as Draft" at bounding box center [558, 493] width 117 height 32
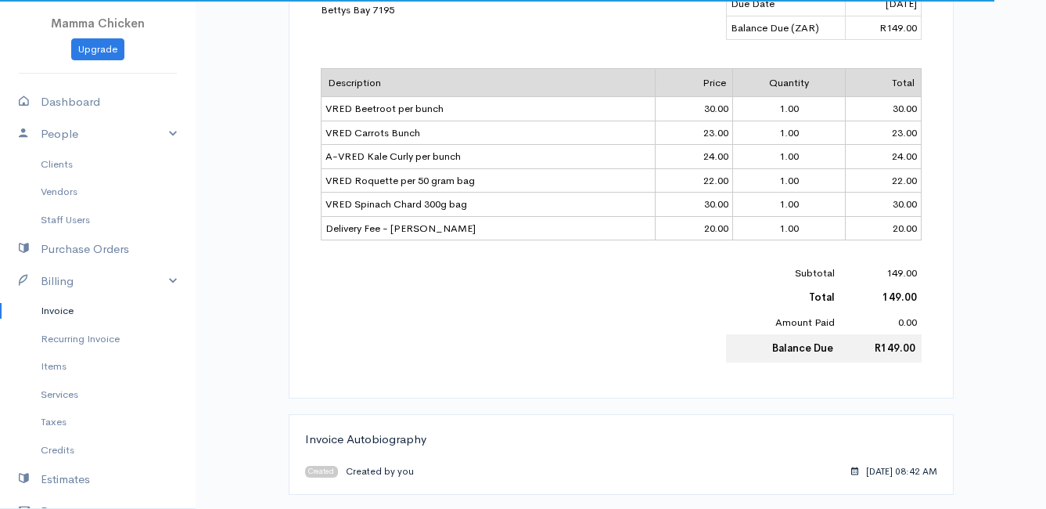
scroll to position [78, 0]
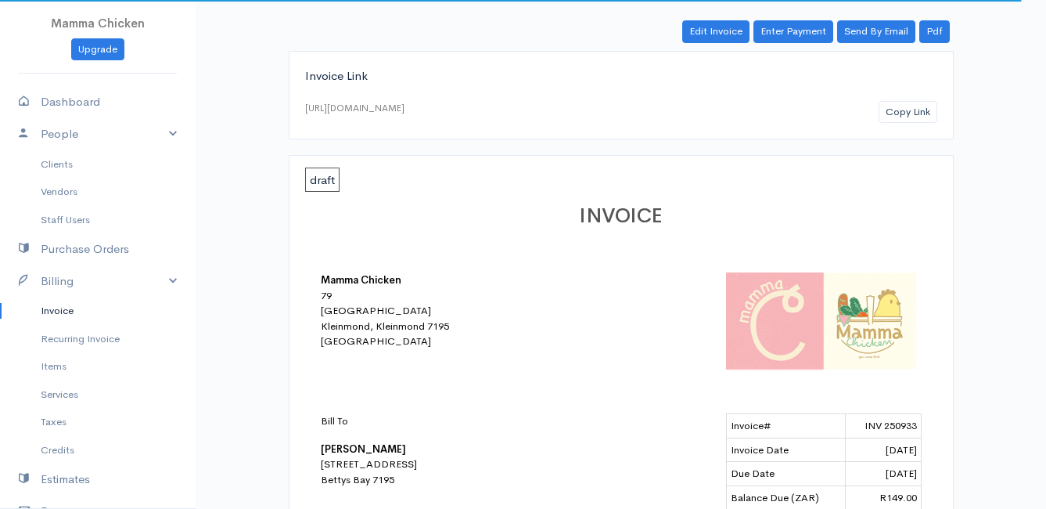
click at [70, 309] on link "Invoice" at bounding box center [98, 311] width 196 height 28
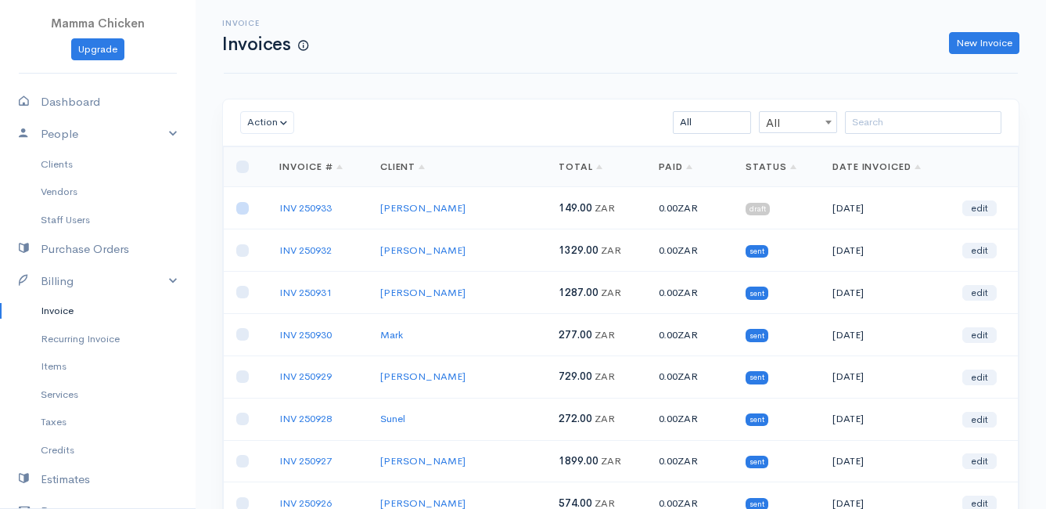
click at [246, 210] on input "checkbox" at bounding box center [242, 208] width 13 height 13
checkbox input "true"
click at [264, 130] on button "Action" at bounding box center [267, 122] width 54 height 23
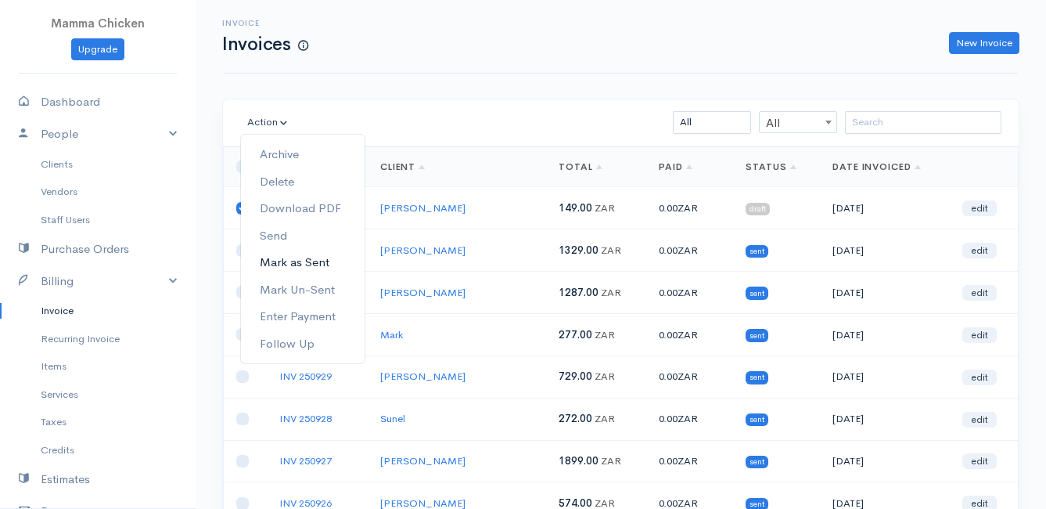
click at [331, 258] on link "Mark as Sent" at bounding box center [303, 262] width 124 height 27
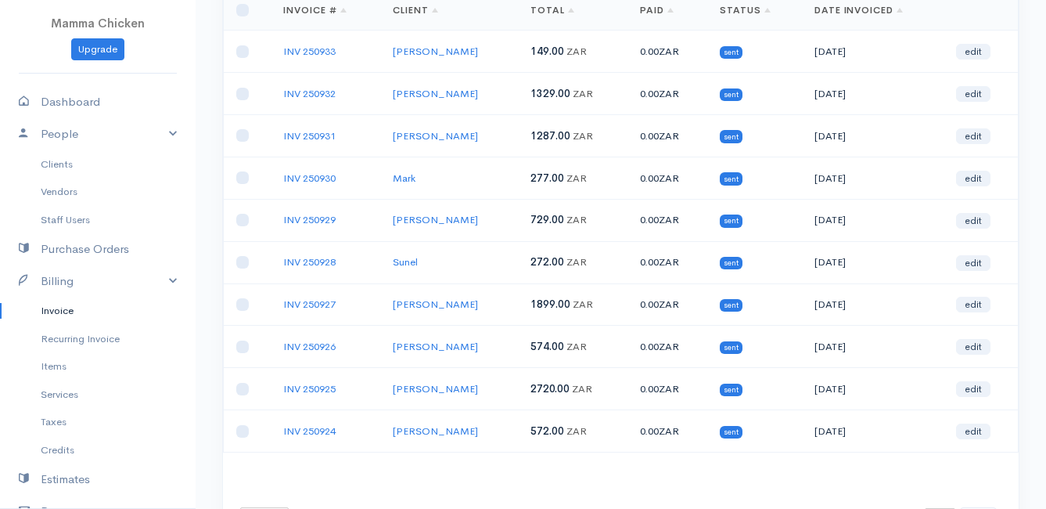
scroll to position [244, 0]
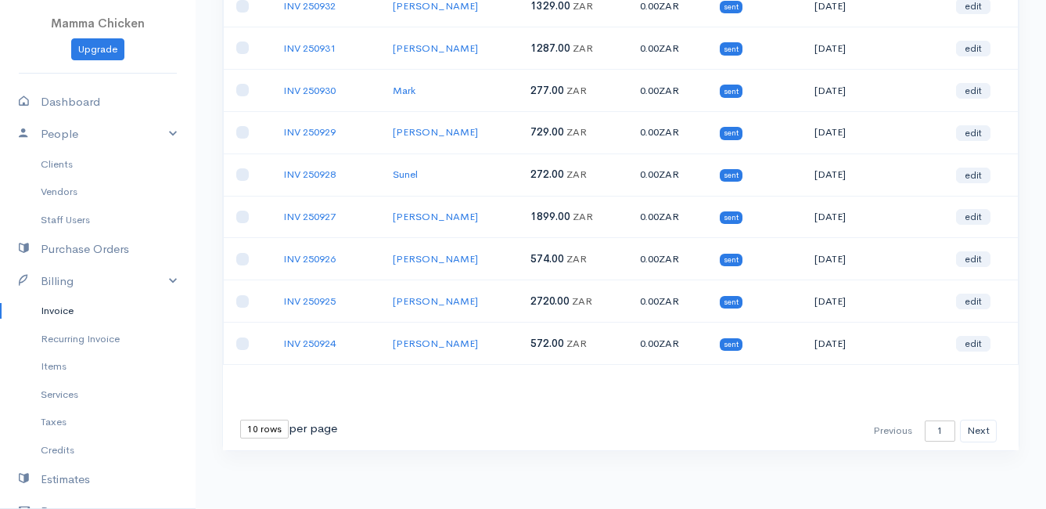
click at [273, 429] on select "10 rows 25 rows 50 rows" at bounding box center [264, 428] width 49 height 19
select select "25"
click at [240, 419] on select "10 rows 25 rows 50 rows" at bounding box center [264, 428] width 49 height 19
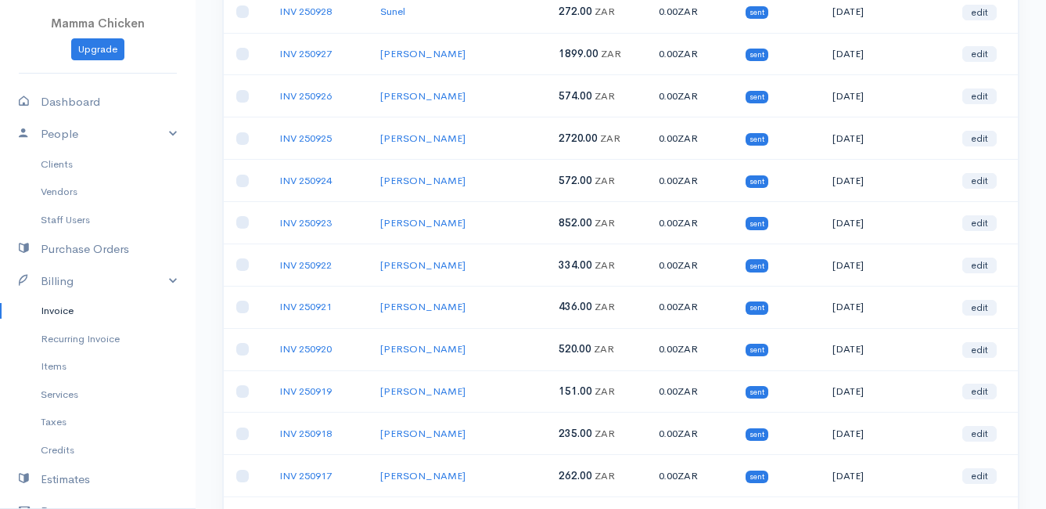
scroll to position [0, 0]
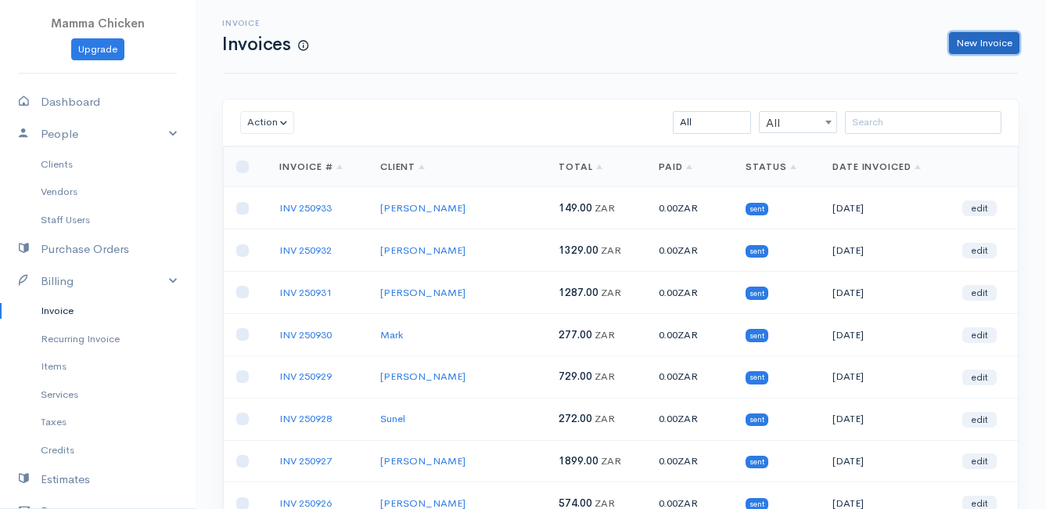
click at [965, 42] on link "New Invoice" at bounding box center [984, 43] width 70 height 23
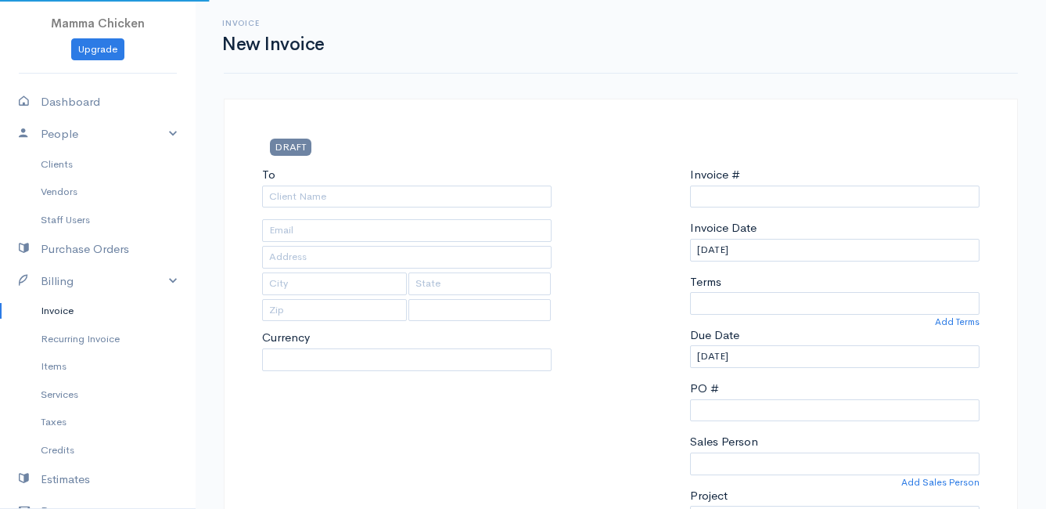
type input "INV 250934"
select select "[GEOGRAPHIC_DATA]"
select select "ZAR"
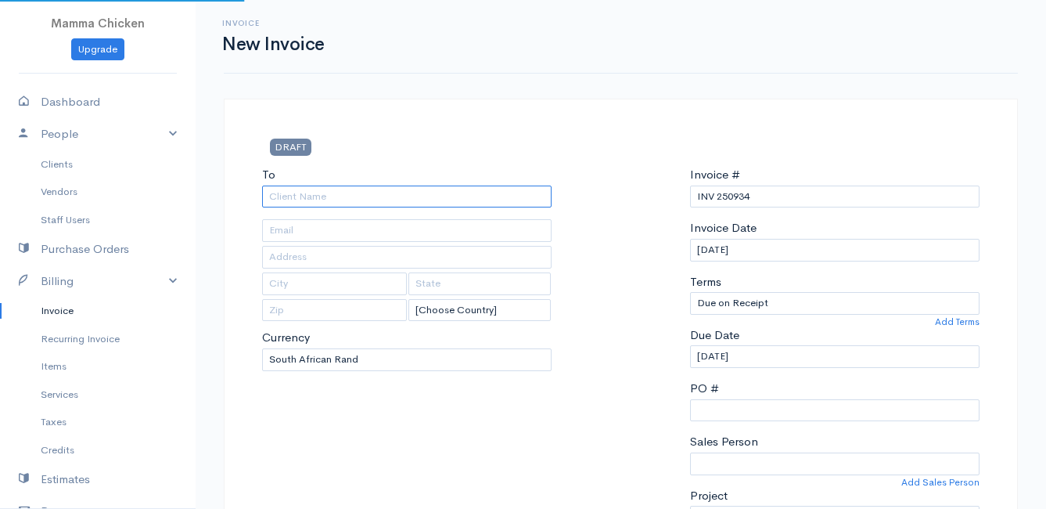
click at [318, 194] on input "To" at bounding box center [407, 196] width 290 height 23
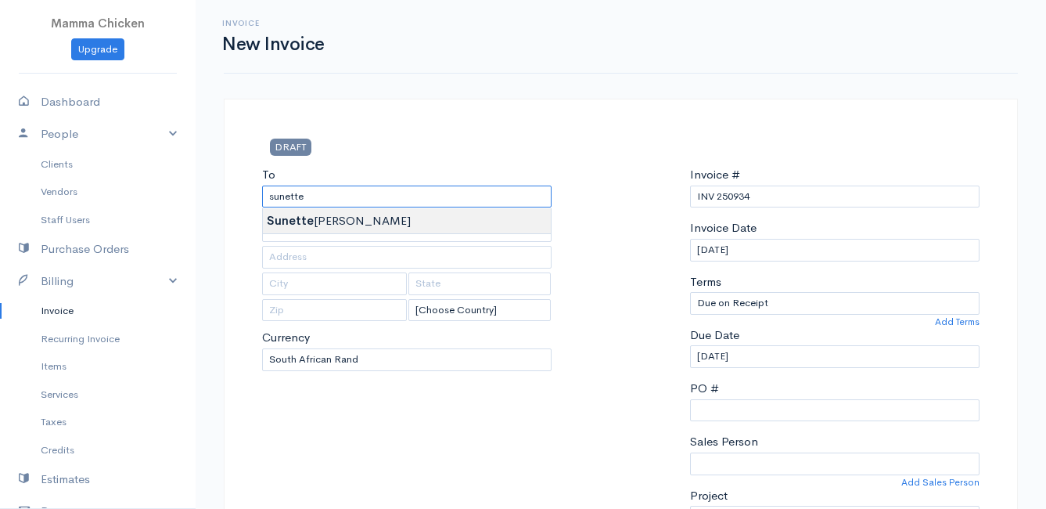
type input "[PERSON_NAME]"
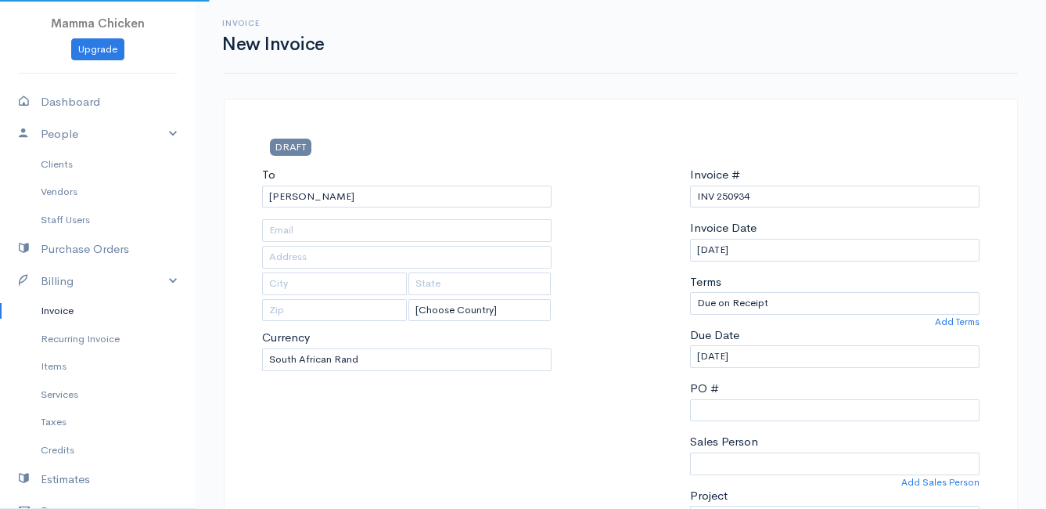
type input "[STREET_ADDRESS][PERSON_NAME] )"
type input "[PERSON_NAME] Bay"
type input "7195"
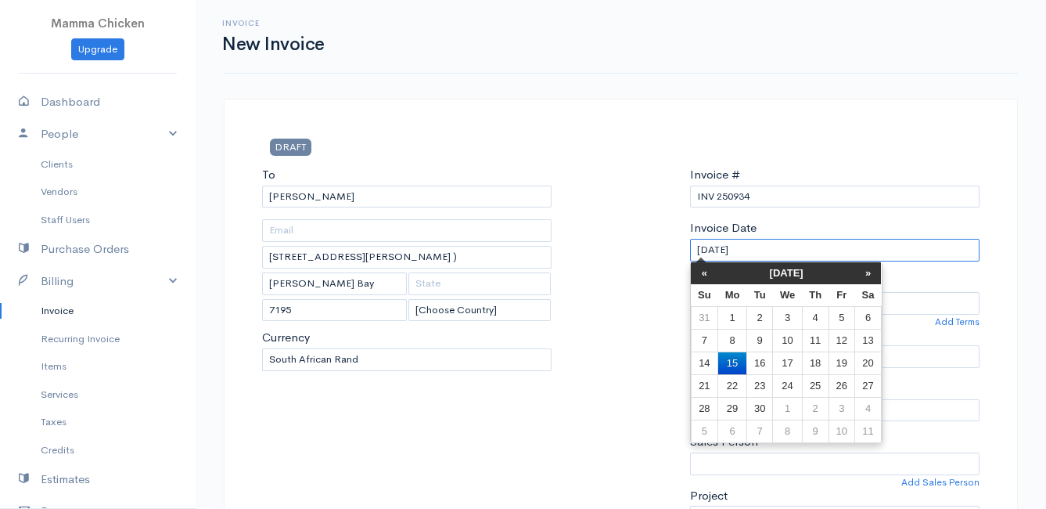
click at [797, 250] on input "[DATE]" at bounding box center [835, 250] width 290 height 23
click at [851, 363] on td "19" at bounding box center [842, 362] width 26 height 23
type input "[DATE]"
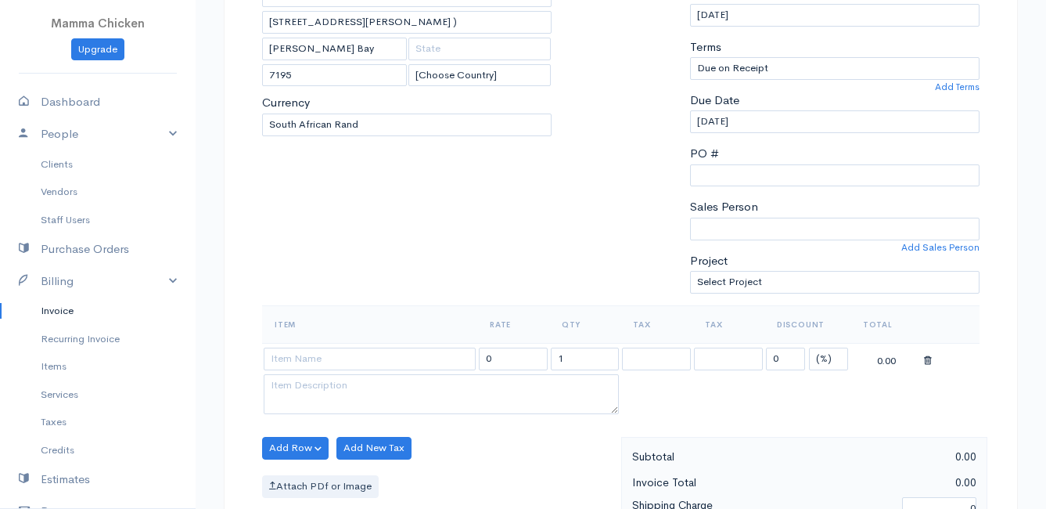
scroll to position [313, 0]
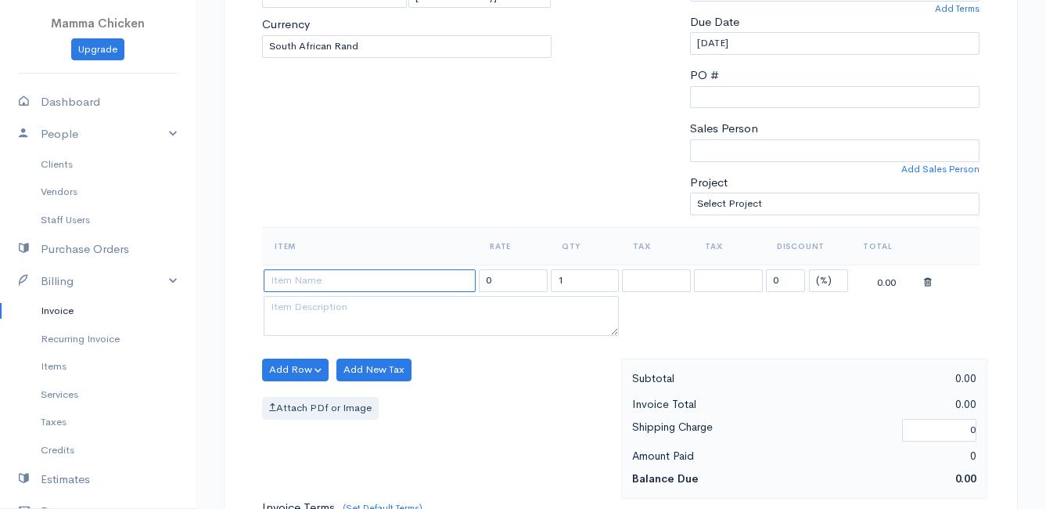
click at [296, 280] on input at bounding box center [370, 280] width 212 height 23
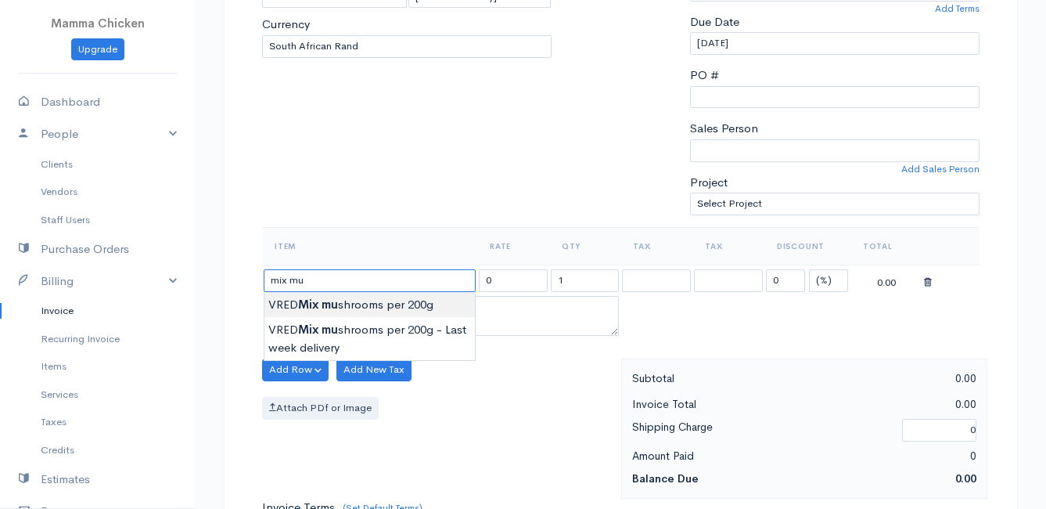
type input "VRED Mix mushrooms per 200g"
type input "60.00"
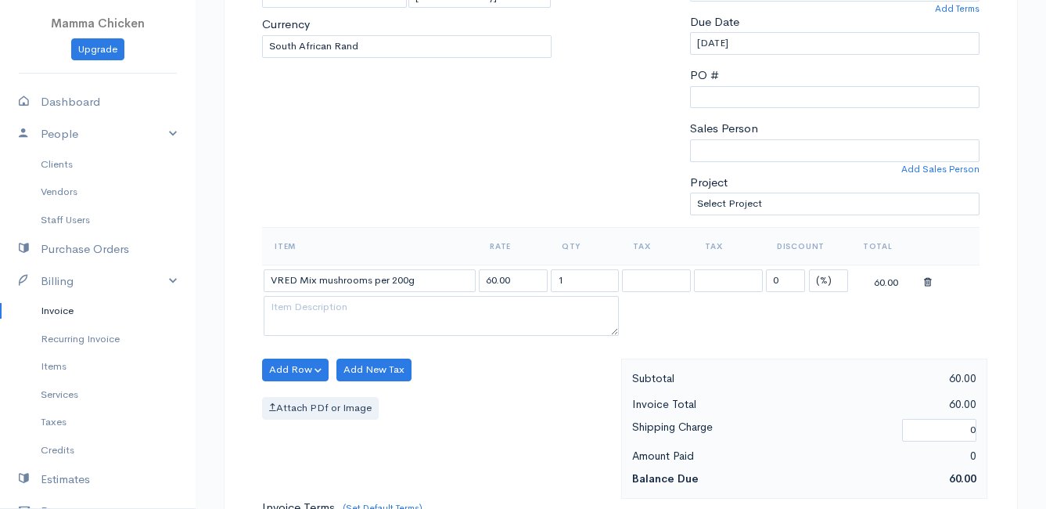
click at [320, 301] on body "Mamma Chicken Upgrade Dashboard People Clients Vendors Staff Users Purchase Ord…" at bounding box center [523, 363] width 1046 height 1353
click at [293, 372] on button "Add Row" at bounding box center [295, 369] width 67 height 23
click at [300, 399] on link "Add Item Row" at bounding box center [325, 401] width 124 height 27
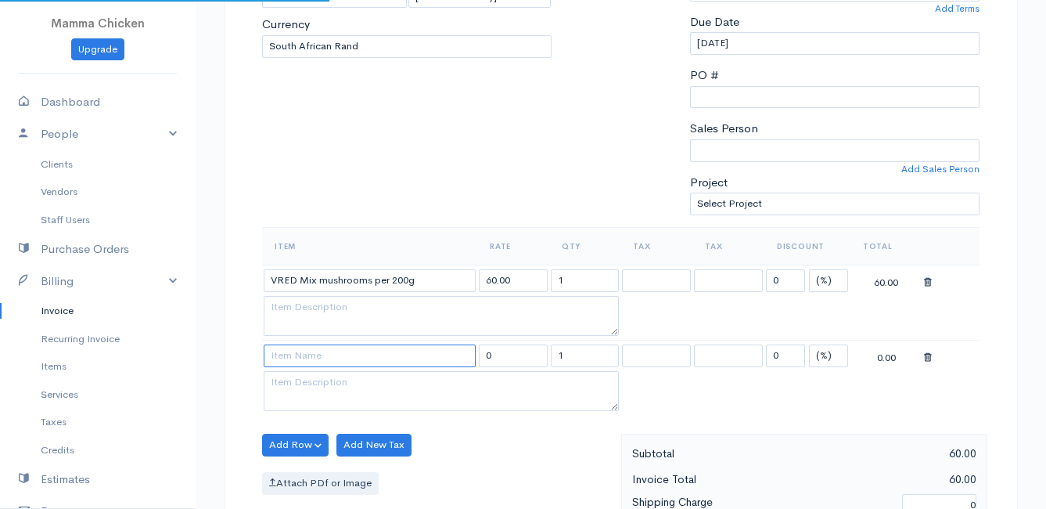
click at [297, 350] on input at bounding box center [370, 355] width 212 height 23
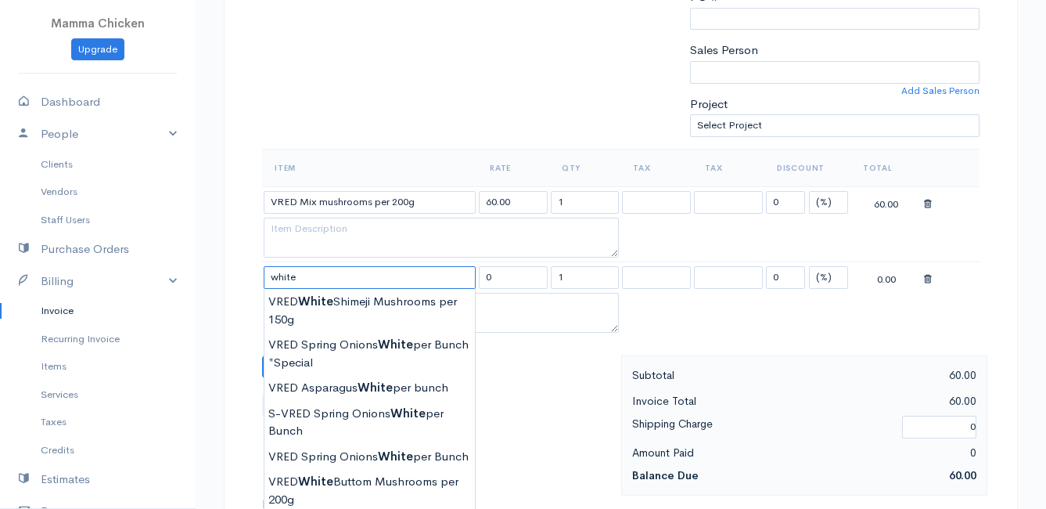
scroll to position [470, 0]
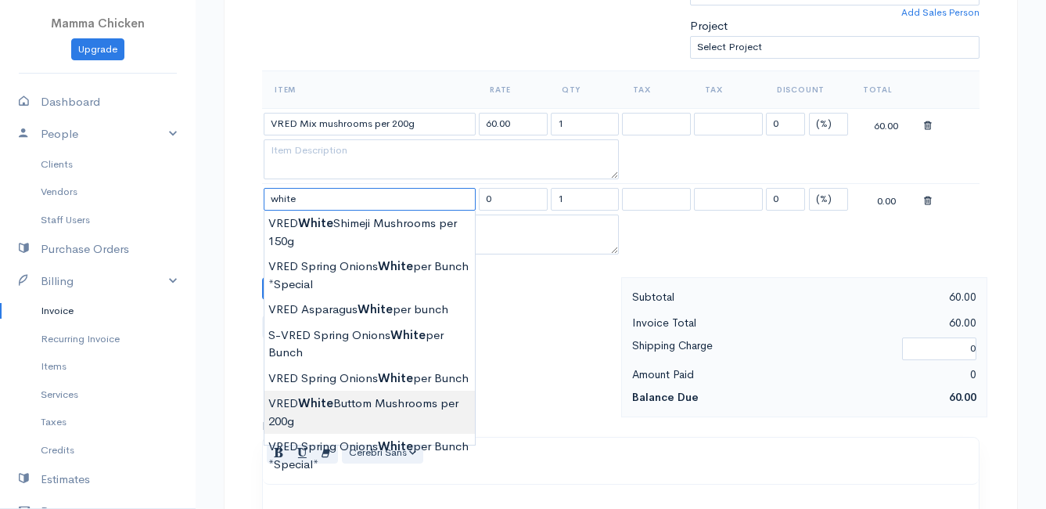
type input "VRED White Buttom Mushrooms per 200g"
type input "31.00"
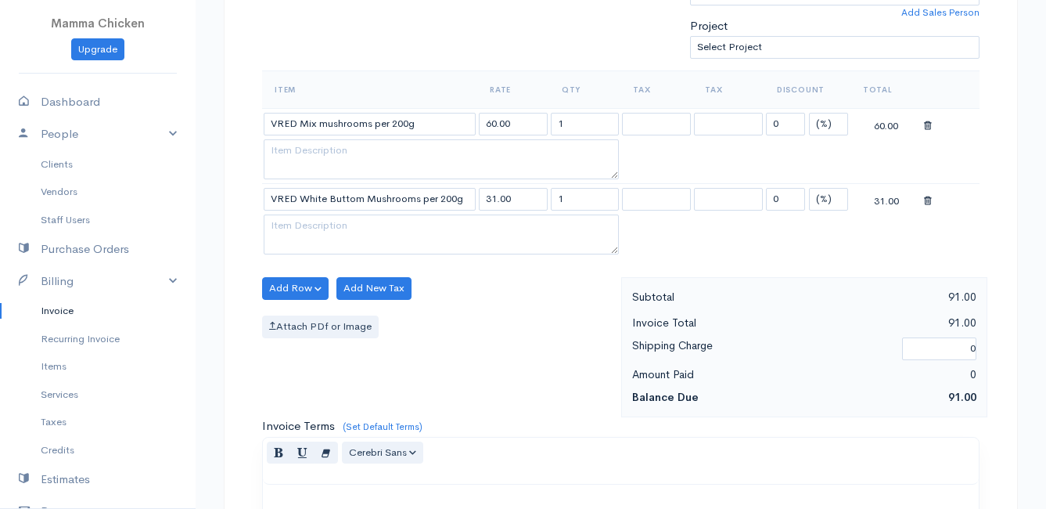
click at [390, 408] on body "Mamma Chicken Upgrade Dashboard People Clients Vendors Staff Users Purchase Ord…" at bounding box center [523, 244] width 1046 height 1428
click at [287, 290] on button "Add Row" at bounding box center [295, 288] width 67 height 23
click at [298, 321] on link "Add Item Row" at bounding box center [325, 320] width 124 height 27
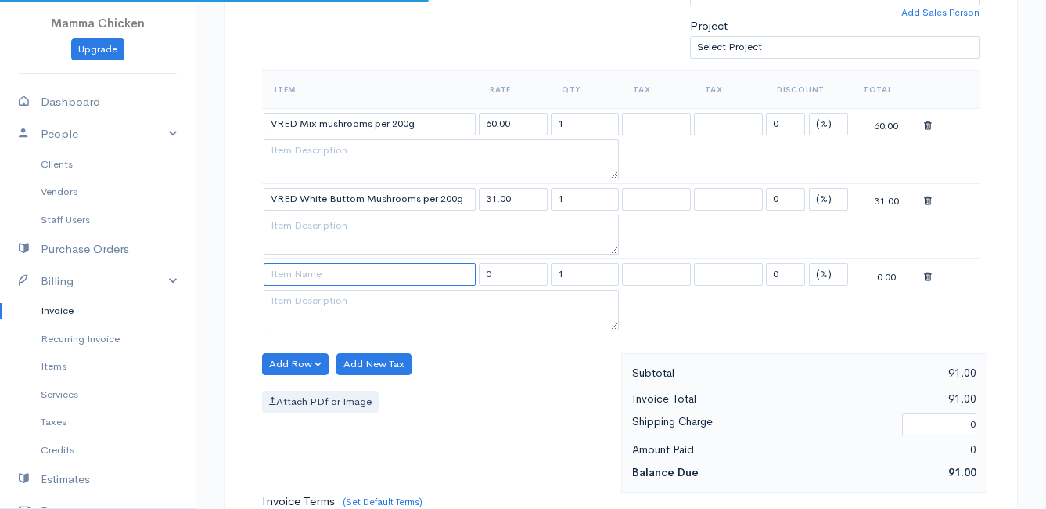
click at [306, 283] on input at bounding box center [370, 274] width 212 height 23
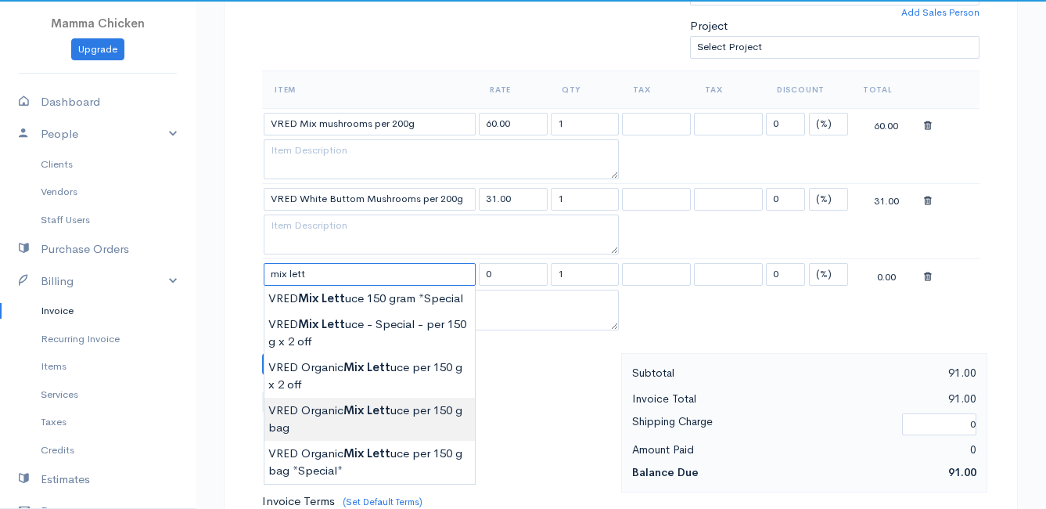
type input "VRED Organic Mix Lettuce per 150 g bag"
type input "21.00"
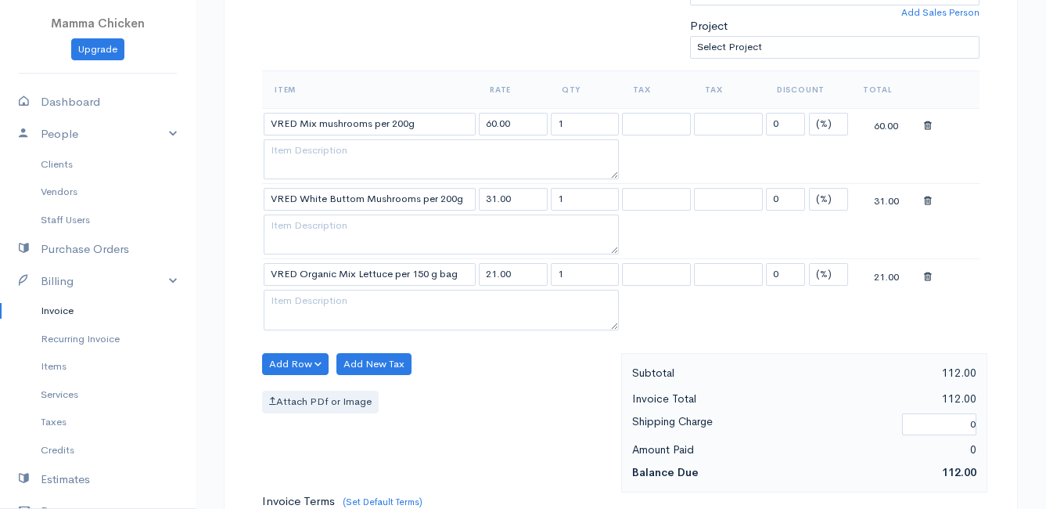
click at [358, 409] on body "Mamma Chicken Upgrade Dashboard People Clients Vendors Staff Users Purchase Ord…" at bounding box center [523, 281] width 1046 height 1503
drag, startPoint x: 575, startPoint y: 270, endPoint x: 532, endPoint y: 275, distance: 43.4
click at [532, 275] on tr "VRED Organic Mix Lettuce per 150 g bag 21.00 1 0 (%) Flat 21.00" at bounding box center [621, 274] width 718 height 31
type input "2"
click at [507, 404] on div "Attach PDf or Image" at bounding box center [437, 401] width 351 height 23
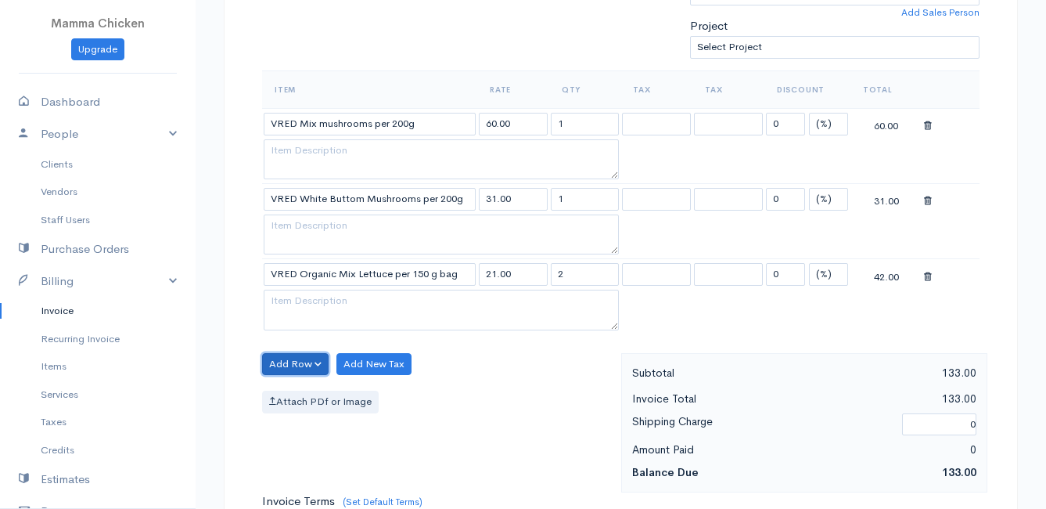
click at [290, 360] on button "Add Row" at bounding box center [295, 364] width 67 height 23
click at [303, 398] on link "Add Item Row" at bounding box center [325, 396] width 124 height 27
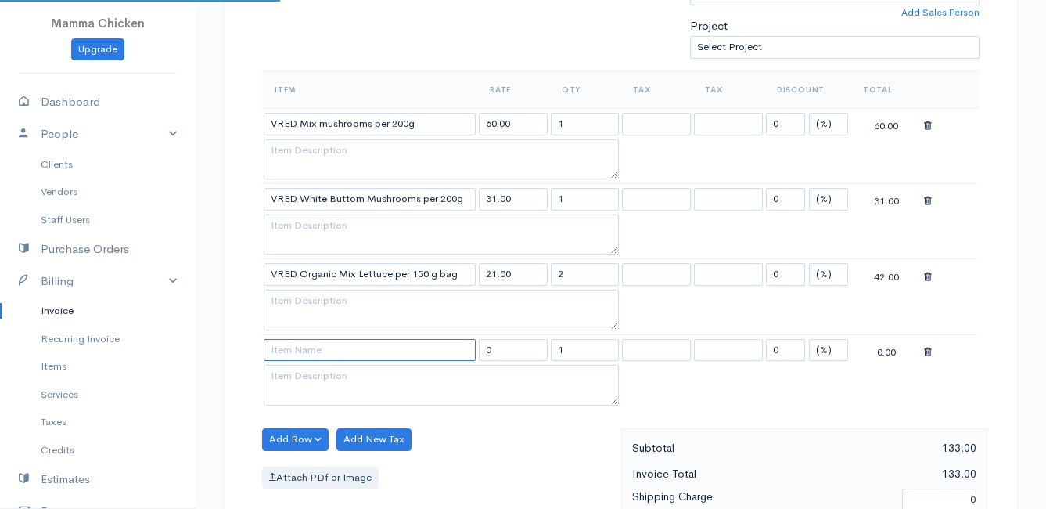
click at [293, 351] on input at bounding box center [370, 350] width 212 height 23
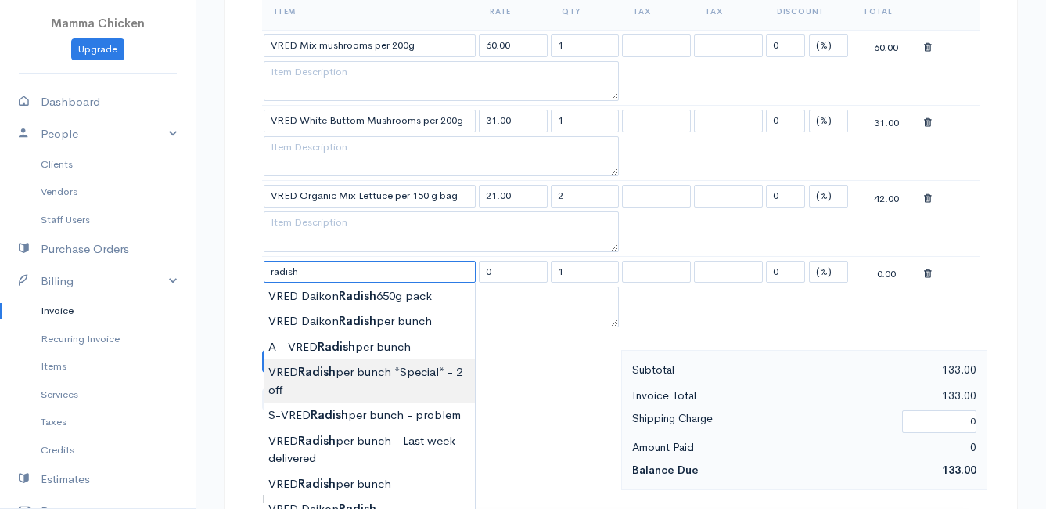
scroll to position [626, 0]
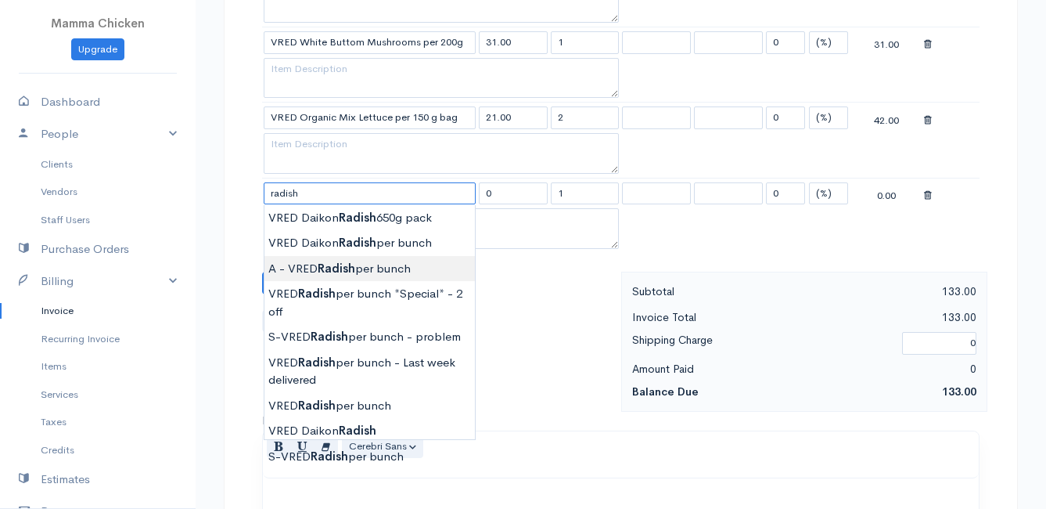
type input "A - VRED Radish per bunch"
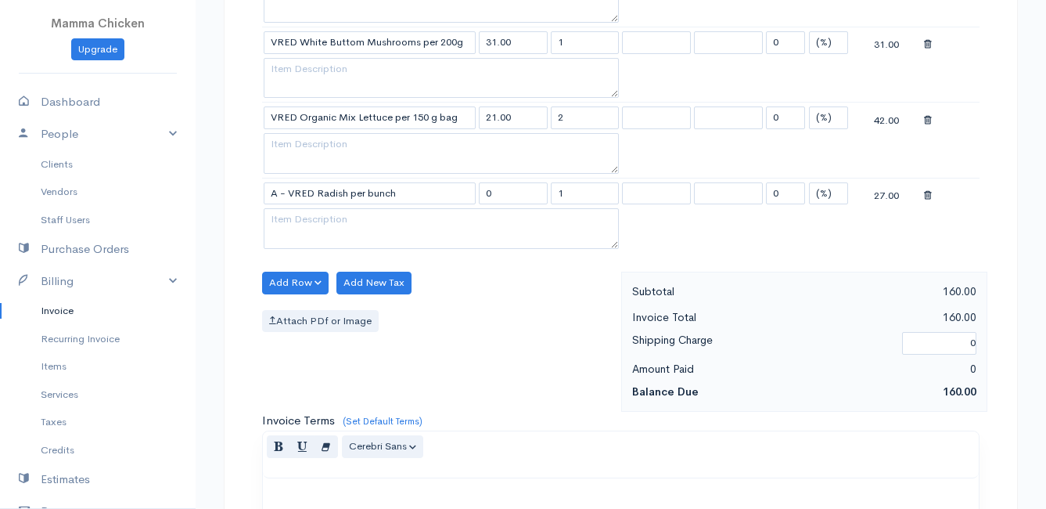
type input "27.00"
click at [394, 263] on body "Mamma Chicken Upgrade Dashboard People Clients Vendors Staff Users Purchase Ord…" at bounding box center [523, 163] width 1046 height 1578
click at [284, 286] on button "Add Row" at bounding box center [295, 283] width 67 height 23
click at [297, 315] on link "Add Item Row" at bounding box center [325, 314] width 124 height 27
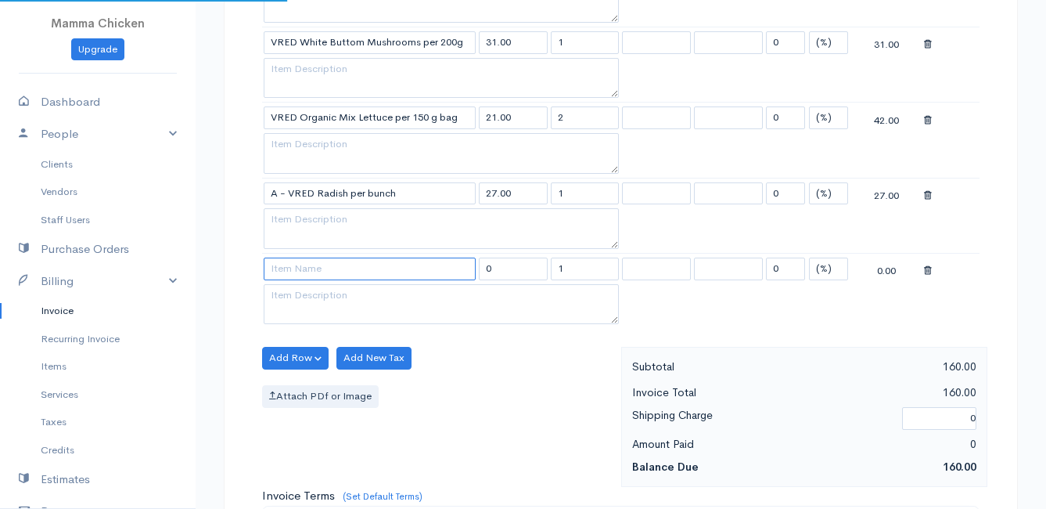
click at [297, 262] on input at bounding box center [370, 268] width 212 height 23
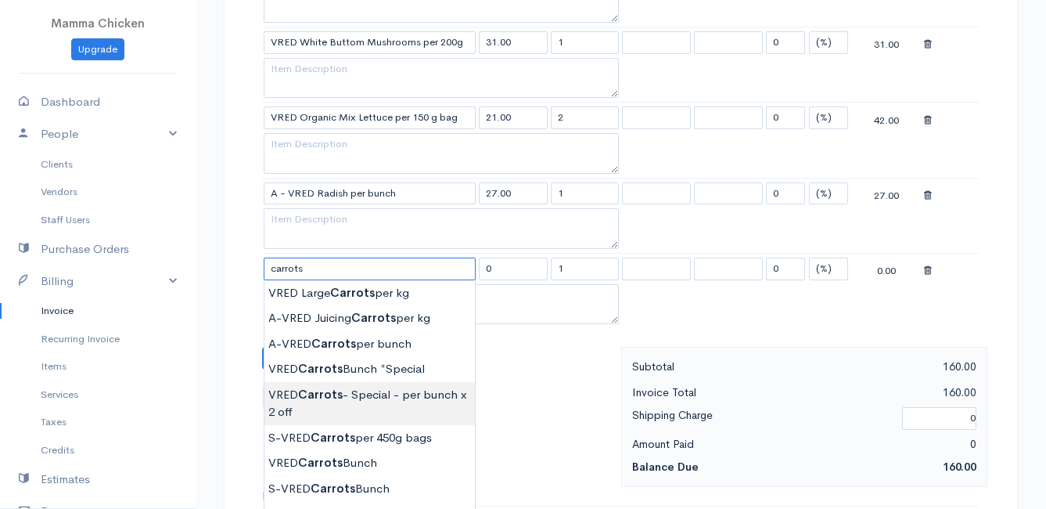
scroll to position [704, 0]
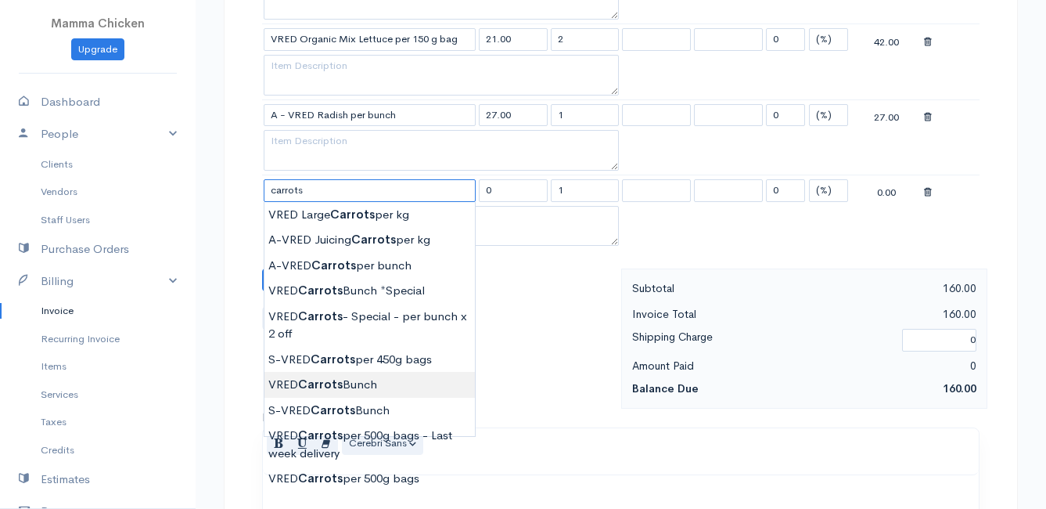
type input "VRED Carrots Bunch"
type input "23.00"
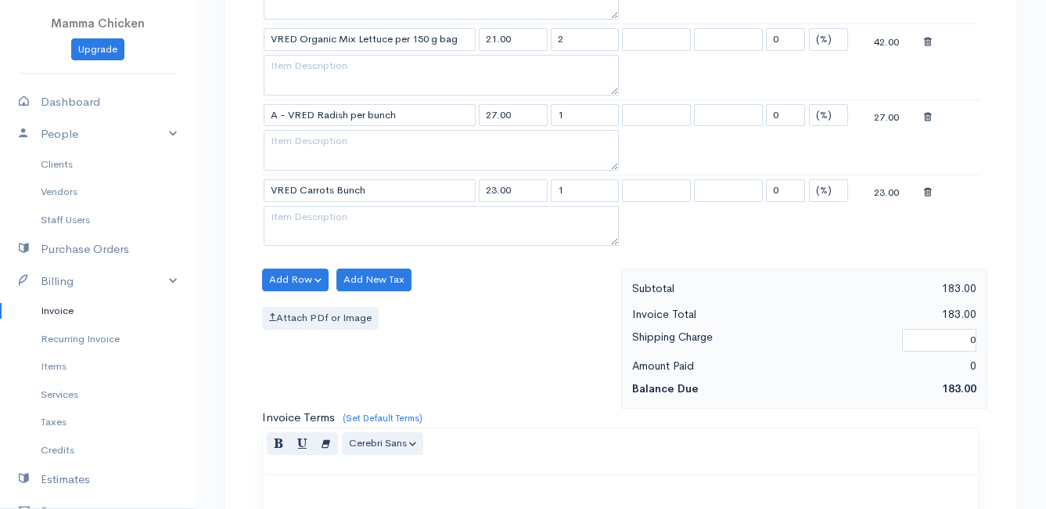
click at [360, 387] on body "Mamma Chicken Upgrade Dashboard People Clients Vendors Staff Users Purchase Ord…" at bounding box center [523, 123] width 1046 height 1654
click at [287, 276] on button "Add Row" at bounding box center [295, 279] width 67 height 23
click at [293, 305] on link "Add Item Row" at bounding box center [325, 311] width 124 height 27
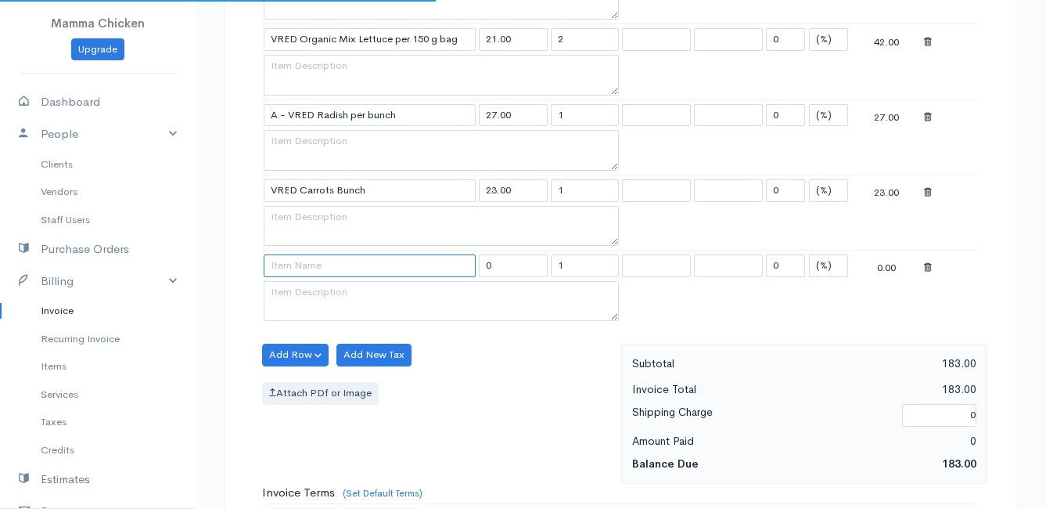
click at [294, 269] on input at bounding box center [370, 265] width 212 height 23
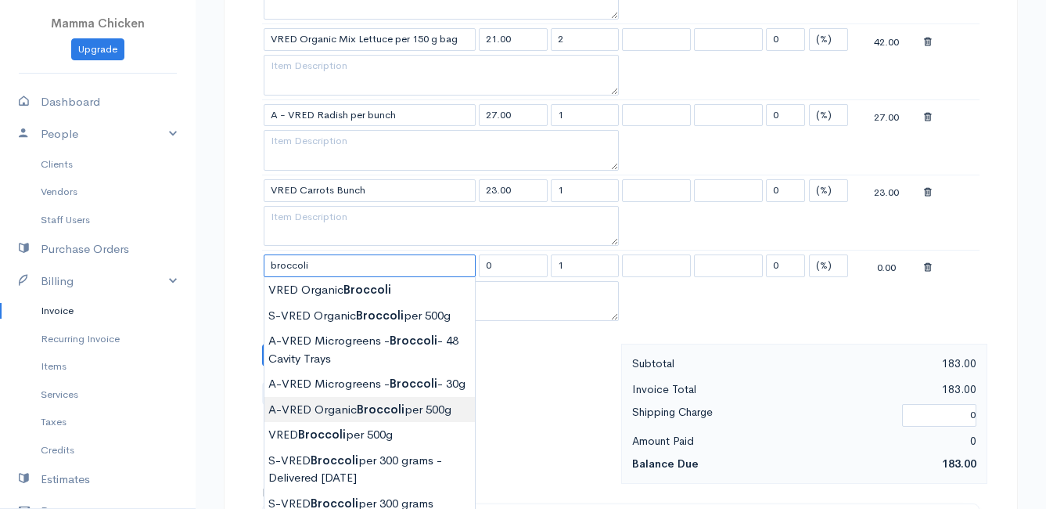
type input "A-VRED Organic Broccoli per 500g"
type input "45.00"
click at [411, 426] on body "Mamma Chicken Upgrade Dashboard People Clients Vendors Staff Users Purchase Ord…" at bounding box center [523, 160] width 1046 height 1729
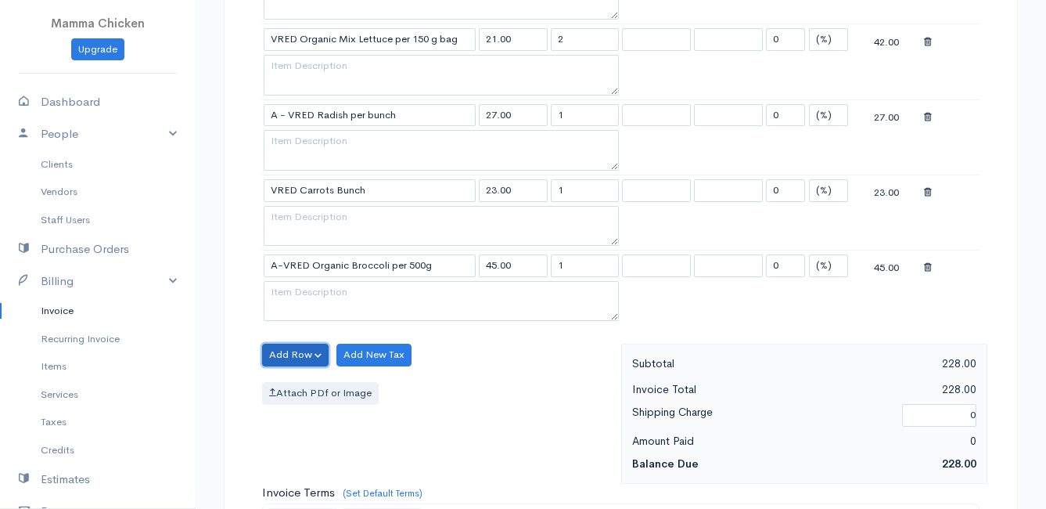
click at [290, 349] on button "Add Row" at bounding box center [295, 355] width 67 height 23
click at [295, 380] on link "Add Item Row" at bounding box center [325, 386] width 124 height 27
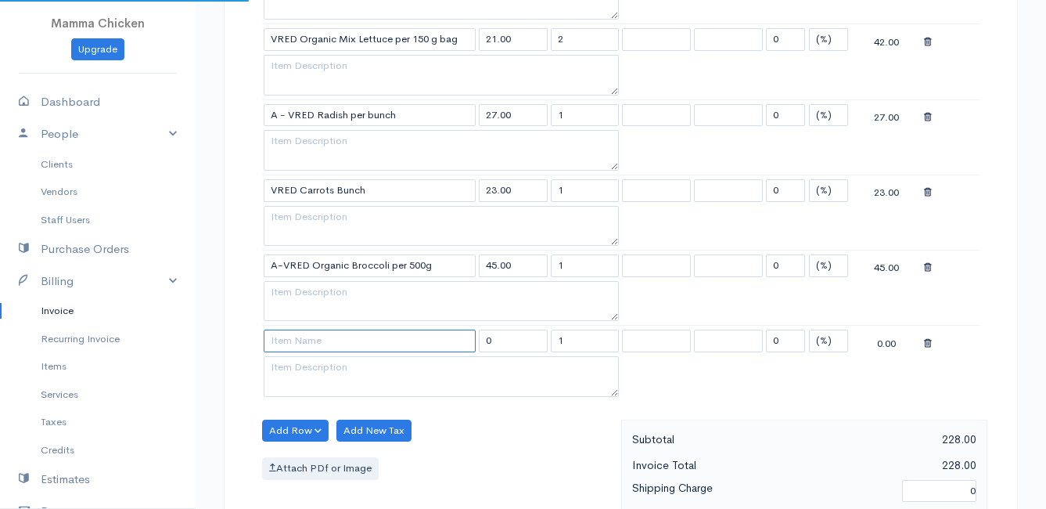
click at [293, 343] on input at bounding box center [370, 340] width 212 height 23
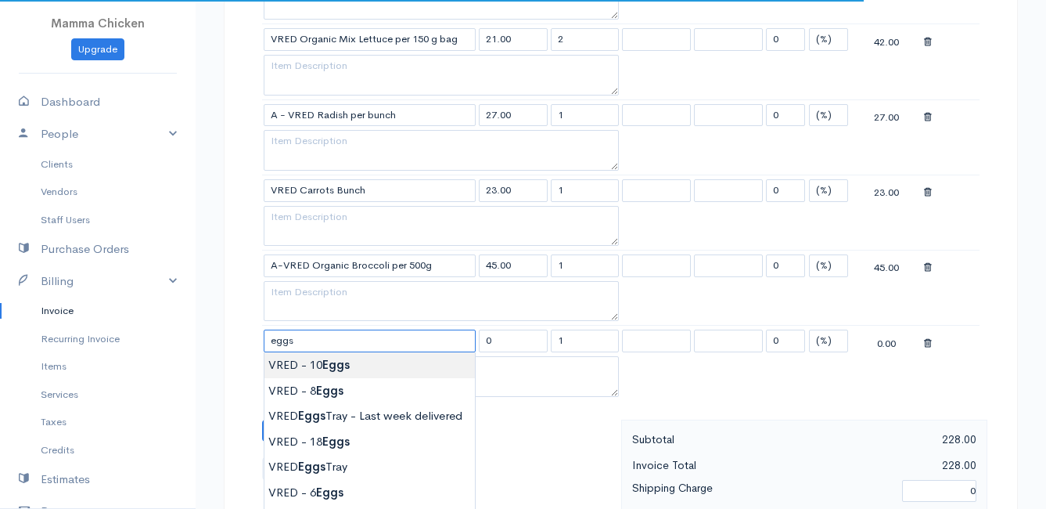
scroll to position [783, 0]
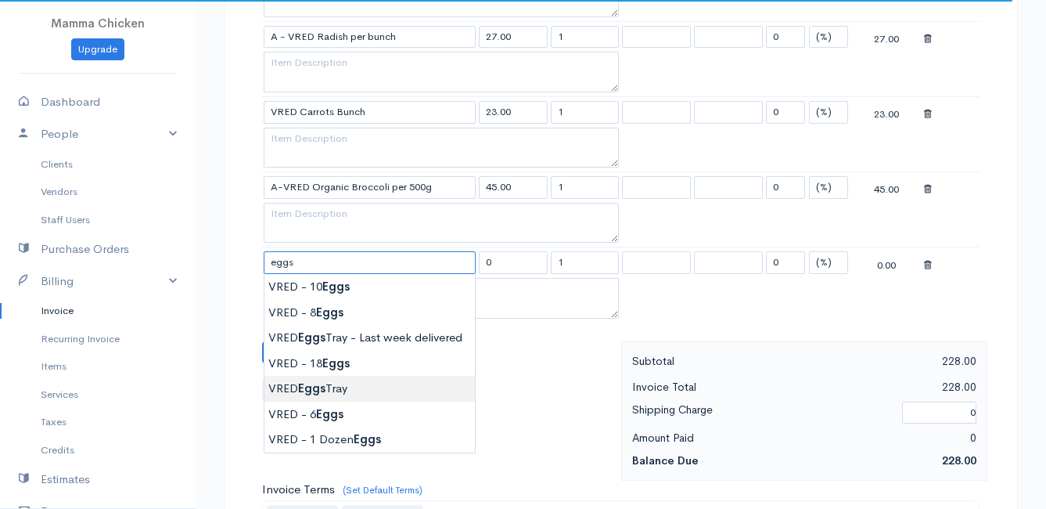
type input "VRED Eggs Tray"
type input "135.00"
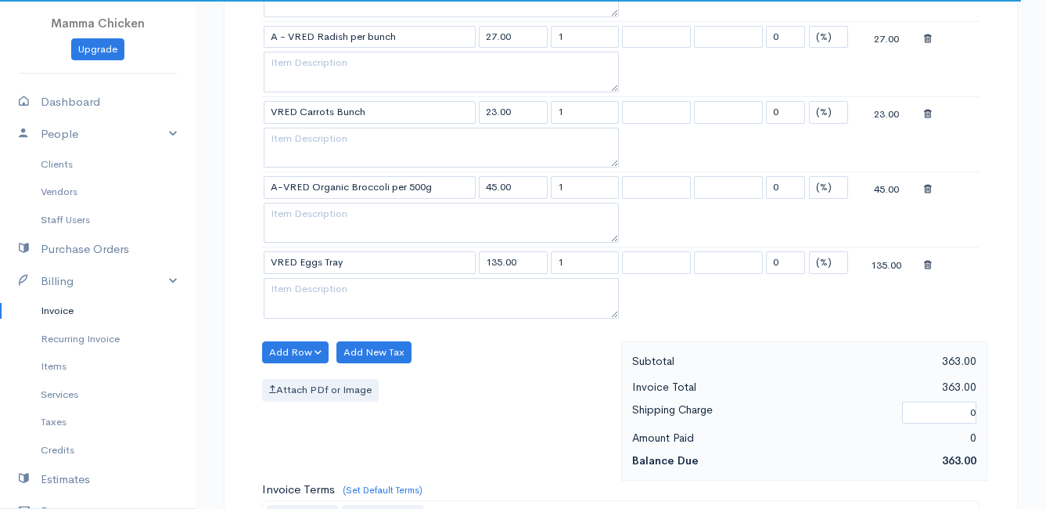
click at [367, 384] on body "Mamma Chicken Upgrade Dashboard People Clients Vendors Staff Users Purchase Ord…" at bounding box center [523, 119] width 1046 height 1804
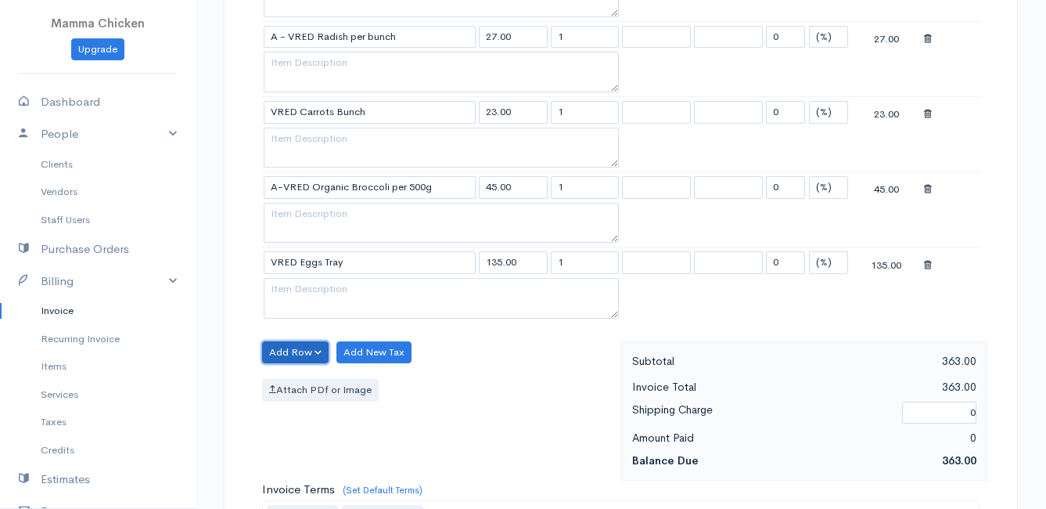
click at [293, 345] on button "Add Row" at bounding box center [295, 352] width 67 height 23
click at [300, 377] on link "Add Item Row" at bounding box center [325, 384] width 124 height 27
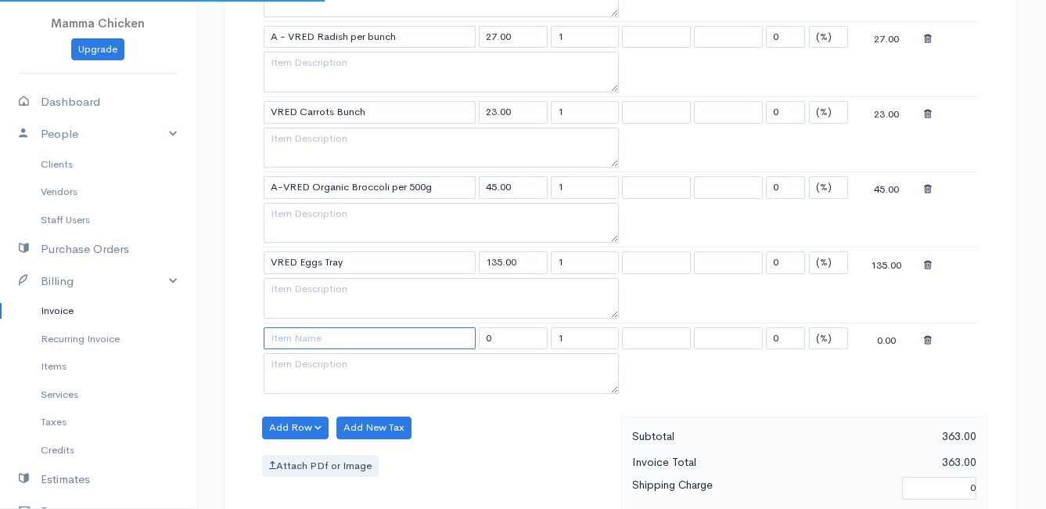
click at [297, 341] on input at bounding box center [370, 338] width 212 height 23
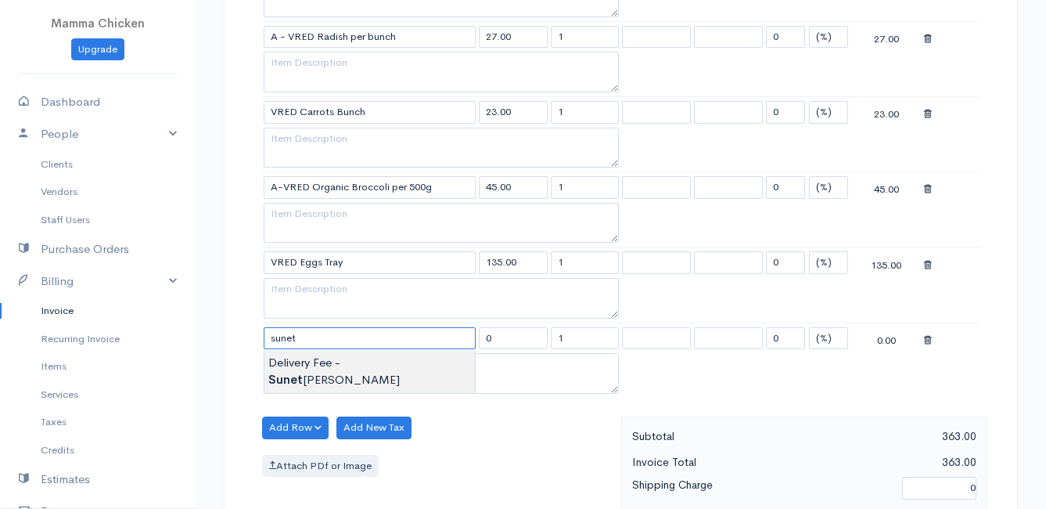
type input "Delivery Fee - [PERSON_NAME]"
type input "25.00"
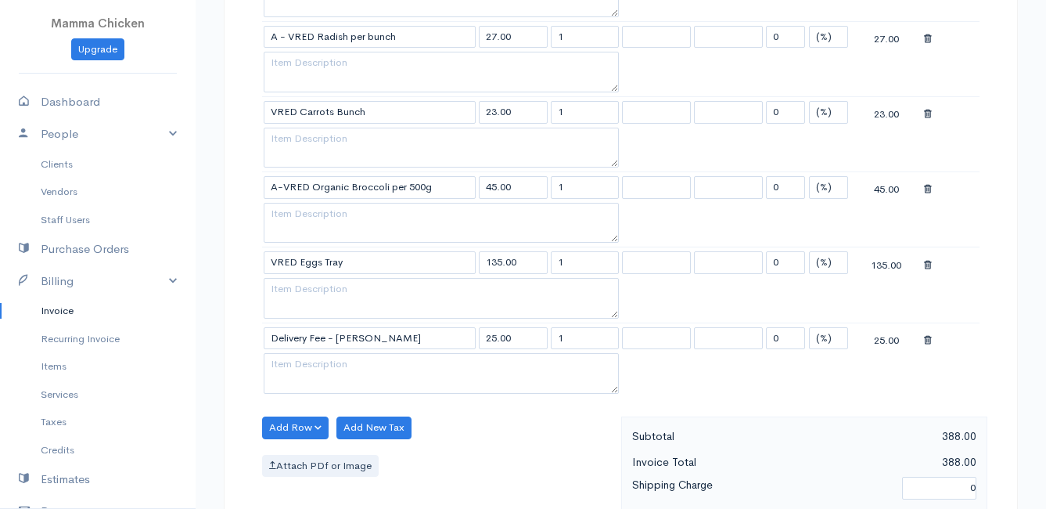
click at [312, 354] on body "Mamma Chicken Upgrade Dashboard People Clients Vendors Staff Users Purchase Ord…" at bounding box center [523, 157] width 1046 height 1880
click at [926, 340] on icon at bounding box center [928, 340] width 8 height 11
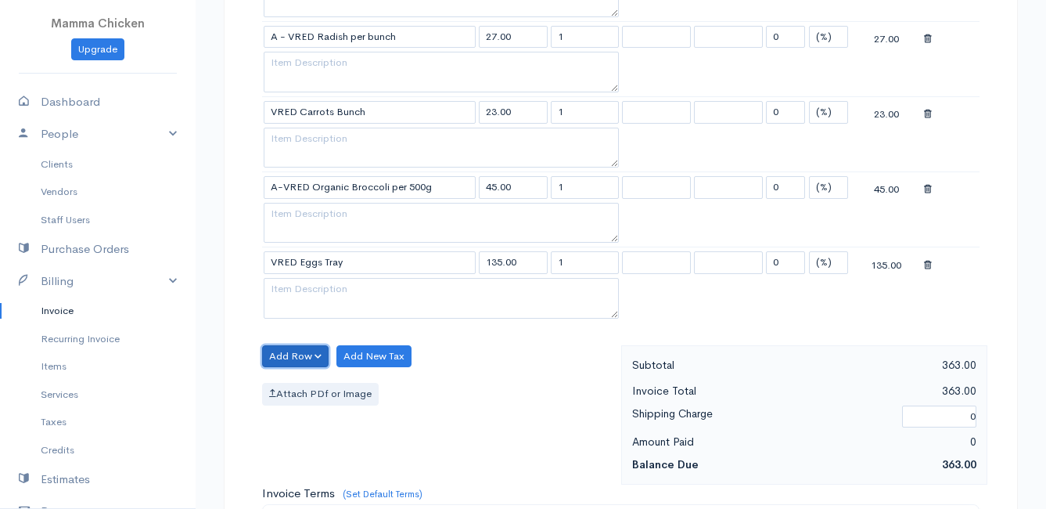
click at [290, 348] on button "Add Row" at bounding box center [295, 356] width 67 height 23
click at [298, 380] on link "Add Item Row" at bounding box center [325, 388] width 124 height 27
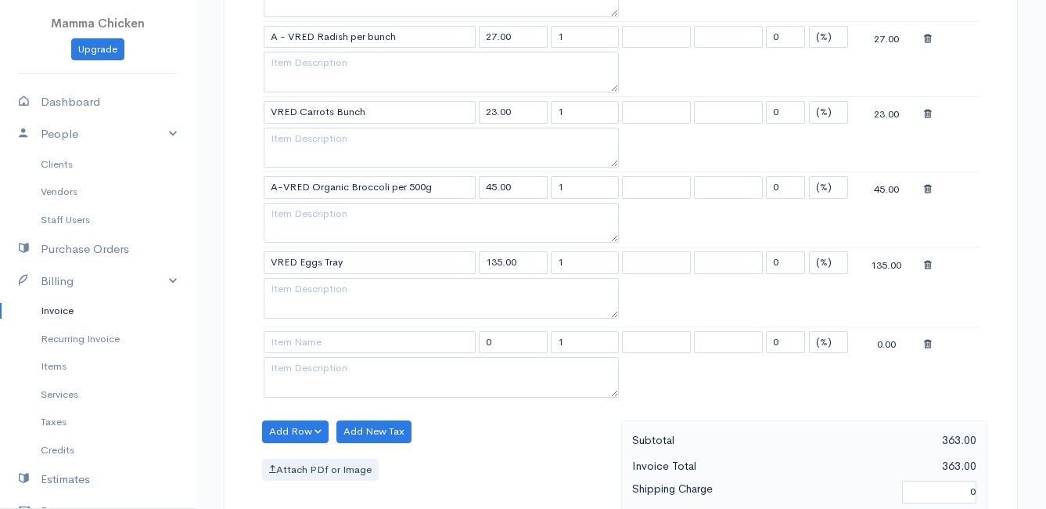
scroll to position [704, 0]
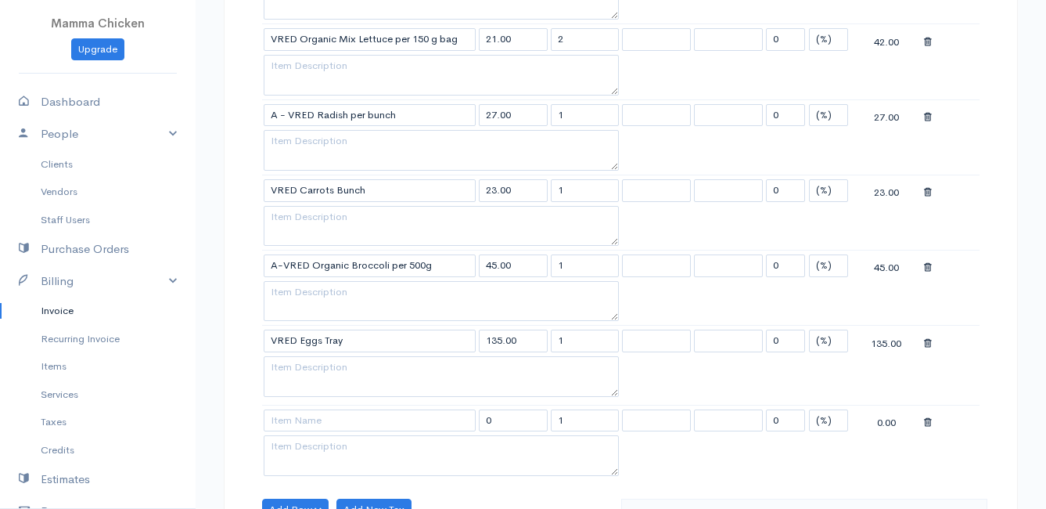
click at [926, 192] on icon at bounding box center [928, 192] width 8 height 11
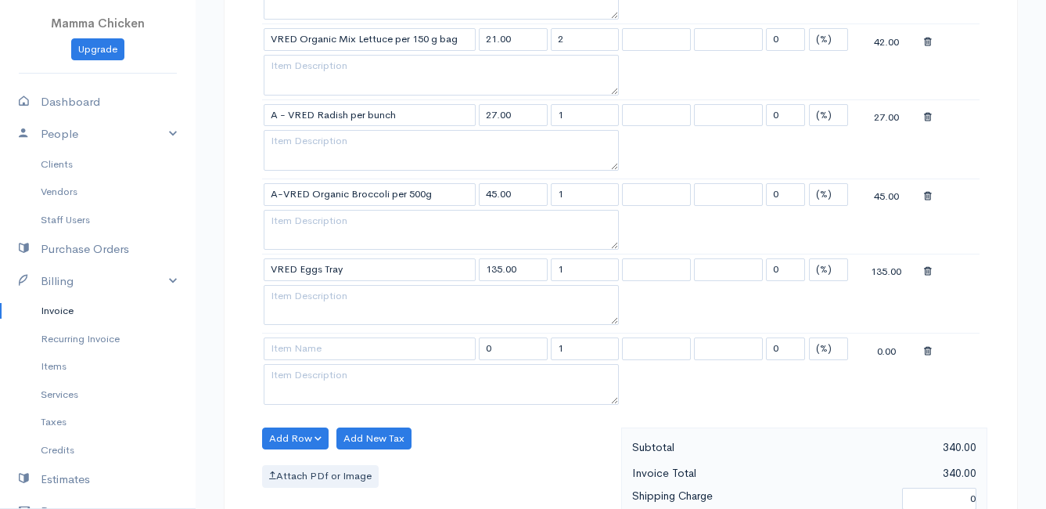
click at [926, 192] on icon at bounding box center [928, 196] width 8 height 11
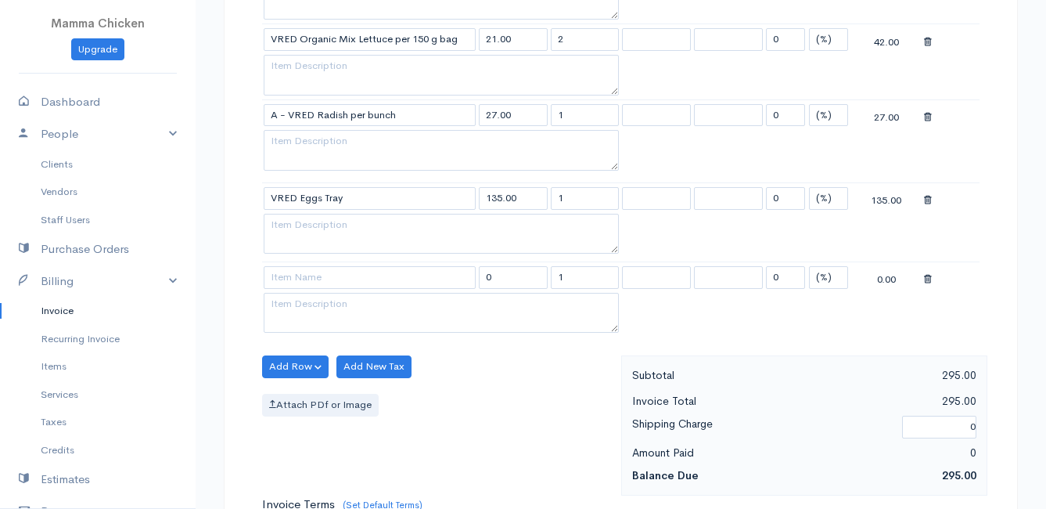
click at [926, 192] on div at bounding box center [951, 199] width 54 height 20
click at [927, 195] on icon at bounding box center [928, 200] width 8 height 11
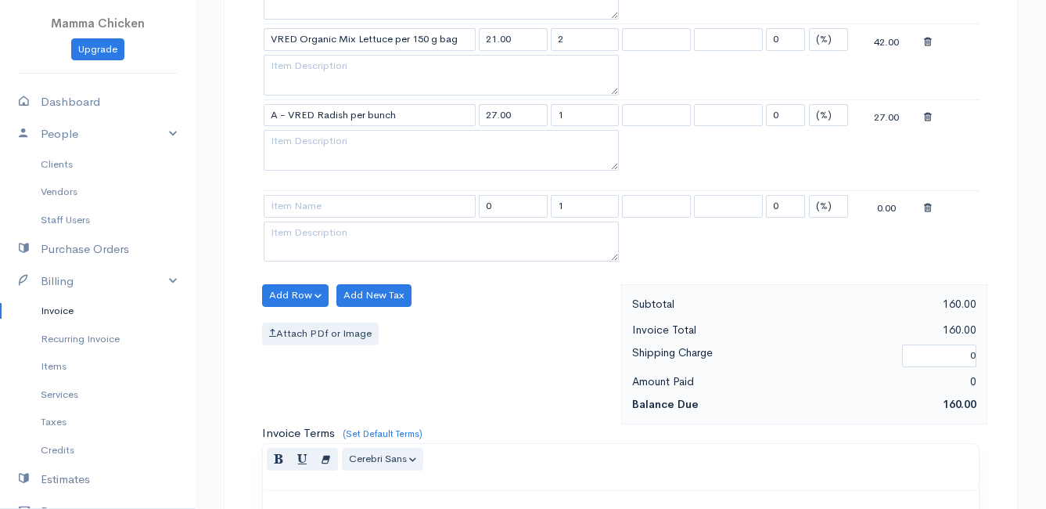
click at [928, 207] on icon at bounding box center [928, 208] width 8 height 11
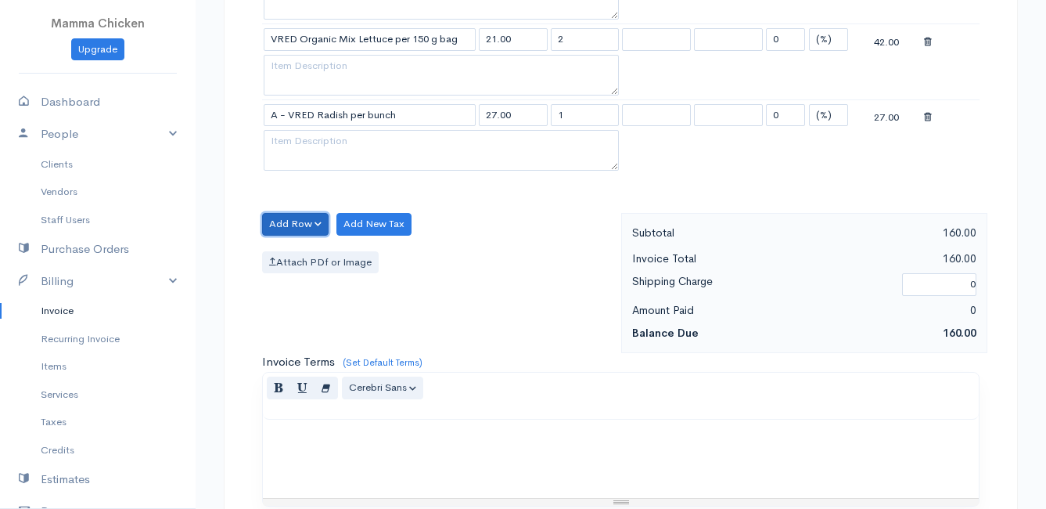
click at [293, 221] on button "Add Row" at bounding box center [295, 224] width 67 height 23
click at [302, 246] on link "Add Item Row" at bounding box center [325, 256] width 124 height 27
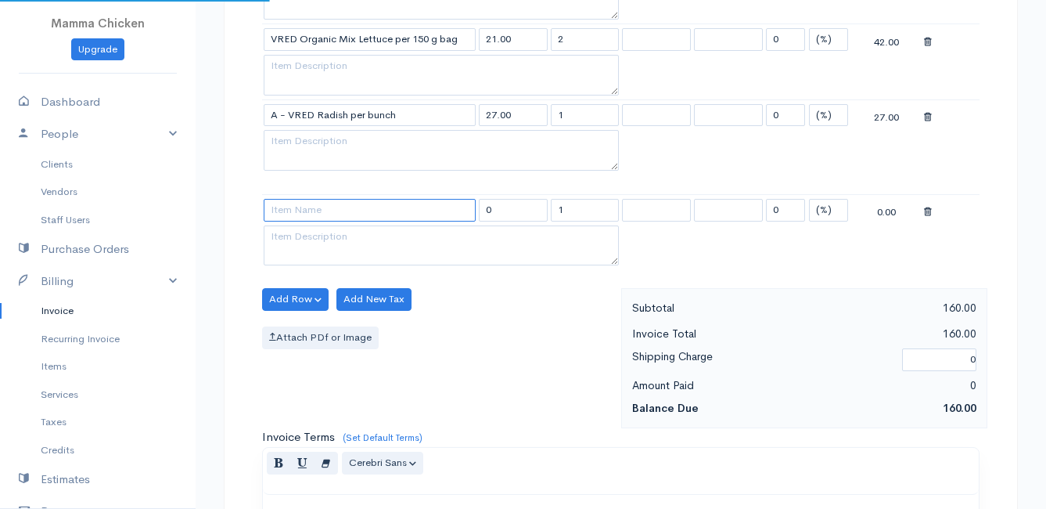
click at [308, 205] on input at bounding box center [370, 210] width 212 height 23
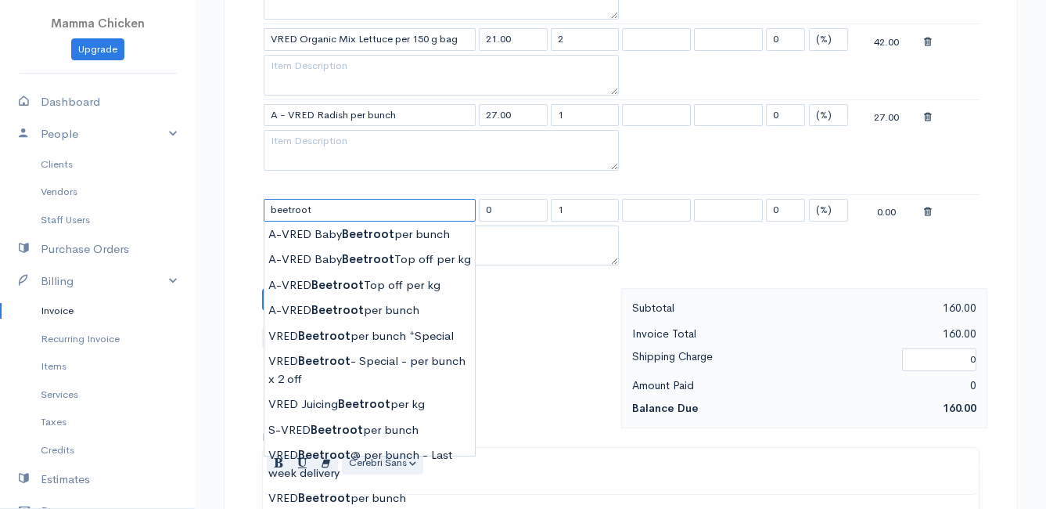
scroll to position [783, 0]
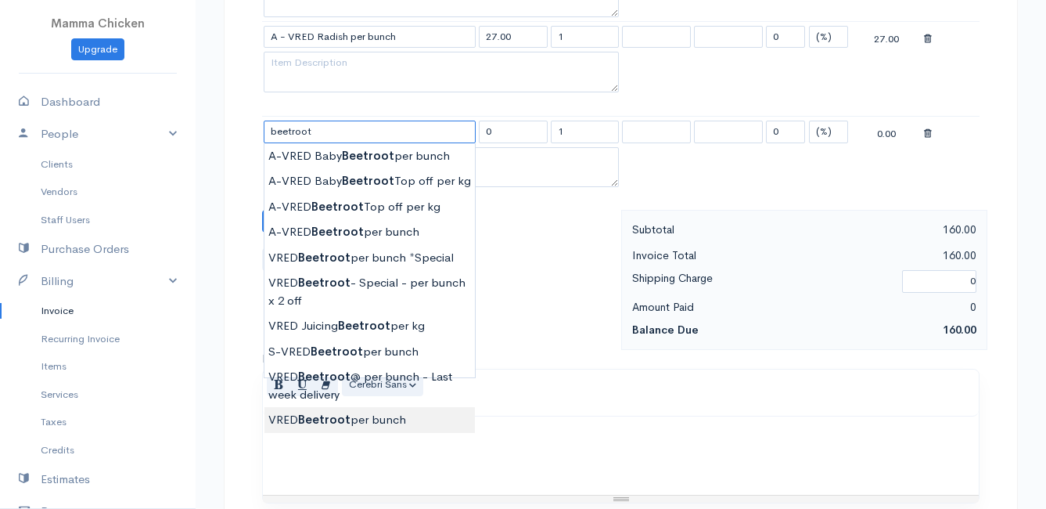
type input "VRED Beetroot per bunch"
type input "30.00"
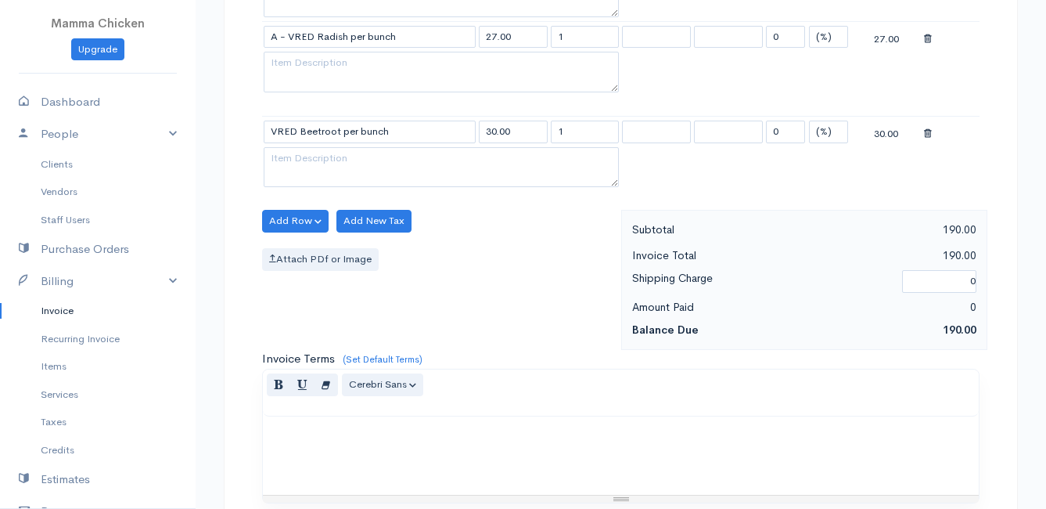
click at [362, 422] on body "Mamma Chicken Upgrade Dashboard People Clients Vendors Staff Users Purchase Ord…" at bounding box center [523, 54] width 1046 height 1674
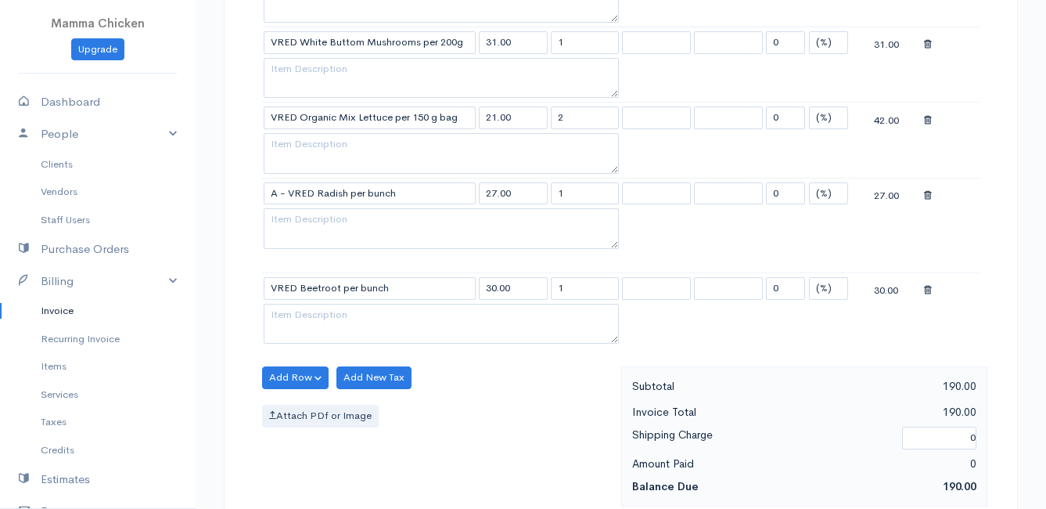
scroll to position [704, 0]
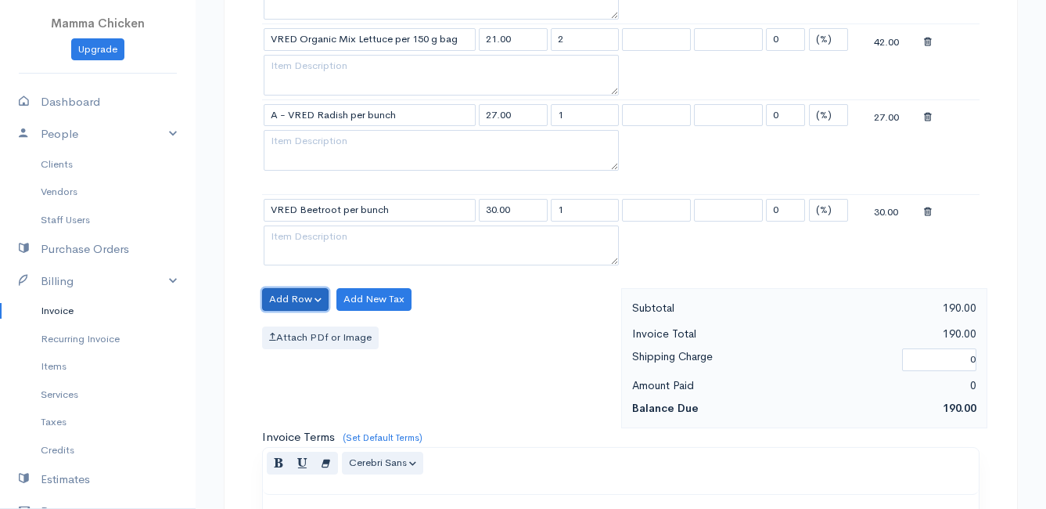
click at [297, 296] on button "Add Row" at bounding box center [295, 299] width 67 height 23
click at [307, 333] on link "Add Item Row" at bounding box center [325, 331] width 124 height 27
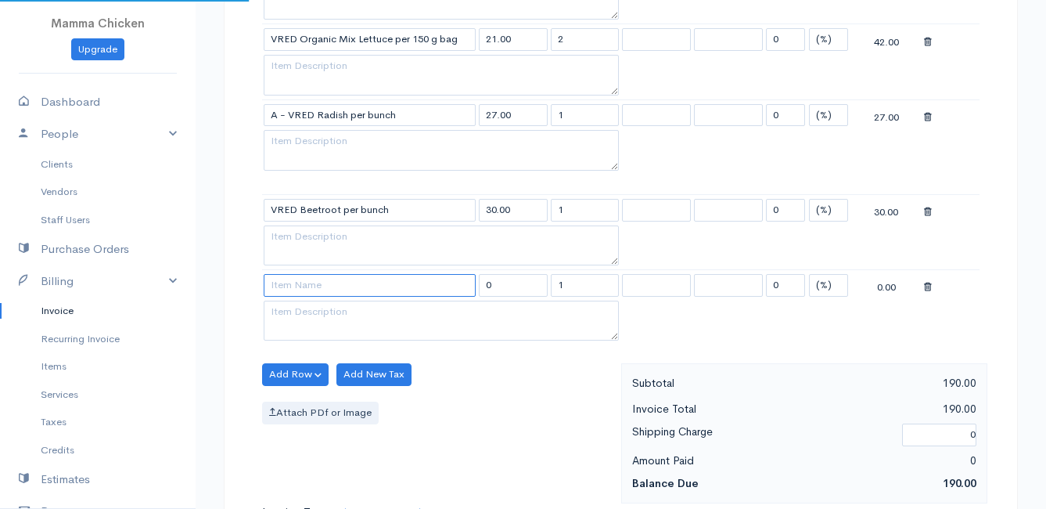
click at [303, 286] on input at bounding box center [370, 285] width 212 height 23
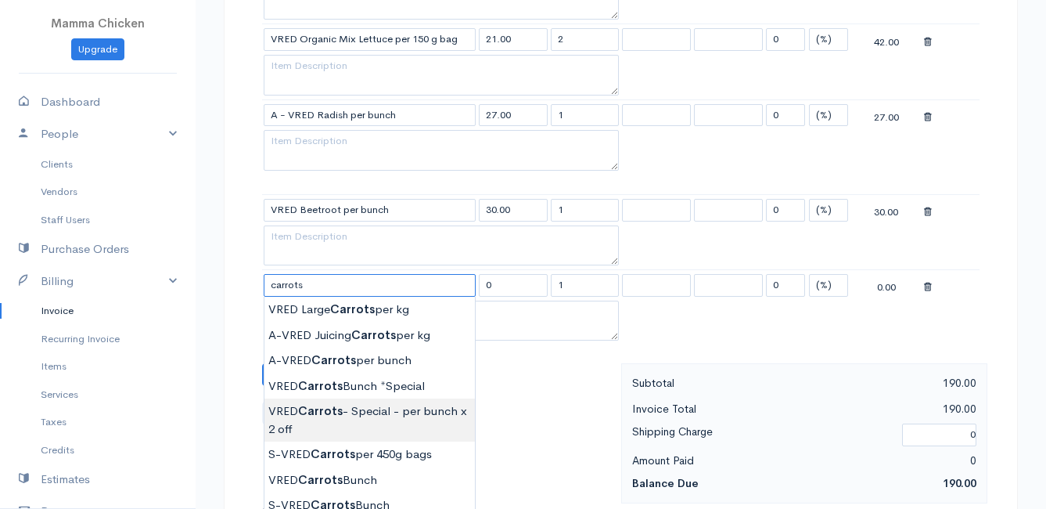
scroll to position [783, 0]
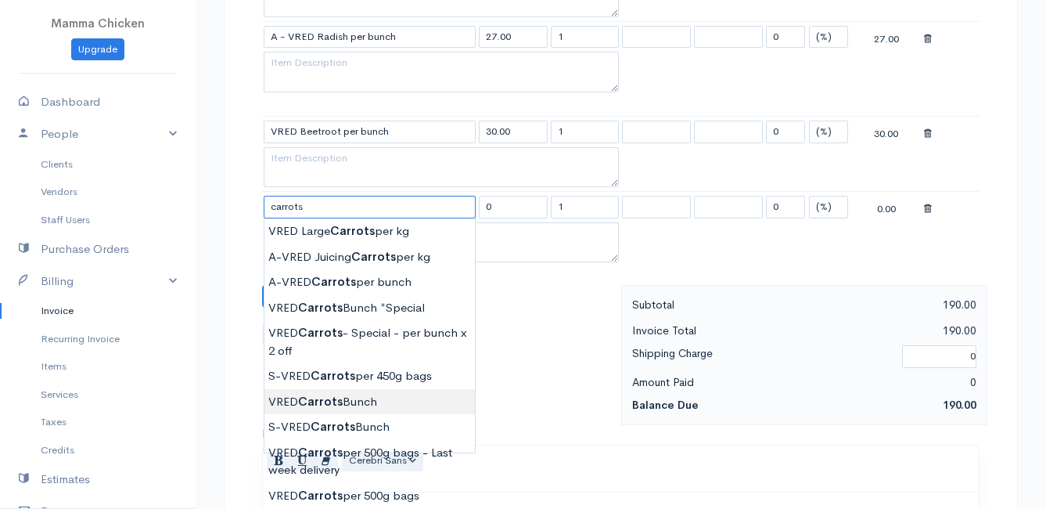
type input "VRED Carrots Bunch"
type input "23.00"
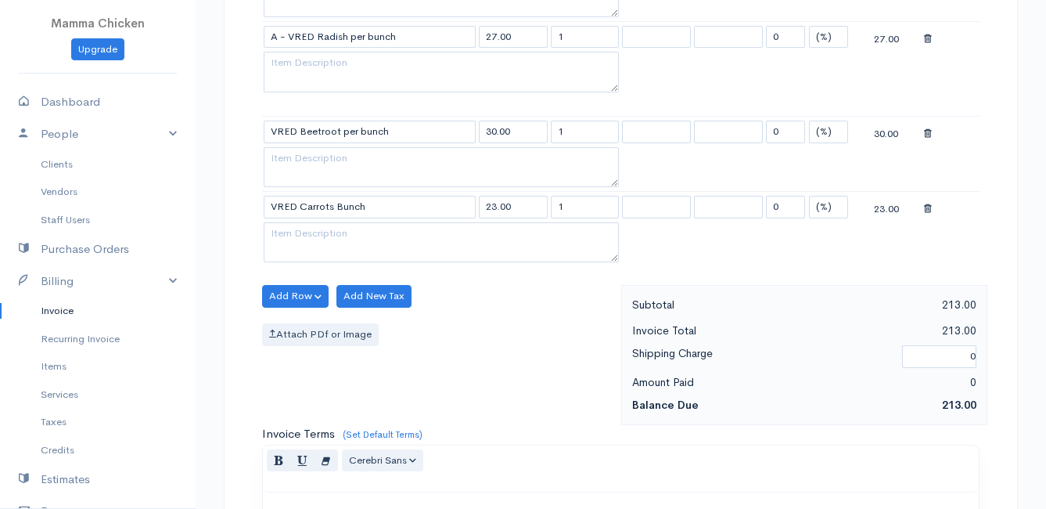
click at [368, 395] on body "Mamma Chicken Upgrade Dashboard People Clients Vendors Staff Users Purchase Ord…" at bounding box center [523, 91] width 1046 height 1749
click at [280, 297] on button "Add Row" at bounding box center [295, 296] width 67 height 23
click at [290, 322] on link "Add Item Row" at bounding box center [325, 328] width 124 height 27
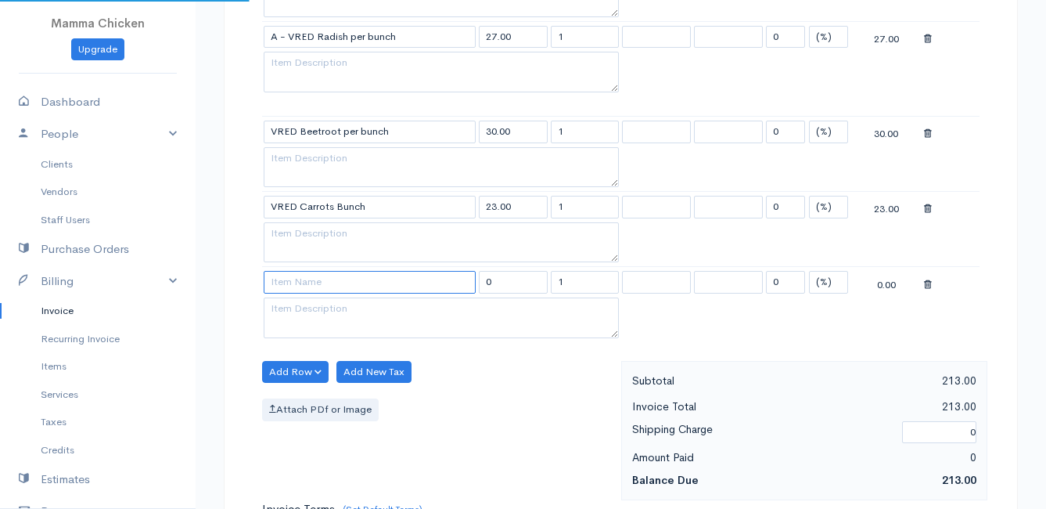
click at [287, 284] on input at bounding box center [370, 282] width 212 height 23
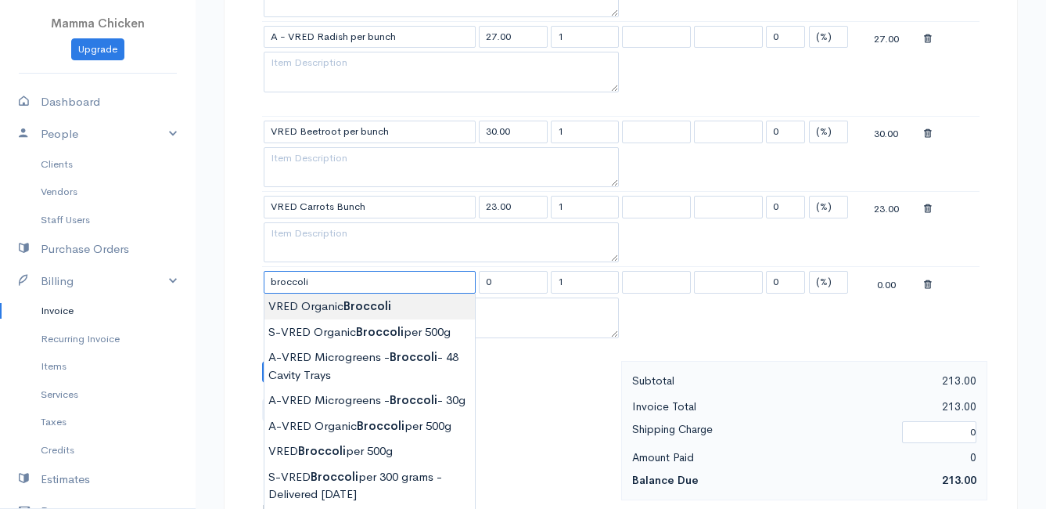
scroll to position [861, 0]
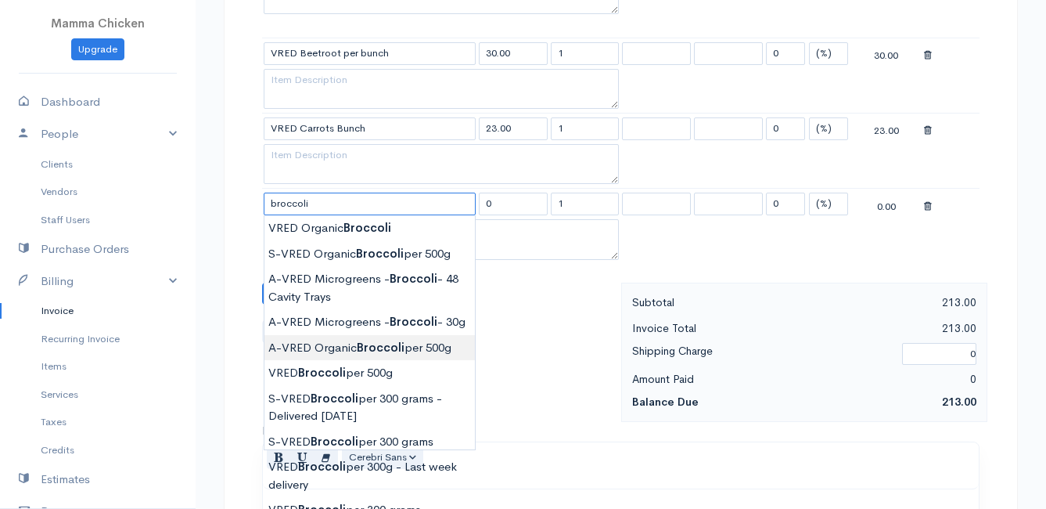
type input "A-VRED Organic Broccoli per 500g"
type input "45.00"
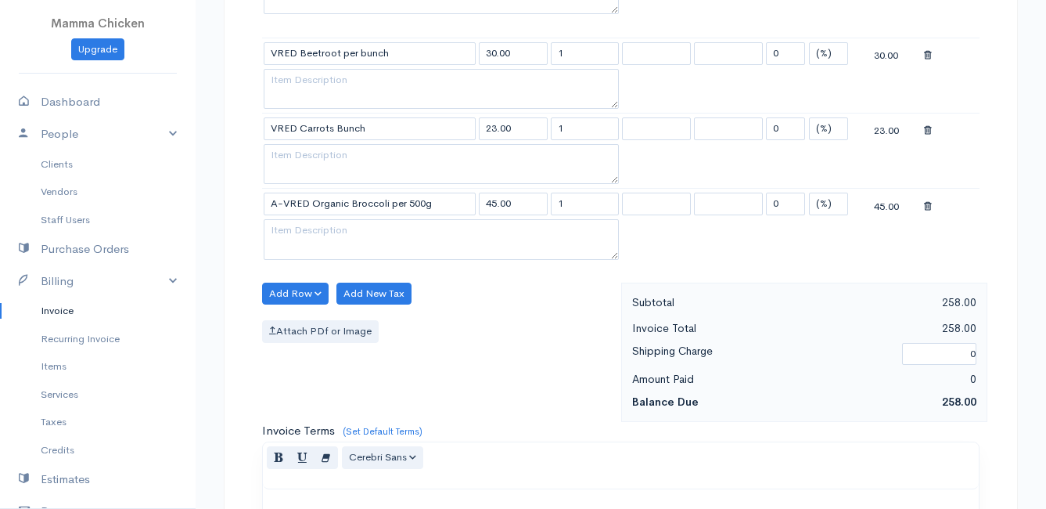
click at [416, 363] on body "Mamma Chicken Upgrade Dashboard People Clients Vendors Staff Users Purchase Ord…" at bounding box center [523, 51] width 1046 height 1824
click at [315, 287] on button "Add Row" at bounding box center [295, 293] width 67 height 23
click at [315, 322] on link "Add Item Row" at bounding box center [325, 325] width 124 height 27
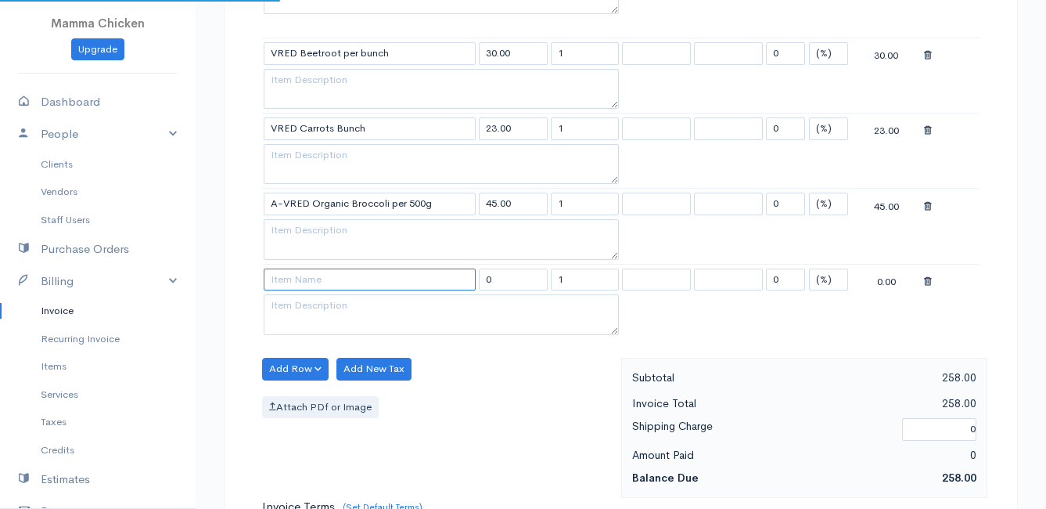
click at [298, 271] on input at bounding box center [370, 279] width 212 height 23
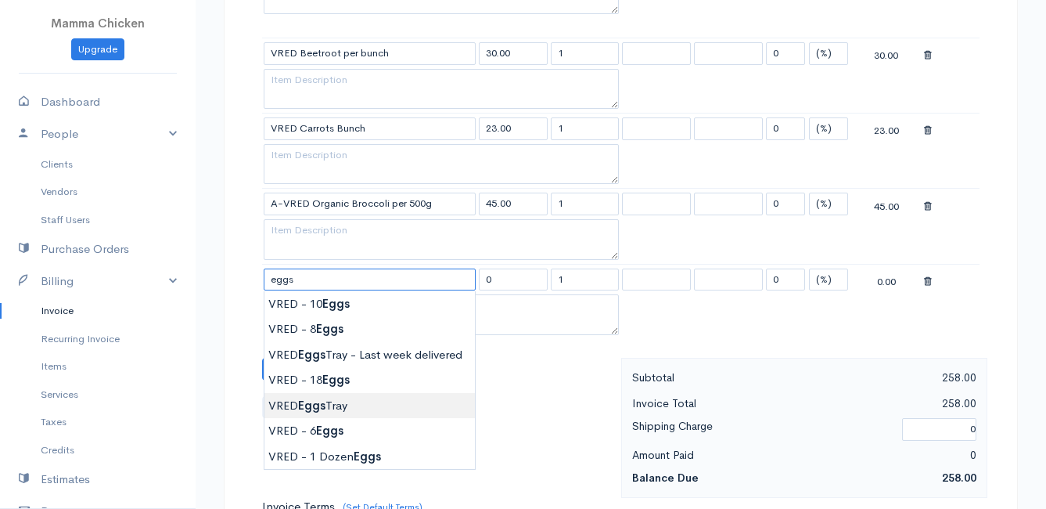
type input "VRED Eggs Tray"
type input "135.00"
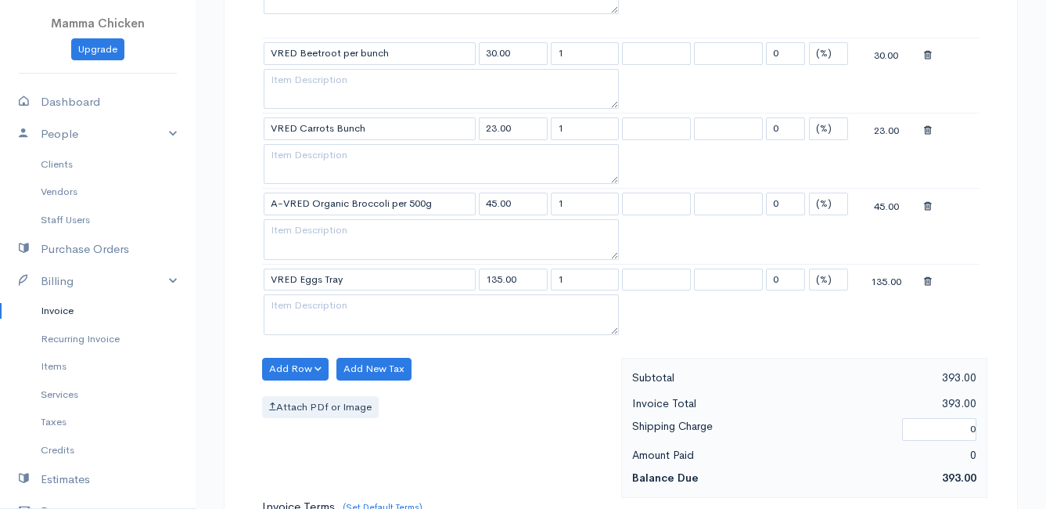
click at [331, 401] on body "Mamma Chicken Upgrade Dashboard People Clients Vendors Staff Users Purchase Ord…" at bounding box center [523, 88] width 1046 height 1899
click at [317, 365] on button "Add Row" at bounding box center [295, 369] width 67 height 23
click at [309, 399] on link "Add Item Row" at bounding box center [325, 400] width 124 height 27
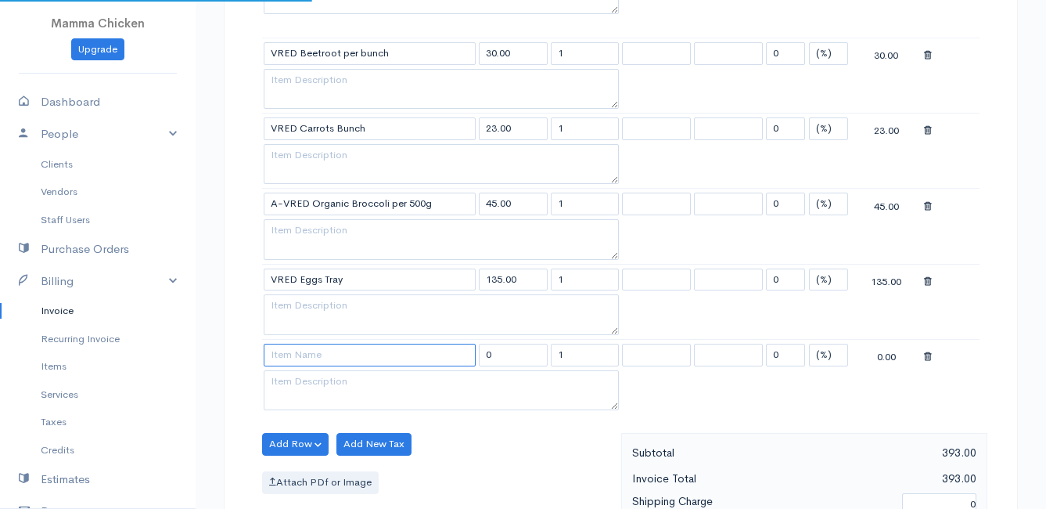
click at [294, 350] on input at bounding box center [370, 355] width 212 height 23
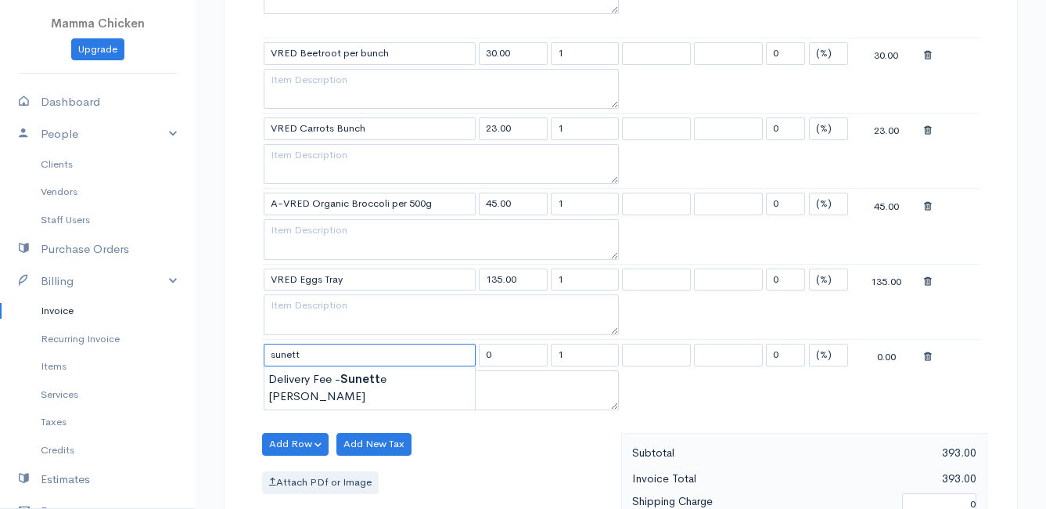
scroll to position [939, 0]
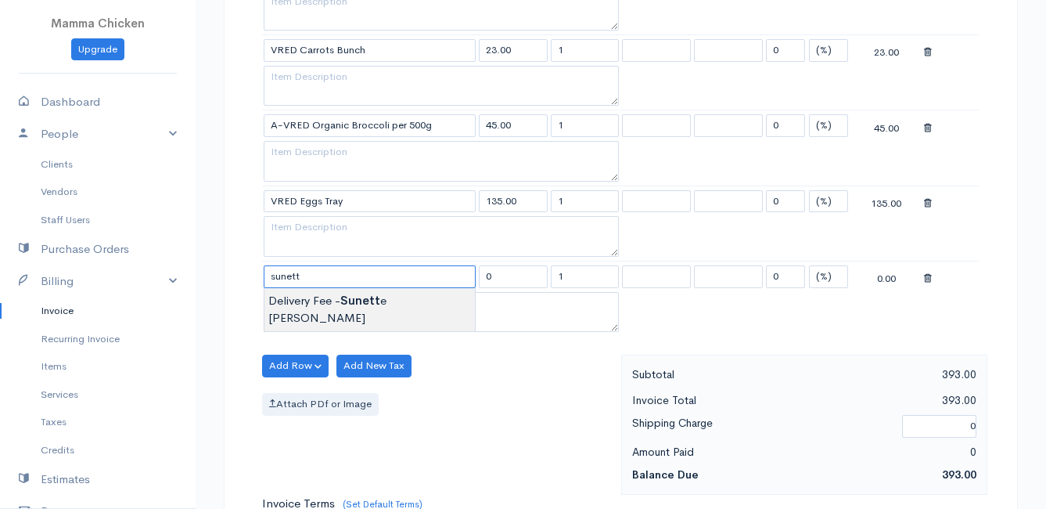
type input "Delivery Fee - [PERSON_NAME]"
type input "25.00"
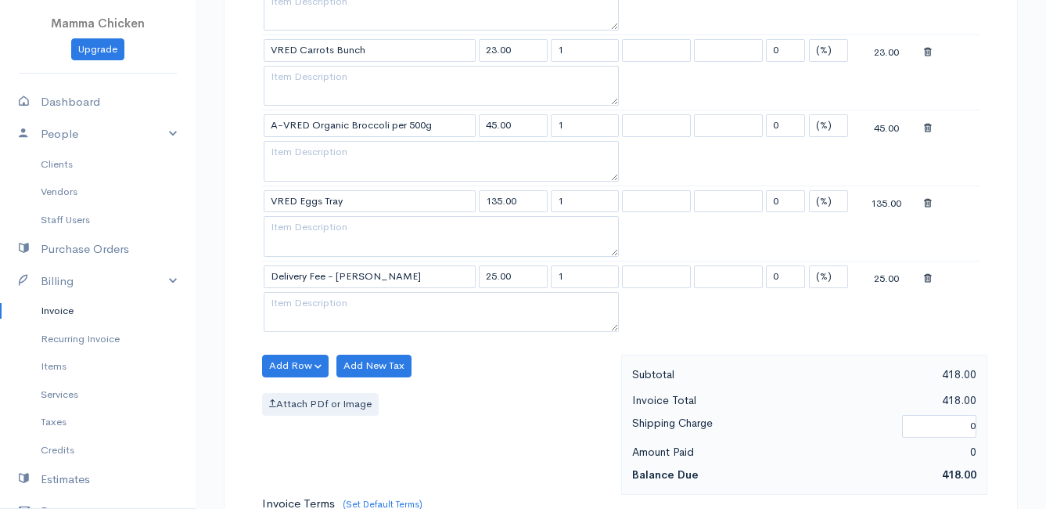
click at [331, 299] on body "Mamma Chicken Upgrade Dashboard People Clients Vendors Staff Users Purchase Ord…" at bounding box center [523, 48] width 1046 height 1975
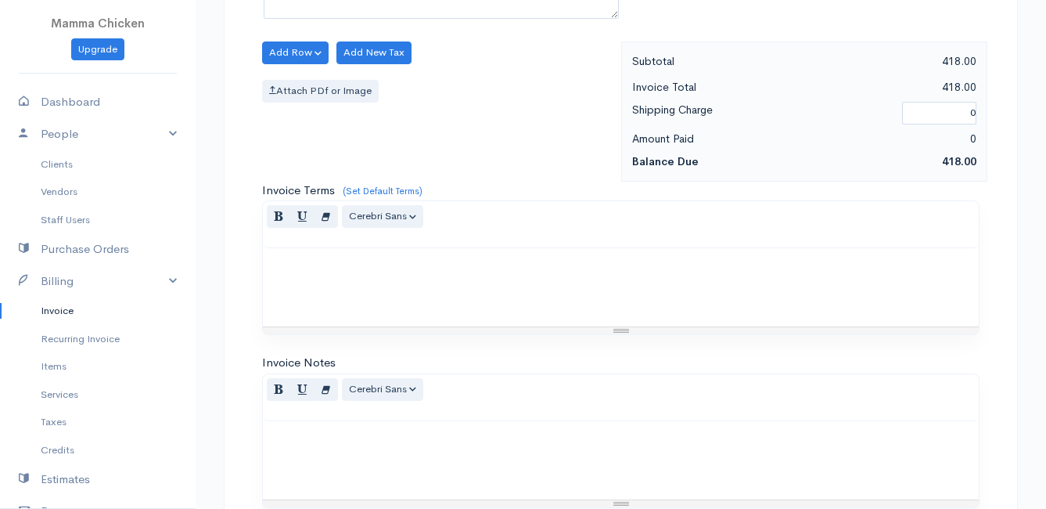
scroll to position [1466, 0]
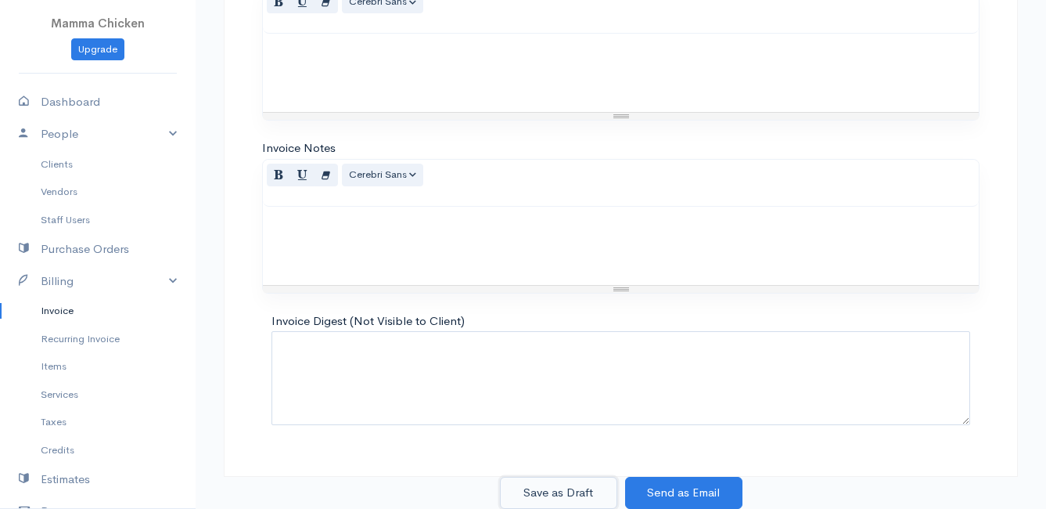
click at [554, 491] on button "Save as Draft" at bounding box center [558, 493] width 117 height 32
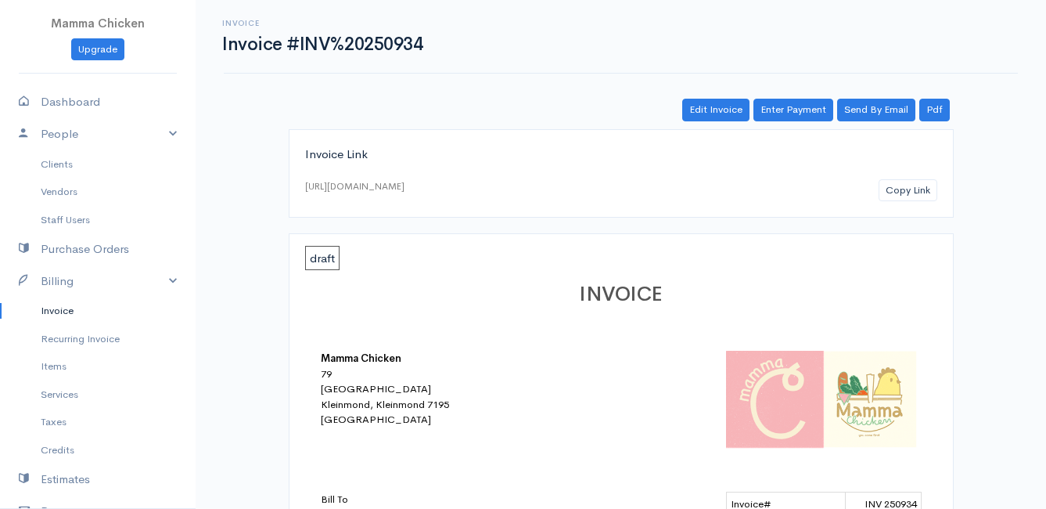
click at [57, 311] on link "Invoice" at bounding box center [98, 311] width 196 height 28
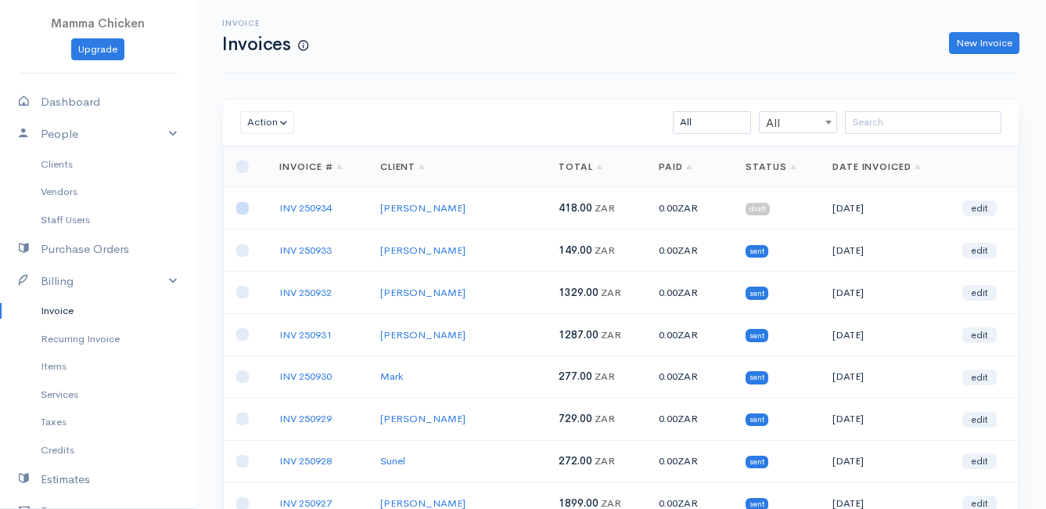
click at [242, 206] on input "checkbox" at bounding box center [242, 208] width 13 height 13
checkbox input "true"
click at [262, 123] on button "Action" at bounding box center [267, 122] width 54 height 23
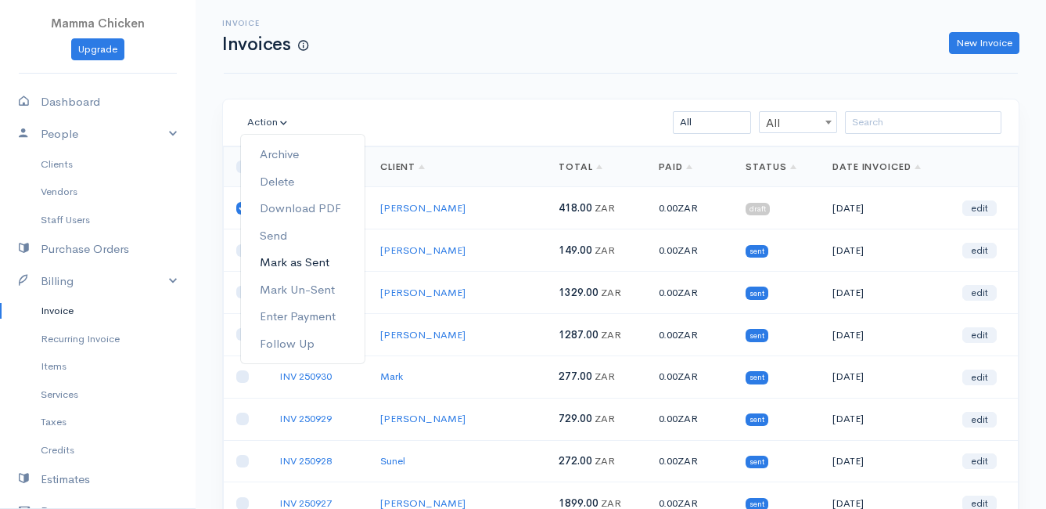
click at [296, 264] on link "Mark as Sent" at bounding box center [303, 262] width 124 height 27
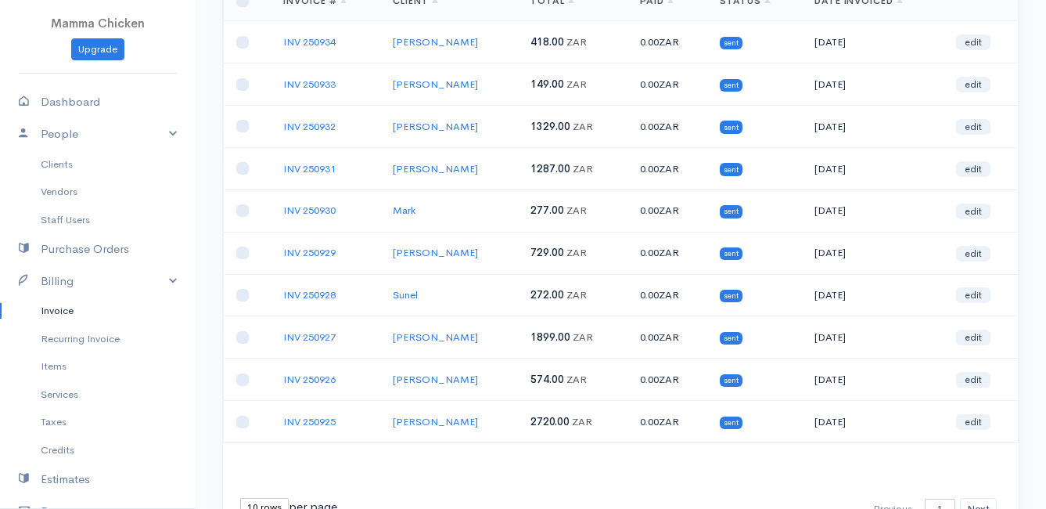
scroll to position [244, 0]
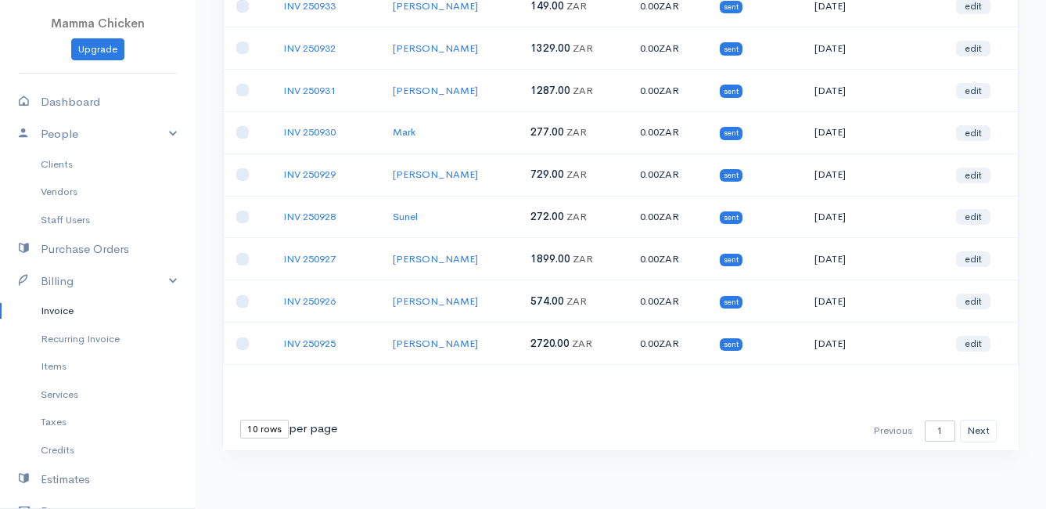
click at [261, 426] on select "10 rows 25 rows 50 rows" at bounding box center [264, 428] width 49 height 19
select select "25"
click at [240, 419] on select "10 rows 25 rows 50 rows" at bounding box center [264, 428] width 49 height 19
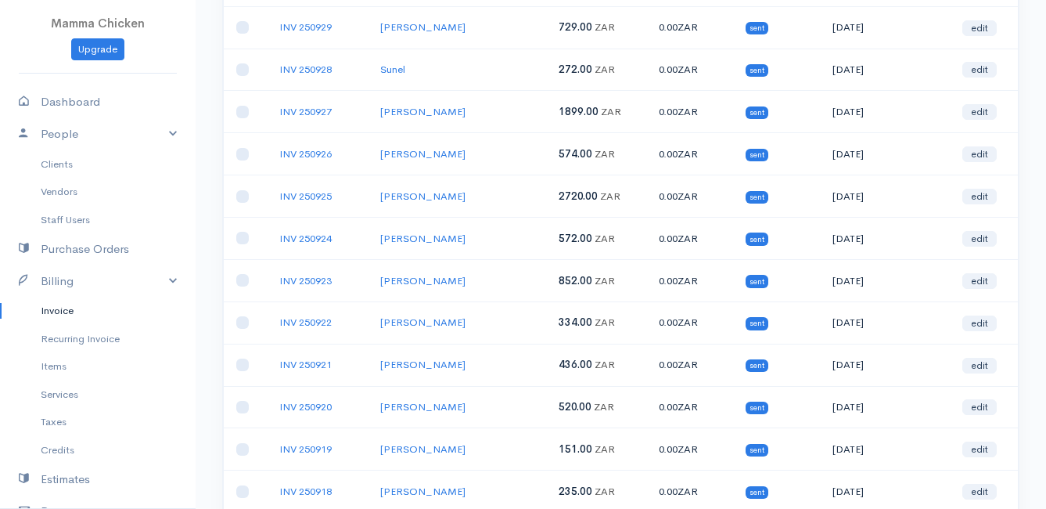
scroll to position [0, 0]
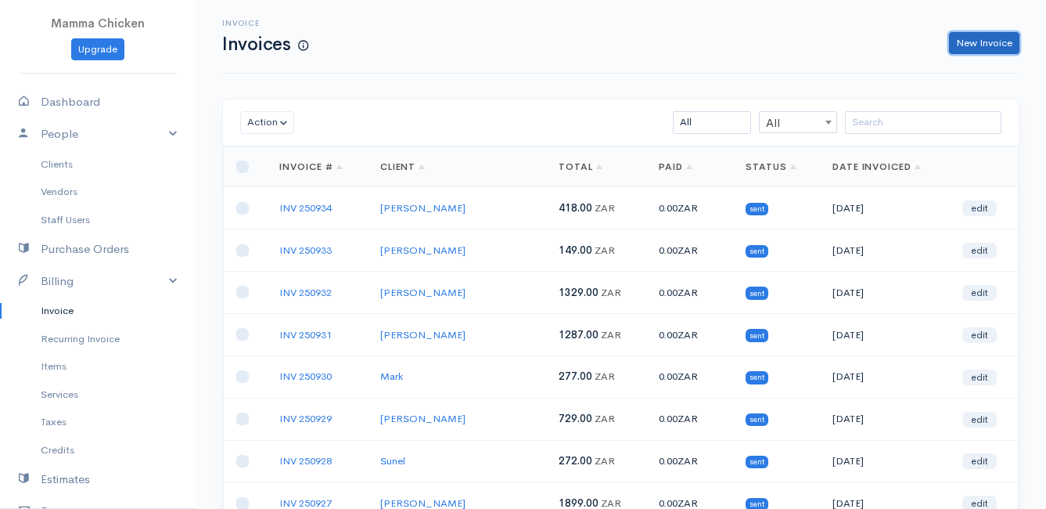
click at [988, 41] on link "New Invoice" at bounding box center [984, 43] width 70 height 23
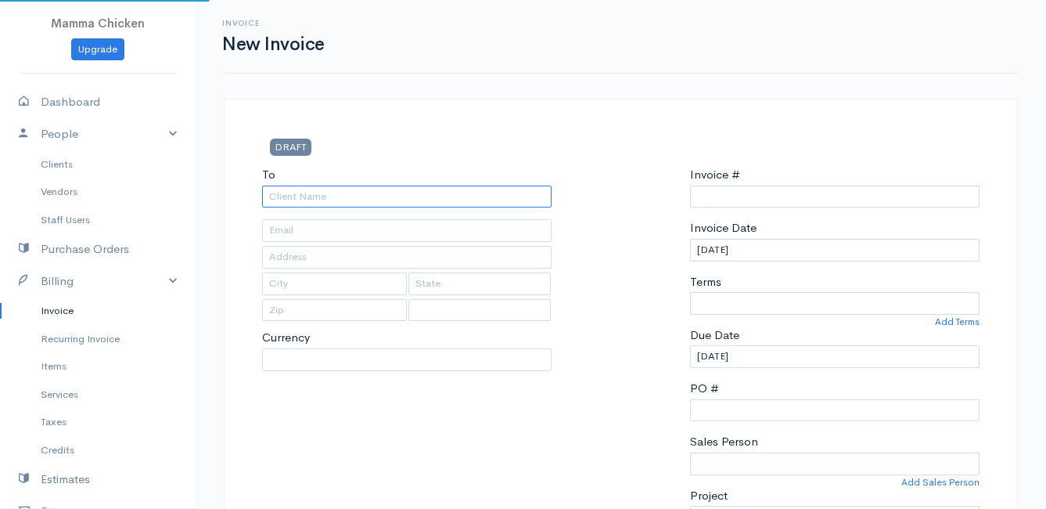
click at [302, 196] on input "To" at bounding box center [407, 196] width 290 height 23
select select "[GEOGRAPHIC_DATA]"
select select "ZAR"
type input "INV 250935"
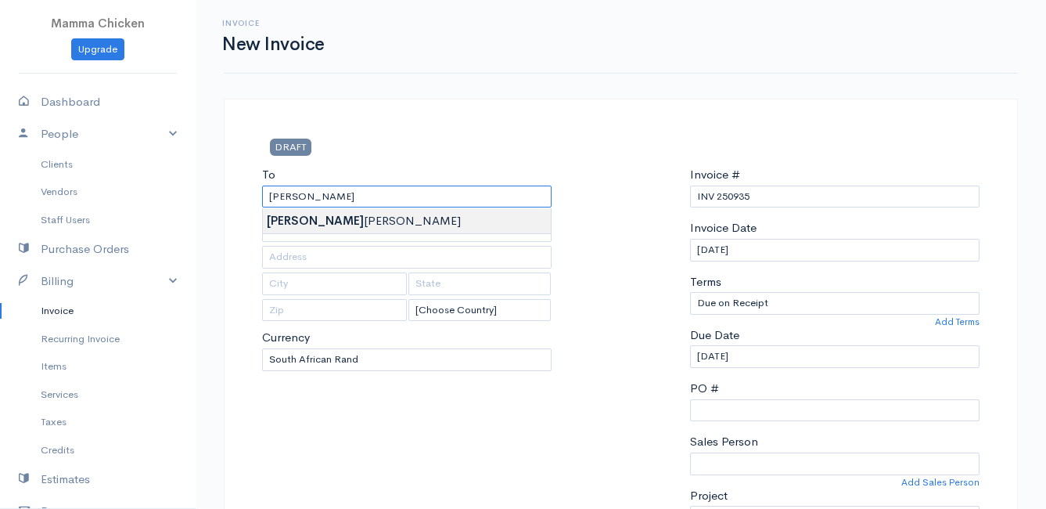
type input "[PERSON_NAME]"
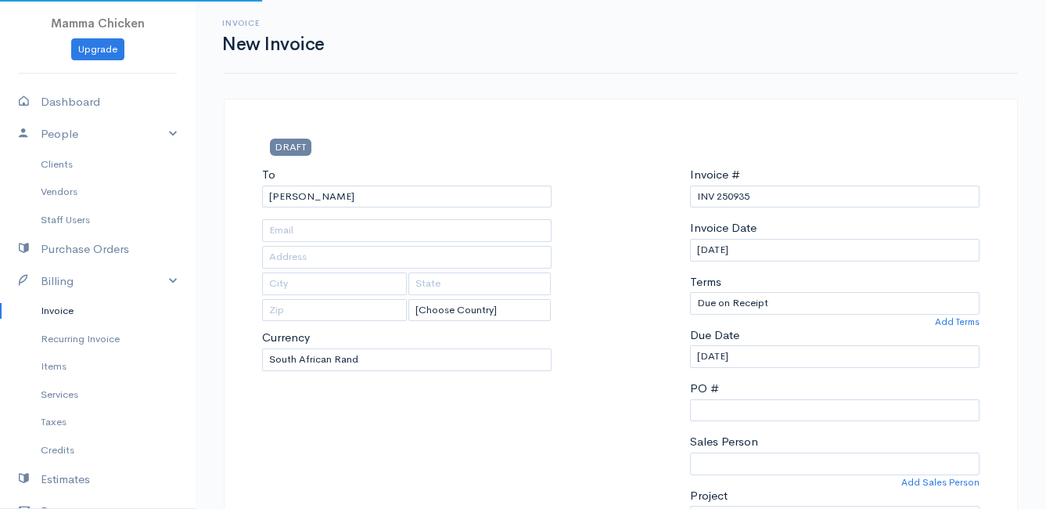
type input "[STREET_ADDRESS]"
type input "[PERSON_NAME] Bay"
type input "7195"
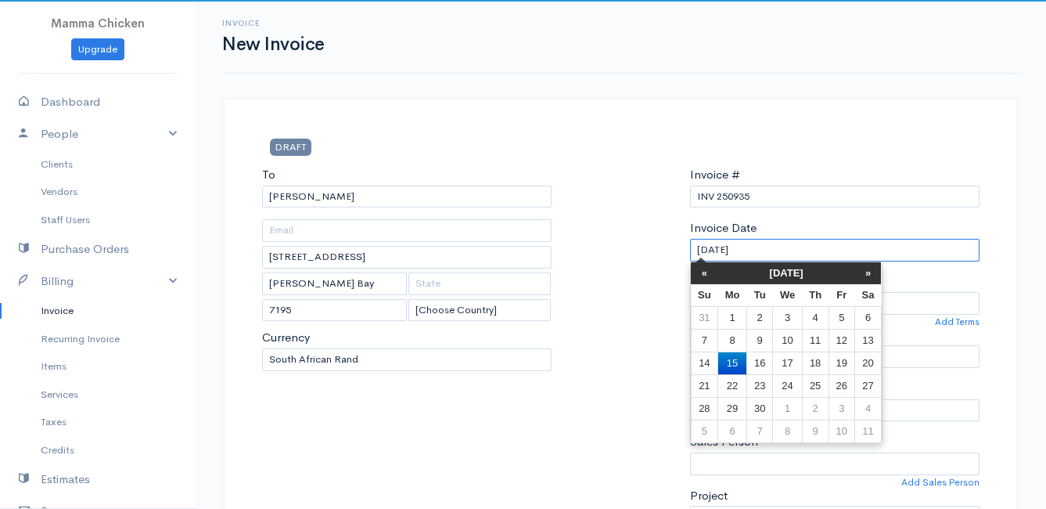
click at [777, 250] on input "[DATE]" at bounding box center [835, 250] width 290 height 23
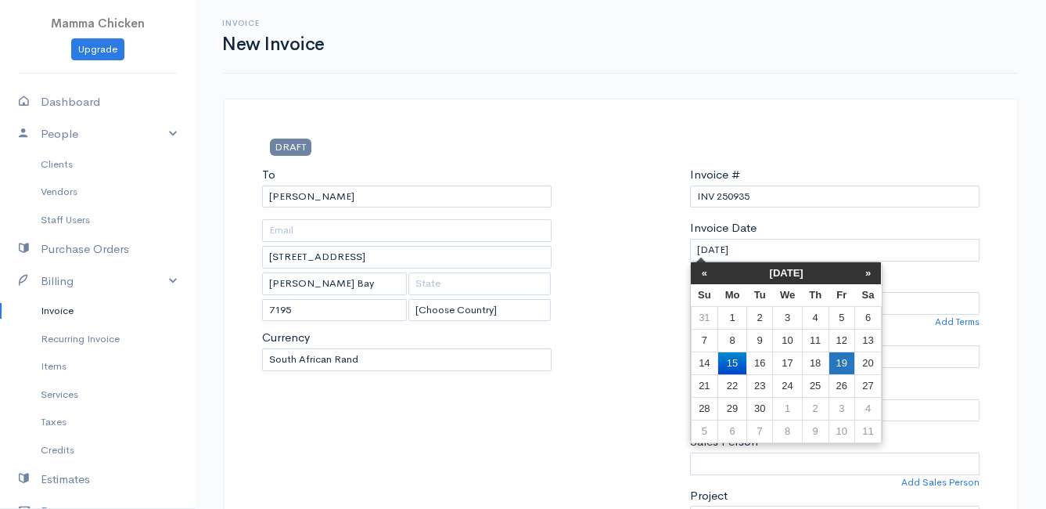
click at [852, 358] on td "19" at bounding box center [842, 362] width 26 height 23
type input "[DATE]"
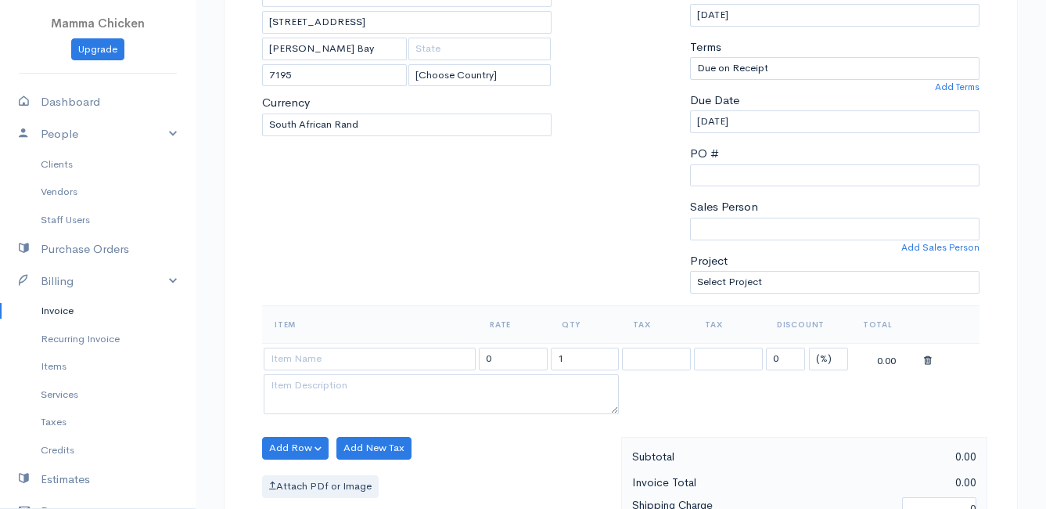
scroll to position [313, 0]
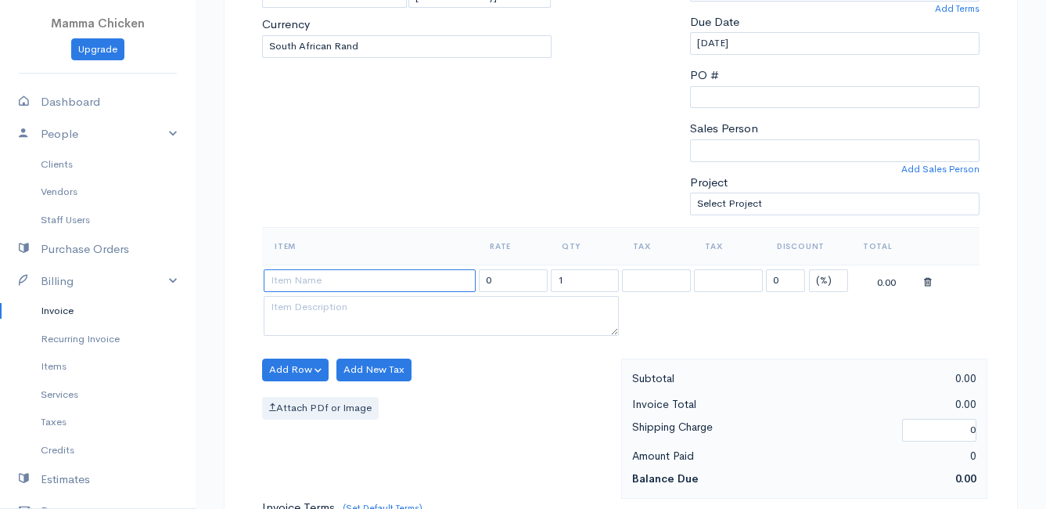
click at [289, 283] on input at bounding box center [370, 280] width 212 height 23
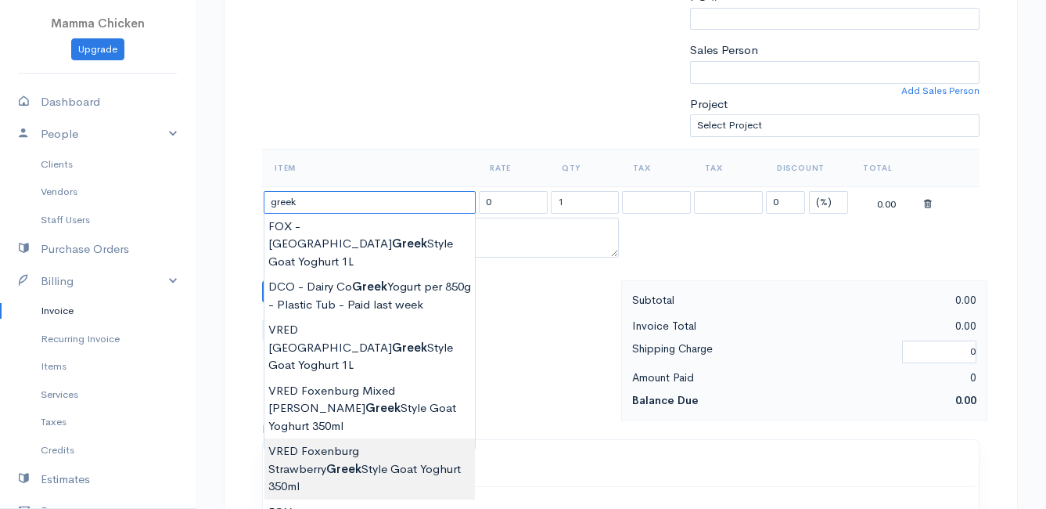
scroll to position [470, 0]
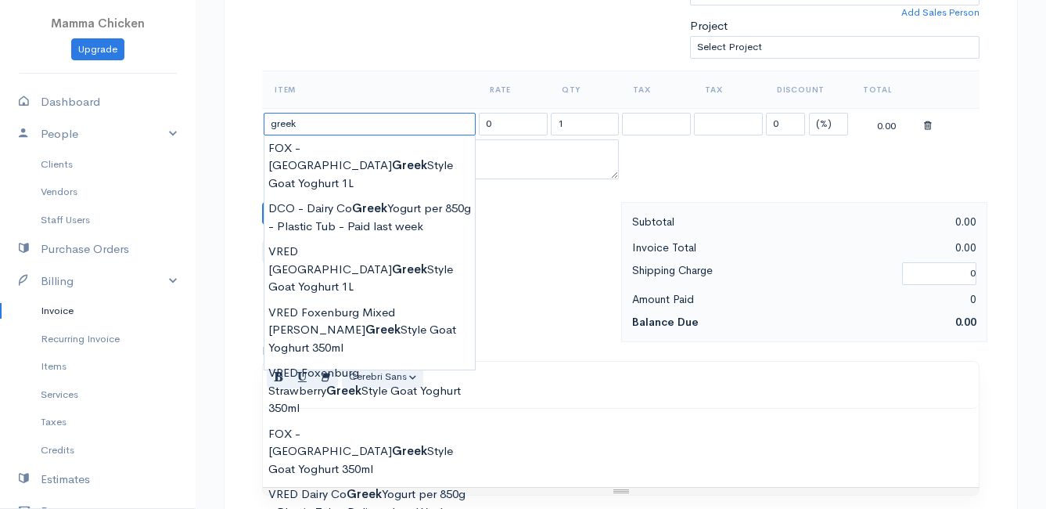
type input "DCO - Dairy Co Greek Yogurt per 850g - Plastic Tub"
type input "82.00"
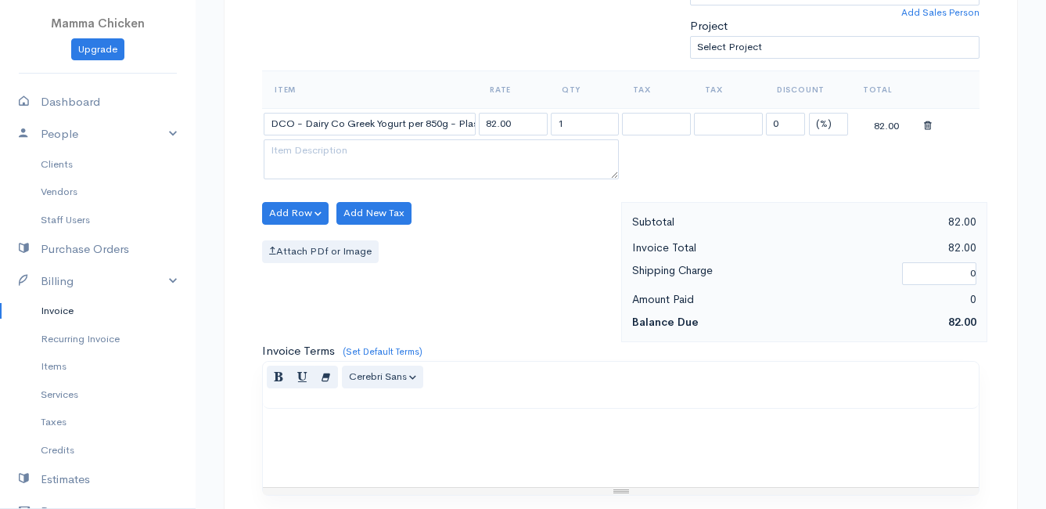
click at [351, 455] on body "Mamma Chicken Upgrade Dashboard People Clients Vendors Staff Users Purchase Ord…" at bounding box center [523, 206] width 1046 height 1353
click at [288, 211] on button "Add Row" at bounding box center [295, 213] width 67 height 23
click at [297, 243] on link "Add Item Row" at bounding box center [325, 245] width 124 height 27
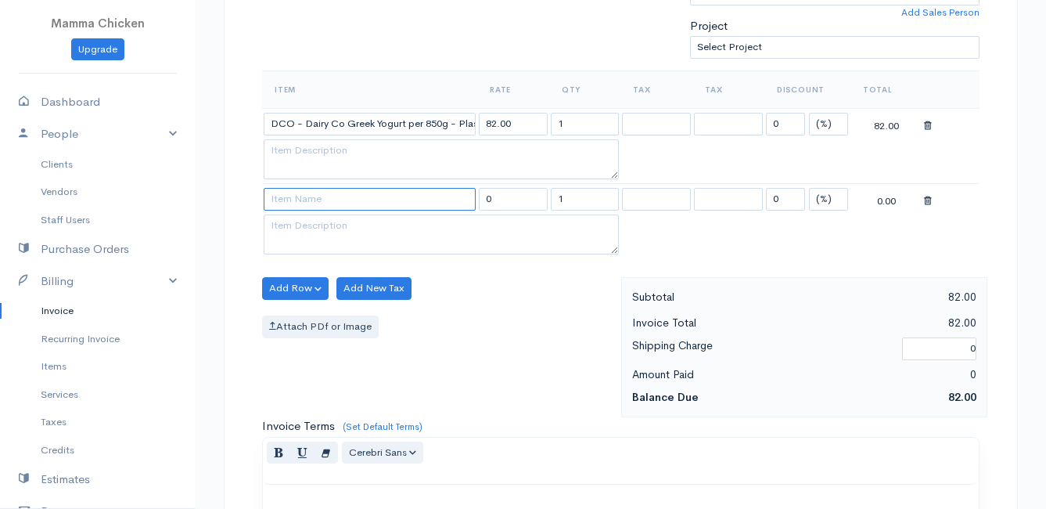
click at [296, 204] on input at bounding box center [370, 199] width 212 height 23
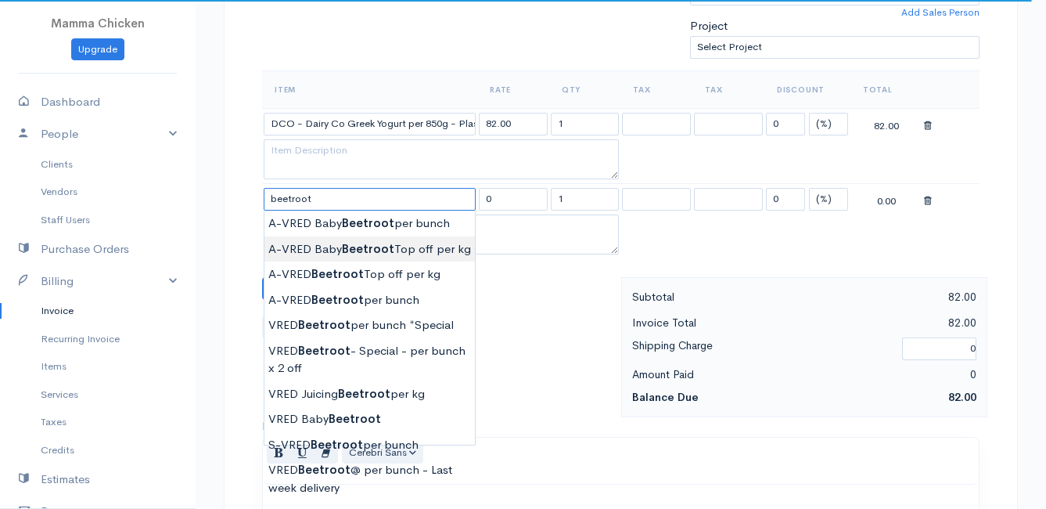
scroll to position [548, 0]
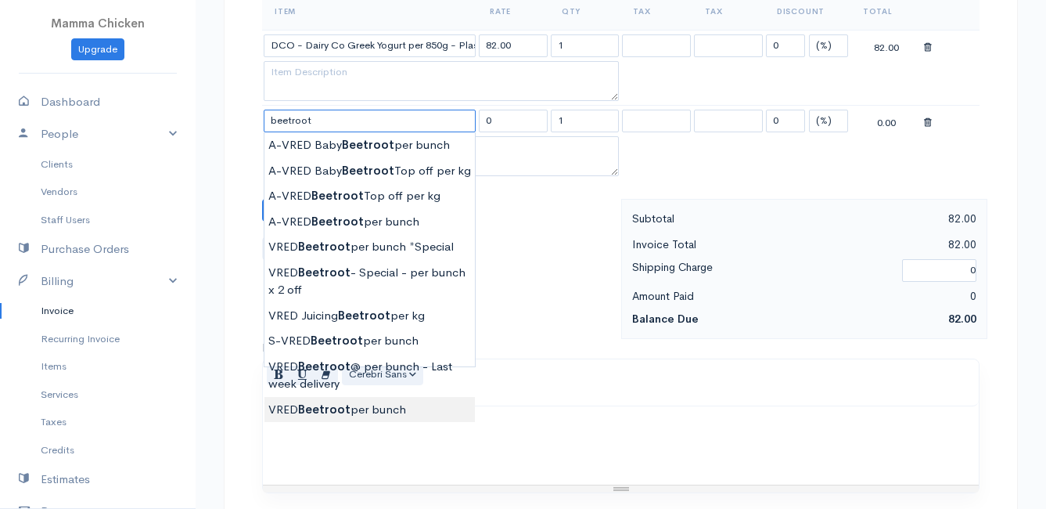
type input "VRED Beetroot per bunch"
type input "30.00"
click at [344, 408] on body "Mamma Chicken Upgrade Dashboard People Clients Vendors Staff Users Purchase Ord…" at bounding box center [523, 166] width 1046 height 1428
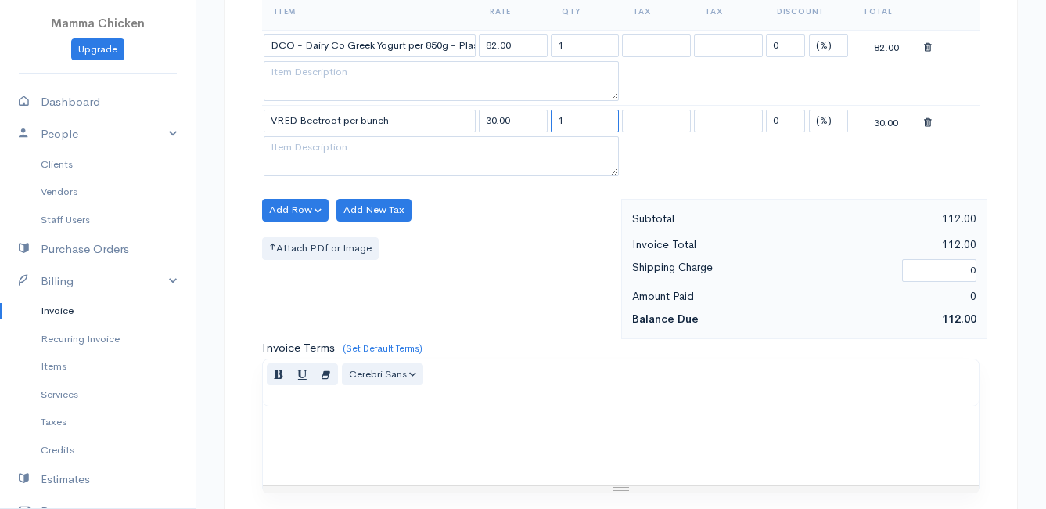
drag, startPoint x: 581, startPoint y: 117, endPoint x: 547, endPoint y: 121, distance: 34.0
click at [549, 121] on td "1" at bounding box center [585, 121] width 72 height 31
type input "2"
click at [495, 243] on div "Attach PDf or Image" at bounding box center [437, 248] width 351 height 23
click at [277, 204] on button "Add Row" at bounding box center [295, 210] width 67 height 23
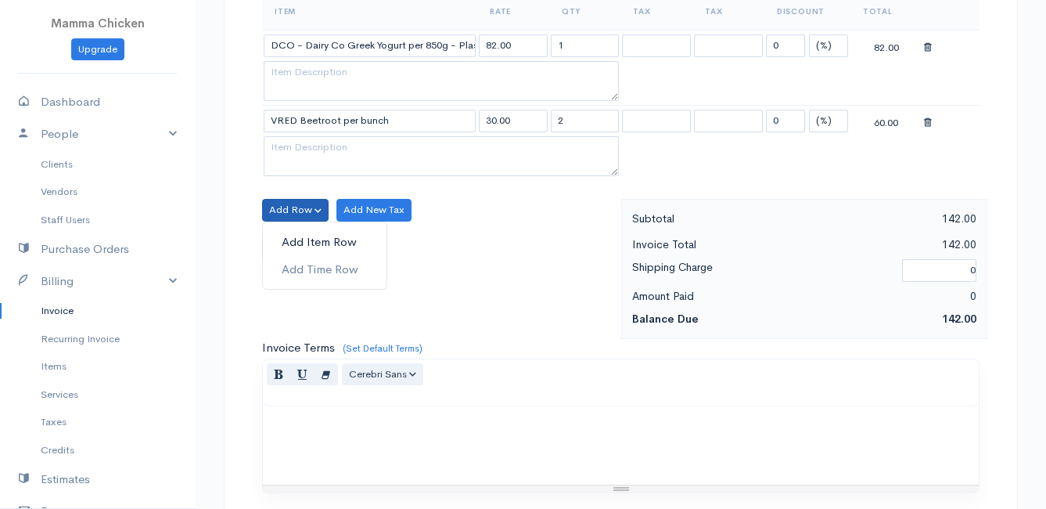
click at [295, 236] on link "Add Item Row" at bounding box center [325, 241] width 124 height 27
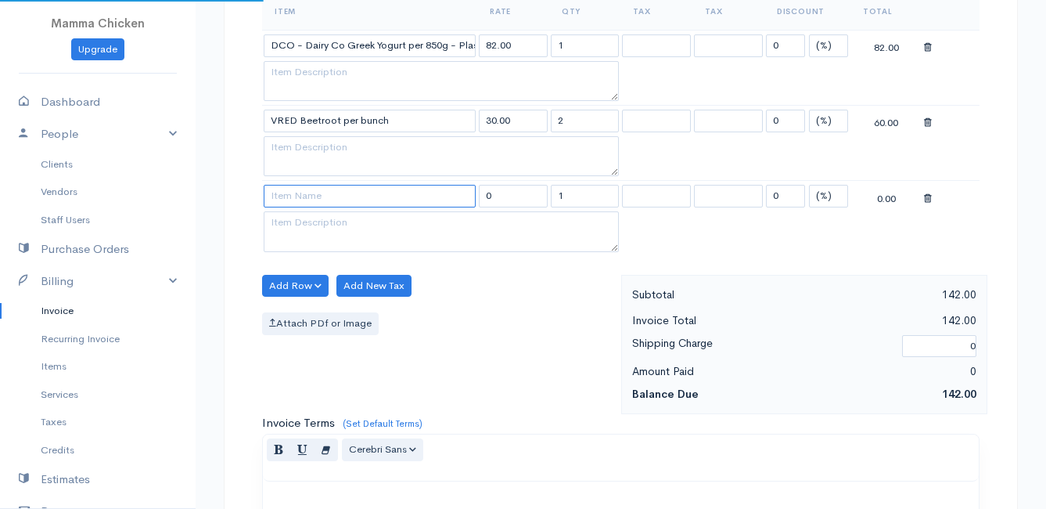
click at [300, 197] on input at bounding box center [370, 196] width 212 height 23
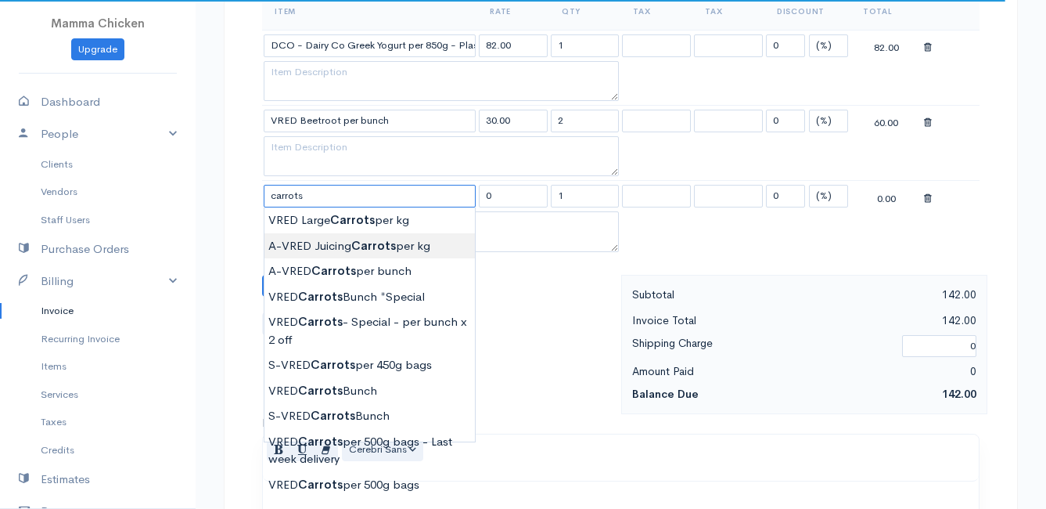
scroll to position [626, 0]
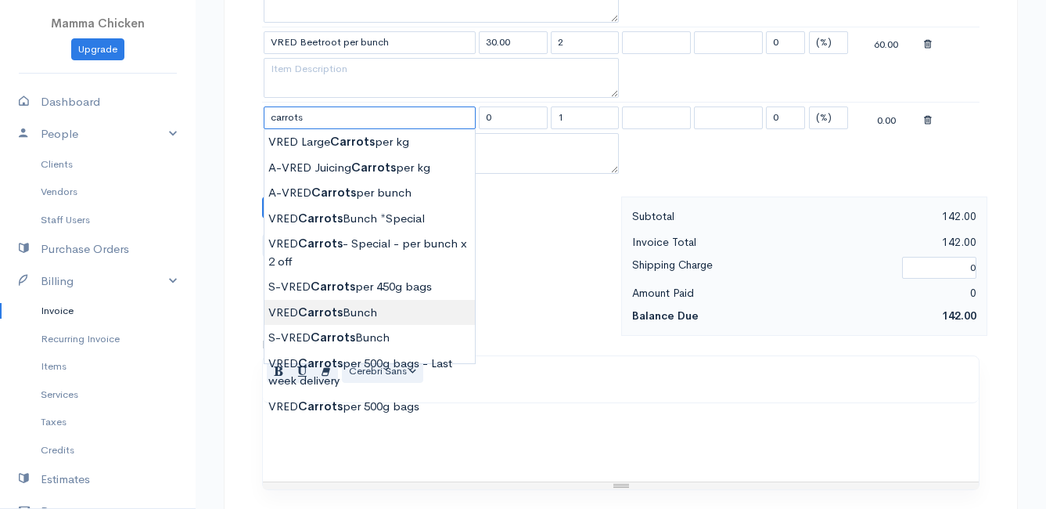
type input "VRED Carrots Bunch"
type input "23.00"
click at [372, 305] on body "Mamma Chicken Upgrade Dashboard People Clients Vendors Staff Users Purchase Ord…" at bounding box center [523, 125] width 1046 height 1503
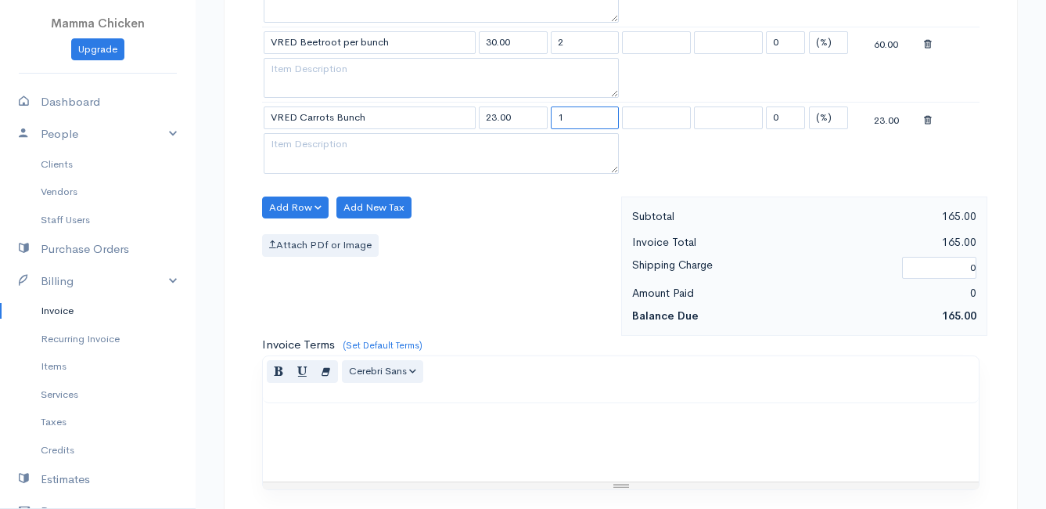
drag, startPoint x: 578, startPoint y: 113, endPoint x: 539, endPoint y: 120, distance: 39.6
click at [539, 120] on tr "VRED Carrots Bunch 23.00 1 0 (%) Flat 23.00" at bounding box center [621, 118] width 718 height 31
type input "2"
click at [459, 253] on div "Attach PDf or Image" at bounding box center [437, 245] width 351 height 23
click at [274, 206] on button "Add Row" at bounding box center [295, 207] width 67 height 23
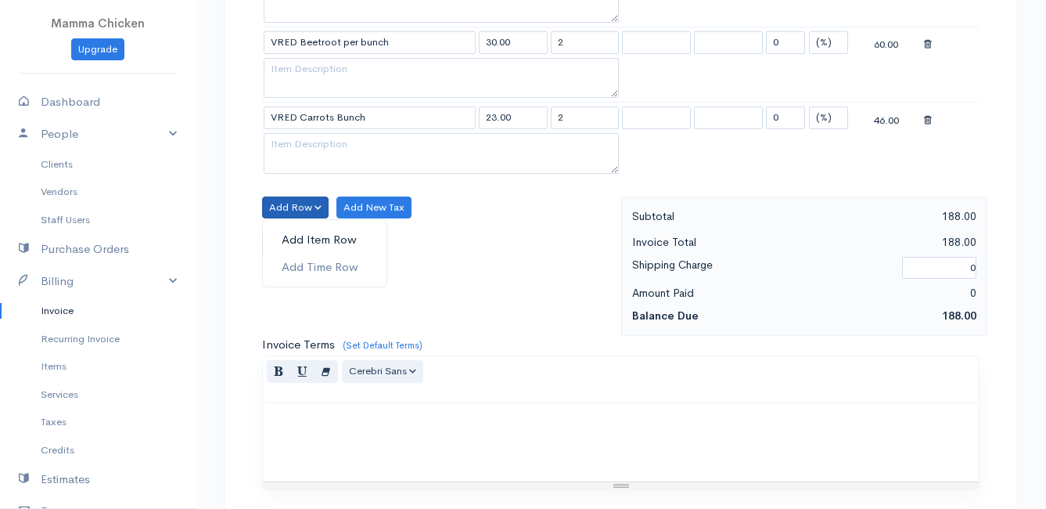
click at [291, 235] on link "Add Item Row" at bounding box center [325, 239] width 124 height 27
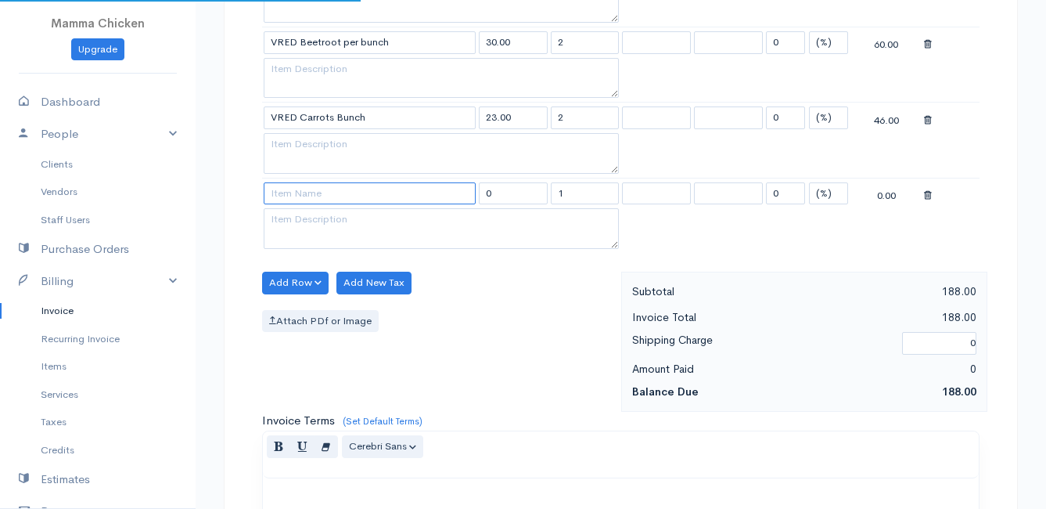
click at [293, 193] on input at bounding box center [370, 193] width 212 height 23
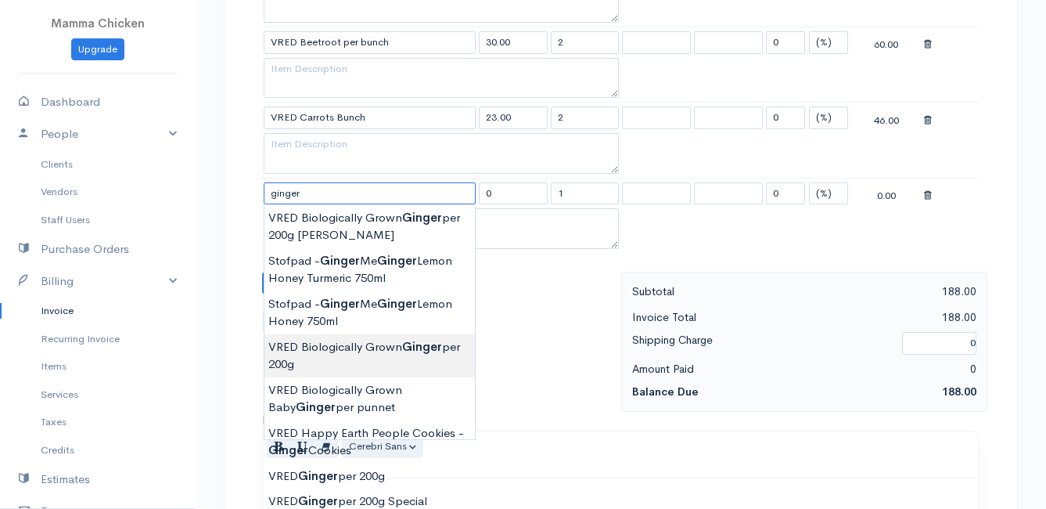
type input "VRED Biologically Grown Ginger per 200g"
type input "58.00"
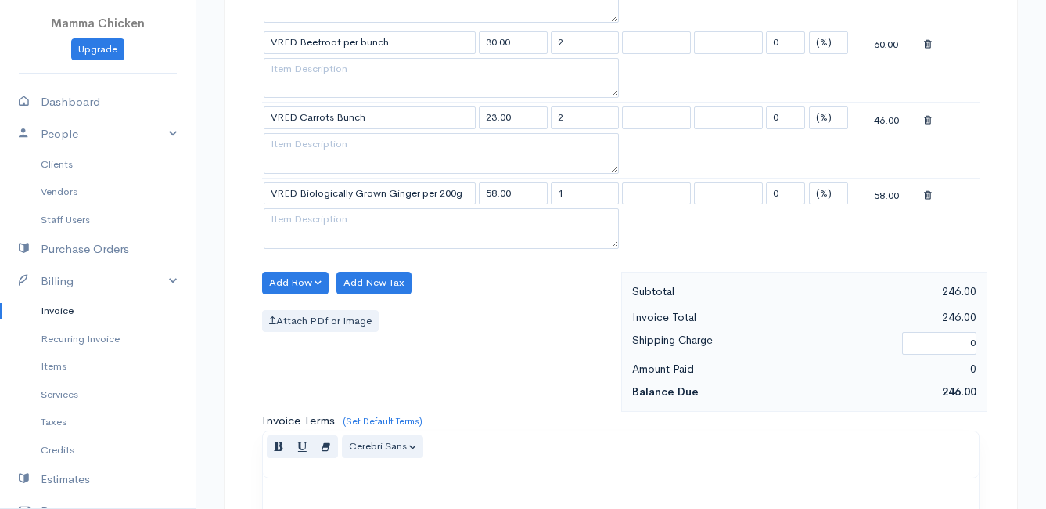
click at [390, 357] on body "Mamma Chicken Upgrade Dashboard People Clients Vendors Staff Users Purchase Ord…" at bounding box center [523, 163] width 1046 height 1578
click at [286, 281] on button "Add Row" at bounding box center [295, 283] width 67 height 23
click at [298, 314] on link "Add Item Row" at bounding box center [325, 314] width 124 height 27
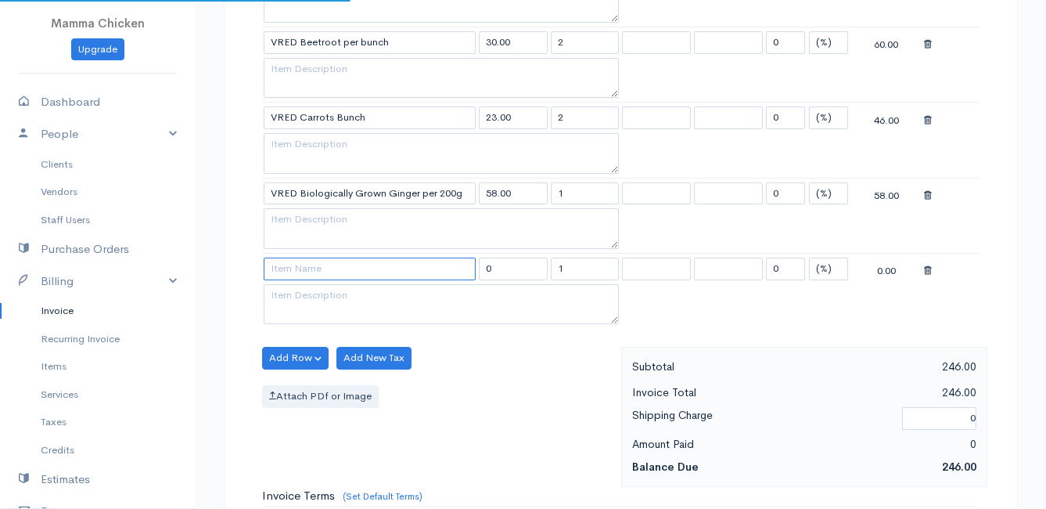
click at [293, 263] on input at bounding box center [370, 268] width 212 height 23
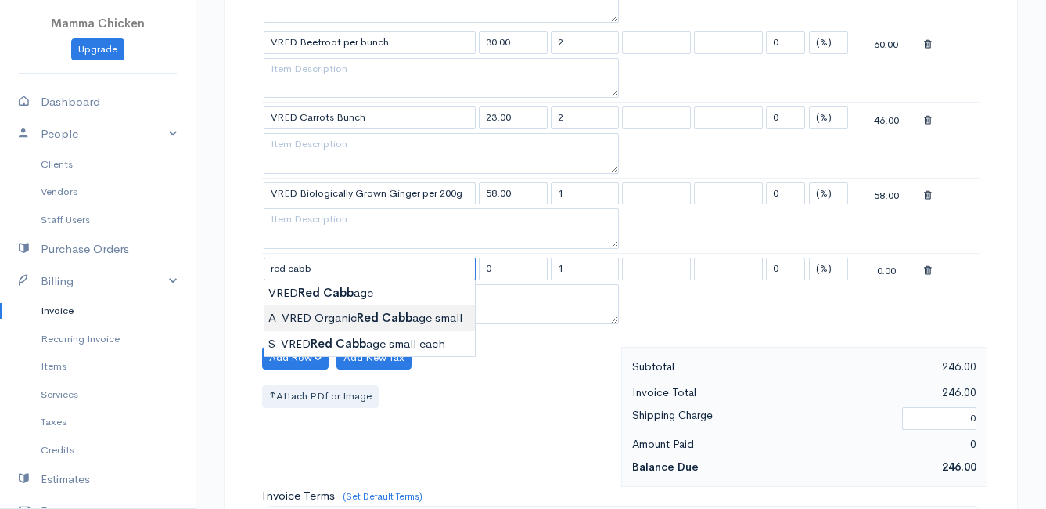
type input "A-VRED Organic Red Cabbage small"
type input "33.00"
click at [417, 316] on body "Mamma Chicken Upgrade Dashboard People Clients Vendors Staff Users Purchase Ord…" at bounding box center [523, 201] width 1046 height 1654
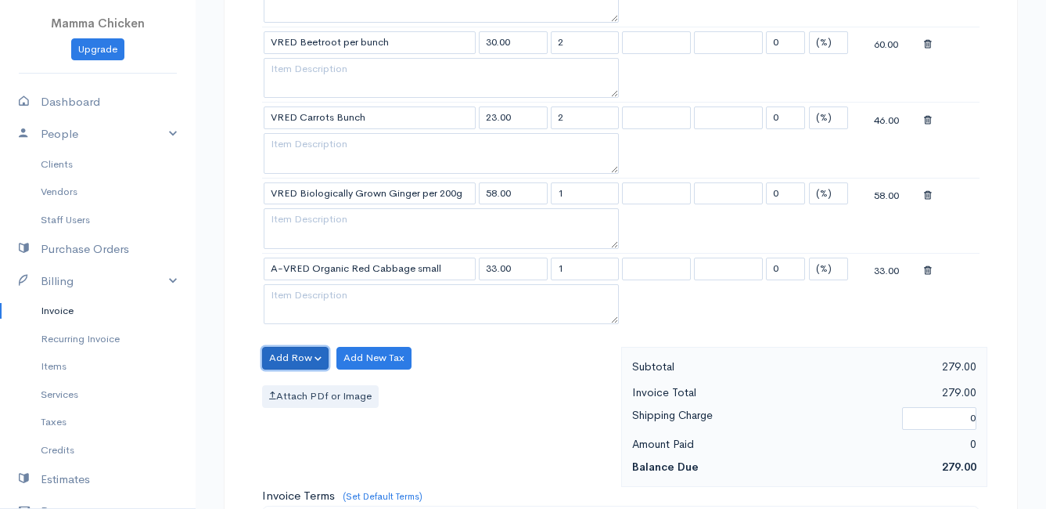
click at [280, 354] on button "Add Row" at bounding box center [295, 358] width 67 height 23
click at [294, 383] on link "Add Item Row" at bounding box center [325, 389] width 124 height 27
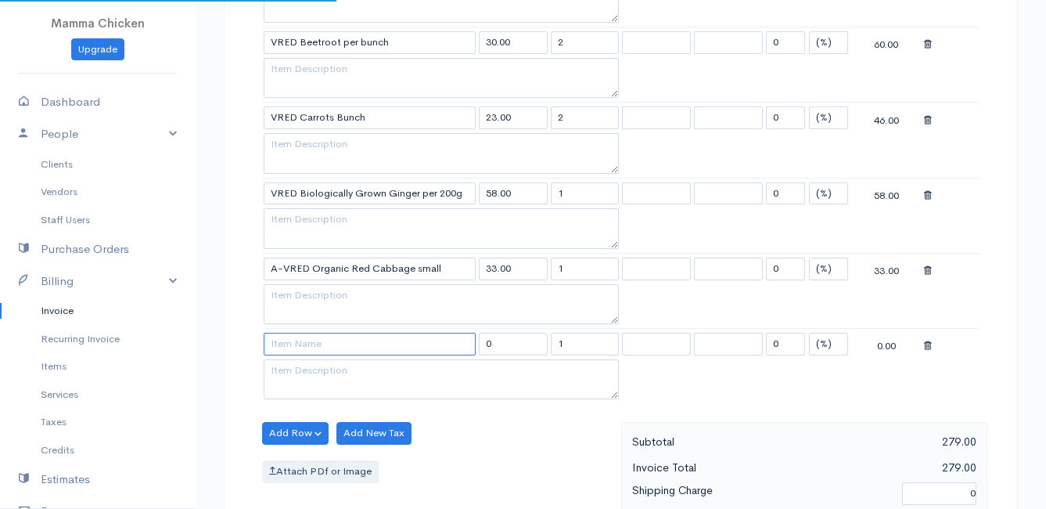
click at [301, 337] on input at bounding box center [370, 344] width 212 height 23
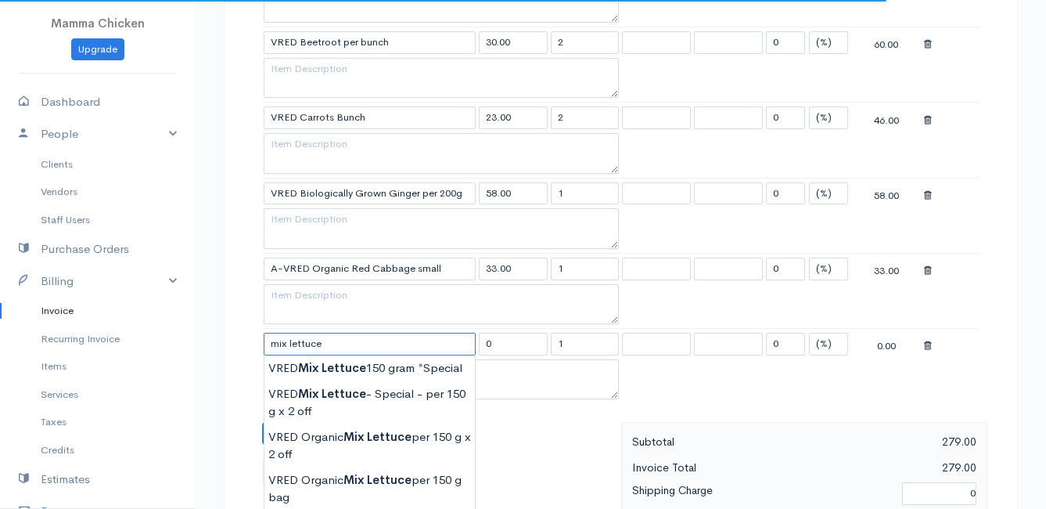
scroll to position [704, 0]
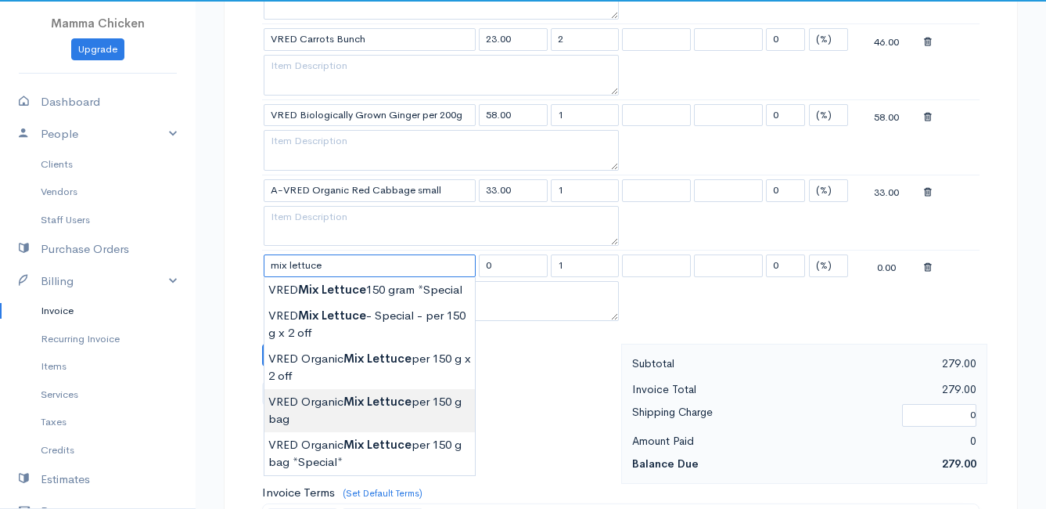
type input "VRED Organic Mix Lettuce per 150 g bag"
type input "21.00"
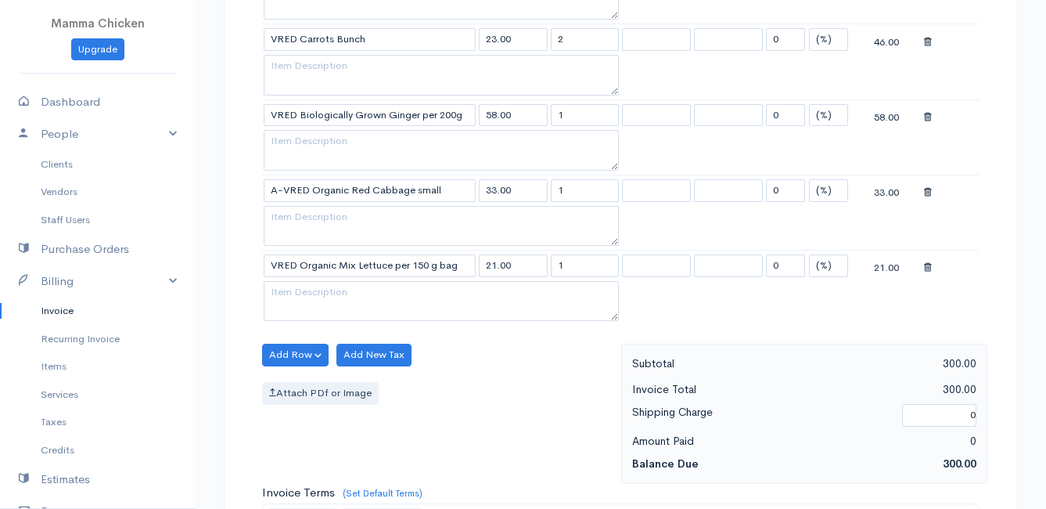
click at [358, 409] on body "Mamma Chicken Upgrade Dashboard People Clients Vendors Staff Users Purchase Ord…" at bounding box center [523, 160] width 1046 height 1729
click at [290, 347] on button "Add Row" at bounding box center [295, 355] width 67 height 23
click at [301, 384] on link "Add Item Row" at bounding box center [325, 386] width 124 height 27
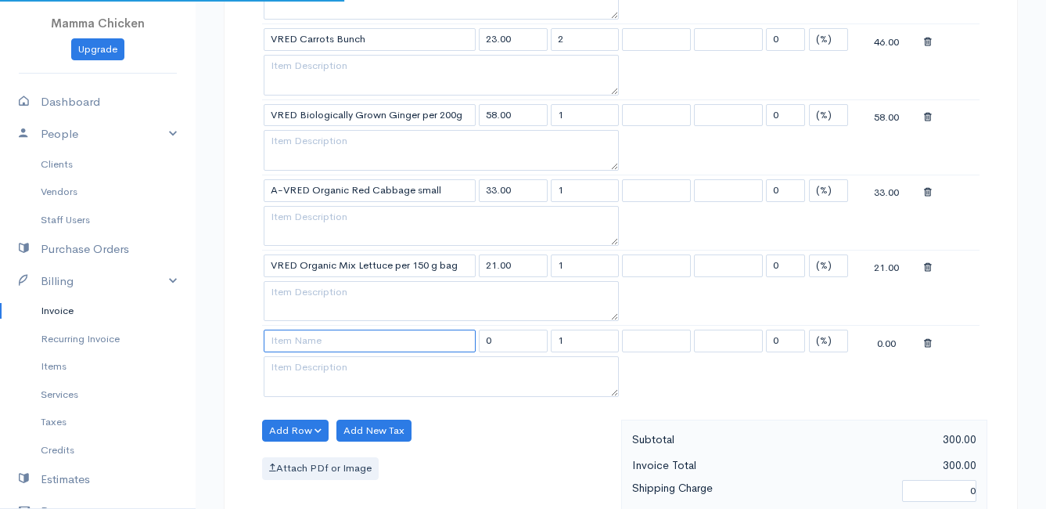
click at [295, 344] on input at bounding box center [370, 340] width 212 height 23
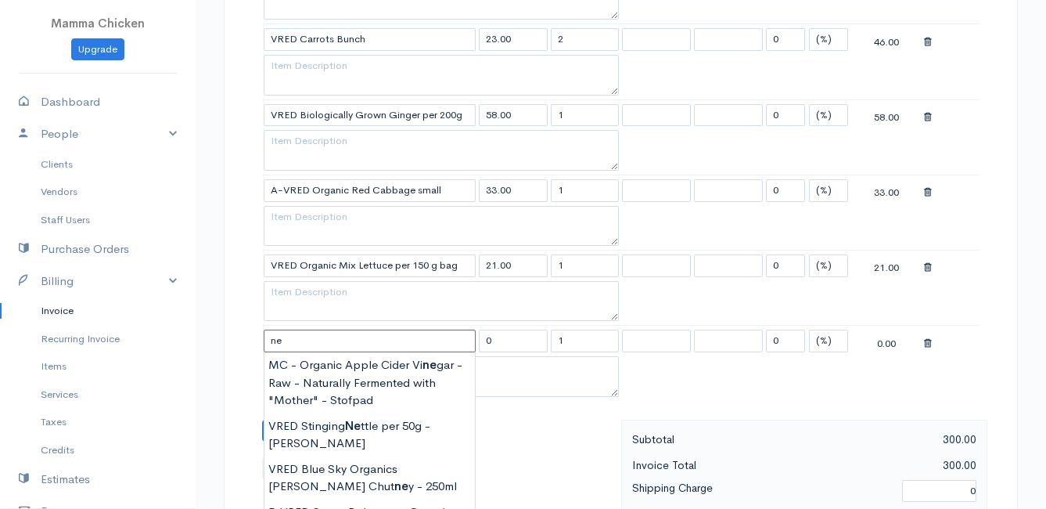
type input "n"
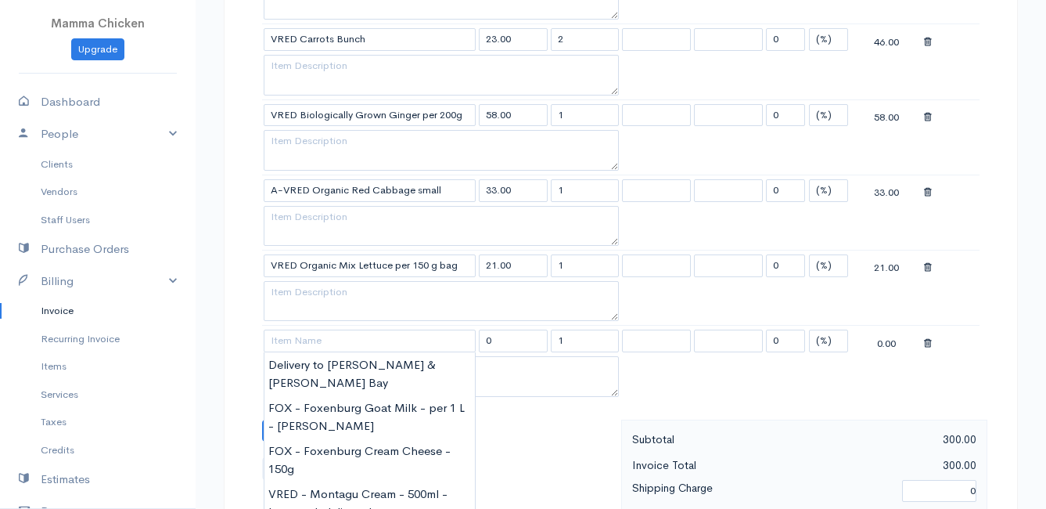
click at [929, 343] on icon at bounding box center [928, 343] width 8 height 11
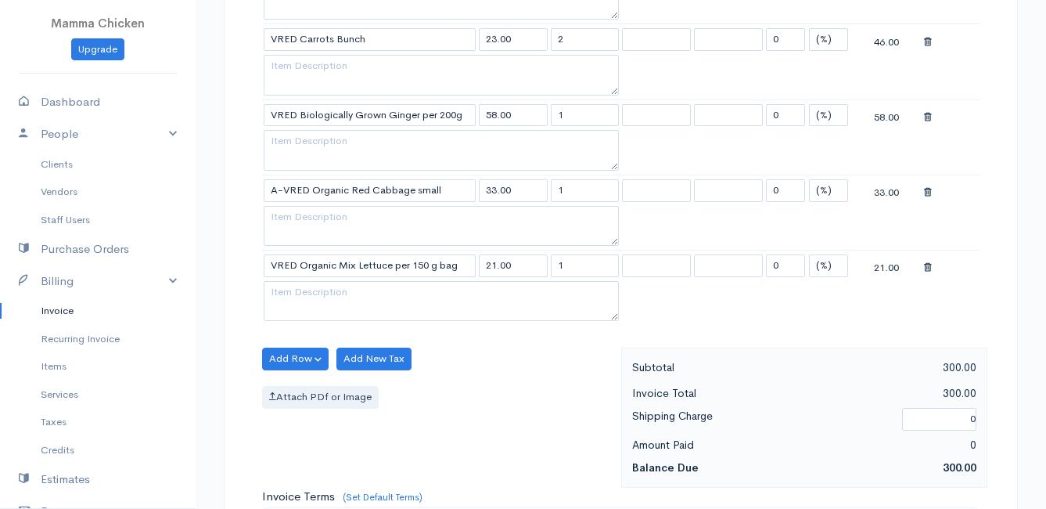
scroll to position [1225, 0]
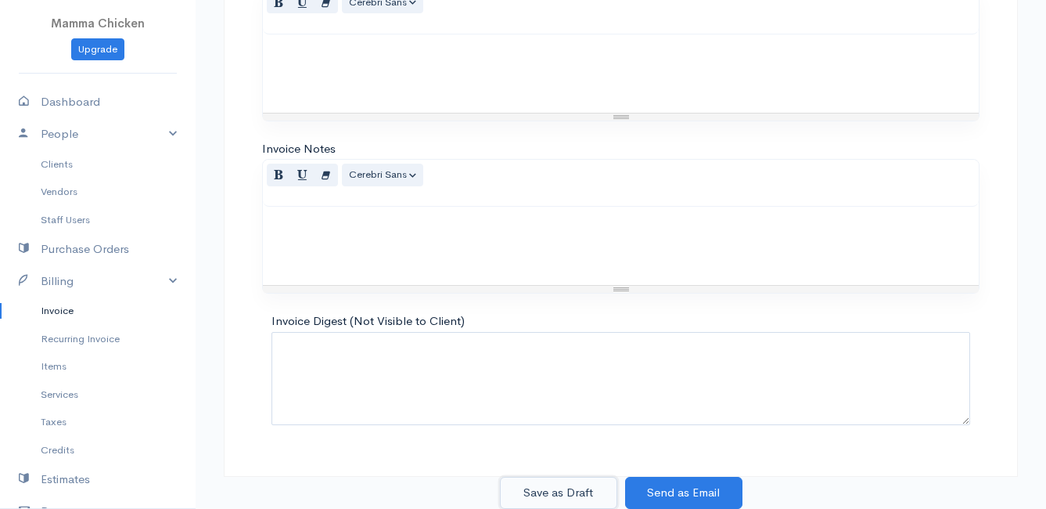
click at [555, 498] on button "Save as Draft" at bounding box center [558, 493] width 117 height 32
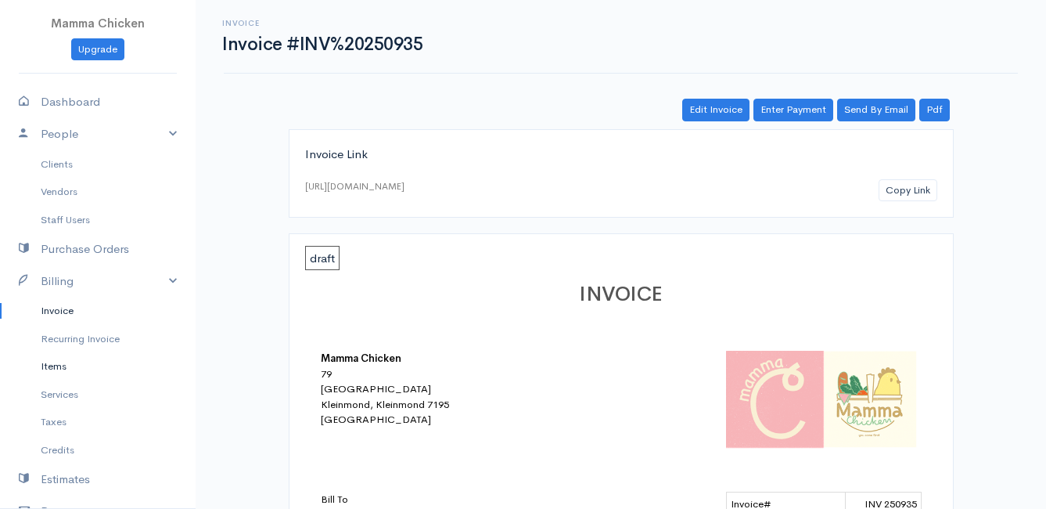
click at [71, 371] on link "Items" at bounding box center [98, 366] width 196 height 28
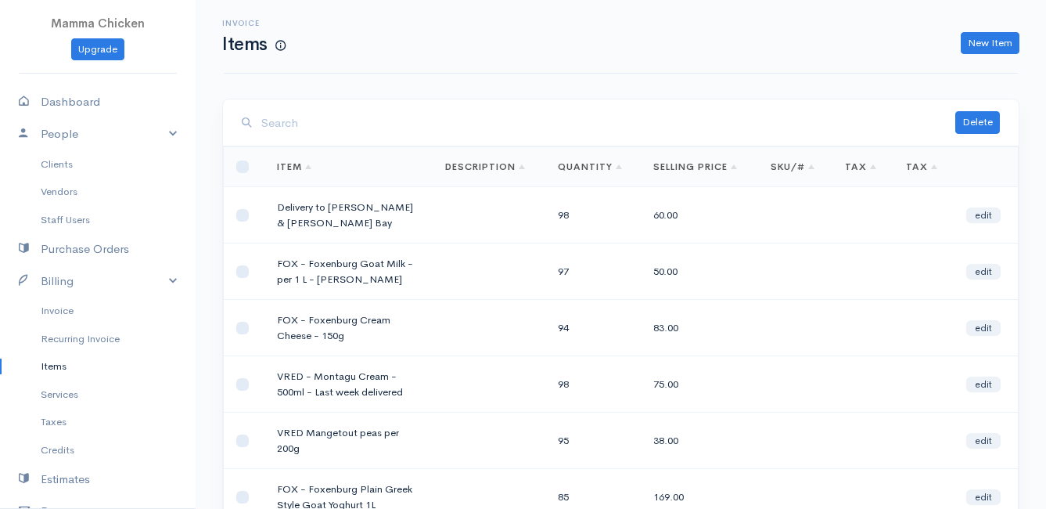
click at [310, 131] on input "search" at bounding box center [608, 123] width 694 height 32
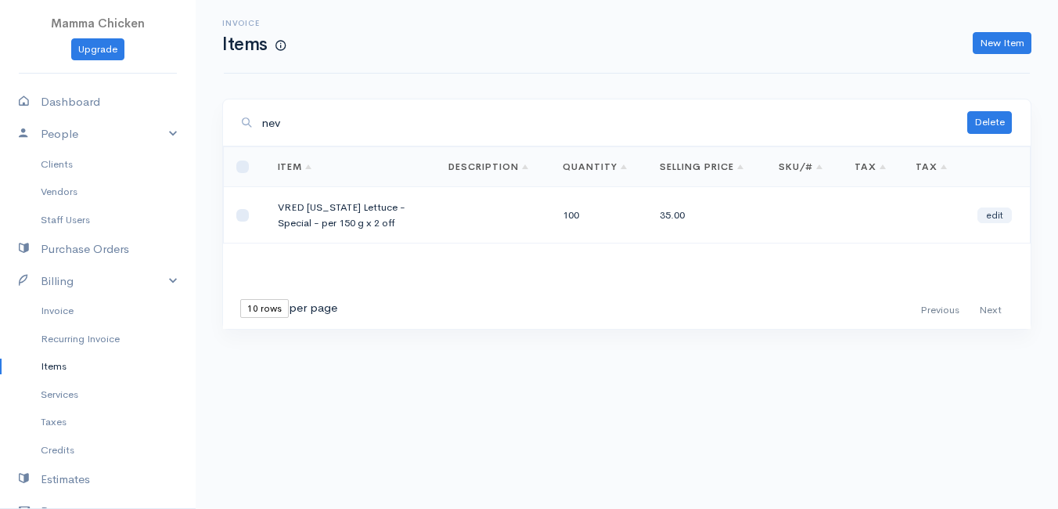
type input "nev"
drag, startPoint x: 278, startPoint y: 205, endPoint x: 377, endPoint y: 208, distance: 99.4
click at [377, 208] on td "VRED [US_STATE] Lettuce - Special - per 150 g x 2 off" at bounding box center [350, 215] width 171 height 56
drag, startPoint x: 377, startPoint y: 208, endPoint x: 320, endPoint y: 203, distance: 57.3
copy td "VRED [US_STATE] Lettuce"
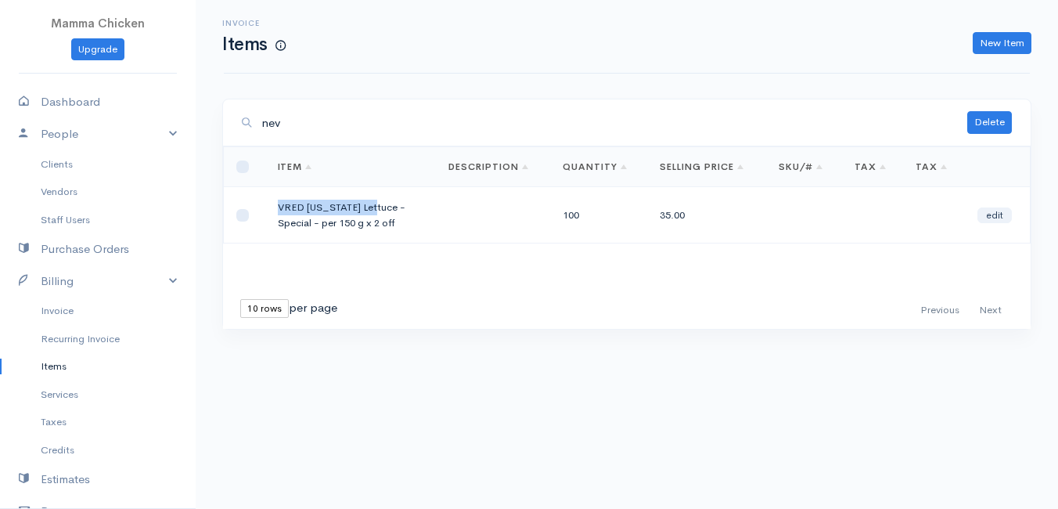
click at [56, 363] on link "Items" at bounding box center [98, 366] width 196 height 28
click at [985, 38] on link "New Item" at bounding box center [1002, 43] width 59 height 23
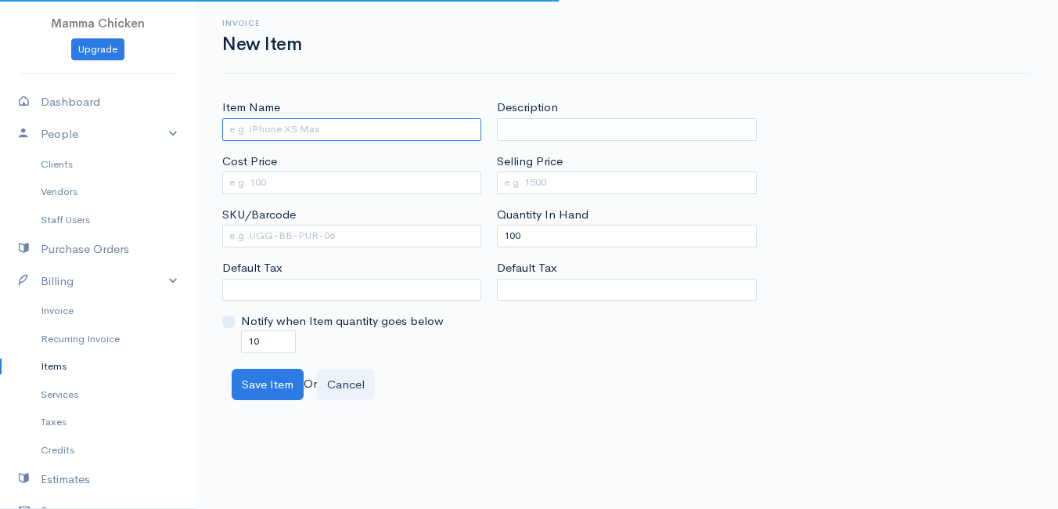
click at [257, 127] on input "Item Name" at bounding box center [351, 129] width 259 height 23
paste input "VRED [US_STATE] Lettuce"
type input "VRED [US_STATE] Lettuce"
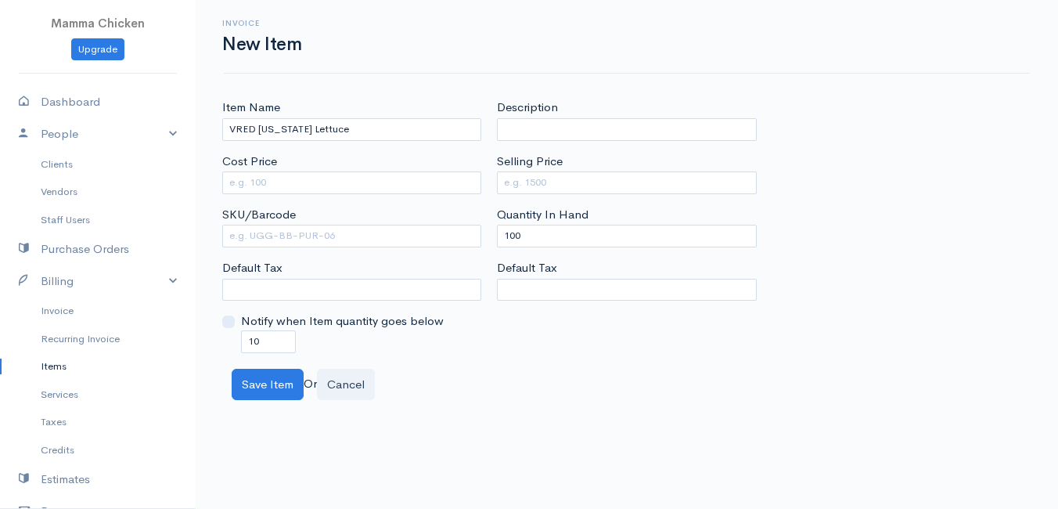
click at [875, 124] on div "Item Name VRED [US_STATE] Lettuce Cost Price SKU/Barcode Default Tax Notify whe…" at bounding box center [626, 226] width 825 height 254
click at [280, 185] on input "Cost Price" at bounding box center [351, 182] width 259 height 23
type input "15"
click at [521, 177] on input "Selling Price" at bounding box center [626, 182] width 259 height 23
type input "21"
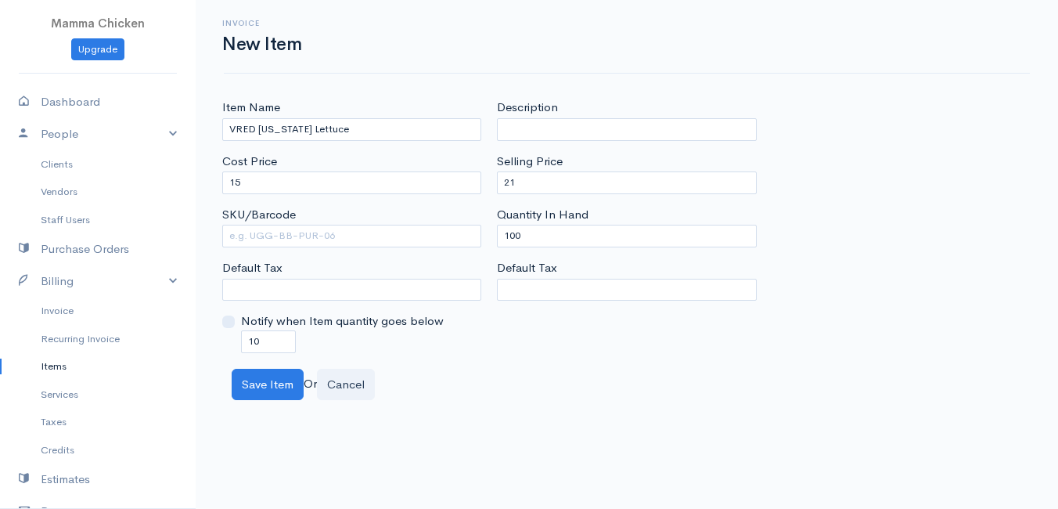
click at [469, 416] on body "Mamma Chicken Upgrade Dashboard People Clients Vendors Staff Users Purchase Ord…" at bounding box center [529, 254] width 1058 height 509
click at [271, 388] on button "Save Item" at bounding box center [268, 385] width 72 height 32
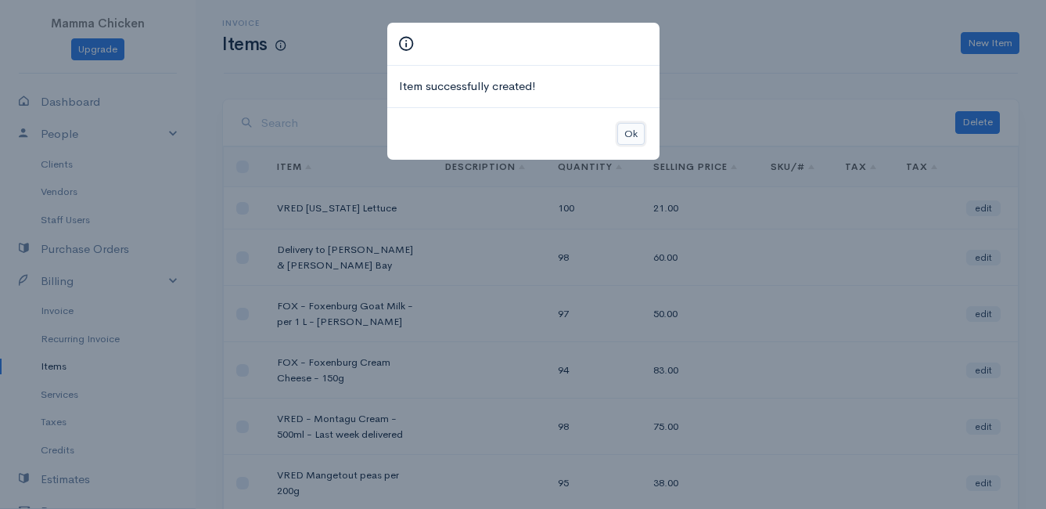
click at [634, 130] on button "Ok" at bounding box center [630, 134] width 27 height 23
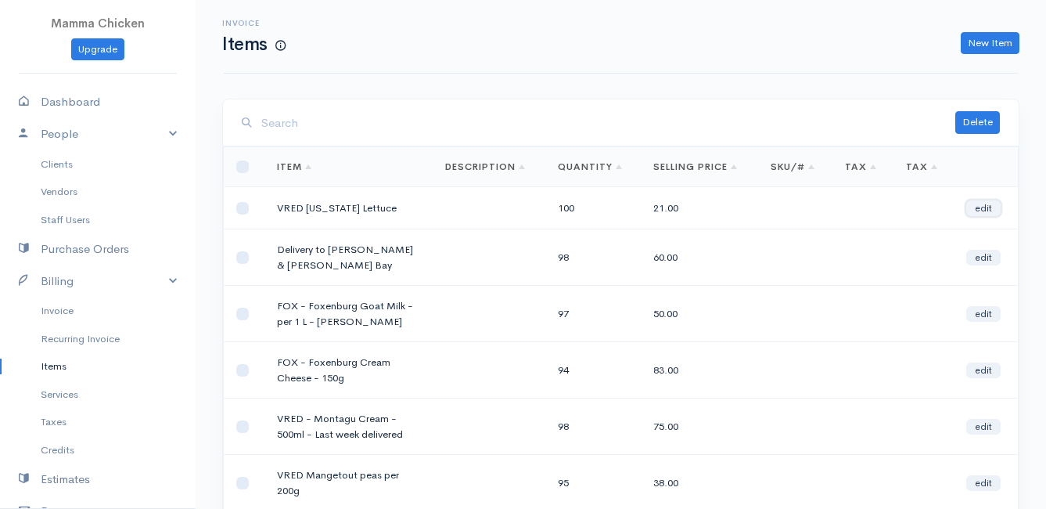
click at [986, 208] on link "edit" at bounding box center [983, 208] width 34 height 16
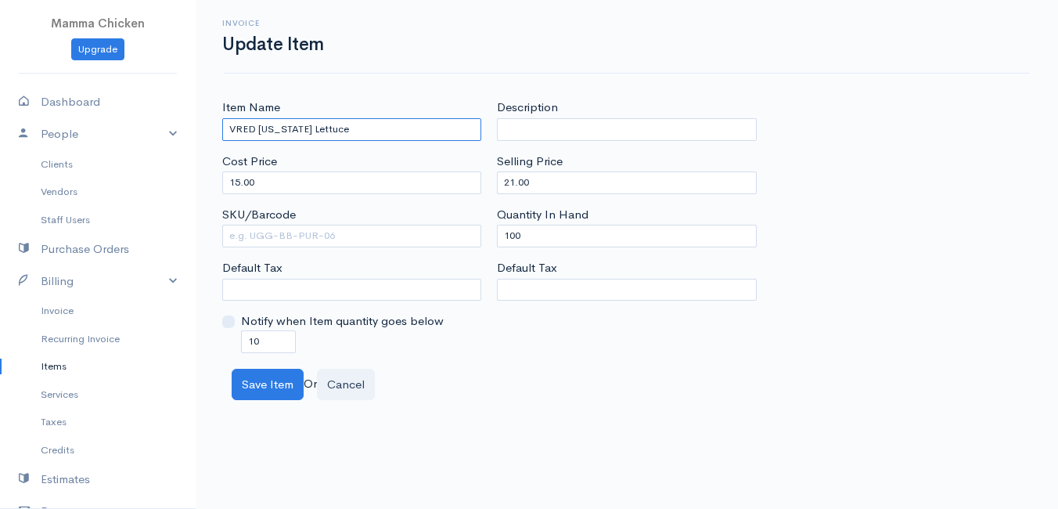
click at [361, 133] on input "VRED [US_STATE] Lettuce" at bounding box center [351, 129] width 259 height 23
type input "VRED [US_STATE] Lettuce per 150g"
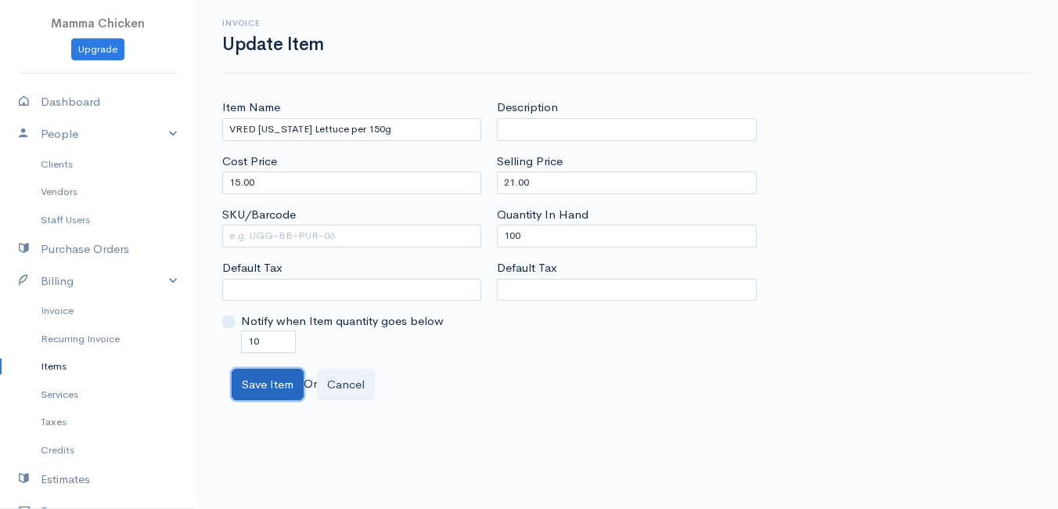
click at [274, 386] on button "Save Item" at bounding box center [268, 385] width 72 height 32
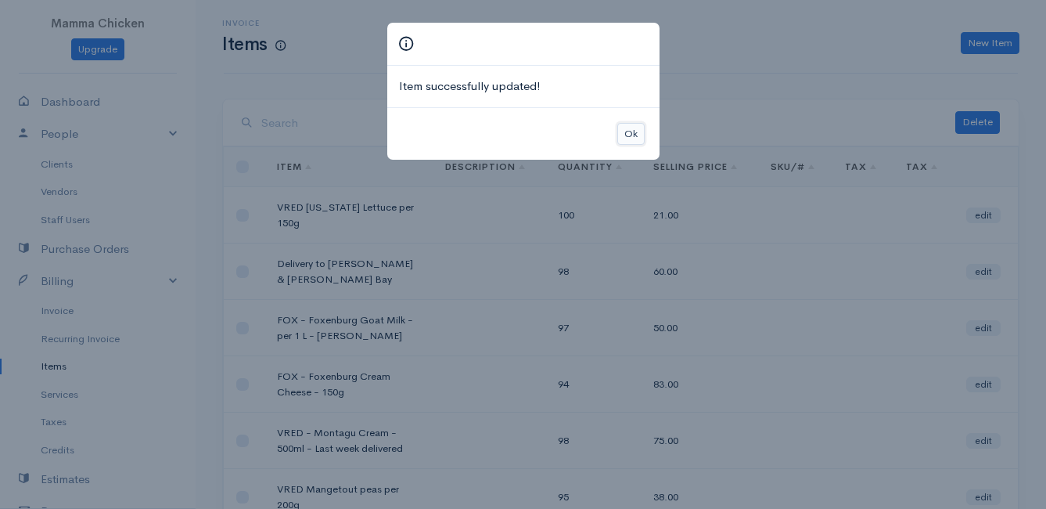
click at [626, 140] on button "Ok" at bounding box center [630, 134] width 27 height 23
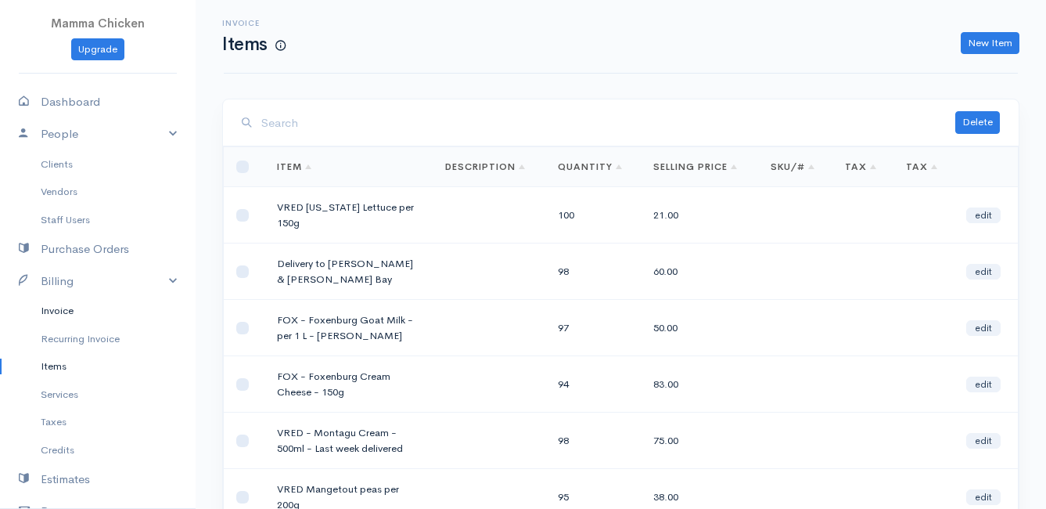
click at [61, 307] on link "Invoice" at bounding box center [98, 311] width 196 height 28
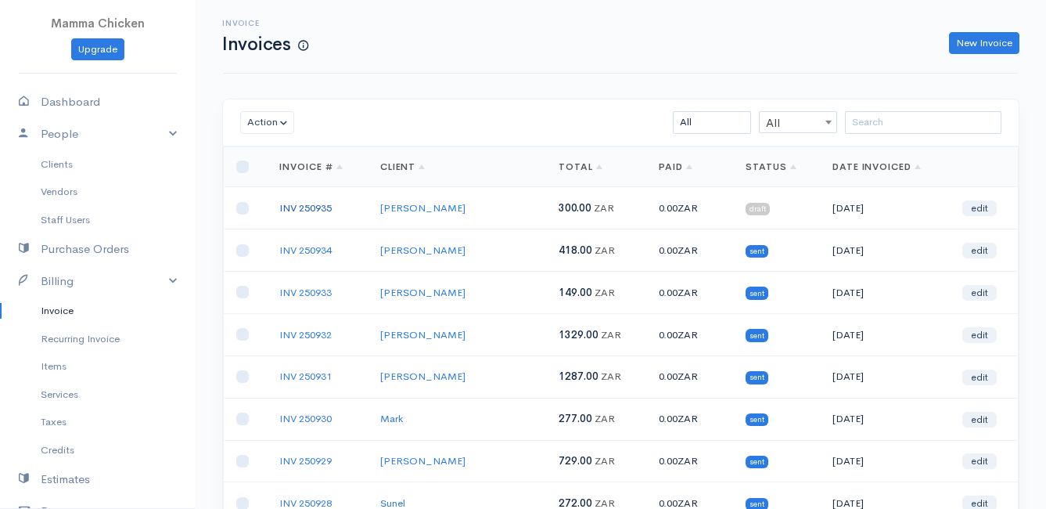
click at [325, 209] on link "INV 250935" at bounding box center [305, 207] width 52 height 13
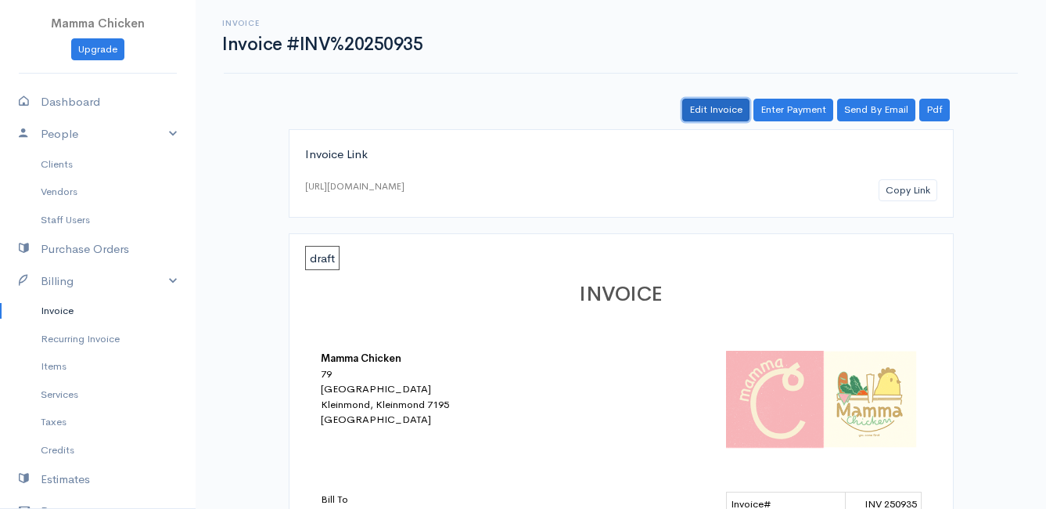
click at [714, 106] on link "Edit Invoice" at bounding box center [715, 110] width 67 height 23
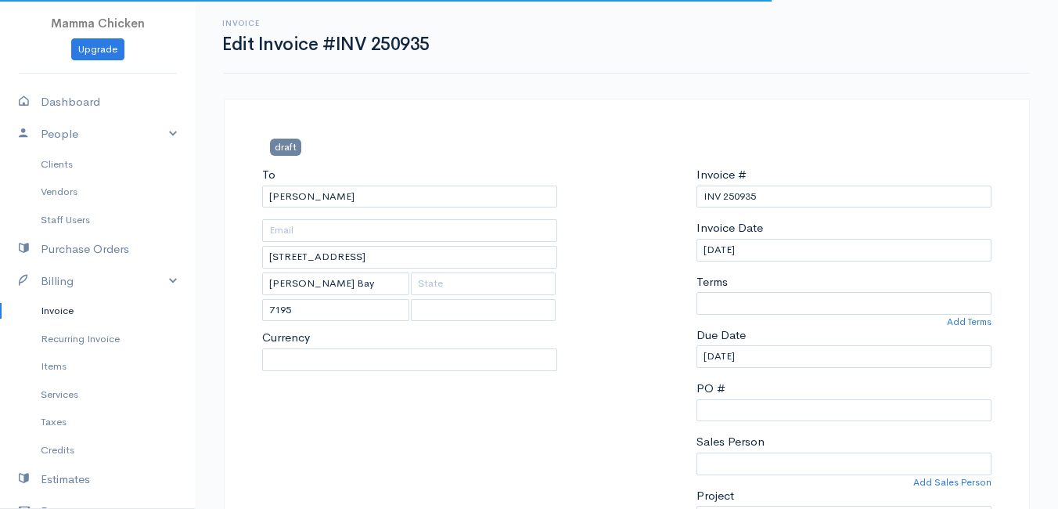
select select "0"
select select
select select "[GEOGRAPHIC_DATA]"
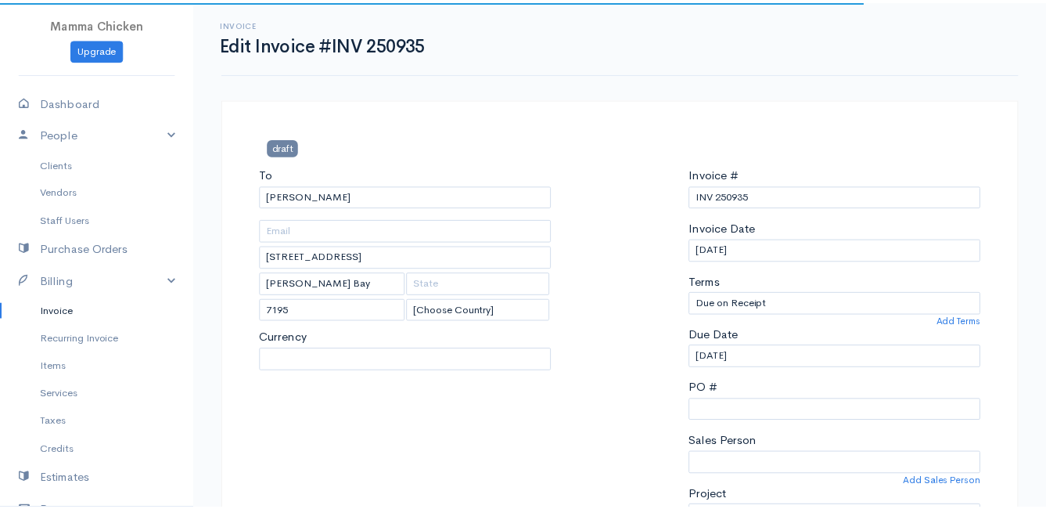
scroll to position [783, 0]
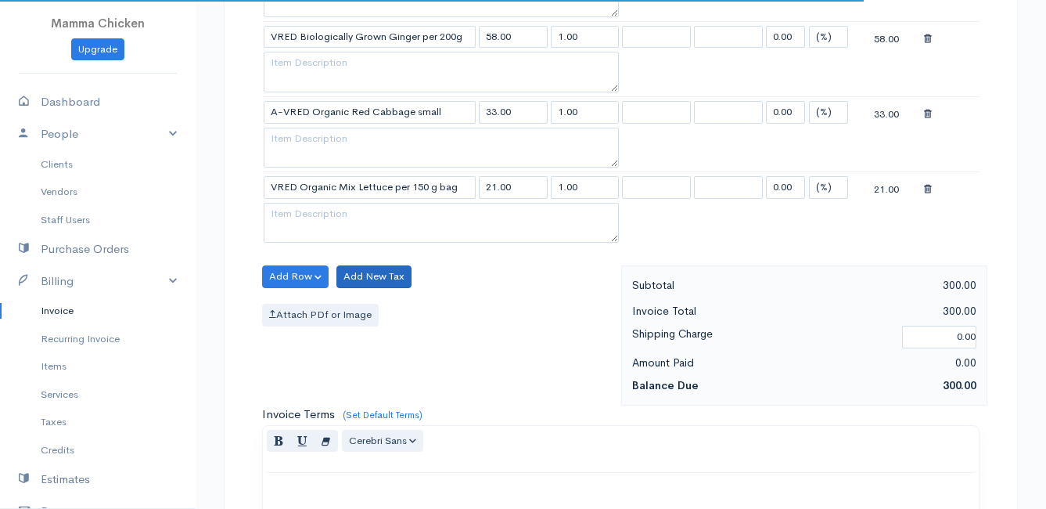
select select "ZAR"
click at [298, 277] on button "Add Row" at bounding box center [295, 276] width 67 height 23
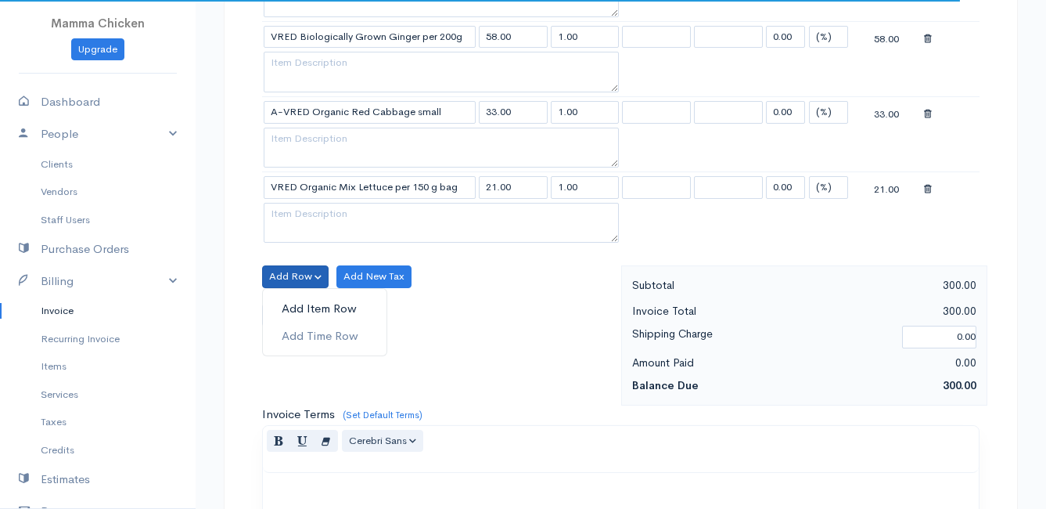
click at [305, 304] on link "Add Item Row" at bounding box center [325, 308] width 124 height 27
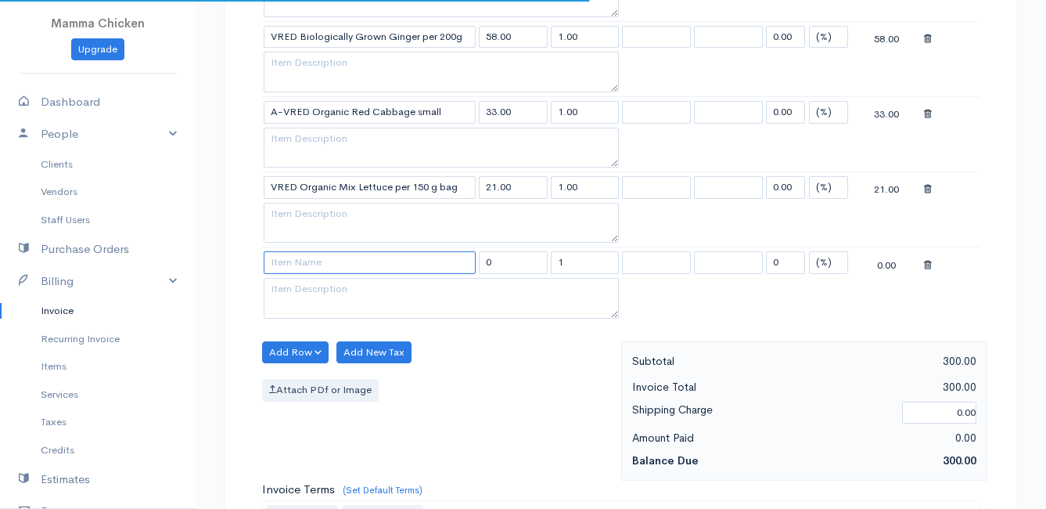
click at [304, 269] on input at bounding box center [370, 262] width 212 height 23
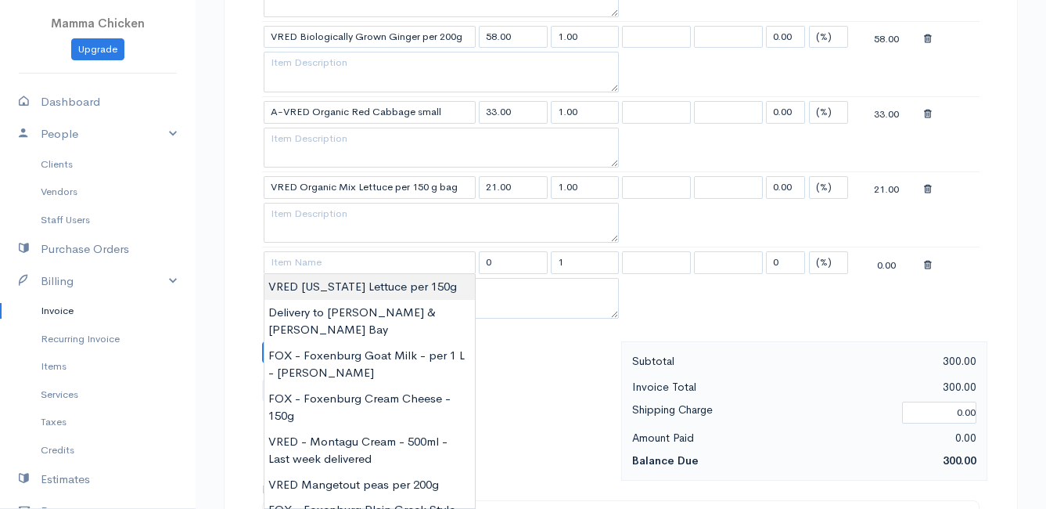
type input "VRED [US_STATE] Lettuce per 150g"
type input "21.00"
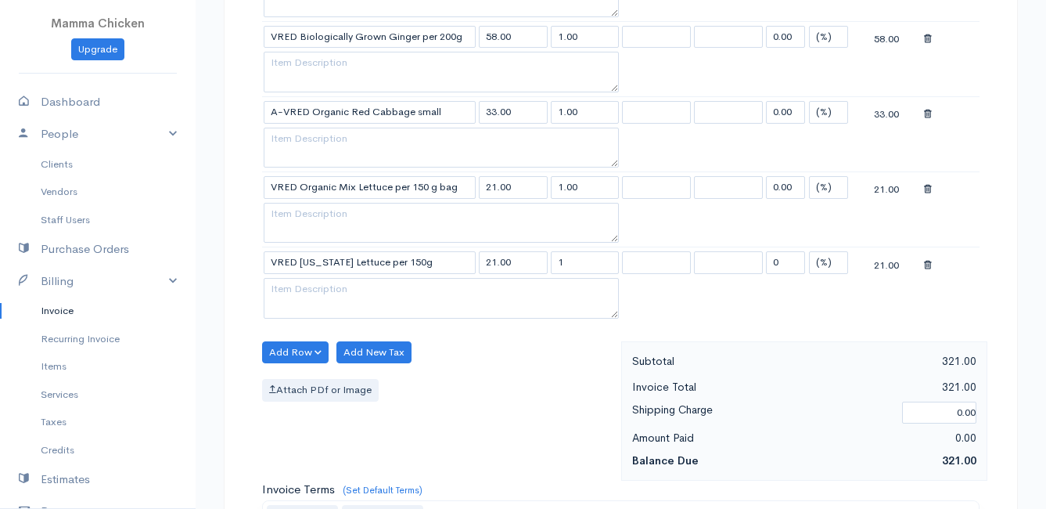
click at [309, 285] on body "Mamma Chicken Upgrade Dashboard People Clients Vendors Staff Users Purchase Ord…" at bounding box center [523, 119] width 1046 height 1804
click at [296, 347] on button "Add Row" at bounding box center [295, 352] width 67 height 23
click at [300, 379] on link "Add Item Row" at bounding box center [325, 384] width 124 height 27
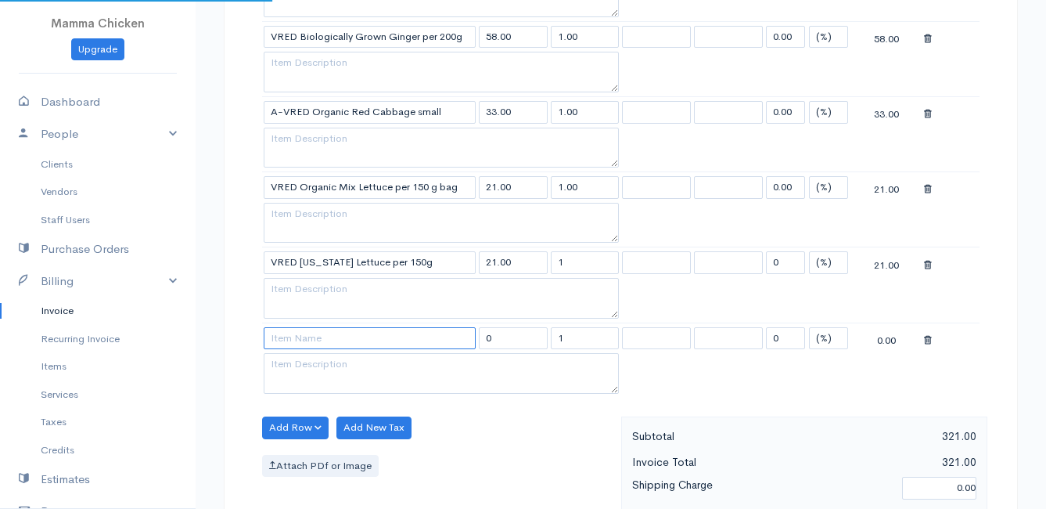
click at [296, 339] on input at bounding box center [370, 338] width 212 height 23
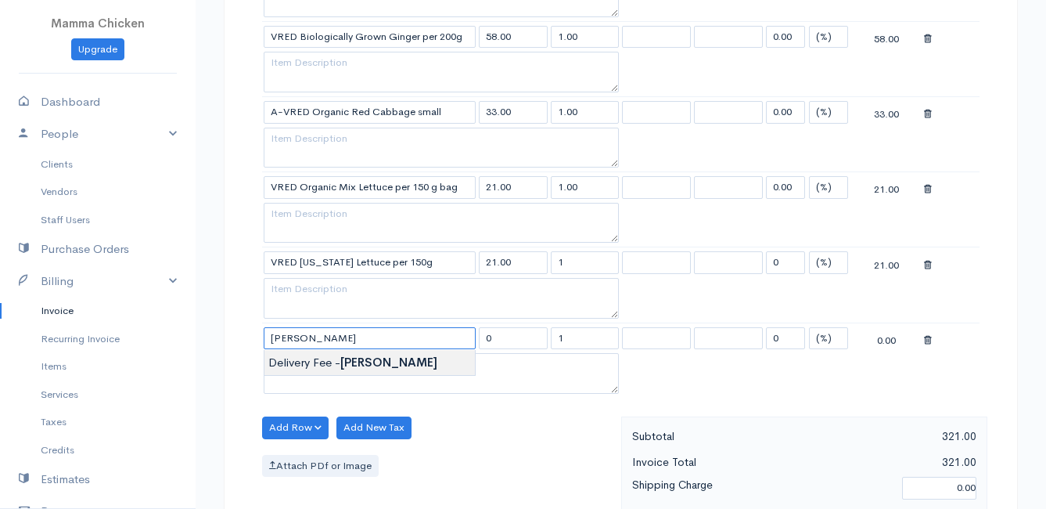
type input "Delivery Fee - [PERSON_NAME]"
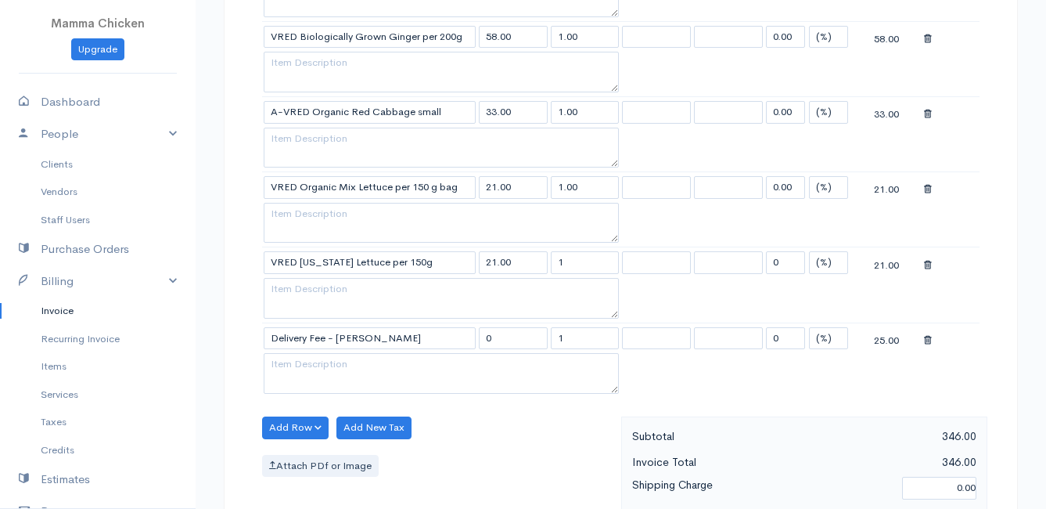
type input "25.00"
click at [307, 362] on body "Mamma Chicken Upgrade Dashboard People Clients Vendors Staff Users Purchase Ord…" at bounding box center [523, 157] width 1046 height 1880
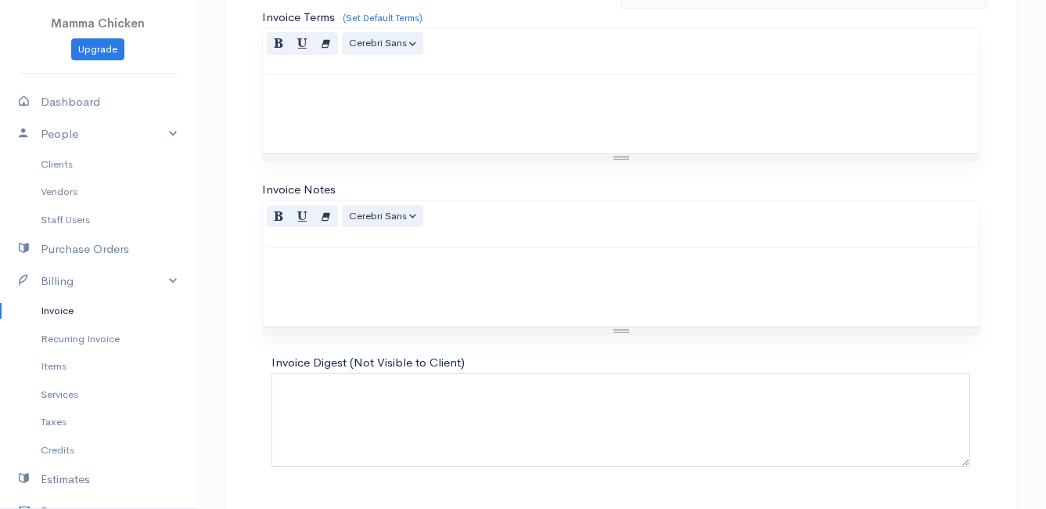
scroll to position [1371, 0]
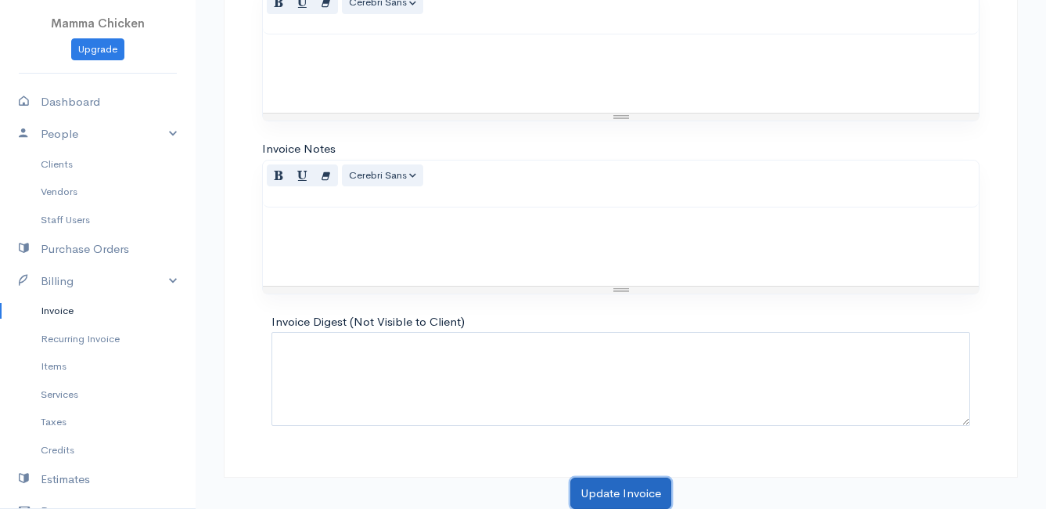
click at [612, 490] on button "Update Invoice" at bounding box center [620, 493] width 101 height 32
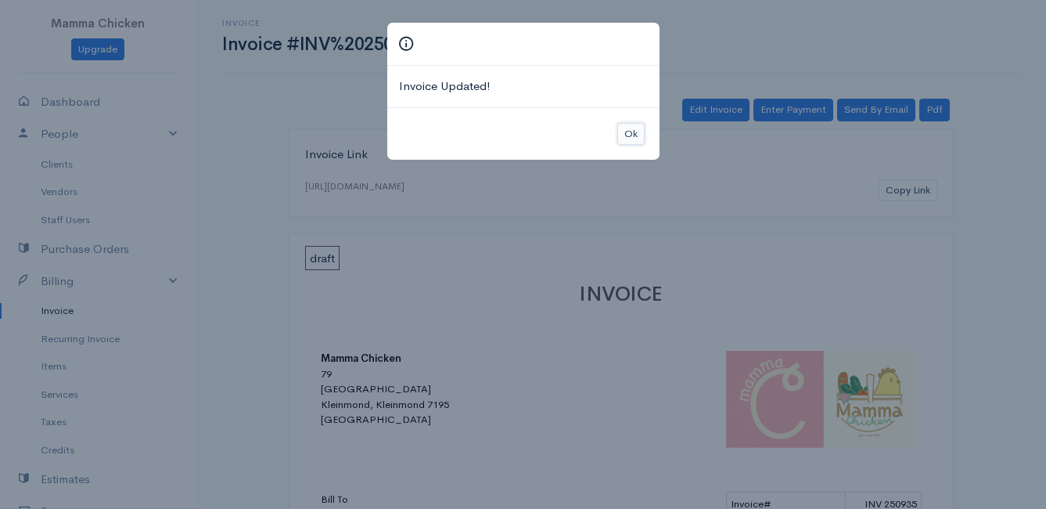
click at [635, 136] on button "Ok" at bounding box center [630, 134] width 27 height 23
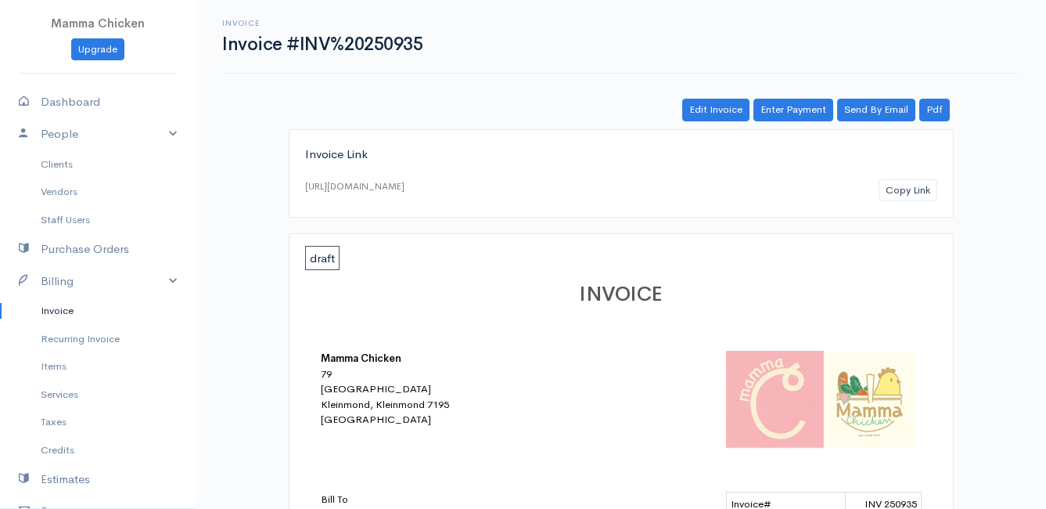
click at [63, 313] on link "Invoice" at bounding box center [98, 311] width 196 height 28
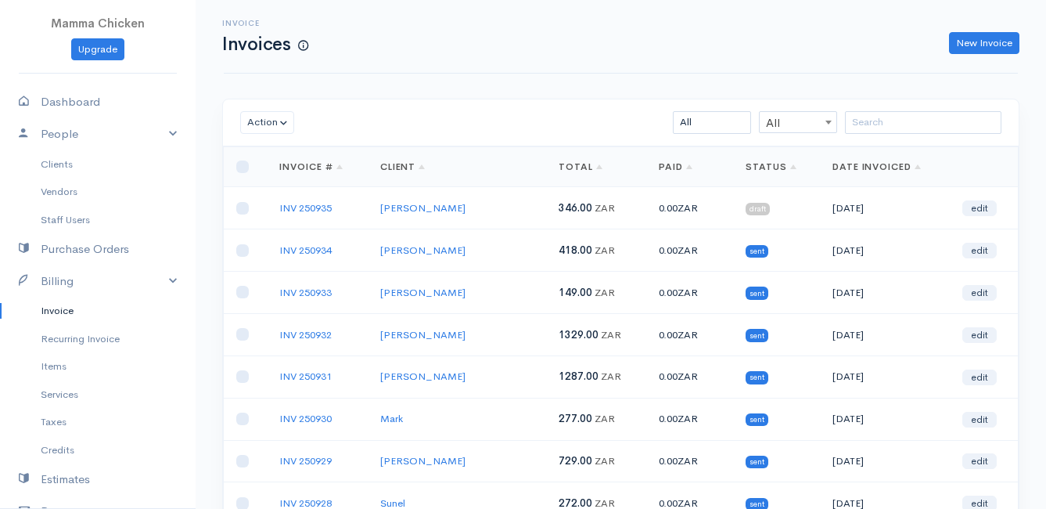
click at [246, 215] on td at bounding box center [245, 208] width 43 height 42
click at [246, 207] on input "checkbox" at bounding box center [242, 208] width 13 height 13
checkbox input "true"
click at [268, 117] on button "Action" at bounding box center [267, 122] width 54 height 23
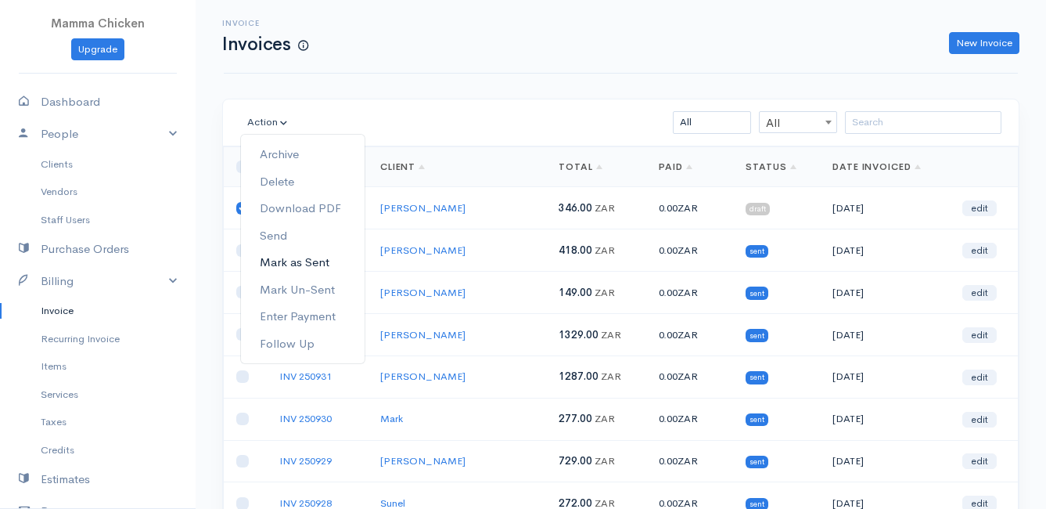
click at [284, 258] on link "Mark as Sent" at bounding box center [303, 262] width 124 height 27
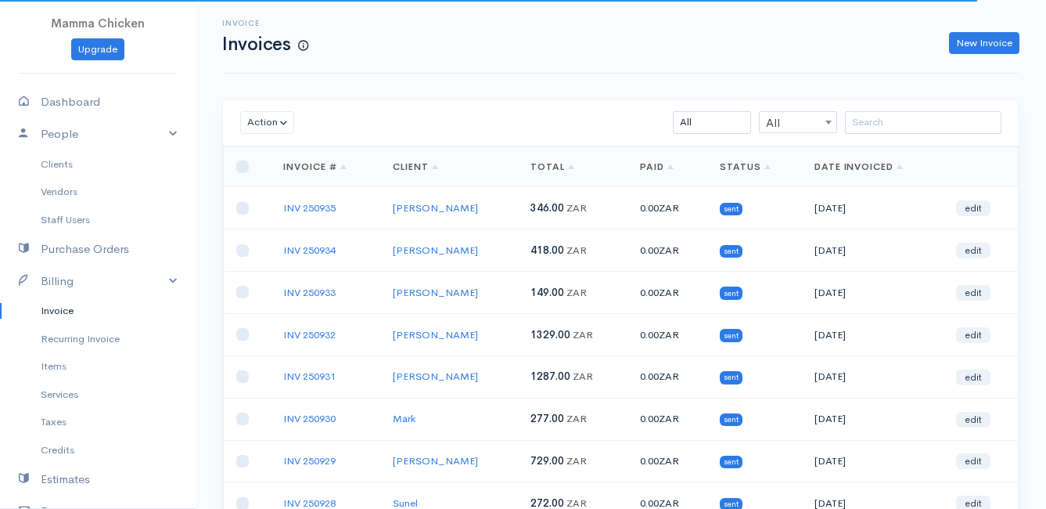
scroll to position [244, 0]
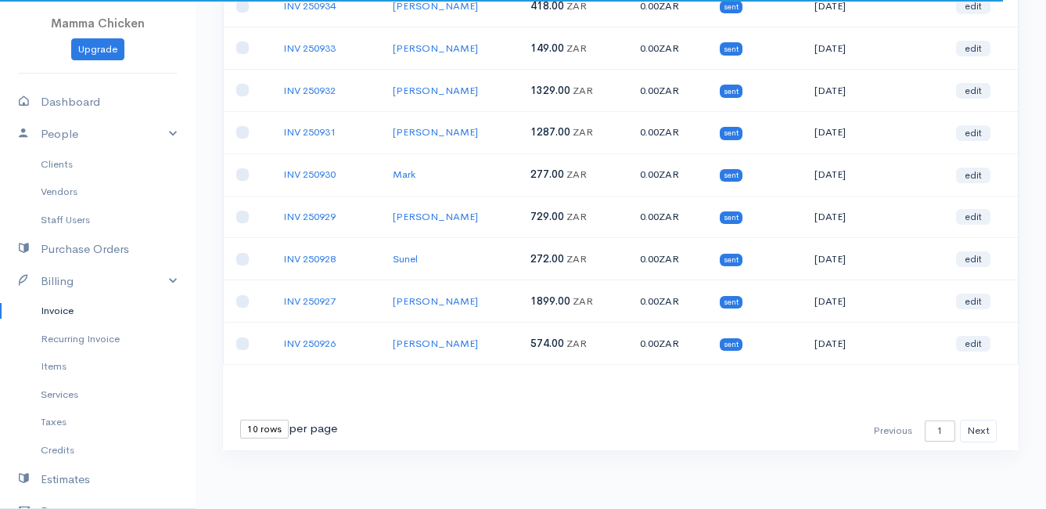
click at [259, 430] on select "10 rows 25 rows 50 rows" at bounding box center [264, 428] width 49 height 19
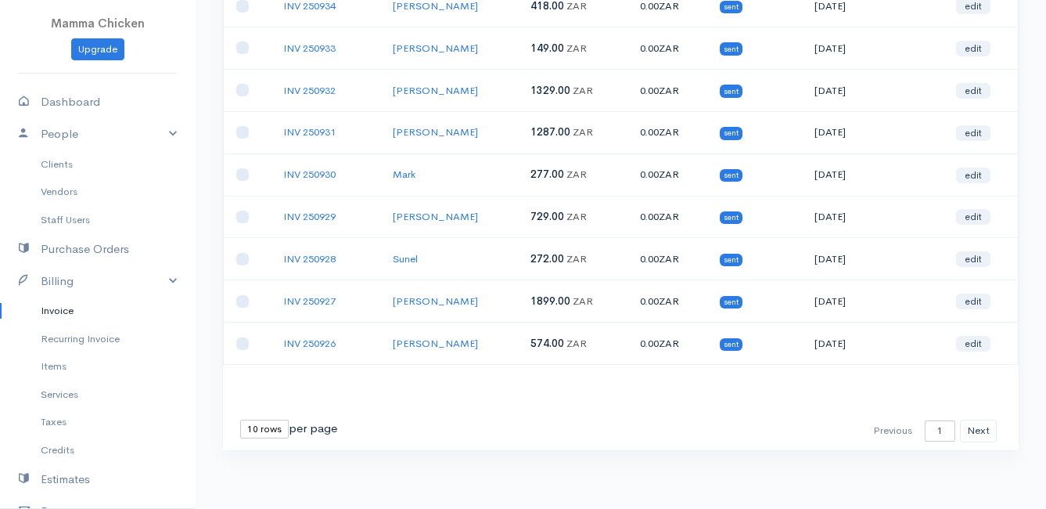
select select "25"
click at [240, 419] on select "10 rows 25 rows 50 rows" at bounding box center [264, 428] width 49 height 19
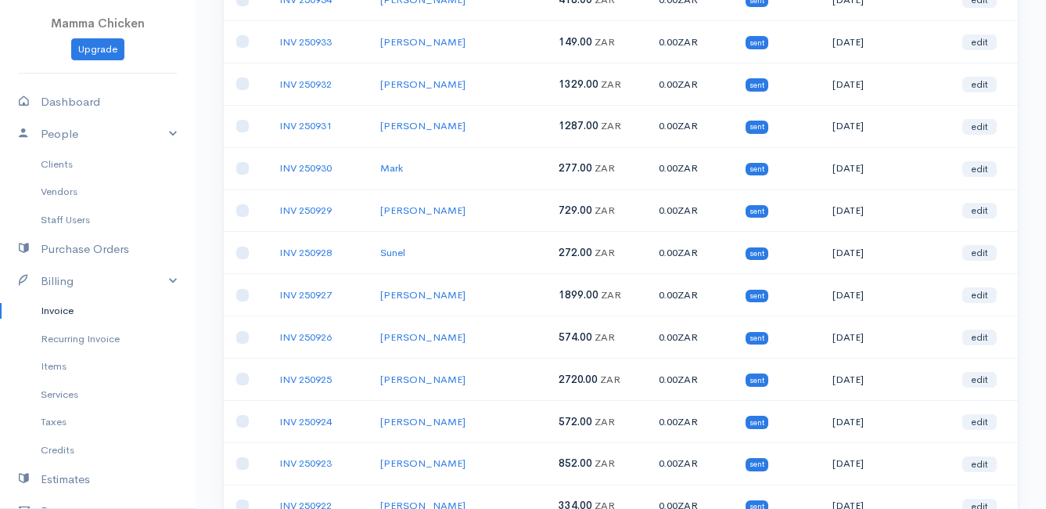
scroll to position [0, 0]
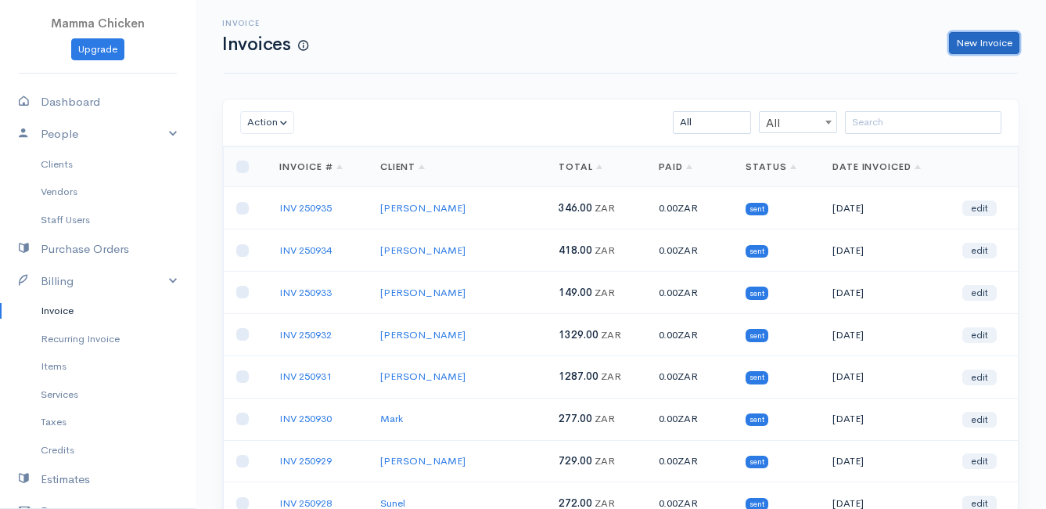
click at [977, 42] on link "New Invoice" at bounding box center [984, 43] width 70 height 23
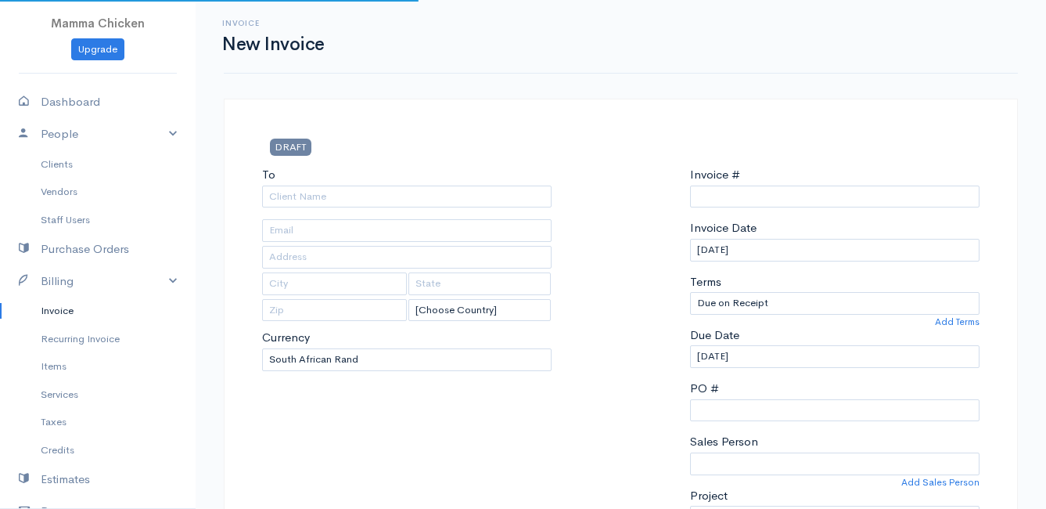
select select "[GEOGRAPHIC_DATA]"
select select "ZAR"
type input "INV 250936"
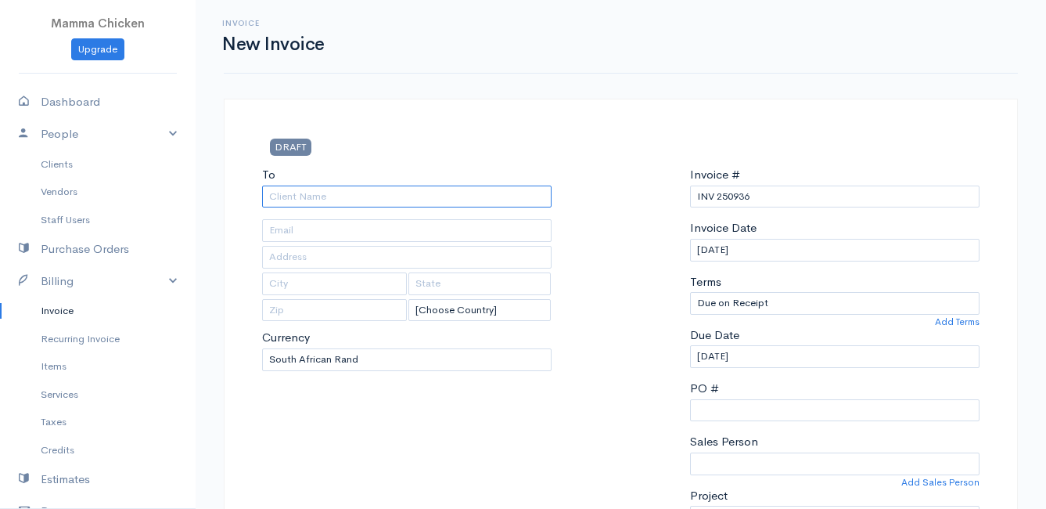
click at [320, 200] on input "To" at bounding box center [407, 196] width 290 height 23
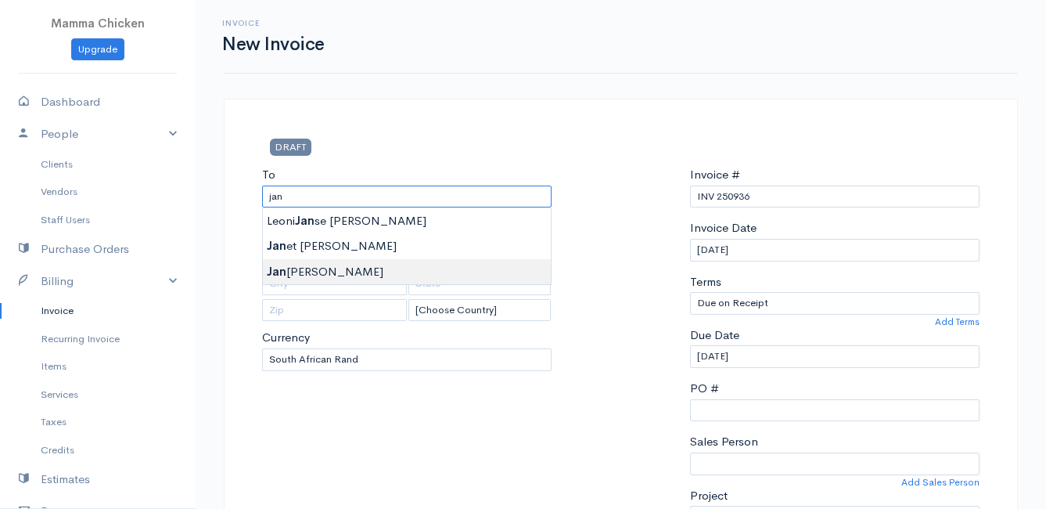
type input "[PERSON_NAME]"
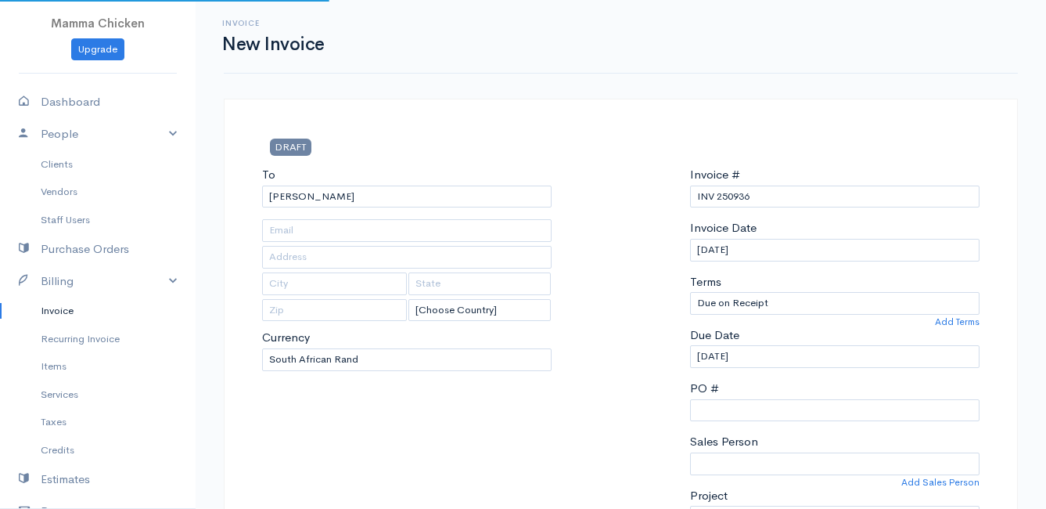
type input "Hangklip str 340"
type input "[PERSON_NAME] Bay"
type input "7195"
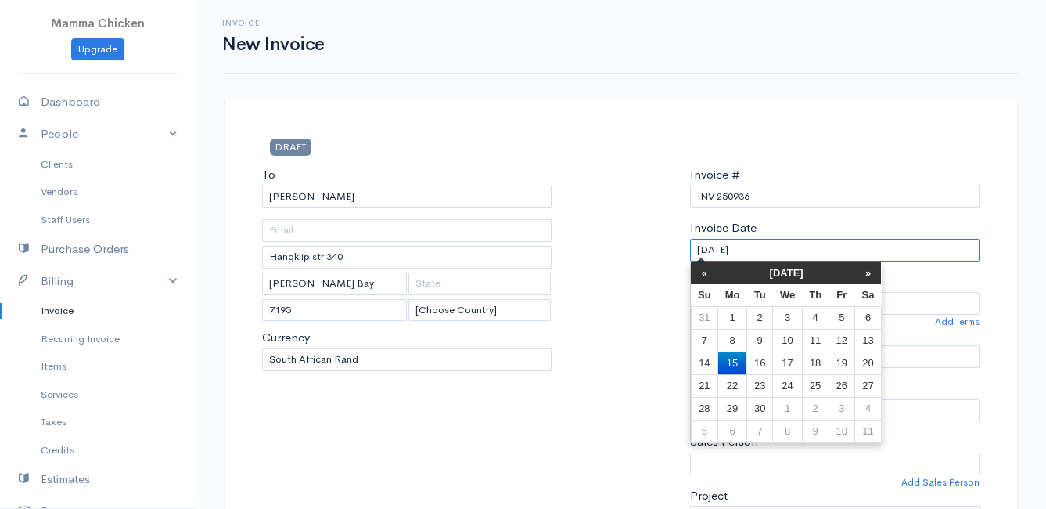
click at [827, 250] on input "[DATE]" at bounding box center [835, 250] width 290 height 23
click at [850, 355] on td "19" at bounding box center [842, 362] width 26 height 23
type input "[DATE]"
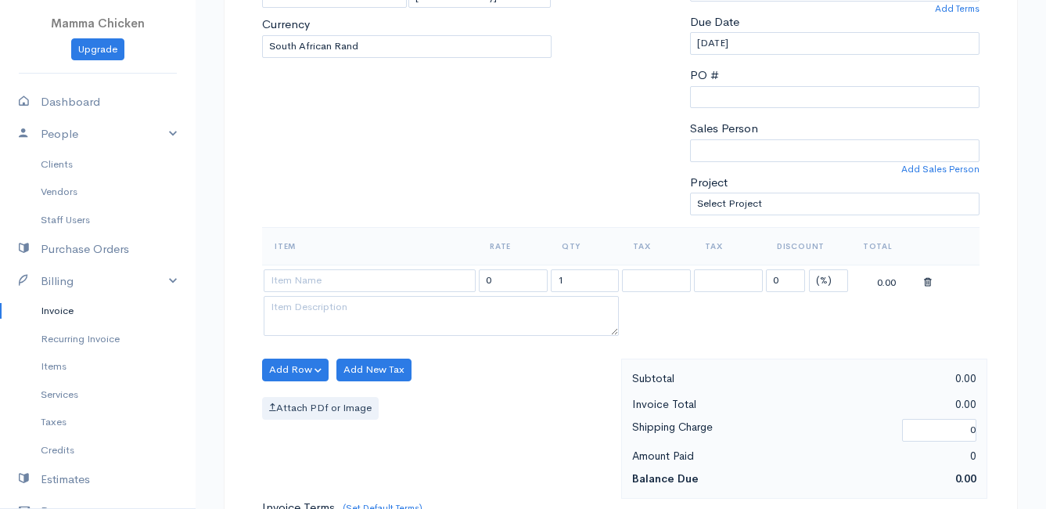
scroll to position [391, 0]
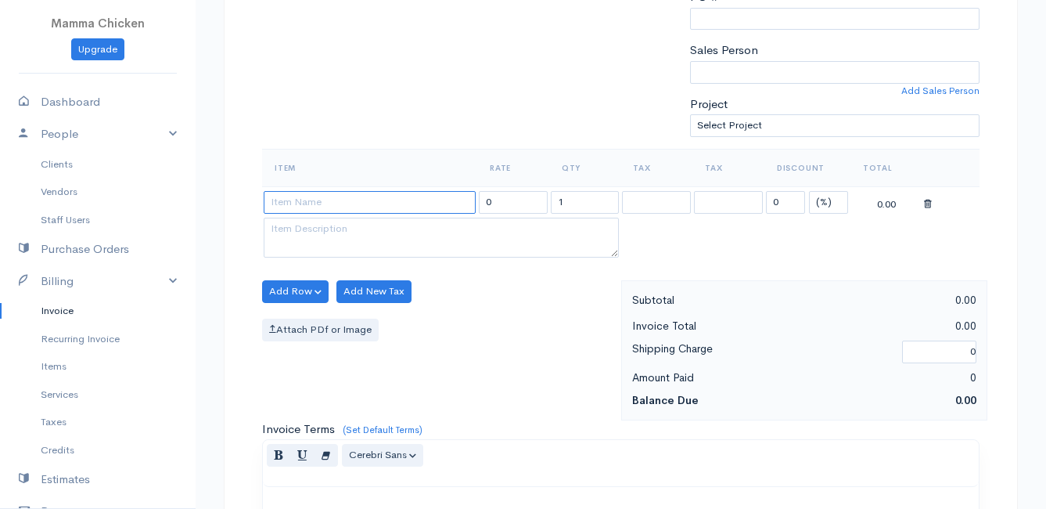
click at [321, 204] on input at bounding box center [370, 202] width 212 height 23
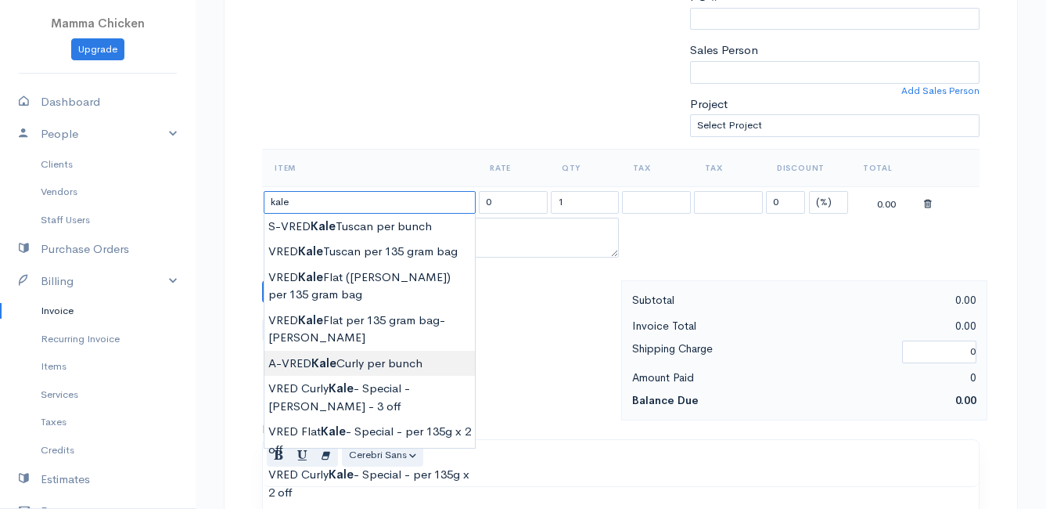
type input "A-VRED Kale Curly per bunch"
type input "24.00"
click at [430, 362] on body "Mamma Chicken Upgrade Dashboard People Clients Vendors Staff Users Purchase Ord…" at bounding box center [523, 285] width 1046 height 1353
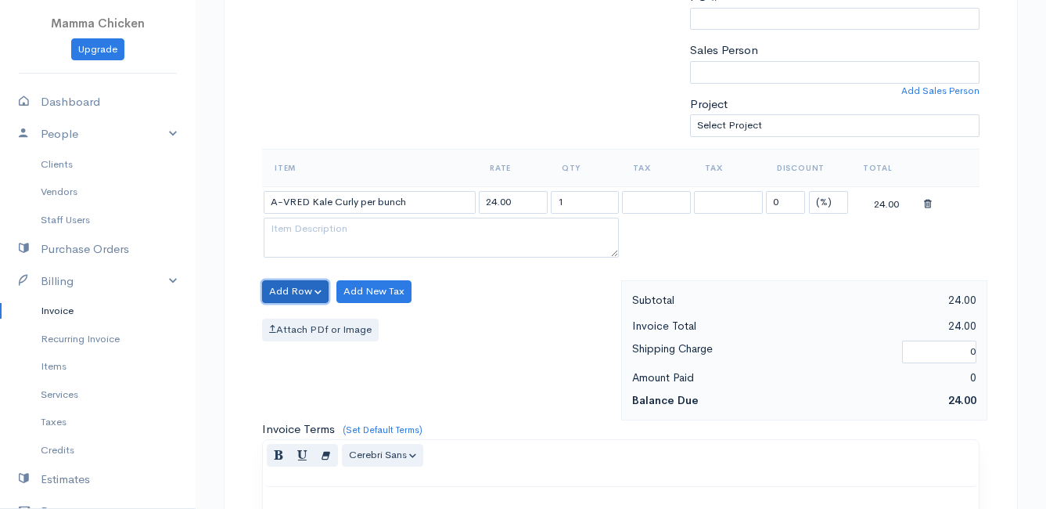
click at [302, 282] on button "Add Row" at bounding box center [295, 291] width 67 height 23
click at [308, 320] on link "Add Item Row" at bounding box center [325, 323] width 124 height 27
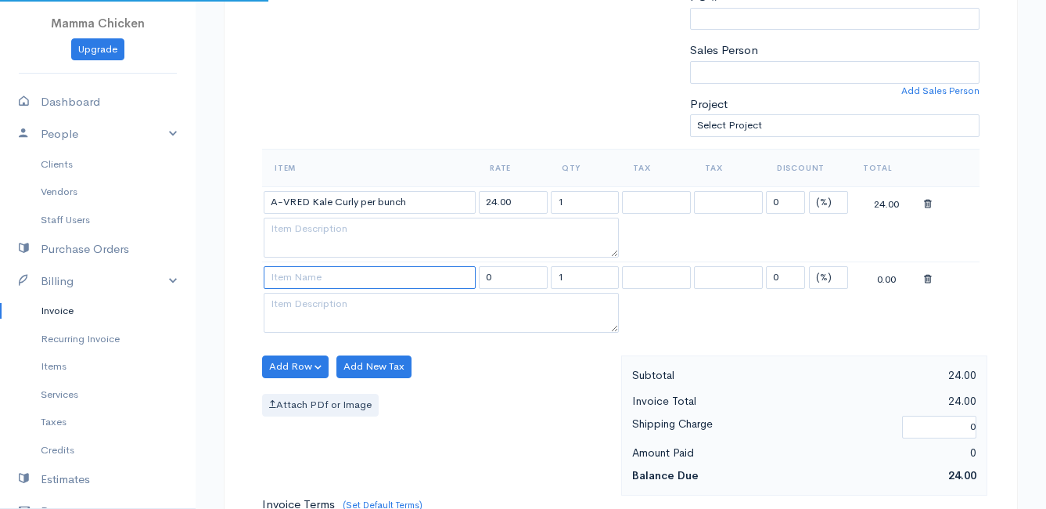
click at [304, 282] on input at bounding box center [370, 277] width 212 height 23
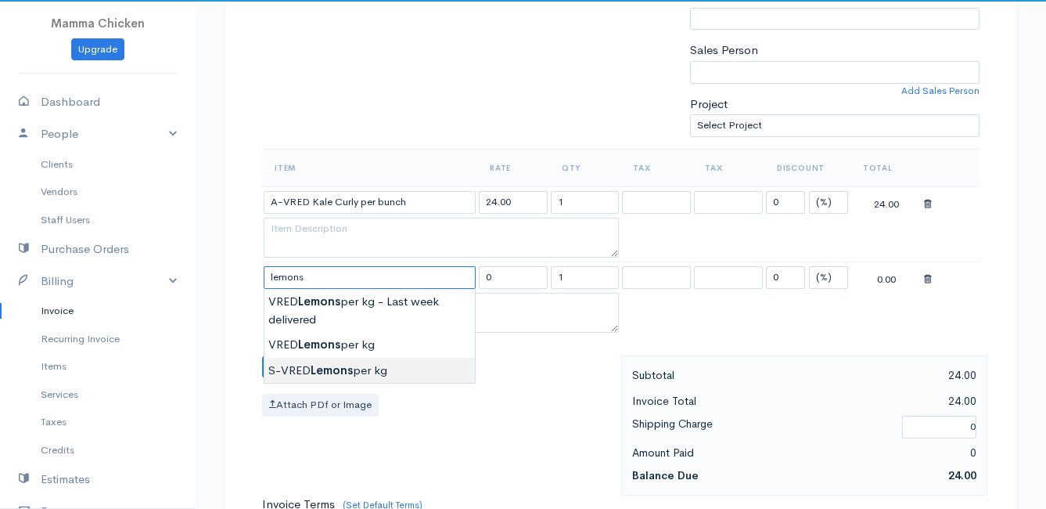
type input "S-VRED Lemons per kg"
type input "32.00"
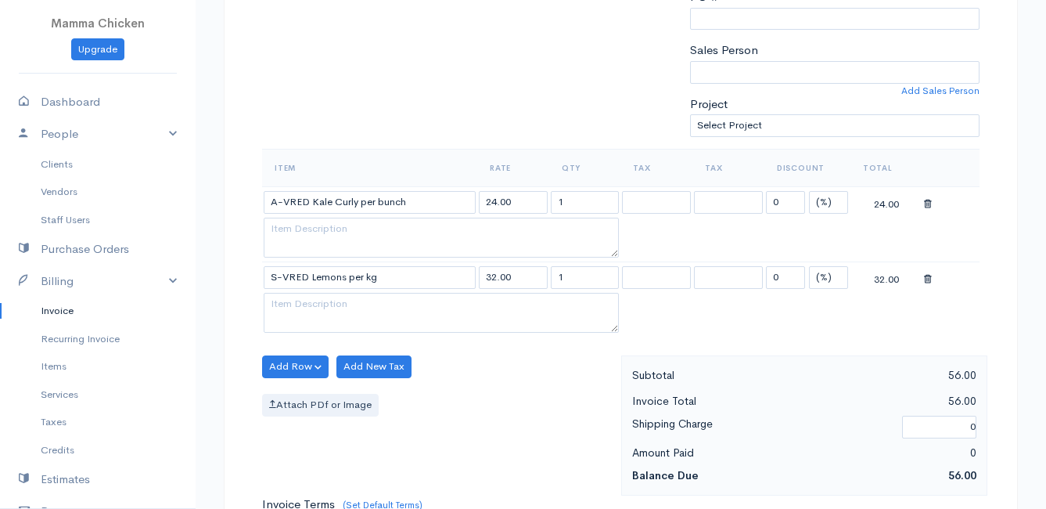
click at [348, 369] on body "Mamma Chicken Upgrade Dashboard People Clients Vendors Staff Users Purchase Ord…" at bounding box center [523, 323] width 1046 height 1428
click at [294, 367] on button "Add Row" at bounding box center [295, 366] width 67 height 23
click at [300, 394] on link "Add Item Row" at bounding box center [325, 398] width 124 height 27
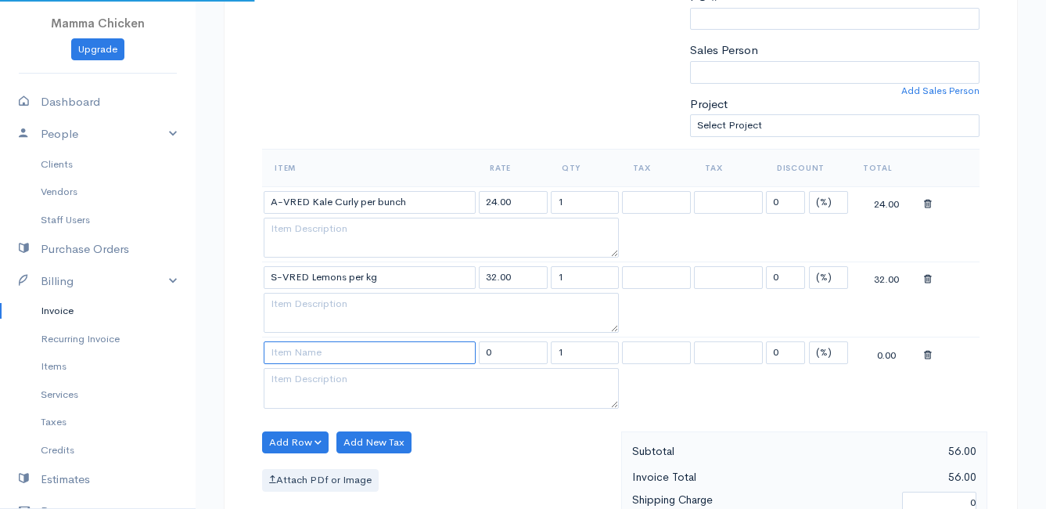
click at [295, 355] on input at bounding box center [370, 352] width 212 height 23
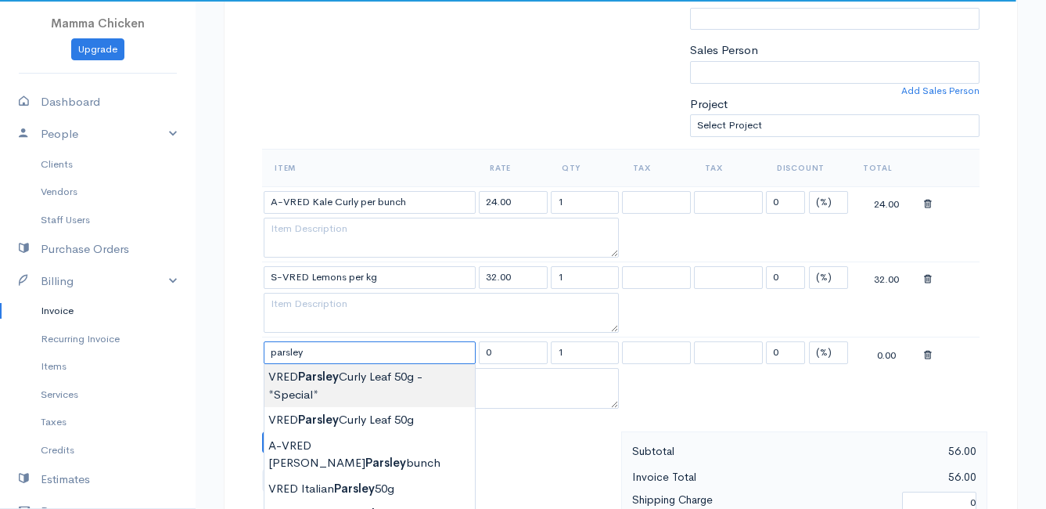
type input "VRED Parsley Curly Leaf 50g - *Special*"
type input "20.00"
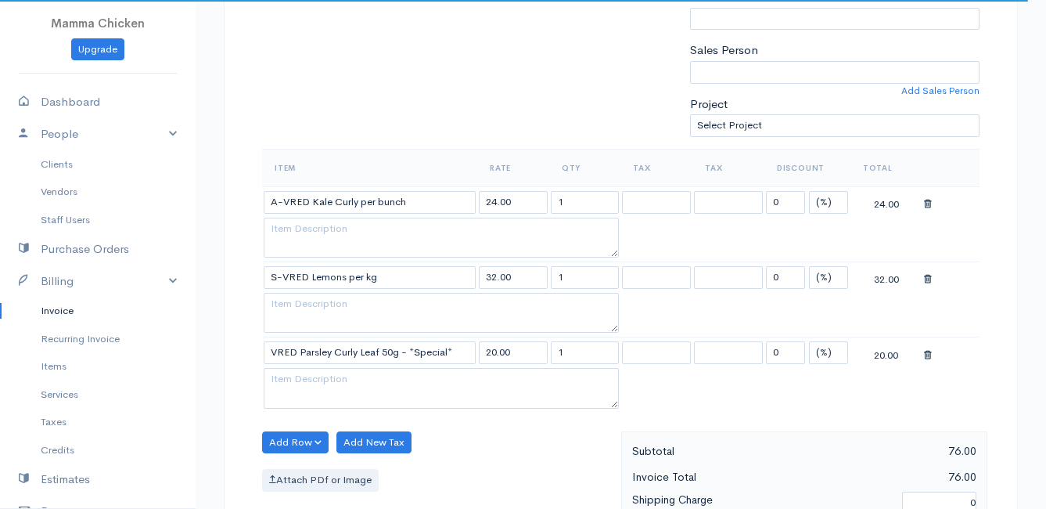
click at [309, 385] on body "Mamma Chicken Upgrade Dashboard People Clients Vendors Staff Users Purchase Ord…" at bounding box center [523, 360] width 1046 height 1503
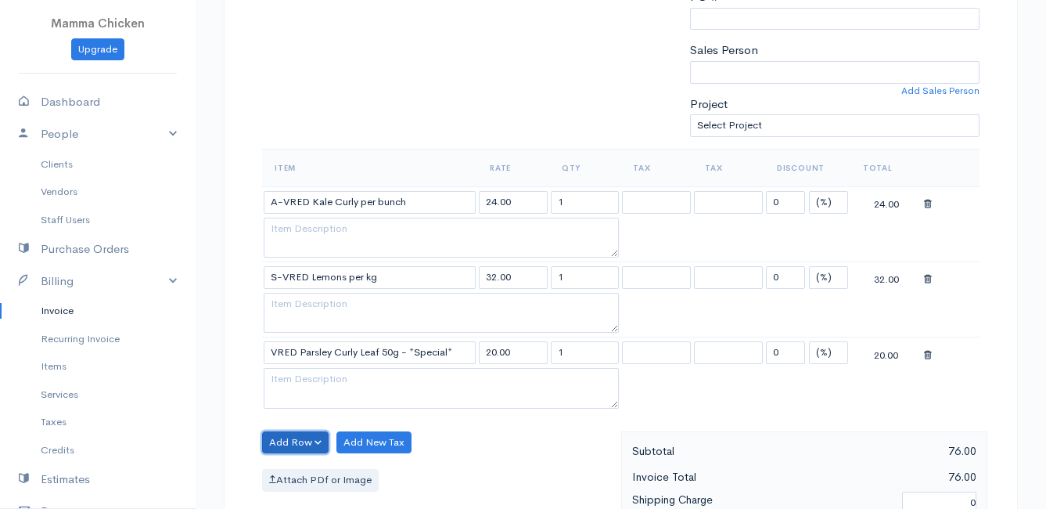
click at [301, 440] on button "Add Row" at bounding box center [295, 442] width 67 height 23
click at [312, 382] on link "Add Item Row" at bounding box center [325, 383] width 124 height 27
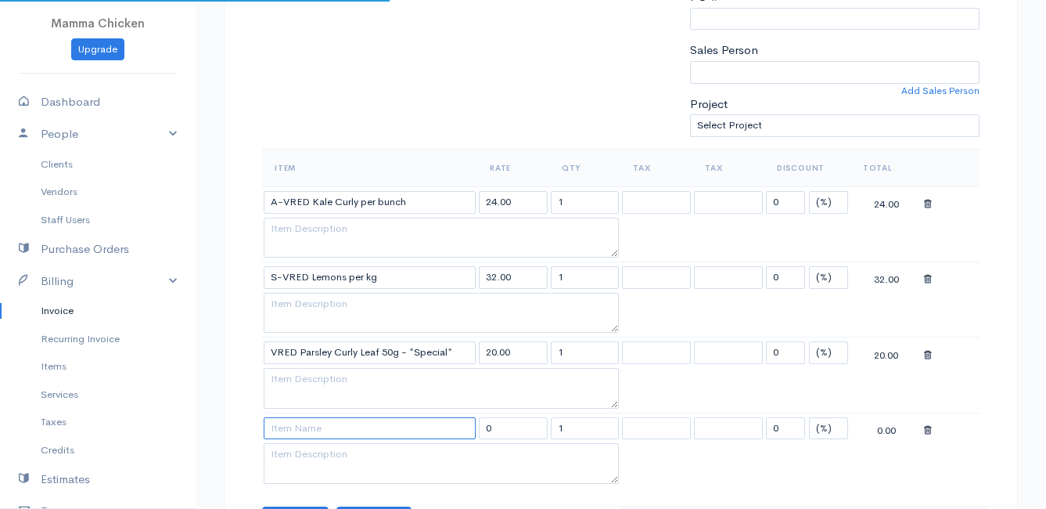
click at [301, 433] on input at bounding box center [370, 428] width 212 height 23
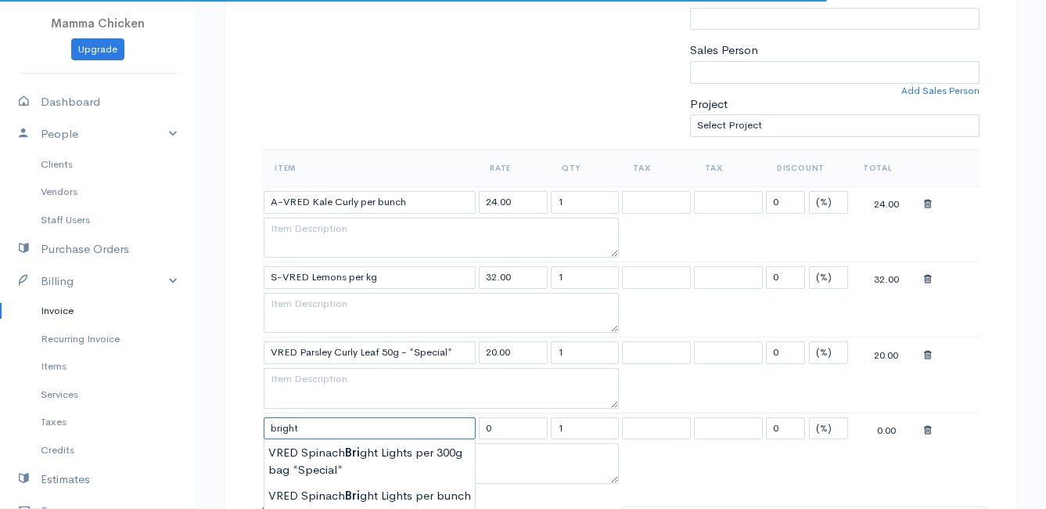
scroll to position [548, 0]
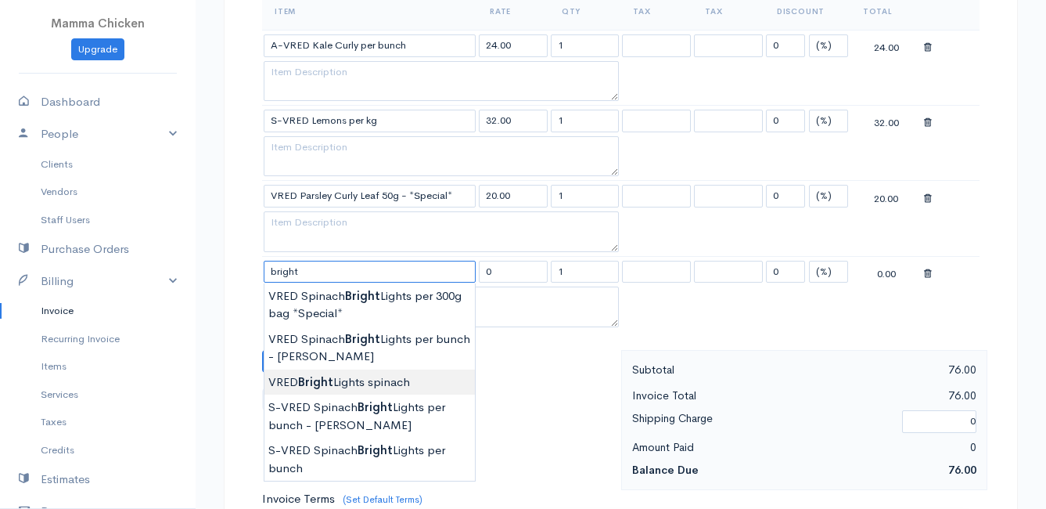
type input "VRED Bright Lights spinach"
type input "30.00"
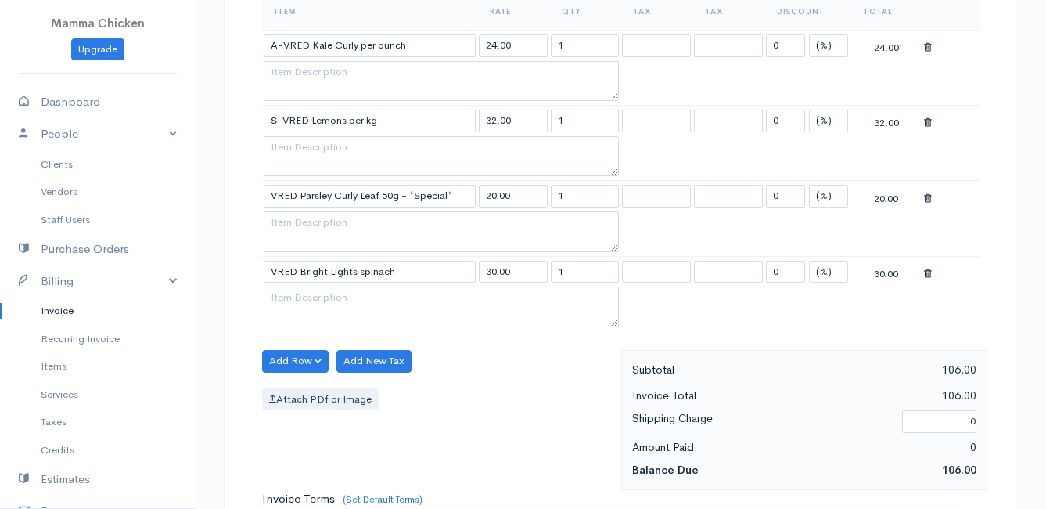
click at [392, 378] on body "Mamma Chicken Upgrade Dashboard People Clients Vendors Staff Users Purchase Ord…" at bounding box center [523, 241] width 1046 height 1578
drag, startPoint x: 581, startPoint y: 268, endPoint x: 520, endPoint y: 276, distance: 61.6
click at [520, 276] on tr "VRED Bright Lights spinach 30.00 1 0 (%) Flat 30.00" at bounding box center [621, 271] width 718 height 31
type input "2"
click at [509, 412] on div "Add Row Add Item Row Add Time Row Add New Tax Attach PDf or Image" at bounding box center [437, 420] width 367 height 140
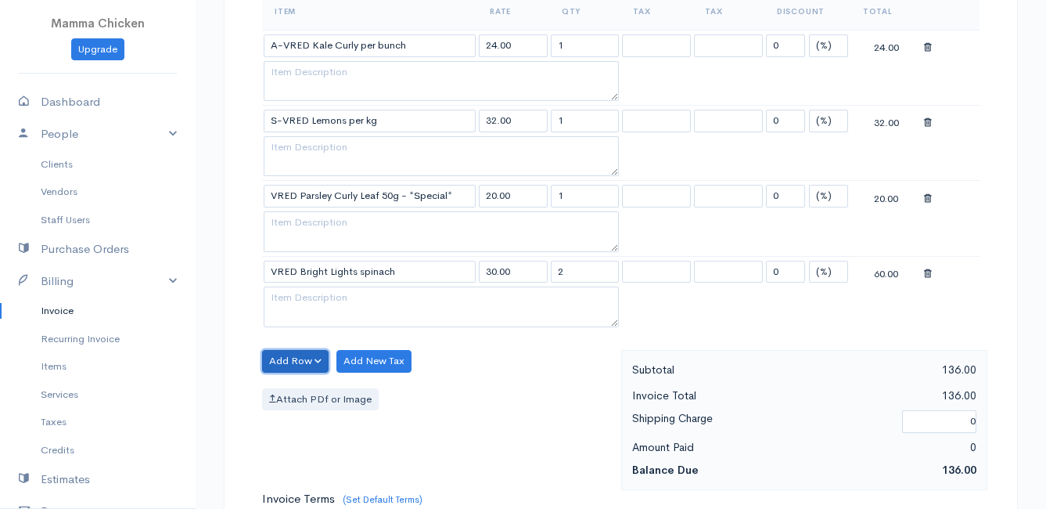
click at [288, 360] on button "Add Row" at bounding box center [295, 361] width 67 height 23
click at [293, 387] on link "Add Item Row" at bounding box center [325, 393] width 124 height 27
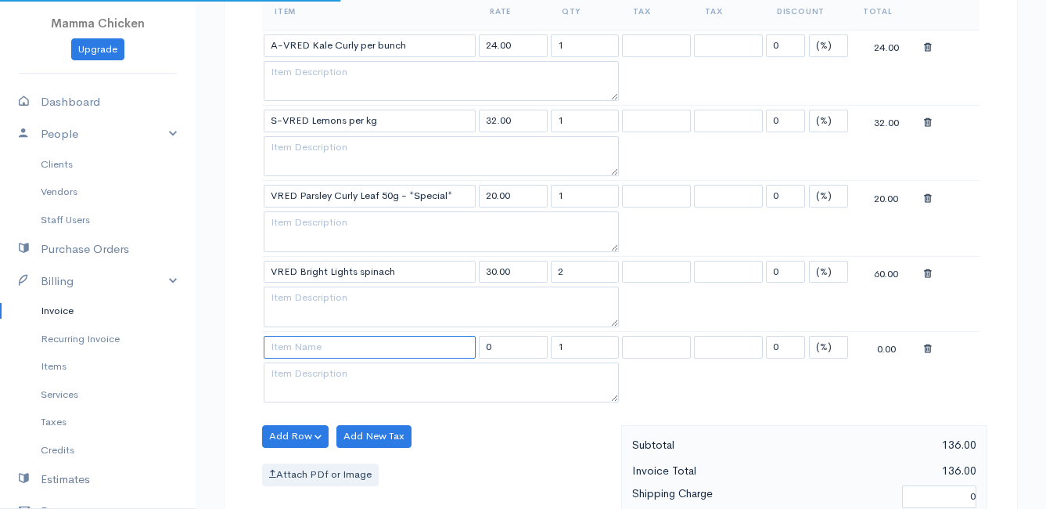
click at [293, 348] on input at bounding box center [370, 347] width 212 height 23
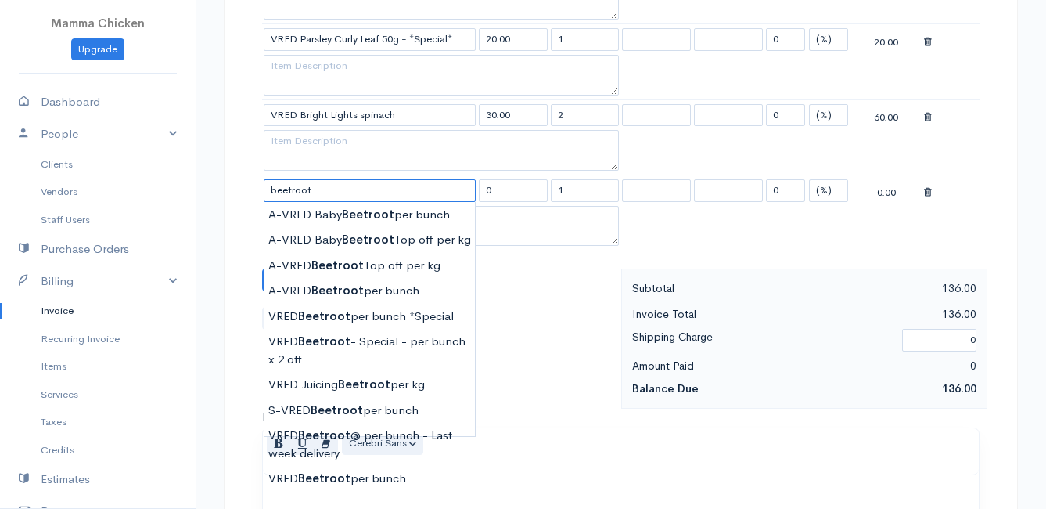
scroll to position [783, 0]
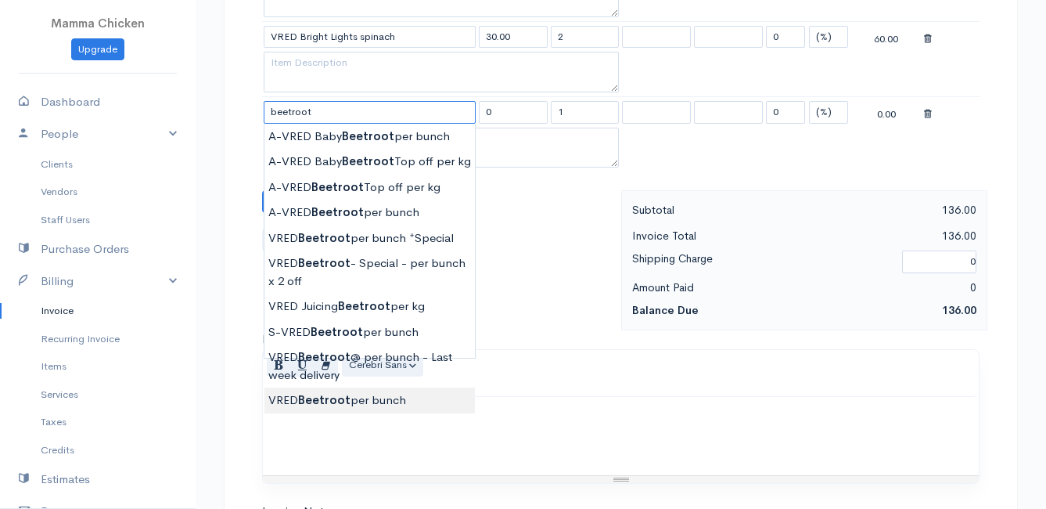
type input "VRED Beetroot per bunch"
type input "30.00"
click at [346, 395] on body "Mamma Chicken Upgrade Dashboard People Clients Vendors Staff Users Purchase Ord…" at bounding box center [523, 44] width 1046 height 1654
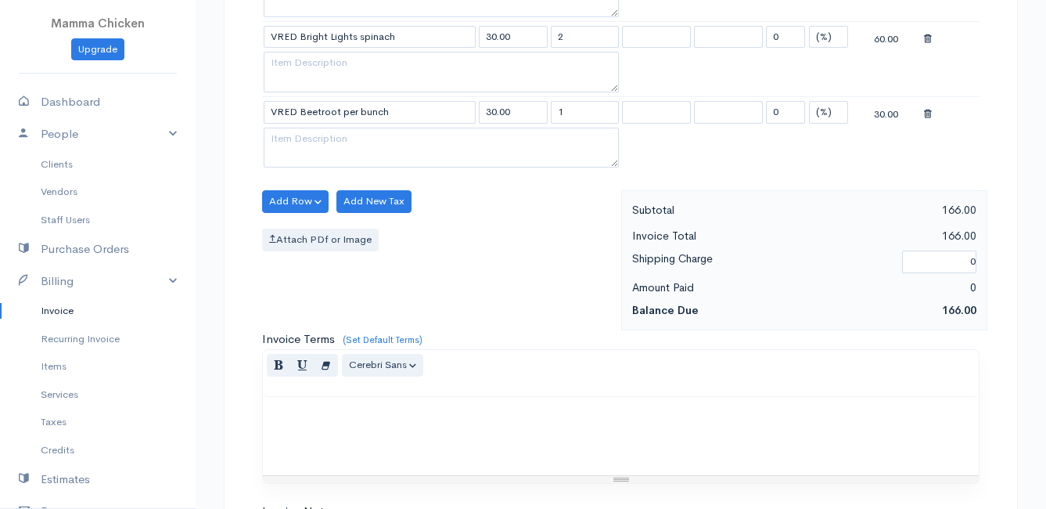
scroll to position [704, 0]
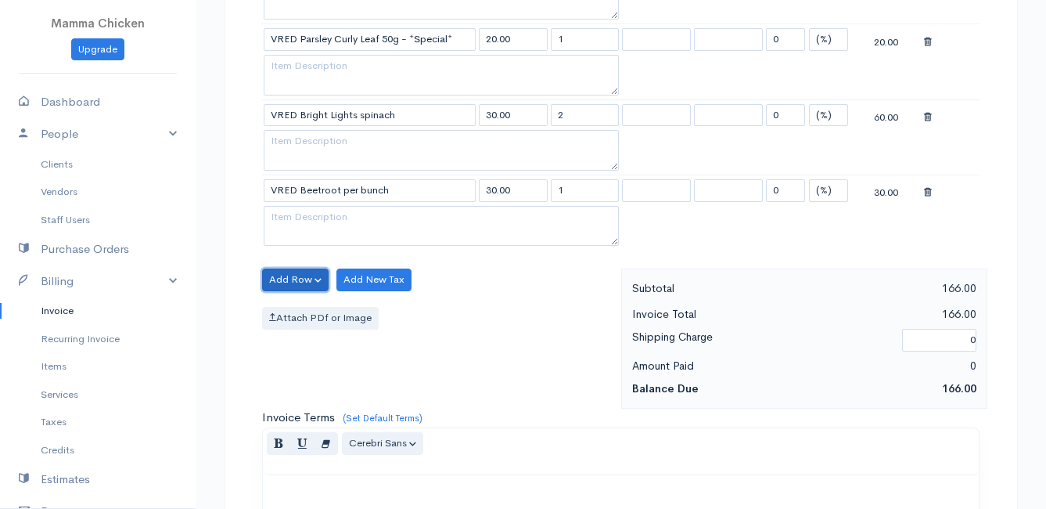
click at [296, 272] on button "Add Row" at bounding box center [295, 279] width 67 height 23
click at [301, 309] on link "Add Item Row" at bounding box center [325, 311] width 124 height 27
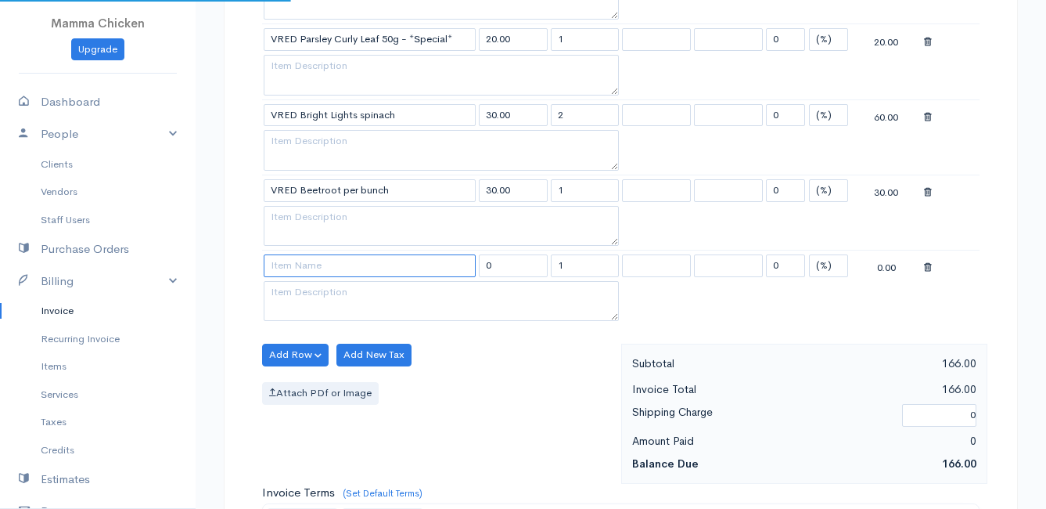
click at [293, 272] on input at bounding box center [370, 265] width 212 height 23
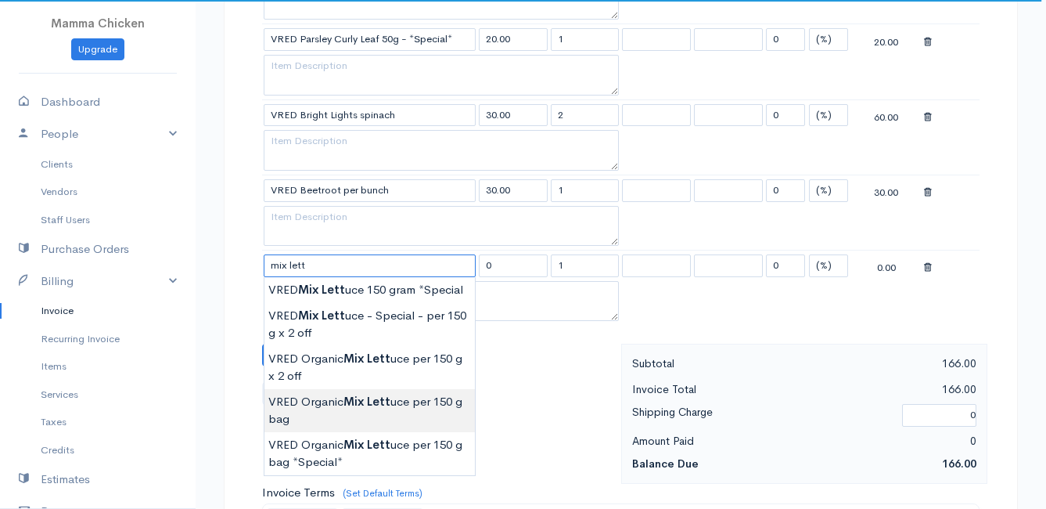
type input "VRED Organic Mix Lettuce per 150 g bag"
type input "21.00"
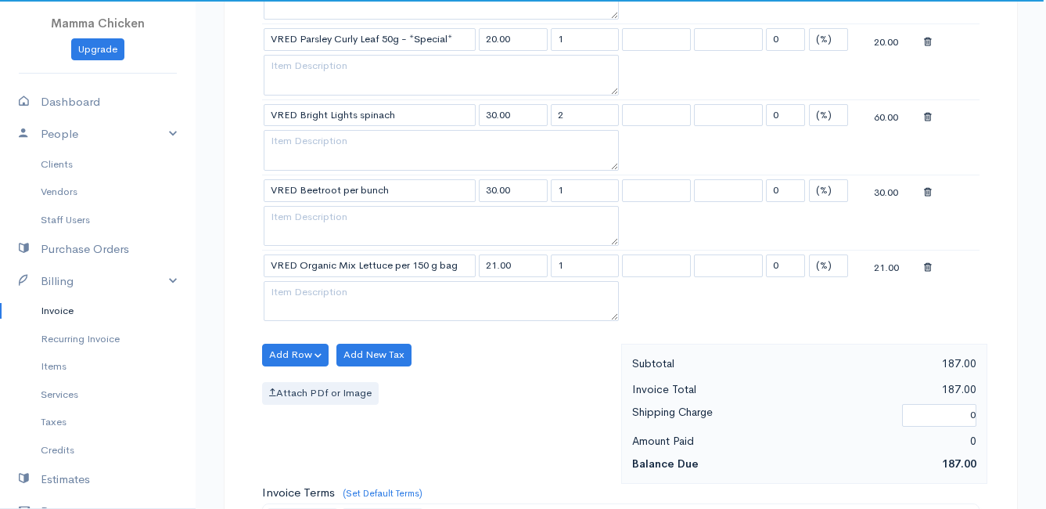
click at [358, 398] on body "Mamma Chicken Upgrade Dashboard People Clients Vendors Staff Users Purchase Ord…" at bounding box center [523, 160] width 1046 height 1729
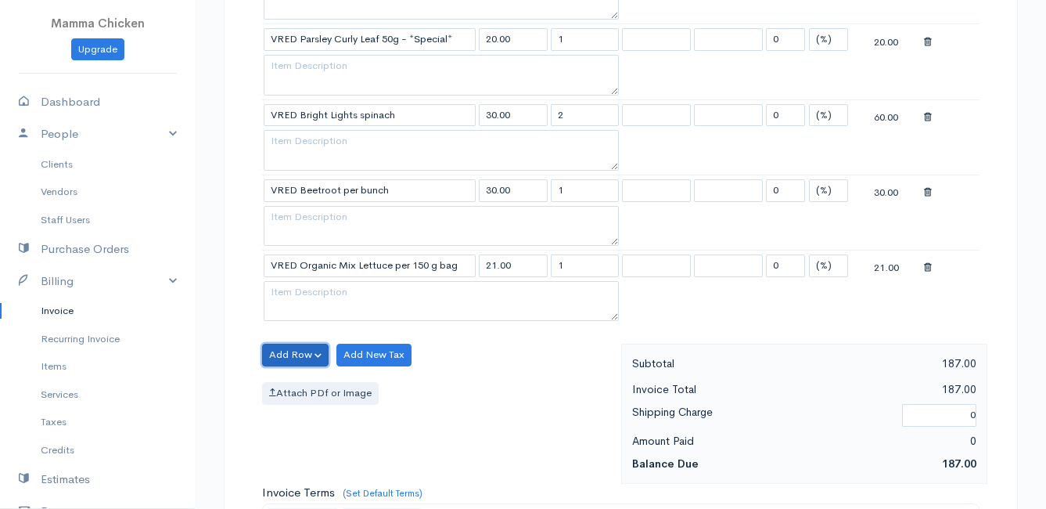
click at [277, 351] on button "Add Row" at bounding box center [295, 355] width 67 height 23
click at [295, 376] on link "Add Item Row" at bounding box center [325, 386] width 124 height 27
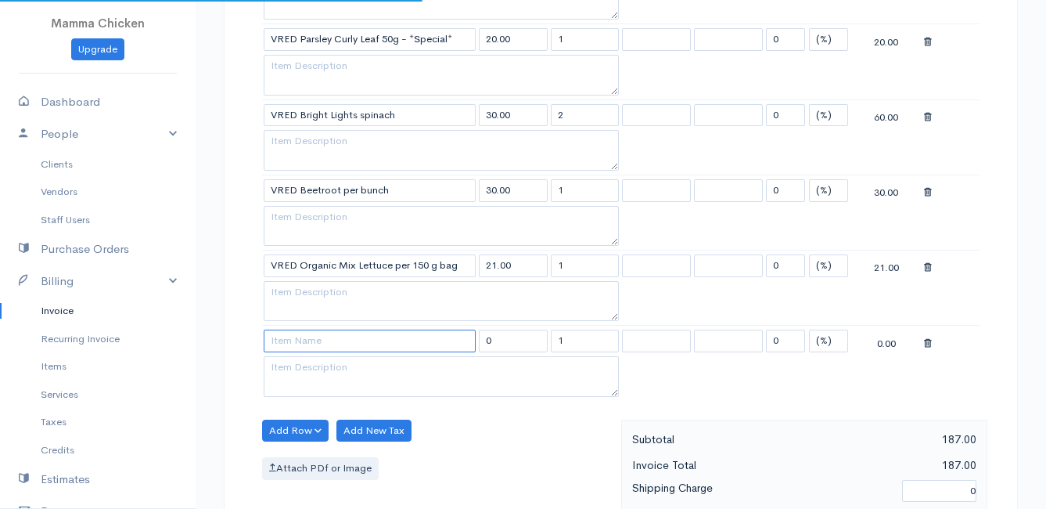
click at [297, 344] on input at bounding box center [370, 340] width 212 height 23
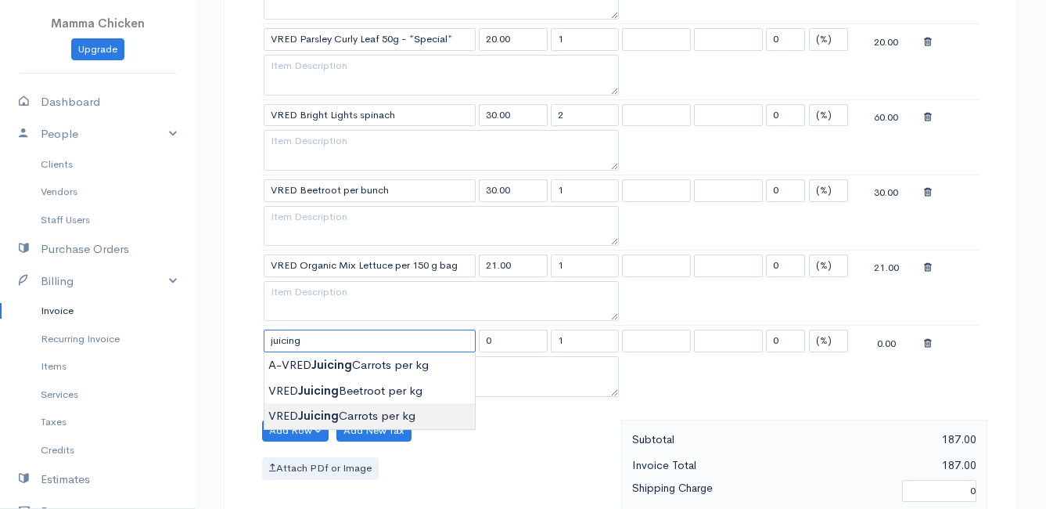
type input "VRED Juicing Carrots per kg"
type input "23.00"
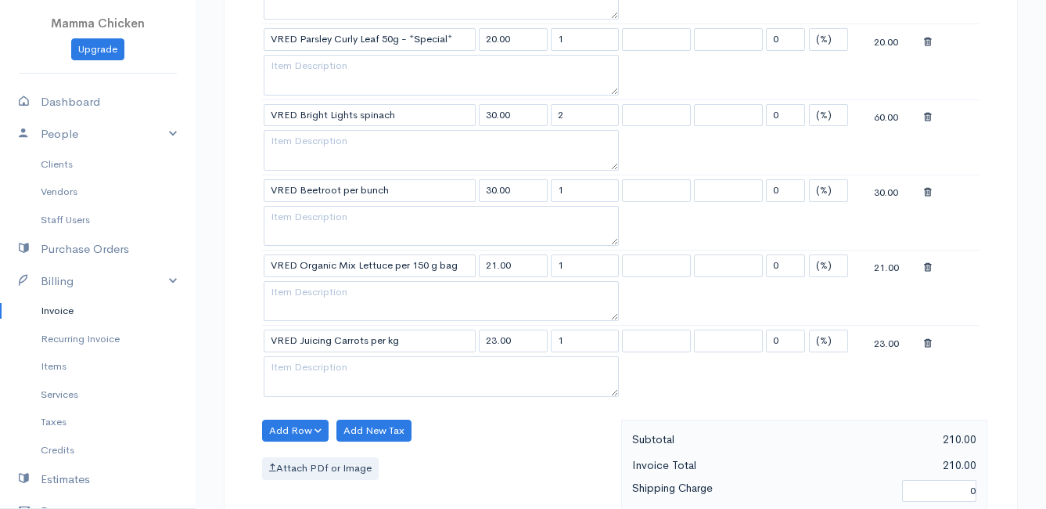
click at [380, 413] on body "Mamma Chicken Upgrade Dashboard People Clients Vendors Staff Users Purchase Ord…" at bounding box center [523, 198] width 1046 height 1804
click at [297, 425] on button "Add Row" at bounding box center [295, 430] width 67 height 23
click at [300, 367] on link "Add Item Row" at bounding box center [325, 371] width 124 height 27
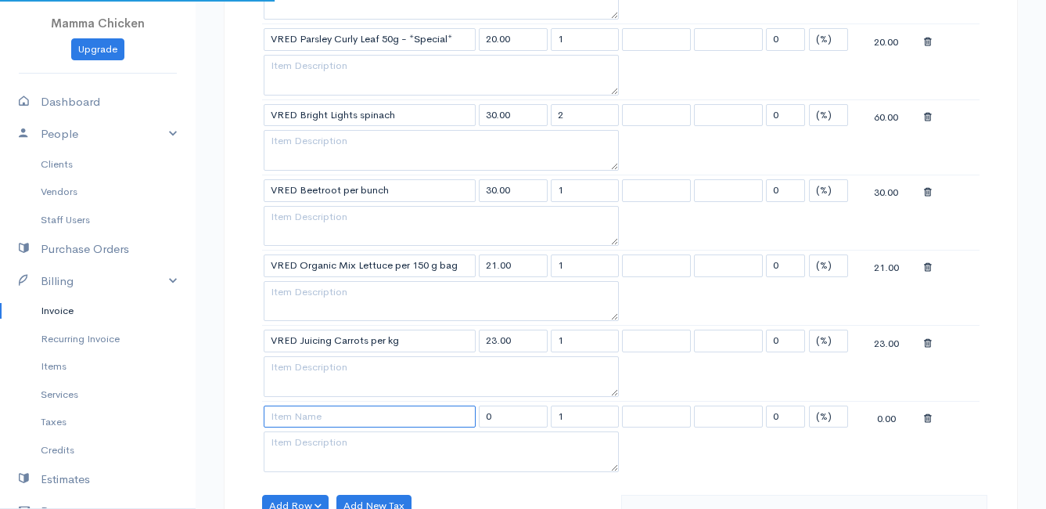
click at [294, 424] on input at bounding box center [370, 416] width 212 height 23
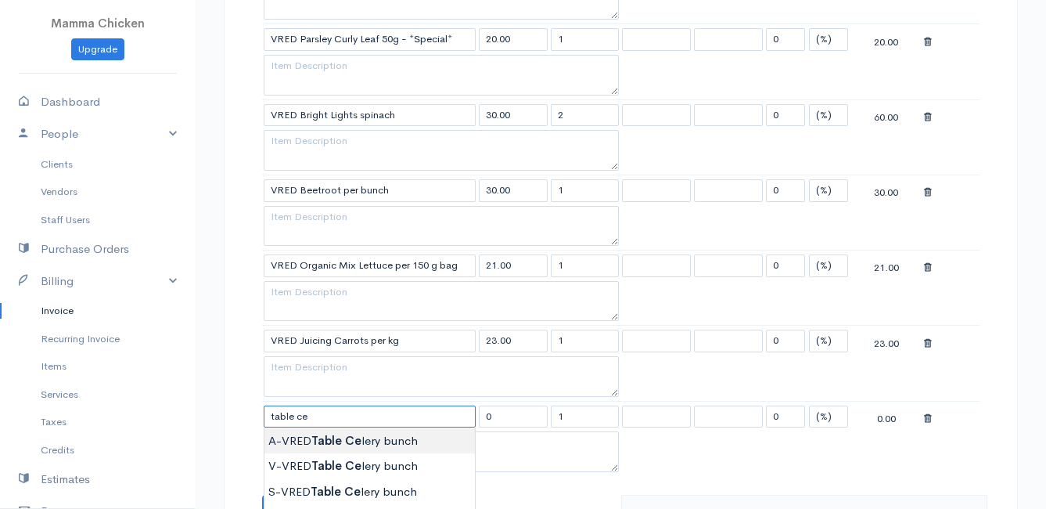
type input "A-VRED Table Celery bunch"
type input "28.00"
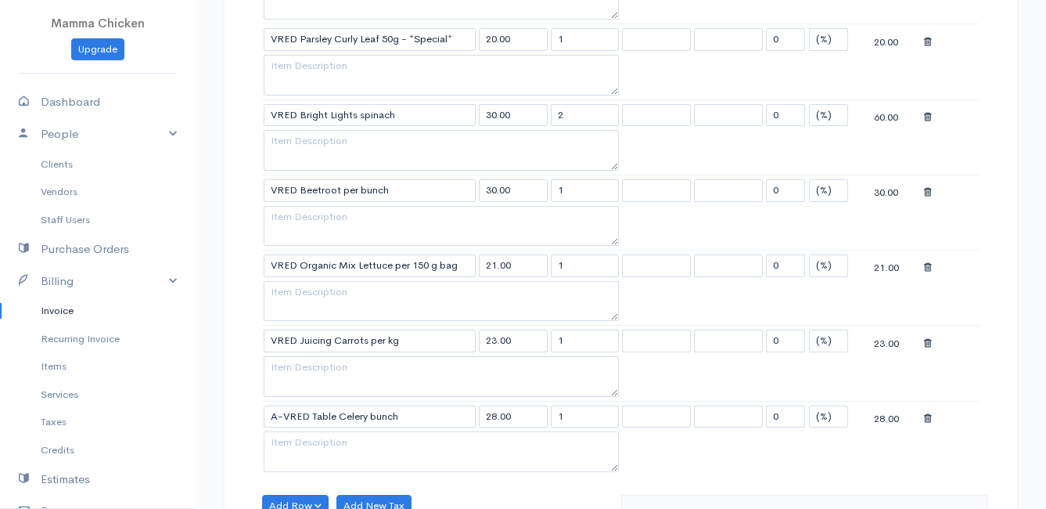
click at [301, 441] on body "Mamma Chicken Upgrade Dashboard People Clients Vendors Staff Users Purchase Ord…" at bounding box center [523, 236] width 1046 height 1880
drag, startPoint x: 588, startPoint y: 417, endPoint x: 542, endPoint y: 417, distance: 45.4
click at [542, 417] on tr "A-VRED Table Celery bunch 28.00 1 0 (%) Flat 28.00" at bounding box center [621, 416] width 718 height 31
type input "2"
click at [718, 455] on table "Item Rate Qty Tax Tax Discount Total A-VRED Kale Curly per bunch 24.00 1 0 (%) …" at bounding box center [621, 156] width 718 height 640
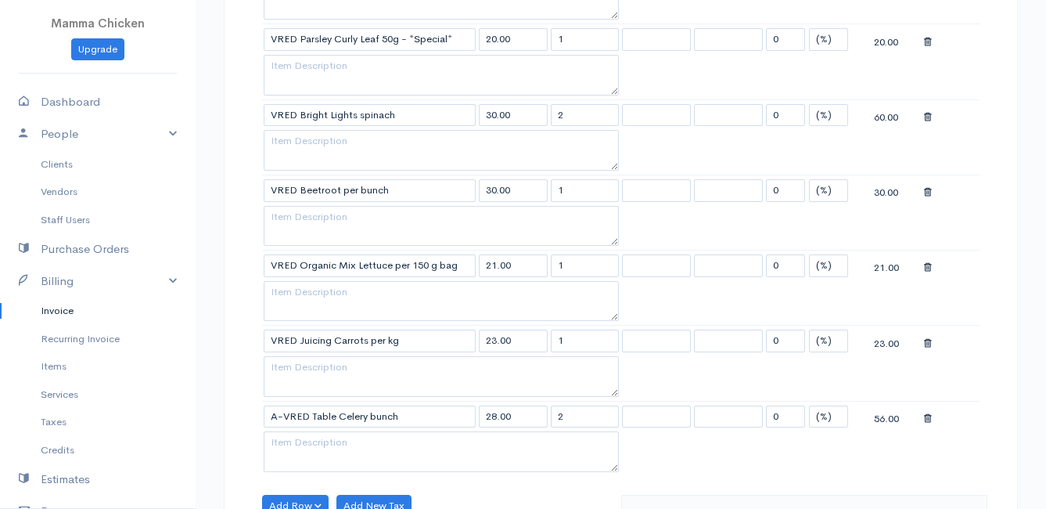
scroll to position [861, 0]
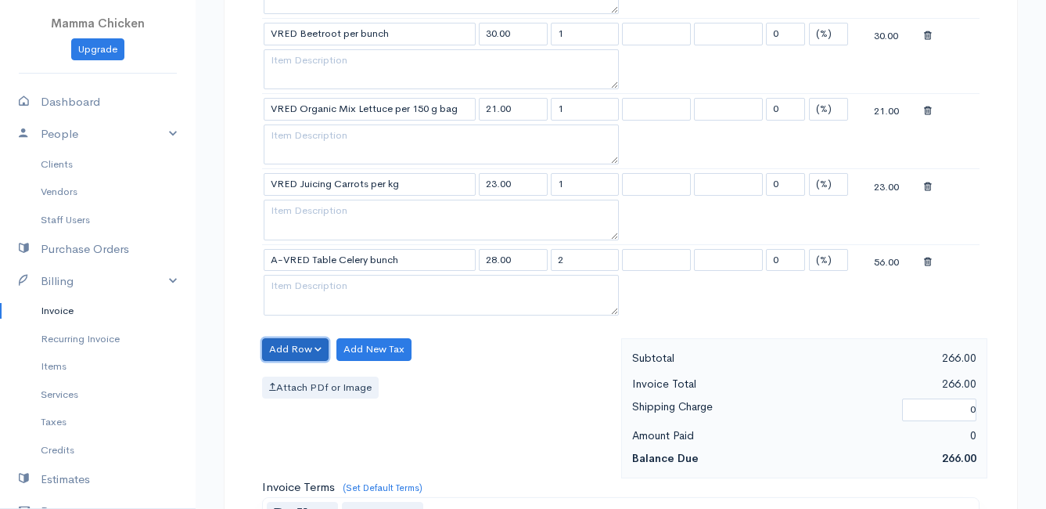
click at [274, 345] on button "Add Row" at bounding box center [295, 349] width 67 height 23
click at [286, 378] on link "Add Item Row" at bounding box center [325, 381] width 124 height 27
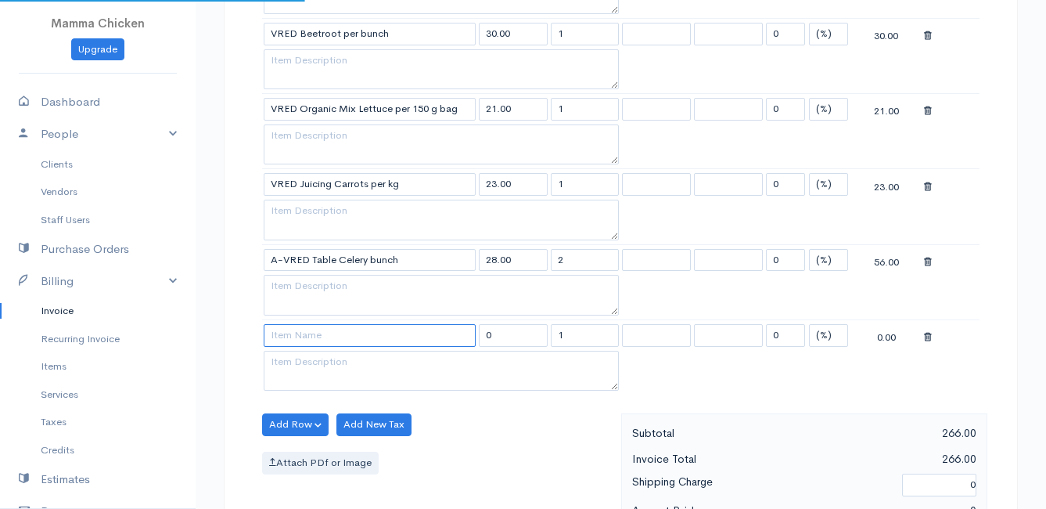
click at [282, 341] on input at bounding box center [370, 335] width 212 height 23
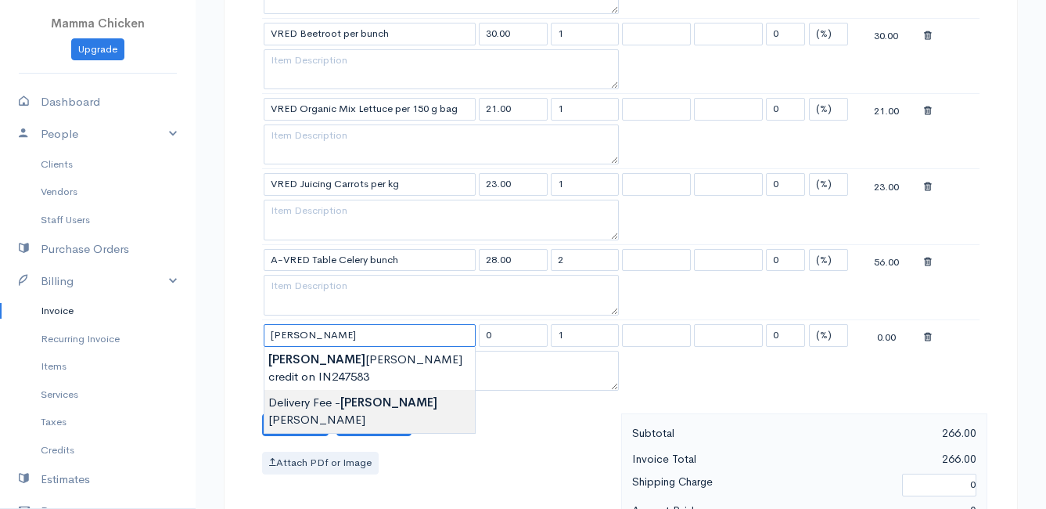
type input "Delivery Fee - [PERSON_NAME]"
type input "25.00"
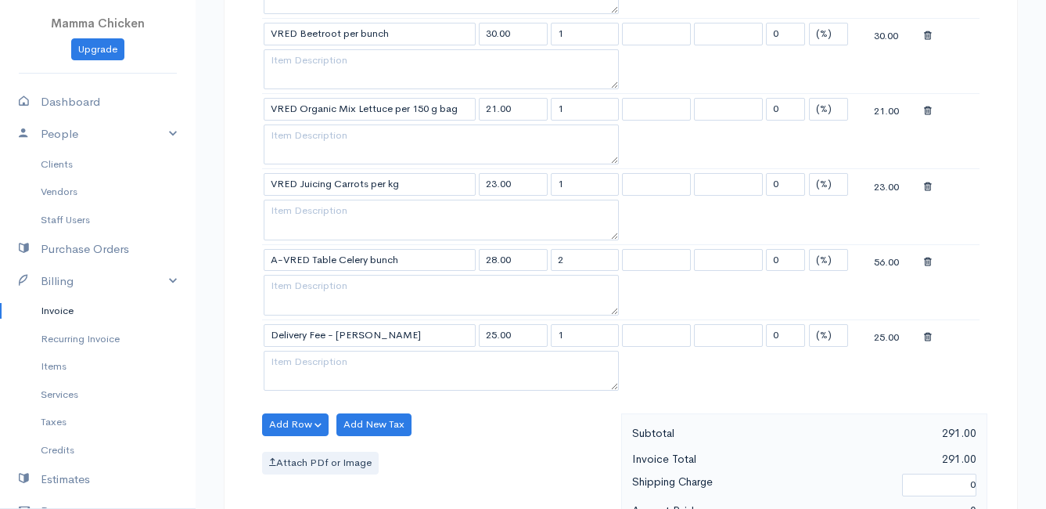
click at [377, 380] on body "Mamma Chicken Upgrade Dashboard People Clients Vendors Staff Users Purchase Ord…" at bounding box center [523, 117] width 1046 height 1956
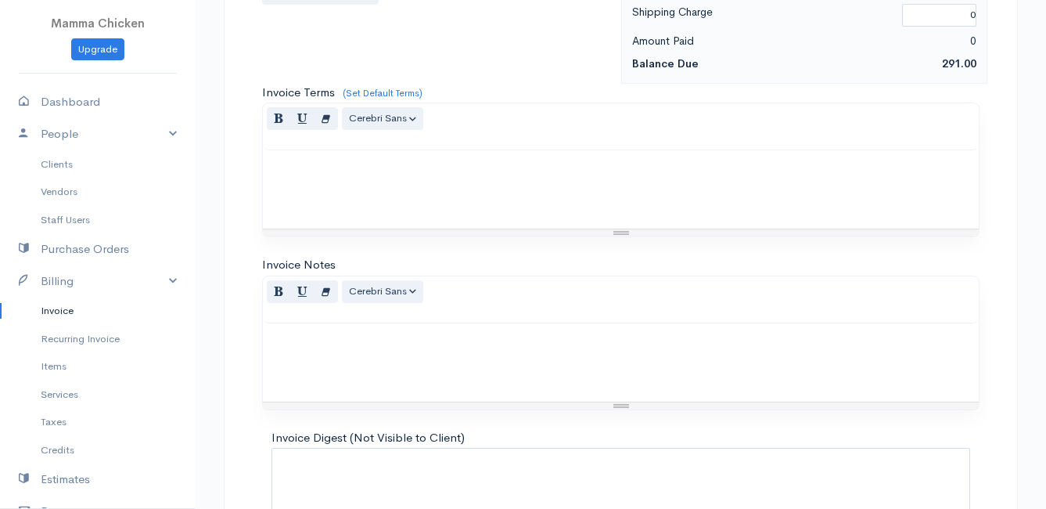
scroll to position [1447, 0]
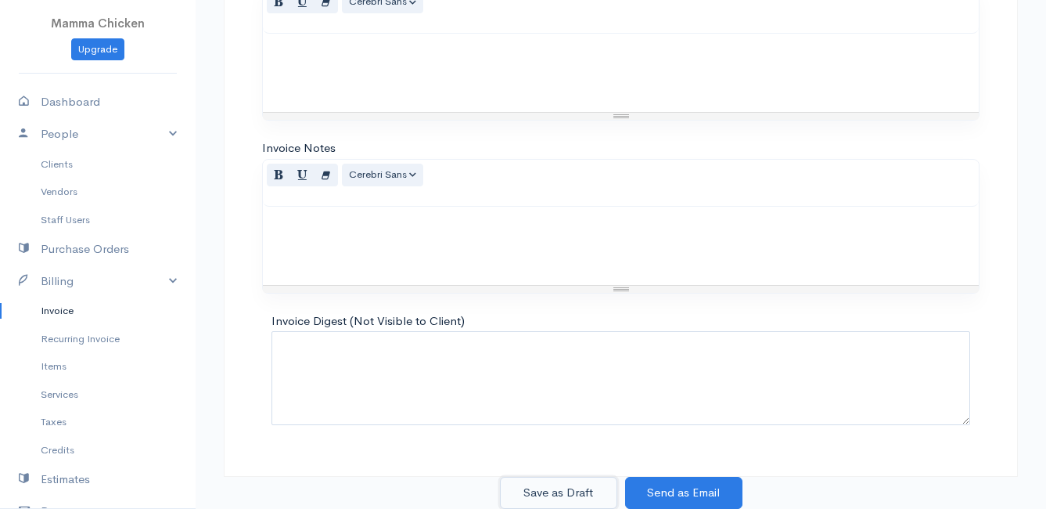
click at [551, 491] on button "Save as Draft" at bounding box center [558, 493] width 117 height 32
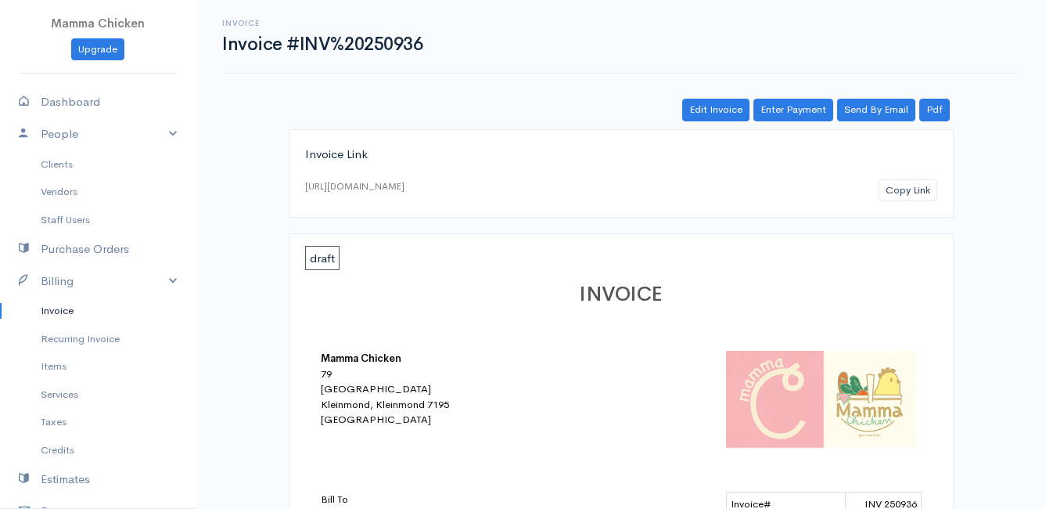
click at [63, 306] on link "Invoice" at bounding box center [98, 311] width 196 height 28
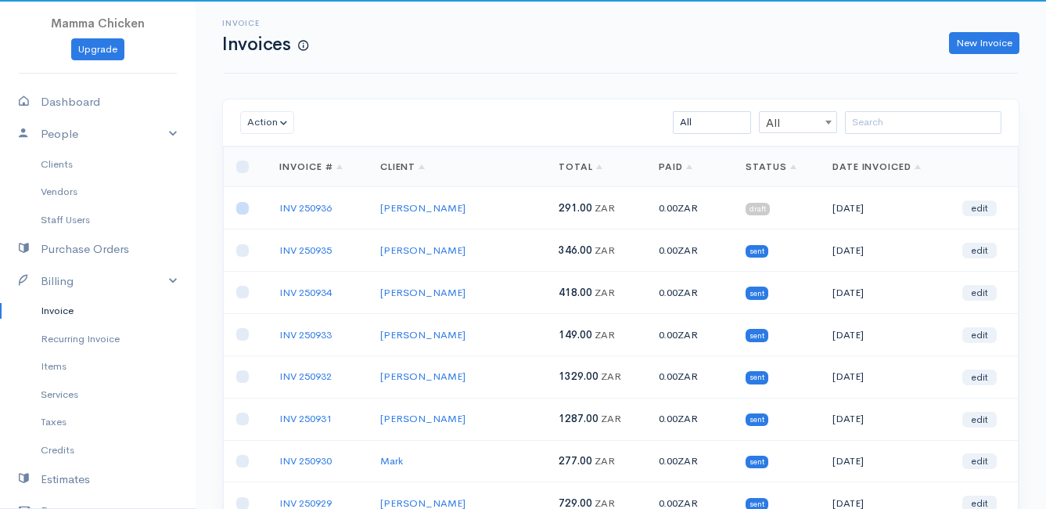
click at [239, 207] on input "checkbox" at bounding box center [242, 208] width 13 height 13
checkbox input "true"
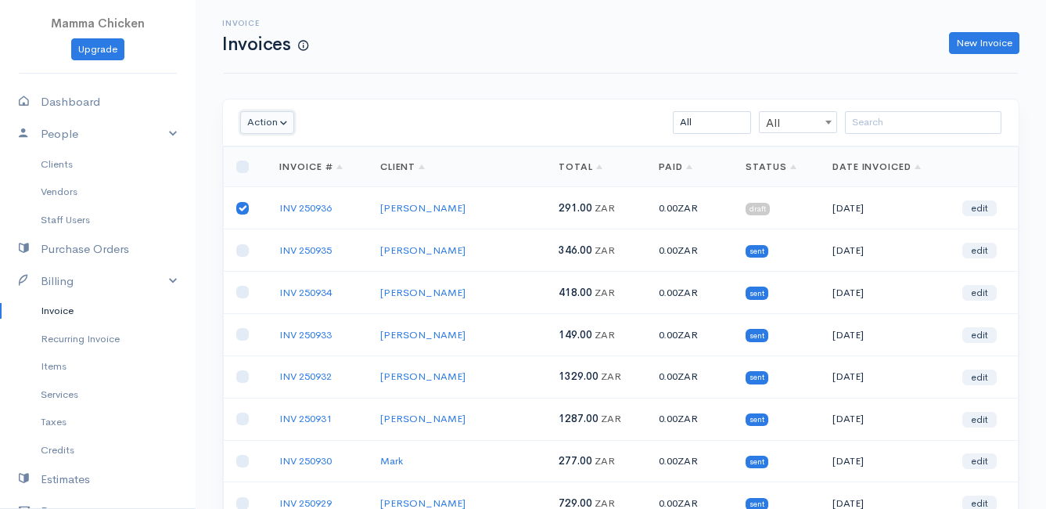
click at [264, 119] on button "Action" at bounding box center [267, 122] width 54 height 23
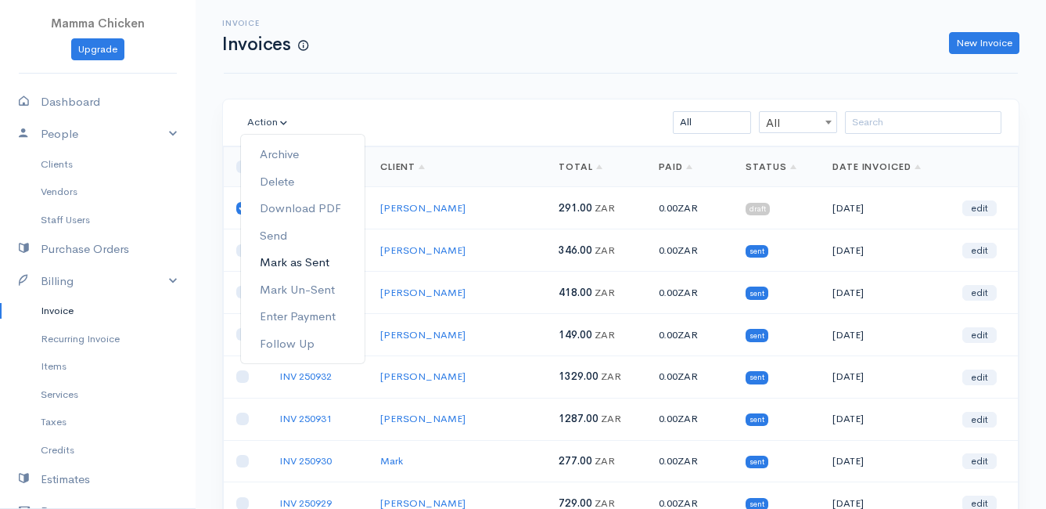
click at [312, 258] on link "Mark as Sent" at bounding box center [303, 262] width 124 height 27
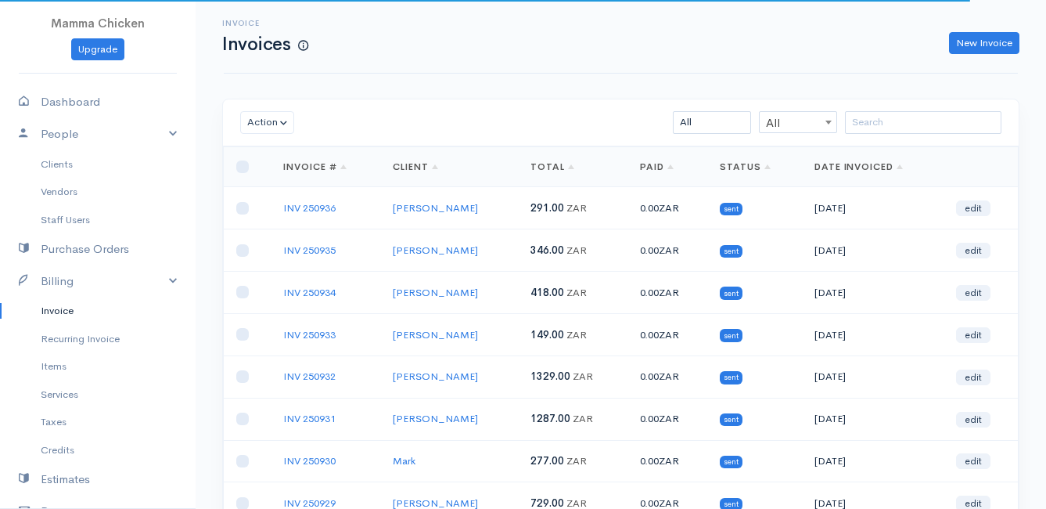
scroll to position [244, 0]
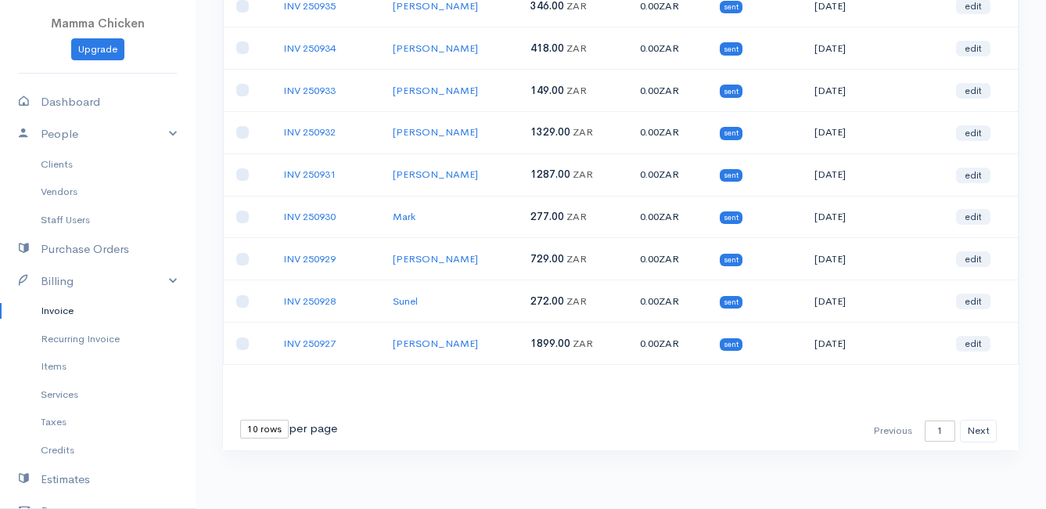
click at [264, 430] on select "10 rows 25 rows 50 rows" at bounding box center [264, 428] width 49 height 19
select select "25"
click at [240, 419] on select "10 rows 25 rows 50 rows" at bounding box center [264, 428] width 49 height 19
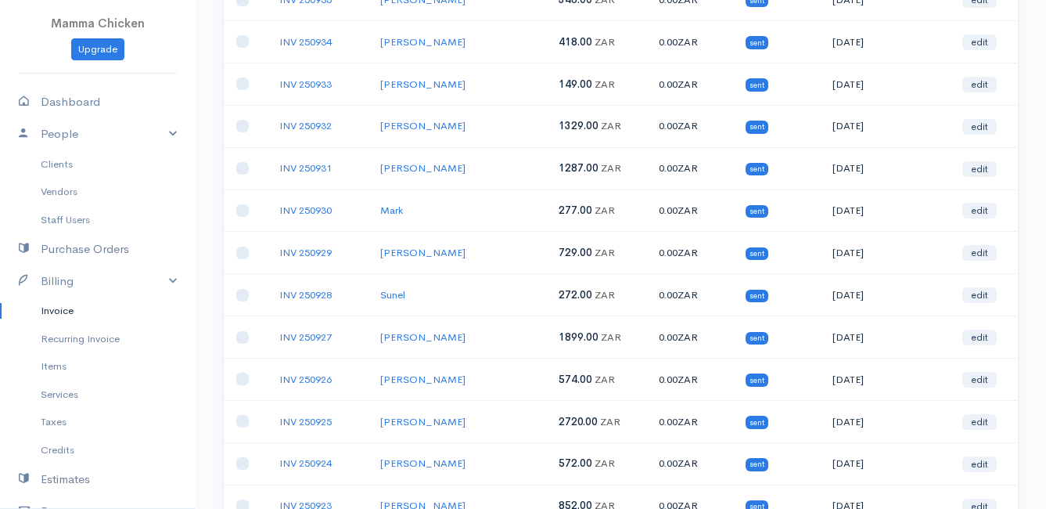
scroll to position [0, 0]
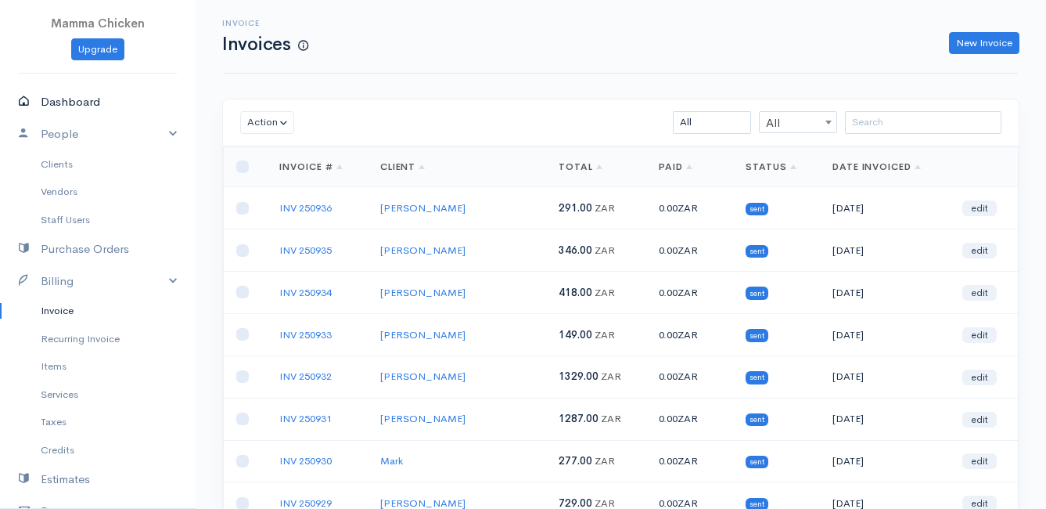
click at [74, 99] on link "Dashboard" at bounding box center [98, 102] width 196 height 32
select select "thistoyear"
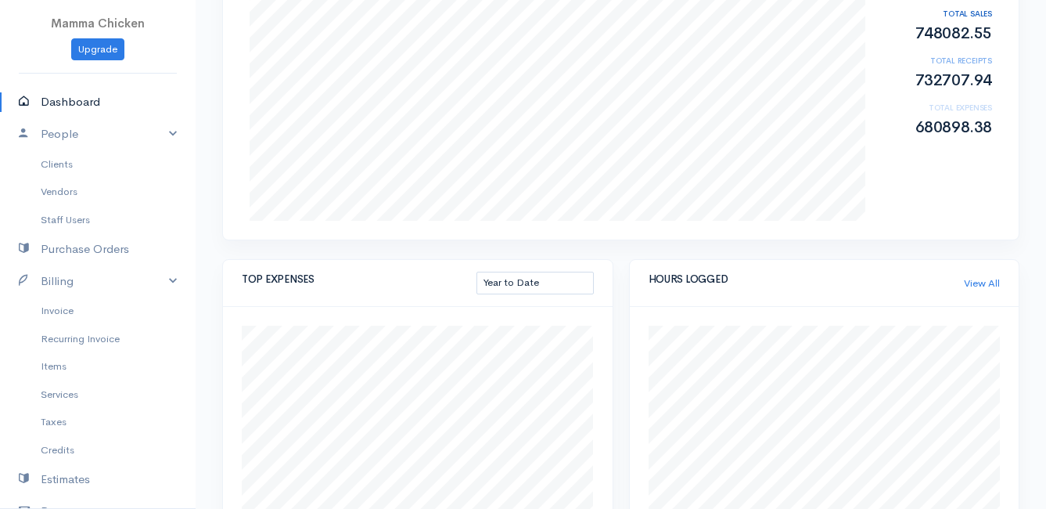
scroll to position [235, 0]
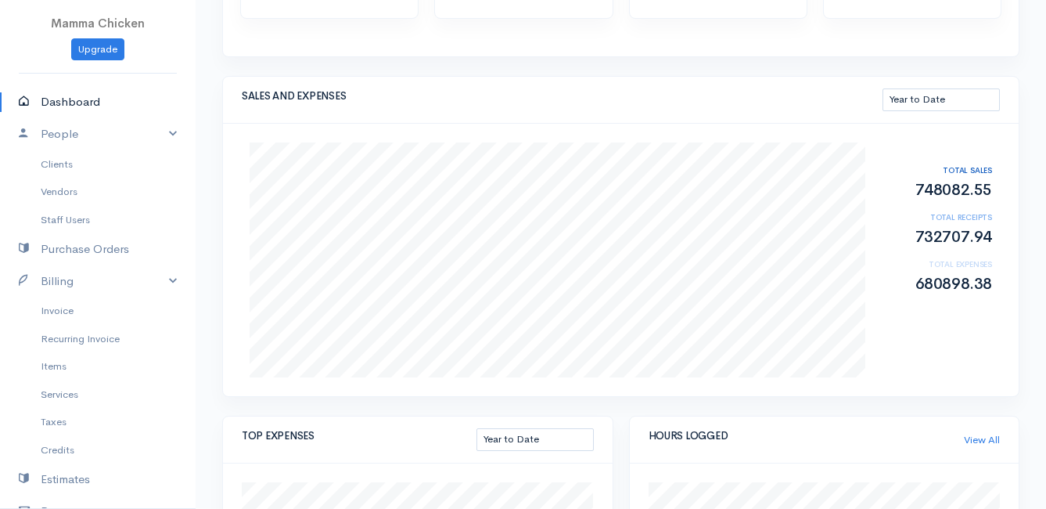
click at [86, 101] on link "Dashboard" at bounding box center [98, 102] width 196 height 32
click at [72, 307] on link "Invoice" at bounding box center [98, 311] width 196 height 28
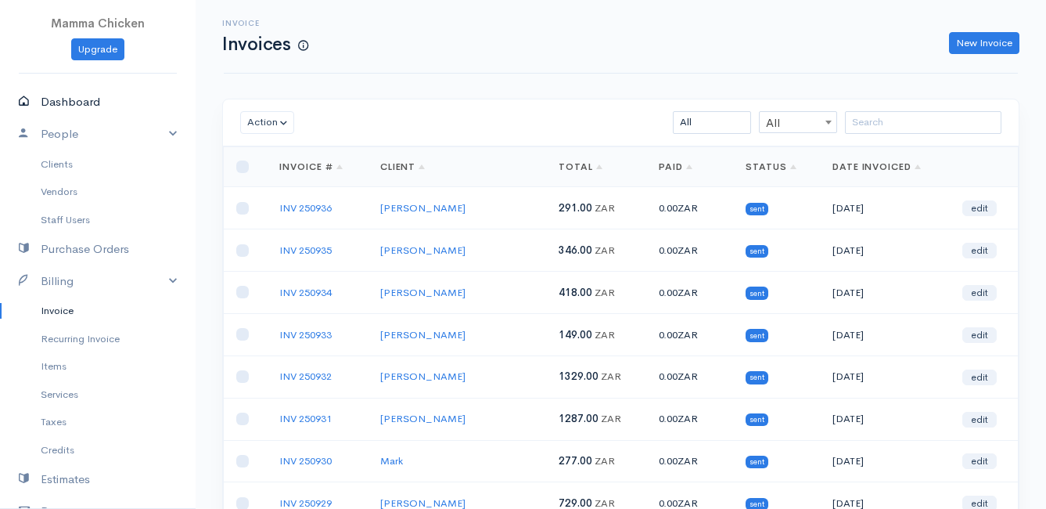
click at [91, 101] on link "Dashboard" at bounding box center [98, 102] width 196 height 32
select select "thistoyear"
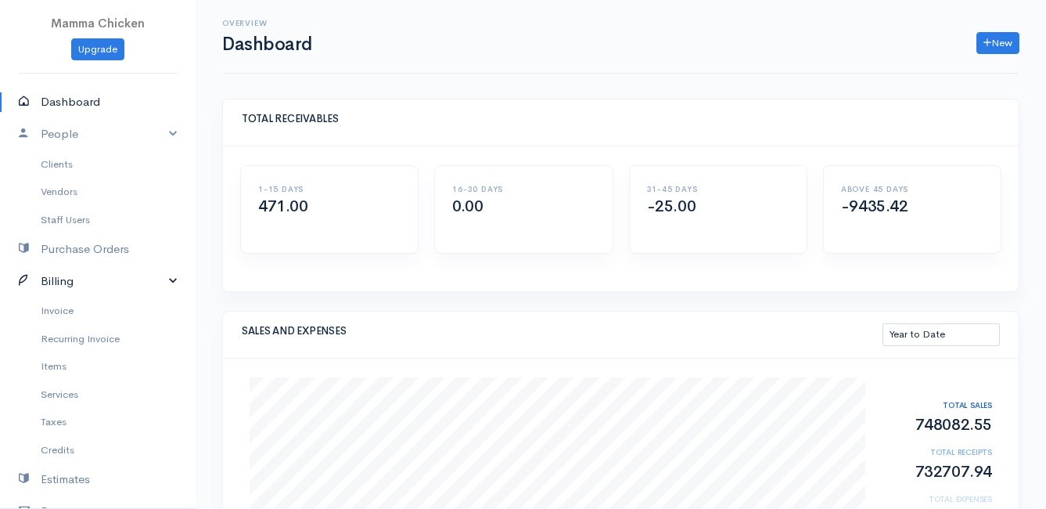
click at [70, 282] on link "Billing" at bounding box center [98, 281] width 196 height 32
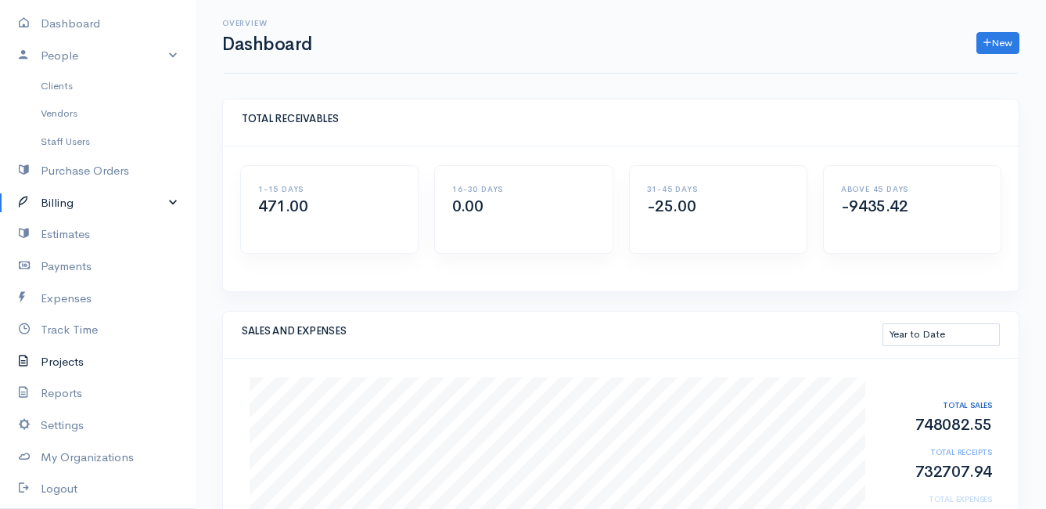
scroll to position [157, 0]
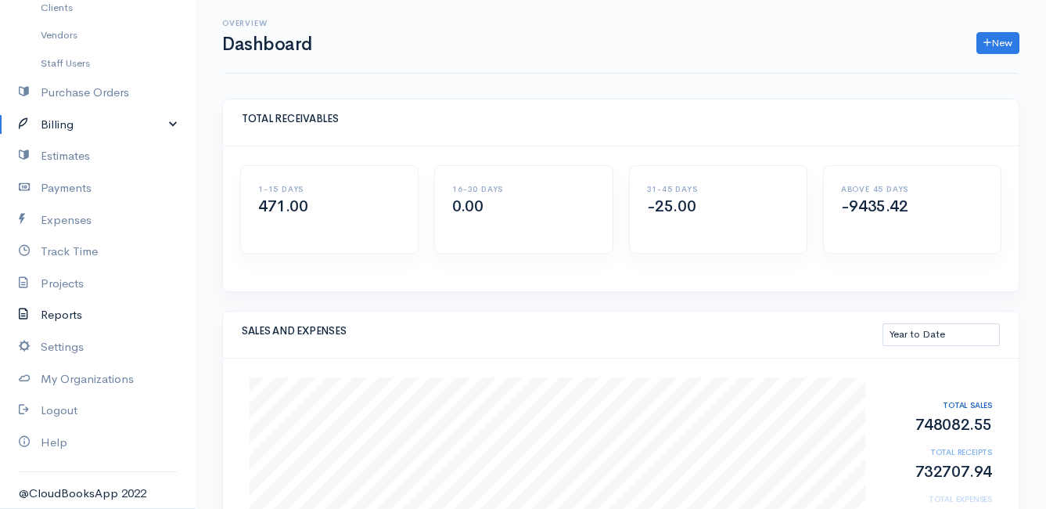
click at [76, 311] on link "Reports" at bounding box center [98, 315] width 196 height 32
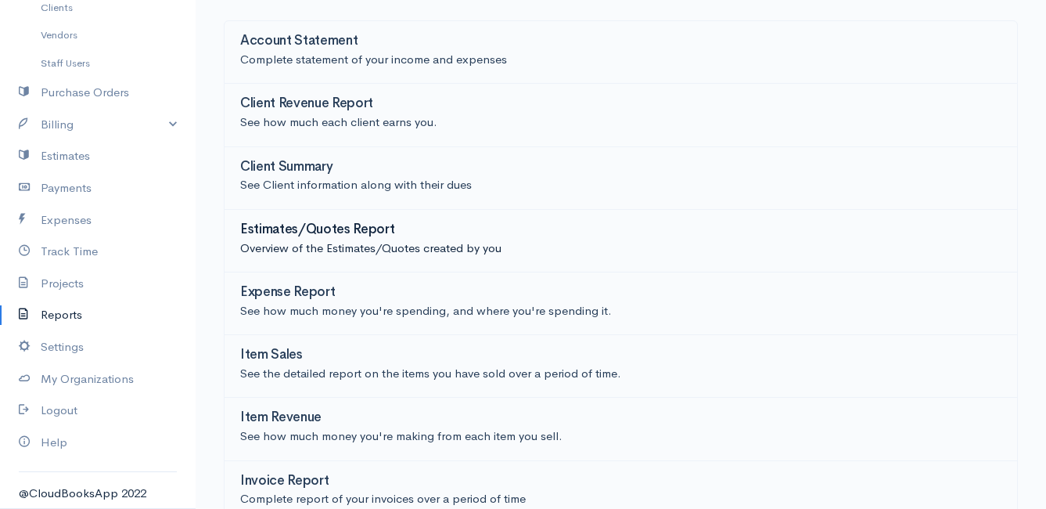
scroll to position [157, 0]
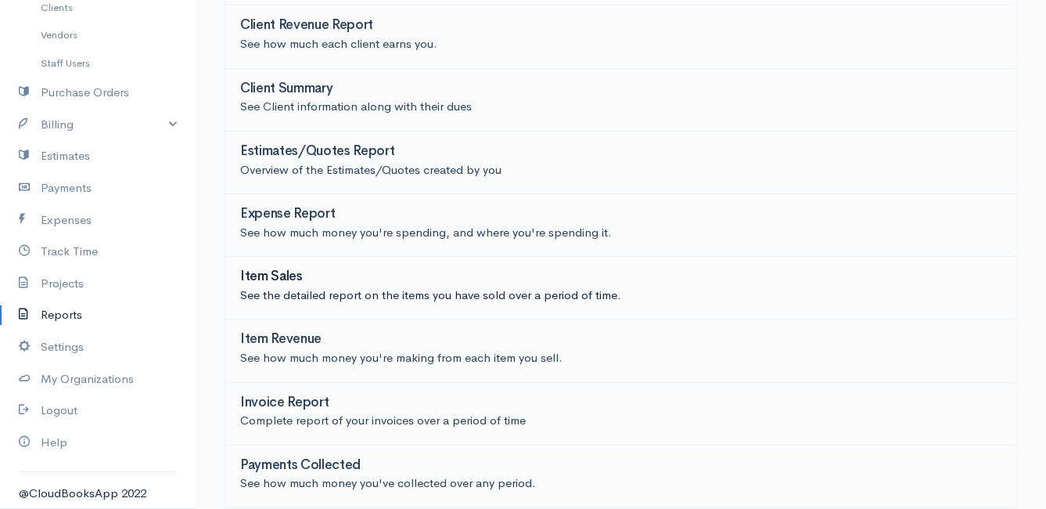
click at [282, 269] on h3 "Item Sales" at bounding box center [271, 276] width 63 height 15
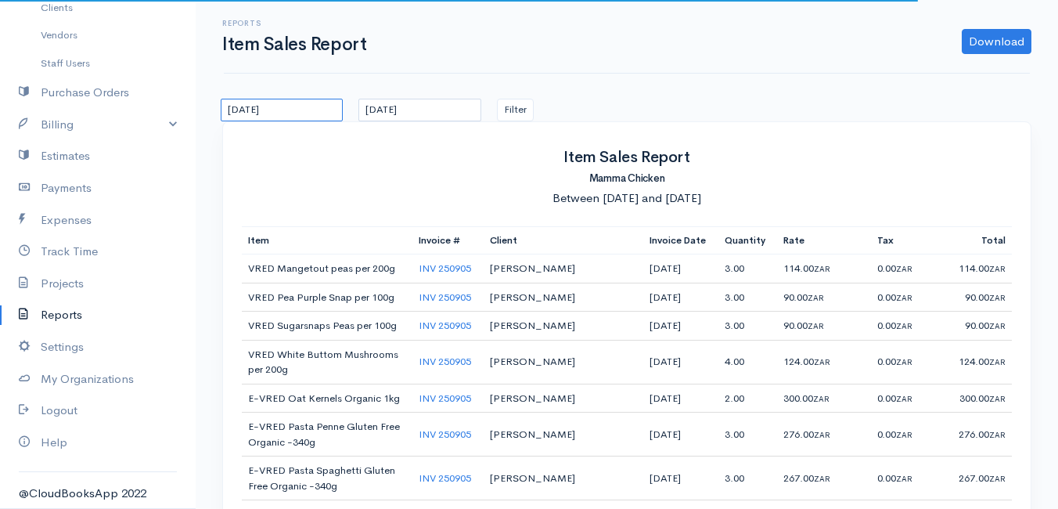
click at [303, 113] on input "[DATE]" at bounding box center [282, 110] width 122 height 23
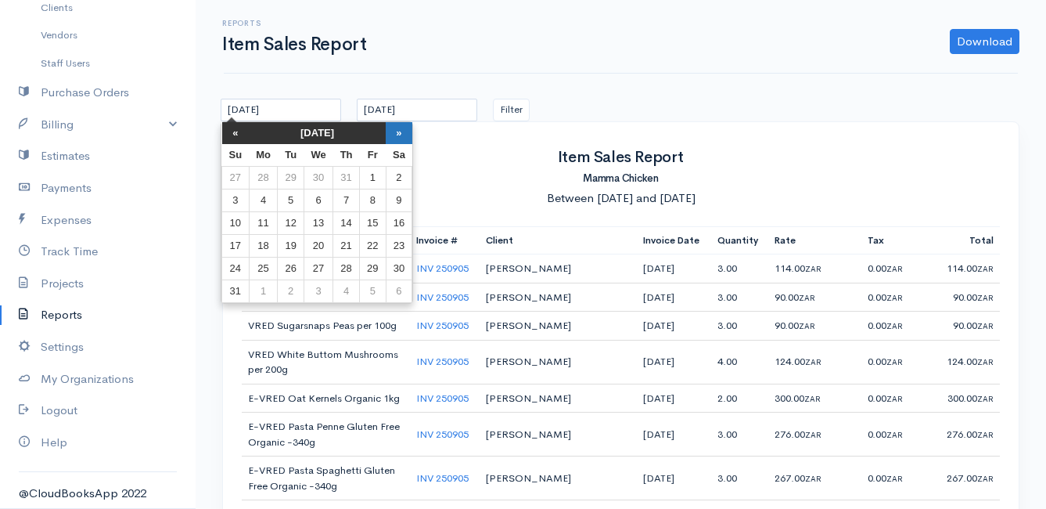
click at [408, 134] on th "»" at bounding box center [399, 133] width 27 height 22
click at [265, 221] on td "15" at bounding box center [263, 223] width 29 height 23
type input "[DATE]"
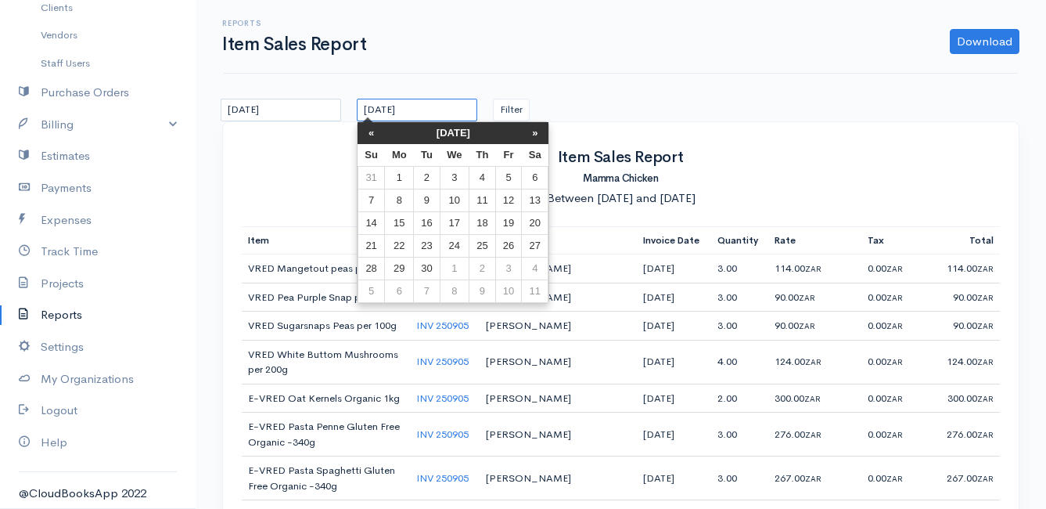
click at [454, 110] on input "[DATE]" at bounding box center [417, 110] width 121 height 23
click at [512, 218] on td "19" at bounding box center [508, 223] width 26 height 23
type input "[DATE]"
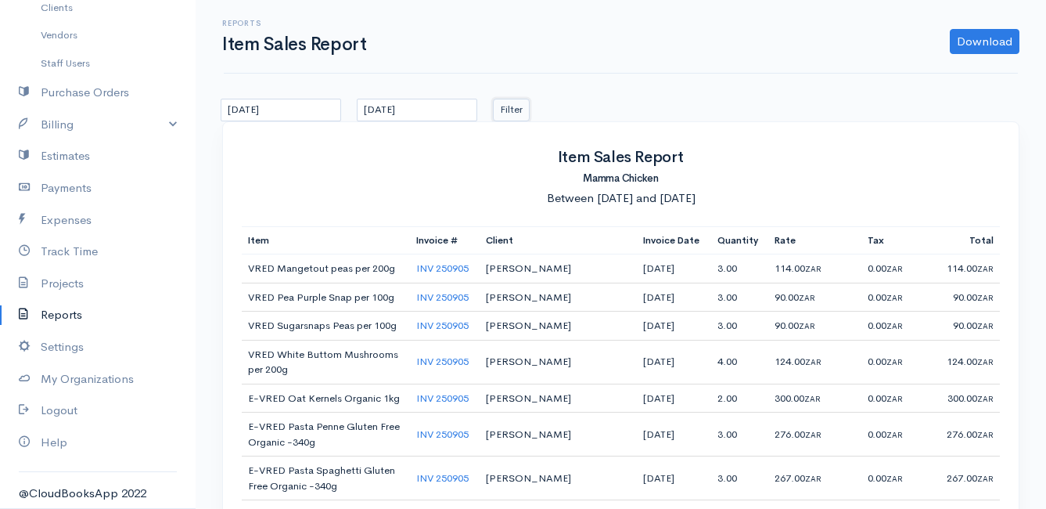
click at [516, 110] on button "Filter" at bounding box center [511, 110] width 37 height 23
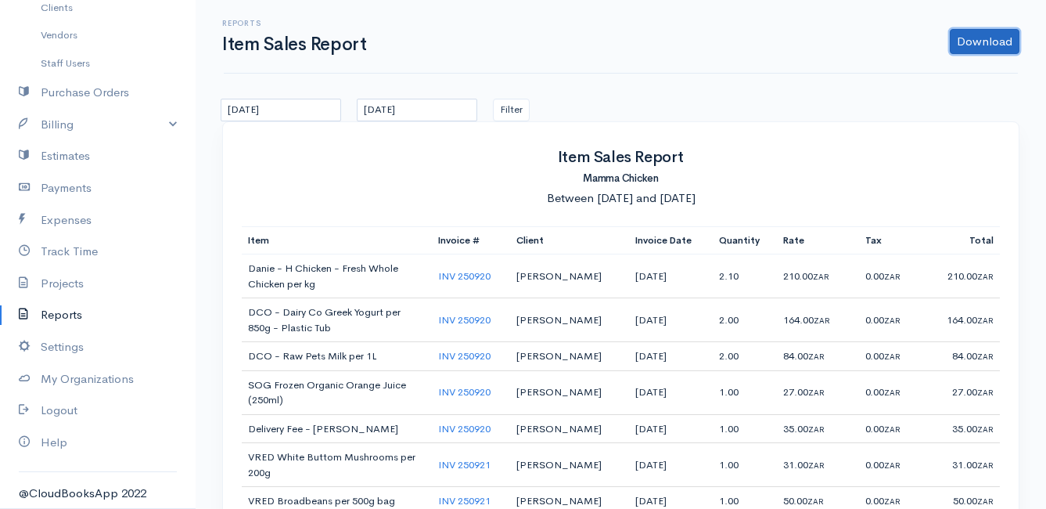
click at [989, 36] on link "Download" at bounding box center [985, 41] width 70 height 25
click at [942, 100] on link "CSV" at bounding box center [955, 101] width 124 height 27
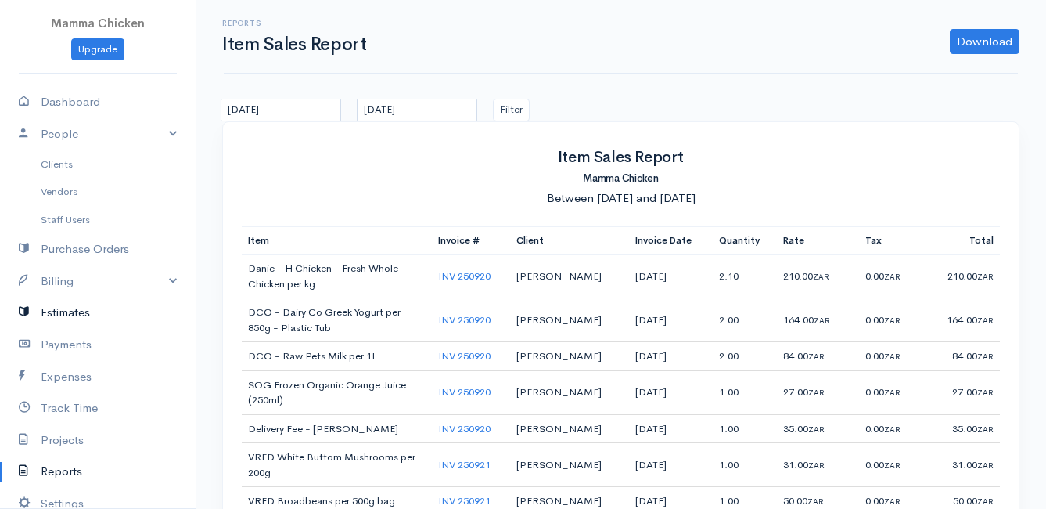
scroll to position [78, 0]
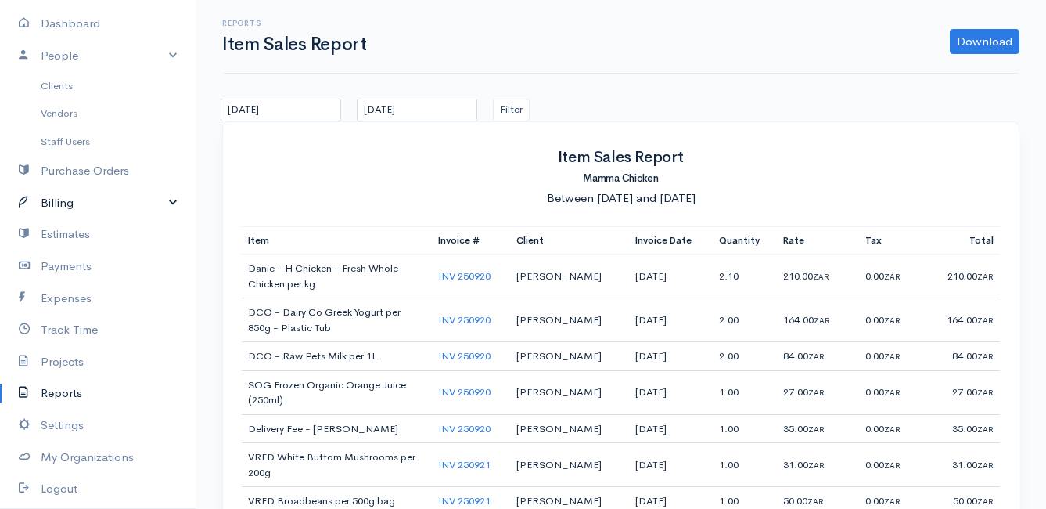
click at [71, 201] on link "Billing" at bounding box center [98, 203] width 196 height 32
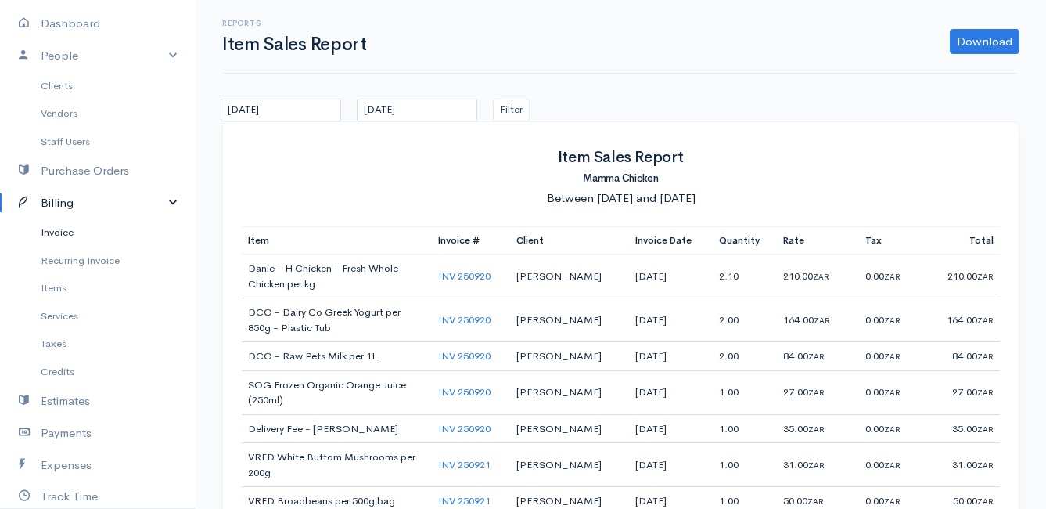
click at [80, 232] on link "Invoice" at bounding box center [98, 232] width 196 height 28
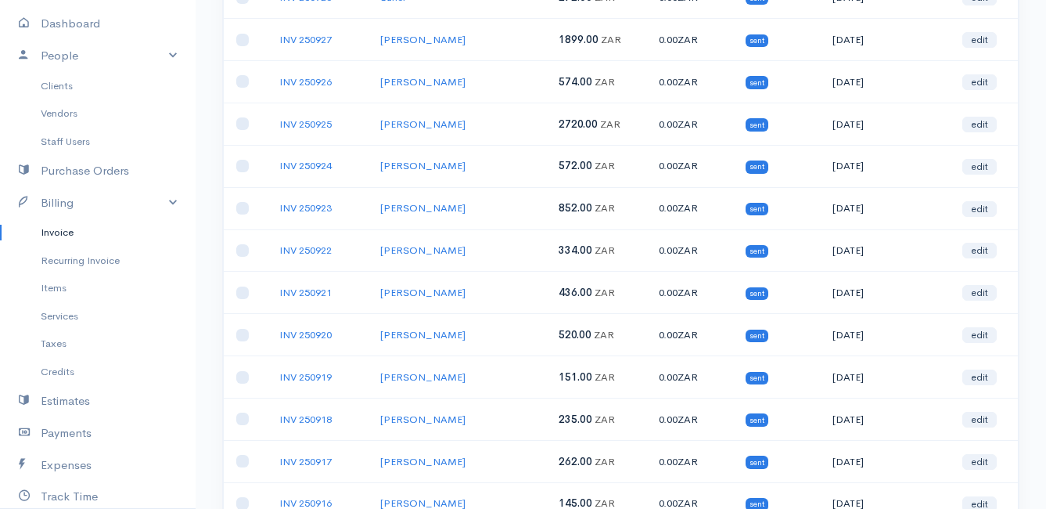
scroll to position [470, 0]
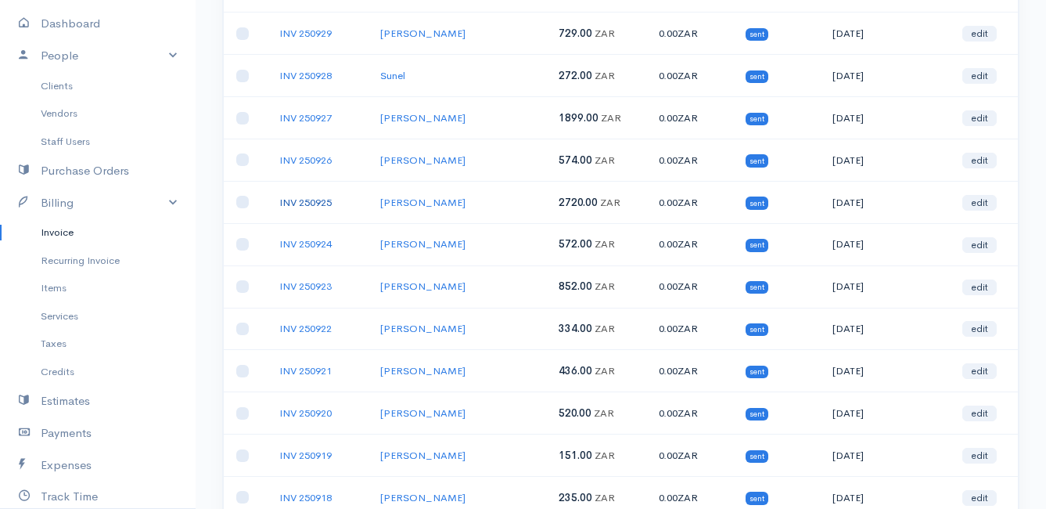
click at [293, 202] on link "INV 250925" at bounding box center [305, 202] width 52 height 13
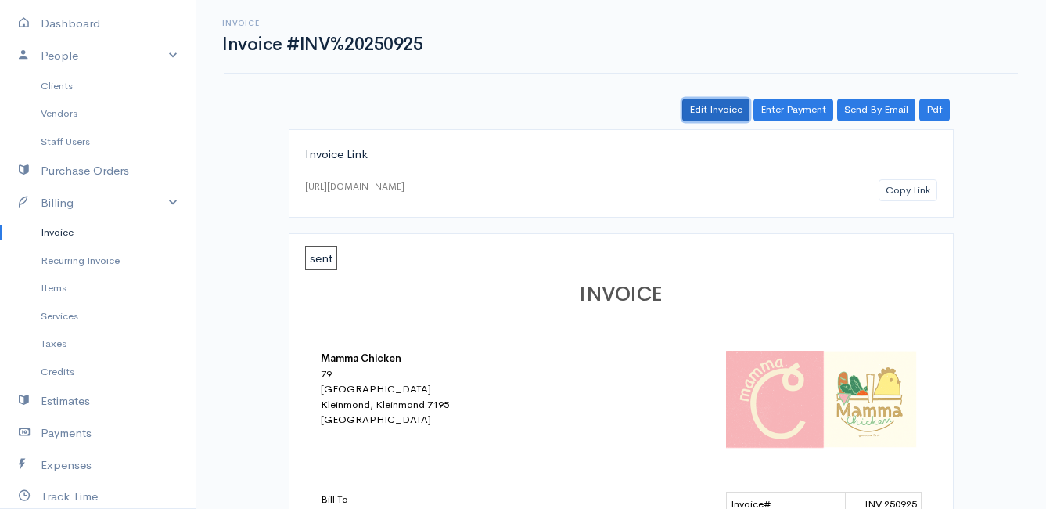
click at [711, 107] on link "Edit Invoice" at bounding box center [715, 110] width 67 height 23
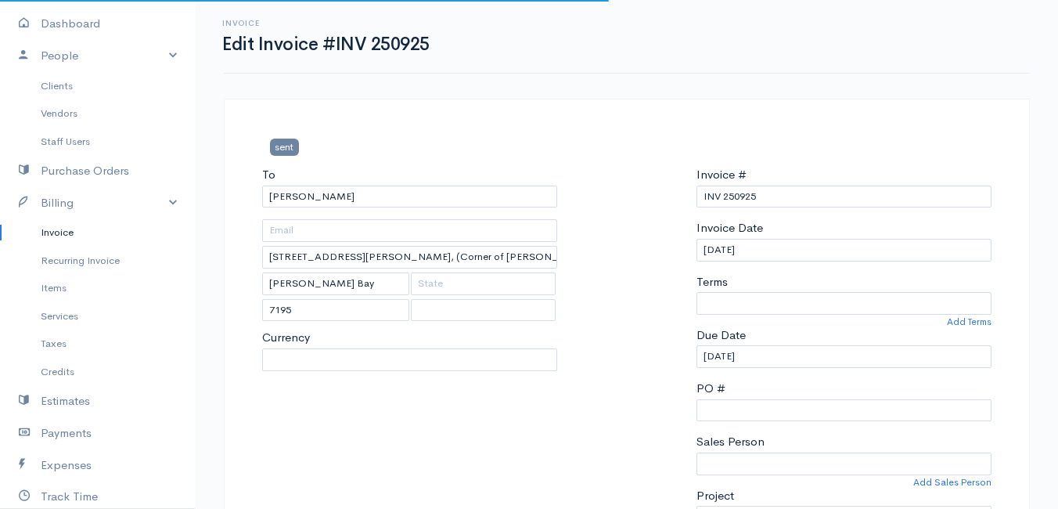
select select "0"
select select
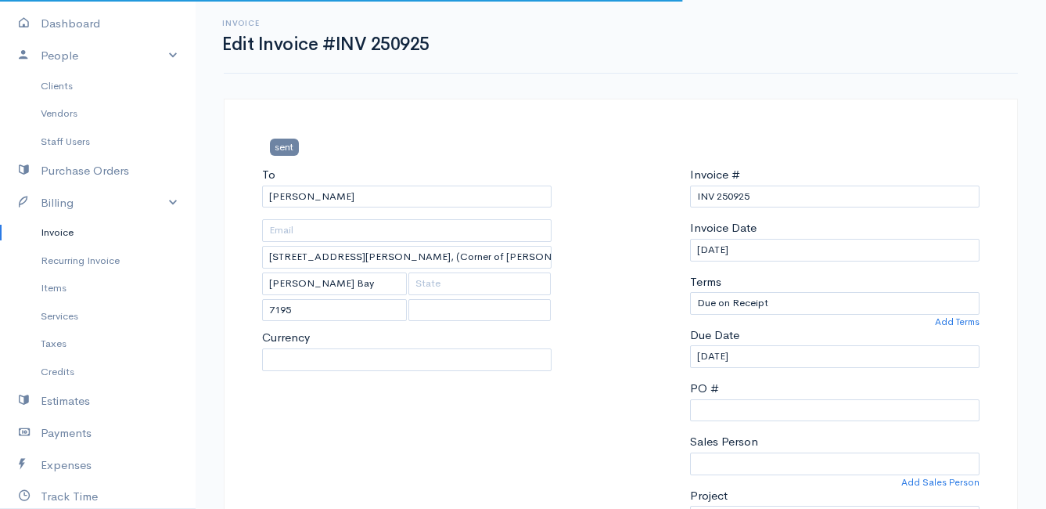
select select "[GEOGRAPHIC_DATA]"
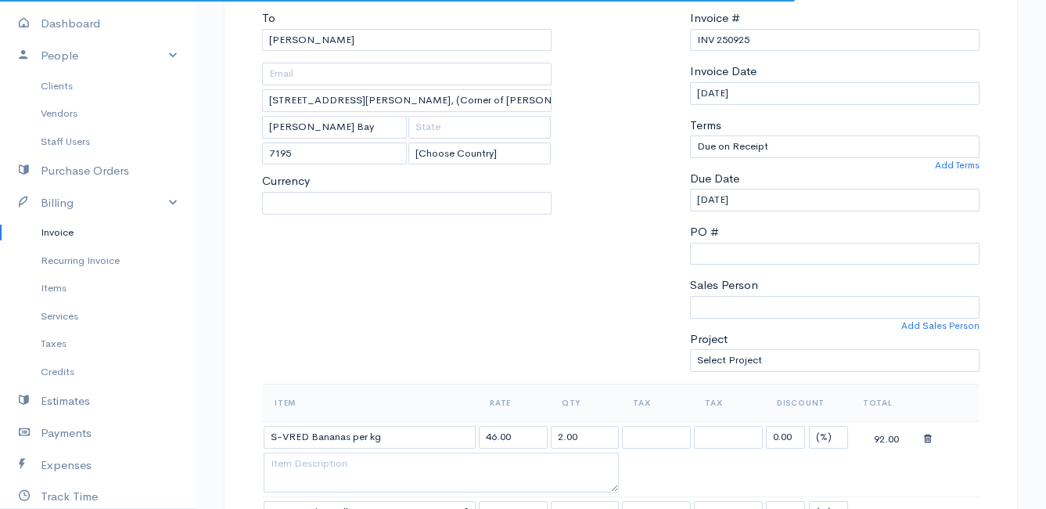
select select "ZAR"
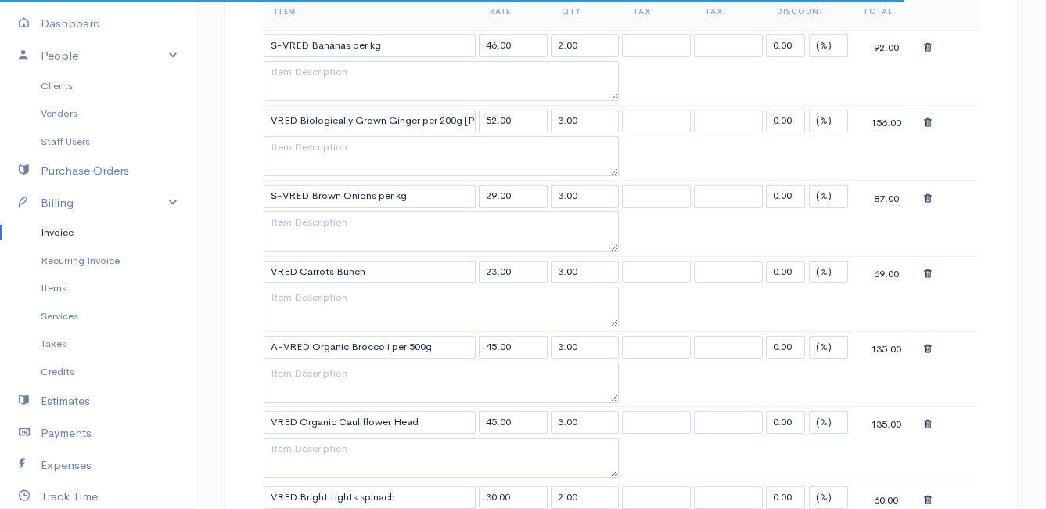
scroll to position [626, 0]
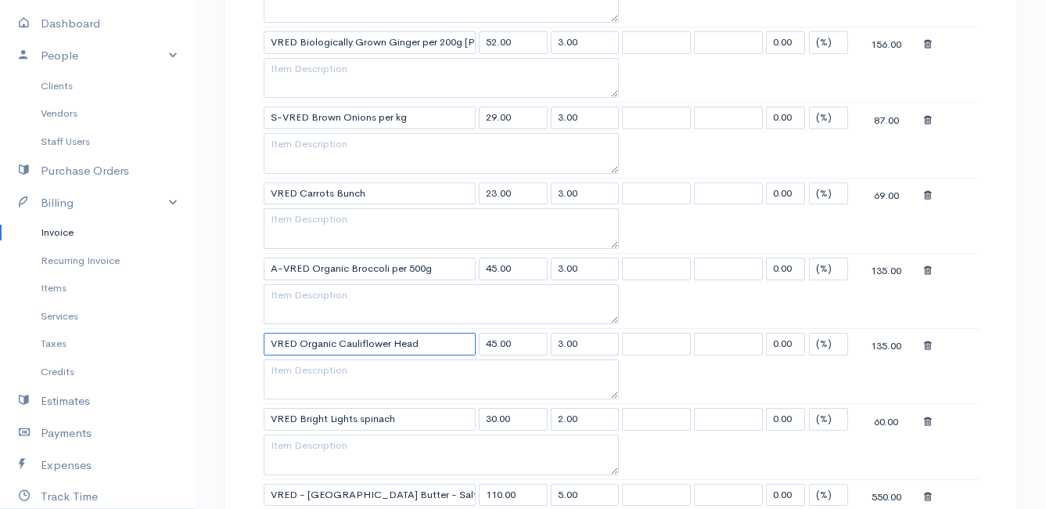
click at [457, 342] on input "VRED Organic Cauliflower Head" at bounding box center [370, 344] width 212 height 23
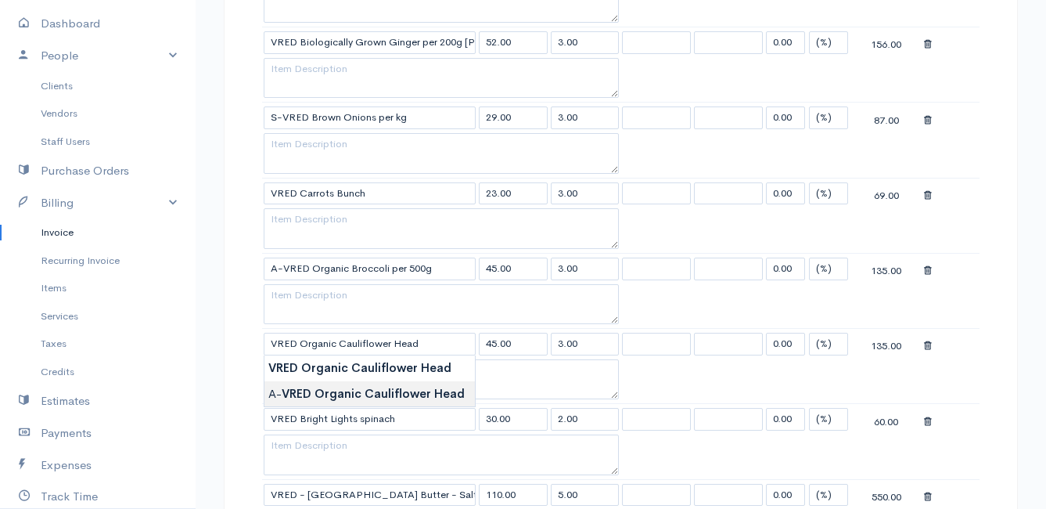
type input "A-VRED Organic Cauliflower Head"
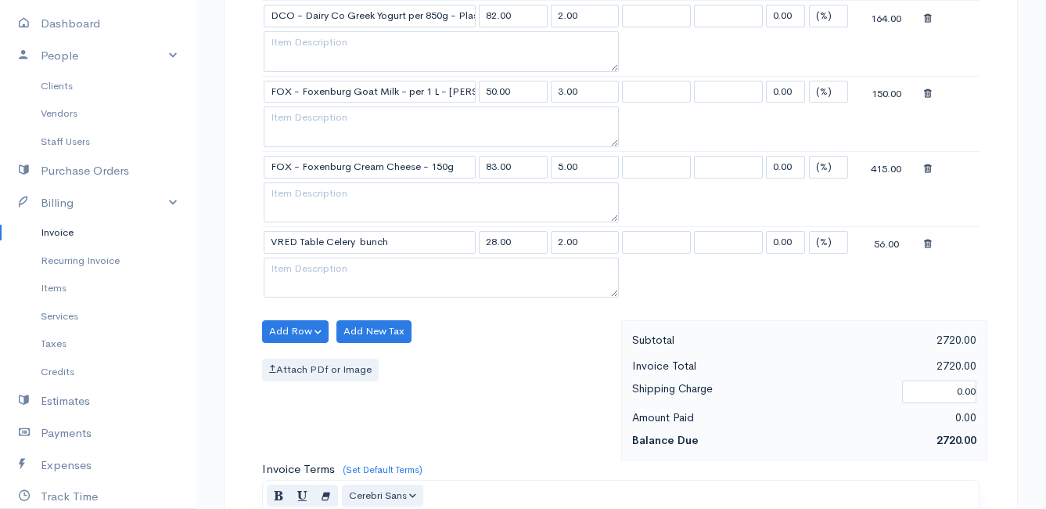
scroll to position [1823, 0]
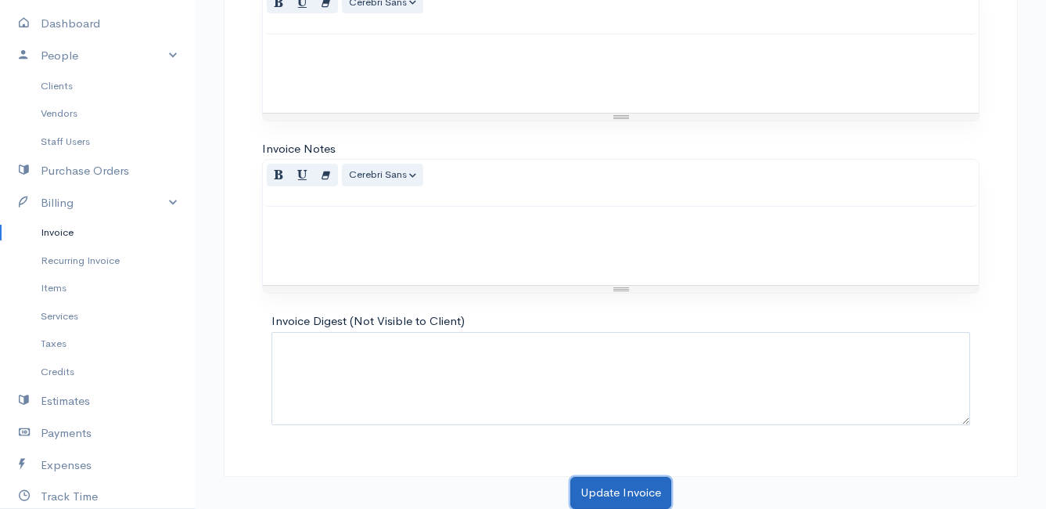
click at [595, 487] on button "Update Invoice" at bounding box center [620, 493] width 101 height 32
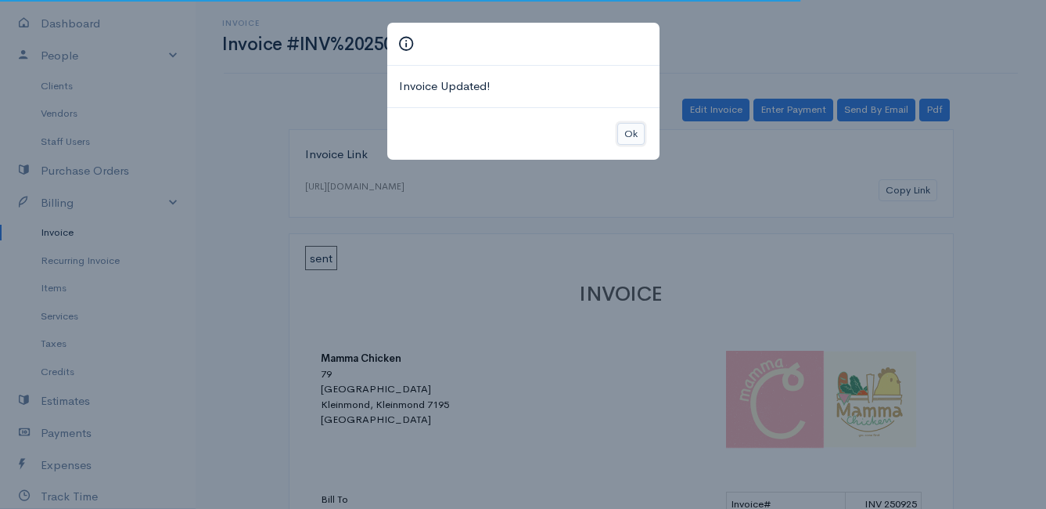
click at [632, 137] on button "Ok" at bounding box center [630, 134] width 27 height 23
